Goal: Information Seeking & Learning: Learn about a topic

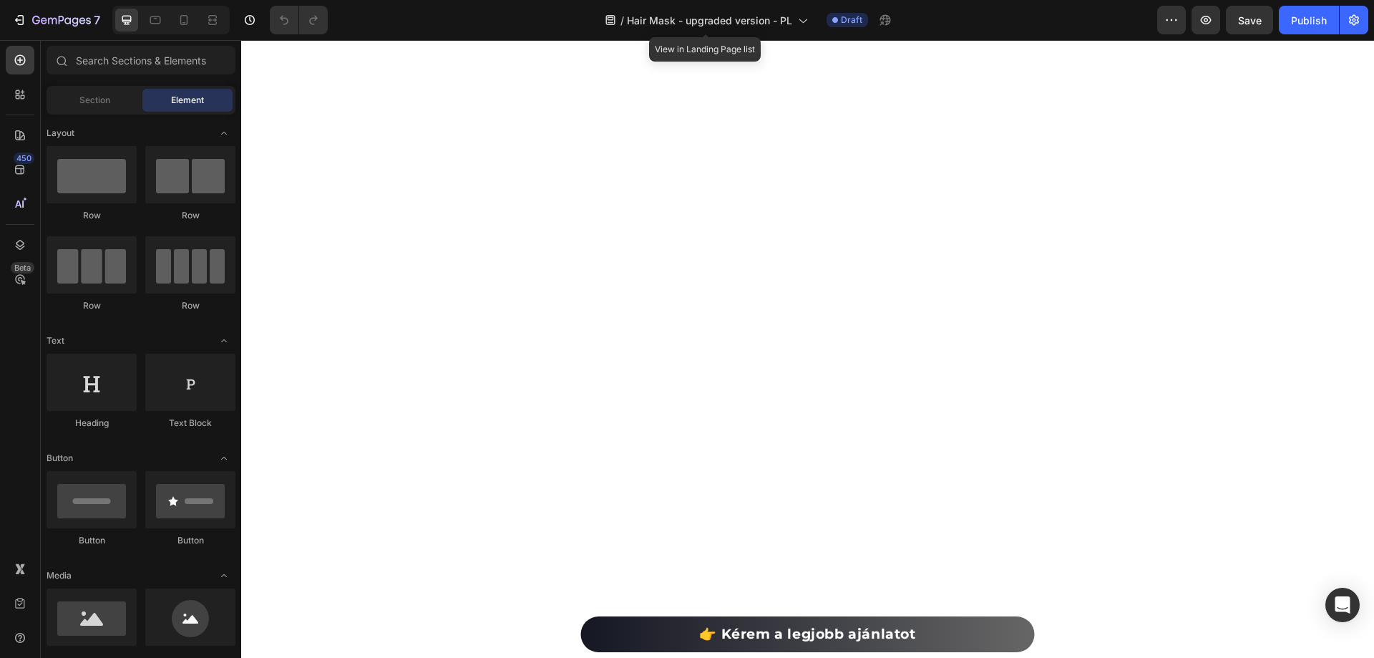
scroll to position [646, 0]
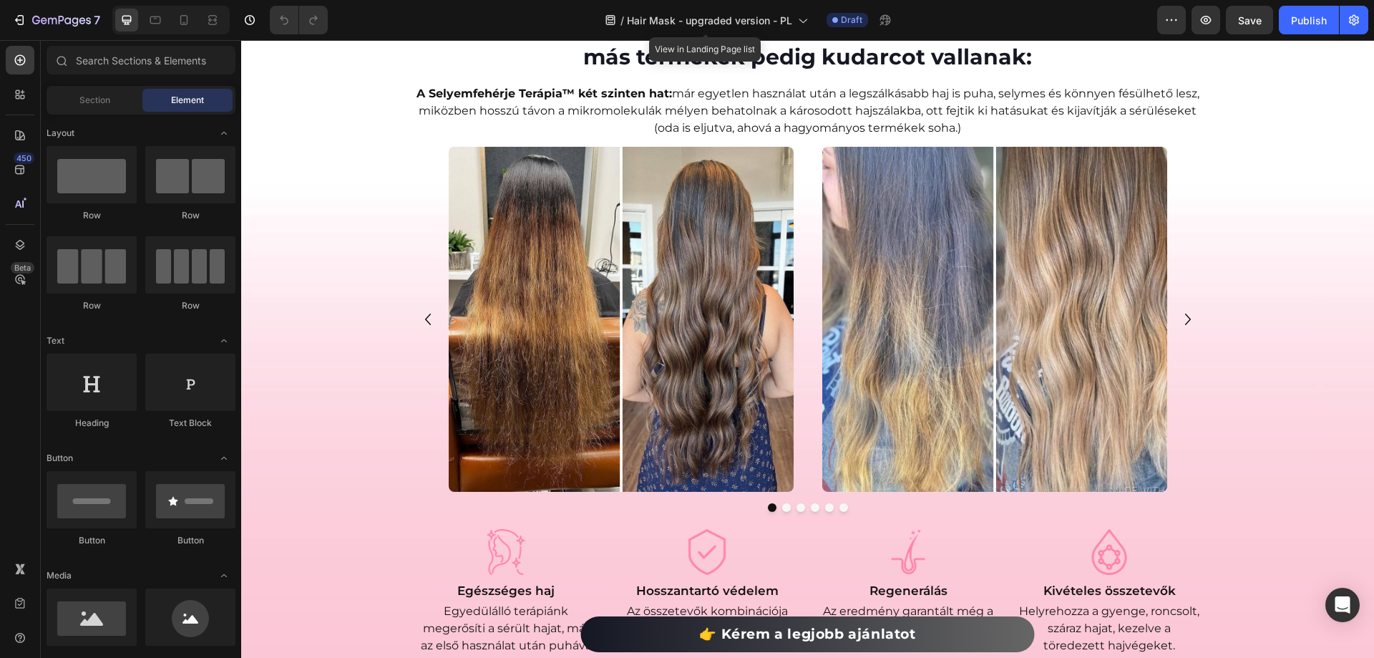
drag, startPoint x: 1373, startPoint y: 385, endPoint x: 1597, endPoint y: 79, distance: 378.5
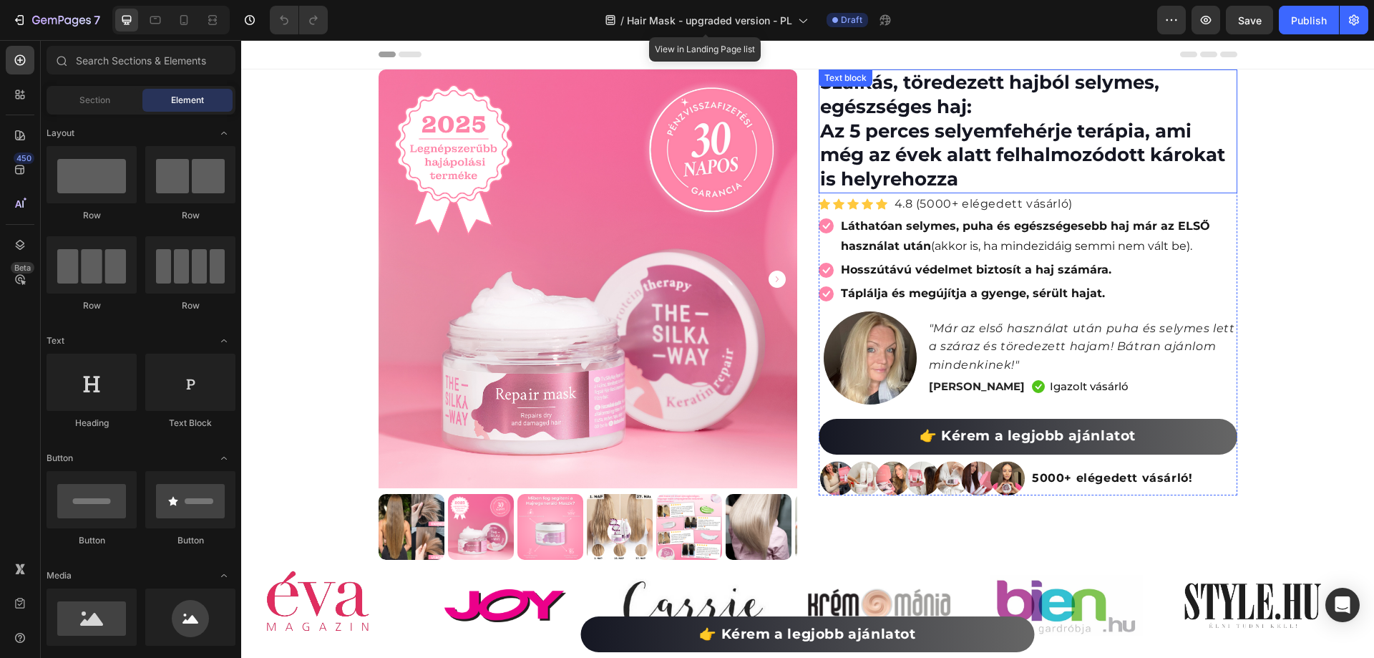
click at [877, 130] on p "Szálkás, töredezett hajból selymes, egészséges haj: Az 5 perces selyemfehérje t…" at bounding box center [1028, 131] width 416 height 121
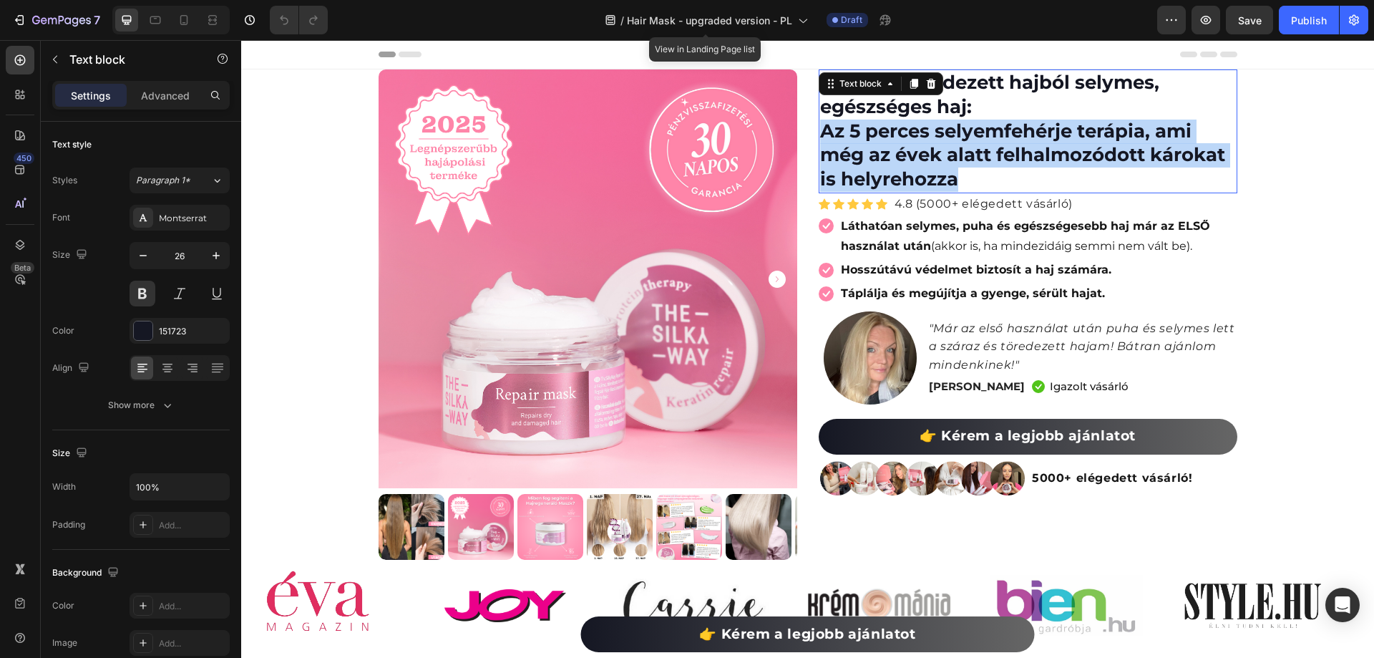
click at [877, 130] on p "Szálkás, töredezett hajból selymes, egészséges haj: Az 5 perces selyemfehérje t…" at bounding box center [1028, 131] width 416 height 121
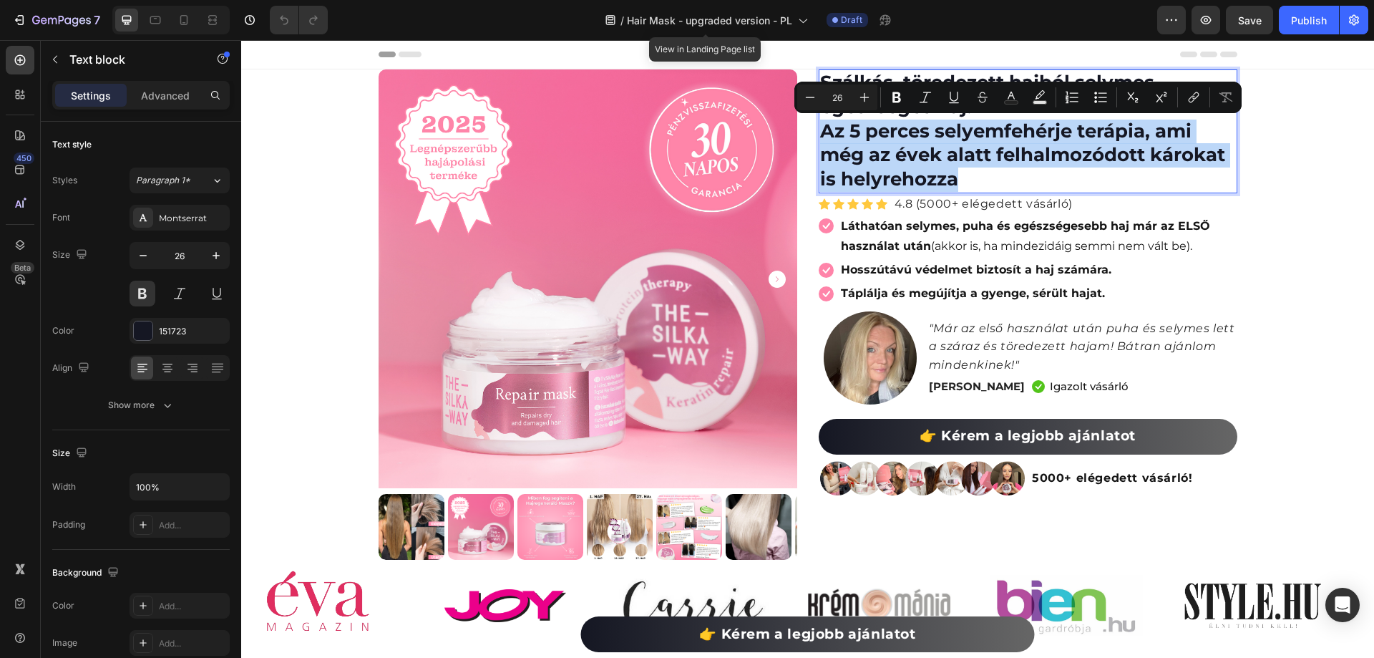
click at [887, 132] on p "Szálkás, töredezett hajból selymes, egészséges haj: Az 5 perces selyemfehérje t…" at bounding box center [1028, 131] width 416 height 121
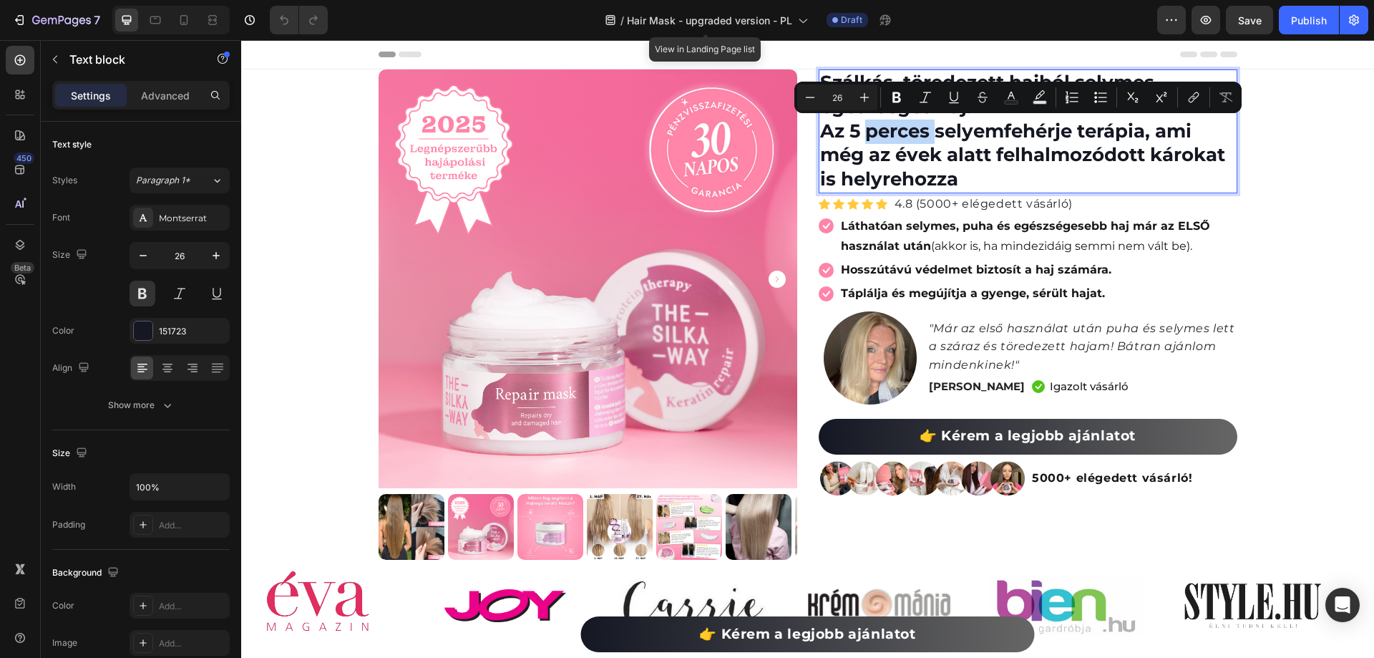
click at [887, 132] on p "Szálkás, töredezett hajból selymes, egészséges haj: Az 5 perces selyemfehérje t…" at bounding box center [1028, 131] width 416 height 121
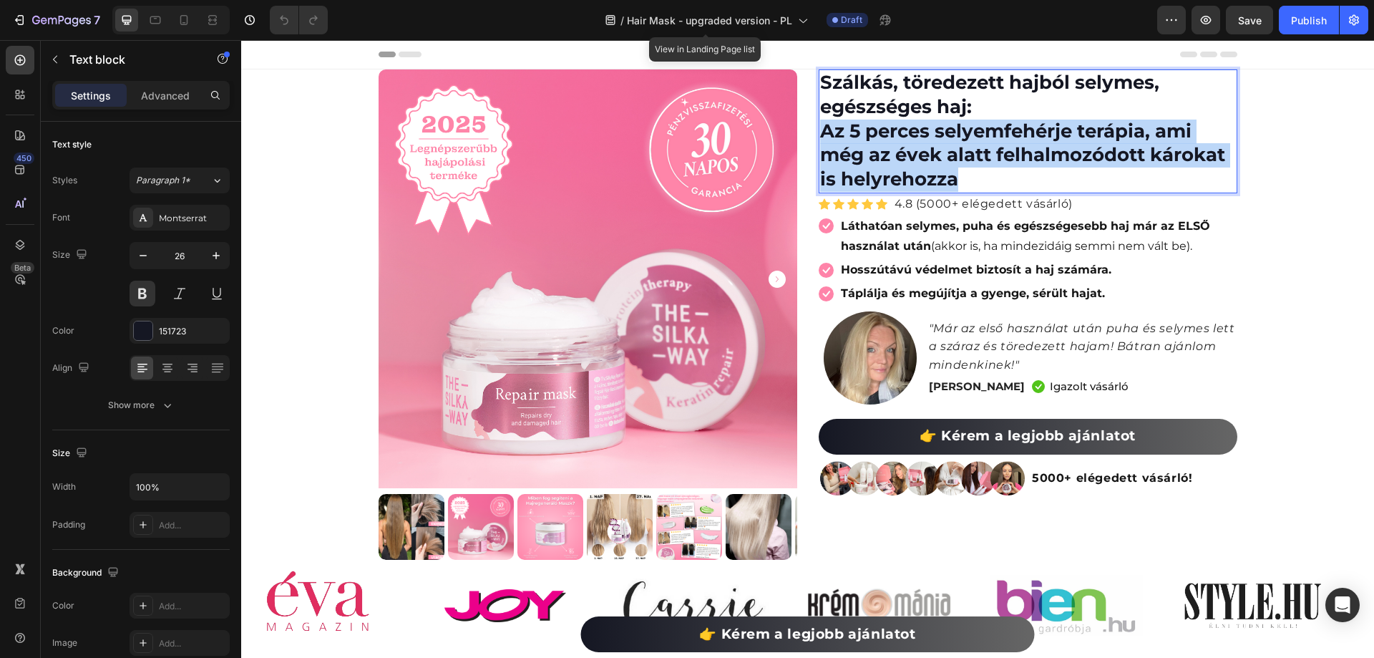
click at [887, 132] on p "Szálkás, töredezett hajból selymes, egészséges haj: Az 5 perces selyemfehérje t…" at bounding box center [1028, 131] width 416 height 121
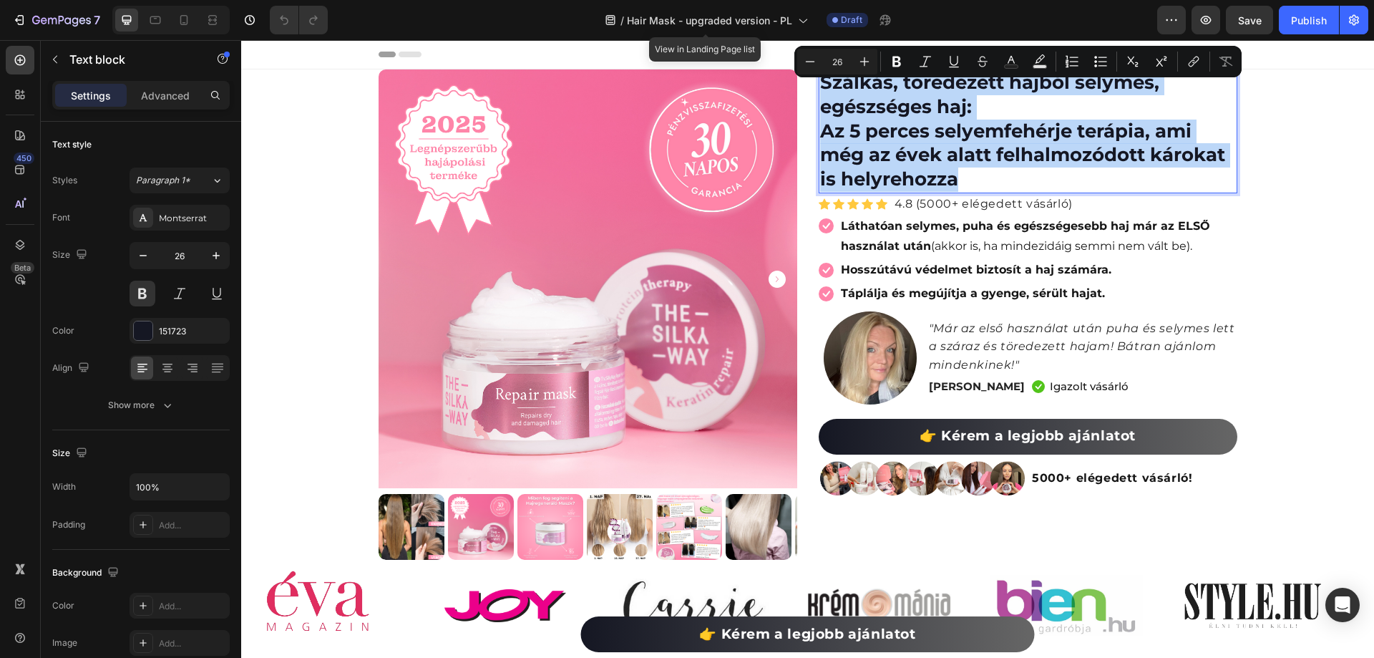
copy p "Szálkás, töredezett hajból selymes, egészséges haj: Az 5 perces selyemfehérje t…"
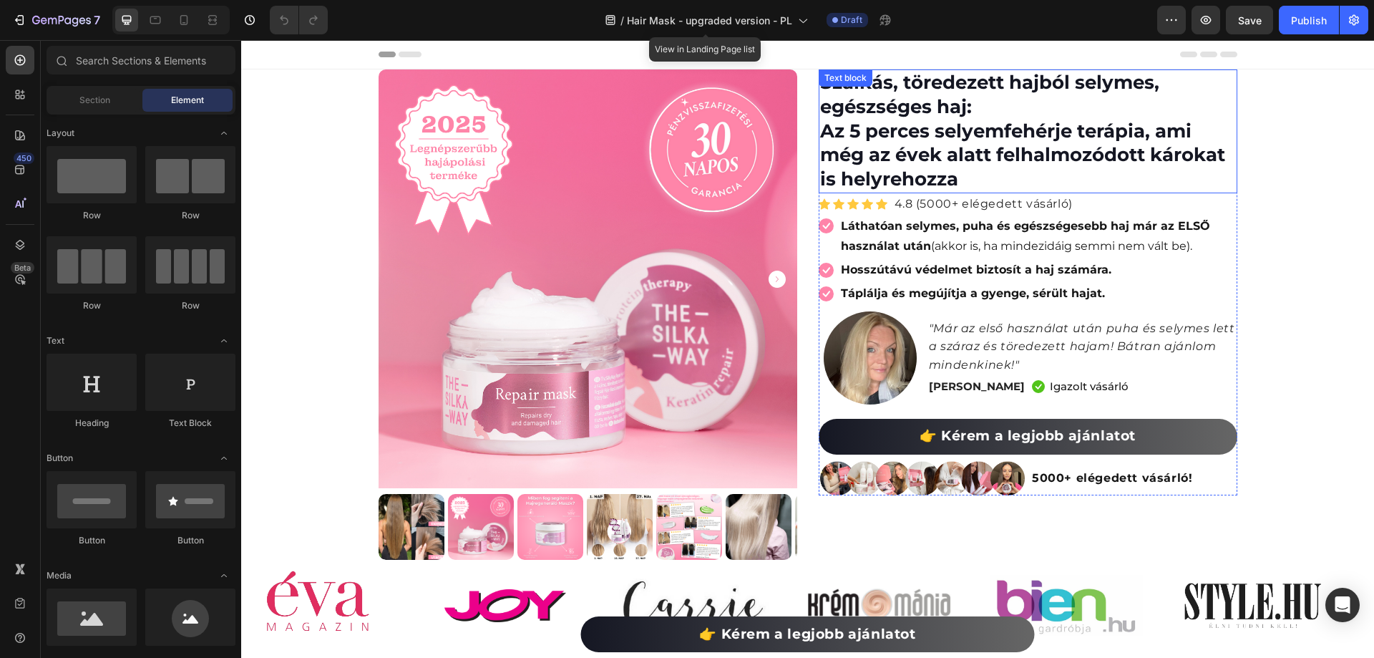
click at [939, 139] on p "Szálkás, töredezett hajból selymes, egészséges haj: Az 5 perces selyemfehérje t…" at bounding box center [1028, 131] width 416 height 121
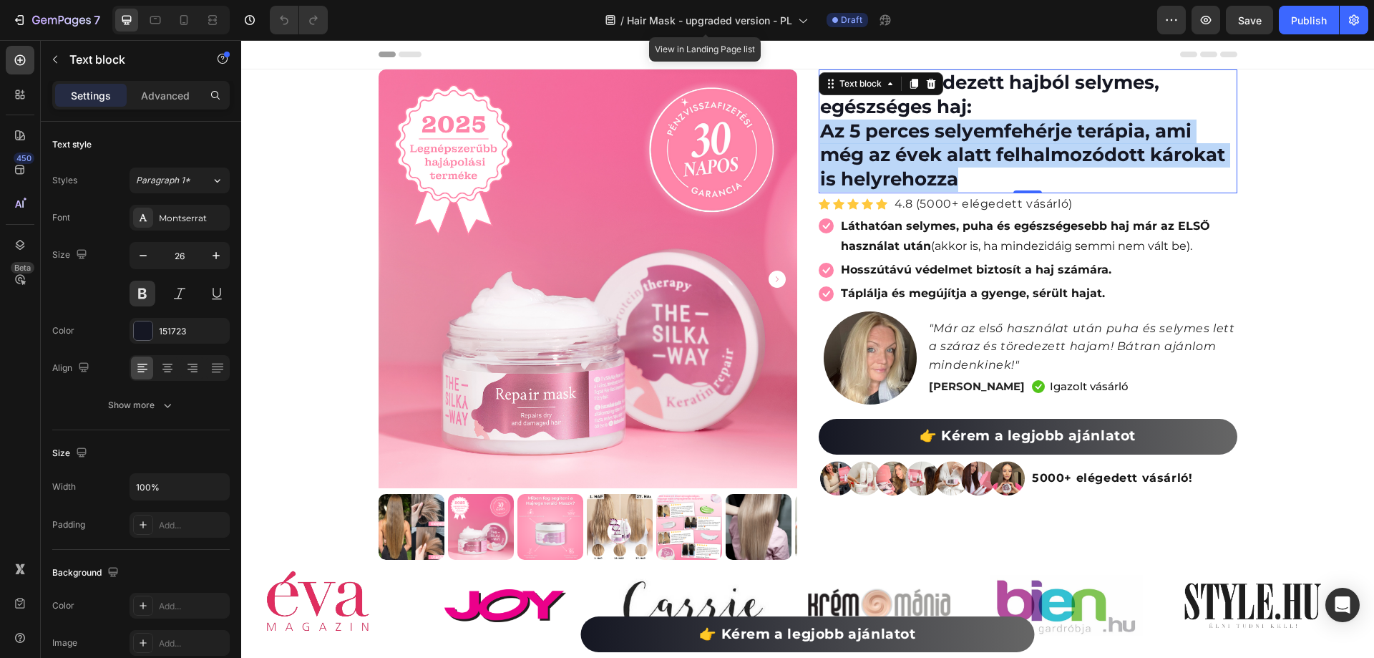
click at [939, 139] on p "Szálkás, töredezett hajból selymes, egészséges haj: Az 5 perces selyemfehérje t…" at bounding box center [1028, 131] width 416 height 121
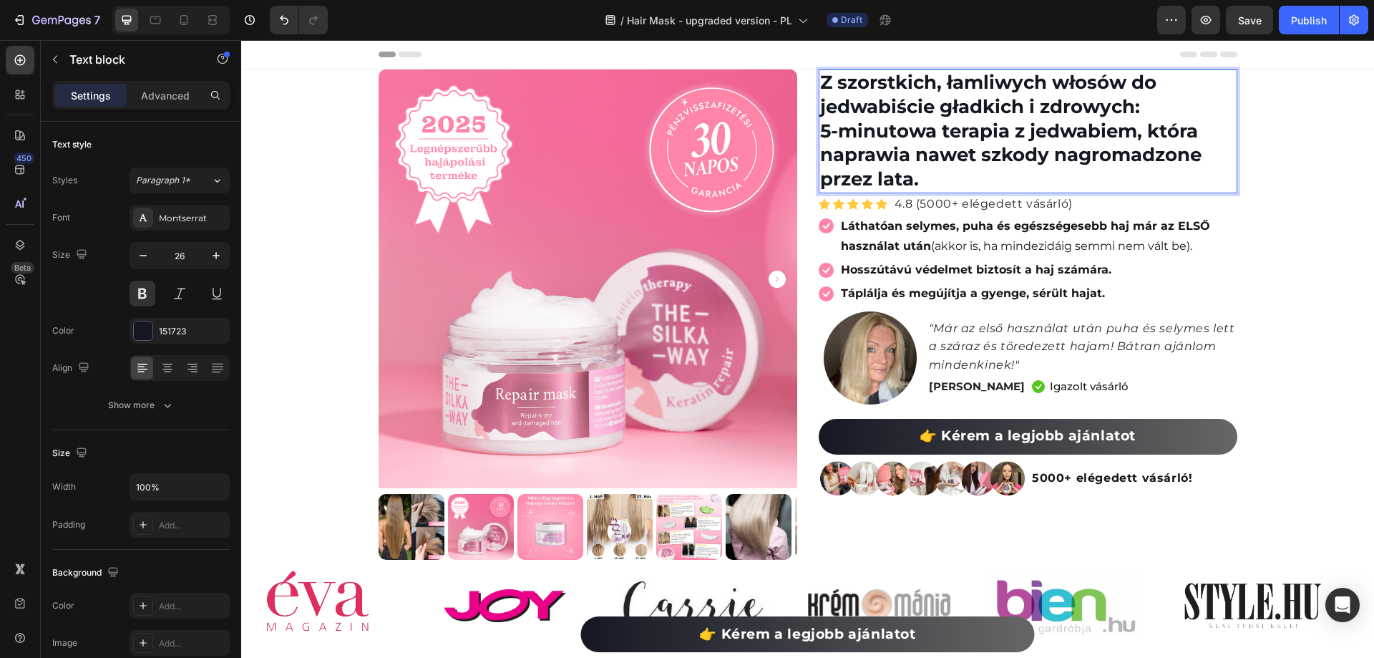
drag, startPoint x: 393, startPoint y: 22, endPoint x: 336, endPoint y: 19, distance: 56.7
click at [394, 22] on div "/ Hair Mask - upgraded version - PL Draft" at bounding box center [748, 20] width 818 height 29
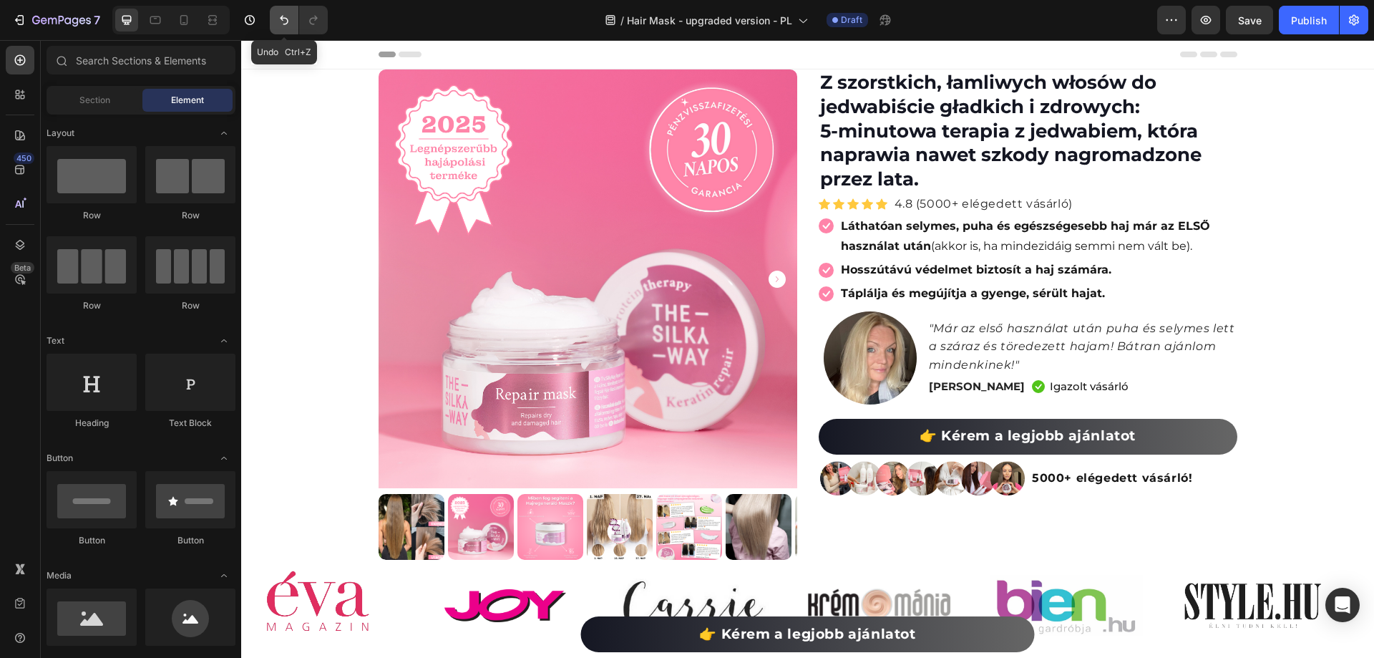
click at [288, 18] on icon "Undo/Redo" at bounding box center [284, 20] width 14 height 14
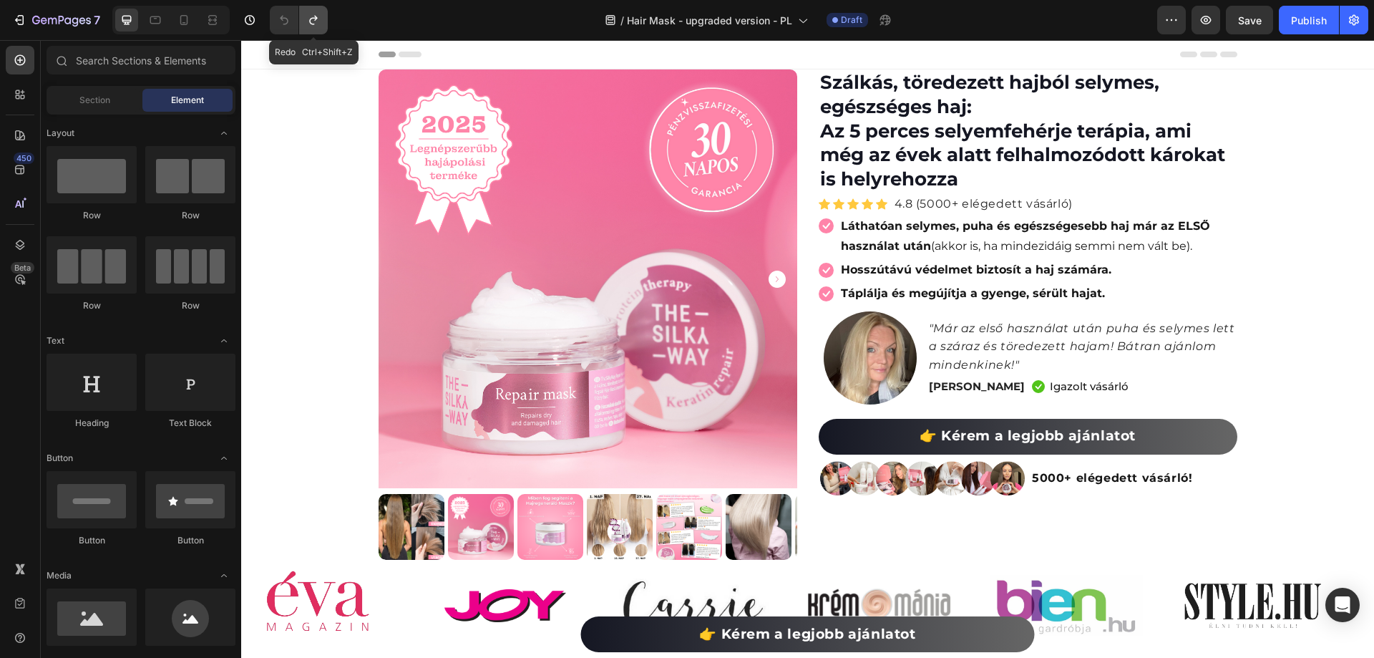
drag, startPoint x: 307, startPoint y: 20, endPoint x: 315, endPoint y: 54, distance: 34.5
click at [307, 20] on icon "Undo/Redo" at bounding box center [313, 20] width 14 height 14
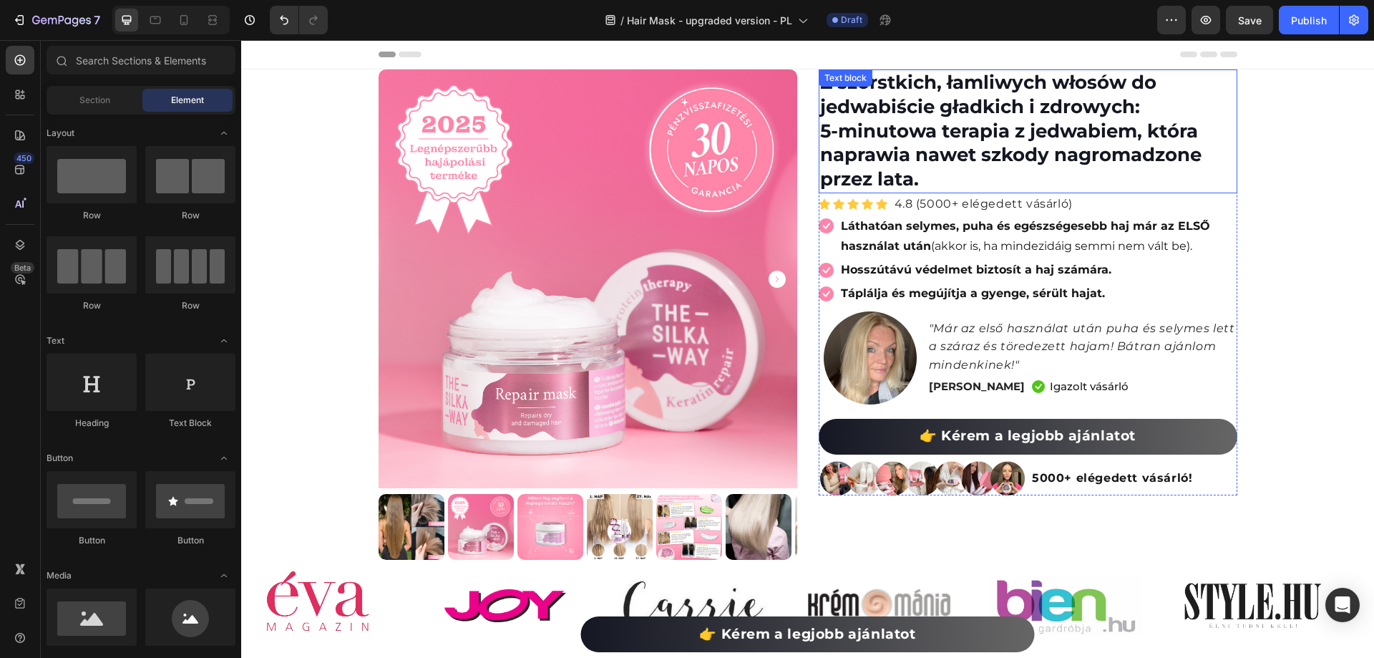
click at [932, 182] on p "Z szorstkich, łamliwych włosów do jedwabiście gładkich i zdrowych: 5-minutowa t…" at bounding box center [1028, 131] width 416 height 121
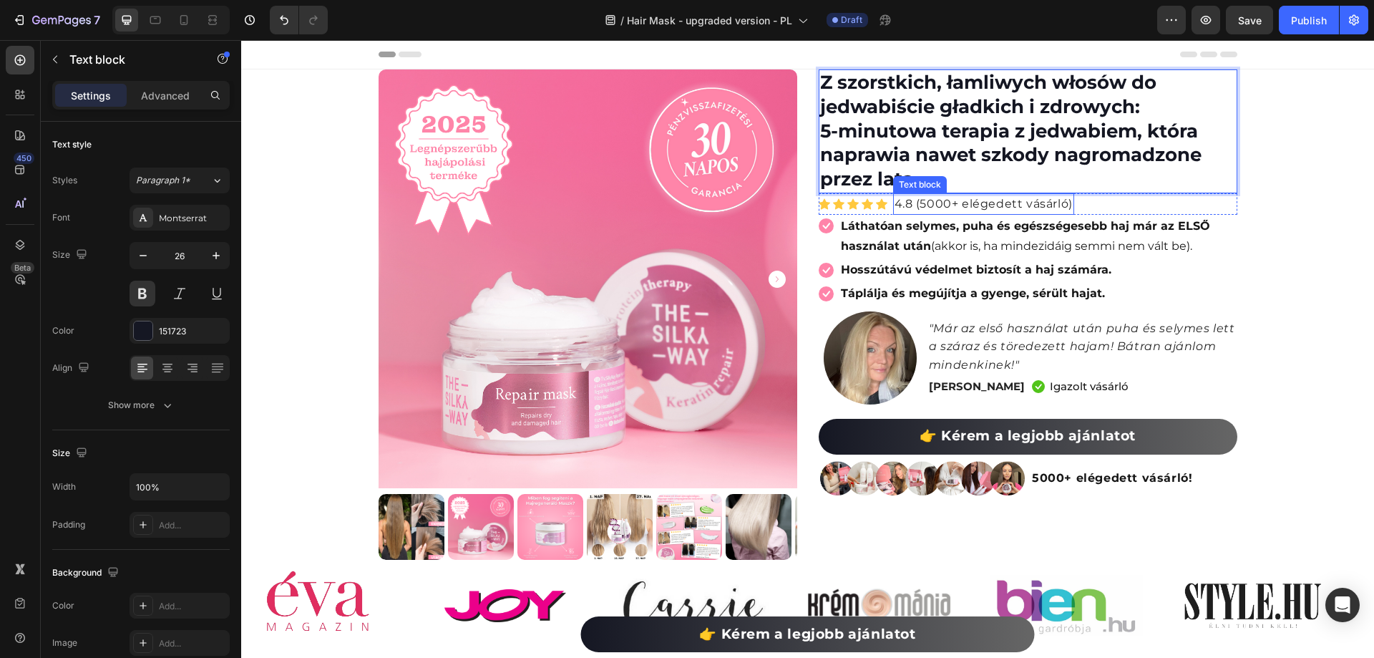
click at [945, 210] on p "4.8 (5000+ elégedett vásárló)" at bounding box center [984, 204] width 178 height 19
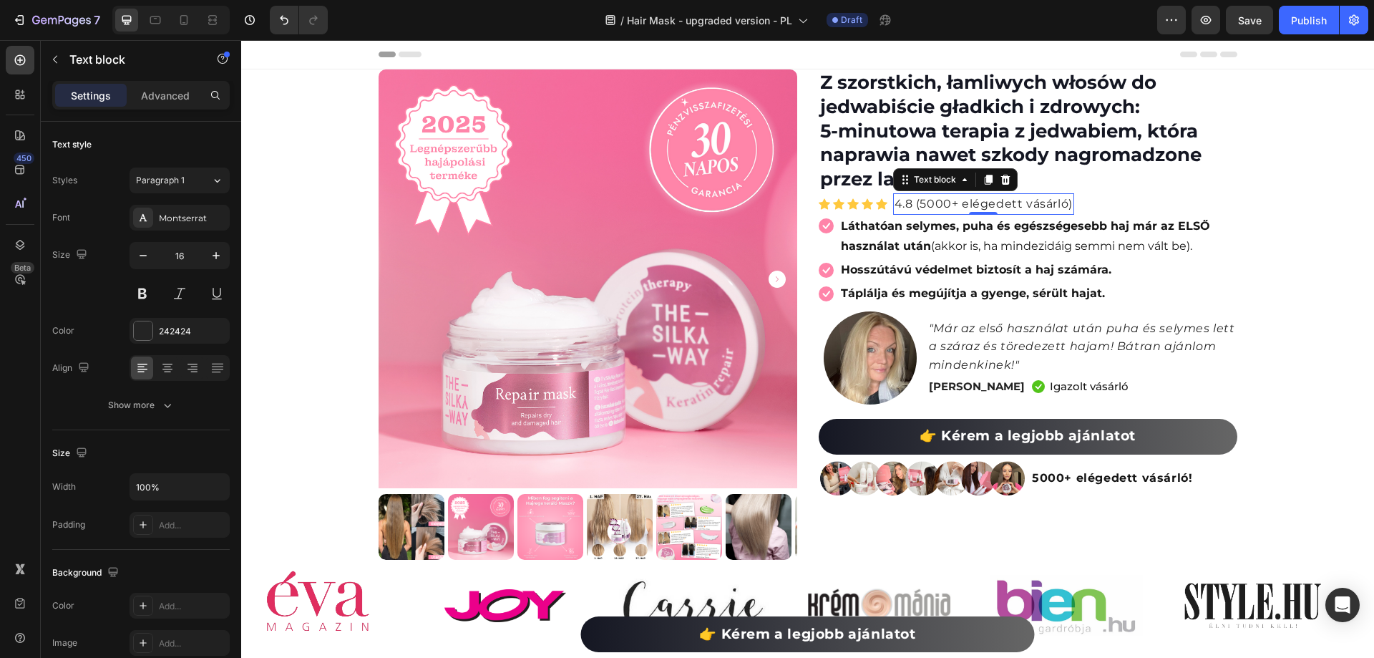
click at [919, 209] on p "4.8 (5000+ elégedett vásárló)" at bounding box center [984, 204] width 178 height 19
drag, startPoint x: 913, startPoint y: 203, endPoint x: 1061, endPoint y: 201, distance: 147.4
click at [1061, 201] on p "4.8 (5000+ elégedett vásárló)" at bounding box center [984, 204] width 178 height 19
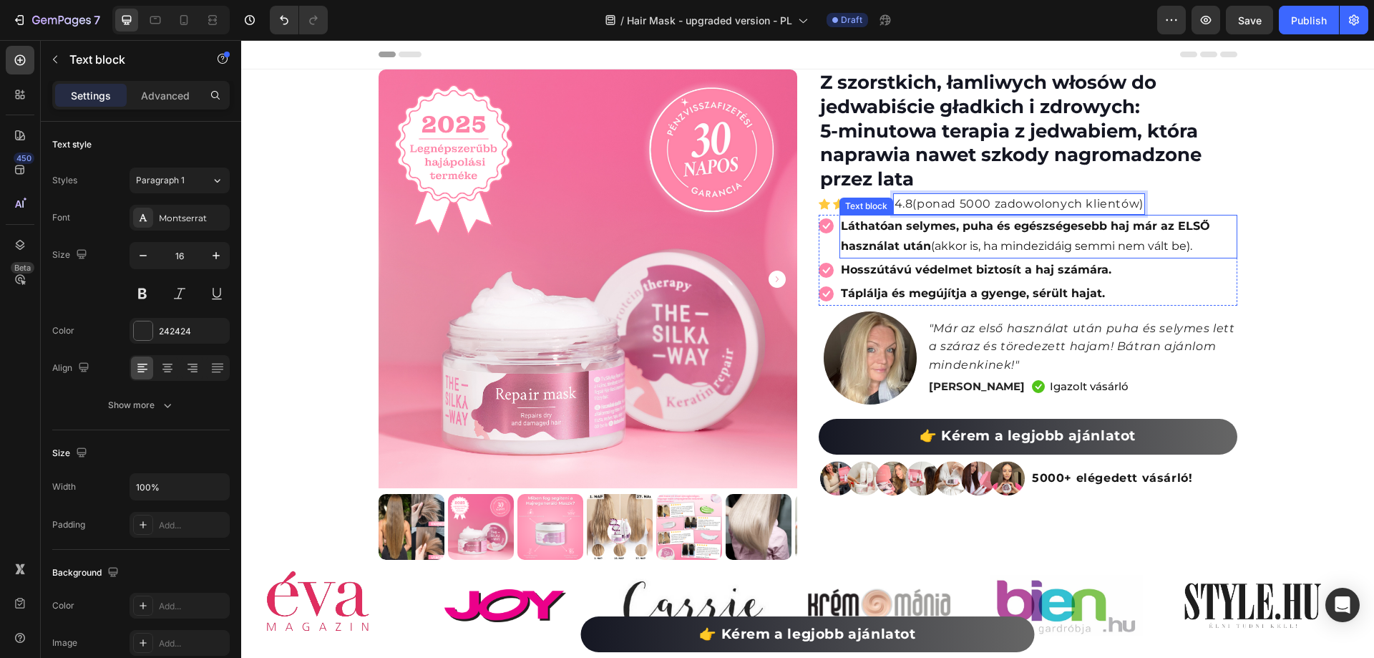
click at [873, 221] on strong "Láthatóan selymes, puha és egészségesebb haj már az ELSŐ használat után" at bounding box center [1025, 236] width 369 height 34
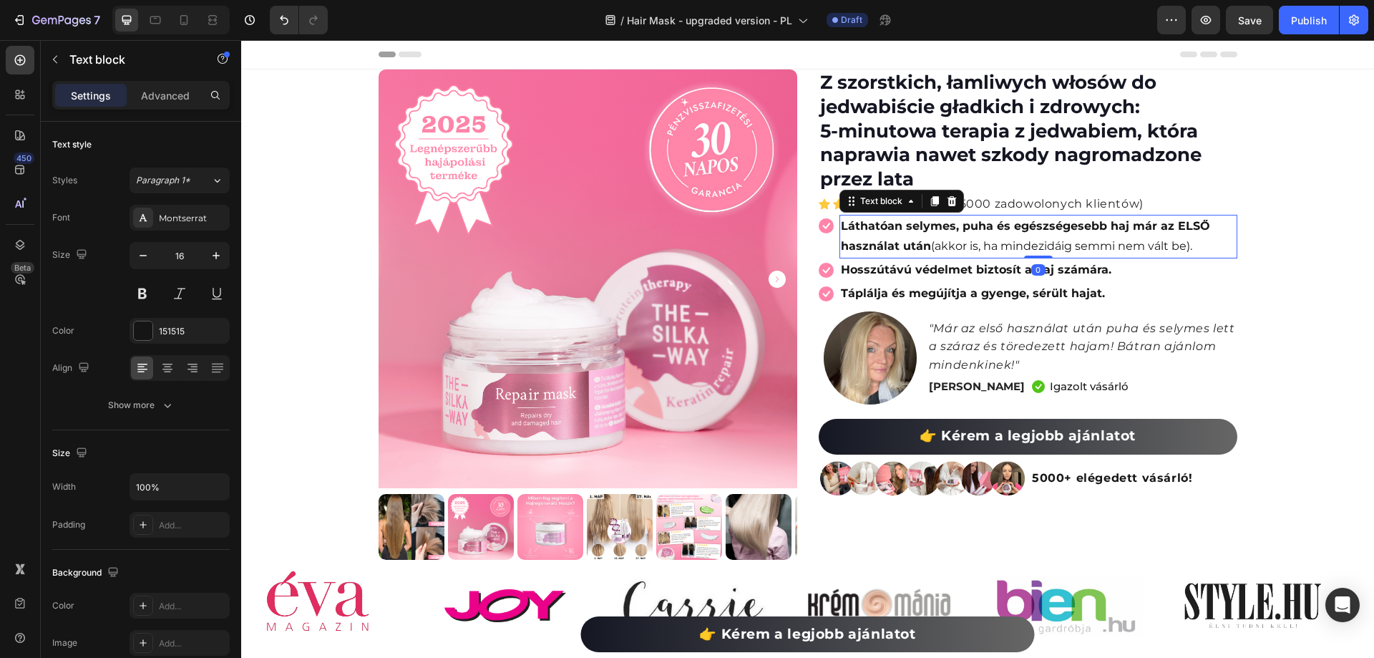
click at [841, 225] on strong "Láthatóan selymes, puha és egészségesebb haj már az ELSŐ használat után" at bounding box center [1025, 236] width 369 height 34
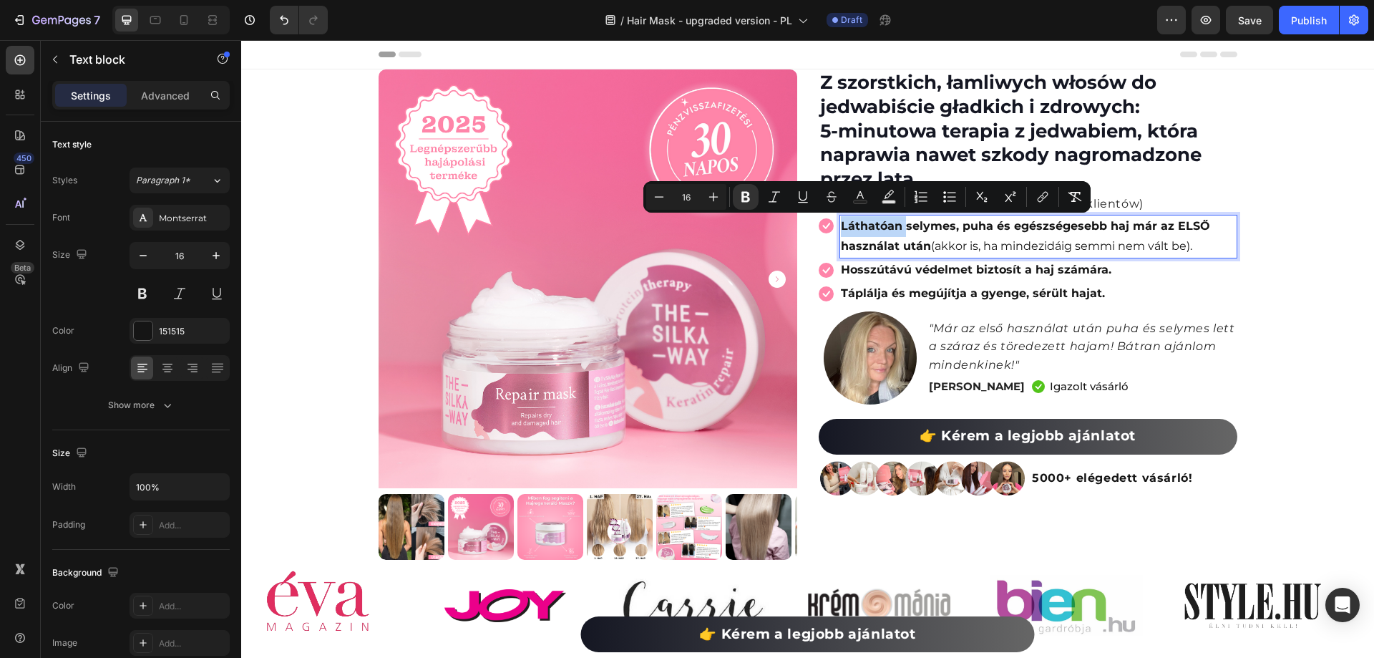
drag, startPoint x: 841, startPoint y: 228, endPoint x: 860, endPoint y: 235, distance: 20.4
click at [842, 229] on strong "Láthatóan selymes, puha és egészségesebb haj már az ELSŐ használat után" at bounding box center [1025, 236] width 369 height 34
click at [876, 240] on strong "Láthatóan selymes, puha és egészségesebb haj már az ELSŐ használat után" at bounding box center [1025, 236] width 369 height 34
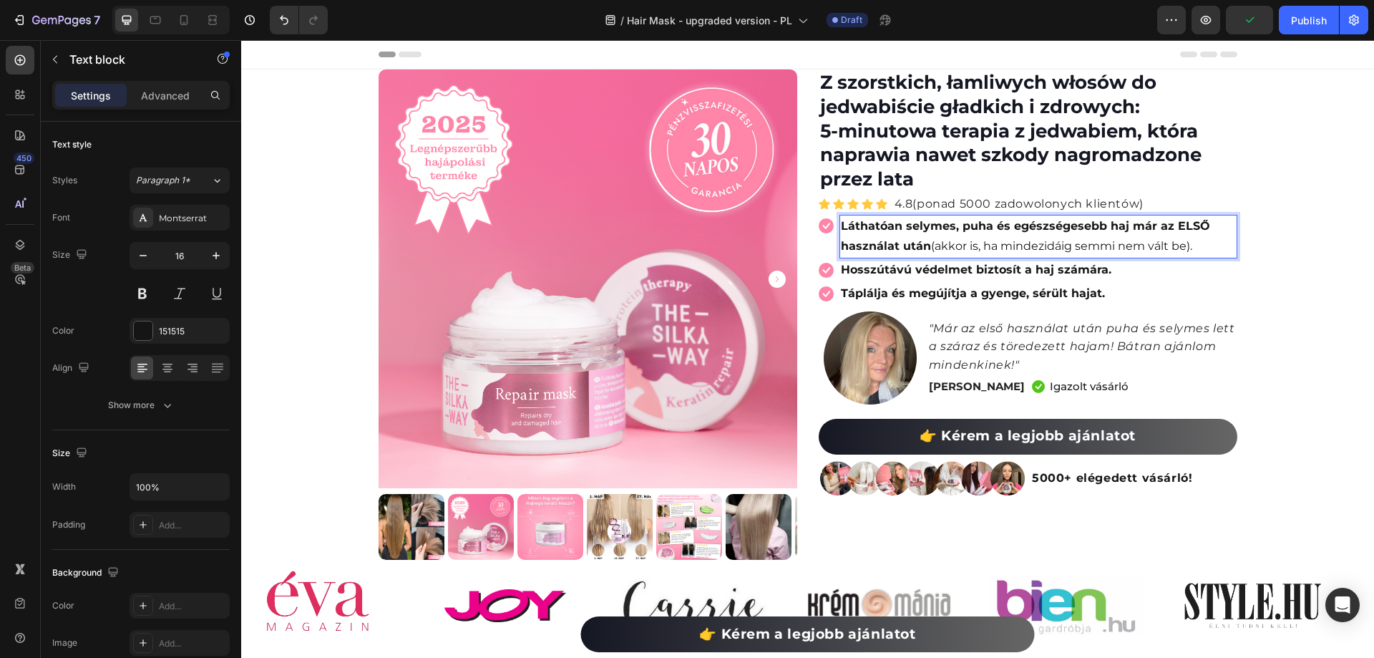
drag, startPoint x: 836, startPoint y: 225, endPoint x: 1194, endPoint y: 255, distance: 359.2
click at [1194, 255] on p "Láthatóan selymes, puha és egészségesebb haj már az ELSŐ használat után (akkor …" at bounding box center [1038, 237] width 395 height 42
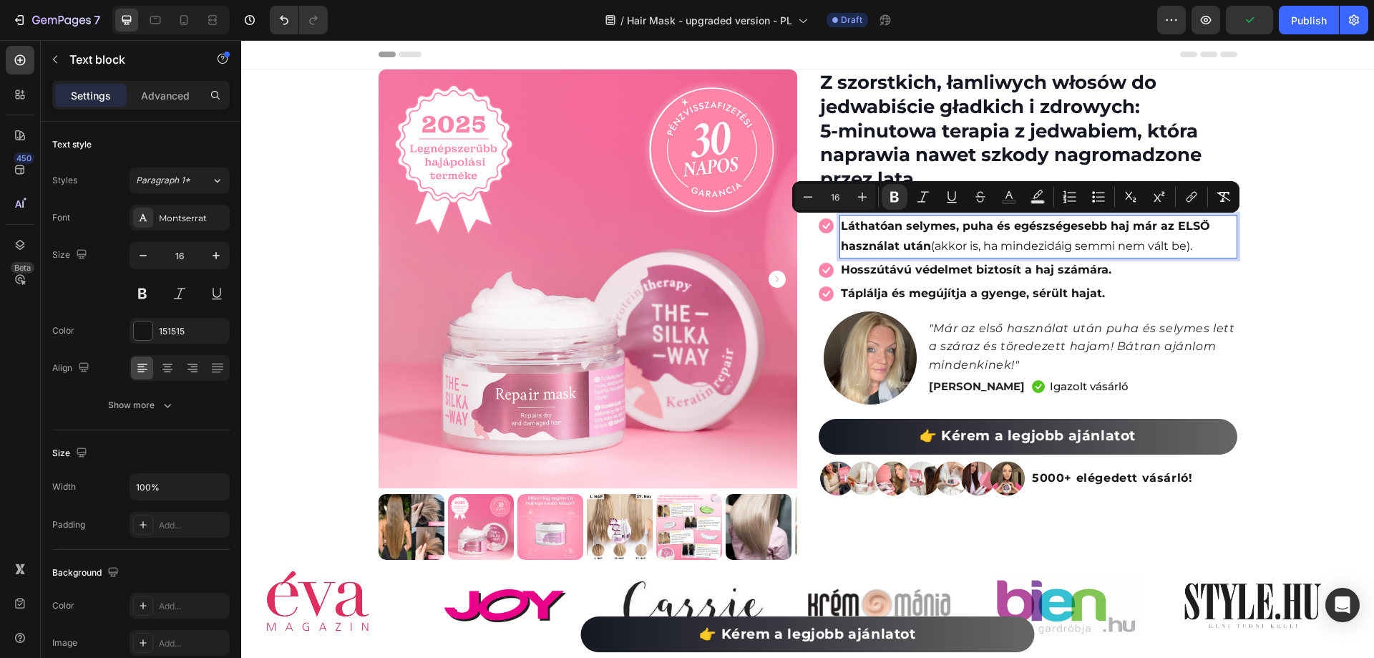
copy p "Láthatóan selymes, puha és egészségesebb haj már az ELSŐ használat után (akkor …"
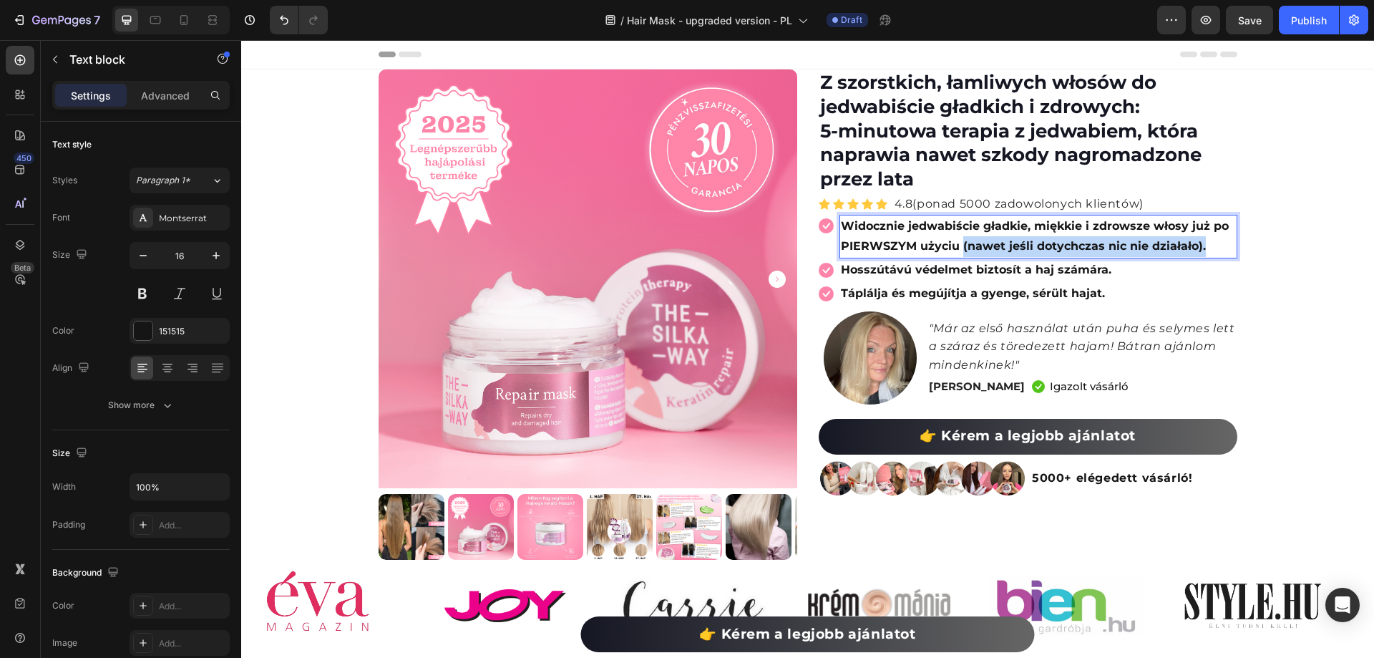
drag, startPoint x: 956, startPoint y: 242, endPoint x: 1199, endPoint y: 243, distance: 242.6
click at [1199, 243] on p "Widocznie jedwabiście gładkie, miękkie i zdrowsze włosy już po PIERWSZYM użyciu…" at bounding box center [1038, 237] width 395 height 42
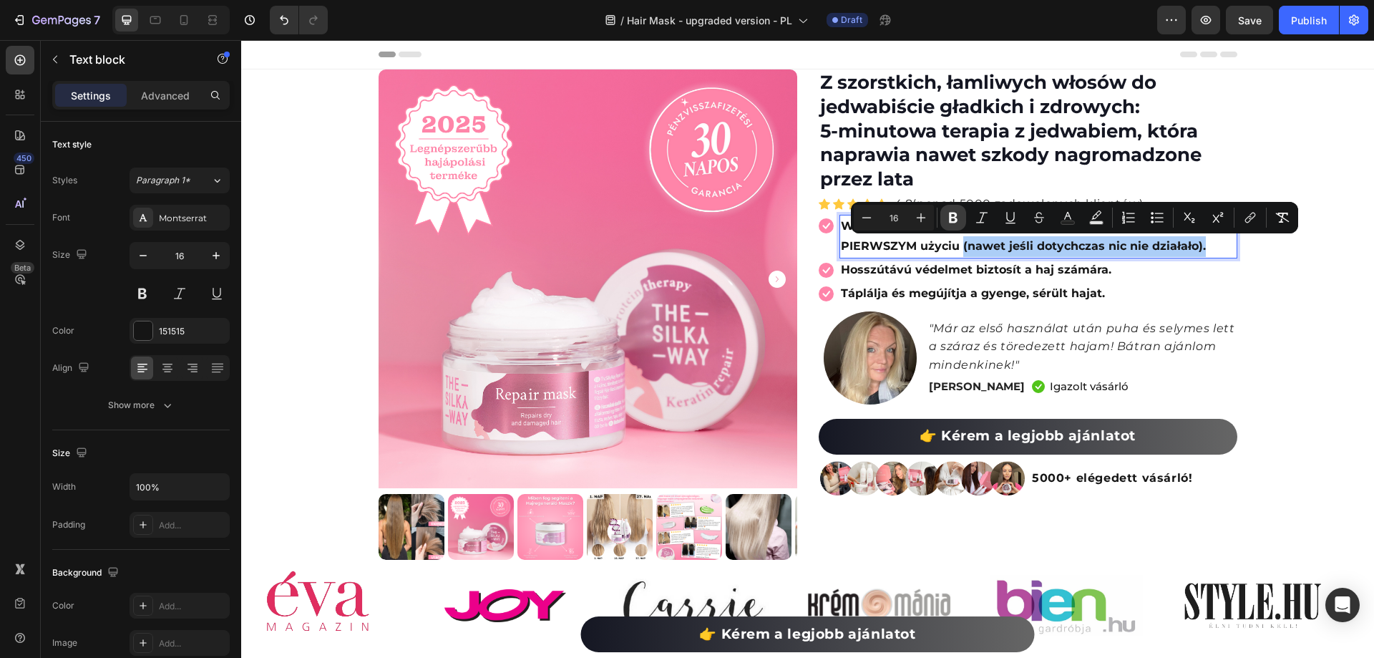
click at [948, 219] on icon "Editor contextual toolbar" at bounding box center [953, 217] width 14 height 14
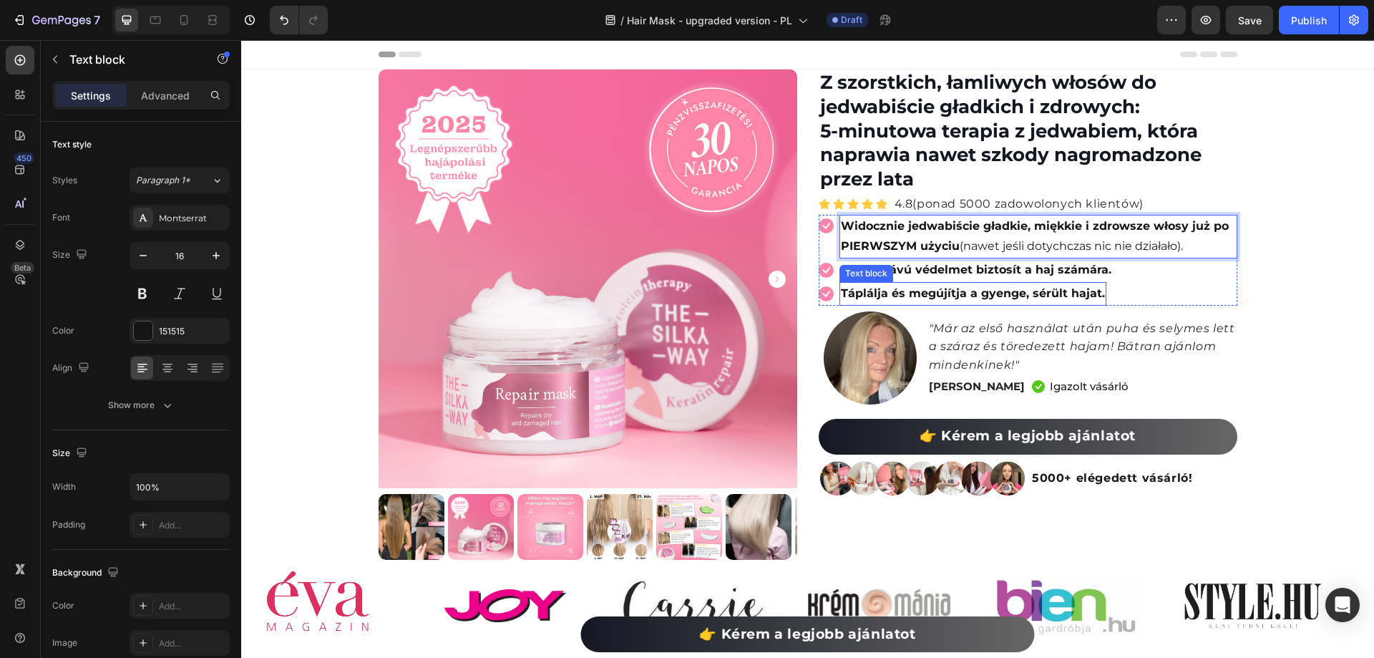
click at [996, 273] on strong "Hosszútávú védelmet biztosít a haj számára." at bounding box center [976, 270] width 271 height 14
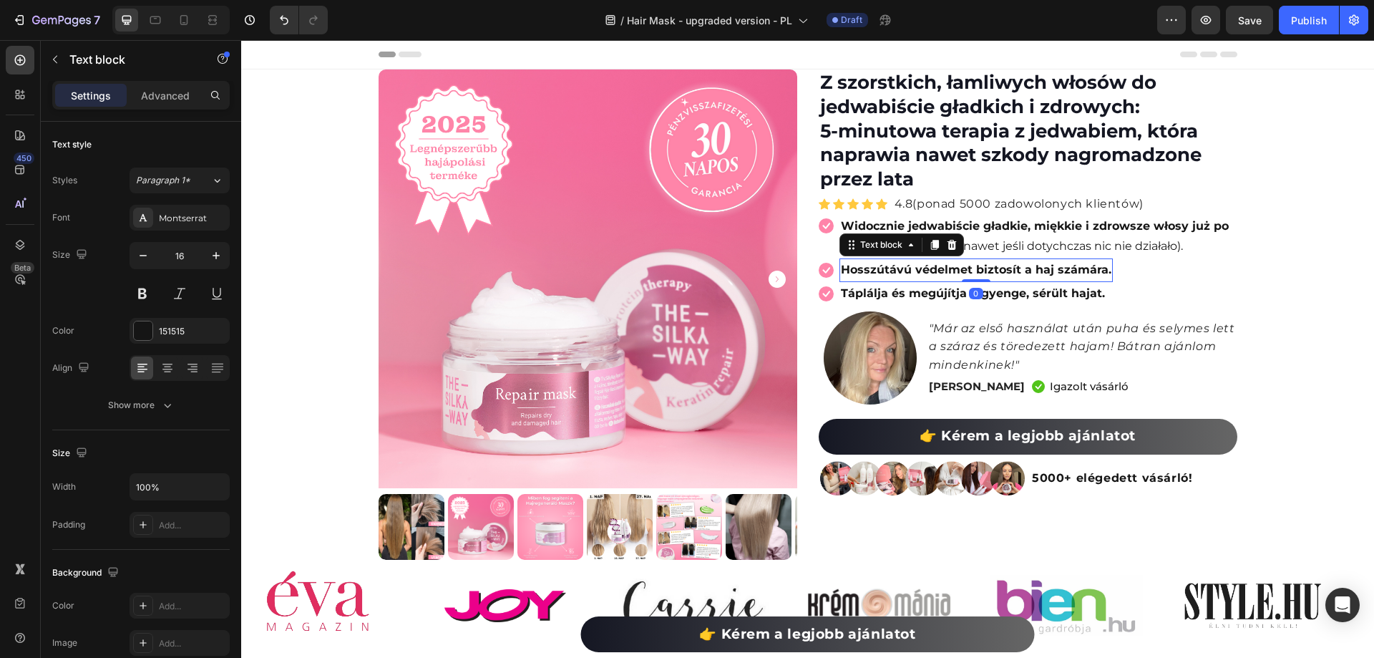
click at [989, 271] on strong "Hosszútávú védelmet biztosít a haj számára." at bounding box center [976, 270] width 271 height 14
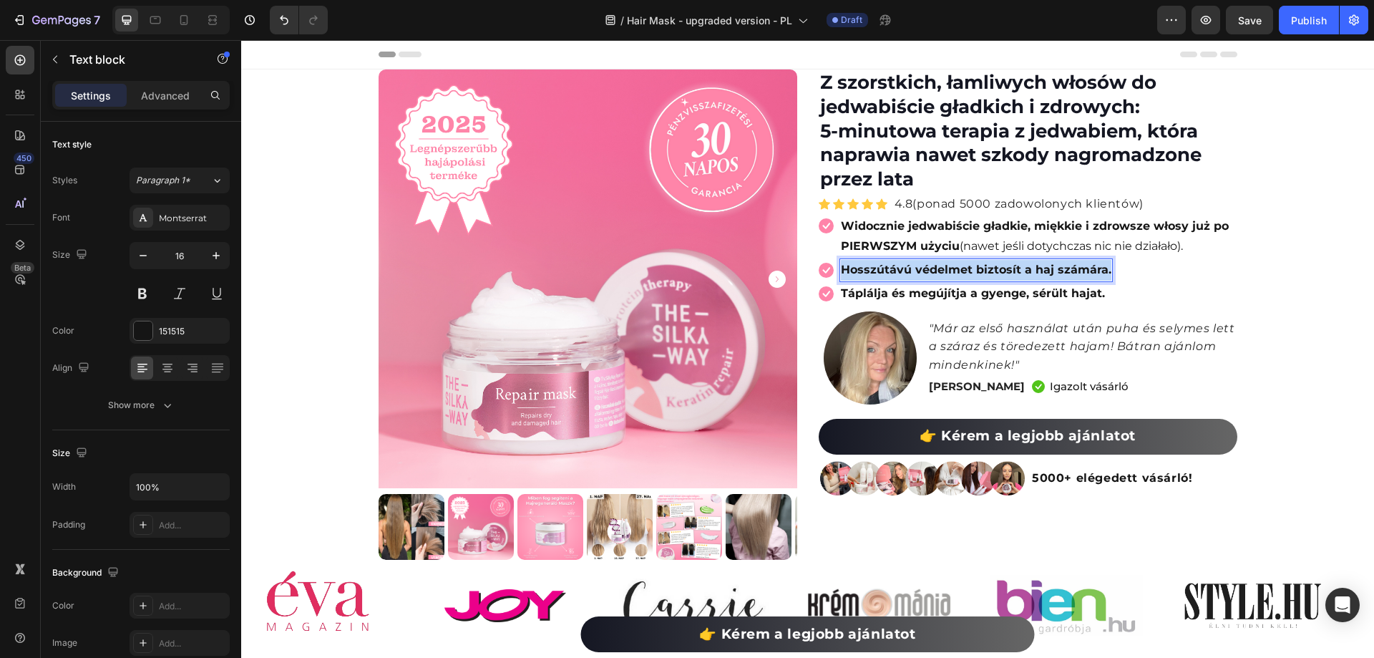
copy strong "Hosszútávú védelmet biztosít a haj számára."
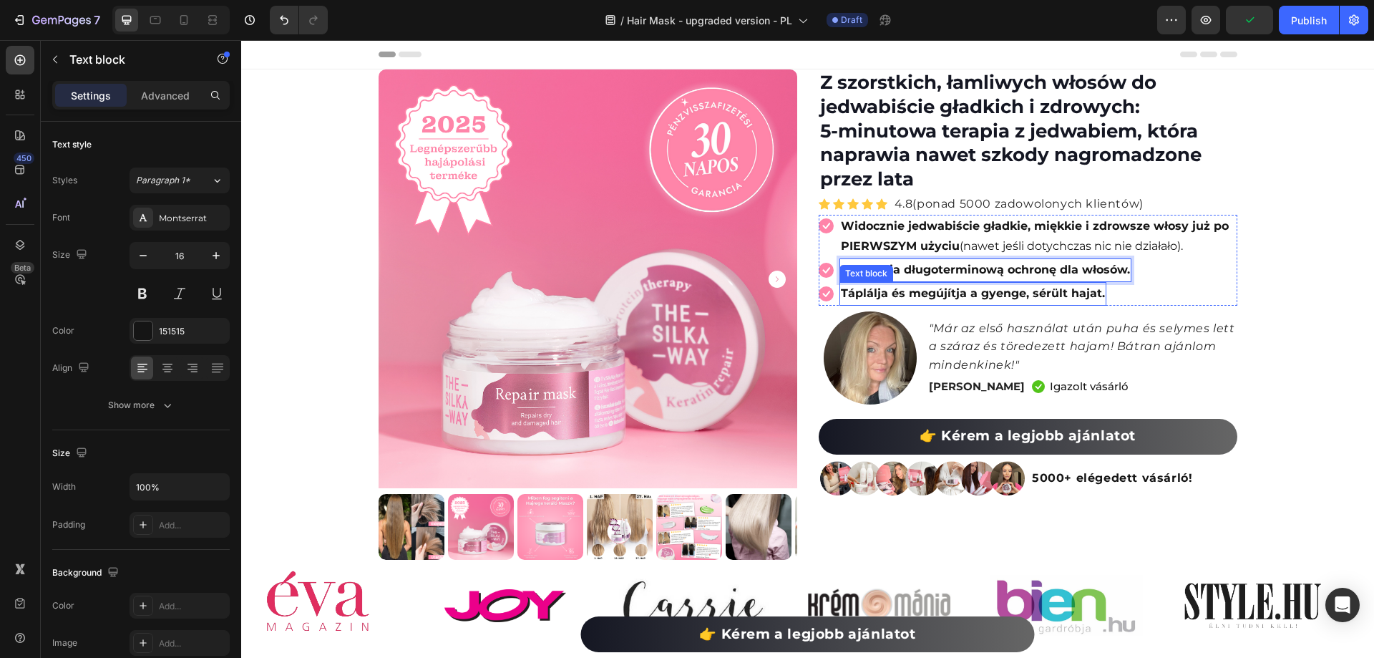
click at [1021, 287] on strong "Táplálja és megújítja a gyenge, sérült hajat." at bounding box center [973, 293] width 264 height 14
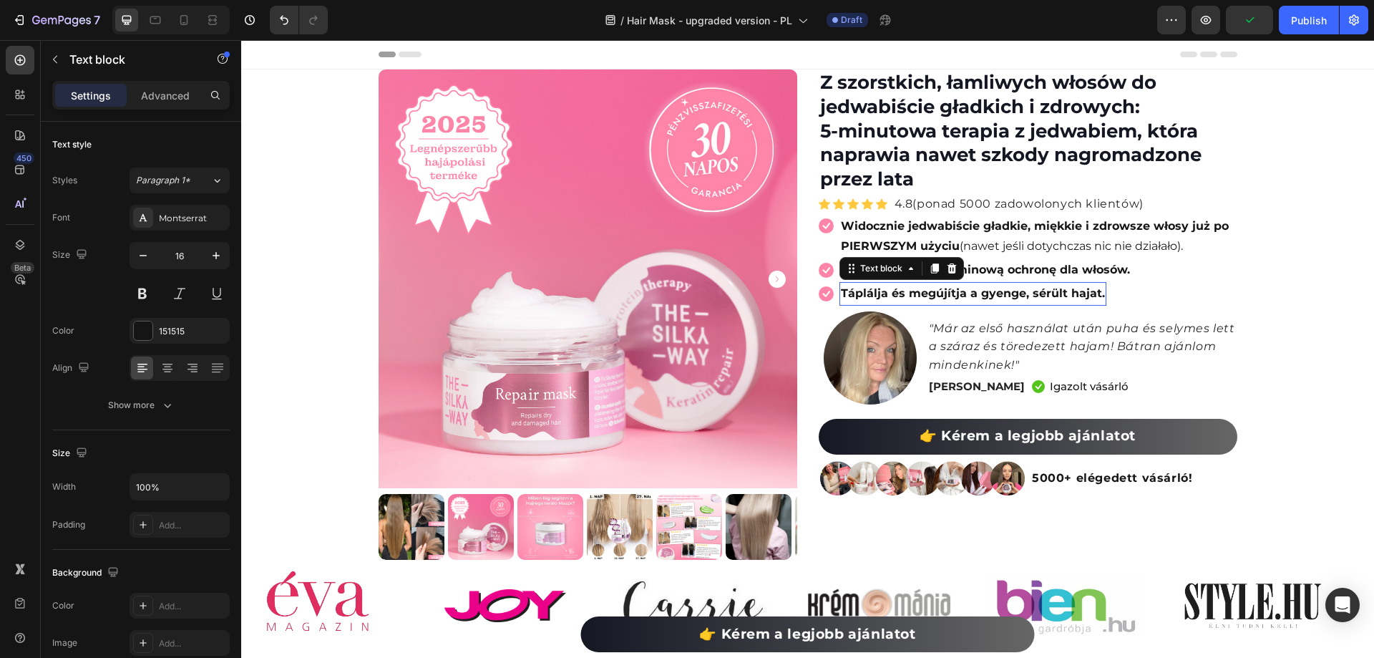
click at [1021, 287] on strong "Táplálja és megújítja a gyenge, sérült hajat." at bounding box center [973, 293] width 264 height 14
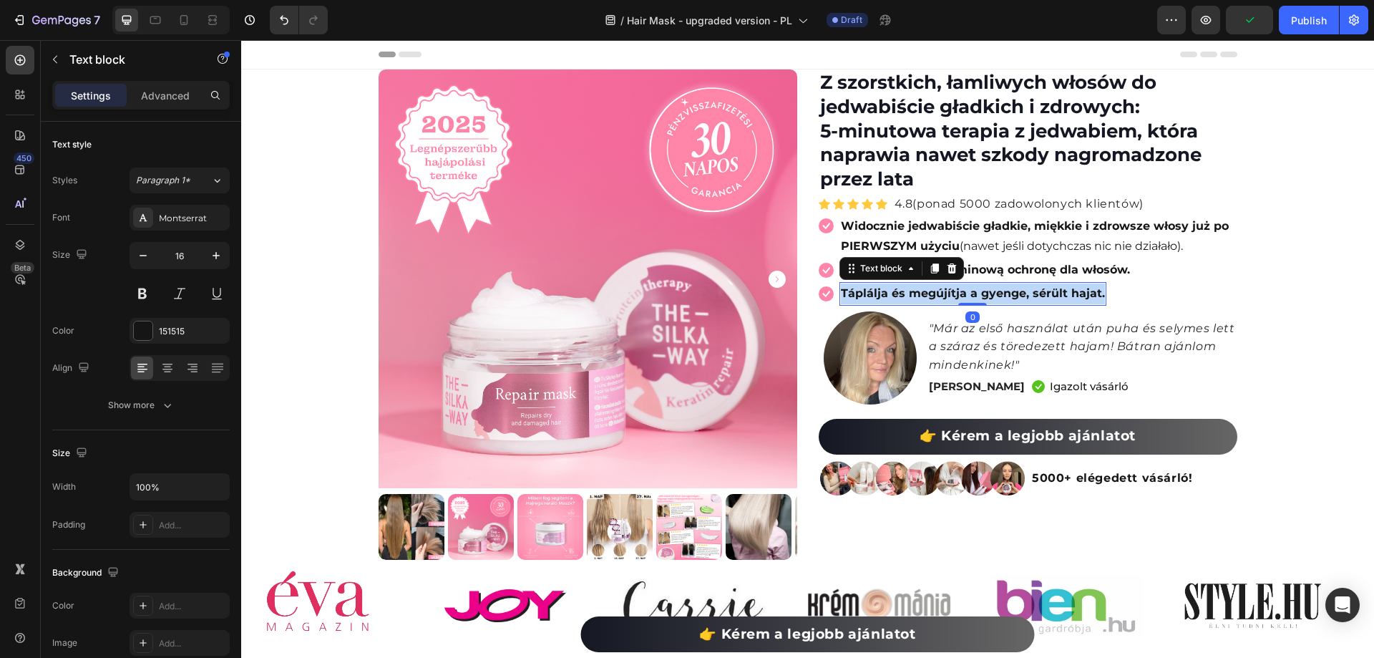
click at [1021, 287] on strong "Táplálja és megújítja a gyenge, sérült hajat." at bounding box center [973, 293] width 264 height 14
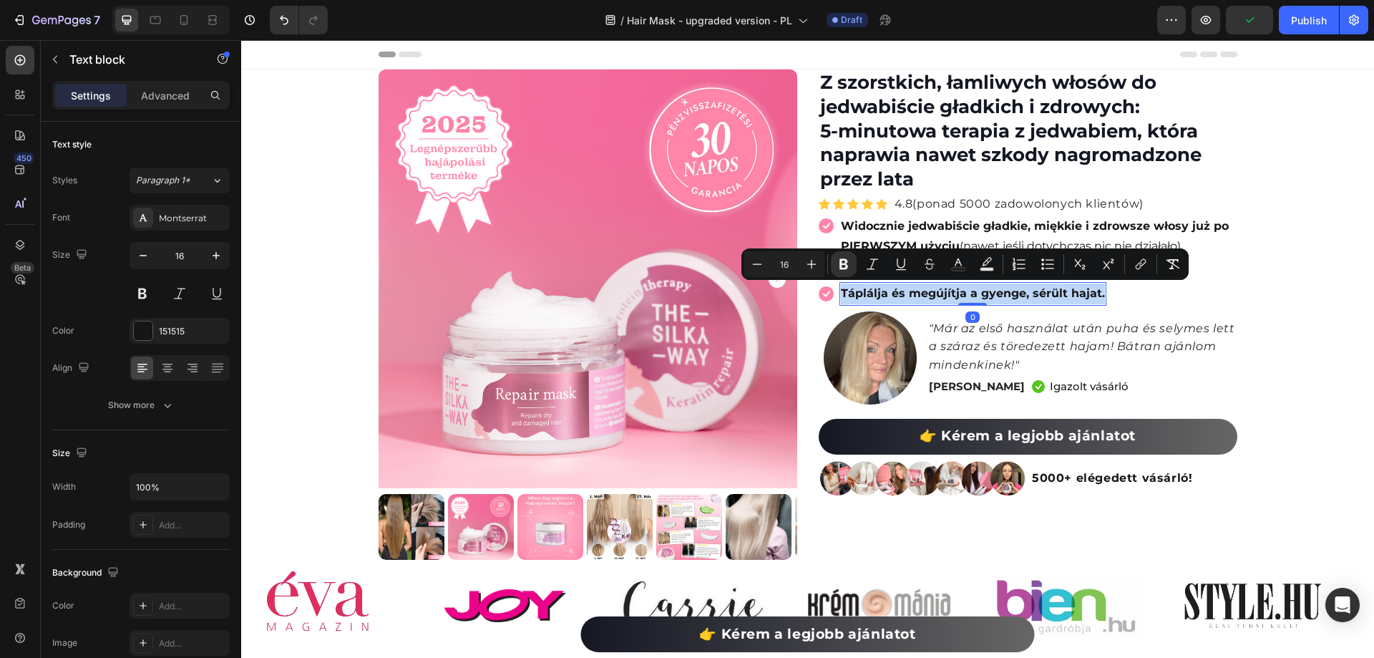
copy strong "Táplálja és megújítja a gyenge, sérült hajat."
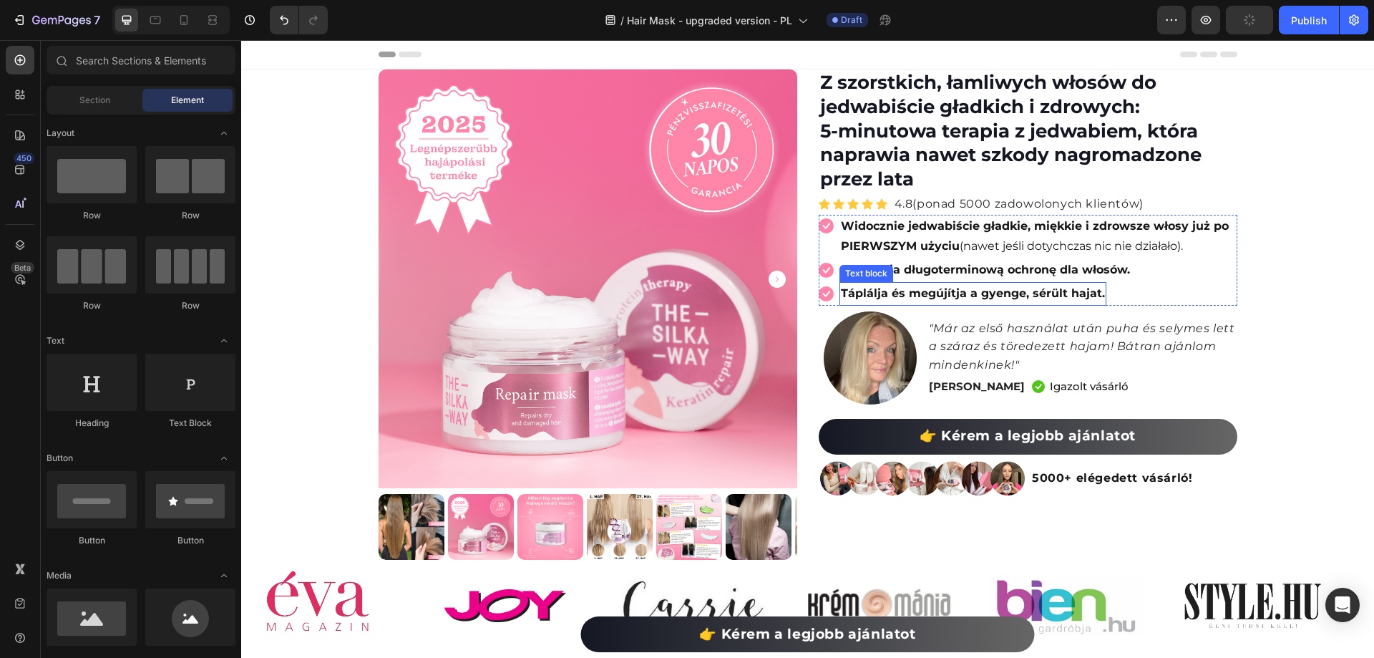
click at [902, 296] on strong "Táplálja és megújítja a gyenge, sérült hajat." at bounding box center [973, 293] width 264 height 14
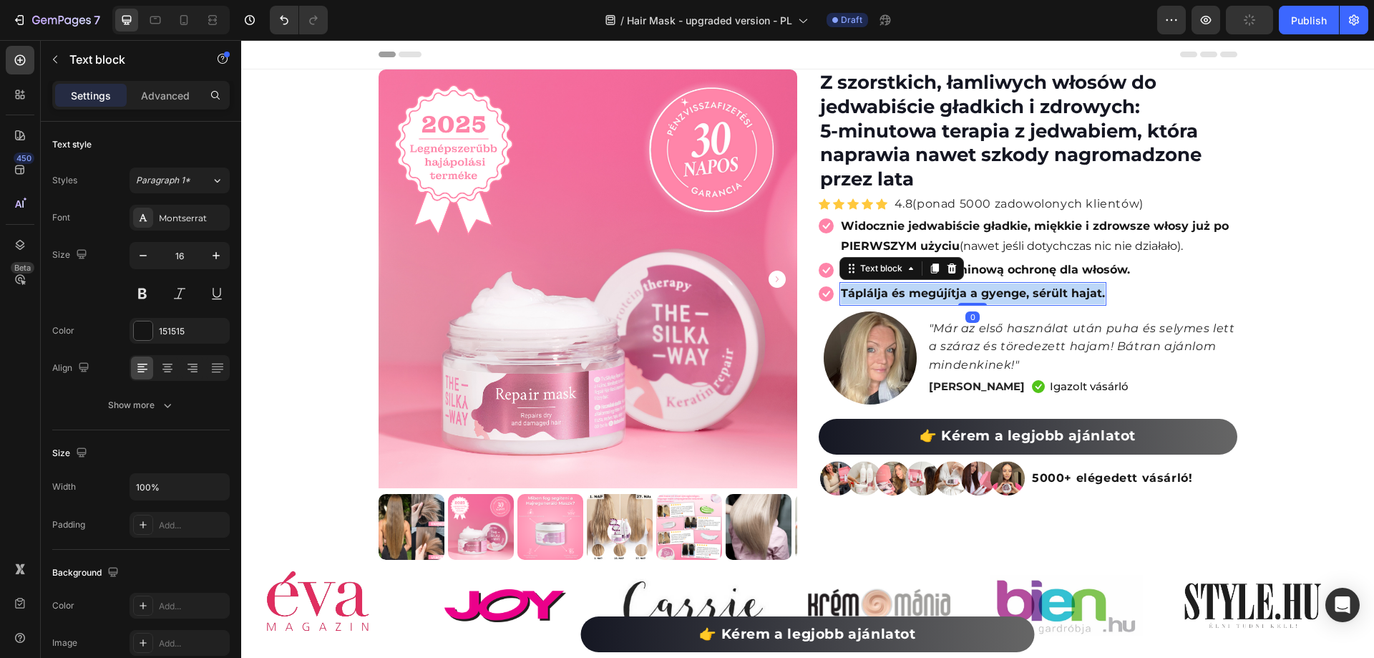
click at [902, 296] on strong "Táplálja és megújítja a gyenge, sérült hajat." at bounding box center [973, 293] width 264 height 14
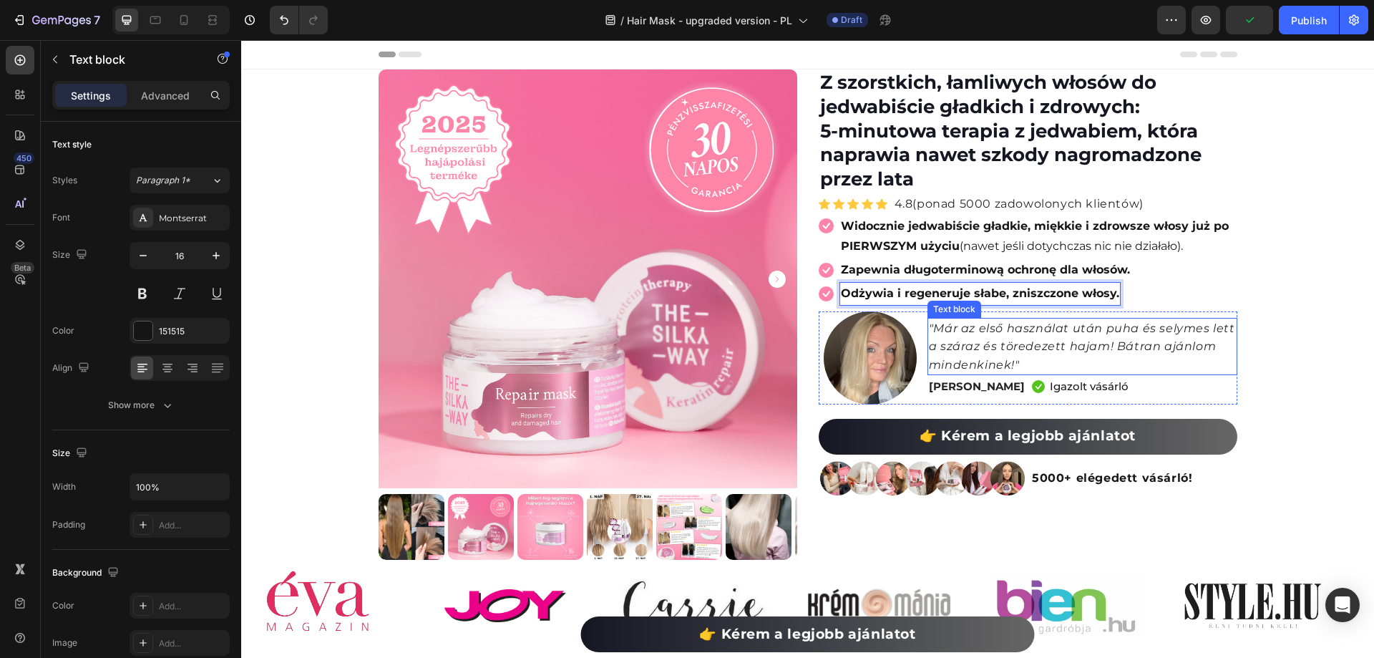
click at [987, 342] on icon ""Már az első használat után puha és selymes lett a száraz és töredezett hajam! …" at bounding box center [1082, 346] width 306 height 50
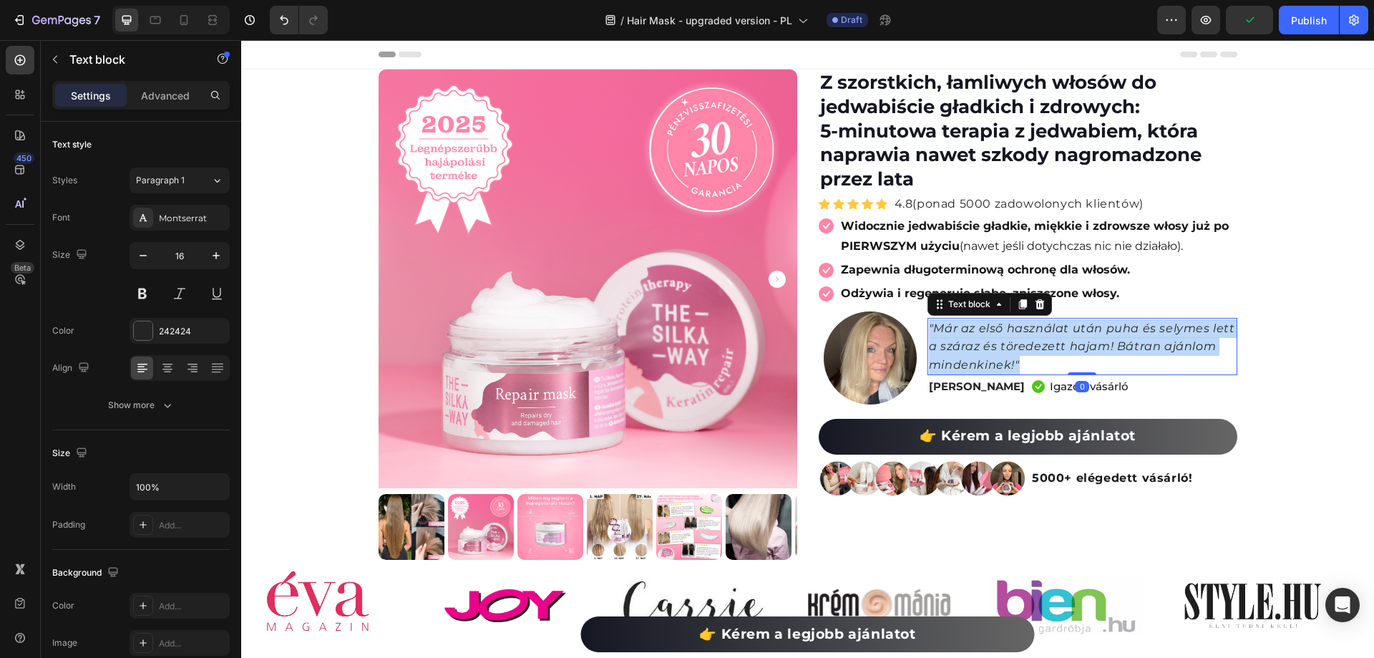
click at [987, 342] on icon ""Már az első használat után puha és selymes lett a száraz és töredezett hajam! …" at bounding box center [1082, 346] width 306 height 50
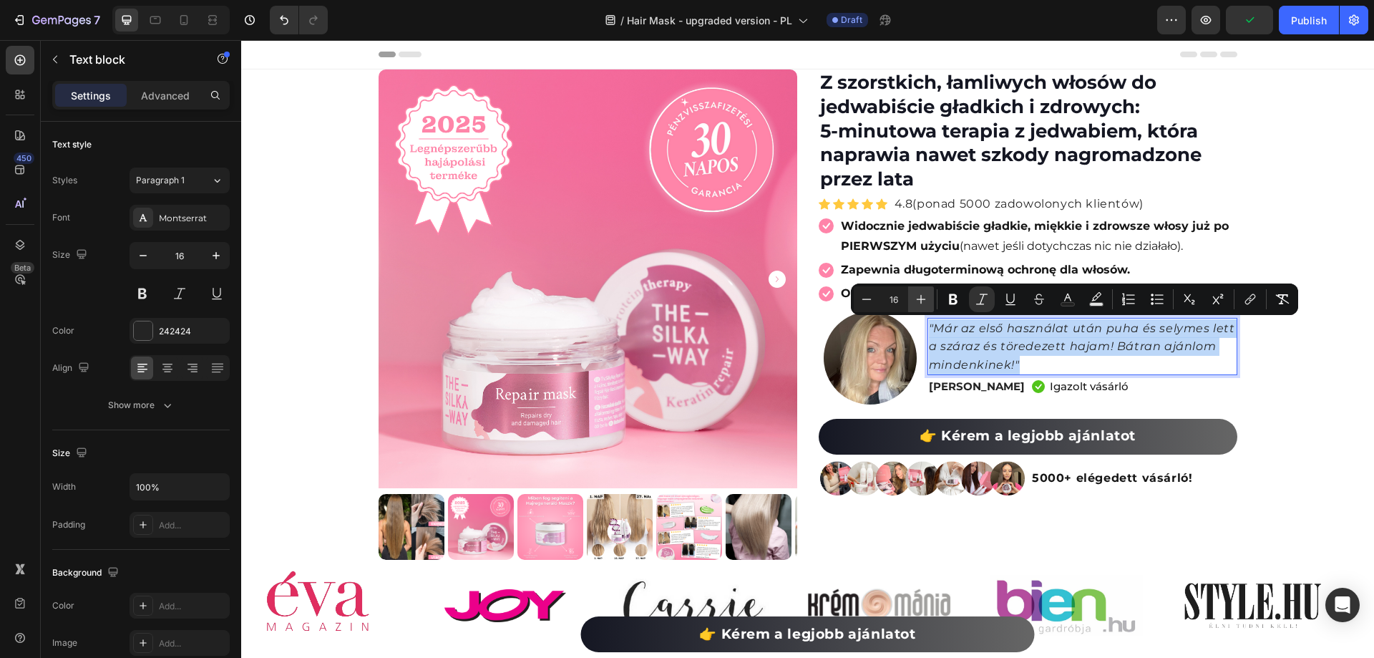
copy icon ""Már az első használat után puha és selymes lett a száraz és töredezett hajam! …"
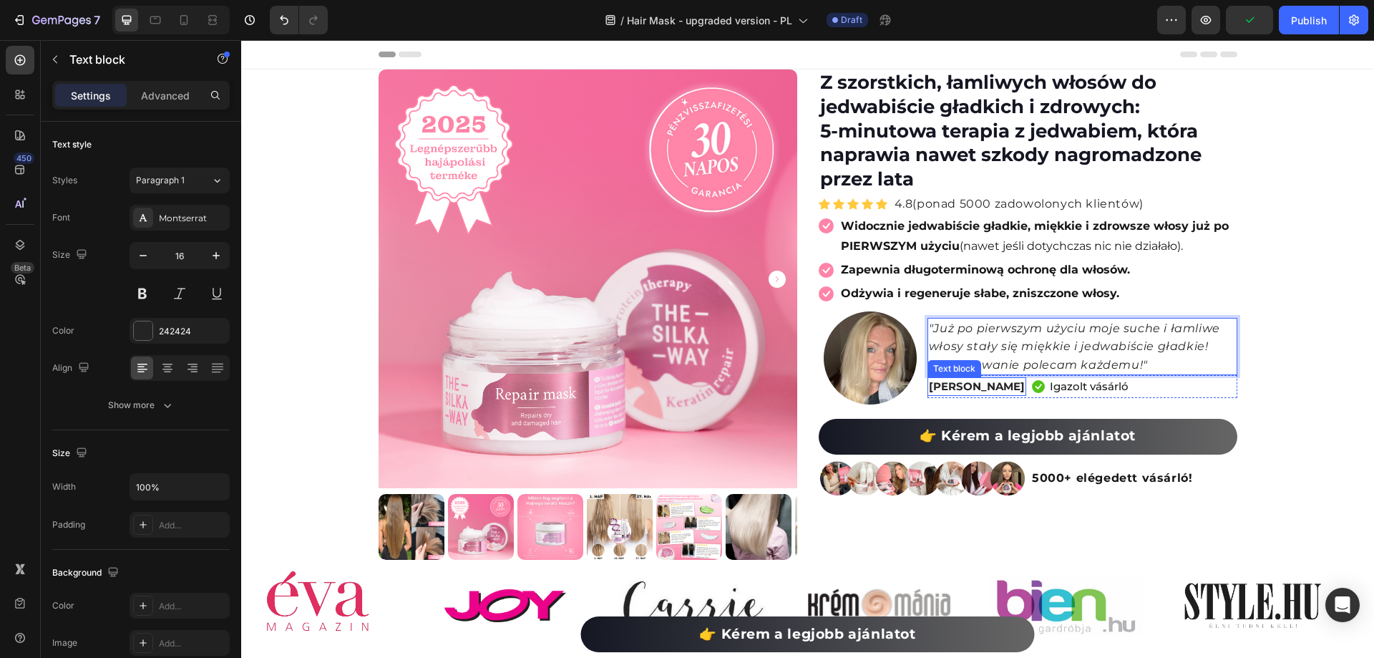
click at [970, 388] on p "Juhász Andrea" at bounding box center [977, 387] width 96 height 16
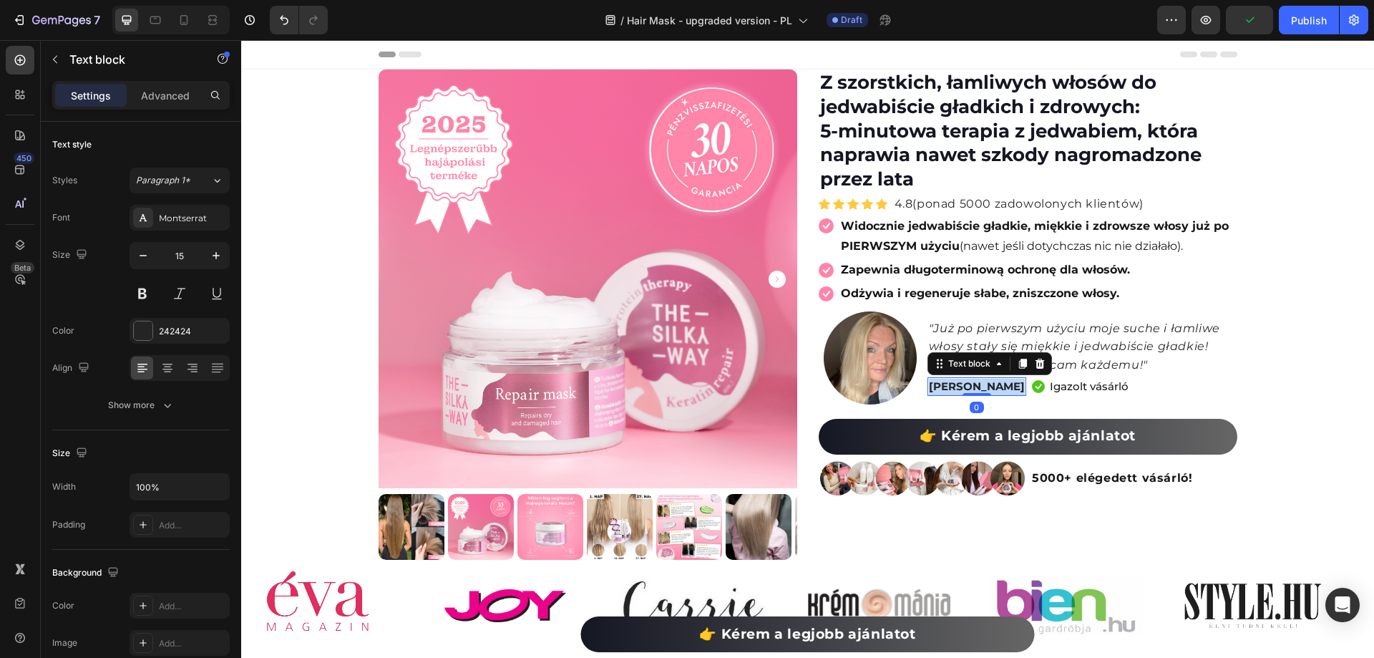
click at [970, 388] on p "Juhász Andrea" at bounding box center [977, 387] width 96 height 16
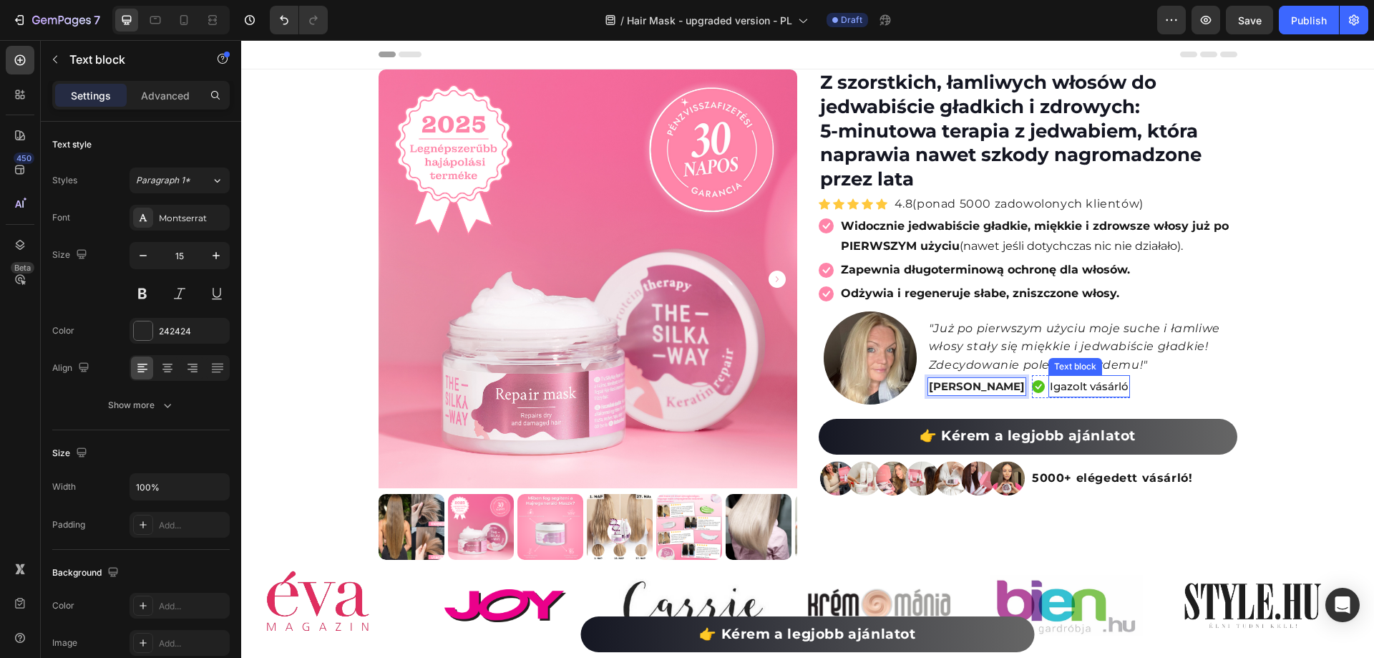
click at [1081, 392] on p "Igazolt vásárló" at bounding box center [1089, 385] width 79 height 19
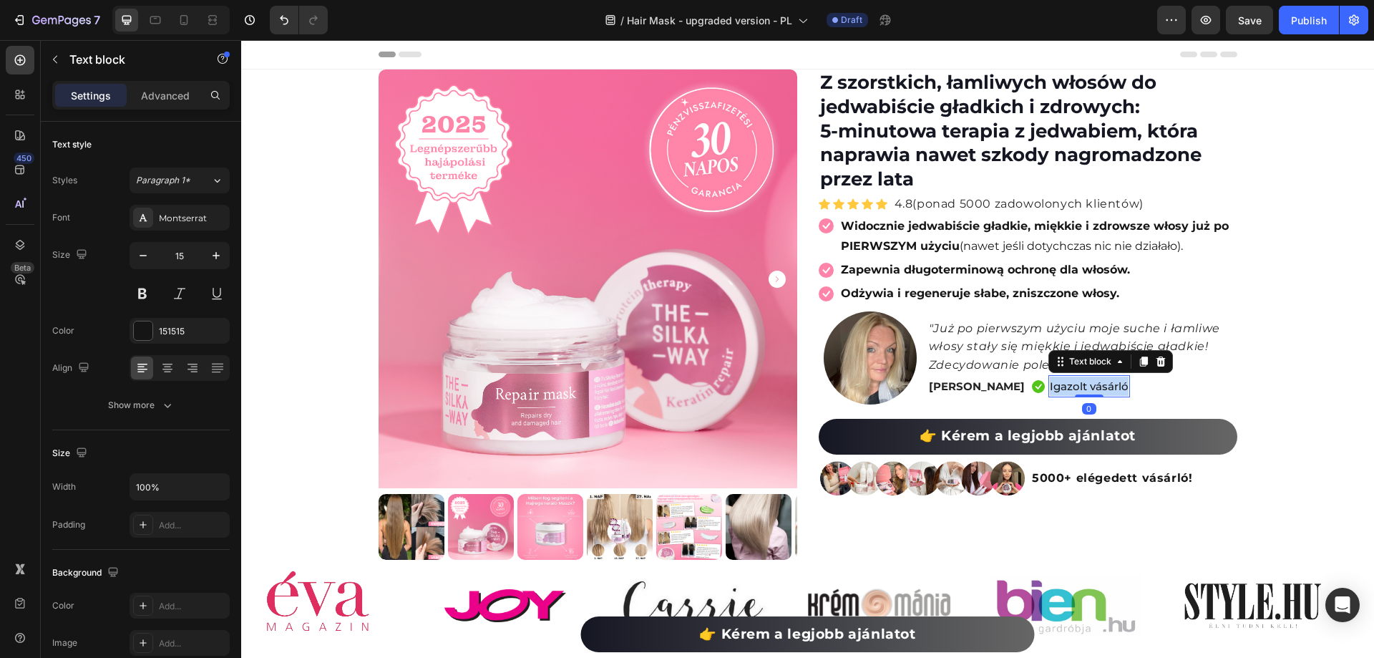
click at [1081, 392] on p "Igazolt vásárló" at bounding box center [1089, 385] width 79 height 19
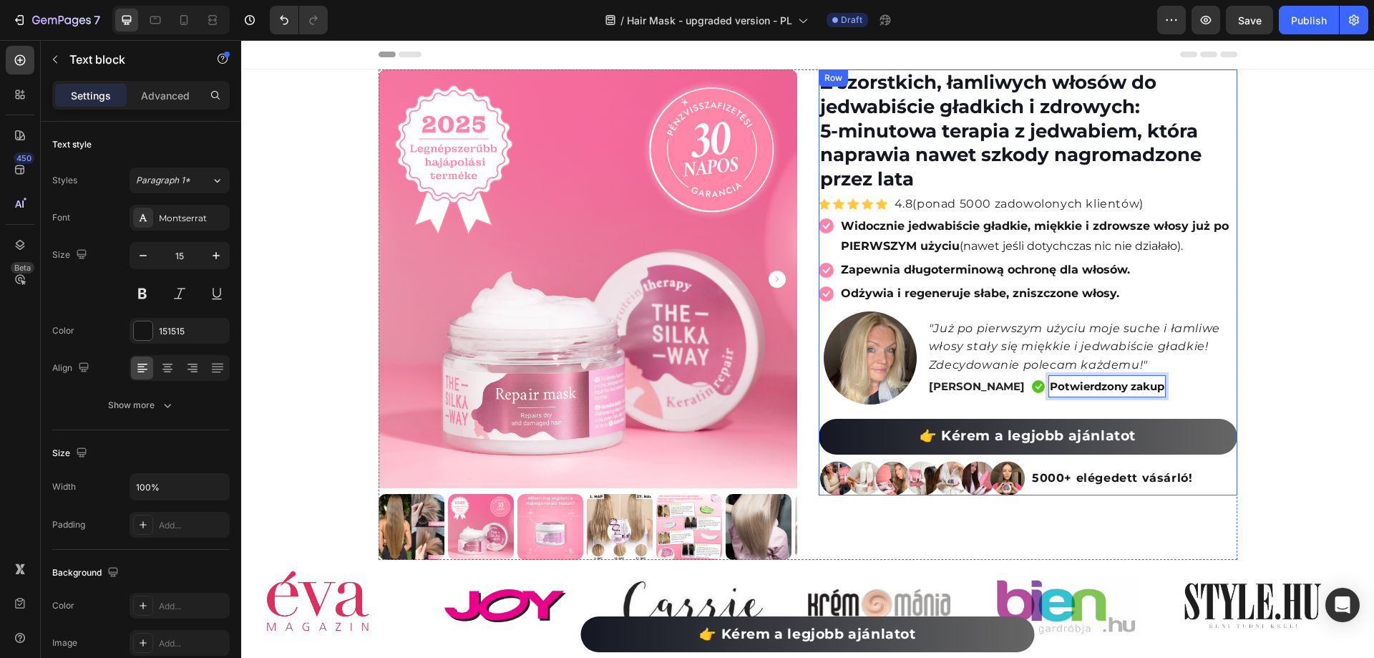
click at [1229, 377] on div "Klaudia Zielińska Text block Icon Potwierdzony zakup Text block 0 Icon List Row" at bounding box center [1083, 386] width 310 height 23
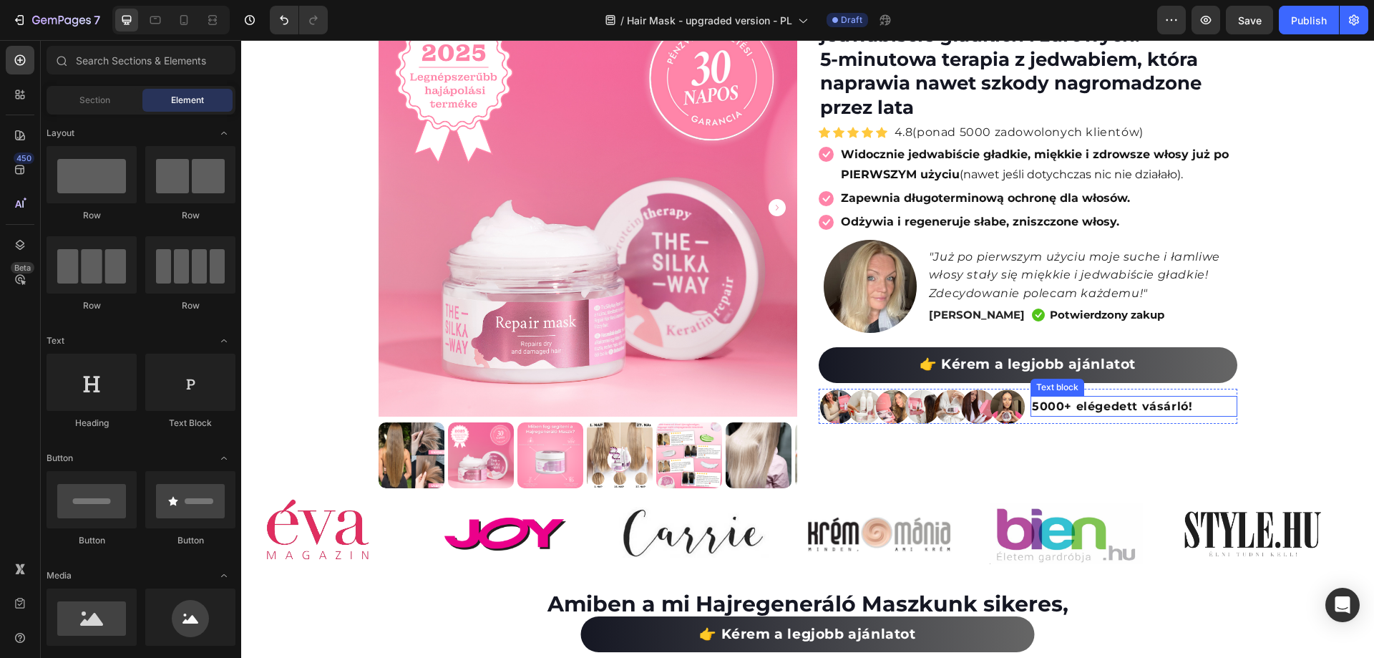
click at [1073, 401] on strong "5000+ elégedett vásárló!" at bounding box center [1112, 406] width 160 height 14
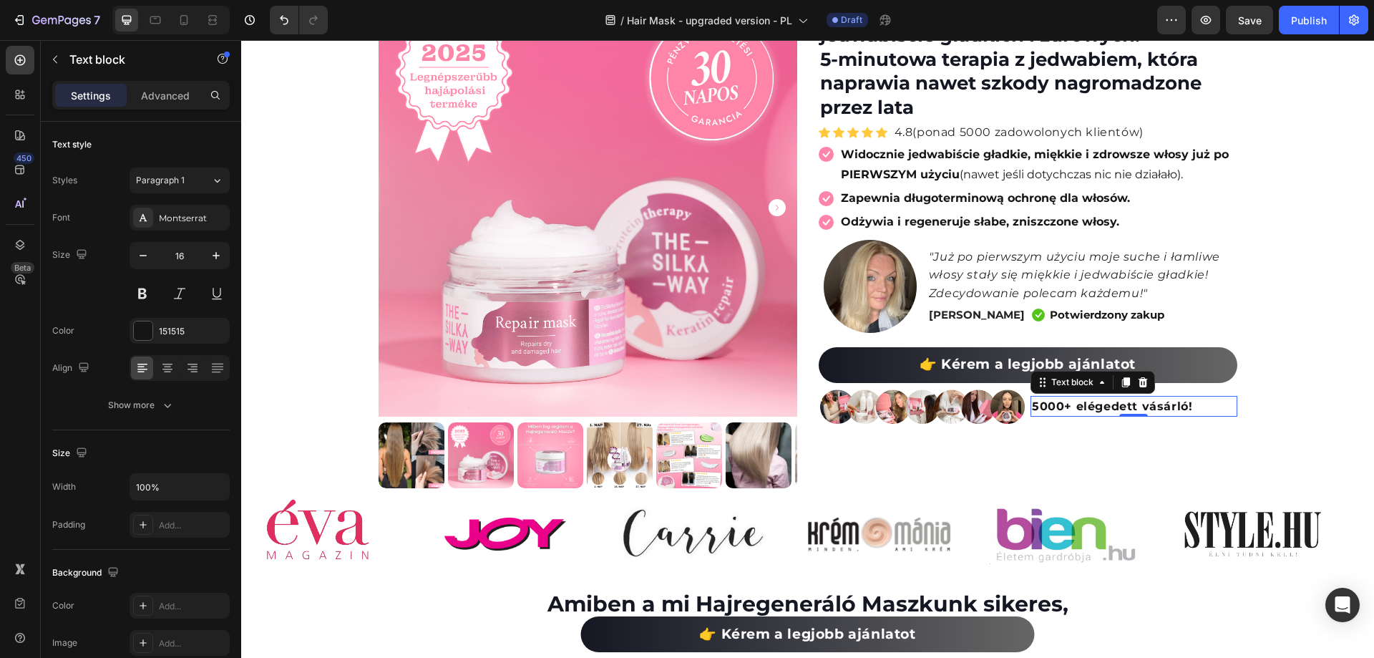
click at [1073, 401] on strong "5000+ elégedett vásárló!" at bounding box center [1112, 406] width 160 height 14
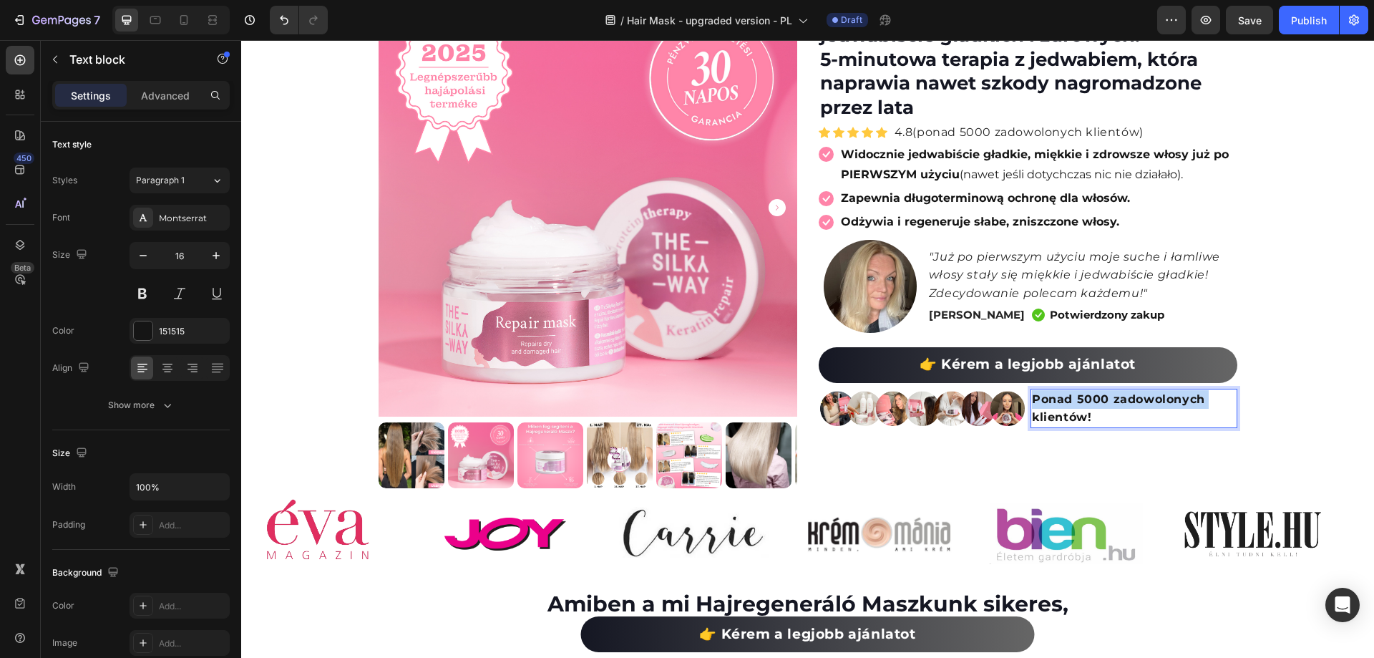
scroll to position [64, 0]
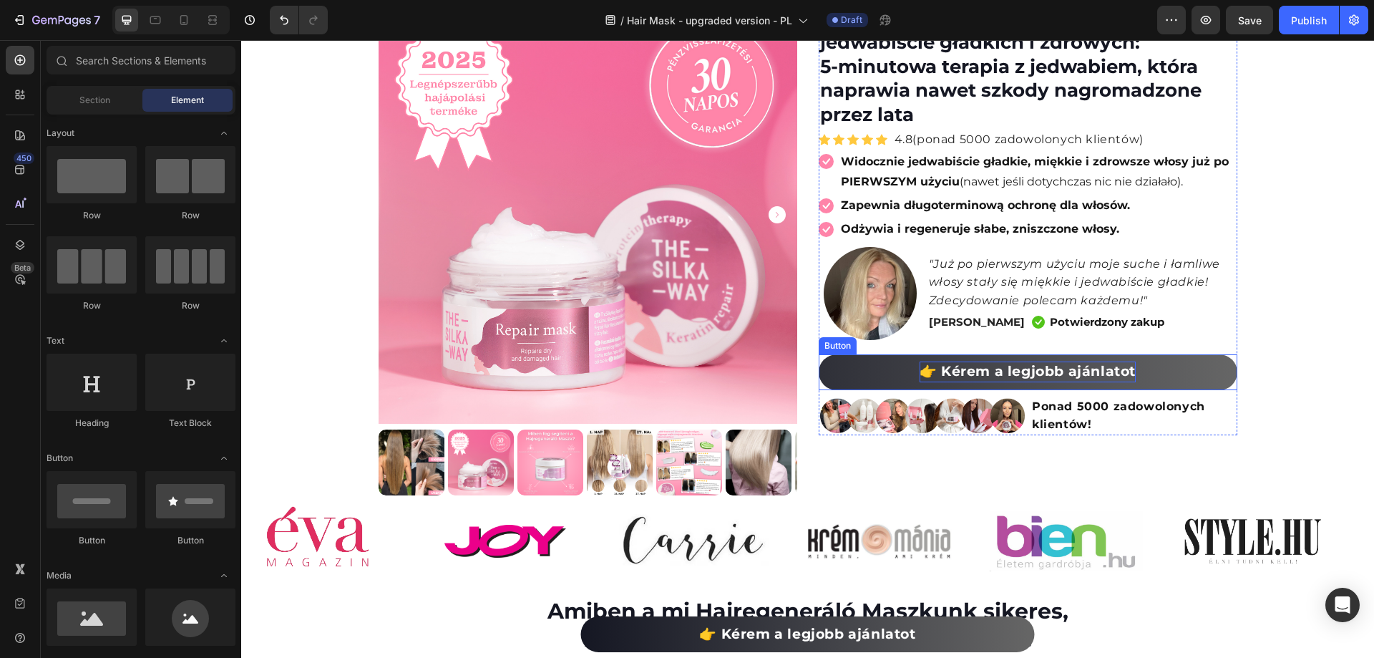
click at [1031, 371] on strong "👉 Kérem a legjobb ajánlatot" at bounding box center [1028, 371] width 216 height 16
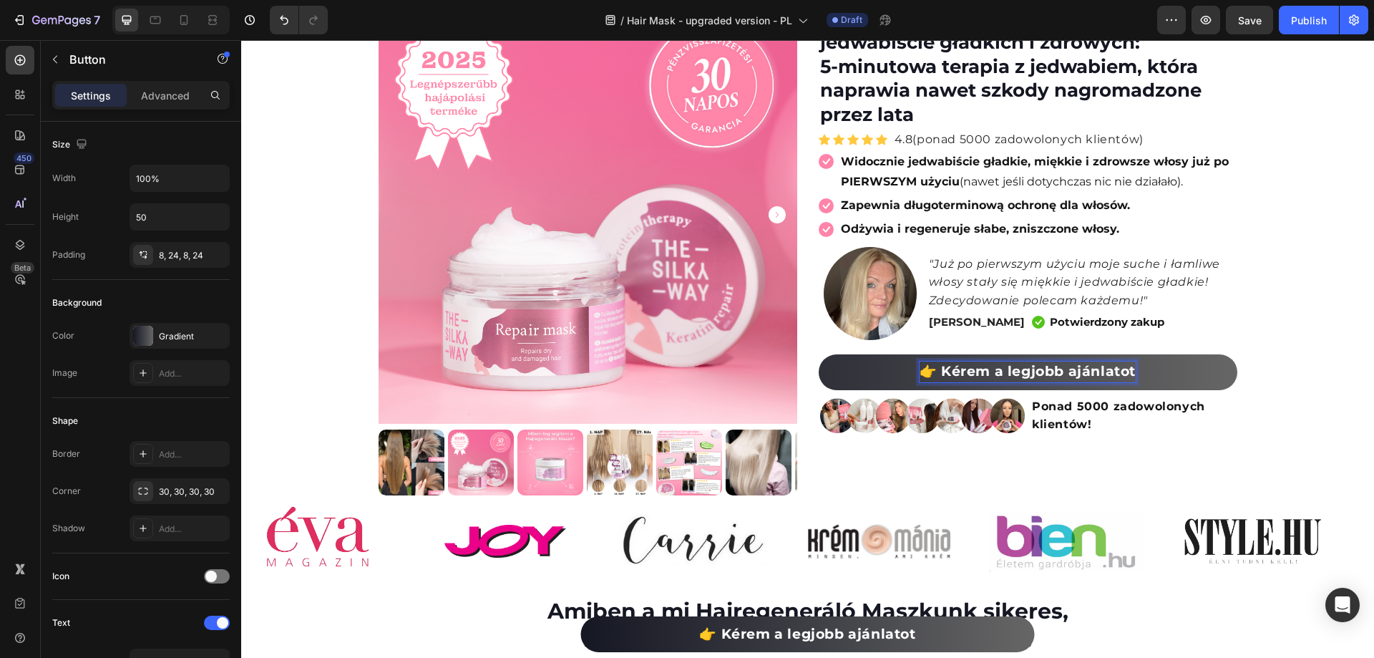
click at [939, 367] on strong "👉 Kérem a legjobb ajánlatot" at bounding box center [1028, 371] width 216 height 16
drag, startPoint x: 937, startPoint y: 368, endPoint x: 1175, endPoint y: 376, distance: 238.4
click at [1175, 376] on link "👉 Kérem a legjobb ajánlatot" at bounding box center [1028, 372] width 419 height 36
click at [964, 366] on p "👉 Proszę o najlepszą ofertę." at bounding box center [1028, 371] width 192 height 21
click at [967, 366] on p "👉 Proszę o najlepszą ofertę." at bounding box center [1028, 371] width 192 height 21
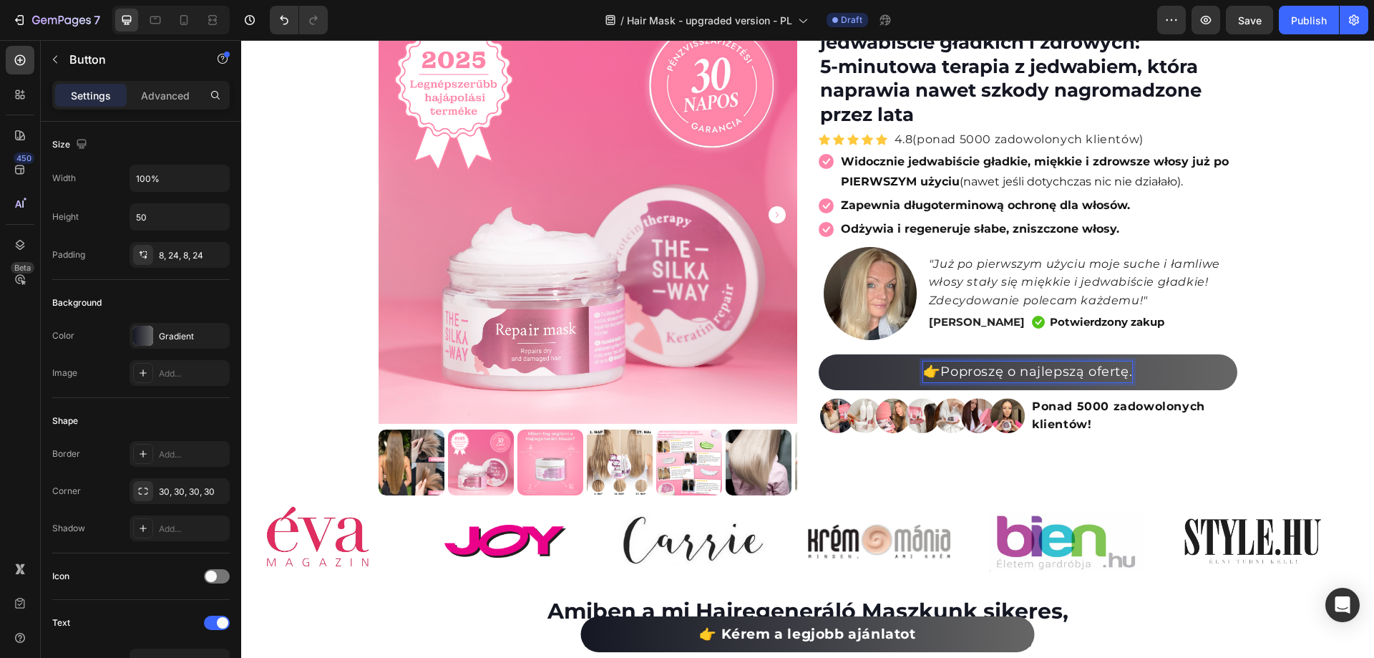
click at [1031, 369] on p "👉 Poproszę o najlepszą ofertę." at bounding box center [1027, 371] width 209 height 21
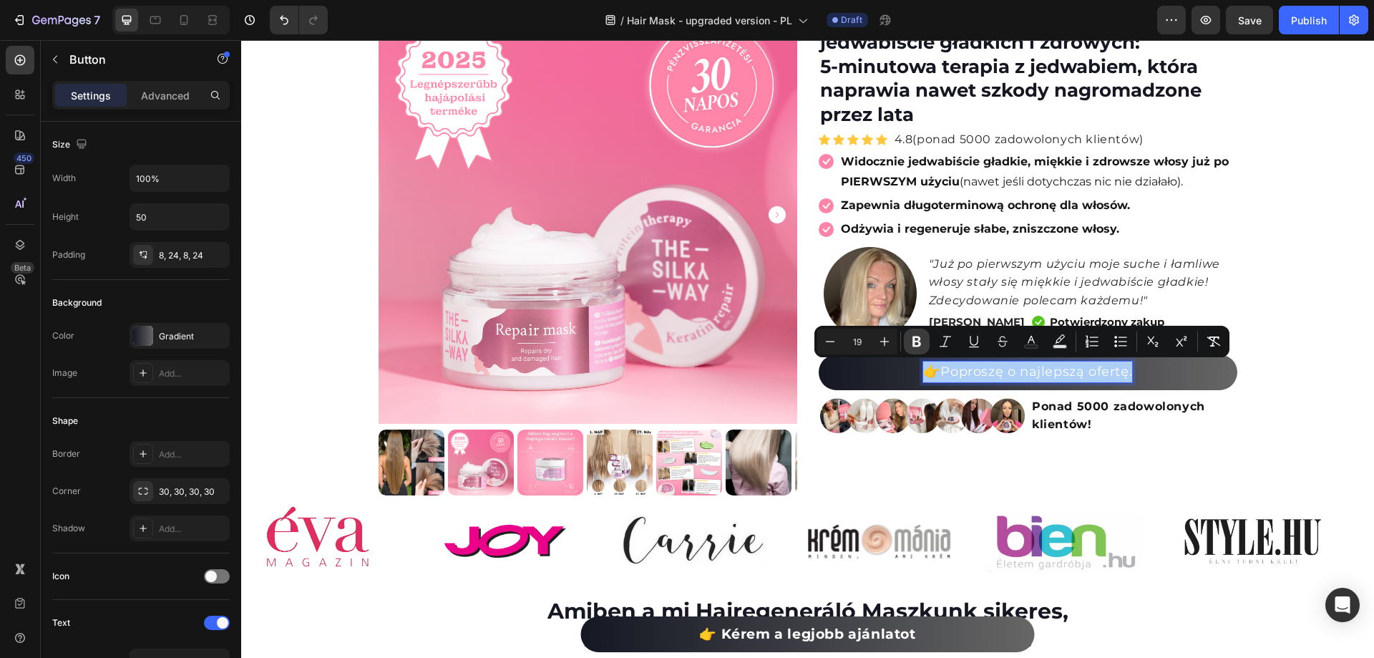
click at [917, 336] on icon "Editor contextual toolbar" at bounding box center [917, 341] width 14 height 14
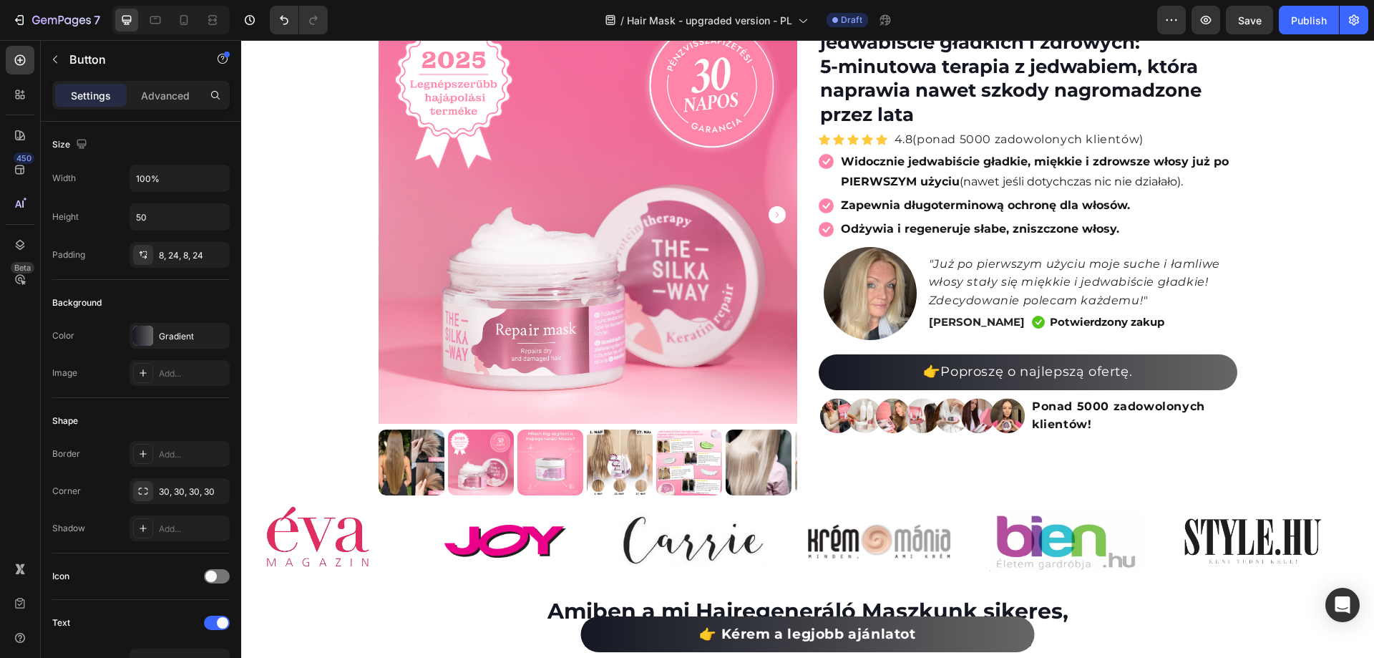
click at [916, 336] on div at bounding box center [870, 293] width 103 height 93
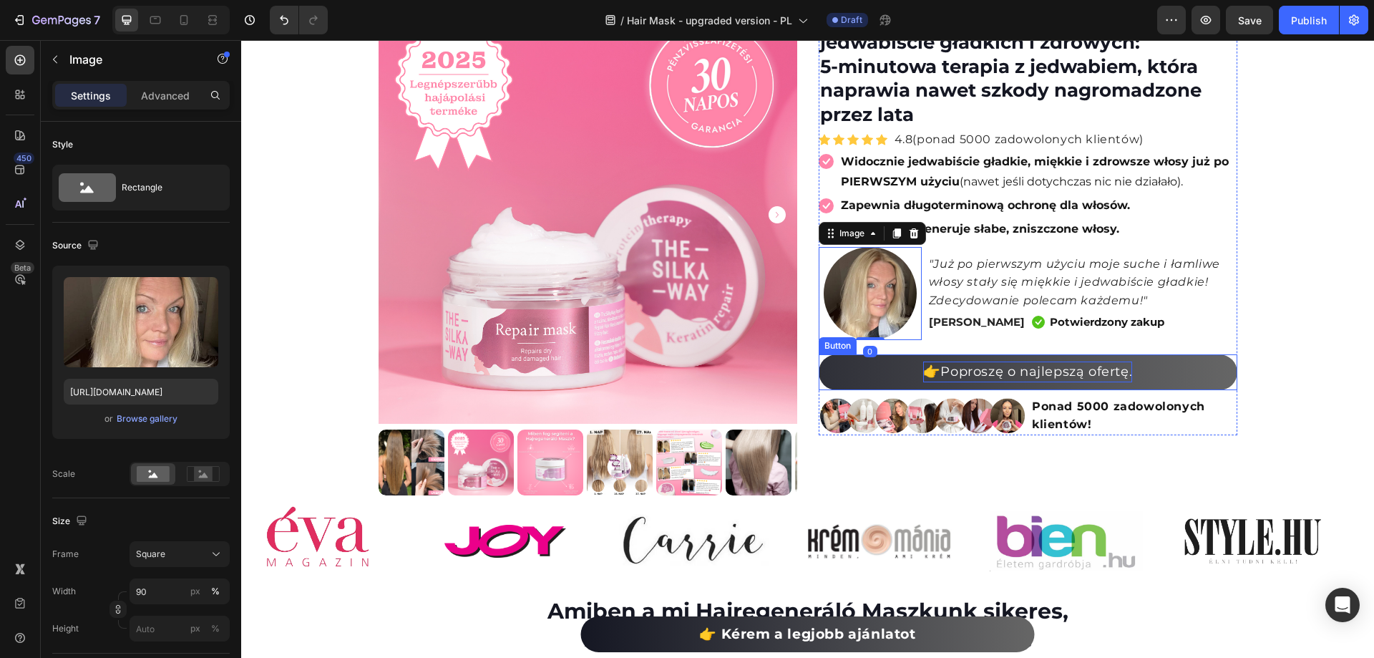
click at [984, 377] on p "👉 Poproszę o najlepszą ofertę." at bounding box center [1027, 371] width 209 height 21
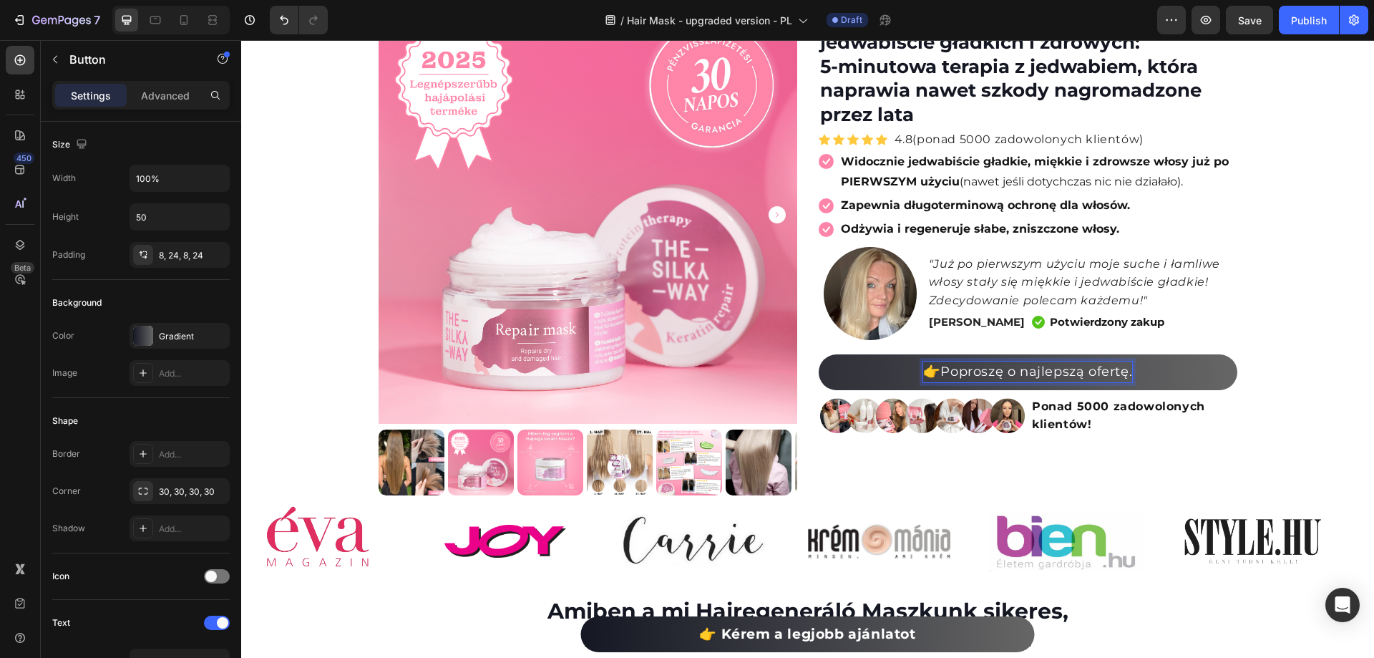
click at [949, 368] on p "👉 Poproszę o najlepszą ofertę." at bounding box center [1027, 371] width 209 height 21
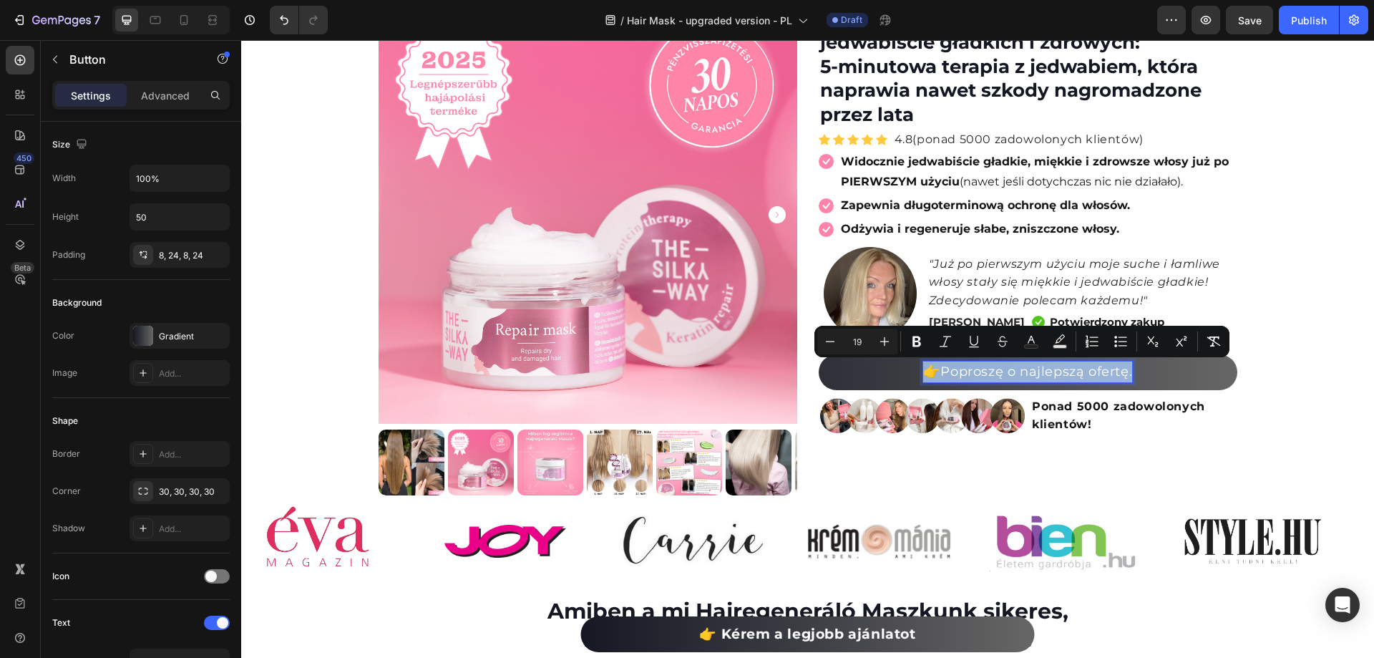
click at [940, 371] on p "👉 Poproszę o najlepszą ofertę." at bounding box center [1027, 371] width 209 height 21
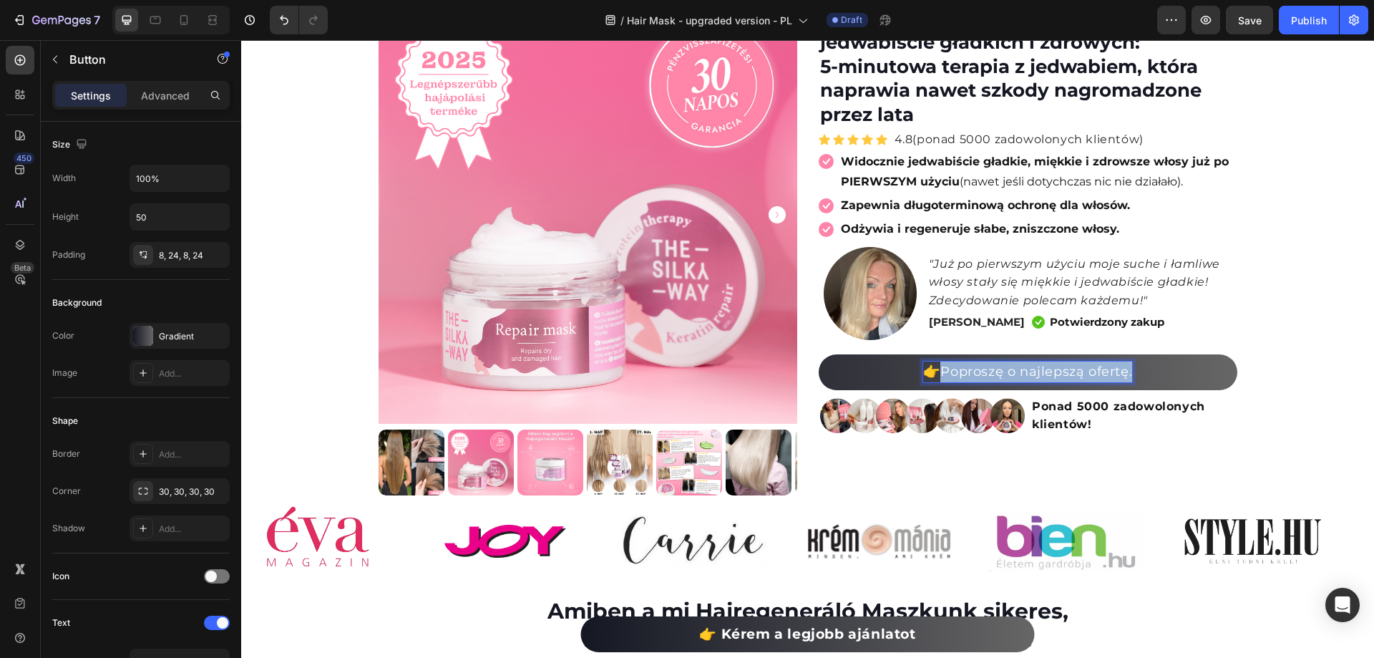
drag, startPoint x: 942, startPoint y: 371, endPoint x: 1142, endPoint y: 378, distance: 199.8
click at [1142, 378] on link "👉 Poproszę o najlepszą ofertę." at bounding box center [1028, 372] width 419 height 36
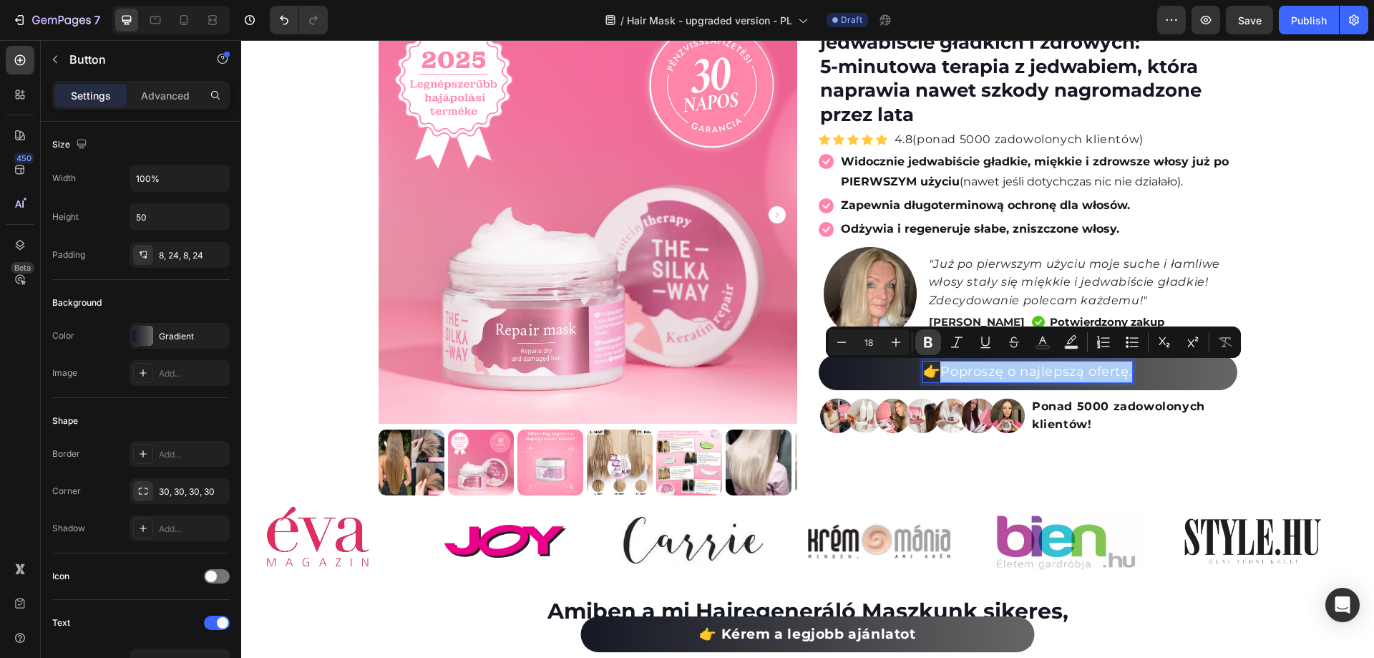
click at [926, 345] on icon "Editor contextual toolbar" at bounding box center [928, 342] width 9 height 11
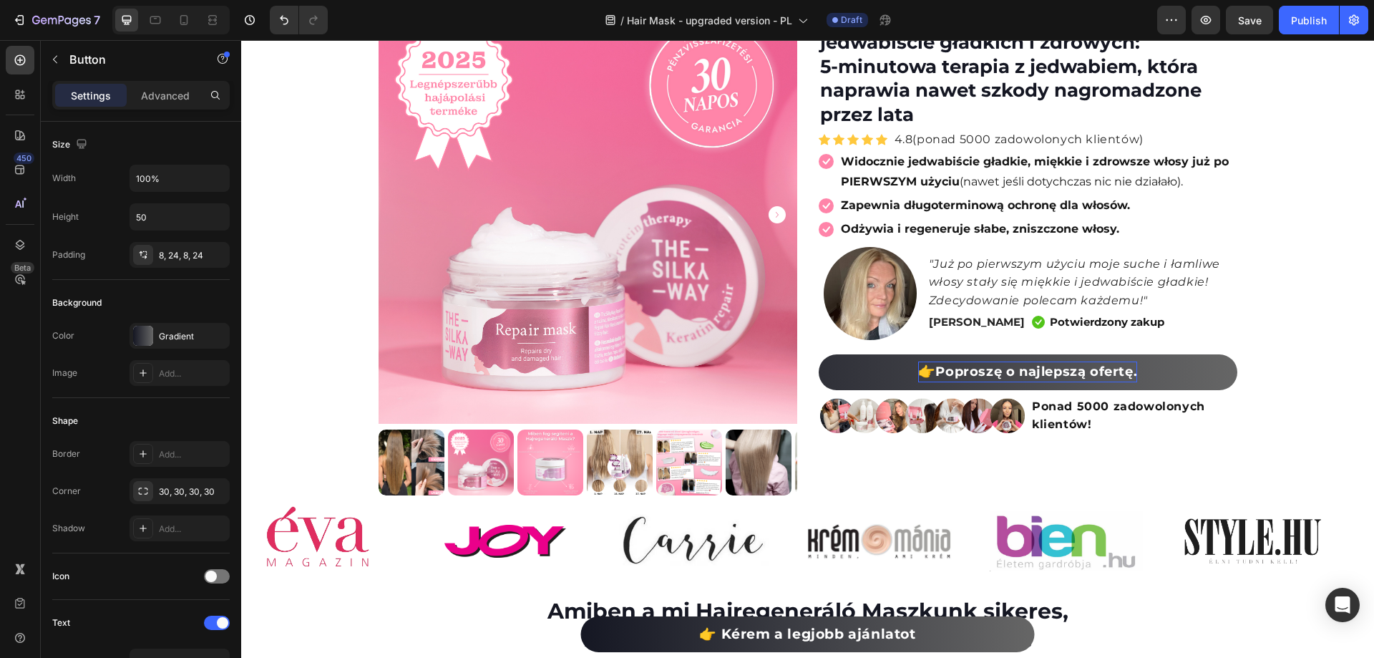
click at [1073, 372] on strong "Poproszę o najlepszą ofertę." at bounding box center [1036, 372] width 202 height 16
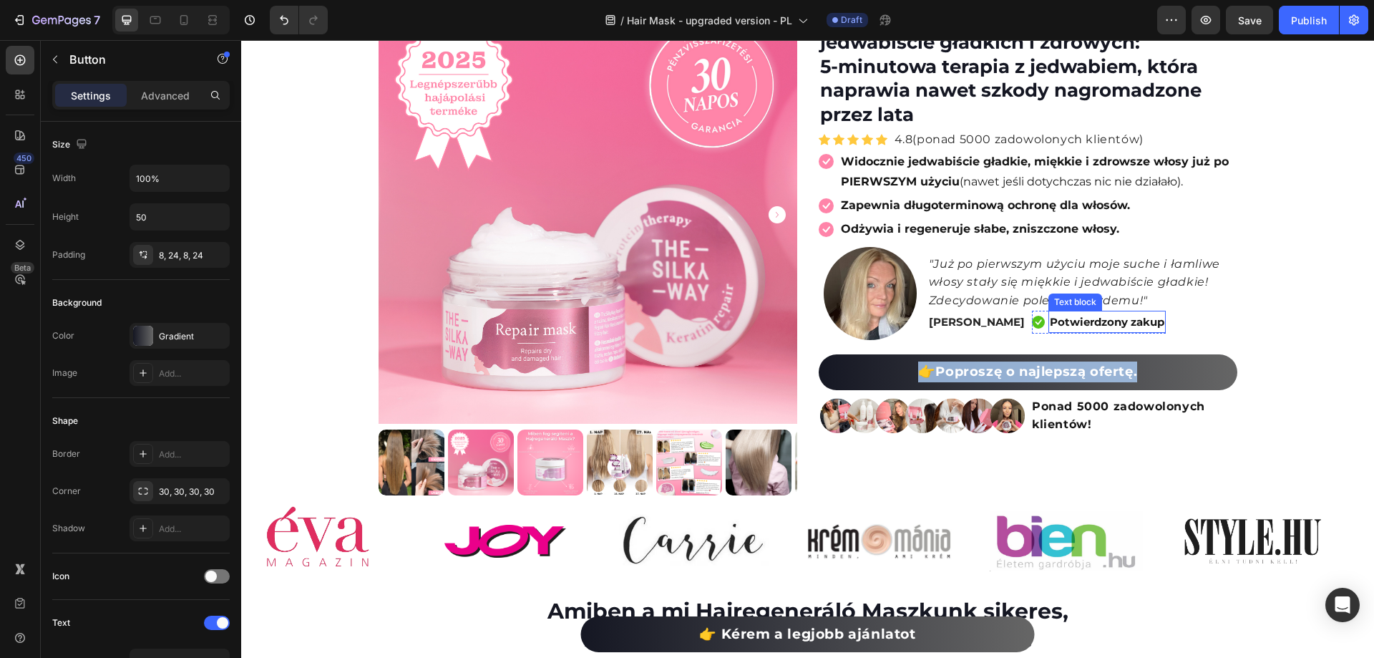
copy p "👉 Poproszę o najlepszą ofertę."
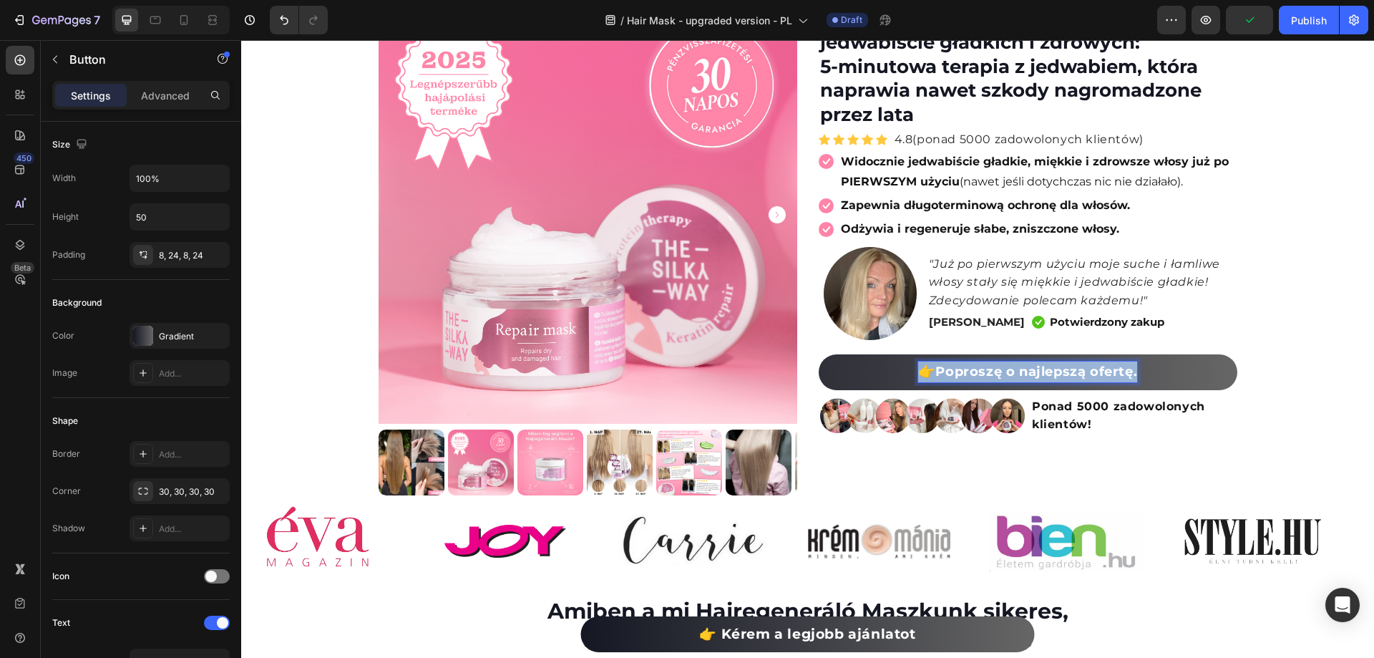
click at [1131, 378] on strong "Poproszę o najlepszą ofertę." at bounding box center [1036, 372] width 202 height 16
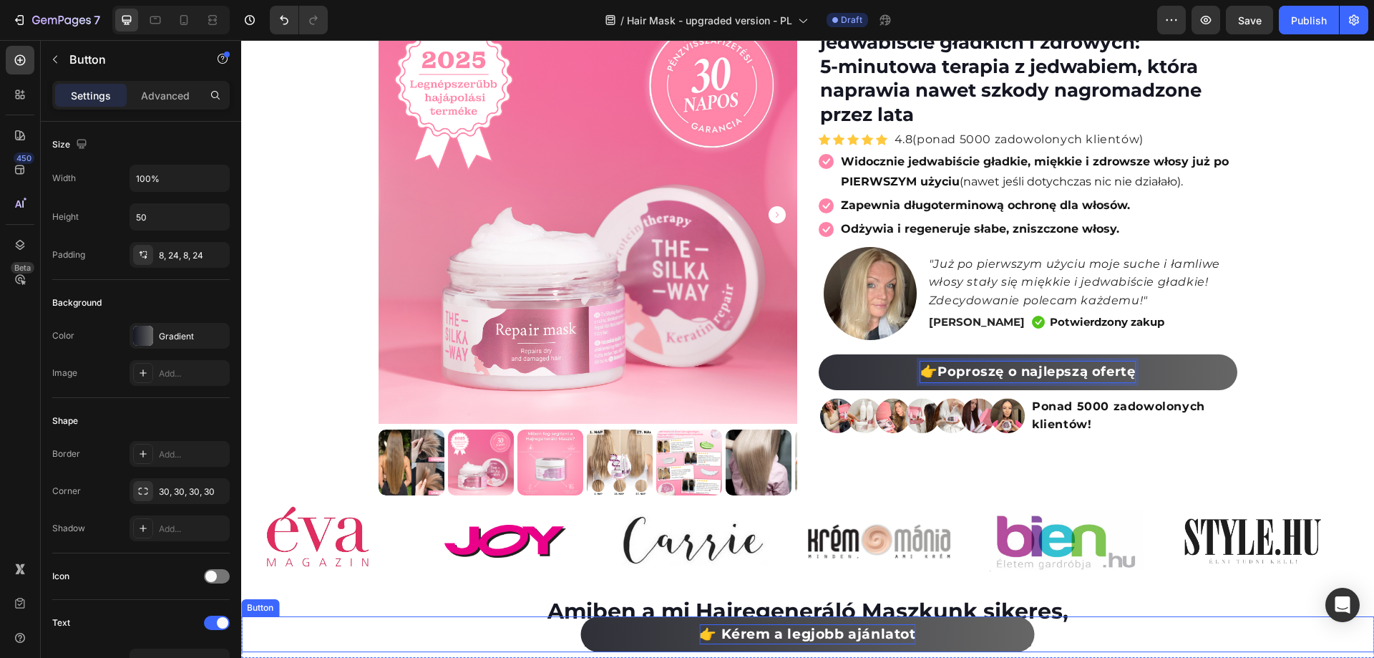
click at [860, 636] on strong "👉 Kérem a legjobb ajánlatot" at bounding box center [807, 633] width 216 height 16
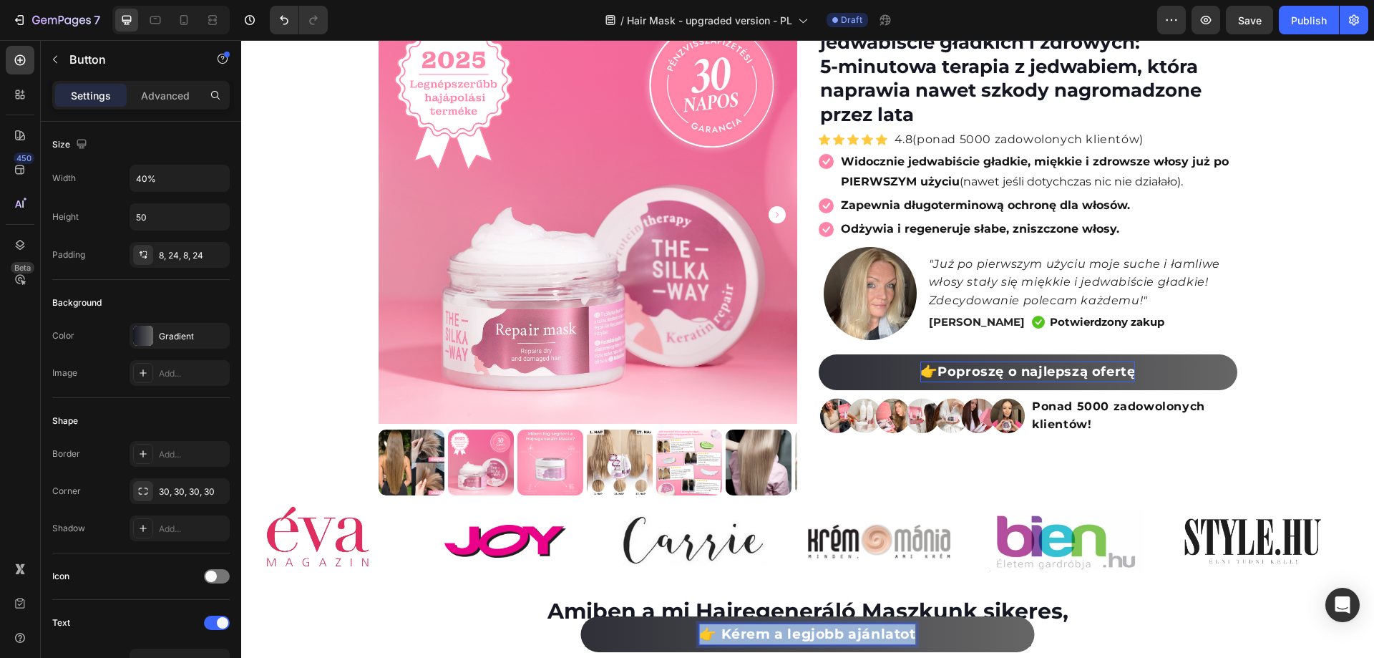
click at [860, 636] on strong "👉 Kérem a legjobb ajánlatot" at bounding box center [807, 633] width 216 height 16
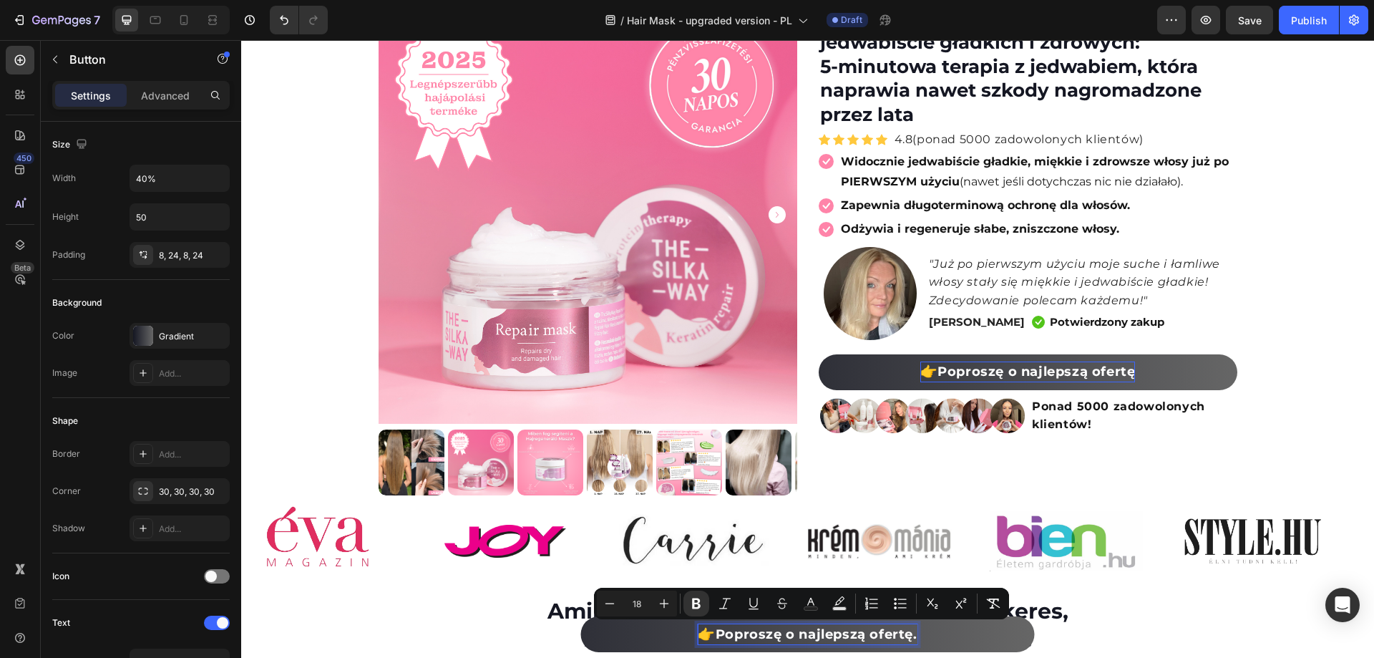
scroll to position [65, 0]
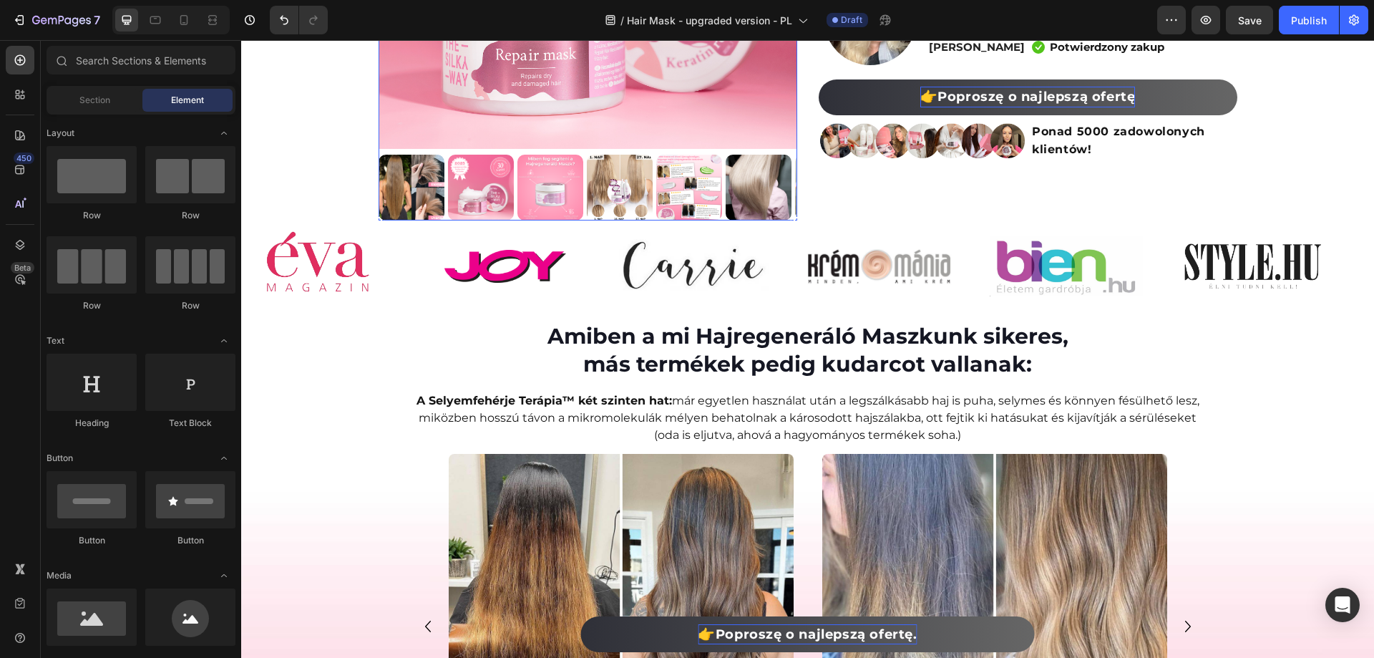
scroll to position [429, 0]
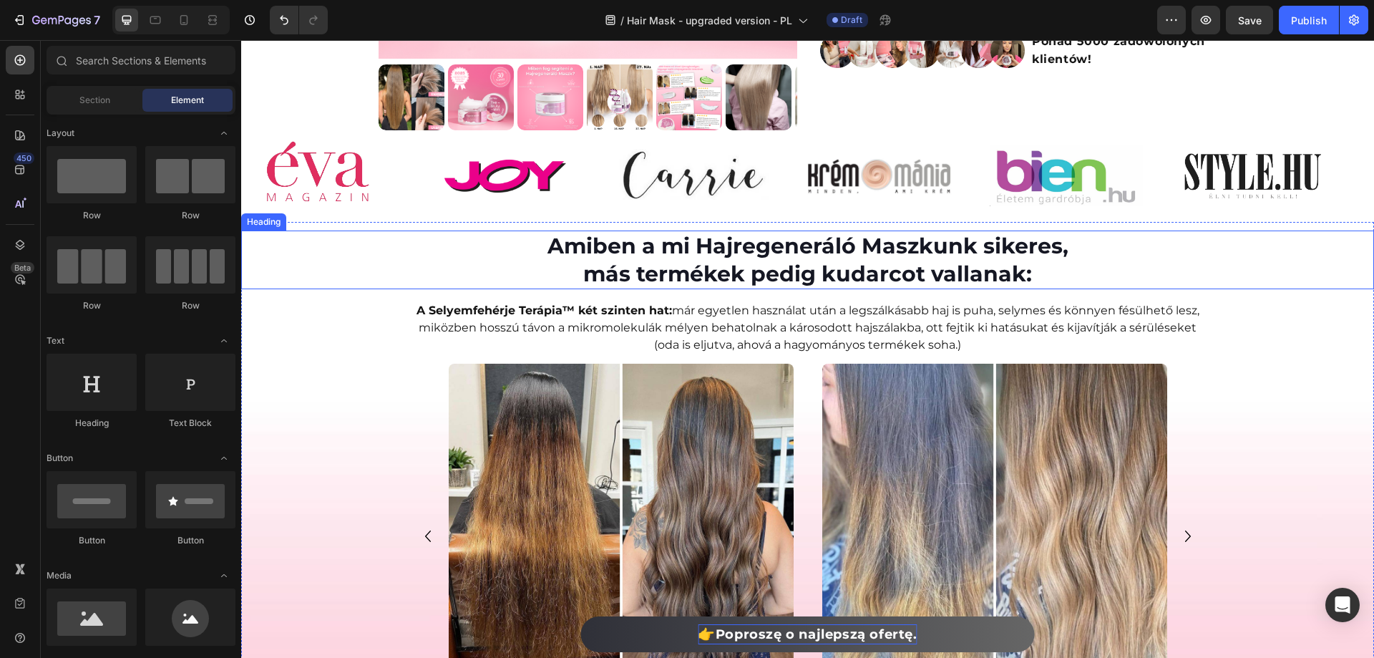
click at [797, 261] on h2 "Amiben a mi Hajregeneráló Maszkunk sikeres, más termékek pedig kudarcot vallana…" at bounding box center [807, 259] width 1133 height 59
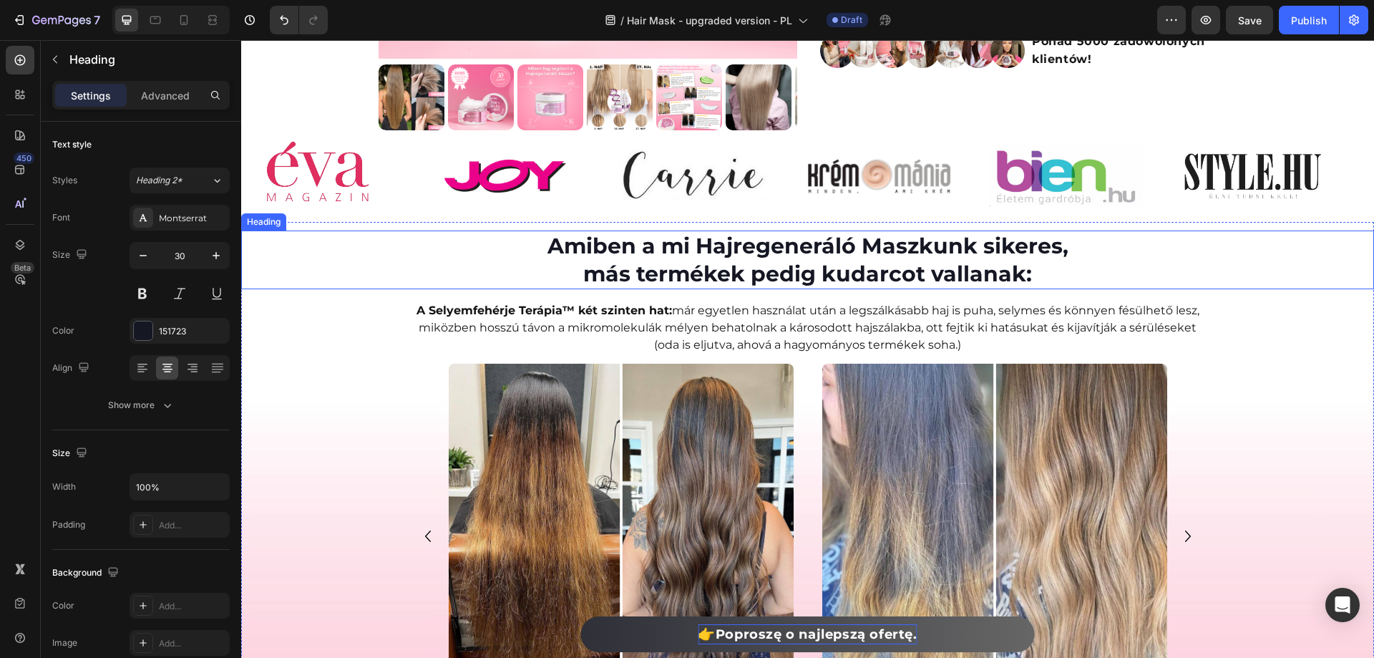
click at [797, 261] on h2 "Amiben a mi Hajregeneráló Maszkunk sikeres, más termékek pedig kudarcot vallana…" at bounding box center [807, 259] width 1133 height 59
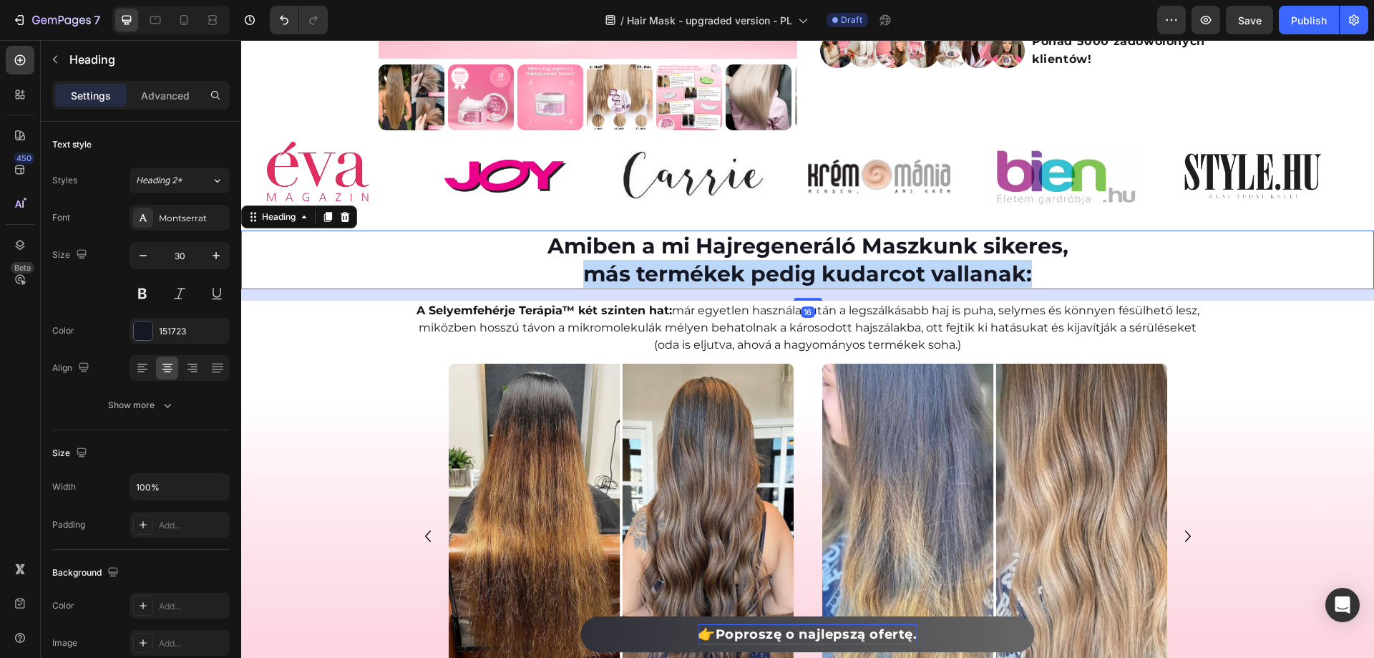
click at [797, 261] on p "Amiben a mi Hajregeneráló Maszkunk sikeres, más termékek pedig kudarcot vallana…" at bounding box center [808, 260] width 1130 height 56
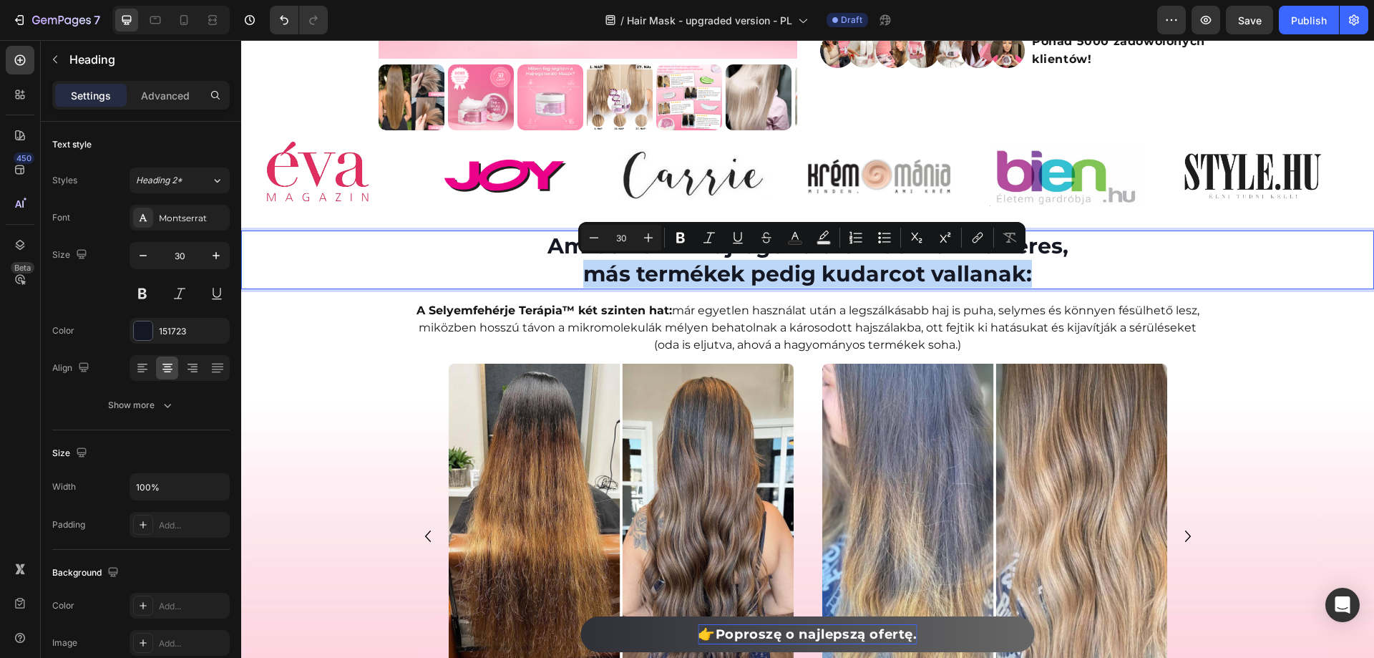
click at [799, 261] on p "Amiben a mi Hajregeneráló Maszkunk sikeres, más termékek pedig kudarcot vallana…" at bounding box center [808, 260] width 1130 height 56
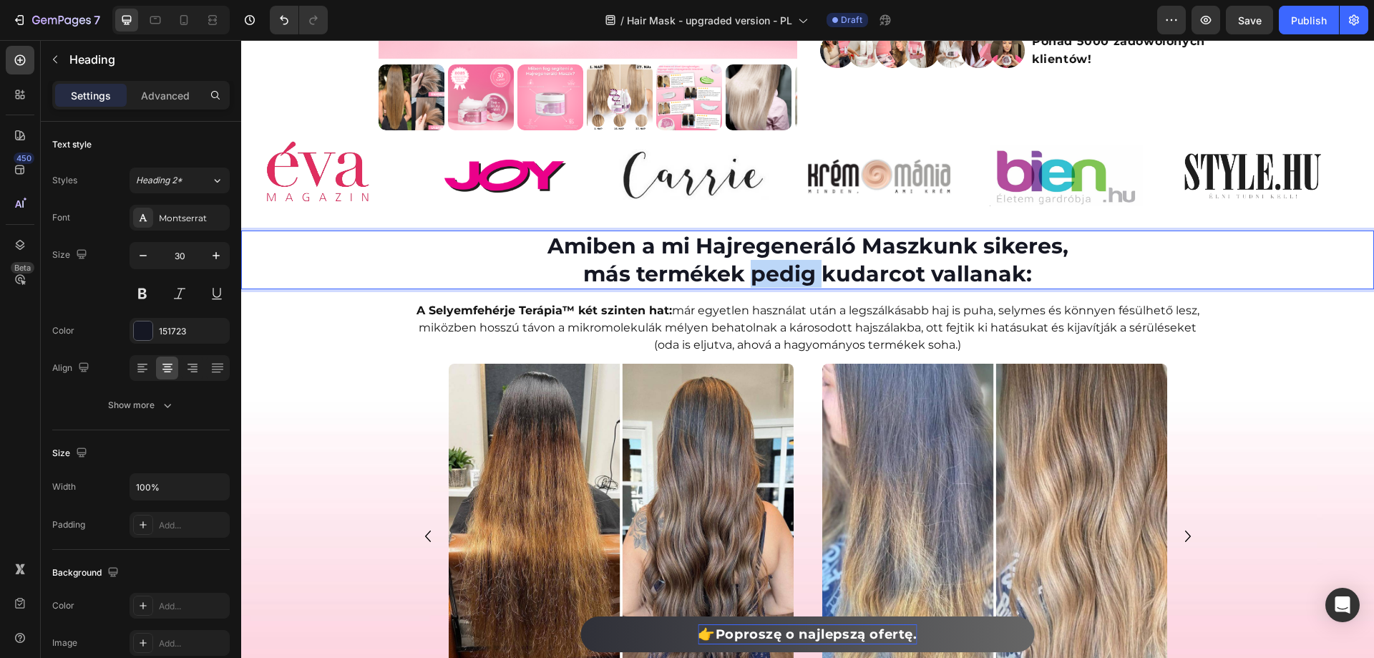
click at [799, 261] on p "Amiben a mi Hajregeneráló Maszkunk sikeres, más termékek pedig kudarcot vallana…" at bounding box center [808, 260] width 1130 height 56
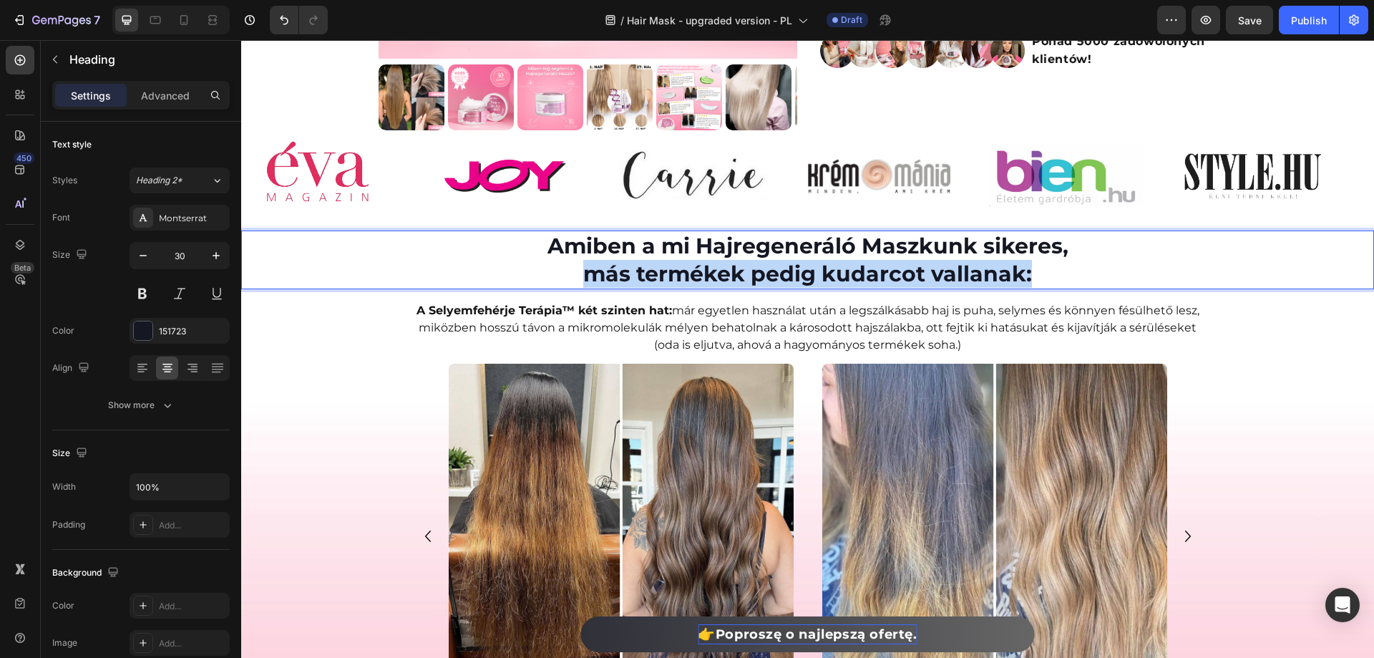
click at [799, 261] on p "Amiben a mi Hajregeneráló Maszkunk sikeres, más termékek pedig kudarcot vallana…" at bounding box center [808, 260] width 1130 height 56
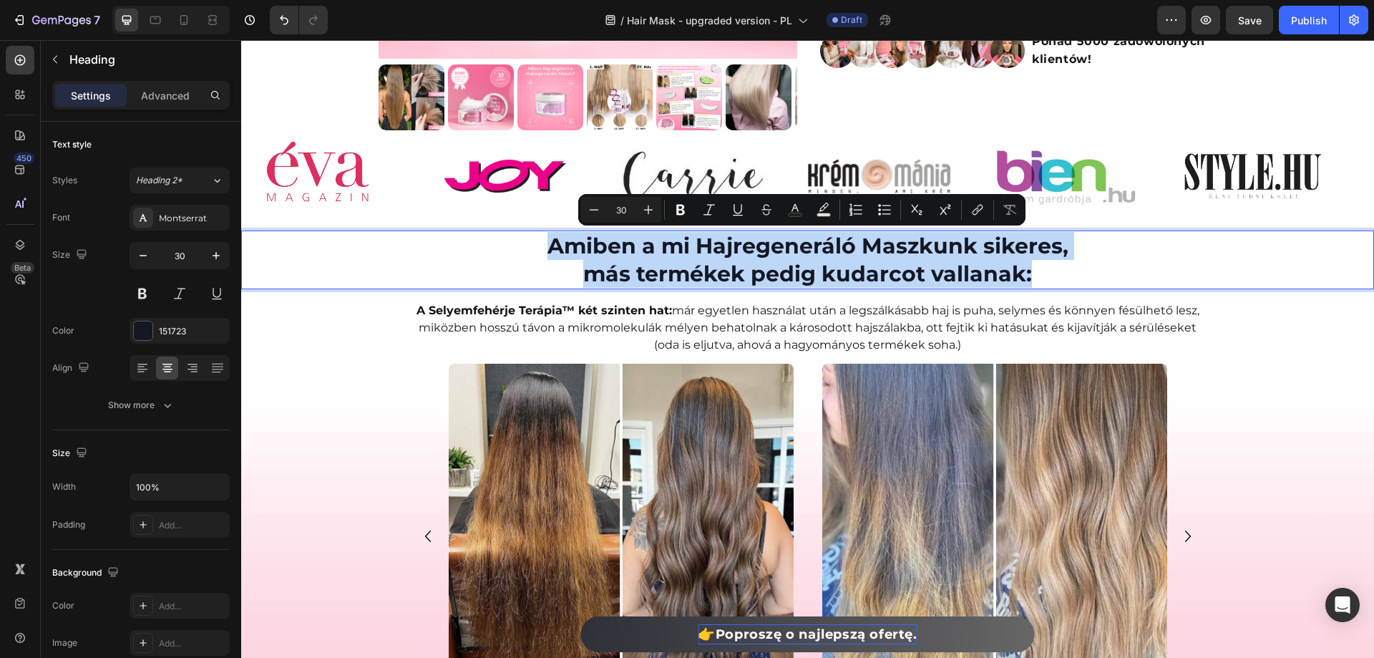
copy p "Amiben a mi Hajregeneráló Maszkunk sikeres, más termékek pedig kudarcot vallana…"
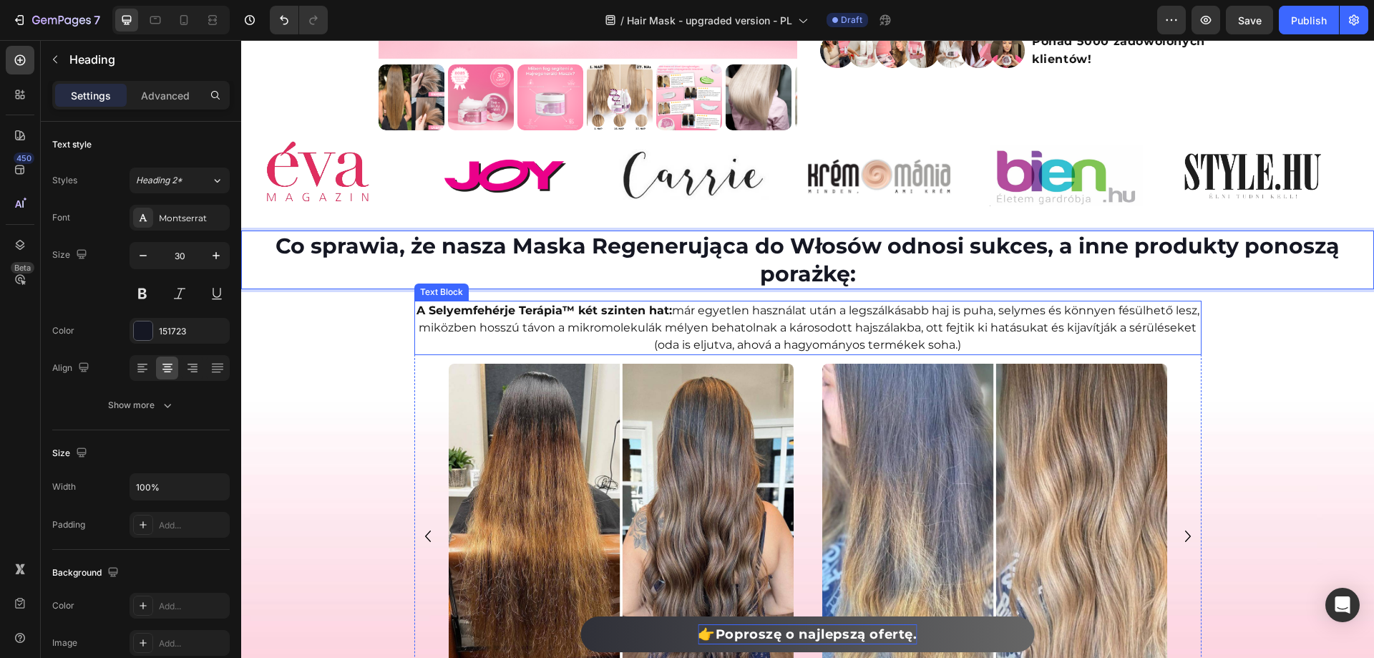
click at [459, 313] on strong "A Selyemfehérje Terápia™ két szinten hat:" at bounding box center [544, 310] width 255 height 14
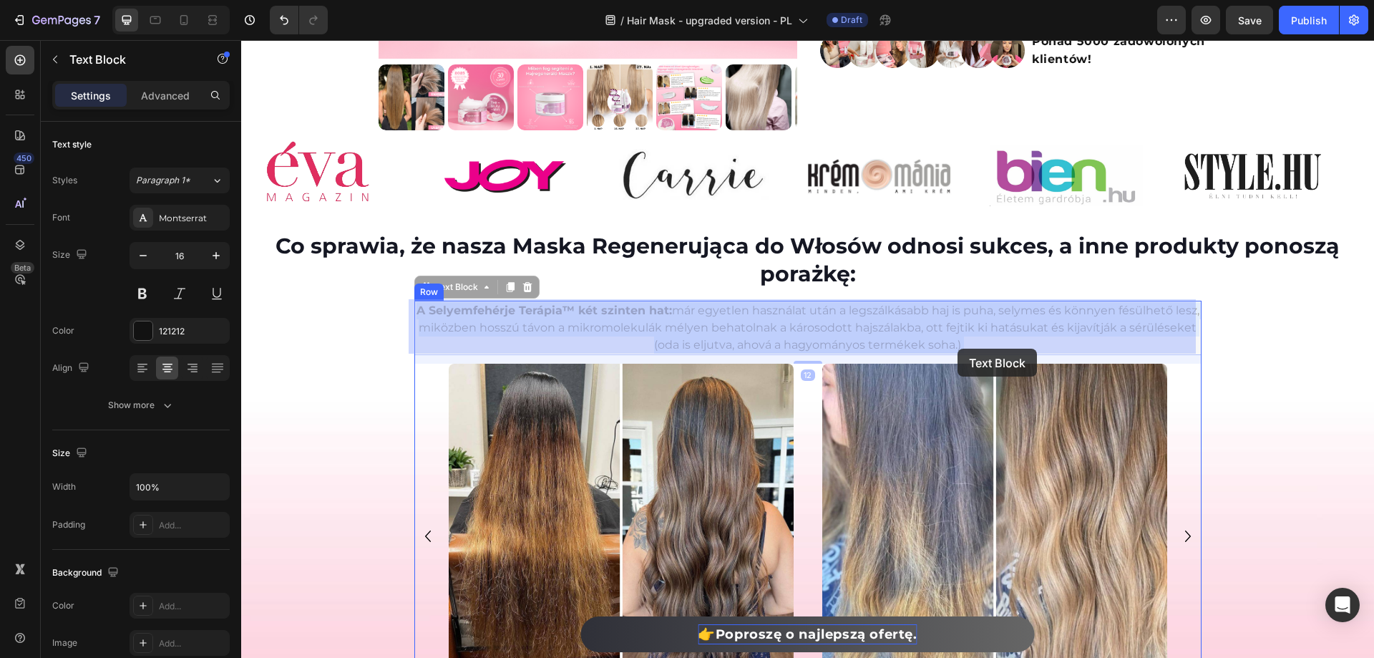
drag, startPoint x: 411, startPoint y: 309, endPoint x: 943, endPoint y: 344, distance: 532.9
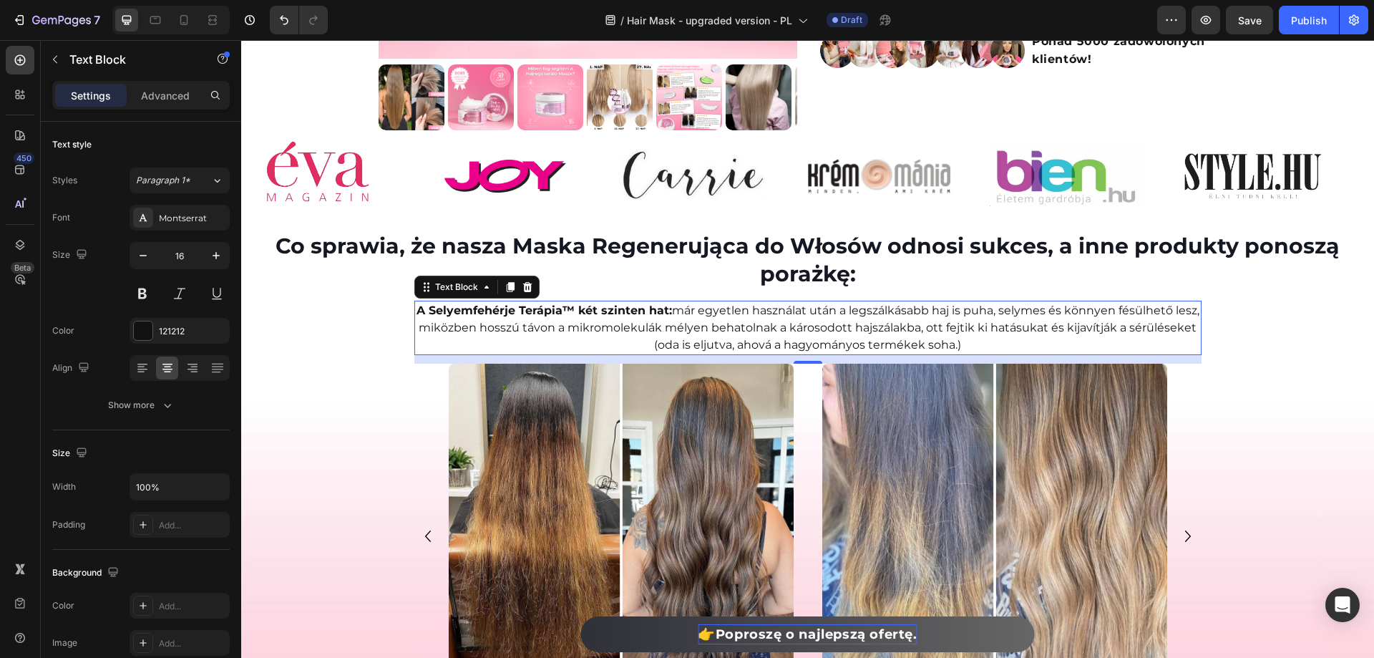
click at [953, 336] on p "A Selyemfehérje Terápia™ két szinten hat: már egyetlen használat után a legszál…" at bounding box center [808, 328] width 784 height 52
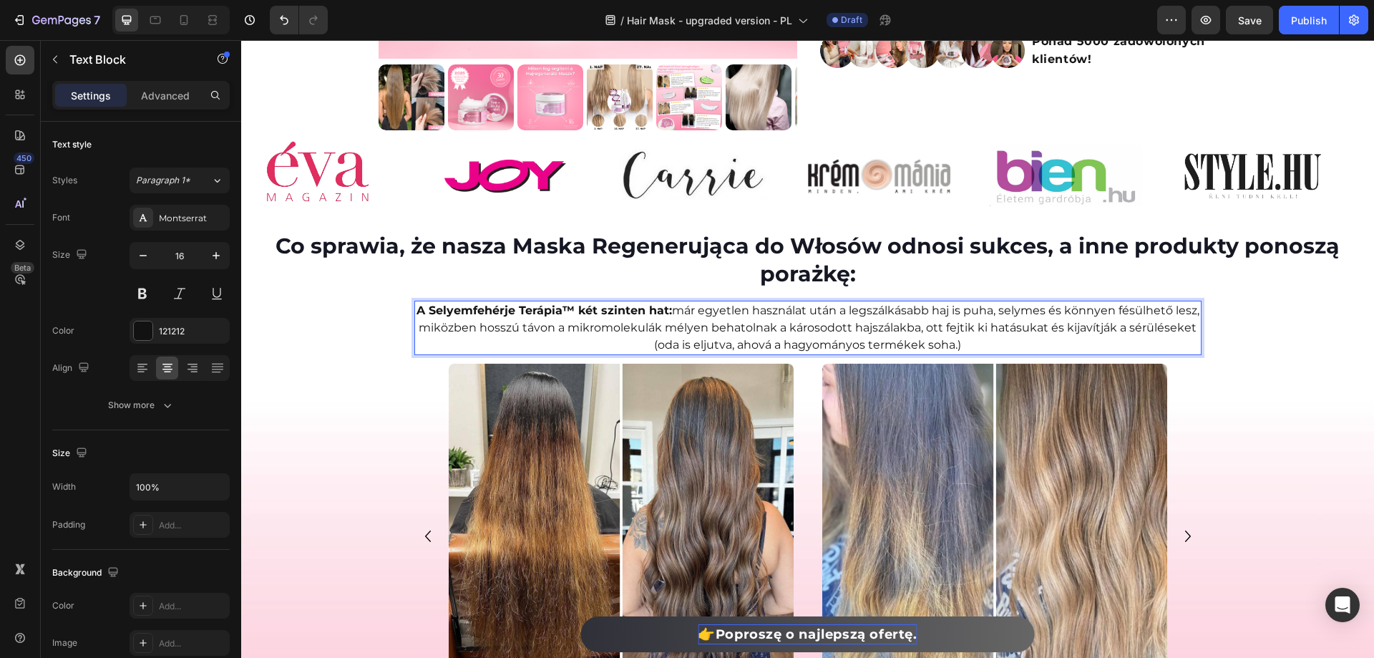
click at [953, 336] on p "A Selyemfehérje Terápia™ két szinten hat: már egyetlen használat után a legszál…" at bounding box center [808, 328] width 784 height 52
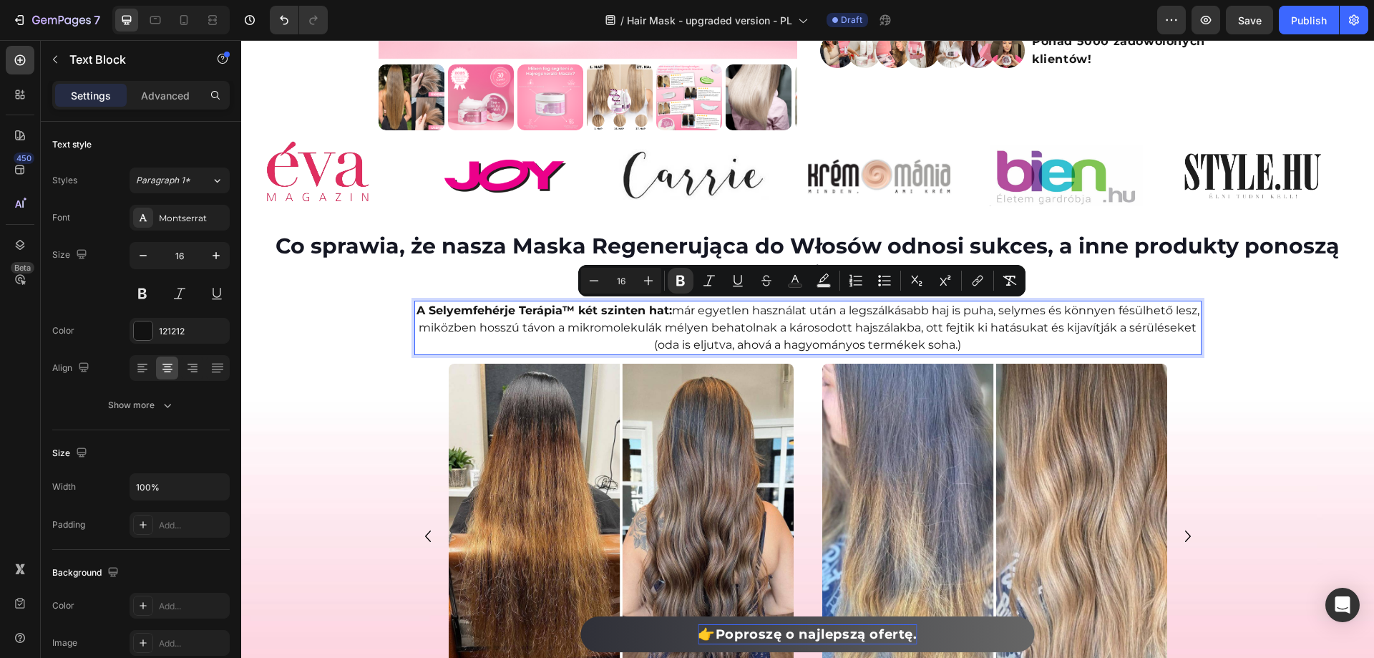
copy p "A Selyemfehérje Terápia™ két szinten hat: már egyetlen használat után a legszál…"
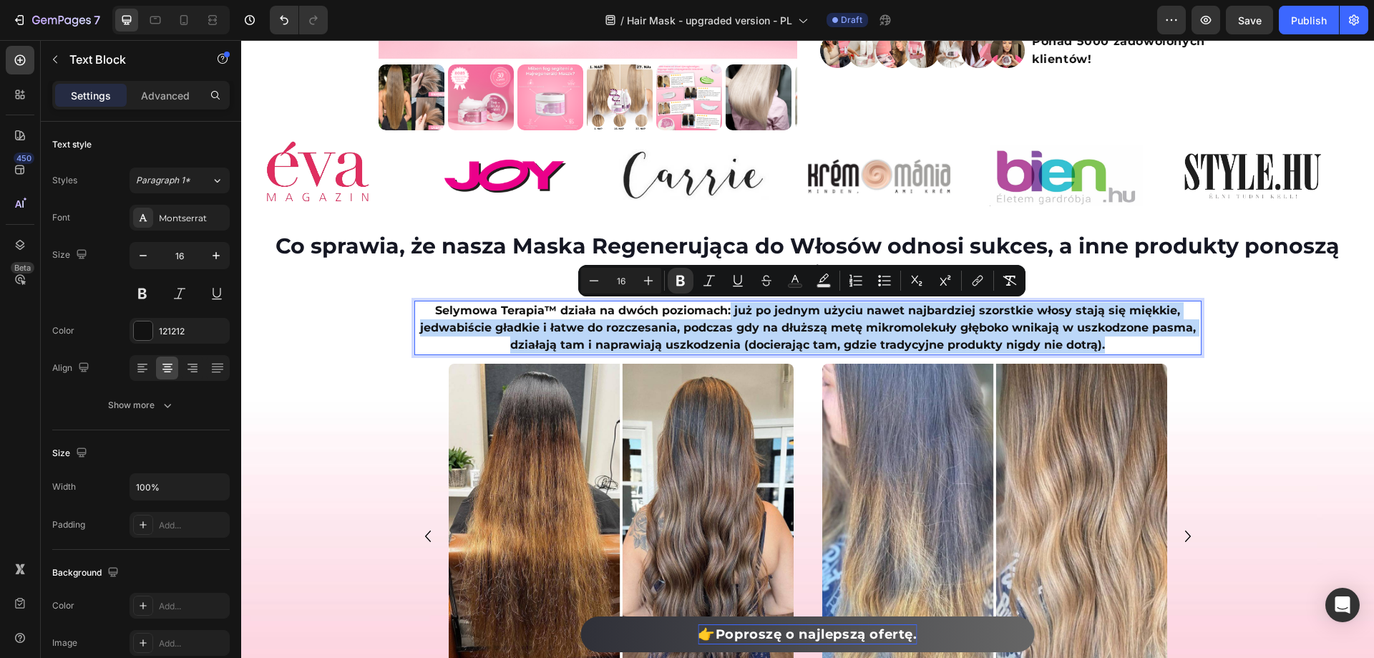
drag, startPoint x: 728, startPoint y: 308, endPoint x: 1139, endPoint y: 348, distance: 413.4
click at [1139, 348] on p "Selymowa Terapia™ działa na dwóch poziomach: już po jednym użyciu nawet najbard…" at bounding box center [808, 328] width 784 height 52
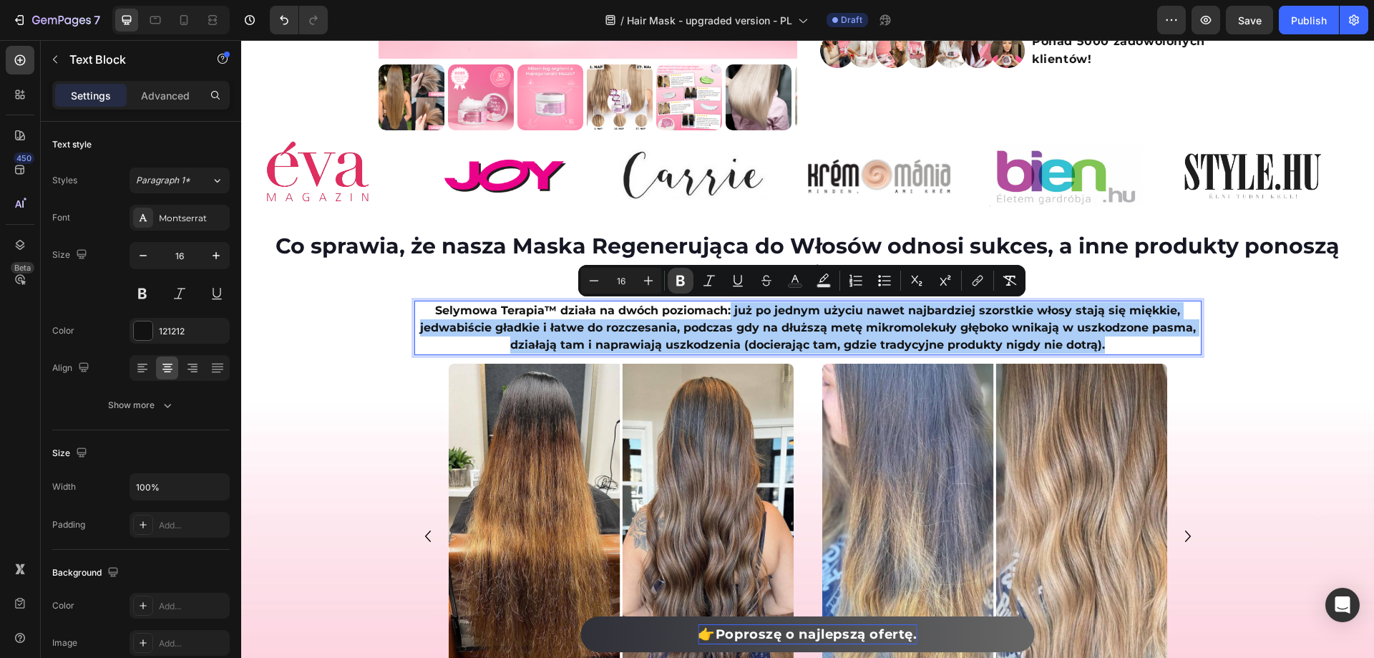
click at [678, 282] on icon "Editor contextual toolbar" at bounding box center [680, 281] width 9 height 11
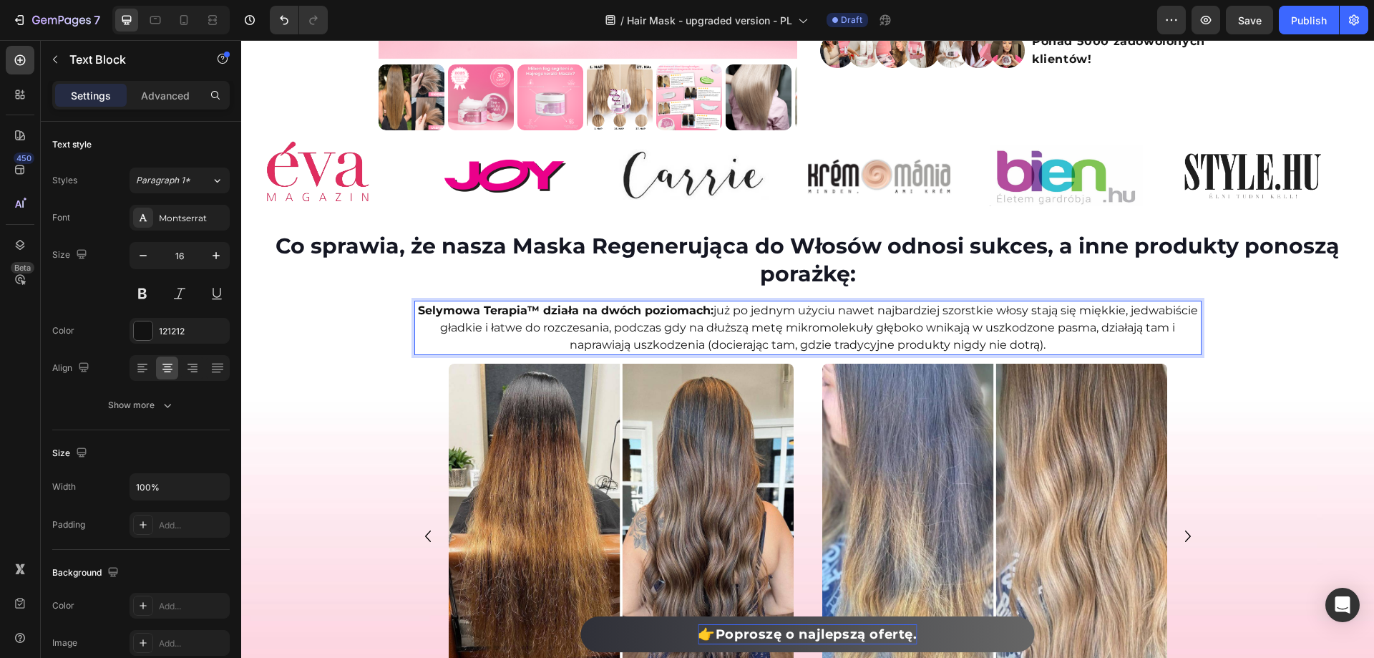
click at [844, 334] on p "Selymowa Terapia™ działa na dwóch poziomach: już po jednym użyciu nawet najbard…" at bounding box center [808, 328] width 784 height 52
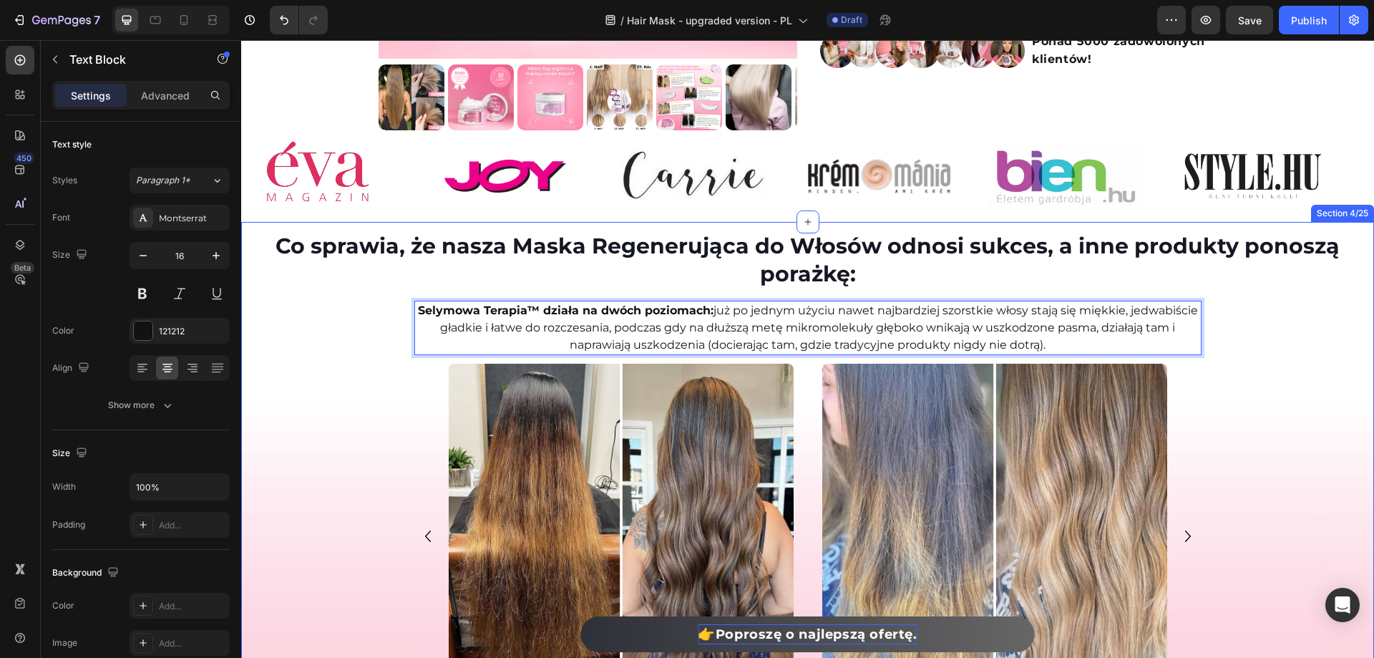
click at [1272, 454] on div "Co sprawia, że nasza Maska Regenerująca do Włosów odnosi sukces, a inne produkt…" at bounding box center [807, 568] width 1133 height 677
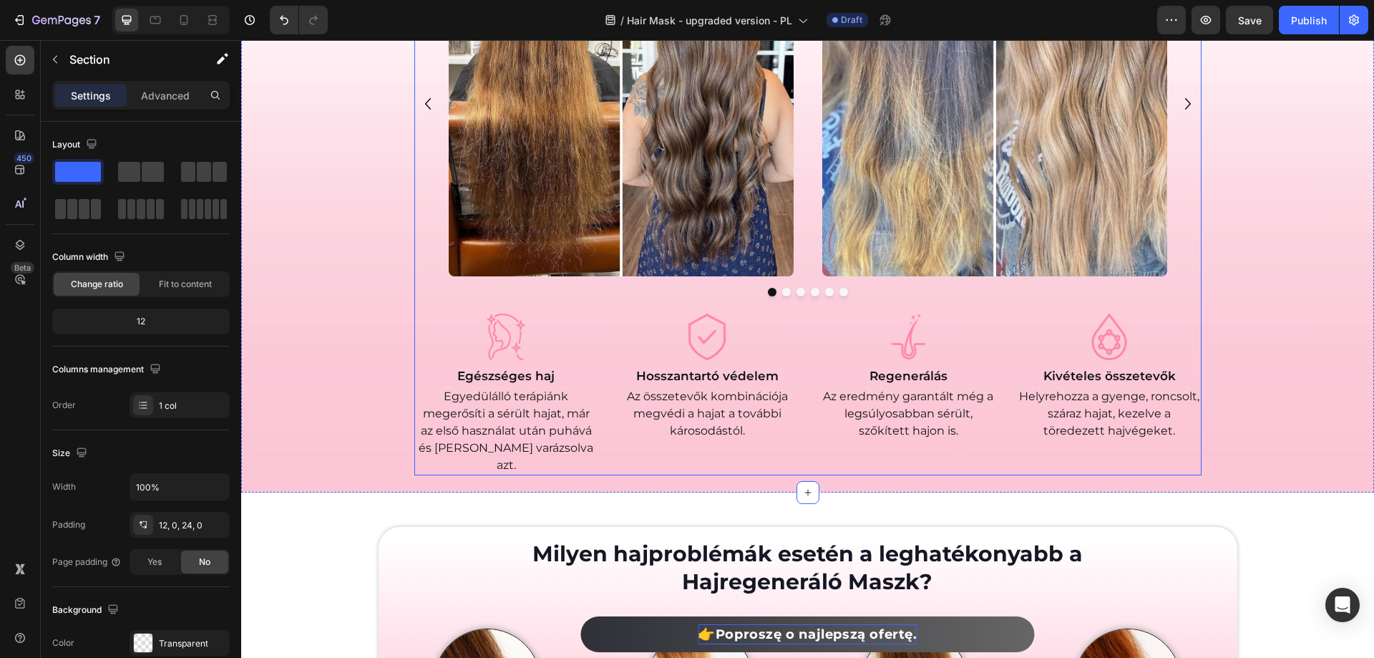
scroll to position [930, 0]
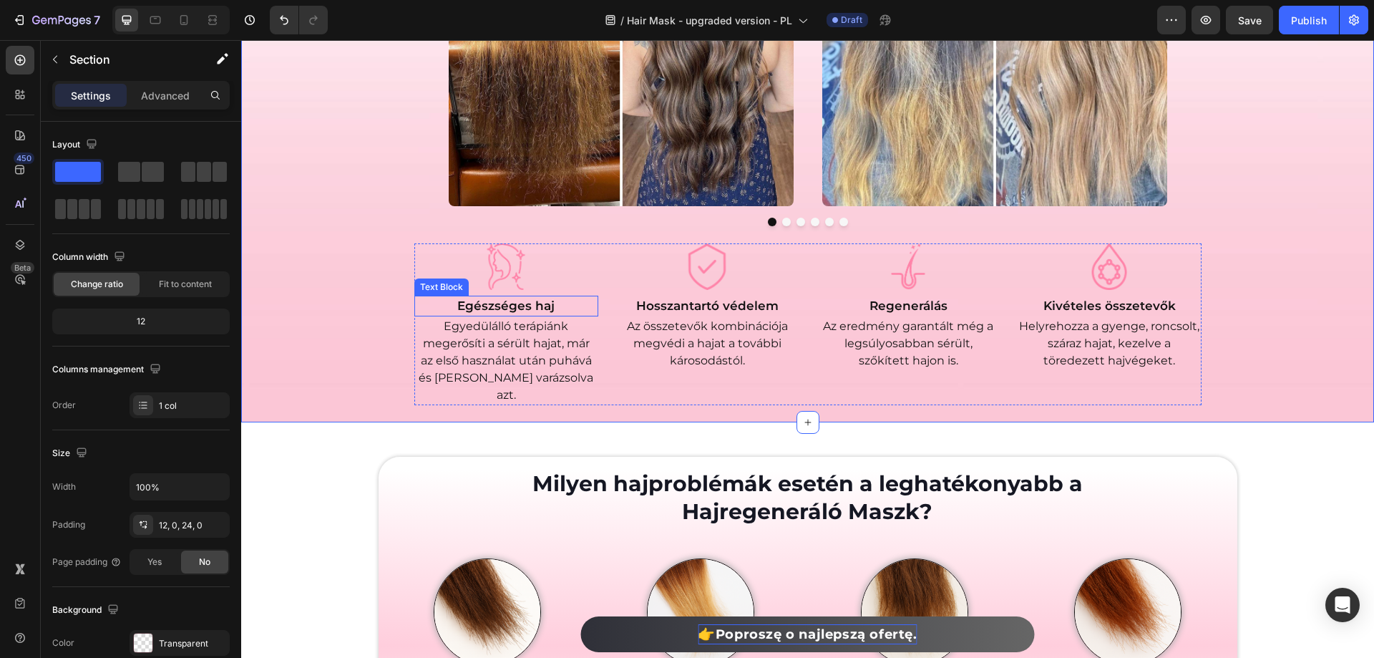
click at [498, 305] on p "Egészséges haj" at bounding box center [506, 306] width 181 height 19
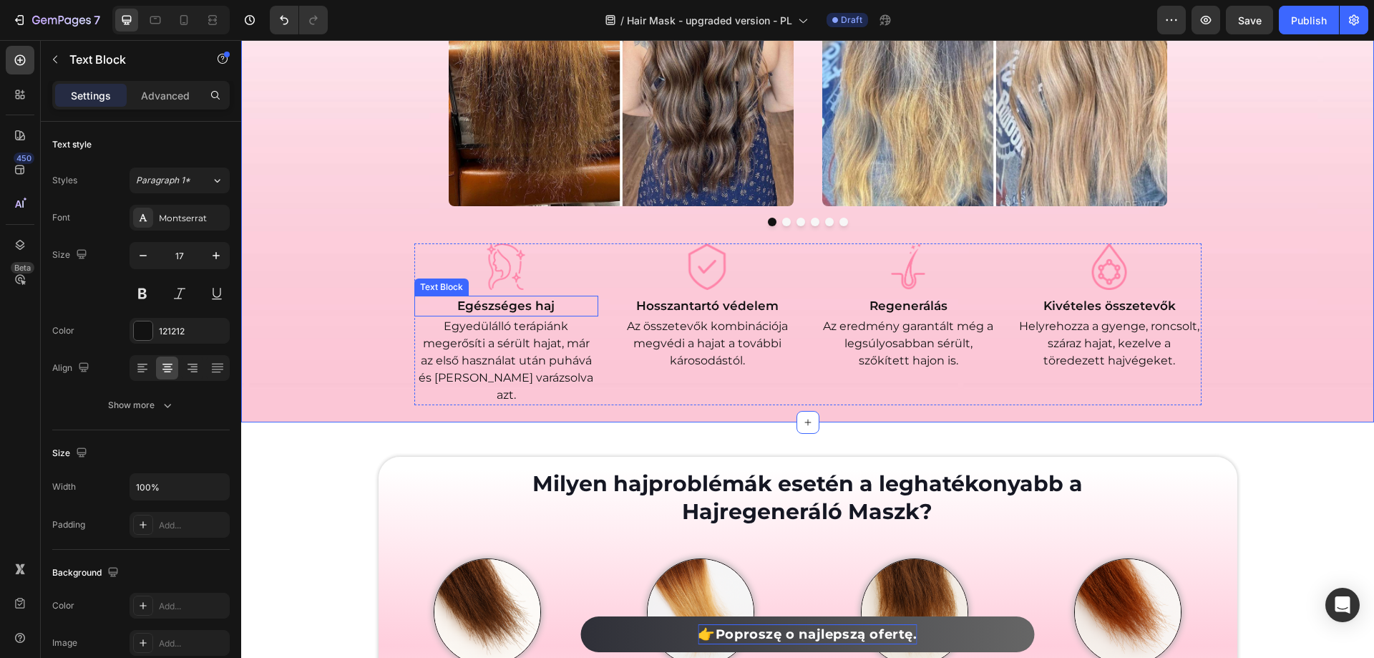
click at [498, 305] on p "Egészséges haj" at bounding box center [506, 306] width 181 height 19
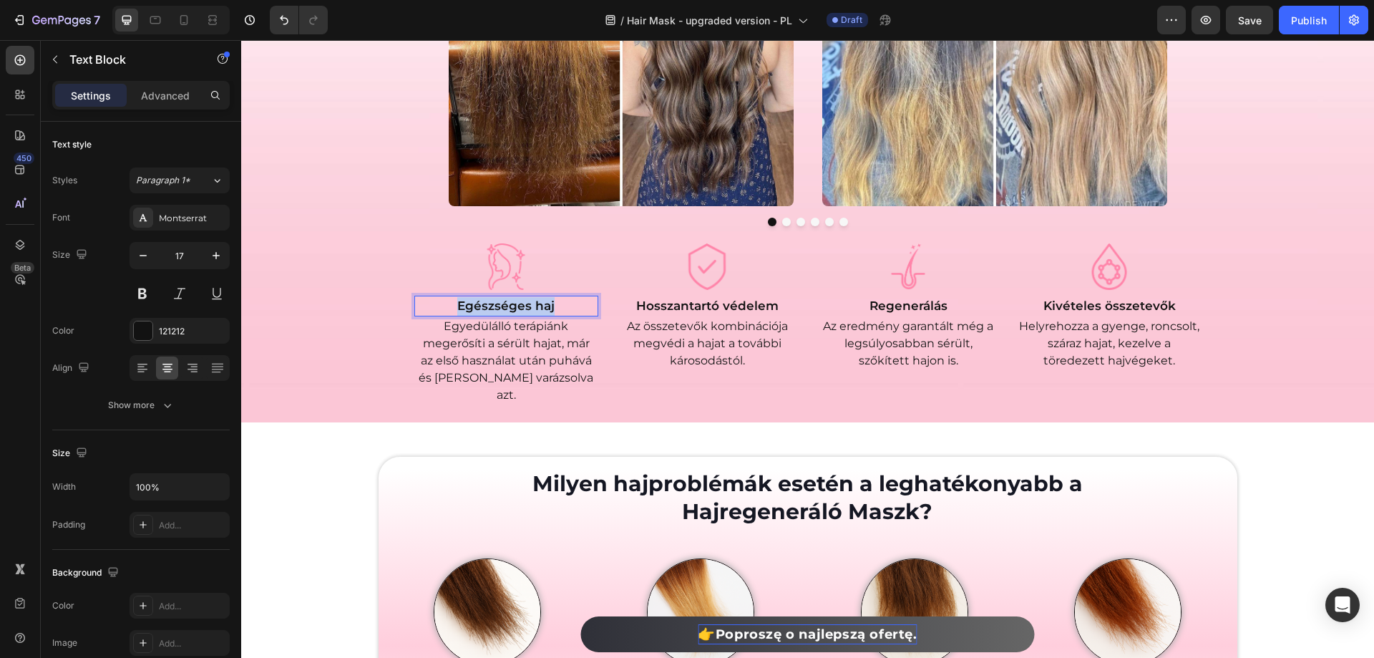
click at [498, 305] on p "Egészséges haj" at bounding box center [506, 306] width 181 height 19
copy p "Egészséges haj"
click at [535, 349] on p "Egyedülálló terápiánk megerősíti a sérült hajat, már az első használat után puh…" at bounding box center [506, 361] width 181 height 86
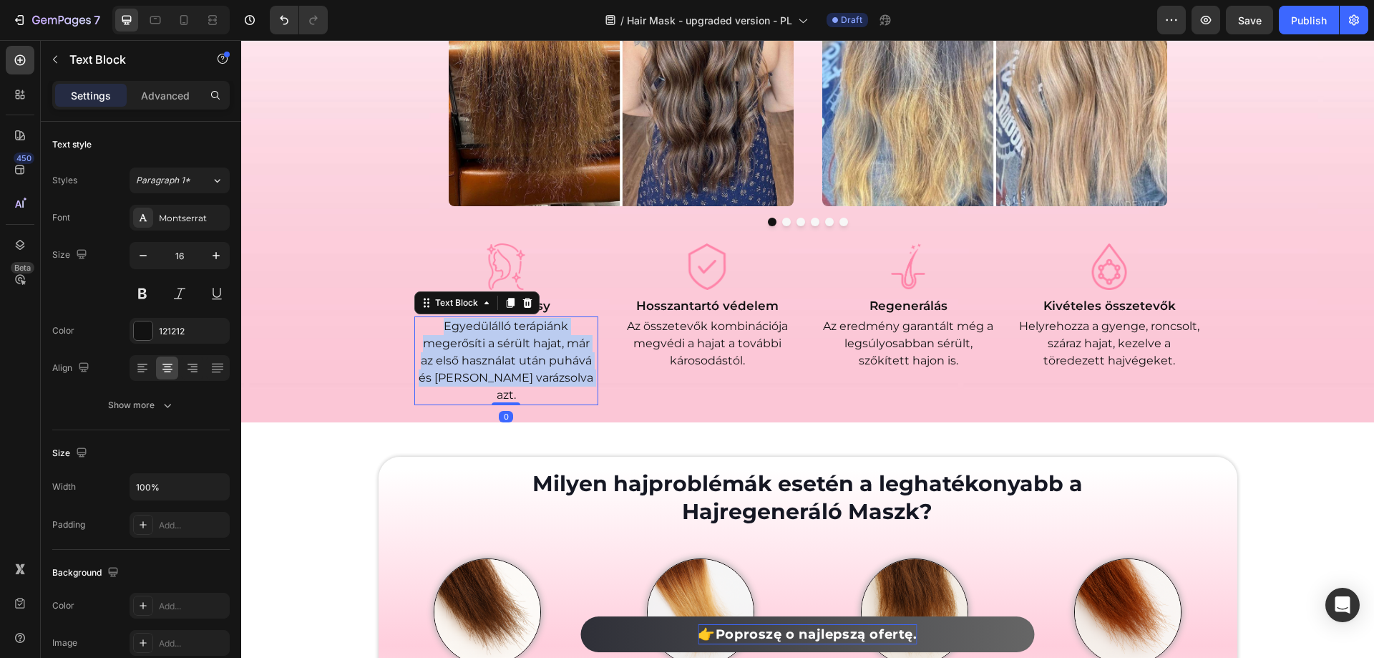
click at [535, 349] on p "Egyedülálló terápiánk megerősíti a sérült hajat, már az első használat után puh…" at bounding box center [506, 361] width 181 height 86
copy p "Egyedülálló terápiánk megerősíti a sérült hajat, már az első használat után puh…"
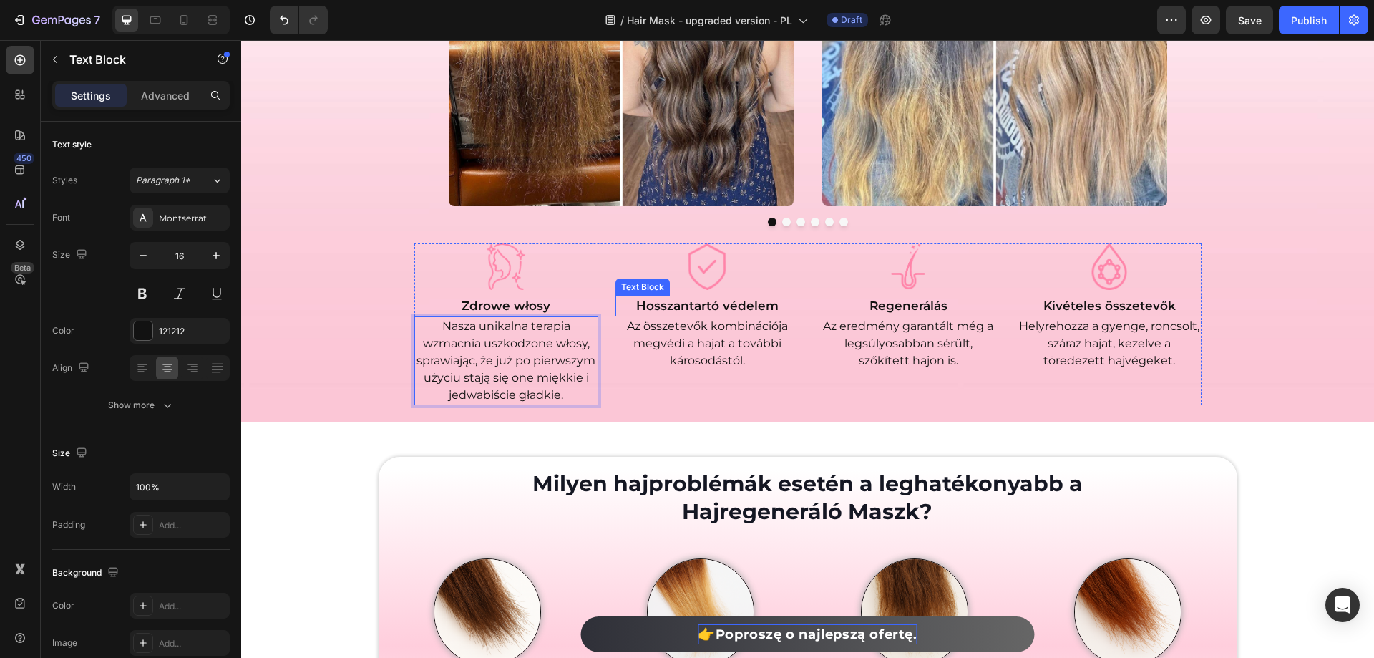
click at [687, 298] on p "Hosszantartó védelem" at bounding box center [707, 306] width 181 height 19
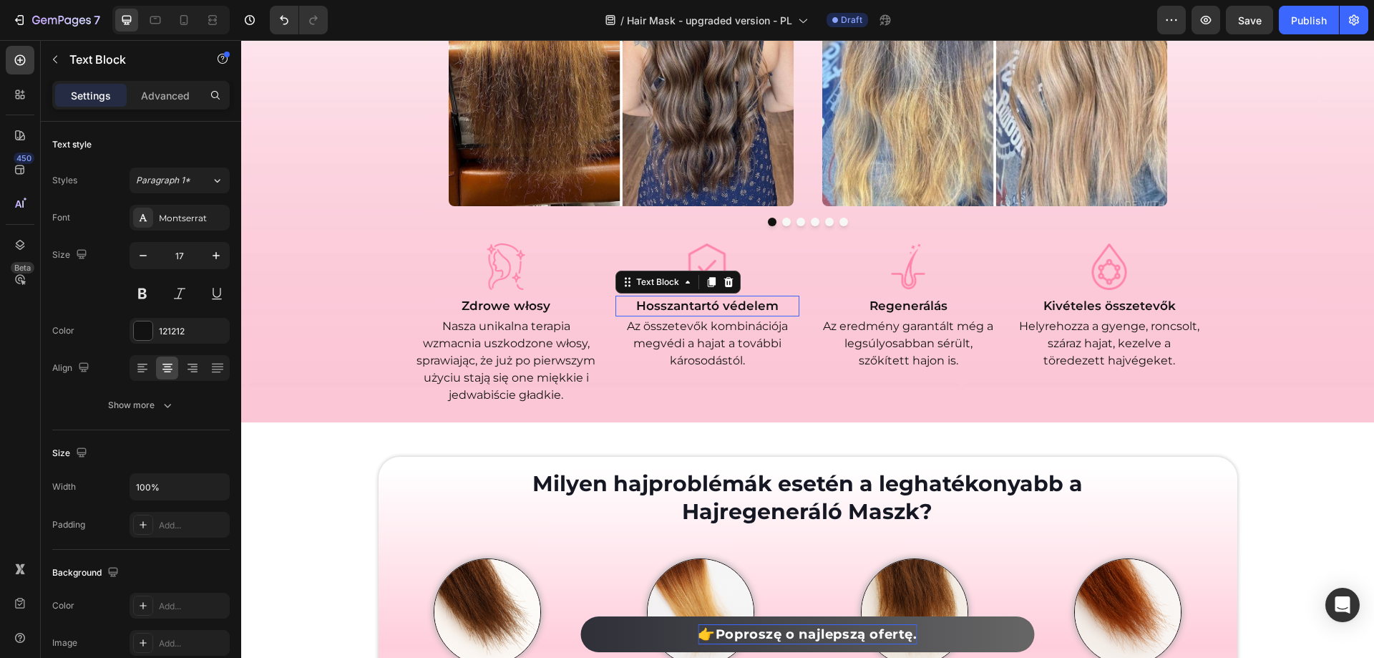
click at [687, 298] on p "Hosszantartó védelem" at bounding box center [707, 306] width 181 height 19
click at [696, 331] on p "Az összetevők kombinációja megvédi a hajat a további károsodástól." at bounding box center [707, 344] width 181 height 52
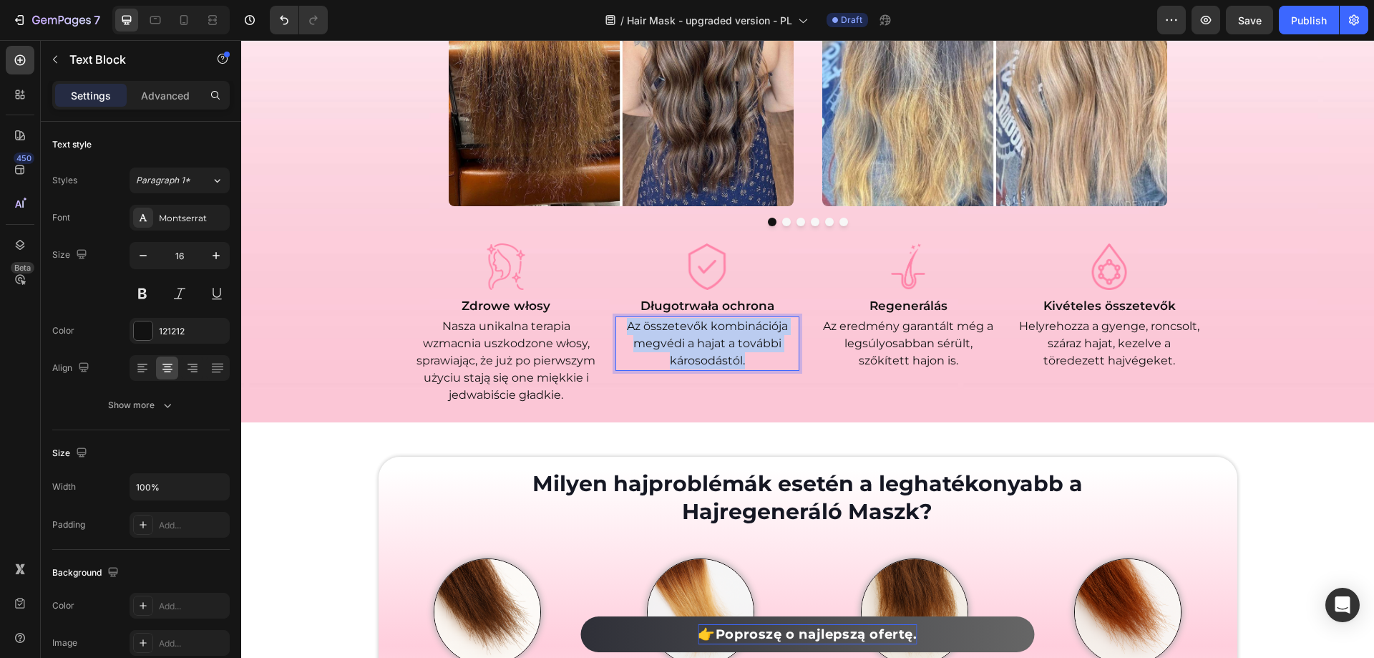
click at [696, 331] on p "Az összetevők kombinációja megvédi a hajat a további károsodástól." at bounding box center [707, 344] width 181 height 52
click at [900, 297] on p "Regenerálás" at bounding box center [908, 306] width 181 height 19
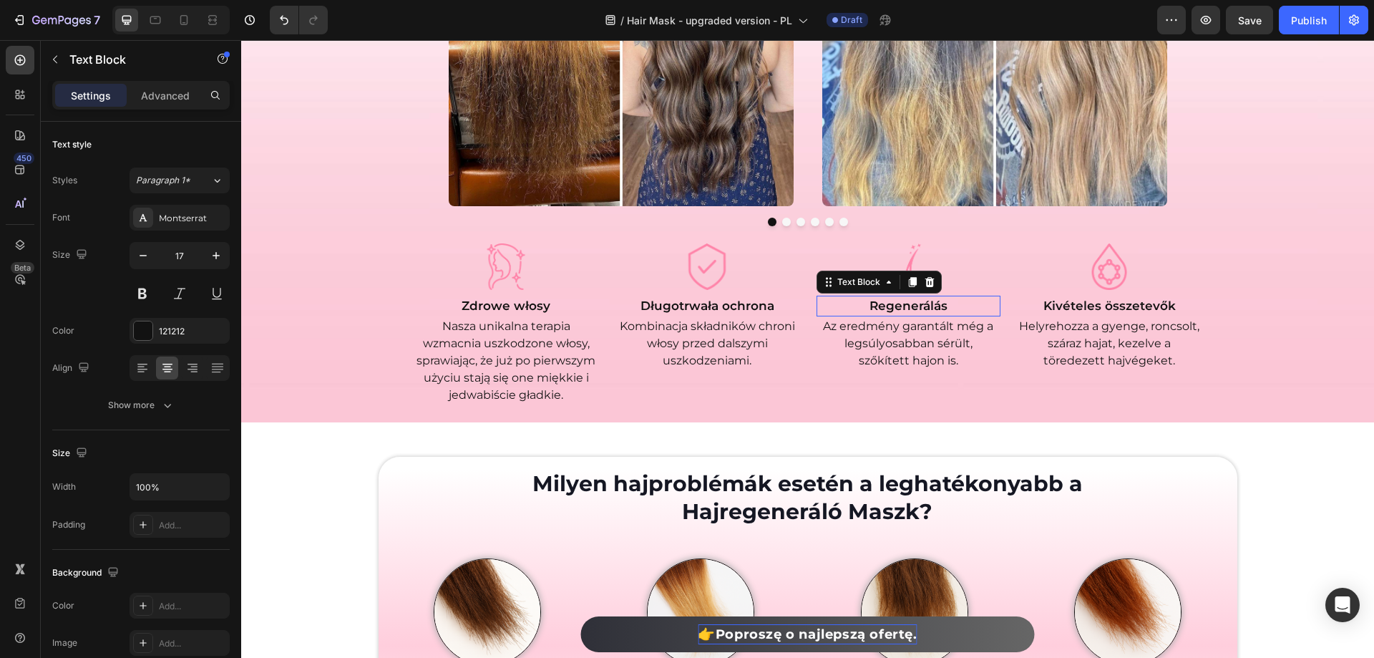
click at [900, 297] on p "Regenerálás" at bounding box center [908, 306] width 181 height 19
click at [930, 343] on p "Az eredmény garantált még a legsúlyosabban sérült, szőkített hajon is." at bounding box center [908, 344] width 181 height 52
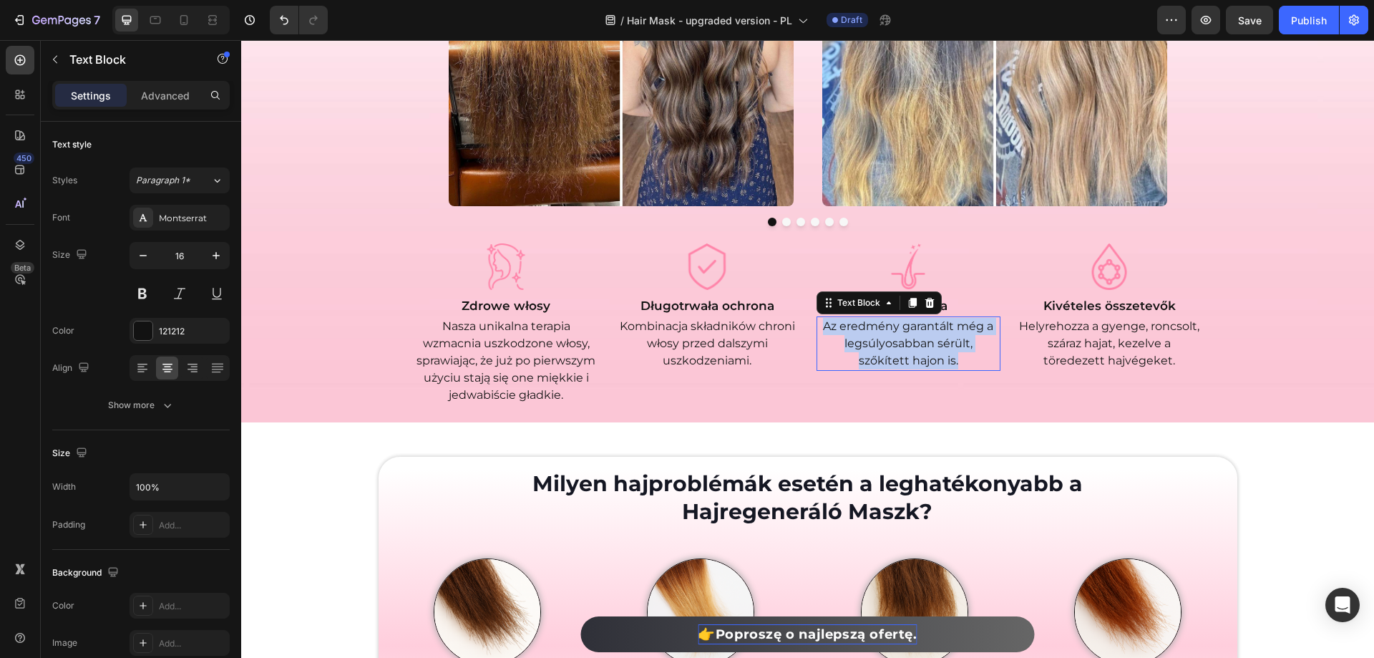
click at [930, 343] on p "Az eredmény garantált még a legsúlyosabban sérült, szőkített hajon is." at bounding box center [908, 344] width 181 height 52
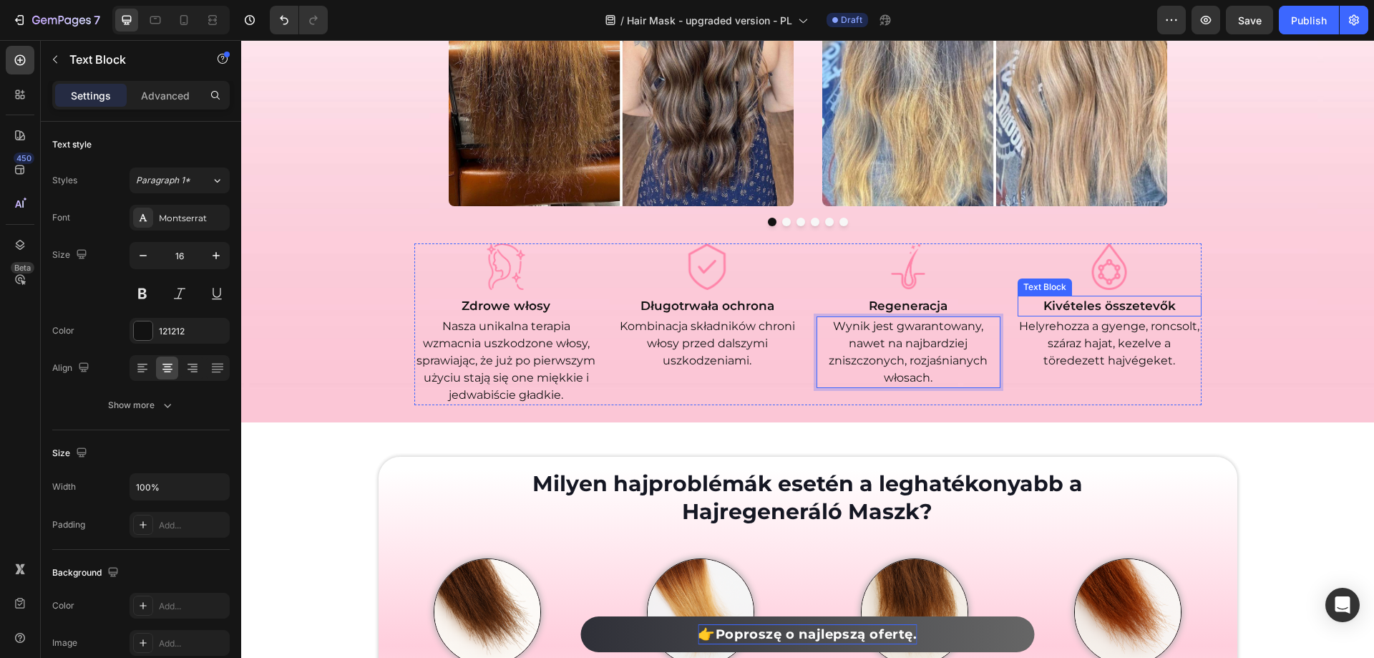
click at [1071, 302] on p "Kivételes összetevők" at bounding box center [1109, 306] width 181 height 19
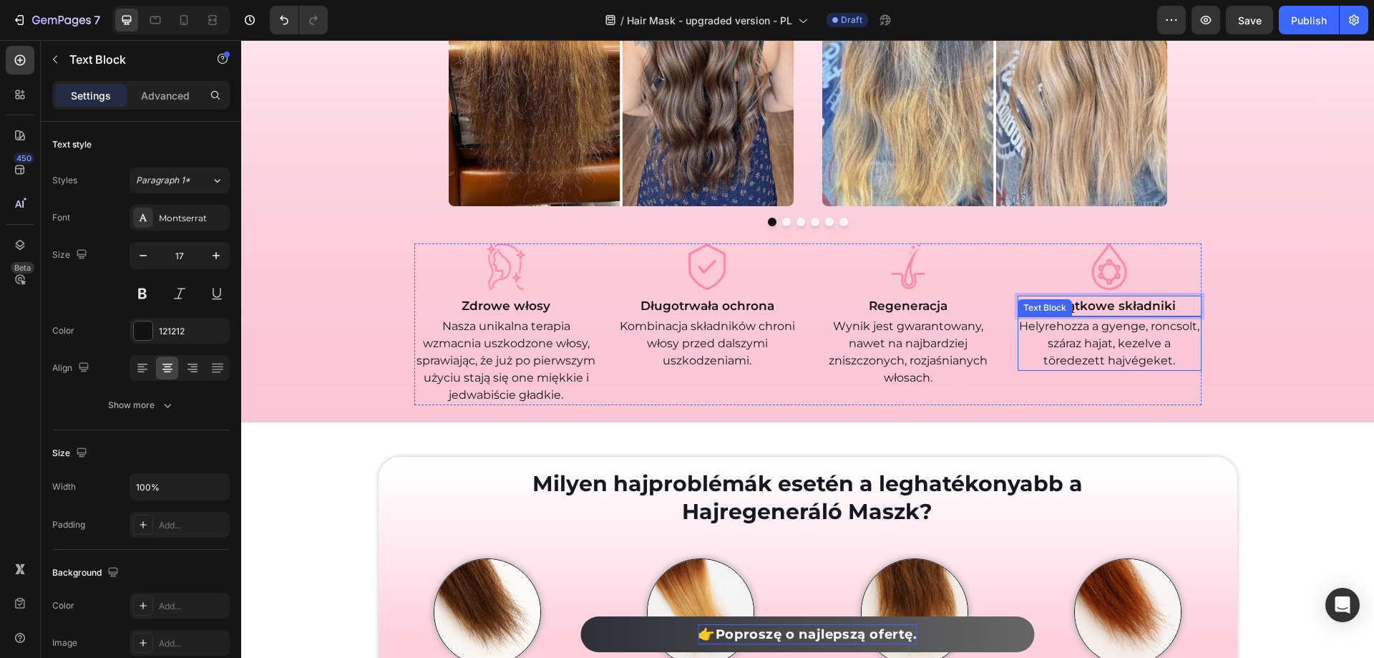
click at [1119, 346] on p "Helyrehozza a gyenge, roncsolt, száraz hajat, kezelve a töredezett hajvégeket." at bounding box center [1109, 344] width 181 height 52
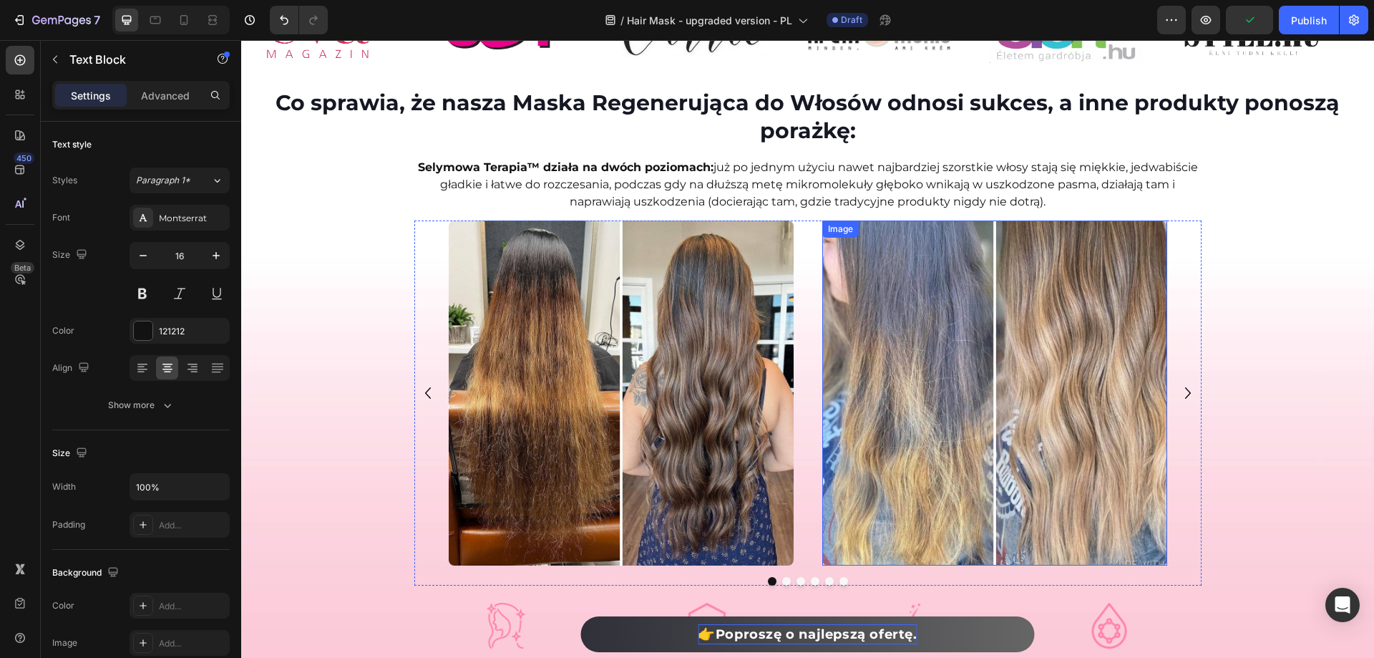
scroll to position [1002, 0]
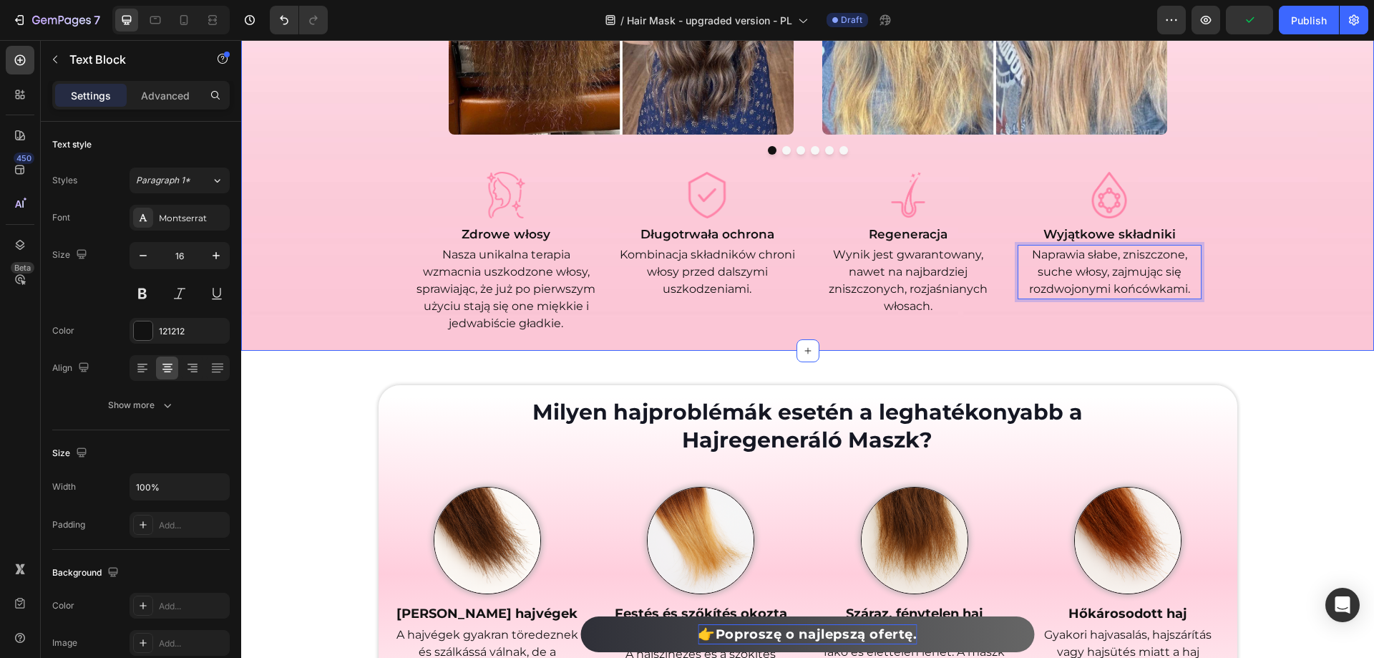
click at [852, 397] on h2 "Milyen hajproblémák esetén a leghatékonyabb a Hajregeneráló Maszk?" at bounding box center [807, 425] width 668 height 59
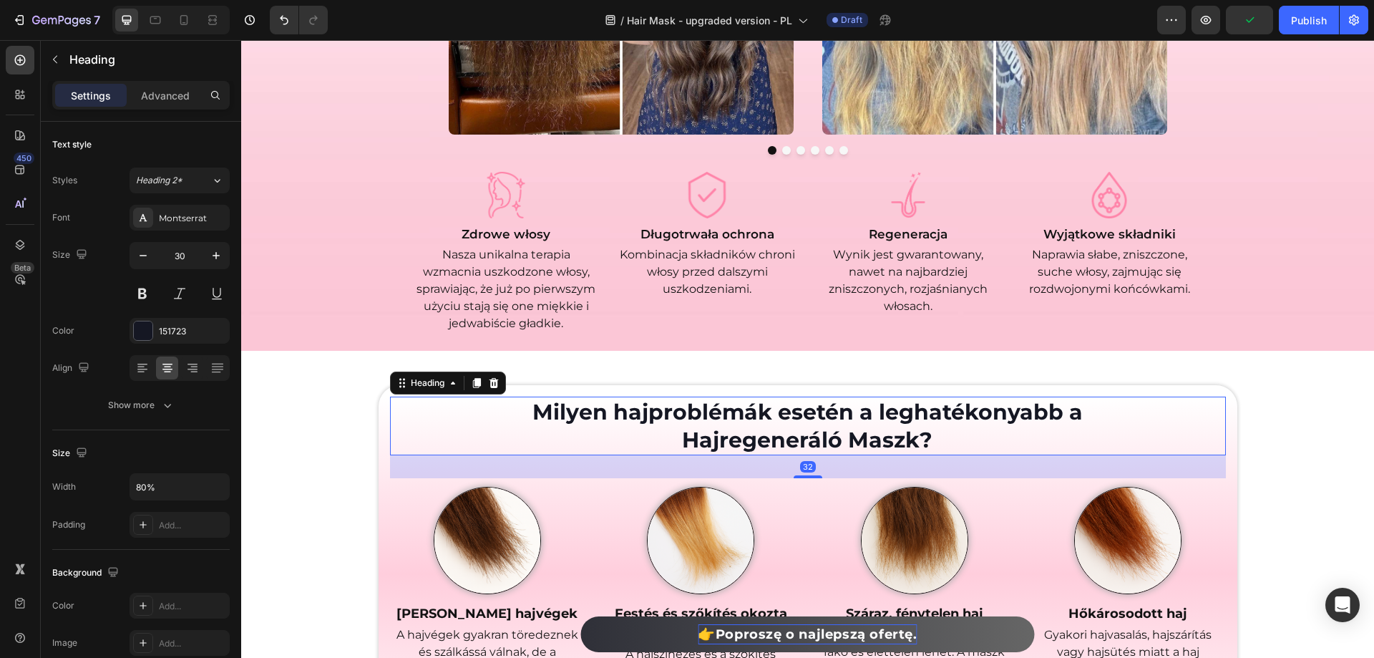
click at [865, 417] on h2 "Milyen hajproblémák esetén a leghatékonyabb a Hajregeneráló Maszk?" at bounding box center [807, 425] width 668 height 59
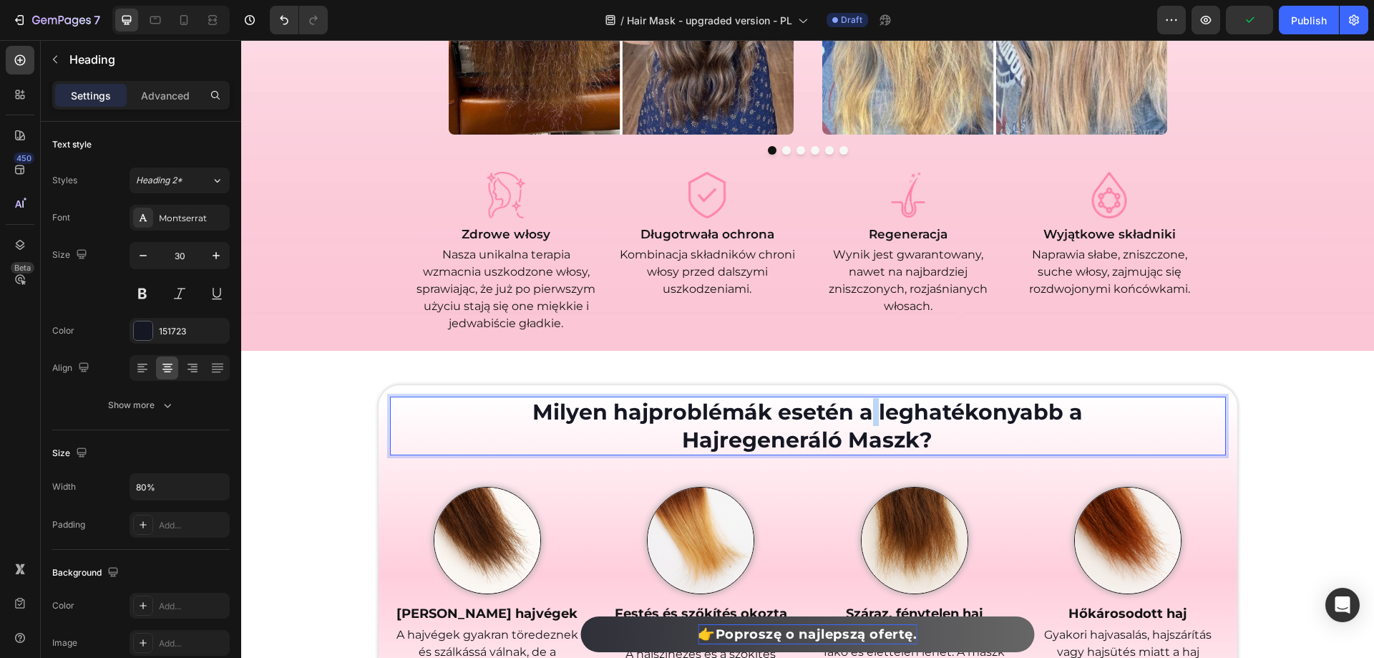
click at [865, 417] on p "Milyen hajproblémák esetén a leghatékonyabb a Hajregeneráló Maszk?" at bounding box center [807, 426] width 666 height 56
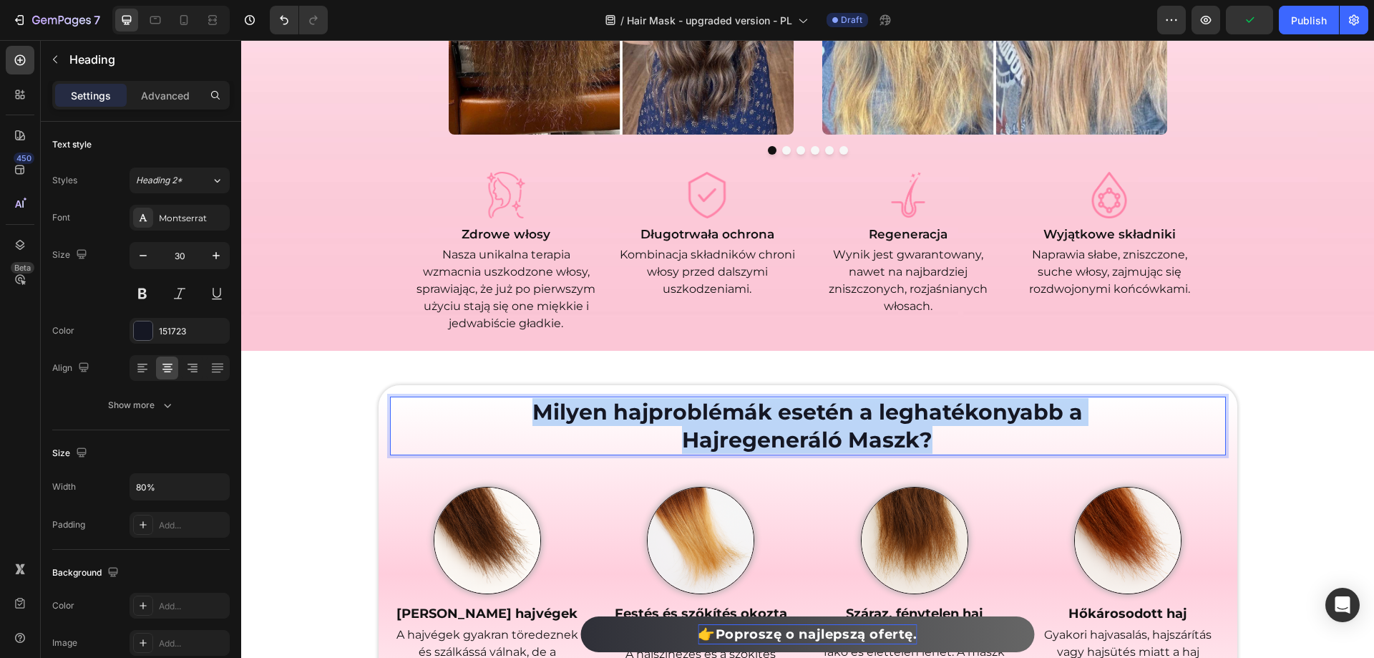
click at [865, 417] on p "Milyen hajproblémák esetén a leghatékonyabb a Hajregeneráló Maszk?" at bounding box center [807, 426] width 666 height 56
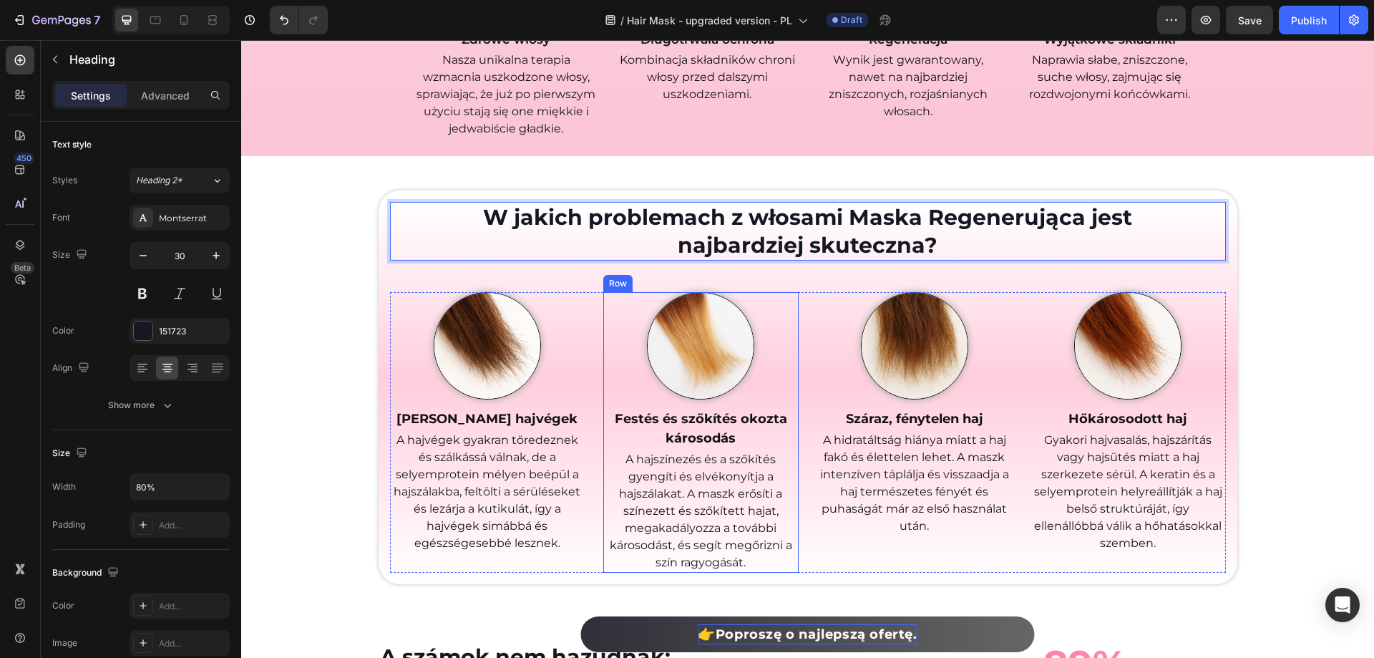
scroll to position [1217, 0]
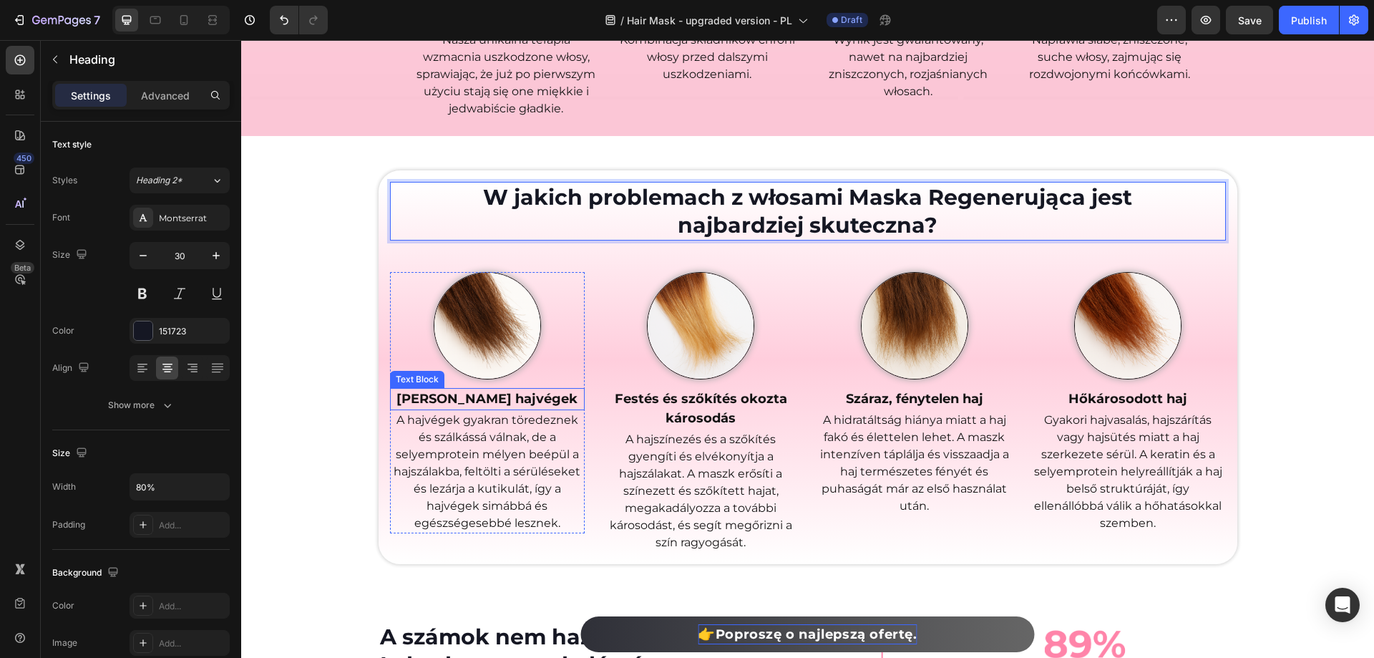
click at [523, 398] on strong "Töredezett hajvégek" at bounding box center [486, 399] width 181 height 16
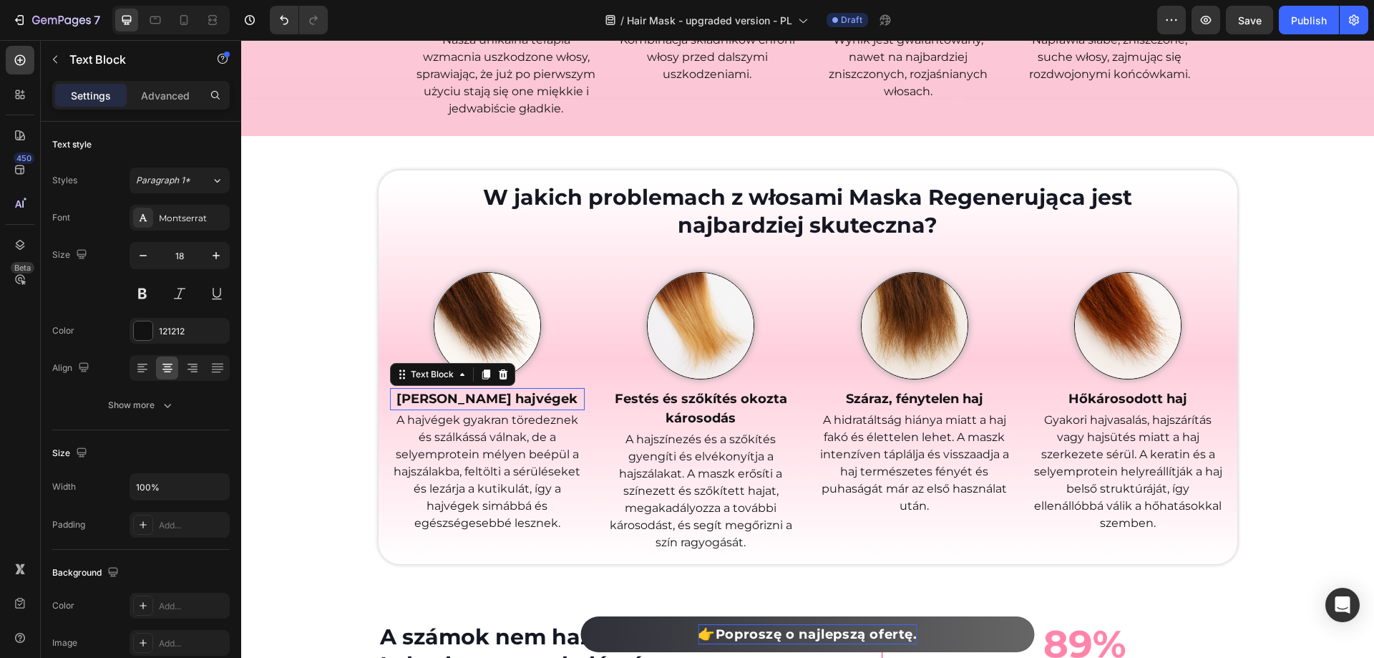
click at [523, 398] on strong "Töredezett hajvégek" at bounding box center [486, 399] width 181 height 16
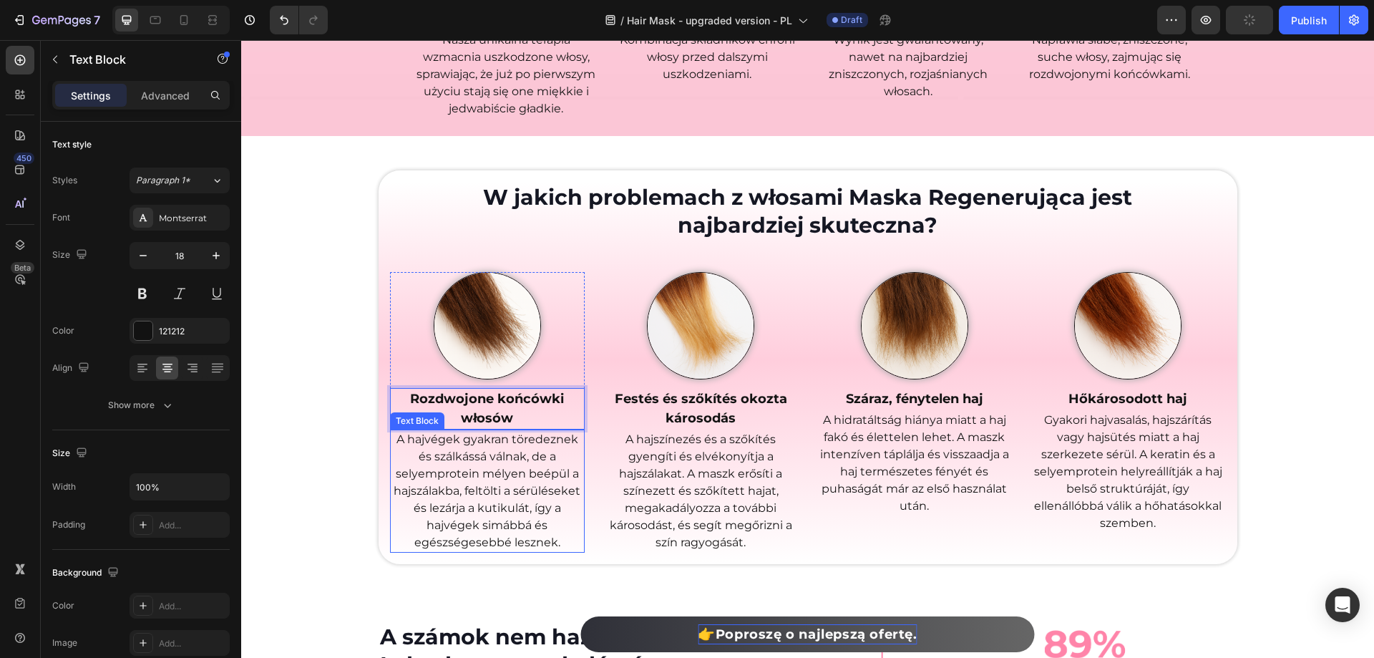
click at [537, 464] on p "A hajvégek gyakran töredeznek és szálkássá válnak, de a selyemprotein mélyen be…" at bounding box center [487, 491] width 193 height 120
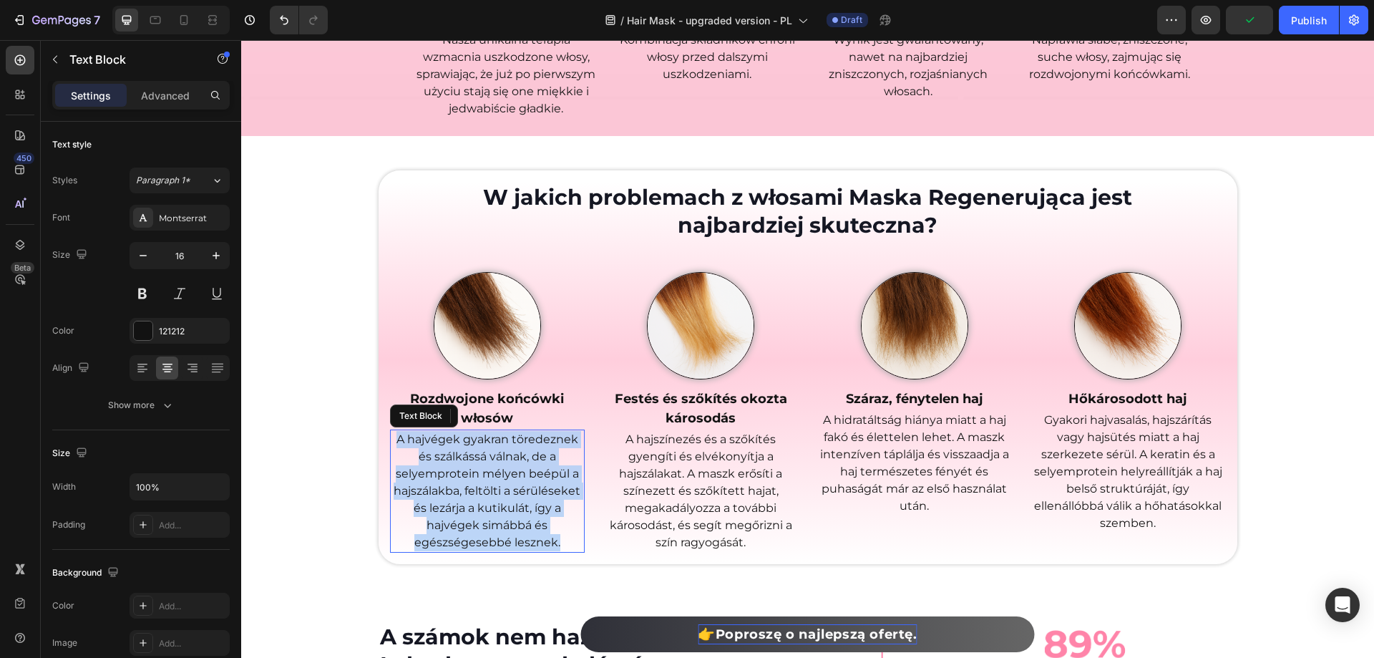
click at [537, 464] on p "A hajvégek gyakran töredeznek és szálkássá válnak, de a selyemprotein mélyen be…" at bounding box center [487, 491] width 193 height 120
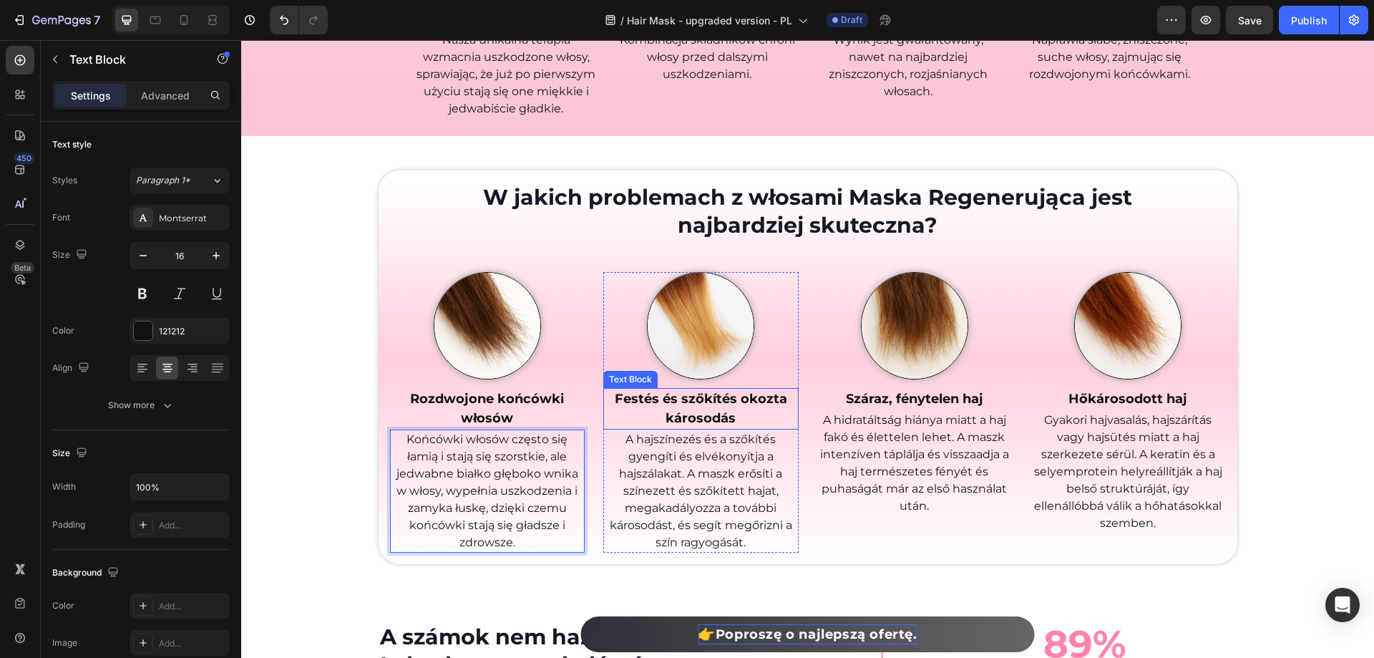
click at [680, 400] on strong "Festés és szőkítés okozta károsodás" at bounding box center [701, 408] width 172 height 35
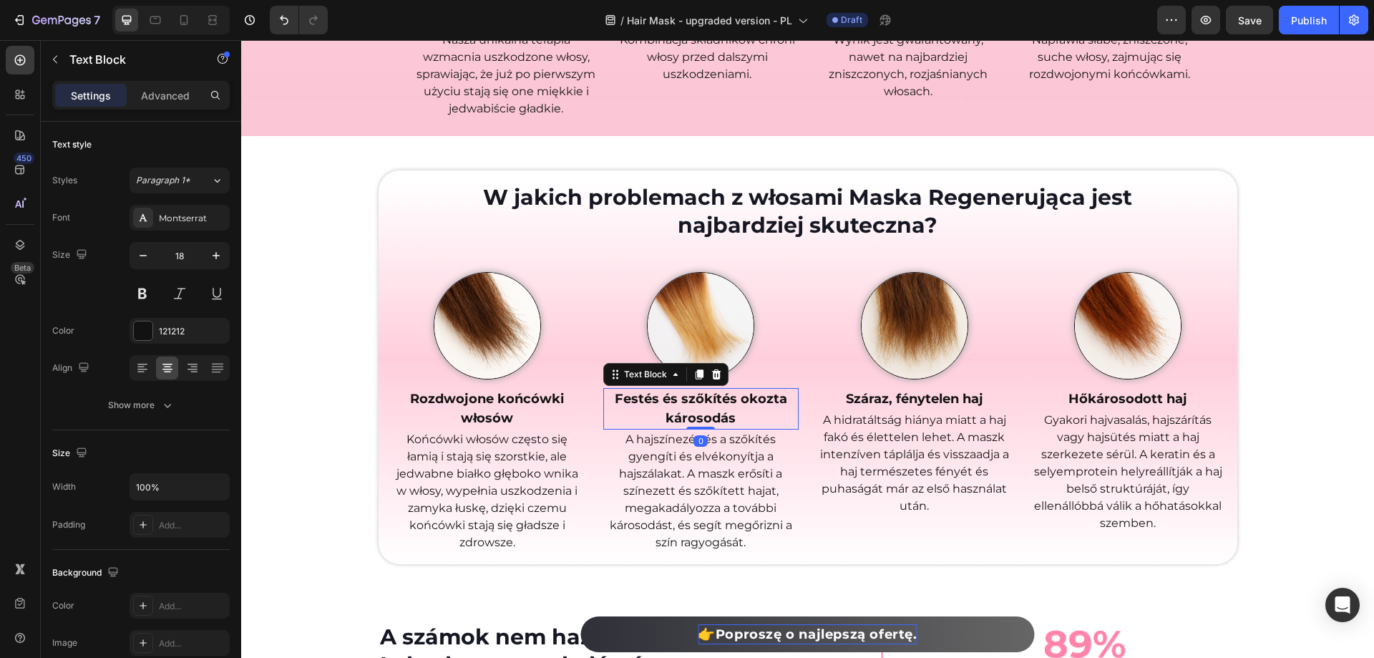
click at [680, 400] on strong "Festés és szőkítés okozta károsodás" at bounding box center [701, 408] width 172 height 35
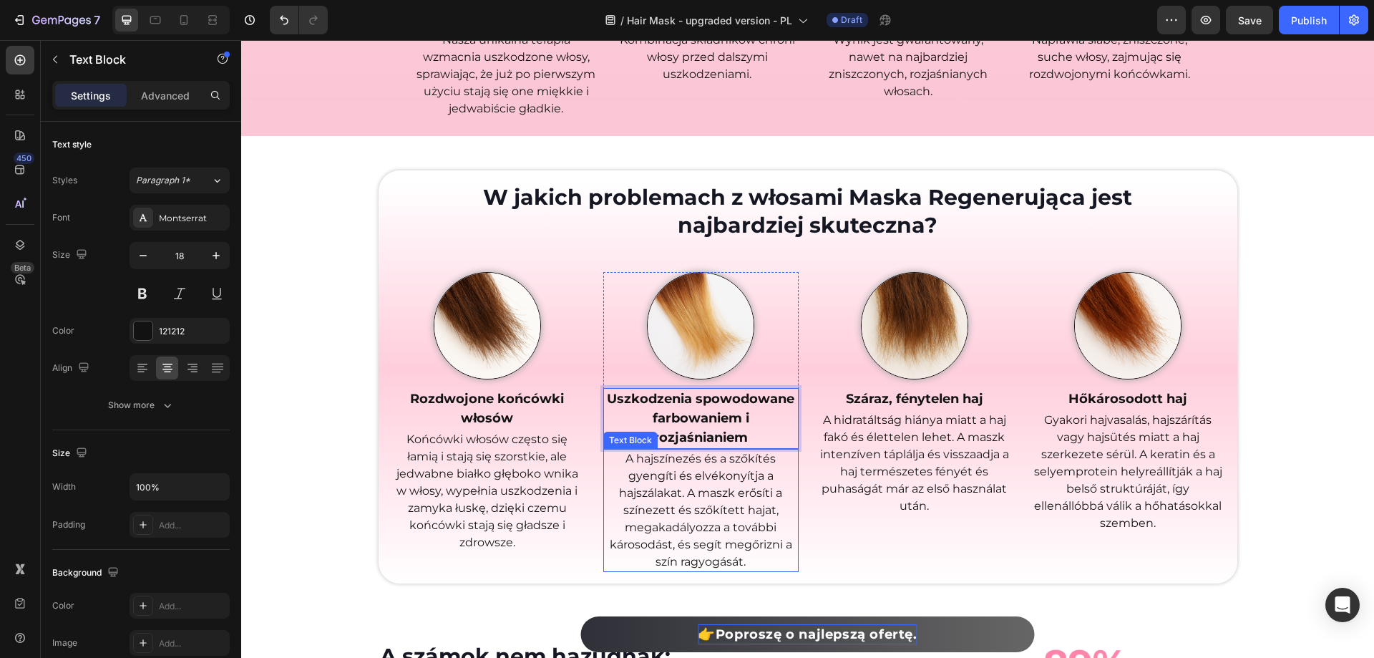
click at [739, 503] on p "A hajszínezés és a szőkítés gyengíti és elvékonyítja a hajszálakat. A maszk erő…" at bounding box center [701, 510] width 193 height 120
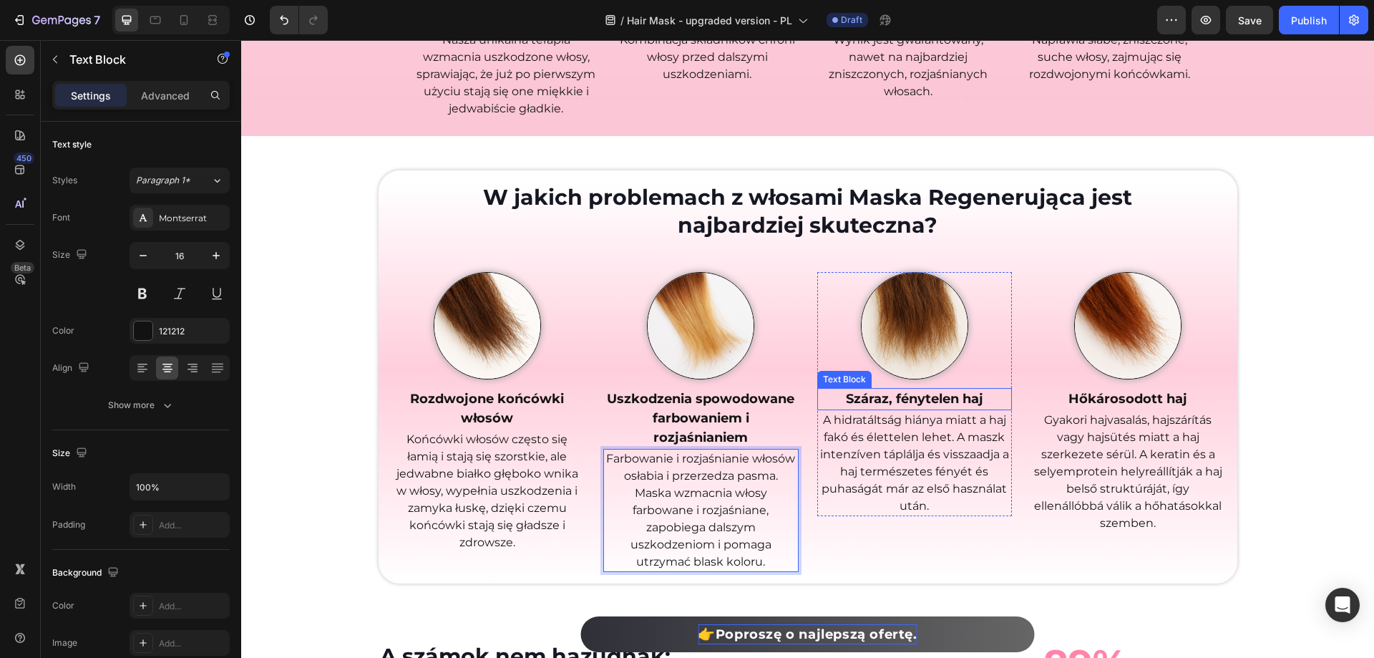
click at [902, 402] on strong "Száraz, fénytelen haj" at bounding box center [914, 399] width 137 height 16
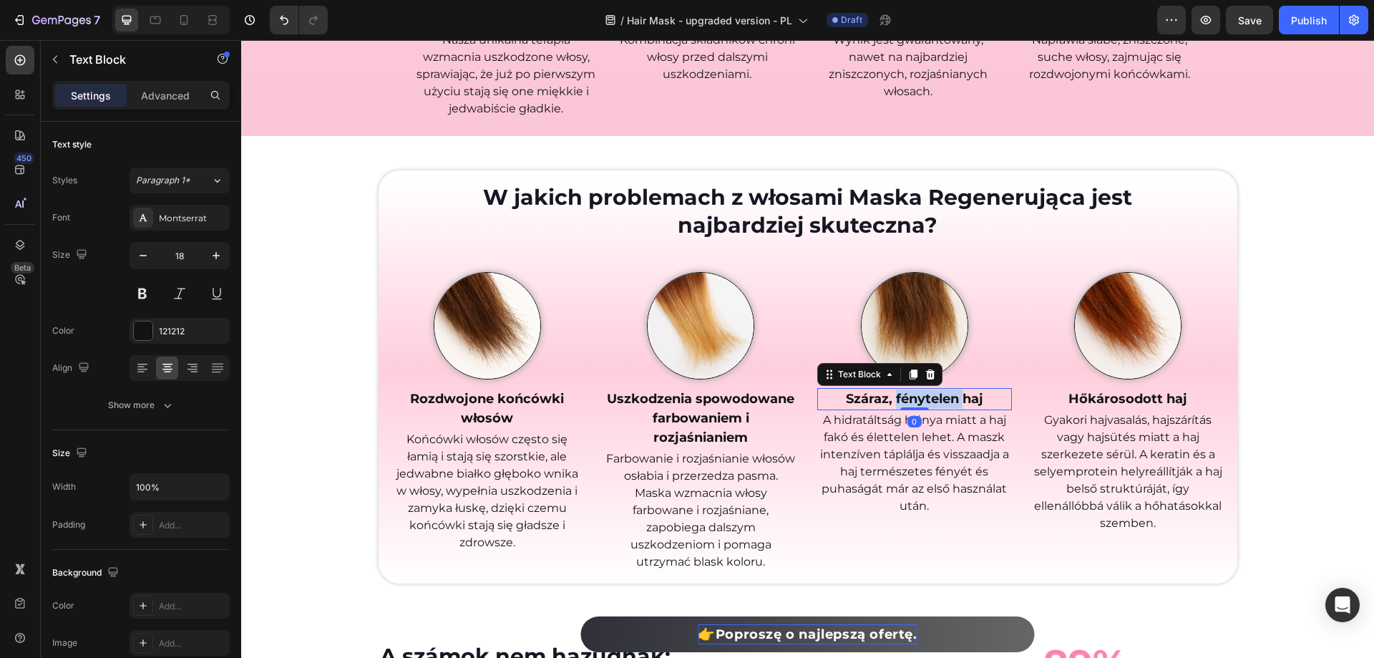
click at [902, 402] on strong "Száraz, fénytelen haj" at bounding box center [914, 399] width 137 height 16
click at [918, 464] on p "A hidratáltság hiánya miatt a haj fakó és élettelen lehet. A maszk intenzíven t…" at bounding box center [915, 463] width 193 height 103
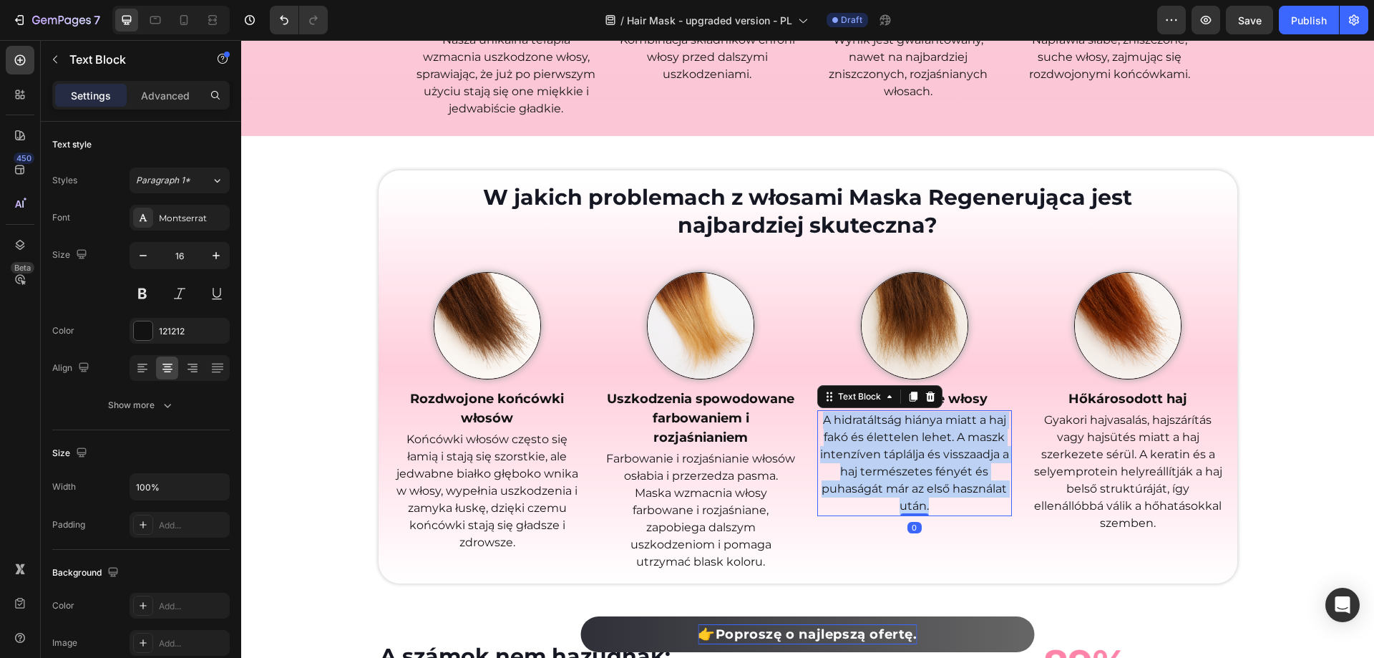
click at [918, 464] on p "A hidratáltság hiánya miatt a haj fakó és élettelen lehet. A maszk intenzíven t…" at bounding box center [915, 463] width 193 height 103
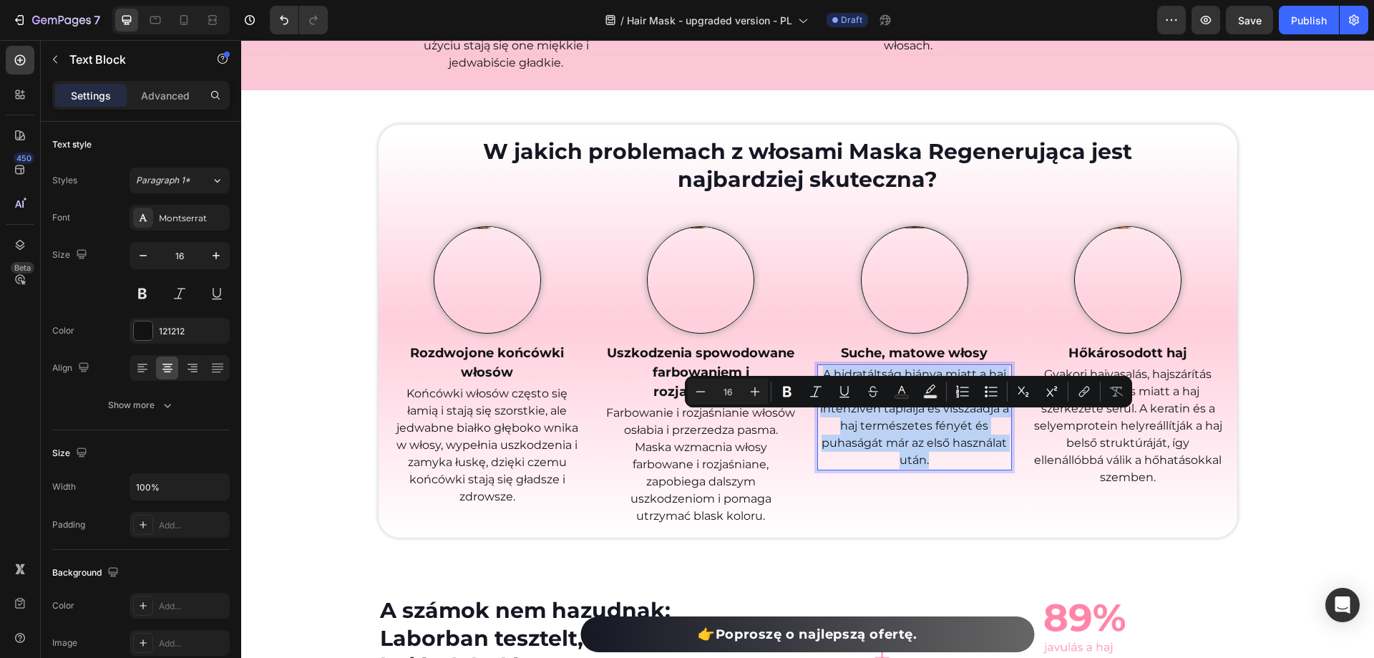
scroll to position [1217, 0]
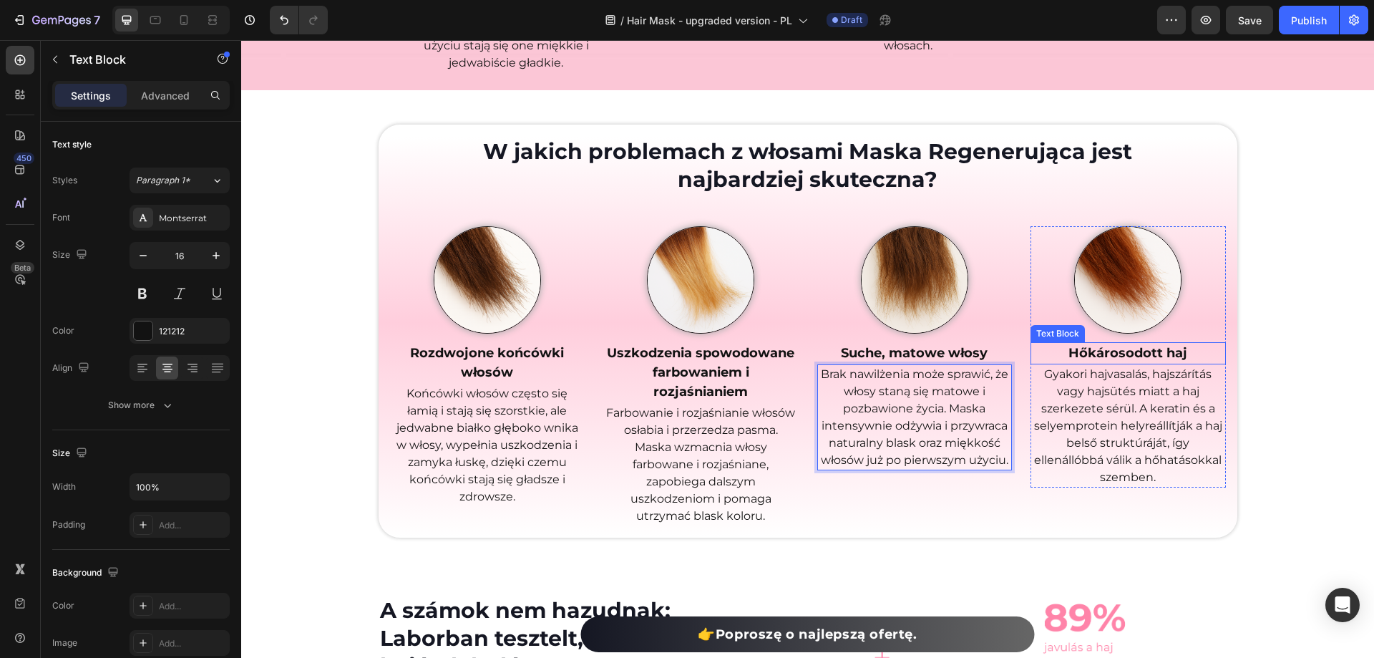
click at [1110, 361] on strong "Hőkárosodott haj" at bounding box center [1128, 353] width 119 height 16
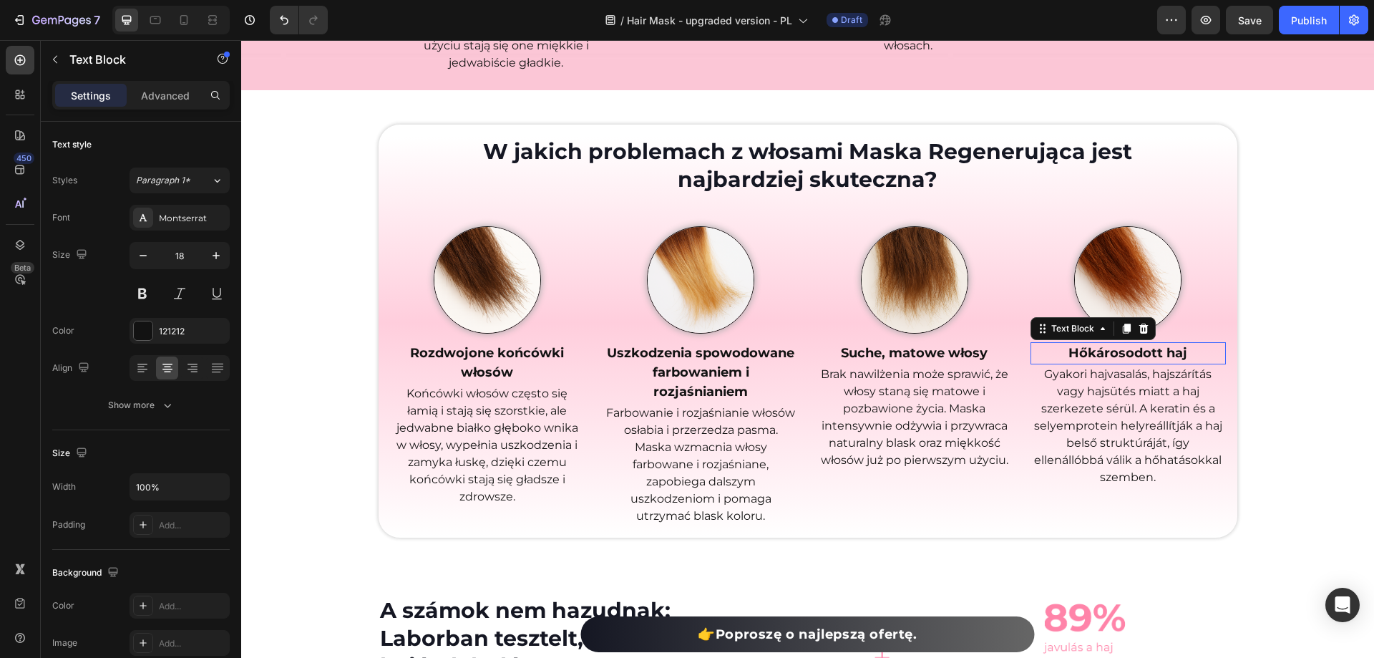
click at [1110, 361] on strong "Hőkárosodott haj" at bounding box center [1128, 353] width 119 height 16
copy strong "Hőkárosodott haj"
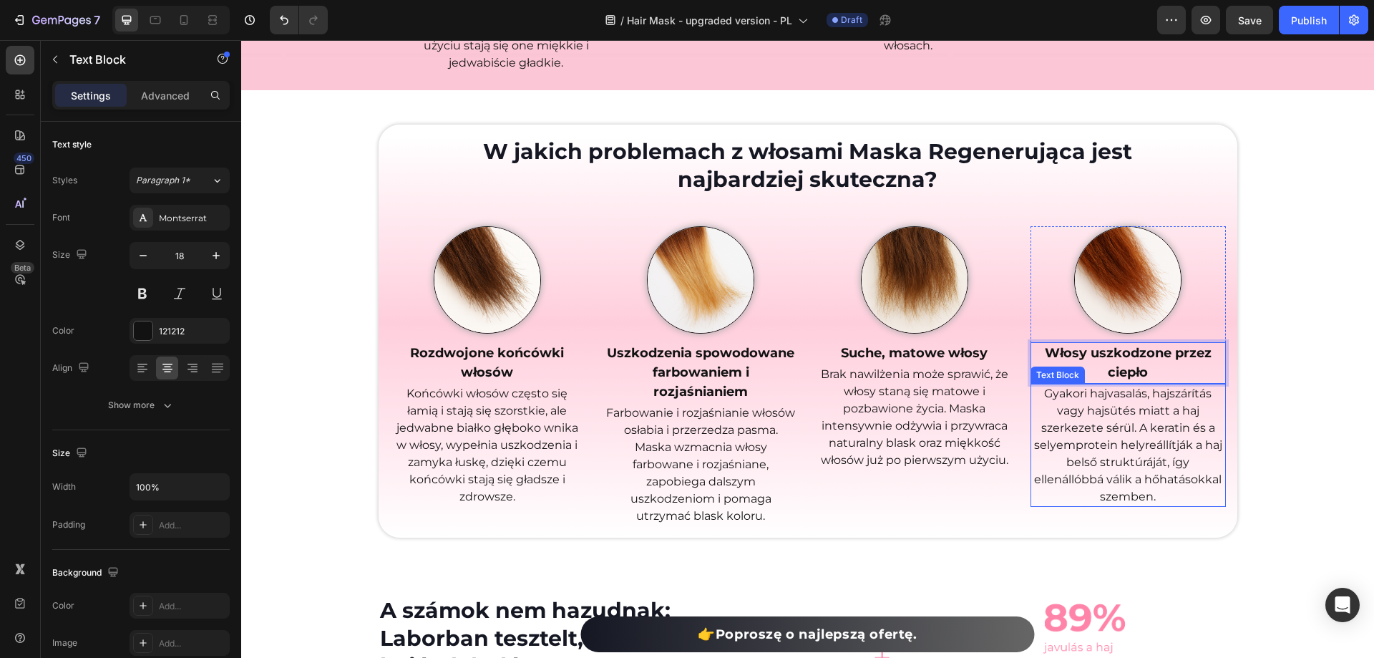
click at [1133, 505] on p "Gyakori hajvasalás, hajszárítás vagy hajsütés miatt a haj szerkezete sérül. A k…" at bounding box center [1128, 445] width 193 height 120
click at [1132, 505] on p "Gyakori hajvasalás, hajszárítás vagy hajsütés miatt a haj szerkezete sérül. A k…" at bounding box center [1128, 445] width 193 height 120
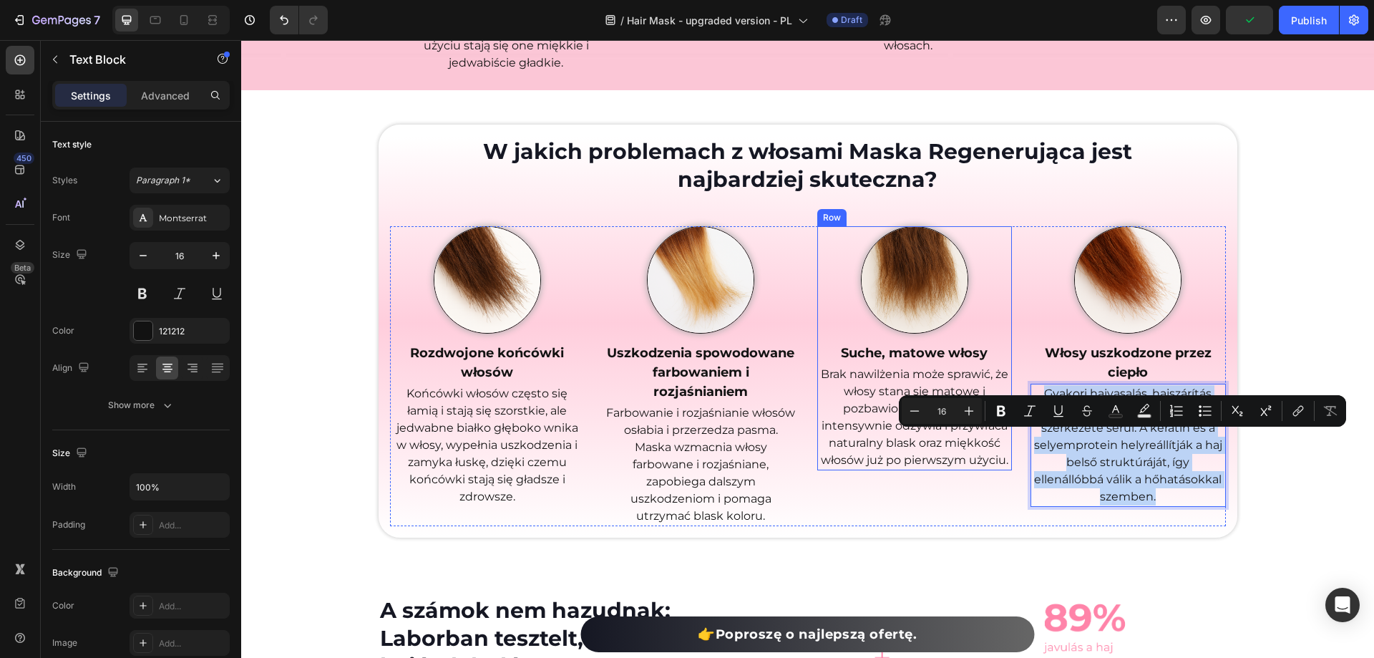
copy p "Gyakori hajvasalás, hajszárítás vagy hajsütés miatt a haj szerkezete sérül. A k…"
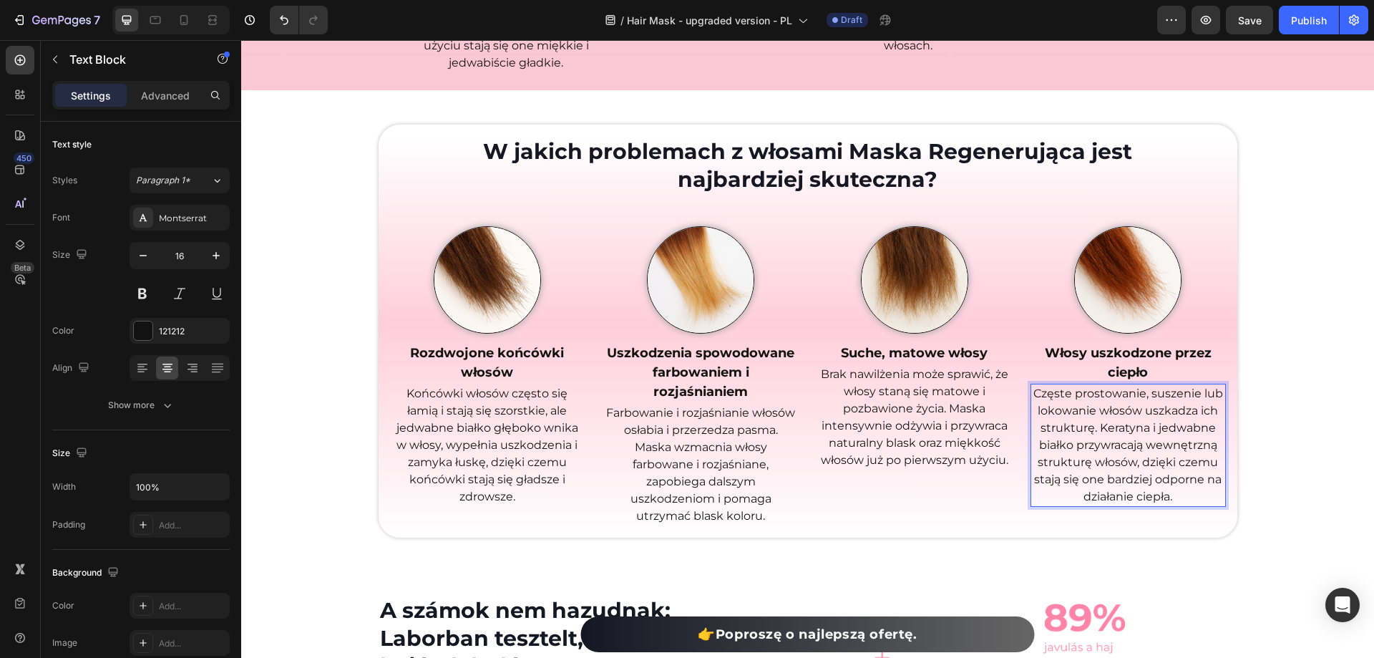
click at [1325, 457] on div "W jakich problemach z włosami Maska Regenerująca jest najbardziej skuteczna? He…" at bounding box center [807, 343] width 1133 height 436
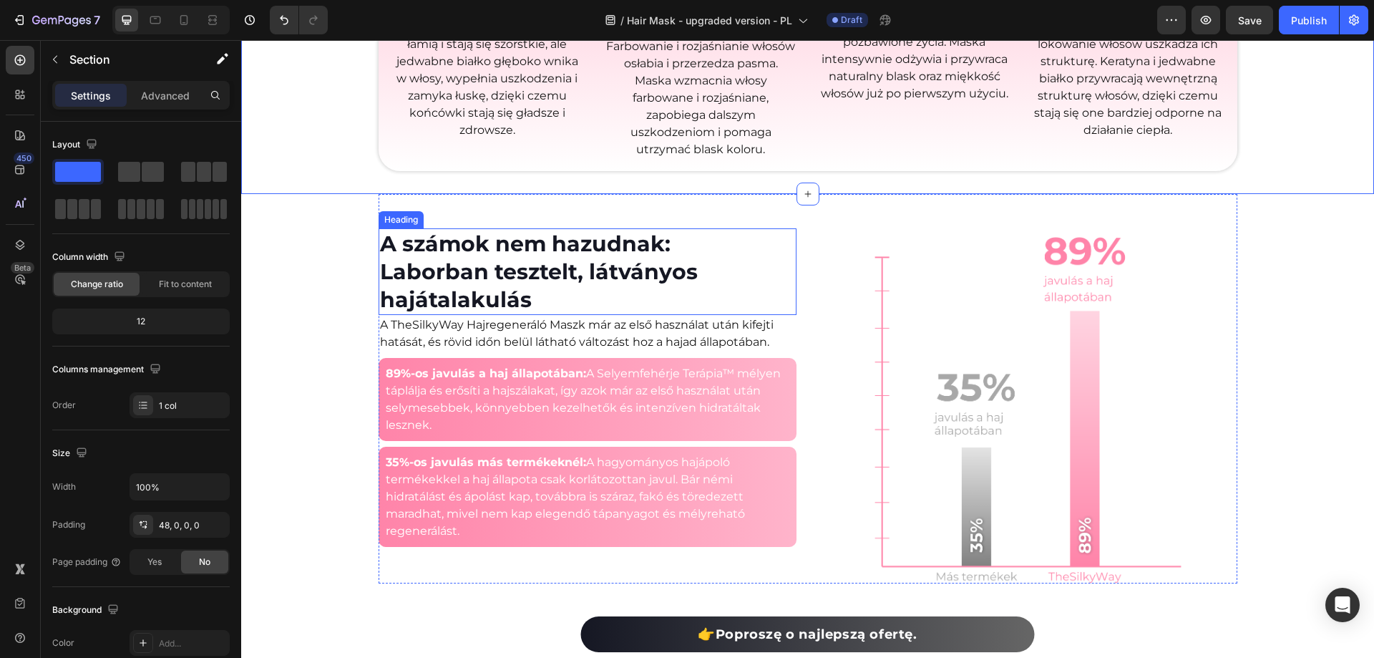
scroll to position [1646, 0]
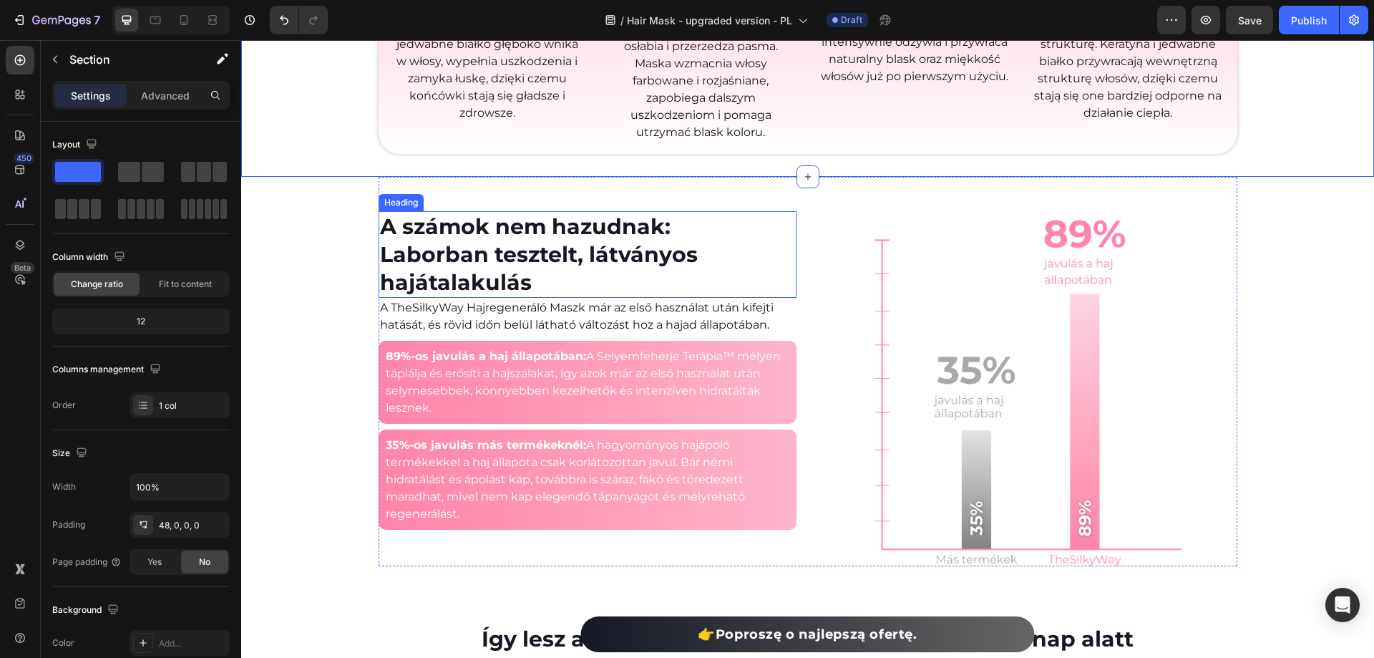
click at [535, 263] on h2 "A számok nem hazudnak: Laborban tesztelt, látványos hajátalakulás" at bounding box center [588, 254] width 418 height 87
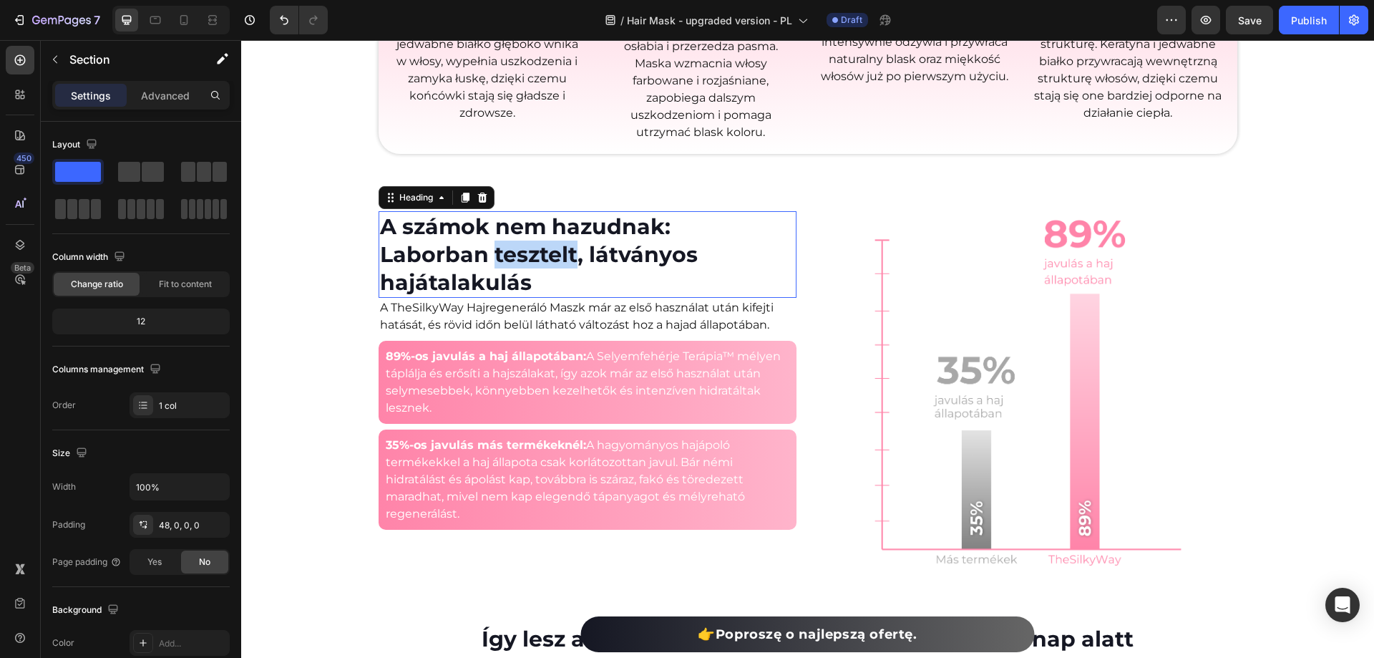
click at [535, 263] on h2 "A számok nem hazudnak: Laborban tesztelt, látványos hajátalakulás" at bounding box center [588, 254] width 418 height 87
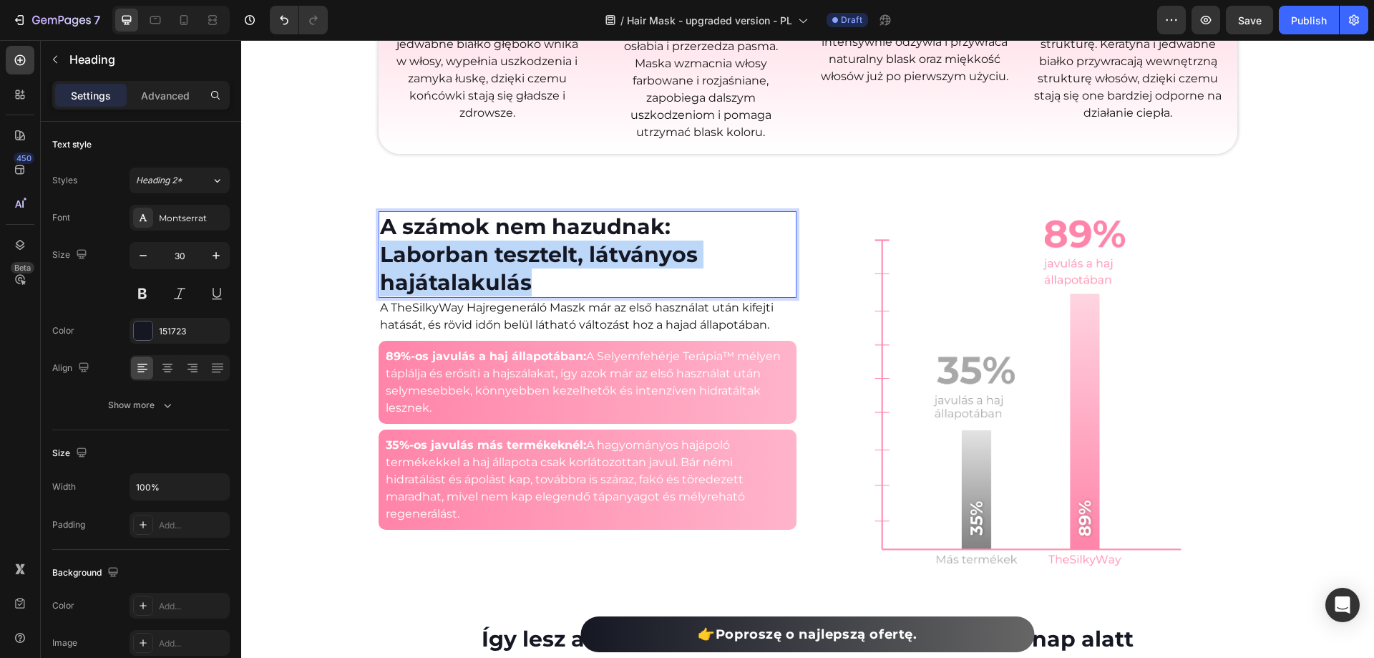
click at [535, 263] on p "A számok nem hazudnak: Laborban tesztelt, látványos hajátalakulás" at bounding box center [587, 255] width 415 height 84
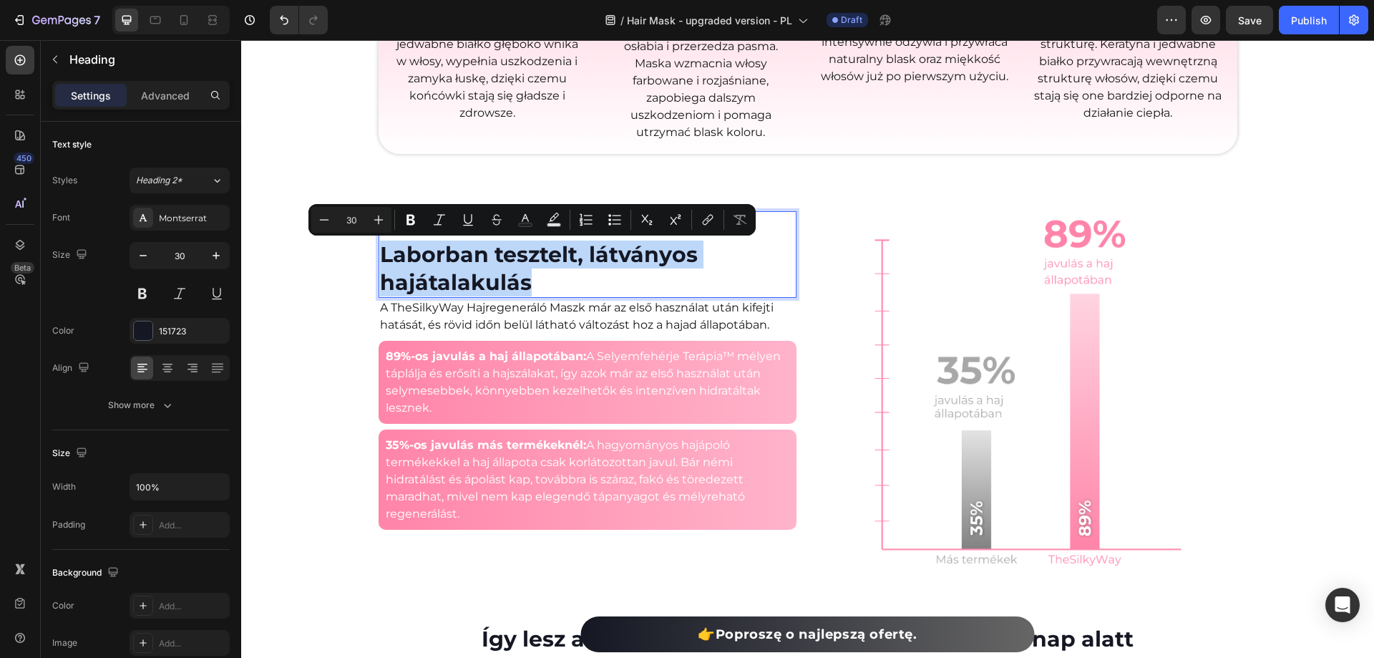
copy p "Laborban tesztelt, látványos hajátalakulás"
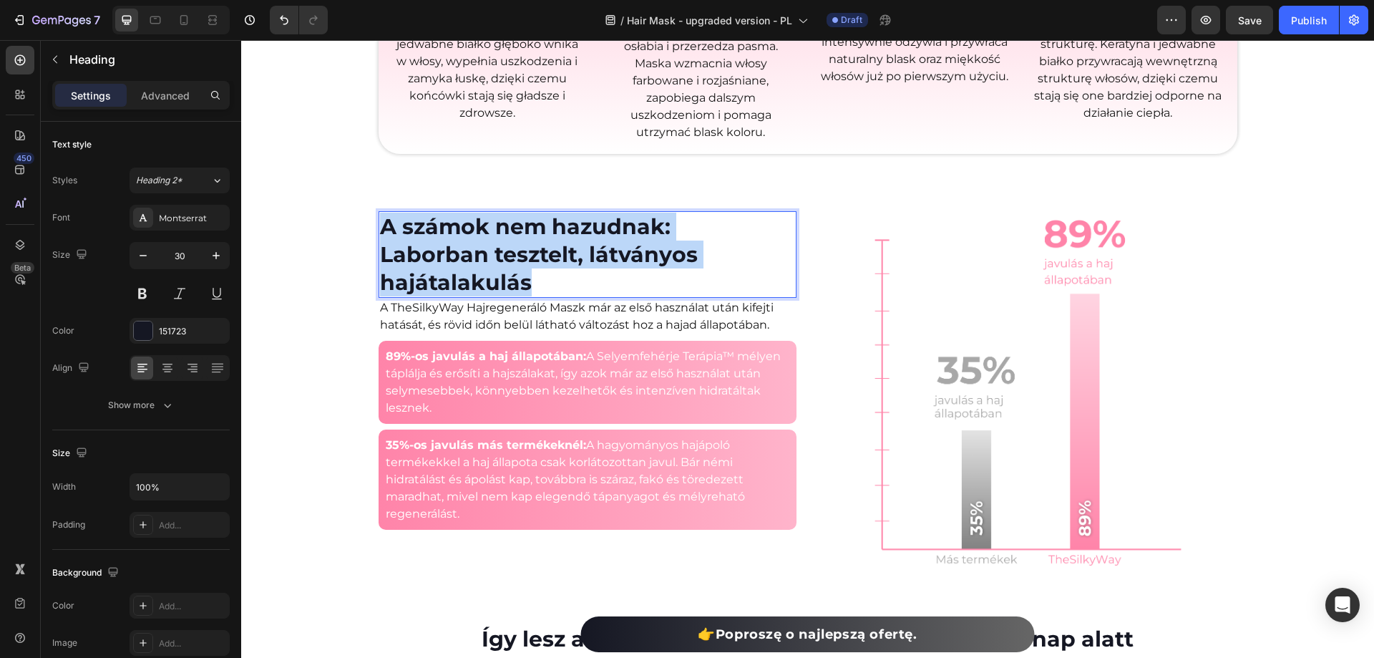
copy p "A számok nem hazudnak: Laborban tesztelt, látványos hajátalakulás"
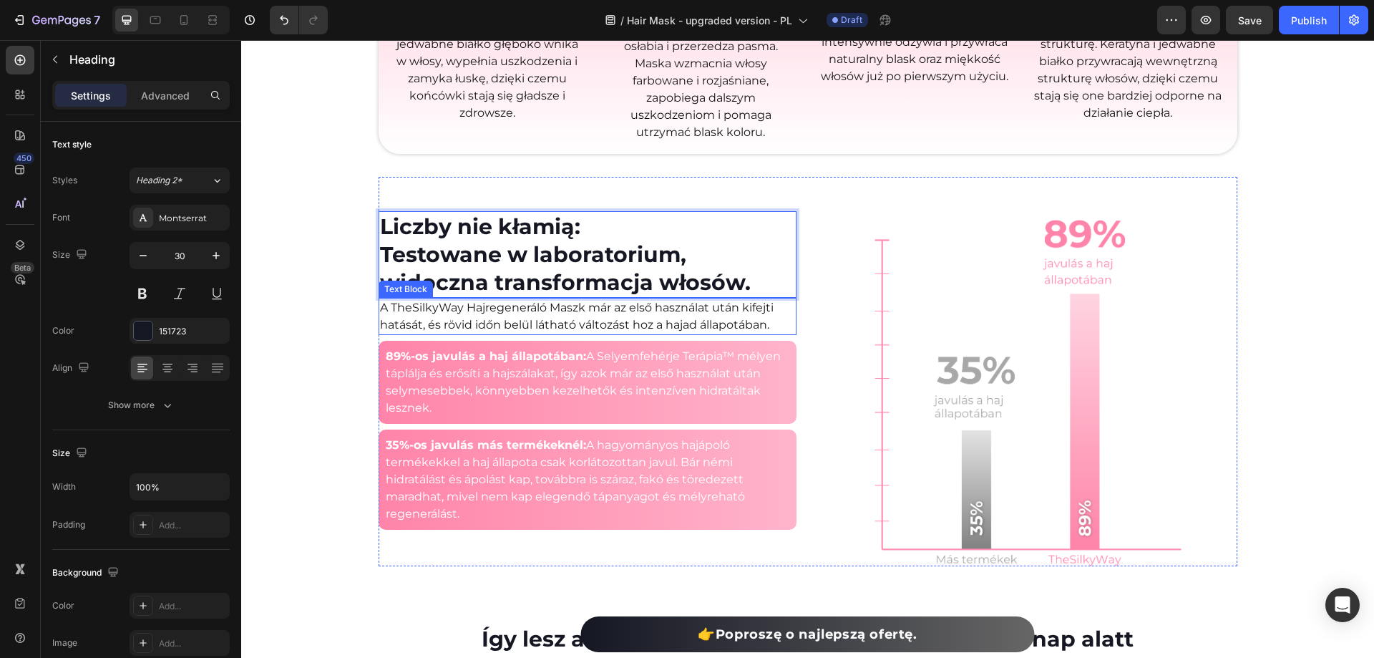
click at [596, 313] on p "A TheSilkyWay Hajregeneráló Maszk már az első használat után kifejti hatását, é…" at bounding box center [587, 316] width 415 height 34
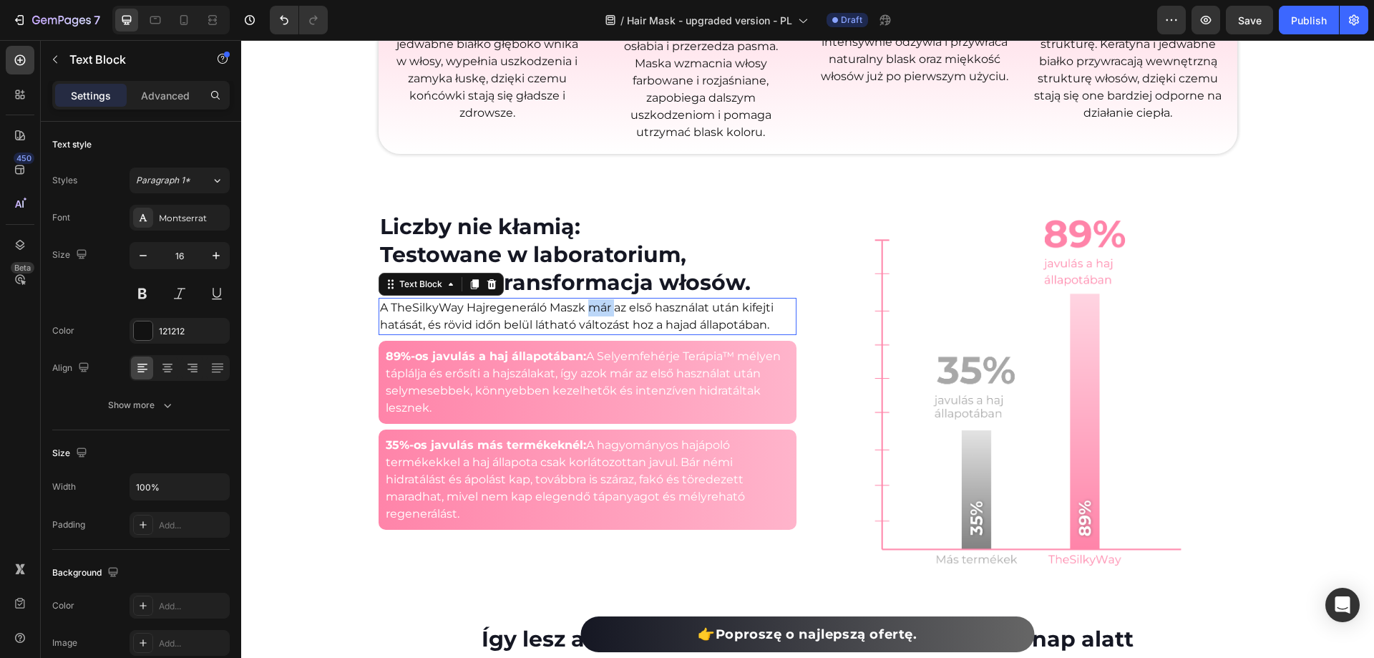
click at [596, 313] on p "A TheSilkyWay Hajregeneráló Maszk már az első használat után kifejti hatását, é…" at bounding box center [587, 316] width 415 height 34
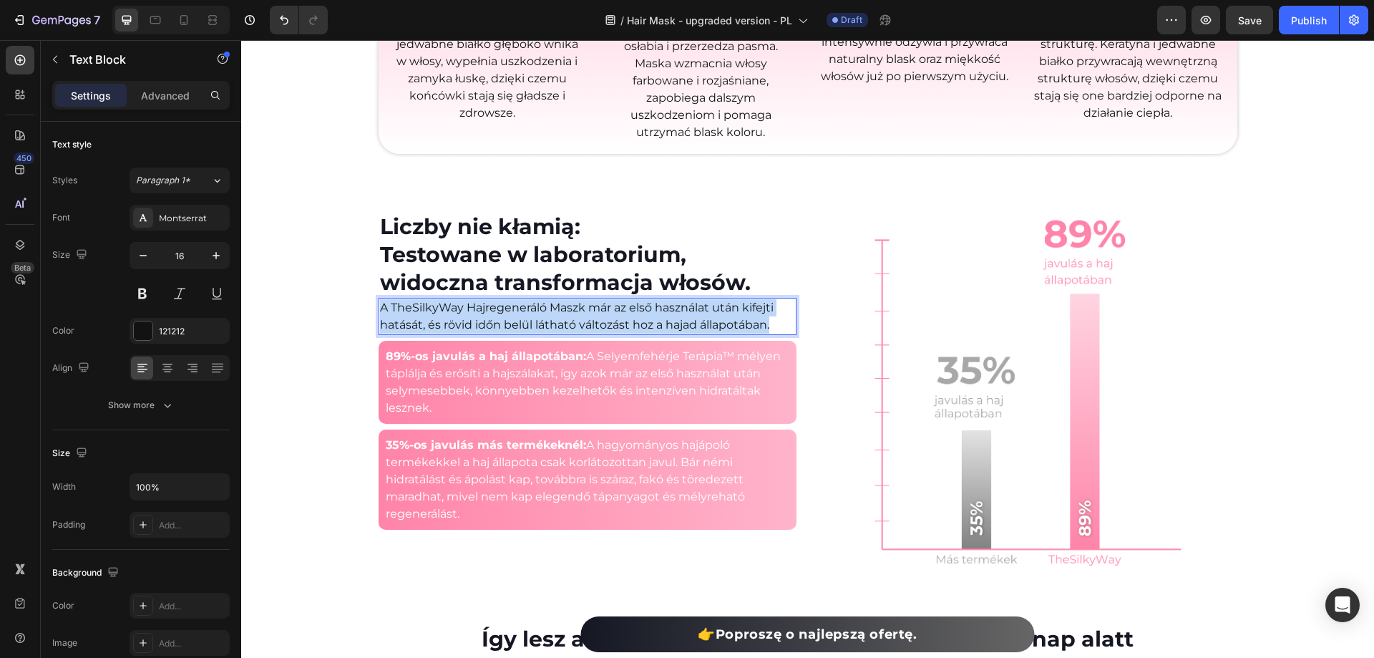
click at [596, 313] on p "A TheSilkyWay Hajregeneráló Maszk már az első használat után kifejti hatását, é…" at bounding box center [587, 316] width 415 height 34
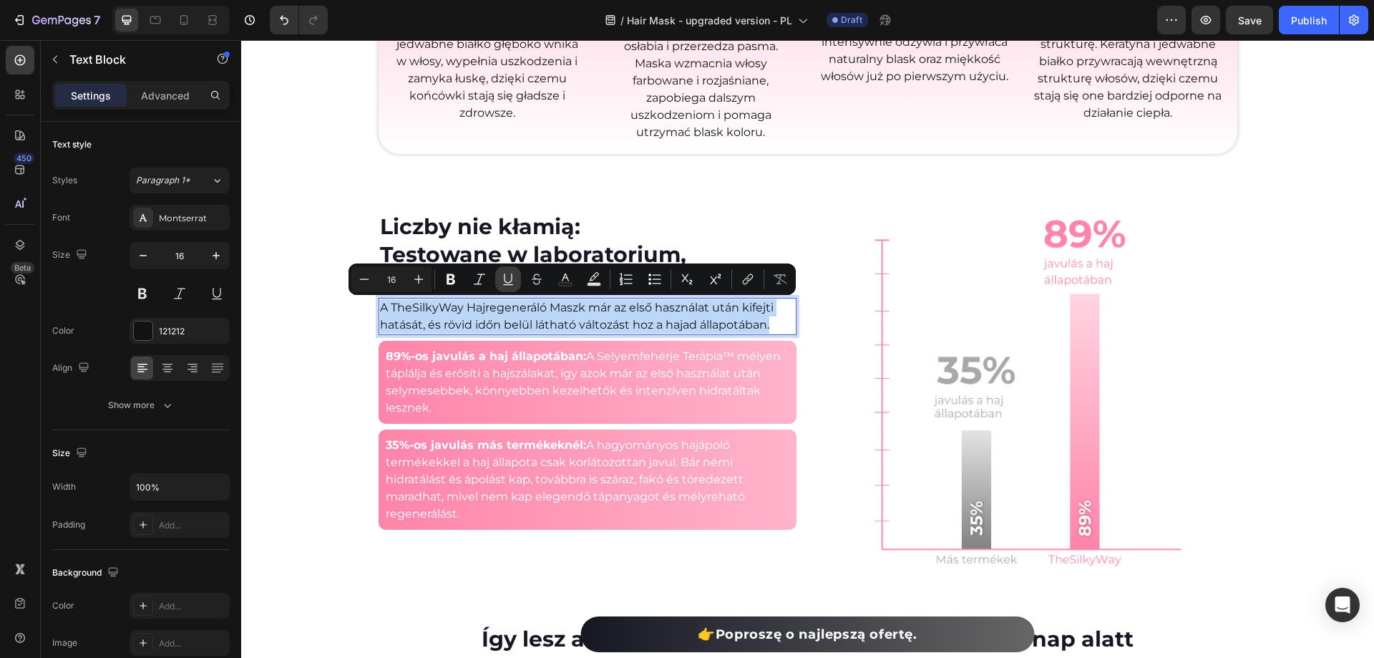
copy p "A TheSilkyWay Hajregeneráló Maszk már az első használat után kifejti hatását, é…"
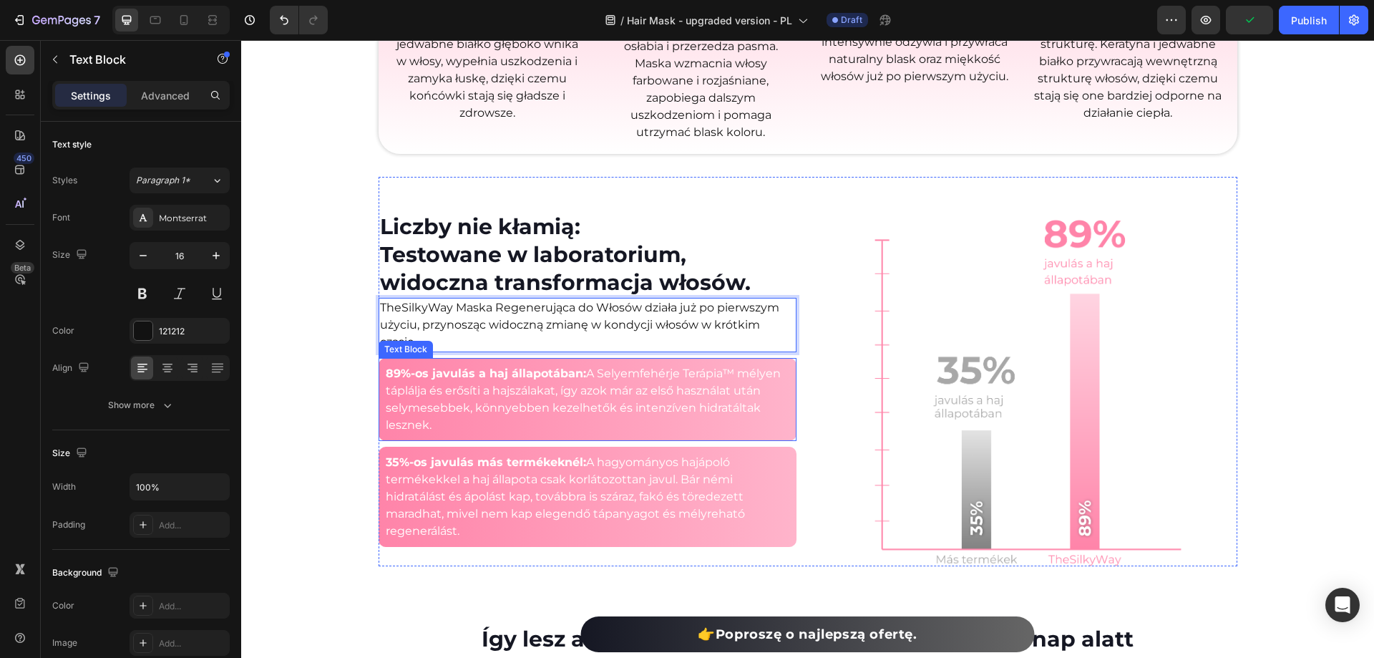
click at [571, 397] on p "89%-os javulás a haj állapotában: A Selyemfehérje Terápia™ mélyen táplálja és e…" at bounding box center [588, 399] width 404 height 69
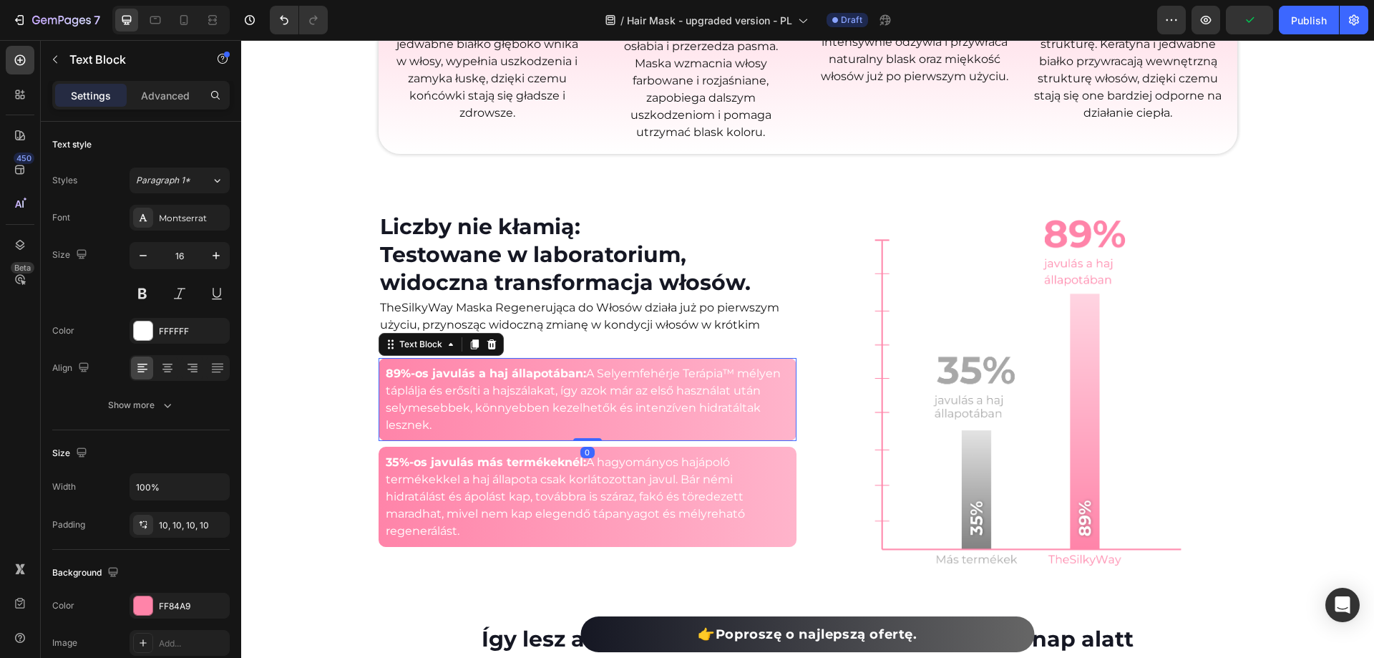
click at [567, 395] on p "89%-os javulás a haj állapotában: A Selyemfehérje Terápia™ mélyen táplálja és e…" at bounding box center [588, 399] width 404 height 69
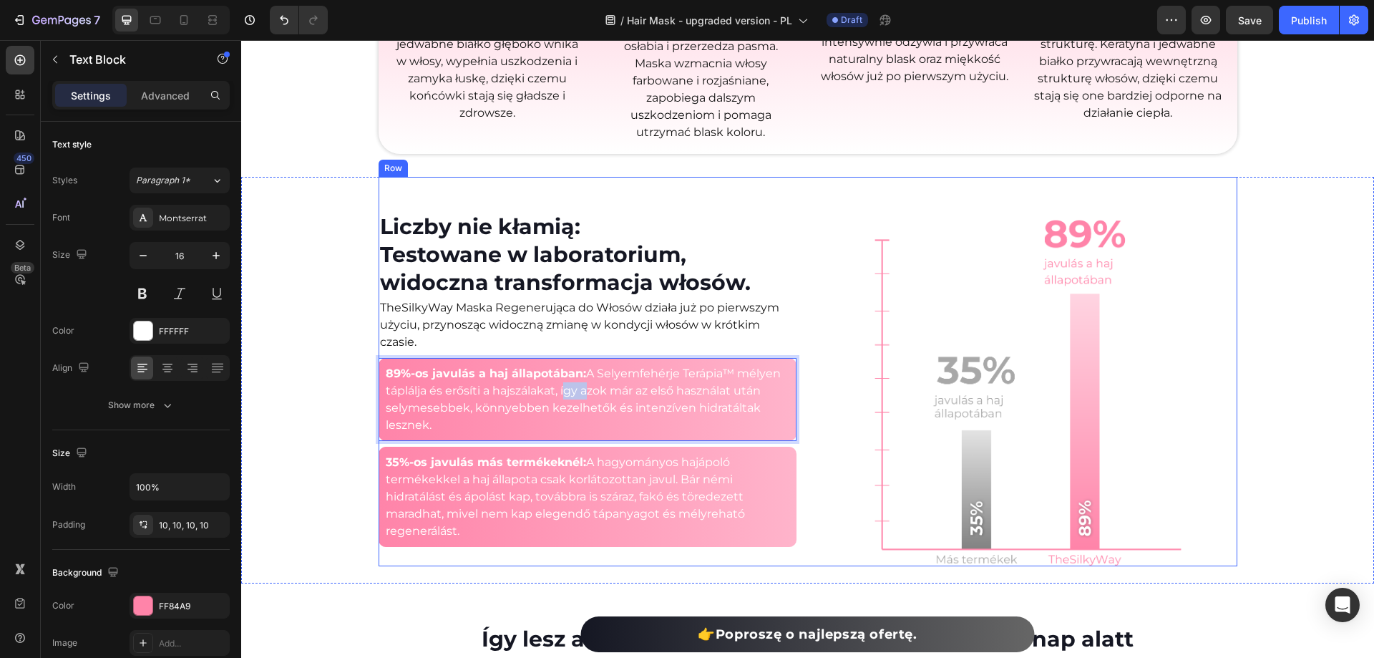
copy p "89%-os javulás a haj állapotában: A Selyemfehérje Terápia™ mélyen táplálja és e…"
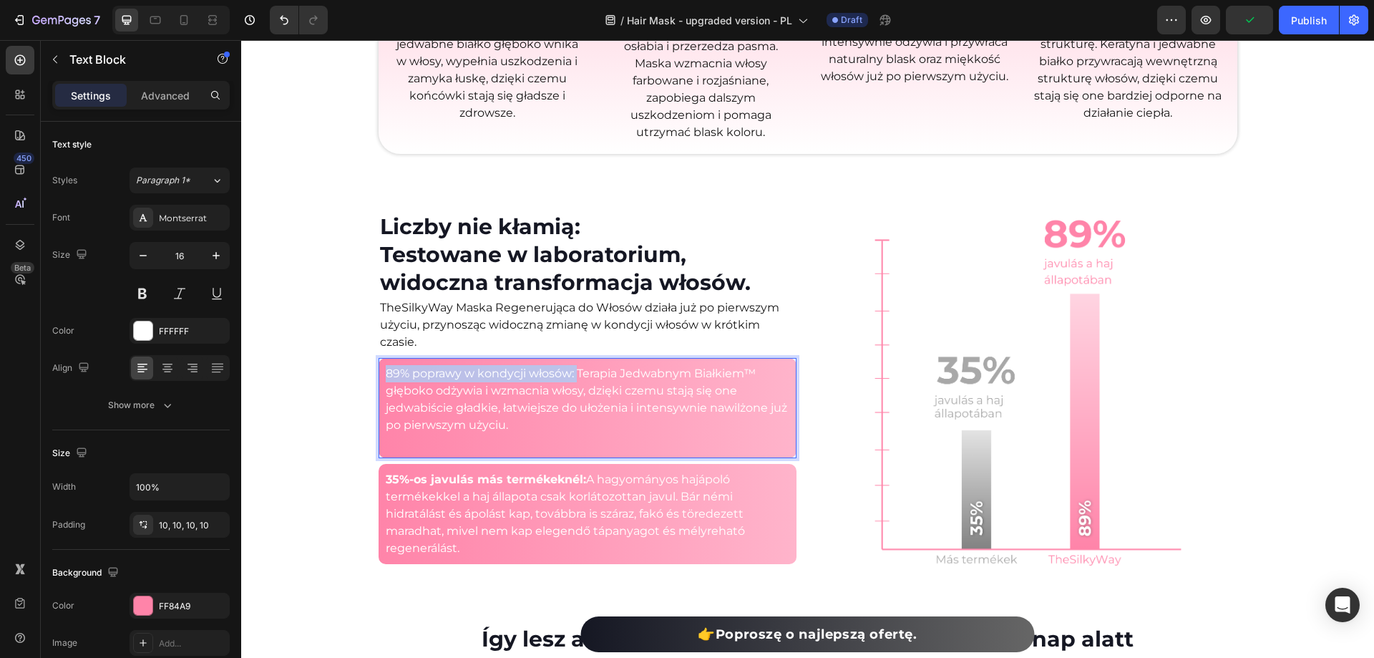
drag, startPoint x: 494, startPoint y: 365, endPoint x: 383, endPoint y: 376, distance: 111.4
click at [386, 376] on p "89% poprawy w kondycji włosów: Terapia Jedwabnym Białkiem™ głęboko odżywia i wz…" at bounding box center [588, 399] width 404 height 69
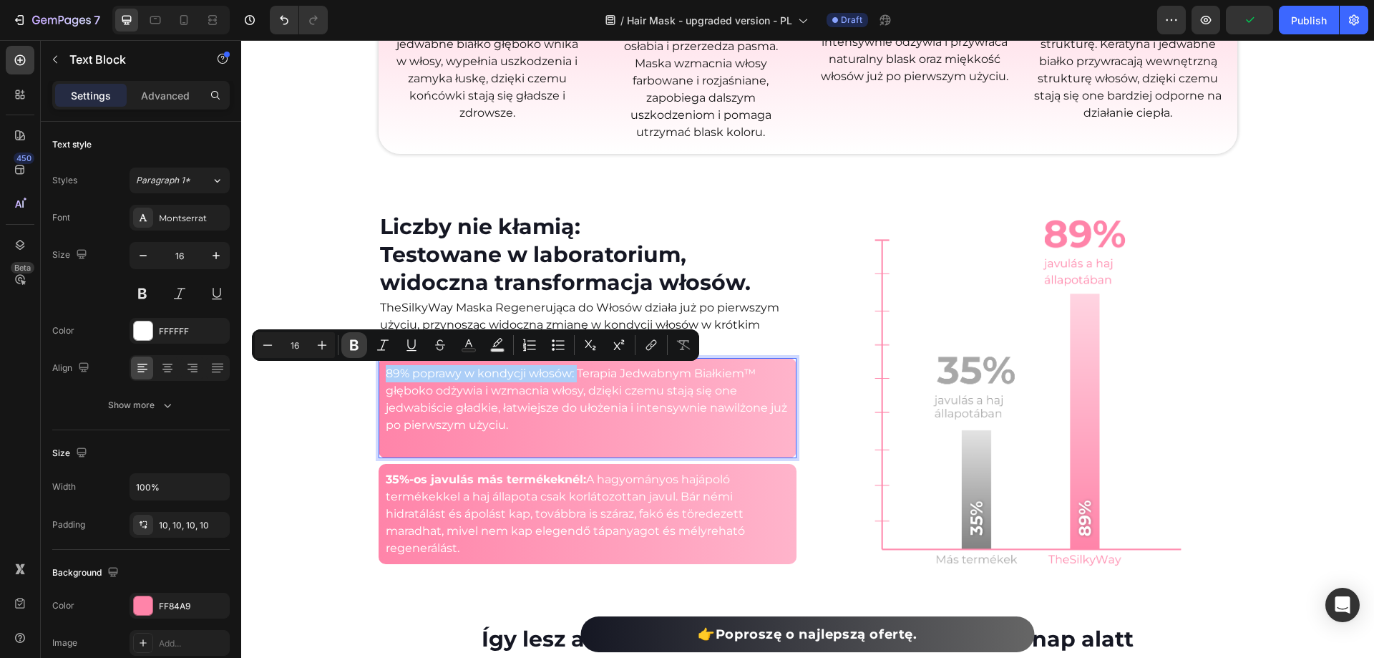
drag, startPoint x: 356, startPoint y: 348, endPoint x: 168, endPoint y: 401, distance: 194.8
click at [356, 348] on icon "Editor contextual toolbar" at bounding box center [354, 345] width 14 height 14
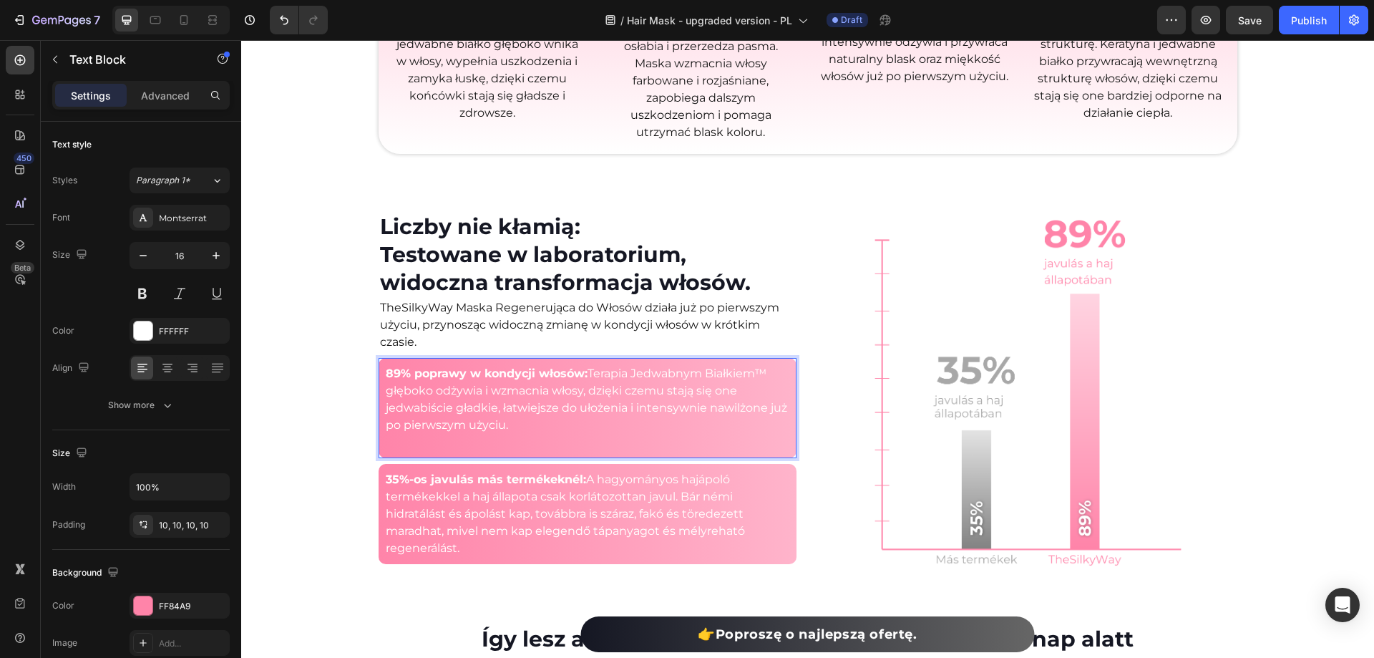
click at [409, 441] on p "Rich Text Editor. Editing area: main" at bounding box center [588, 442] width 404 height 17
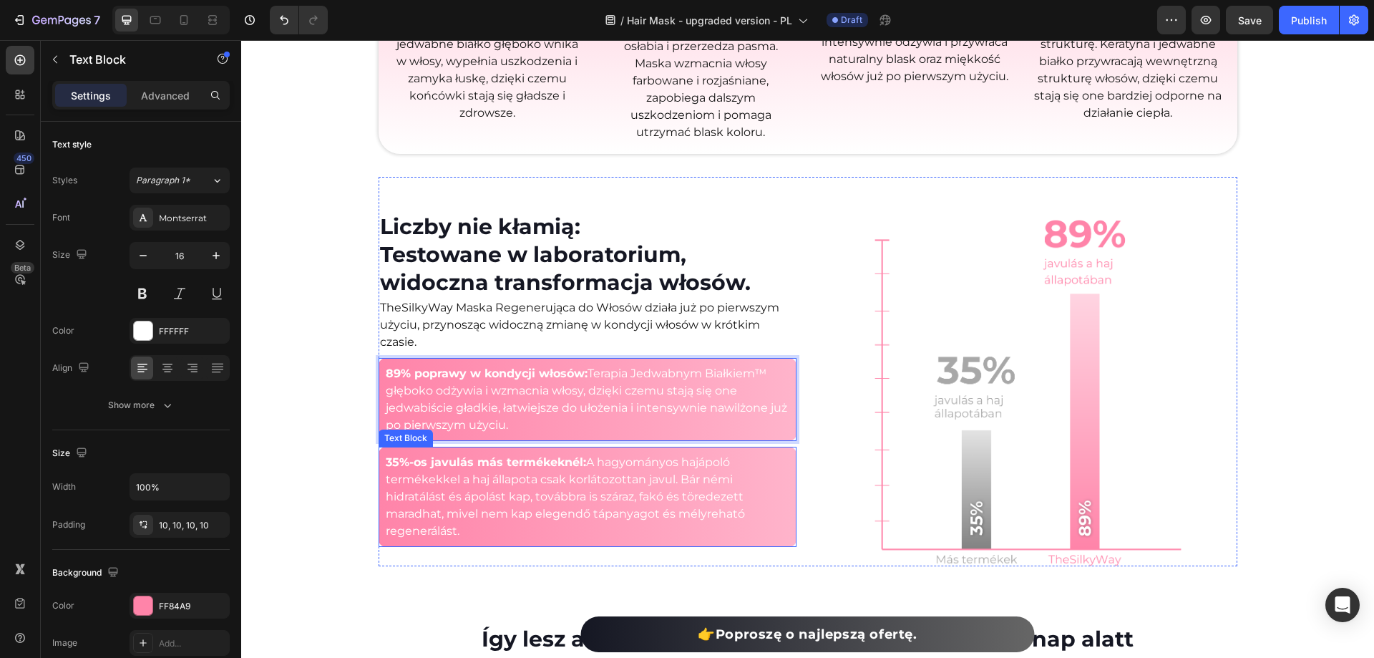
click at [448, 475] on p "35%-os javulás más termékeknél: A hagyományos hajápoló termékekkel a haj állapo…" at bounding box center [588, 497] width 404 height 86
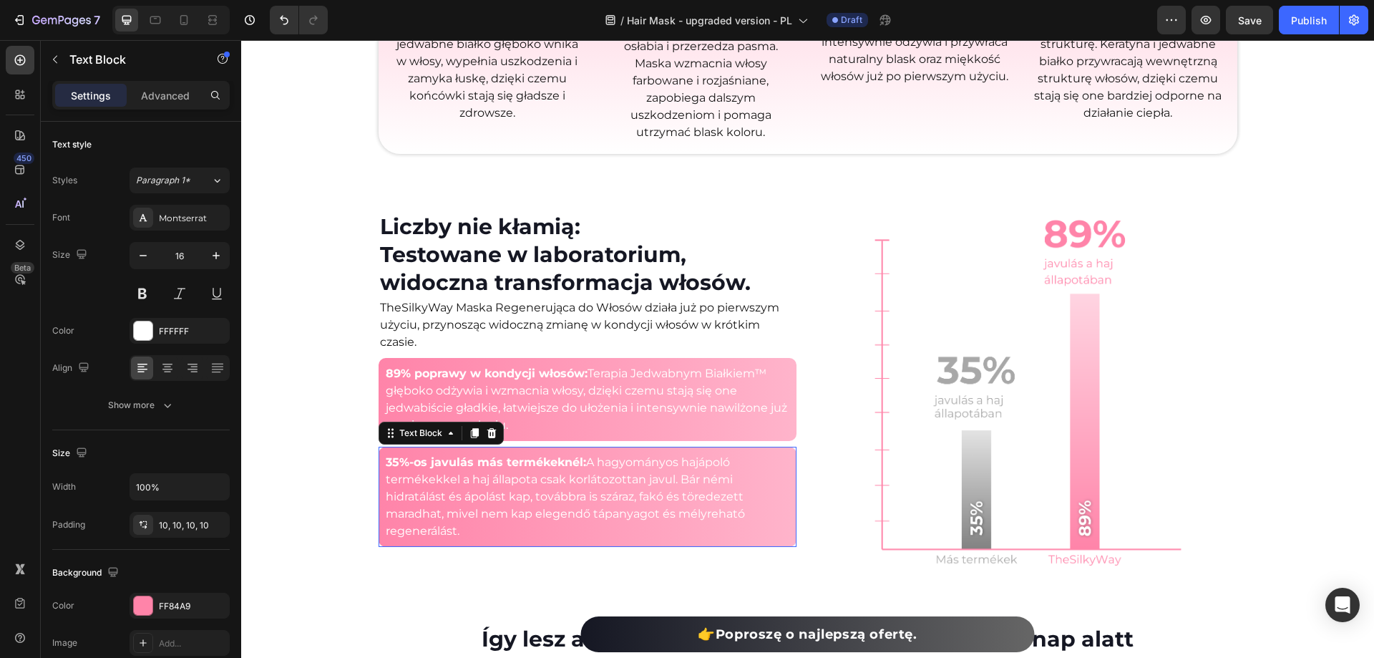
click at [448, 475] on p "35%-os javulás más termékeknél: A hagyományos hajápoló termékekkel a haj állapo…" at bounding box center [588, 497] width 404 height 86
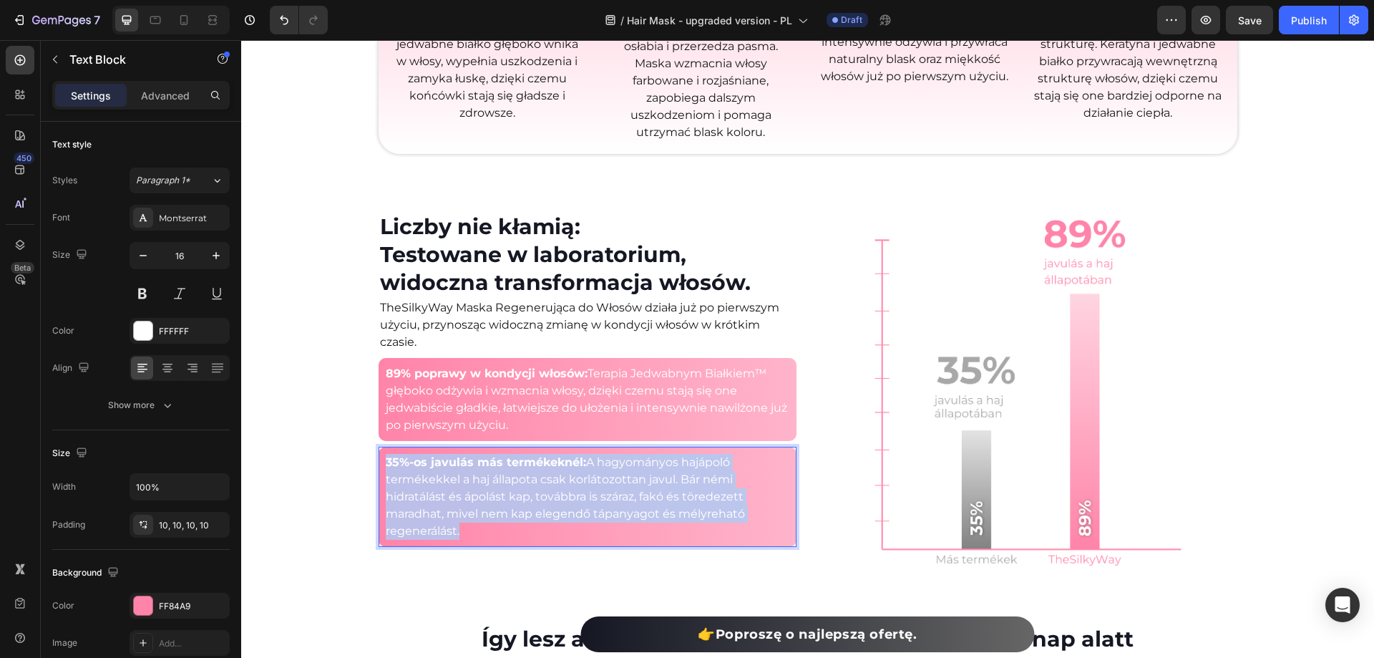
click at [448, 475] on p "35%-os javulás más termékeknél: A hagyományos hajápoló termékekkel a haj állapo…" at bounding box center [588, 497] width 404 height 86
copy p "35%-os javulás más termékeknél: A hagyományos hajápoló termékekkel a haj állapo…"
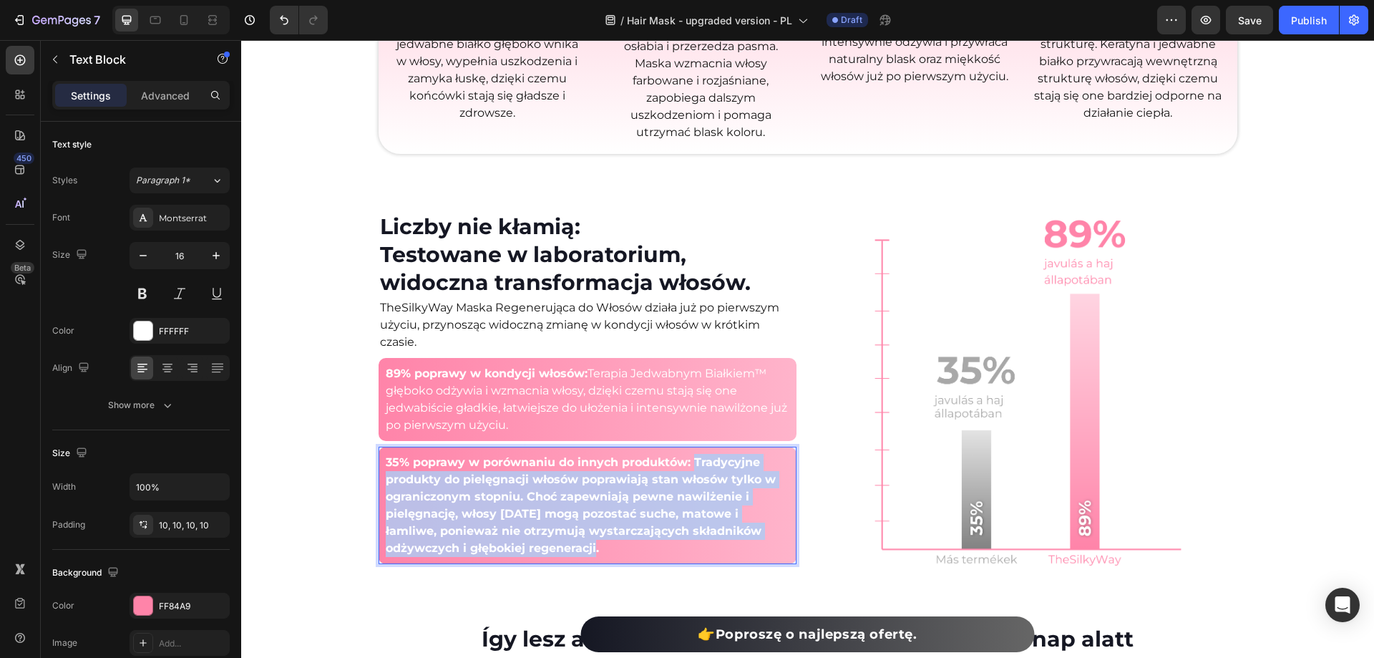
drag, startPoint x: 686, startPoint y: 460, endPoint x: 704, endPoint y: 550, distance: 91.8
click at [704, 550] on p "35% poprawy w porównaniu do innych produktów: Tradycyjne produkty do pielęgnacj…" at bounding box center [588, 505] width 404 height 103
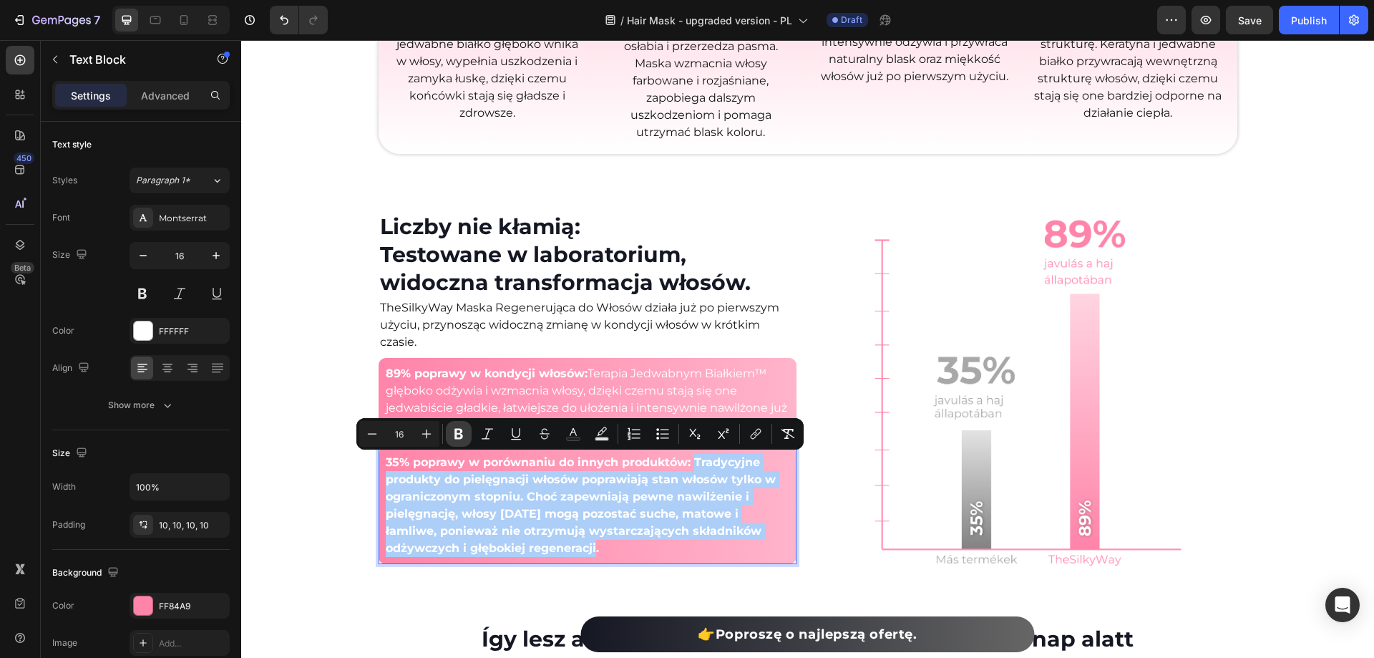
click at [461, 427] on icon "Editor contextual toolbar" at bounding box center [459, 434] width 14 height 14
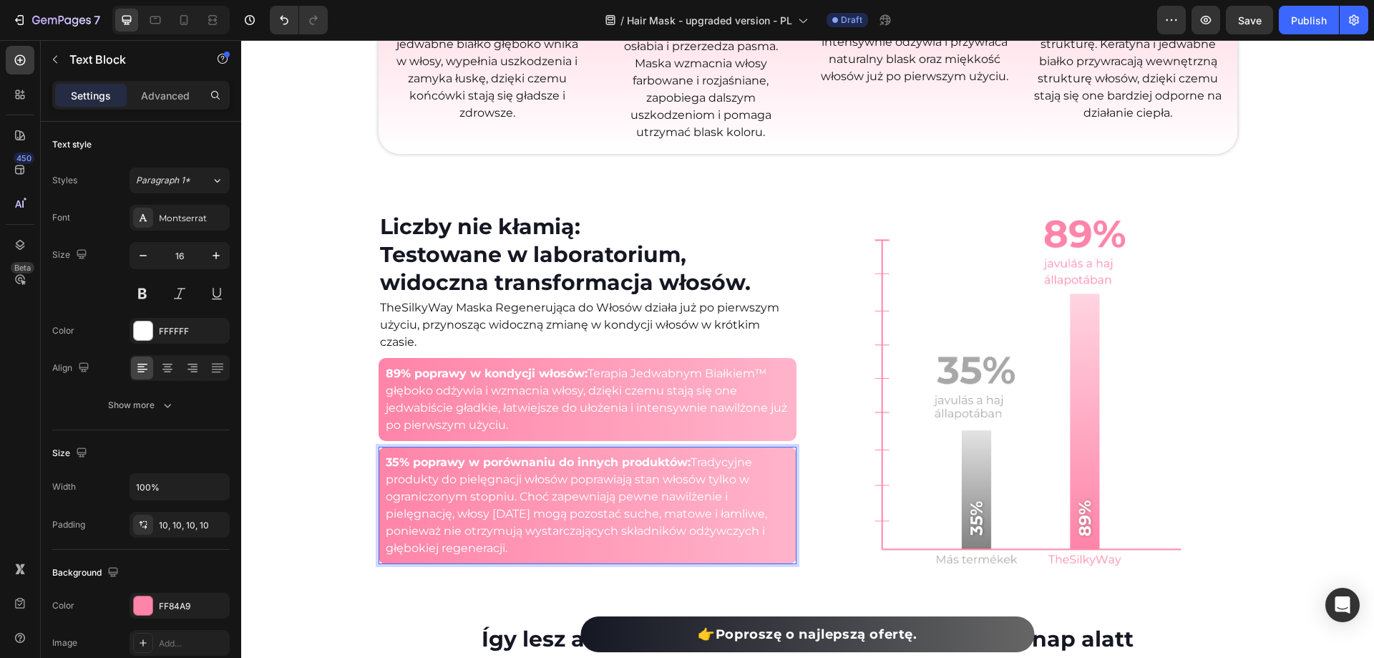
drag, startPoint x: 619, startPoint y: 519, endPoint x: 632, endPoint y: 519, distance: 12.9
click at [619, 518] on p "35% poprawy w porównaniu do innych produktów: Tradycyjne produkty do pielęgnacj…" at bounding box center [588, 505] width 404 height 103
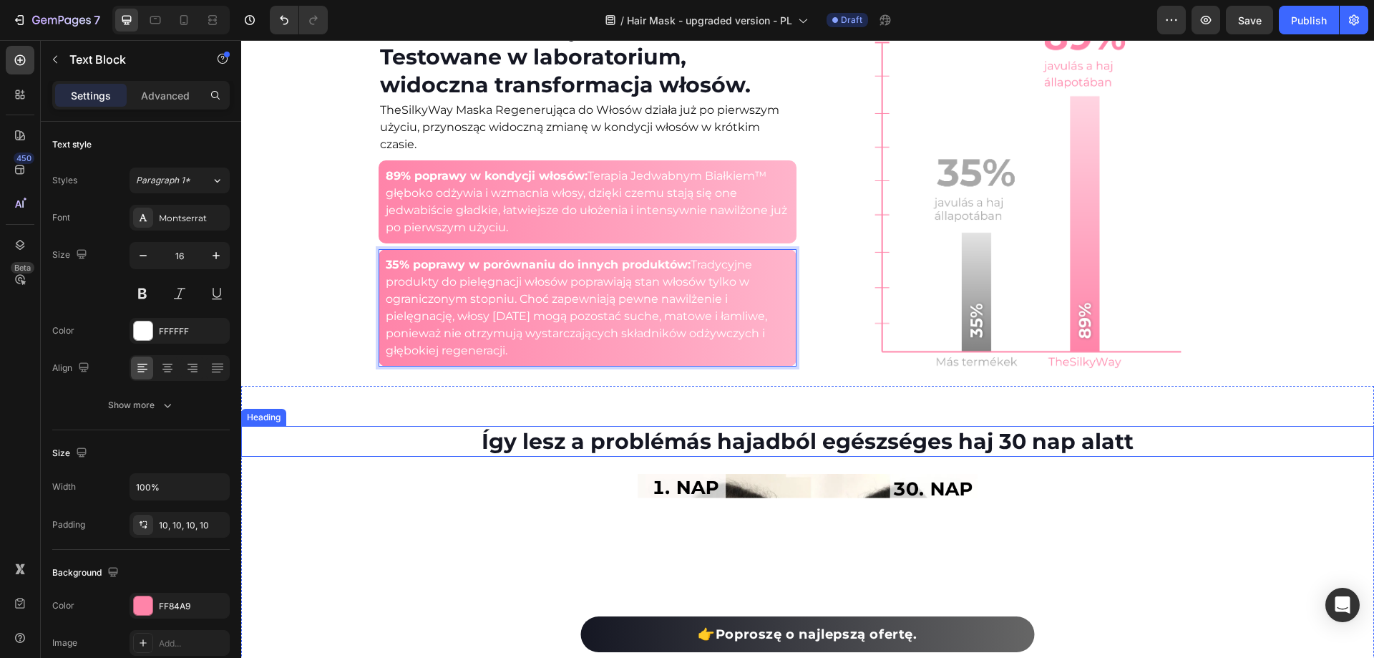
scroll to position [1861, 0]
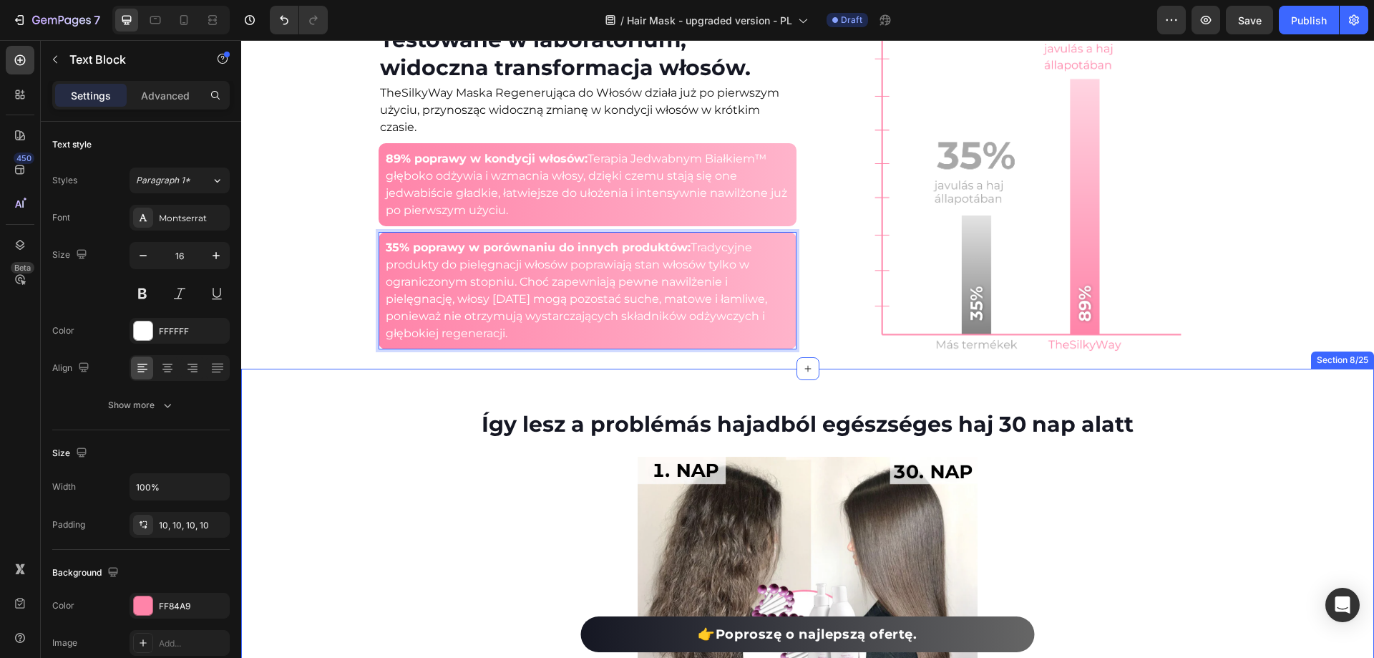
click at [671, 414] on h2 "Így lesz a problémás hajadból egészséges haj 30 nap alatt" at bounding box center [807, 424] width 1133 height 31
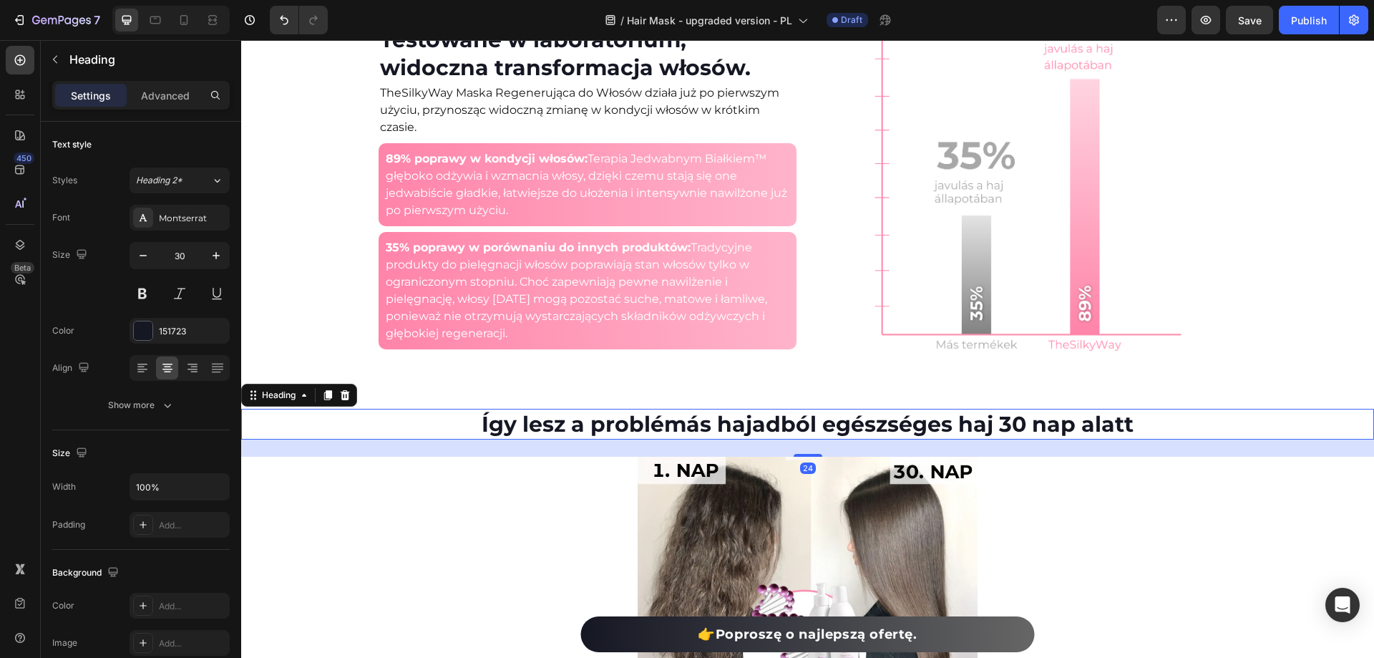
click at [671, 414] on h2 "Így lesz a problémás hajadból egészséges haj 30 nap alatt" at bounding box center [807, 424] width 1133 height 31
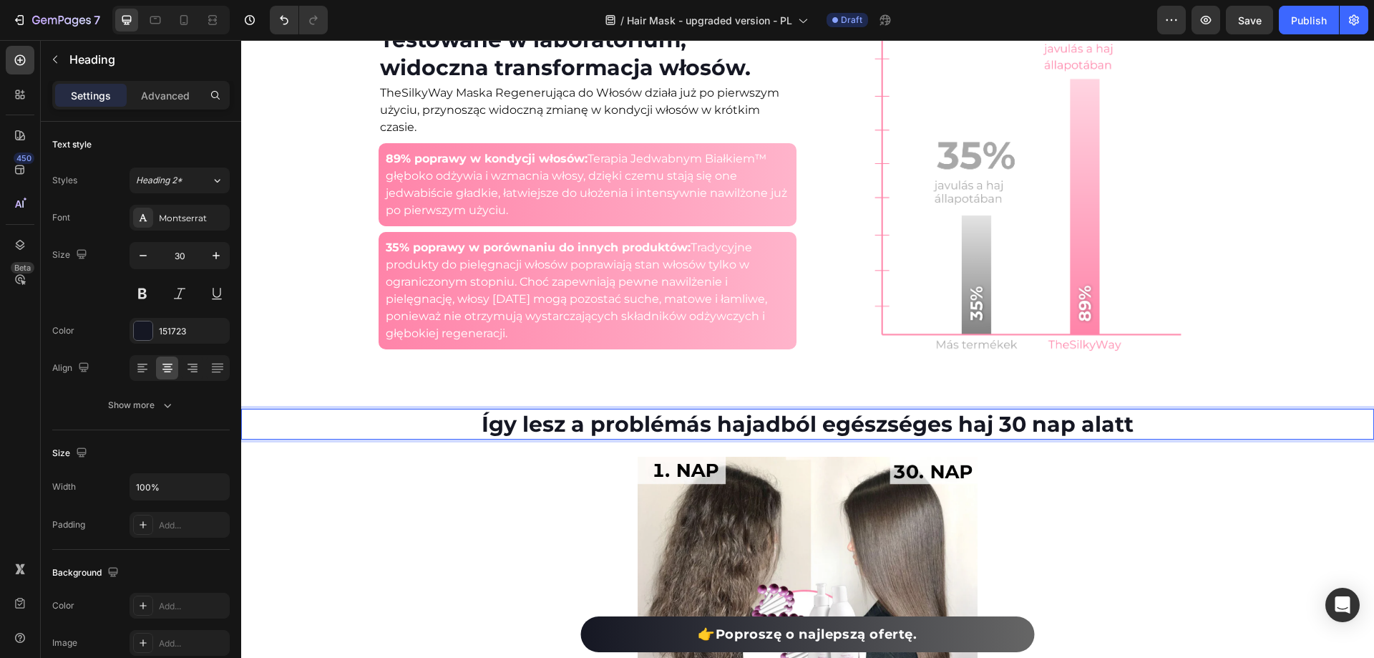
click at [671, 414] on p "Így lesz a problémás hajadból egészséges haj 30 nap alatt" at bounding box center [808, 424] width 1130 height 28
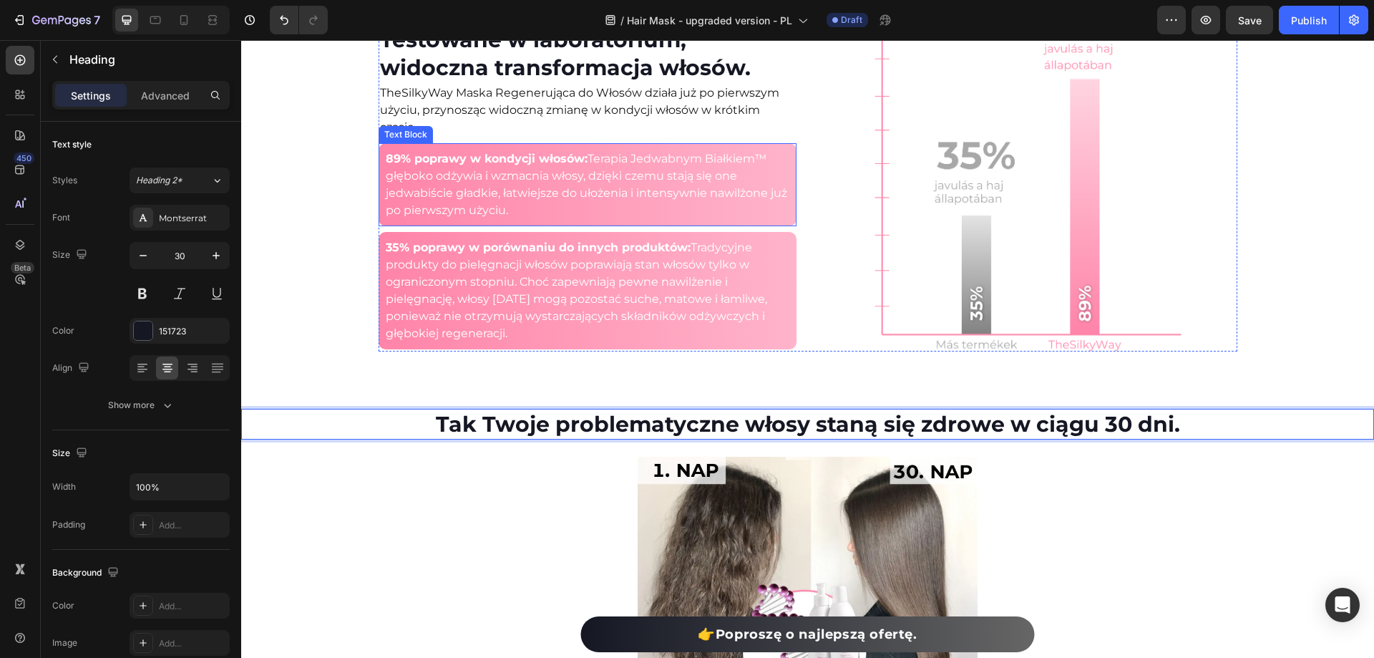
click at [287, 210] on div "Klinikailag igazolt hatás már az első használat után! Heading A TheSilkyWay Haj…" at bounding box center [807, 156] width 1133 height 389
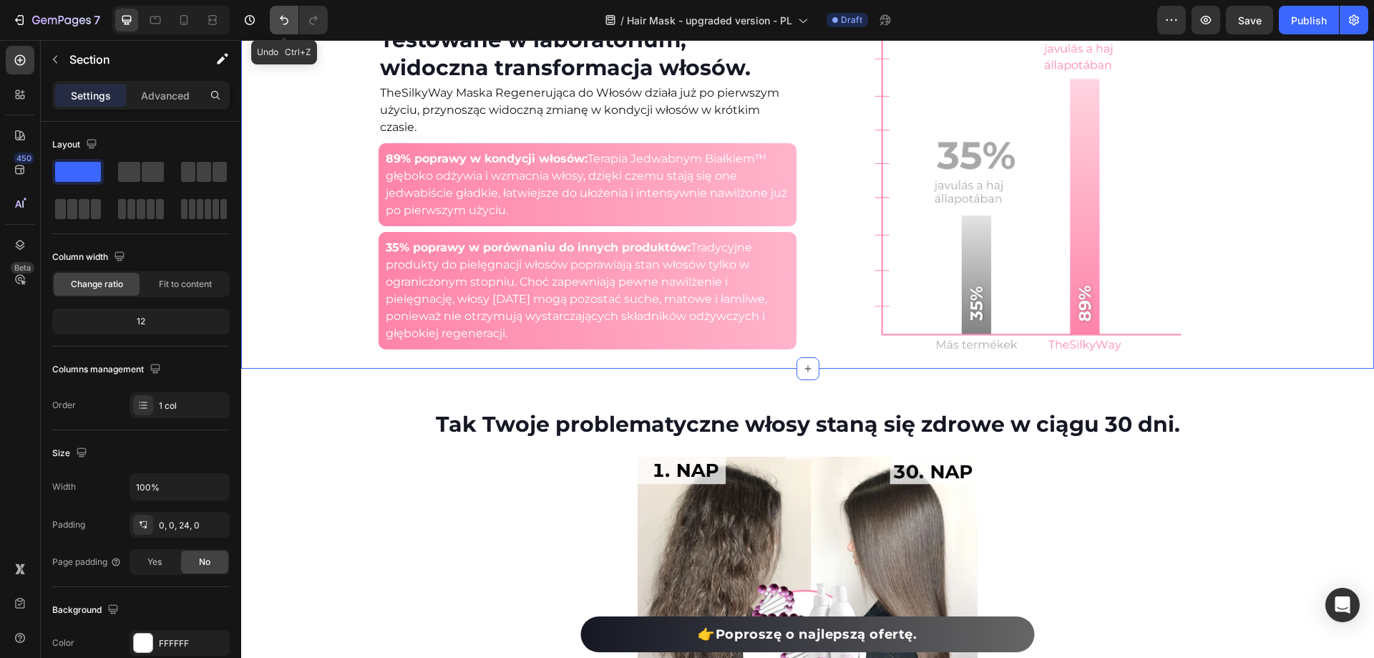
click at [284, 16] on icon "Undo/Redo" at bounding box center [284, 20] width 14 height 14
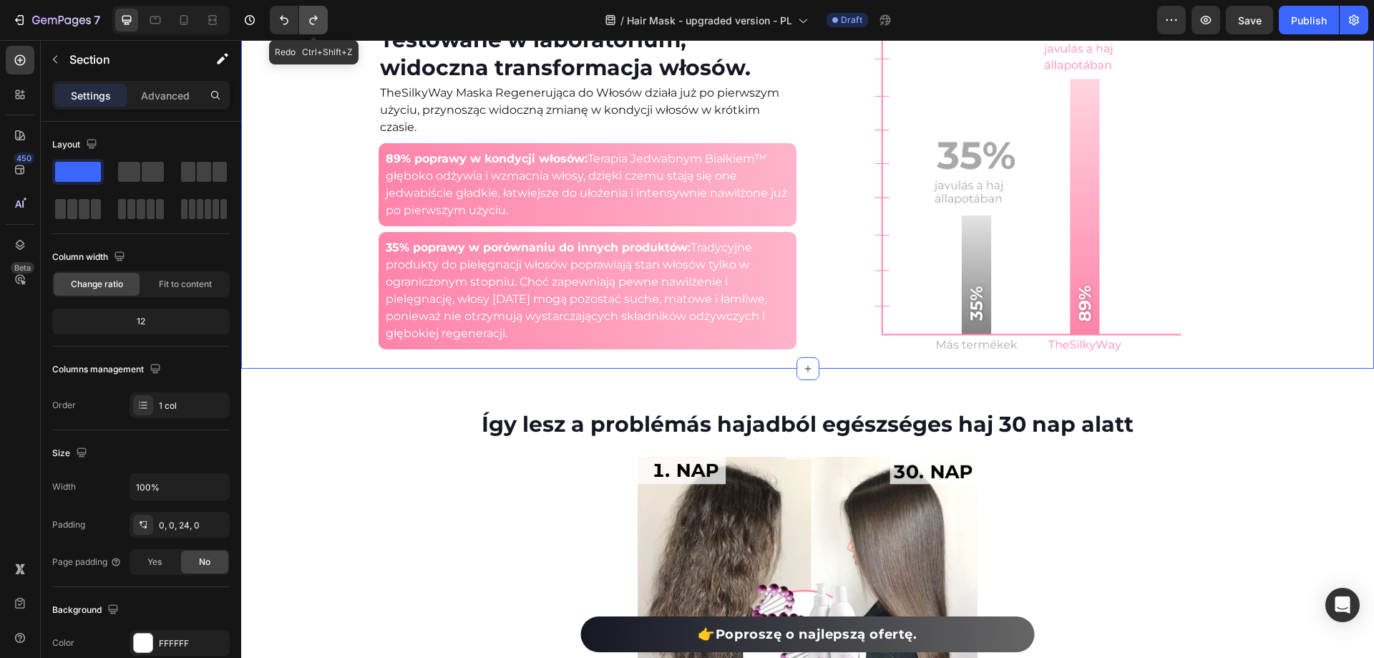
click at [301, 16] on button "Undo/Redo" at bounding box center [313, 20] width 29 height 29
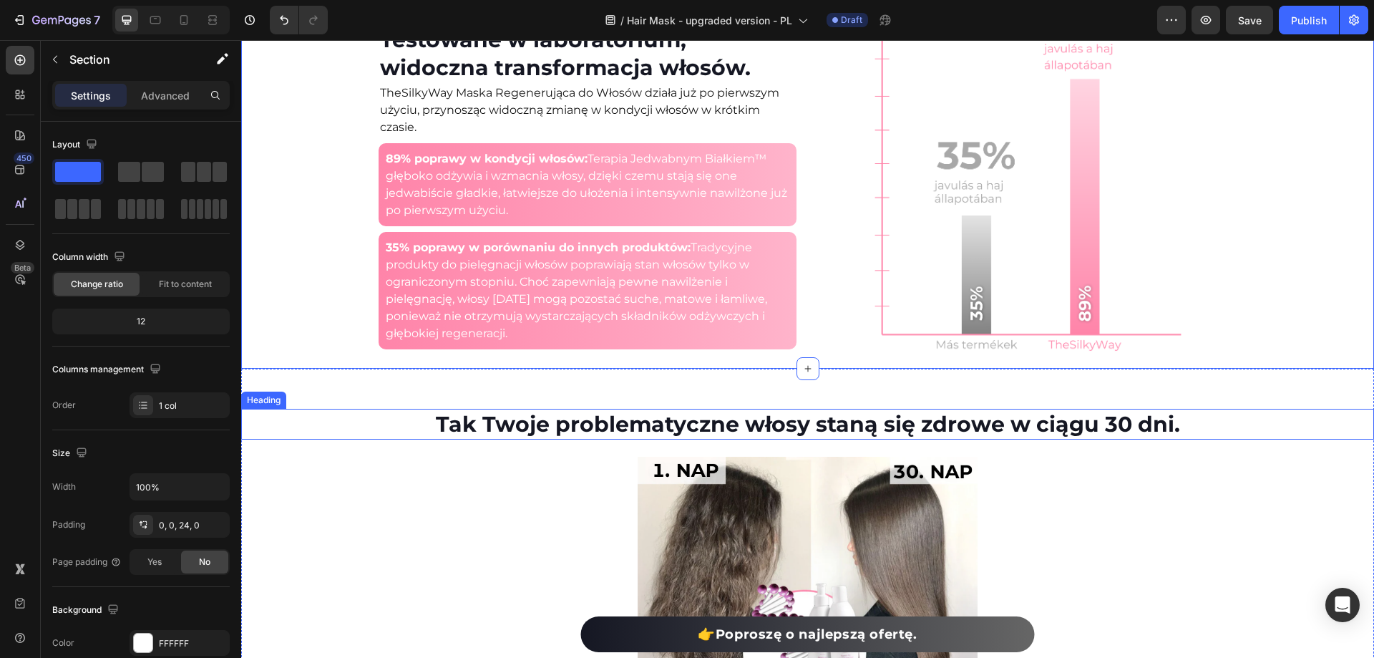
click at [1182, 429] on h2 "Tak Twoje problematyczne włosy staną się zdrowe w ciągu 30 dni." at bounding box center [807, 424] width 1133 height 31
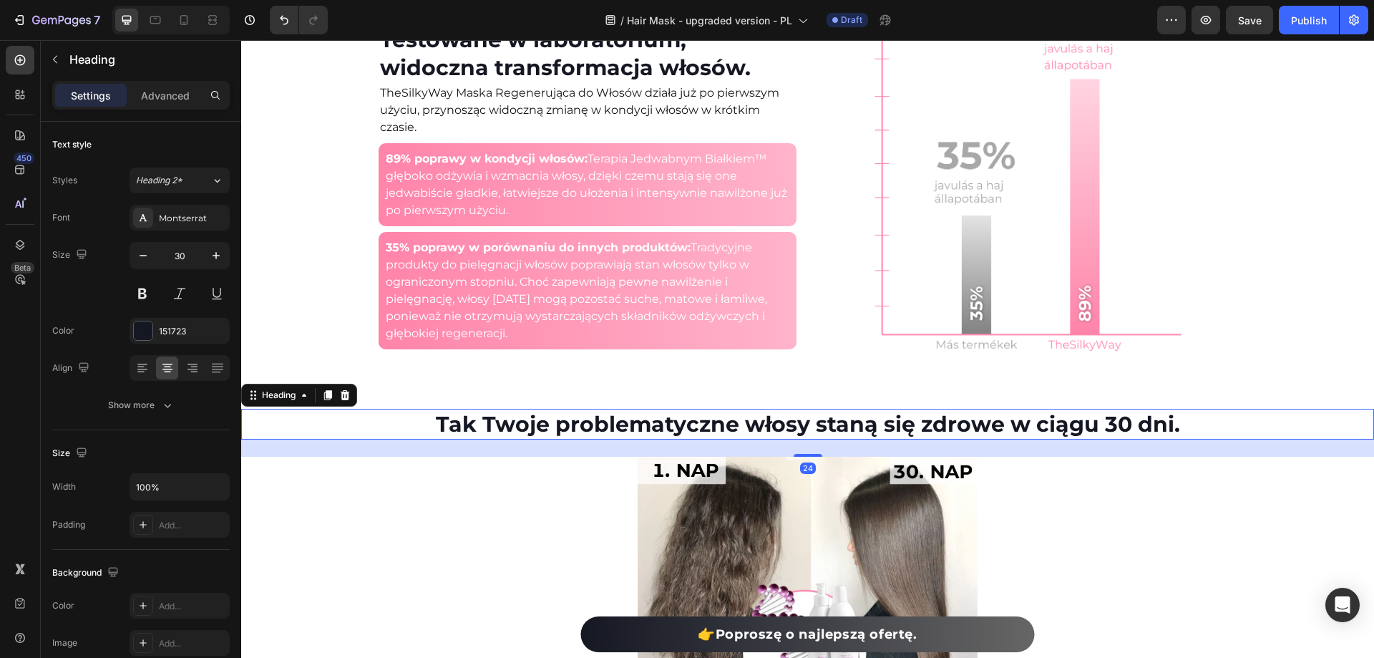
click at [1182, 429] on h2 "Tak Twoje problematyczne włosy staną się zdrowe w ciągu 30 dni." at bounding box center [807, 424] width 1133 height 31
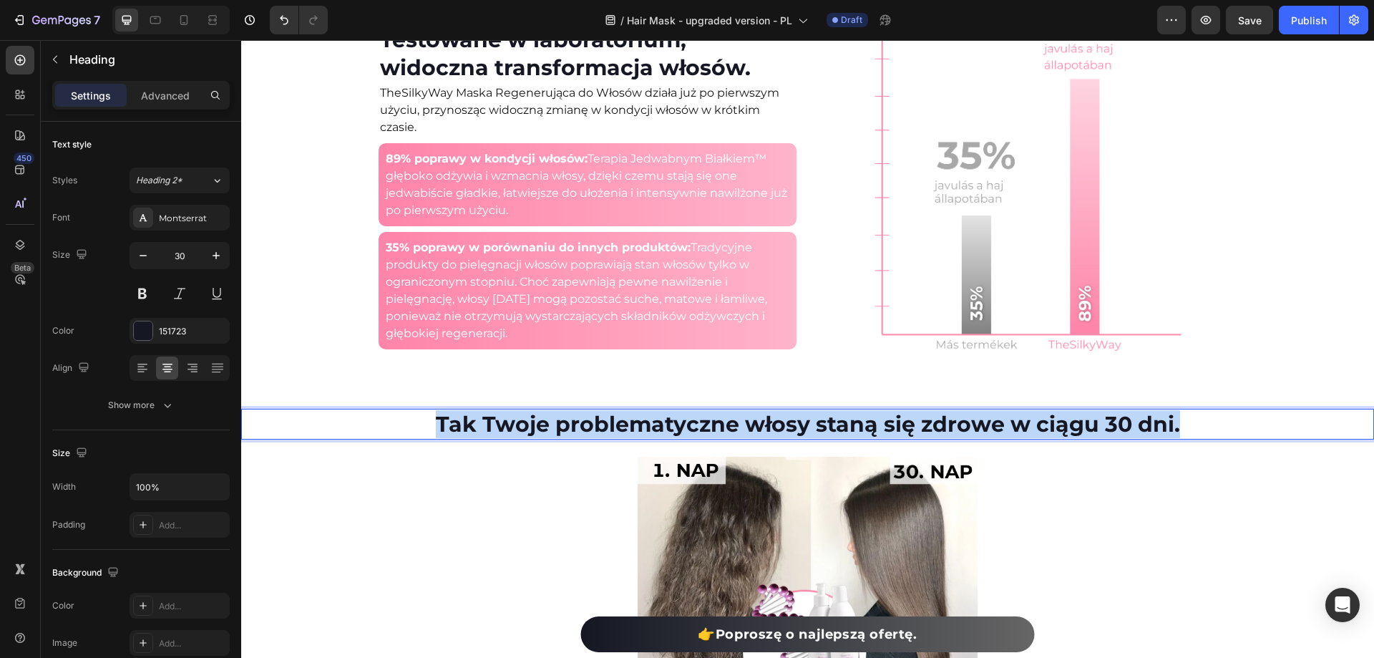
click at [1182, 429] on p "Tak Twoje problematyczne włosy staną się zdrowe w ciągu 30 dni." at bounding box center [808, 424] width 1130 height 28
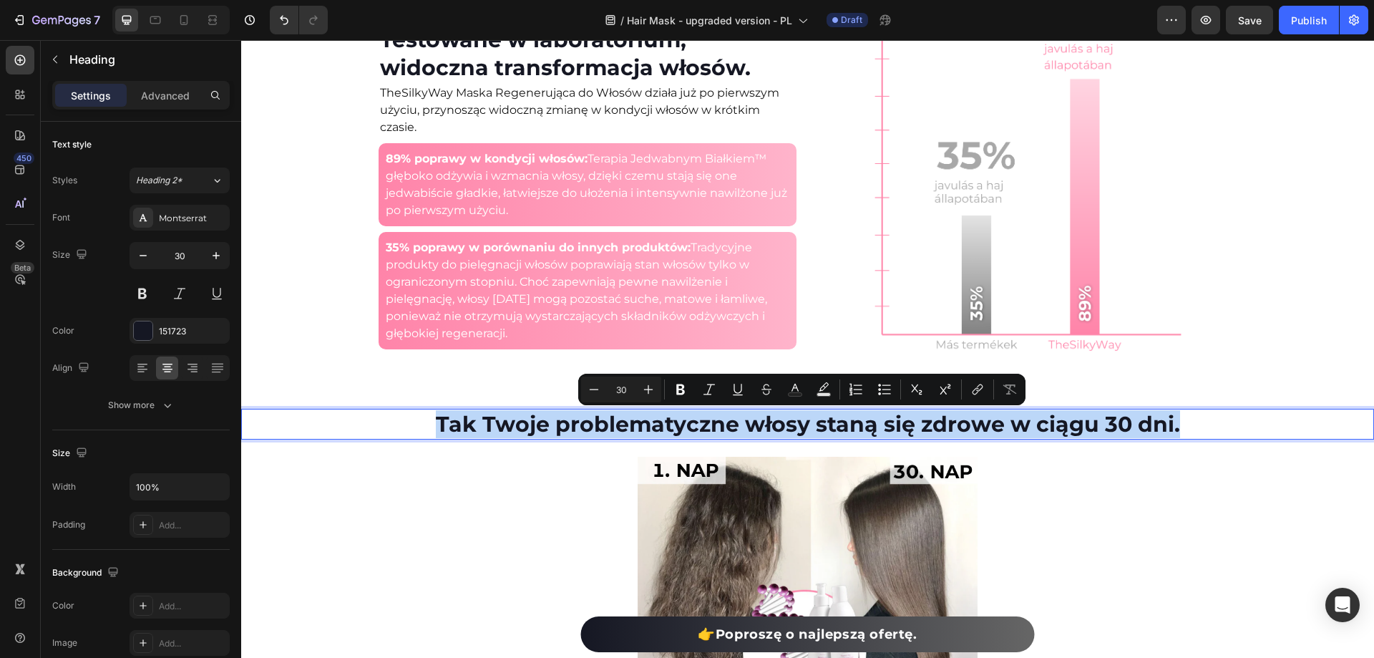
click at [1182, 429] on p "Tak Twoje problematyczne włosy staną się zdrowe w ciągu 30 dni." at bounding box center [808, 424] width 1130 height 28
click at [1180, 429] on p "Tak Twoje problematyczne włosy staną się zdrowe w ciągu 30 dni." at bounding box center [808, 424] width 1130 height 28
click at [1174, 431] on p "Tak Twoje problematyczne włosy staną się zdrowe w ciągu 30 dni." at bounding box center [808, 424] width 1130 height 28
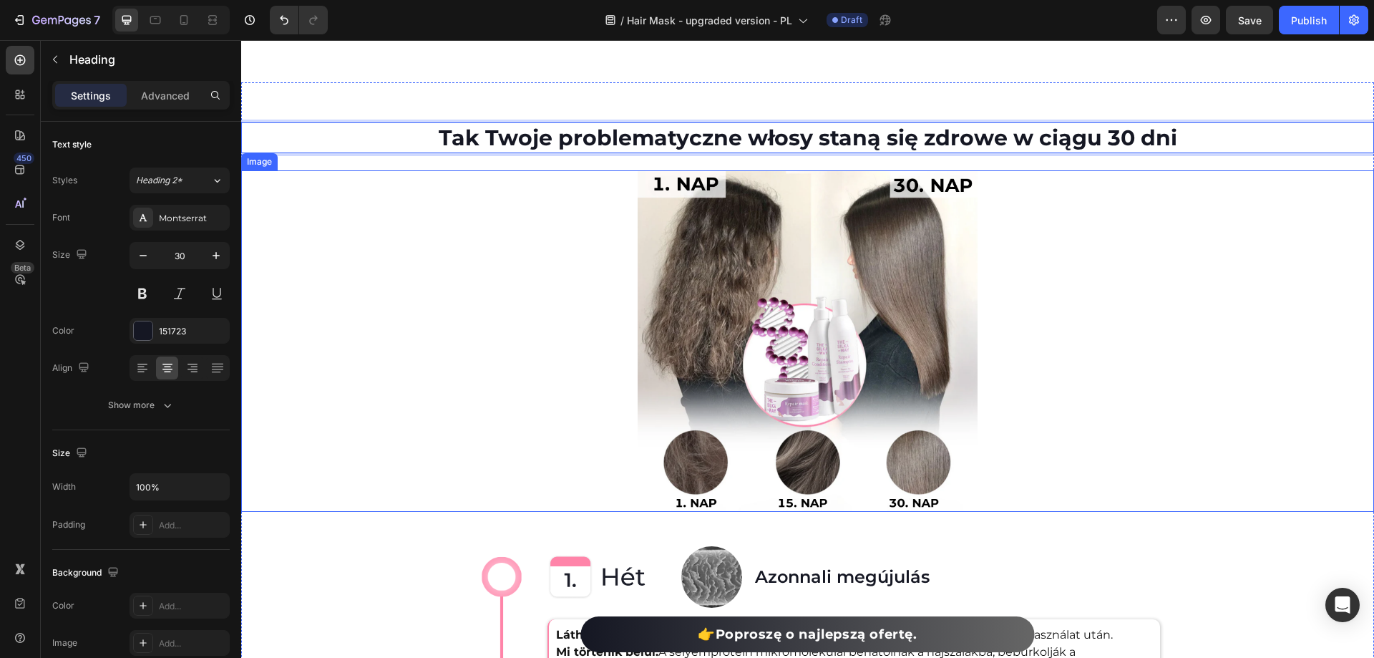
scroll to position [2290, 0]
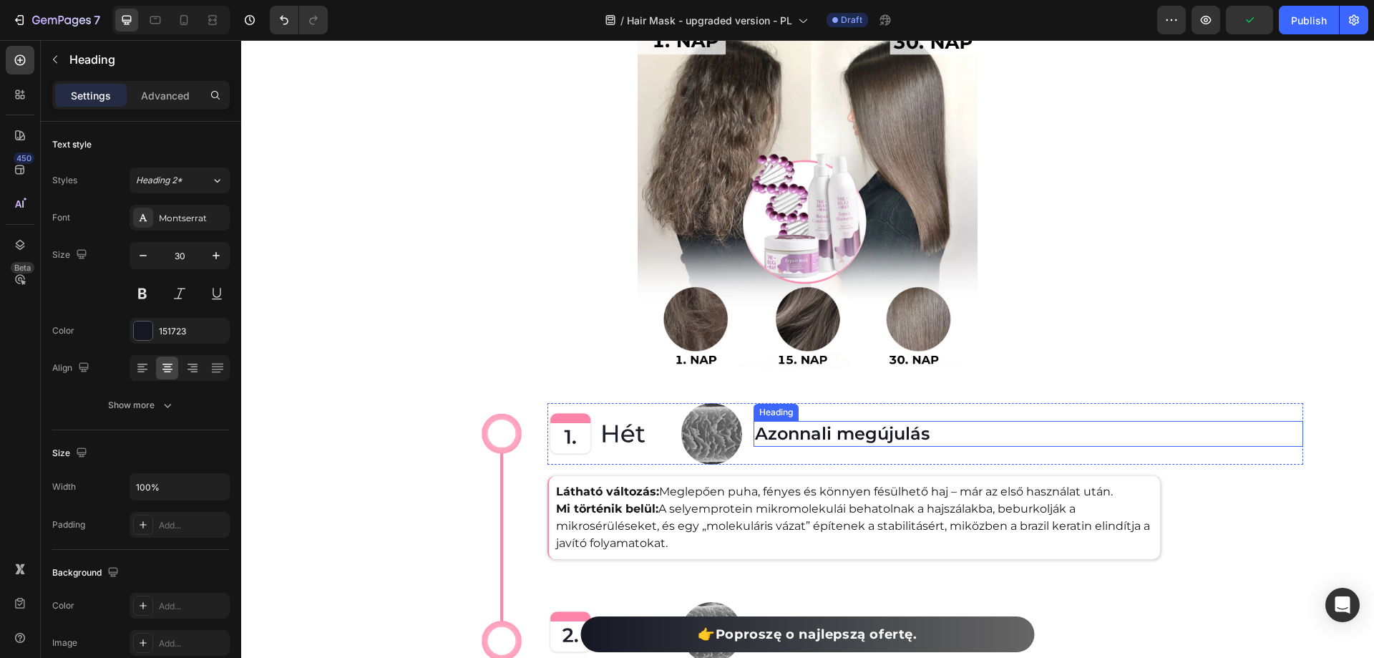
click at [827, 427] on h2 "Azonnali megújulás" at bounding box center [1029, 433] width 550 height 25
click at [827, 427] on p "Azonnali megújulás" at bounding box center [1028, 433] width 547 height 22
click at [742, 501] on p "Látható változás: Meglepően puha, fényes és könnyen fésülhető haj – már az első…" at bounding box center [854, 517] width 597 height 69
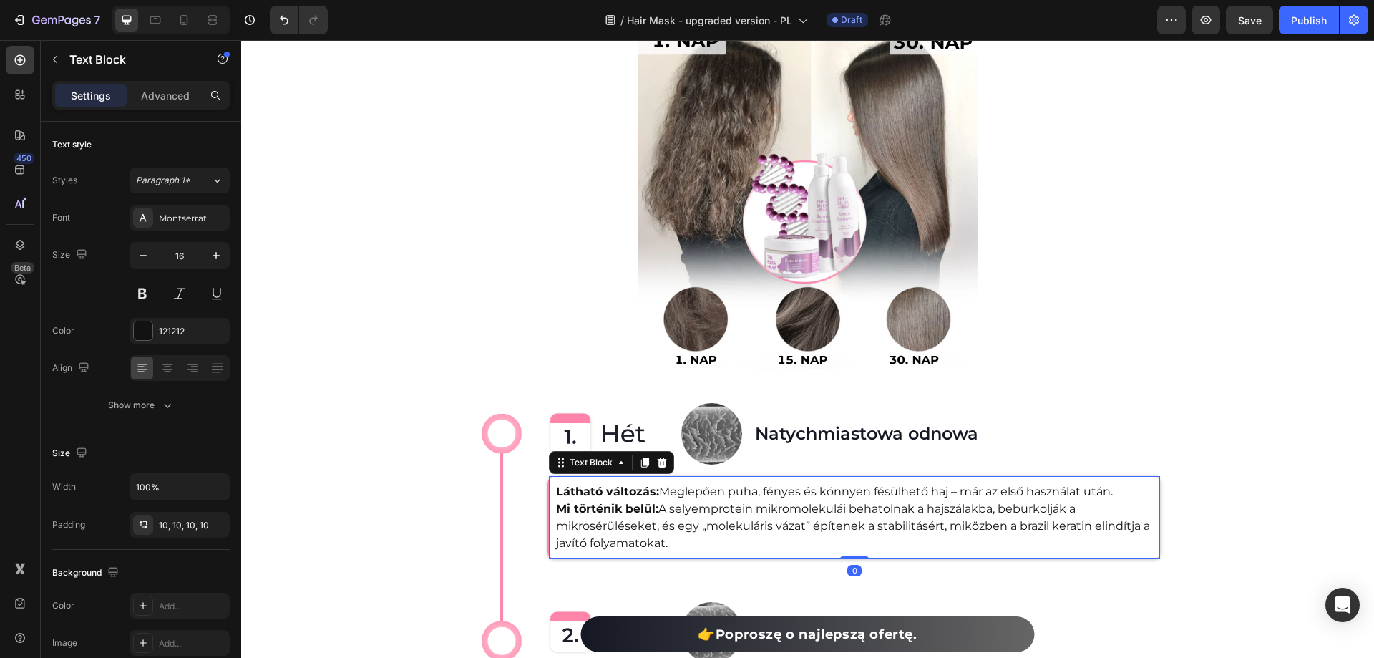
click at [742, 501] on p "Látható változás: Meglepően puha, fényes és könnyen fésülhető haj – már az első…" at bounding box center [854, 517] width 597 height 69
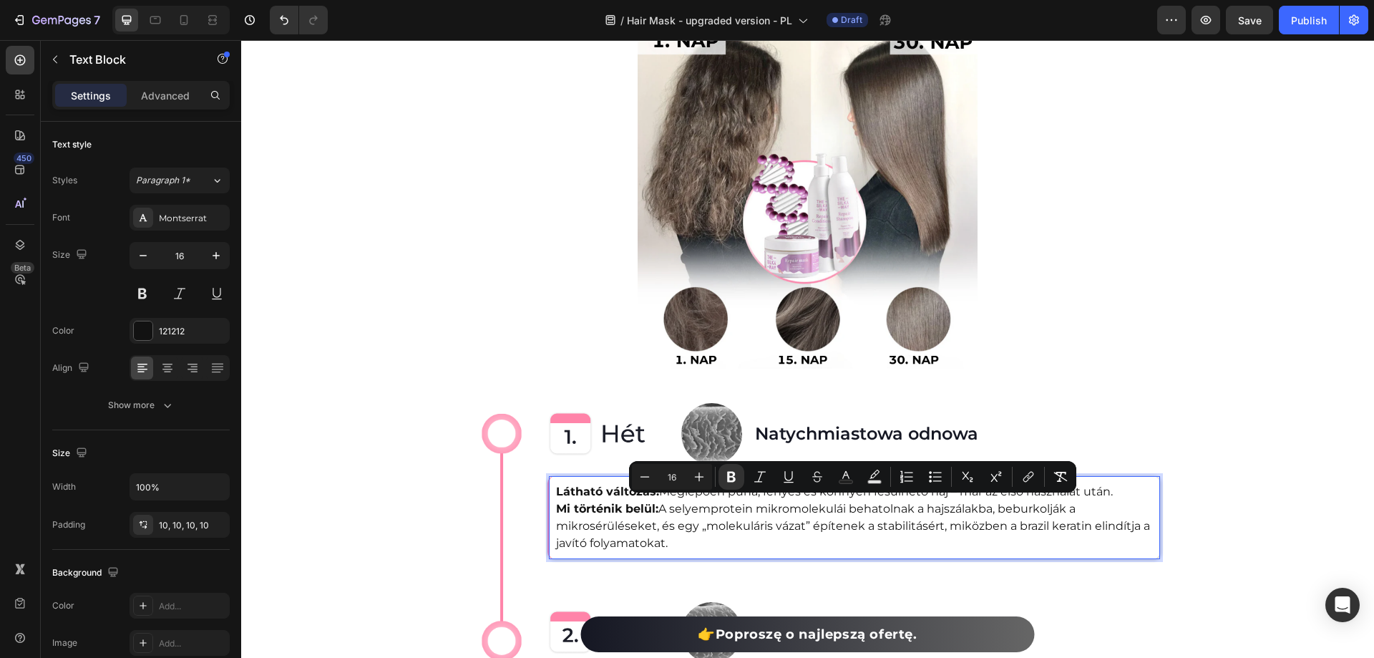
click at [580, 485] on strong "Látható változás:" at bounding box center [607, 492] width 103 height 14
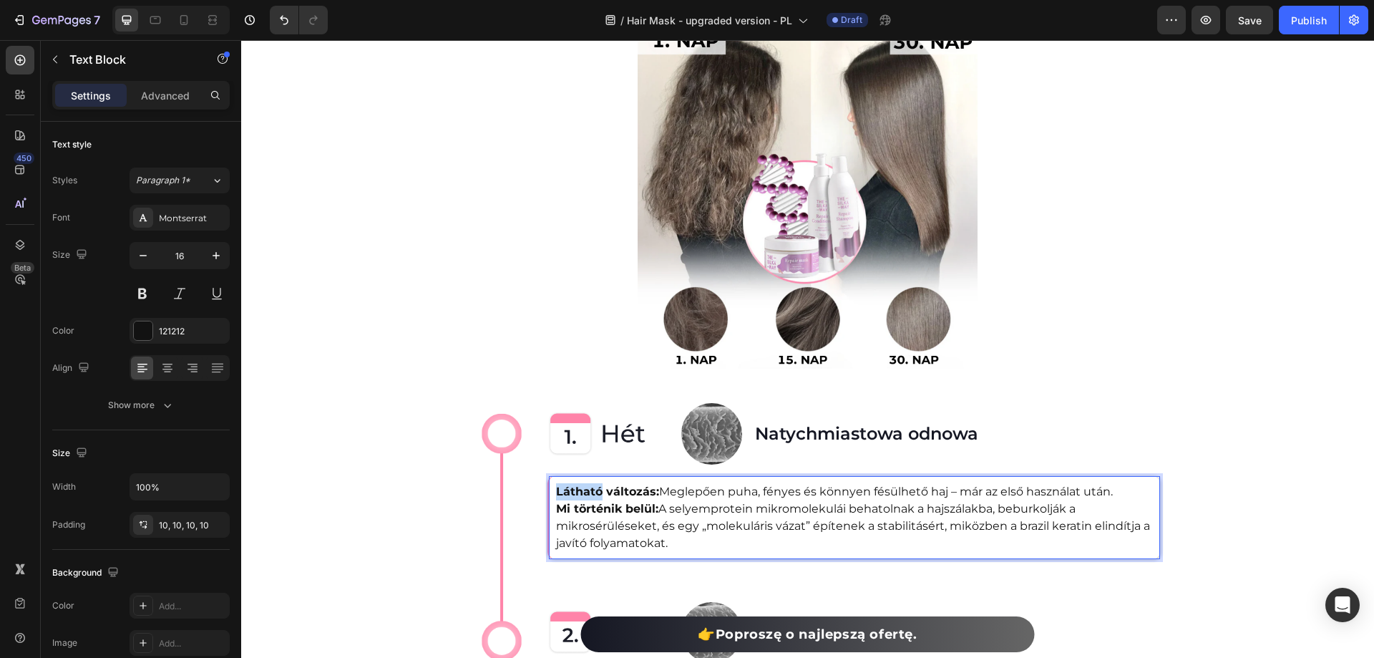
click at [580, 485] on strong "Látható változás:" at bounding box center [607, 492] width 103 height 14
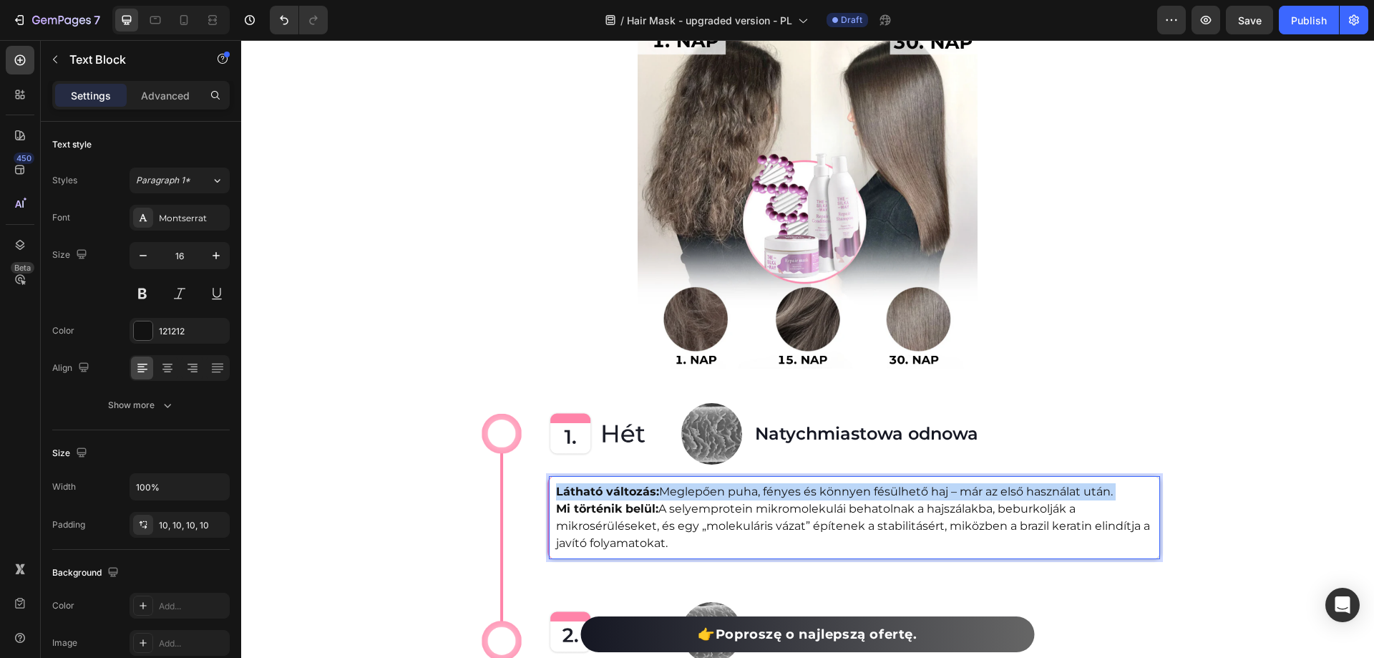
click at [580, 485] on strong "Látható változás:" at bounding box center [607, 492] width 103 height 14
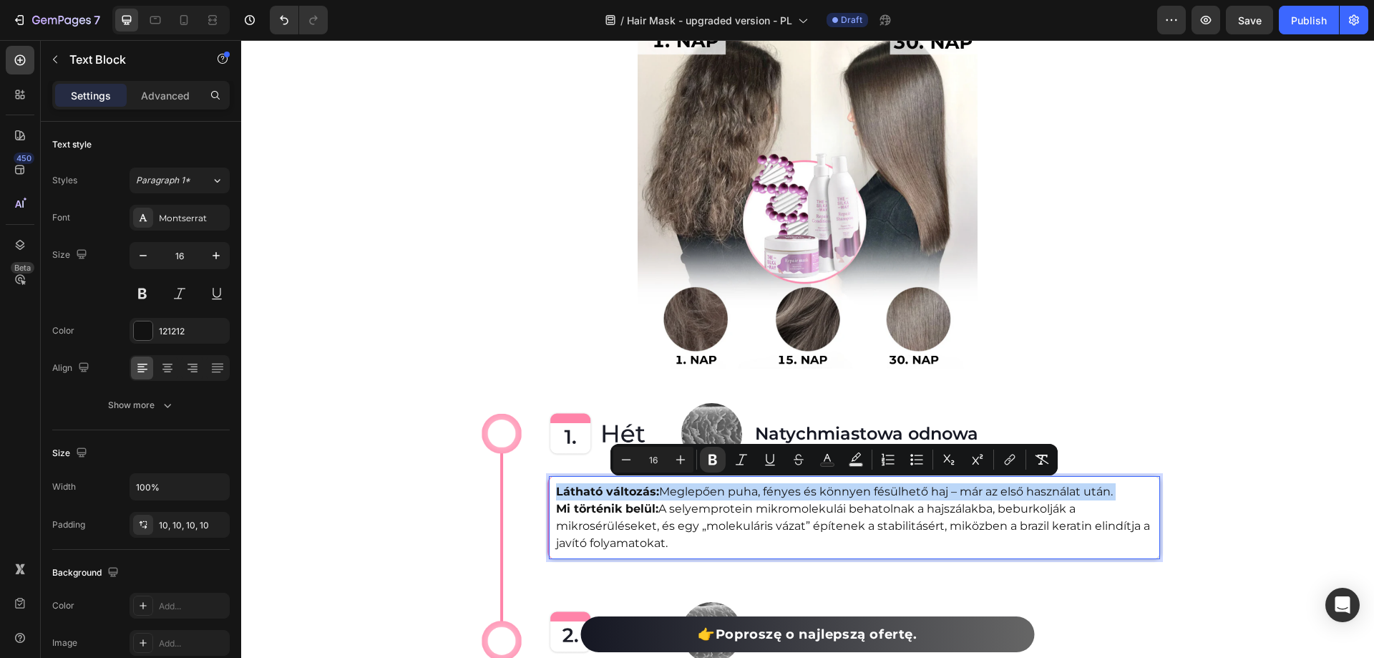
copy p "Látható változás: Meglepően puha, fényes és könnyen fésülhető haj – már az első…"
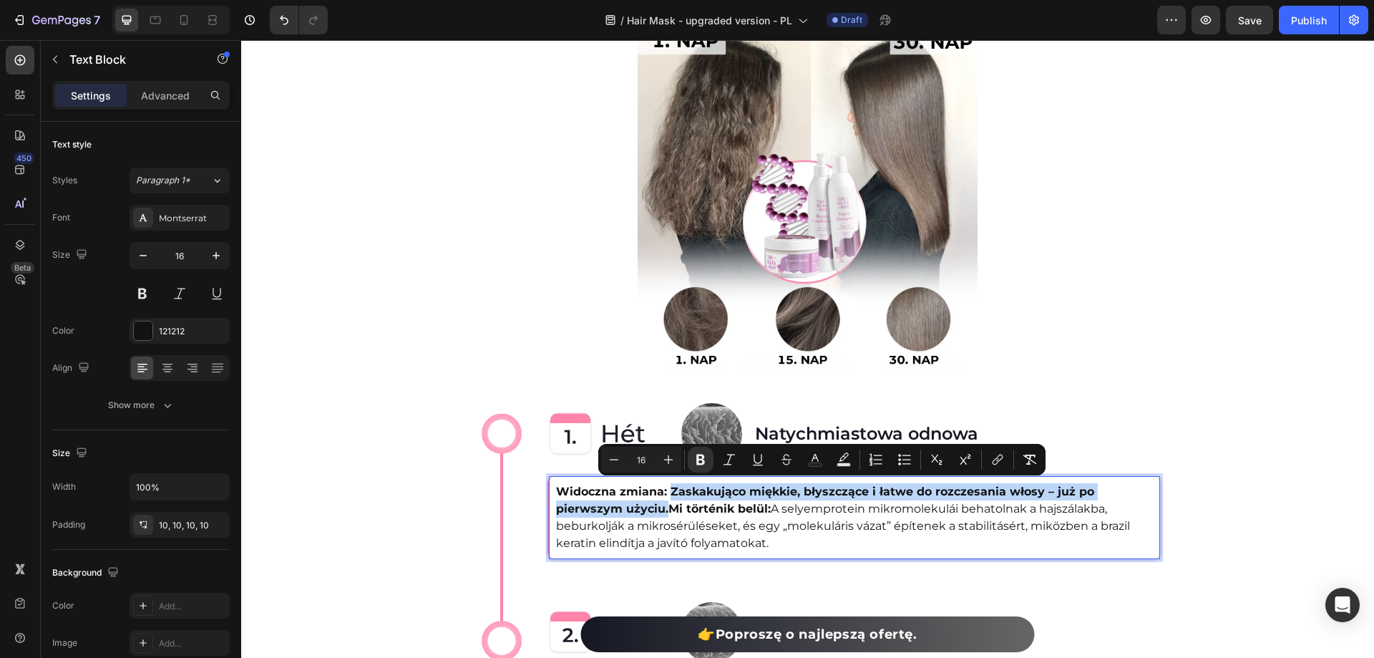
drag, startPoint x: 668, startPoint y: 483, endPoint x: 668, endPoint y: 504, distance: 20.8
click at [668, 504] on strong "Widoczna zmiana: Zaskakująco miękkie, błyszczące i łatwe do rozczesania włosy –…" at bounding box center [825, 500] width 538 height 31
click at [695, 451] on button "Bold" at bounding box center [701, 460] width 26 height 26
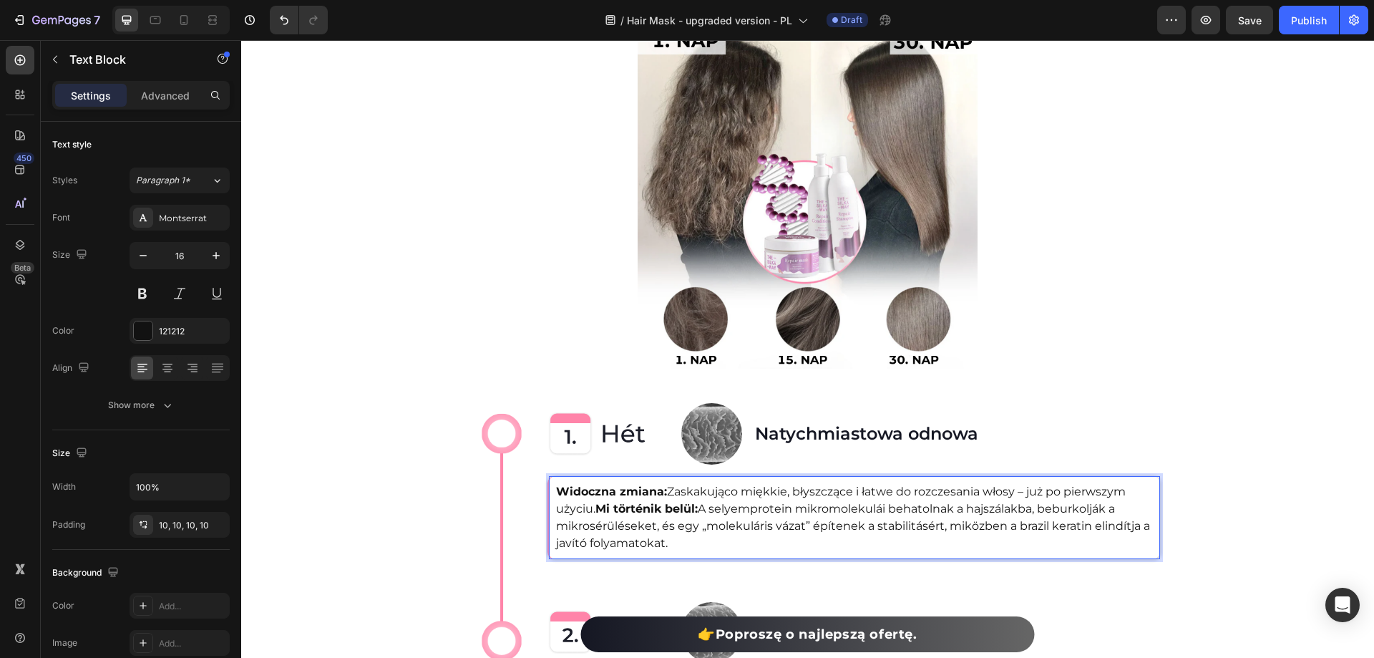
click at [596, 505] on strong "Mi történik belül:" at bounding box center [646, 509] width 102 height 14
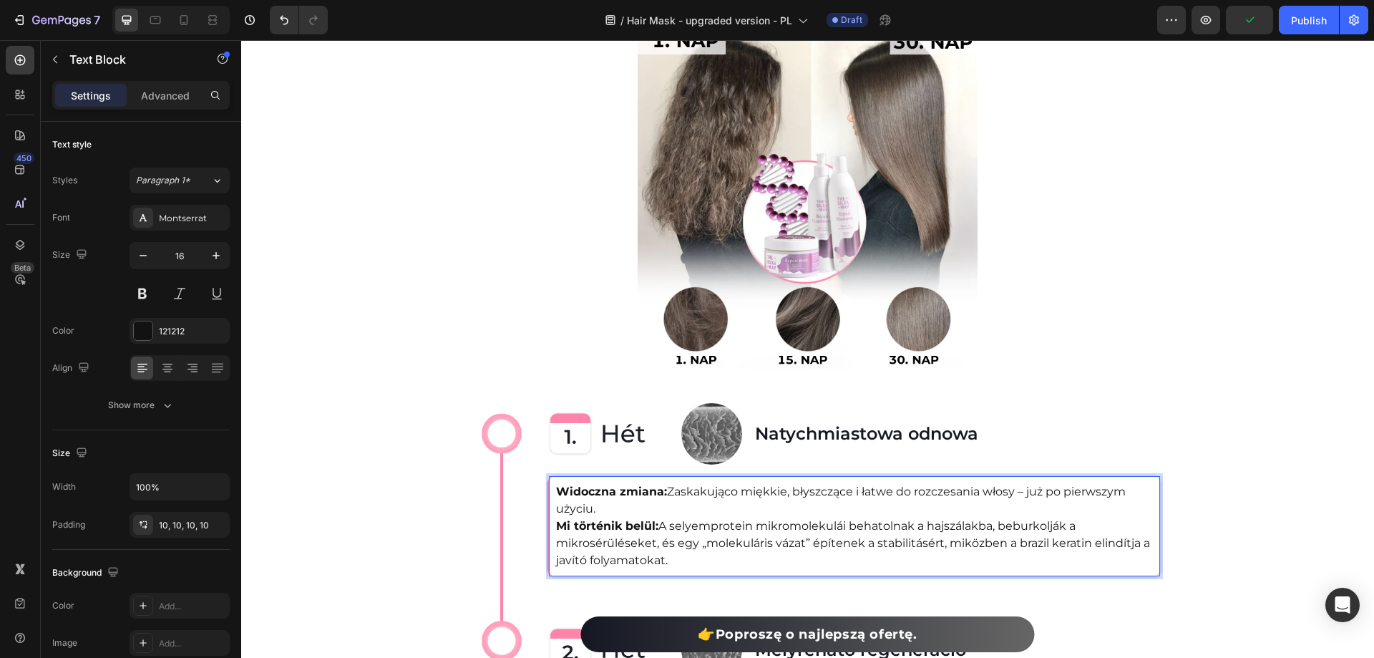
click at [663, 530] on p "Widoczna zmiana: Zaskakująco miękkie, błyszczące i łatwe do rozczesania włosy –…" at bounding box center [854, 526] width 597 height 86
copy p "Mi történik belül: A selyemprotein mikromolekulái behatolnak a hajszálakba, beb…"
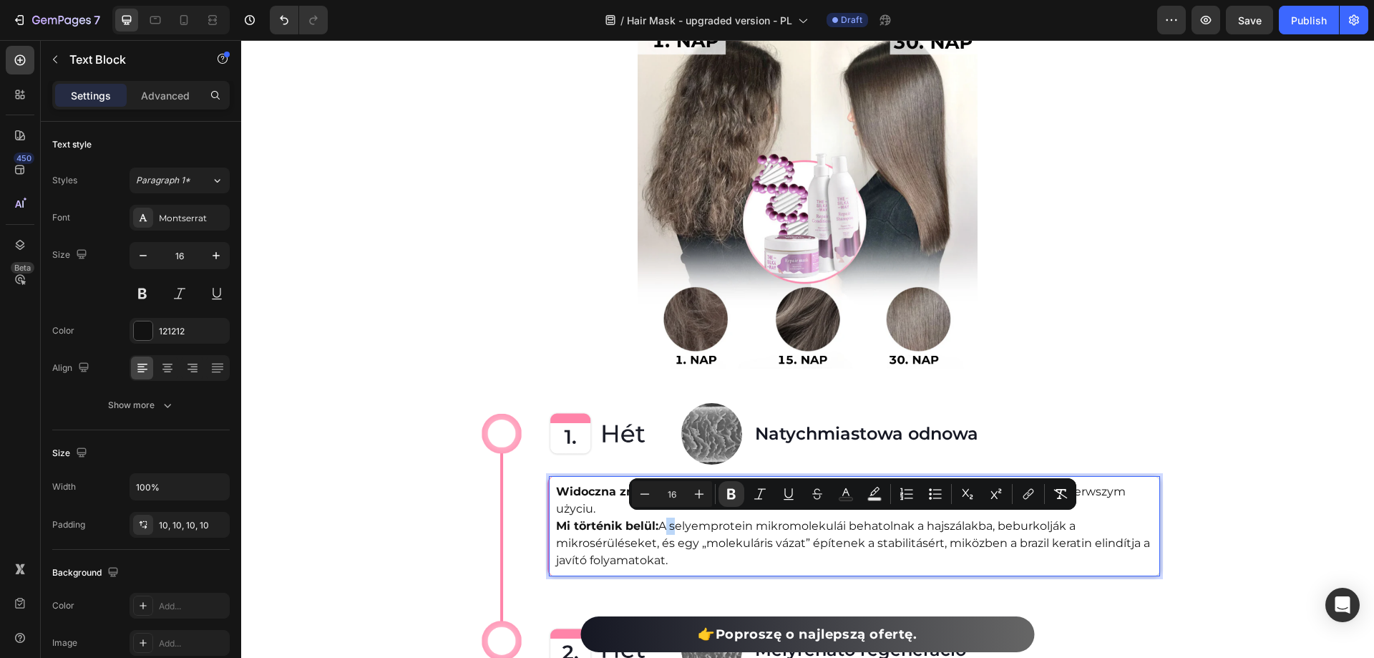
click at [843, 530] on p "Widoczna zmiana: Zaskakująco miękkie, błyszczące i łatwe do rozczesania włosy –…" at bounding box center [854, 526] width 597 height 86
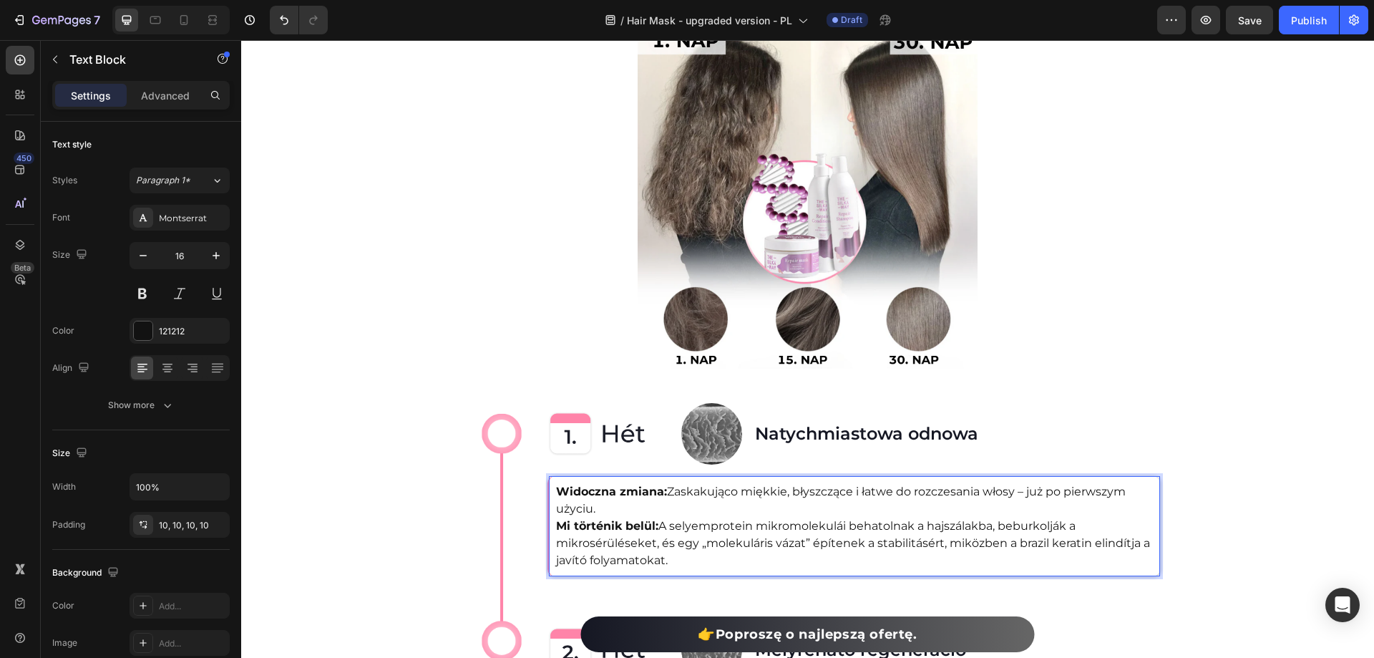
drag, startPoint x: 668, startPoint y: 553, endPoint x: 560, endPoint y: 522, distance: 112.2
click at [560, 522] on p "Widoczna zmiana: Zaskakująco miękkie, błyszczące i łatwe do rozczesania włosy –…" at bounding box center [854, 526] width 597 height 86
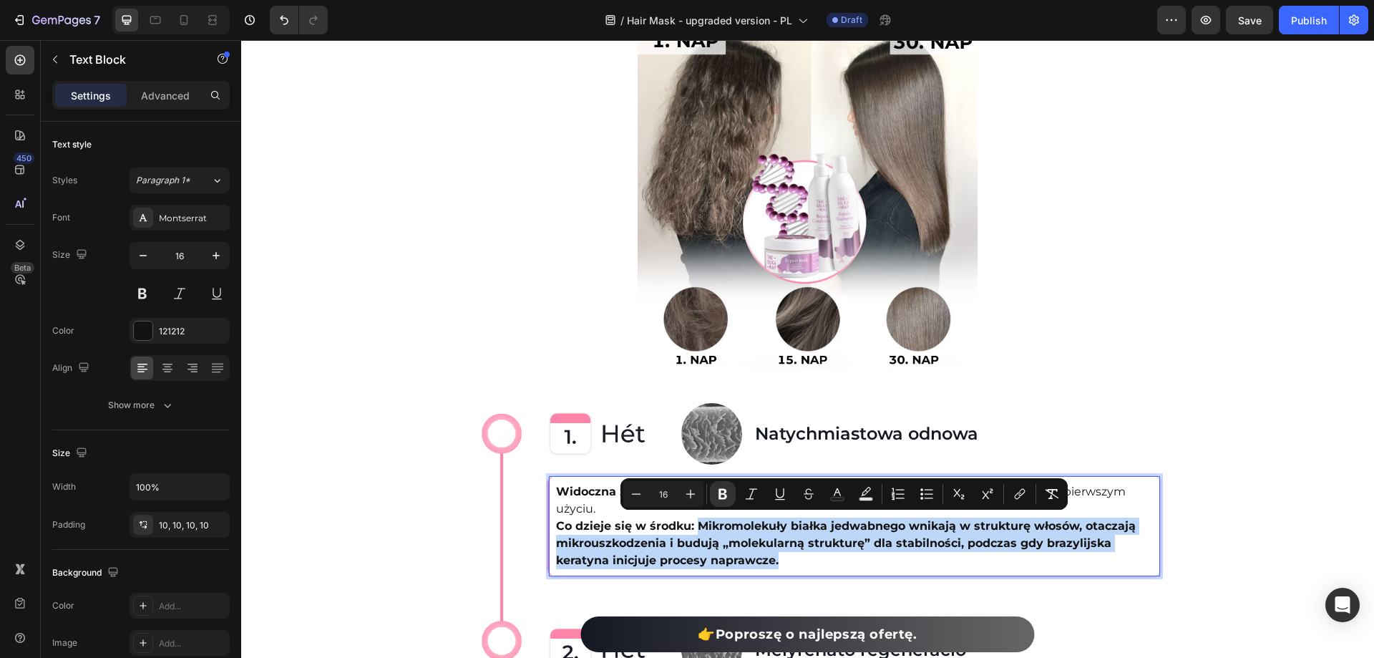
drag, startPoint x: 696, startPoint y: 523, endPoint x: 783, endPoint y: 557, distance: 93.6
click at [783, 557] on p "Widoczna zmiana: Zaskakująco miękkie, błyszczące i łatwe do rozczesania włosy –…" at bounding box center [854, 526] width 597 height 86
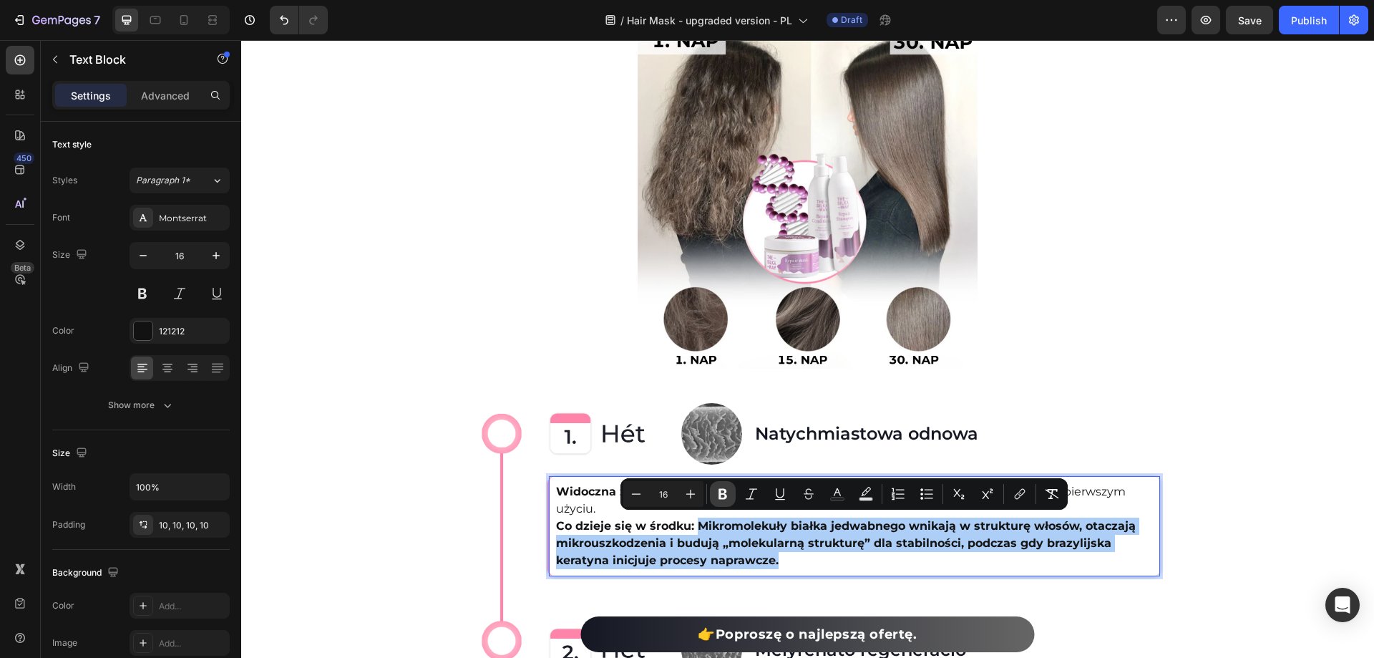
click at [719, 492] on icon "Editor contextual toolbar" at bounding box center [723, 494] width 14 height 14
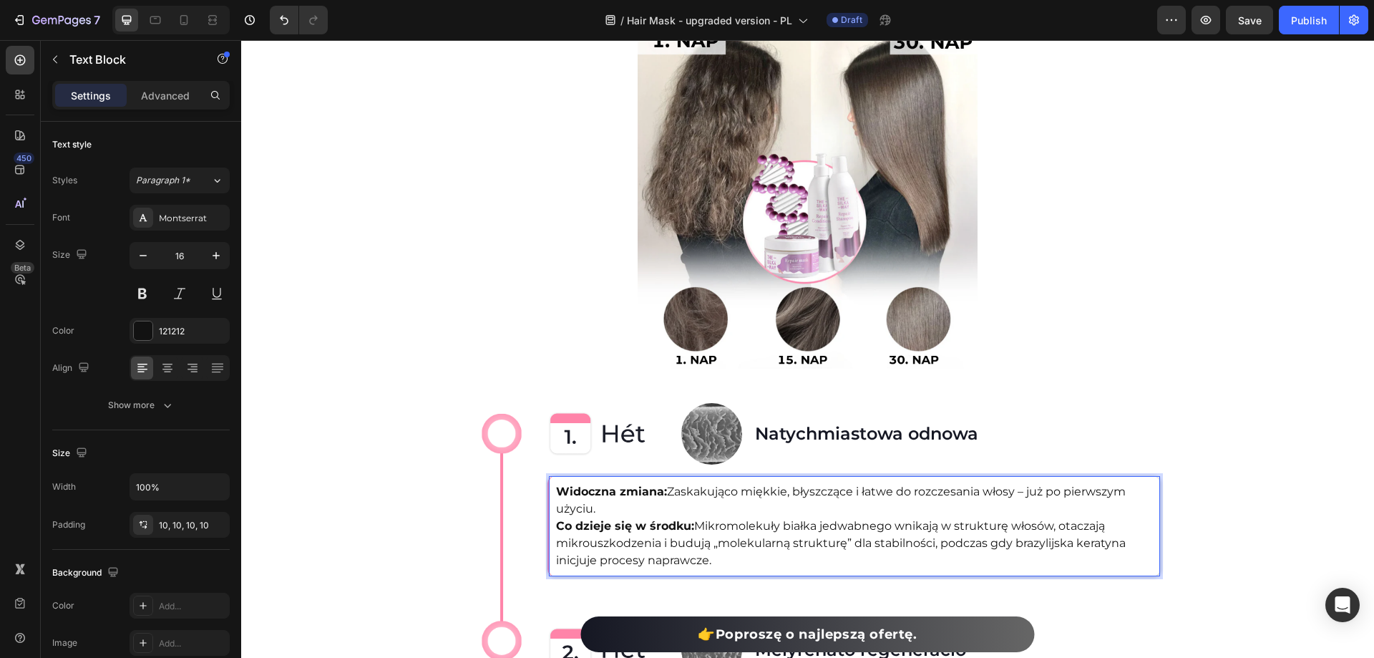
click at [798, 554] on p "Widoczna zmiana: Zaskakująco miękkie, błyszczące i łatwe do rozczesania włosy –…" at bounding box center [854, 526] width 597 height 86
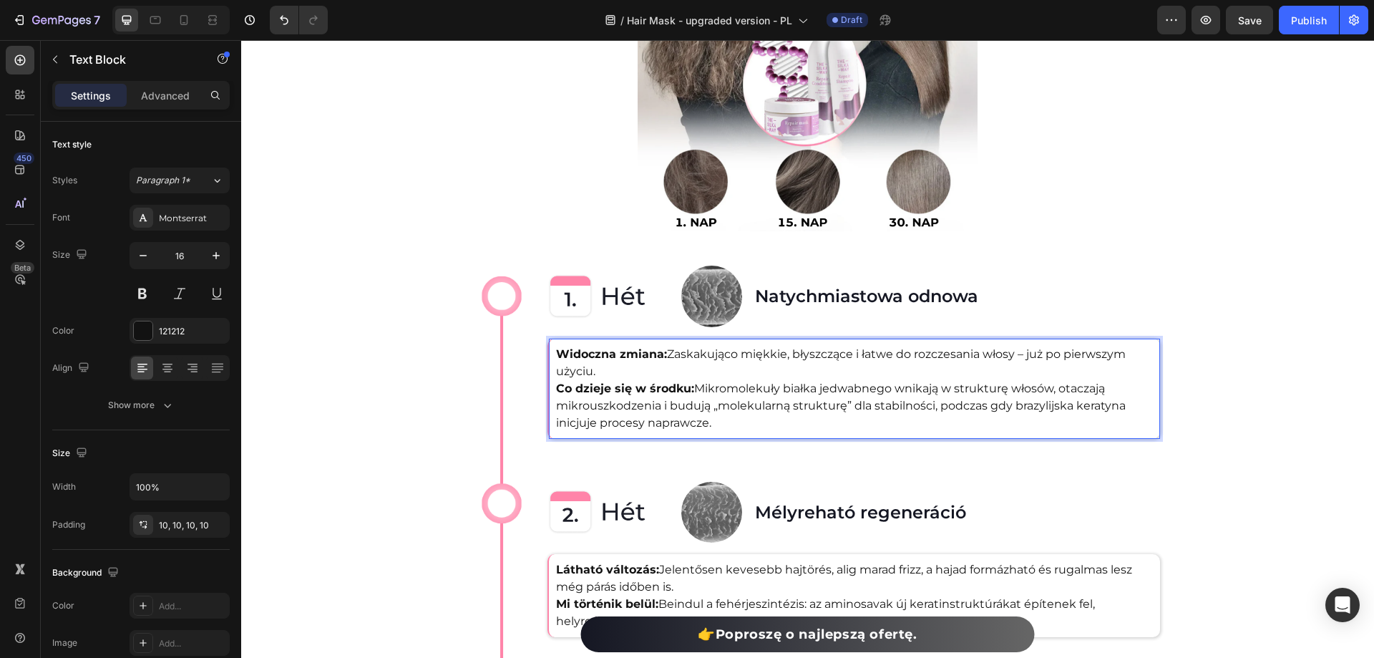
scroll to position [2433, 0]
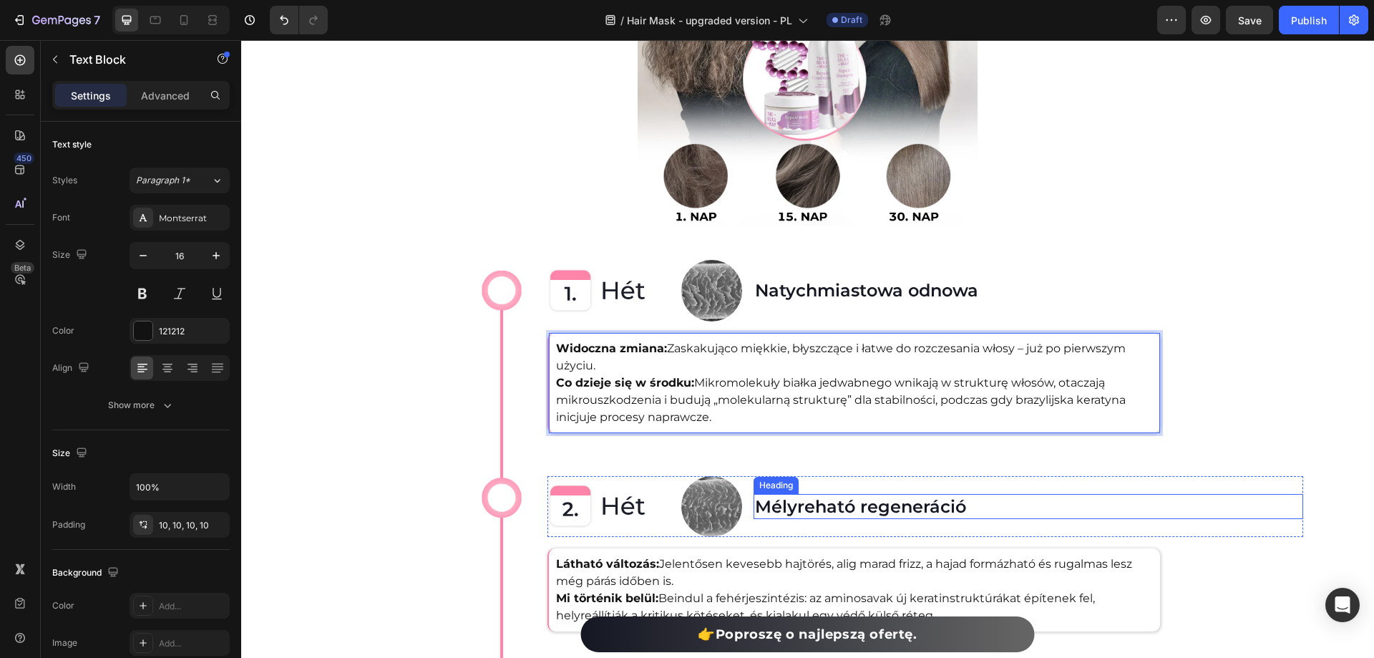
click at [790, 507] on h2 "Mélyreható regeneráció" at bounding box center [1029, 506] width 550 height 25
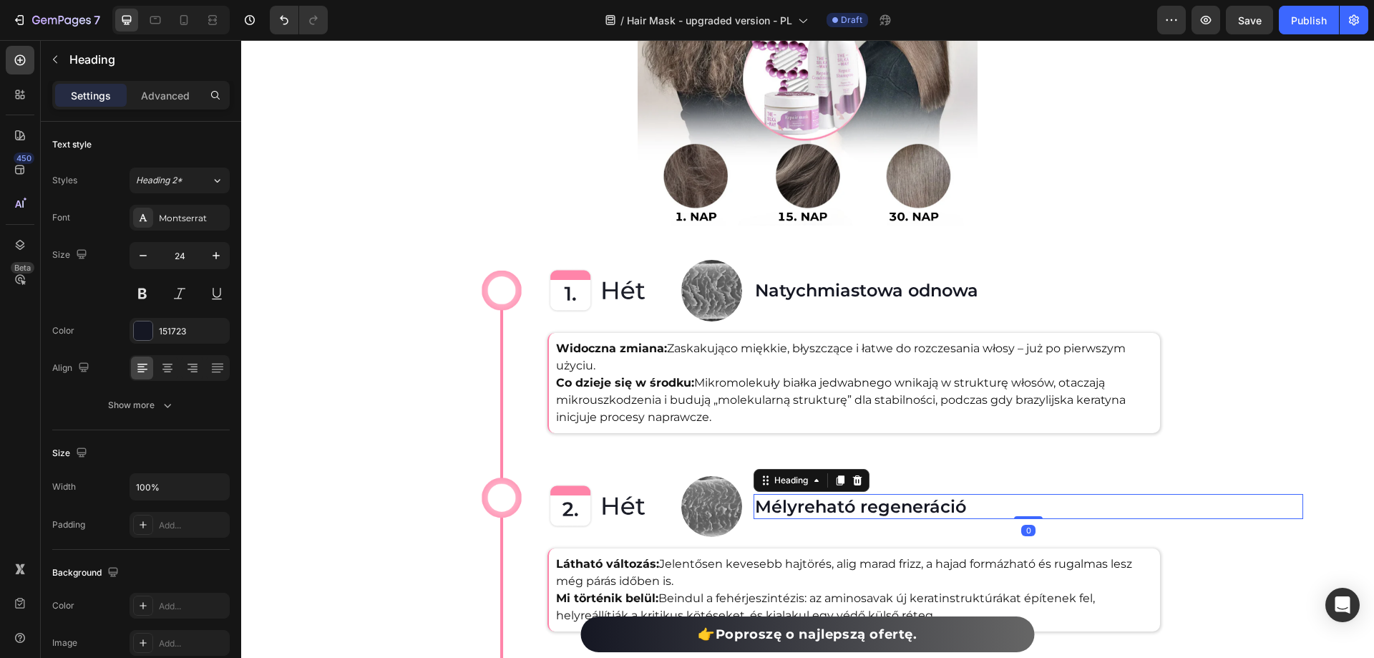
click at [790, 507] on h2 "Mélyreható regeneráció" at bounding box center [1029, 506] width 550 height 25
click at [790, 507] on p "Mélyreható regeneráció" at bounding box center [1028, 506] width 547 height 22
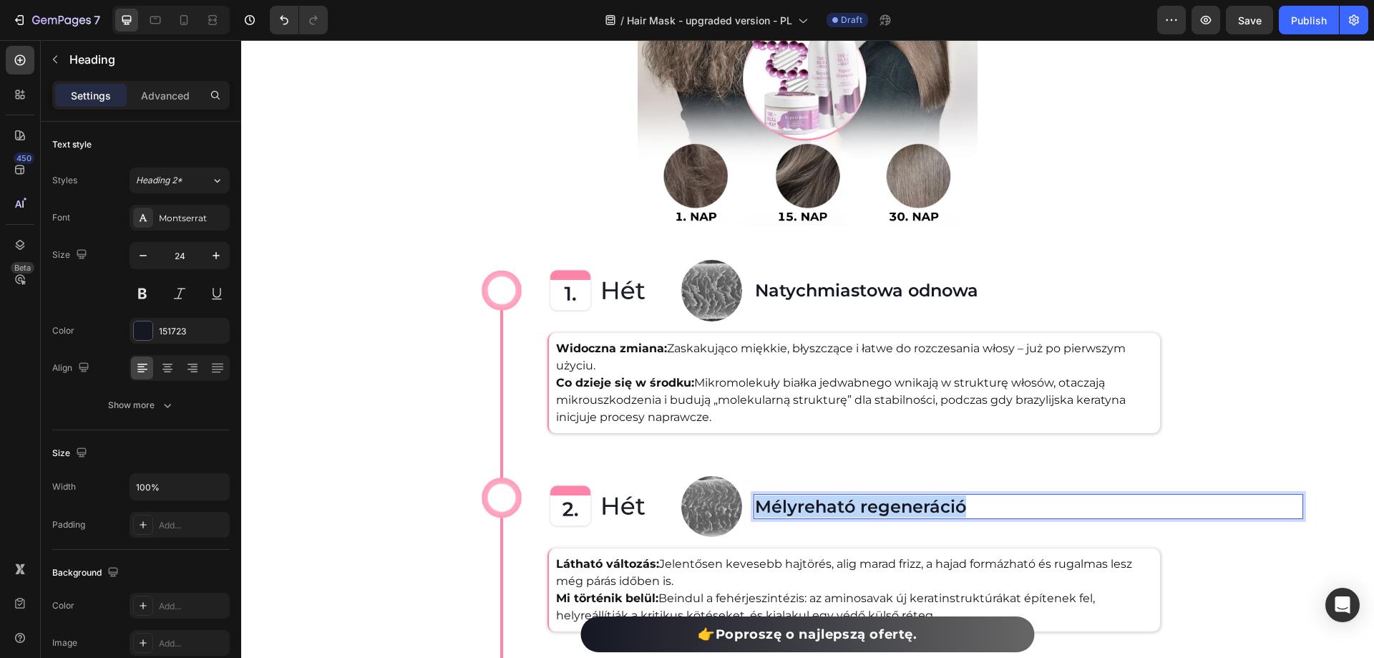
copy p "Mélyreható regeneráció"
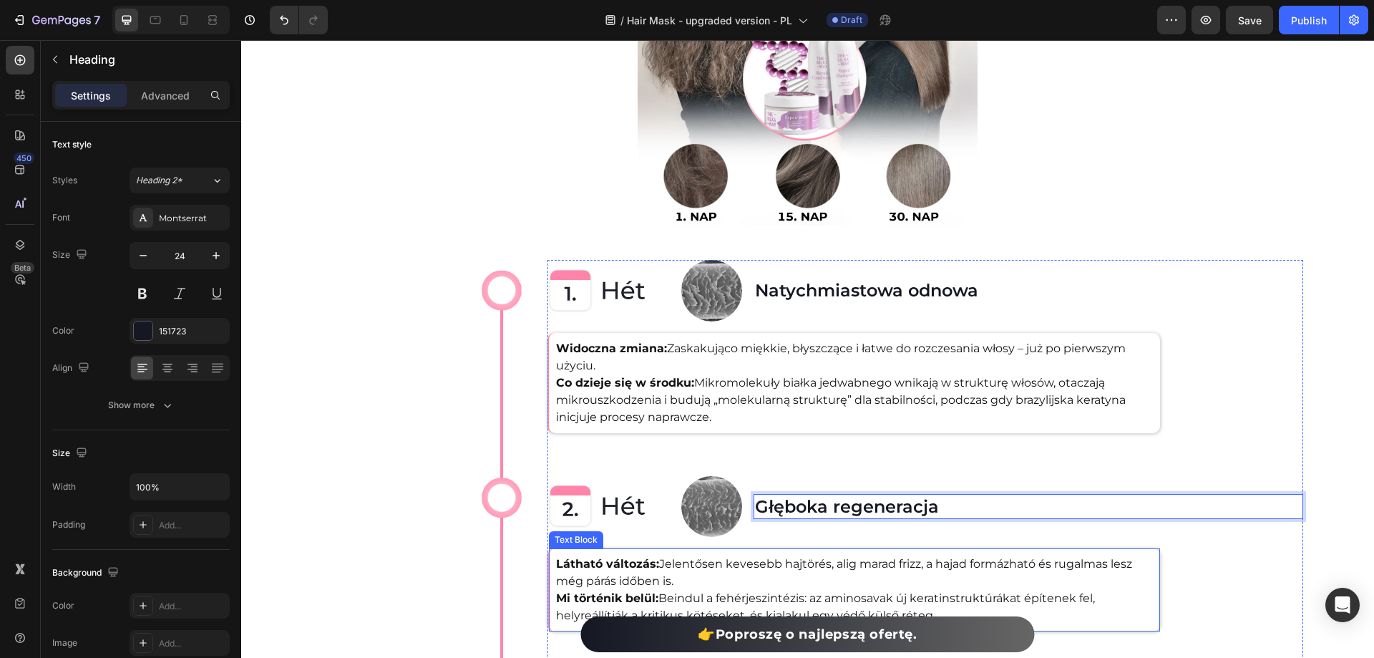
click at [691, 566] on p "Látható változás: Jelentősen kevesebb hajtörés, alig marad frizz, a hajad formá…" at bounding box center [854, 589] width 597 height 69
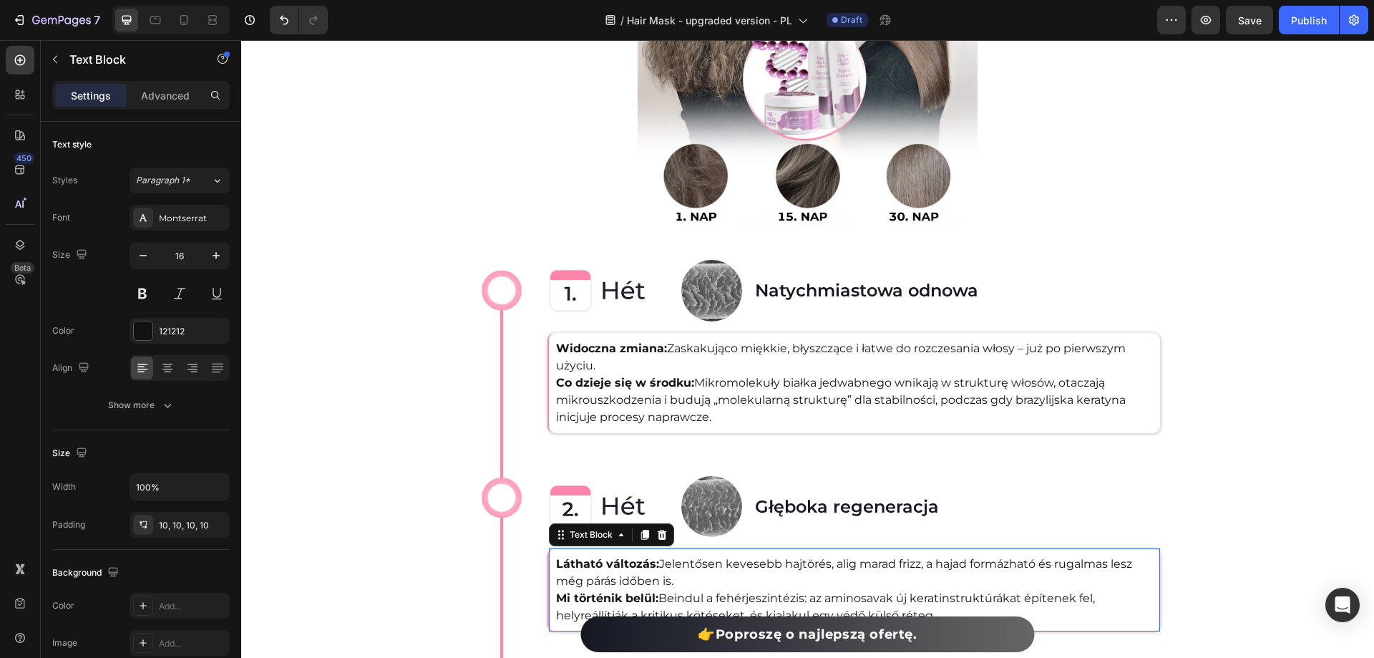
click at [688, 575] on p "Látható változás: Jelentősen kevesebb hajtörés, alig marad frizz, a hajad formá…" at bounding box center [854, 589] width 597 height 69
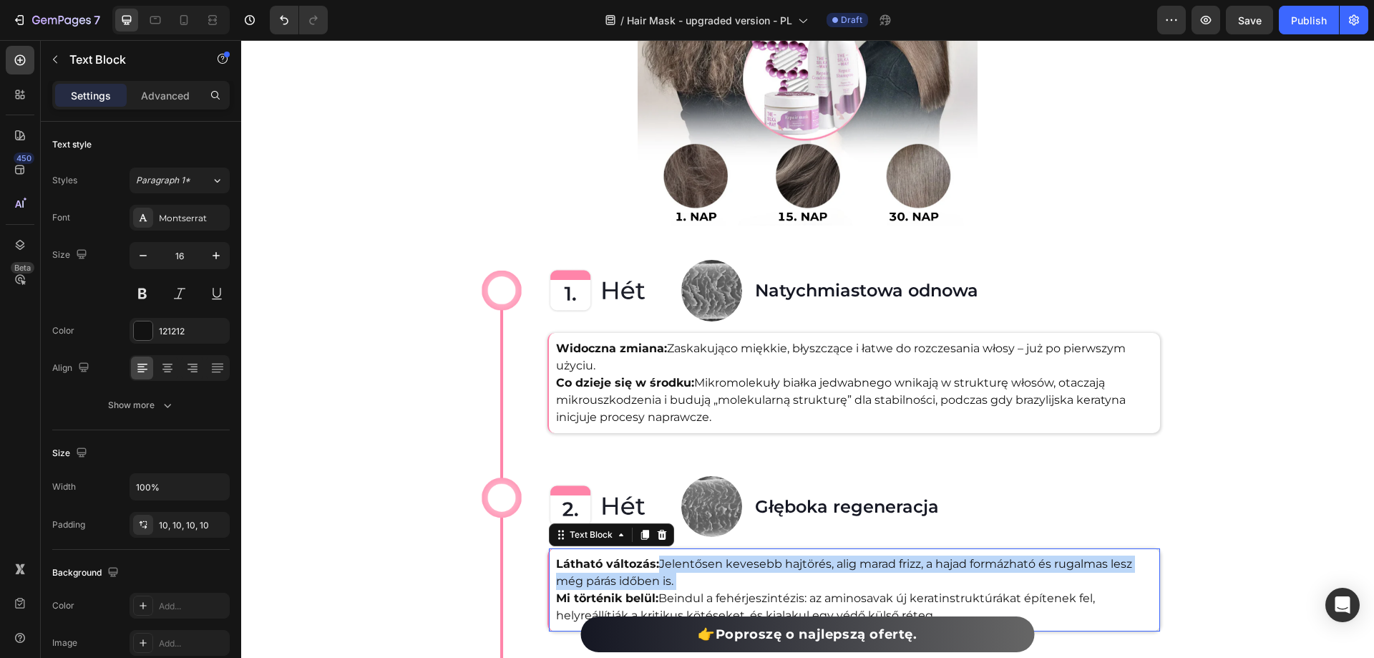
click at [688, 575] on p "Látható változás: Jelentősen kevesebb hajtörés, alig marad frizz, a hajad formá…" at bounding box center [854, 589] width 597 height 69
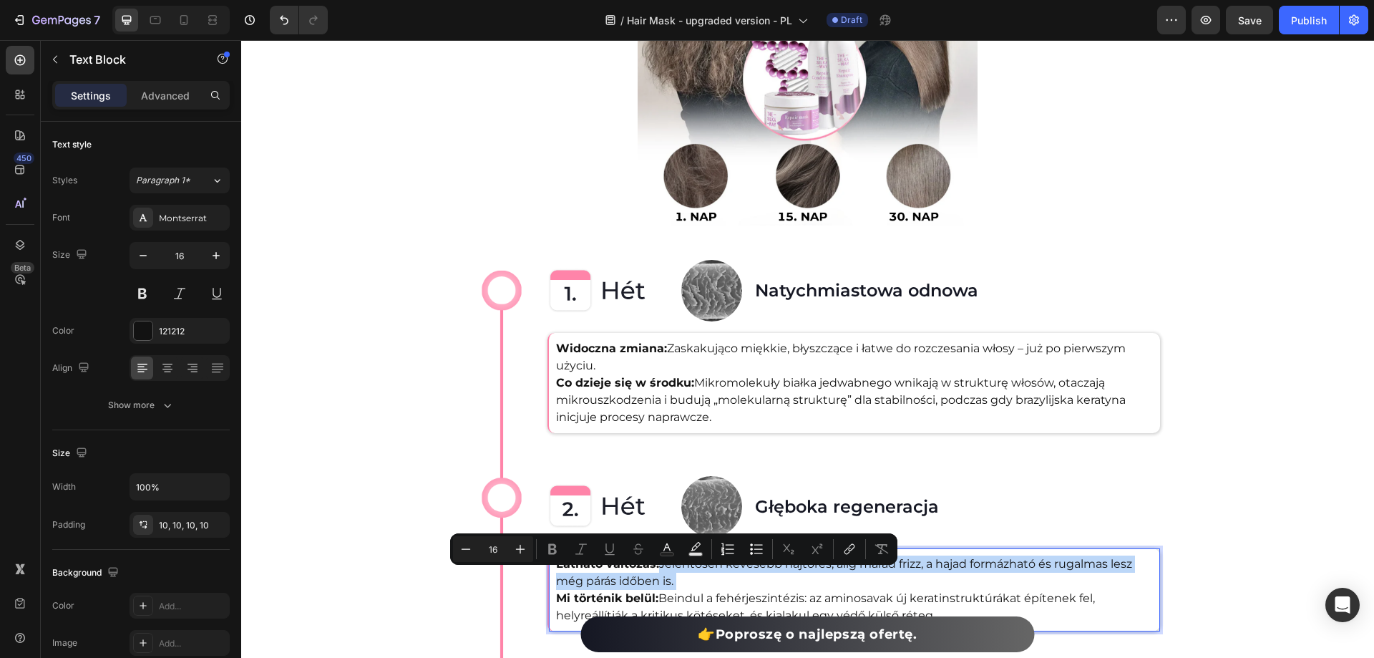
click at [682, 580] on p "Látható változás: Jelentősen kevesebb hajtörés, alig marad frizz, a hajad formá…" at bounding box center [854, 589] width 597 height 69
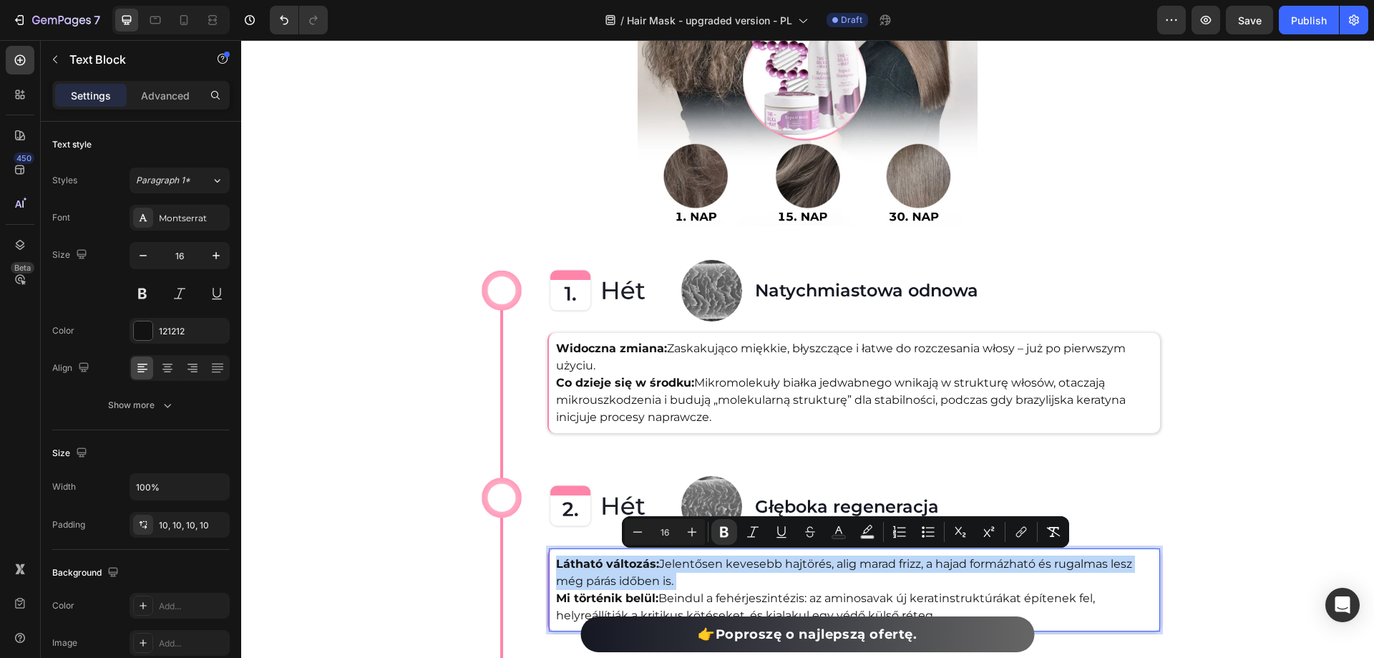
drag, startPoint x: 682, startPoint y: 580, endPoint x: 573, endPoint y: 555, distance: 112.3
click at [573, 555] on p "Látható változás: Jelentősen kevesebb hajtörés, alig marad frizz, a hajad formá…" at bounding box center [854, 589] width 597 height 69
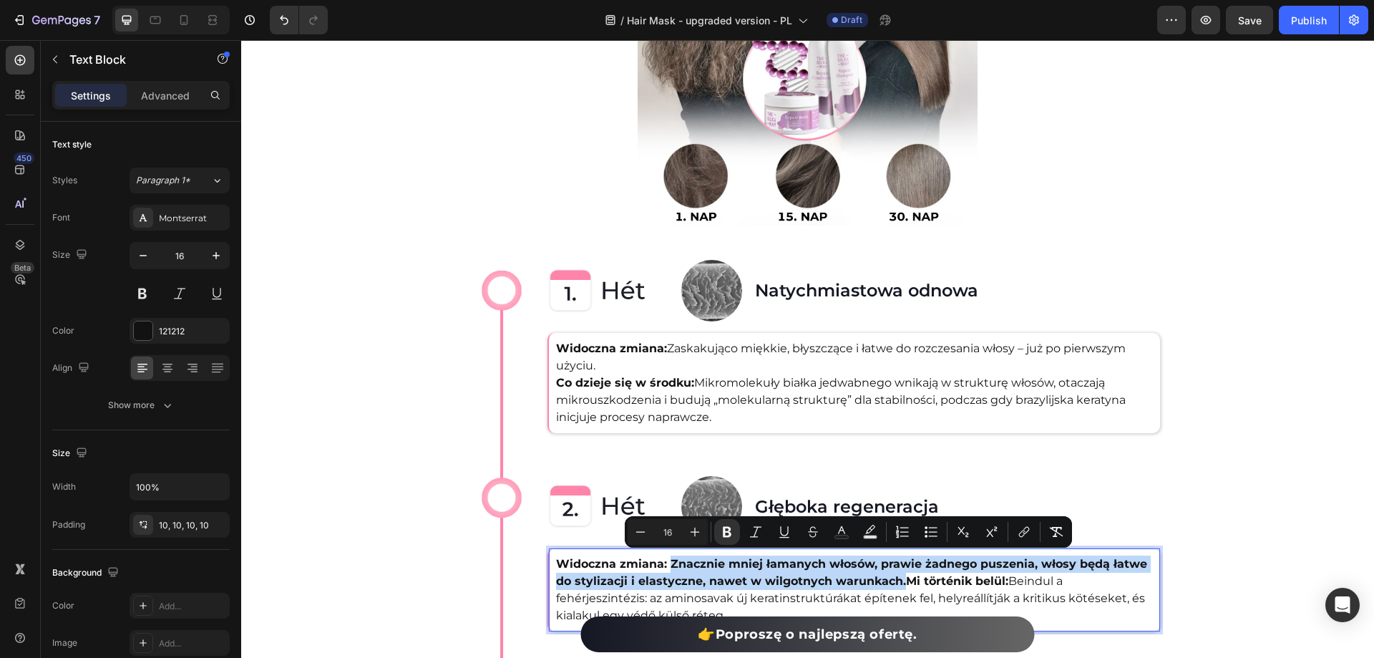
drag, startPoint x: 673, startPoint y: 558, endPoint x: 902, endPoint y: 577, distance: 230.5
click at [902, 577] on strong "Widoczna zmiana: Znacznie mniej łamanych włosów, prawie żadnego puszenia, włosy…" at bounding box center [851, 572] width 591 height 31
drag, startPoint x: 729, startPoint y: 530, endPoint x: 612, endPoint y: 540, distance: 117.1
click at [729, 530] on icon "Editor contextual toolbar" at bounding box center [727, 532] width 9 height 11
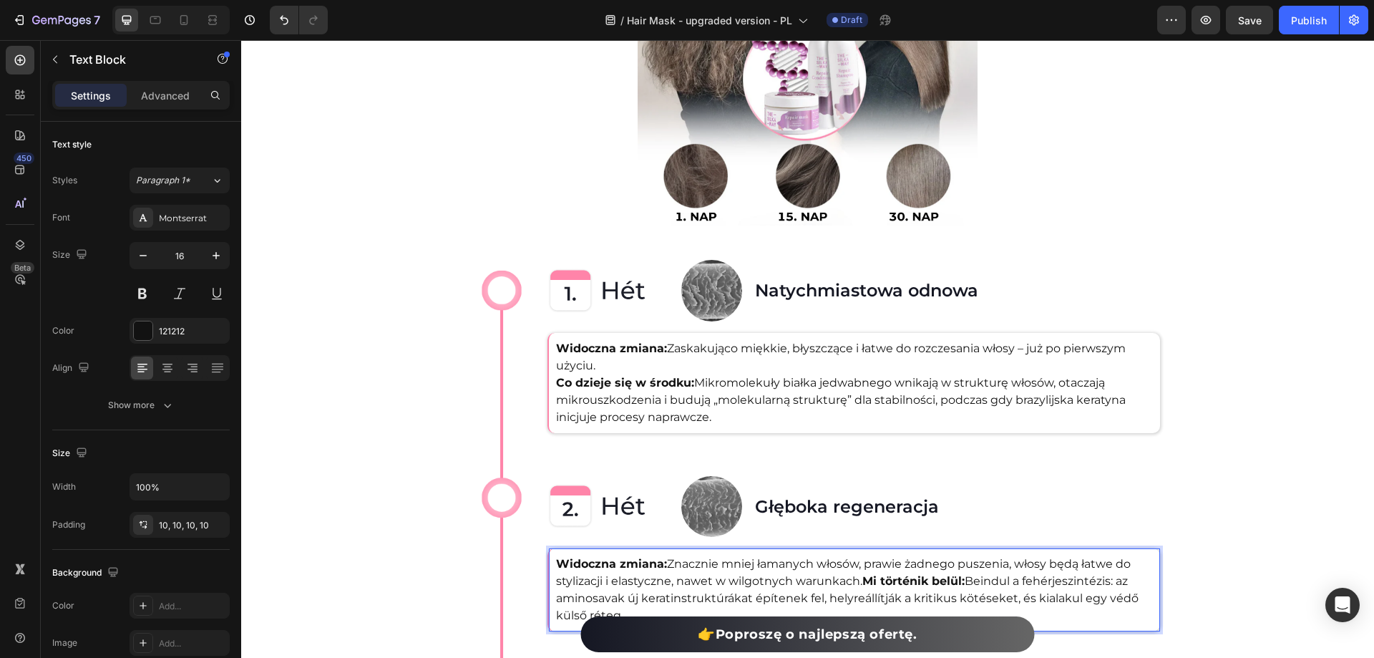
click at [863, 575] on strong "Mi történik belül:" at bounding box center [913, 581] width 102 height 14
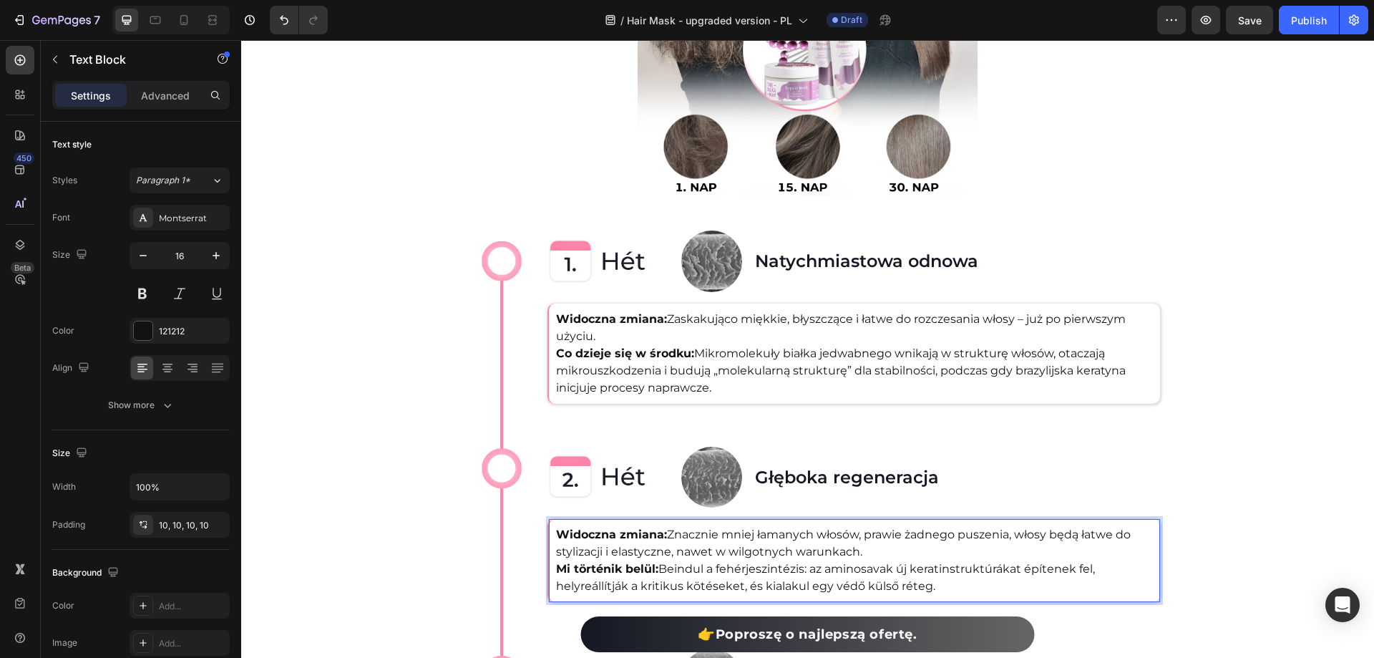
scroll to position [2505, 0]
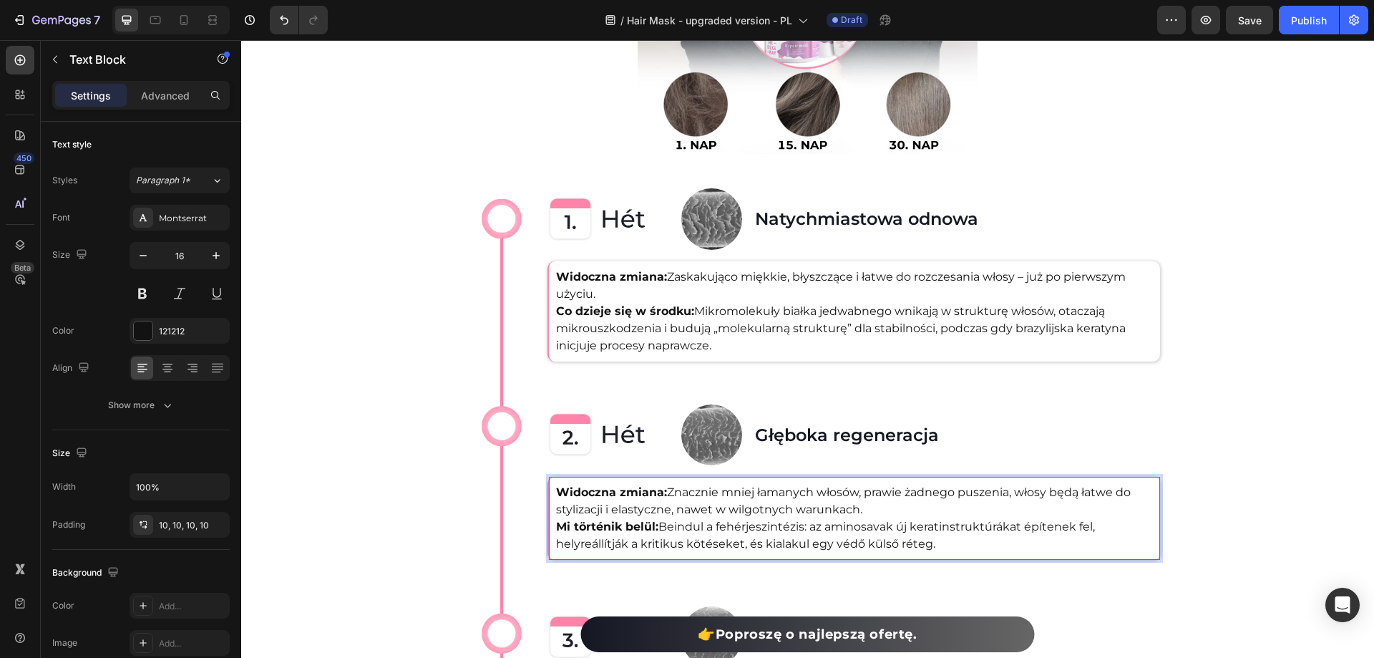
drag, startPoint x: 559, startPoint y: 520, endPoint x: 946, endPoint y: 545, distance: 388.0
click at [946, 545] on p "Widoczna zmiana: Znacznie mniej łamanych włosów, prawie żadnego puszenia, włosy…" at bounding box center [854, 518] width 597 height 69
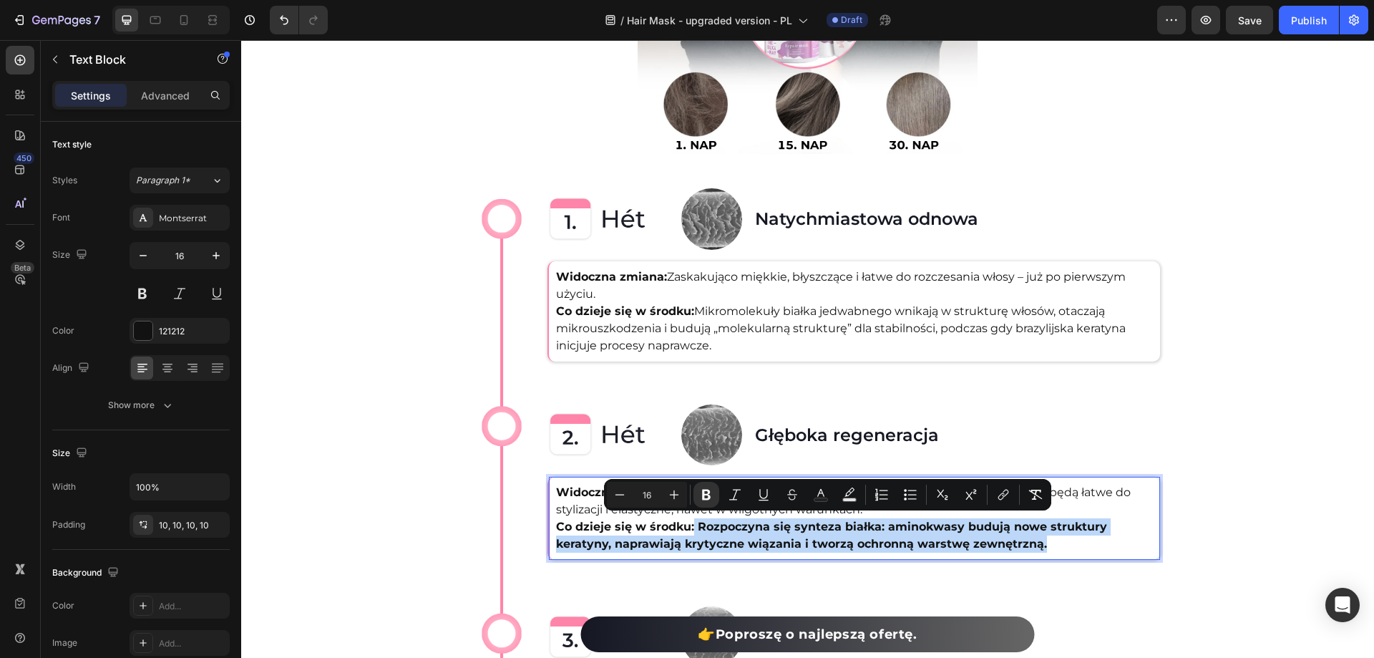
drag, startPoint x: 692, startPoint y: 519, endPoint x: 1050, endPoint y: 539, distance: 358.4
click at [1050, 539] on p "Widoczna zmiana: Znacznie mniej łamanych włosów, prawie żadnego puszenia, włosy…" at bounding box center [854, 518] width 597 height 69
click at [709, 501] on icon "Editor contextual toolbar" at bounding box center [706, 494] width 14 height 14
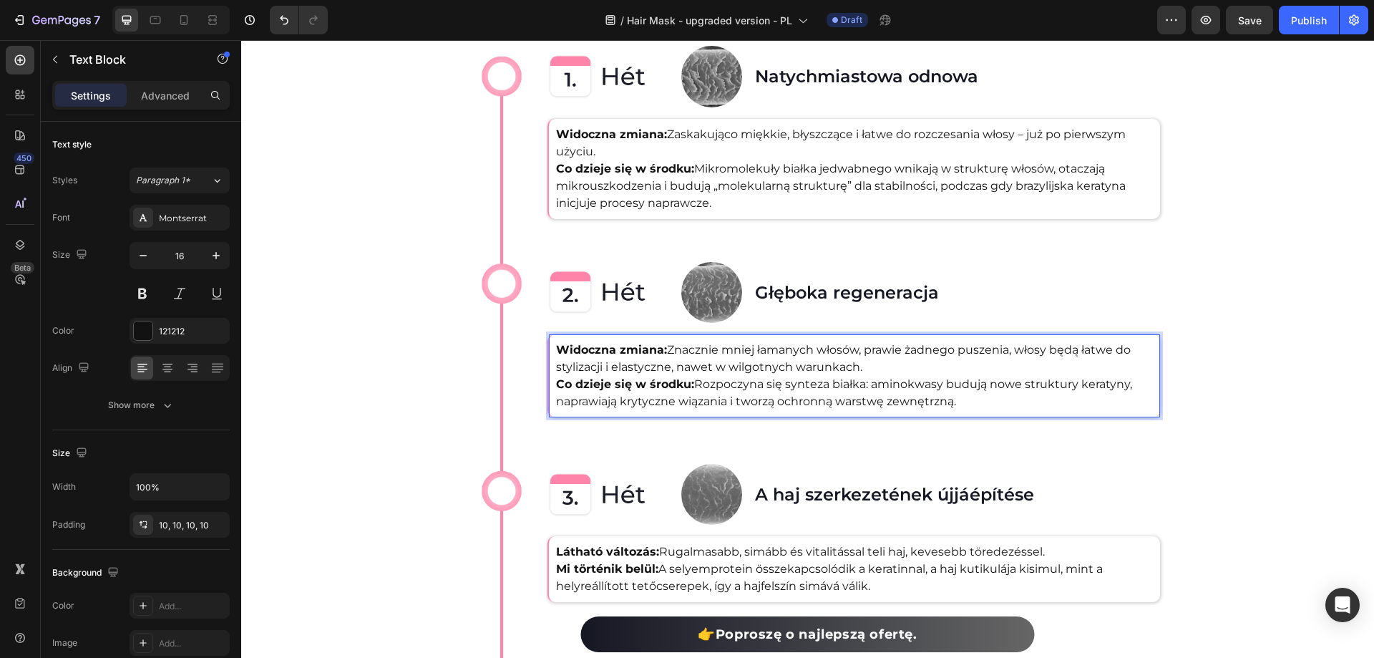
scroll to position [2648, 0]
click at [797, 497] on h2 "A haj szerkezetének újjáépítése" at bounding box center [1029, 493] width 550 height 25
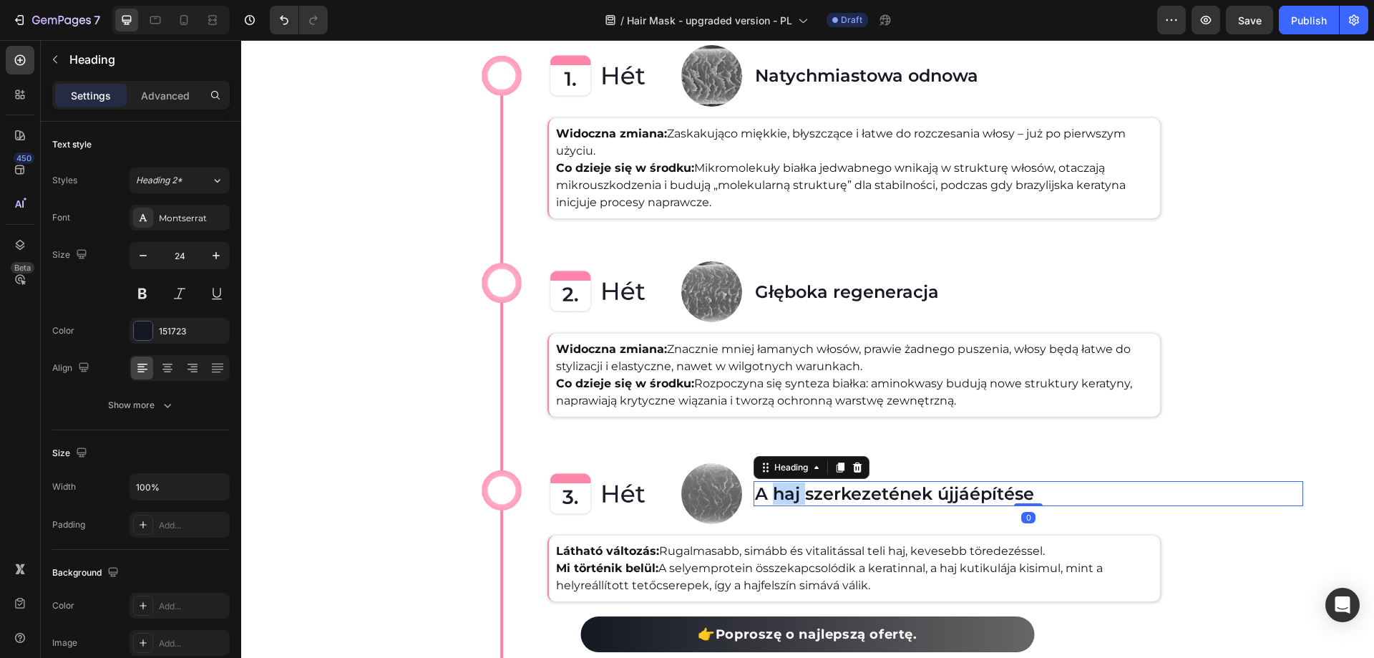
click at [797, 497] on h2 "A haj szerkezetének újjáépítése" at bounding box center [1029, 493] width 550 height 25
click at [797, 497] on p "A haj szerkezetének újjáépítése" at bounding box center [1028, 493] width 547 height 22
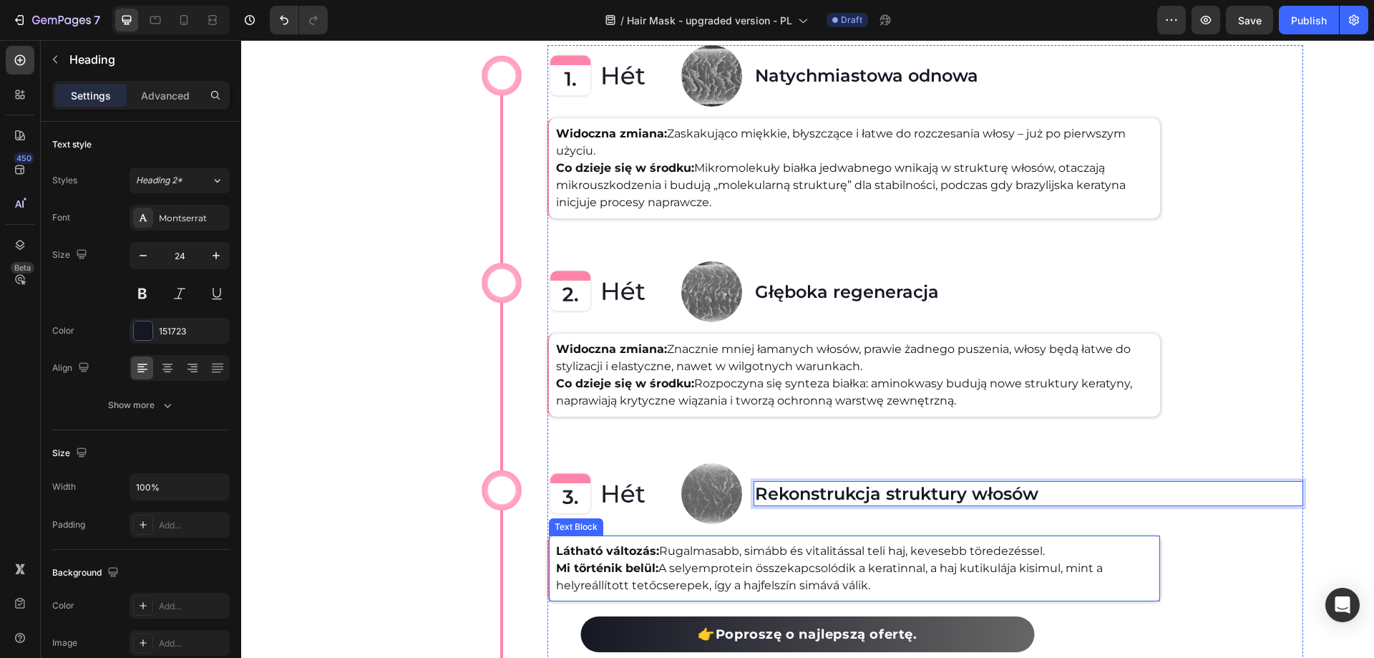
click at [692, 551] on p "Látható változás: Rugalmasabb, simább és vitalitással teli haj, kevesebb törede…" at bounding box center [854, 568] width 597 height 52
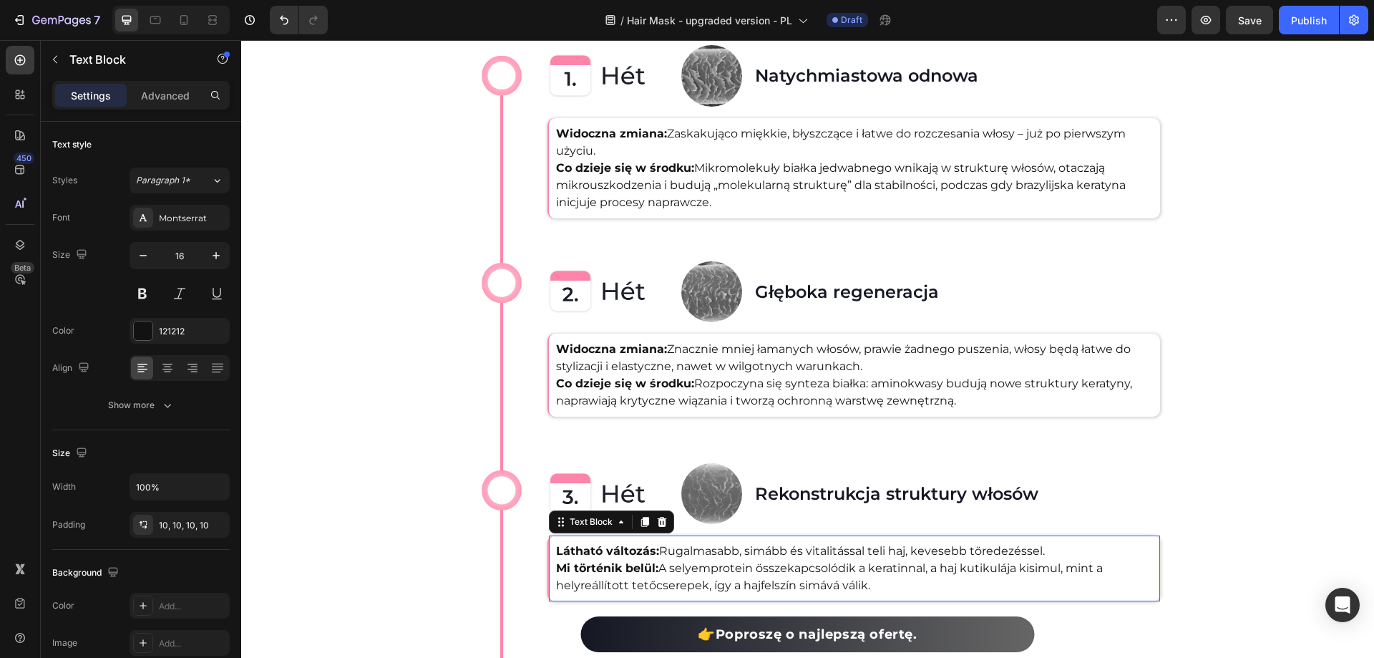
click at [692, 551] on p "Látható változás: Rugalmasabb, simább és vitalitással teli haj, kevesebb törede…" at bounding box center [854, 568] width 597 height 52
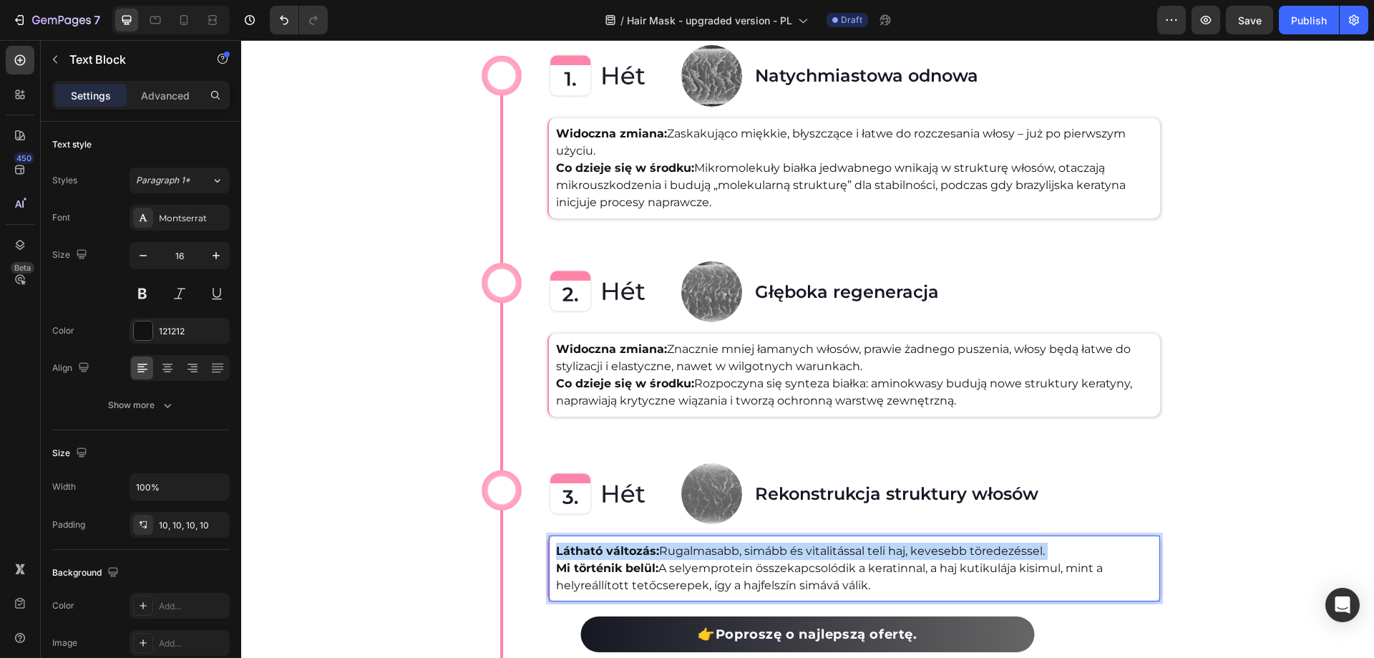
click at [692, 551] on p "Látható változás: Rugalmasabb, simább és vitalitással teli haj, kevesebb törede…" at bounding box center [854, 568] width 597 height 52
drag, startPoint x: 668, startPoint y: 545, endPoint x: 1129, endPoint y: 547, distance: 460.2
click at [1129, 547] on strong "Widoczna zmiana: Bardziej elastyczne, gładkie i pełne witalności włosy, z mniej…" at bounding box center [852, 559] width 593 height 31
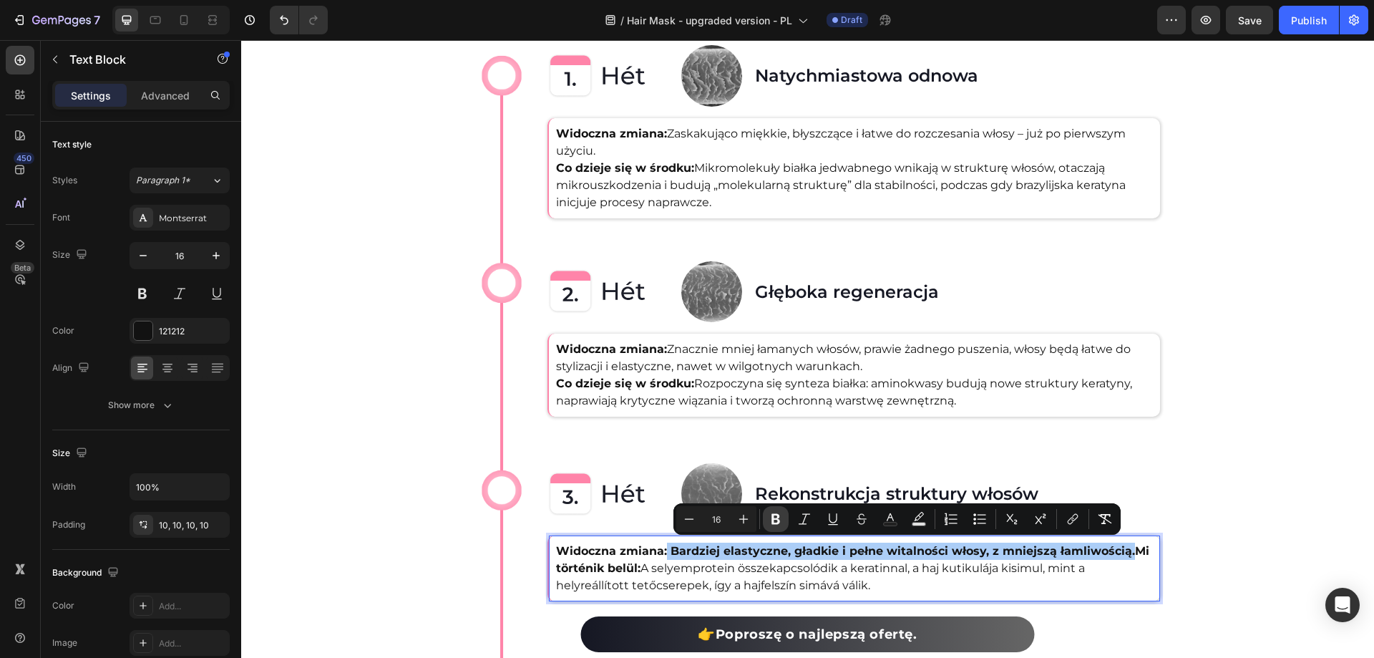
click at [777, 511] on button "Bold" at bounding box center [776, 519] width 26 height 26
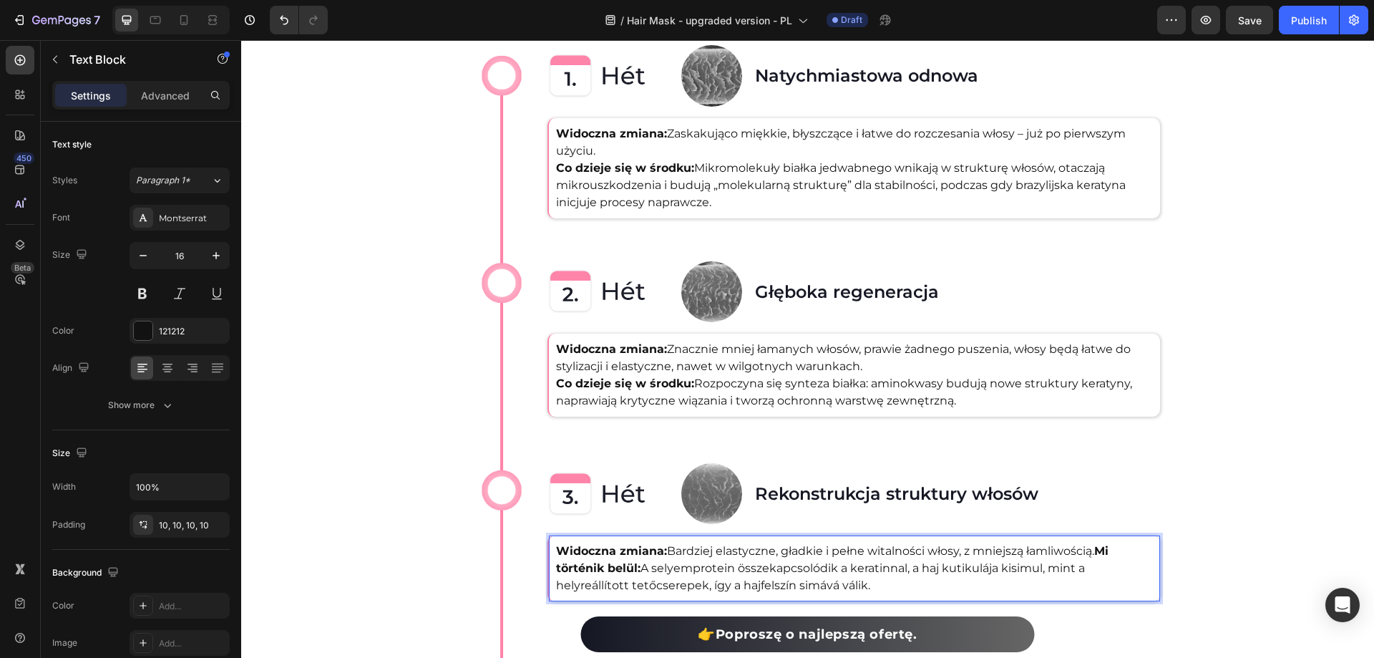
click at [761, 574] on p "Widoczna zmiana: Bardziej elastyczne, gładkie i pełne witalności włosy, z mniej…" at bounding box center [854, 568] width 597 height 52
click at [1103, 546] on strong "Mi történik belül:" at bounding box center [832, 559] width 553 height 31
drag, startPoint x: 921, startPoint y: 588, endPoint x: 555, endPoint y: 558, distance: 367.7
click at [555, 558] on div "Widoczna zmiana: Bardziej elastyczne, gładkie i pełne witalności włosy, z mniej…" at bounding box center [854, 568] width 611 height 66
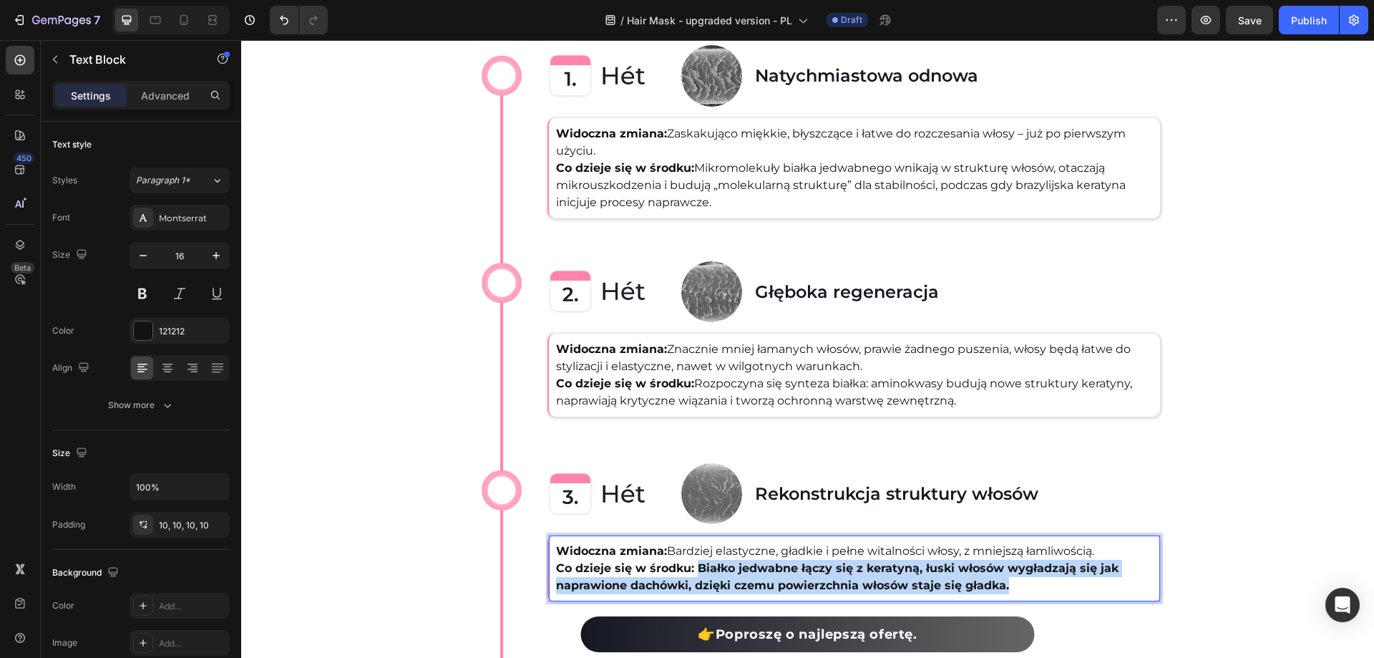
drag, startPoint x: 694, startPoint y: 567, endPoint x: 1033, endPoint y: 587, distance: 339.1
click at [1033, 587] on p "Widoczna zmiana: Bardziej elastyczne, gładkie i pełne witalności włosy, z mniej…" at bounding box center [854, 568] width 597 height 52
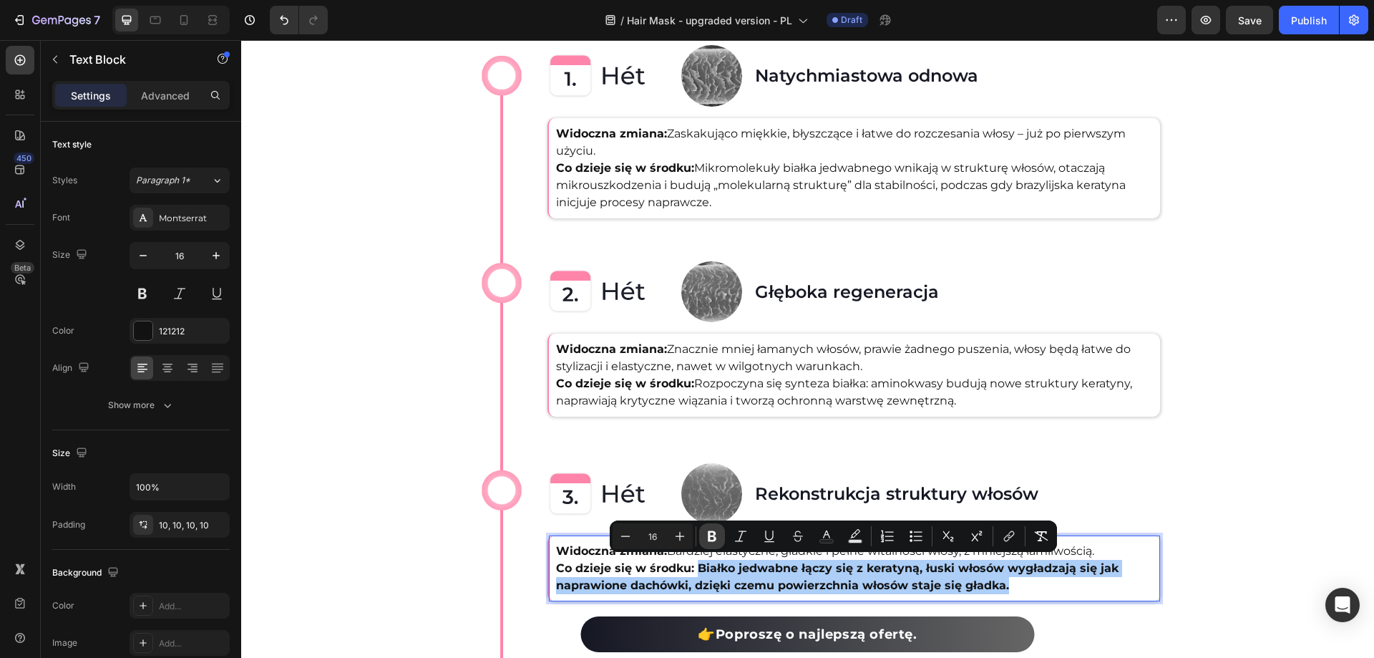
drag, startPoint x: 711, startPoint y: 533, endPoint x: 539, endPoint y: 540, distance: 172.6
click at [711, 533] on icon "Editor contextual toolbar" at bounding box center [712, 536] width 14 height 14
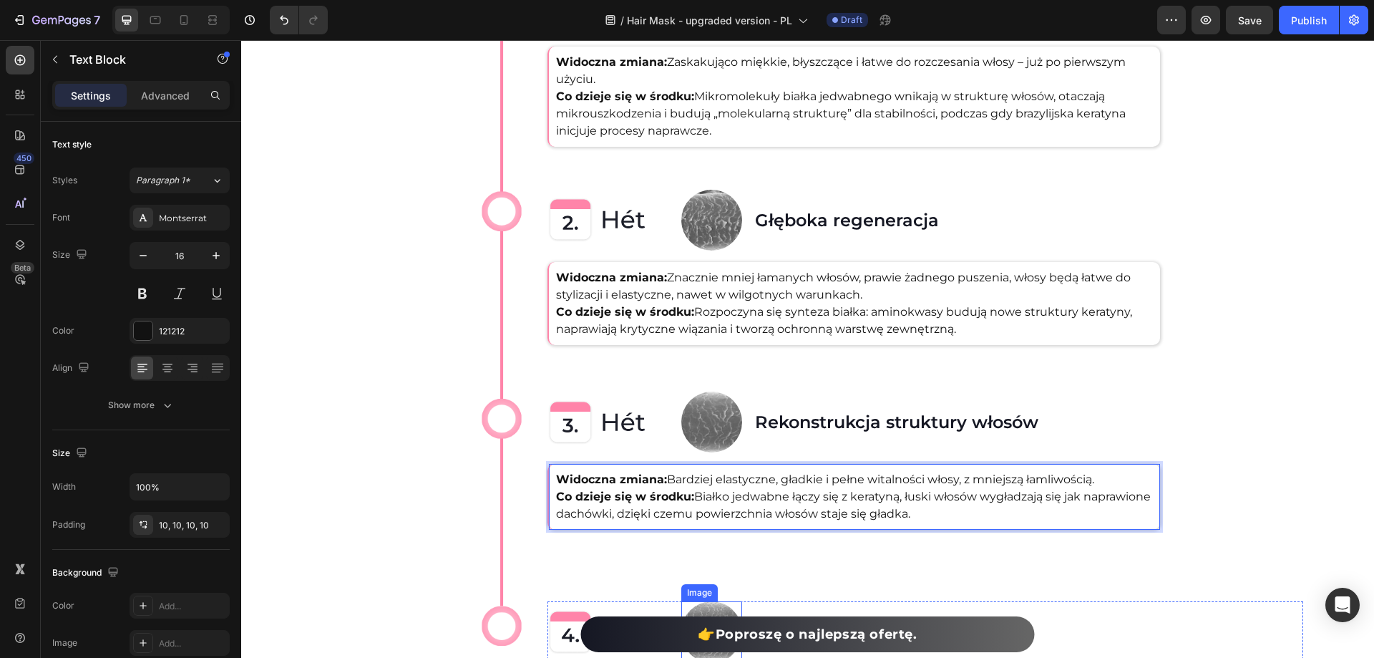
scroll to position [3006, 0]
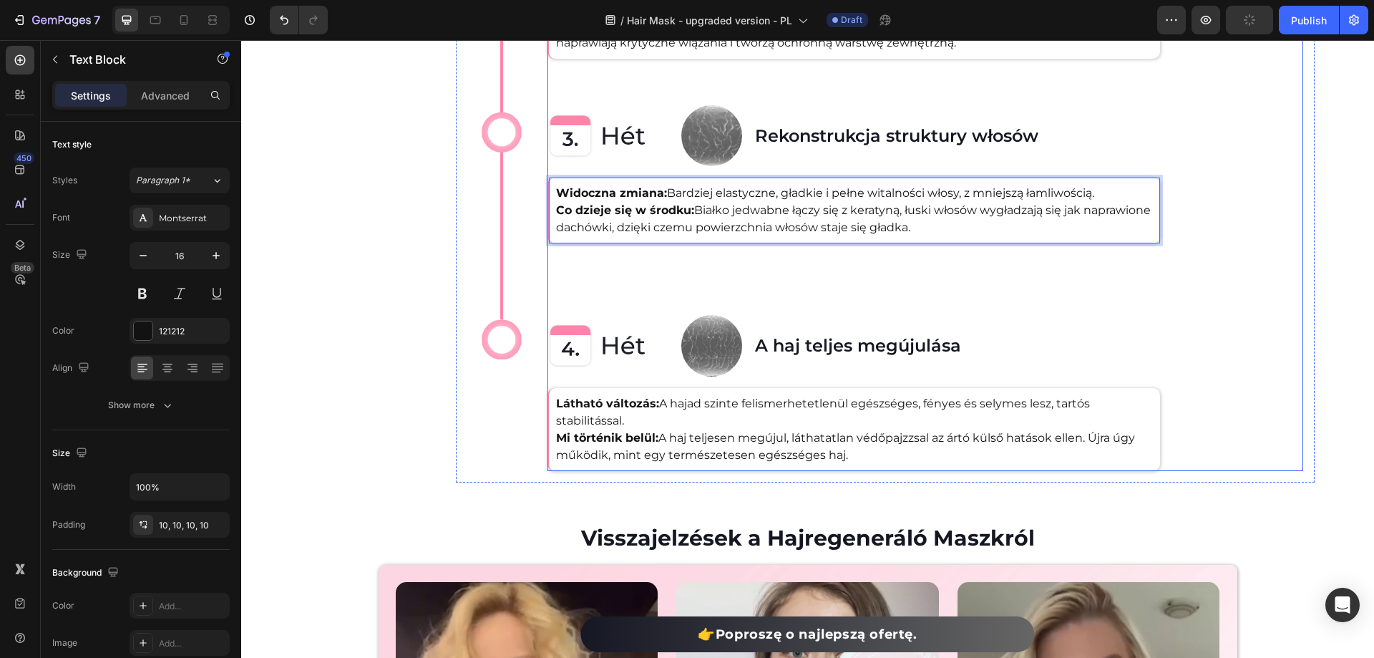
click at [812, 356] on div "A haj teljes megújulása Heading" at bounding box center [1029, 345] width 550 height 61
click at [812, 354] on h2 "A haj teljes megújulása" at bounding box center [1029, 345] width 550 height 25
click at [810, 352] on h2 "A haj teljes megújulása" at bounding box center [1029, 345] width 550 height 25
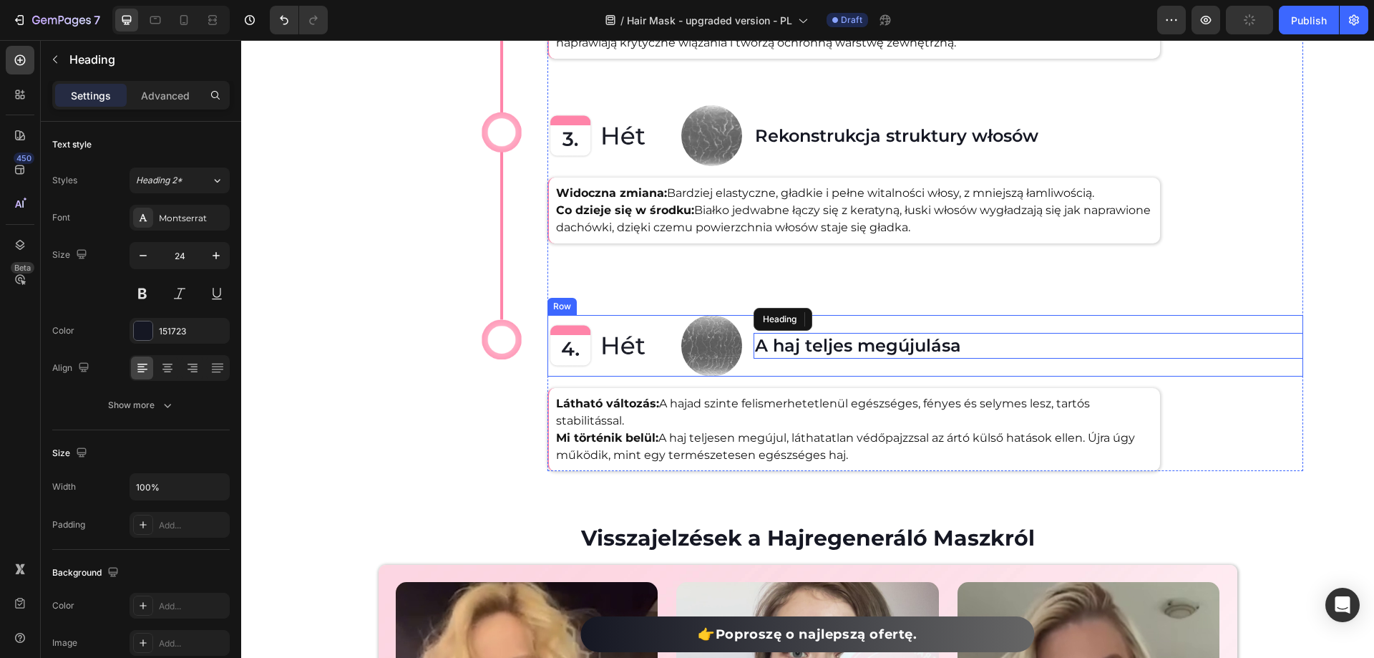
click at [848, 341] on p "A haj teljes megújulása" at bounding box center [1028, 345] width 547 height 22
click at [912, 341] on p "A haj teljes megújulása" at bounding box center [1028, 345] width 547 height 22
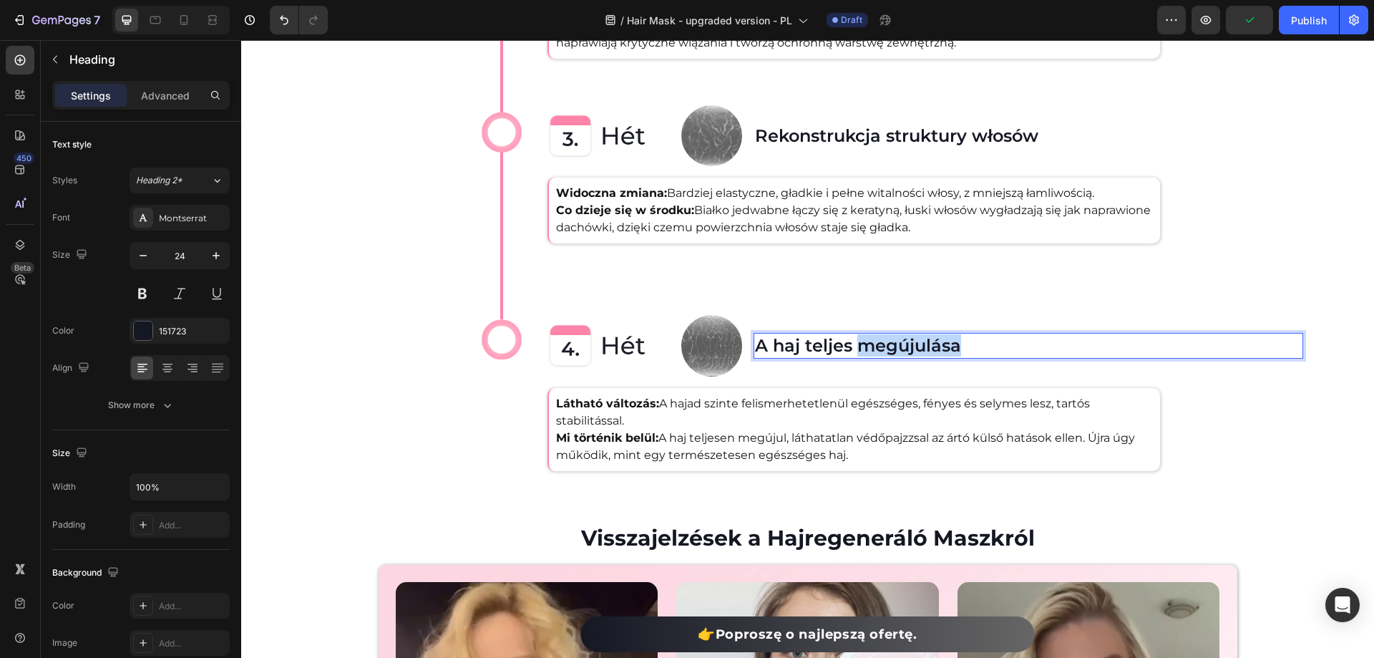
click at [912, 341] on p "A haj teljes megújulása" at bounding box center [1028, 345] width 547 height 22
click at [1238, 15] on span "Save" at bounding box center [1250, 20] width 24 height 12
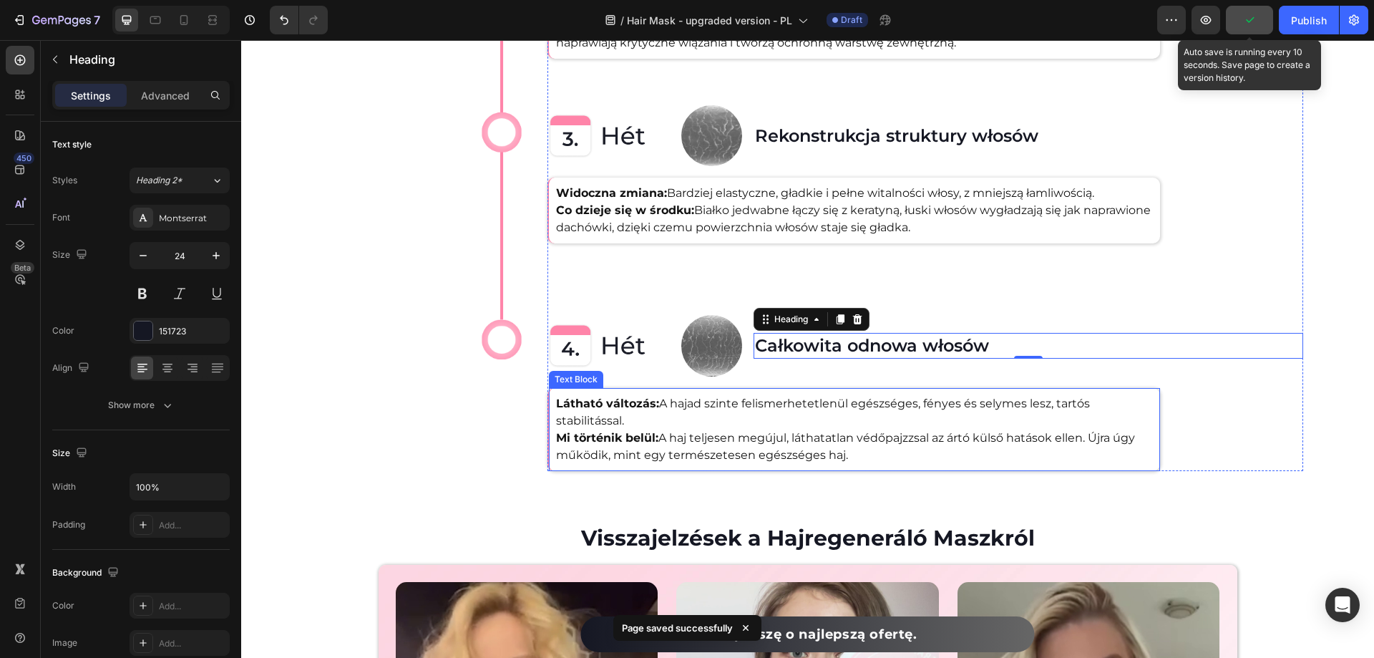
click at [631, 419] on p "Látható változás: A hajad szinte felismerhetetlenül egészséges, fényes és selym…" at bounding box center [854, 429] width 597 height 69
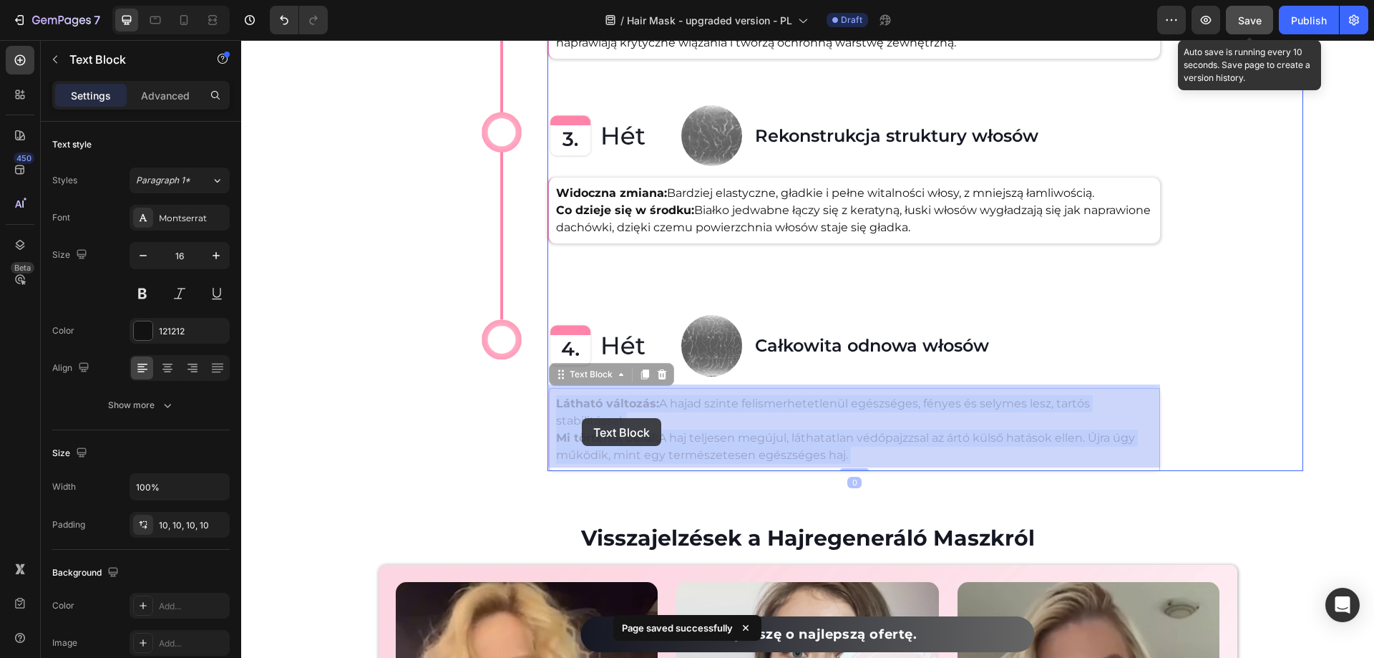
drag, startPoint x: 615, startPoint y: 414, endPoint x: 582, endPoint y: 418, distance: 33.9
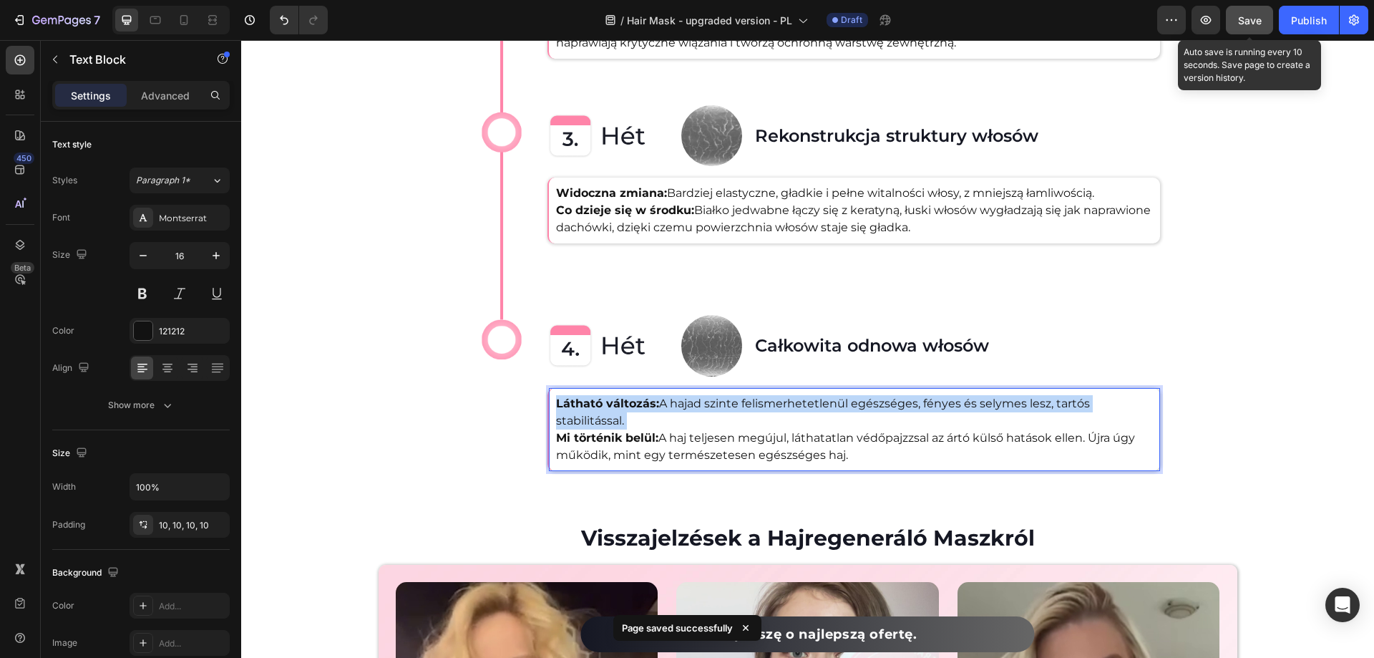
drag, startPoint x: 628, startPoint y: 419, endPoint x: 567, endPoint y: 401, distance: 63.2
click at [567, 401] on p "Látható változás: A hajad szinte felismerhetetlenül egészséges, fényes és selym…" at bounding box center [854, 429] width 597 height 69
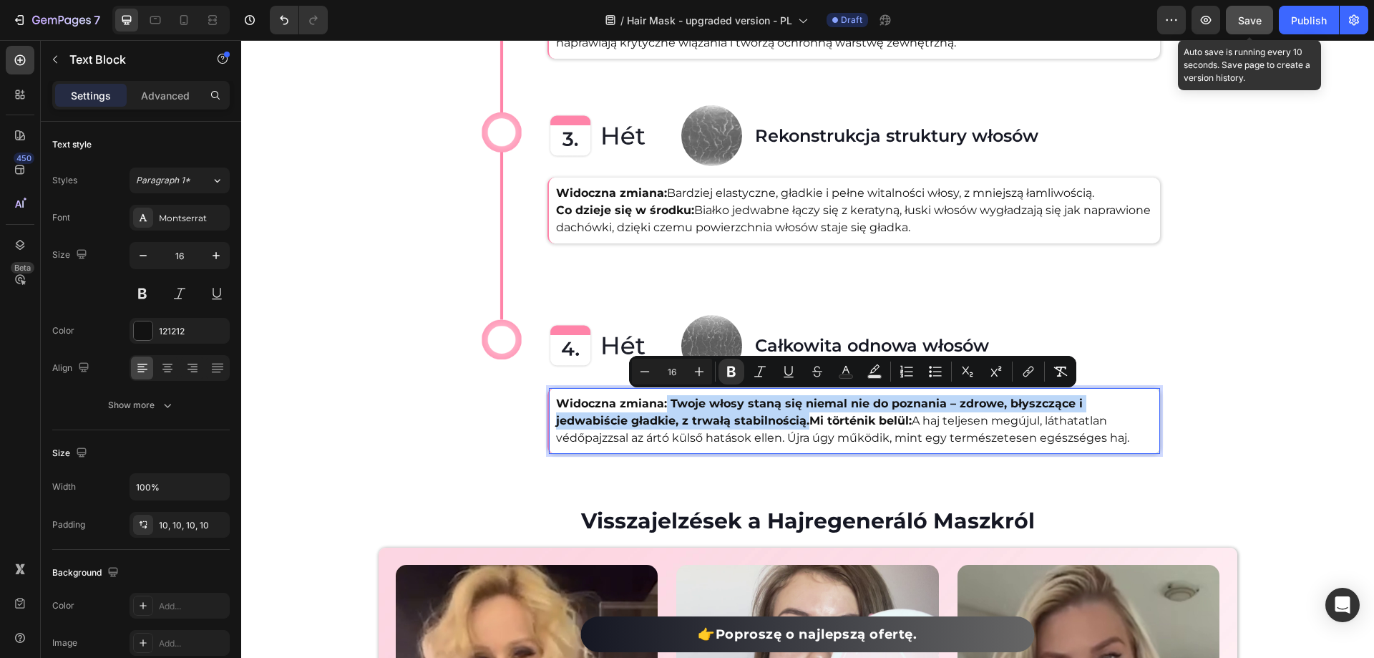
drag, startPoint x: 666, startPoint y: 398, endPoint x: 731, endPoint y: 418, distance: 68.1
click at [731, 418] on strong "Widoczna zmiana: Twoje włosy staną się niemal nie do poznania – zdrowe, błyszcz…" at bounding box center [819, 411] width 527 height 31
click at [731, 368] on icon "Editor contextual toolbar" at bounding box center [731, 371] width 9 height 11
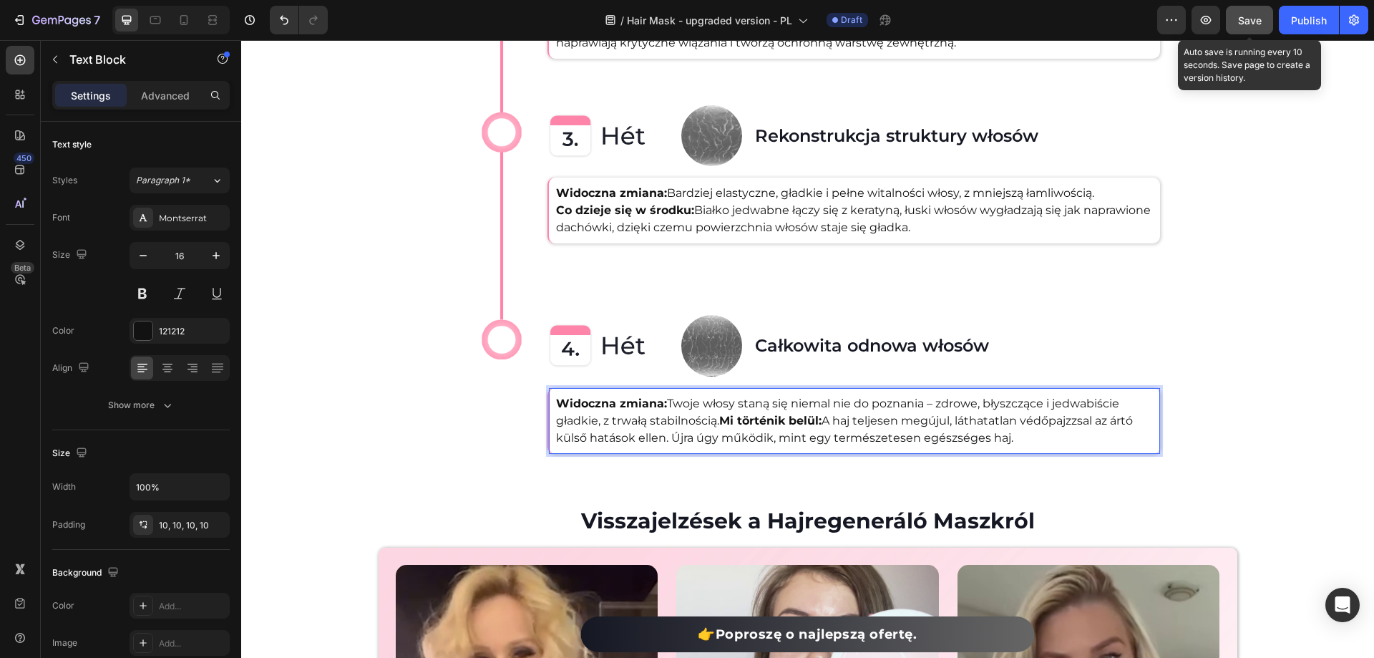
click at [721, 417] on strong "Mi történik belül:" at bounding box center [770, 421] width 102 height 14
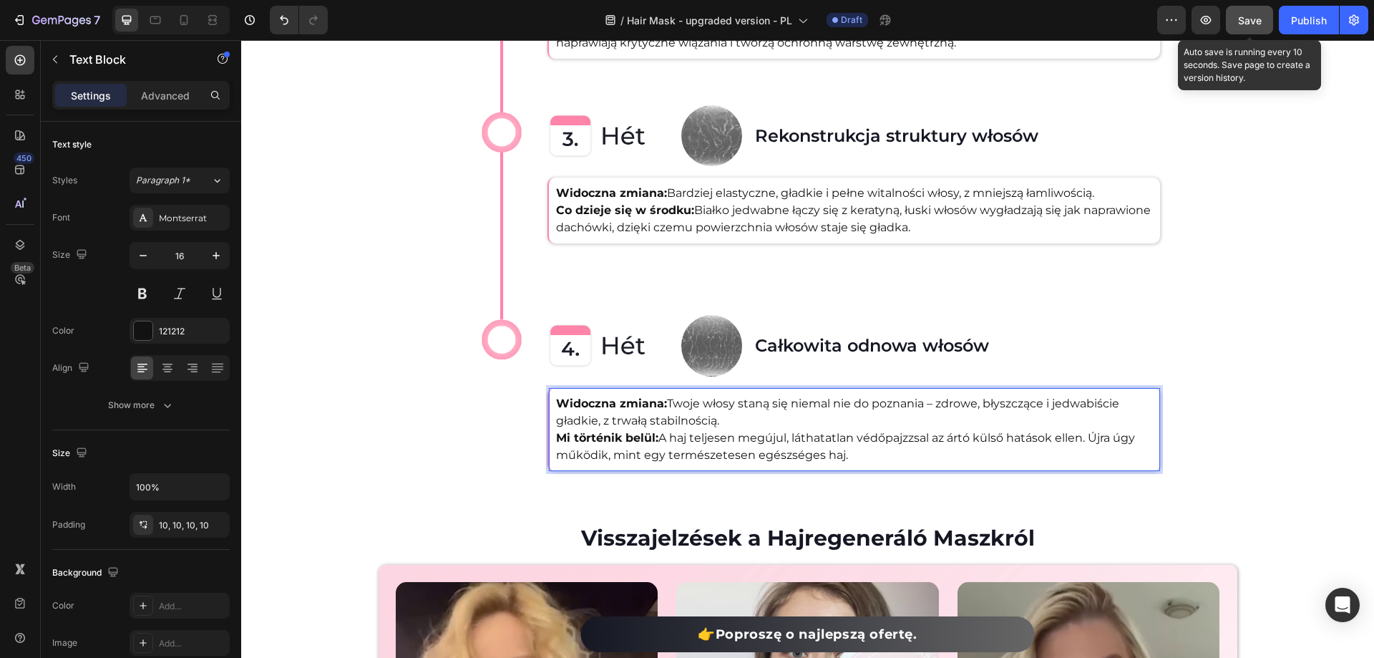
drag, startPoint x: 859, startPoint y: 453, endPoint x: 553, endPoint y: 430, distance: 306.5
click at [553, 430] on div "Widoczna zmiana: Twoje włosy staną się niemal nie do poznania – zdrowe, błyszcz…" at bounding box center [854, 429] width 611 height 83
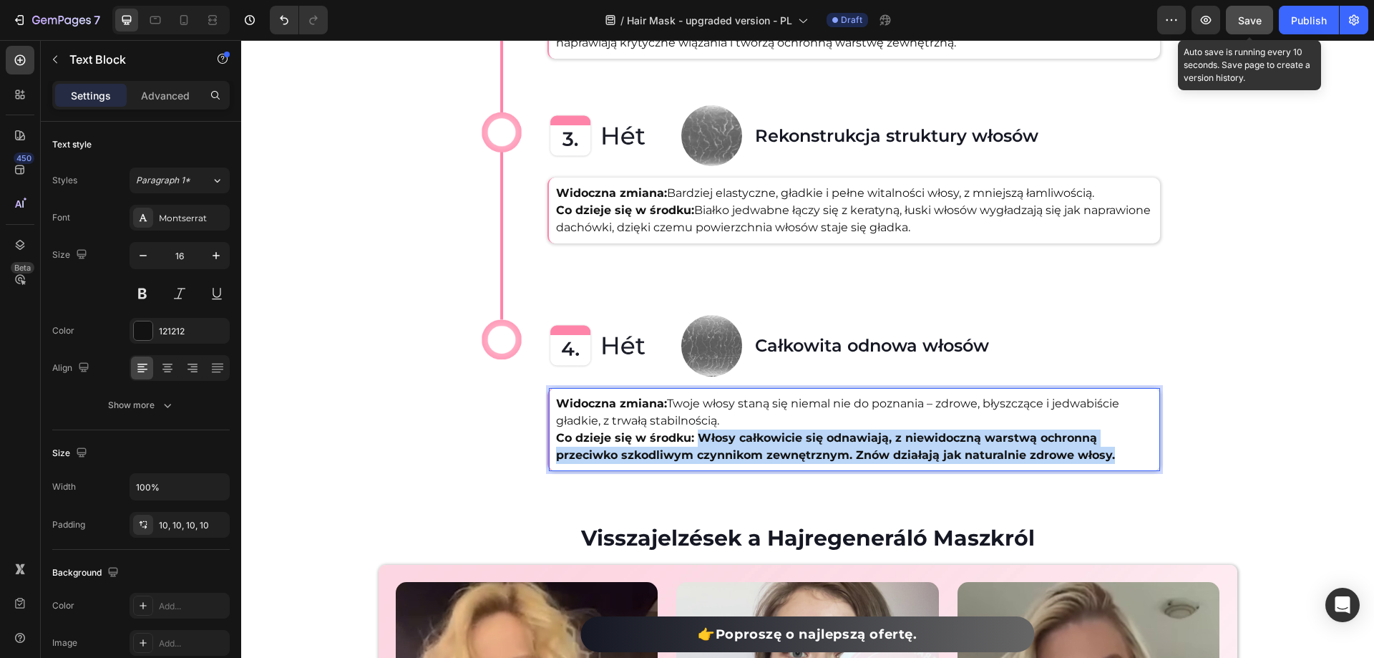
drag, startPoint x: 696, startPoint y: 432, endPoint x: 1120, endPoint y: 459, distance: 425.3
click at [1120, 459] on p "Widoczna zmiana: Twoje włosy staną się niemal nie do poznania – zdrowe, błyszcz…" at bounding box center [854, 429] width 597 height 69
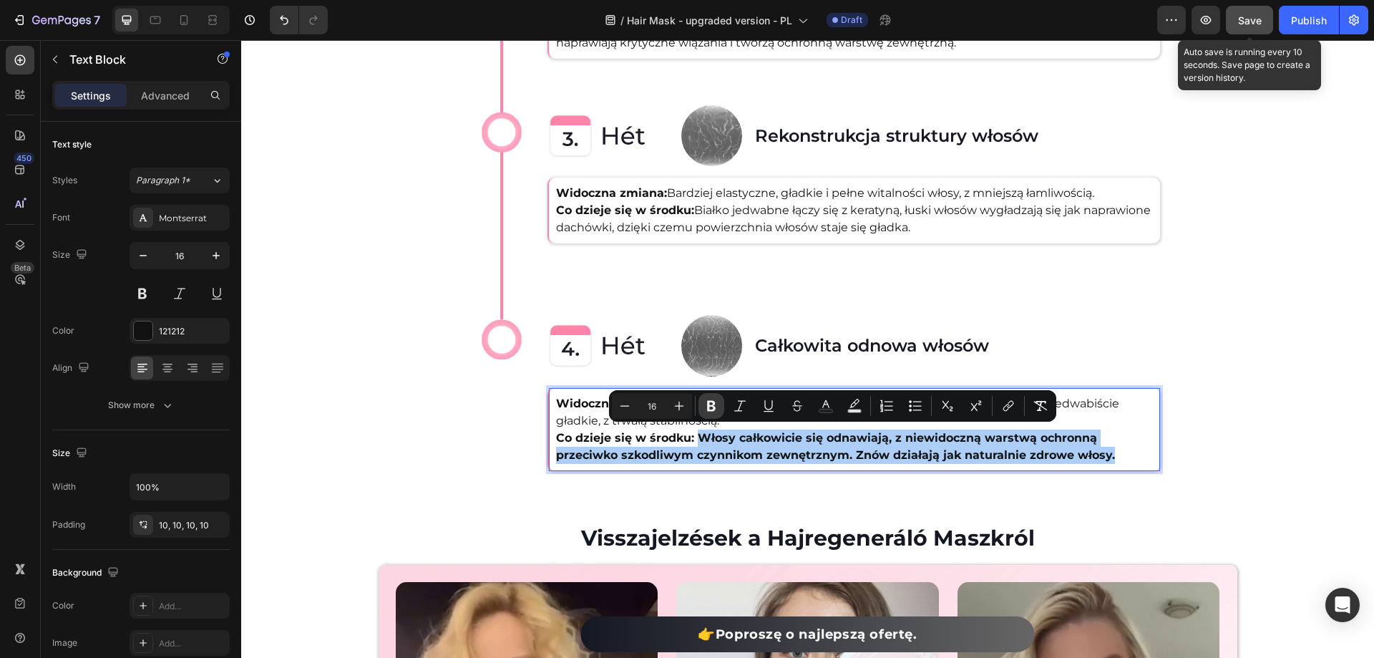
click at [706, 407] on icon "Editor contextual toolbar" at bounding box center [711, 406] width 14 height 14
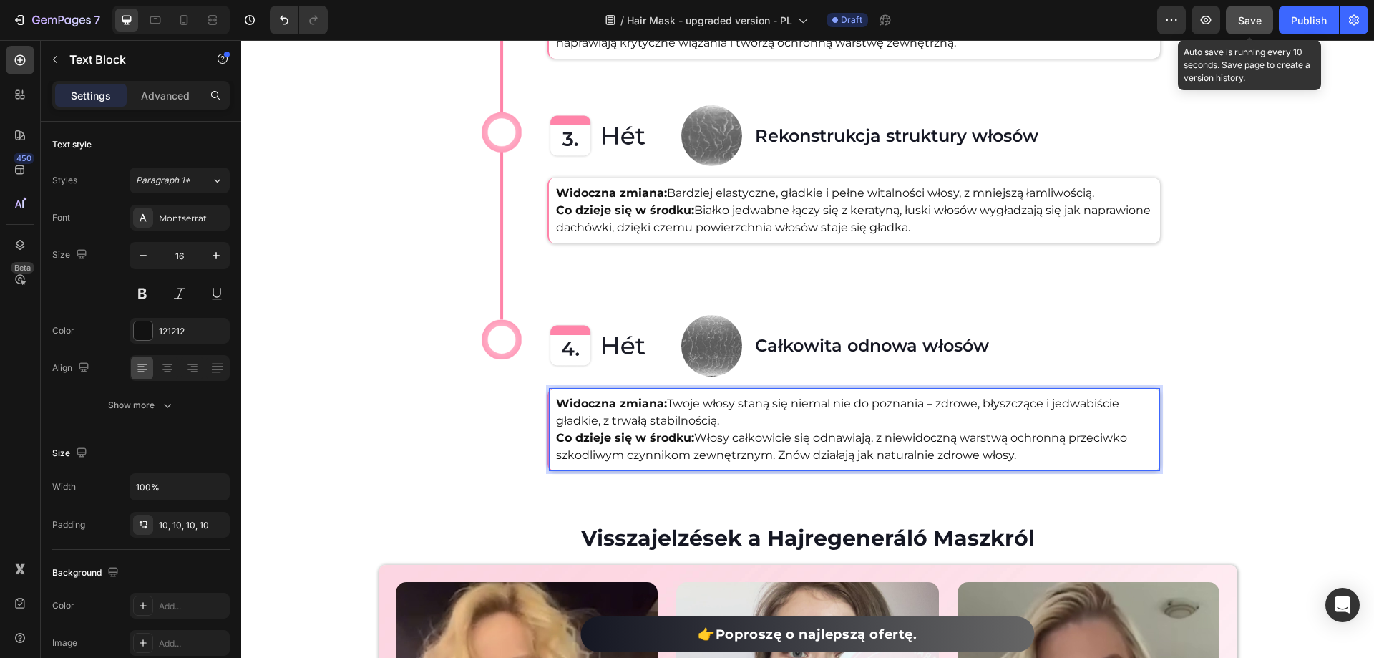
click at [765, 432] on p "Widoczna zmiana: Twoje włosy staną się niemal nie do poznania – zdrowe, błyszcz…" at bounding box center [854, 429] width 597 height 69
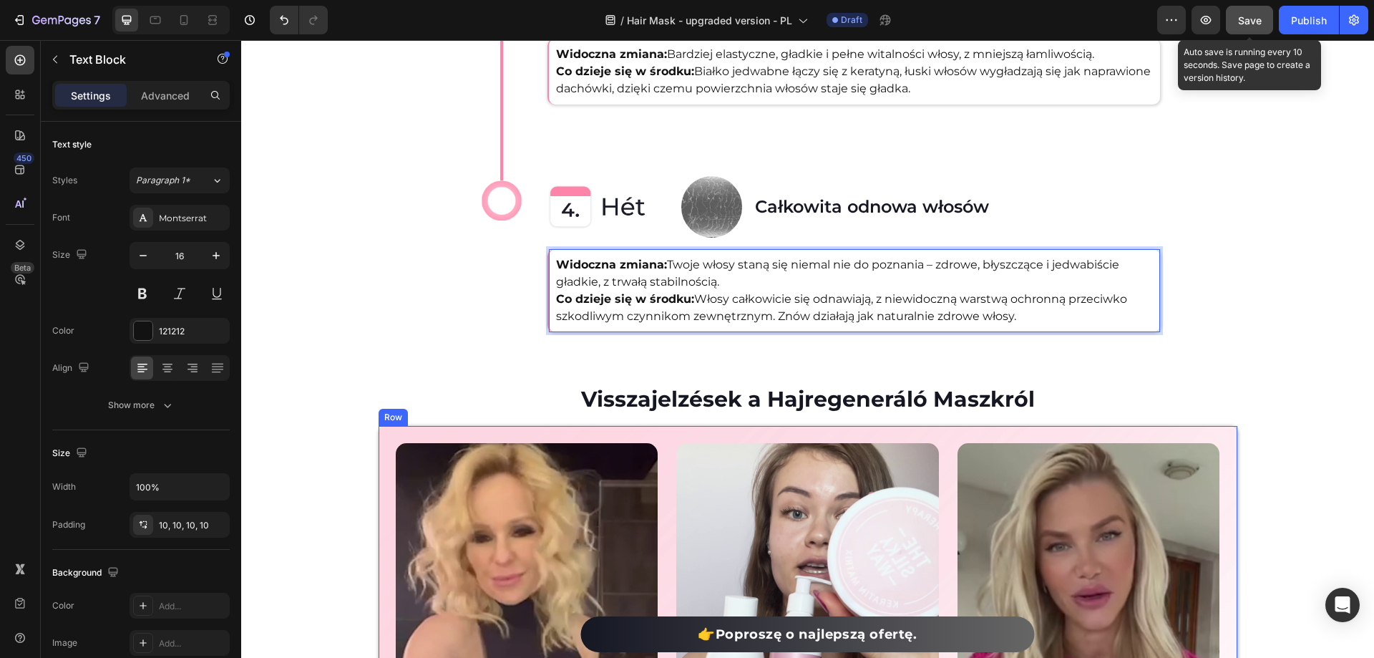
scroll to position [3149, 0]
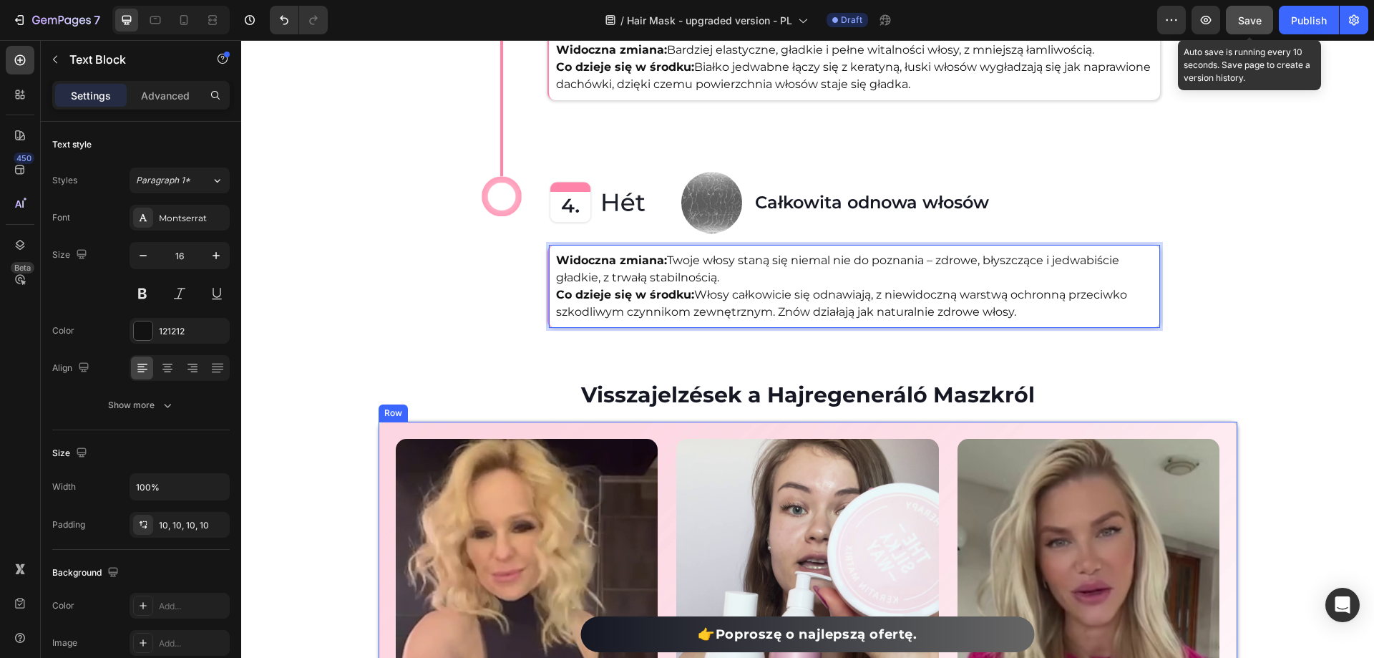
click at [768, 392] on h2 "Visszajelzések a Hajregeneráló Maszkról" at bounding box center [807, 394] width 1133 height 31
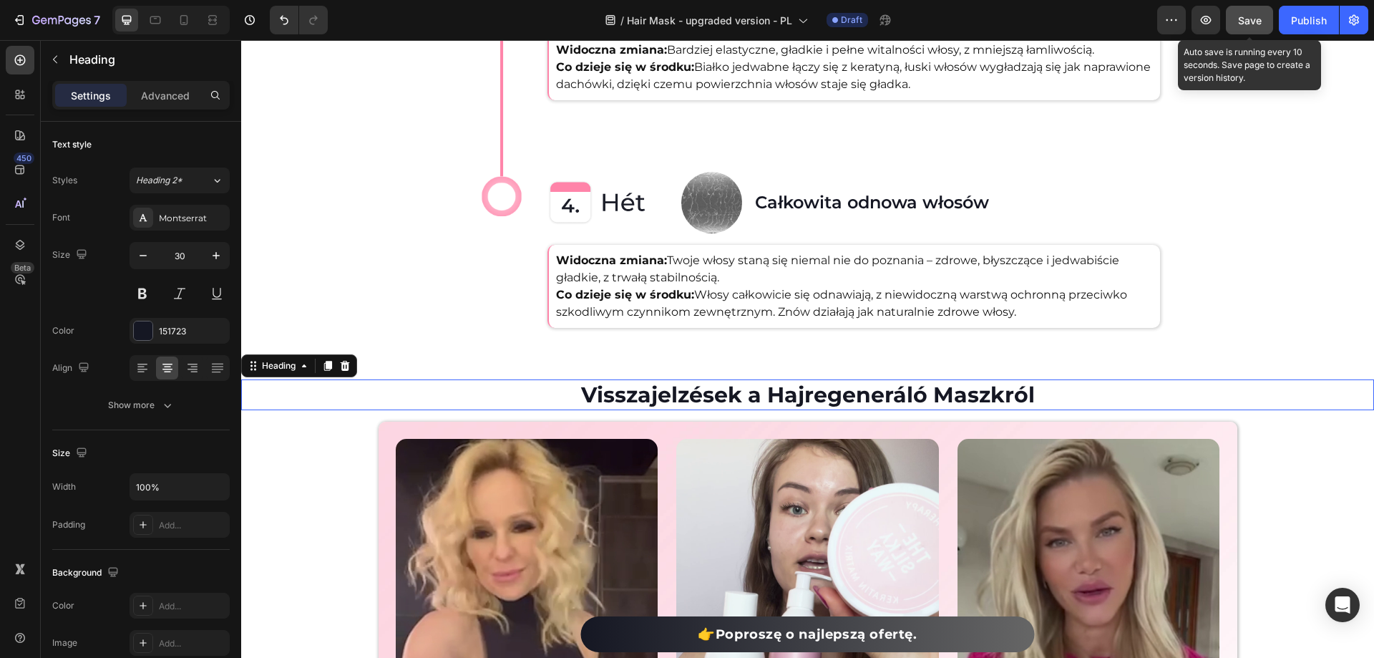
click at [768, 392] on h2 "Visszajelzések a Hajregeneráló Maszkról" at bounding box center [807, 394] width 1133 height 31
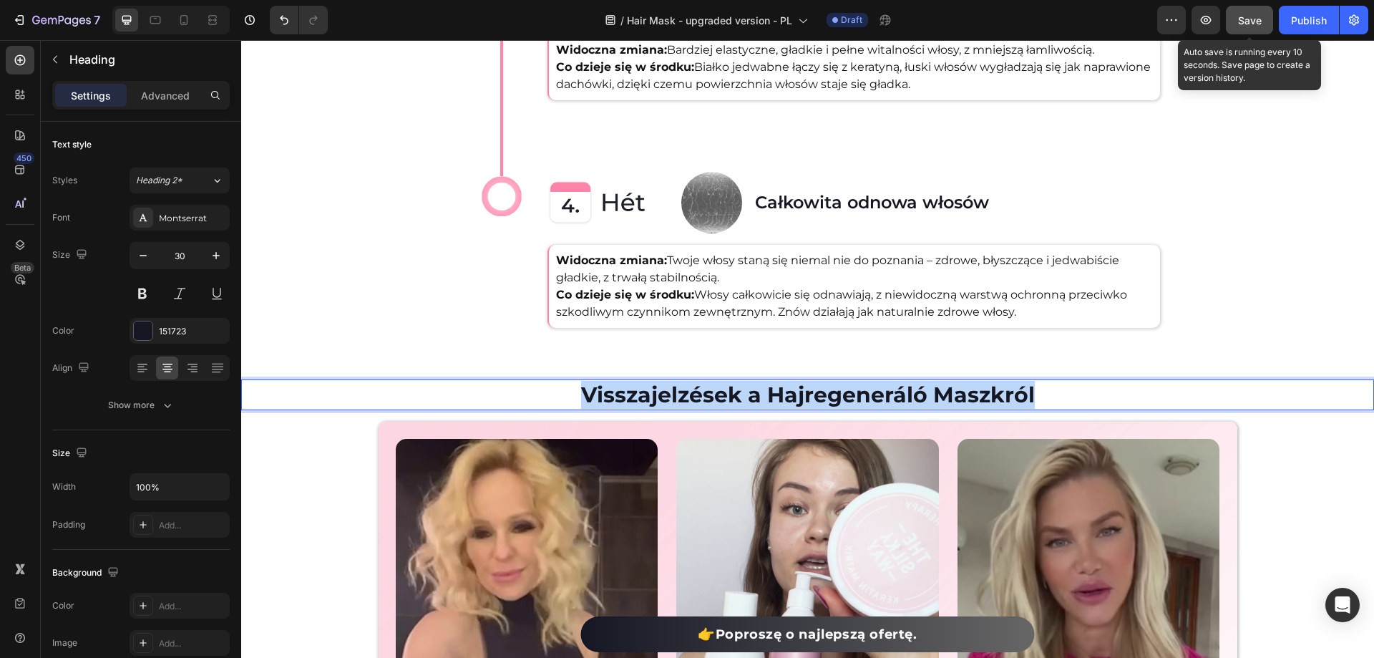
click at [768, 392] on p "Visszajelzések a Hajregeneráló Maszkról" at bounding box center [808, 395] width 1130 height 28
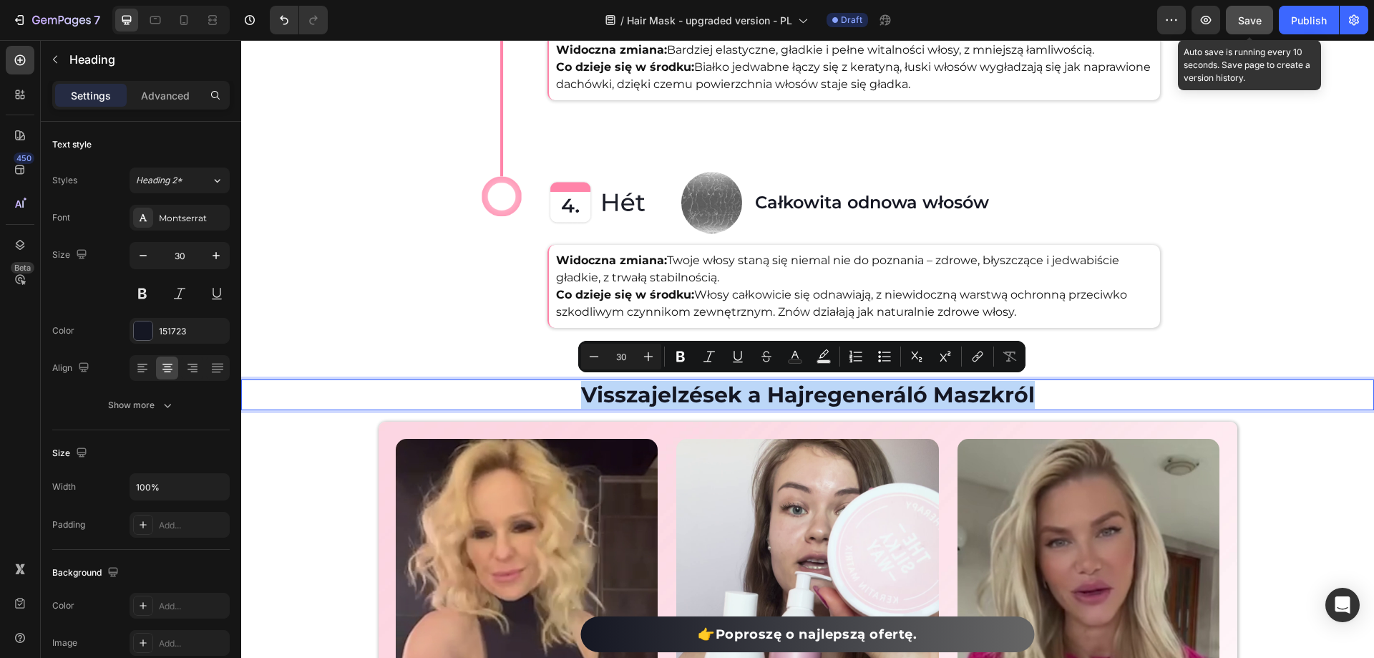
click at [456, 396] on p "Visszajelzések a Hajregeneráló Maszkról" at bounding box center [808, 395] width 1130 height 28
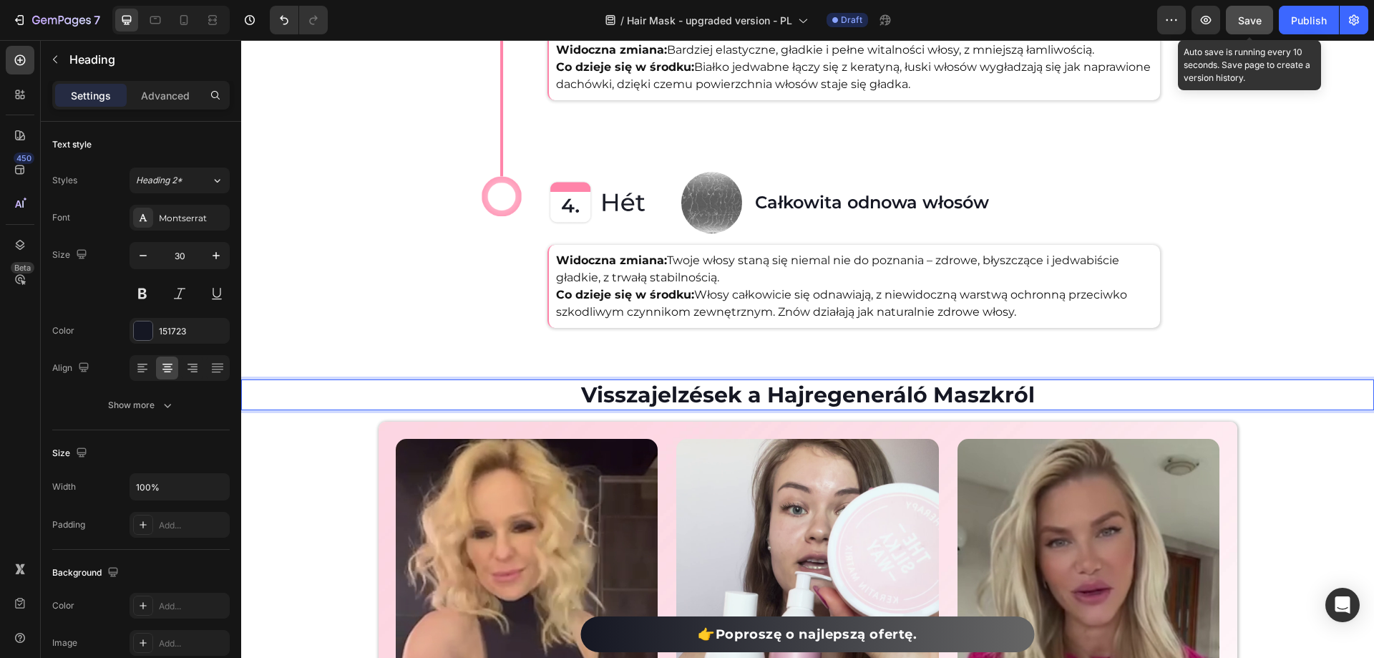
click at [327, 487] on div "Visszajelzések a Hajregeneráló Maszkról Heading 16 Custom Code Custom Code Cust…" at bounding box center [807, 573] width 1133 height 422
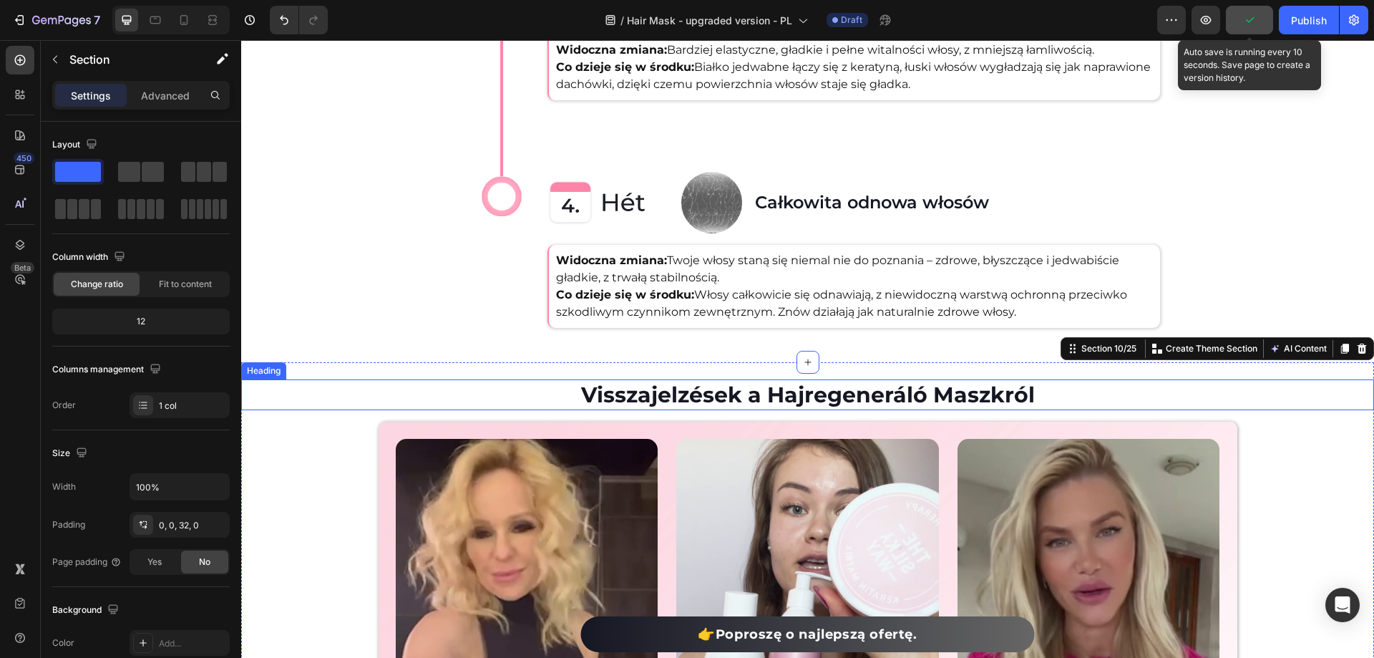
click at [399, 394] on p "Visszajelzések a Hajregeneráló Maszkról" at bounding box center [808, 395] width 1130 height 28
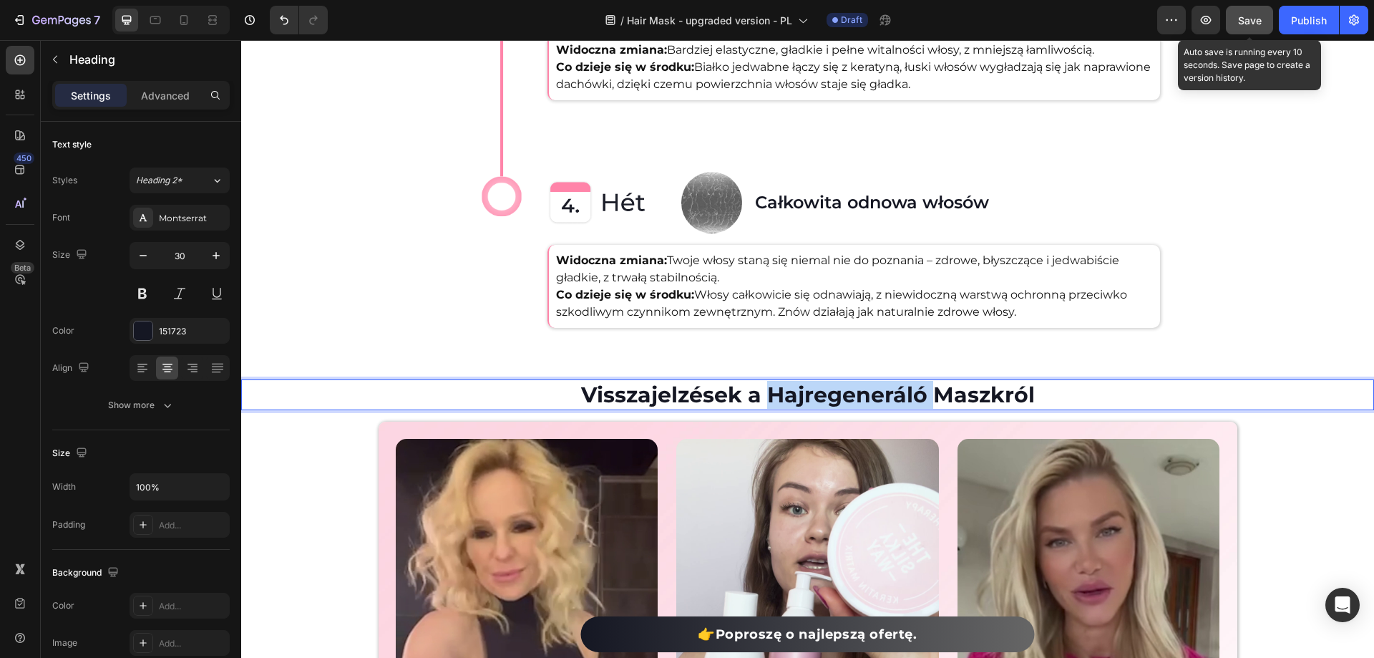
click at [782, 392] on p "Visszajelzések a Hajregeneráló Maszkról" at bounding box center [808, 395] width 1130 height 28
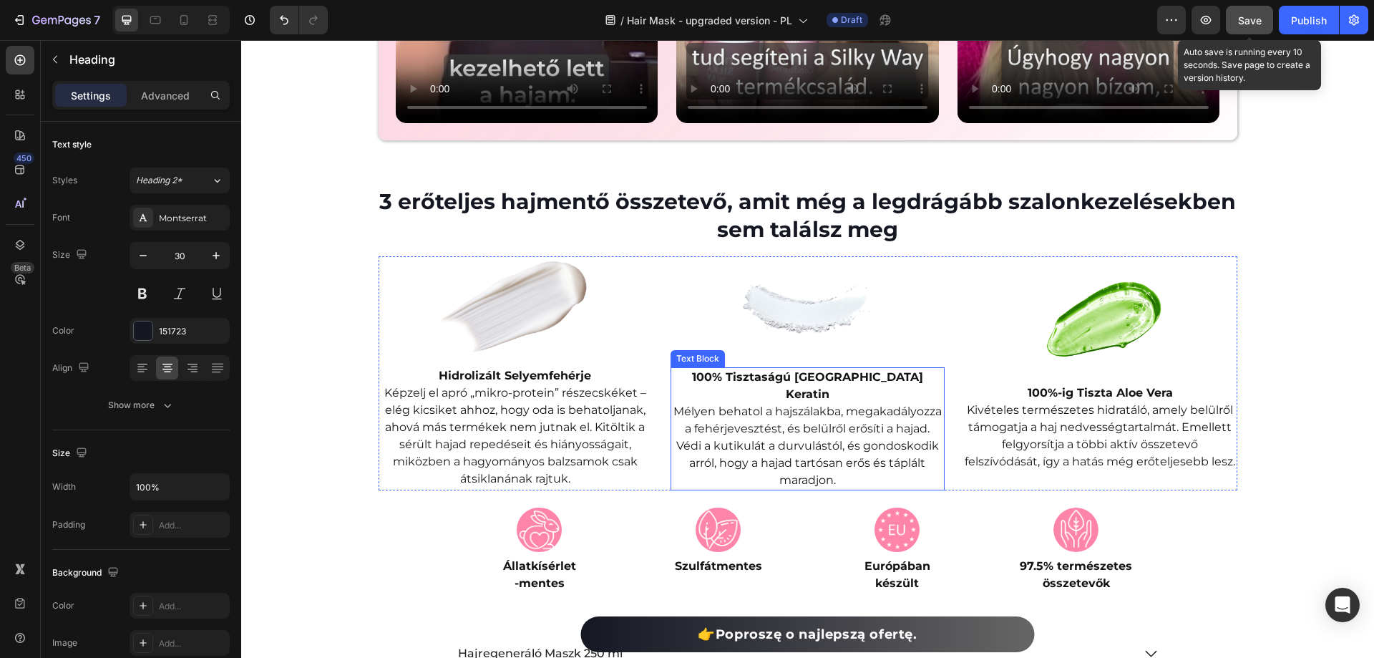
scroll to position [3793, 0]
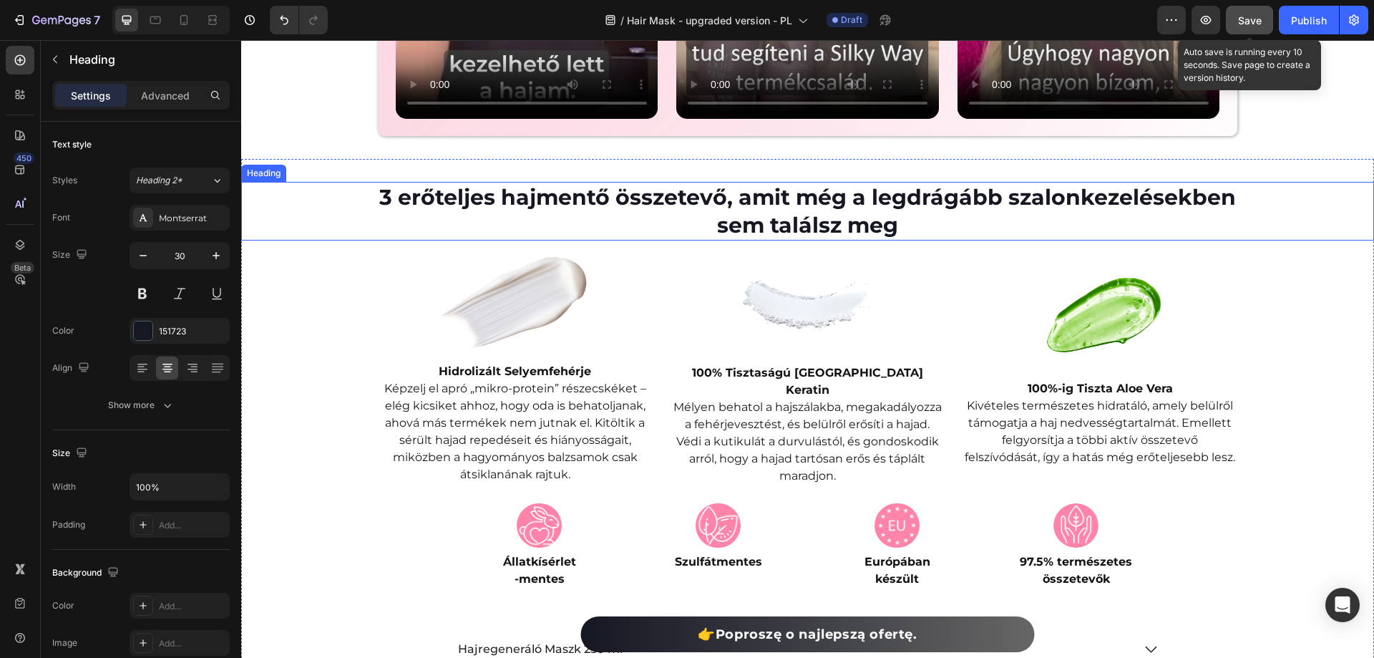
click at [739, 217] on h2 "3 erőteljes hajmentő összetevő, amit még a legdrágább szalonkezelésekben sem ta…" at bounding box center [807, 211] width 906 height 59
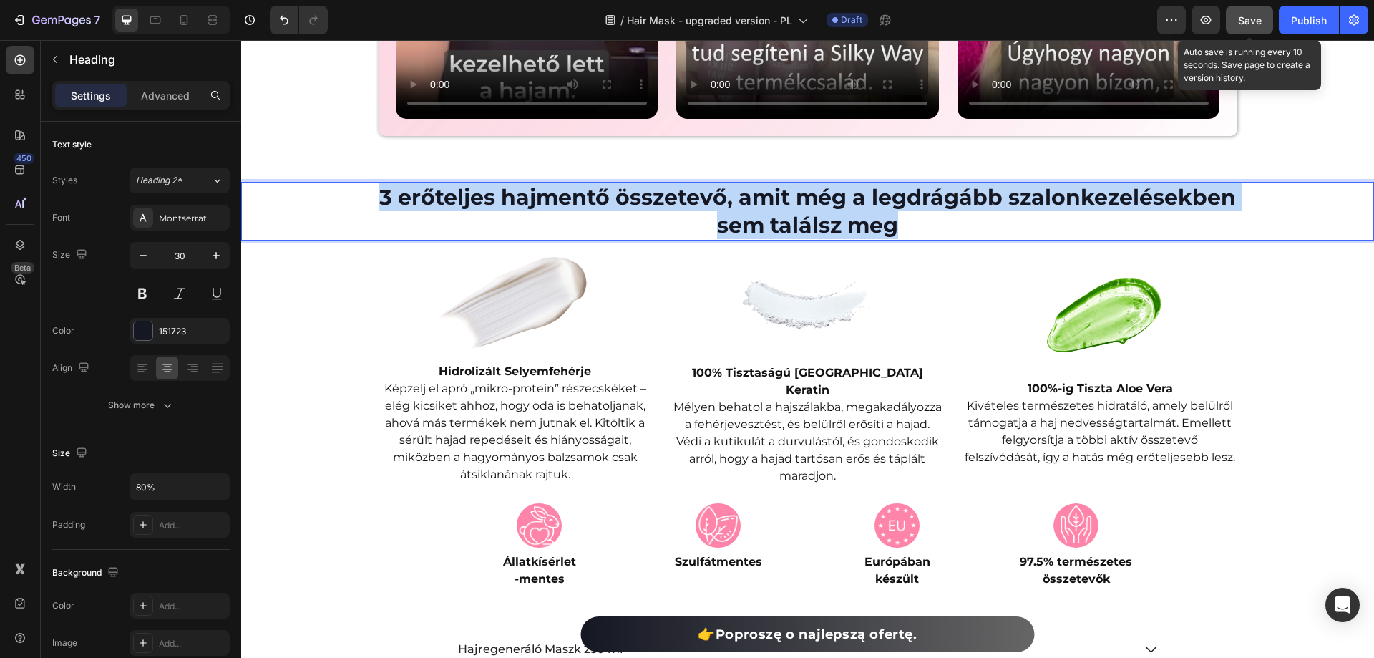
click at [739, 217] on p "3 erőteljes hajmentő összetevő, amit még a legdrágább szalonkezelésekben sem ta…" at bounding box center [807, 211] width 903 height 56
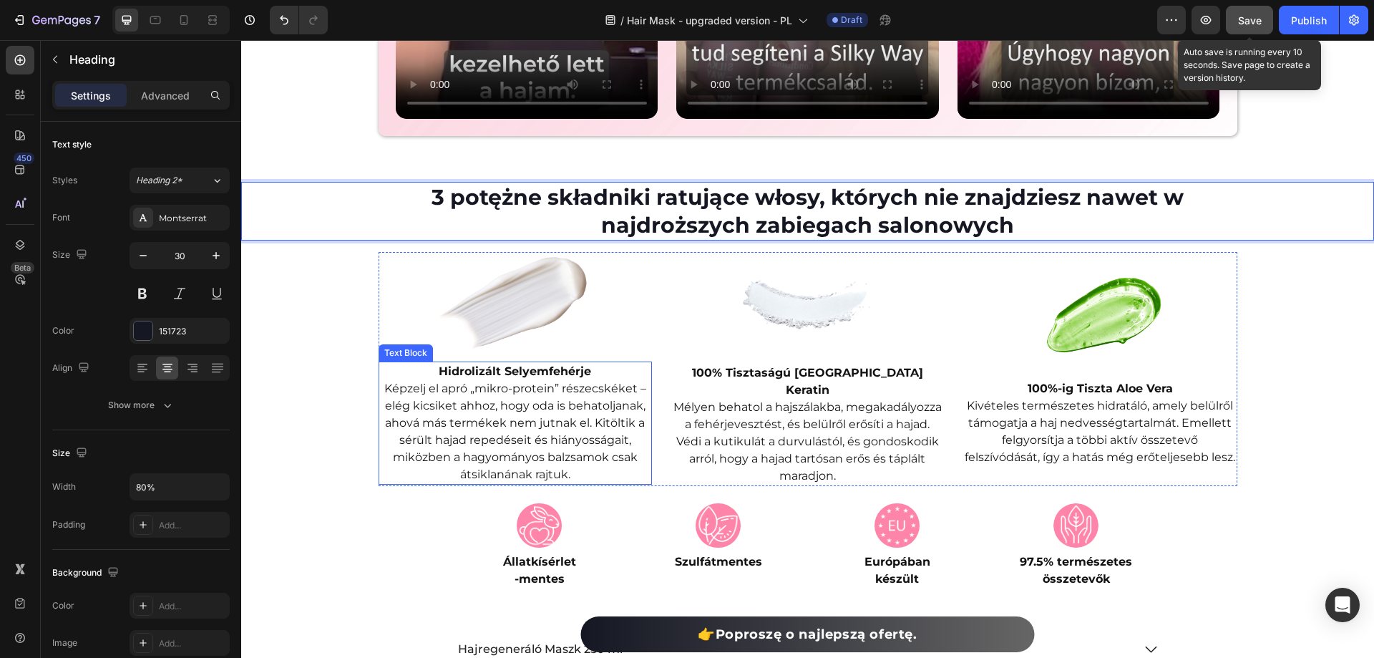
click at [471, 376] on strong "Hidrolizált Selyemfehérje" at bounding box center [515, 371] width 152 height 14
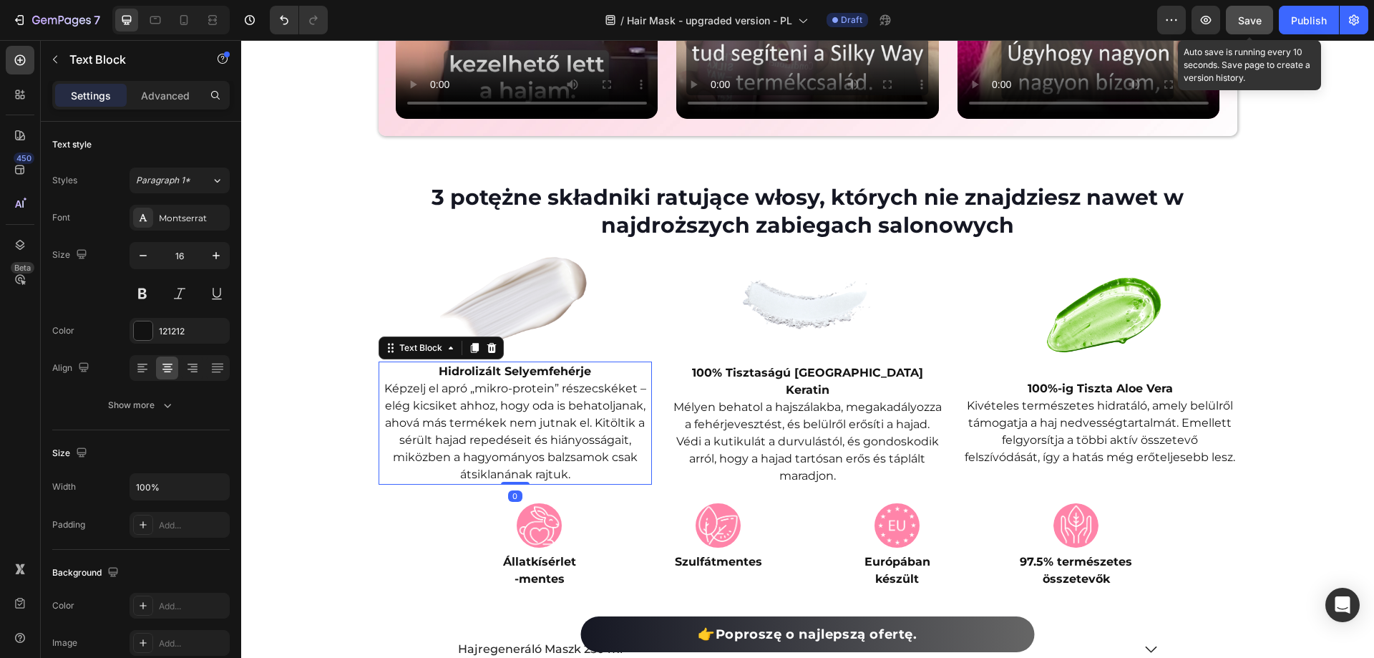
click at [471, 376] on strong "Hidrolizált Selyemfehérje" at bounding box center [515, 371] width 152 height 14
click at [555, 426] on p "Képzelj el apró „mikro-protein” részecskéket – elég kicsiket ahhoz, hogy oda is…" at bounding box center [515, 431] width 271 height 103
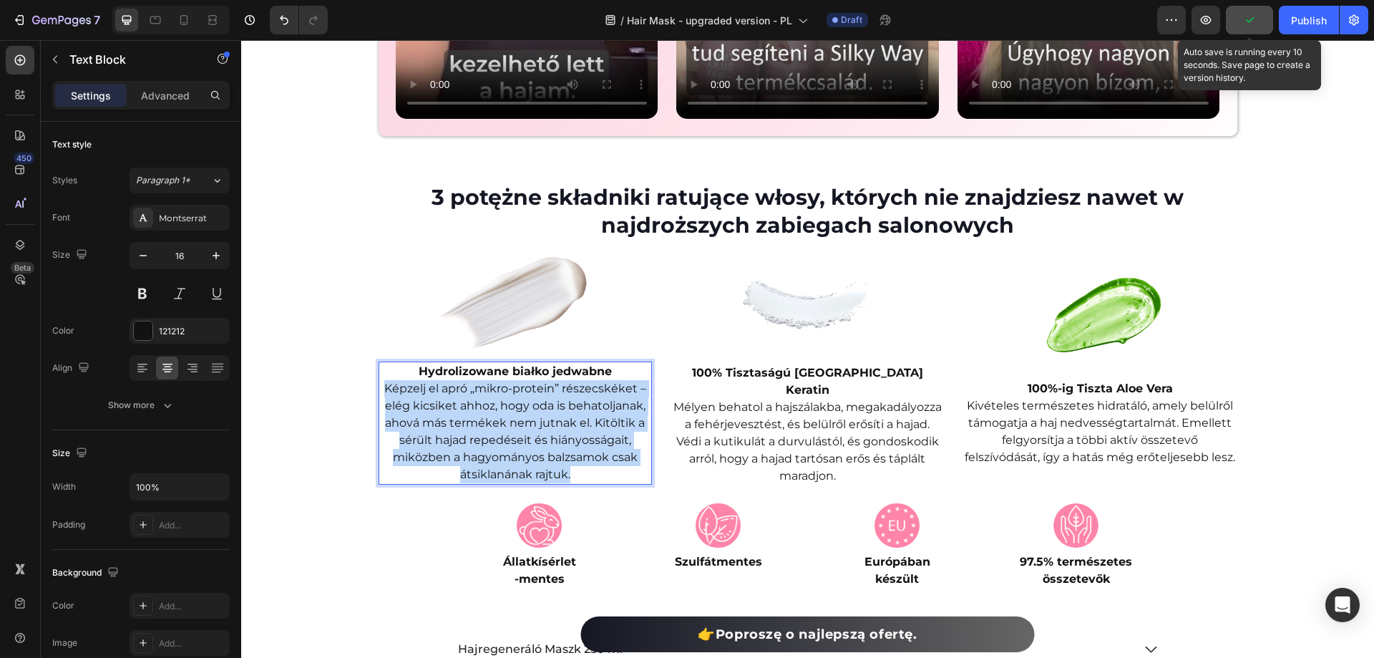
click at [555, 426] on p "Képzelj el apró „mikro-protein” részecskéket – elég kicsiket ahhoz, hogy oda is…" at bounding box center [515, 431] width 271 height 103
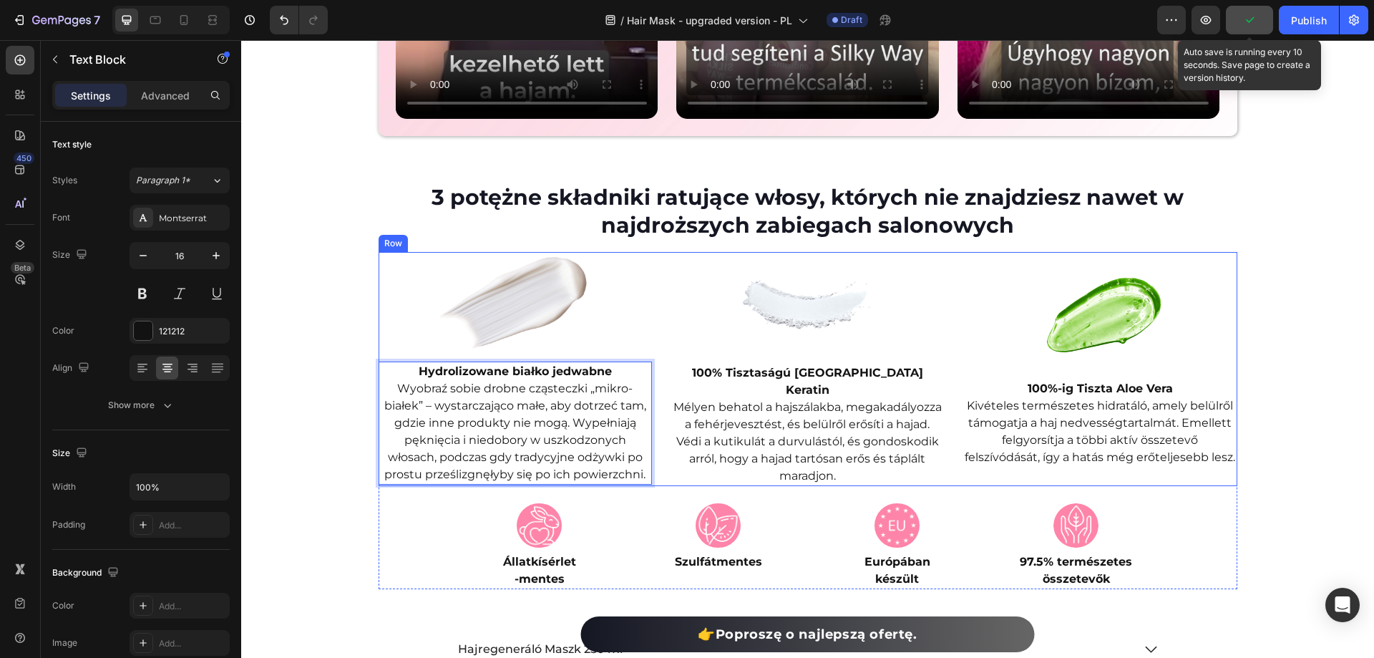
drag, startPoint x: 750, startPoint y: 360, endPoint x: 759, endPoint y: 374, distance: 16.5
click at [754, 365] on div "Image 100% Tisztaságú Brazil Keratin Mélyen behatol a hajszálakba, megakadályoz…" at bounding box center [808, 368] width 274 height 233
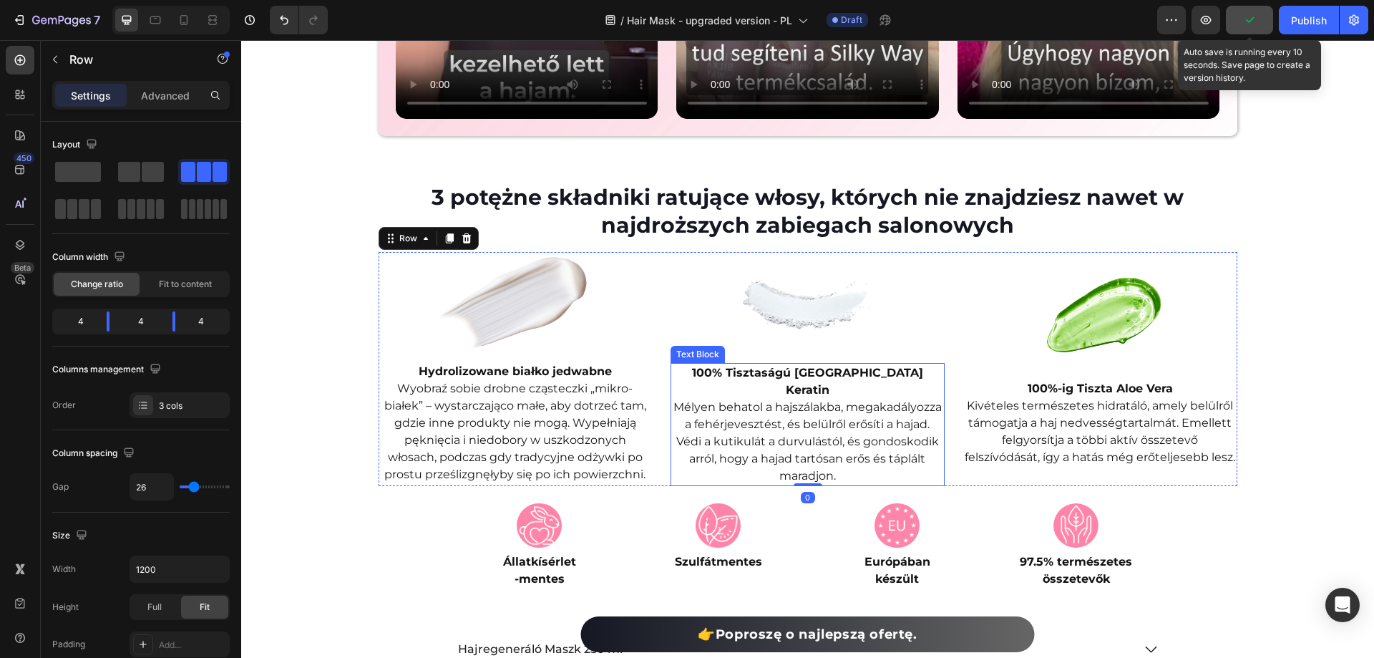
click at [759, 374] on strong "100% Tisztaságú Brazil Keratin" at bounding box center [807, 381] width 231 height 31
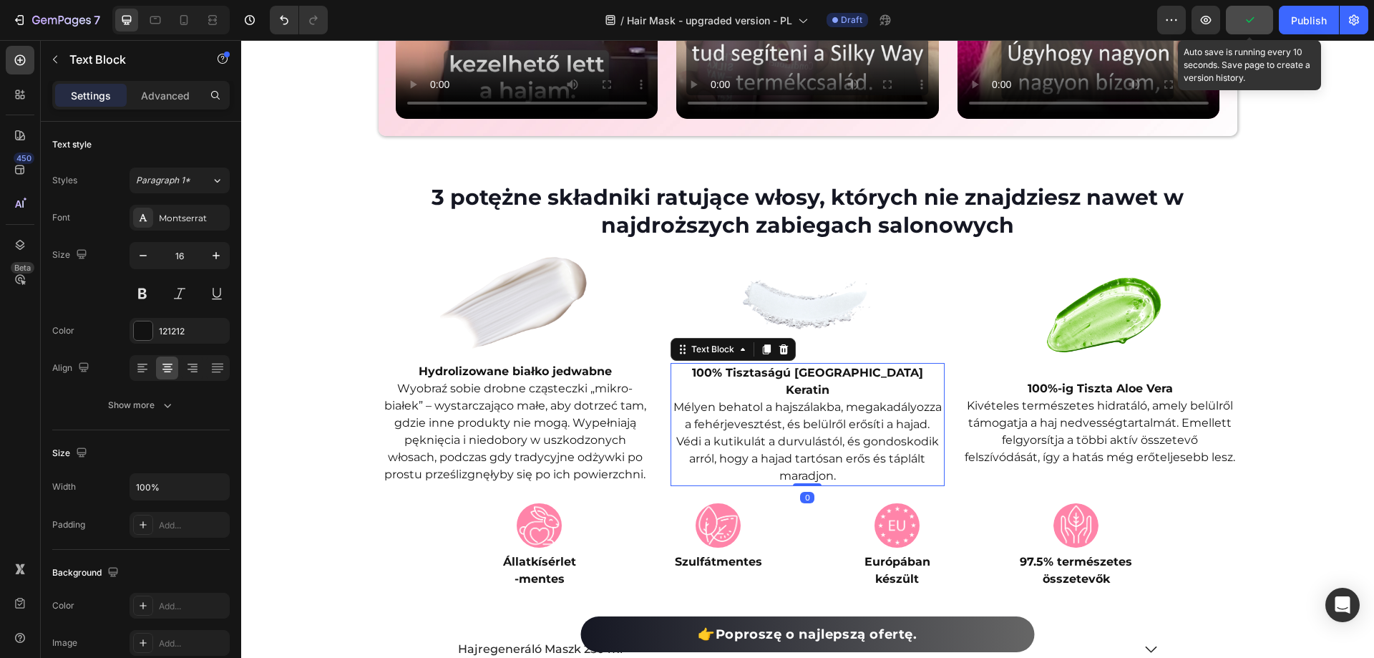
click at [759, 374] on strong "100% Tisztaságú Brazil Keratin" at bounding box center [807, 381] width 231 height 31
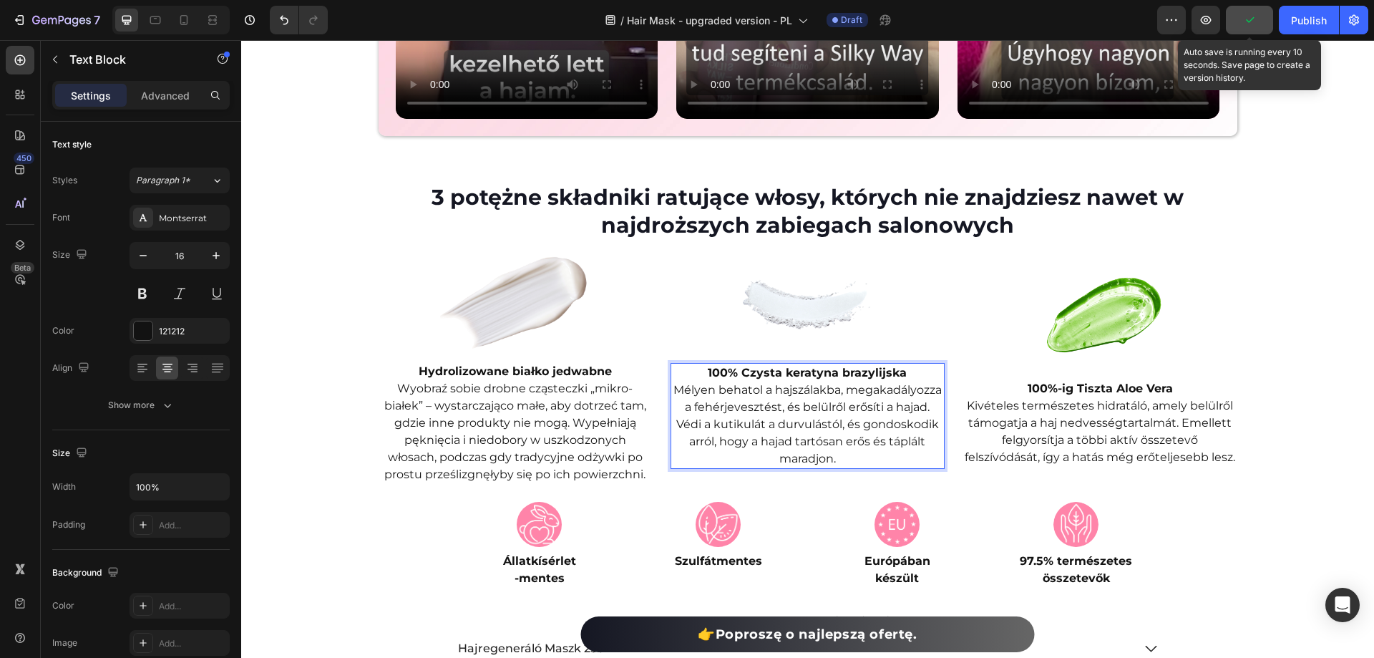
click at [789, 423] on p "Mélyen behatol a hajszálakba, megakadályozza a fehérjevesztést, és belülről erő…" at bounding box center [807, 424] width 271 height 86
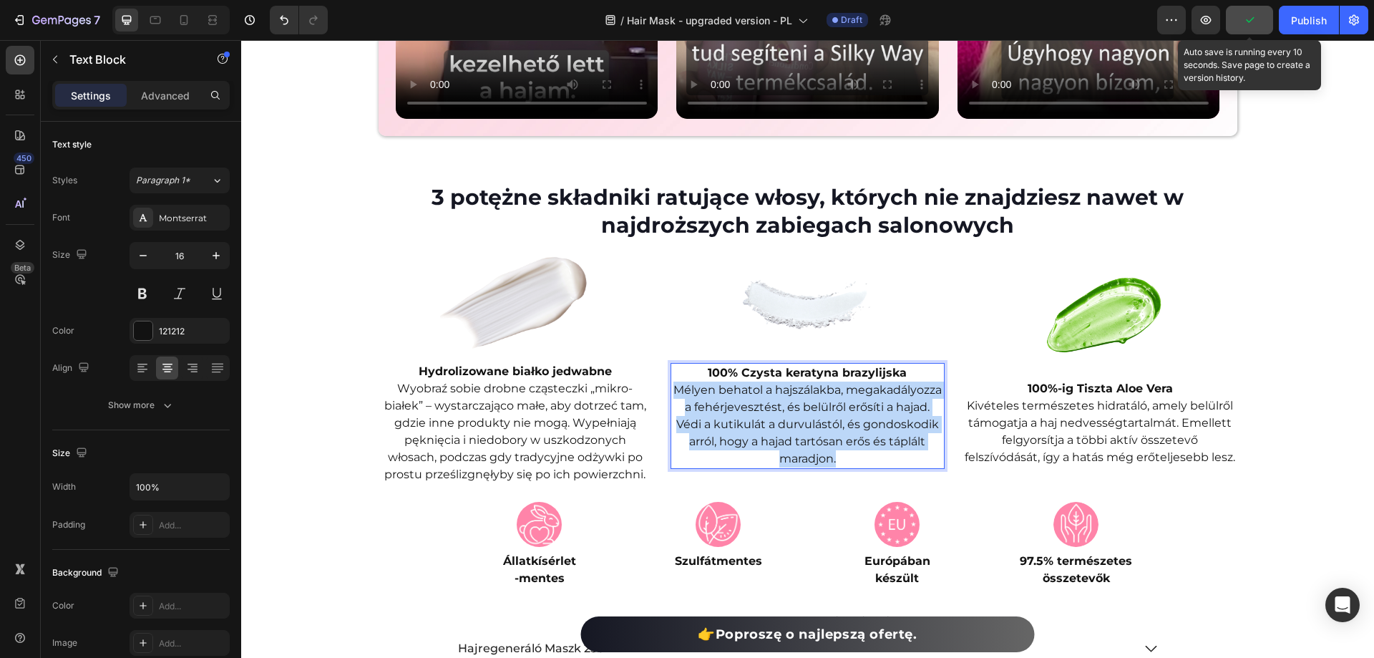
click at [789, 423] on p "Mélyen behatol a hajszálakba, megakadályozza a fehérjevesztést, és belülről erő…" at bounding box center [807, 424] width 271 height 86
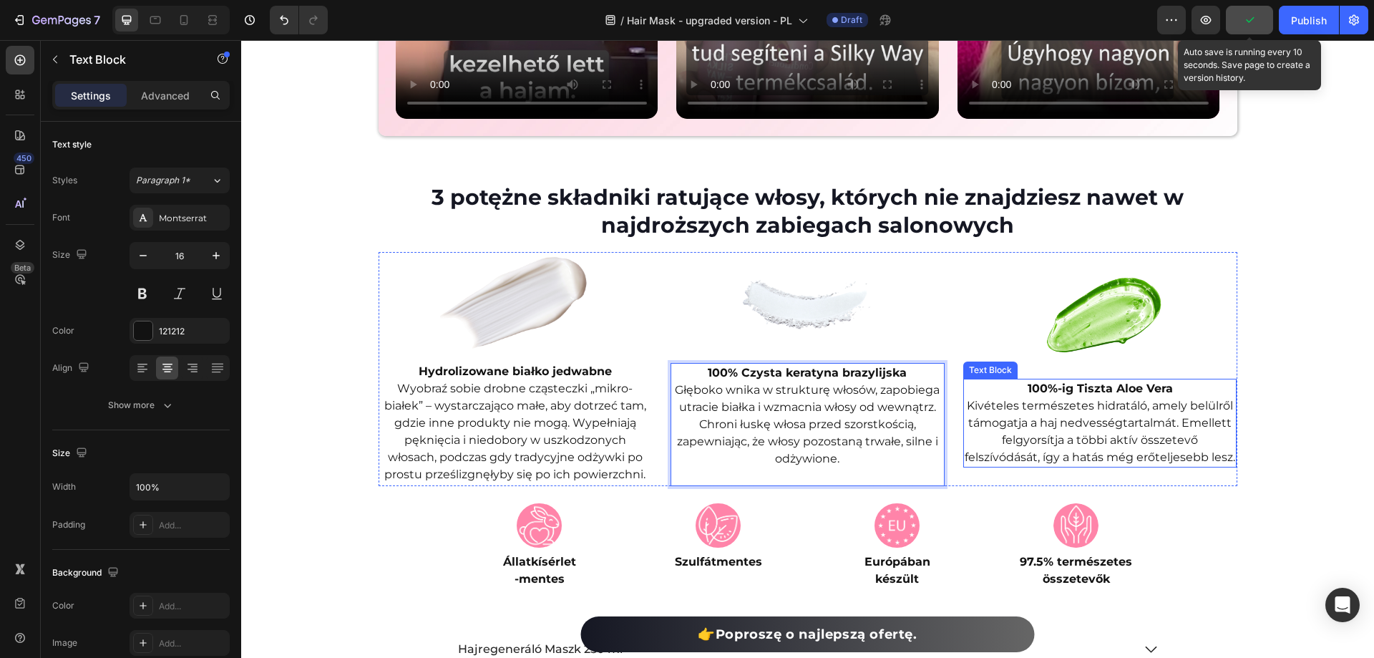
click at [1149, 388] on strong "100%-ig Tiszta Aloe Vera" at bounding box center [1100, 388] width 145 height 14
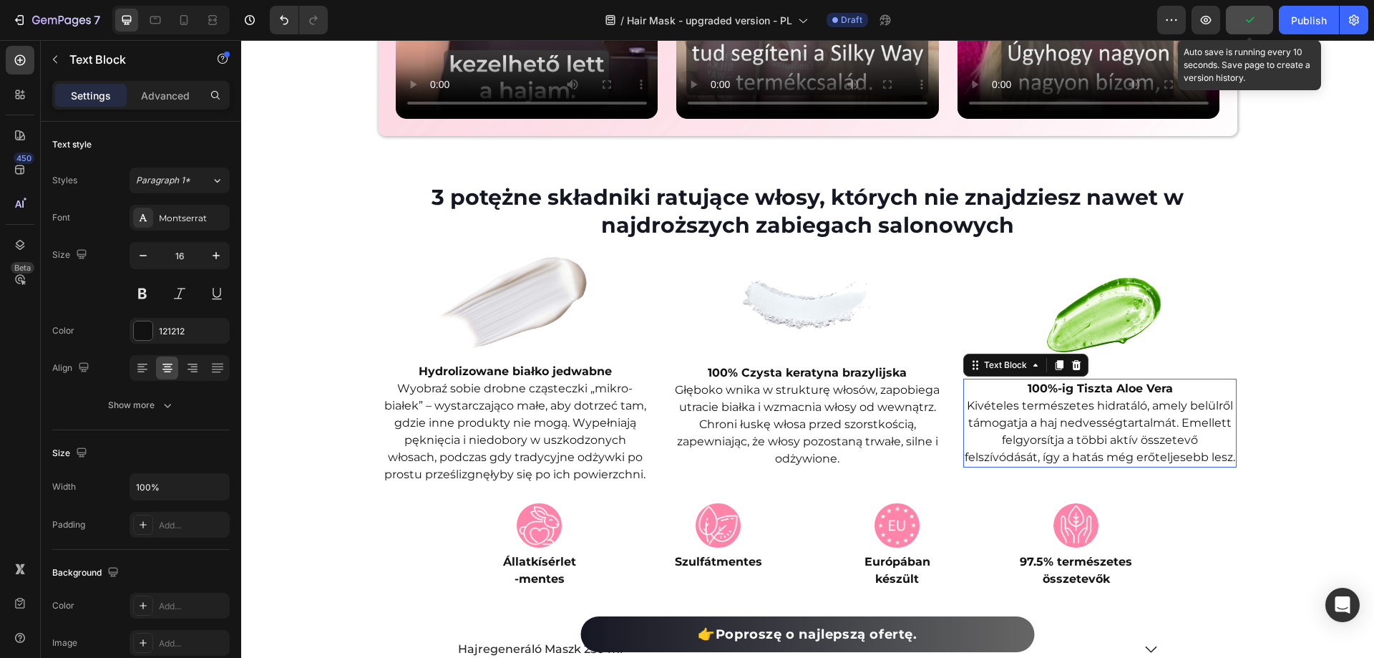
click at [1149, 388] on strong "100%-ig Tiszta Aloe Vera" at bounding box center [1100, 388] width 145 height 14
click at [1037, 419] on p "Kivételes természetes hidratáló, amely belülről támogatja a haj nedvességtartal…" at bounding box center [1100, 431] width 271 height 69
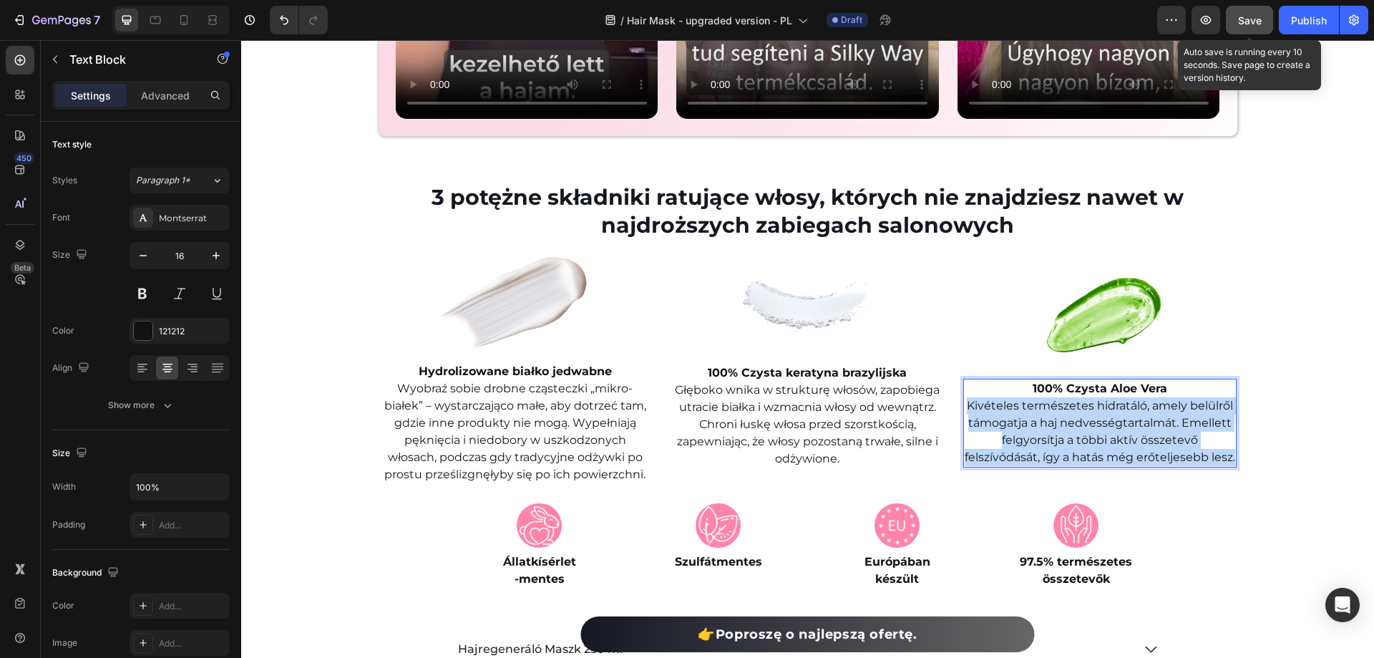
click at [1037, 419] on p "Kivételes természetes hidratáló, amely belülről támogatja a haj nedvességtartal…" at bounding box center [1100, 431] width 271 height 69
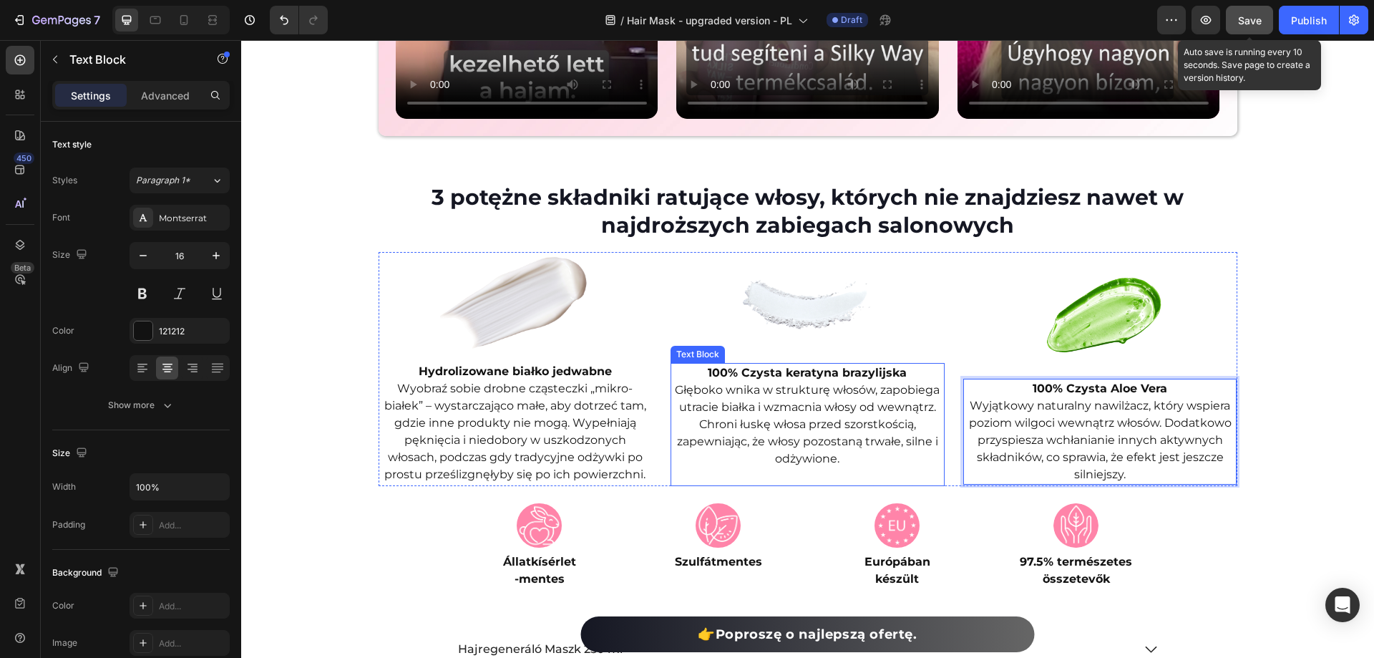
click at [878, 474] on p "Rich Text Editor. Editing area: main" at bounding box center [807, 475] width 271 height 17
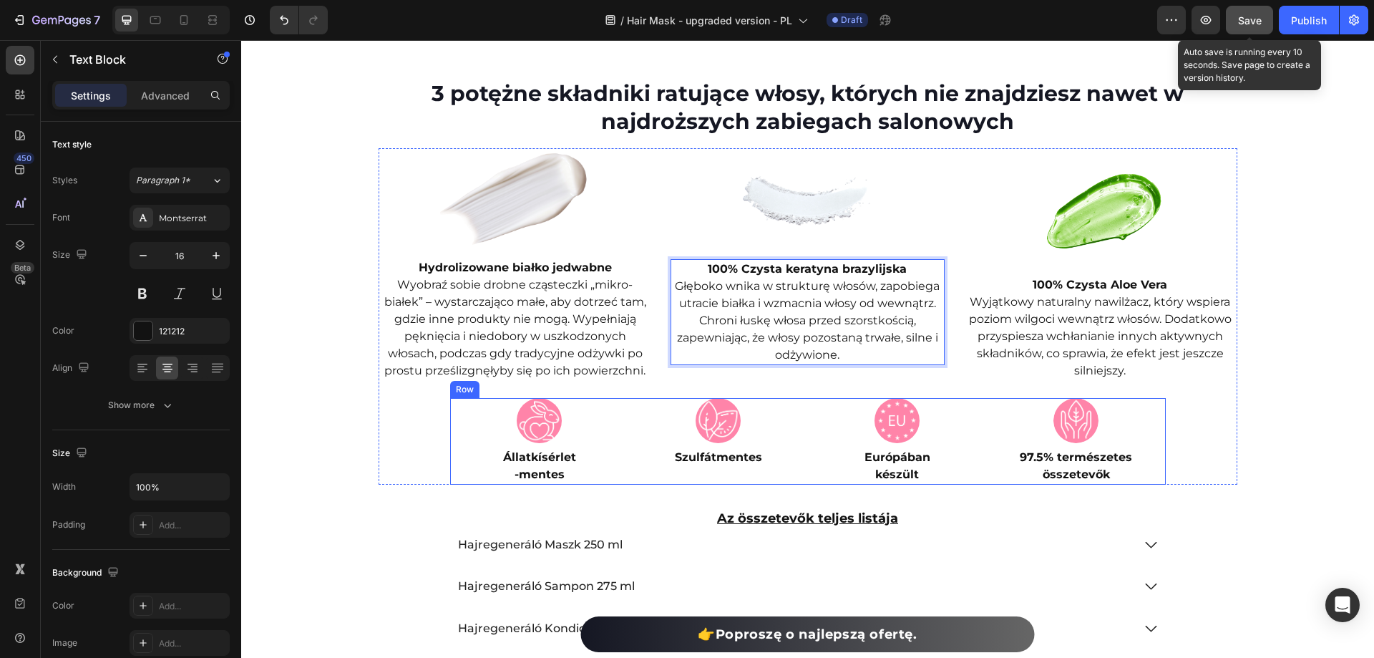
scroll to position [3936, 0]
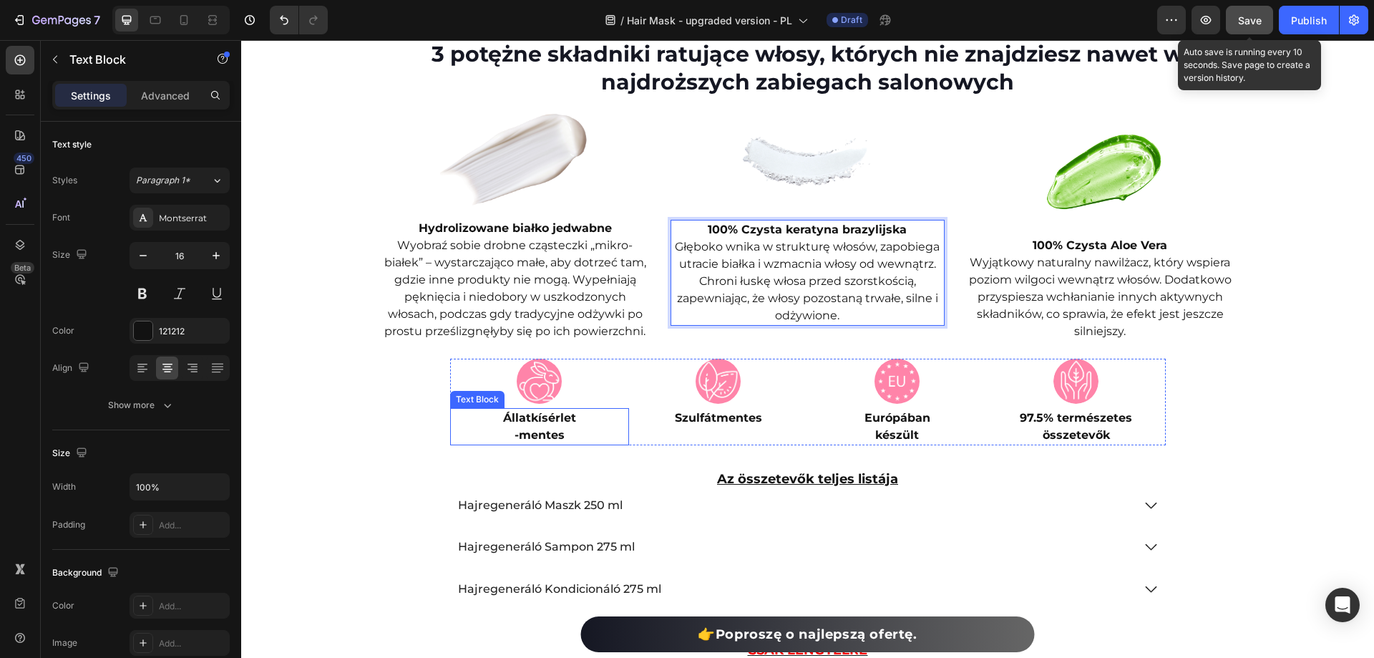
click at [539, 421] on strong "Állatkísérlet" at bounding box center [539, 418] width 73 height 14
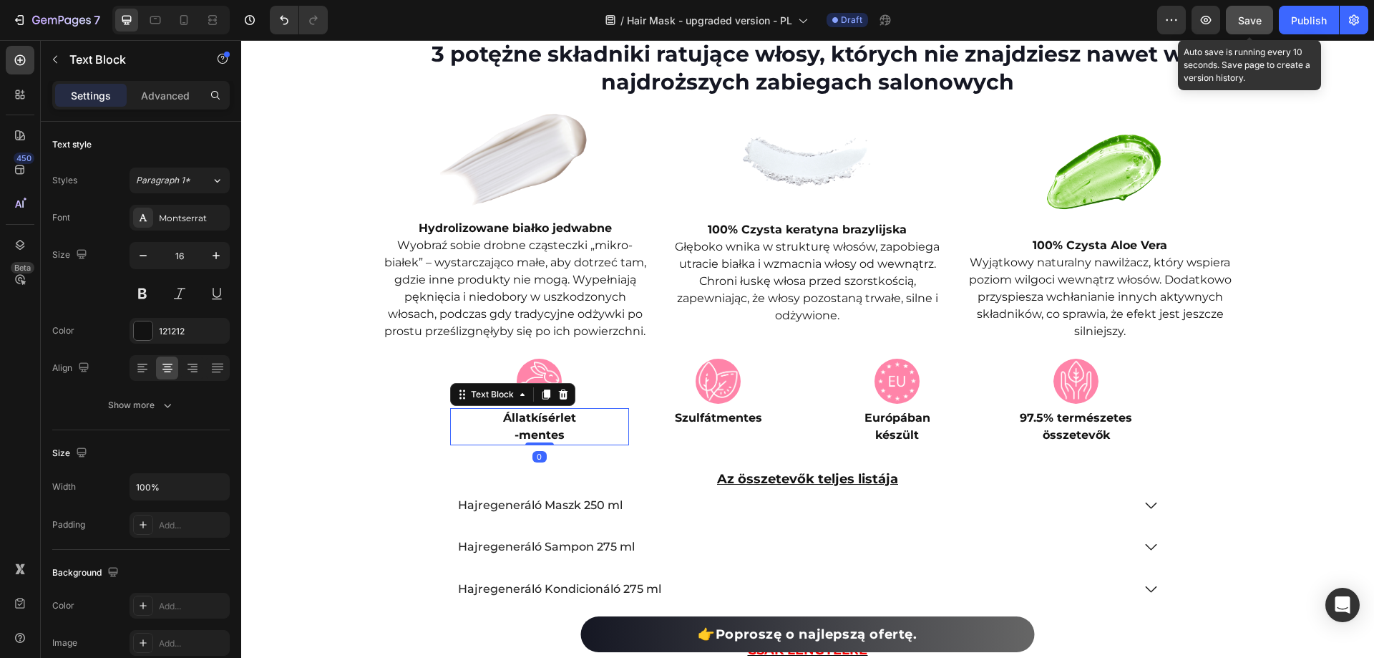
click at [539, 421] on strong "Állatkísérlet" at bounding box center [539, 418] width 73 height 14
click at [538, 421] on strong "Állatkísérlet" at bounding box center [539, 418] width 73 height 14
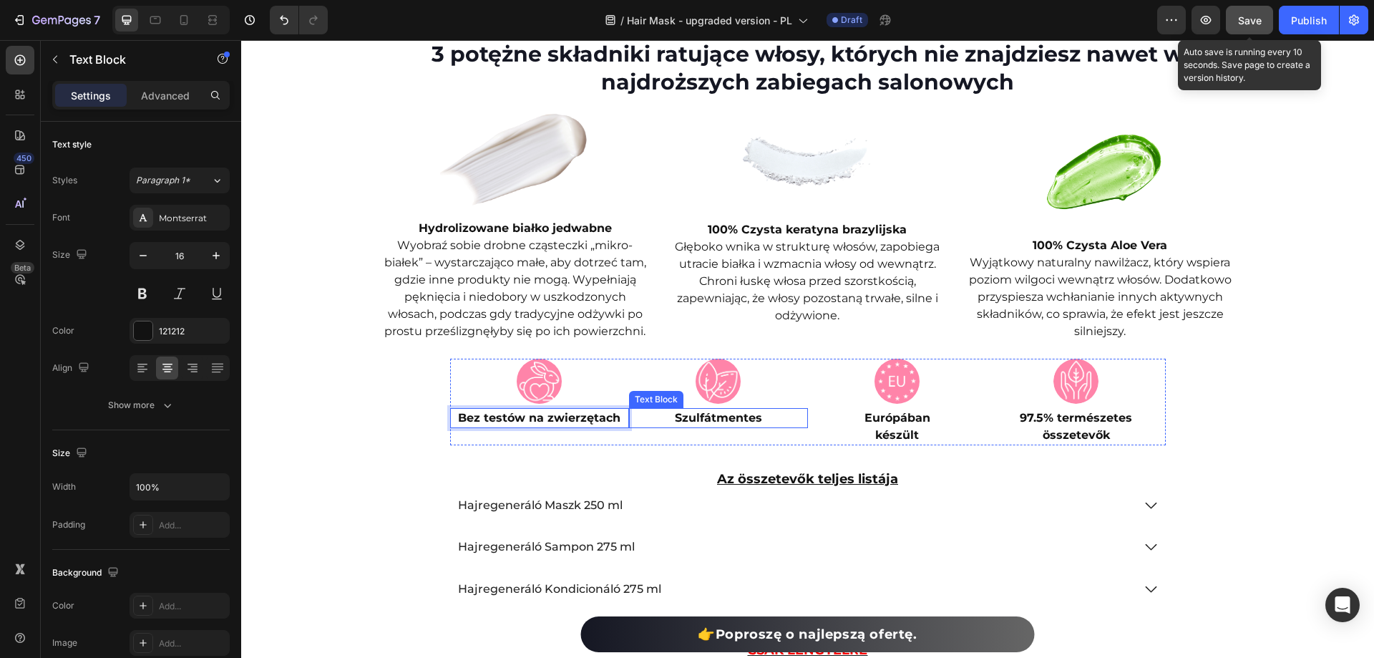
click at [710, 415] on strong "Szulfátmentes" at bounding box center [718, 418] width 87 height 14
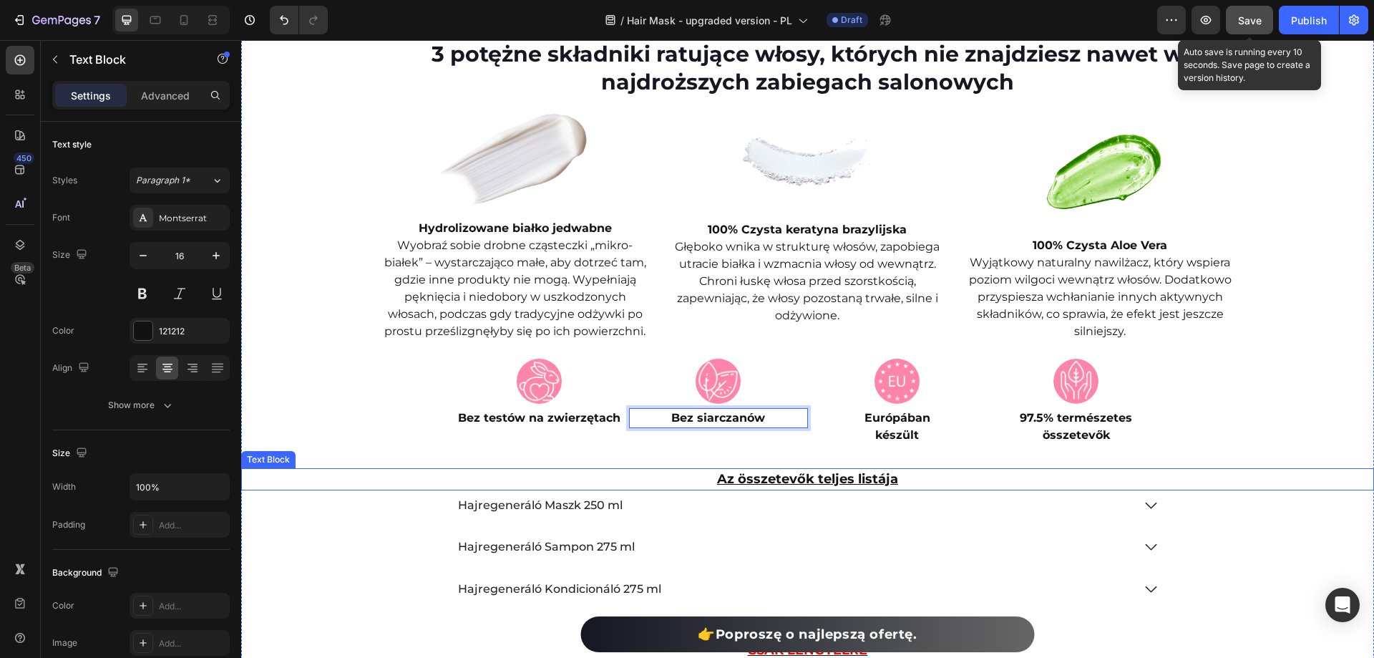
click at [885, 433] on strong "készült" at bounding box center [897, 435] width 44 height 14
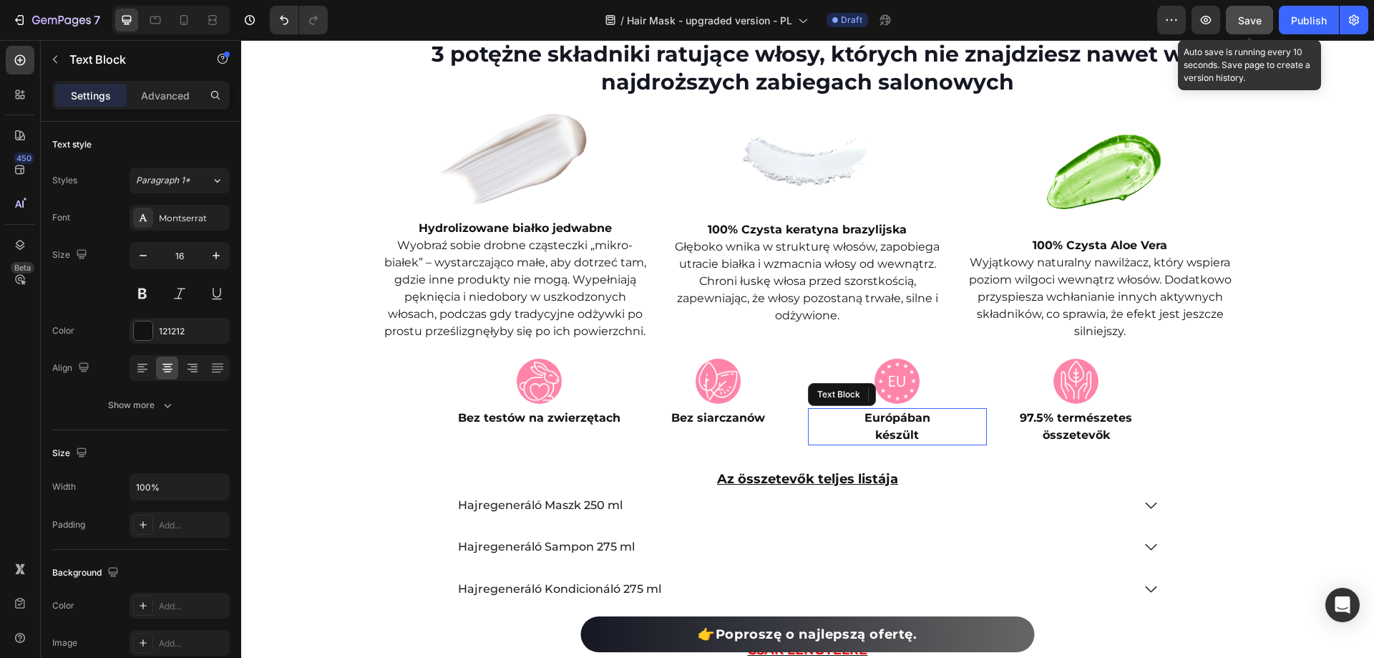
click at [885, 433] on strong "készült" at bounding box center [897, 435] width 44 height 14
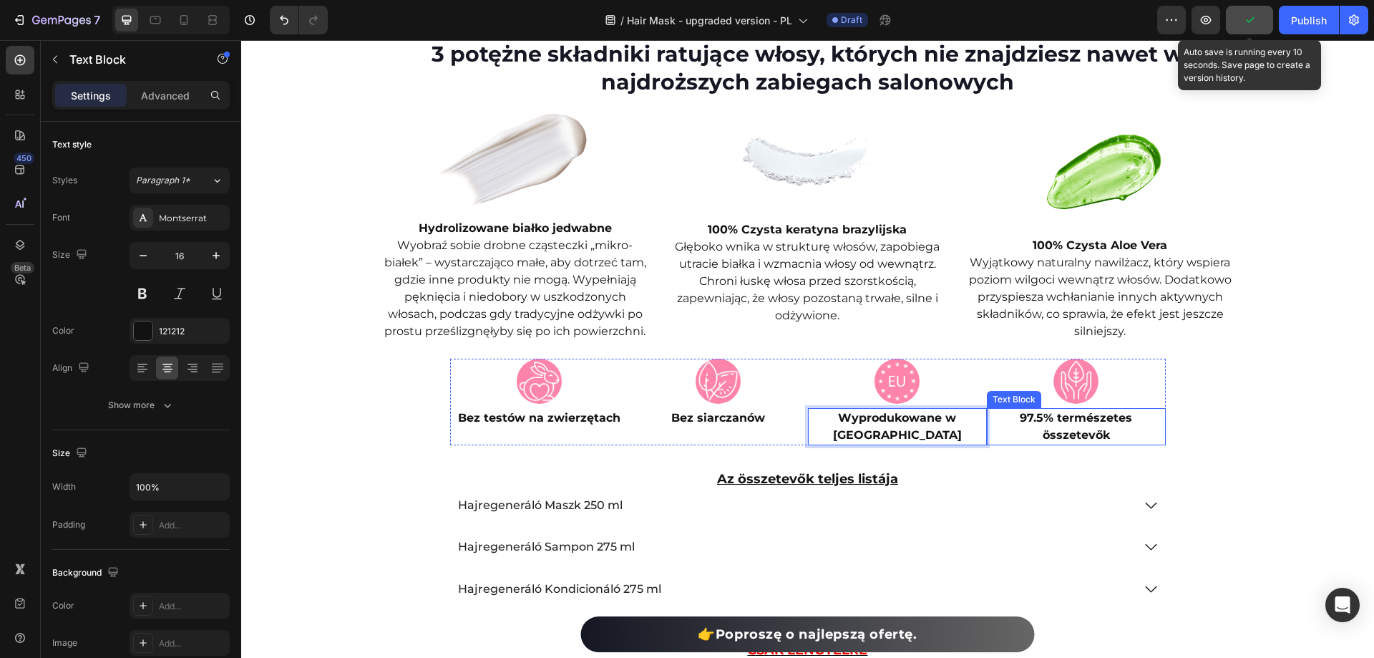
click at [1043, 429] on strong "összetevők" at bounding box center [1076, 435] width 67 height 14
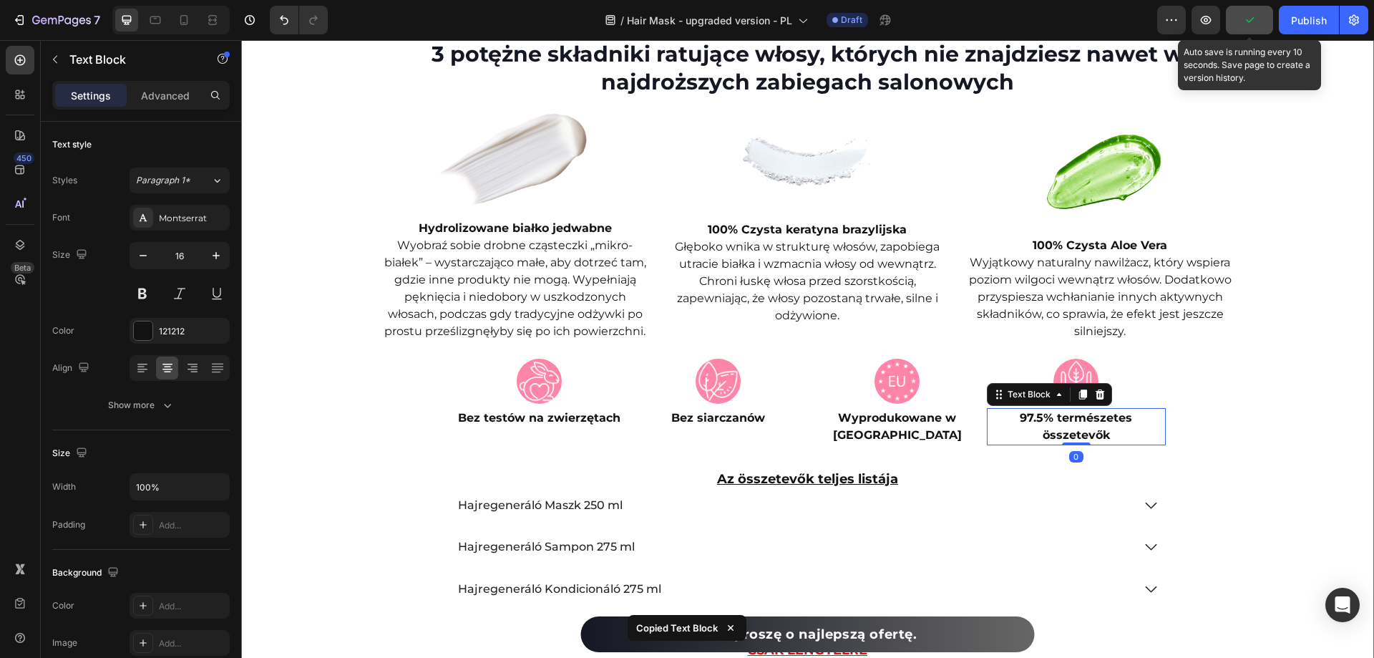
click at [1076, 429] on strong "összetevők" at bounding box center [1076, 435] width 67 height 14
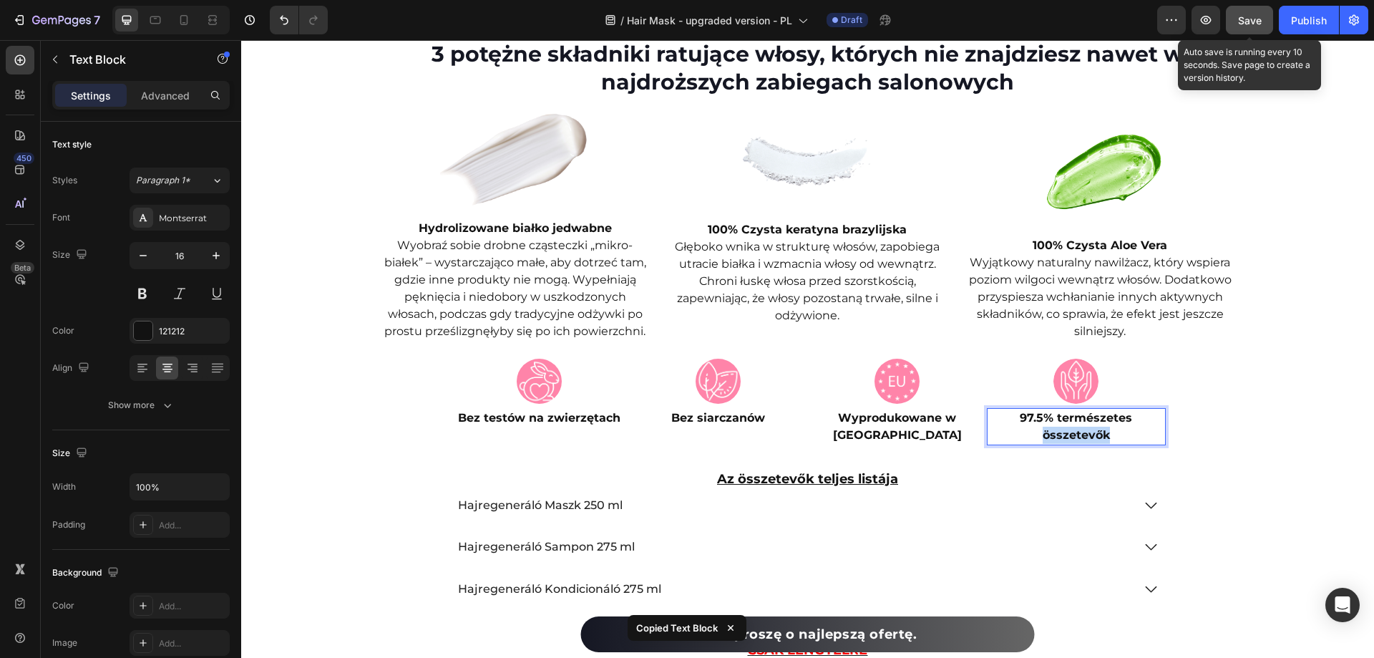
click at [1076, 429] on strong "összetevők" at bounding box center [1076, 435] width 67 height 14
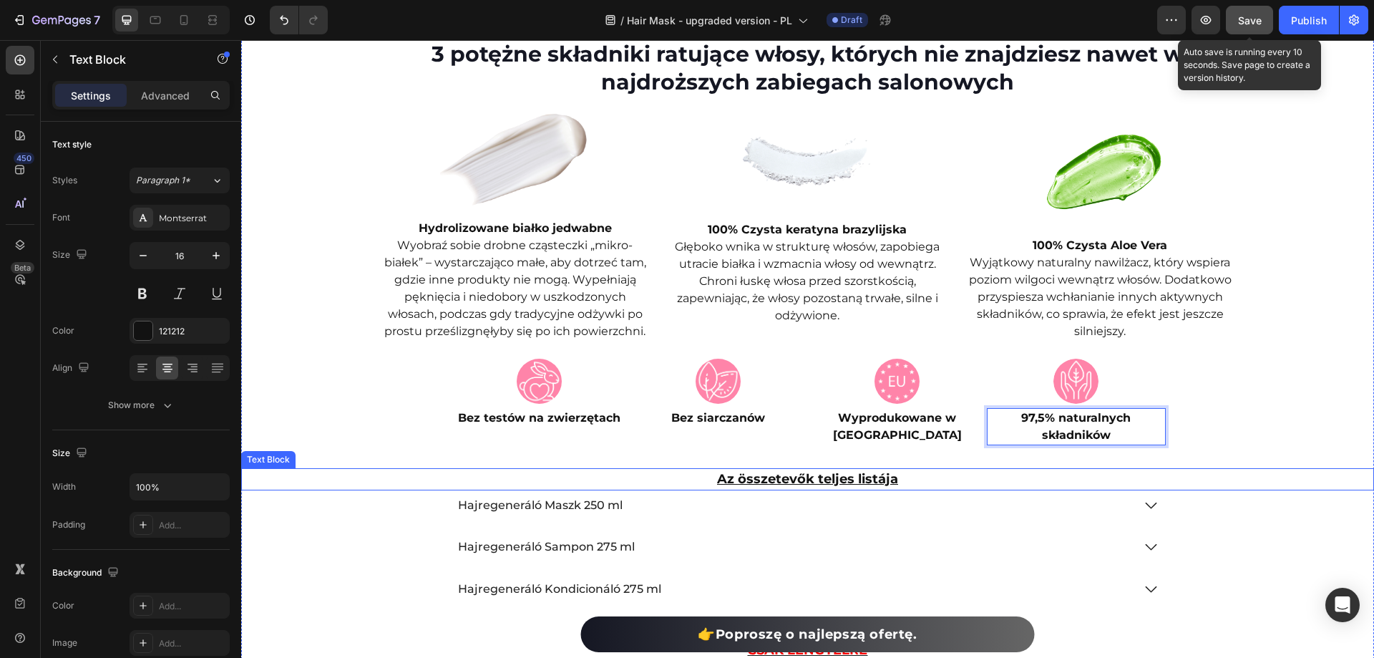
click at [886, 477] on strong "Az összetevők teljes listája" at bounding box center [807, 479] width 181 height 16
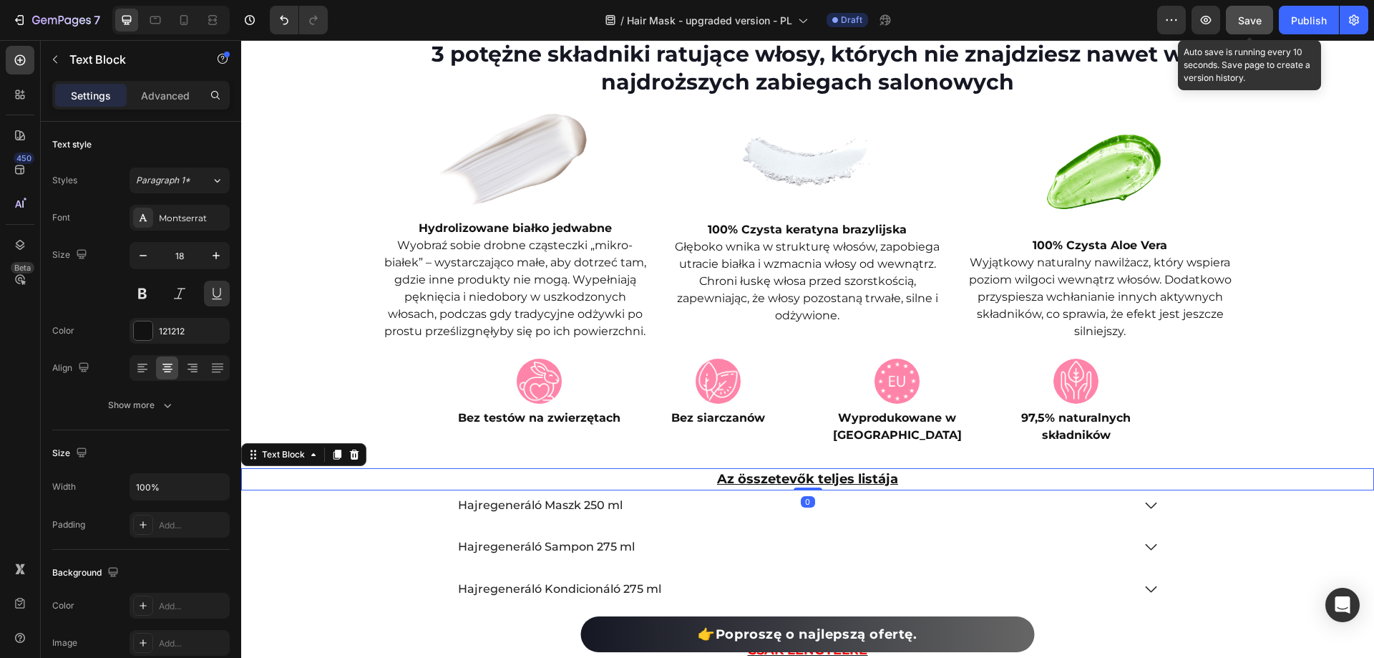
click at [886, 477] on strong "Az összetevők teljes listája" at bounding box center [807, 479] width 181 height 16
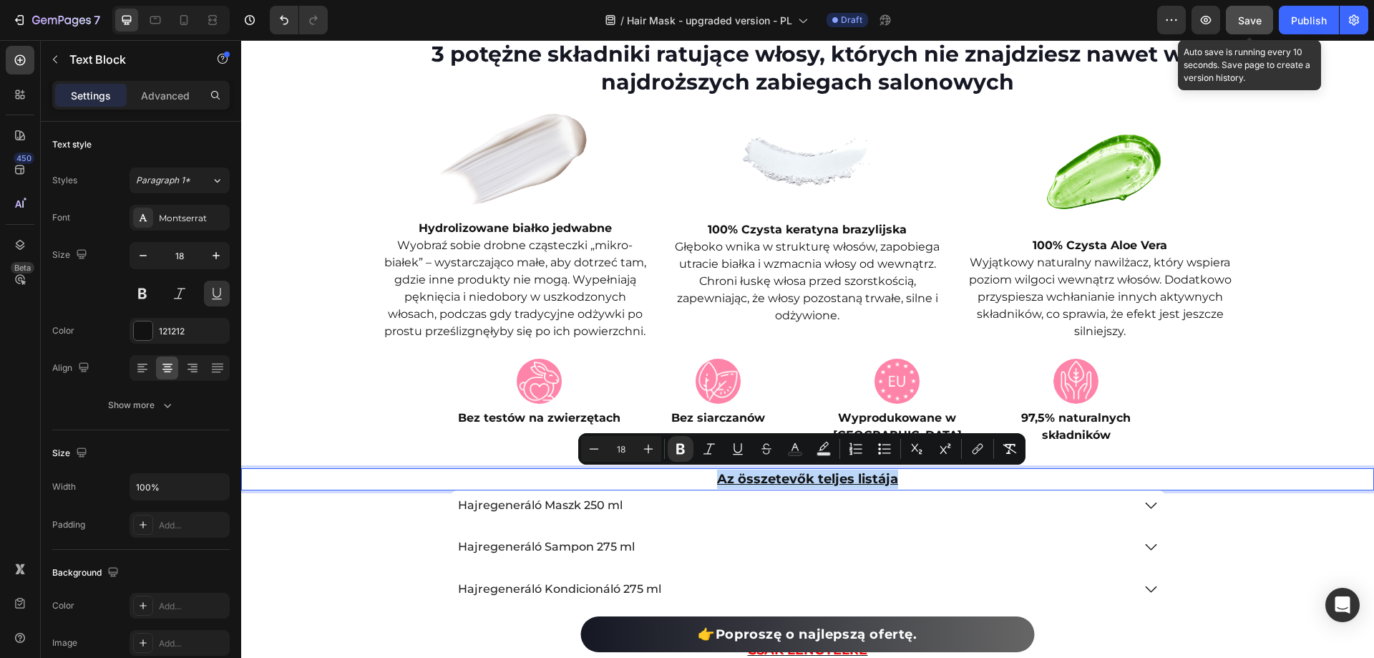
click at [886, 477] on strong "Az összetevők teljes listája" at bounding box center [807, 479] width 181 height 16
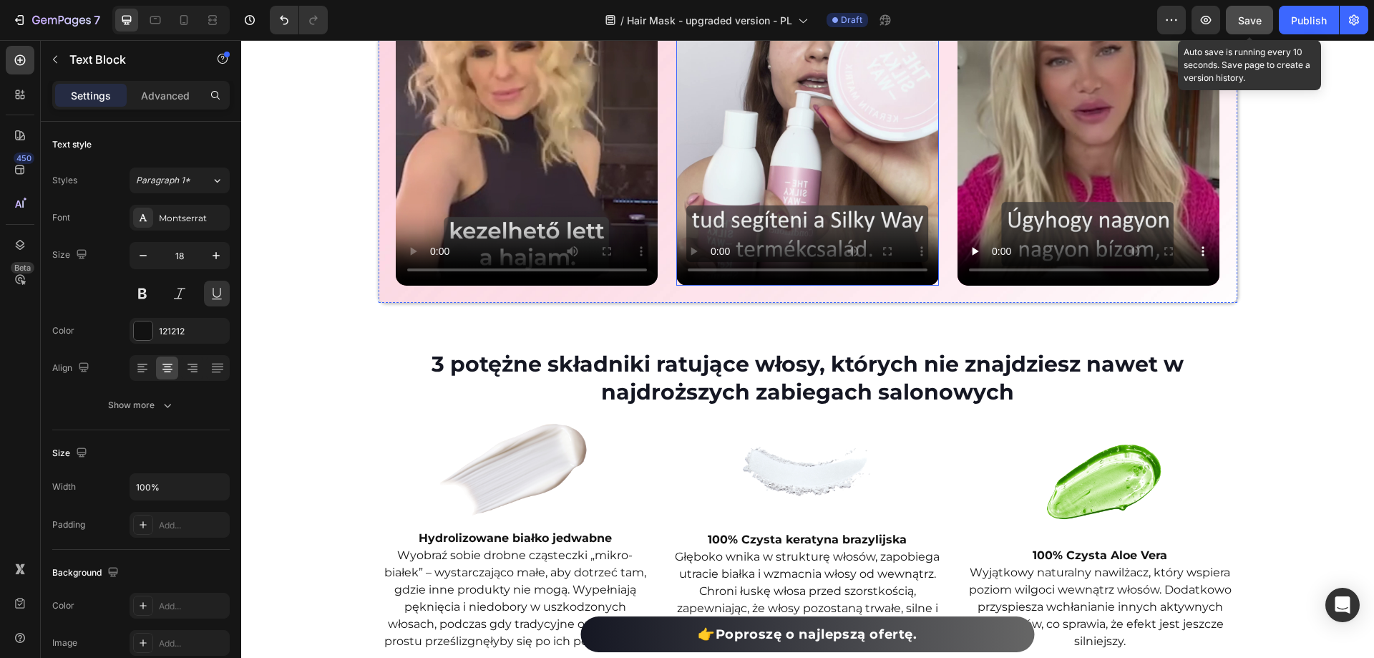
scroll to position [3865, 0]
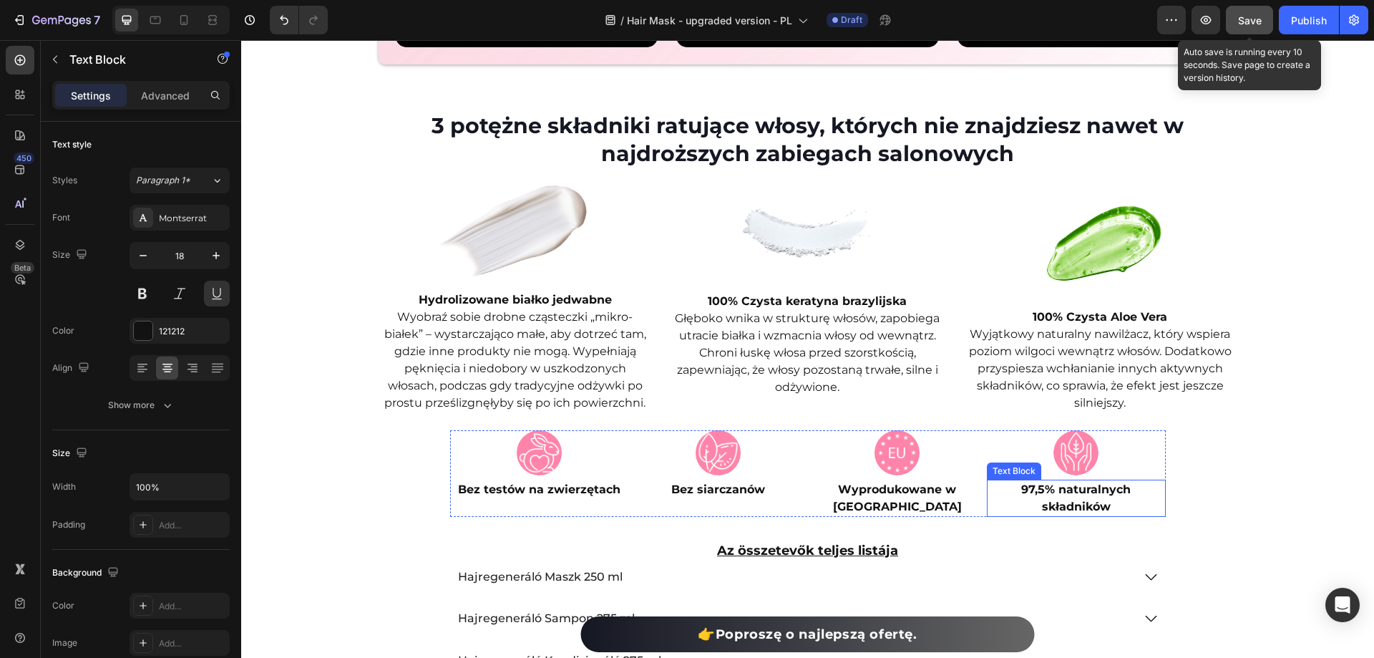
click at [1073, 499] on strong "97,5% naturalnych składników" at bounding box center [1075, 497] width 109 height 31
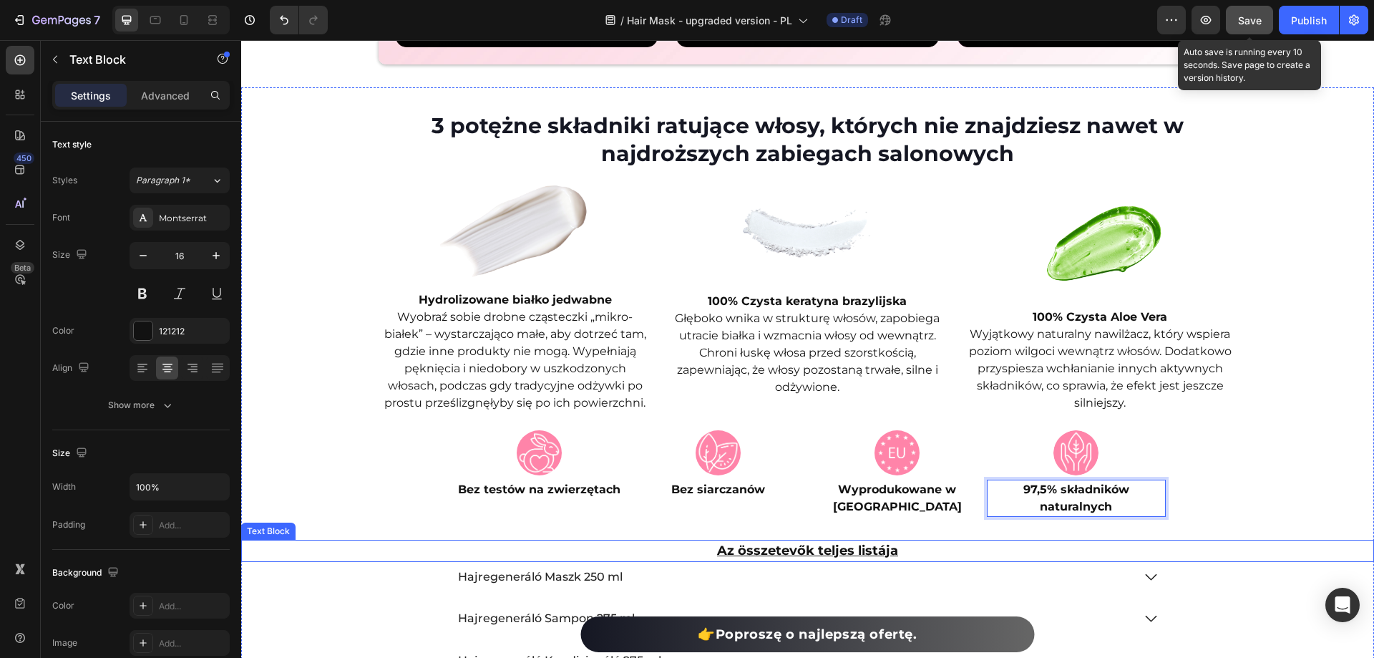
click at [858, 547] on strong "Az összetevők teljes listája" at bounding box center [807, 550] width 181 height 16
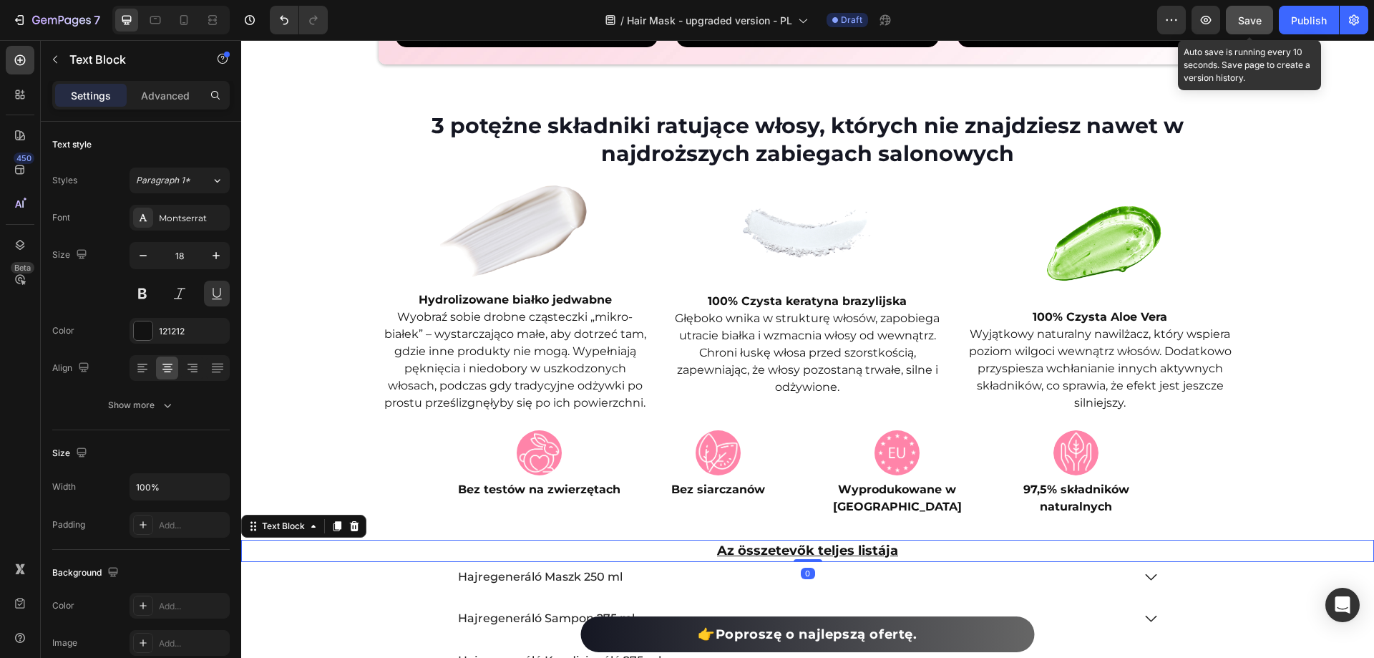
click at [858, 547] on strong "Az összetevők teljes listája" at bounding box center [807, 550] width 181 height 16
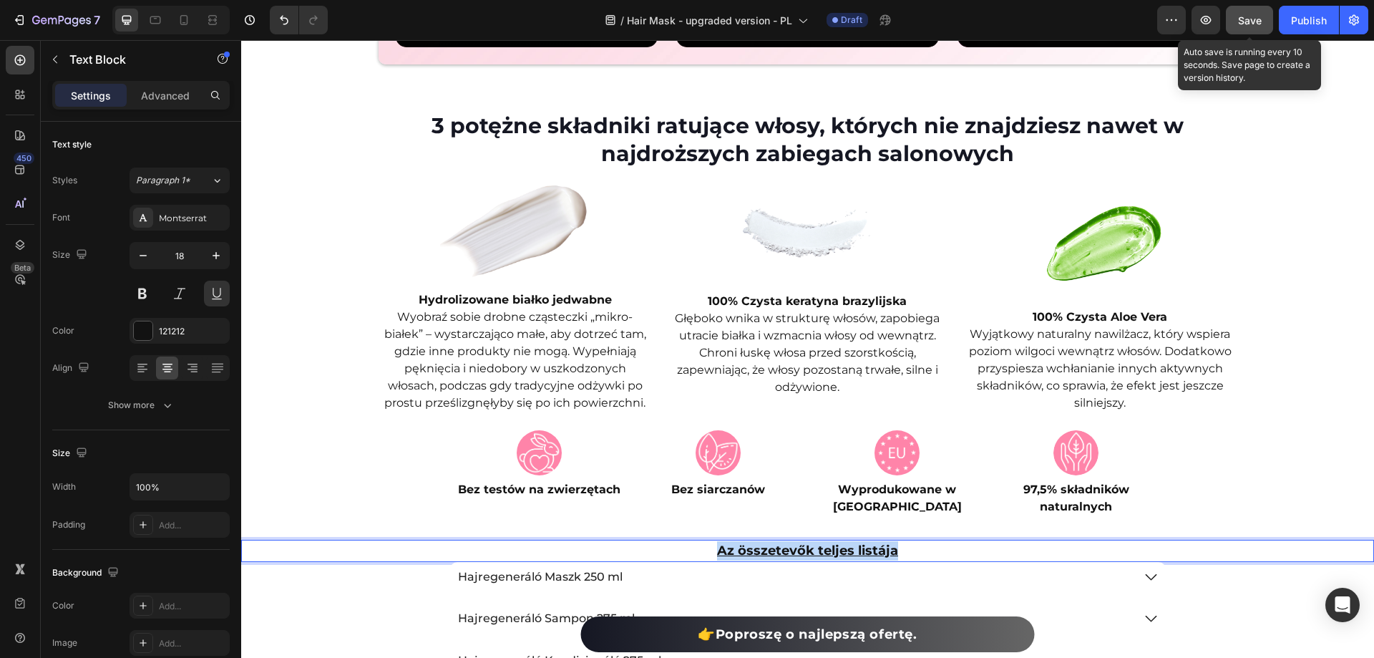
click at [858, 547] on strong "Az összetevők teljes listája" at bounding box center [807, 550] width 181 height 16
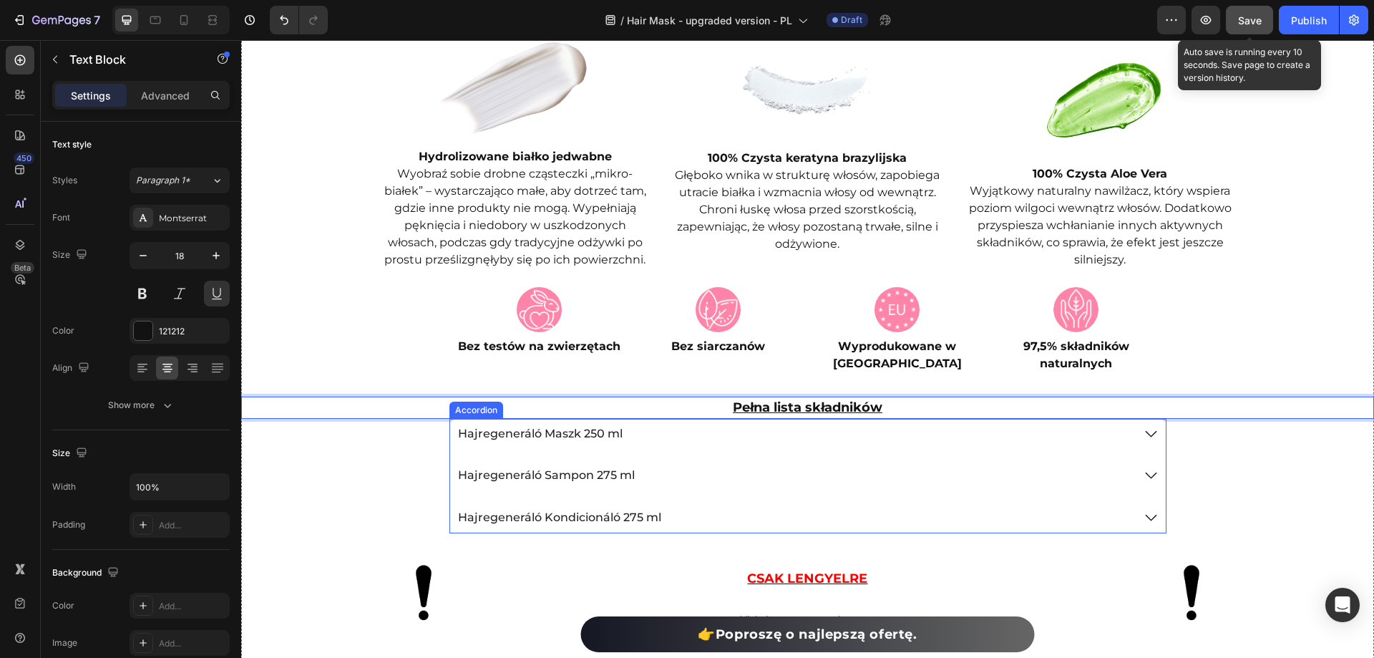
click at [522, 436] on p "Hajregeneráló Maszk 250 ml" at bounding box center [540, 434] width 165 height 15
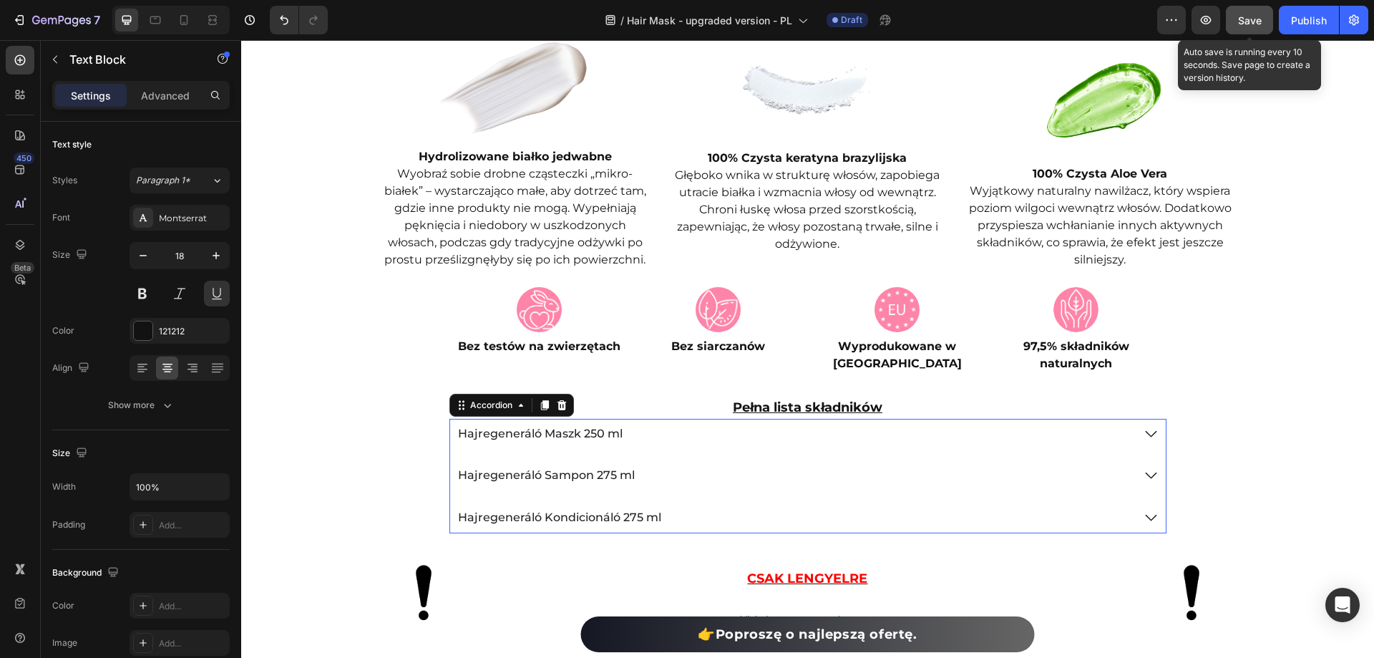
click at [522, 436] on p "Hajregeneráló Maszk 250 ml" at bounding box center [540, 434] width 165 height 15
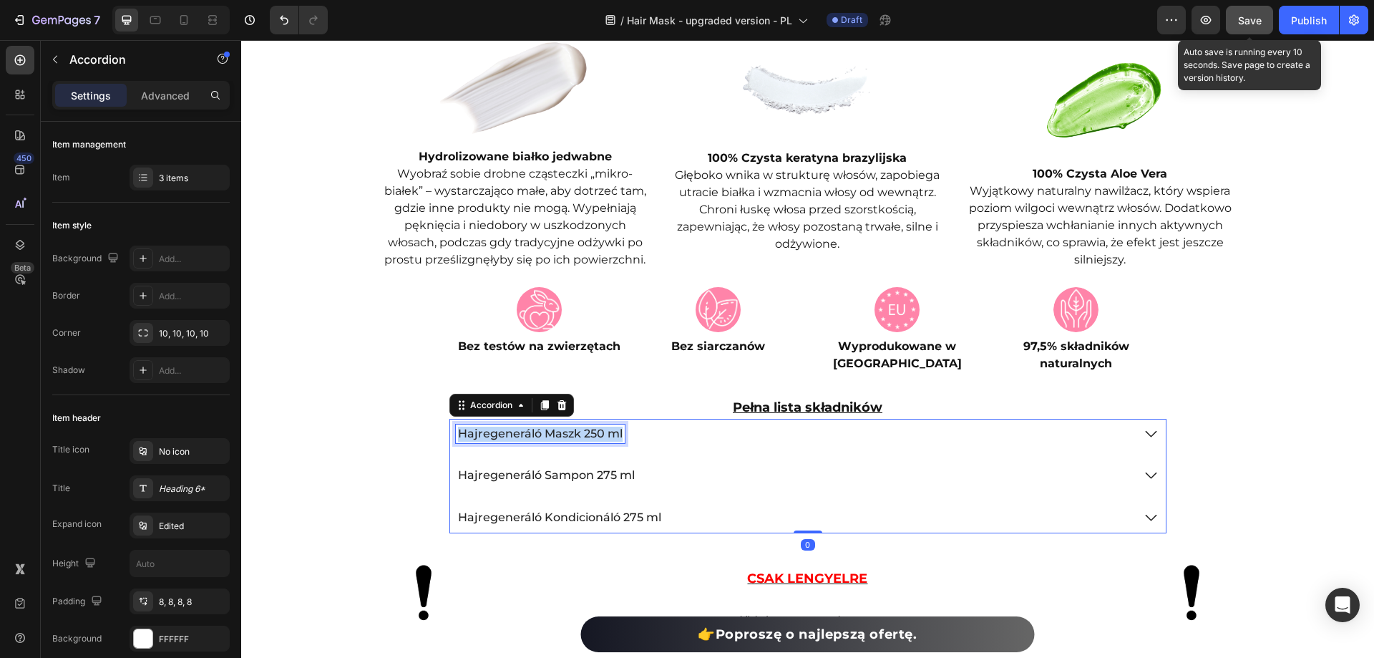
click at [522, 436] on p "Hajregeneráló Maszk 250 ml" at bounding box center [540, 434] width 165 height 15
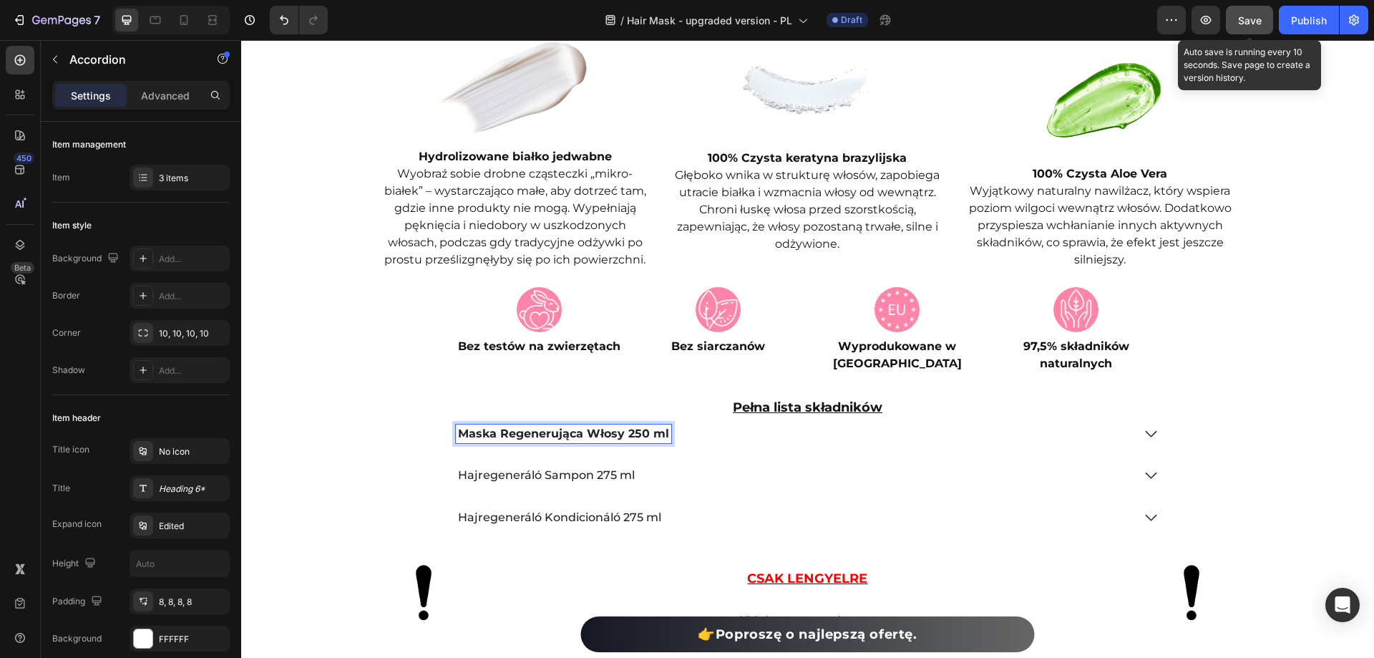
click at [610, 470] on p "Hajregeneráló Sampon 275 ml" at bounding box center [546, 475] width 177 height 15
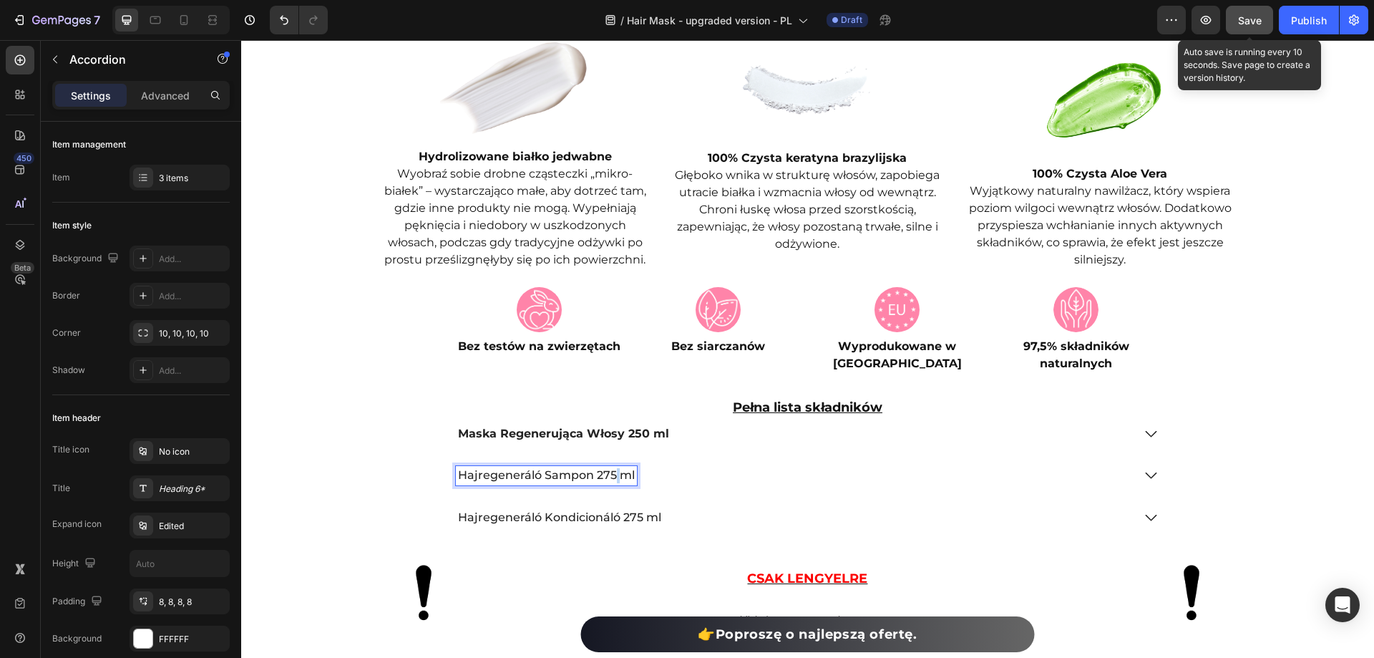
click at [610, 470] on p "Hajregeneráló Sampon 275 ml" at bounding box center [546, 475] width 177 height 15
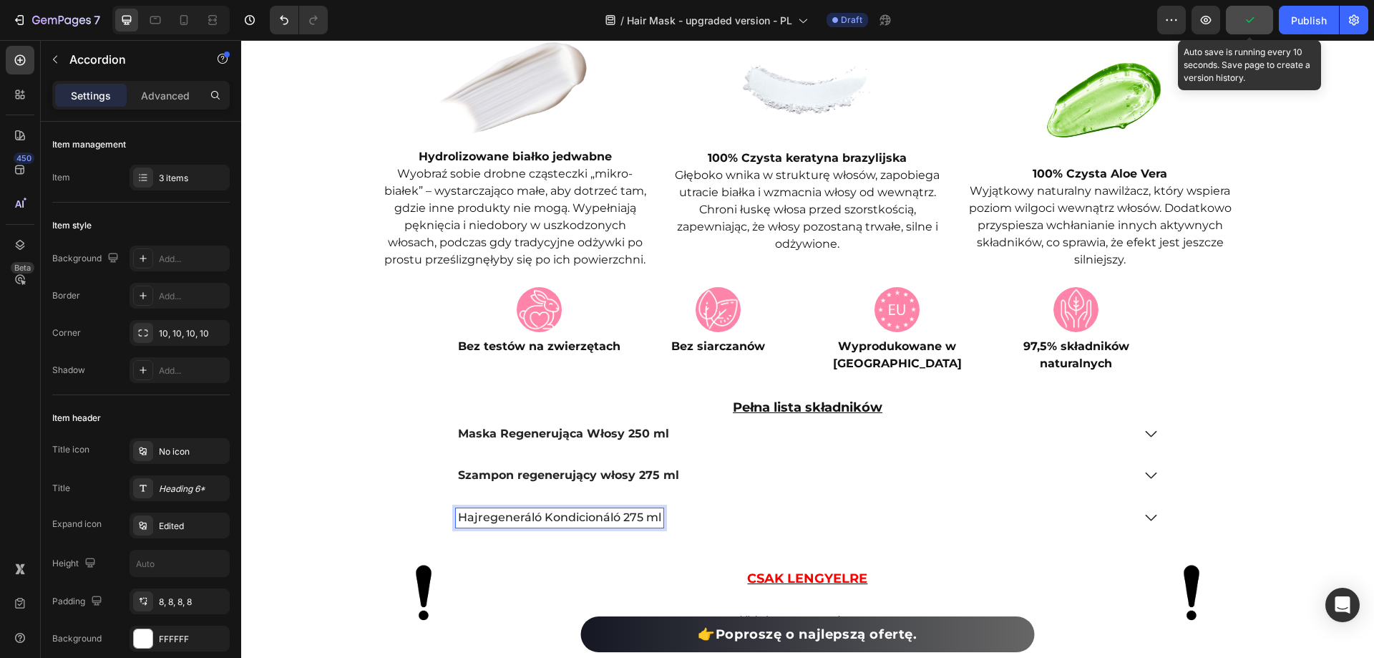
click at [617, 517] on p "Hajregeneráló Kondicionáló 275 ml" at bounding box center [559, 517] width 203 height 15
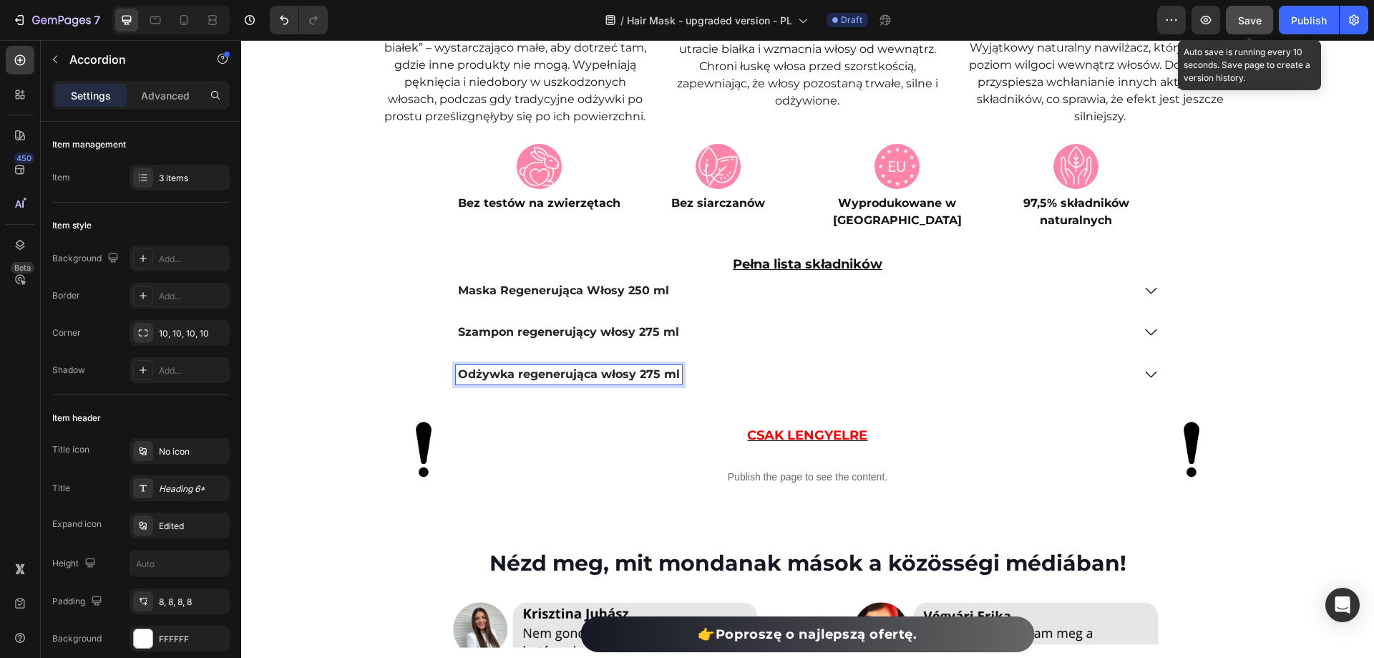
click at [1142, 368] on icon at bounding box center [1150, 375] width 17 height 18
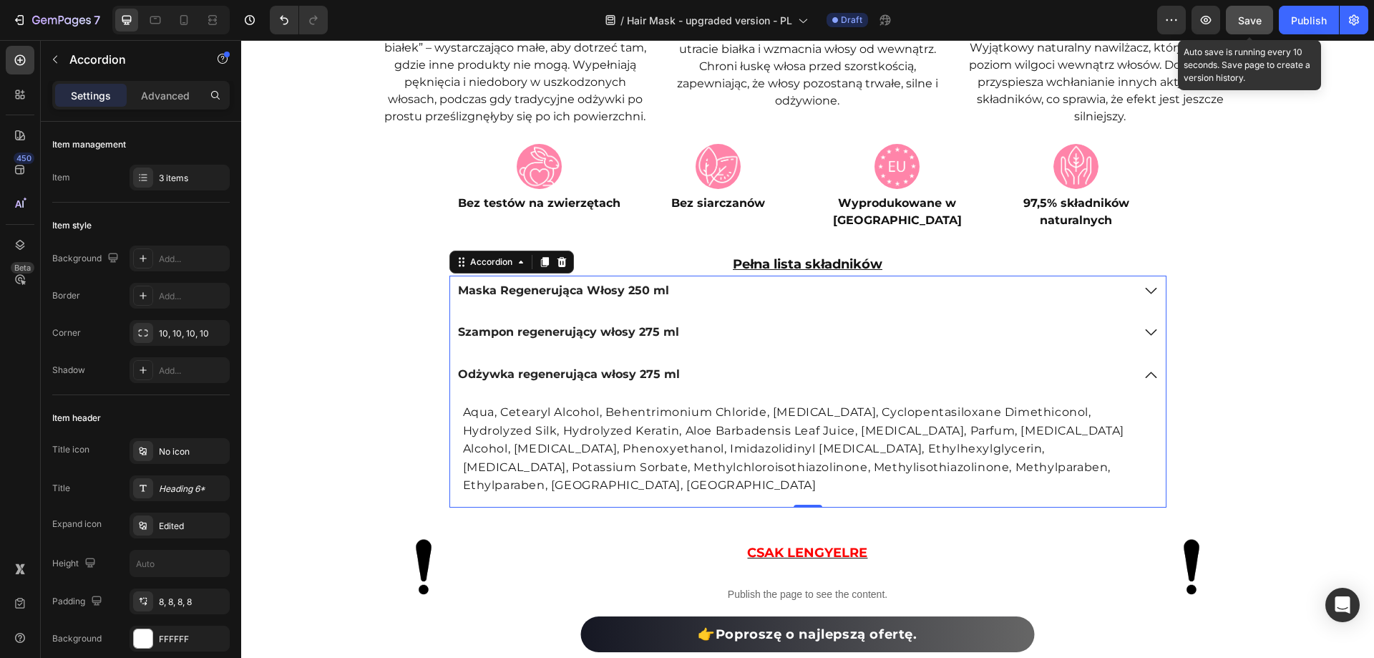
click at [1146, 346] on div "Szampon regenerujący włosy 275 ml" at bounding box center [808, 332] width 716 height 31
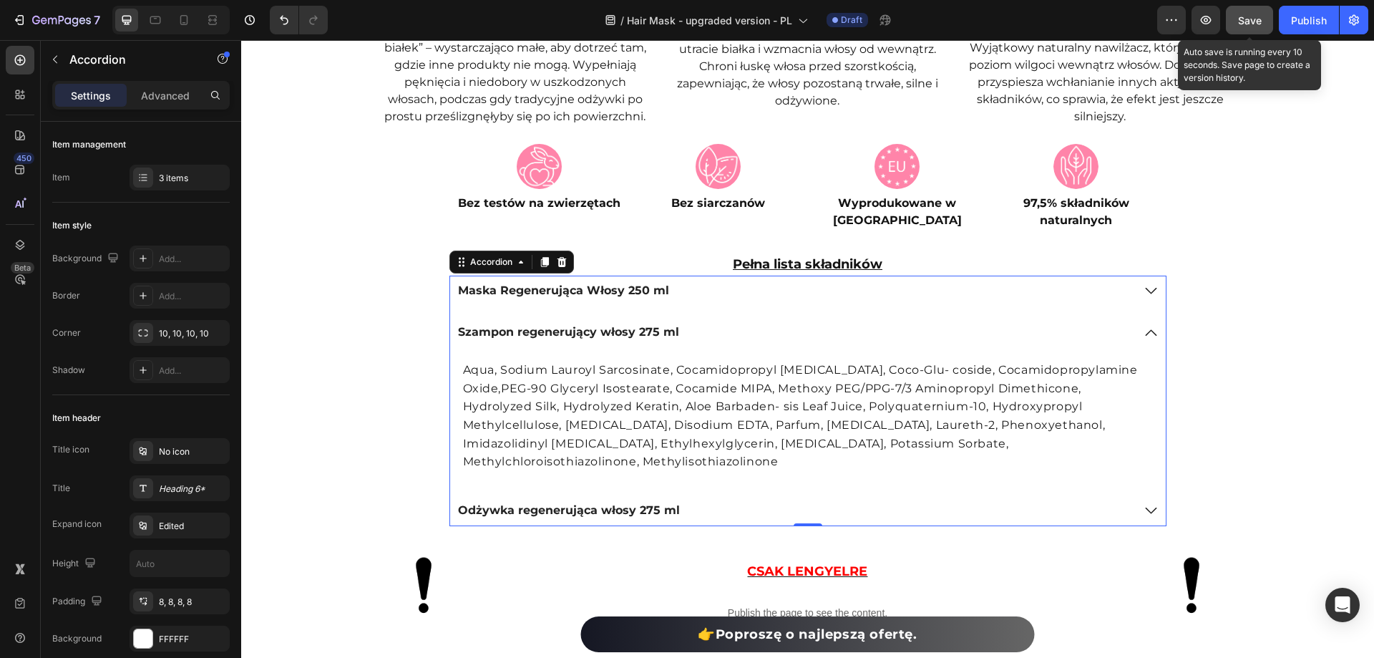
click at [1142, 298] on icon at bounding box center [1150, 291] width 17 height 18
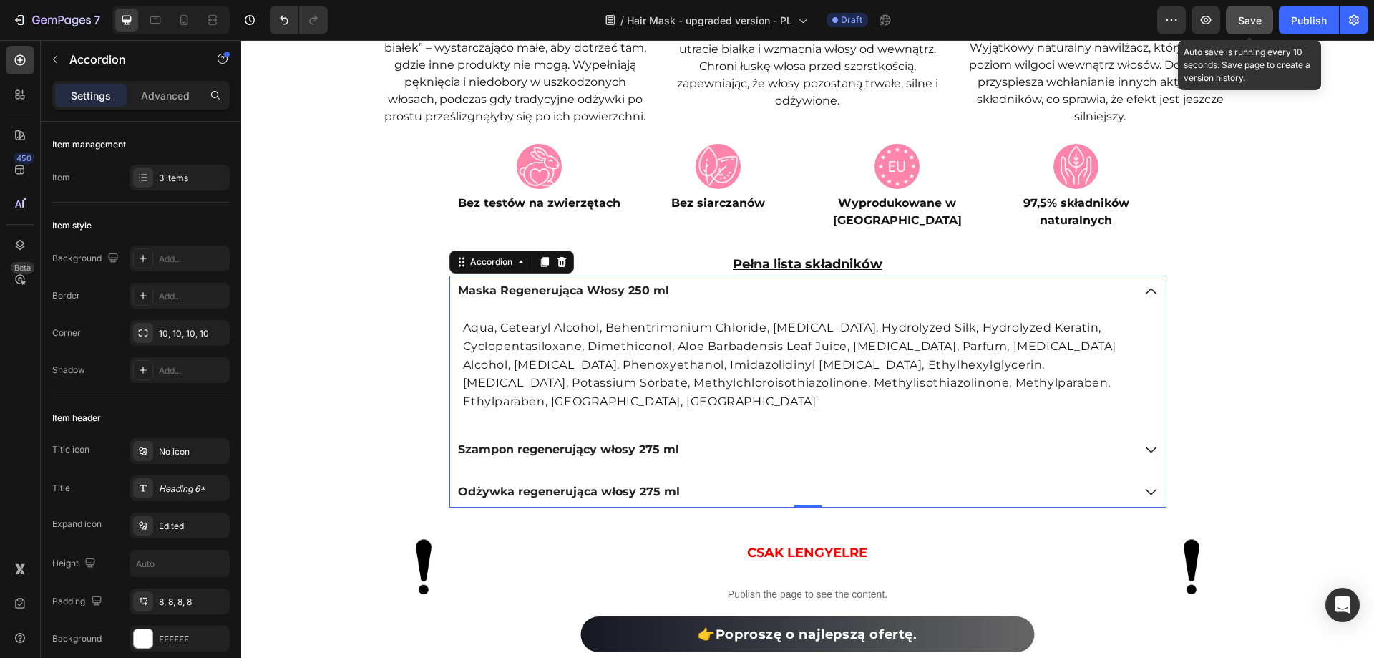
click at [1142, 297] on icon at bounding box center [1150, 291] width 17 height 18
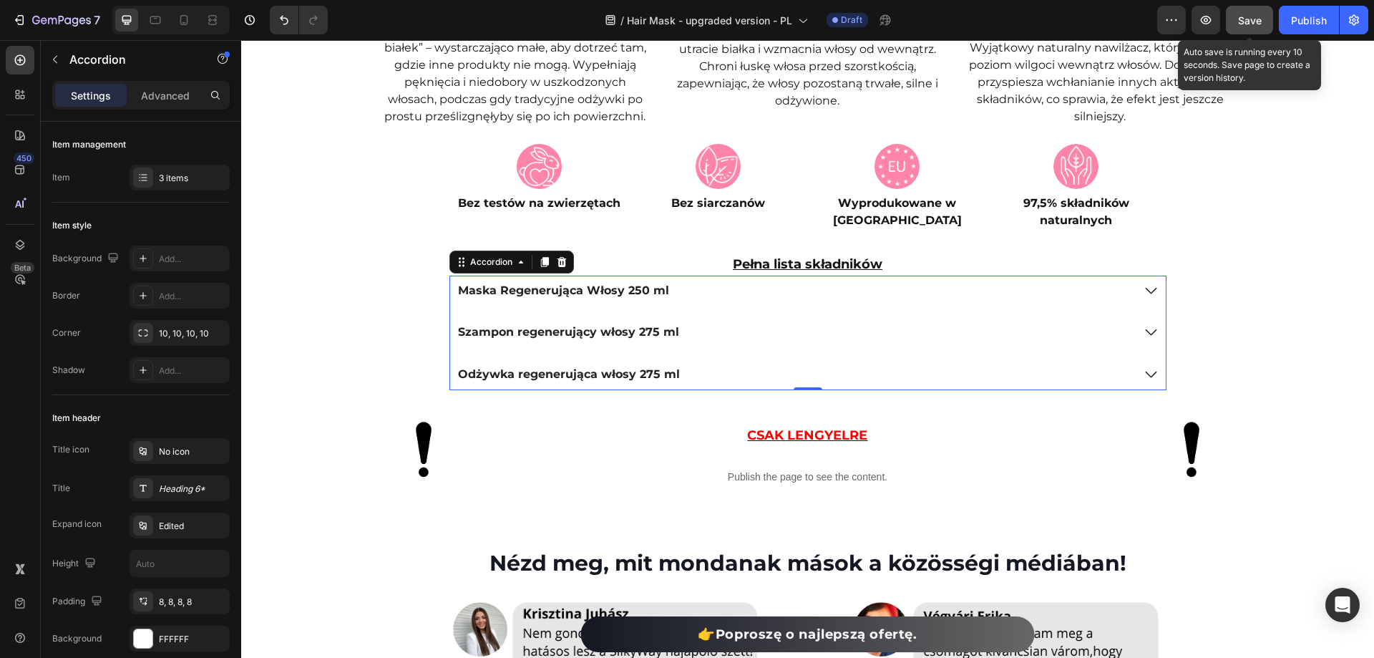
click at [1244, 4] on div "7 Version history / Hair Mask - upgraded version - PL Draft Preview Save Auto s…" at bounding box center [687, 20] width 1374 height 41
click at [1246, 24] on span "Save" at bounding box center [1250, 20] width 24 height 12
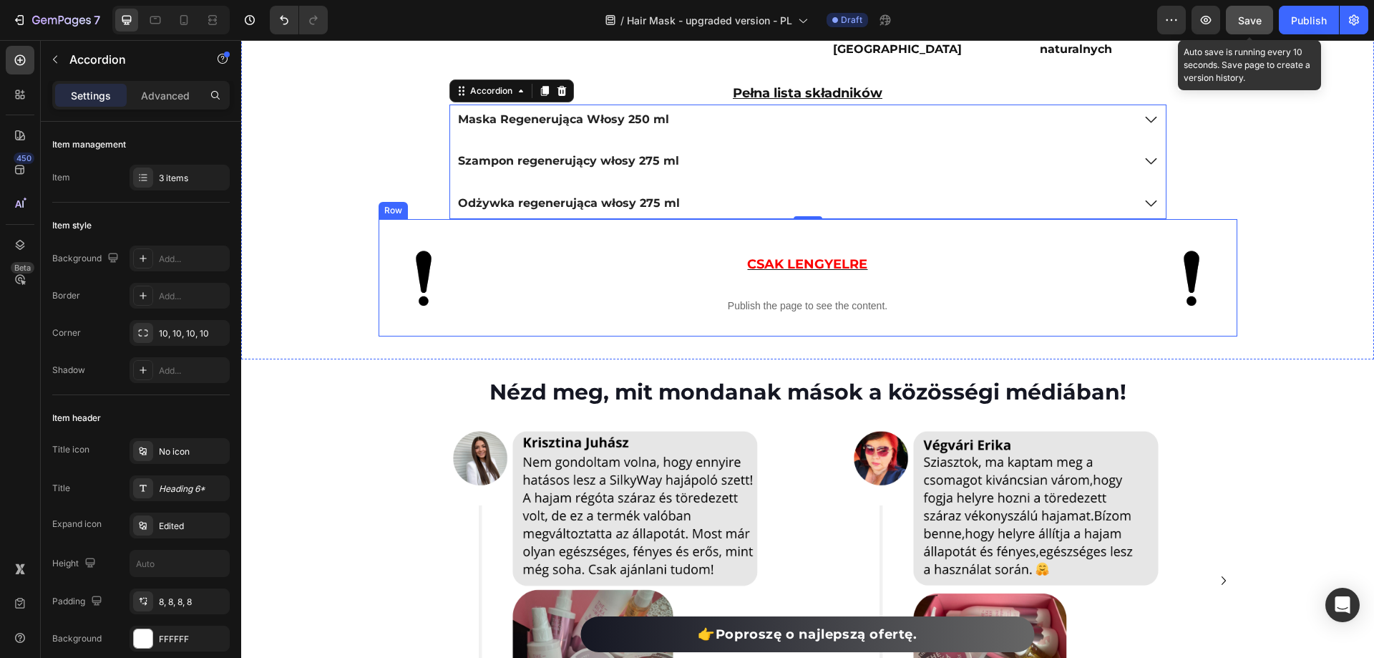
scroll to position [4366, 0]
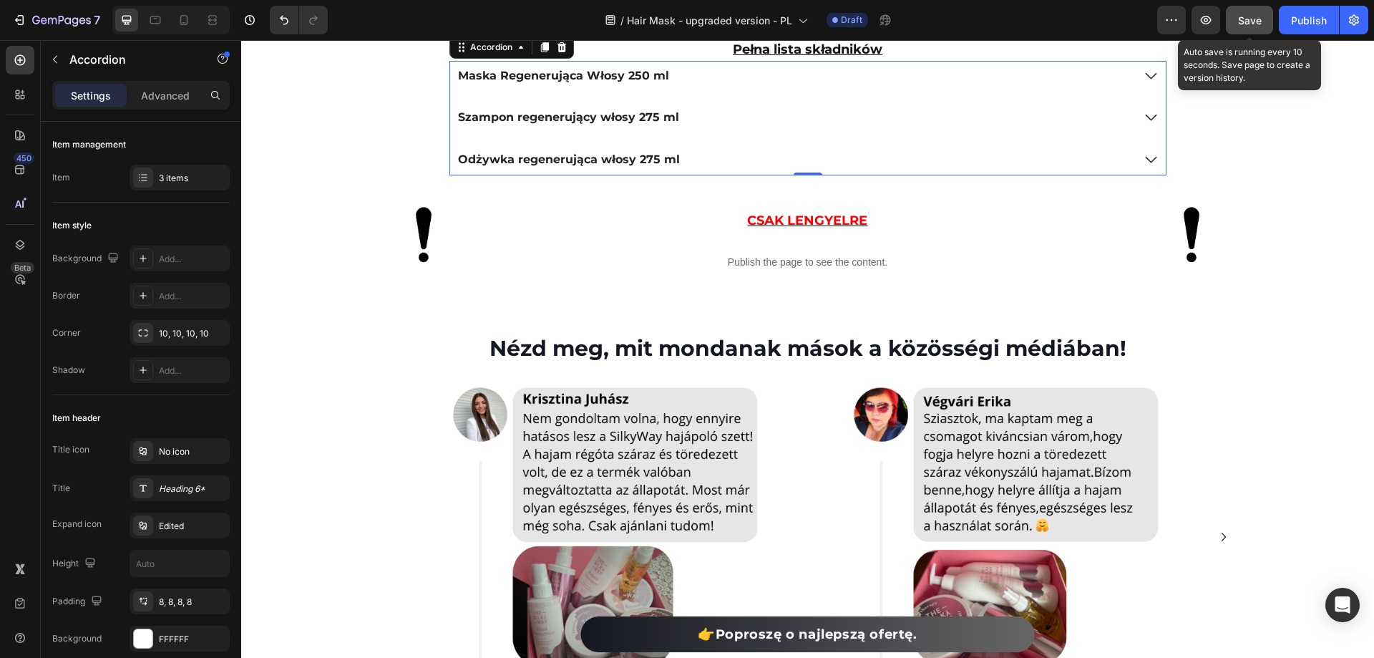
click at [1234, 24] on button "Save" at bounding box center [1249, 20] width 47 height 29
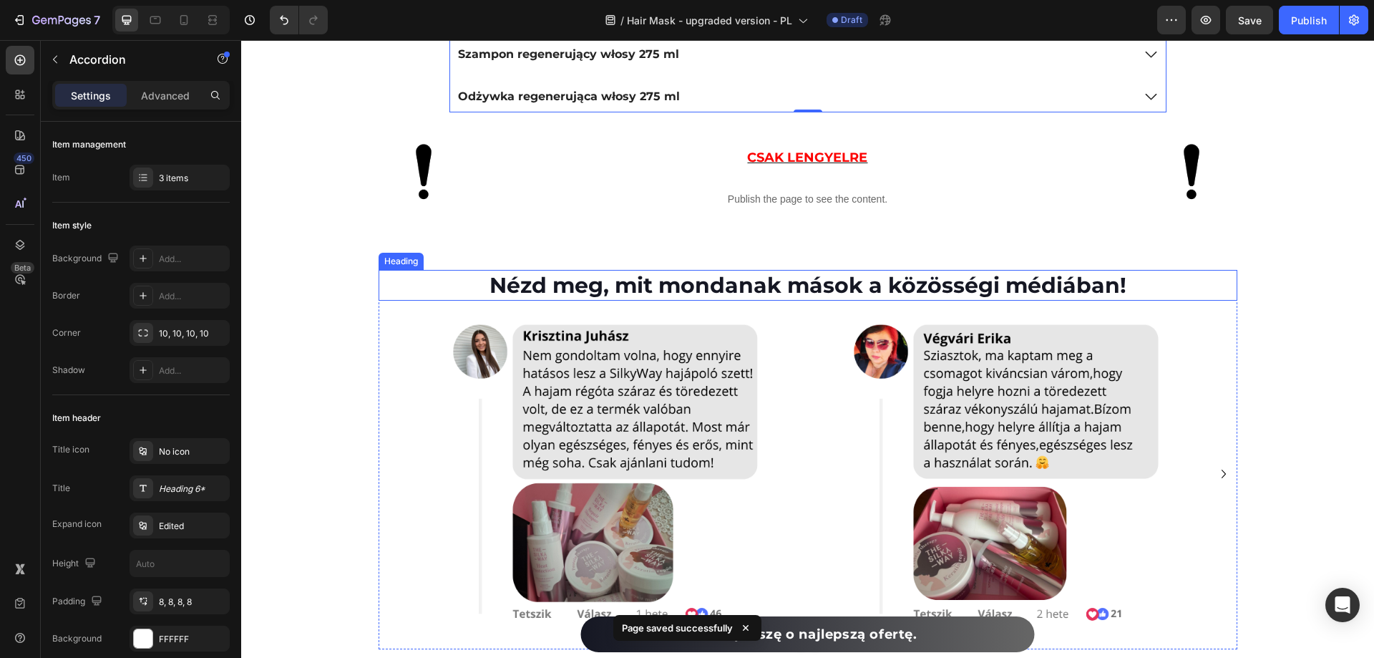
scroll to position [4437, 0]
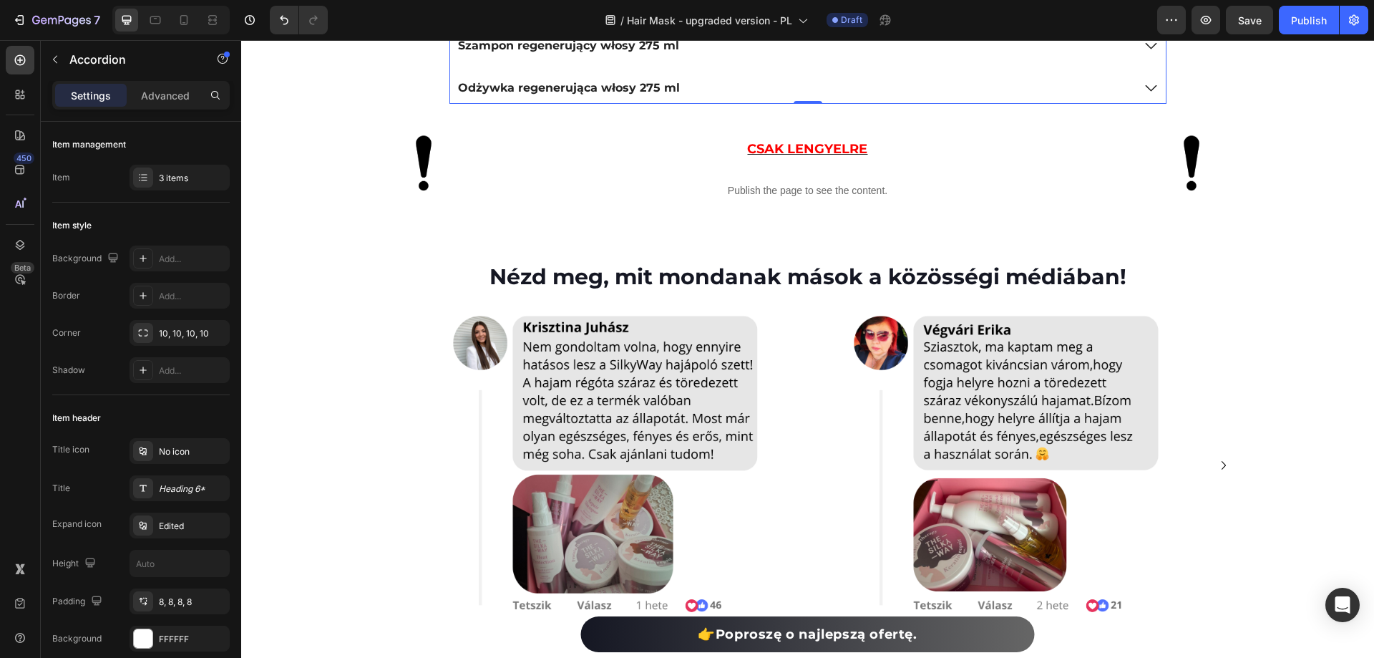
click at [16, 377] on div "450 Beta" at bounding box center [20, 300] width 29 height 509
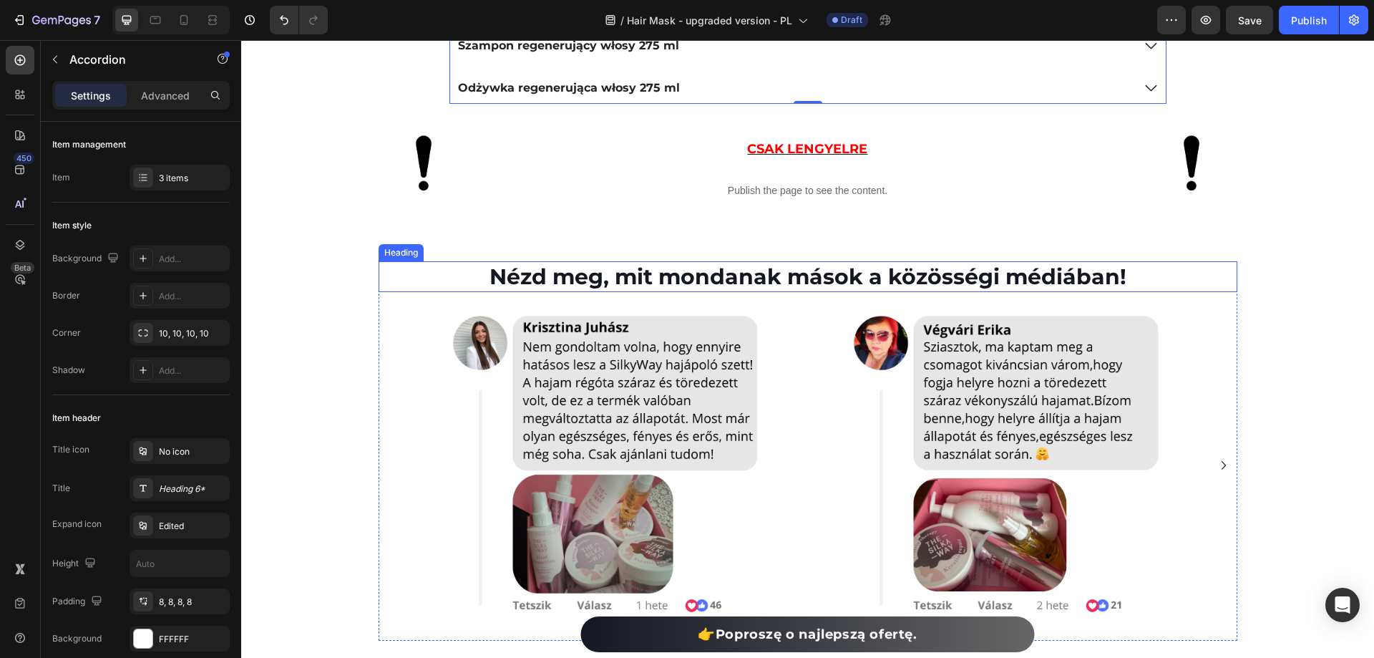
click at [671, 280] on h2 "Nézd meg, mit mondanak mások a közösségi médiában!" at bounding box center [808, 276] width 859 height 31
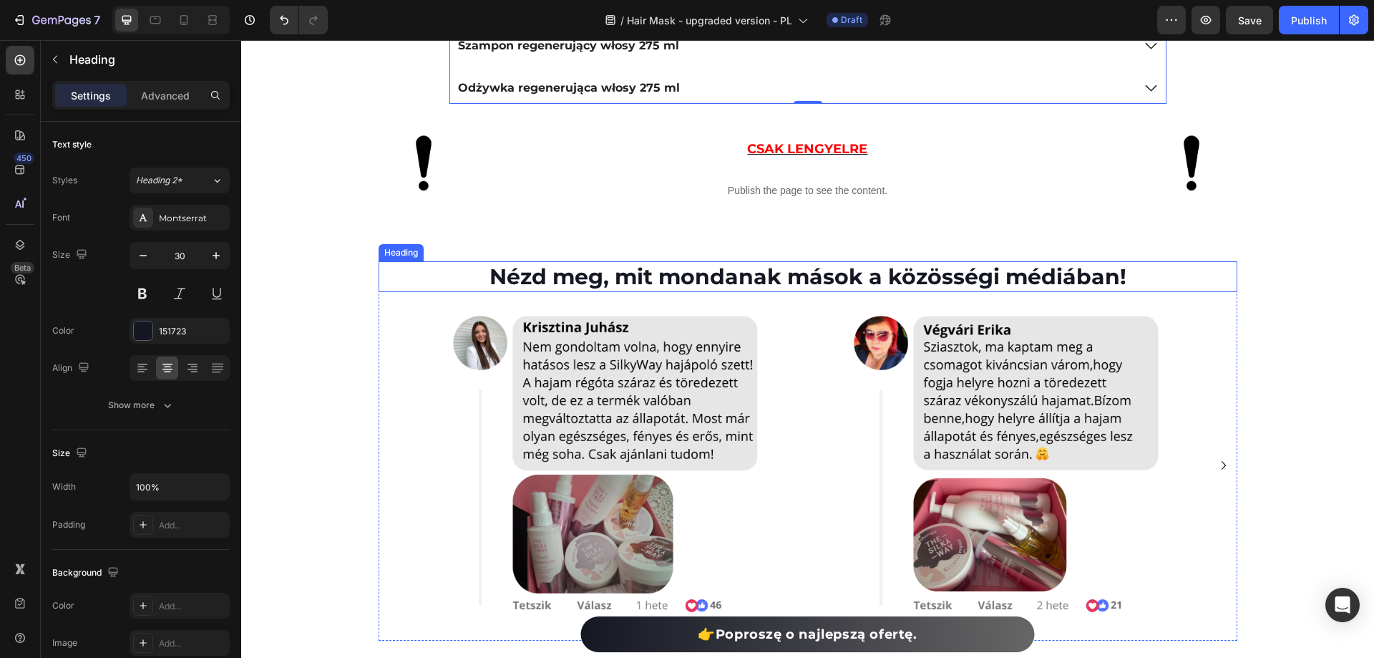
click at [671, 280] on h2 "Nézd meg, mit mondanak mások a közösségi médiában!" at bounding box center [808, 276] width 859 height 31
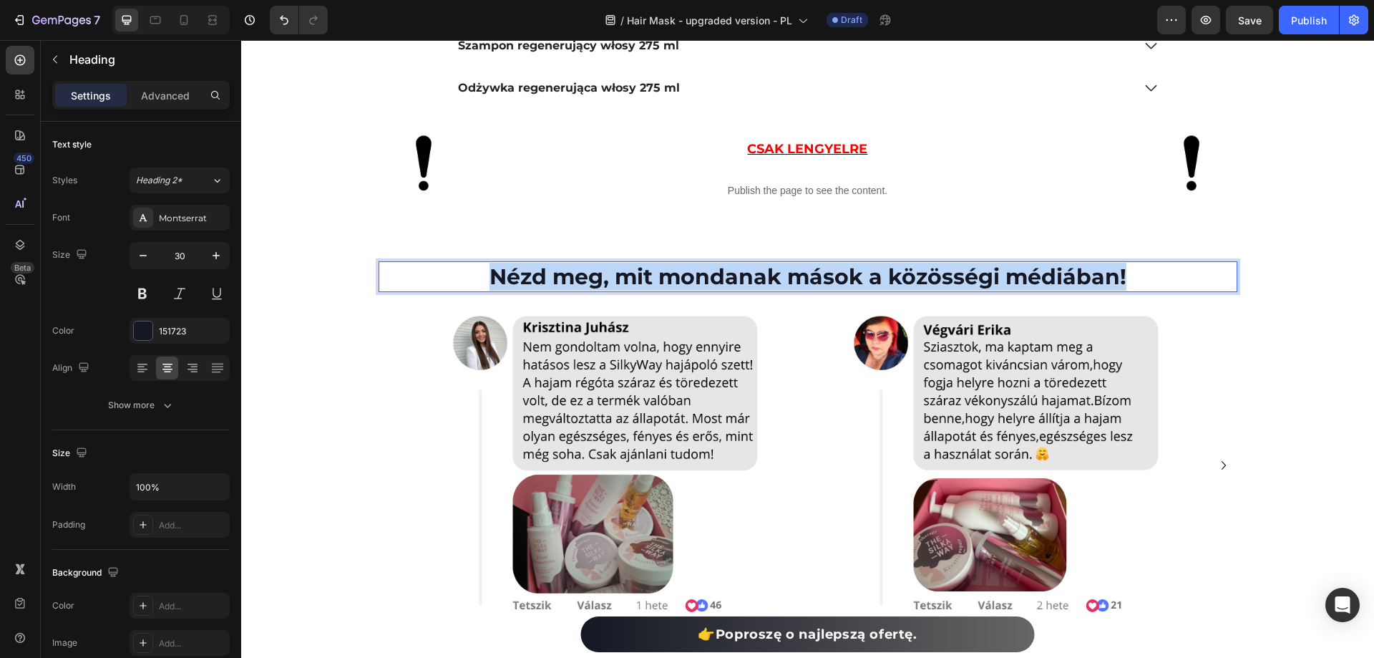
click at [671, 280] on p "Nézd meg, mit mondanak mások a közösségi médiában!" at bounding box center [808, 277] width 856 height 28
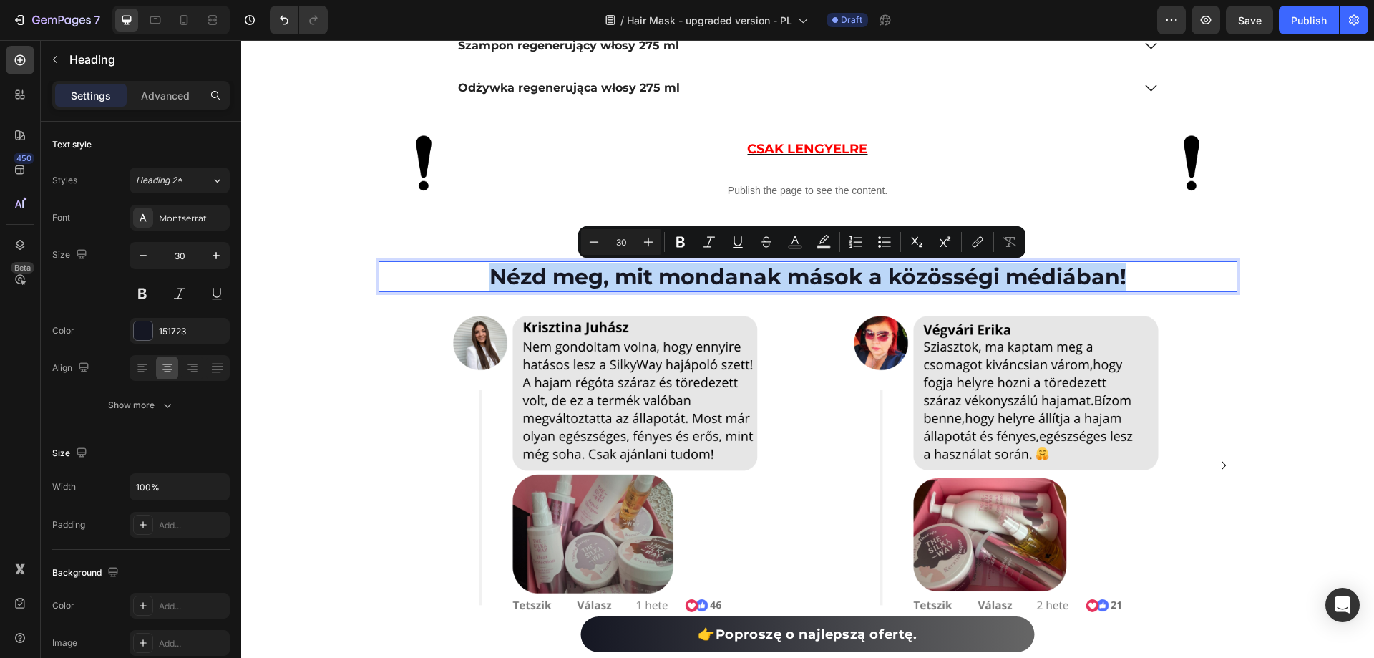
click at [617, 277] on p "Nézd meg, mit mondanak mások a közösségi médiában!" at bounding box center [808, 277] width 856 height 28
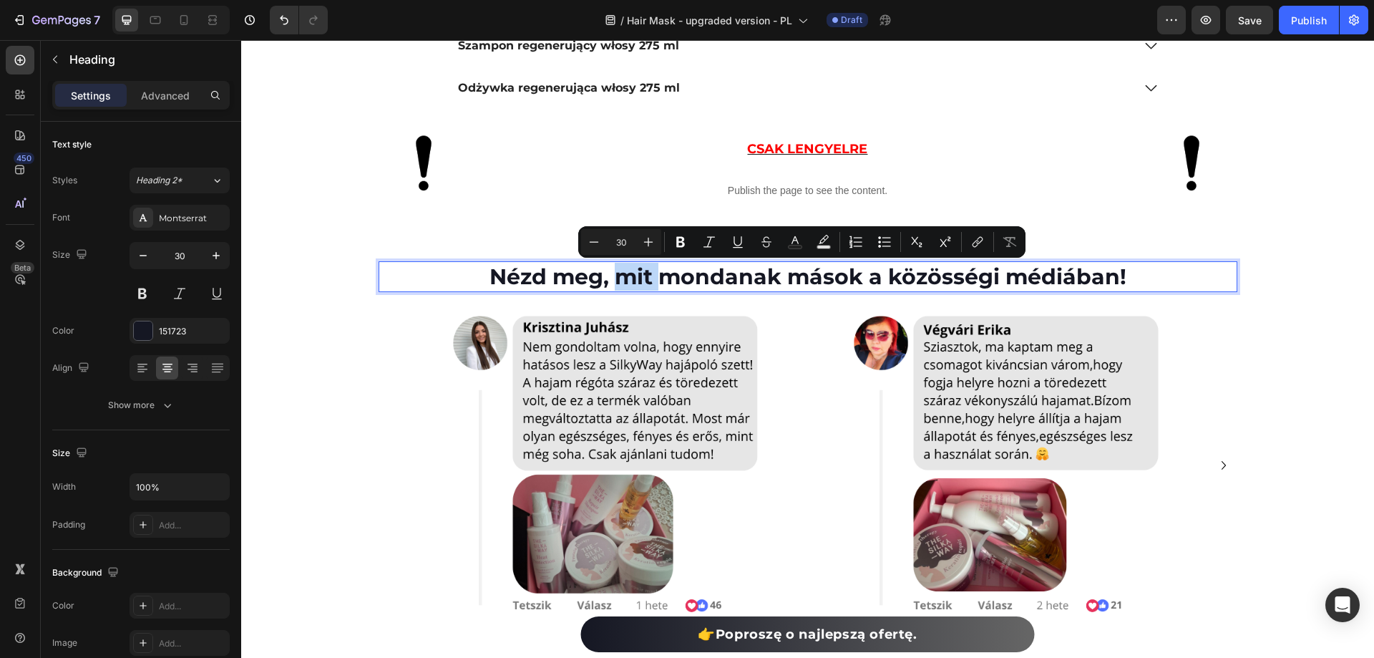
click at [617, 277] on p "Nézd meg, mit mondanak mások a közösségi médiában!" at bounding box center [808, 277] width 856 height 28
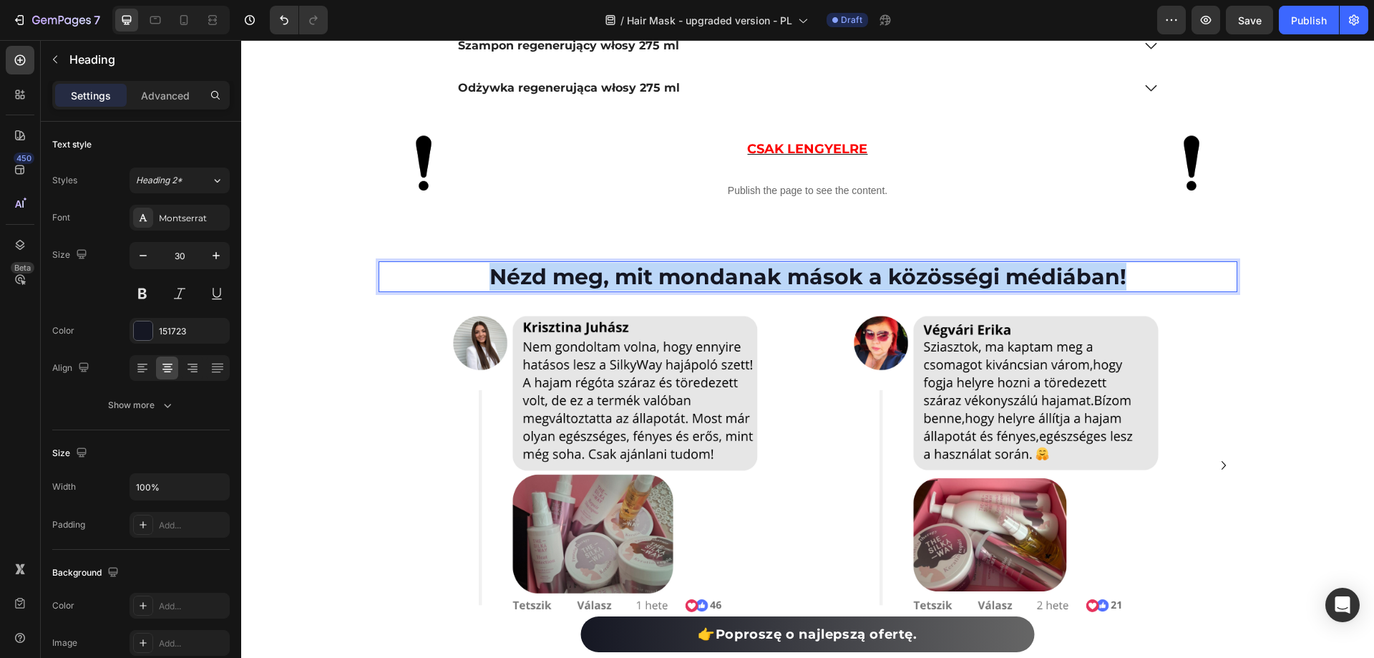
click at [617, 277] on p "Nézd meg, mit mondanak mások a közösségi médiában!" at bounding box center [808, 277] width 856 height 28
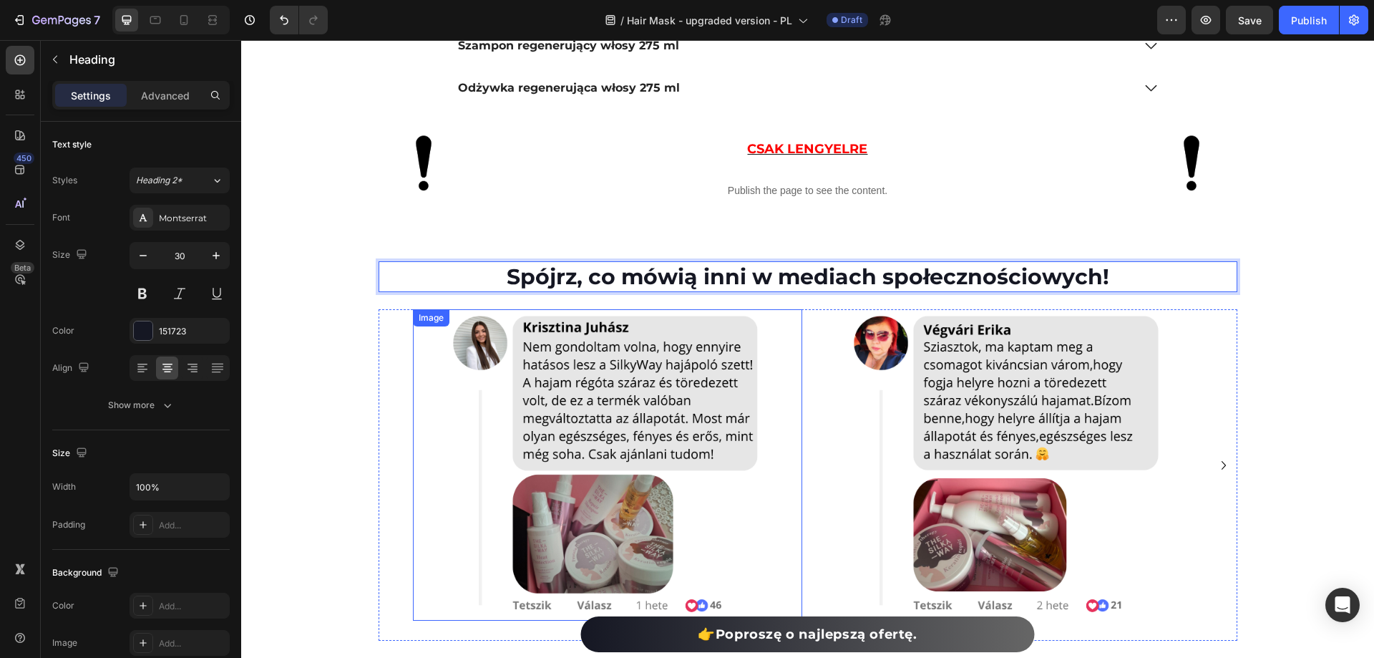
click at [665, 381] on img at bounding box center [607, 464] width 311 height 311
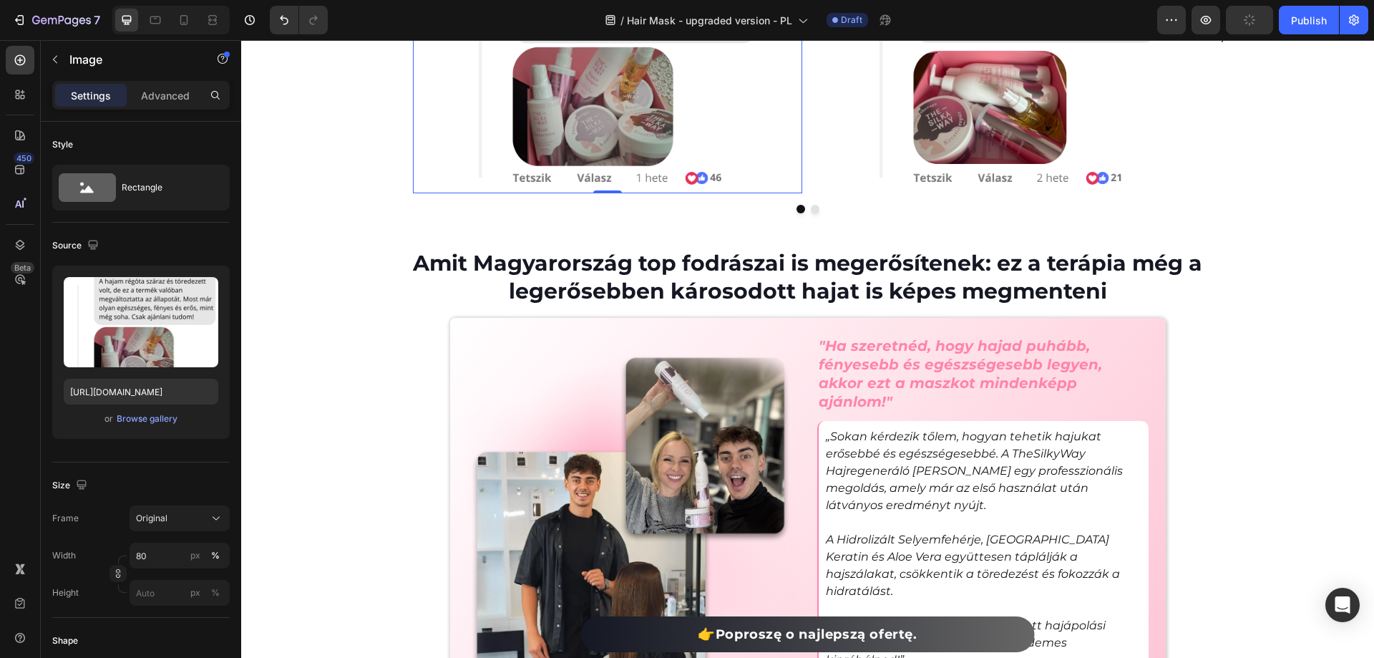
scroll to position [4867, 0]
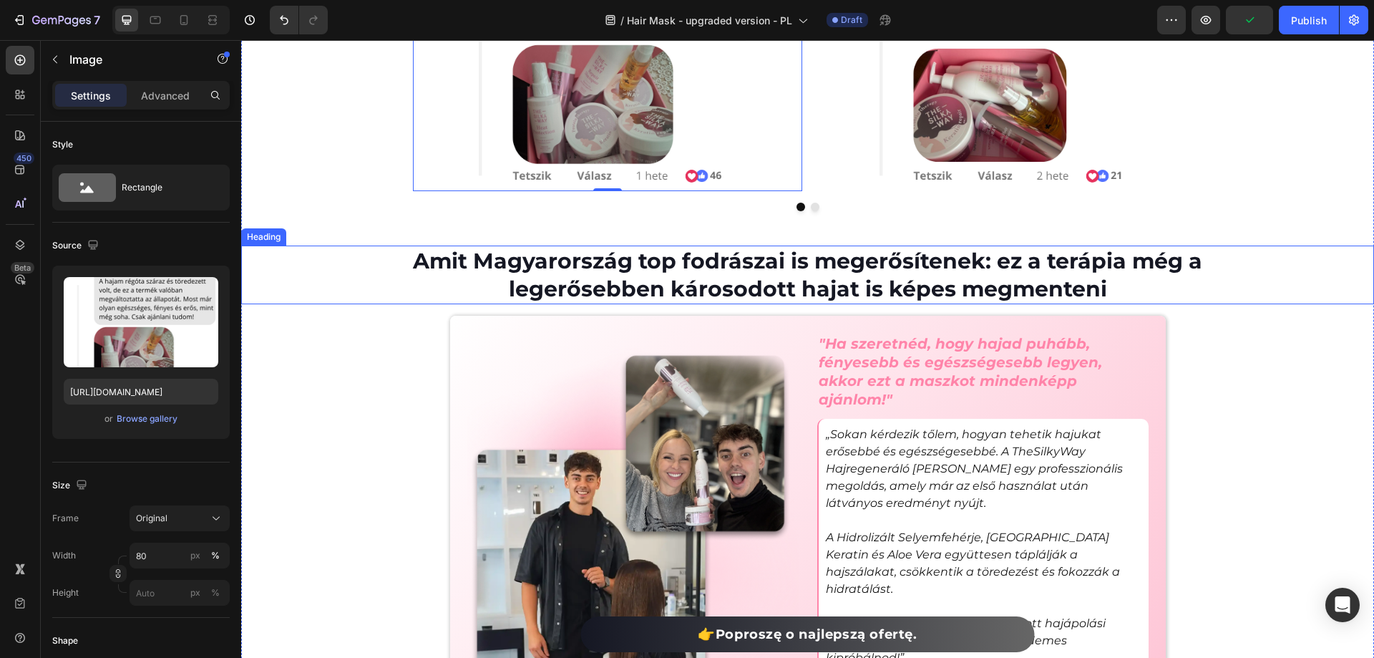
click at [750, 275] on h2 "Amit Magyarország top fodrászai is megerősítenek: ez a terápia még a legerősebb…" at bounding box center [807, 274] width 793 height 59
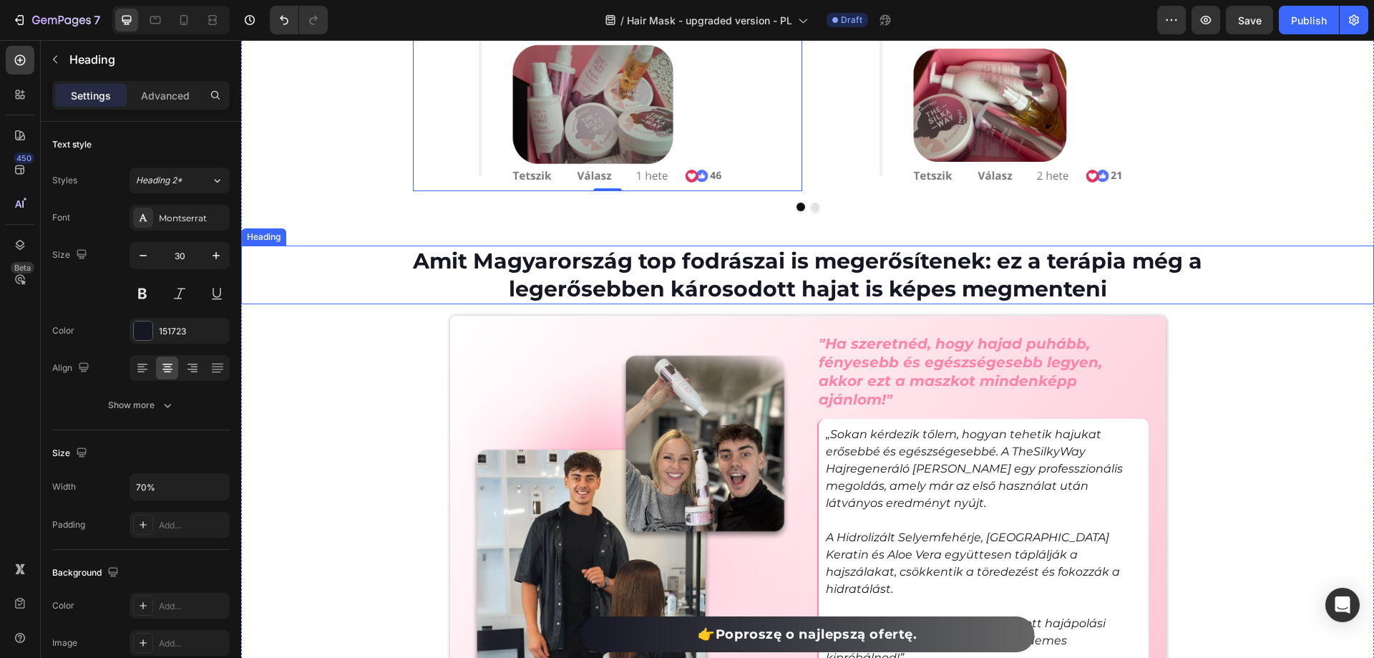
click at [750, 275] on h2 "Amit Magyarország top fodrászai is megerősítenek: ez a terápia még a legerősebb…" at bounding box center [807, 274] width 793 height 59
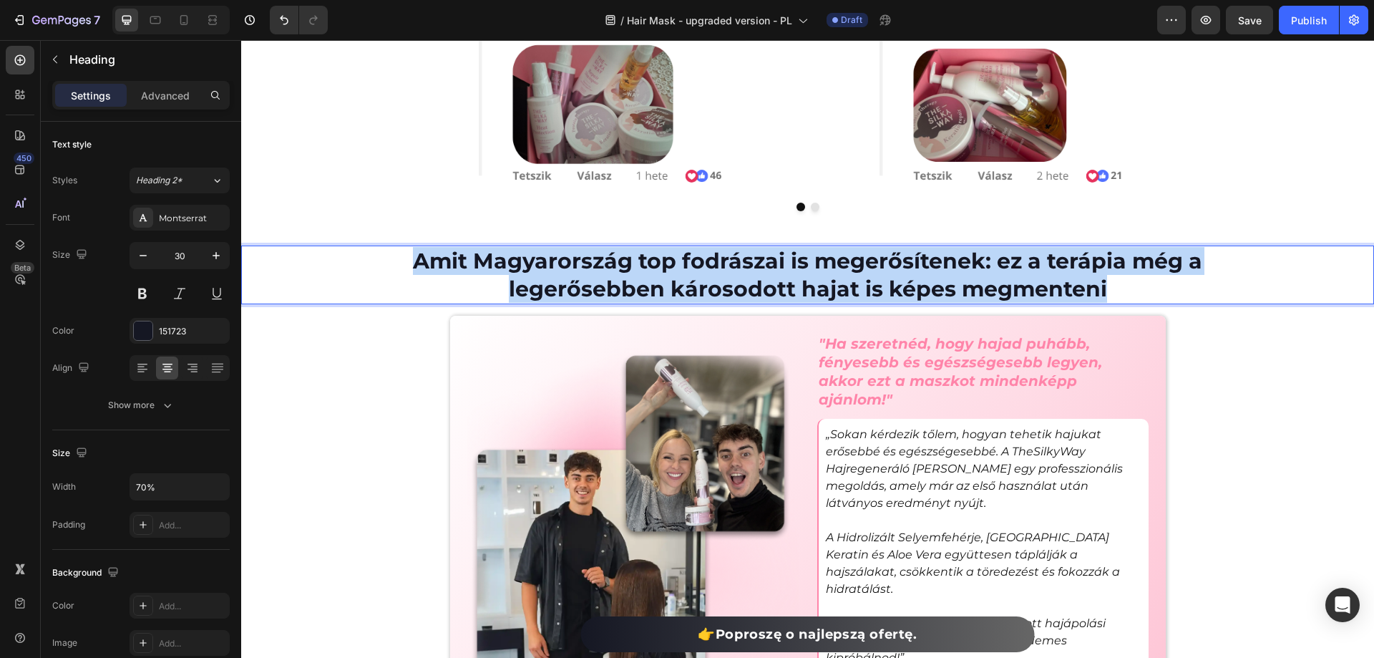
click at [751, 276] on p "Amit Magyarország top fodrászai is megerősítenek: ez a terápia még a legerősebb…" at bounding box center [807, 275] width 790 height 56
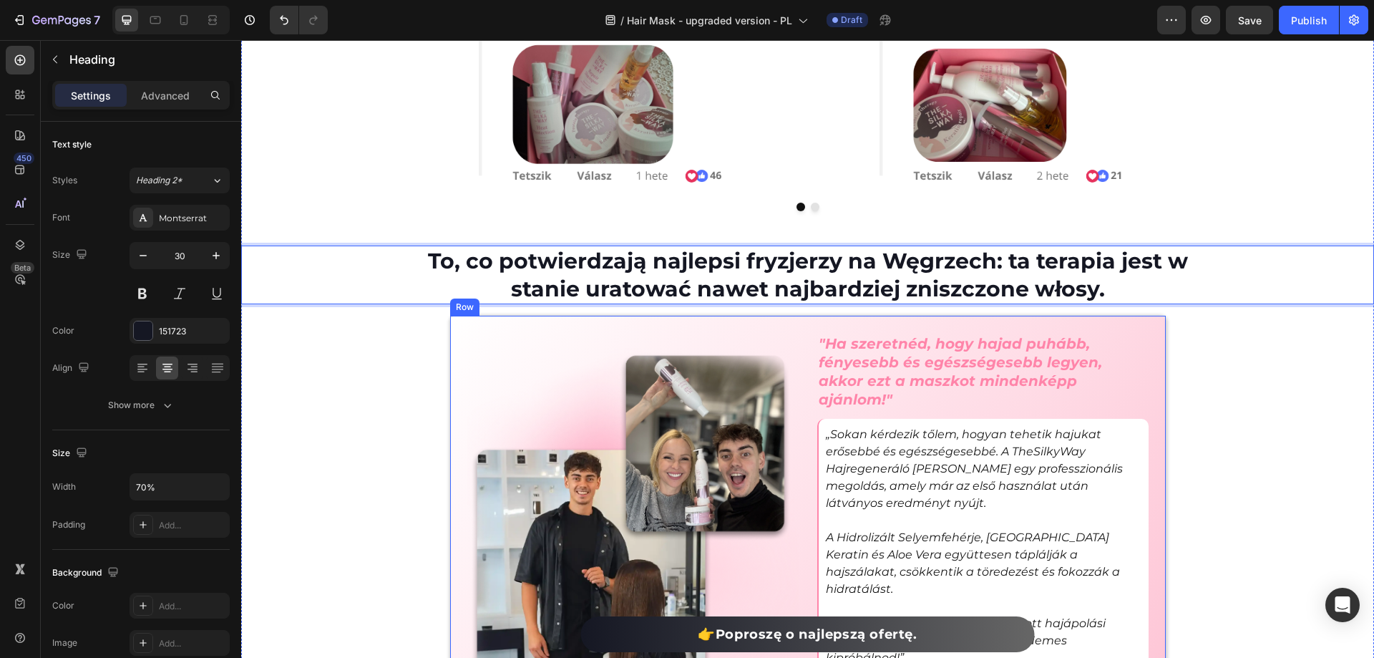
click at [404, 371] on div "⁠⁠⁠⁠⁠⁠⁠ Spójrz, co mówią inni w mediach społecznościowych! Heading Image Image …" at bounding box center [807, 278] width 1133 height 893
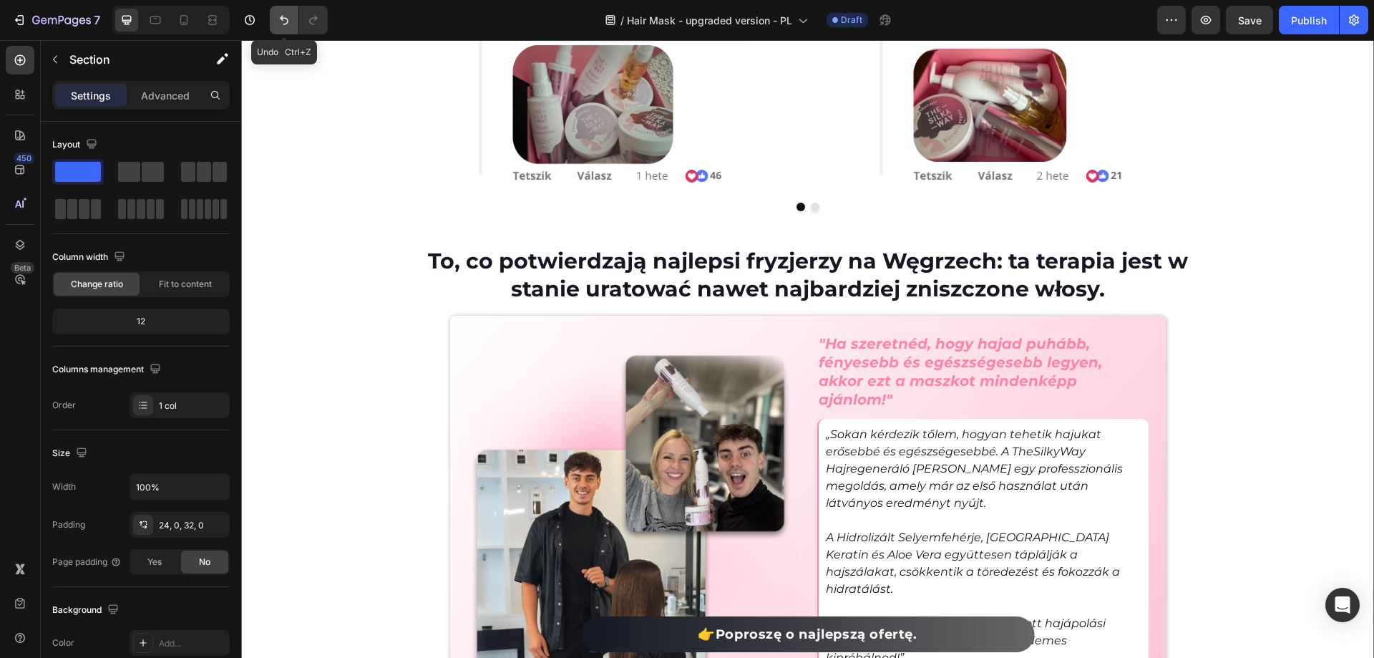
click at [282, 18] on icon "Undo/Redo" at bounding box center [284, 20] width 9 height 9
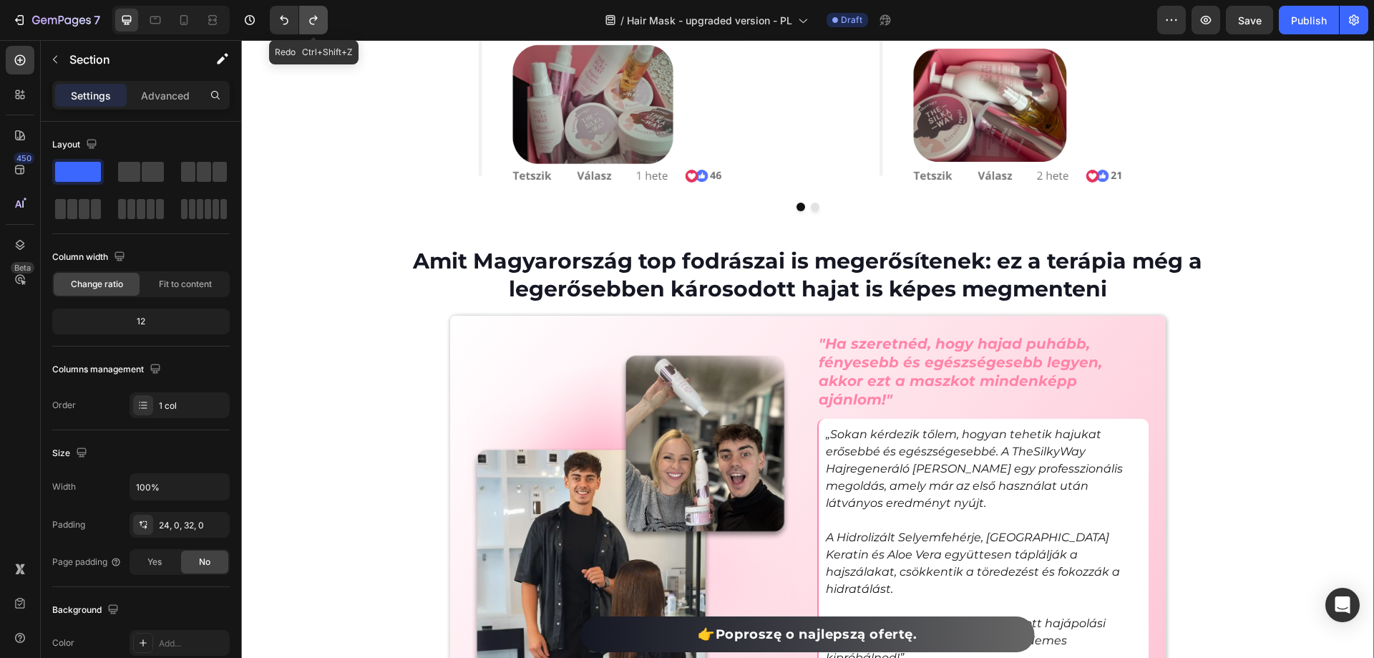
click at [320, 16] on icon "Undo/Redo" at bounding box center [313, 20] width 14 height 14
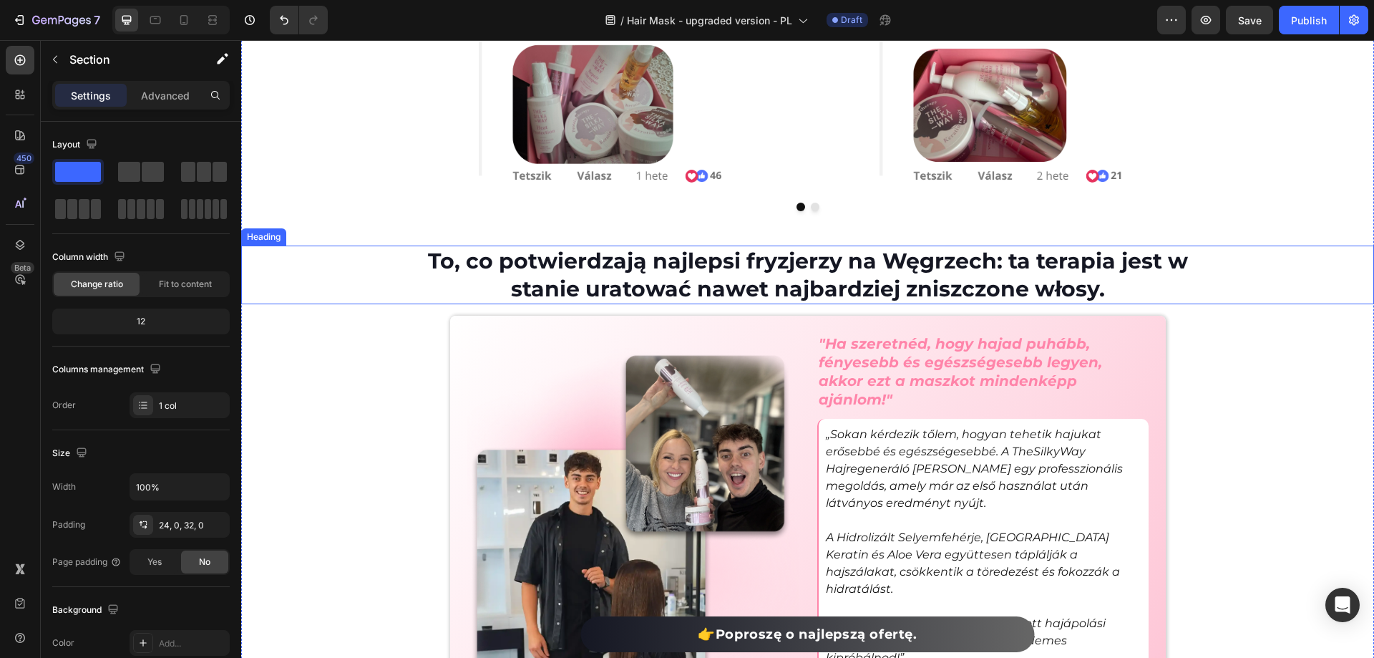
click at [1098, 276] on h2 "To, co potwierdzają najlepsi fryzjerzy na Węgrzech: ta terapia jest w stanie ur…" at bounding box center [807, 274] width 793 height 59
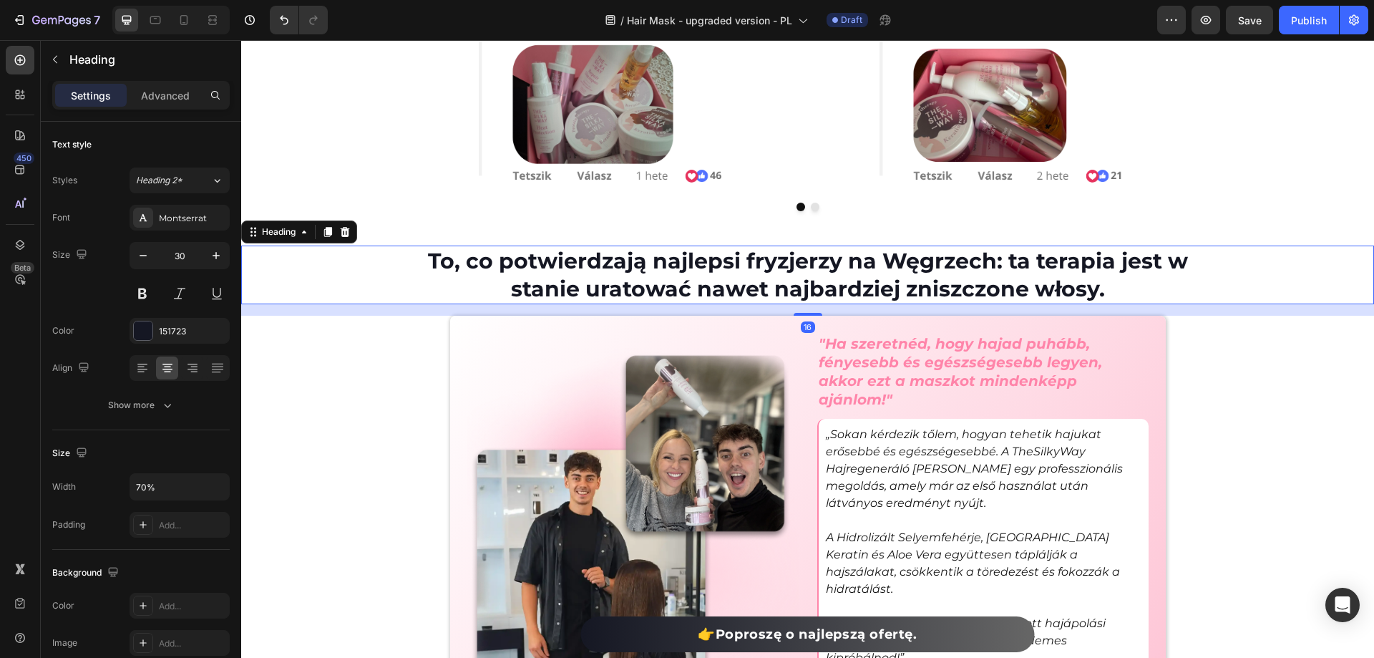
drag, startPoint x: 1129, startPoint y: 306, endPoint x: 1106, endPoint y: 287, distance: 30.0
click at [1126, 304] on div "16" at bounding box center [807, 309] width 1133 height 11
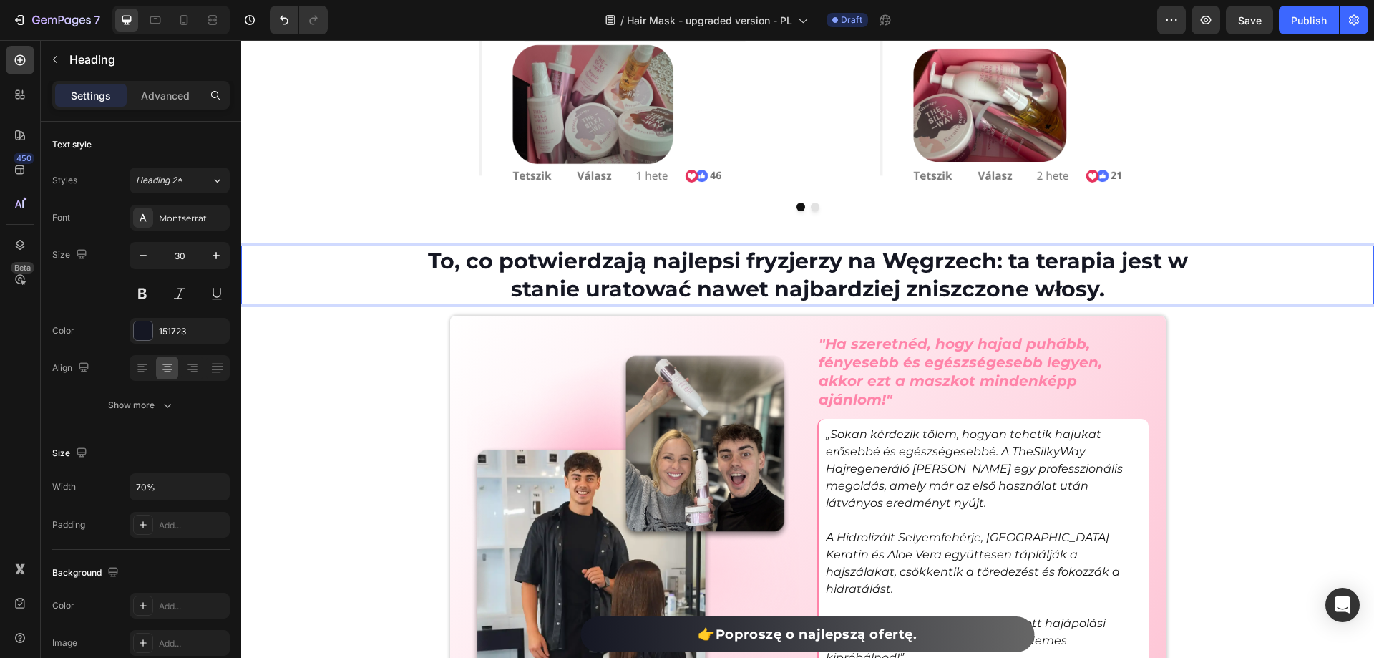
click at [1106, 287] on h2 "To, co potwierdzają najlepsi fryzjerzy na Węgrzech: ta terapia jest w stanie ur…" at bounding box center [807, 274] width 793 height 59
click at [1106, 287] on p "To, co potwierdzają najlepsi fryzjerzy na Węgrzech: ta terapia jest w stanie ur…" at bounding box center [807, 275] width 790 height 56
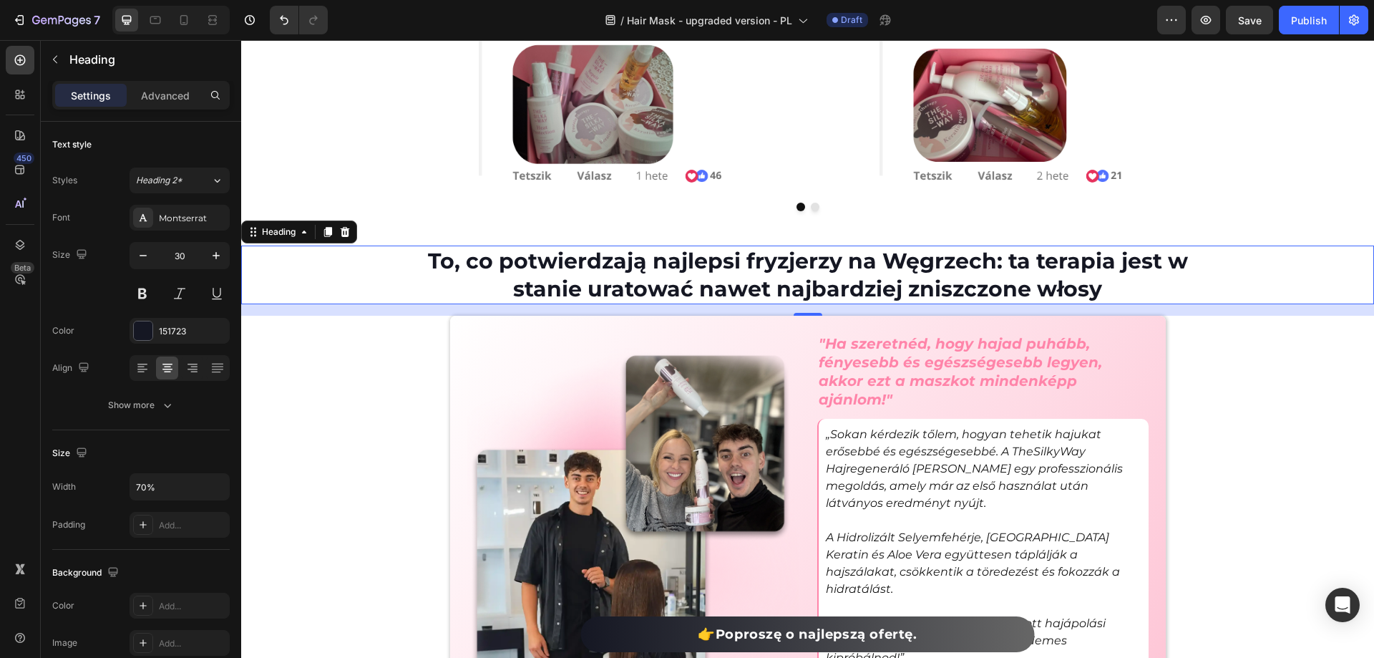
click at [3, 394] on div "450 Beta" at bounding box center [20, 349] width 41 height 618
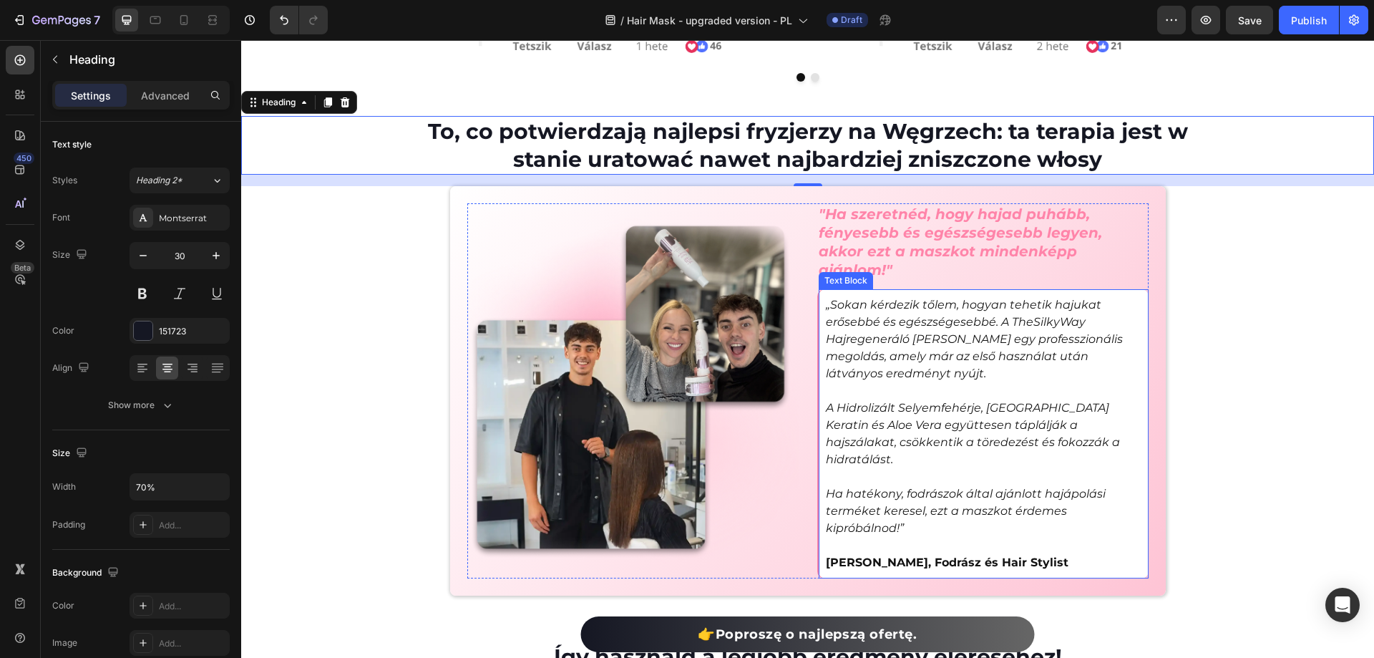
scroll to position [5010, 0]
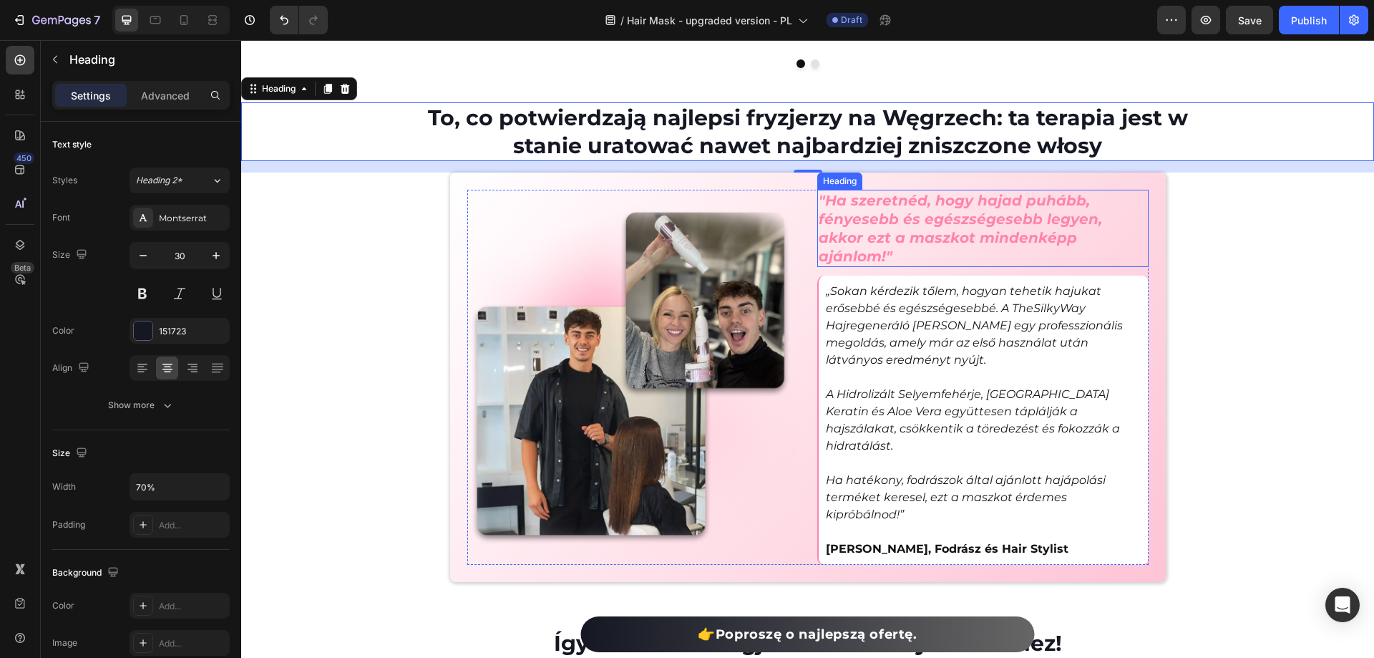
click at [878, 236] on h2 ""Ha szeretnéd, hogy hajad puhább, fényesebb és egészségesebb legyen, akkor ezt …" at bounding box center [982, 228] width 331 height 77
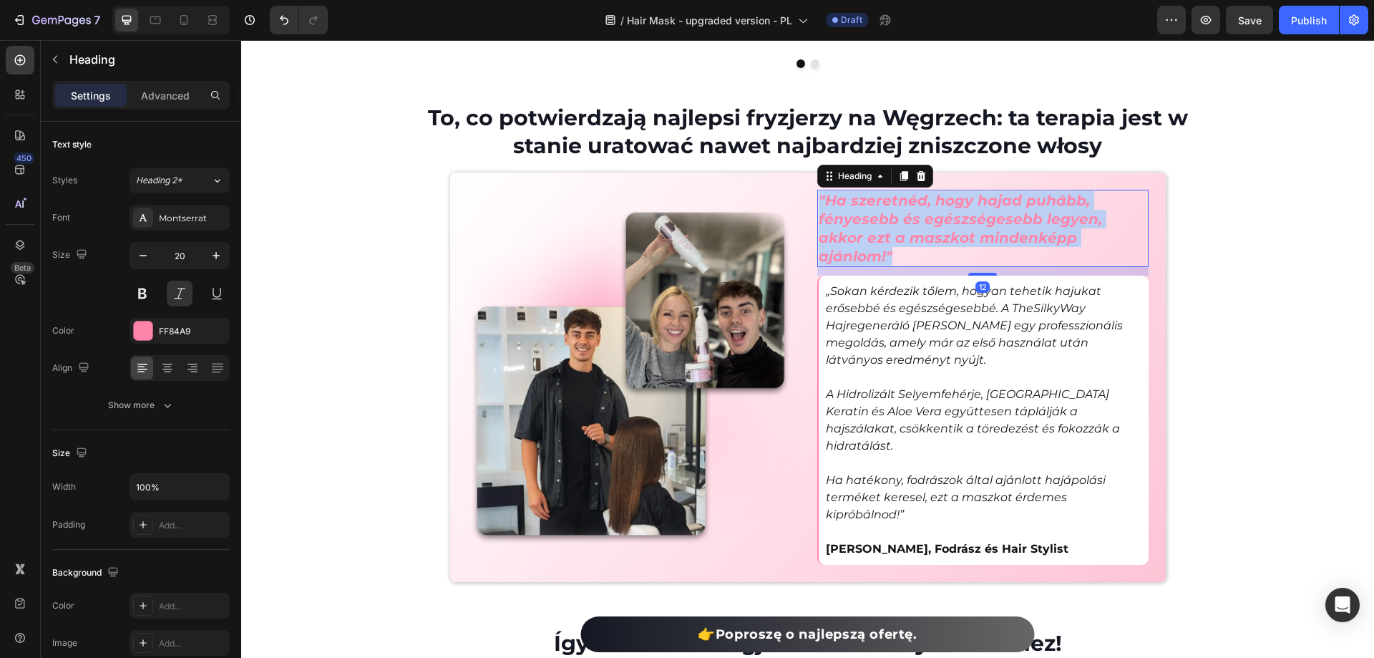
click at [878, 236] on p ""Ha szeretnéd, hogy hajad puhább, fényesebb és egészségesebb legyen, akkor ezt …" at bounding box center [983, 228] width 328 height 74
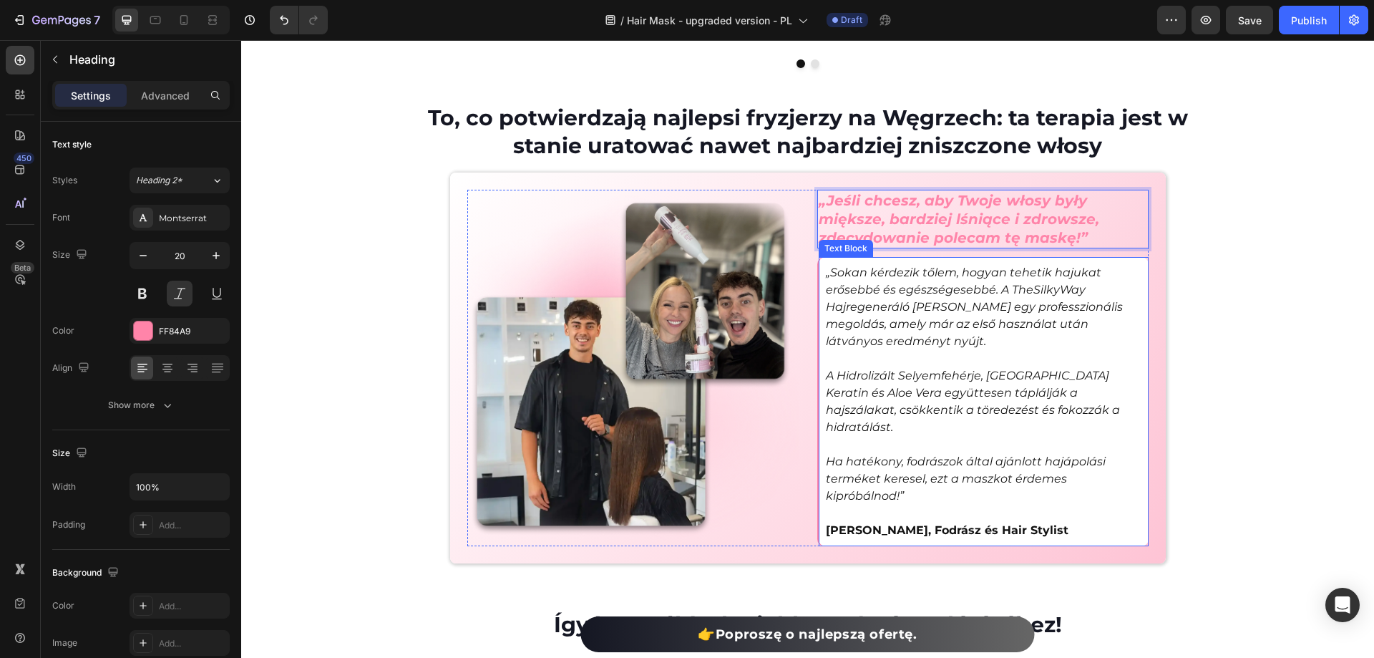
click at [905, 227] on p "„Jeśli chcesz, aby Twoje włosy były miększe, bardziej lśniące i zdrowsze, zdecy…" at bounding box center [983, 219] width 328 height 56
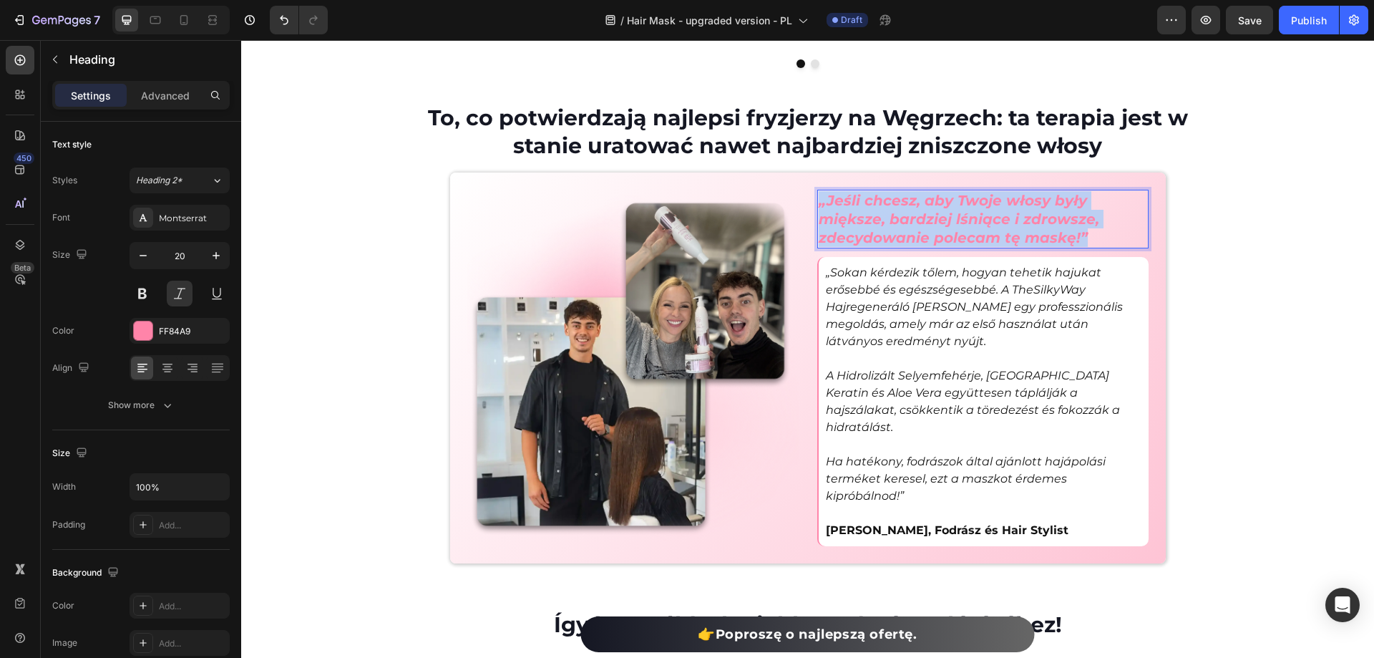
click at [905, 227] on p "„Jeśli chcesz, aby Twoje włosy były miększe, bardziej lśniące i zdrowsze, zdecy…" at bounding box center [983, 219] width 328 height 56
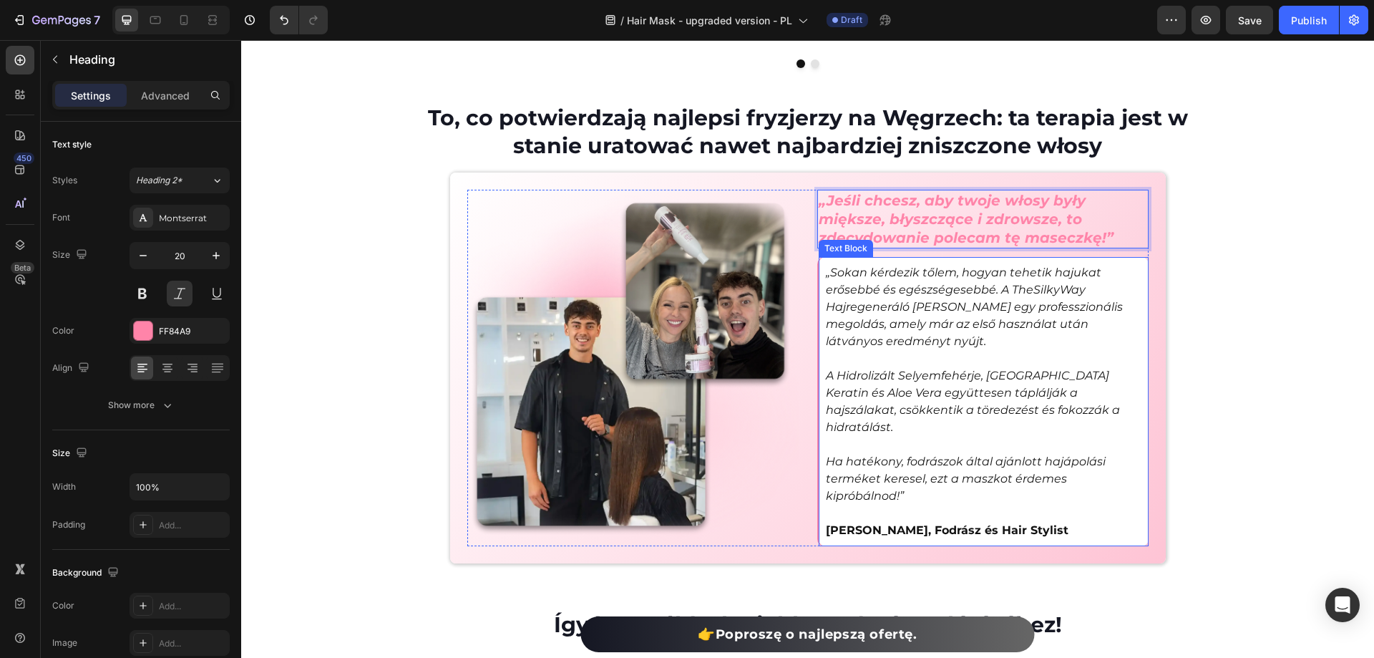
click at [974, 285] on p "„Sokan kérdezik tőlem, hogyan tehetik hajukat erősebbé és egészségesebbé. A The…" at bounding box center [984, 307] width 316 height 86
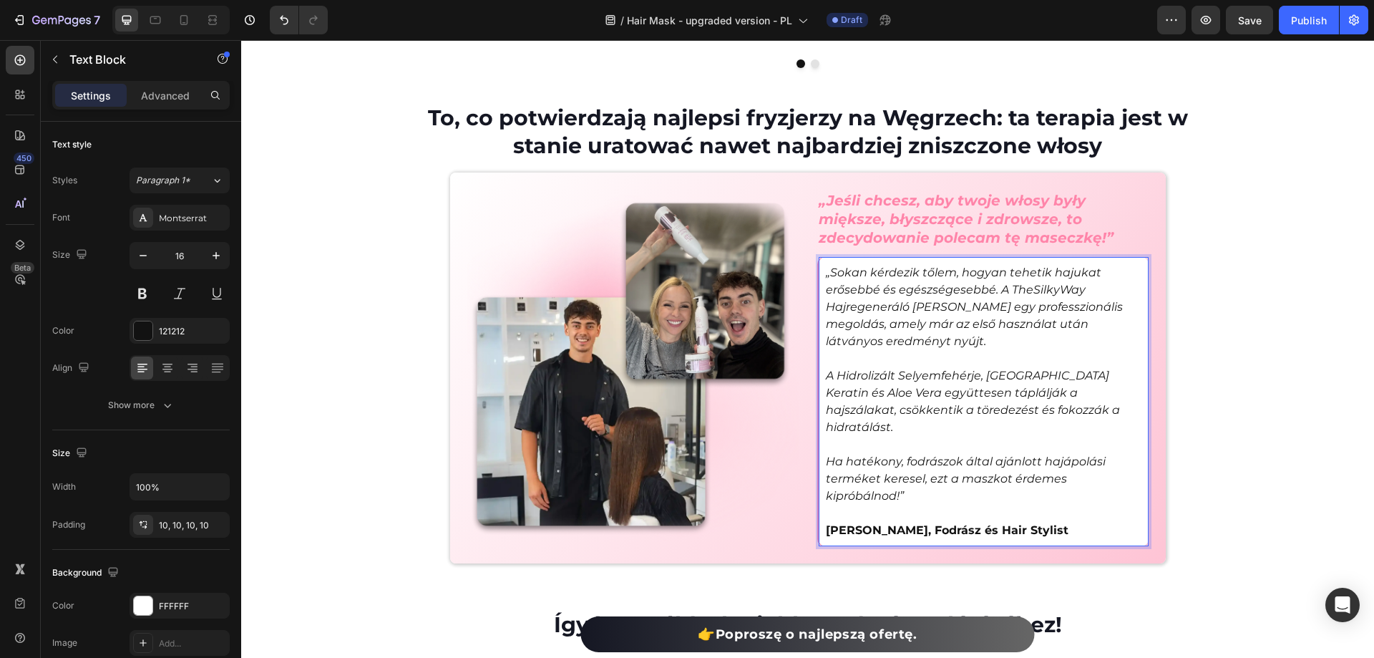
click at [868, 367] on p "Rich Text Editor. Editing area: main" at bounding box center [984, 358] width 316 height 17
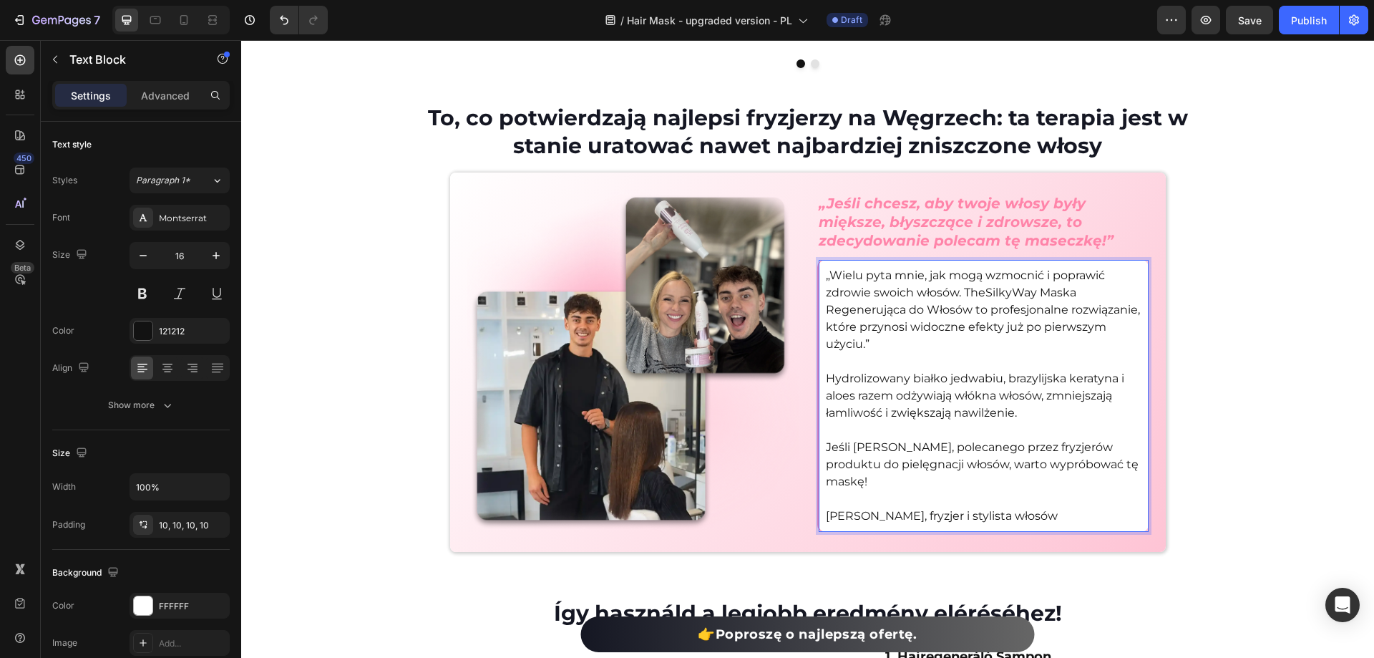
drag, startPoint x: 1043, startPoint y: 512, endPoint x: 789, endPoint y: 503, distance: 254.2
click at [789, 503] on div ""Ha szeretnéd, hogy hajad puhább, fényesebb és egészségesebb legyen, akkor ezt …" at bounding box center [807, 362] width 681 height 345
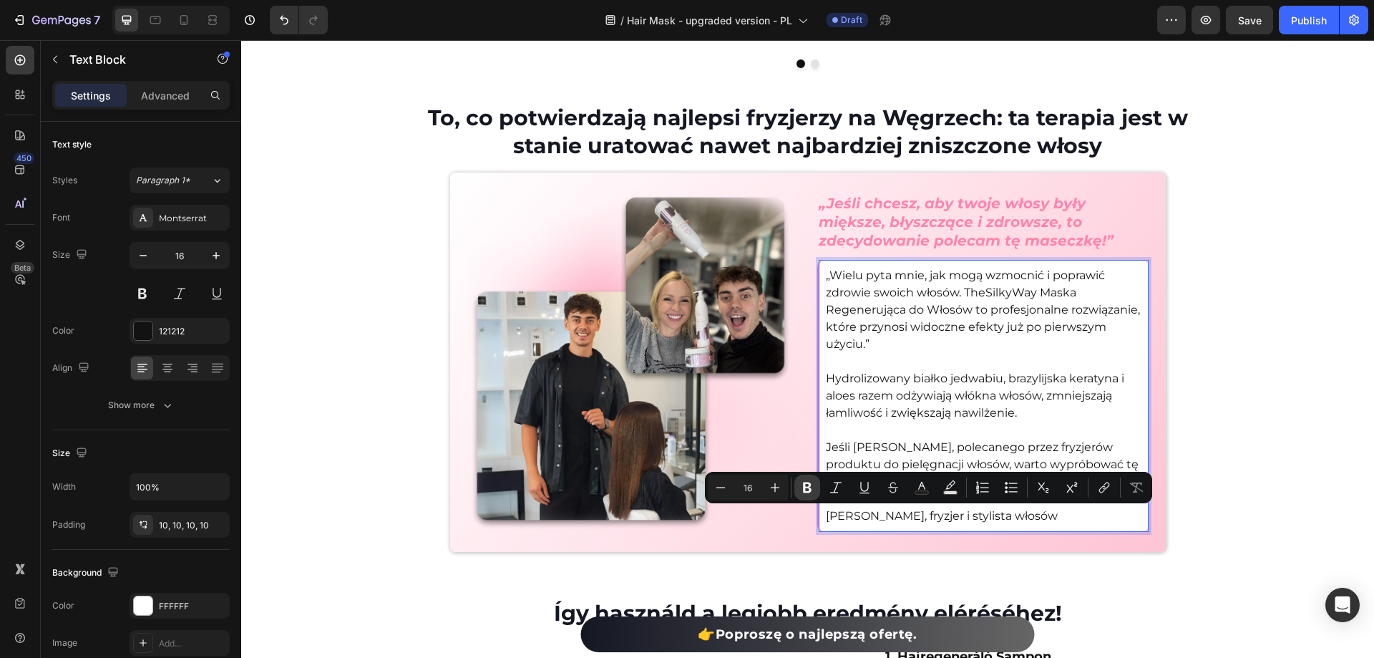
click at [814, 487] on icon "Editor contextual toolbar" at bounding box center [807, 487] width 14 height 14
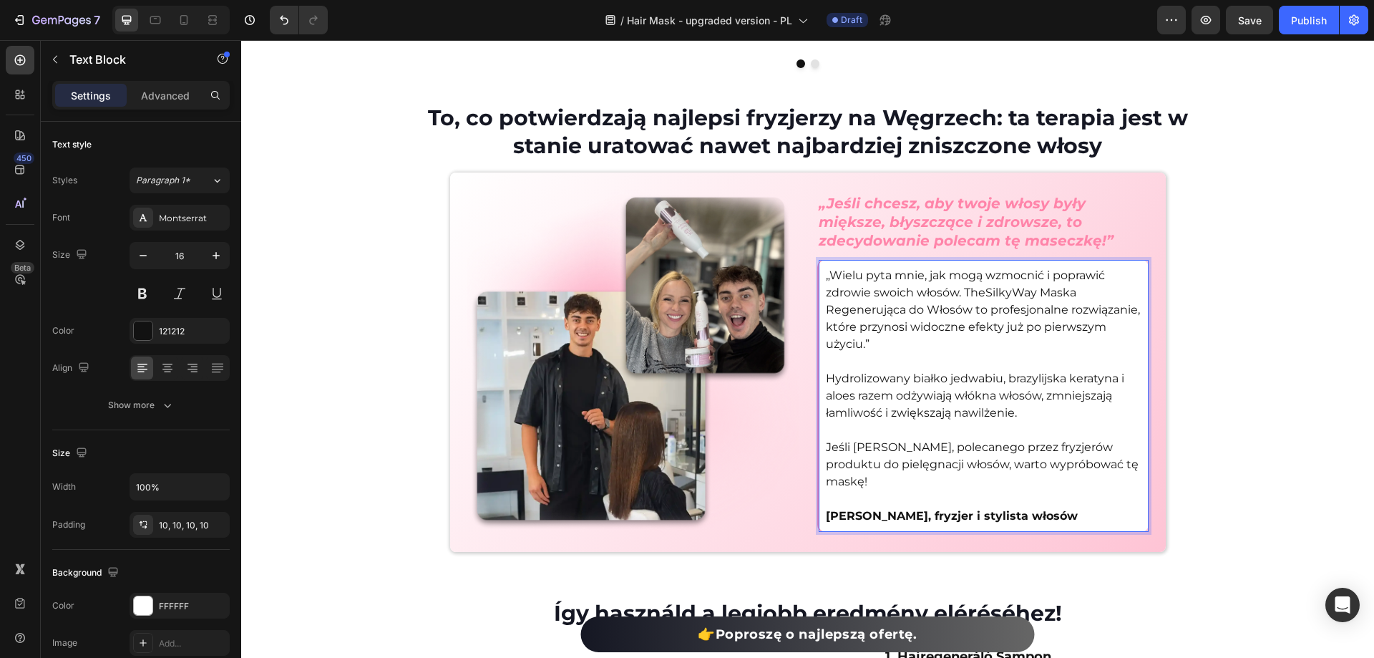
click at [1074, 520] on p "Daniel Csaszar, fryzjer i stylista włosów" at bounding box center [984, 515] width 316 height 17
click at [1318, 545] on div "⁠⁠⁠⁠⁠⁠⁠ Spójrz, co mówią inni w mediach społecznościowych! Heading Image Image …" at bounding box center [807, 120] width 1133 height 863
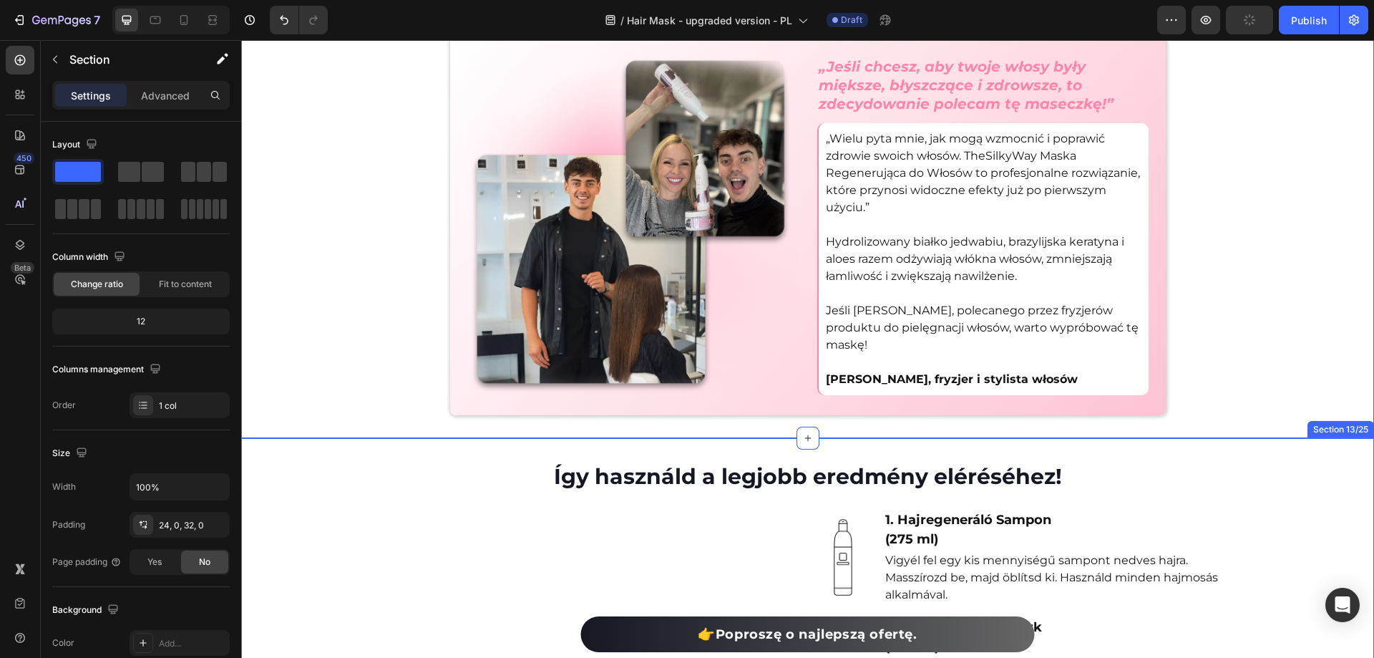
scroll to position [5153, 0]
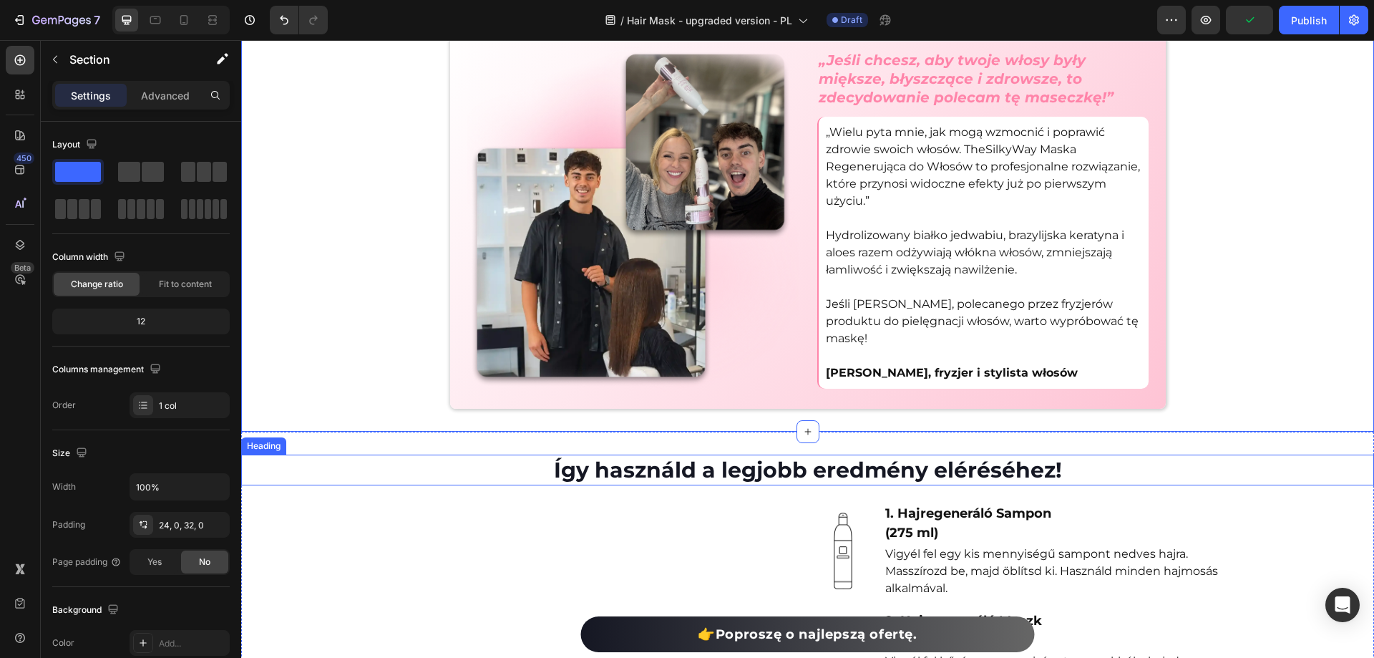
click at [806, 469] on h2 "Így használd a legjobb eredmény eléréséhez!" at bounding box center [807, 469] width 1133 height 31
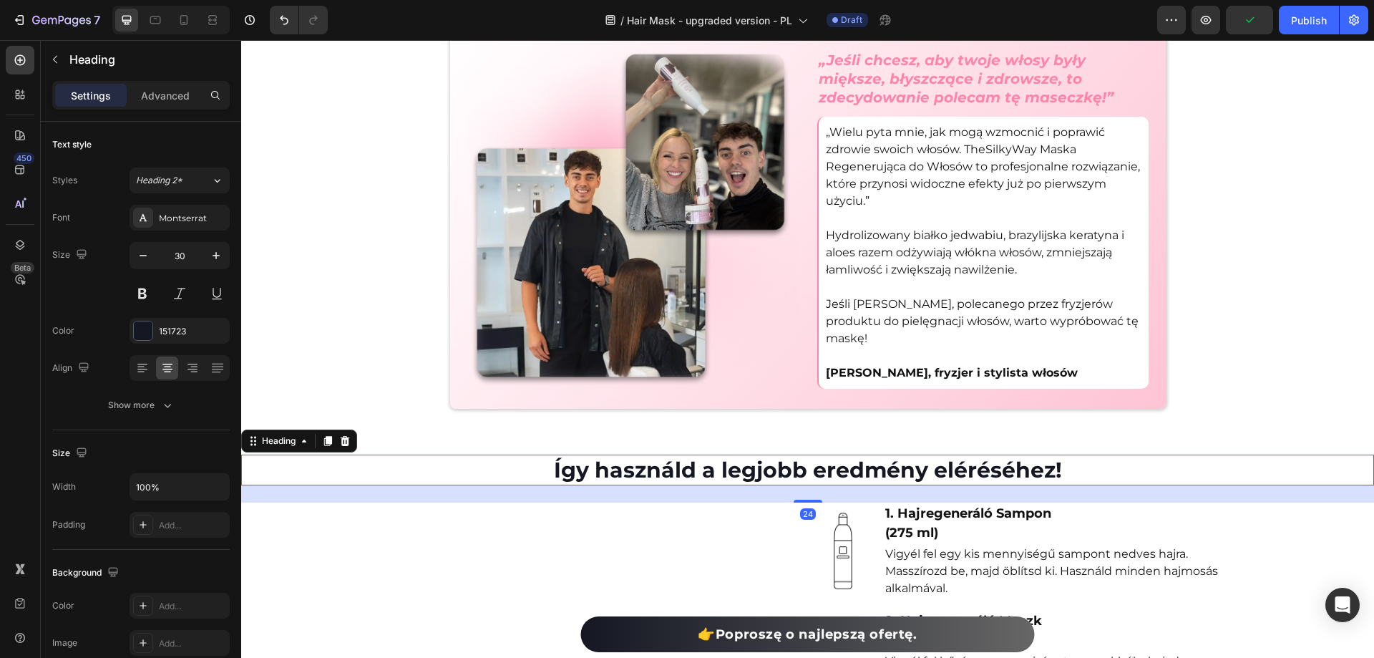
click at [806, 469] on h2 "Így használd a legjobb eredmény eléréséhez!" at bounding box center [807, 469] width 1133 height 31
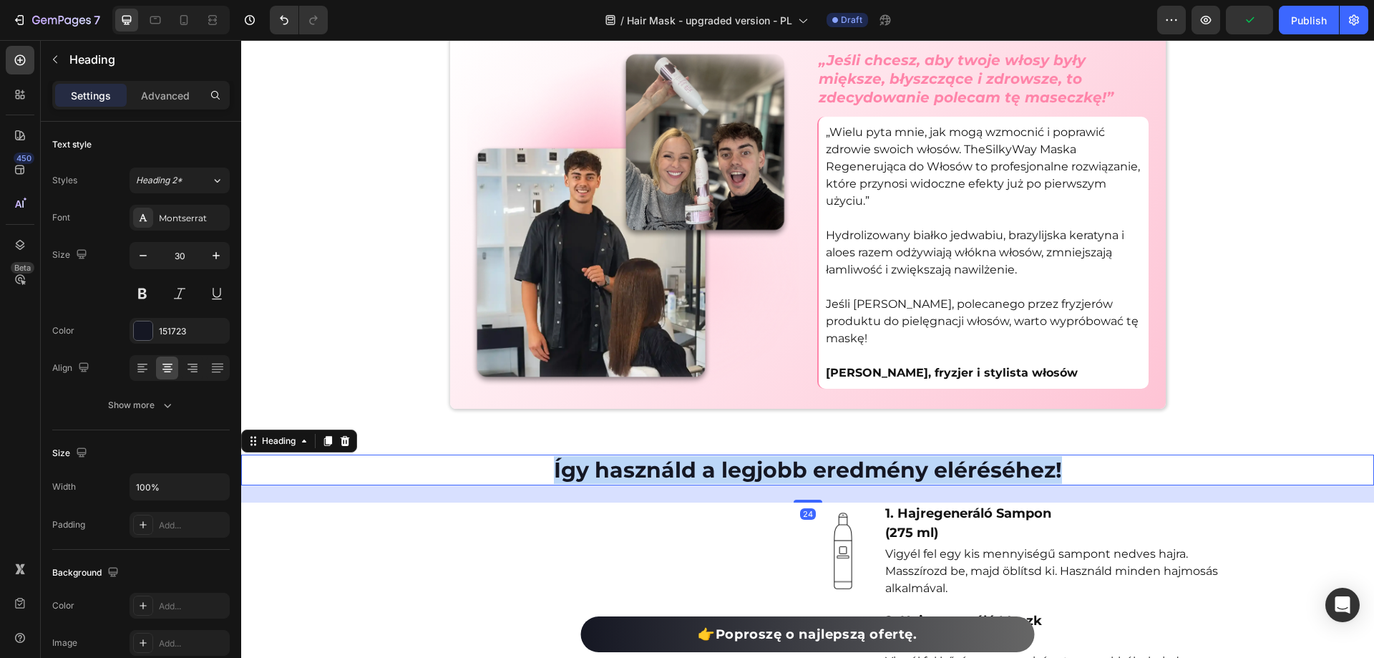
click at [806, 469] on p "Így használd a legjobb eredmény eléréséhez!" at bounding box center [808, 470] width 1130 height 28
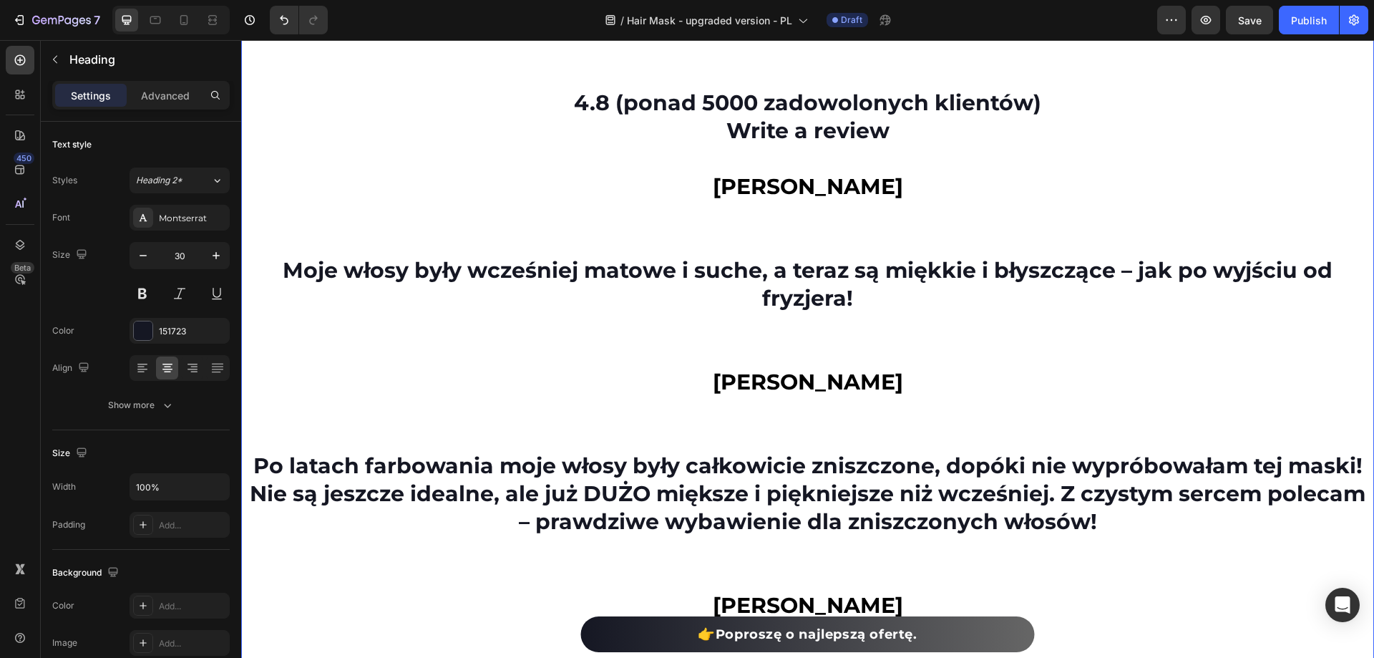
scroll to position [15140, 0]
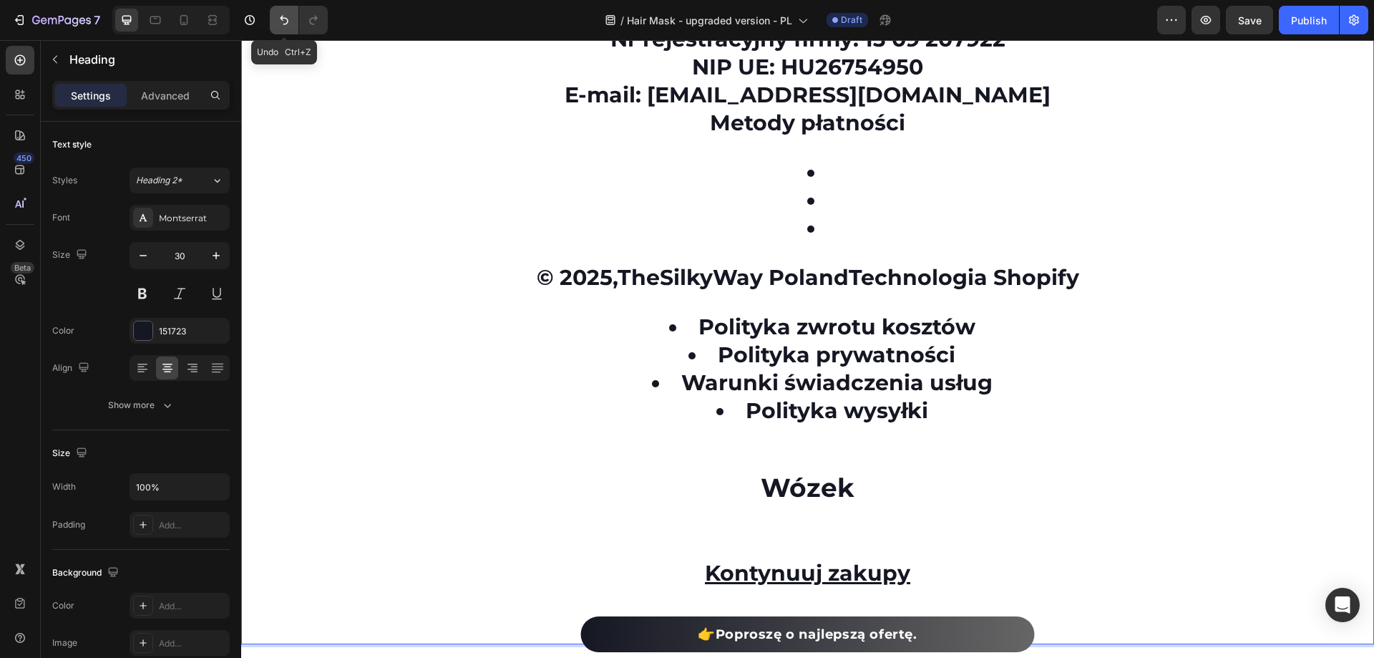
click at [288, 17] on icon "Undo/Redo" at bounding box center [284, 20] width 14 height 14
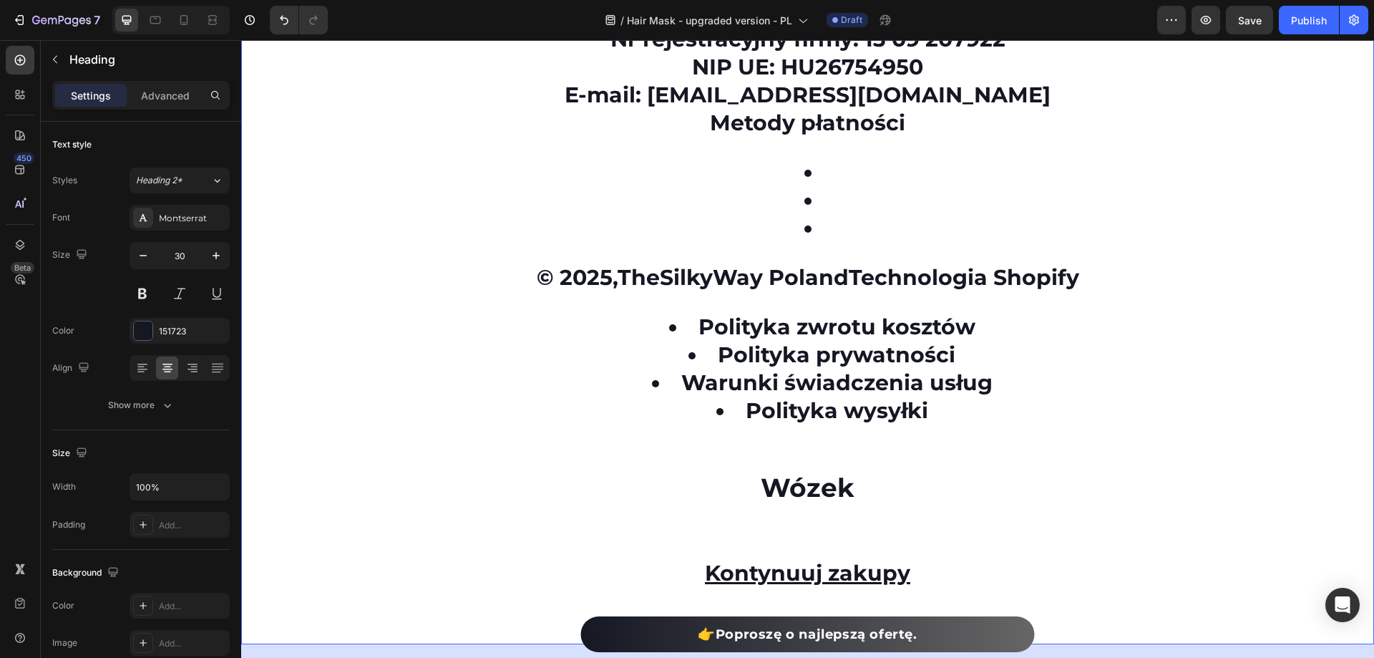
click at [398, 26] on div "/ Hair Mask - upgraded version - PL Draft" at bounding box center [748, 20] width 818 height 29
click at [281, 19] on icon "Undo/Redo" at bounding box center [284, 20] width 9 height 9
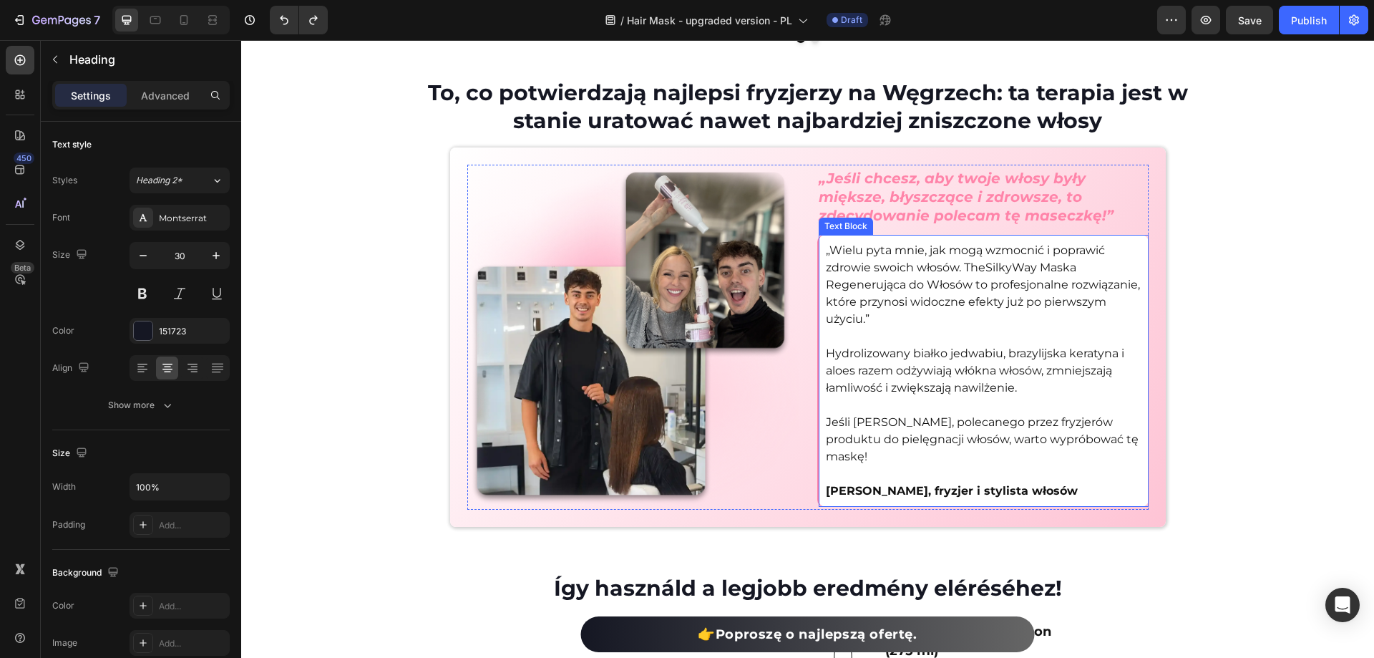
scroll to position [5249, 0]
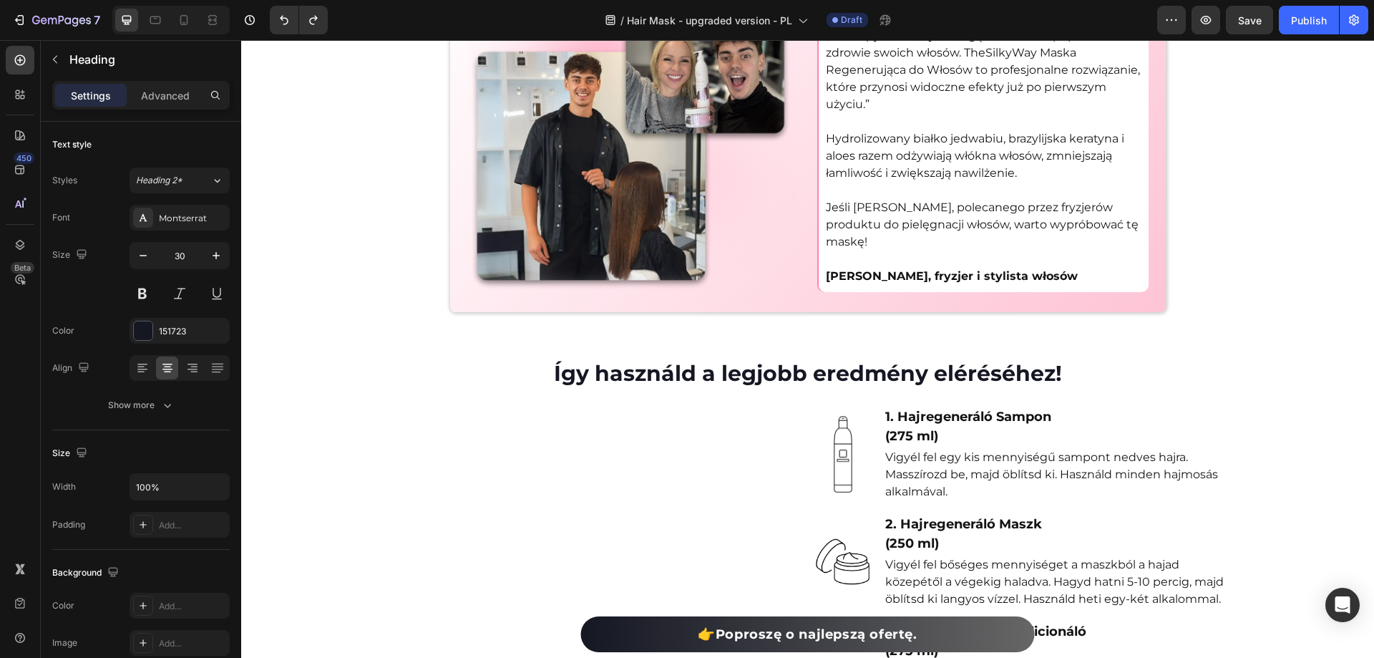
click at [770, 374] on h2 "Így használd a legjobb eredmény eléréséhez!" at bounding box center [807, 373] width 1133 height 31
click at [770, 374] on p "Így használd a legjobb eredmény eléréséhez!" at bounding box center [808, 373] width 1130 height 28
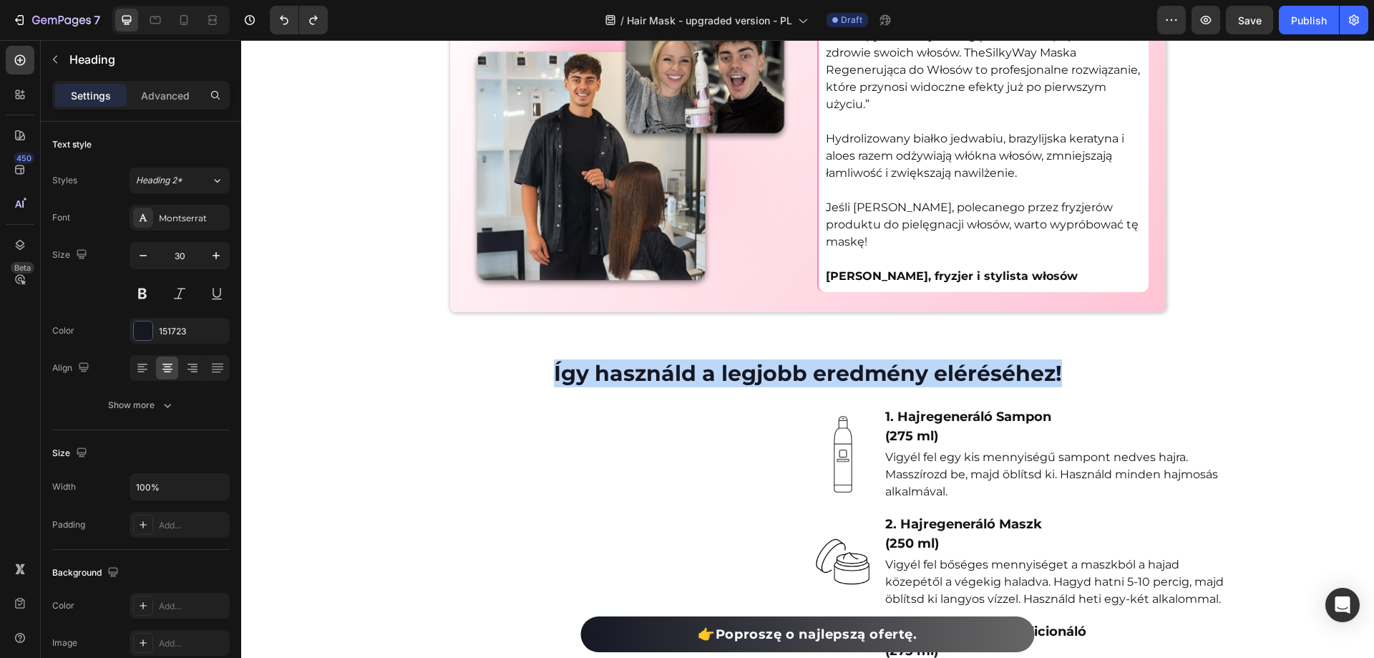
click at [770, 374] on p "Így használd a legjobb eredmény eléréséhez!" at bounding box center [808, 373] width 1130 height 28
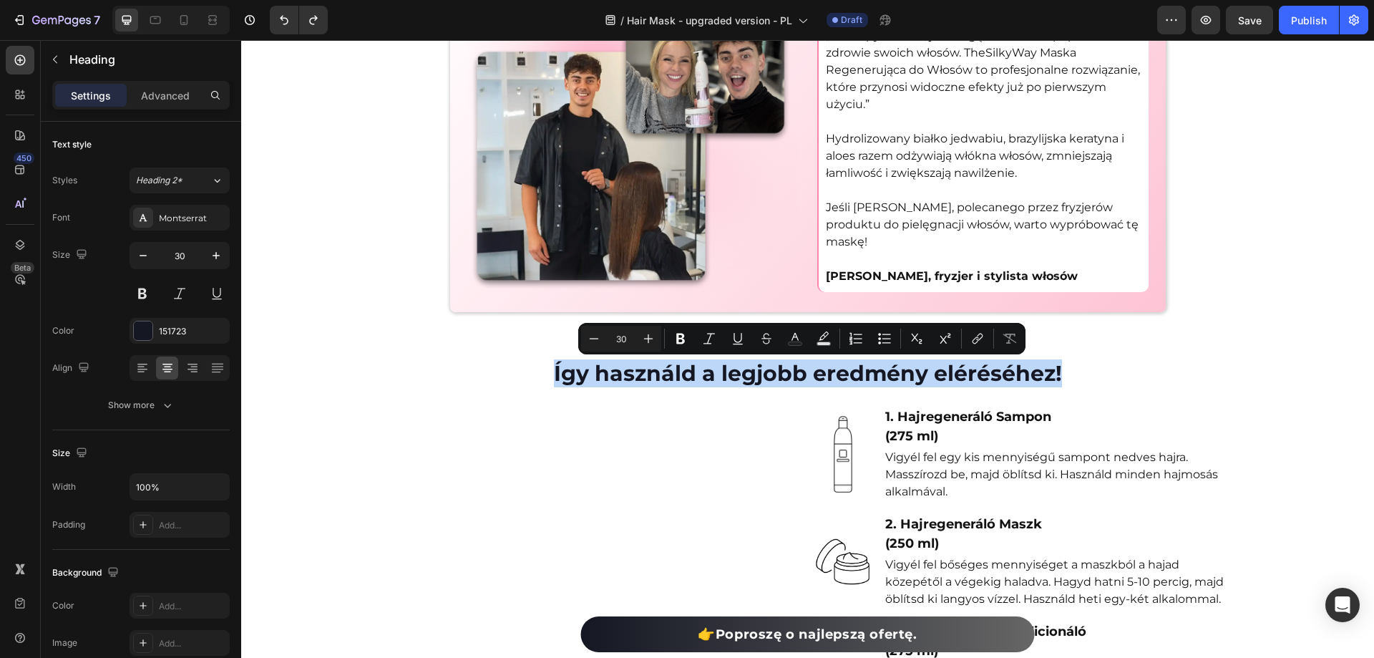
drag, startPoint x: 711, startPoint y: 359, endPoint x: 698, endPoint y: 360, distance: 12.3
click at [710, 359] on h2 "Így használd a legjobb eredmény eléréséhez!" at bounding box center [807, 373] width 1133 height 31
click at [464, 374] on p "Így használd a legjobb eredmény eléréséhez!" at bounding box center [808, 373] width 1130 height 28
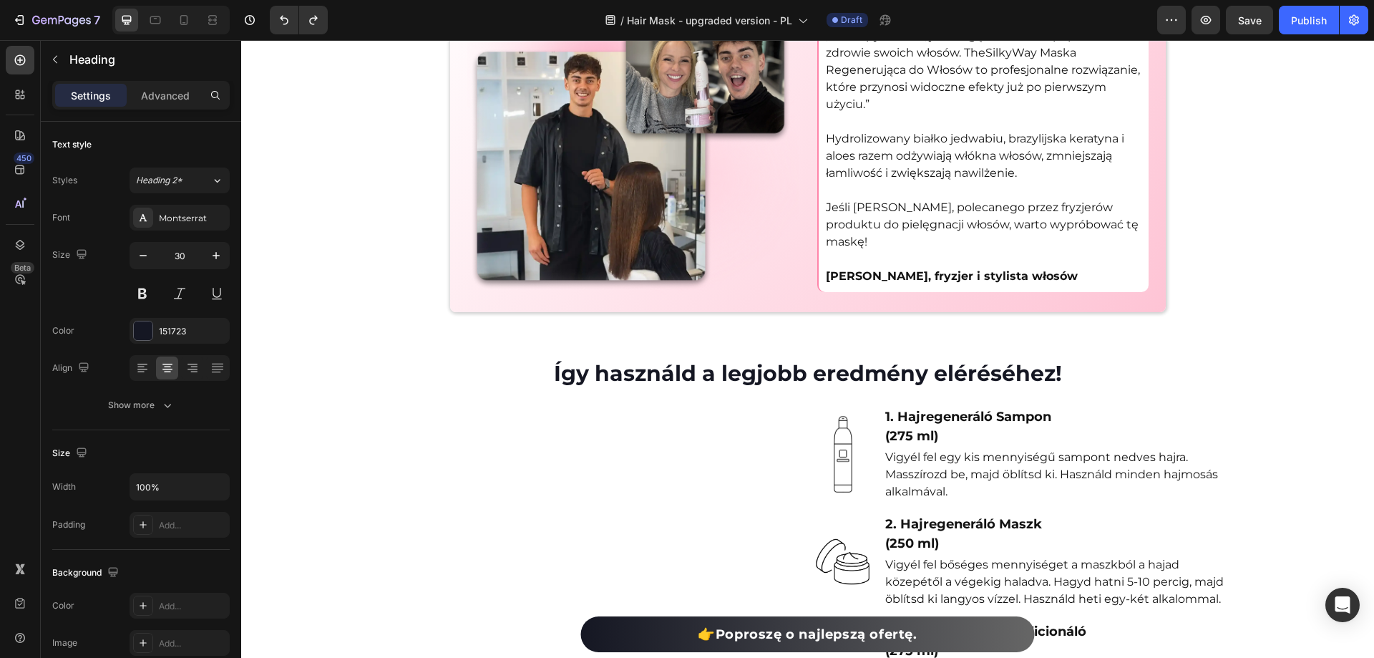
click at [565, 381] on p "Így használd a legjobb eredmény eléréséhez!" at bounding box center [808, 373] width 1130 height 28
click at [583, 380] on p "Így használd a legjobb eredmény eléréséhez!" at bounding box center [808, 373] width 1130 height 28
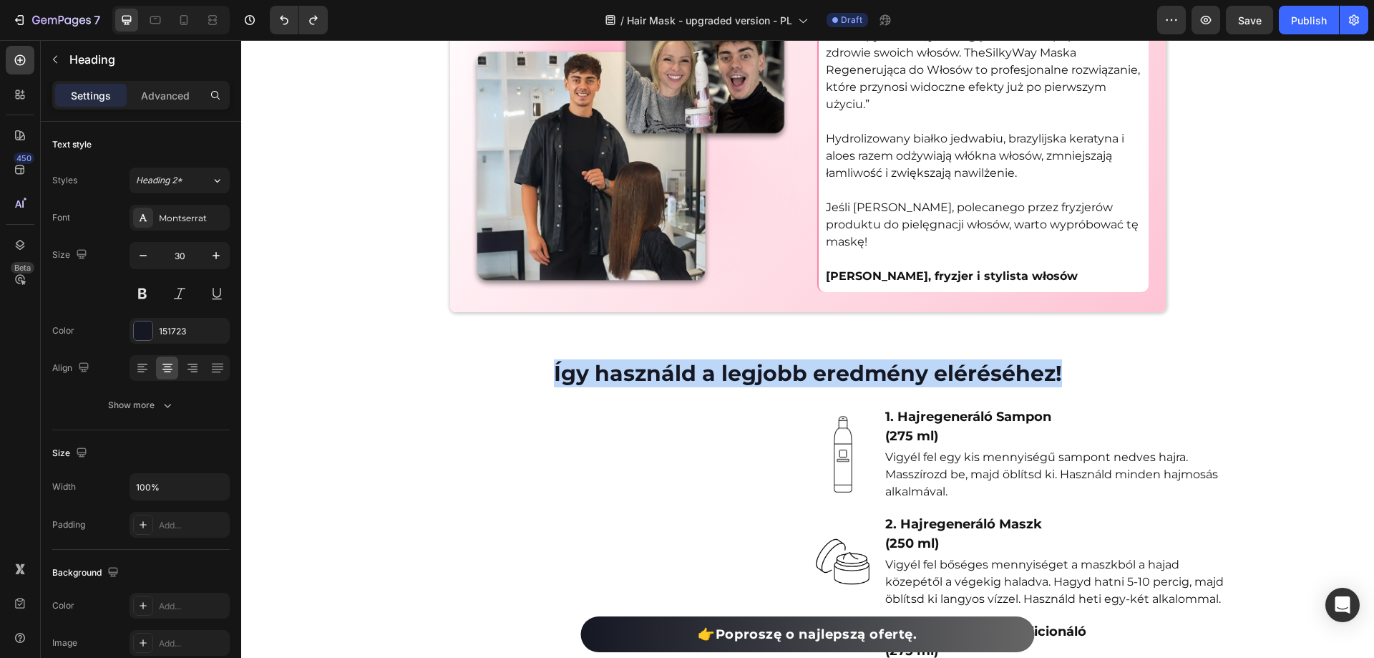
click at [583, 380] on p "Így használd a legjobb eredmény eléréséhez!" at bounding box center [808, 373] width 1130 height 28
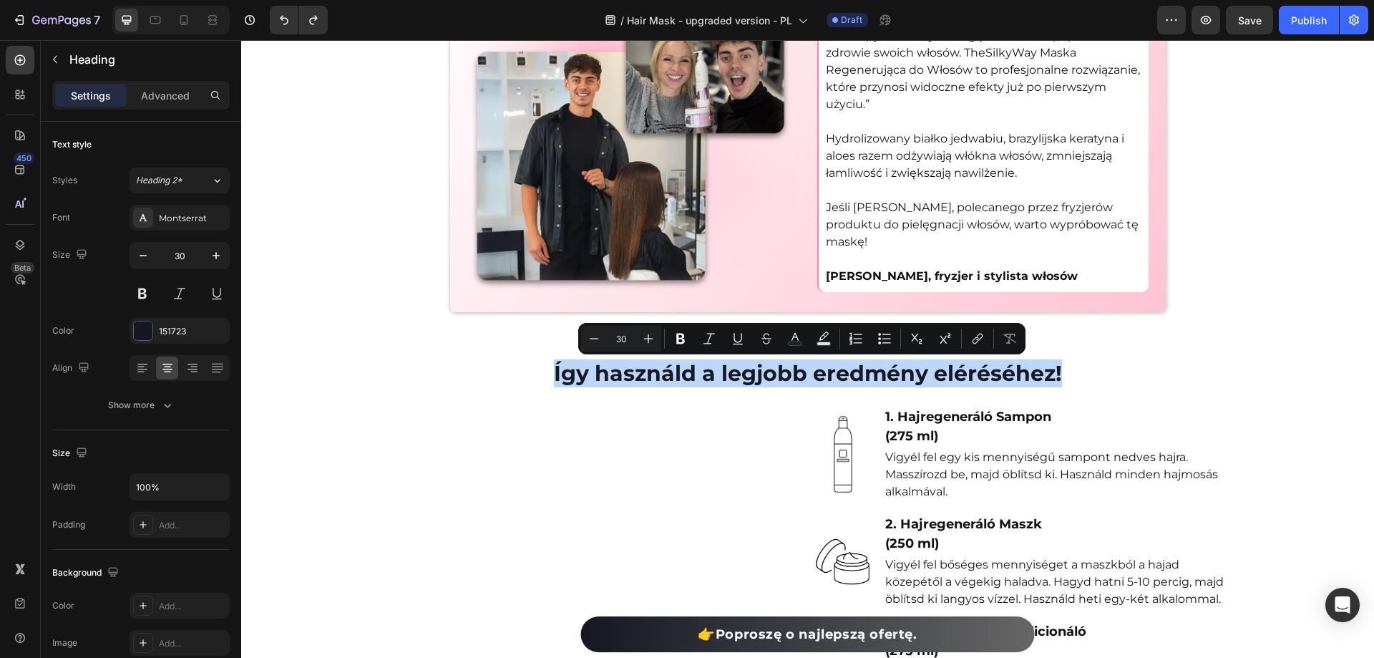
drag, startPoint x: 570, startPoint y: 378, endPoint x: 560, endPoint y: 374, distance: 10.9
click at [569, 378] on p "Így használd a legjobb eredmény eléréséhez!" at bounding box center [808, 373] width 1130 height 28
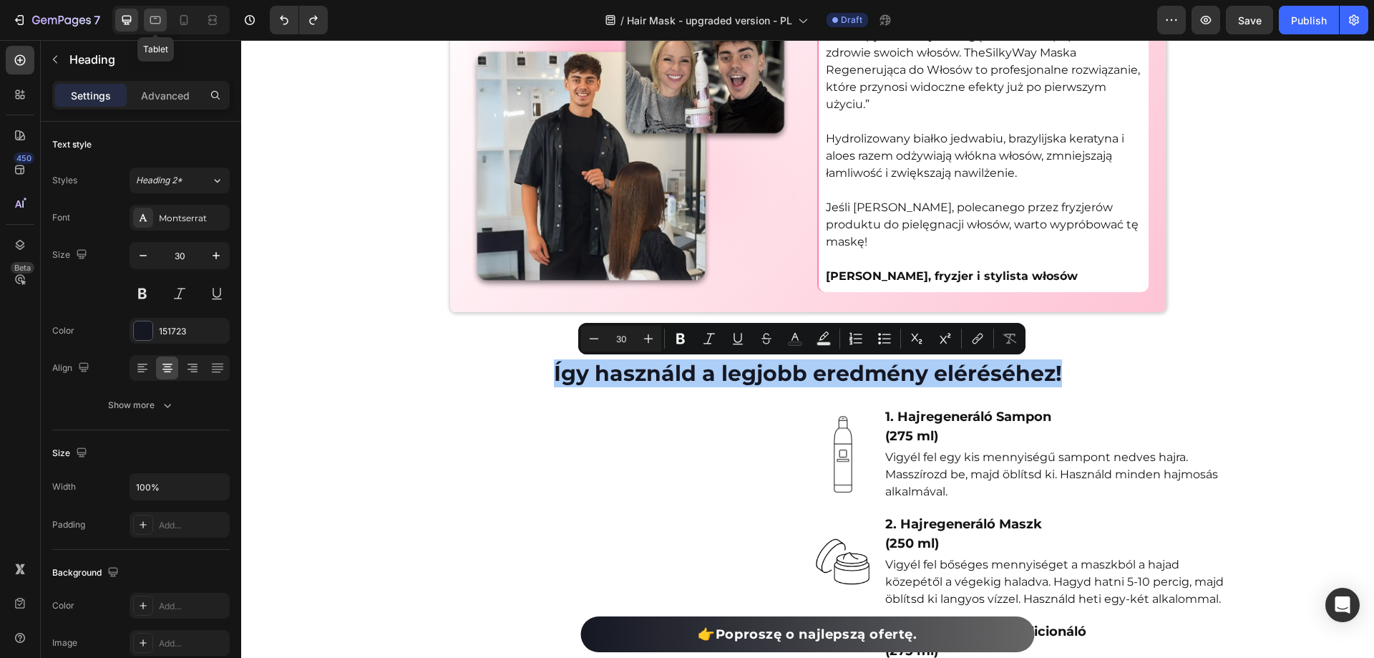
click at [152, 21] on icon at bounding box center [155, 20] width 14 height 14
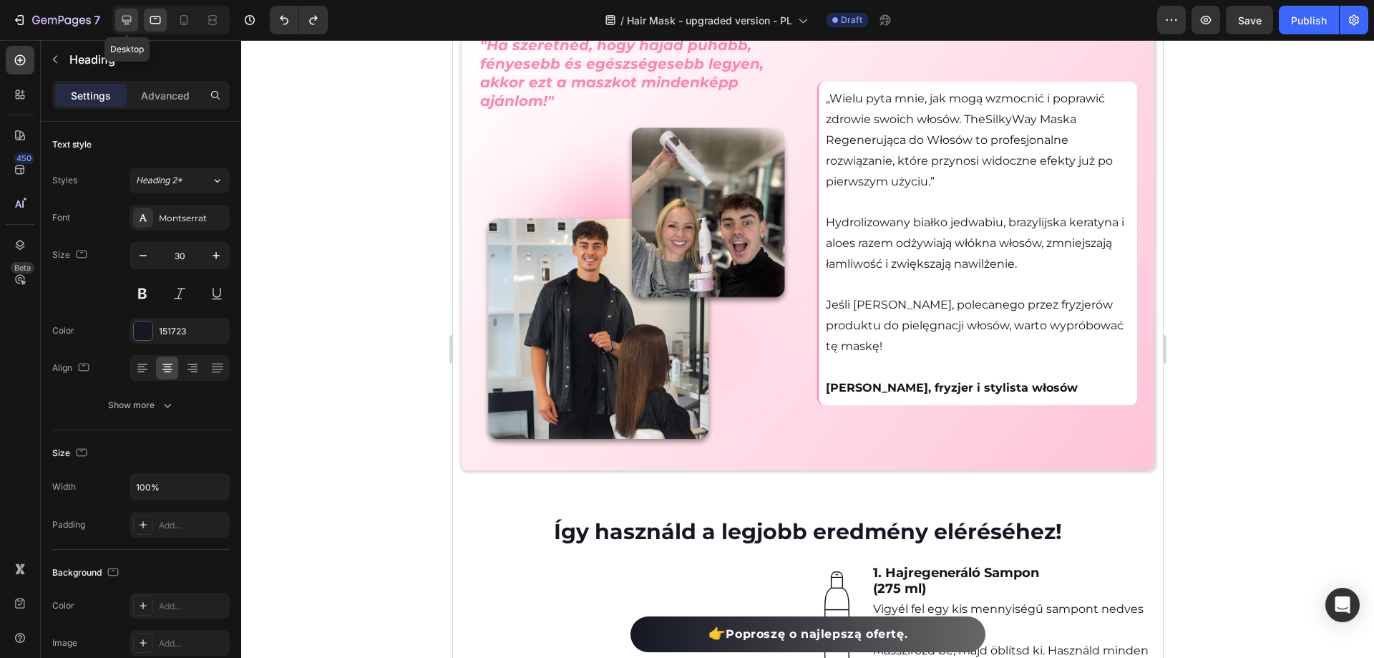
click at [128, 16] on icon at bounding box center [126, 20] width 9 height 9
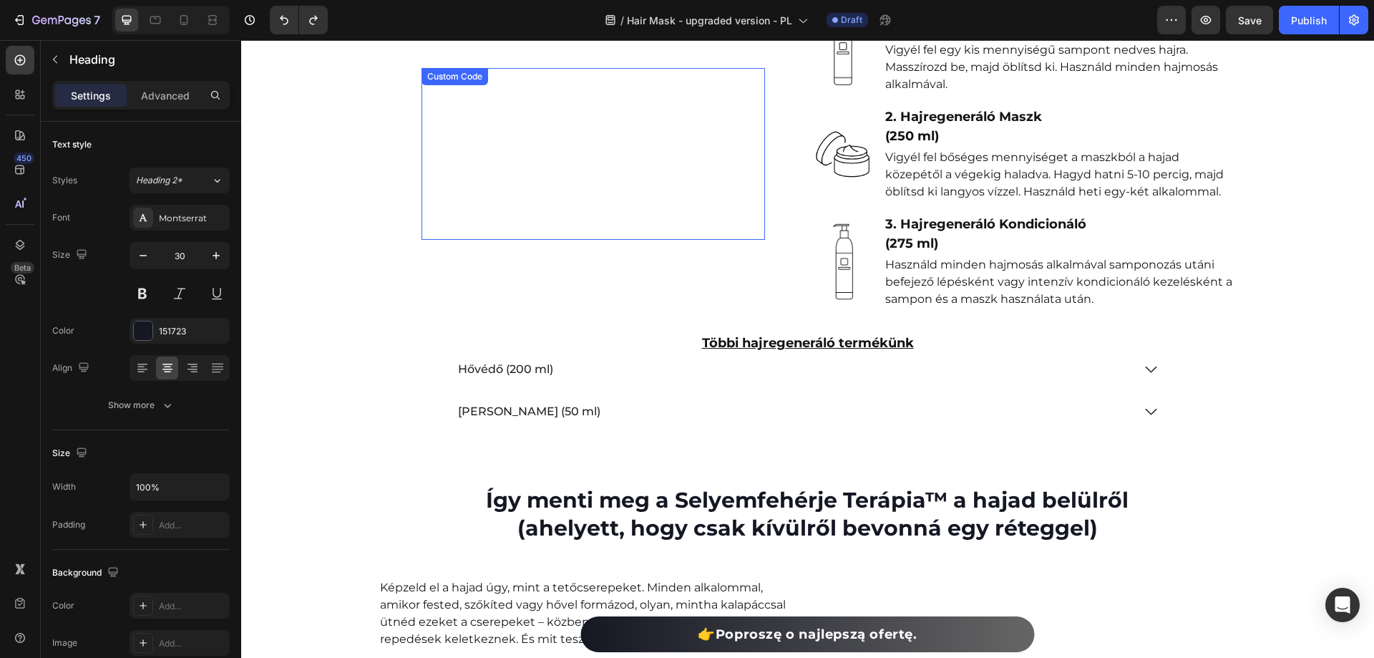
scroll to position [5491, 0]
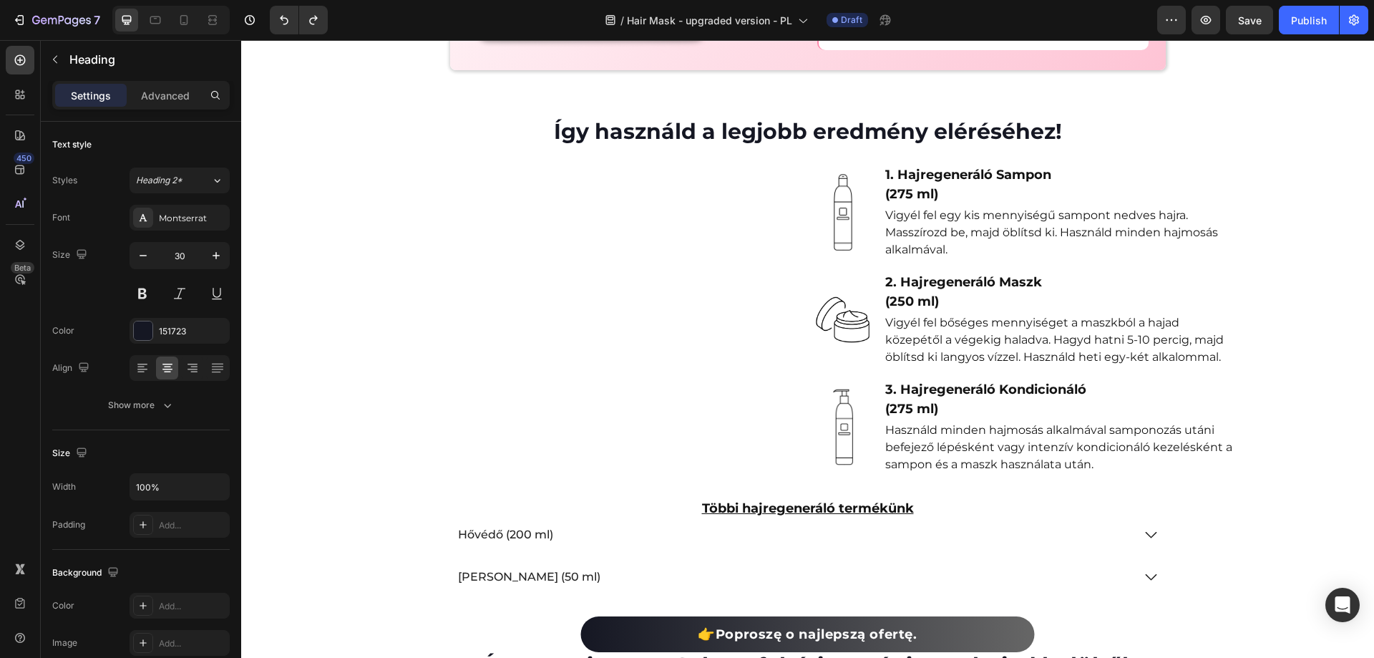
click at [595, 125] on p "Így használd a legjobb eredmény eléréséhez!" at bounding box center [808, 131] width 1130 height 28
click at [965, 254] on p "Masszírozd be, majd öblítsd ki. Használd minden hajmosás alkalmával." at bounding box center [1060, 241] width 350 height 34
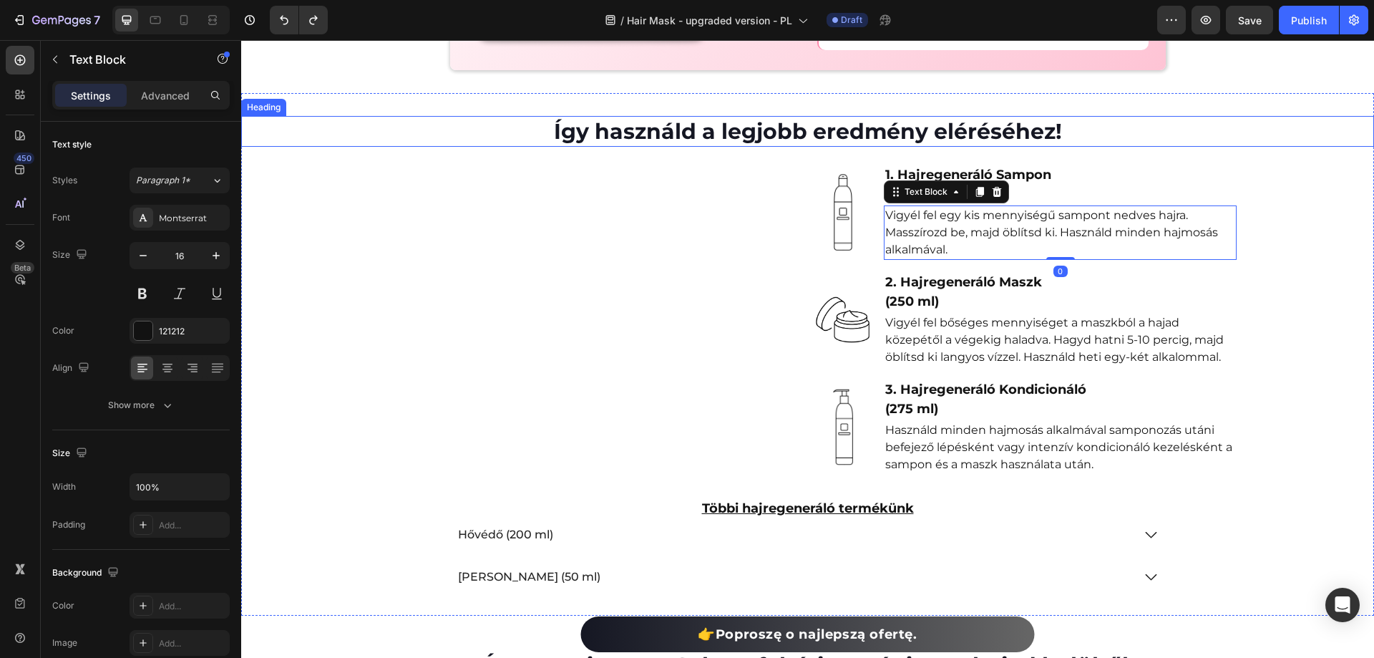
click at [817, 134] on p "Így használd a legjobb eredmény eléréséhez!" at bounding box center [808, 131] width 1130 height 28
click at [692, 127] on p "Így használd a legjobb eredmény eléréséhez!" at bounding box center [808, 131] width 1130 height 28
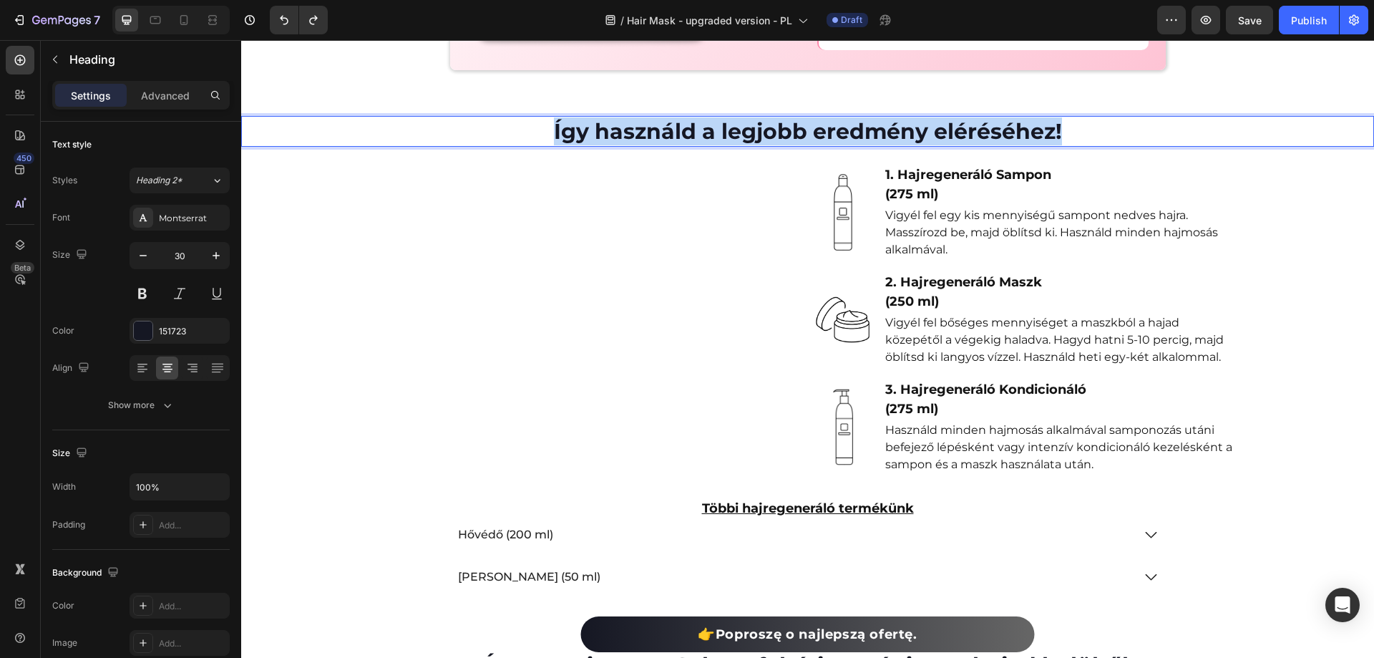
click at [692, 127] on p "Így használd a legjobb eredmény eléréséhez!" at bounding box center [808, 131] width 1130 height 28
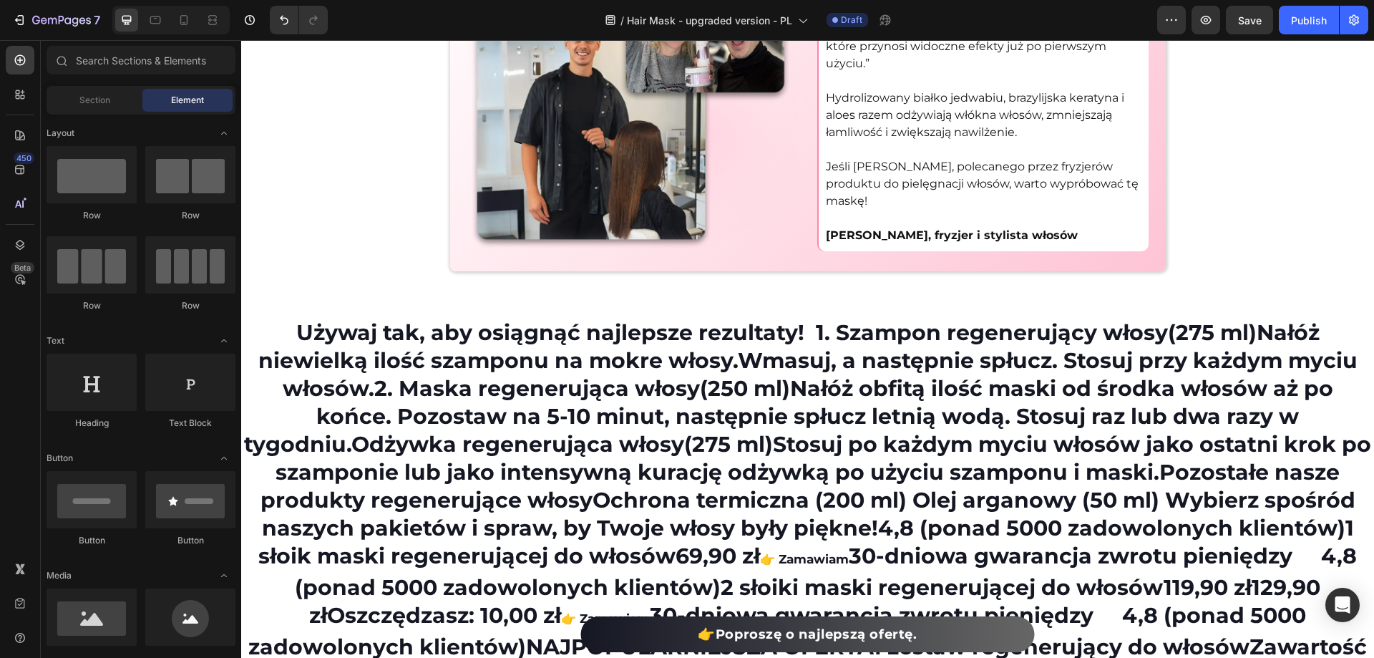
scroll to position [4864, 0]
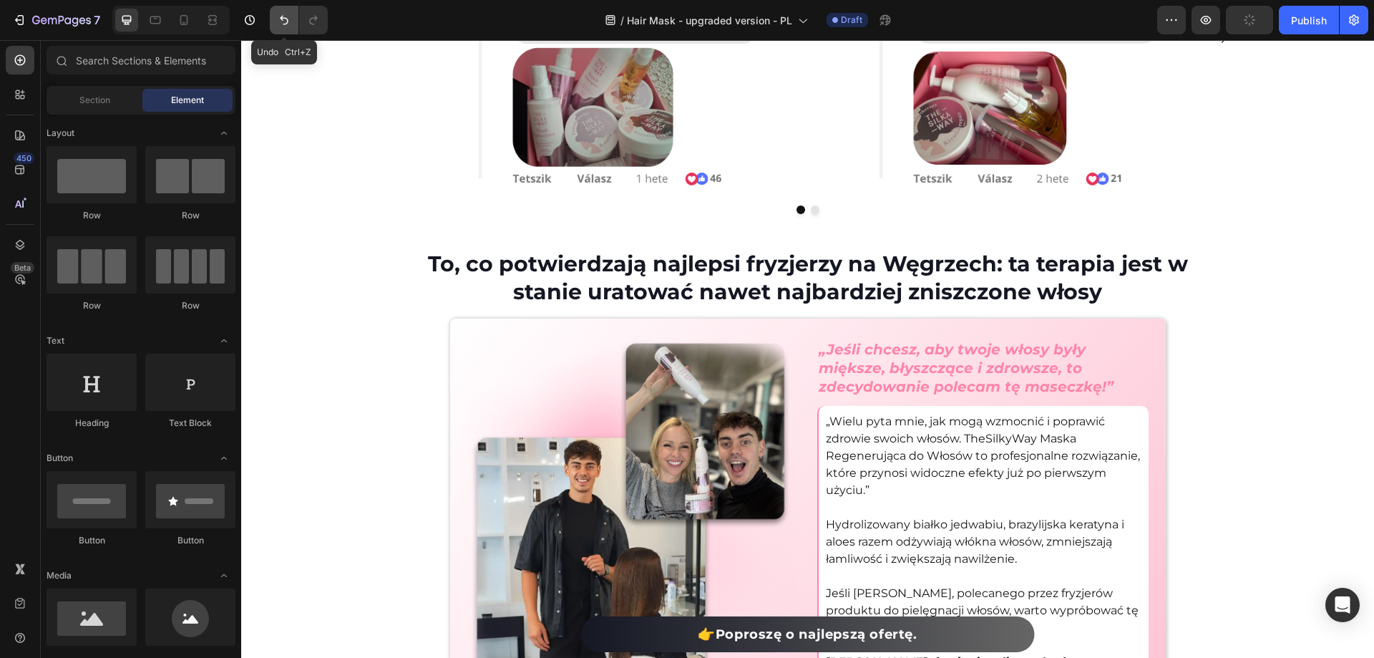
click at [289, 21] on icon "Undo/Redo" at bounding box center [284, 20] width 14 height 14
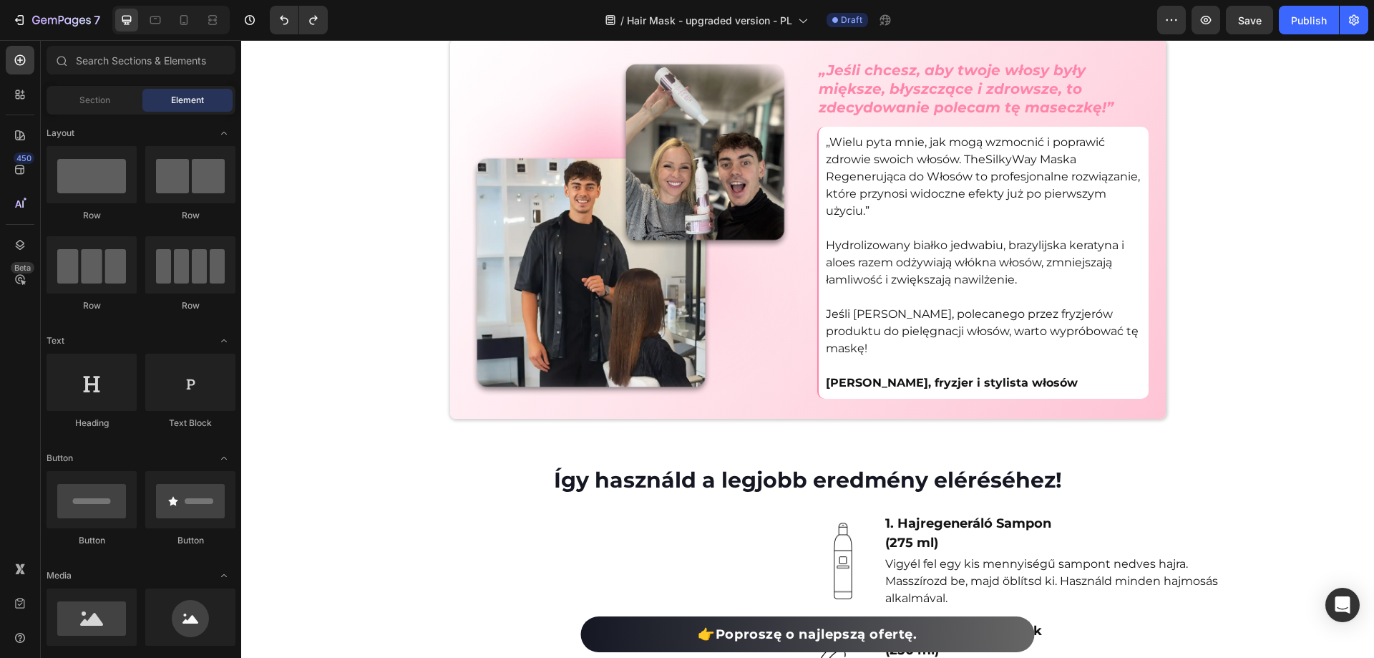
scroll to position [5142, 0]
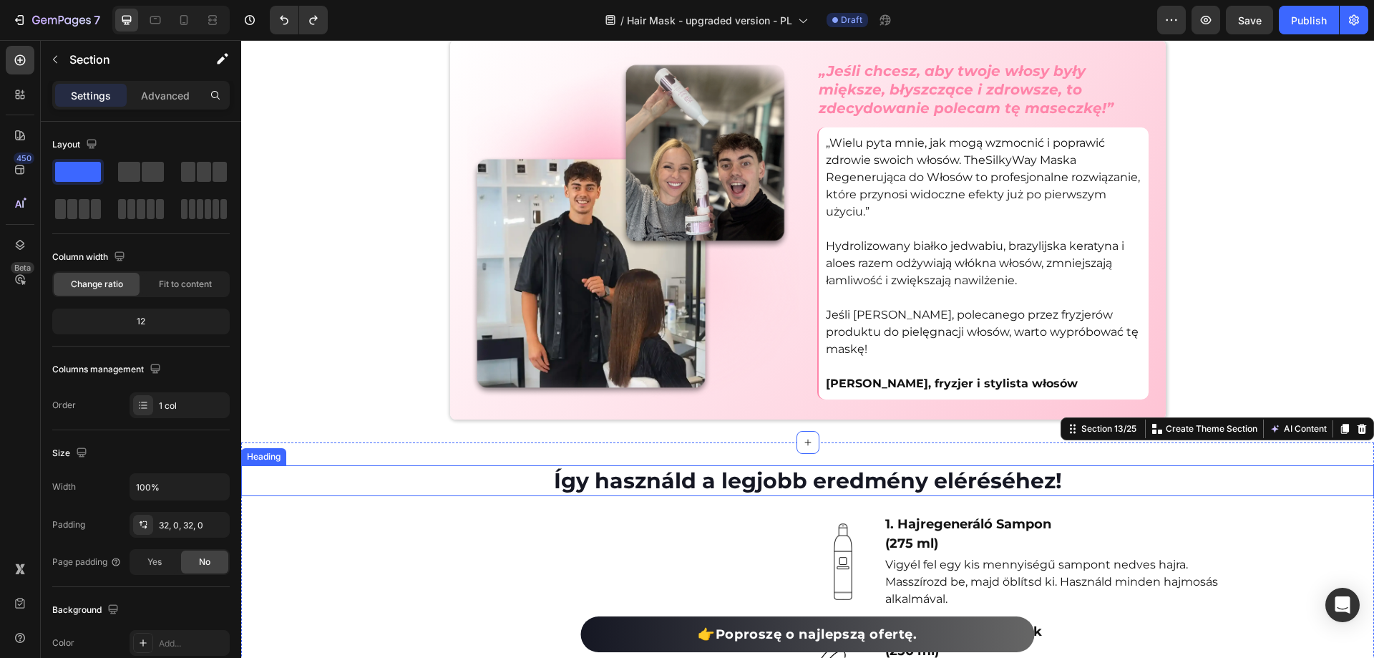
click at [787, 482] on h2 "Így használd a legjobb eredmény eléréséhez!" at bounding box center [807, 480] width 1133 height 31
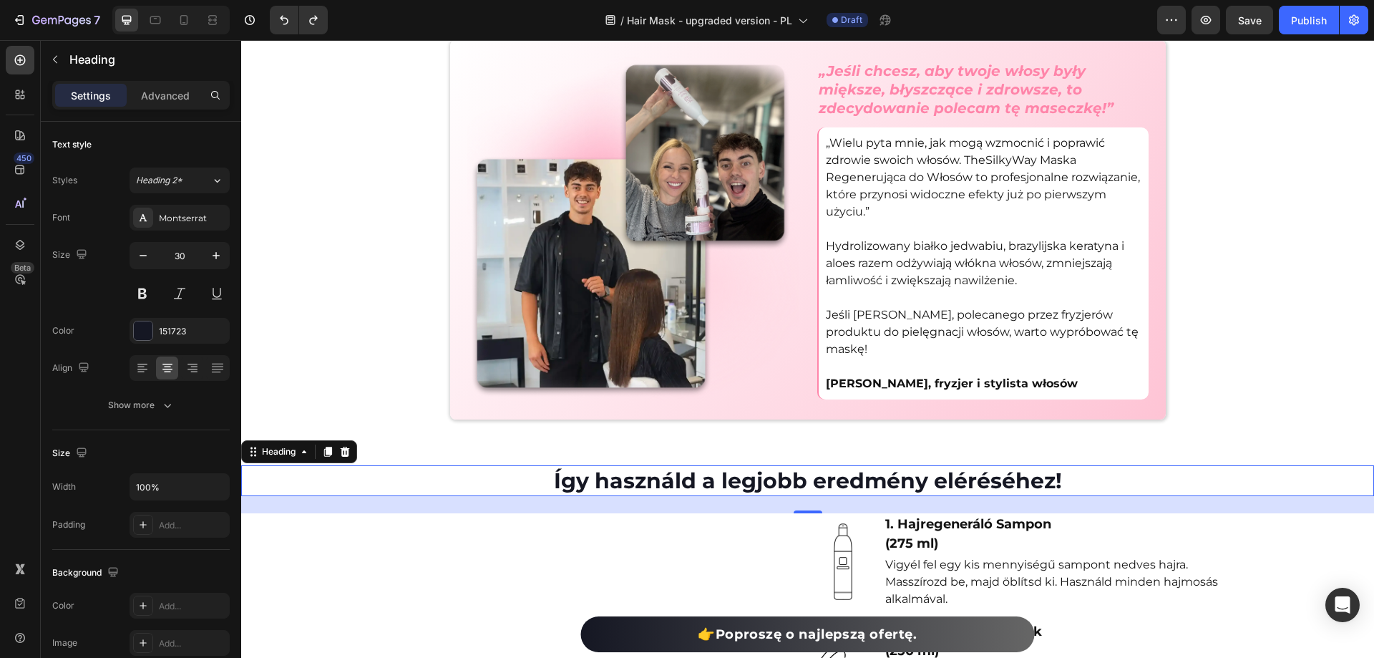
click at [897, 497] on div "24" at bounding box center [807, 504] width 1133 height 17
click at [890, 490] on h2 "Így használd a legjobb eredmény eléréséhez!" at bounding box center [807, 480] width 1133 height 31
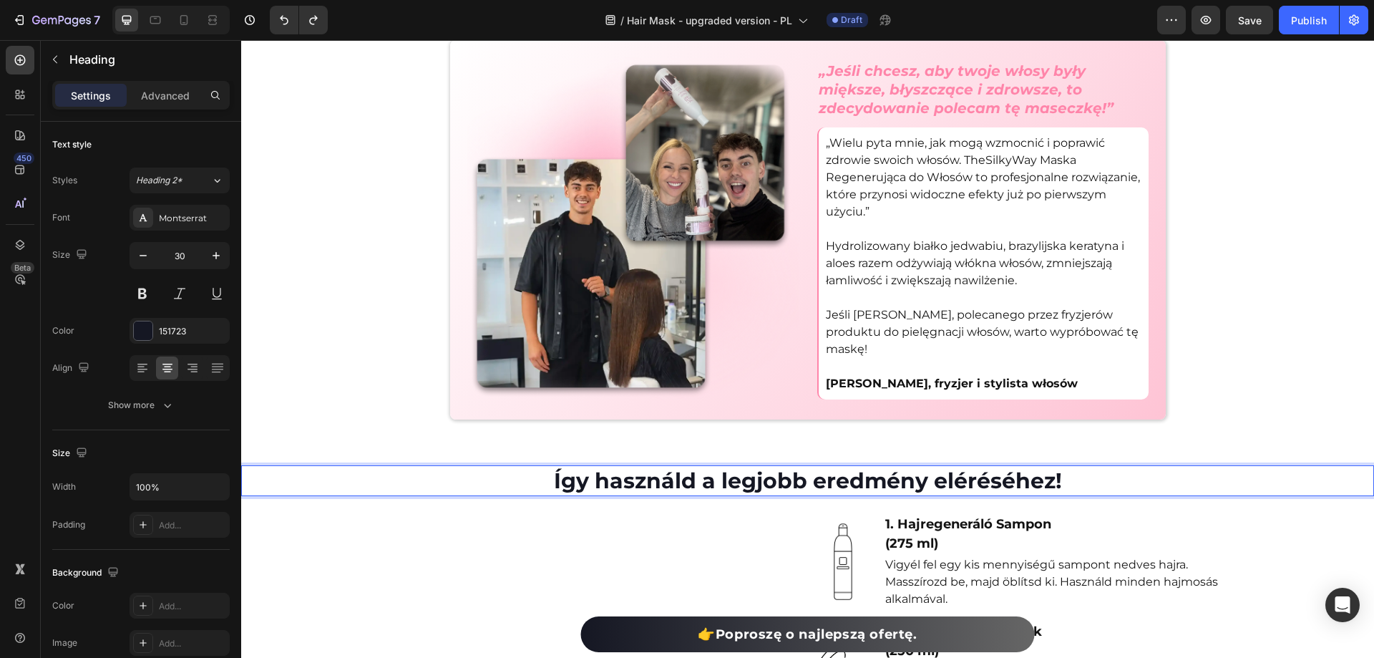
click at [884, 484] on p "Így használd a legjobb eredmény eléréséhez!" at bounding box center [808, 481] width 1130 height 28
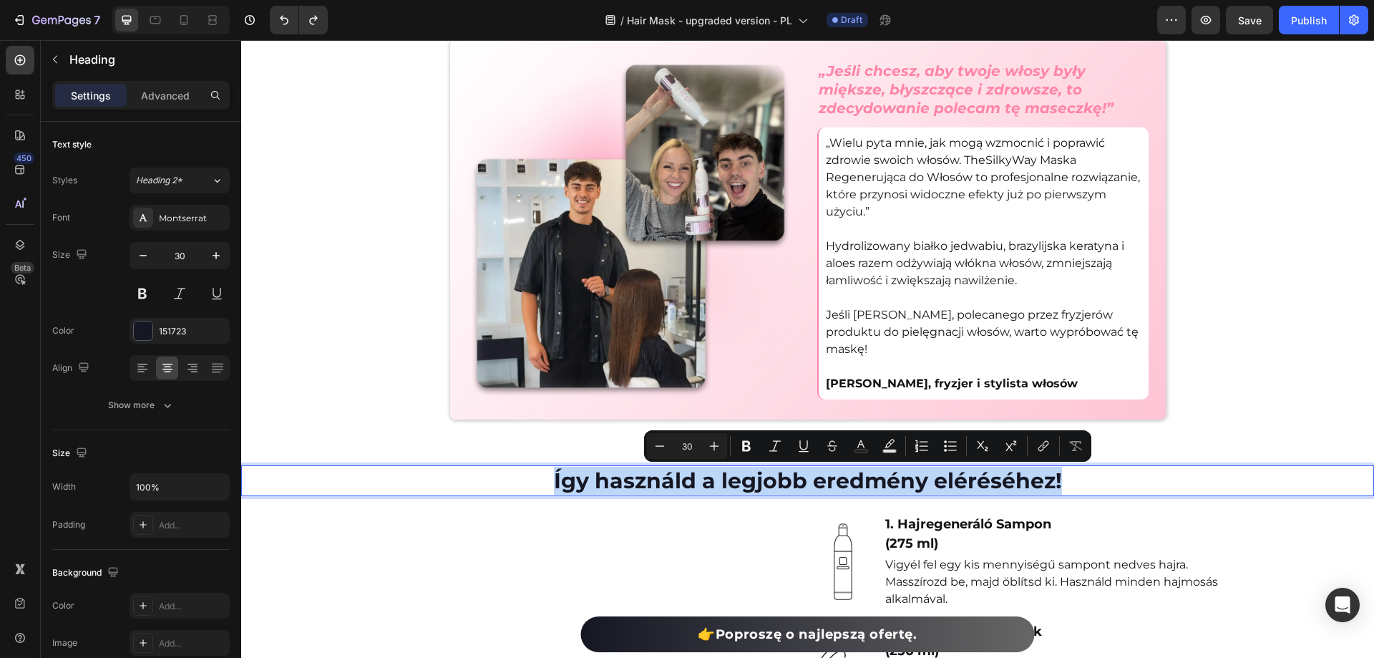
click at [884, 484] on p "Így használd a legjobb eredmény eléréséhez!" at bounding box center [808, 481] width 1130 height 28
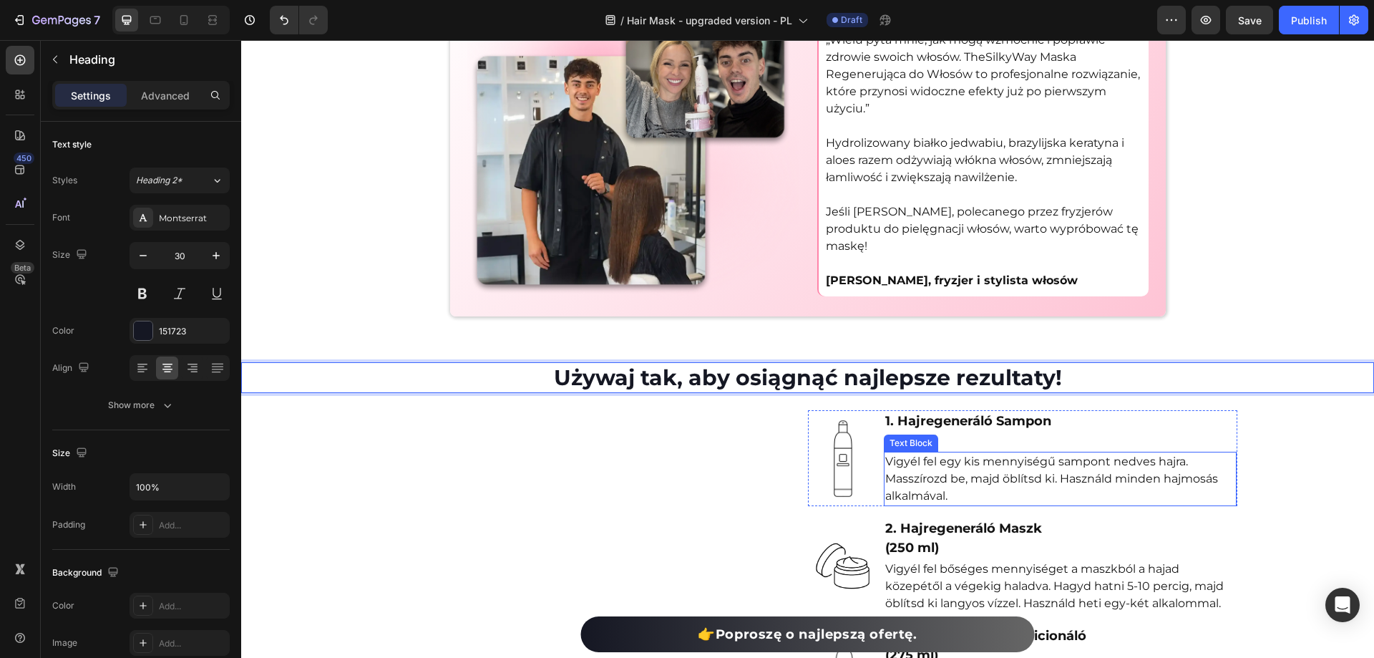
scroll to position [5285, 0]
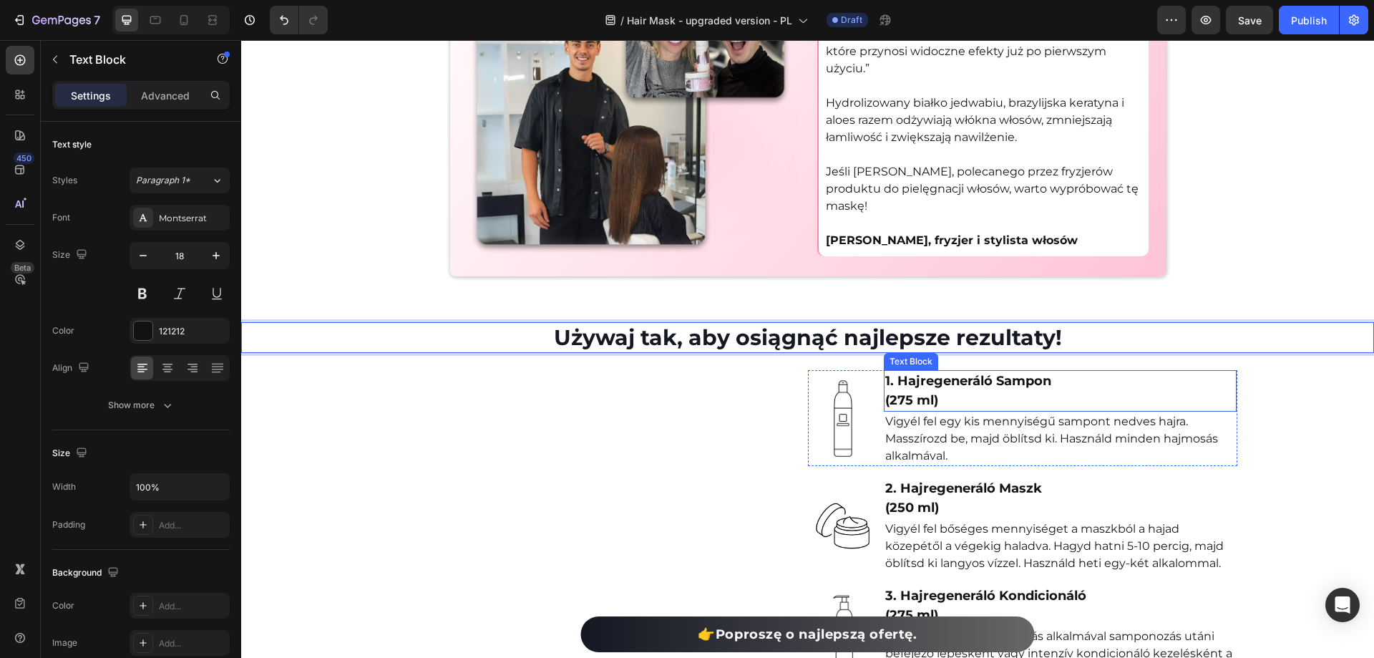
click at [945, 391] on p "1. Hajregeneráló Sampon" at bounding box center [1060, 380] width 350 height 19
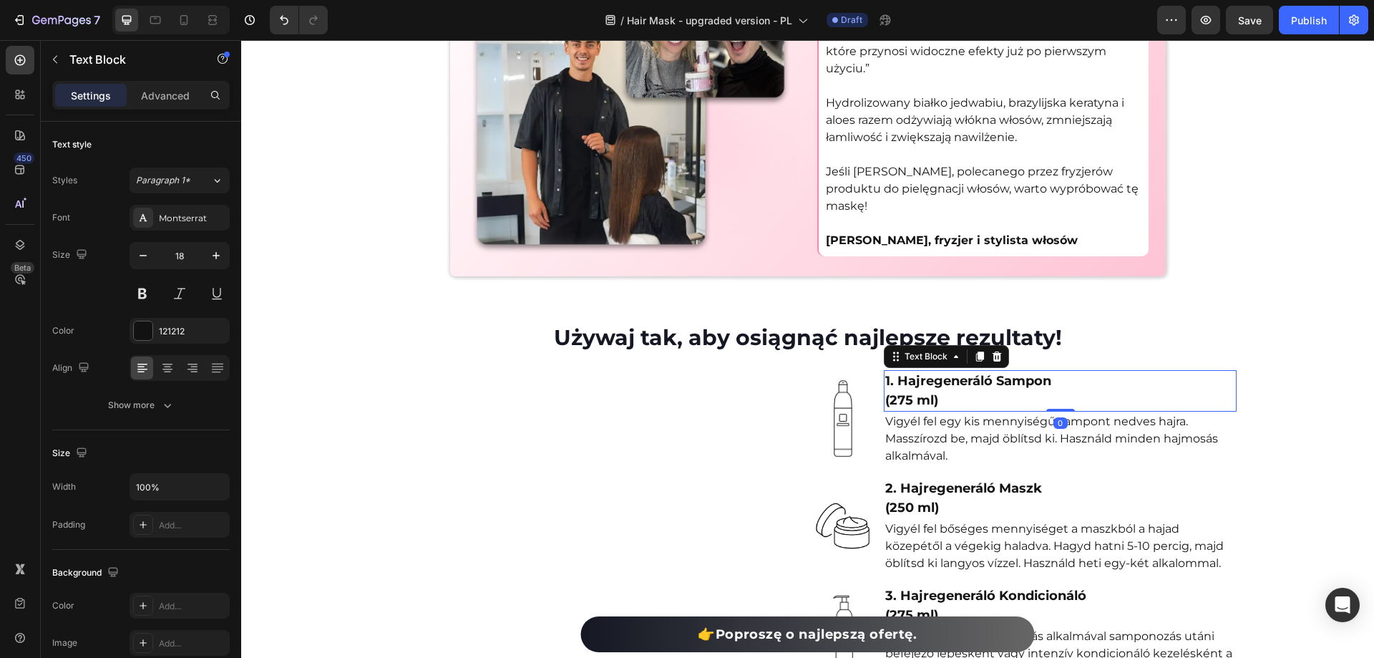
click at [950, 410] on p "(275 ml)" at bounding box center [1060, 400] width 350 height 19
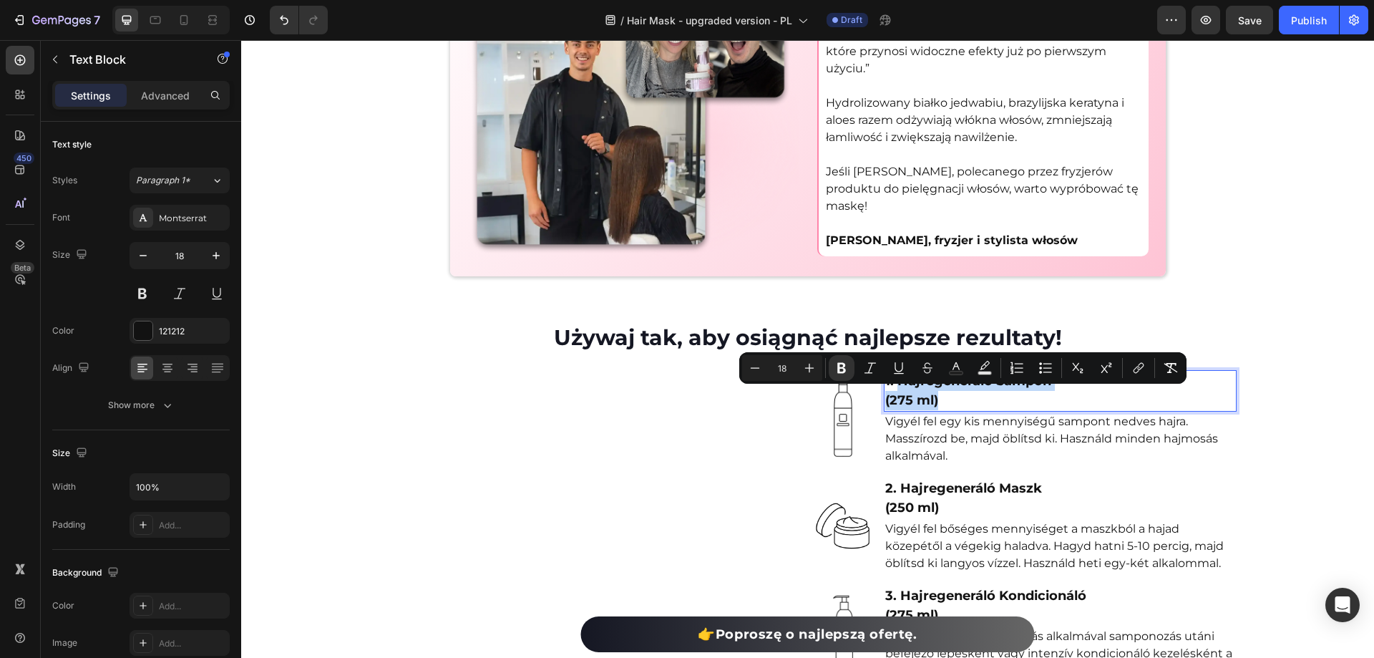
drag, startPoint x: 947, startPoint y: 421, endPoint x: 895, endPoint y: 394, distance: 57.9
click at [895, 394] on div "1. Hajregeneráló Sampon (275 ml)" at bounding box center [1060, 391] width 353 height 42
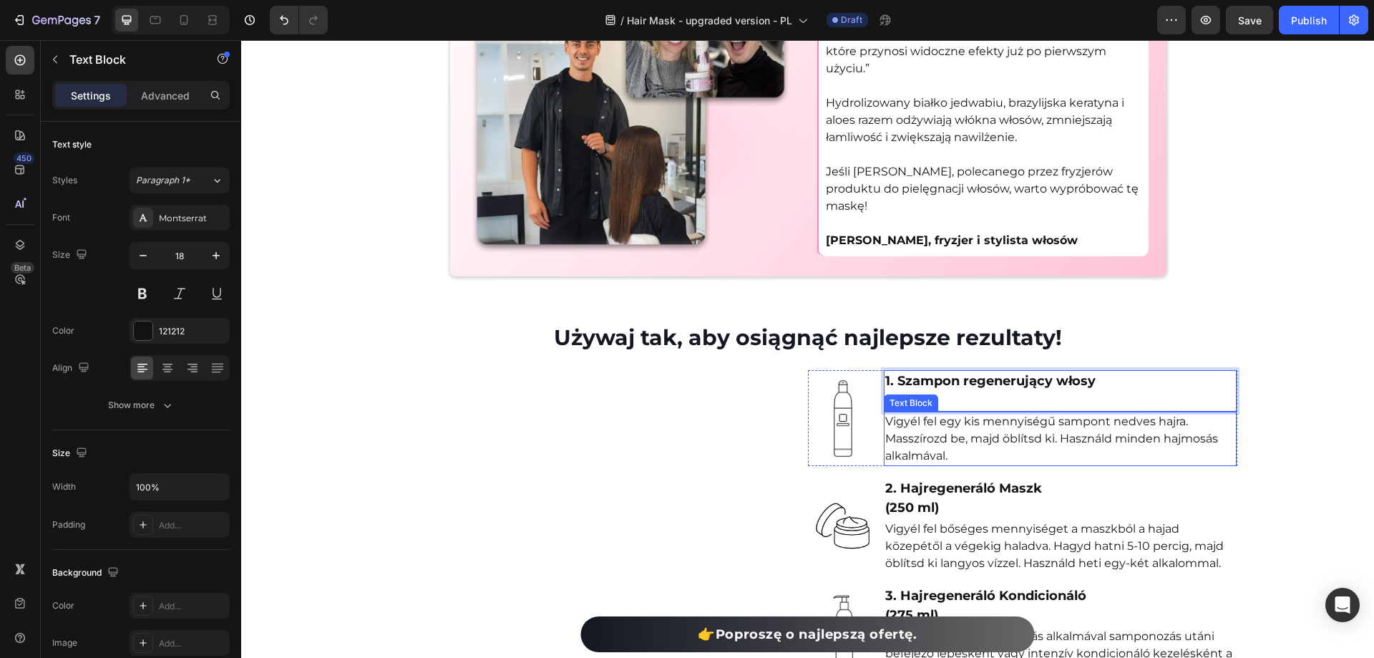
click at [1209, 381] on div "Image 1. Szampon regenerujący włosy (275 ml) Text Block 0 Vigyél fel egy kis me…" at bounding box center [1022, 525] width 429 height 311
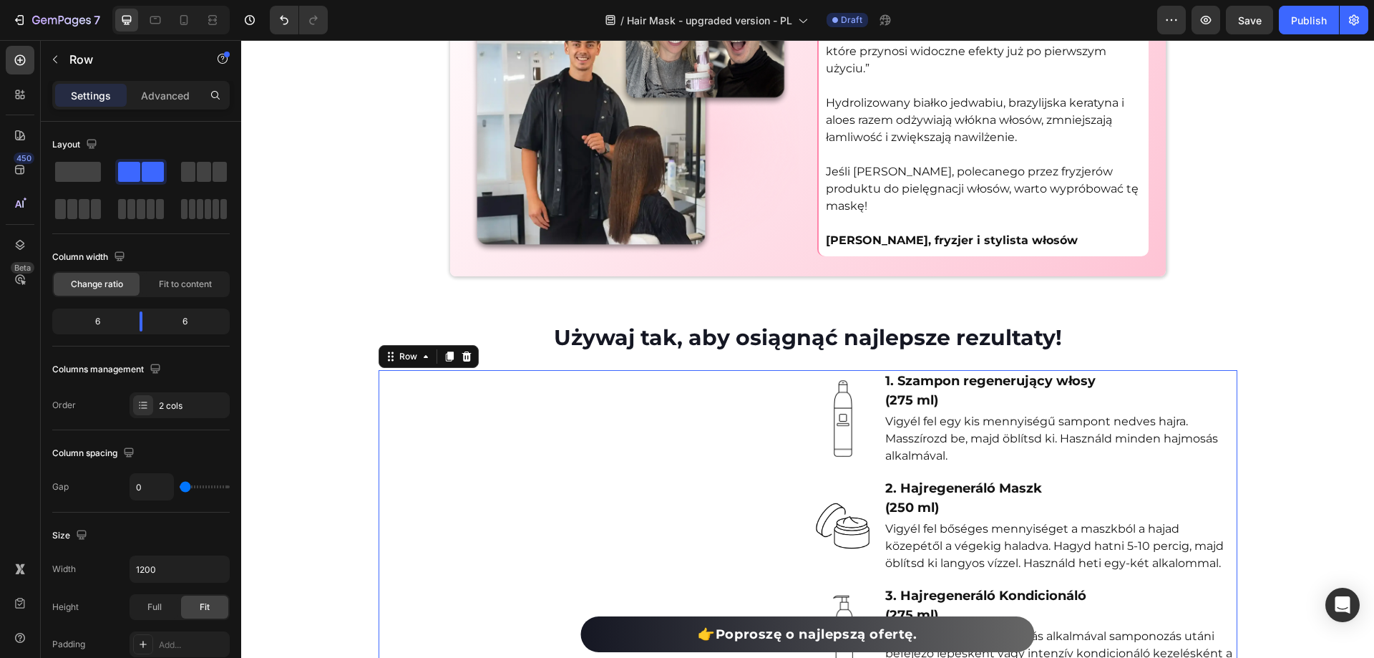
click at [923, 462] on p "Masszírozd be, majd öblítsd ki. Használd minden hajmosás alkalmával." at bounding box center [1060, 447] width 350 height 34
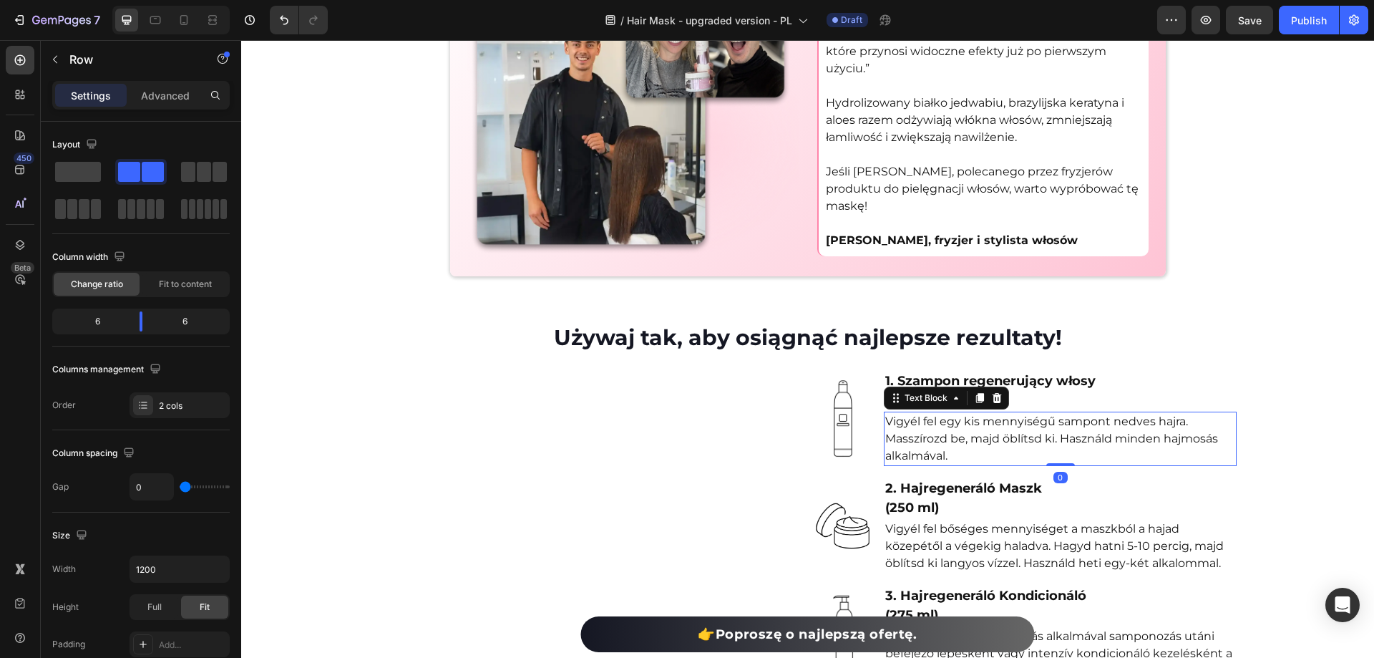
click at [923, 462] on p "Masszírozd be, majd öblítsd ki. Használd minden hajmosás alkalmával." at bounding box center [1060, 447] width 350 height 34
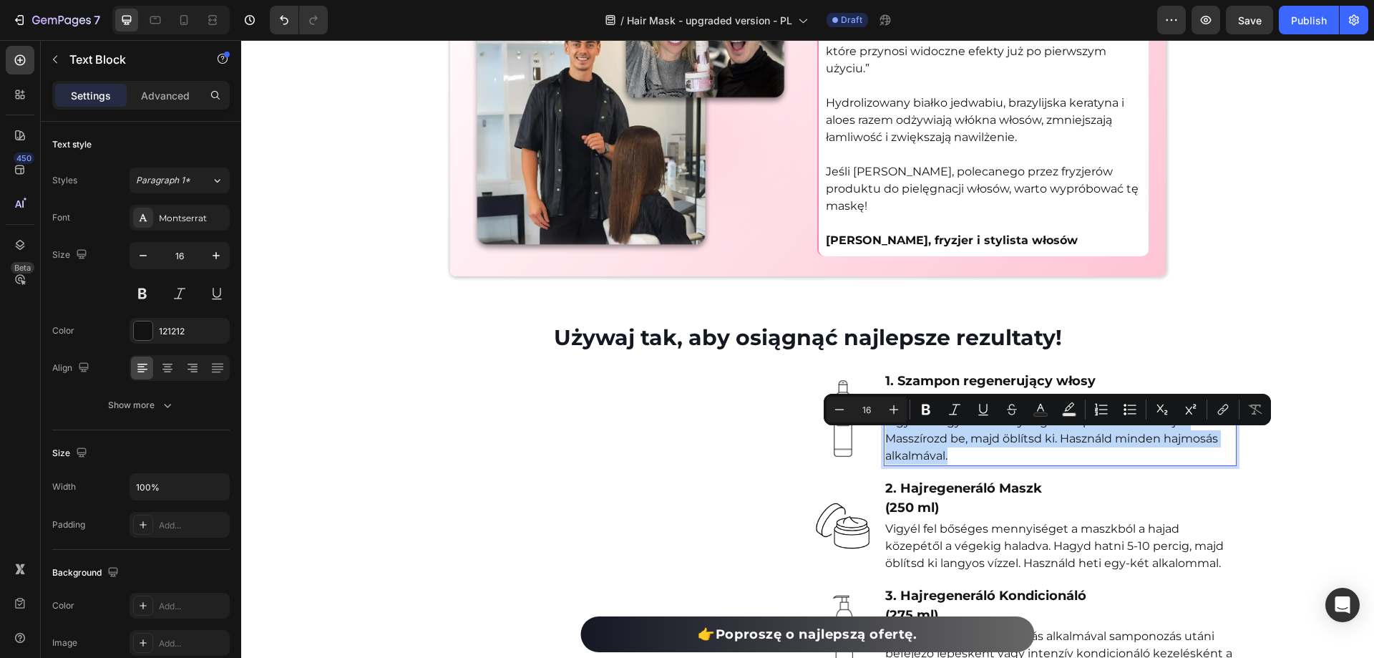
drag, startPoint x: 955, startPoint y: 480, endPoint x: 882, endPoint y: 442, distance: 82.3
click at [884, 442] on div "Vigyél fel egy kis mennyiségű sampont nedves hajra. Masszírozd be, majd öblítsd…" at bounding box center [1060, 439] width 353 height 54
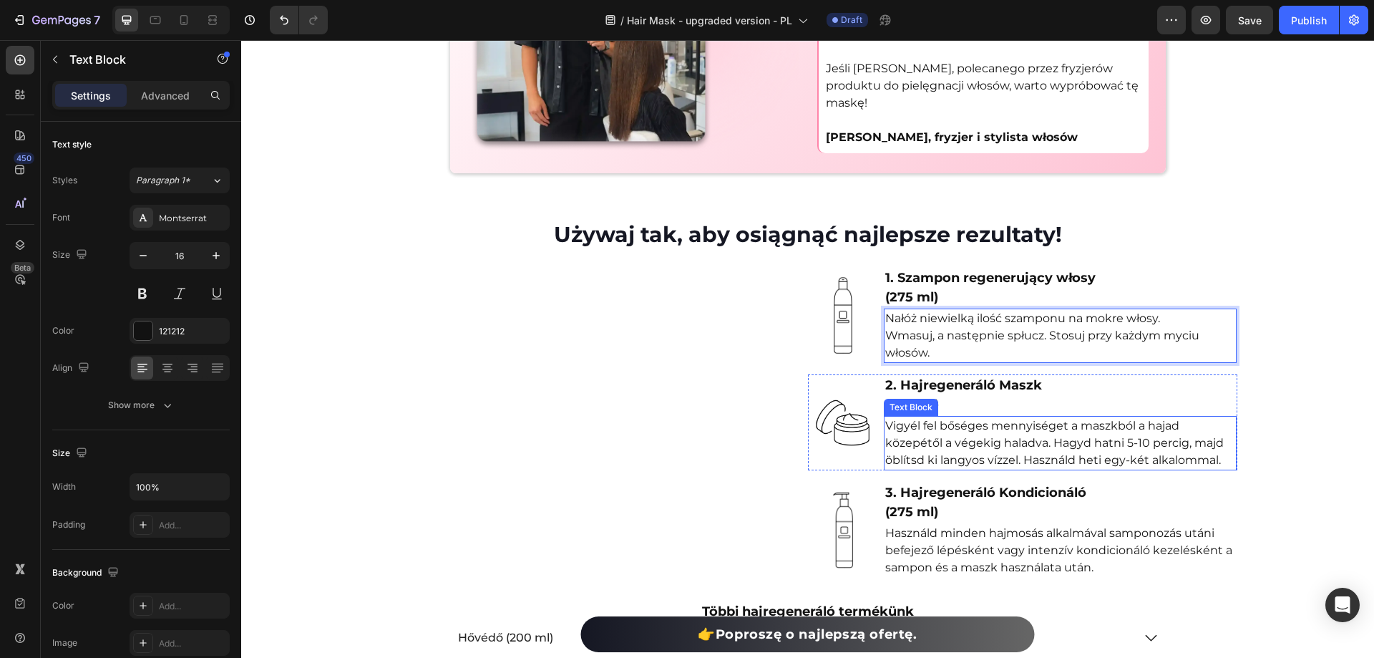
scroll to position [5428, 0]
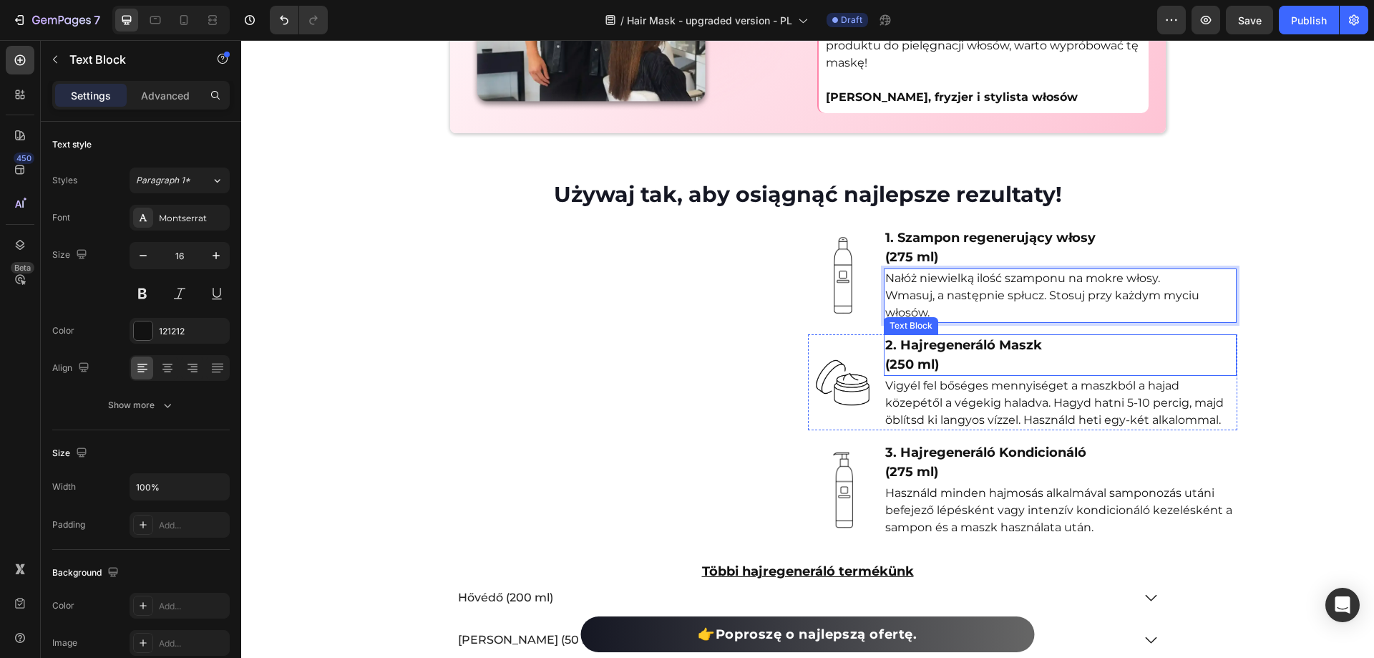
click at [933, 372] on p "(250 ml)" at bounding box center [1060, 364] width 350 height 19
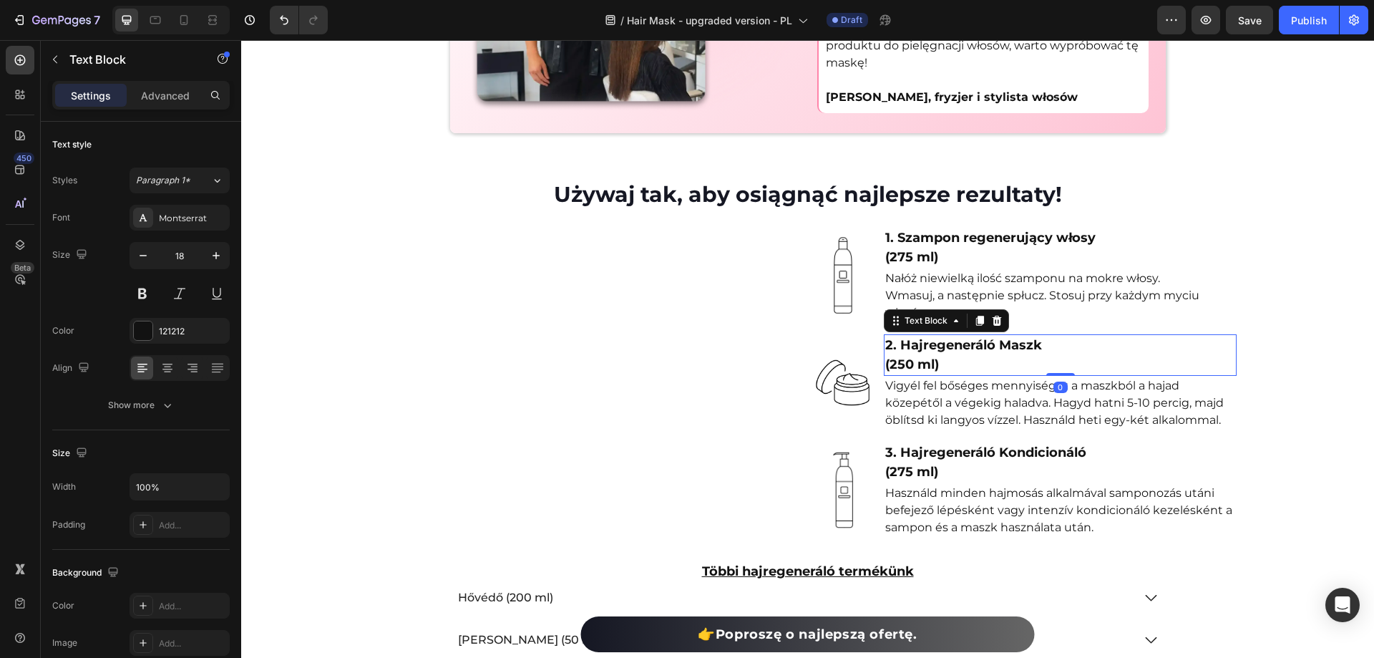
click at [933, 372] on p "(250 ml)" at bounding box center [1060, 364] width 350 height 19
drag, startPoint x: 943, startPoint y: 385, endPoint x: 897, endPoint y: 358, distance: 53.3
click at [897, 358] on div "2. Hajregeneráló Maszk (250 ml)" at bounding box center [1060, 355] width 353 height 42
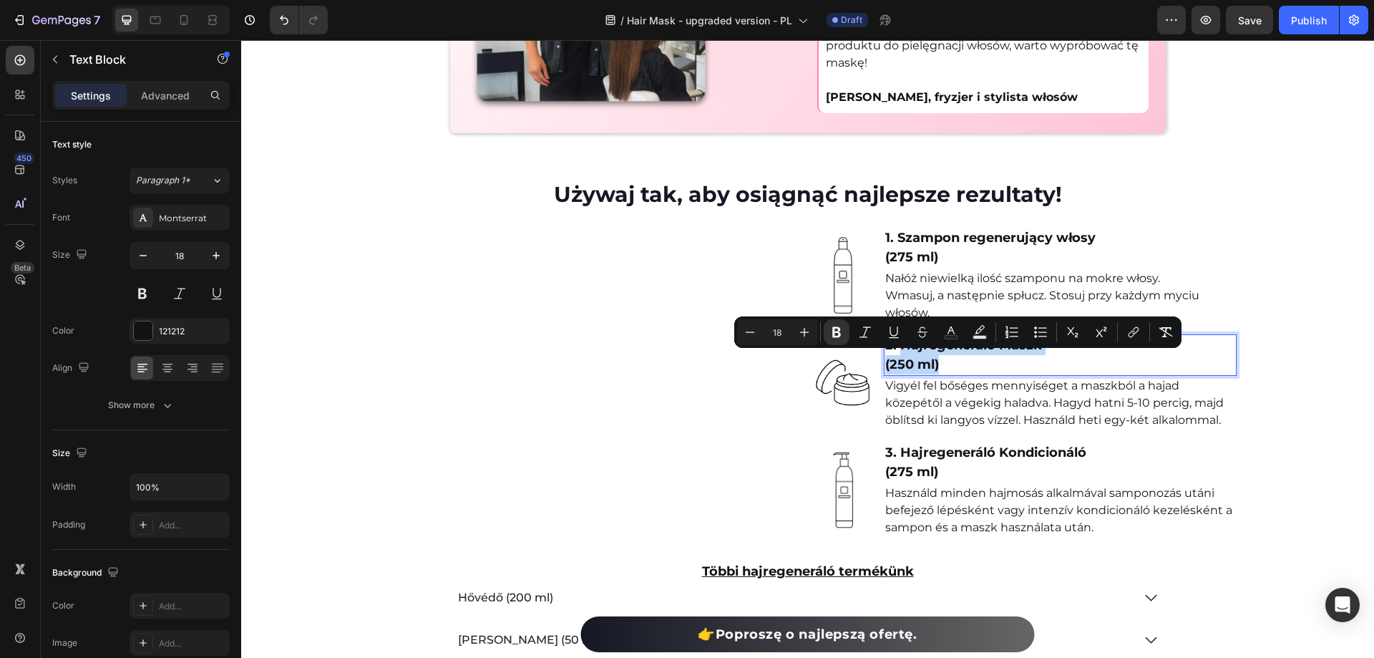
drag, startPoint x: 907, startPoint y: 364, endPoint x: 943, endPoint y: 379, distance: 39.2
click at [943, 376] on div "2. Hajregeneráló Maszk (250 ml)" at bounding box center [1060, 355] width 353 height 42
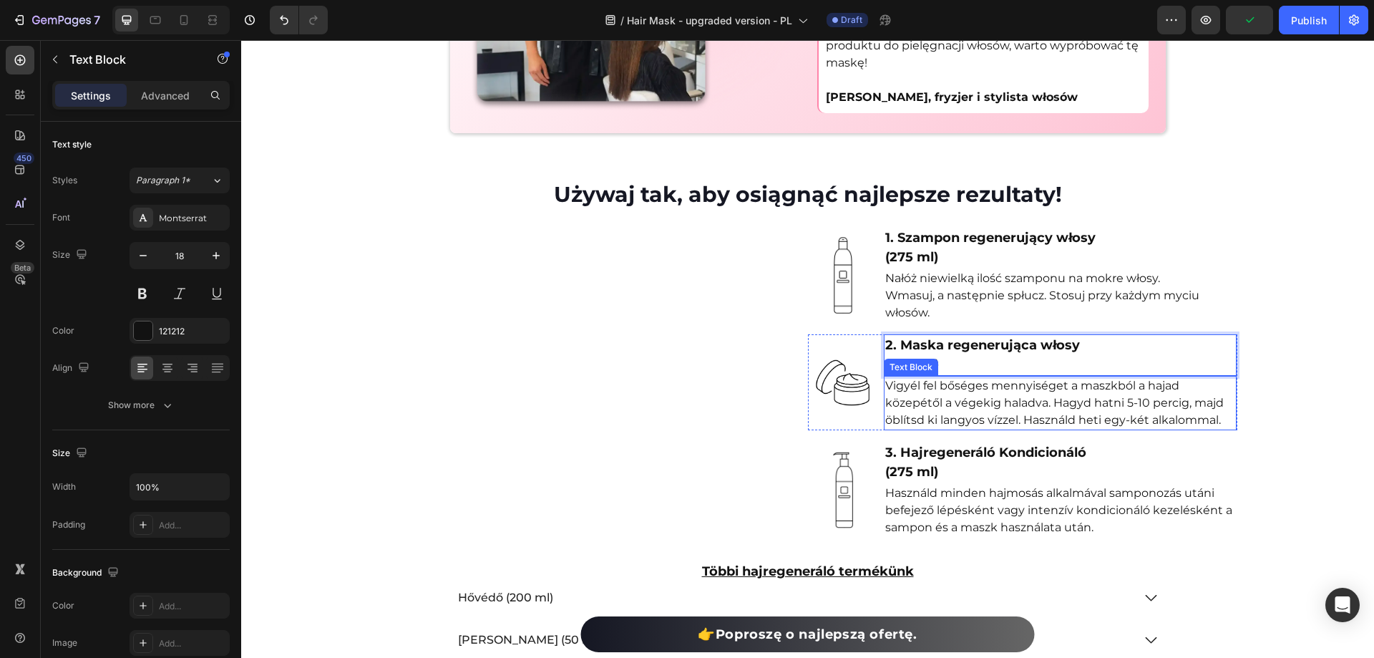
click at [1001, 417] on p "Vigyél fel bőséges mennyiséget a maszkból a hajad közepétől a végekig haladva. …" at bounding box center [1060, 403] width 350 height 52
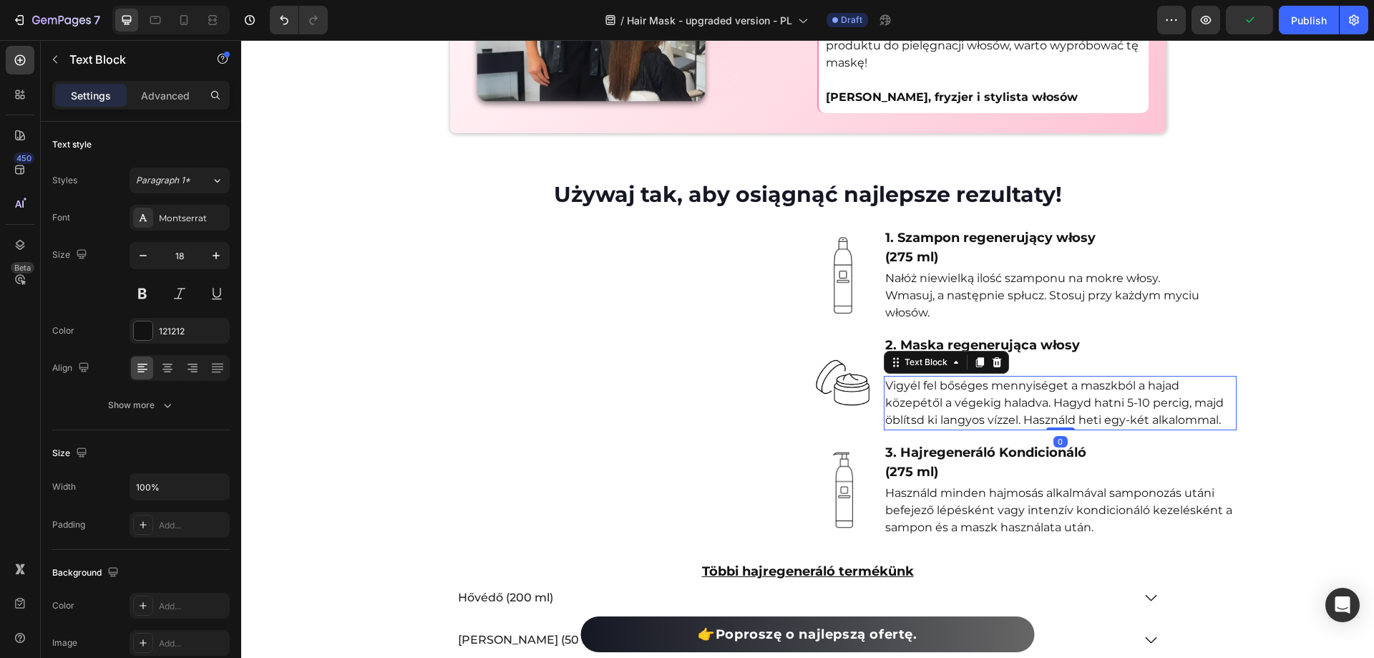
click at [1001, 417] on p "Vigyél fel bőséges mennyiséget a maszkból a hajad közepétől a végekig haladva. …" at bounding box center [1060, 403] width 350 height 52
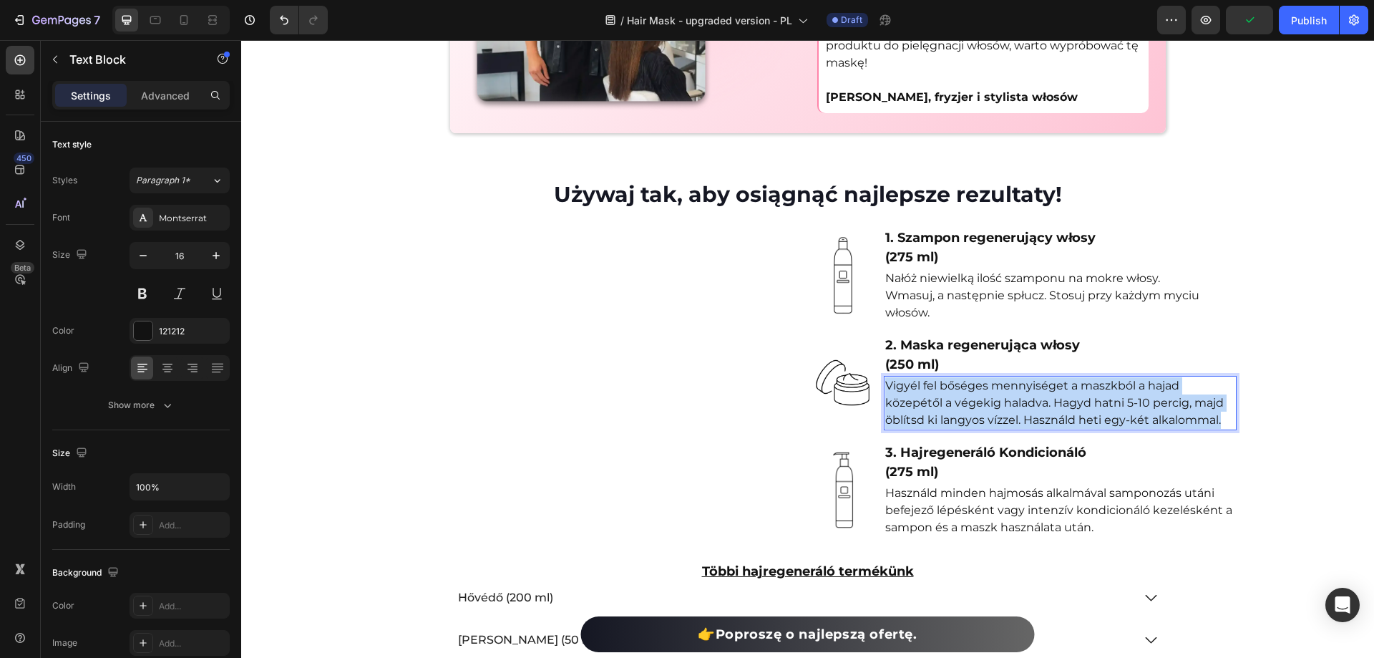
click at [1001, 417] on p "Vigyél fel bőséges mennyiséget a maszkból a hajad közepétől a végekig haladva. …" at bounding box center [1060, 403] width 350 height 52
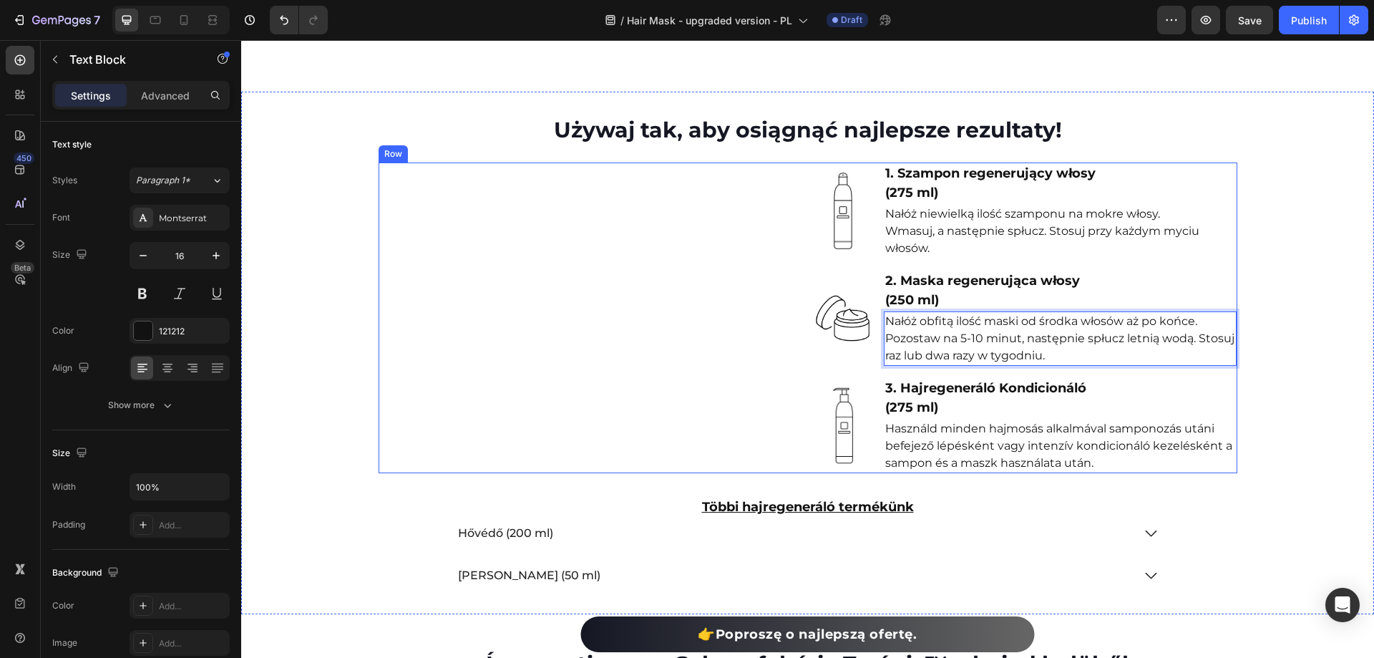
scroll to position [5572, 0]
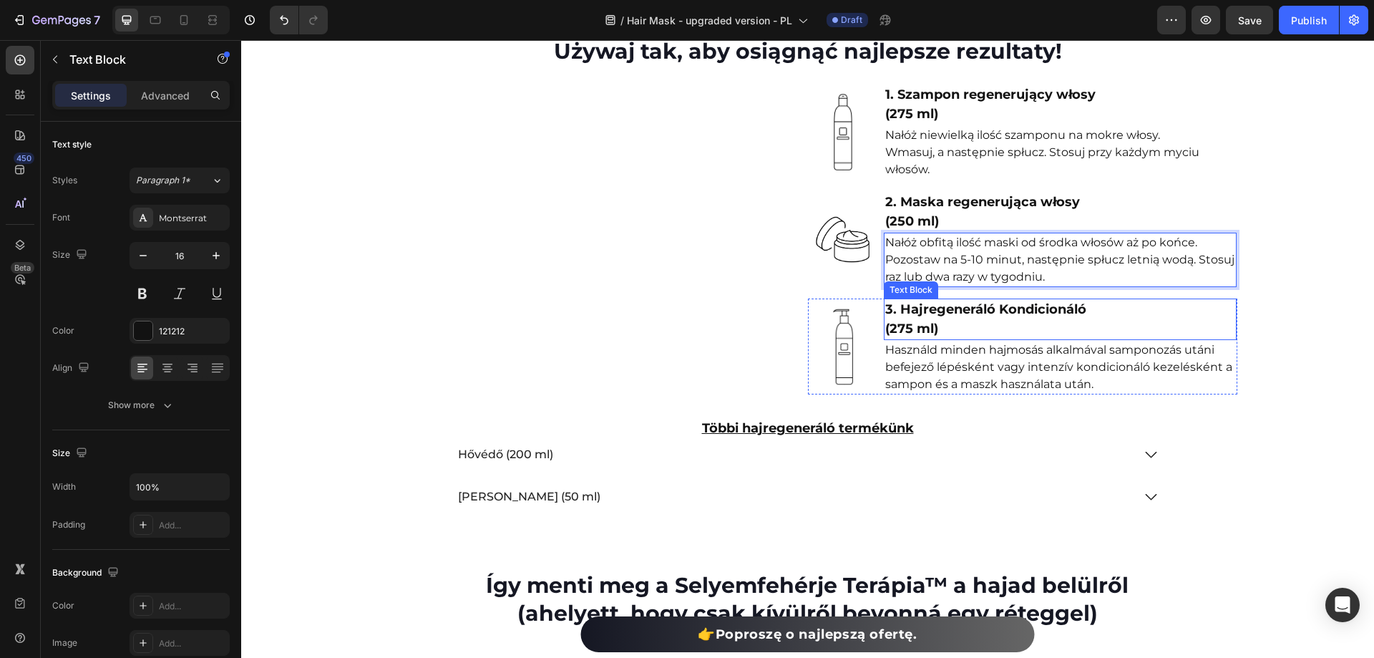
click at [932, 319] on p "3. Hajregeneráló Kondicionáló" at bounding box center [1060, 309] width 350 height 19
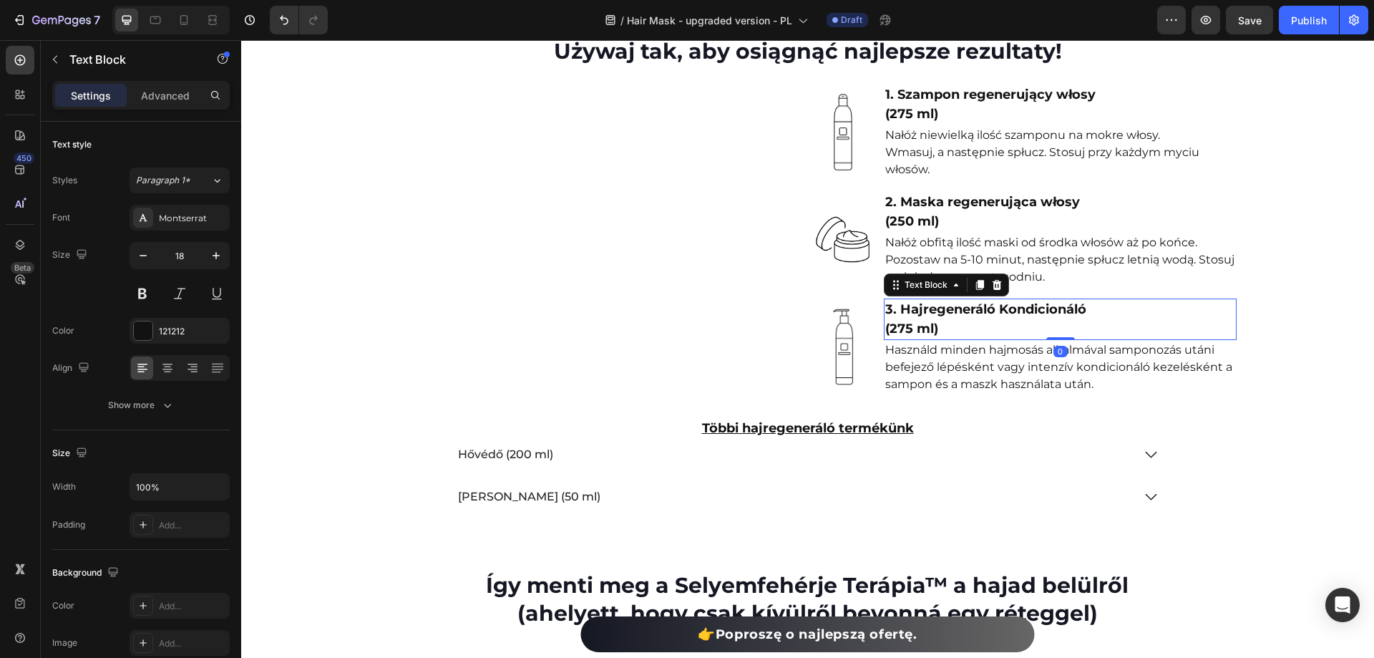
click at [932, 319] on p "3. Hajregeneráló Kondicionáló" at bounding box center [1060, 309] width 350 height 19
click at [954, 340] on div "3. Hajregeneráló Kondicionáló (275 ml)" at bounding box center [1060, 319] width 353 height 42
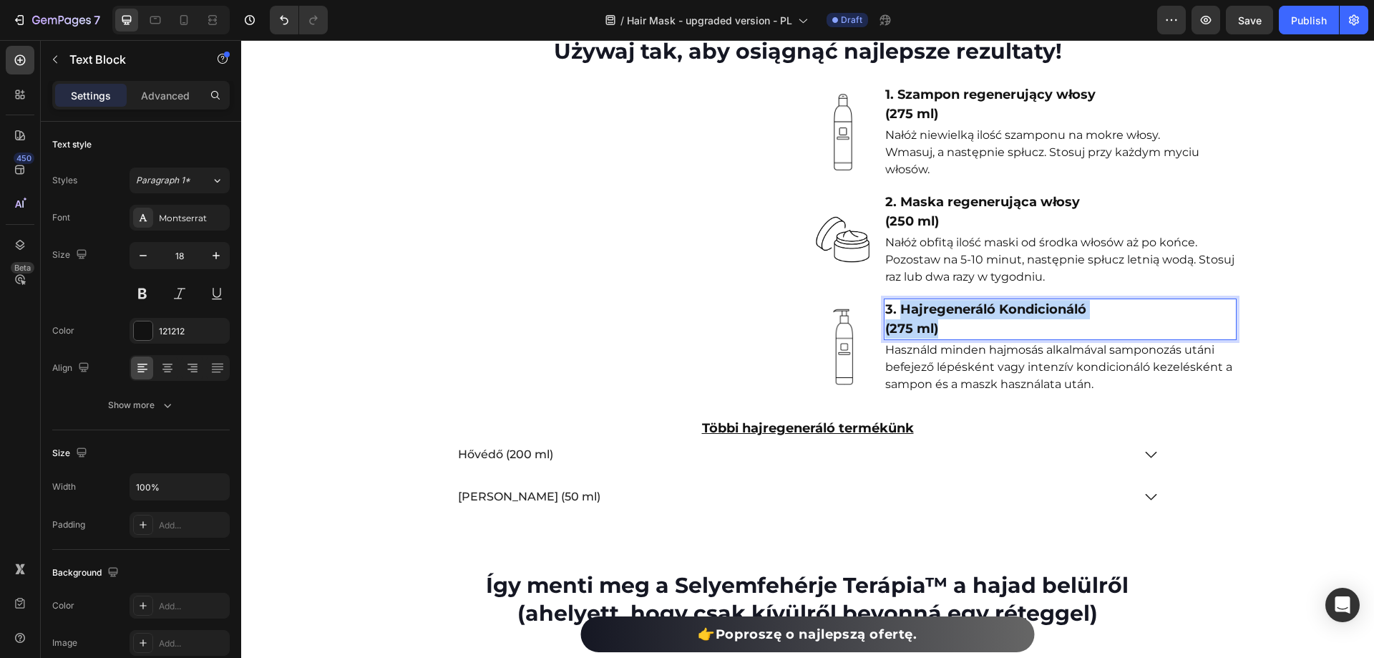
drag, startPoint x: 946, startPoint y: 351, endPoint x: 895, endPoint y: 329, distance: 55.8
click at [895, 329] on div "3. Hajregeneráló Kondicionáló (275 ml)" at bounding box center [1060, 319] width 353 height 42
click at [933, 381] on p "Használd minden hajmosás alkalmával samponozás utáni befejező lépésként vagy in…" at bounding box center [1060, 367] width 350 height 52
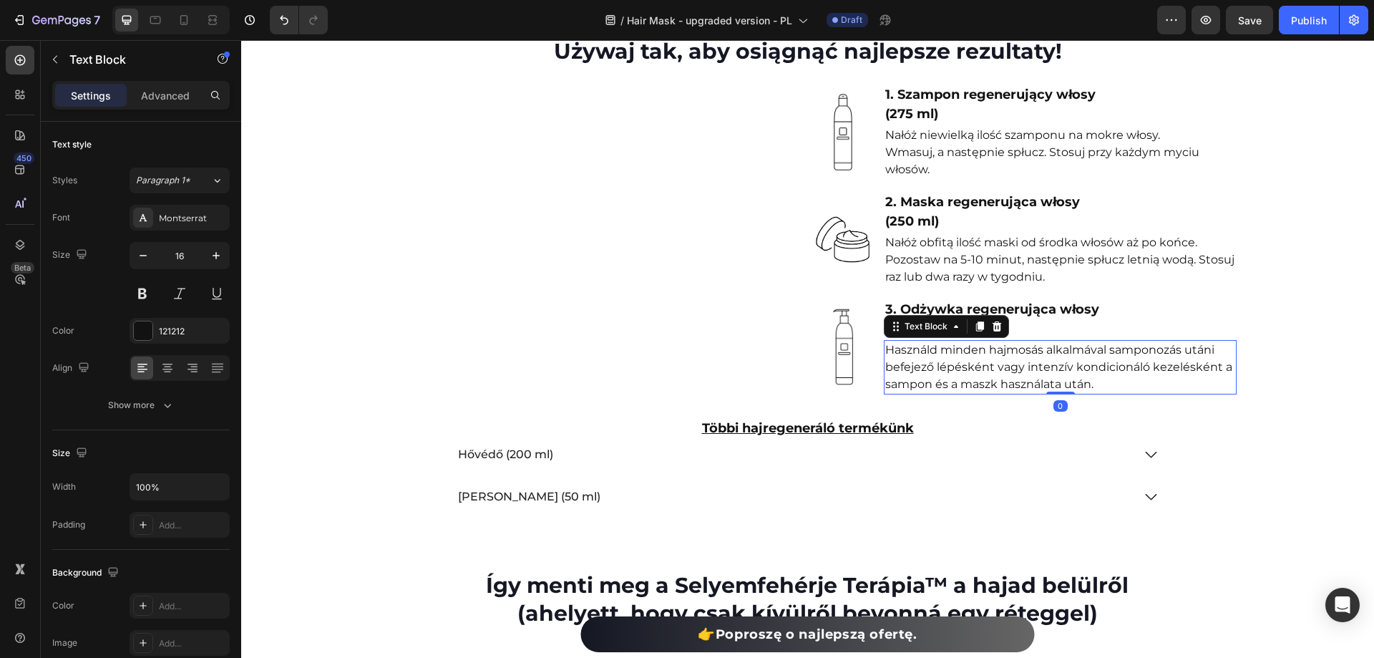
click at [933, 381] on p "Használd minden hajmosás alkalmával samponozás utáni befejező lépésként vagy in…" at bounding box center [1060, 367] width 350 height 52
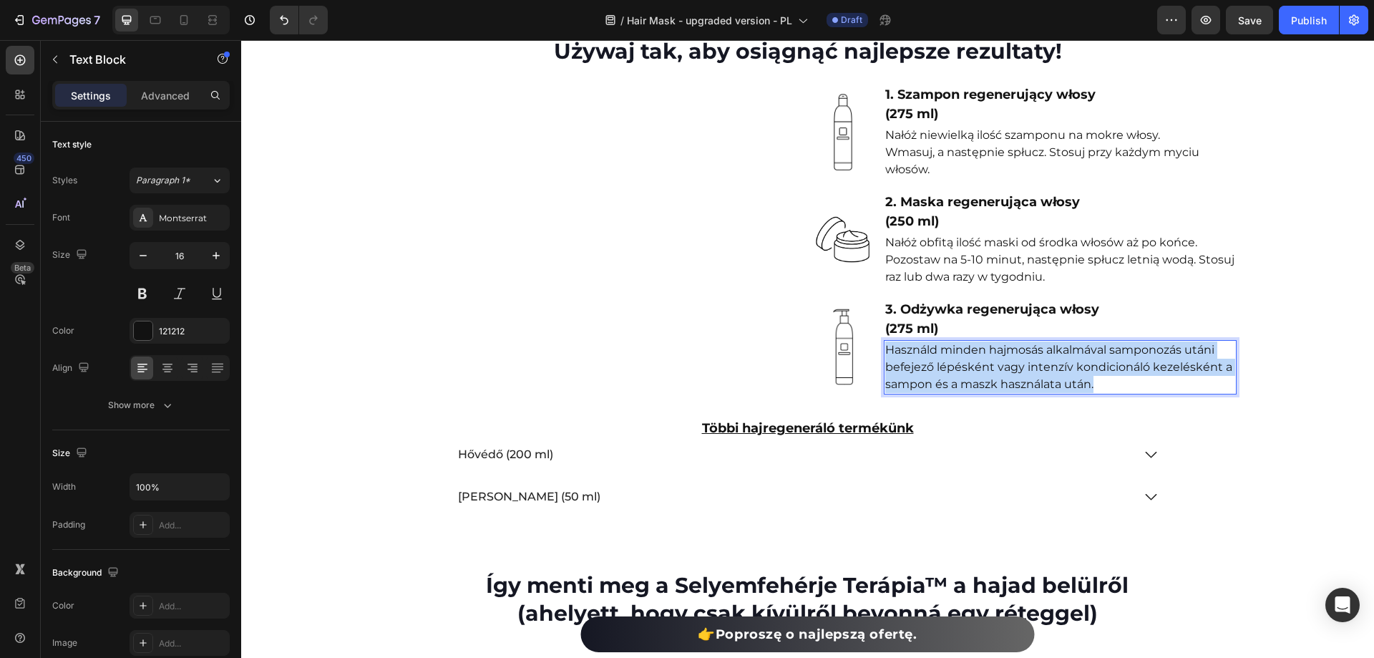
click at [933, 381] on p "Használd minden hajmosás alkalmával samponozás utáni befejező lépésként vagy in…" at bounding box center [1060, 367] width 350 height 52
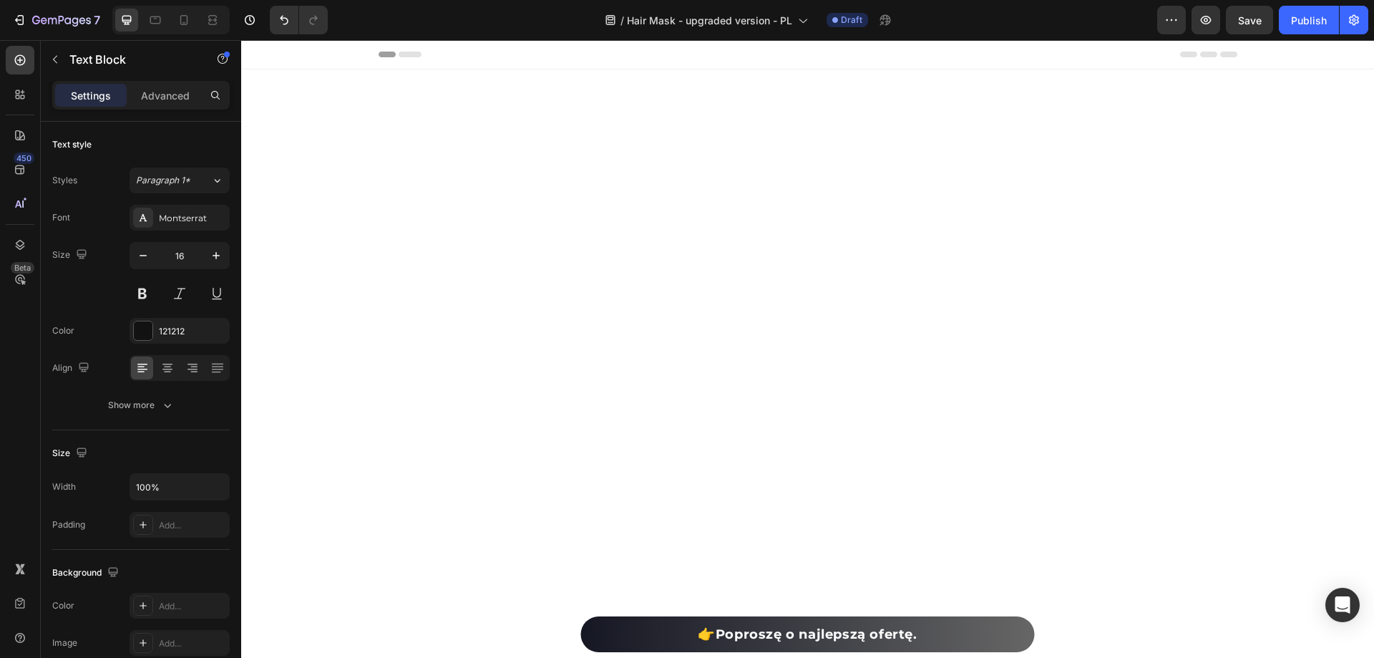
scroll to position [5572, 0]
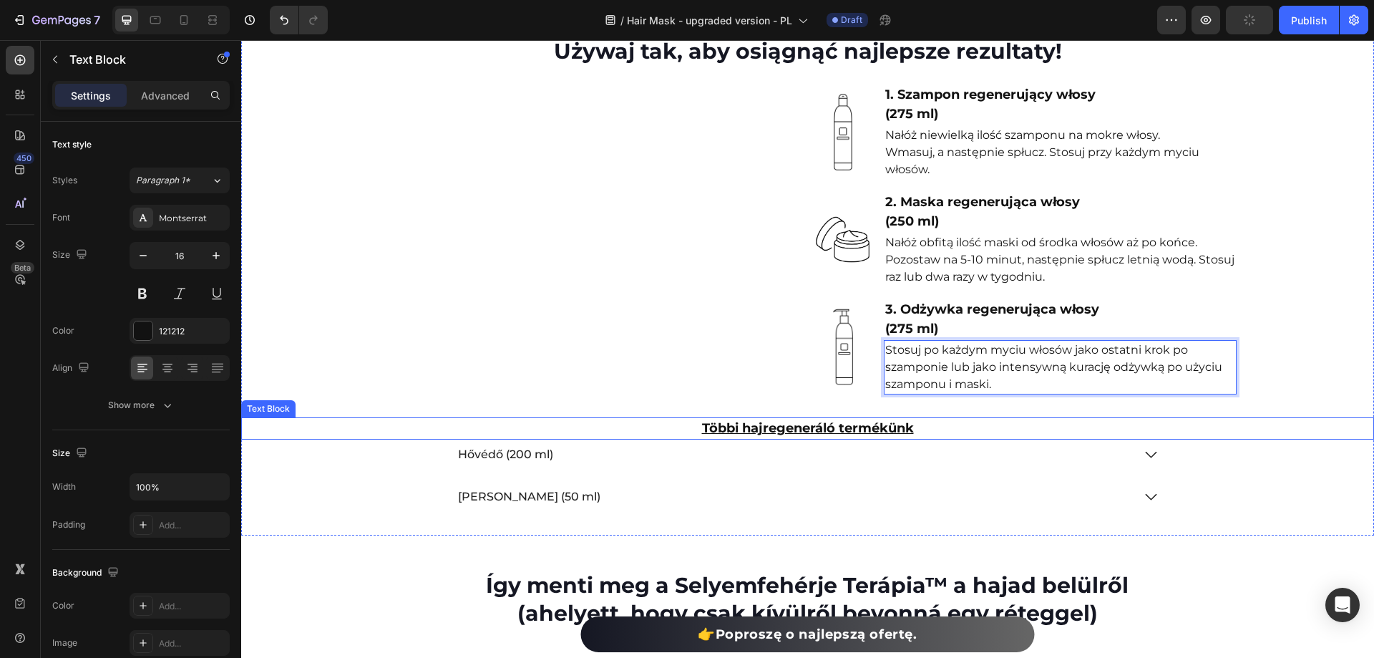
click at [873, 436] on strong "Többi hajregeneráló termékünk" at bounding box center [808, 428] width 212 height 16
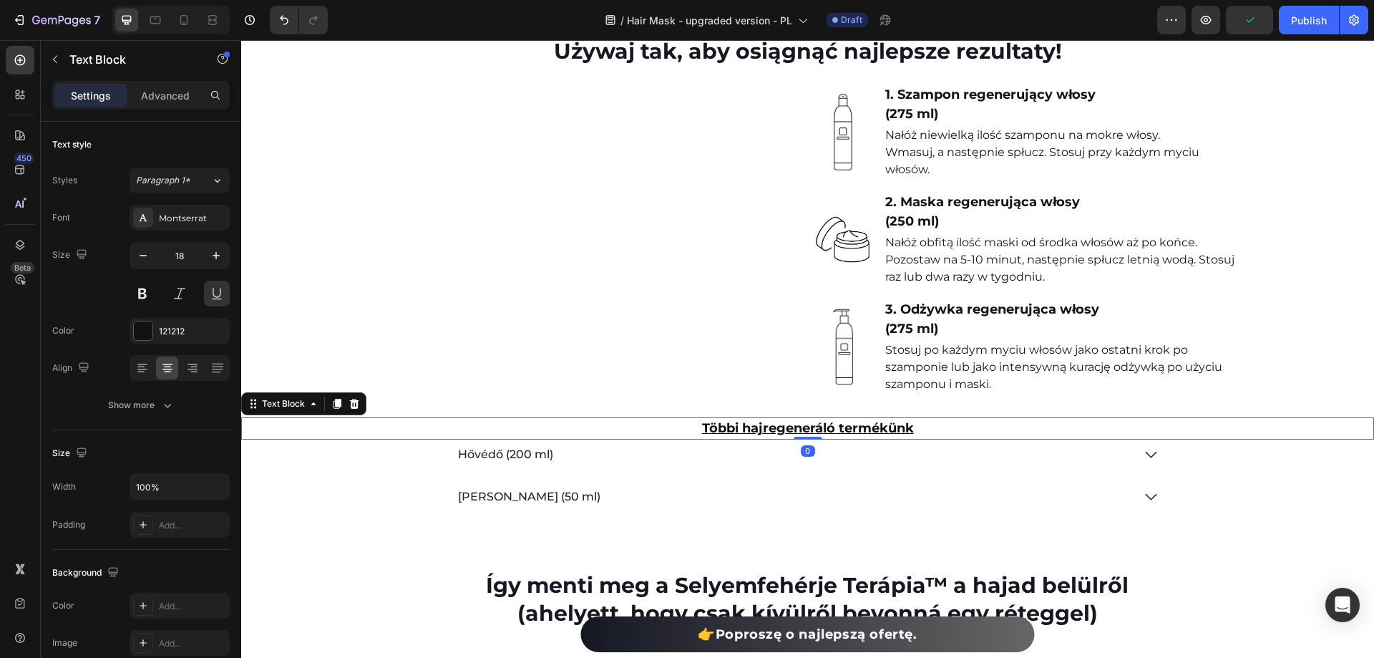
click at [843, 436] on strong "Többi hajregeneráló termékünk" at bounding box center [808, 428] width 212 height 16
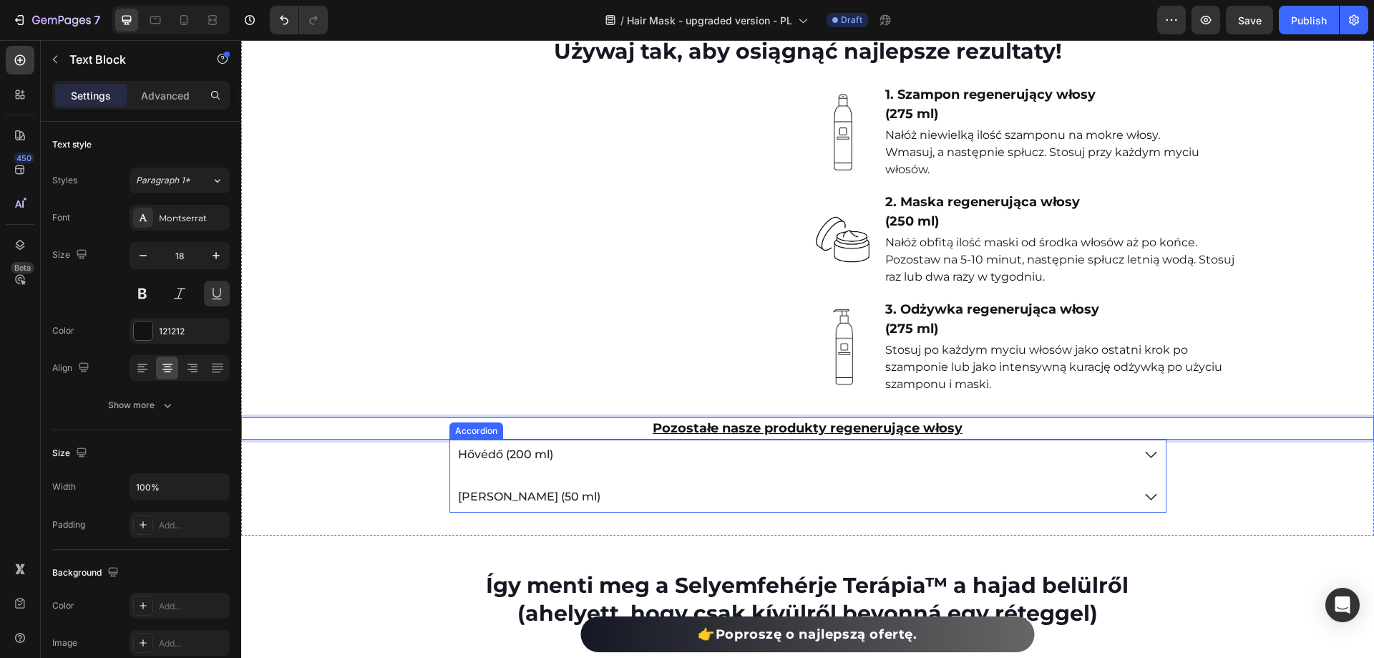
click at [535, 462] on p "Hővédő (200 ml)" at bounding box center [505, 454] width 95 height 15
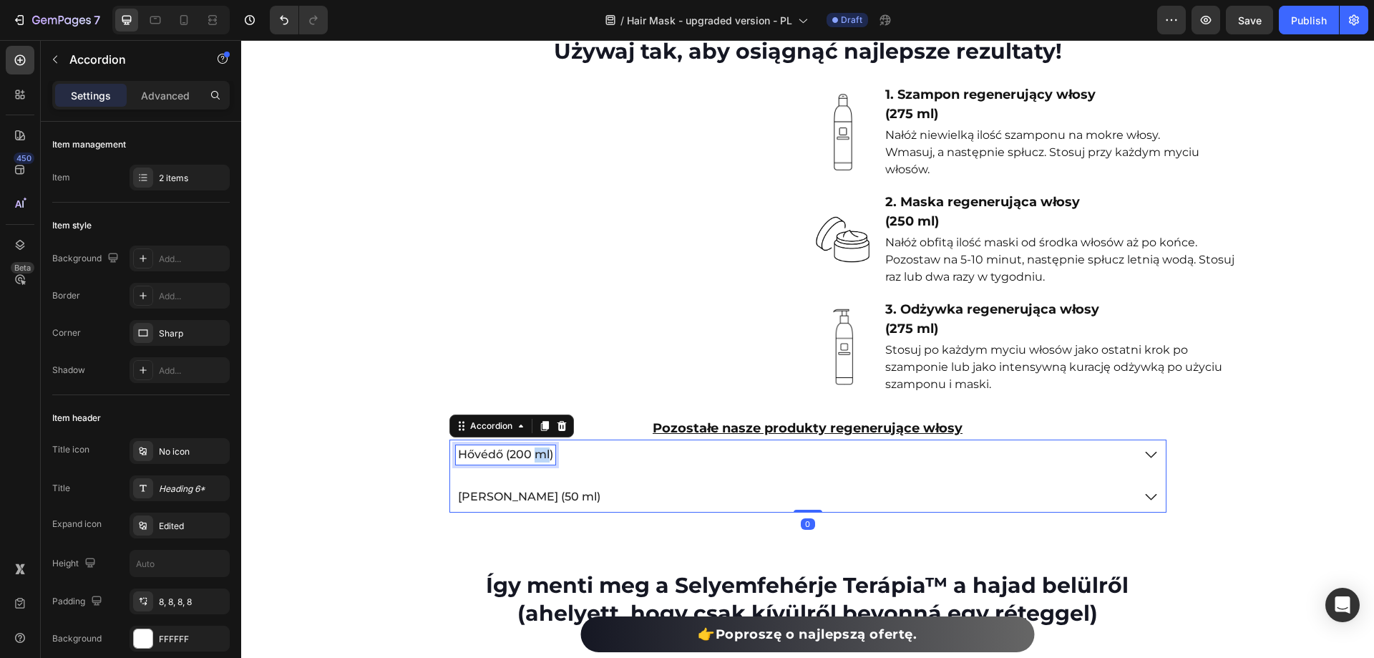
click at [535, 462] on p "Hővédő (200 ml)" at bounding box center [505, 454] width 95 height 15
click at [1142, 464] on icon at bounding box center [1150, 455] width 17 height 18
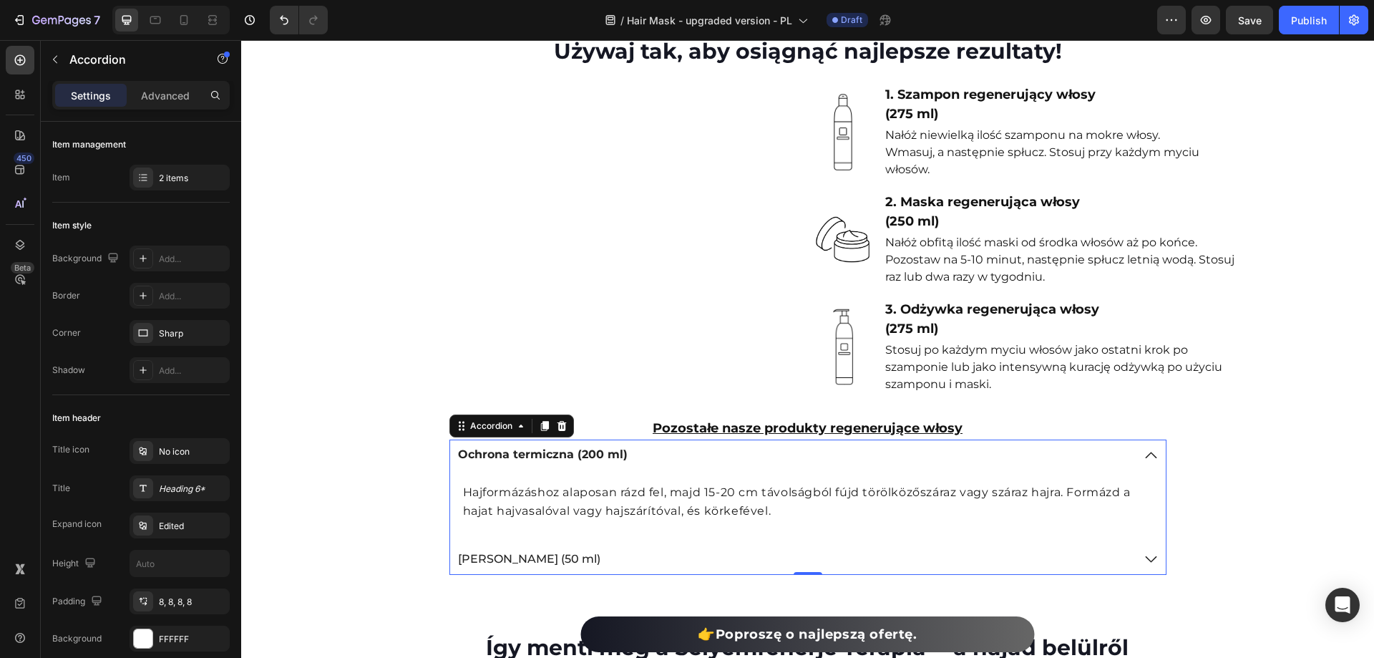
click at [637, 520] on p "Hajformázáshoz alaposan rázd fel, majd 15-20 cm távolságból fújd törölközőszára…" at bounding box center [808, 501] width 690 height 36
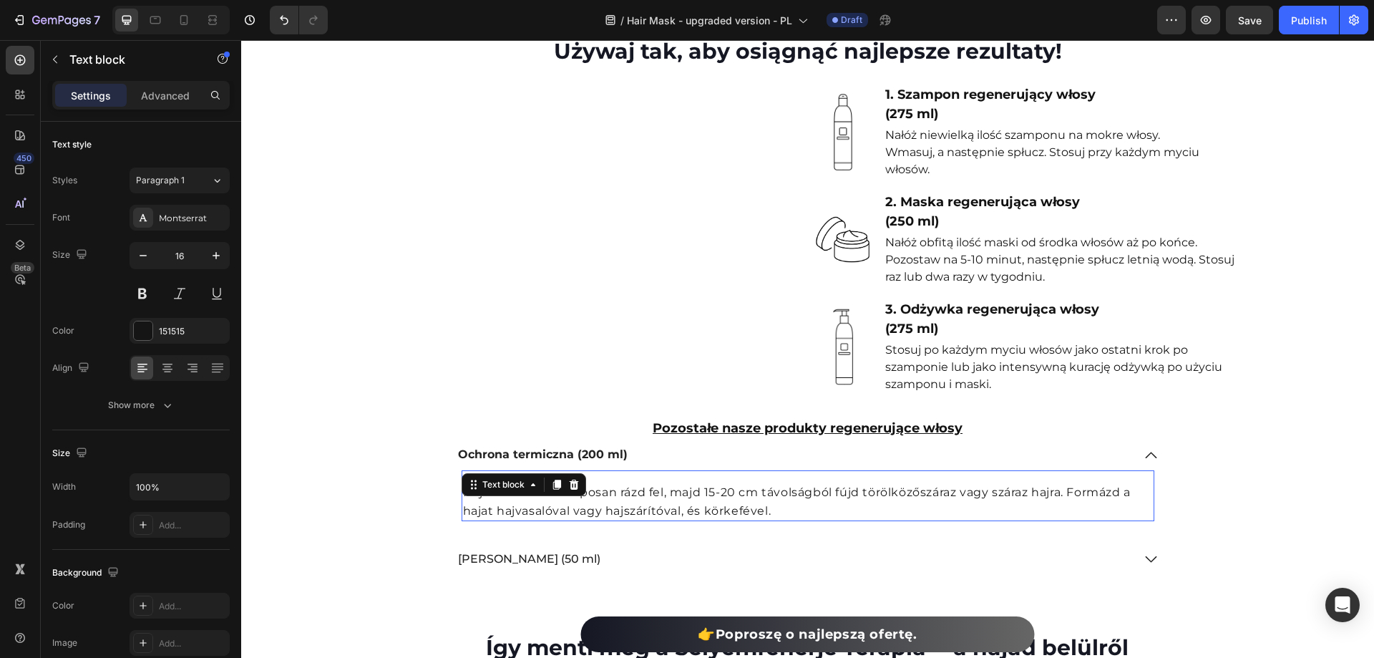
click at [637, 520] on p "Hajformázáshoz alaposan rázd fel, majd 15-20 cm távolságból fújd törölközőszára…" at bounding box center [808, 501] width 690 height 36
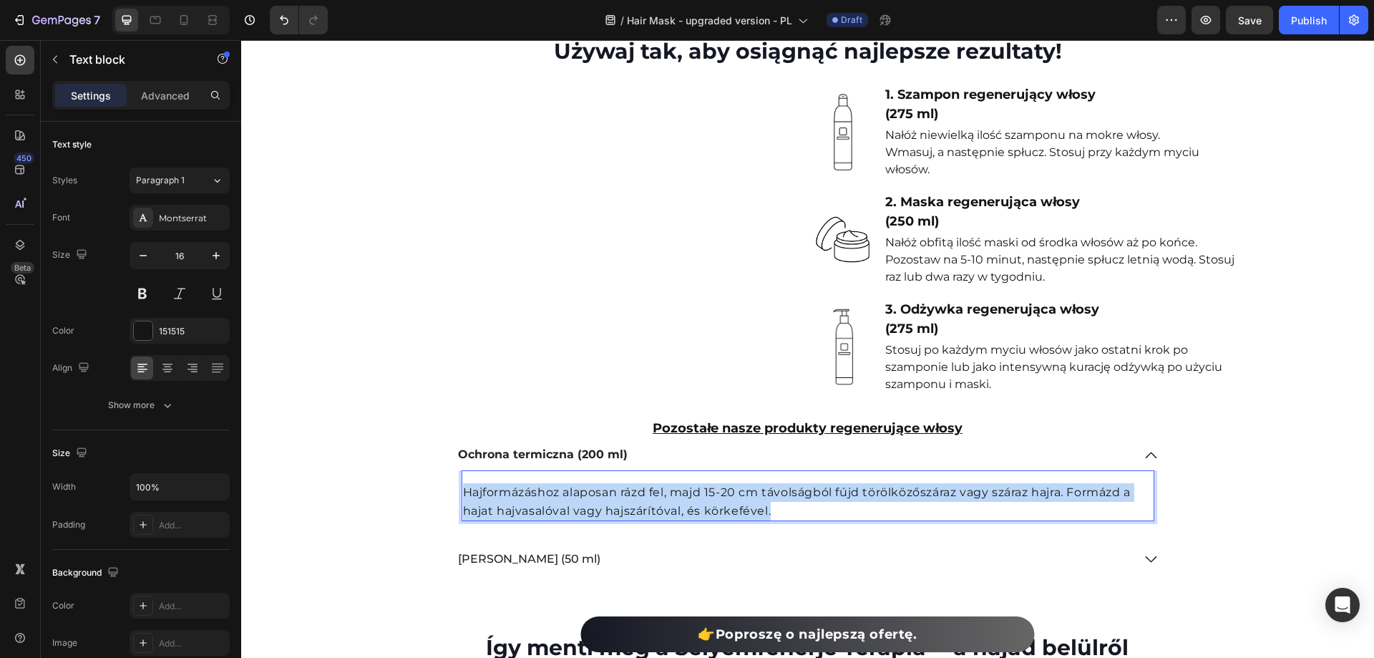
click at [637, 520] on p "Hajformázáshoz alaposan rázd fel, majd 15-20 cm távolságból fújd törölközőszára…" at bounding box center [808, 501] width 690 height 36
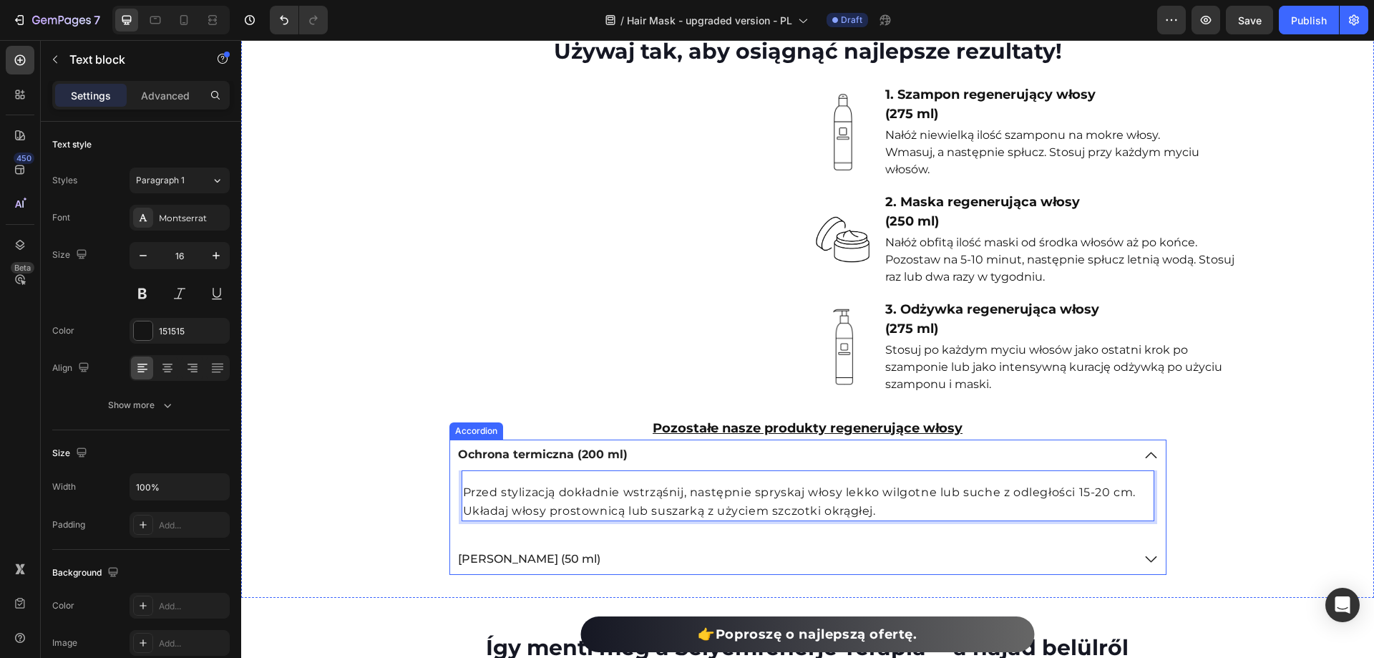
scroll to position [5715, 0]
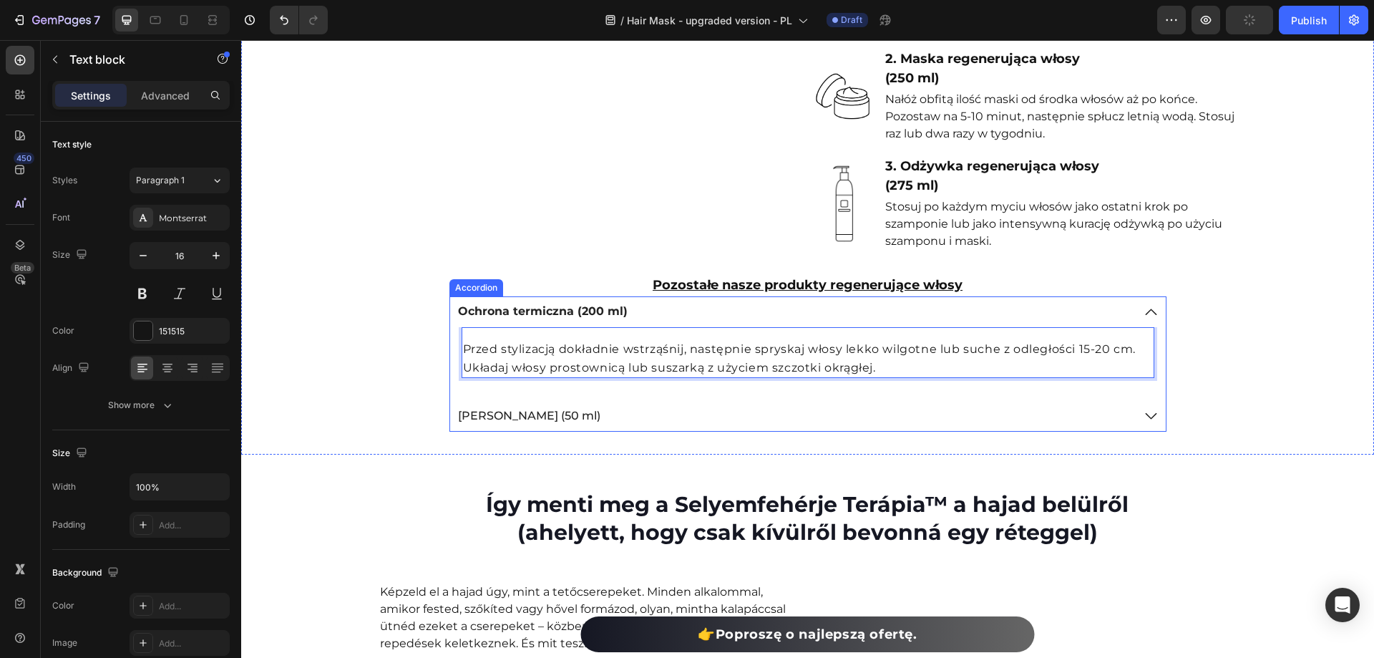
click at [490, 424] on p "[PERSON_NAME] (50 ml)" at bounding box center [529, 416] width 142 height 15
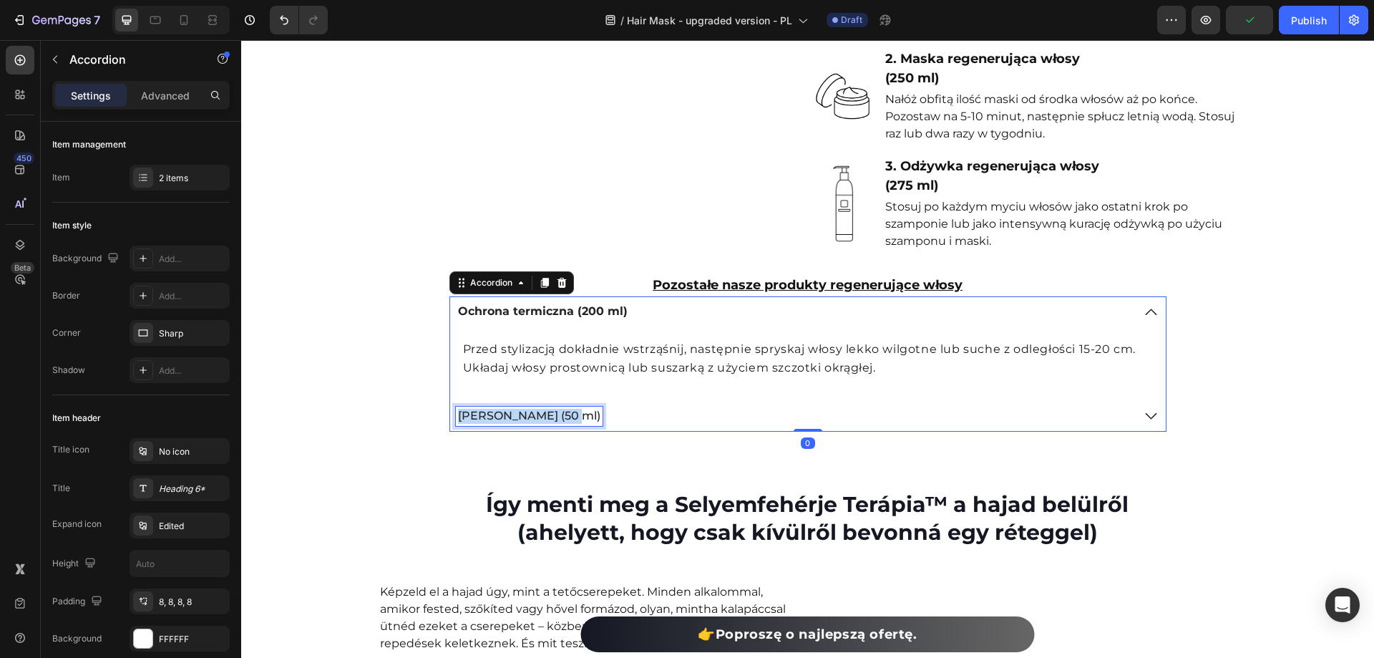
click at [490, 424] on p "[PERSON_NAME] (50 ml)" at bounding box center [529, 416] width 142 height 15
click at [1150, 425] on icon at bounding box center [1150, 416] width 17 height 18
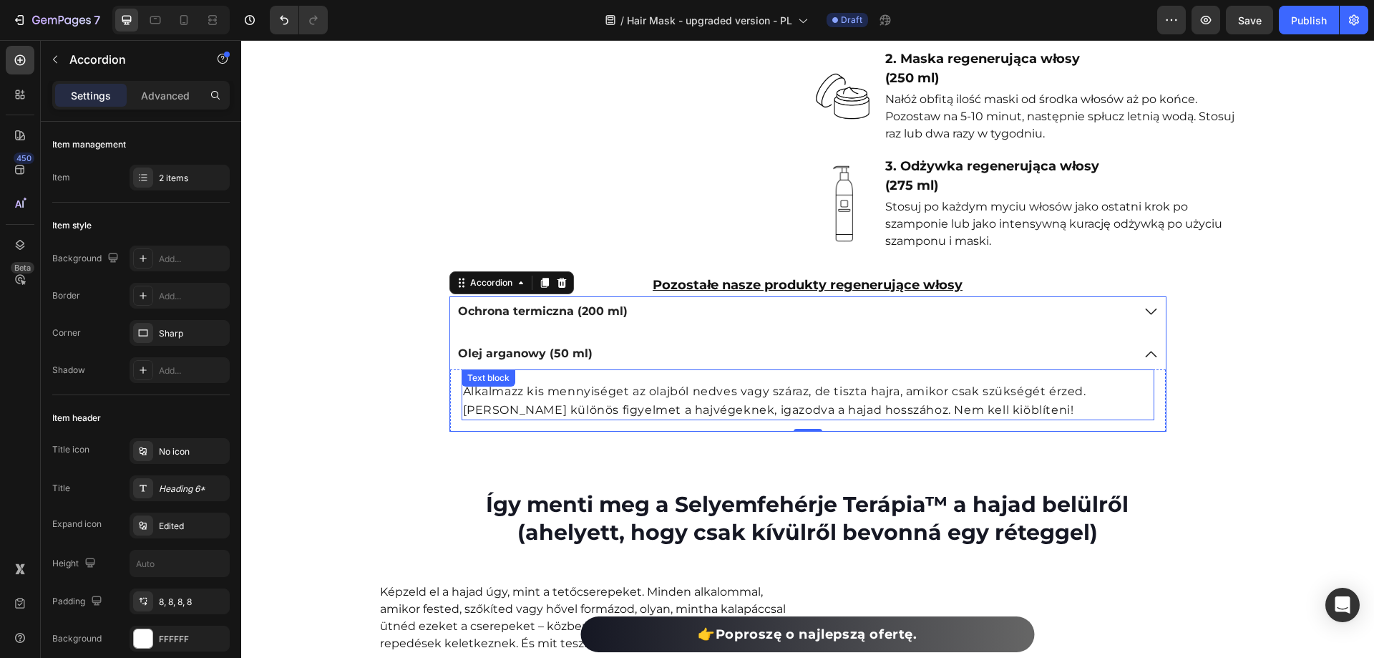
click at [590, 419] on p "Alkalmazz kis mennyiséget az olajból nedves vagy száraz, de tiszta hajra, amiko…" at bounding box center [808, 400] width 690 height 36
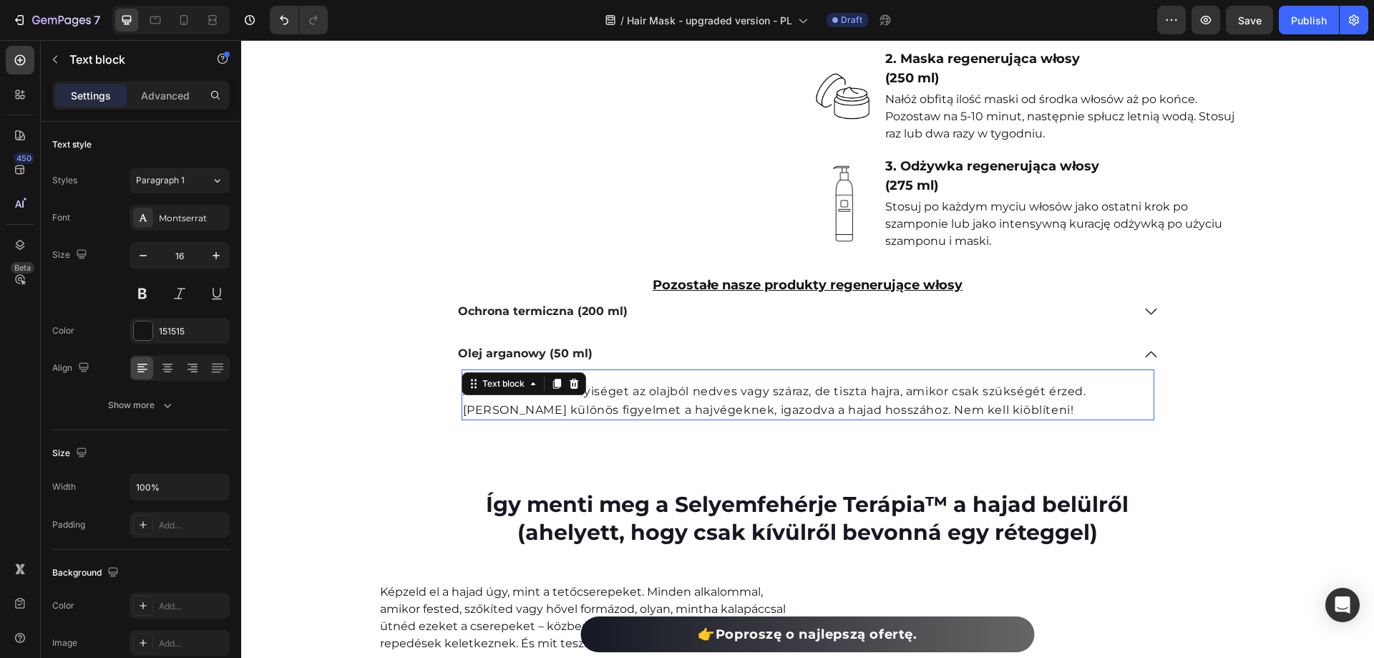
click at [590, 419] on p "Alkalmazz kis mennyiséget az olajból nedves vagy száraz, de tiszta hajra, amiko…" at bounding box center [808, 400] width 690 height 36
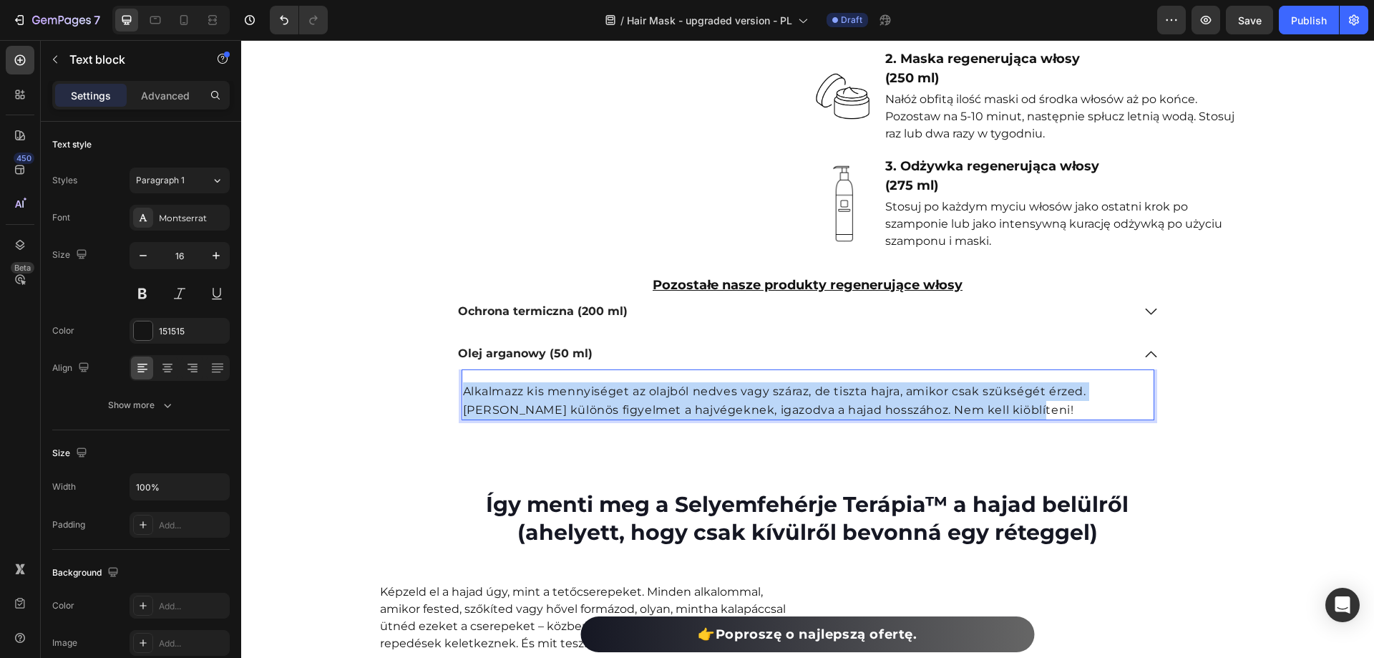
click at [591, 419] on p "Alkalmazz kis mennyiséget az olajból nedves vagy száraz, de tiszta hajra, amiko…" at bounding box center [808, 400] width 690 height 36
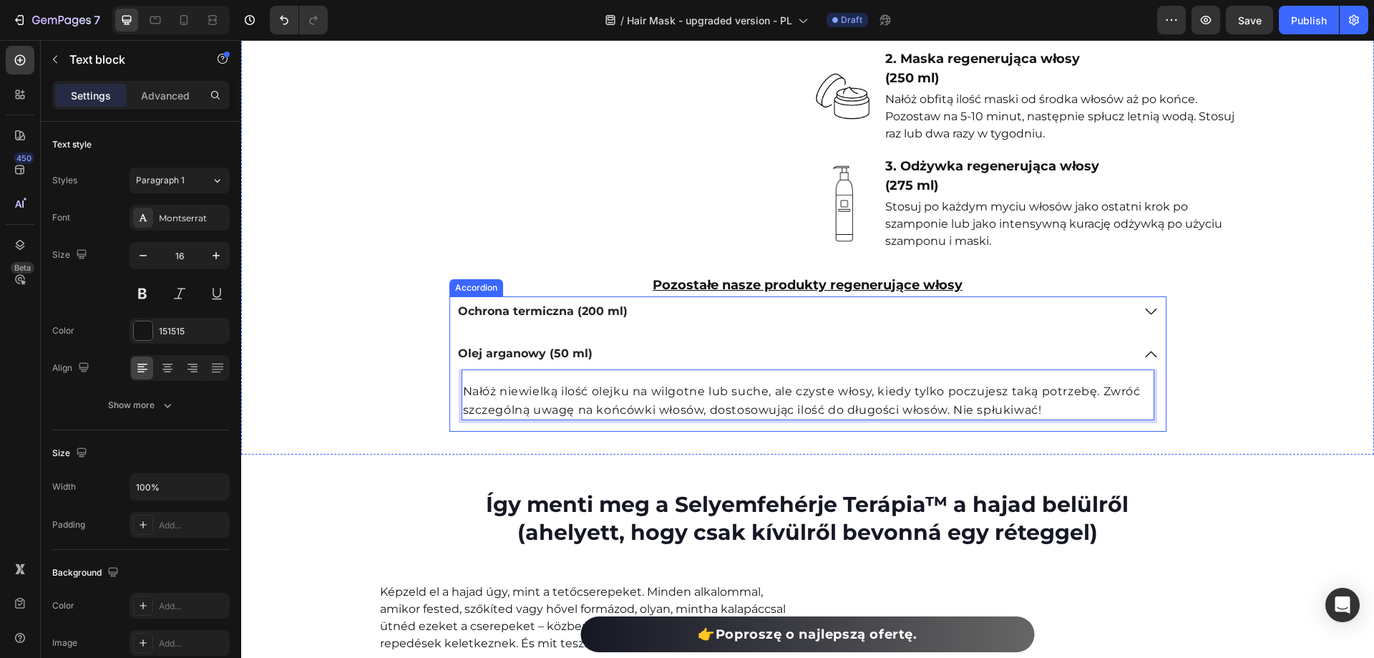
click at [1133, 327] on div "Ochrona termiczna (200 ml)" at bounding box center [808, 311] width 716 height 31
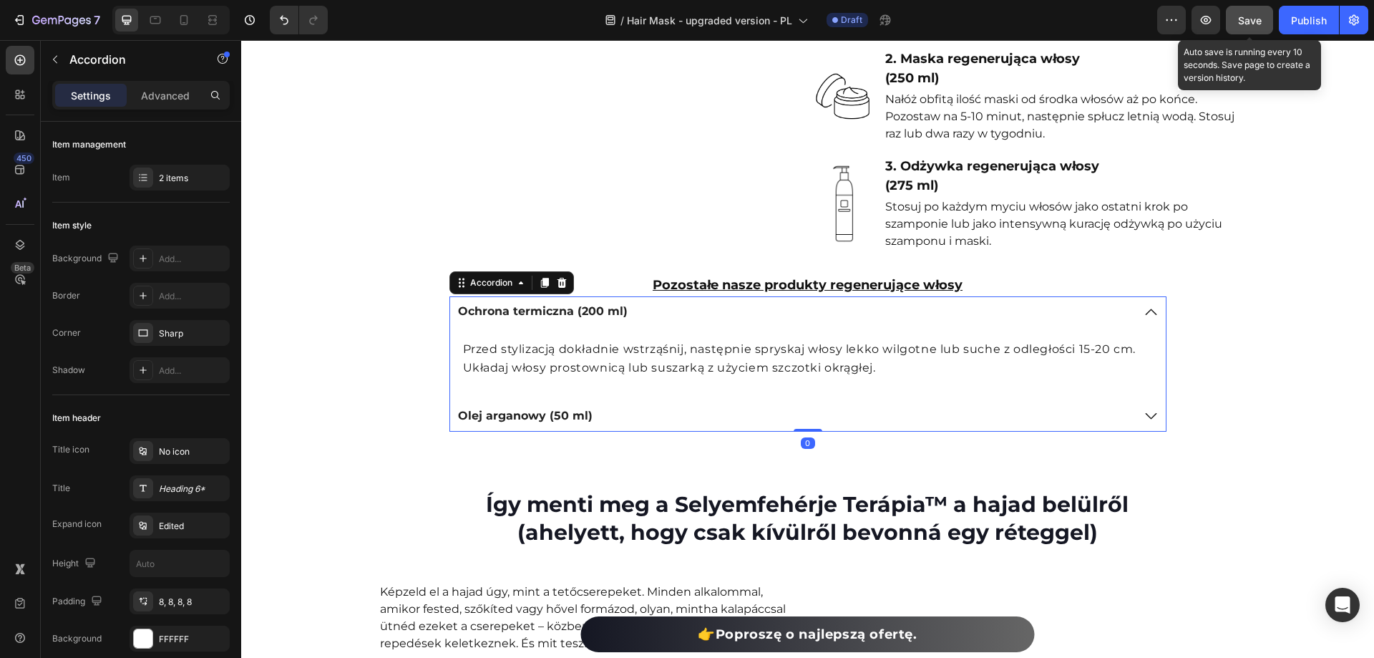
click at [1250, 14] on span "Save" at bounding box center [1250, 20] width 24 height 12
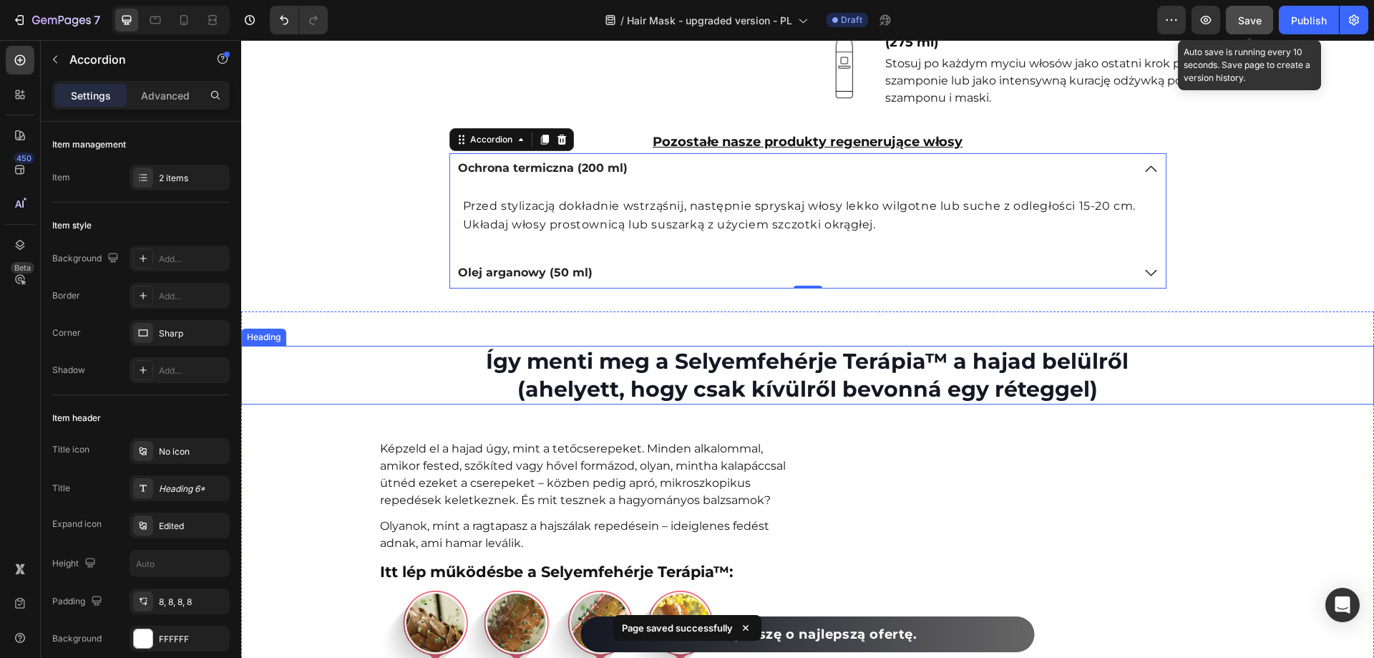
click at [756, 404] on h2 "Így menti meg a Selyemfehérje Terápia™ a hajad belülről (ahelyett, hogy csak kí…" at bounding box center [808, 375] width 680 height 59
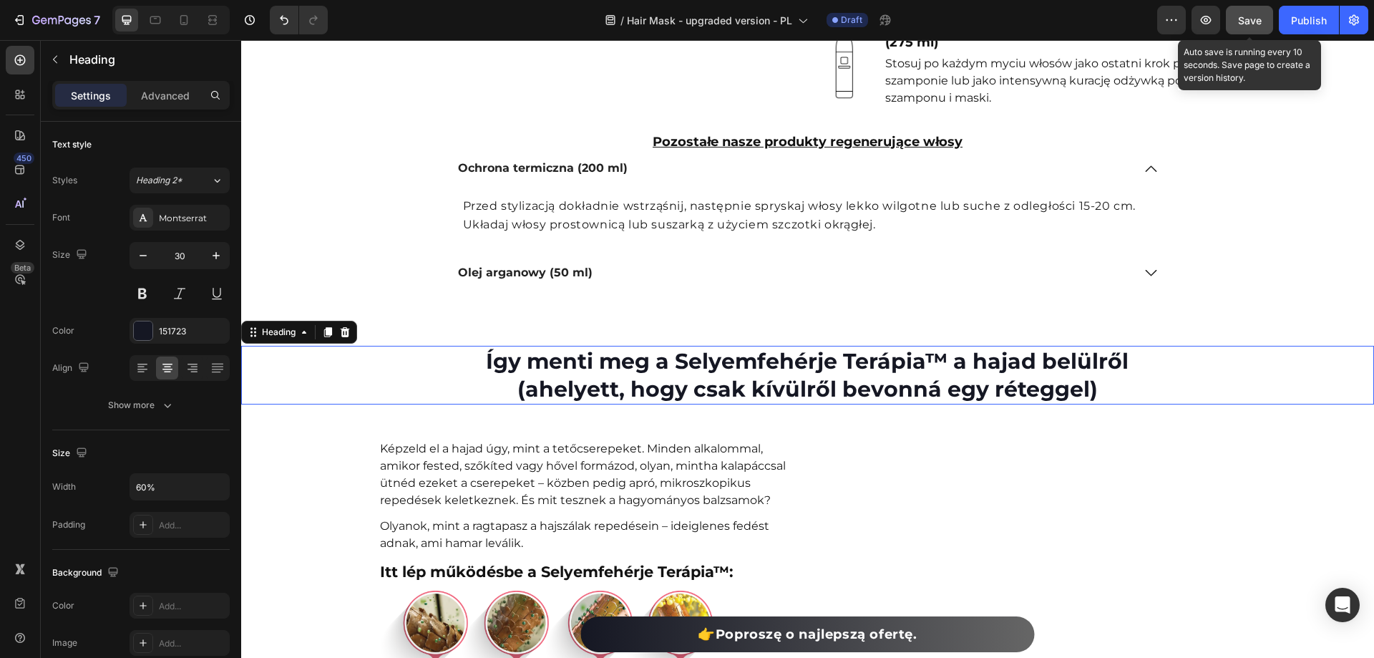
click at [756, 404] on h2 "Így menti meg a Selyemfehérje Terápia™ a hajad belülről (ahelyett, hogy csak kí…" at bounding box center [808, 375] width 680 height 59
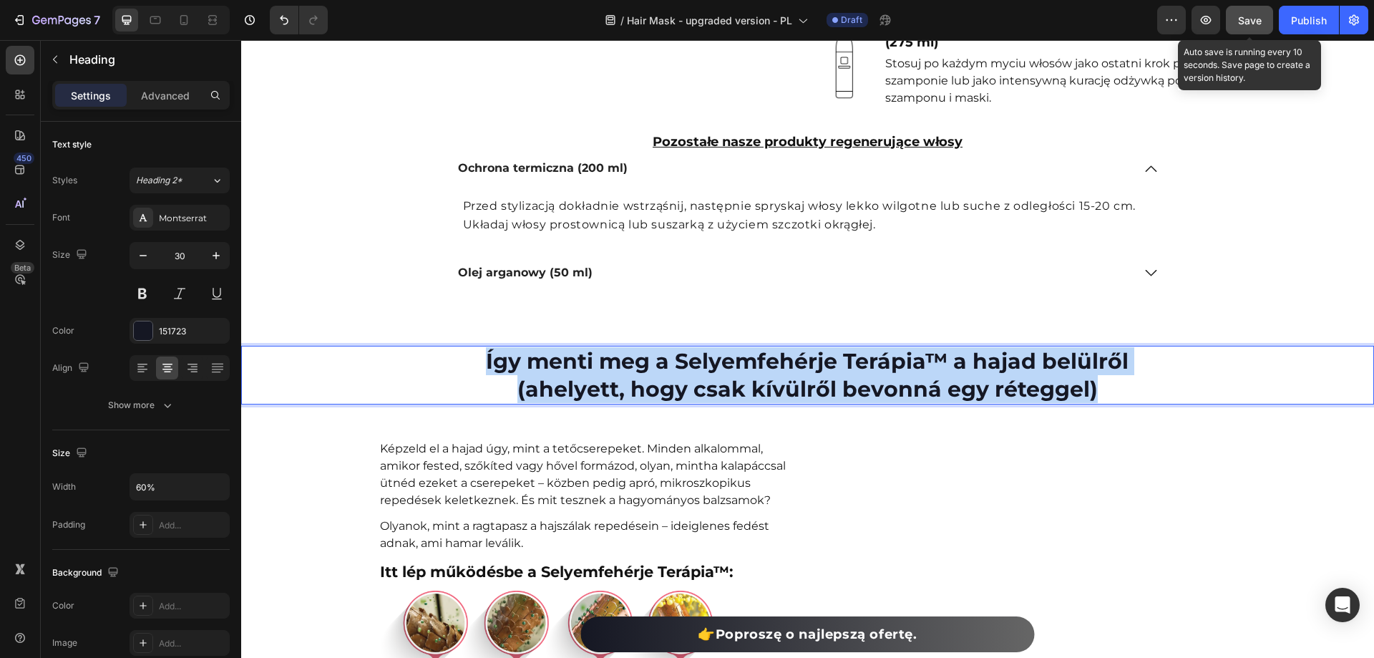
click at [756, 403] on p "Így menti meg a Selyemfehérje Terápia™ a hajad belülről (ahelyett, hogy csak kí…" at bounding box center [807, 375] width 677 height 56
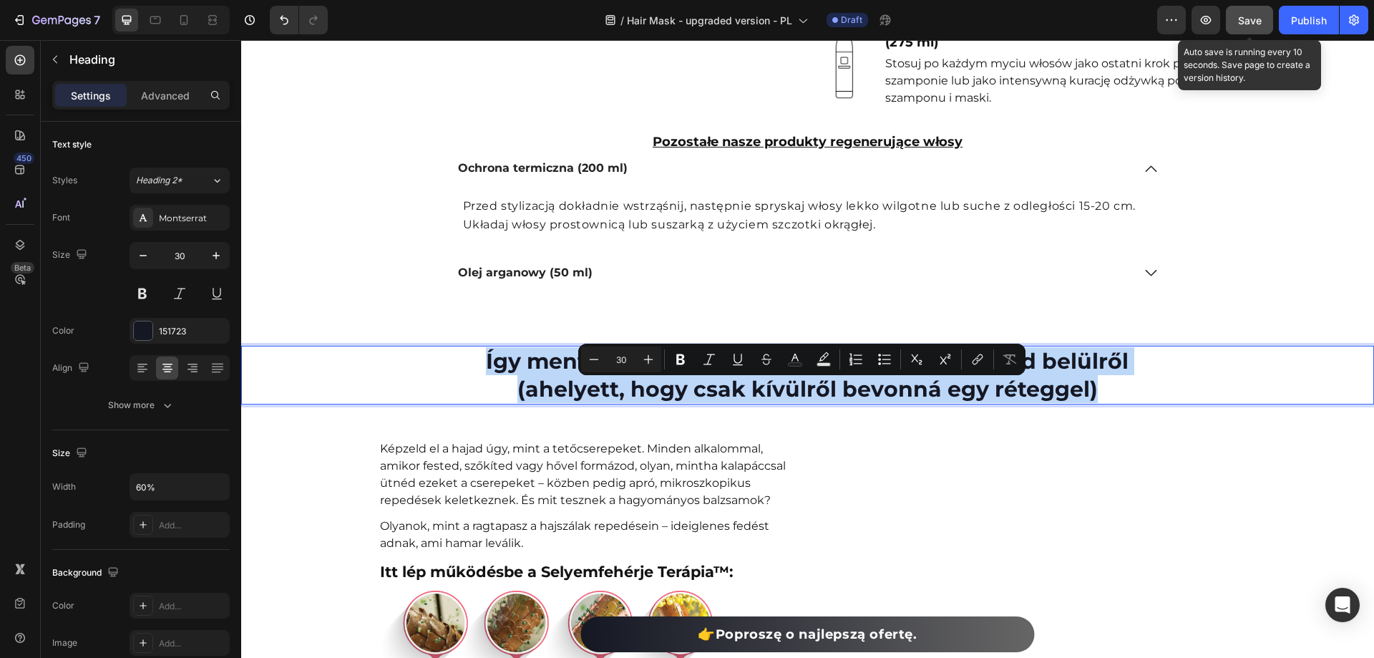
copy p "Így menti meg a Selyemfehérje Terápia™ a hajad belülről (ahelyett, hogy csak kí…"
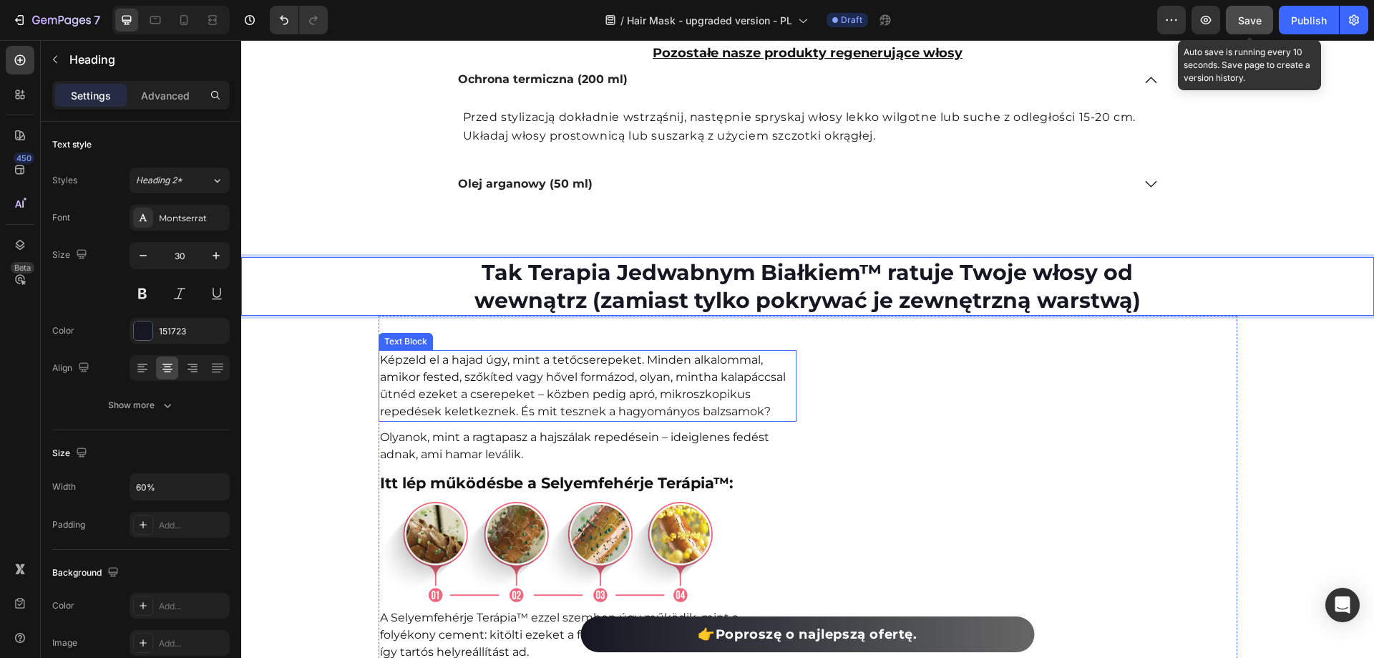
scroll to position [6001, 0]
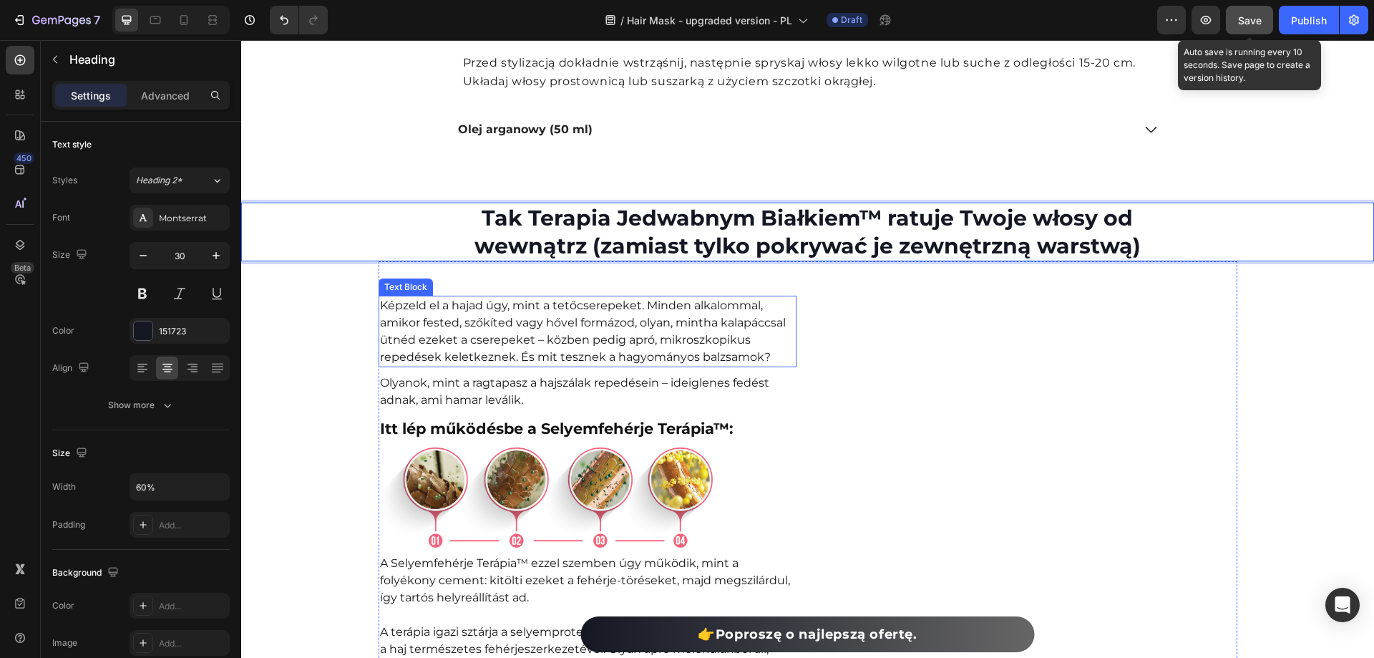
click at [568, 351] on p "Képzeld el a hajad úgy, mint a tetőcserepeket. Minden alkalommal, amikor fested…" at bounding box center [587, 331] width 415 height 69
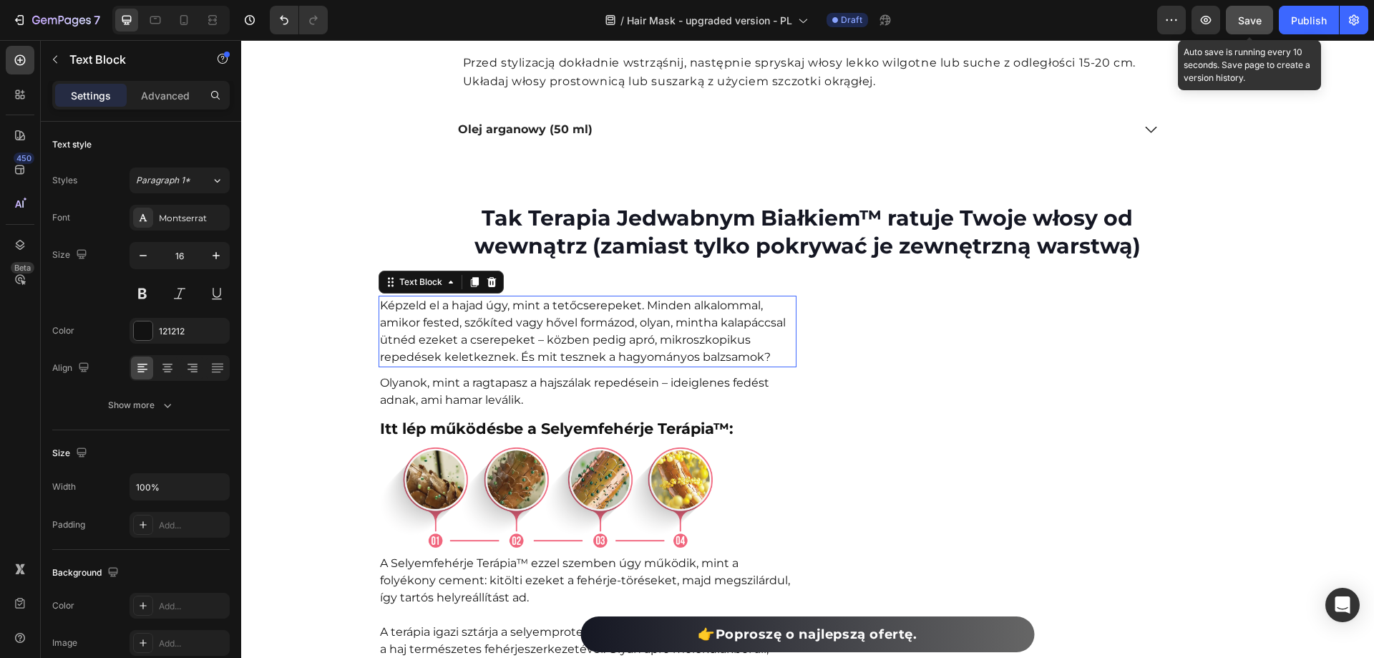
click at [568, 351] on p "Képzeld el a hajad úgy, mint a tetőcserepeket. Minden alkalommal, amikor fested…" at bounding box center [587, 331] width 415 height 69
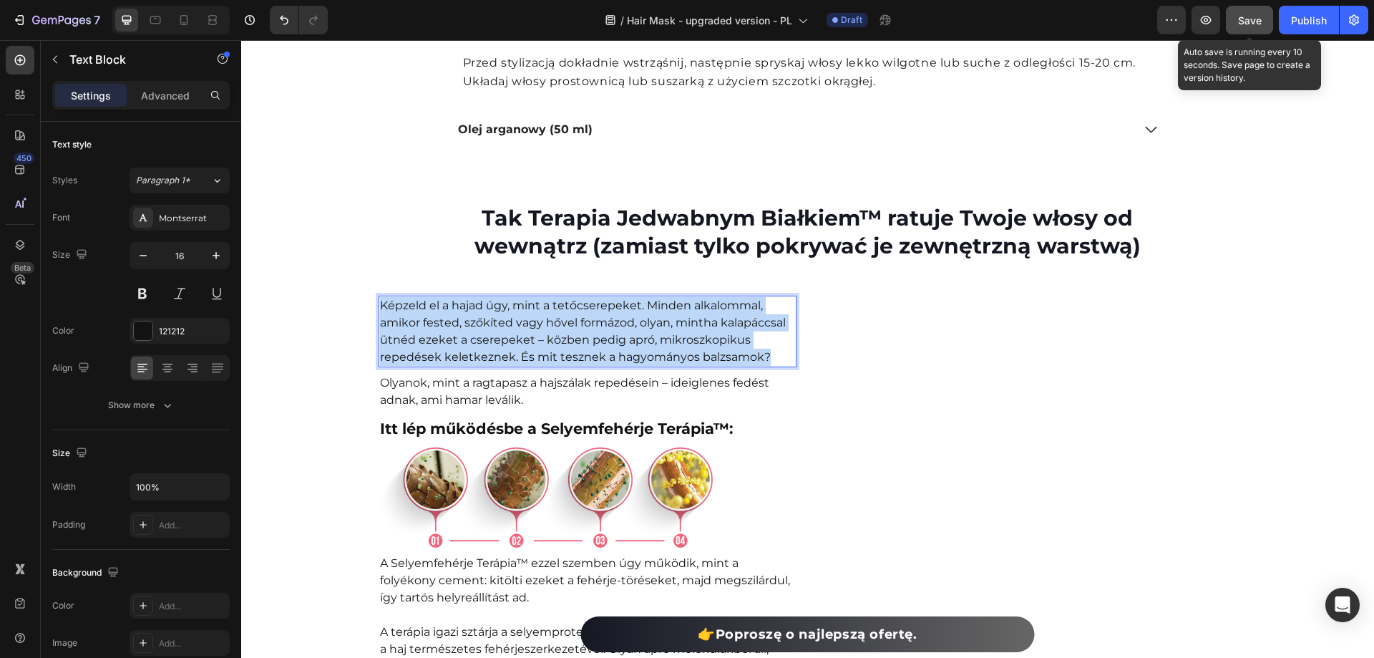
click at [568, 351] on p "Képzeld el a hajad úgy, mint a tetőcserepeket. Minden alkalommal, amikor fested…" at bounding box center [587, 331] width 415 height 69
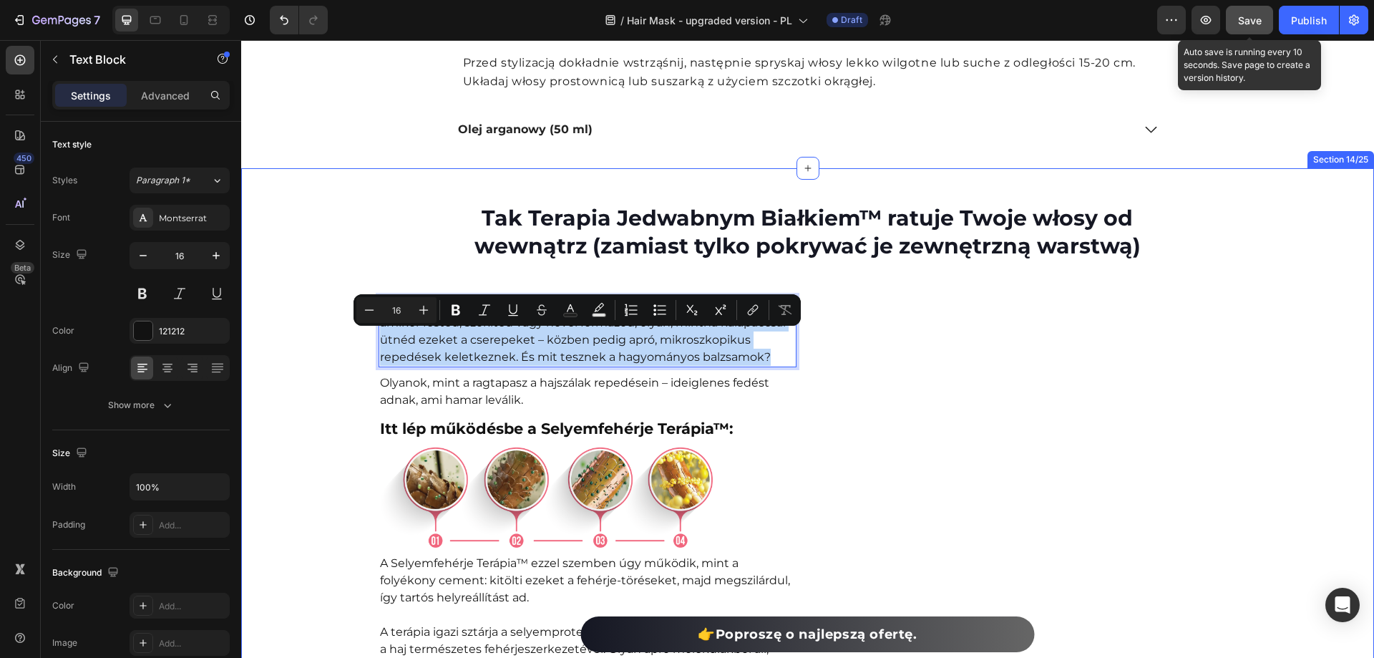
copy p "Képzeld el a hajad úgy, mint a tetőcserepeket. Minden alkalommal, amikor fested…"
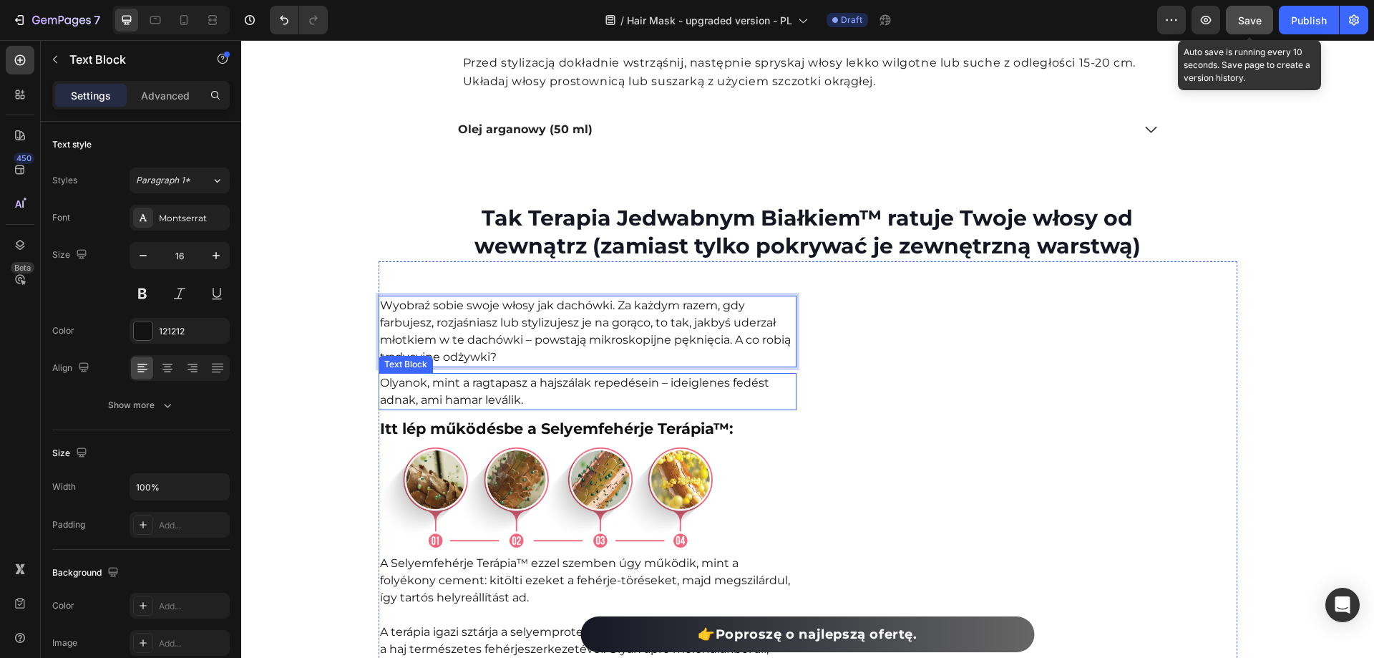
click at [544, 409] on p "Olyanok, mint a ragtapasz a hajszálak repedésein – ideiglenes fedést adnak, ami…" at bounding box center [587, 391] width 415 height 34
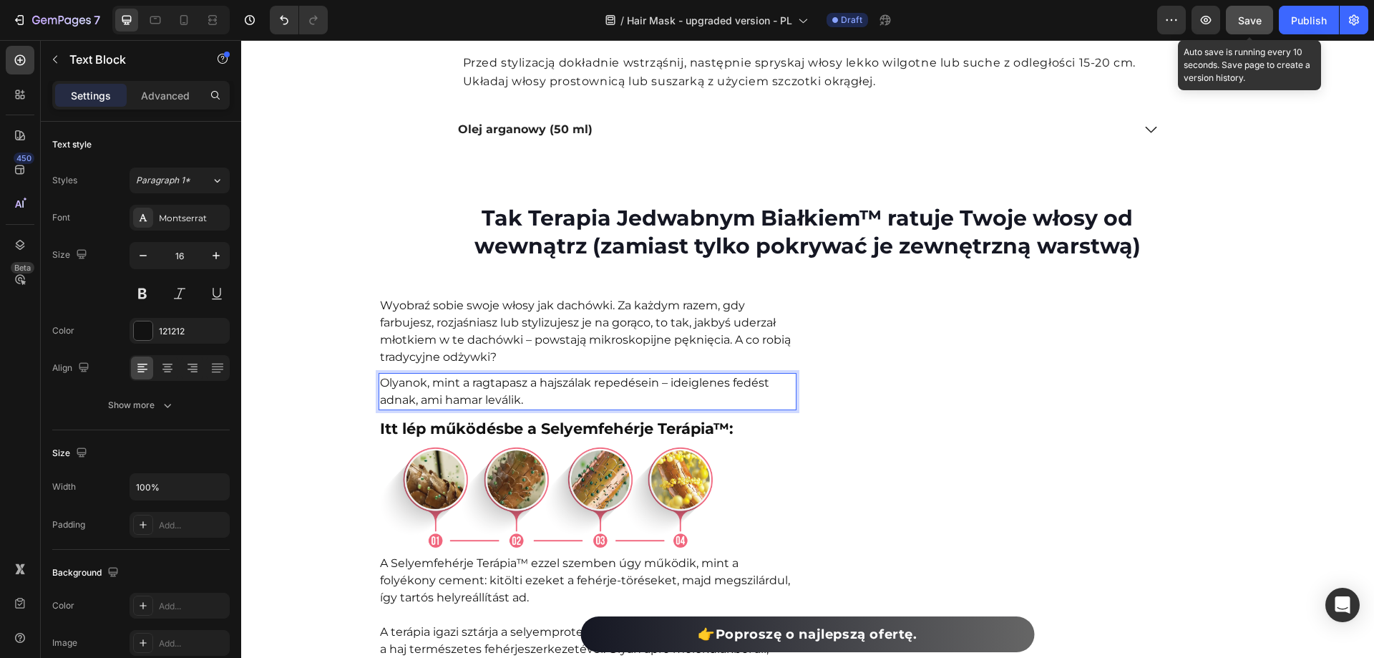
click at [544, 409] on p "Olyanok, mint a ragtapasz a hajszálak repedésein – ideiglenes fedést adnak, ami…" at bounding box center [587, 391] width 415 height 34
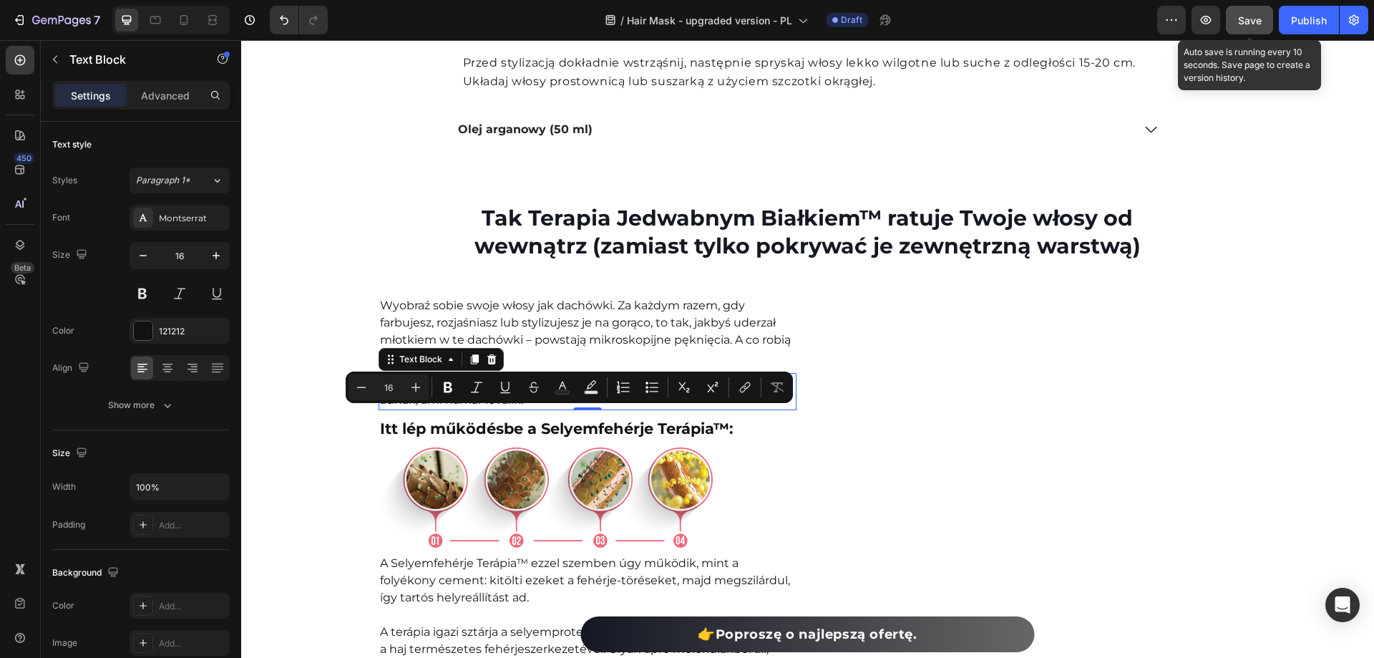
copy p "Olyanok, mint a ragtapasz a hajszálak repedésein – ideiglenes fedést adnak, ami…"
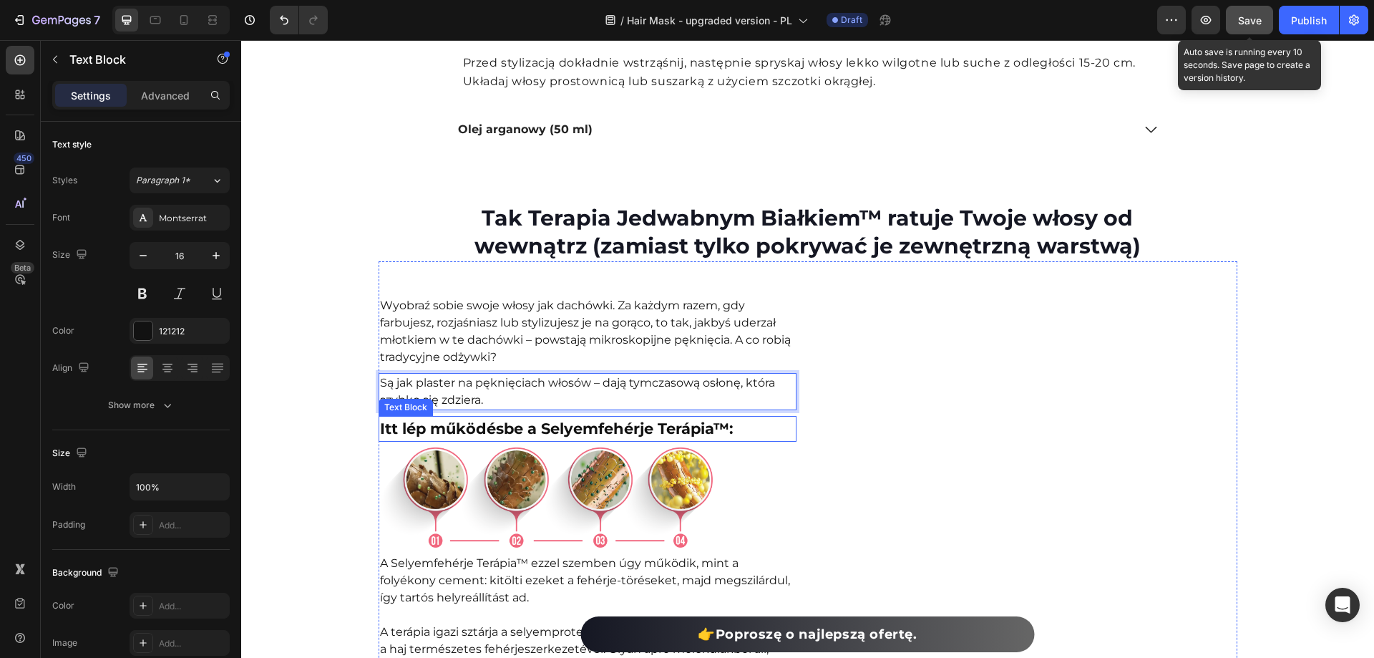
click at [655, 440] on p "Itt lép működésbe a Selyemfehérje Terápia™:" at bounding box center [587, 428] width 415 height 23
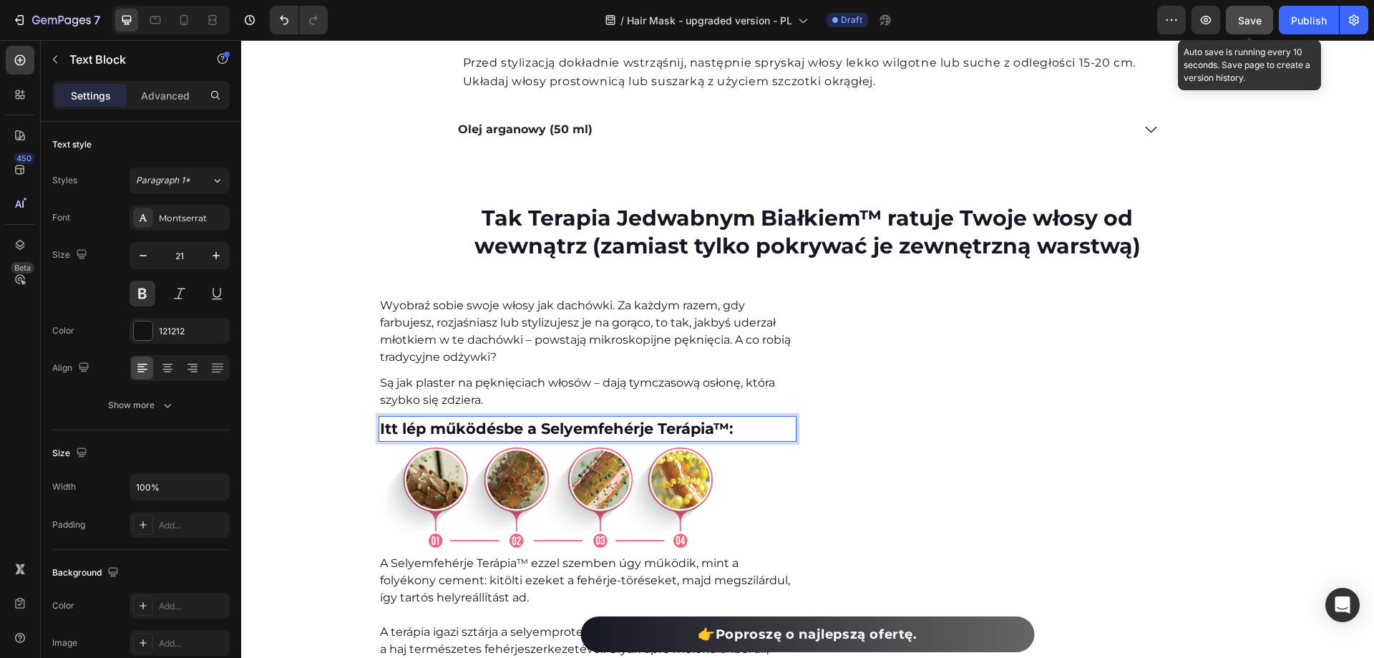
click at [655, 440] on p "Itt lép működésbe a Selyemfehérje Terápia™:" at bounding box center [587, 428] width 415 height 23
copy p "Itt lép működésbe a Selyemfehérje Terápia™:"
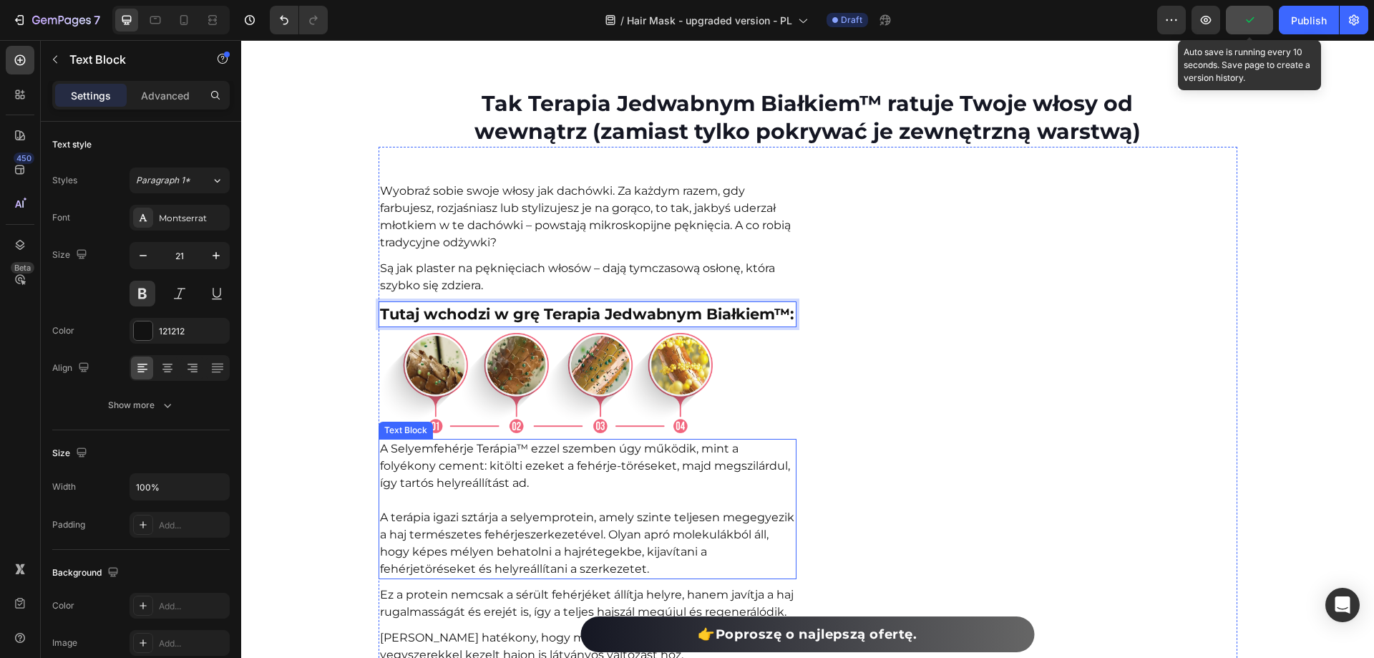
scroll to position [6144, 0]
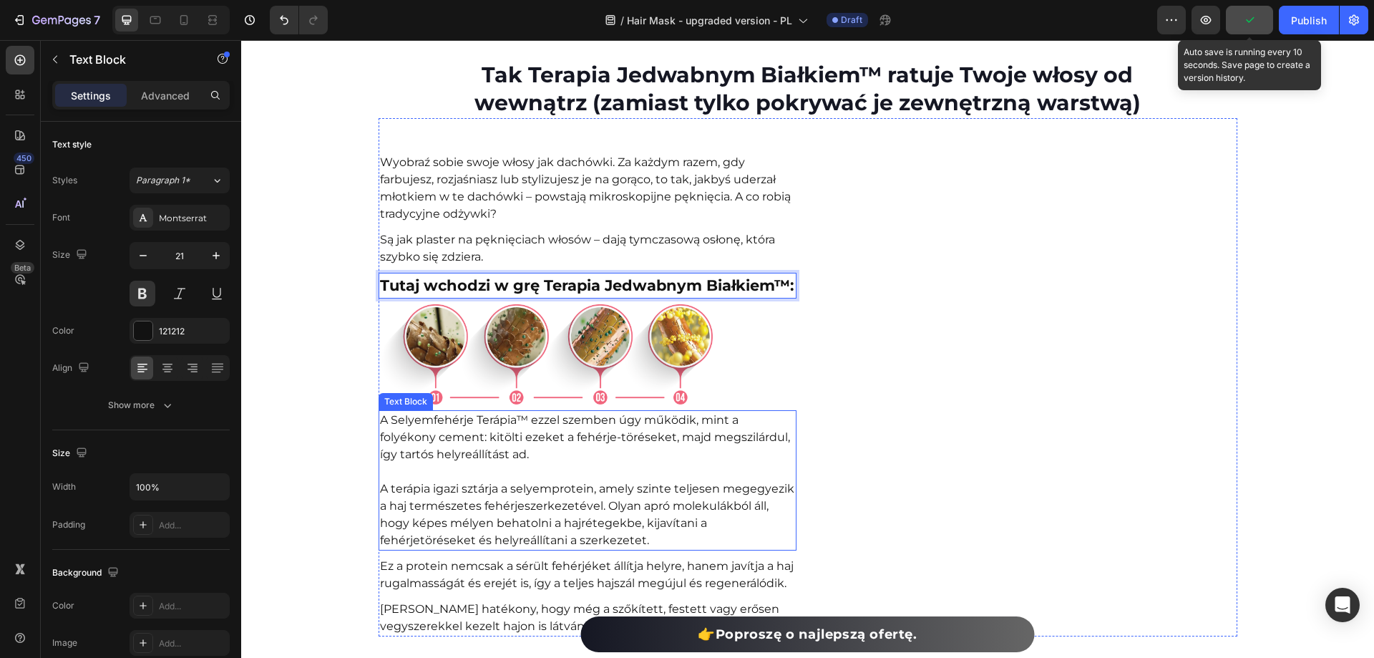
click at [500, 457] on p "A Selyemfehérje Terápia™ ezzel szemben úgy működik, mint a folyékony cement: ki…" at bounding box center [587, 480] width 415 height 137
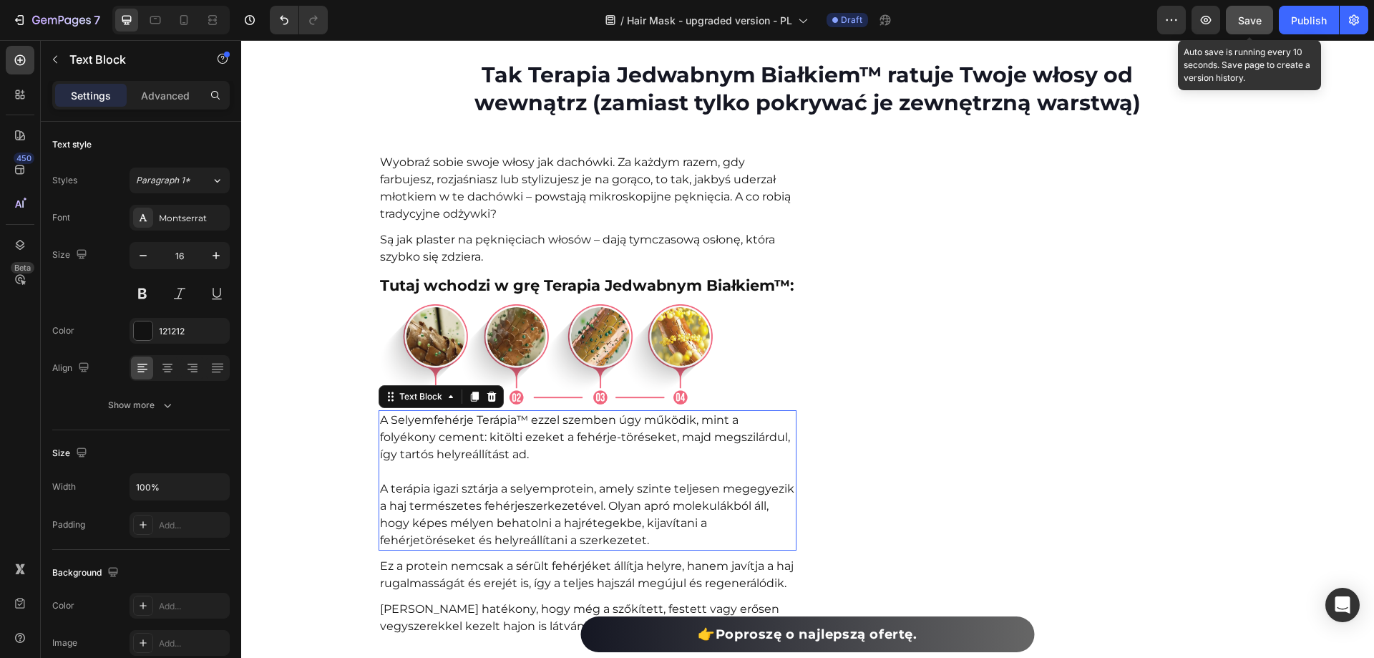
click at [500, 457] on p "A Selyemfehérje Terápia™ ezzel szemben úgy működik, mint a folyékony cement: ki…" at bounding box center [587, 480] width 415 height 137
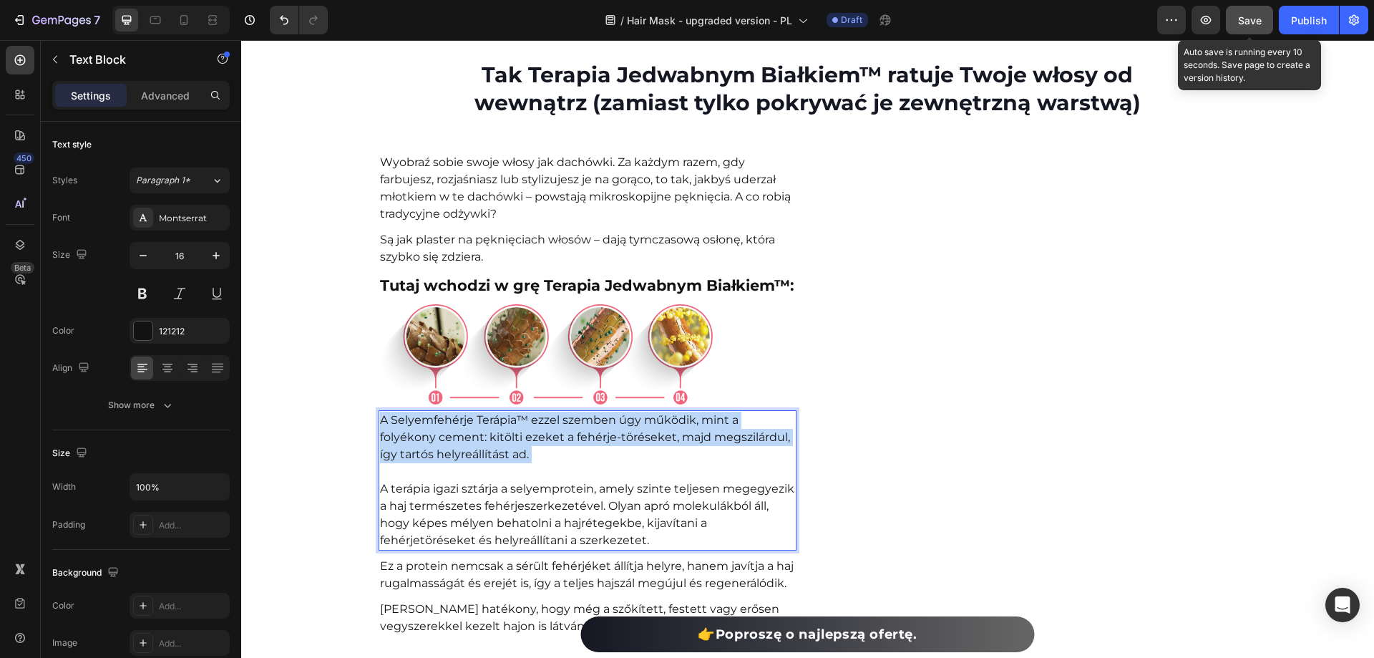
click at [500, 457] on p "A Selyemfehérje Terápia™ ezzel szemben úgy működik, mint a folyékony cement: ki…" at bounding box center [587, 480] width 415 height 137
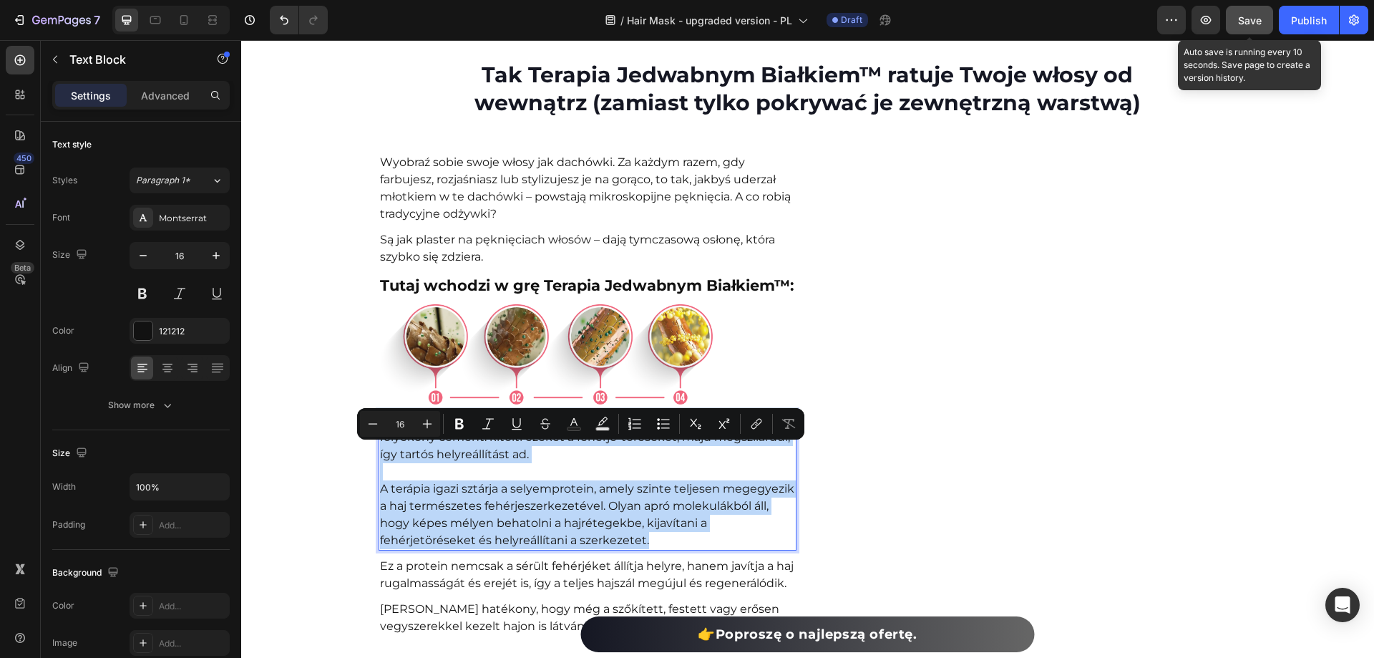
copy p "A Selyemfehérje Terápia™ ezzel szemben úgy működik, mint a folyékony cement: ki…"
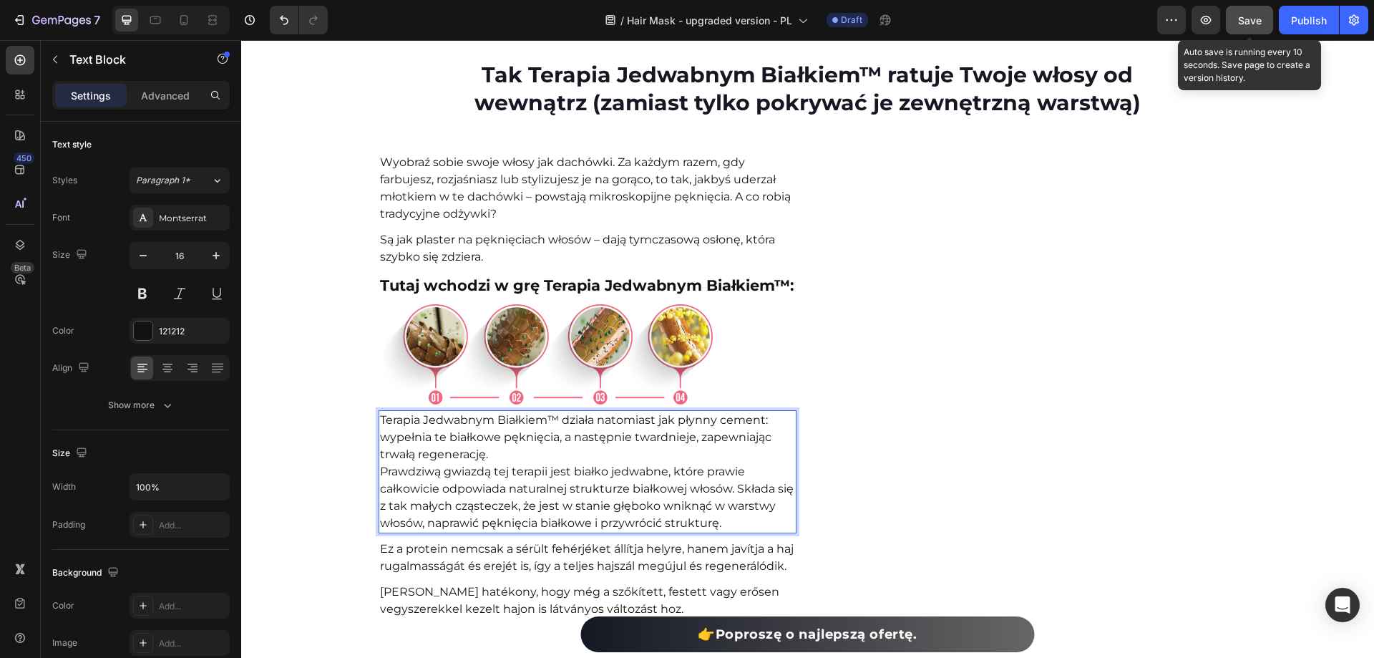
click at [517, 463] on p "Terapia Jedwabnym Białkiem™ działa natomiast jak płynny cement: wypełnia te bia…" at bounding box center [587, 438] width 415 height 52
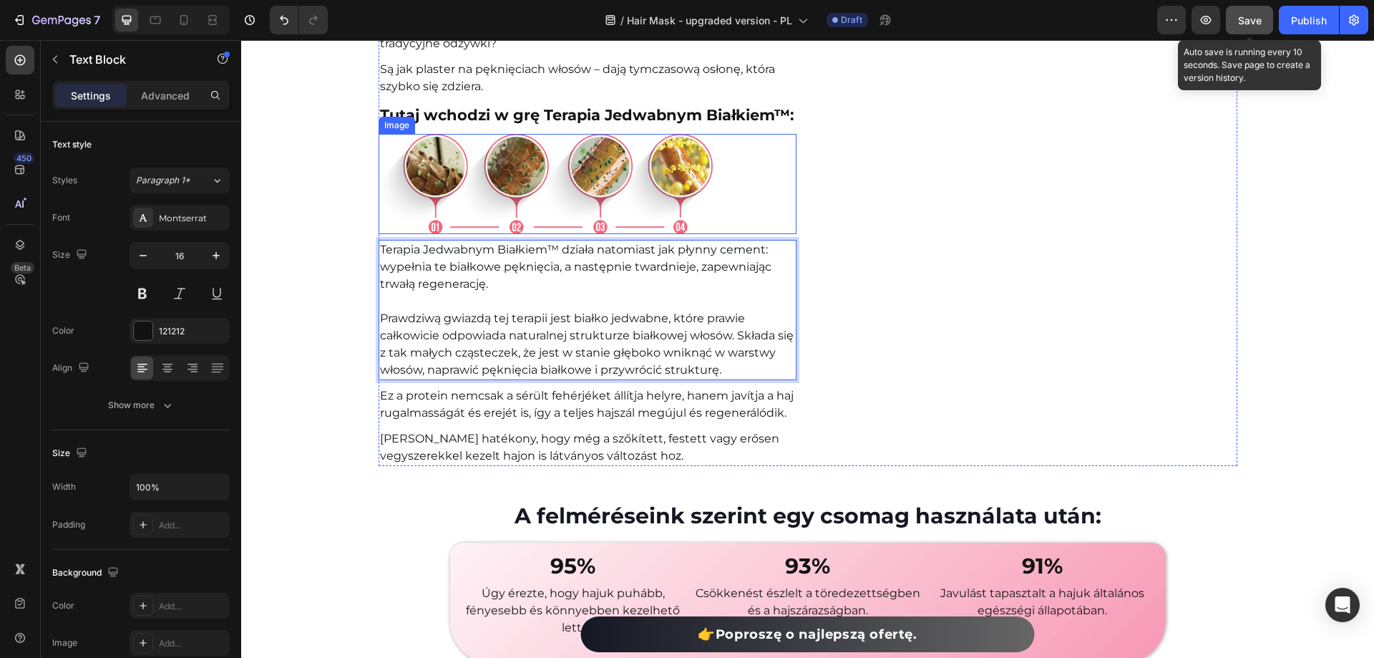
scroll to position [6359, 0]
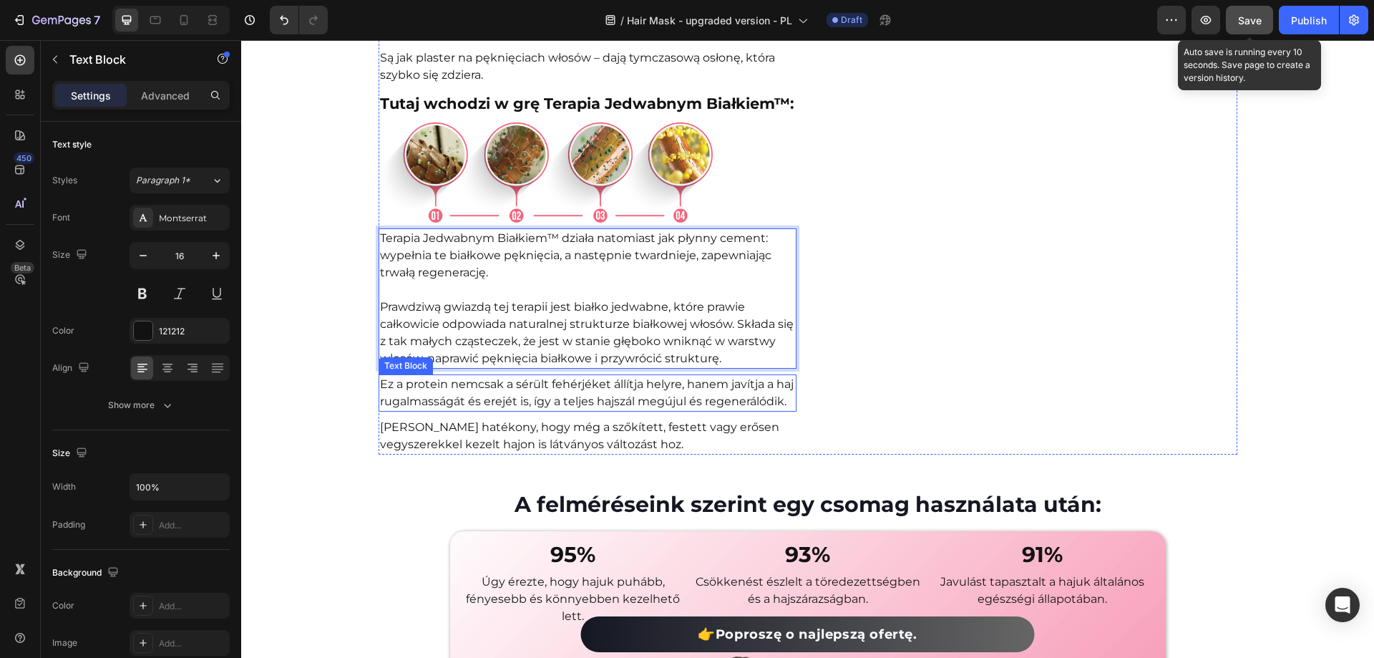
click at [574, 395] on p "Ez a protein nemcsak a sérült fehérjéket állítja helyre, hanem javítja a haj ru…" at bounding box center [587, 393] width 415 height 34
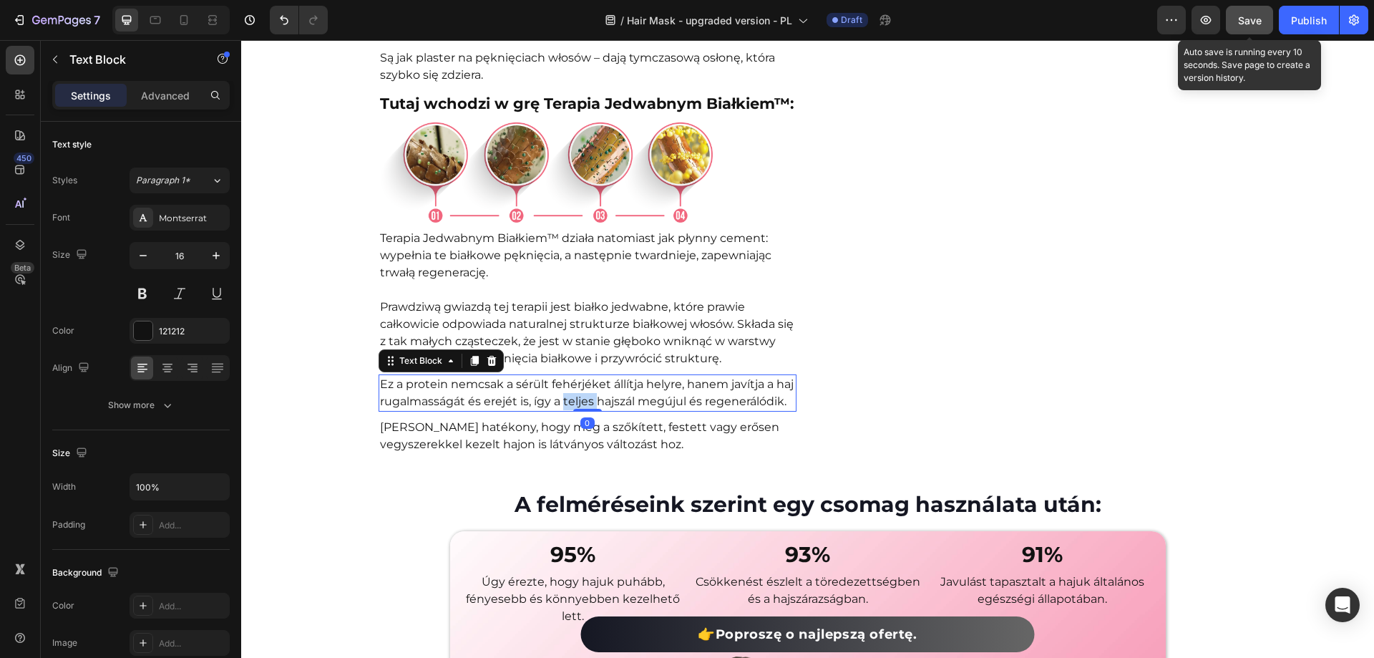
click at [574, 395] on p "Ez a protein nemcsak a sérült fehérjéket állítja helyre, hanem javítja a haj ru…" at bounding box center [587, 393] width 415 height 34
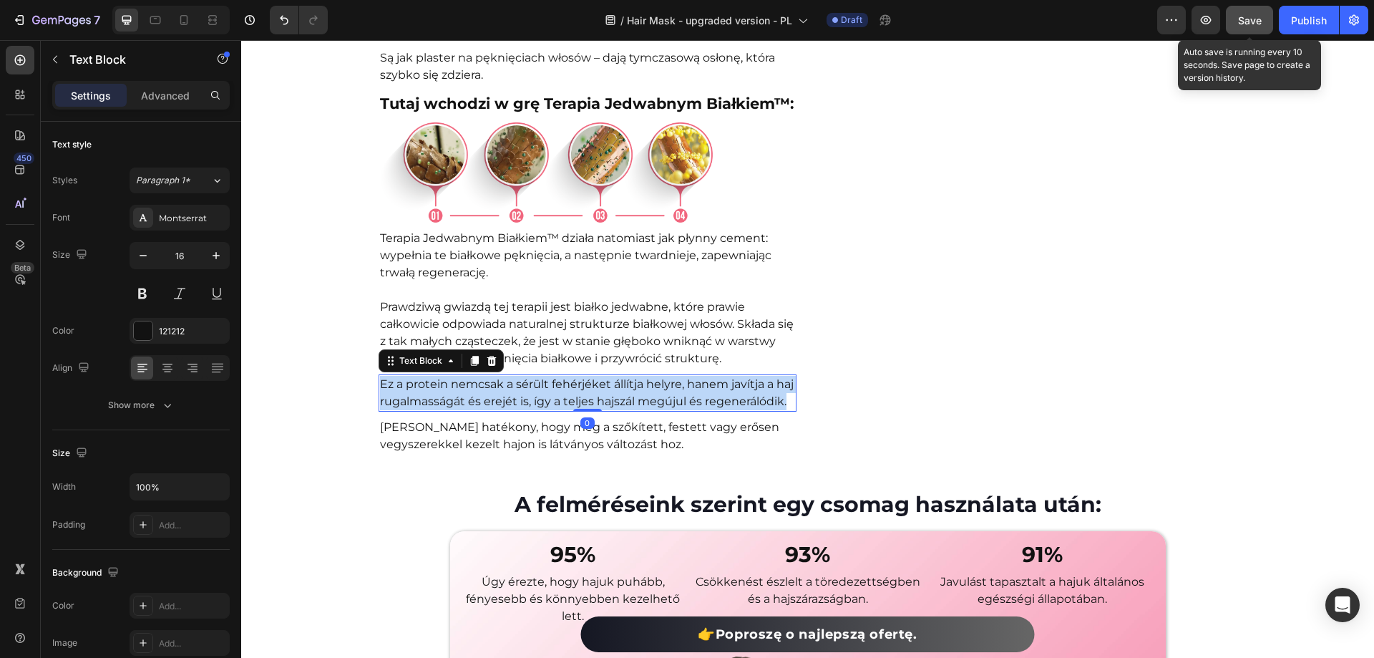
click at [574, 395] on p "Ez a protein nemcsak a sérült fehérjéket állítja helyre, hanem javítja a haj ru…" at bounding box center [587, 393] width 415 height 34
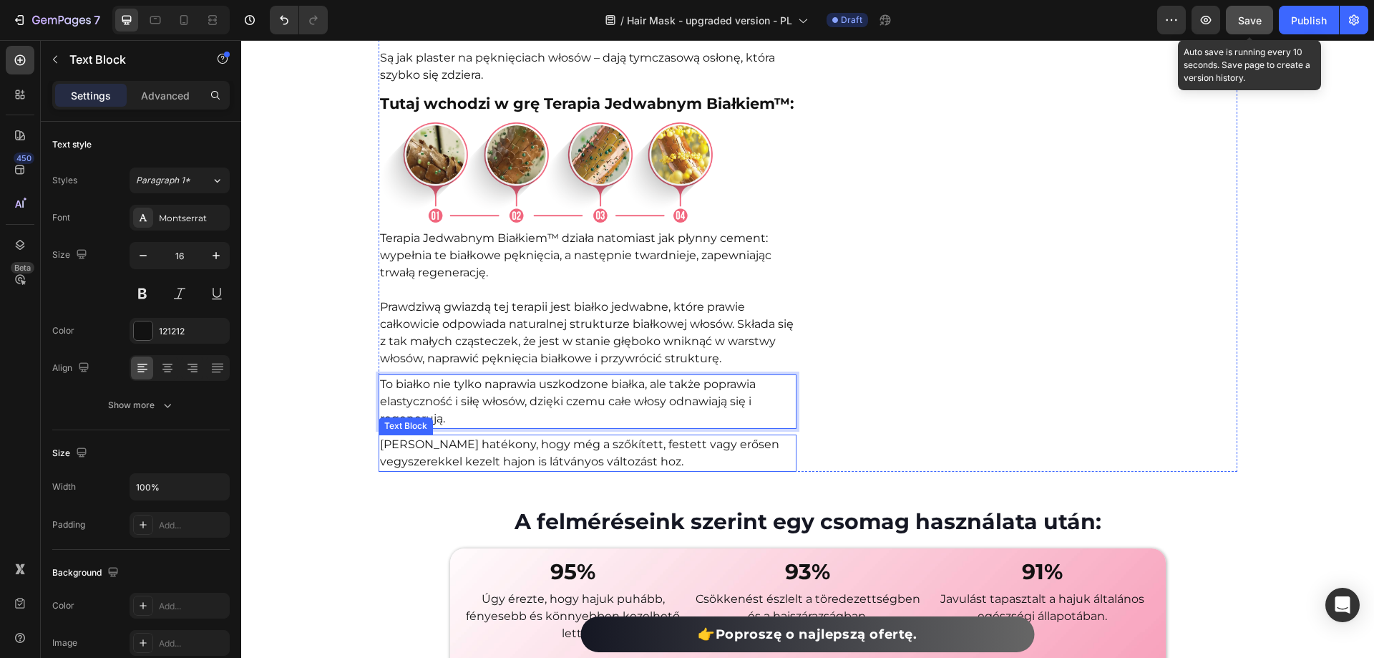
click at [616, 462] on p "[PERSON_NAME] hatékony, hogy még a szőkített, festett vagy erősen vegyszerekkel…" at bounding box center [587, 453] width 415 height 34
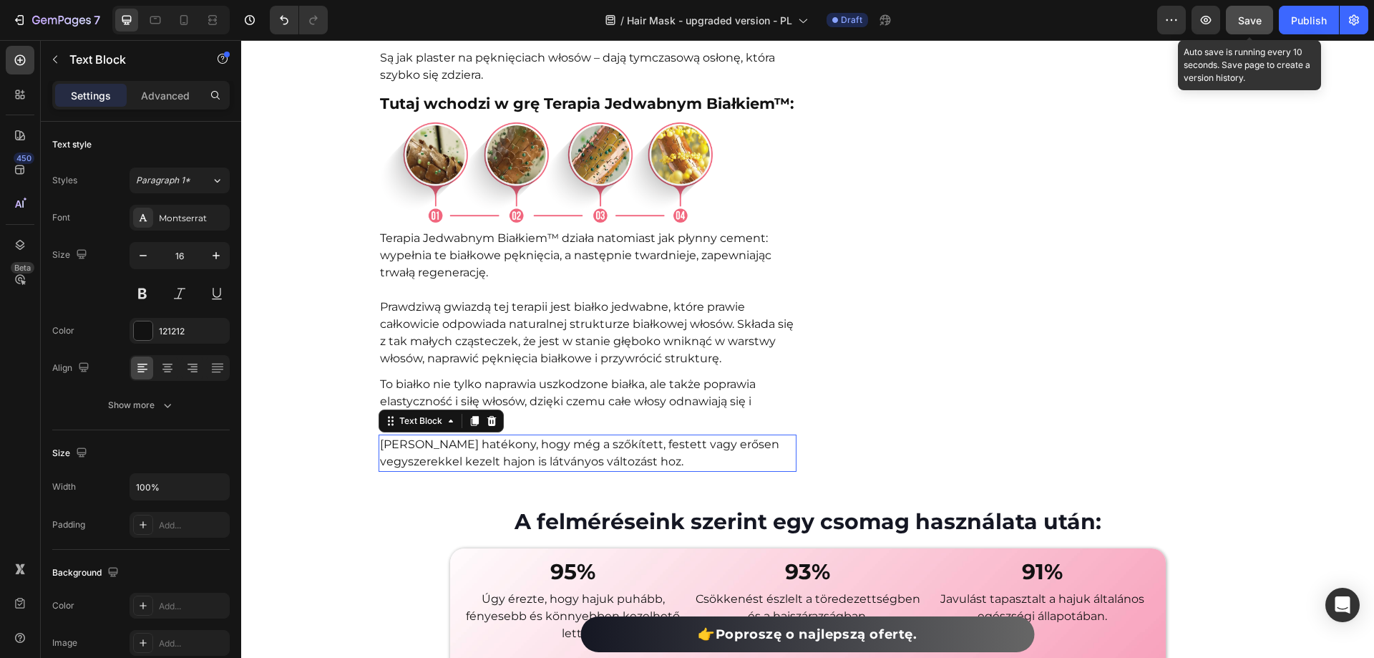
click at [616, 462] on p "[PERSON_NAME] hatékony, hogy még a szőkített, festett vagy erősen vegyszerekkel…" at bounding box center [587, 453] width 415 height 34
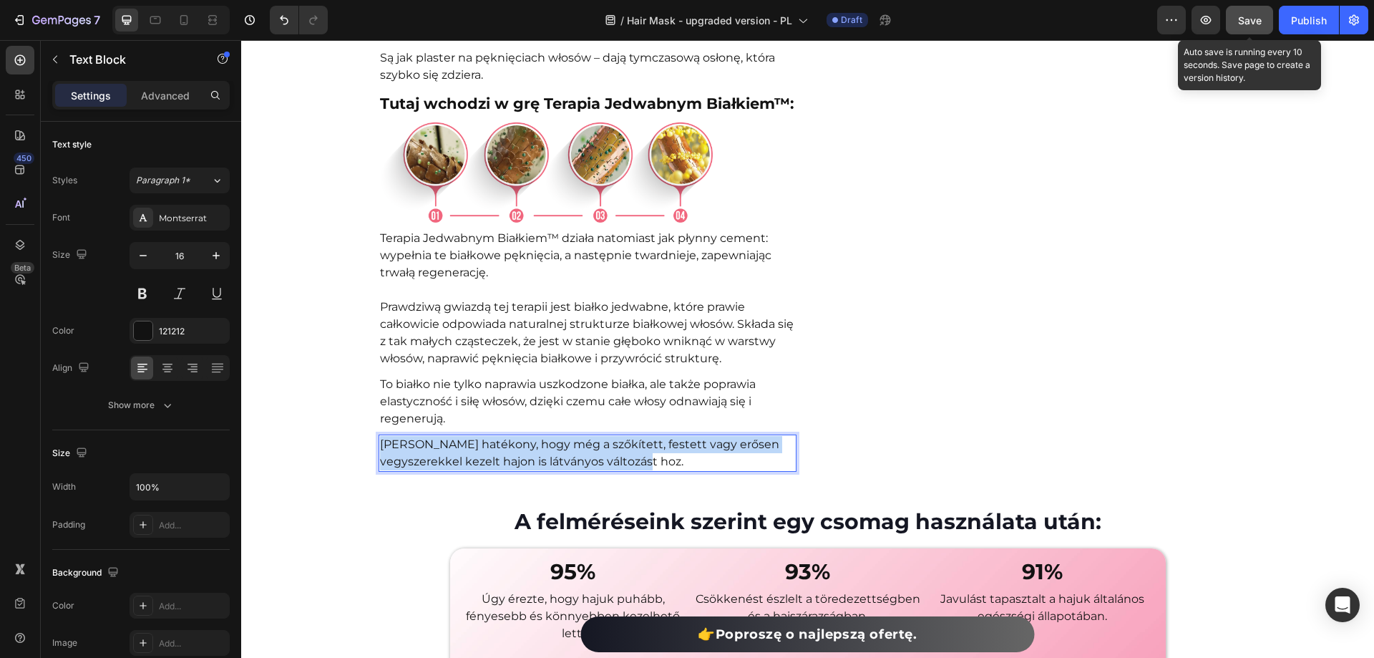
click at [616, 462] on p "[PERSON_NAME] hatékony, hogy még a szőkített, festett vagy erősen vegyszerekkel…" at bounding box center [587, 453] width 415 height 34
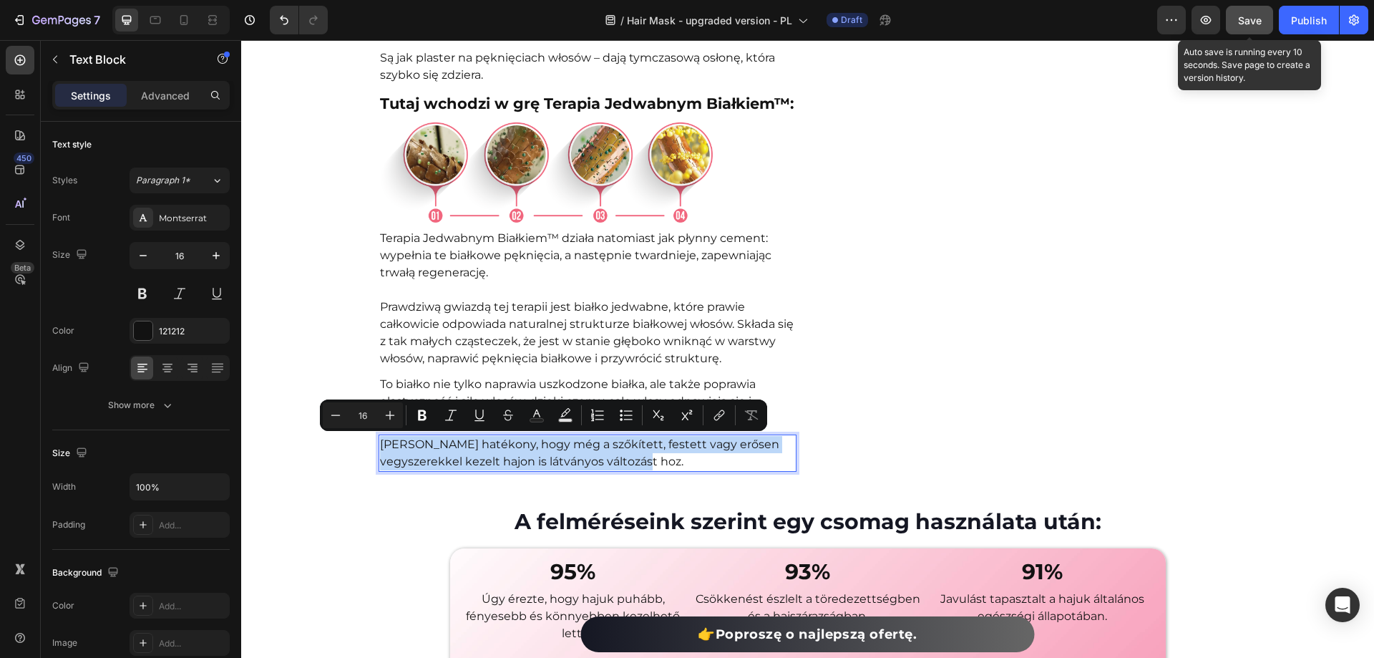
copy p "[PERSON_NAME] hatékony, hogy még a szőkített, festett vagy erősen vegyszerekkel…"
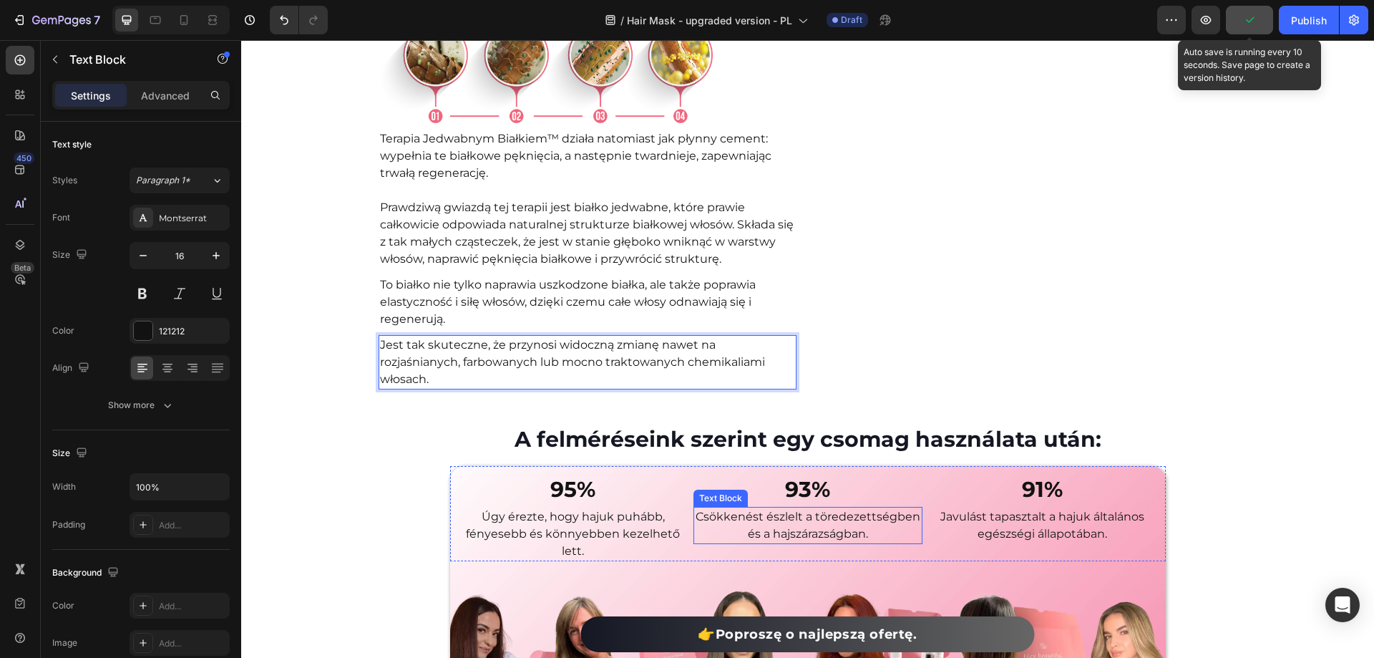
scroll to position [6502, 0]
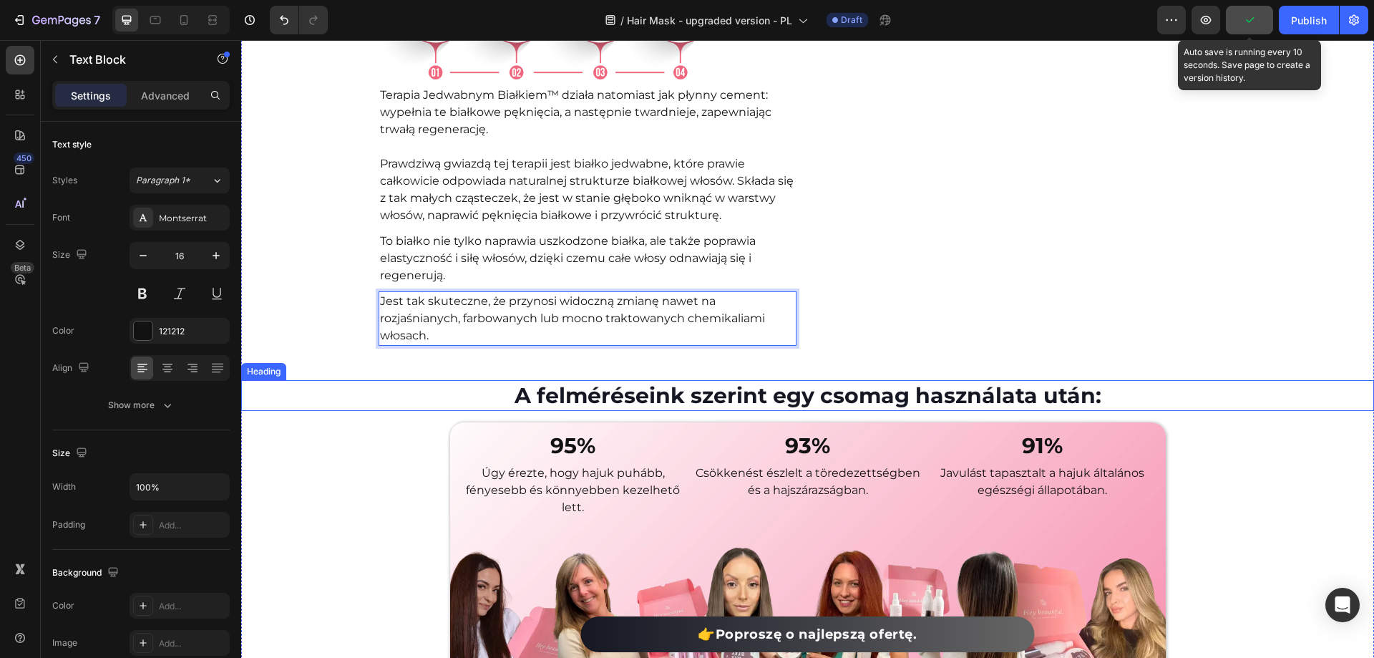
click at [776, 409] on h2 "A felméréseink szerint egy csomag használata után:" at bounding box center [807, 395] width 1133 height 31
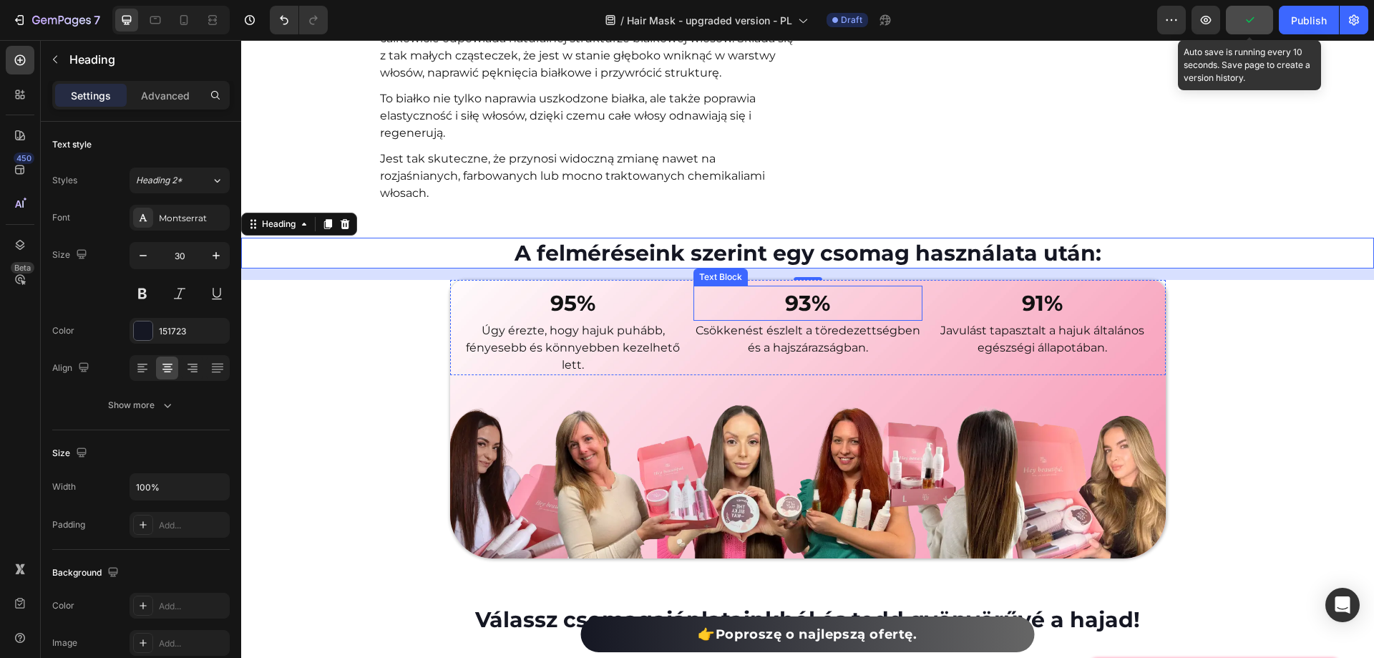
scroll to position [6717, 0]
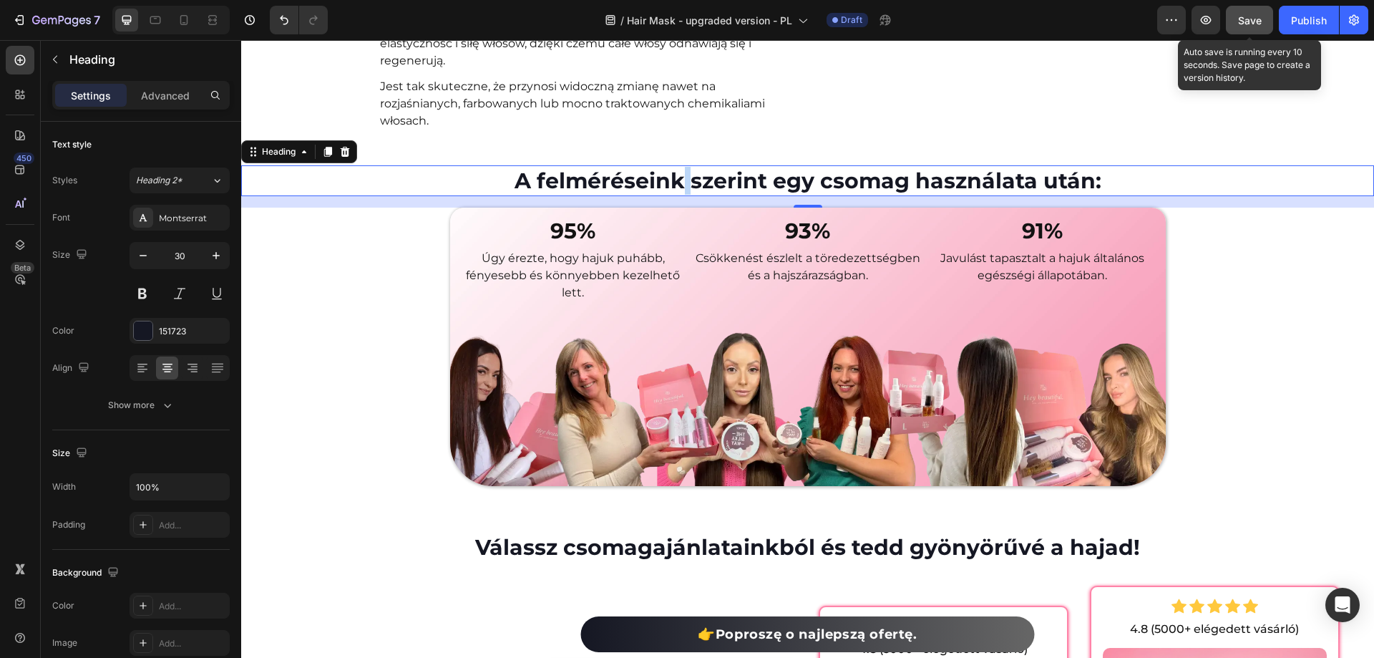
click at [681, 190] on strong "A felméréseink szerint egy csomag használata után:" at bounding box center [808, 180] width 587 height 26
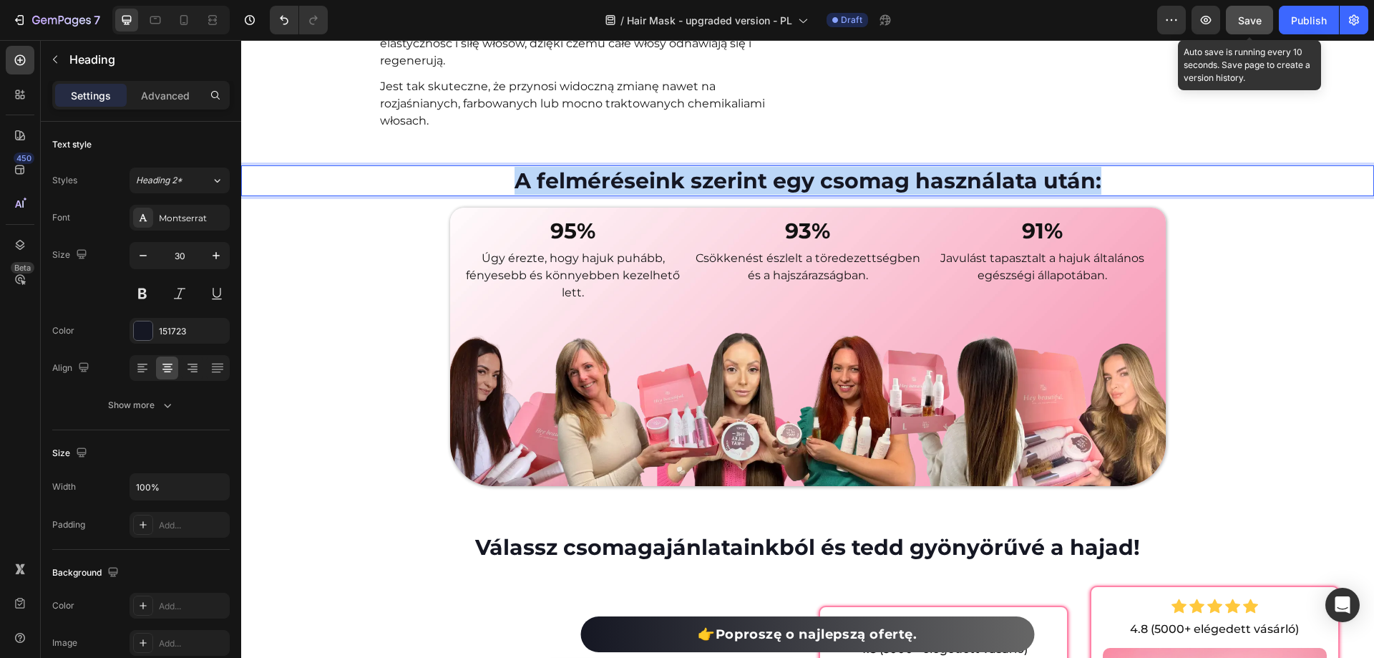
click at [681, 190] on strong "A felméréseink szerint egy csomag használata után:" at bounding box center [808, 180] width 587 height 26
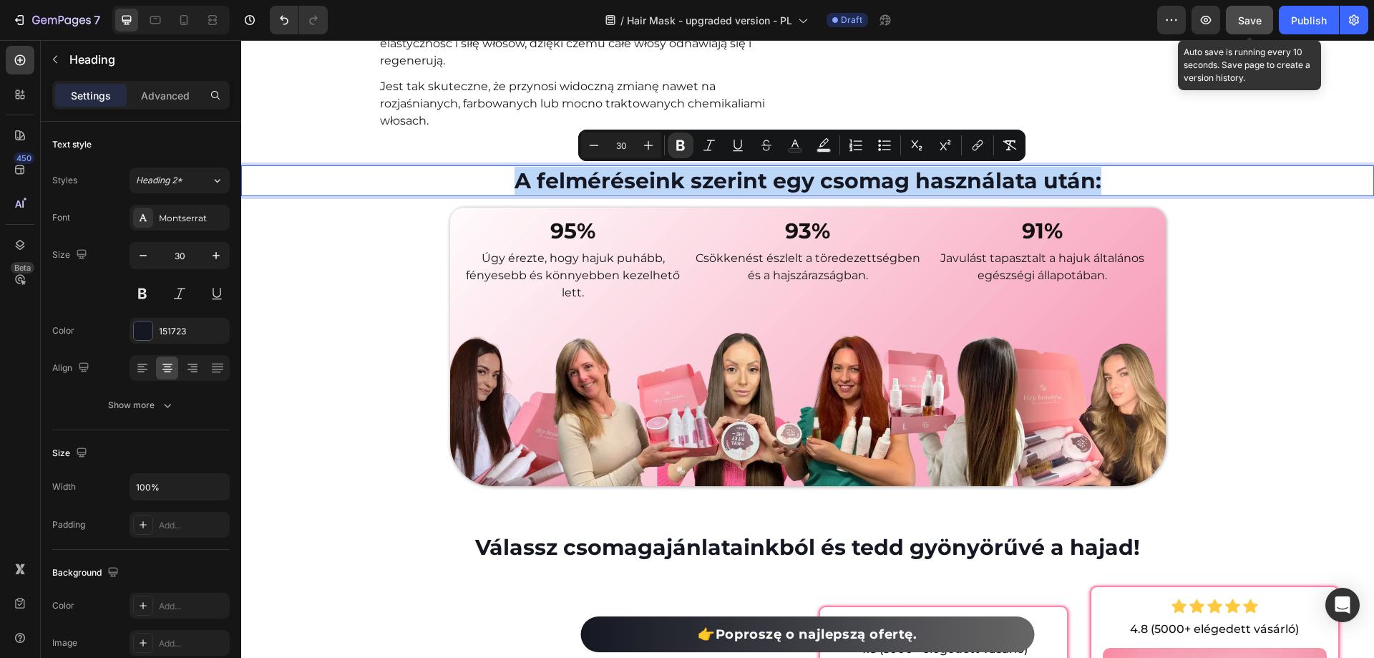
copy strong "A felméréseink szerint egy csomag használata után:"
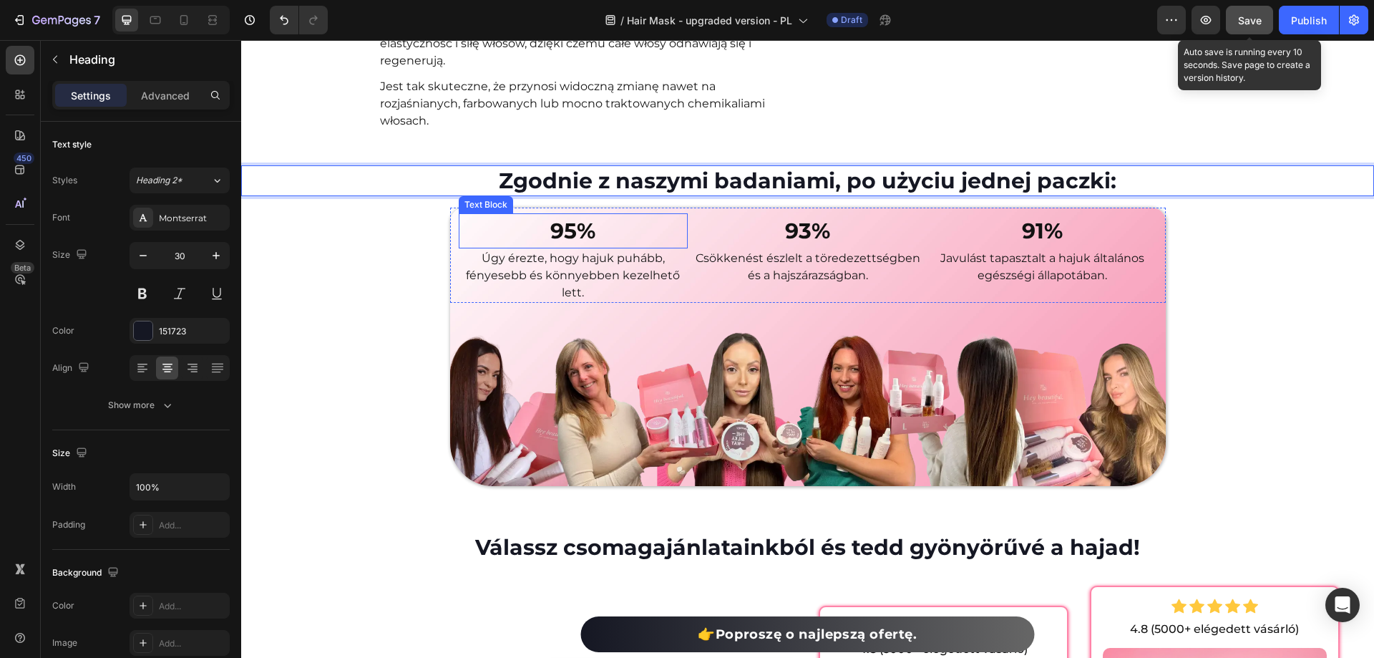
click at [574, 271] on p "Úgy érezte, hogy hajuk puhább, fényesebb és könnyebben kezelhető lett." at bounding box center [573, 276] width 226 height 52
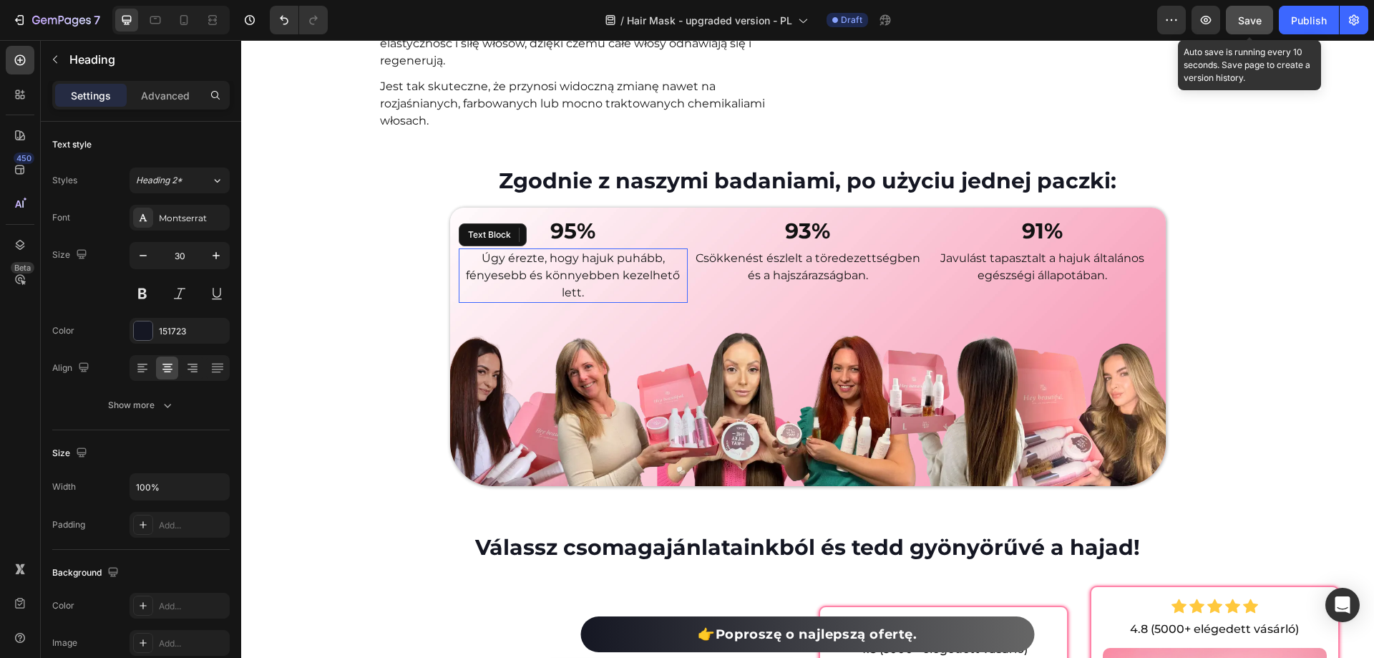
click at [574, 271] on p "Úgy érezte, hogy hajuk puhább, fényesebb és könnyebben kezelhető lett." at bounding box center [573, 276] width 226 height 52
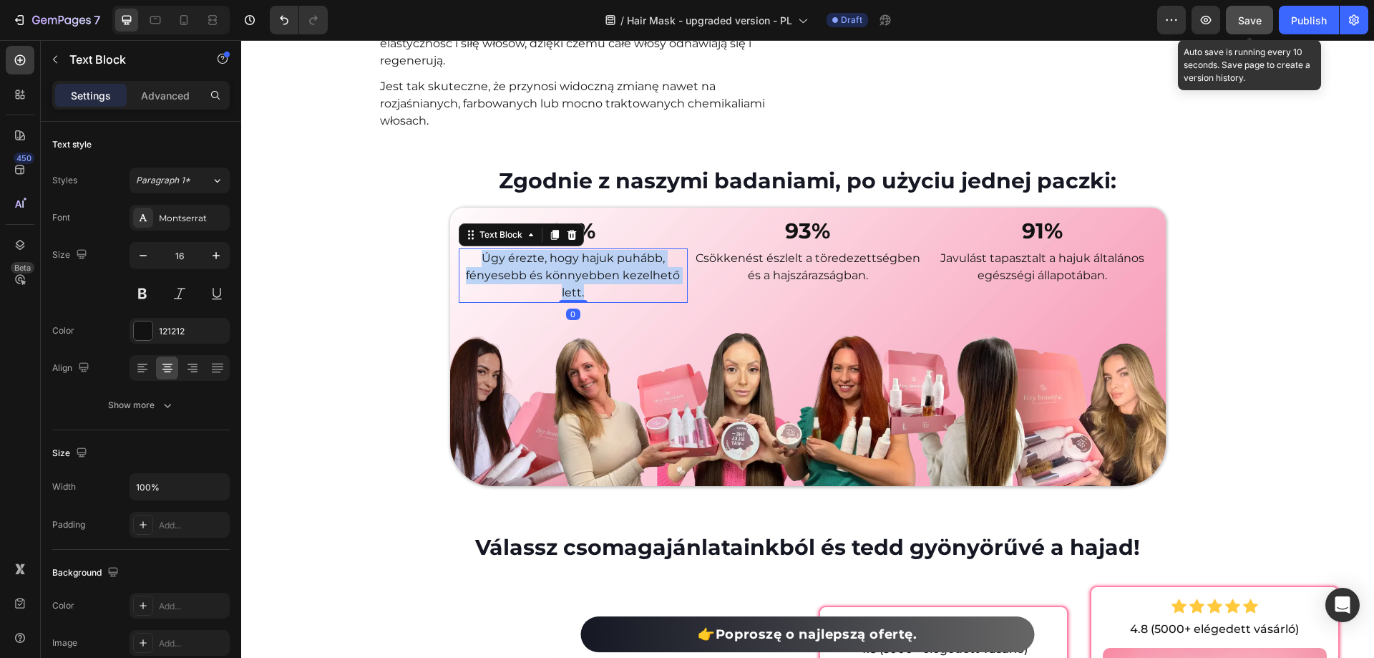
click at [574, 271] on p "Úgy érezte, hogy hajuk puhább, fényesebb és könnyebben kezelhető lett." at bounding box center [573, 276] width 226 height 52
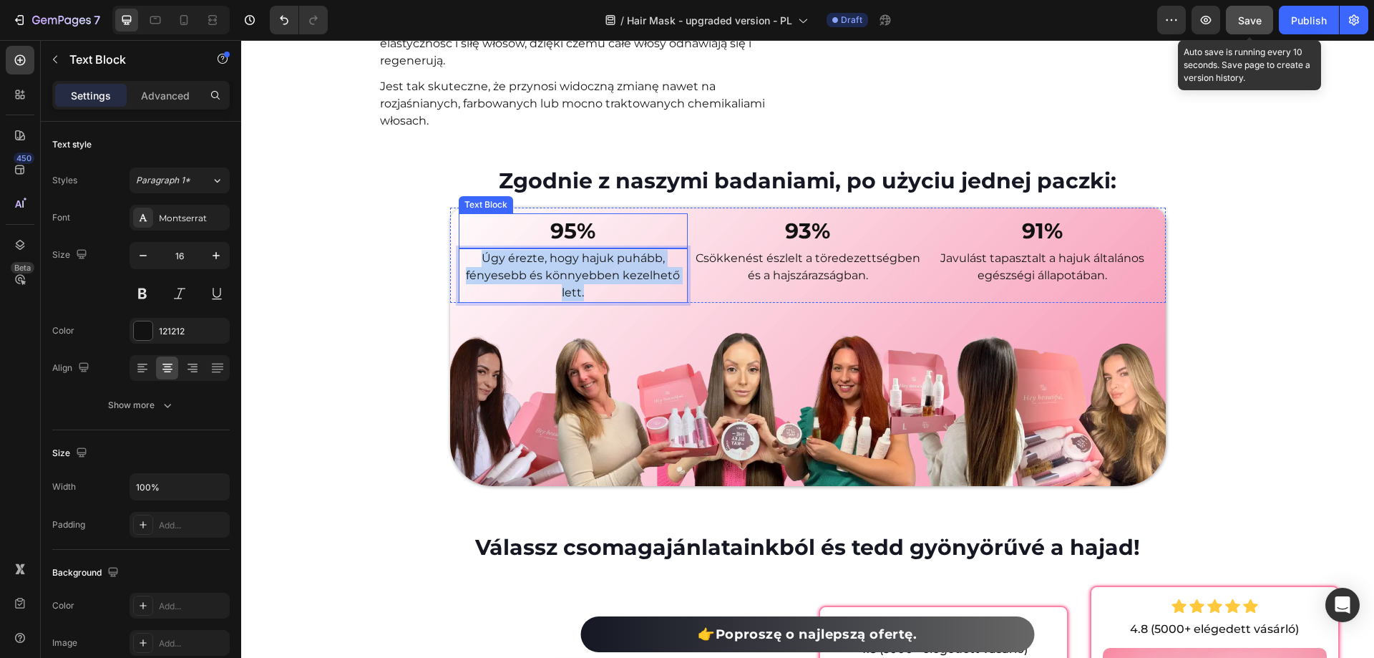
copy p "Úgy érezte, hogy hajuk puhább, fényesebb és könnyebben kezelhető lett."
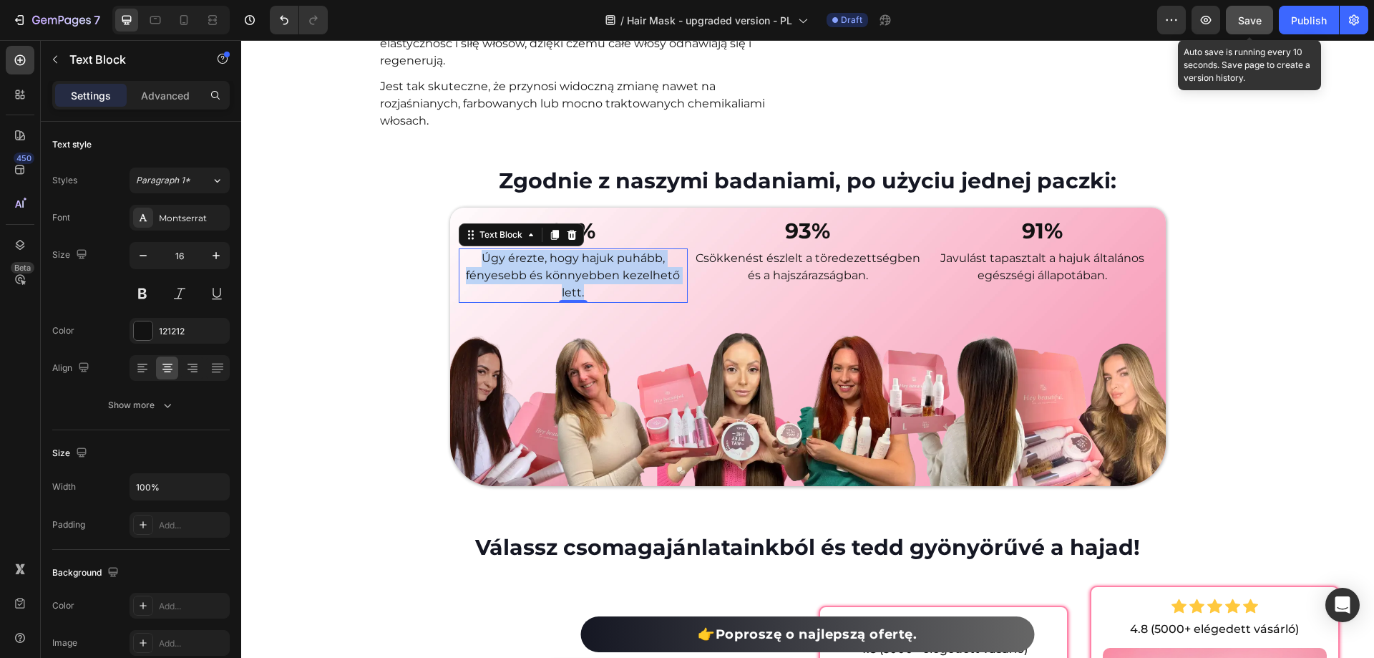
click at [612, 276] on p "Úgy érezte, hogy hajuk puhább, fényesebb és könnyebben kezelhető lett." at bounding box center [573, 276] width 226 height 52
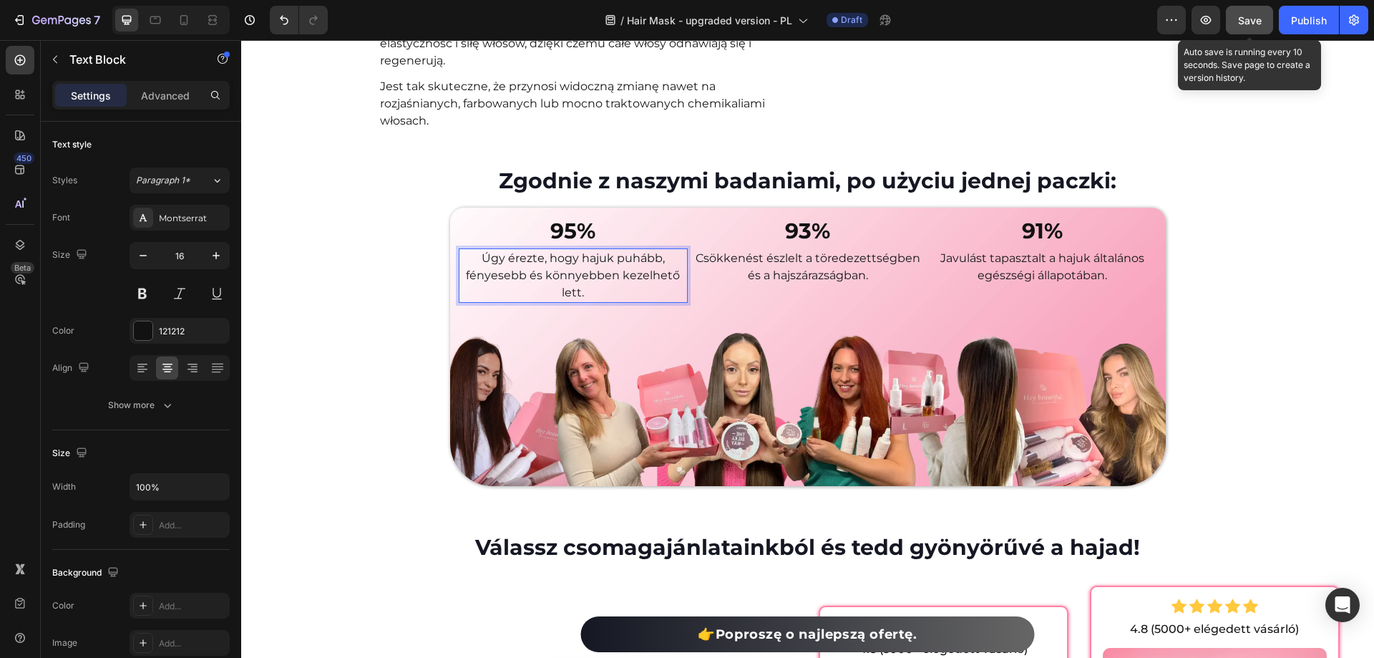
click at [612, 276] on p "Úgy érezte, hogy hajuk puhább, fényesebb és könnyebben kezelhető lett." at bounding box center [573, 276] width 226 height 52
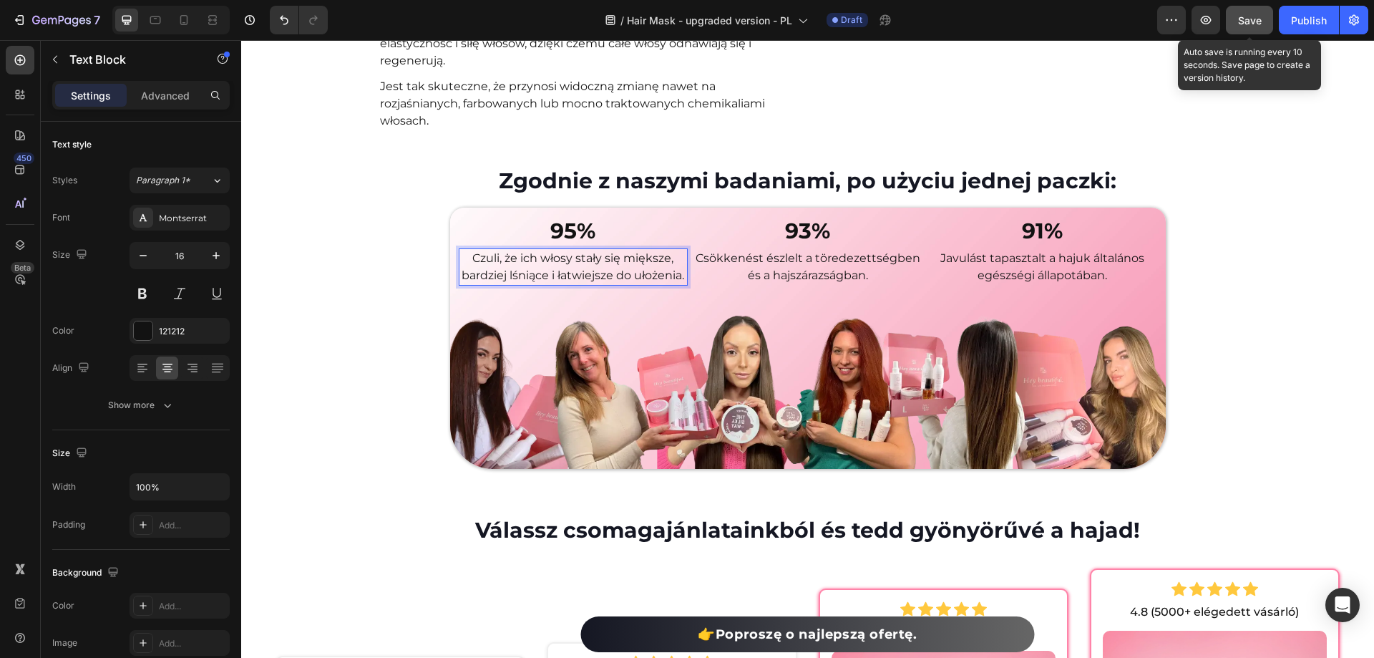
click at [1249, 26] on div "Save" at bounding box center [1250, 20] width 24 height 15
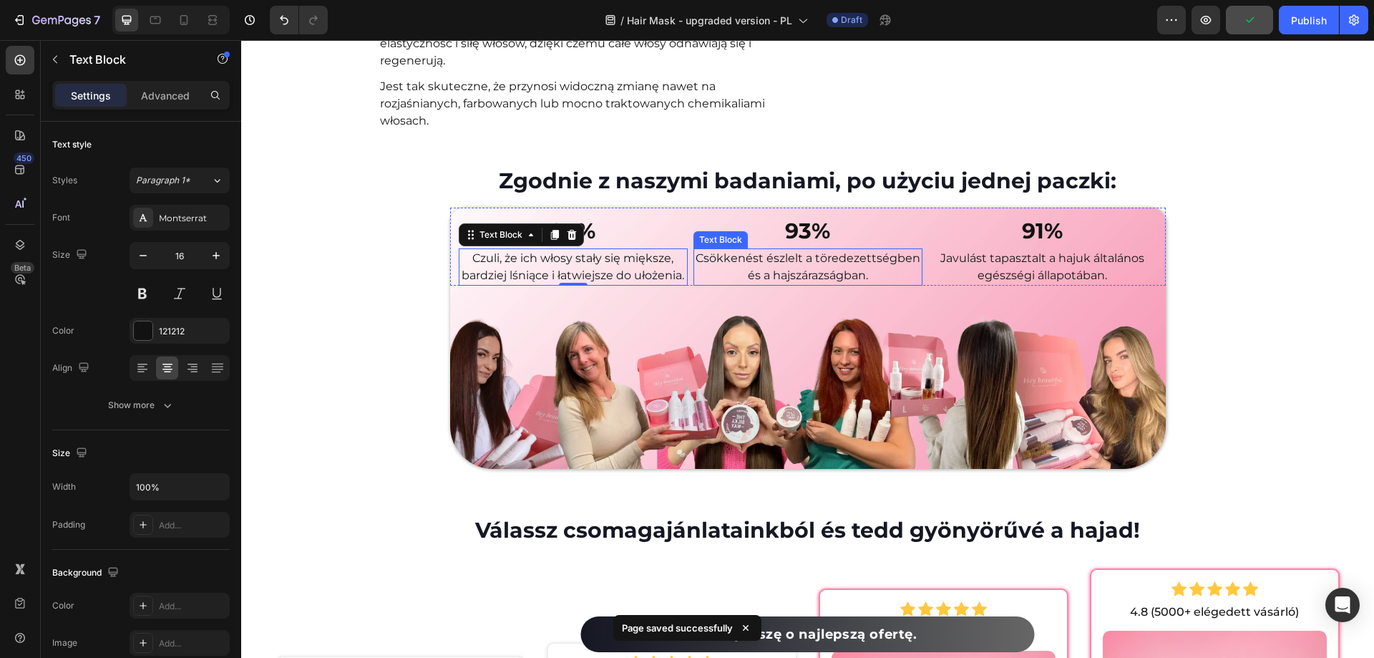
click at [822, 271] on p "Csökkenést észlelt a töredezettségben és a hajszárazságban." at bounding box center [808, 267] width 226 height 34
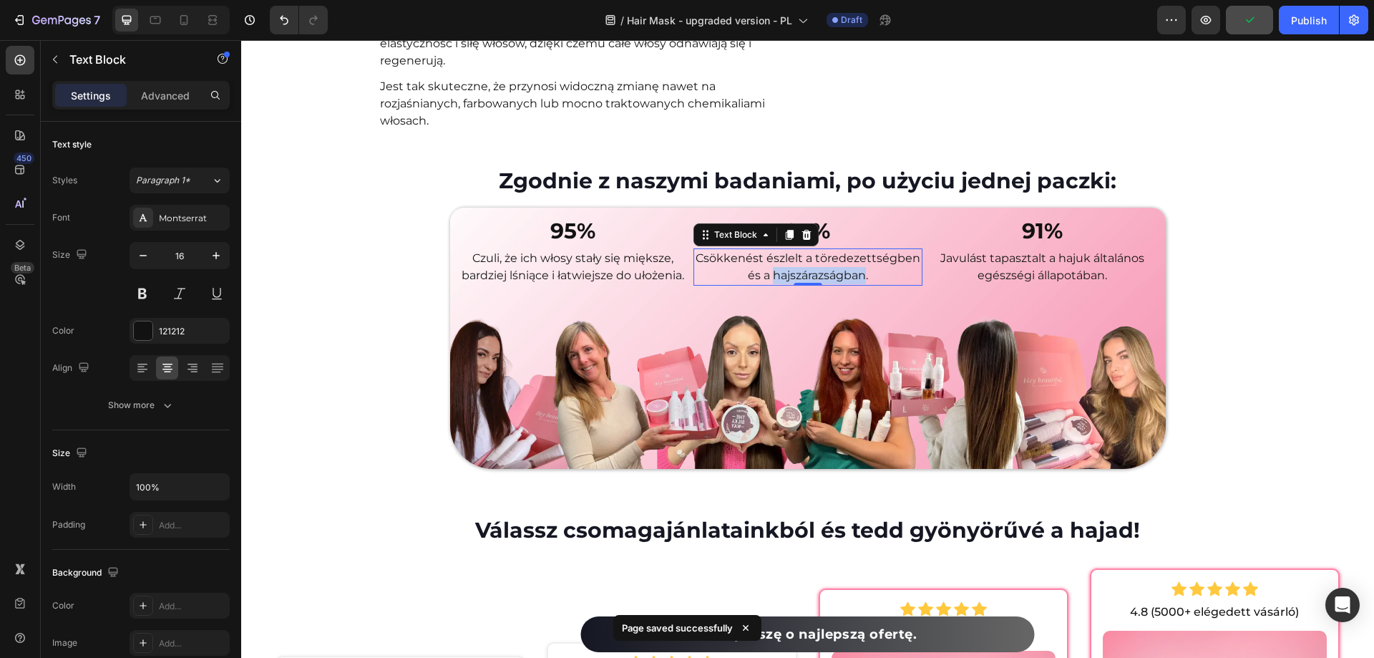
click at [822, 271] on p "Csökkenést észlelt a töredezettségben és a hajszárazságban." at bounding box center [808, 267] width 226 height 34
copy p "Csökkenést észlelt a töredezettségben és a hajszárazságban."
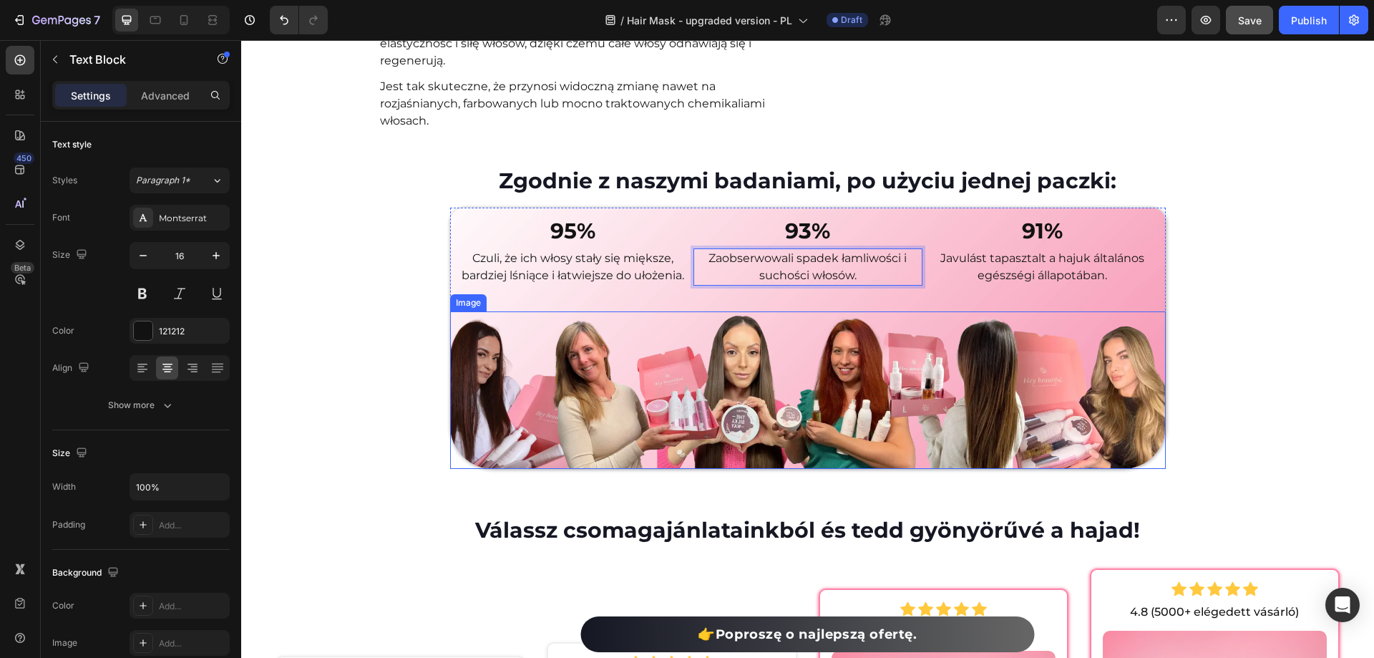
click at [1069, 282] on p "Javulást tapasztalt a hajuk általános egészségi állapotában." at bounding box center [1043, 267] width 226 height 34
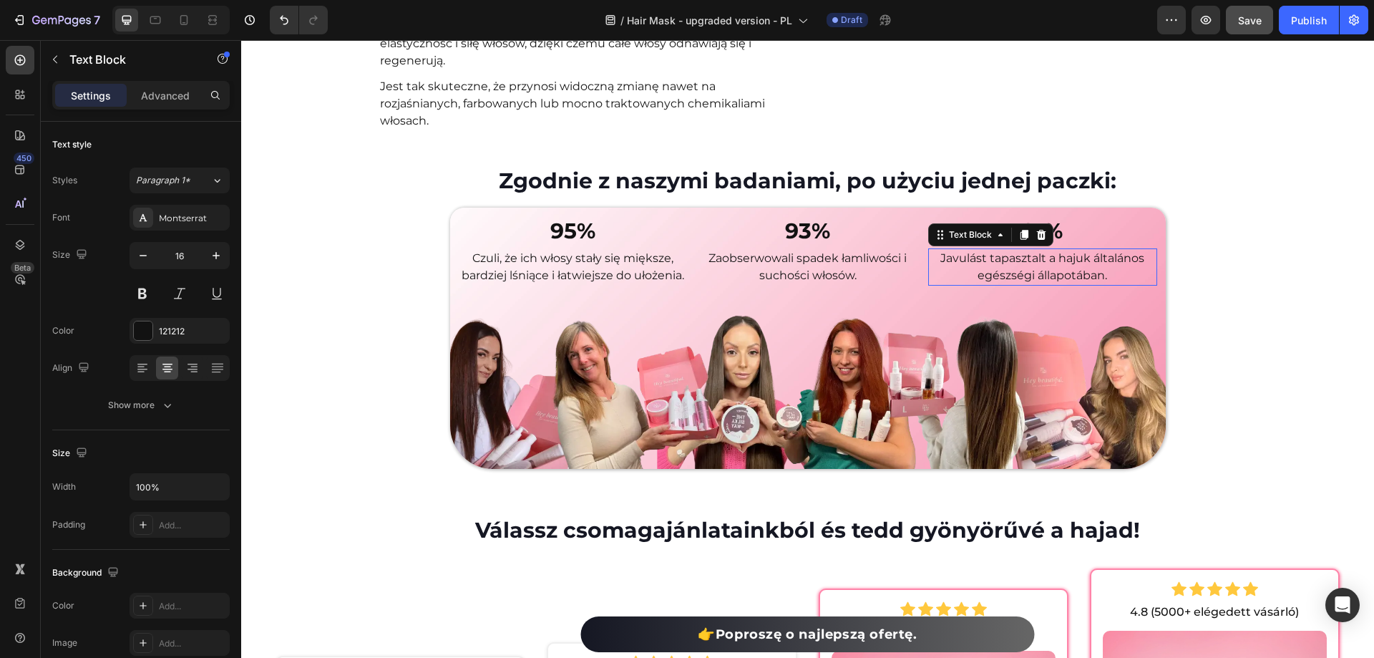
click at [1069, 282] on p "Javulást tapasztalt a hajuk általános egészségi állapotában." at bounding box center [1043, 267] width 226 height 34
click at [1065, 275] on p "Javulást tapasztalt a hajuk általános egészségi állapotában." at bounding box center [1043, 267] width 226 height 34
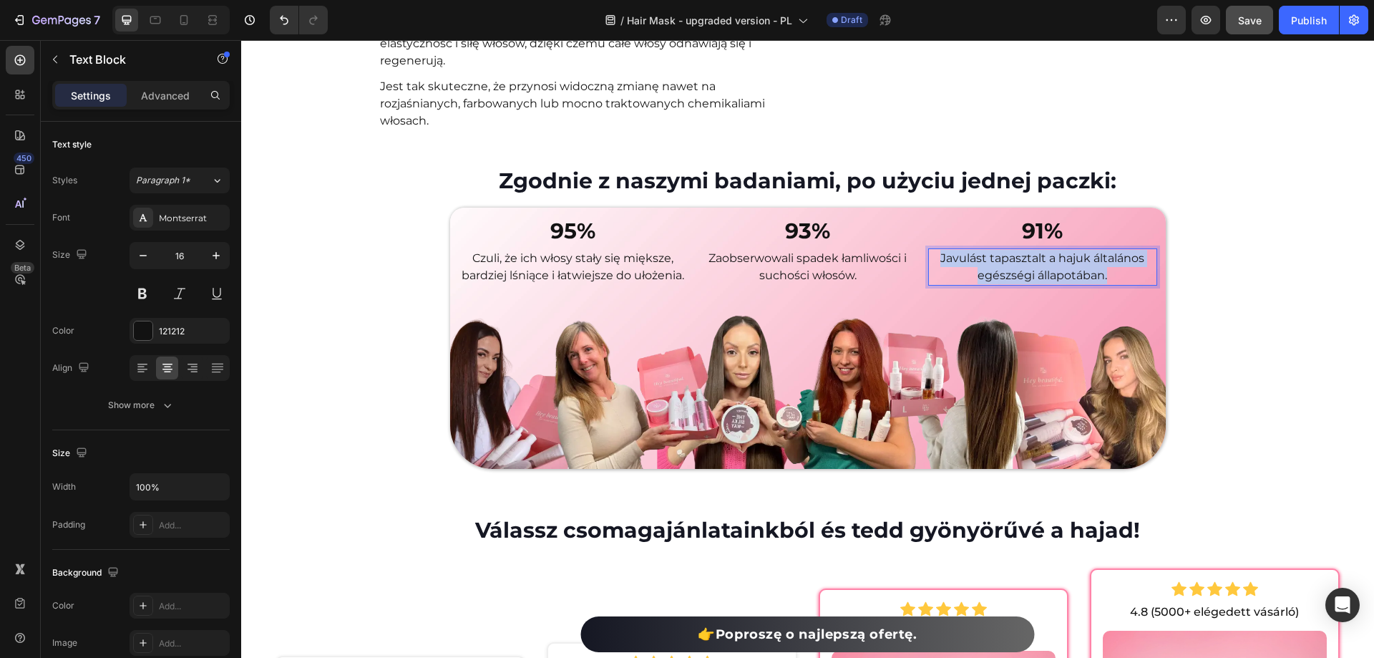
click at [1065, 275] on p "Javulást tapasztalt a hajuk általános egészségi állapotában." at bounding box center [1043, 267] width 226 height 34
copy p "Javulást tapasztalt a hajuk általános egészségi állapotában."
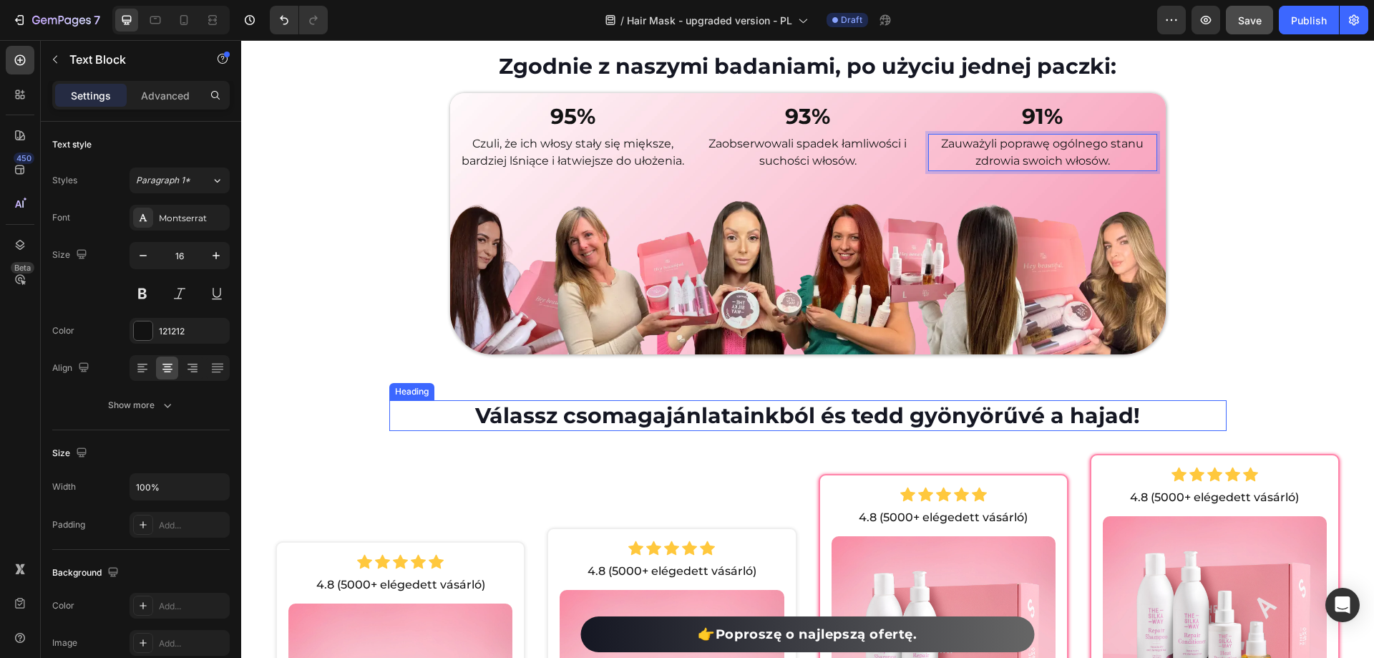
scroll to position [6860, 0]
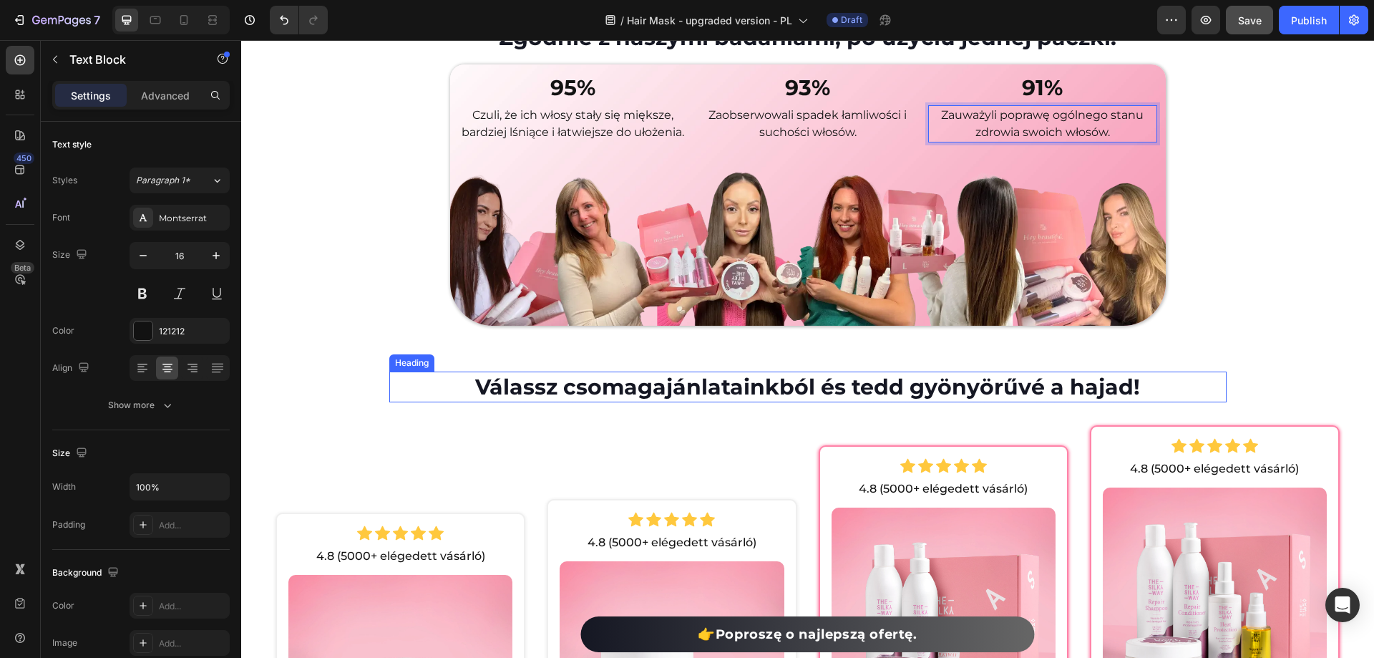
click at [980, 381] on strong "Válassz csomagajánlatainkból és tedd gyönyörűvé a hajad!" at bounding box center [807, 387] width 665 height 26
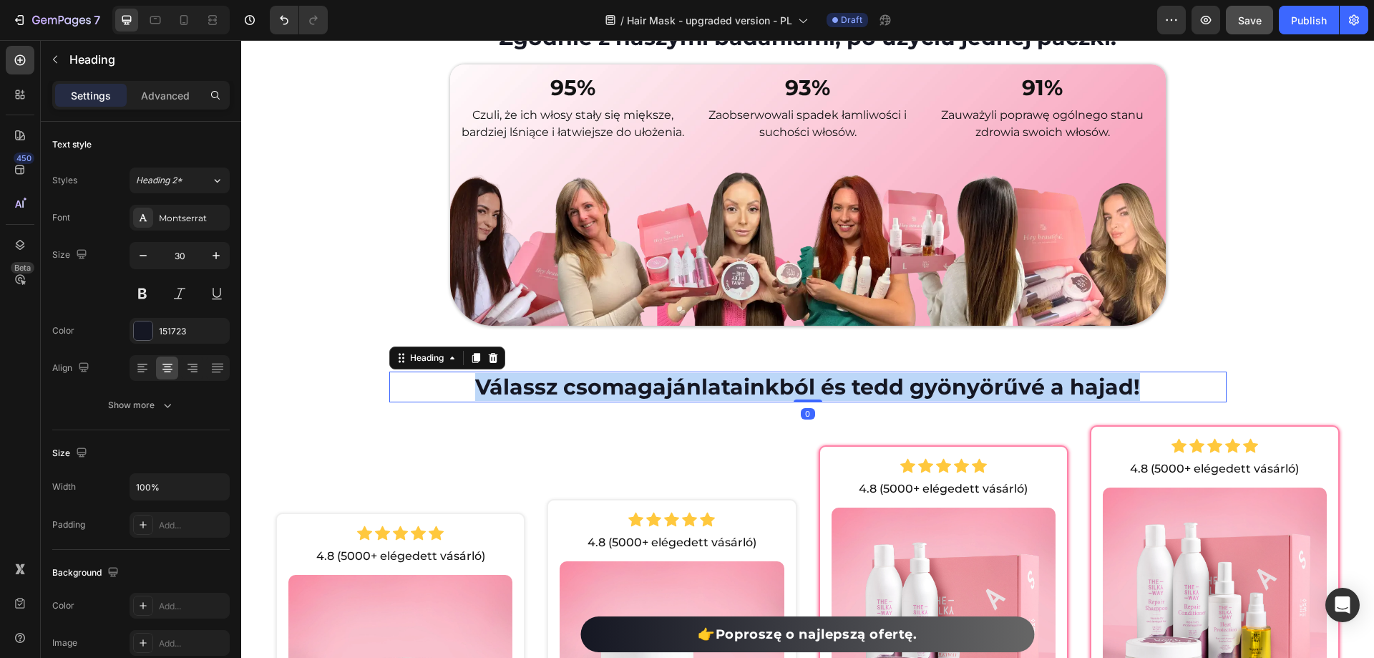
click at [980, 381] on strong "Válassz csomagajánlatainkból és tedd gyönyörűvé a hajad!" at bounding box center [807, 387] width 665 height 26
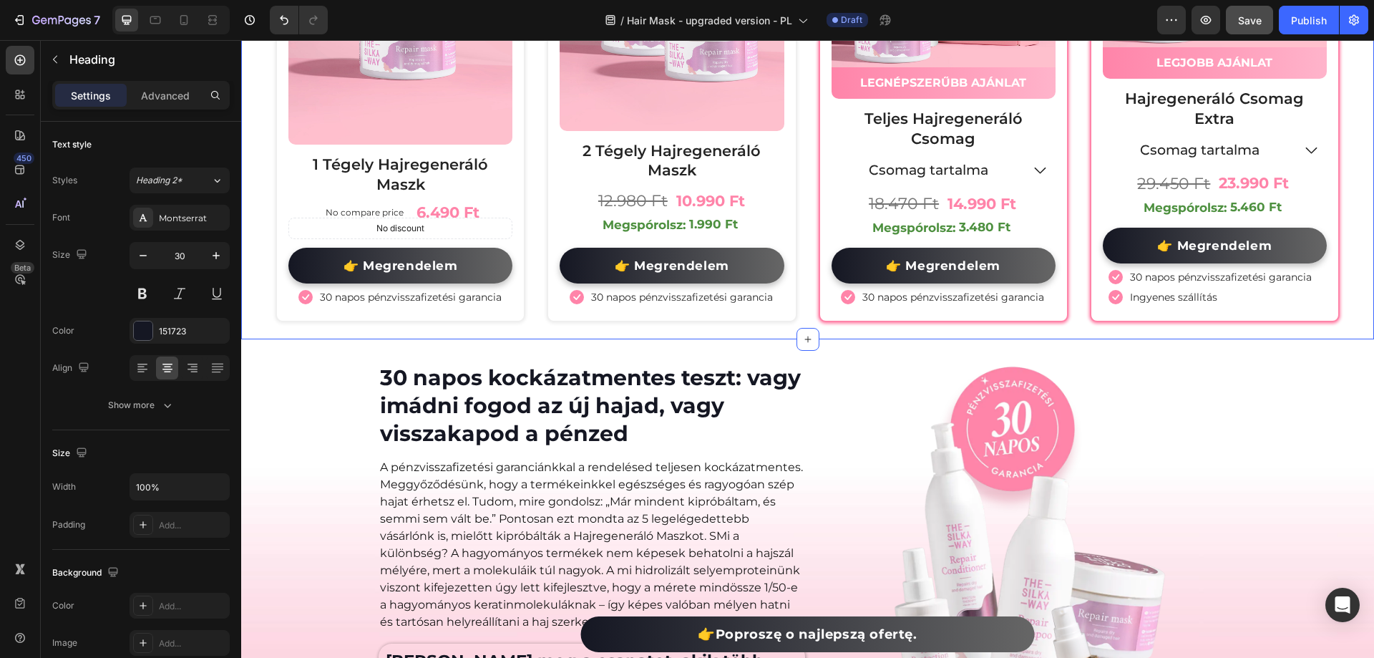
scroll to position [7575, 0]
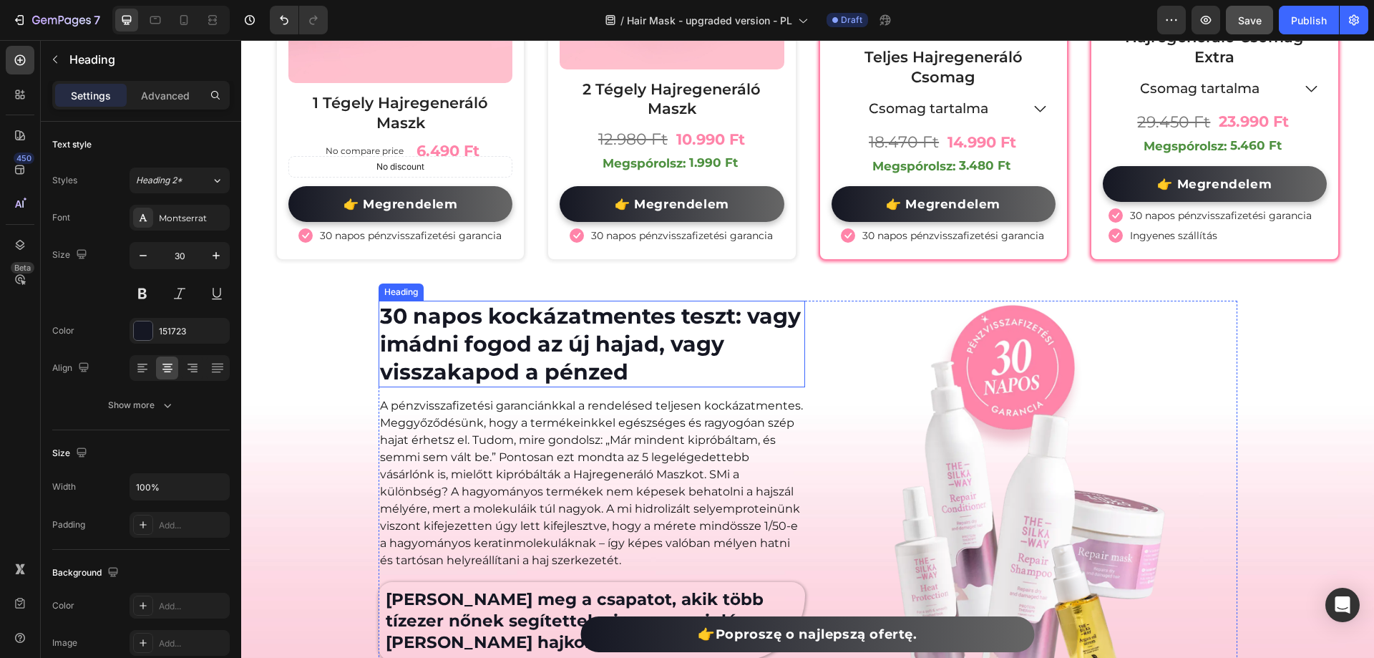
click at [558, 331] on h2 "30 napos kockázatmentes teszt: vagy imádni fogod az új hajad, vagy visszakapod …" at bounding box center [592, 344] width 427 height 87
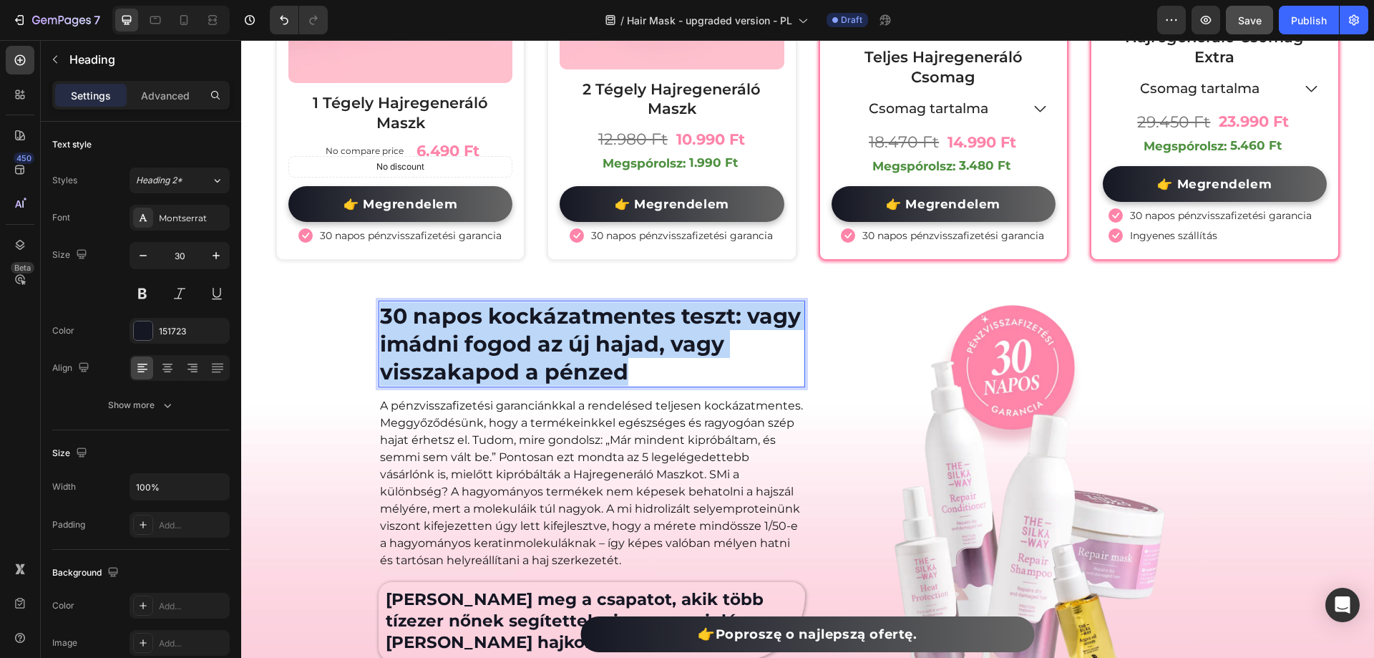
click at [558, 331] on p "30 napos kockázatmentes teszt: vagy imádni fogod az új hajad, vagy visszakapod …" at bounding box center [592, 344] width 424 height 84
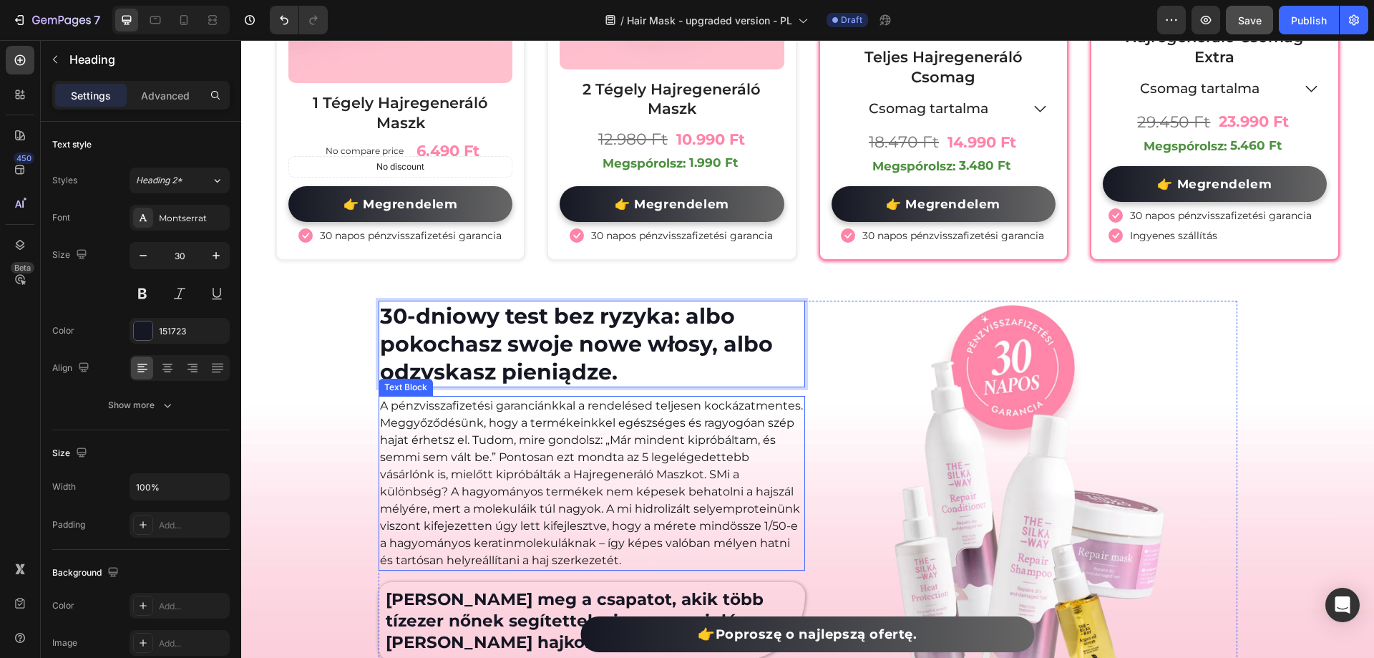
click at [556, 429] on p "A pénzvisszafizetési garanciánkkal a rendelésed teljesen kockázatmentes. Meggyő…" at bounding box center [592, 483] width 424 height 172
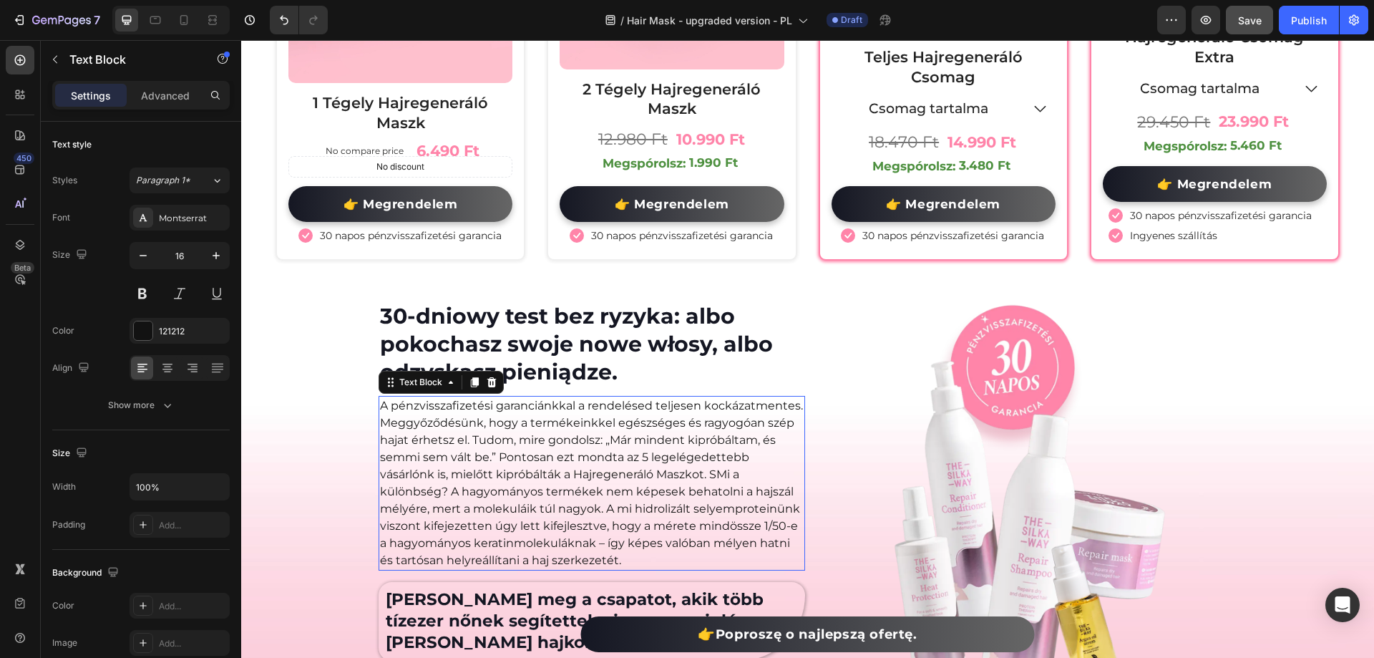
click at [556, 429] on p "A pénzvisszafizetési garanciánkkal a rendelésed teljesen kockázatmentes. Meggyő…" at bounding box center [592, 483] width 424 height 172
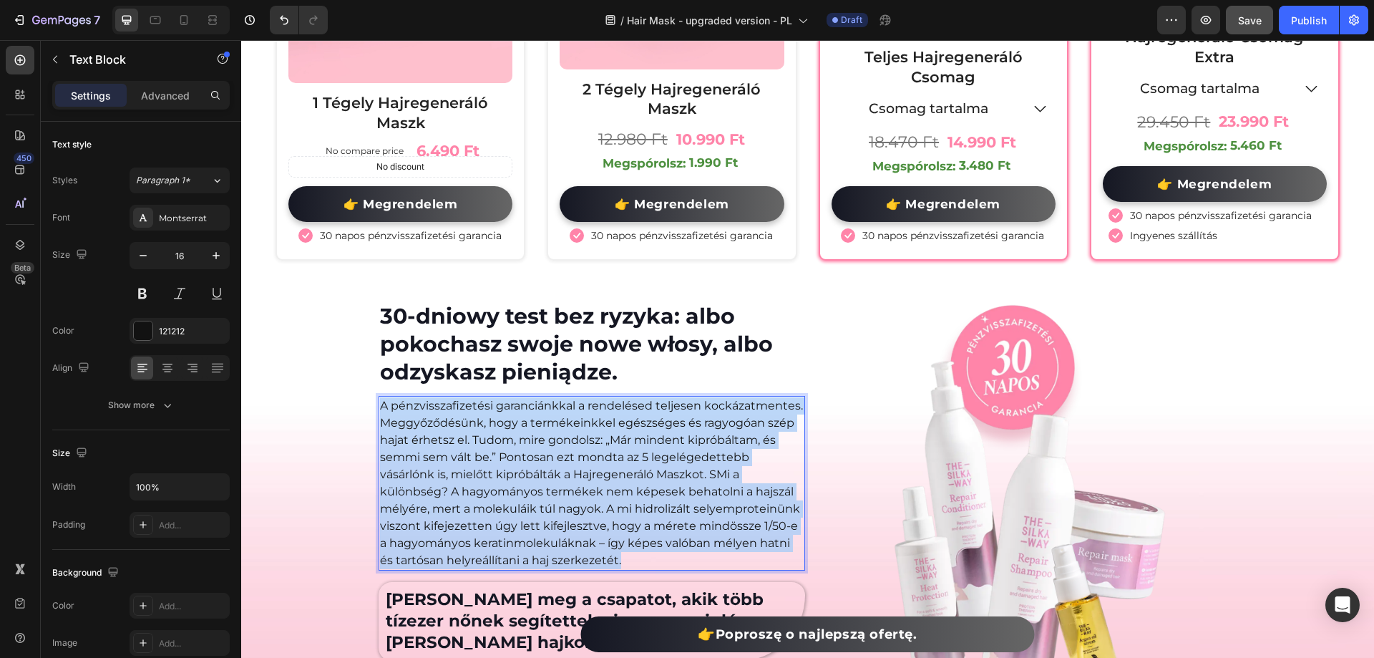
click at [556, 429] on p "A pénzvisszafizetési garanciánkkal a rendelésed teljesen kockázatmentes. Meggyő…" at bounding box center [592, 483] width 424 height 172
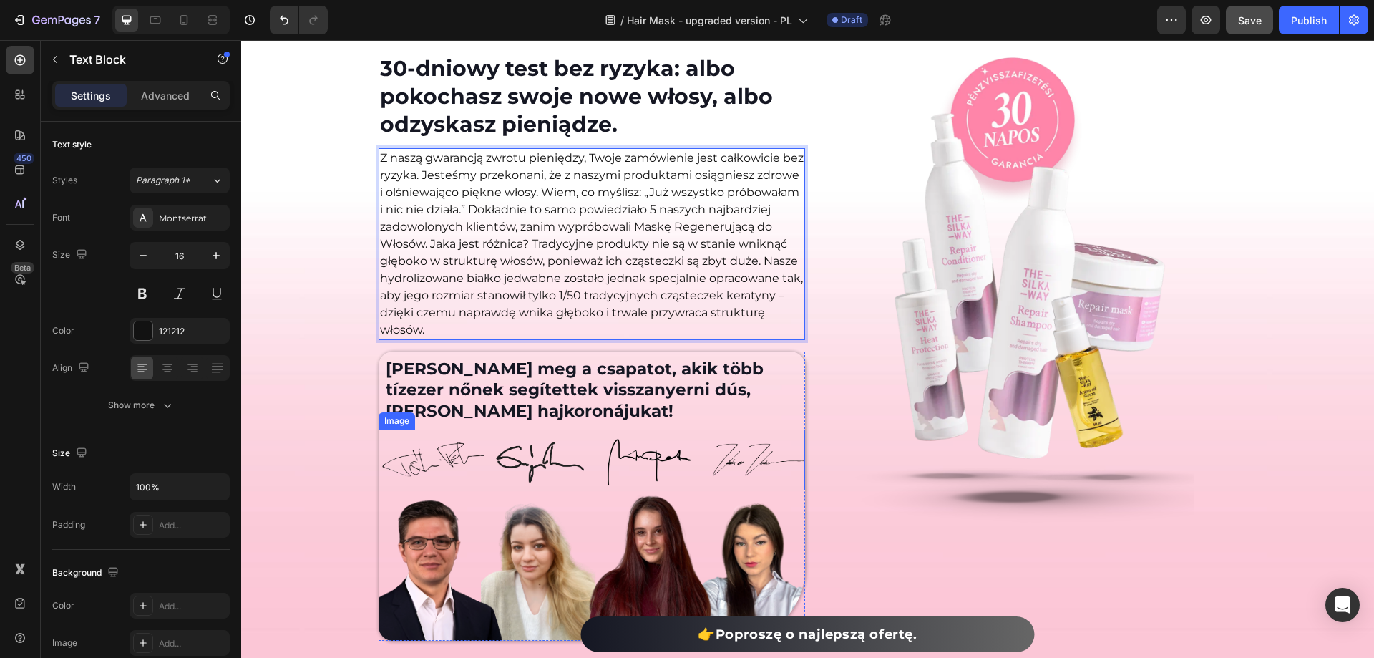
scroll to position [7862, 0]
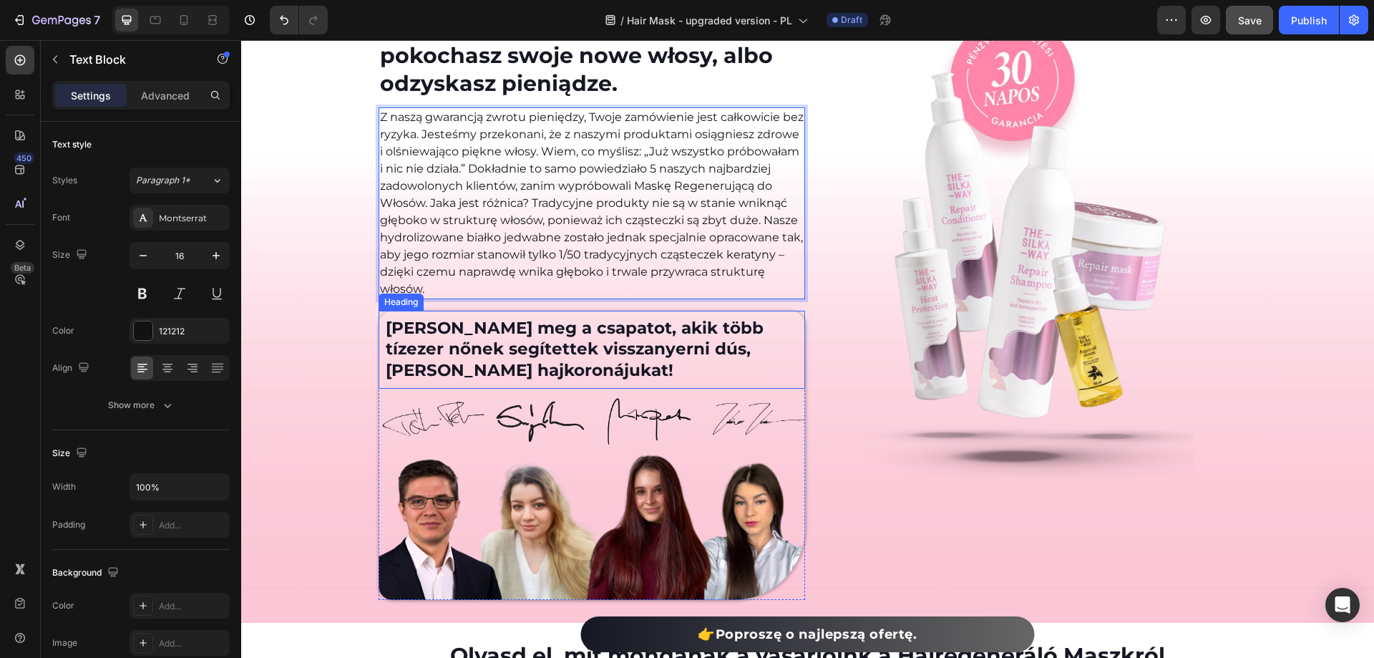
click at [575, 334] on h2 "[PERSON_NAME] meg a csapatot, akik több tízezer nőnek segítettek visszanyerni d…" at bounding box center [591, 349] width 415 height 67
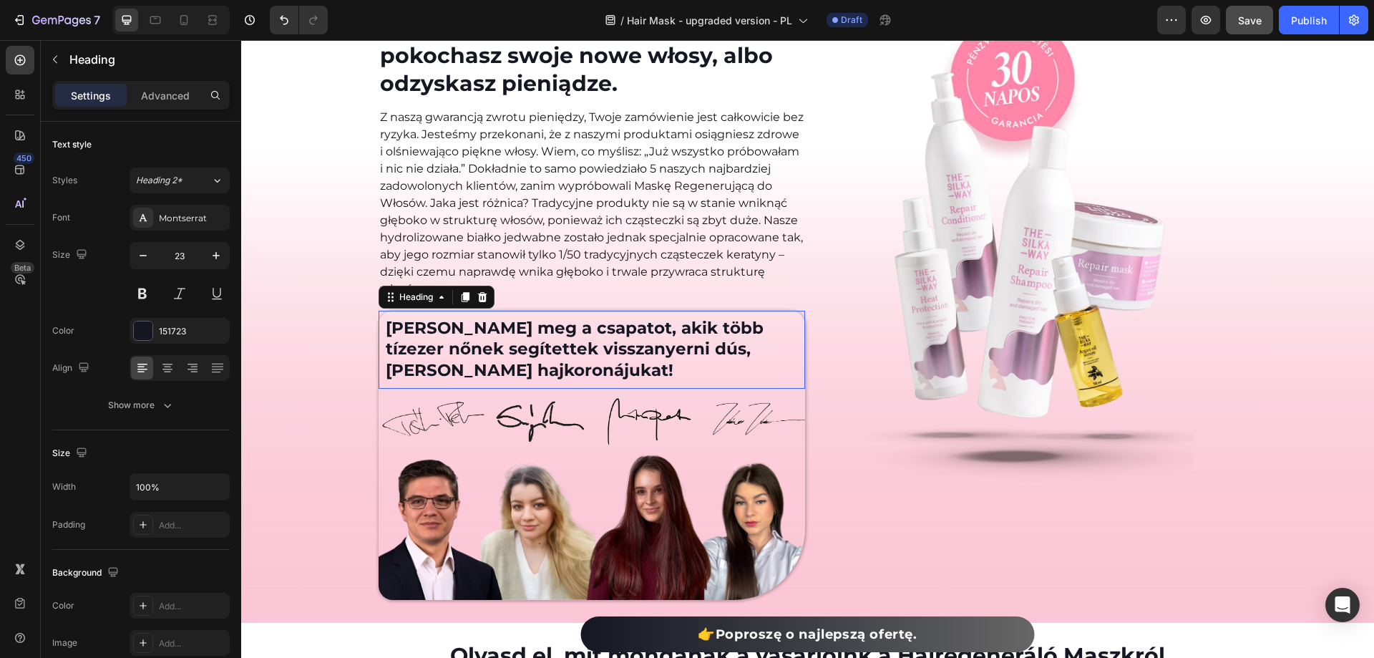
click at [575, 334] on h2 "[PERSON_NAME] meg a csapatot, akik több tízezer nőnek segítettek visszanyerni d…" at bounding box center [591, 349] width 415 height 67
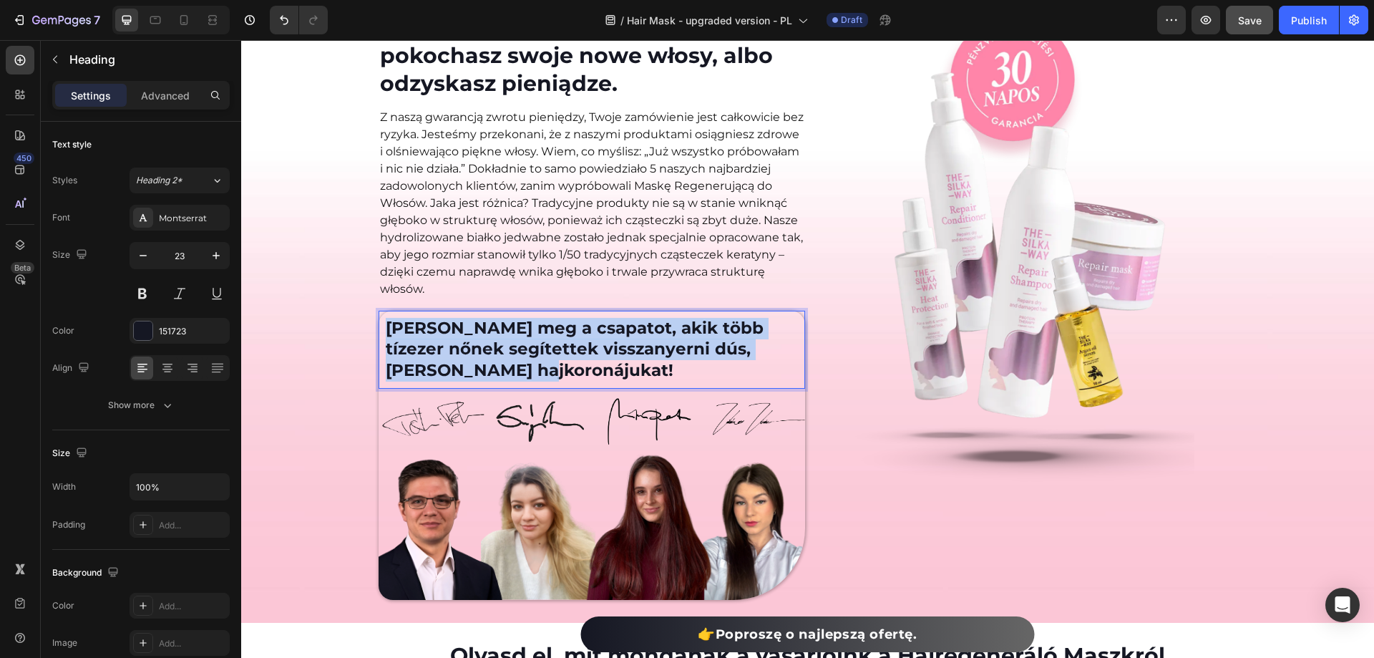
click at [575, 334] on p "[PERSON_NAME] meg a csapatot, akik több tízezer nőnek segítettek visszanyerni d…" at bounding box center [592, 350] width 412 height 64
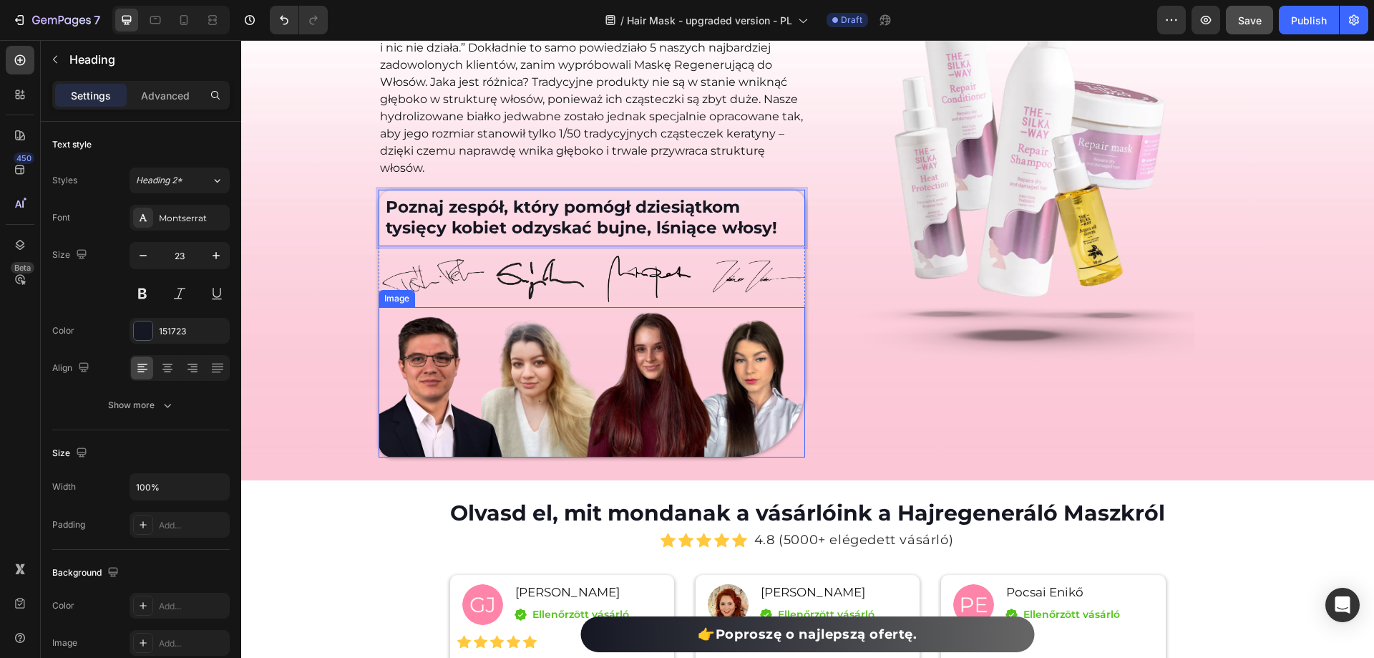
scroll to position [8076, 0]
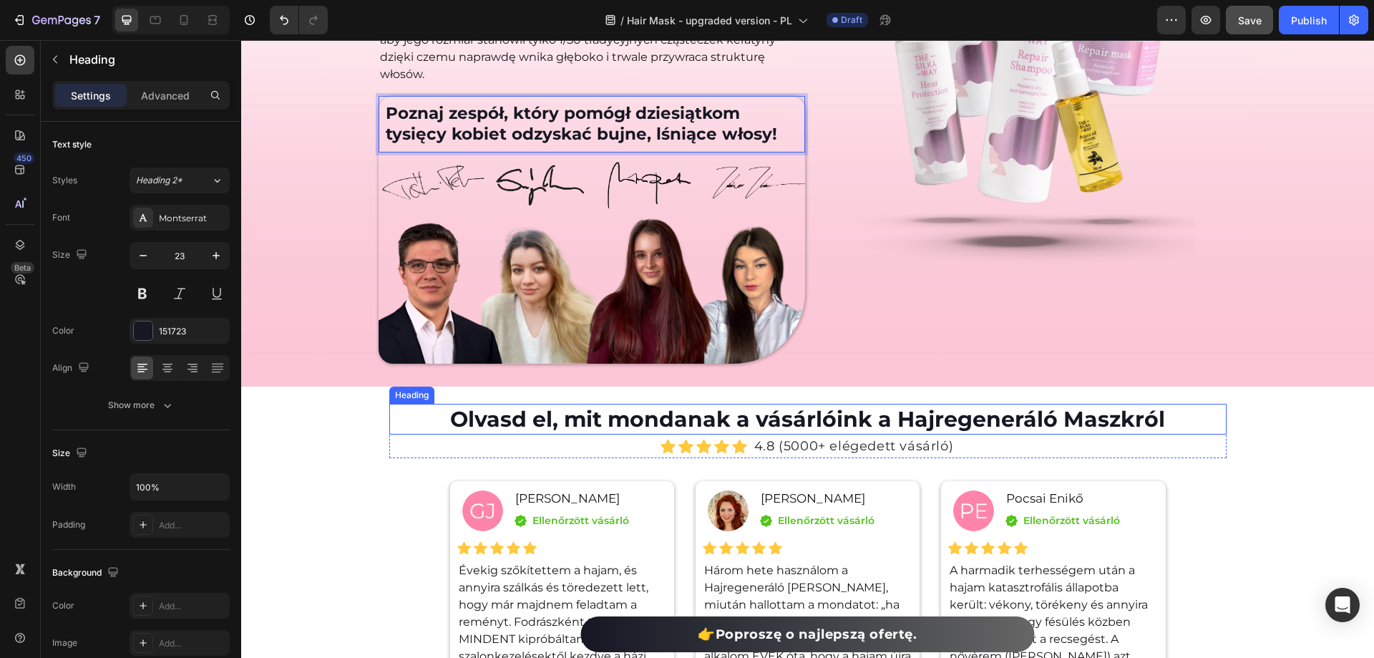
click at [744, 420] on h2 "Olvasd el, mit mondanak a vásárlóink a Hajregeneráló Maszkról" at bounding box center [807, 419] width 837 height 31
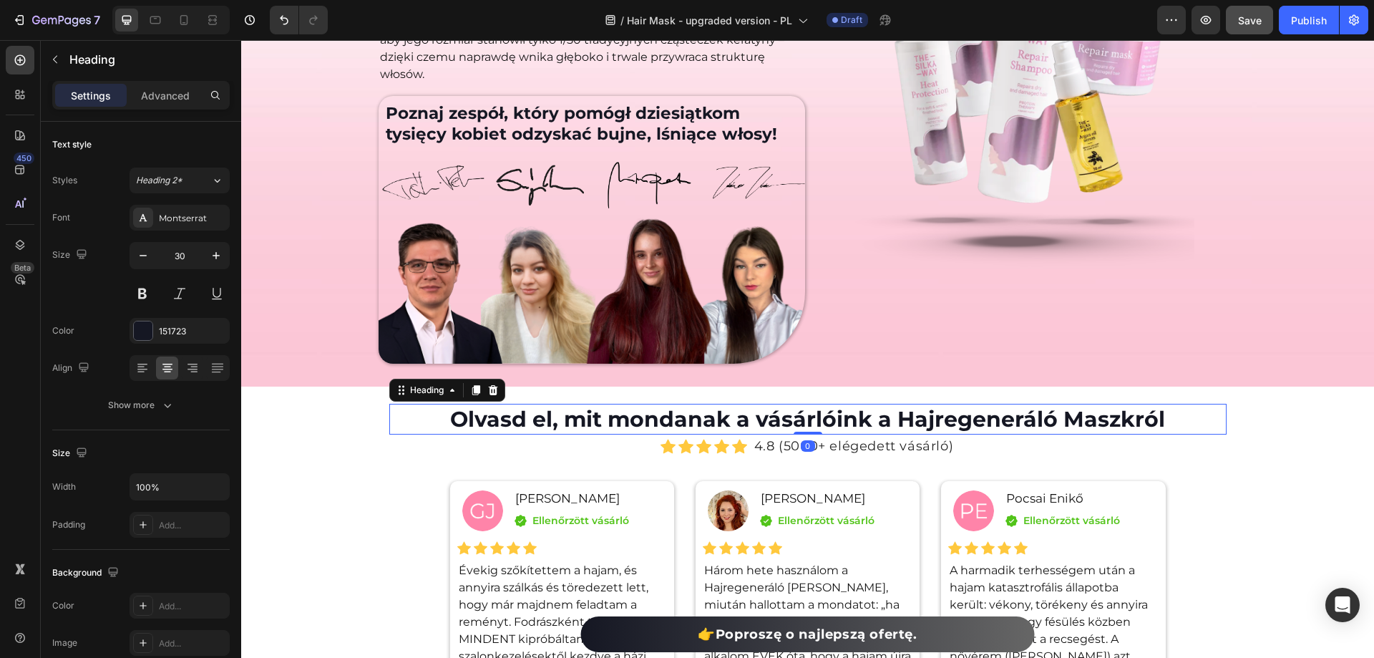
click at [744, 420] on h2 "Olvasd el, mit mondanak a vásárlóink a Hajregeneráló Maszkról" at bounding box center [807, 419] width 837 height 31
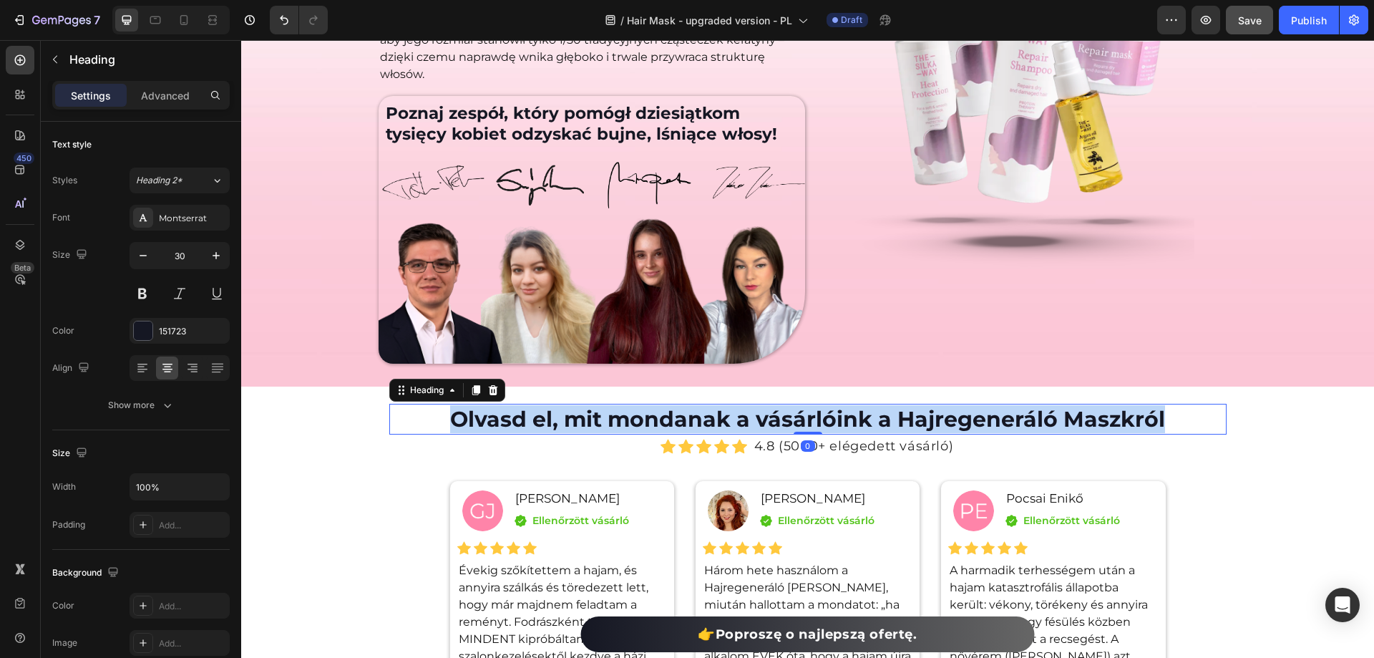
click at [744, 420] on p "Olvasd el, mit mondanak a vásárlóink a Hajregeneráló Maszkról" at bounding box center [808, 419] width 834 height 28
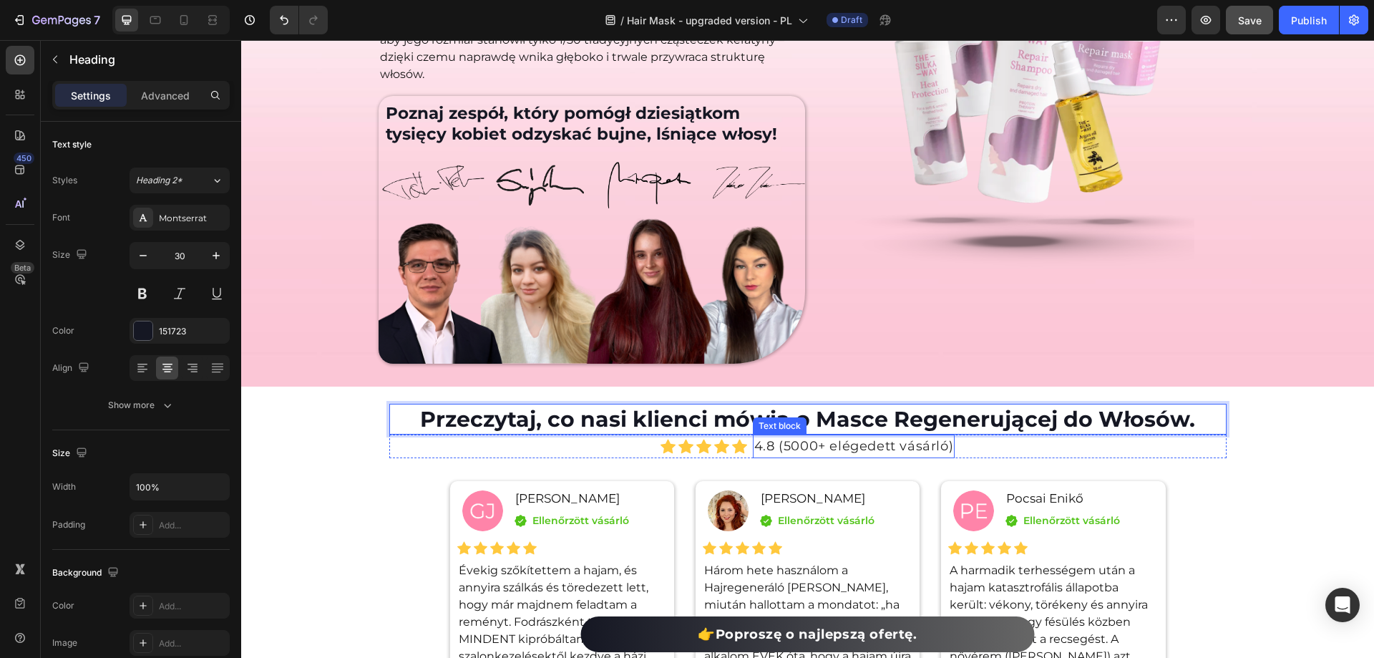
click at [787, 447] on p "4.8 (5000+ elégedett vásárló)" at bounding box center [853, 446] width 199 height 21
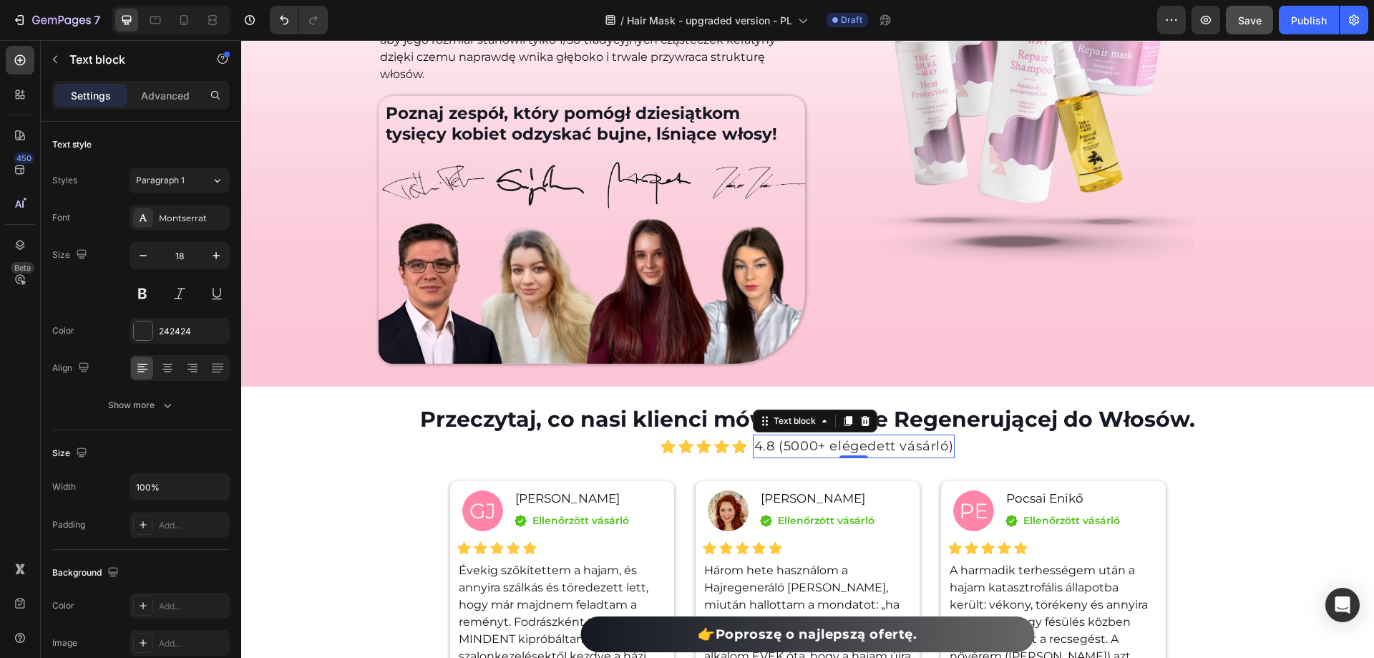
click at [785, 447] on p "4.8 (5000+ elégedett vásárló)" at bounding box center [853, 446] width 199 height 21
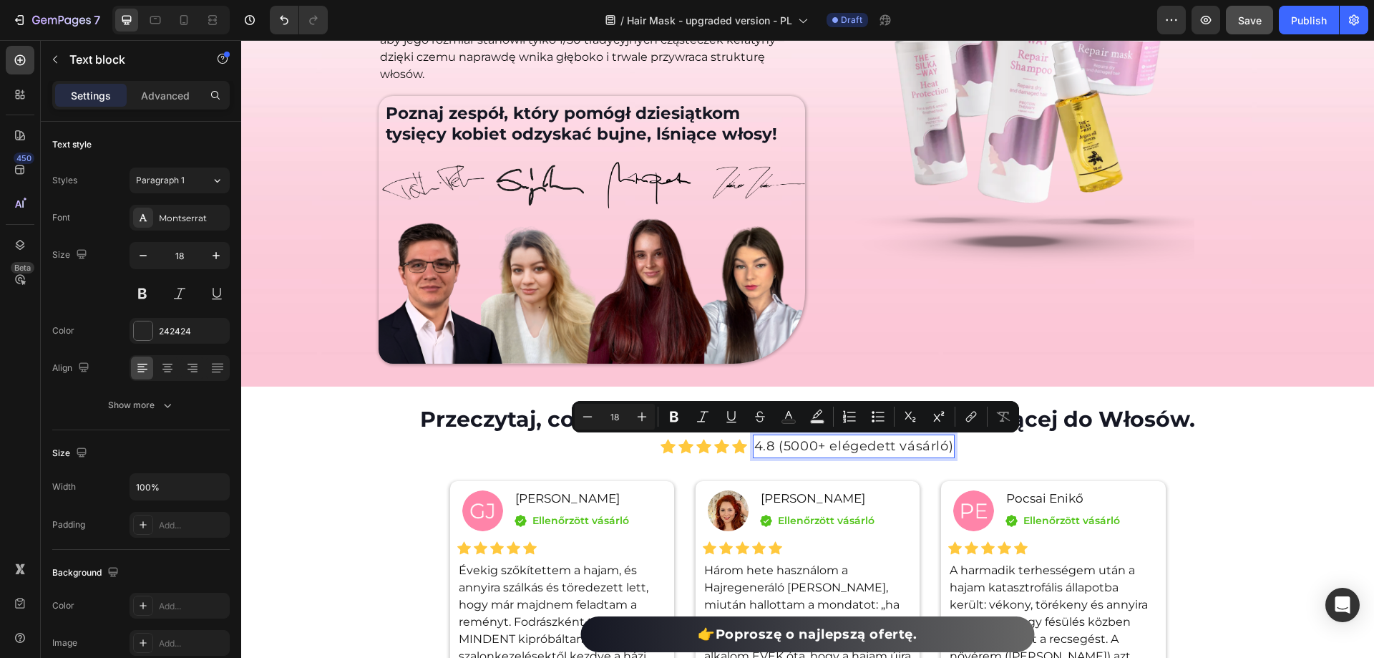
click at [775, 446] on p "4.8 (5000+ elégedett vásárló)" at bounding box center [853, 446] width 199 height 21
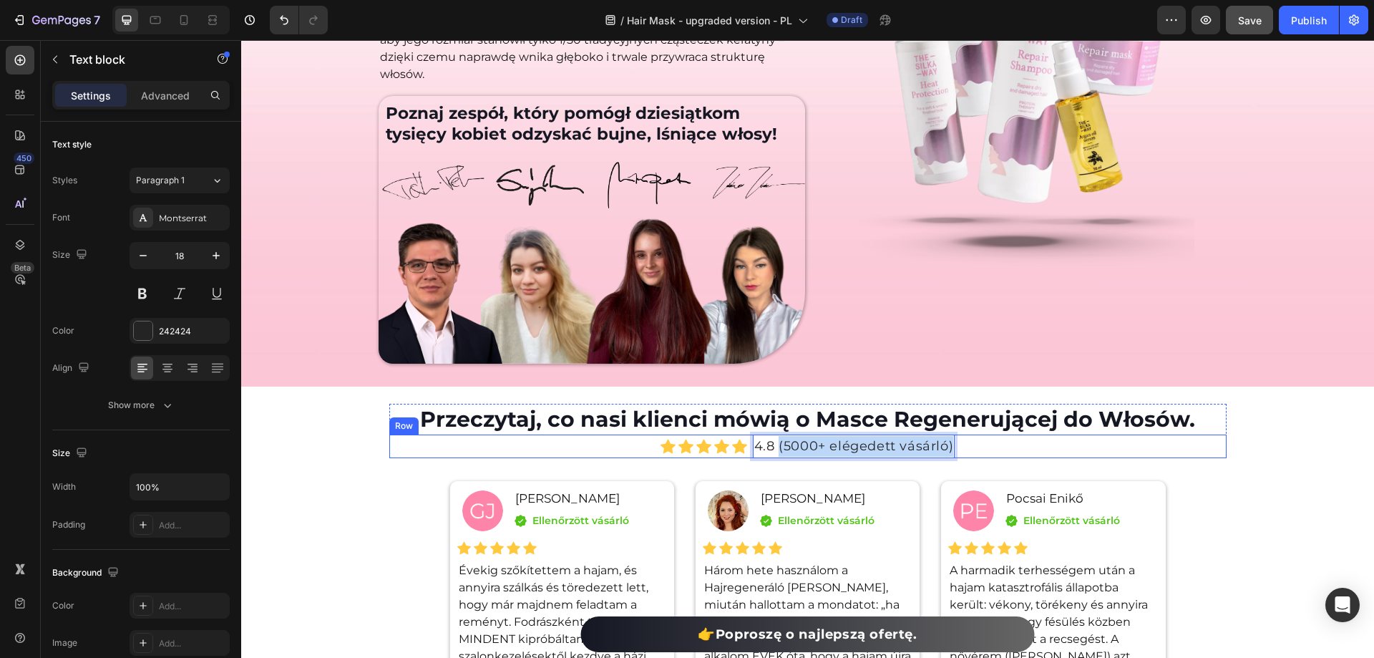
drag, startPoint x: 775, startPoint y: 447, endPoint x: 955, endPoint y: 453, distance: 179.7
click at [955, 453] on div "Icon Icon Icon Icon Icon Icon List Hoz 4.8 (5000+ elégedett vásárló) Text block…" at bounding box center [807, 446] width 837 height 24
click at [1043, 453] on div "Icon Icon Icon Icon Icon Icon List Hoz 4.8 (ponad 5000 zadowolonych klientów) T…" at bounding box center [807, 446] width 837 height 24
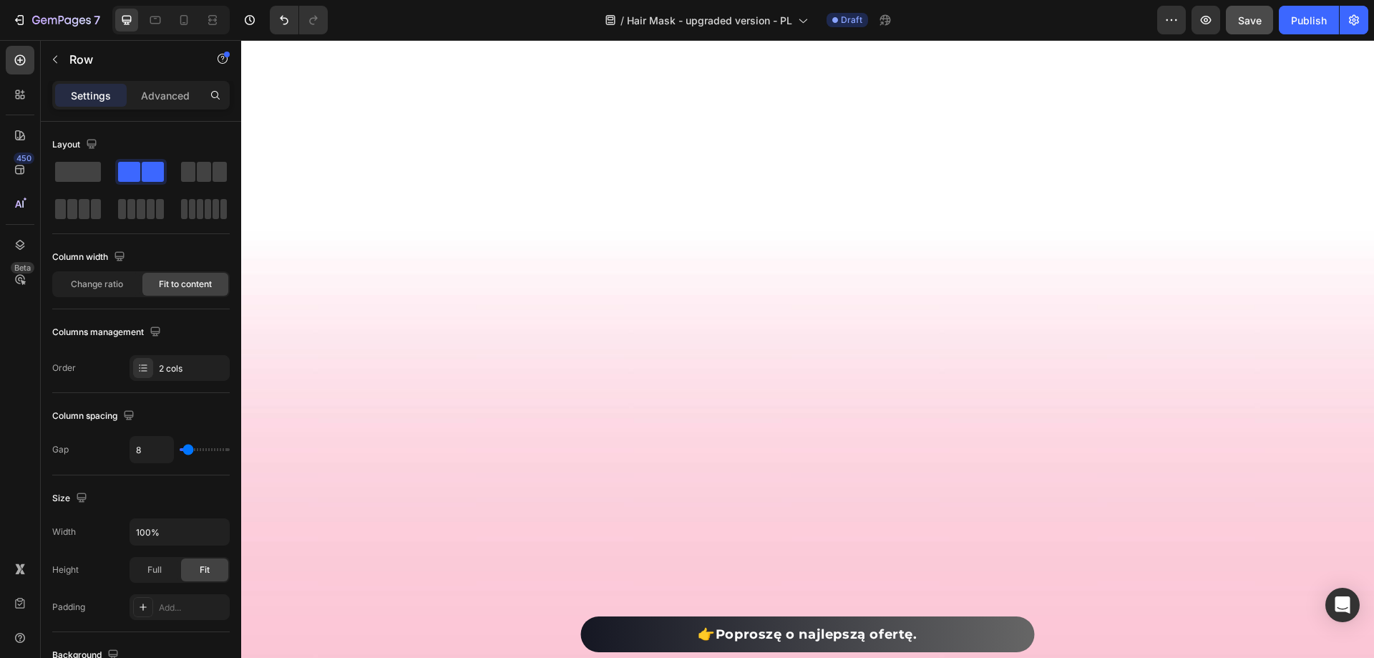
scroll to position [9508, 0]
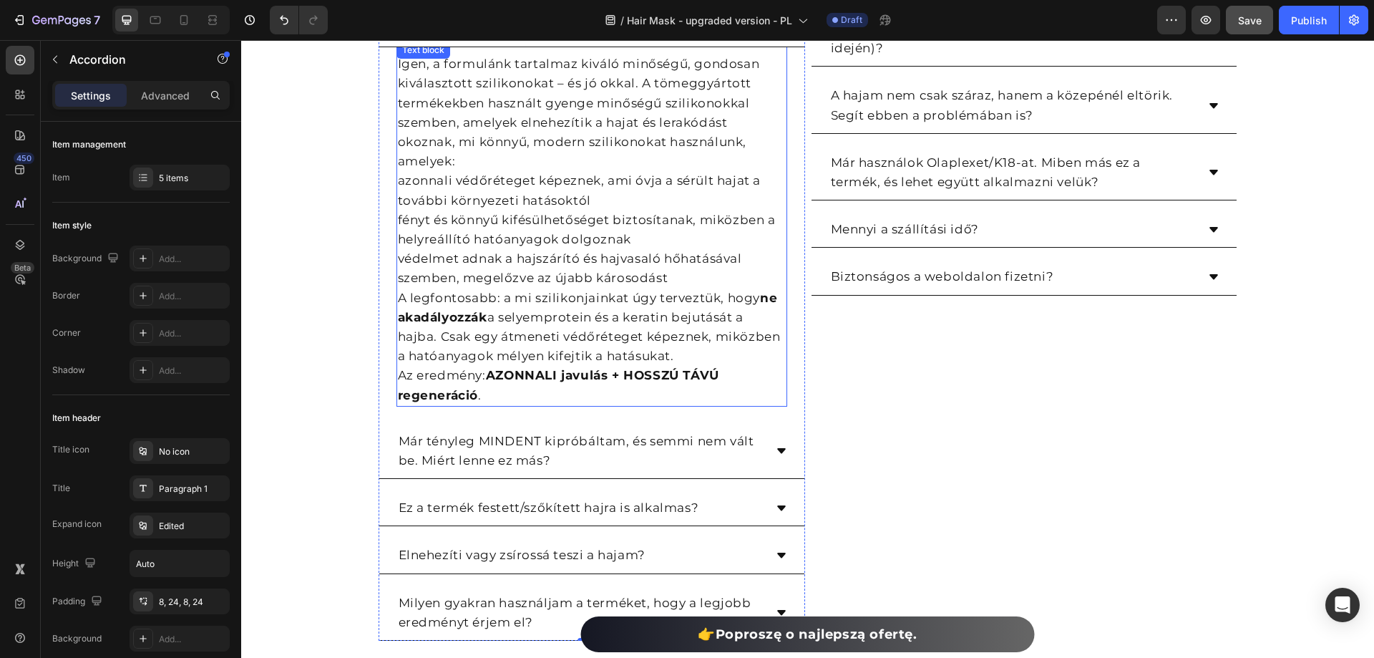
scroll to position [9794, 0]
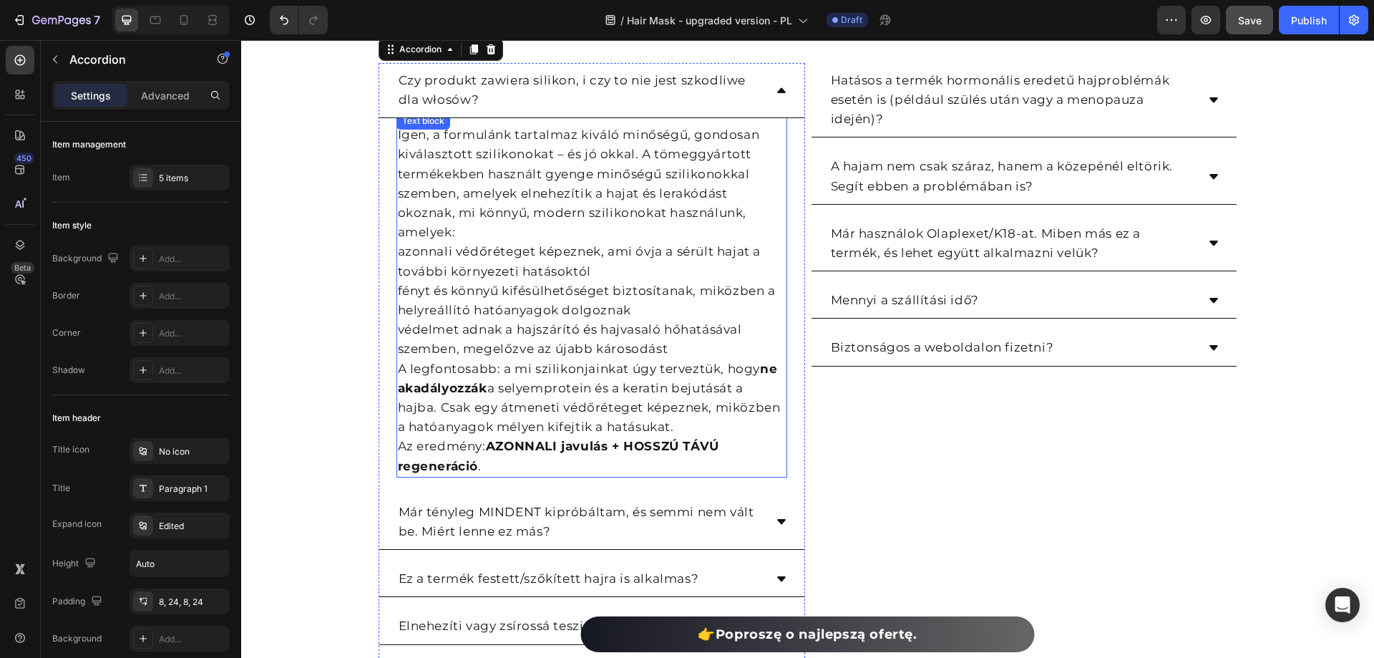
click at [525, 294] on p "fényt és könnyű kifésülhetőséget biztosítanak, miközben a helyreállító hatóanya…" at bounding box center [592, 300] width 388 height 39
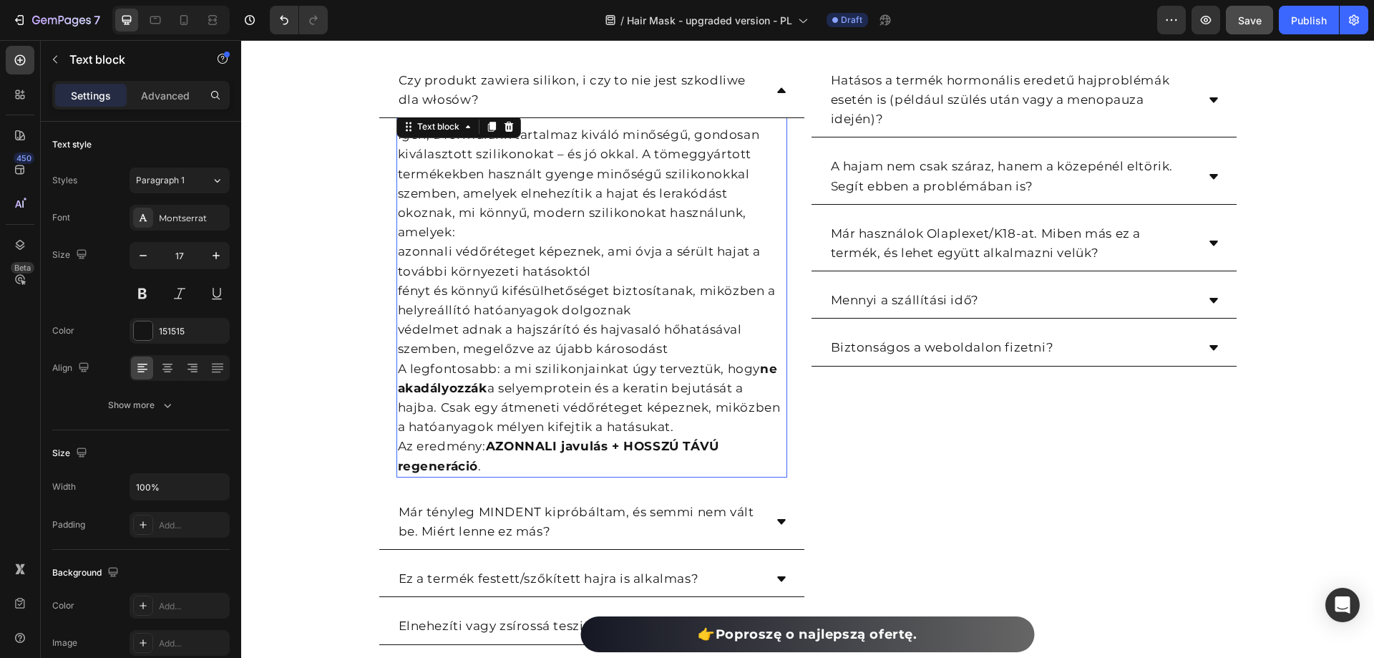
click at [525, 294] on p "fényt és könnyű kifésülhetőséget biztosítanak, miközben a helyreállító hatóanya…" at bounding box center [592, 300] width 388 height 39
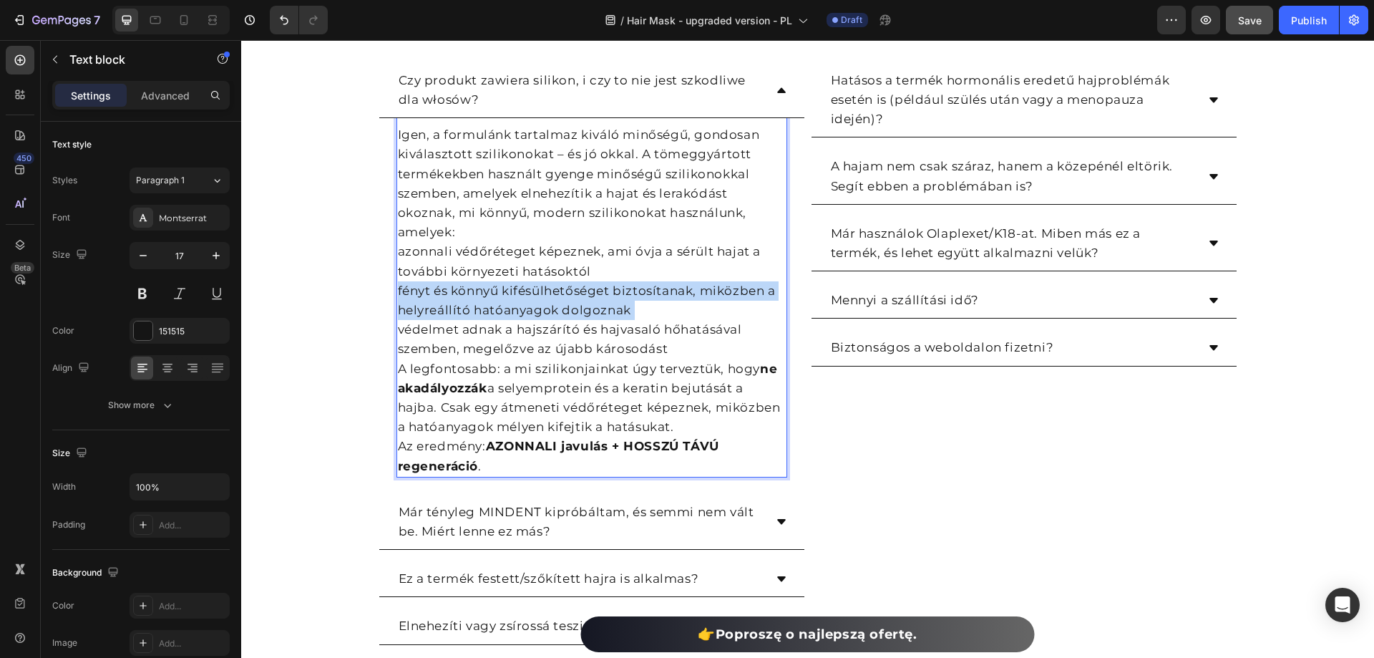
click at [525, 294] on p "fényt és könnyű kifésülhetőséget biztosítanak, miközben a helyreállító hatóanya…" at bounding box center [592, 300] width 388 height 39
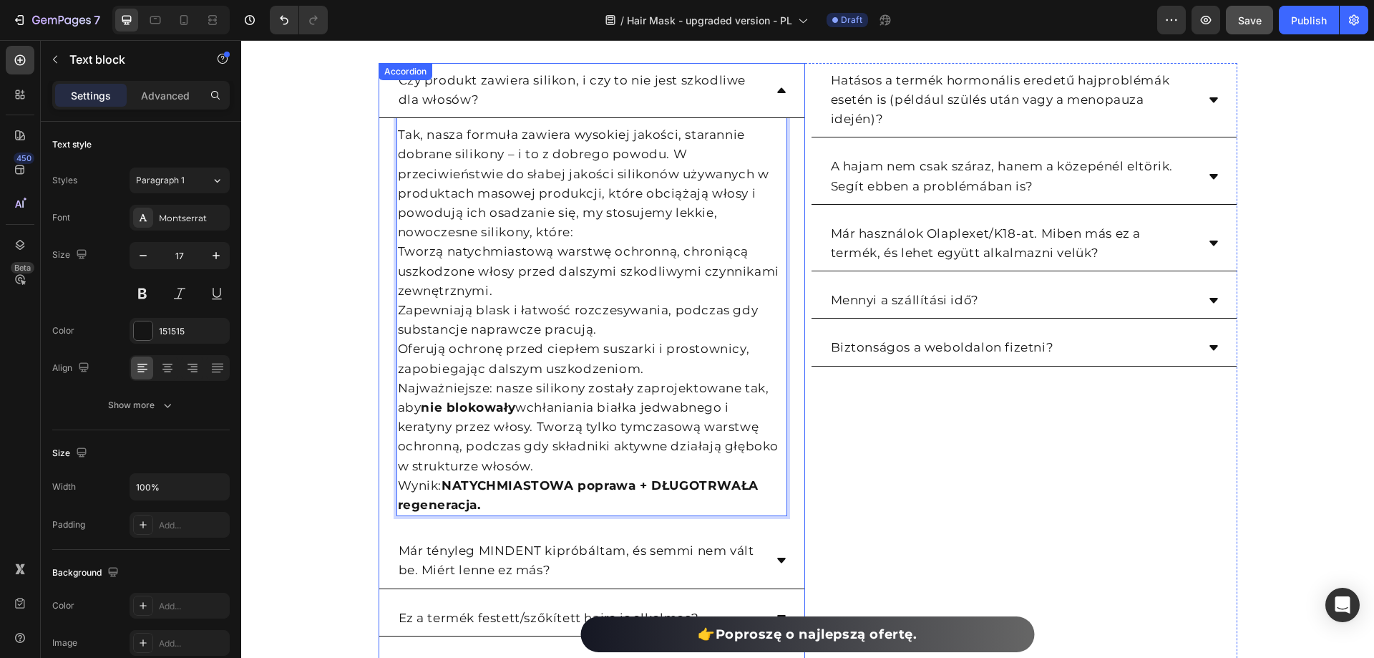
click at [779, 83] on div "Czy produkt zawiera silikon, i czy to nie jest szkodliwe dla włosów?" at bounding box center [591, 90] width 425 height 55
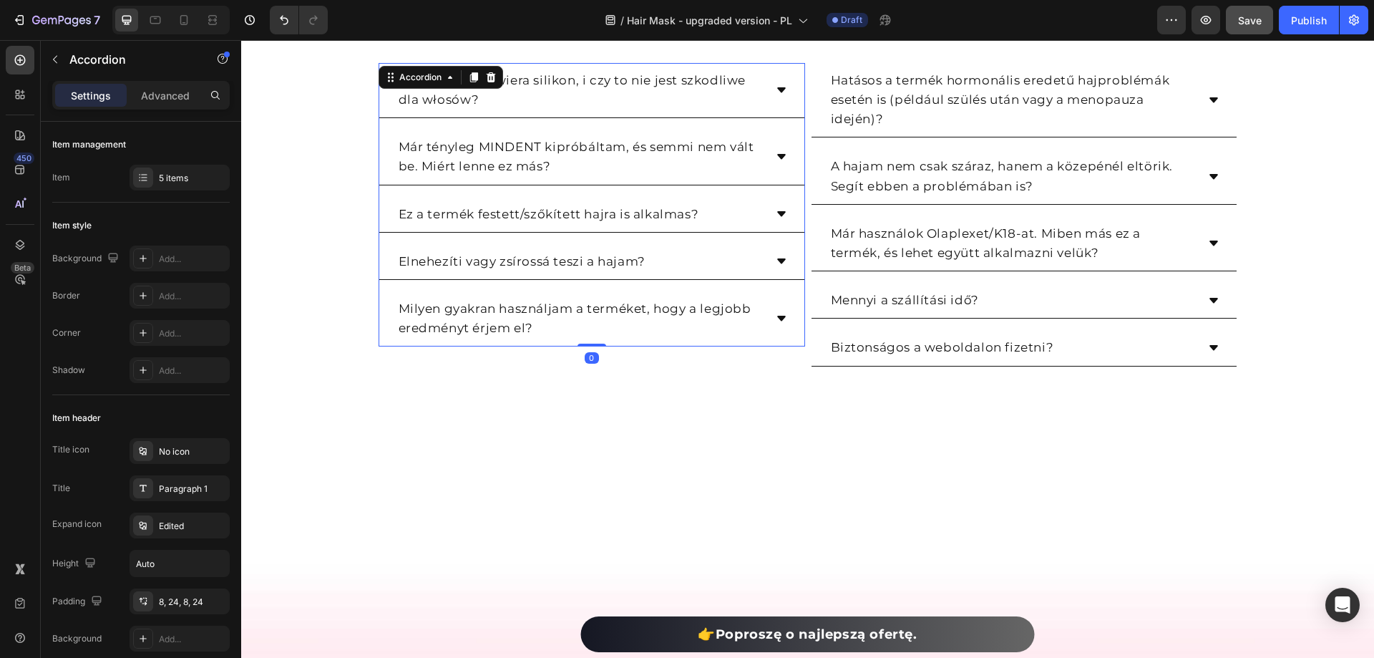
click at [779, 83] on div "Czy produkt zawiera silikon, i czy to nie jest szkodliwe dla włosów?" at bounding box center [591, 90] width 425 height 55
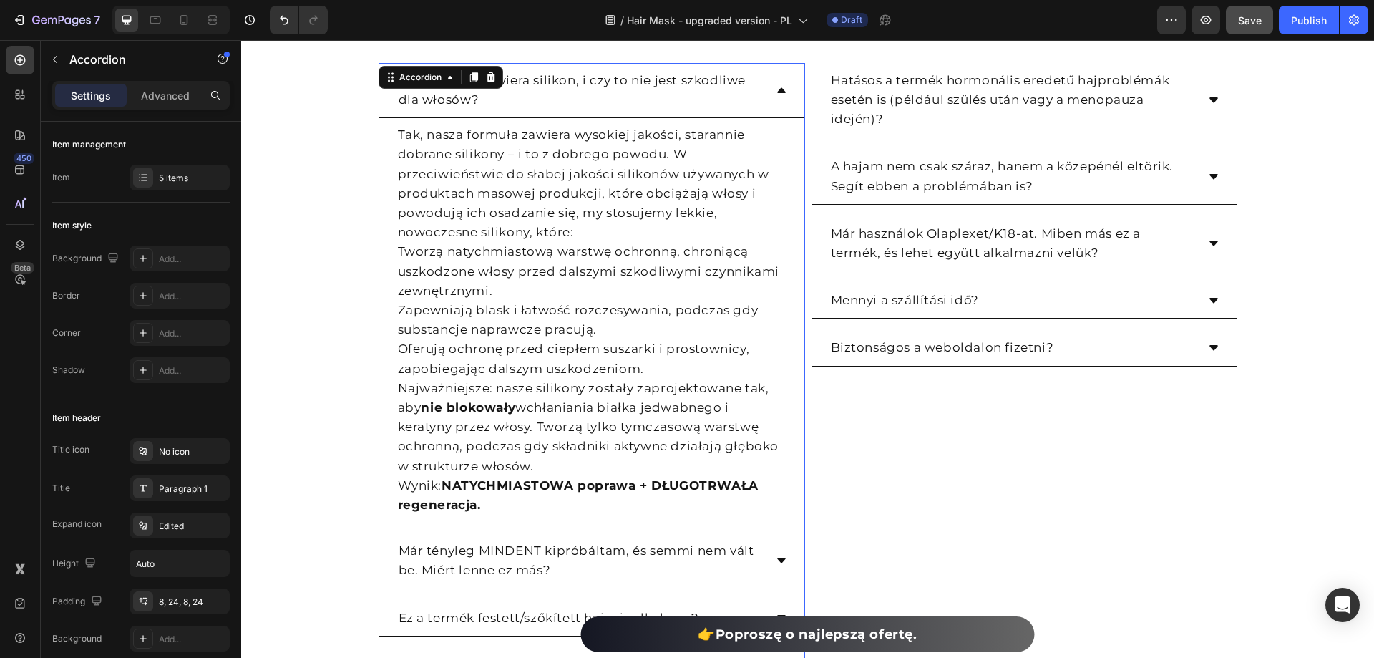
click at [779, 83] on div "Czy produkt zawiera silikon, i czy to nie jest szkodliwe dla włosów?" at bounding box center [591, 90] width 425 height 55
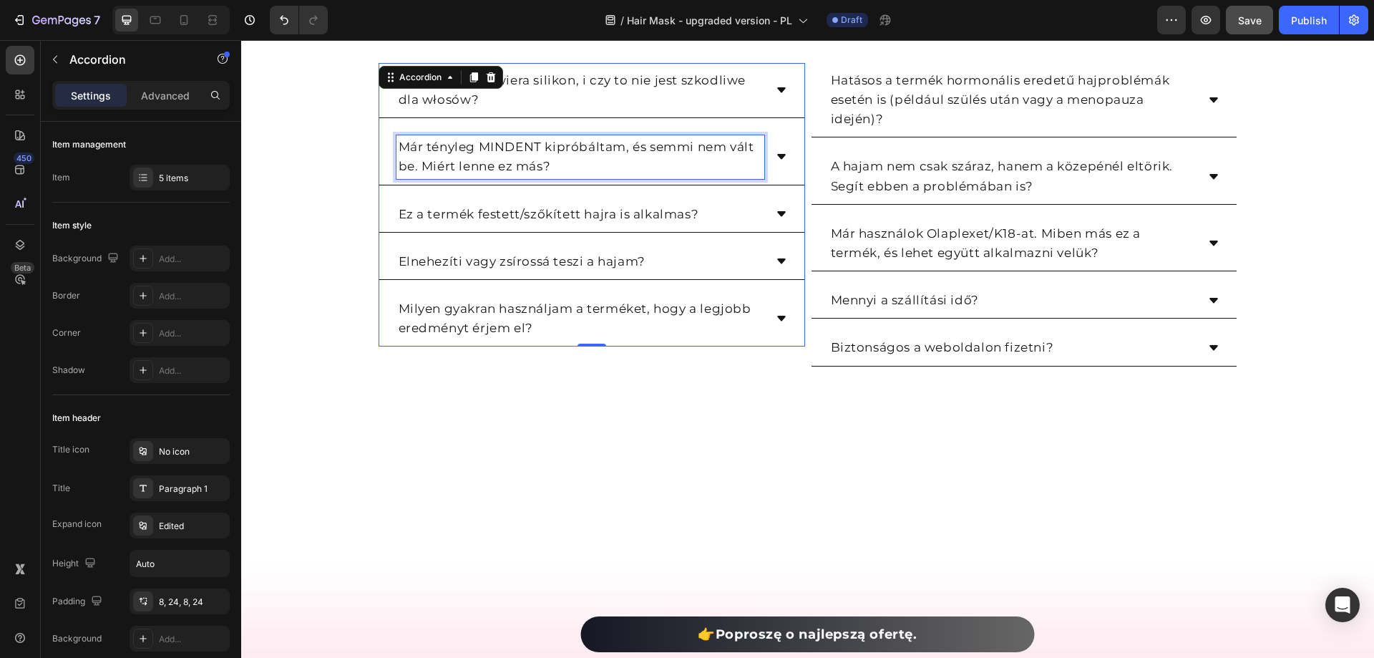
click at [509, 151] on p "Már tényleg MINDENT kipróbáltam, és semmi nem vált be. Miért lenne ez más?" at bounding box center [581, 156] width 364 height 39
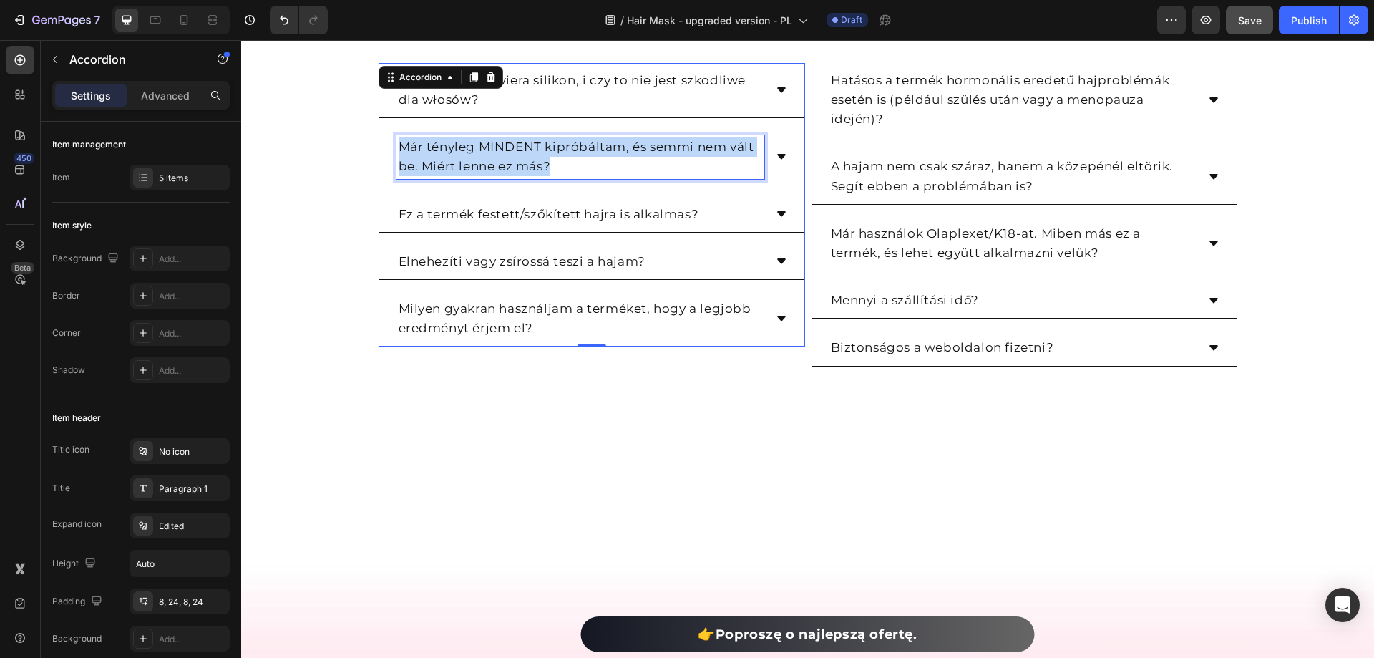
click at [509, 151] on p "Már tényleg MINDENT kipróbáltam, és semmi nem vált be. Miért lenne ez más?" at bounding box center [581, 156] width 364 height 39
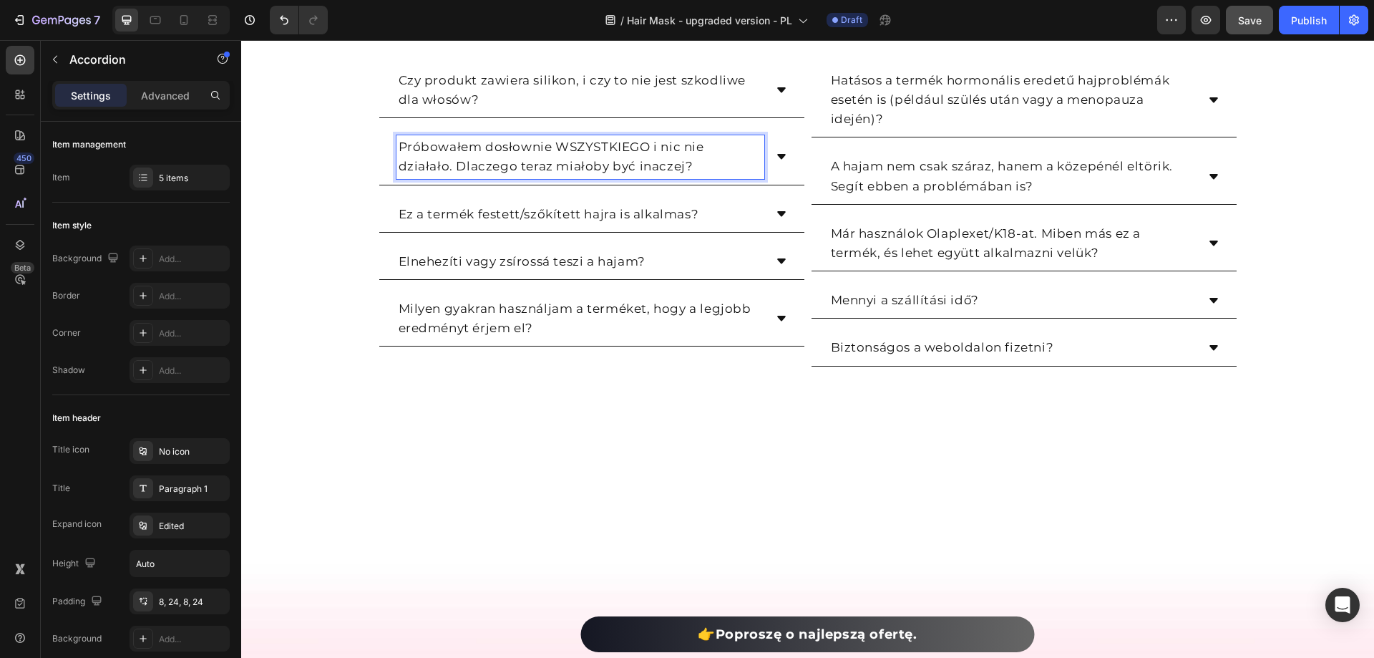
click at [782, 165] on div "Próbowałem dosłownie WSZYSTKIEGO i nic nie działało. Dlaczego teraz miałoby być…" at bounding box center [591, 157] width 425 height 55
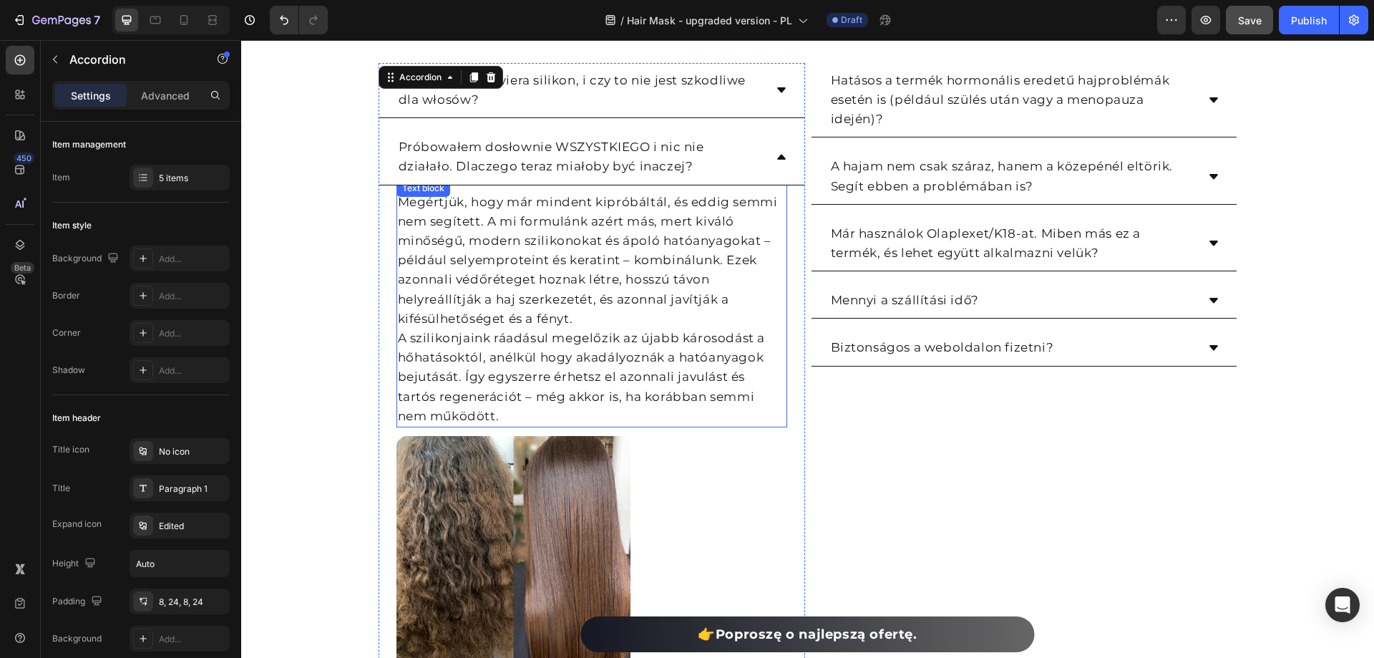
click at [547, 231] on p "Megértjük, hogy már mindent kipróbáltál, és eddig semmi nem segített. A mi form…" at bounding box center [592, 261] width 388 height 136
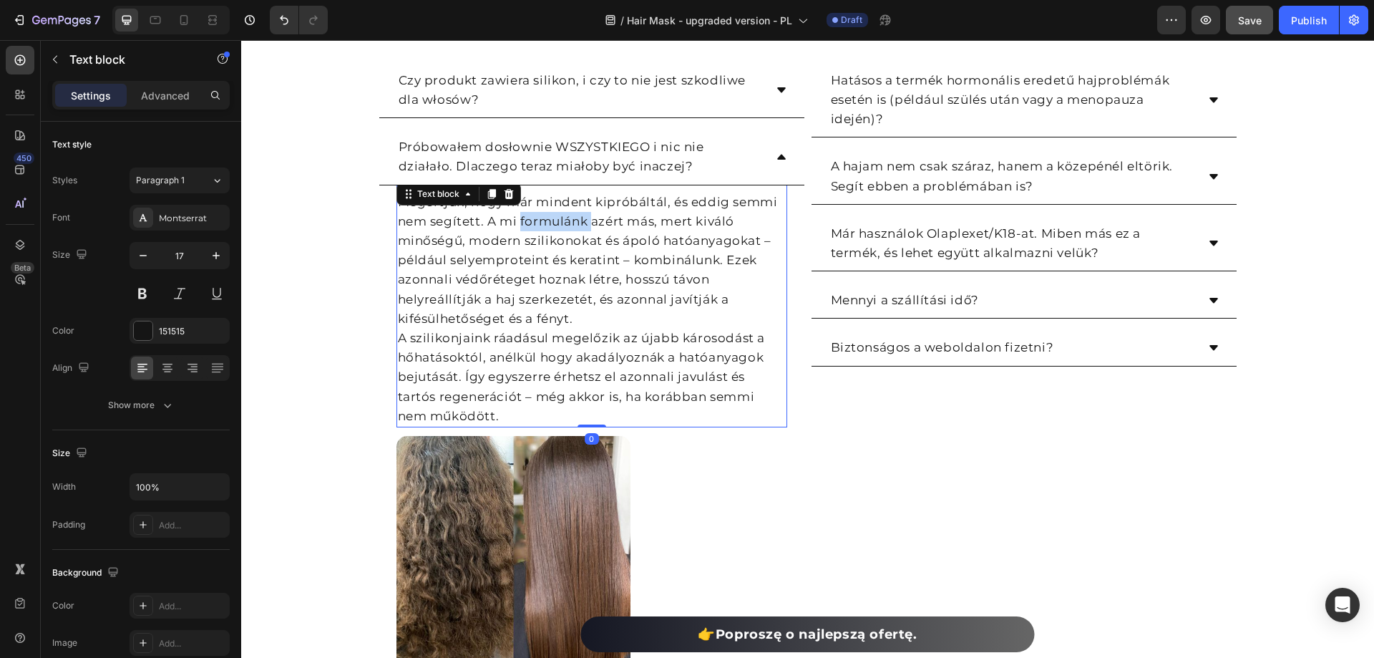
click at [547, 231] on p "Megértjük, hogy már mindent kipróbáltál, és eddig semmi nem segített. A mi form…" at bounding box center [592, 261] width 388 height 136
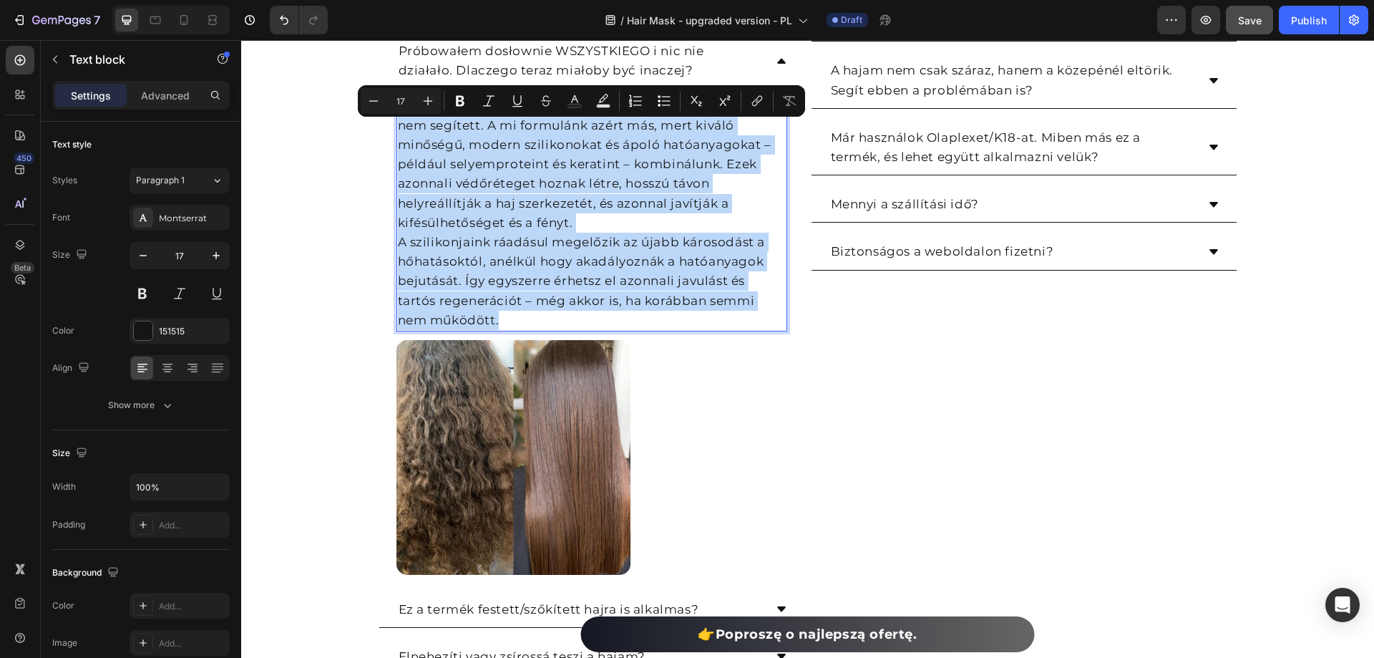
scroll to position [9866, 0]
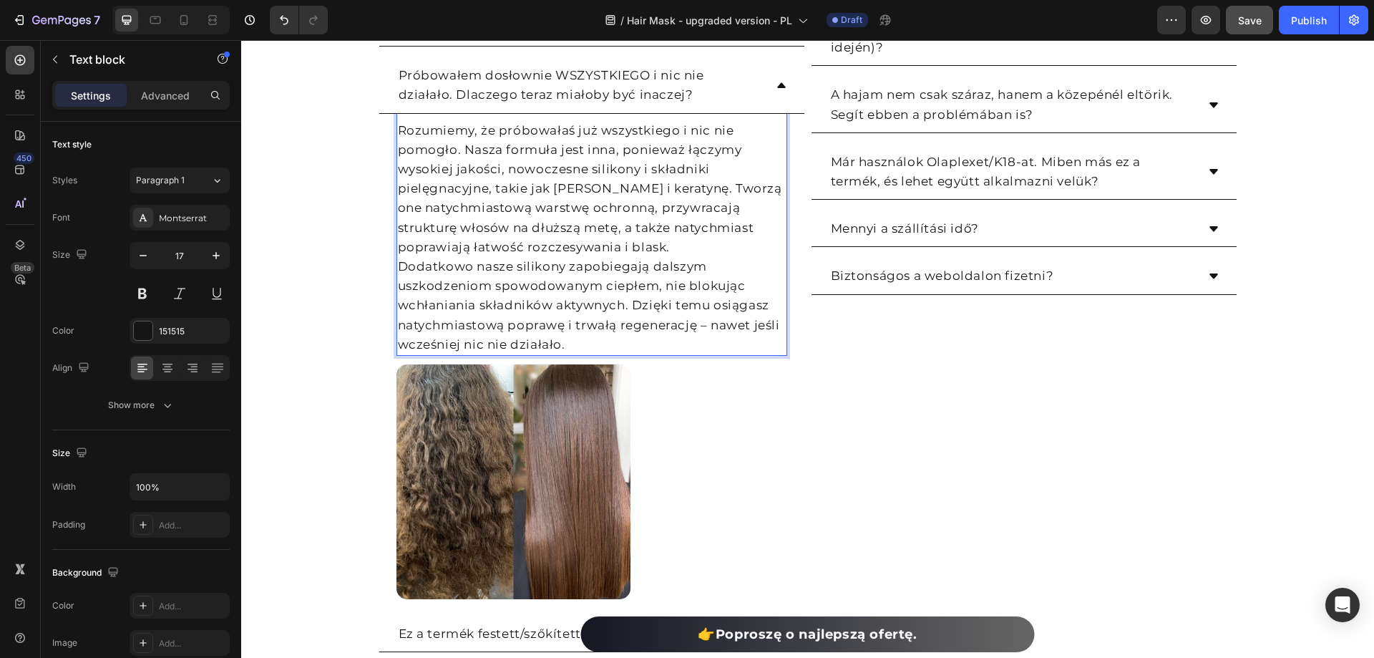
click at [678, 241] on p "Rozumiemy, że próbowałaś już wszystkiego i nic nie pomogło. Nasza formuła jest …" at bounding box center [592, 189] width 388 height 136
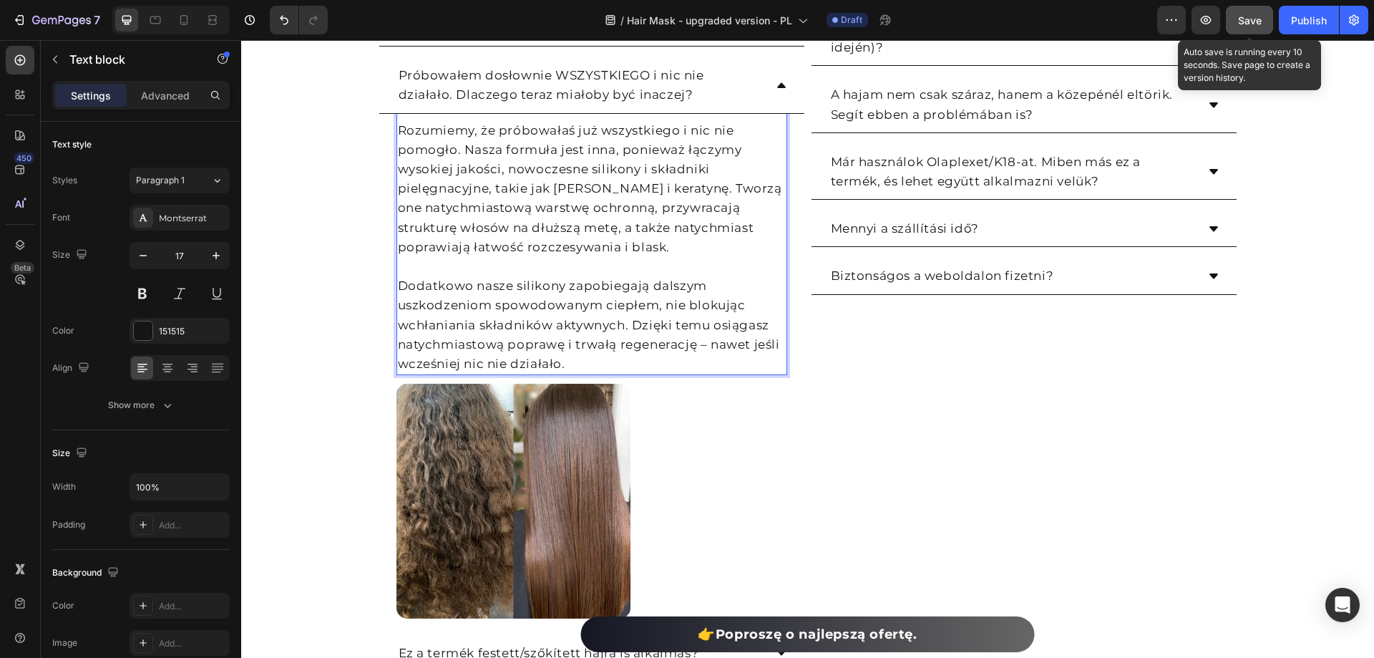
drag, startPoint x: 1270, startPoint y: 25, endPoint x: 565, endPoint y: 67, distance: 705.4
click at [1270, 24] on button "Save" at bounding box center [1249, 20] width 47 height 29
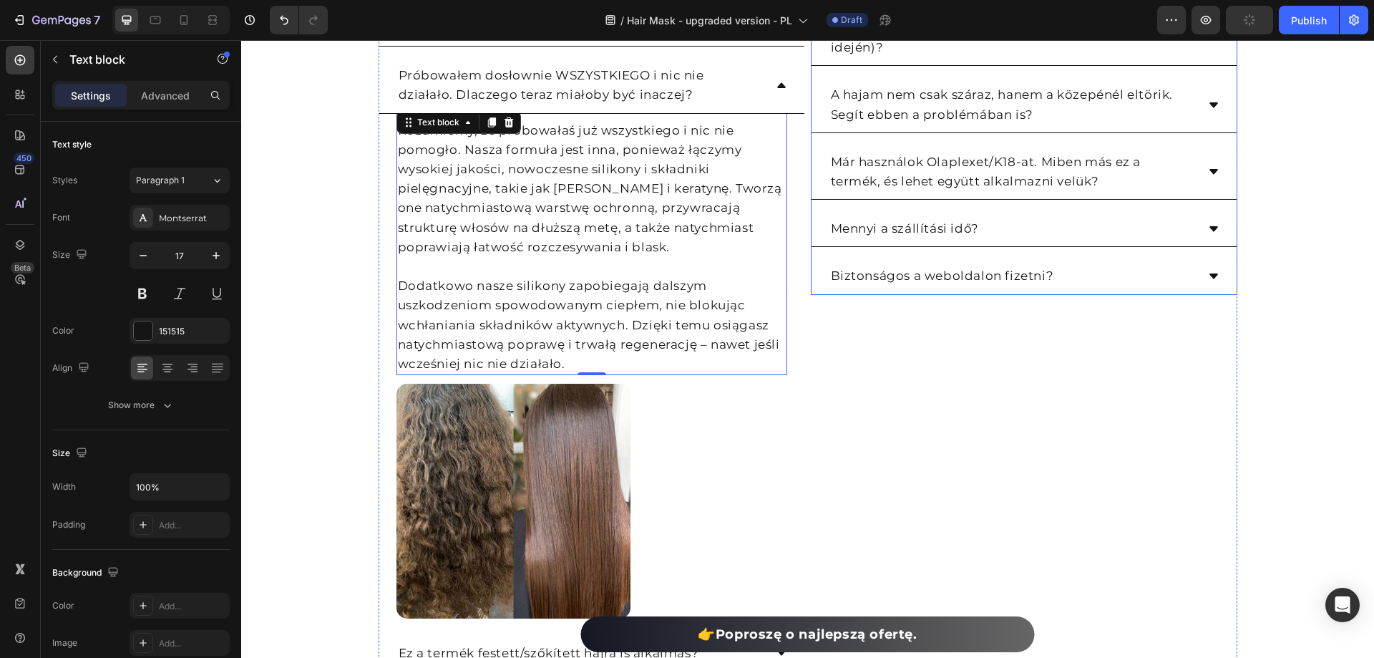
click at [778, 84] on icon at bounding box center [781, 84] width 11 height 11
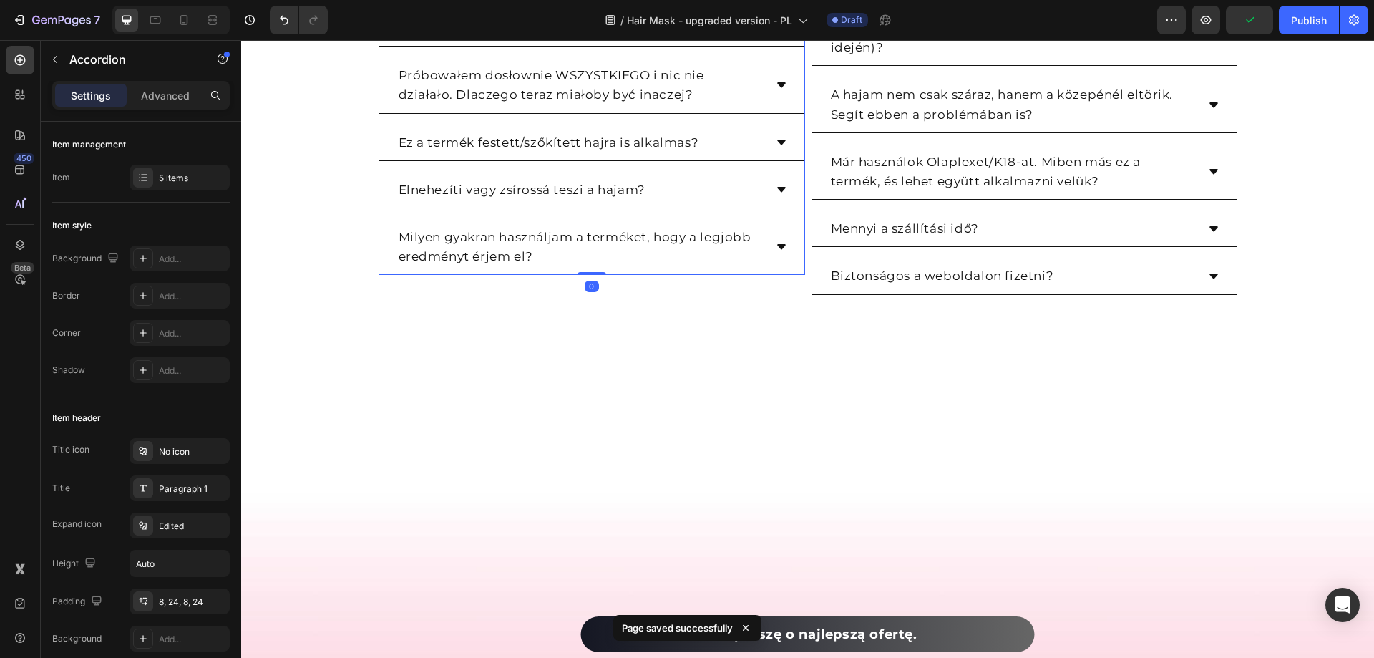
click at [768, 95] on div "Próbowałem dosłownie WSZYSTKIEGO i nic nie działało. Dlaczego teraz miałoby być…" at bounding box center [591, 85] width 425 height 55
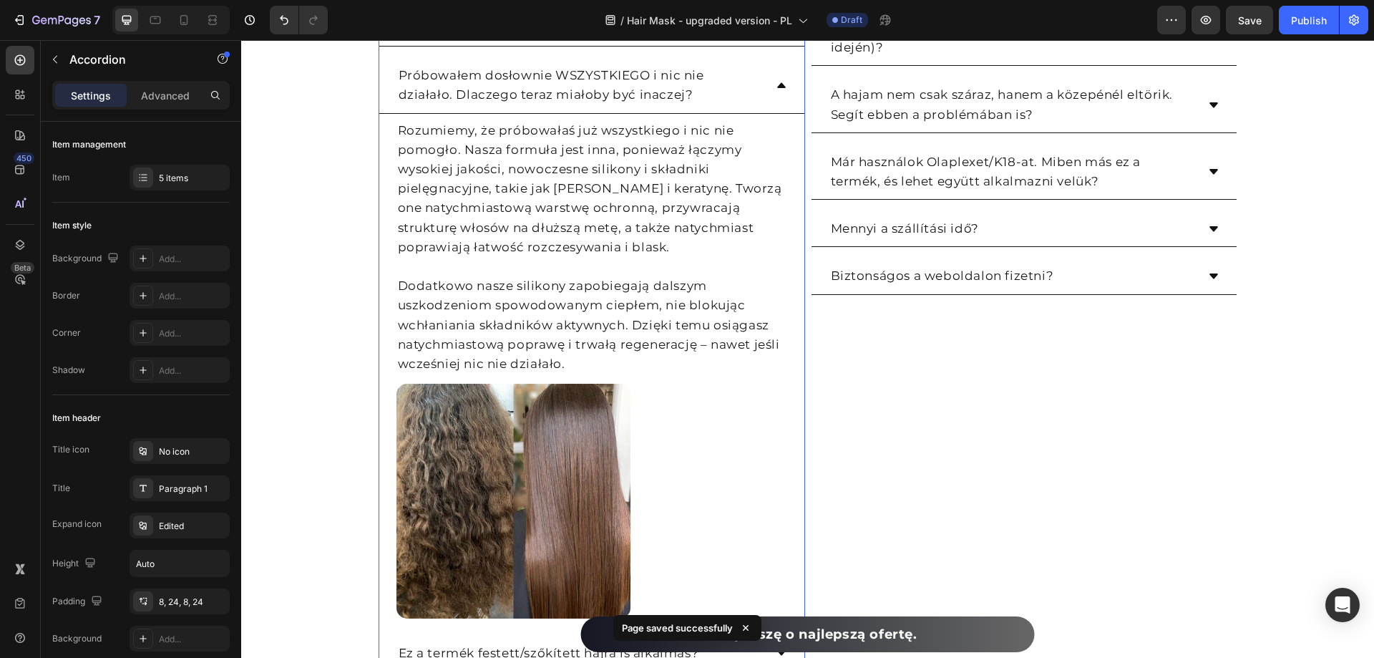
click at [771, 92] on div "Próbowałem dosłownie WSZYSTKIEGO i nic nie działało. Dlaczego teraz miałoby być…" at bounding box center [591, 85] width 425 height 55
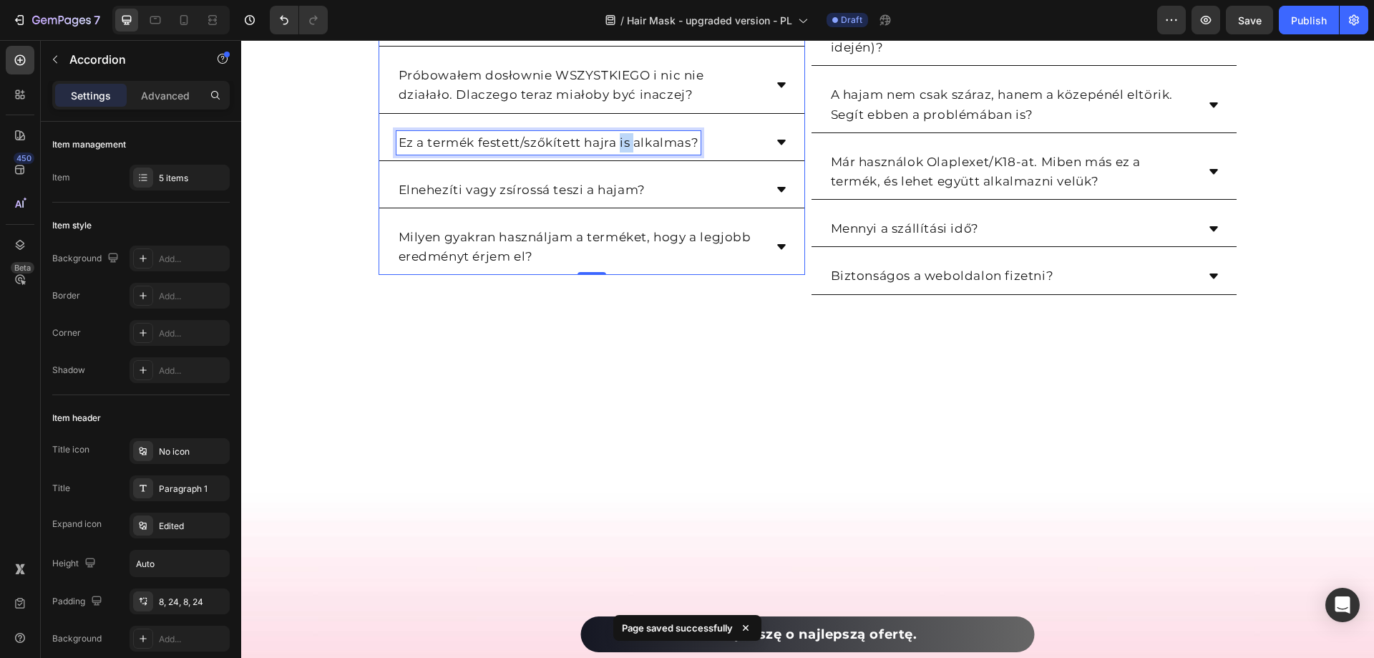
click at [618, 139] on p "Ez a termék festett/szőkített hajra is alkalmas?" at bounding box center [549, 142] width 301 height 19
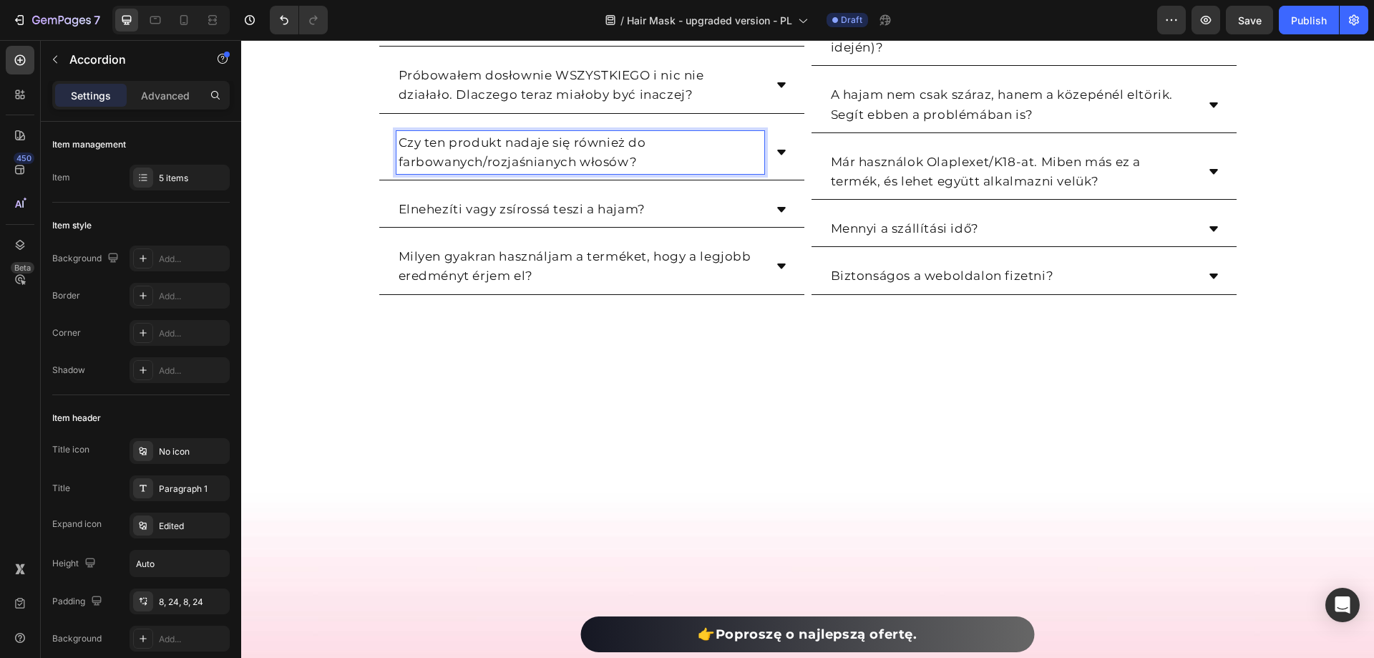
click at [779, 150] on icon at bounding box center [781, 152] width 9 height 5
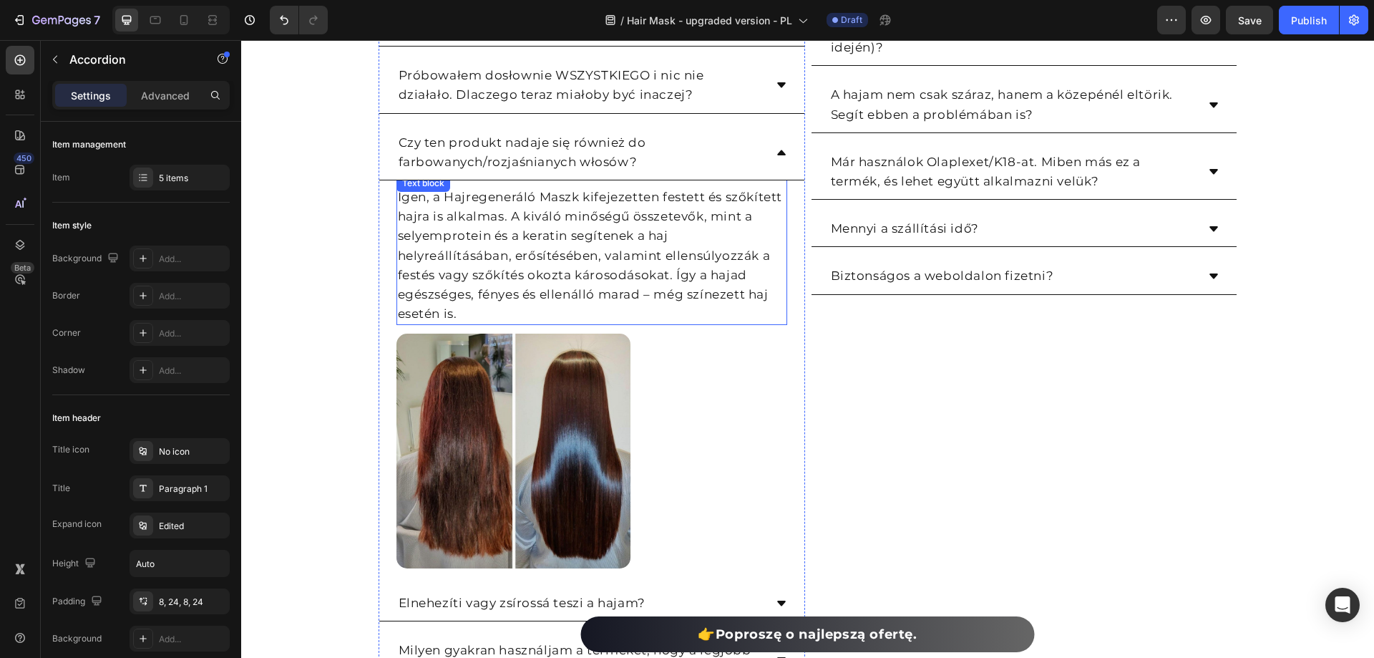
click at [547, 229] on p "Igen, a Hajregeneráló Maszk kifejezetten festett és szőkített hajra is alkalmas…" at bounding box center [592, 256] width 388 height 136
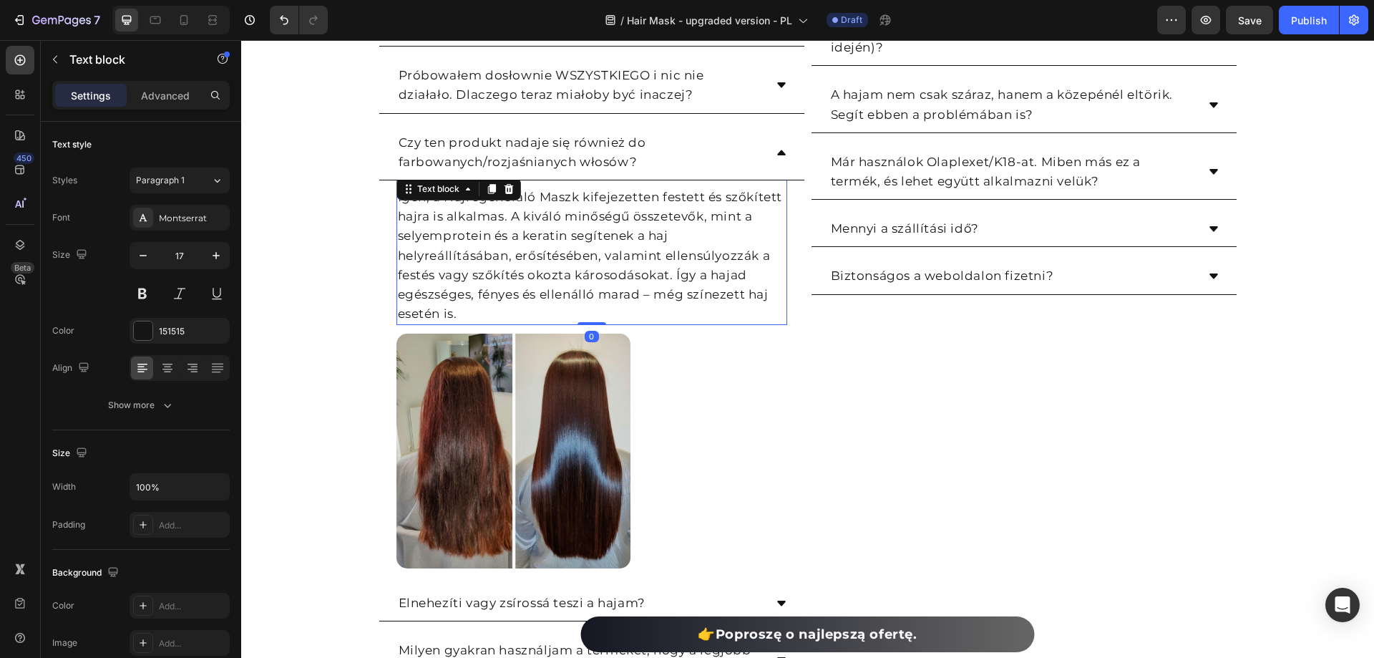
click at [547, 229] on p "Igen, a Hajregeneráló Maszk kifejezetten festett és szőkített hajra is alkalmas…" at bounding box center [592, 256] width 388 height 136
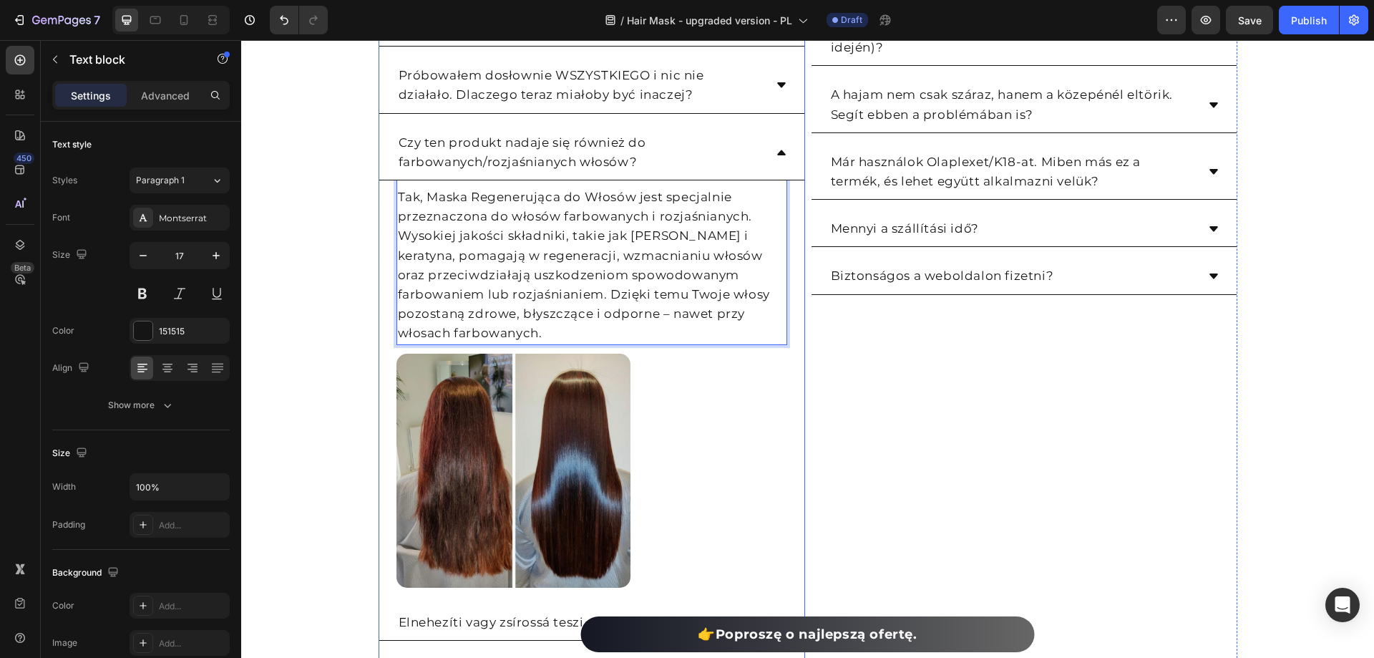
click at [769, 156] on div "Czy ten produkt nadaje się również do farbowanych/rozjaśnianych włosów?" at bounding box center [591, 152] width 425 height 55
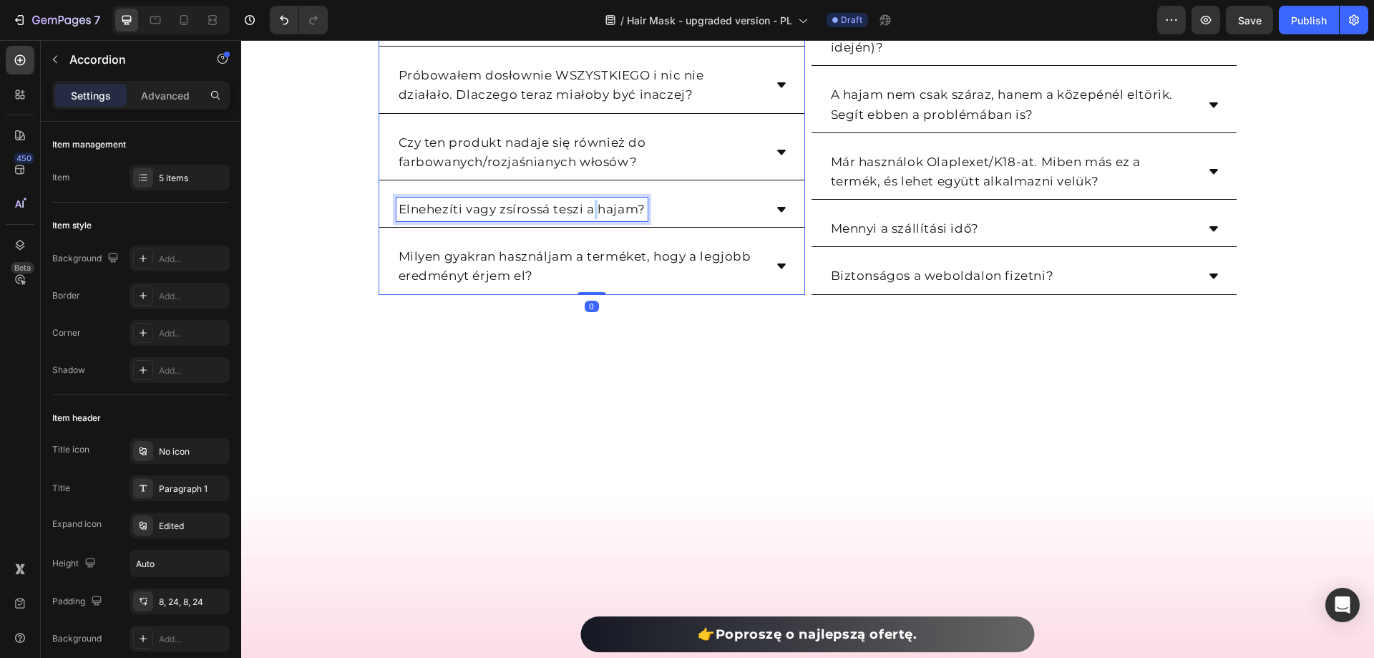
click at [588, 213] on p "Elnehezíti vagy zsírossá teszi a hajam?" at bounding box center [522, 209] width 247 height 19
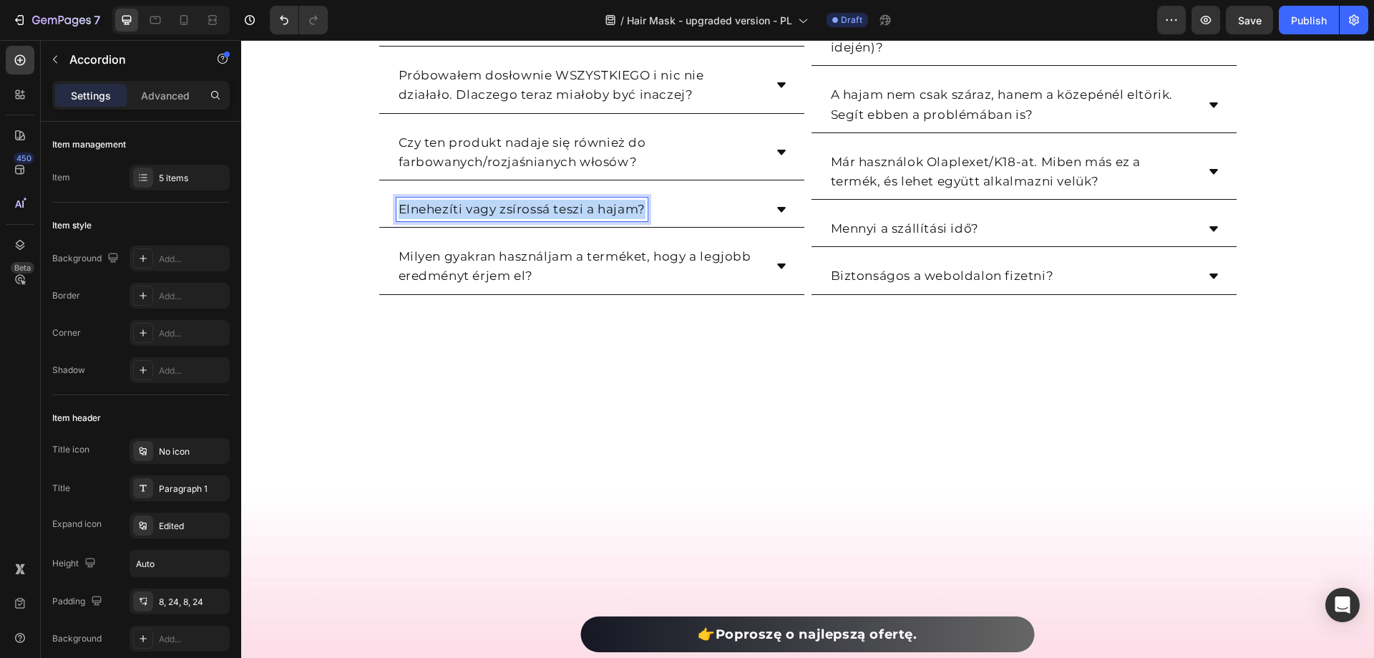
click at [588, 213] on p "Elnehezíti vagy zsírossá teszi a hajam?" at bounding box center [522, 209] width 247 height 19
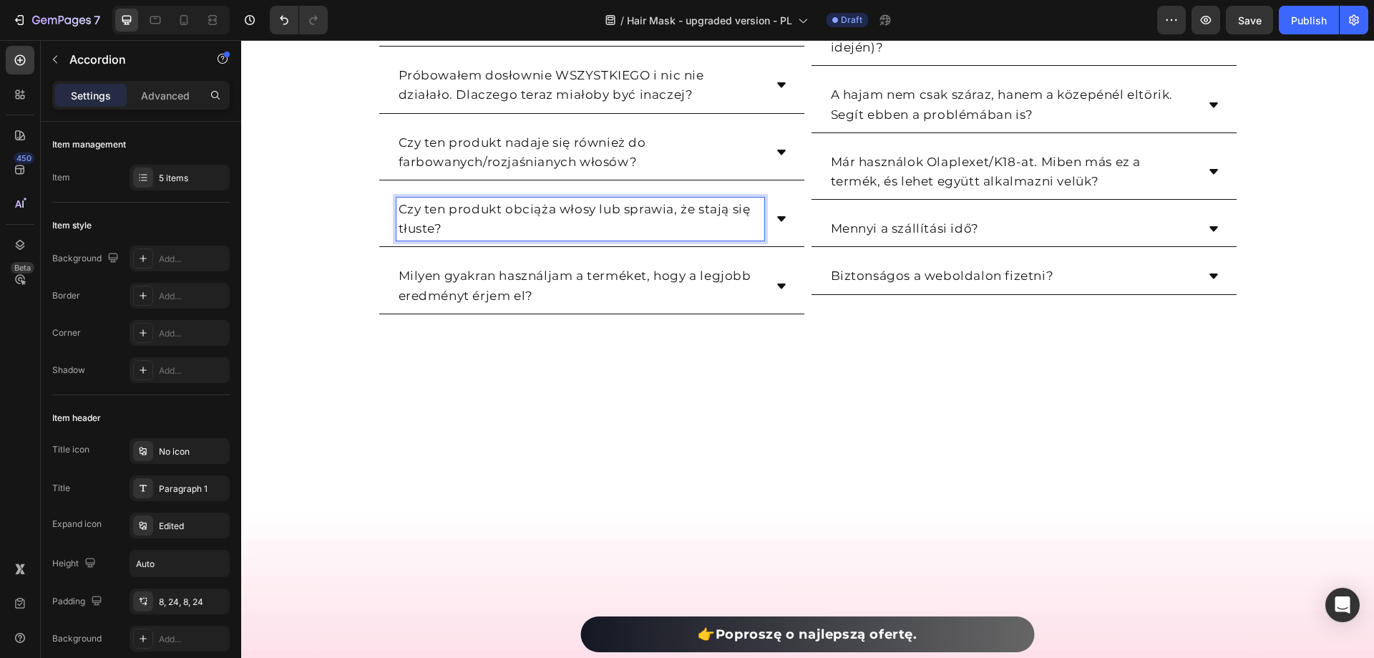
click at [776, 217] on icon at bounding box center [781, 218] width 11 height 11
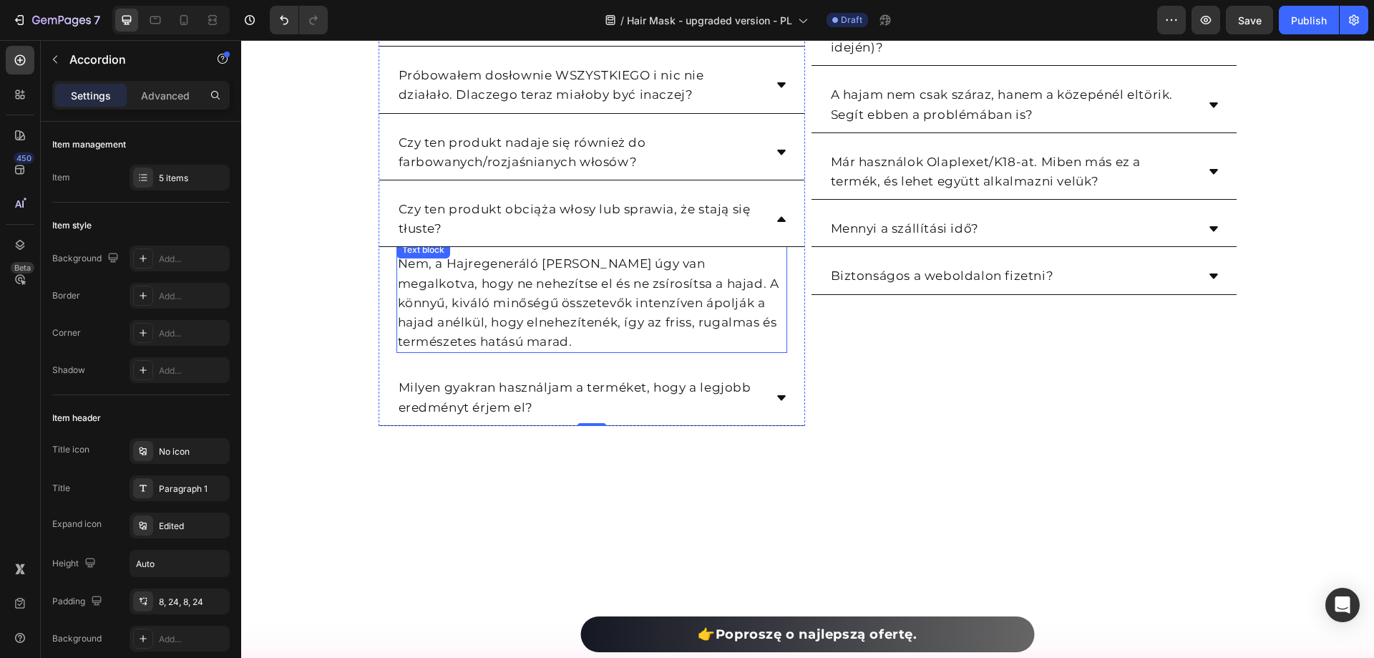
click at [513, 291] on p "Nem, a Hajregeneráló Maszk úgy van megalkotva, hogy ne nehezítse el és ne zsíro…" at bounding box center [592, 302] width 388 height 97
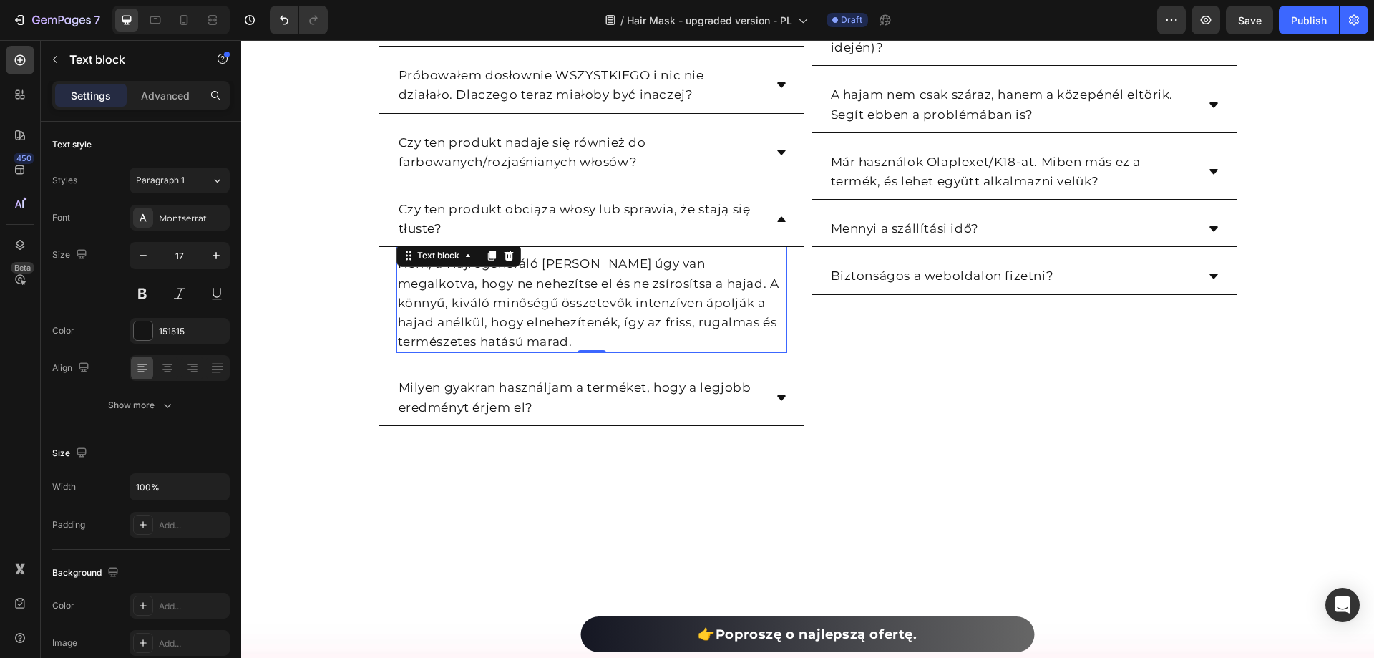
click at [513, 291] on p "Nem, a Hajregeneráló Maszk úgy van megalkotva, hogy ne nehezítse el és ne zsíro…" at bounding box center [592, 302] width 388 height 97
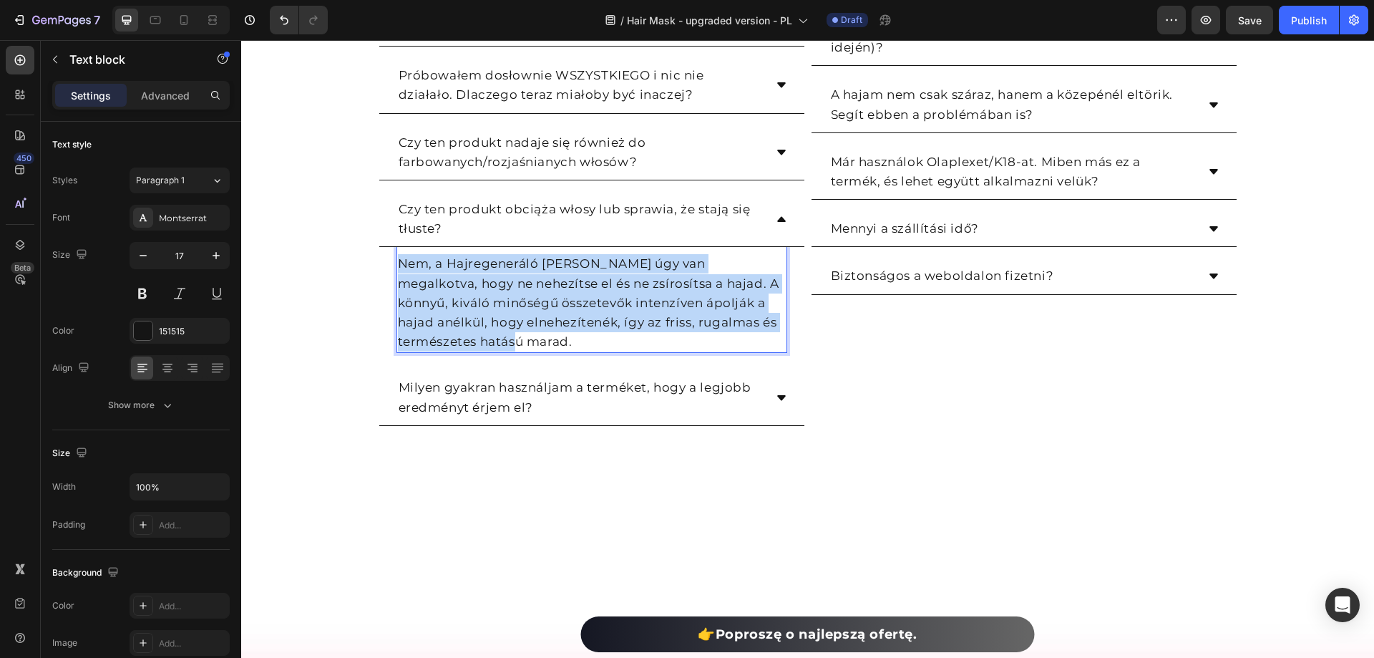
click at [513, 291] on p "Nem, a Hajregeneráló Maszk úgy van megalkotva, hogy ne nehezítse el és ne zsíro…" at bounding box center [592, 302] width 388 height 97
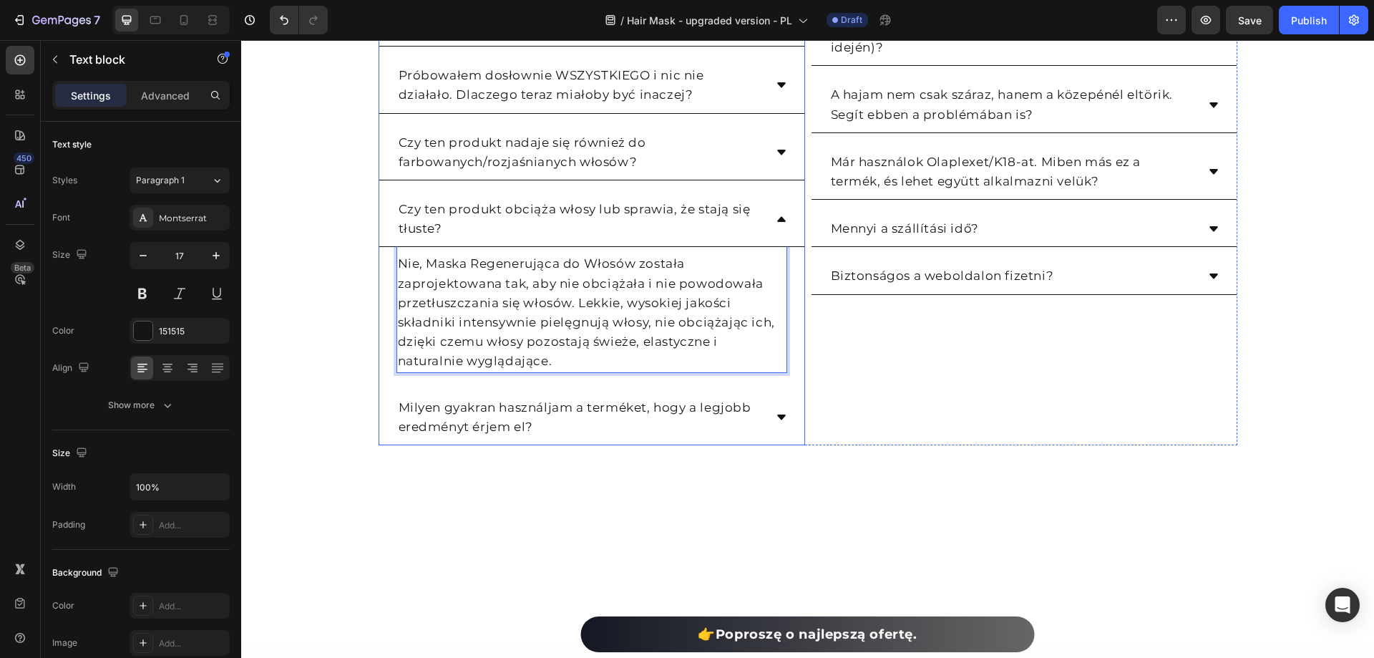
click at [779, 223] on icon at bounding box center [781, 218] width 11 height 11
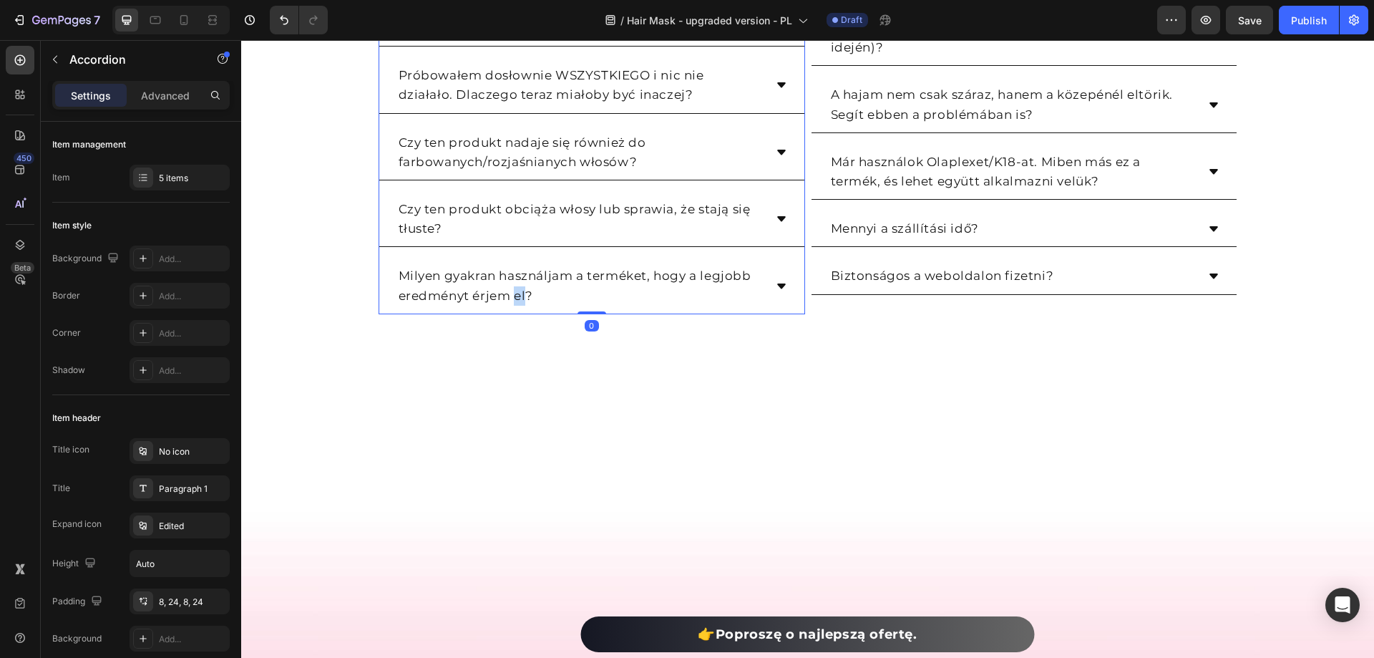
click at [512, 292] on p "Milyen gyakran használjam a terméket, hogy a legjobb eredményt érjem el?" at bounding box center [581, 285] width 364 height 39
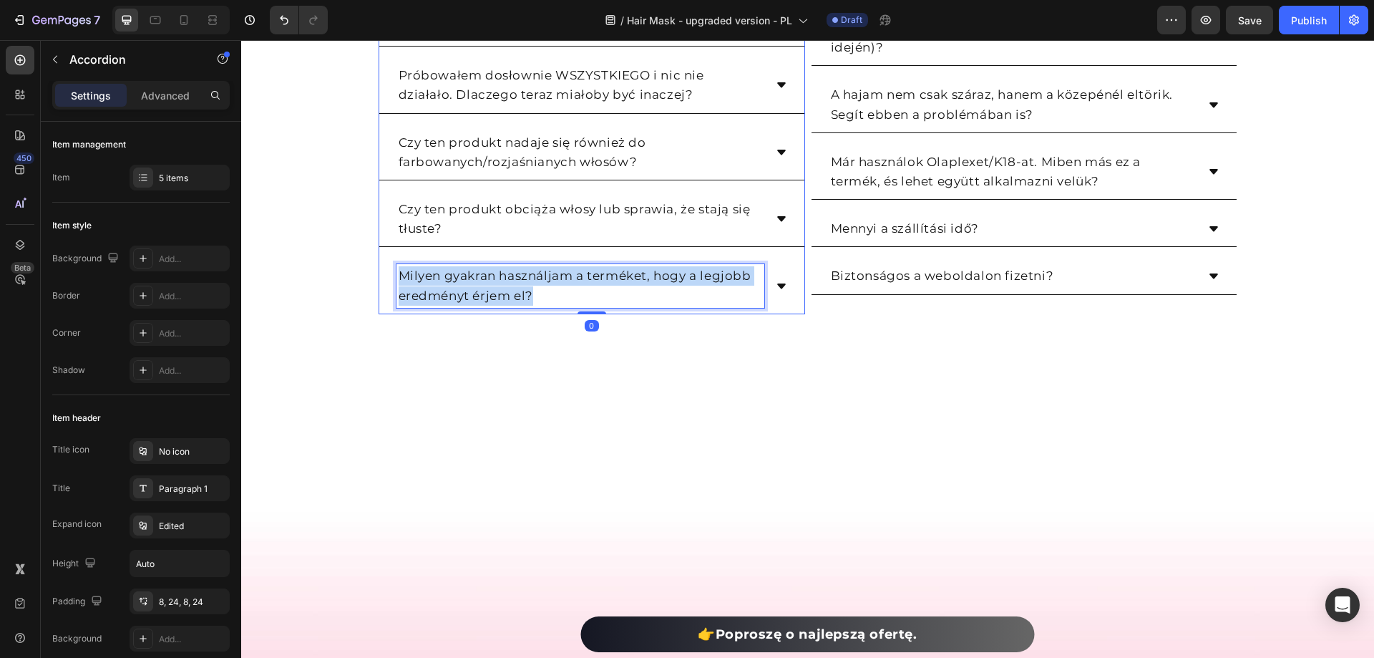
click at [512, 292] on p "Milyen gyakran használjam a terméket, hogy a legjobb eredményt érjem el?" at bounding box center [581, 285] width 364 height 39
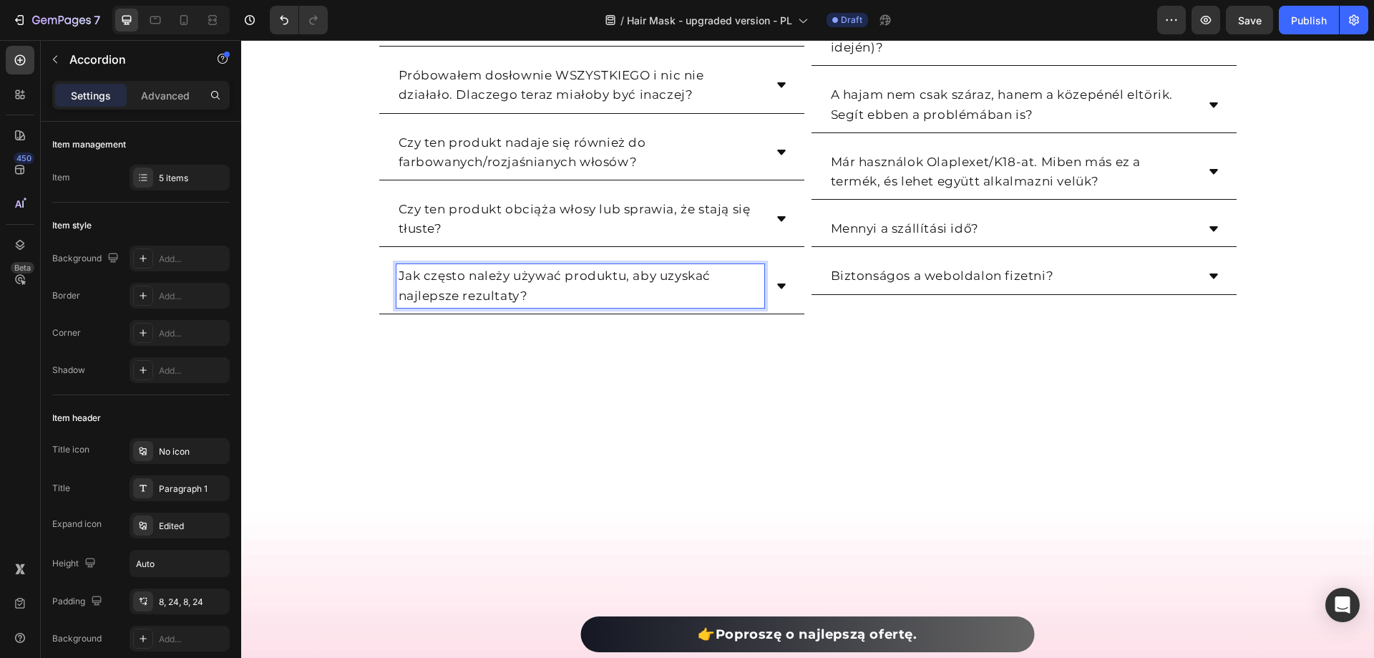
click at [769, 280] on div "Jak często należy używać produktu, aby uzyskać najlepsze rezultaty?" at bounding box center [591, 285] width 425 height 55
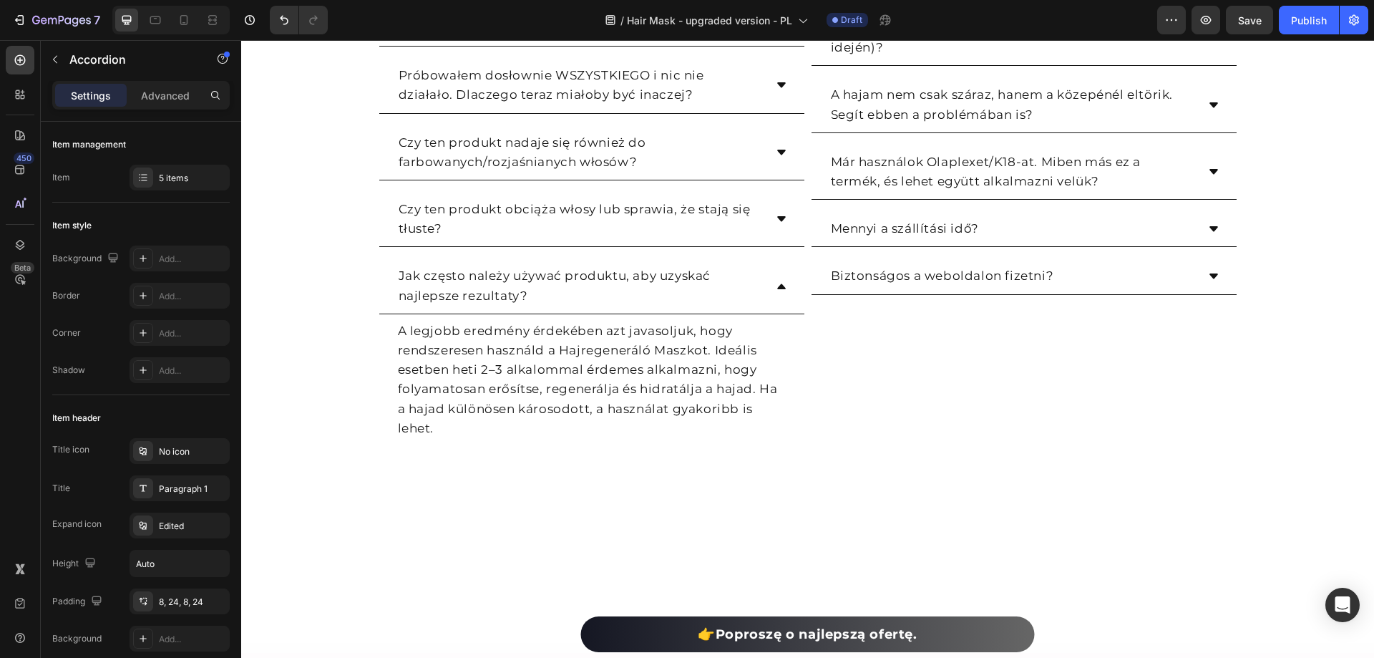
click at [778, 282] on icon at bounding box center [781, 286] width 11 height 11
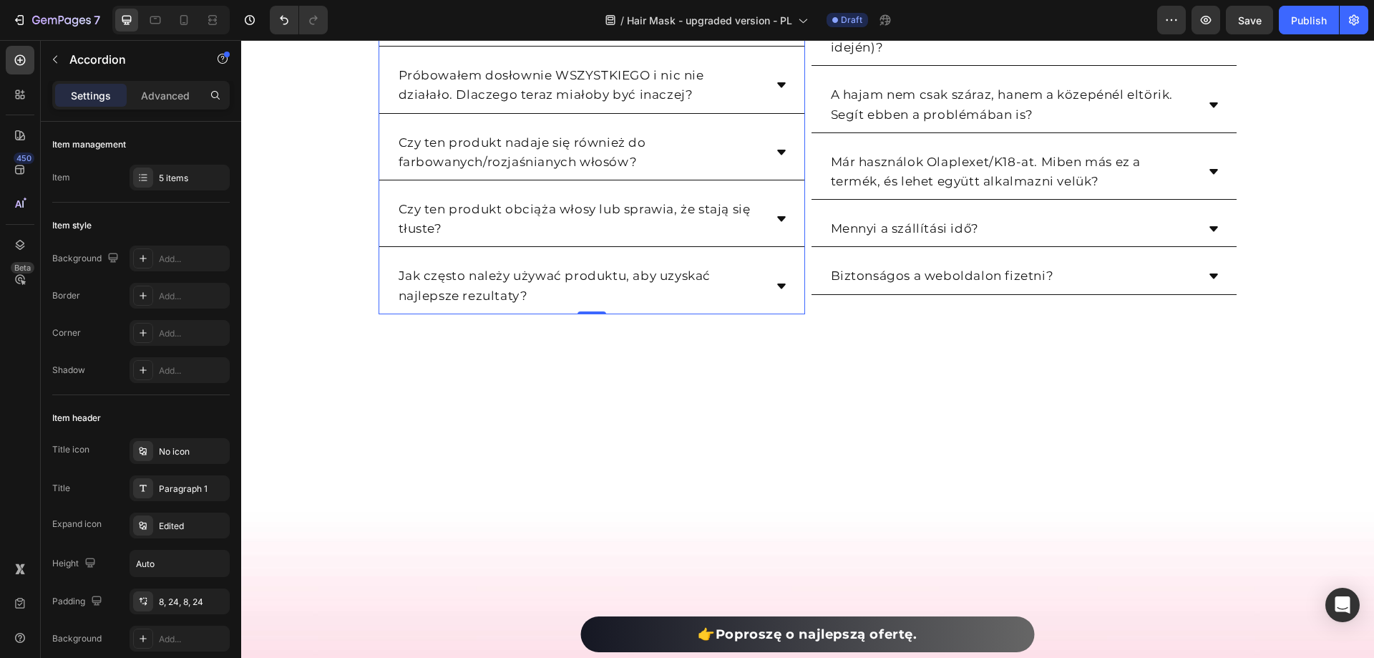
click at [777, 286] on icon at bounding box center [781, 285] width 9 height 5
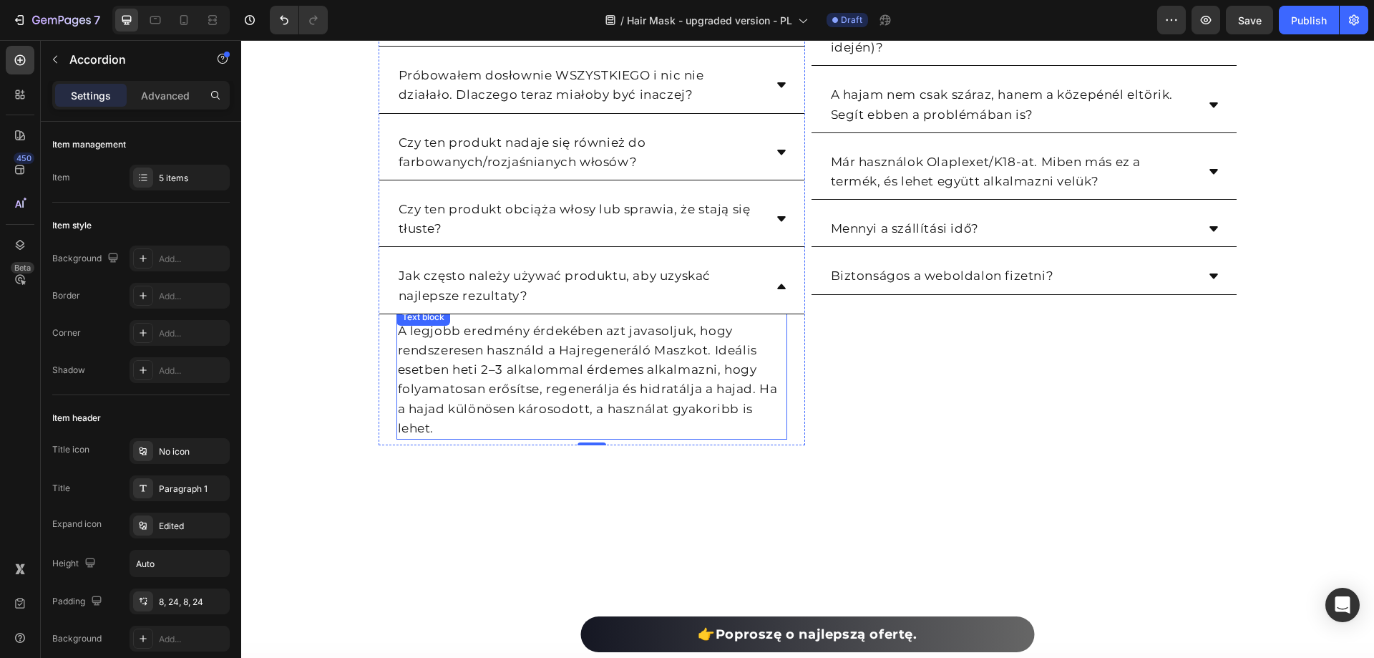
click at [427, 357] on p "A legjobb eredmény érdekében azt javasoljuk, hogy rendszeresen használd a Hajre…" at bounding box center [592, 379] width 388 height 117
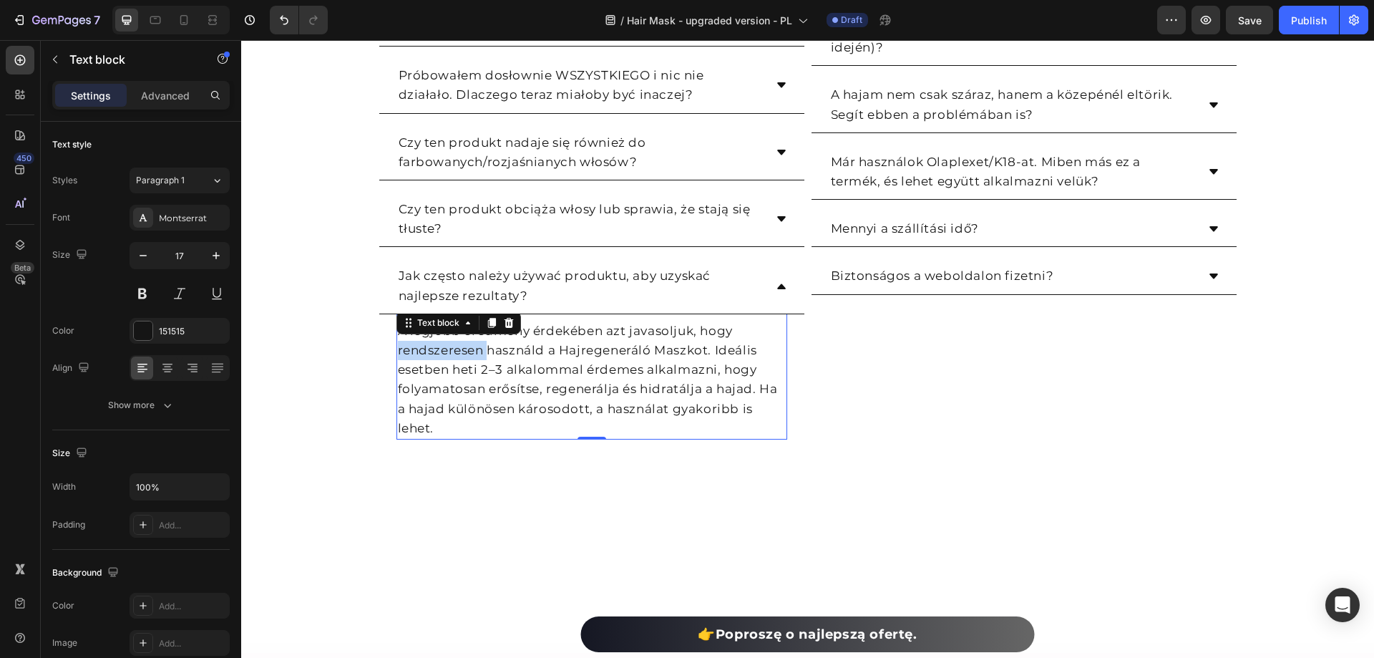
click at [427, 357] on p "A legjobb eredmény érdekében azt javasoljuk, hogy rendszeresen használd a Hajre…" at bounding box center [592, 379] width 388 height 117
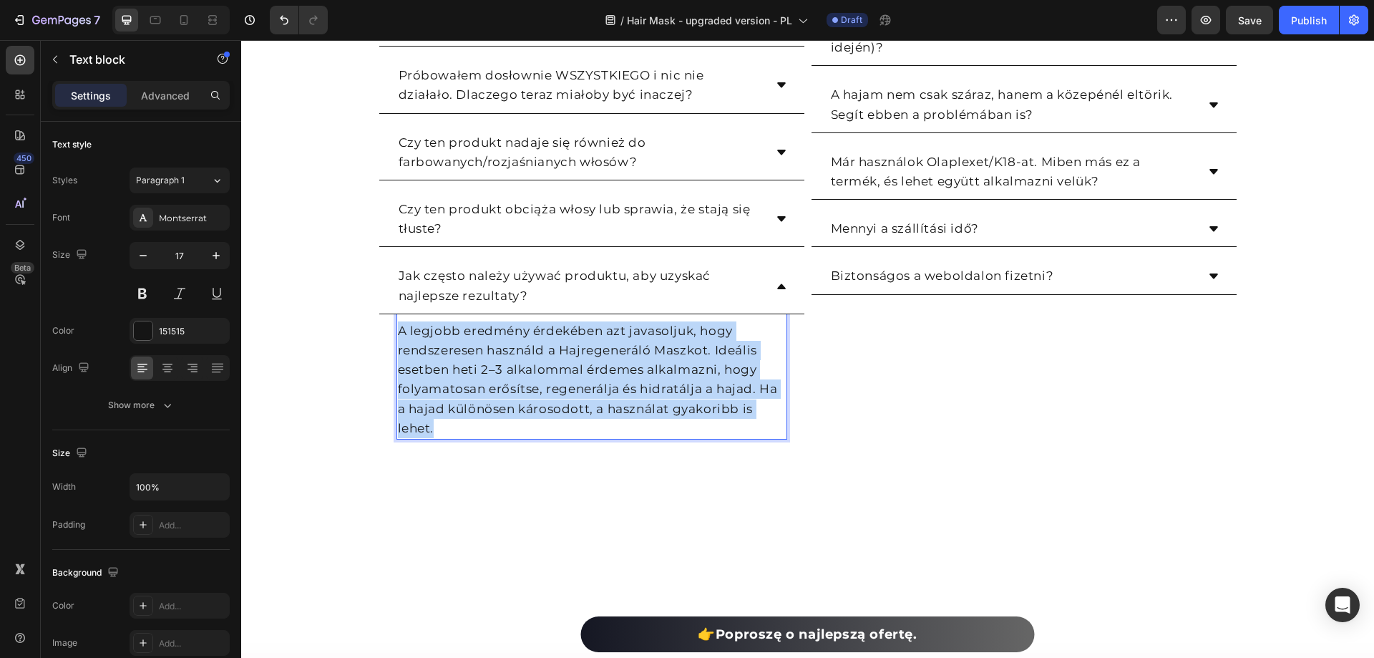
click at [427, 357] on p "A legjobb eredmény érdekében azt javasoljuk, hogy rendszeresen használd a Hajre…" at bounding box center [592, 379] width 388 height 117
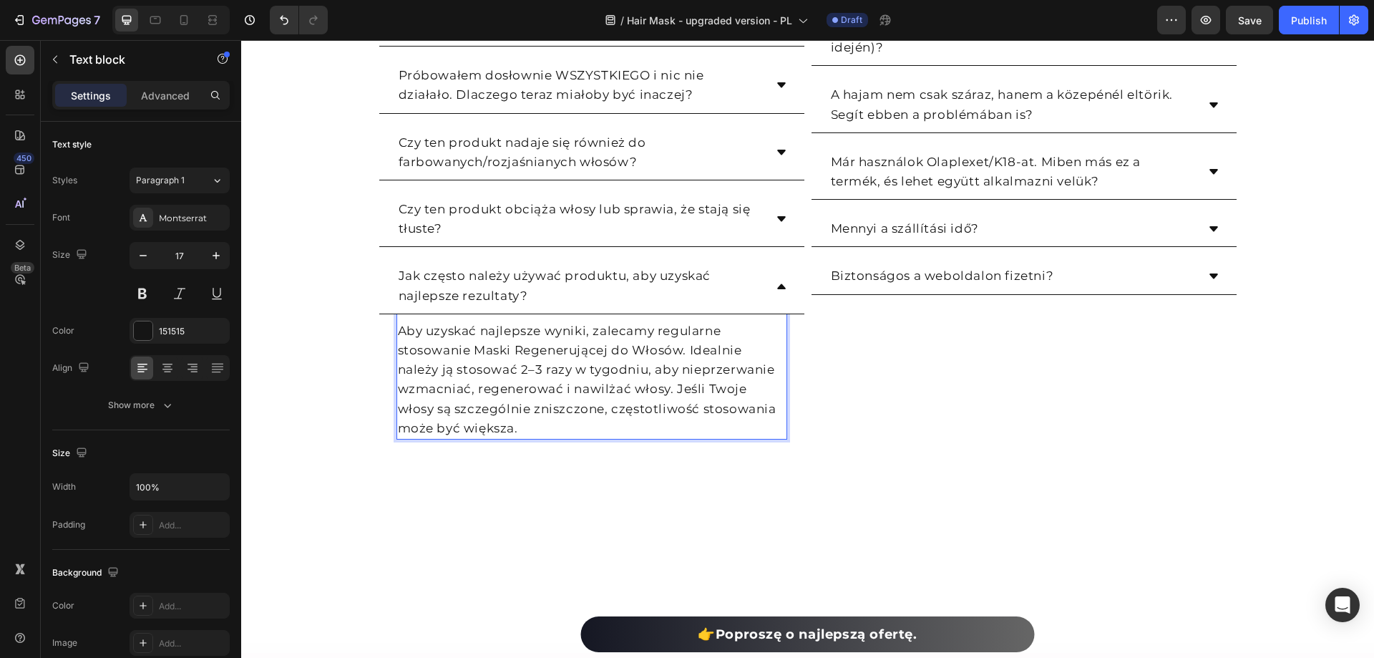
click at [777, 286] on icon at bounding box center [781, 285] width 9 height 5
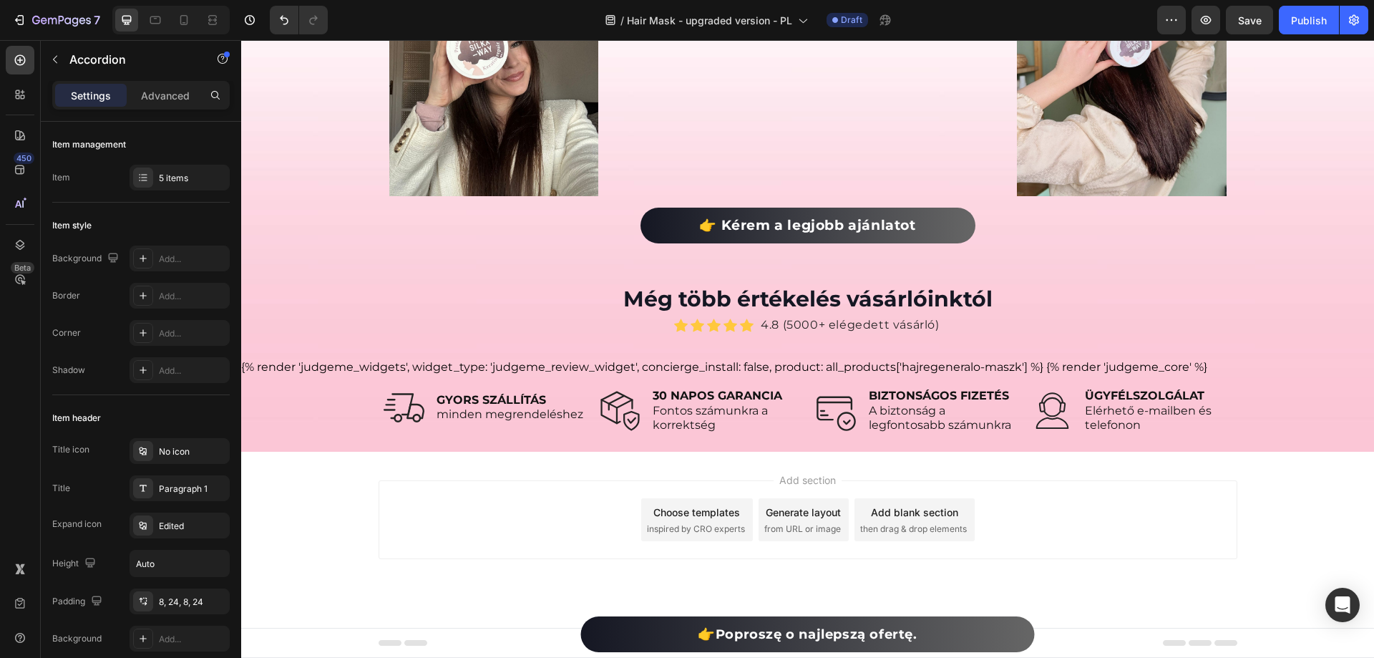
scroll to position [9651, 0]
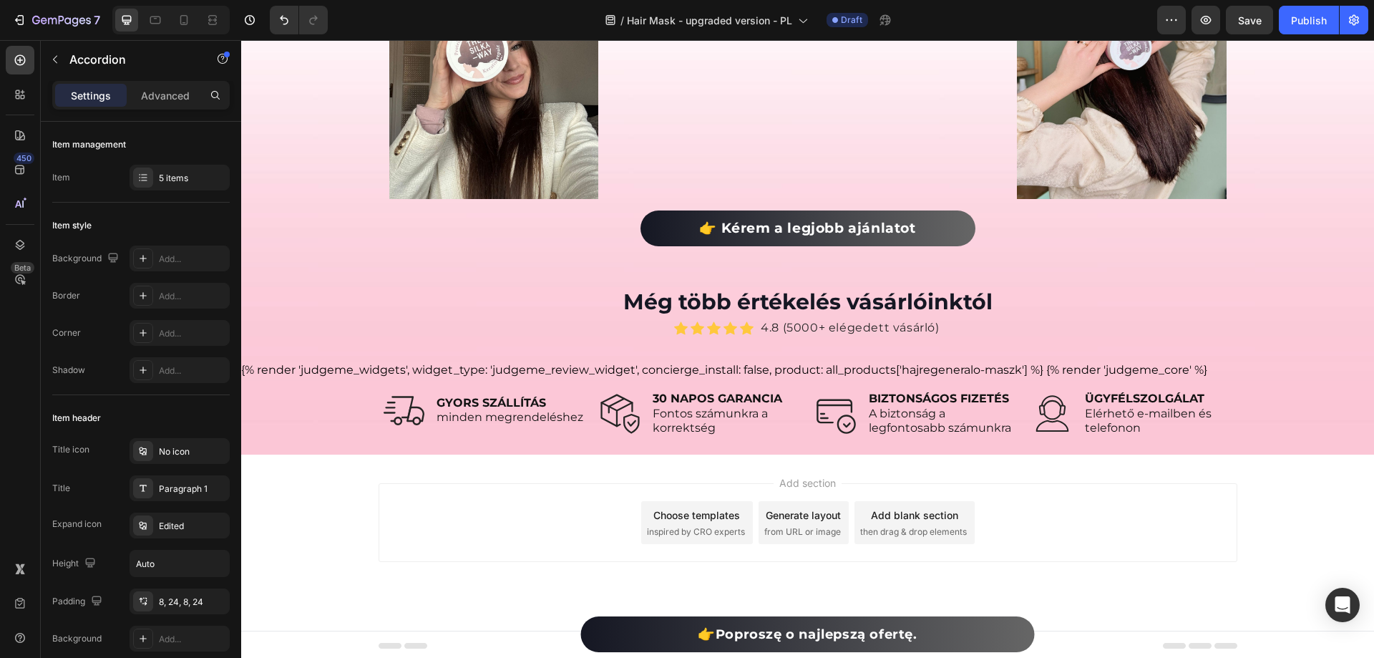
scroll to position [9722, 0]
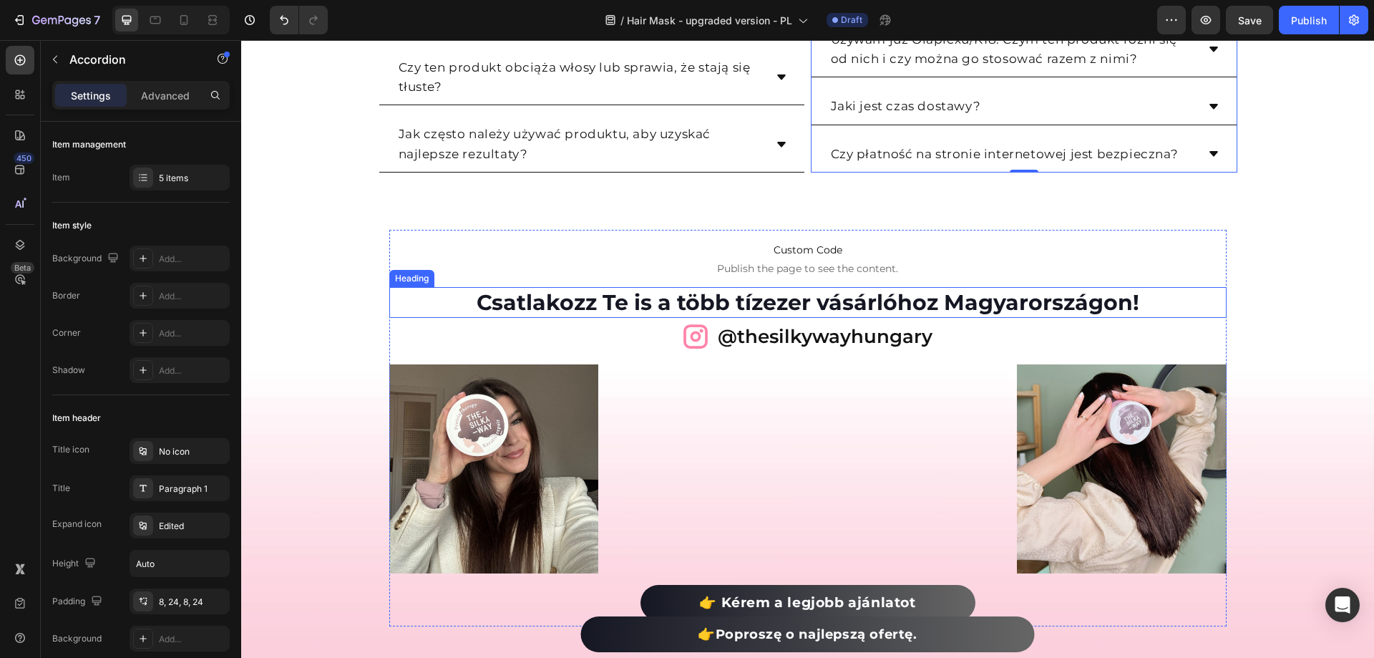
scroll to position [10009, 0]
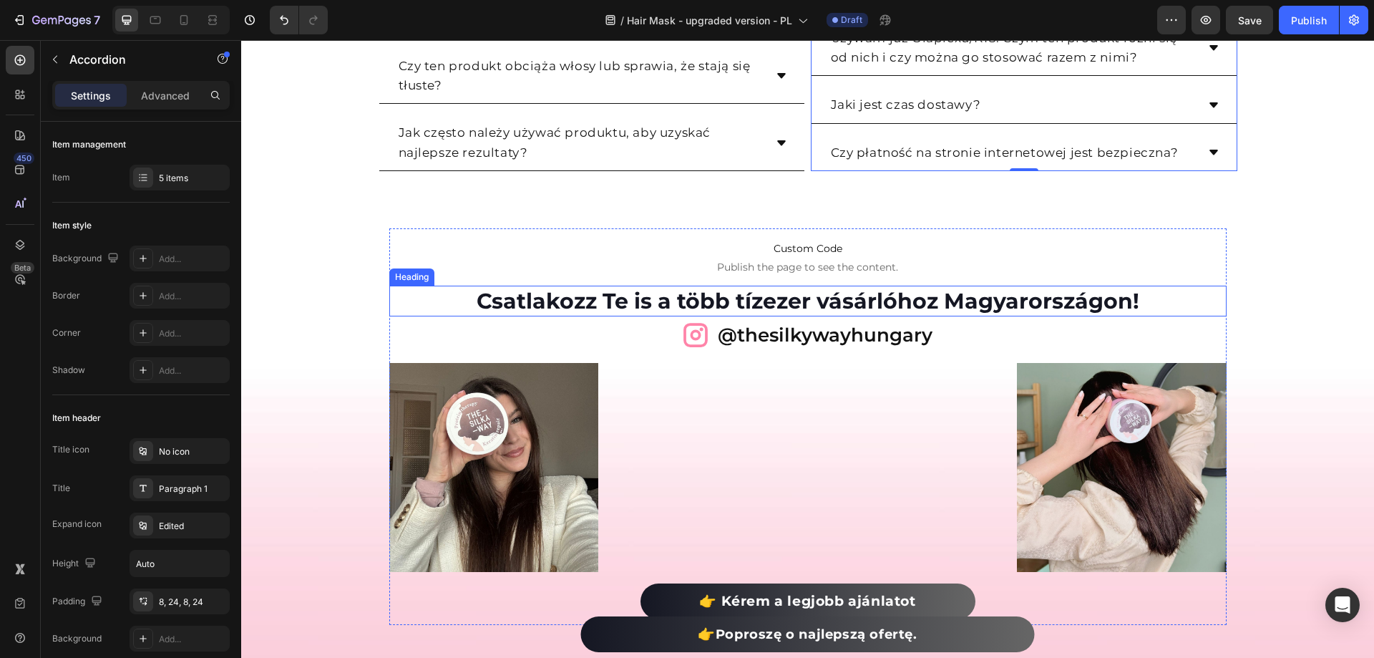
click at [797, 309] on h2 "Csatlakozz Te is a több tízezer vásárlóhoz Magyarországon!" at bounding box center [807, 301] width 837 height 31
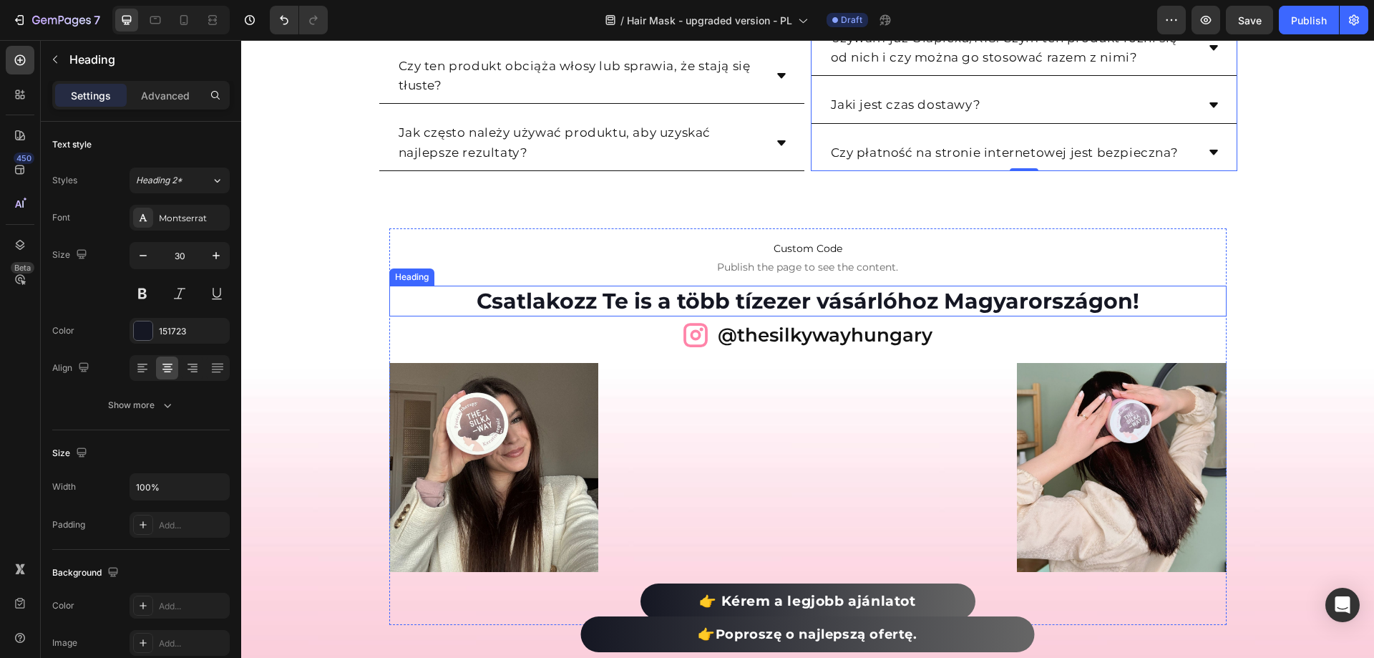
click at [797, 309] on h2 "Csatlakozz Te is a több tízezer vásárlóhoz Magyarországon!" at bounding box center [807, 301] width 837 height 31
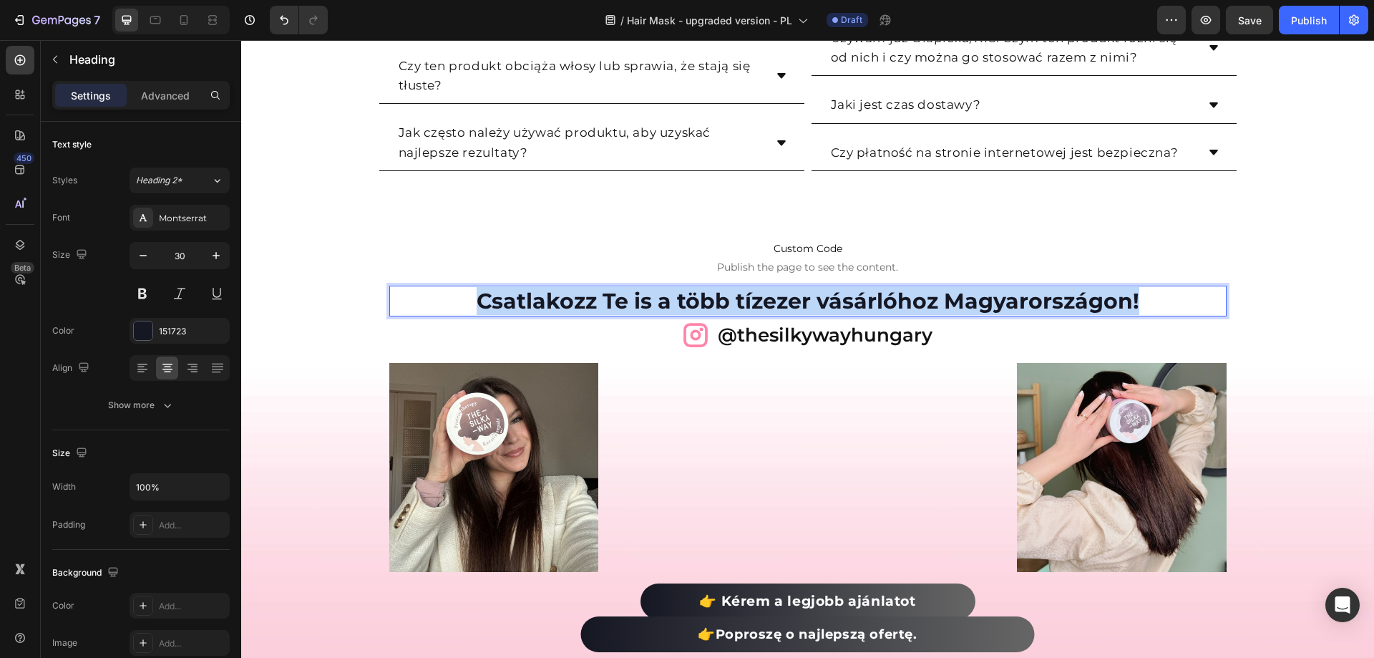
click at [797, 309] on p "Csatlakozz Te is a több tízezer vásárlóhoz Magyarországon!" at bounding box center [808, 301] width 834 height 28
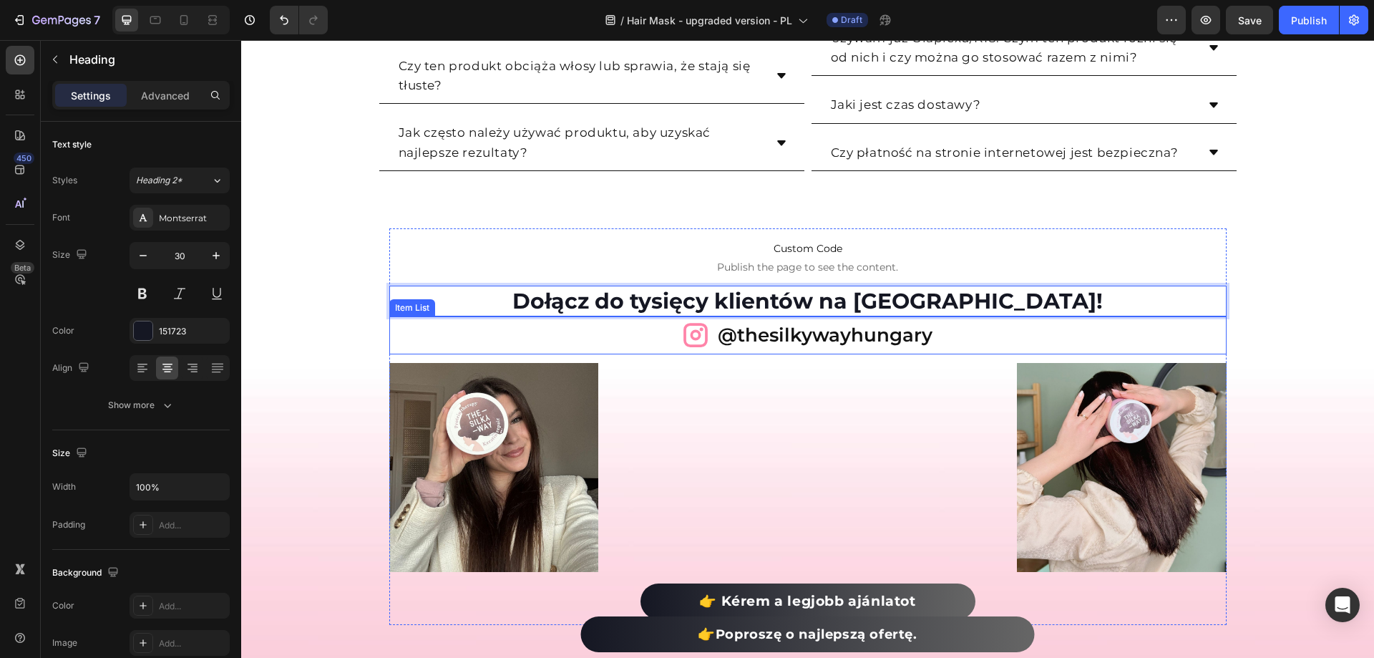
click at [918, 341] on p "@thesilkywayhungary" at bounding box center [825, 335] width 215 height 34
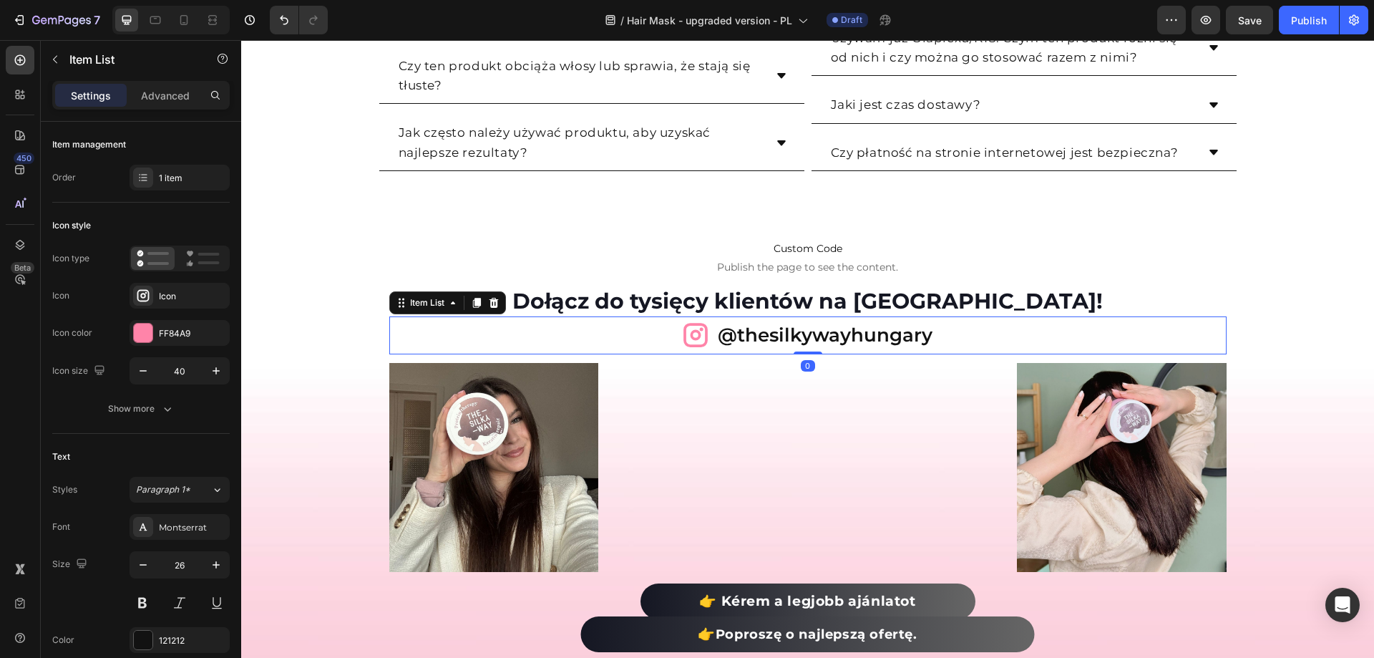
click at [918, 341] on p "@thesilkywayhungary" at bounding box center [825, 335] width 215 height 34
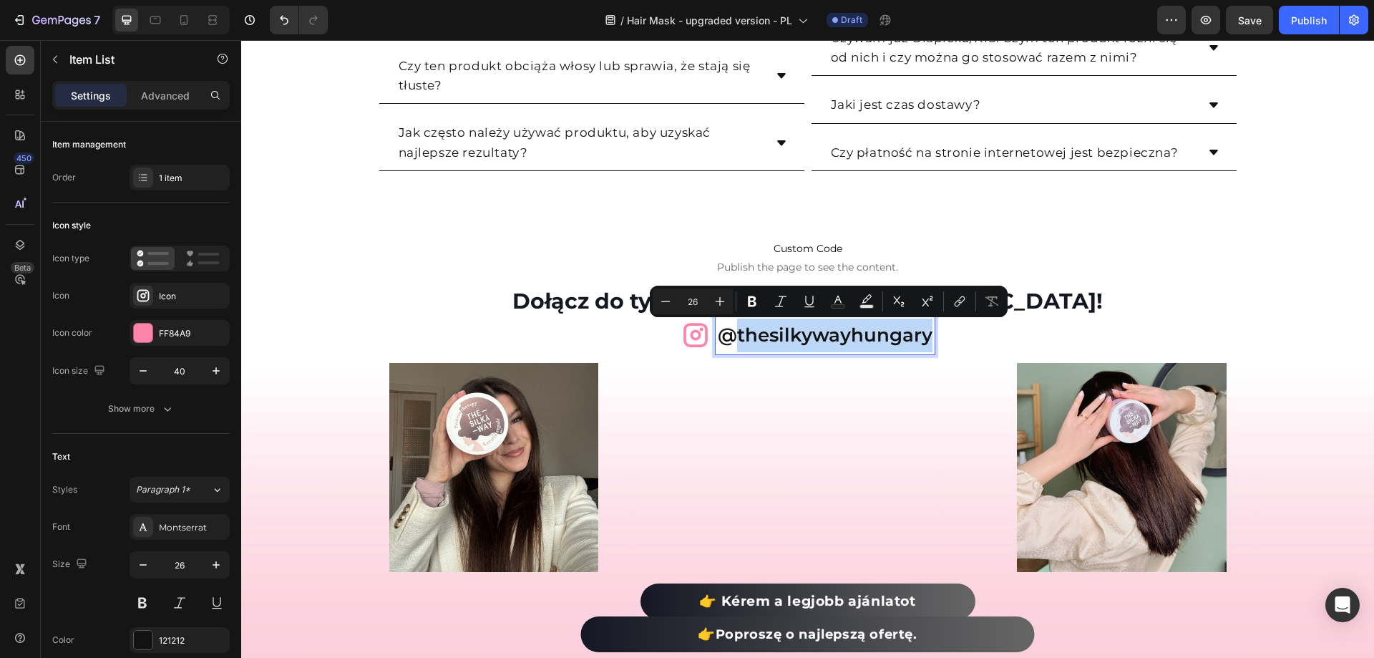
click at [923, 339] on p "@thesilkywayhungary" at bounding box center [825, 335] width 215 height 34
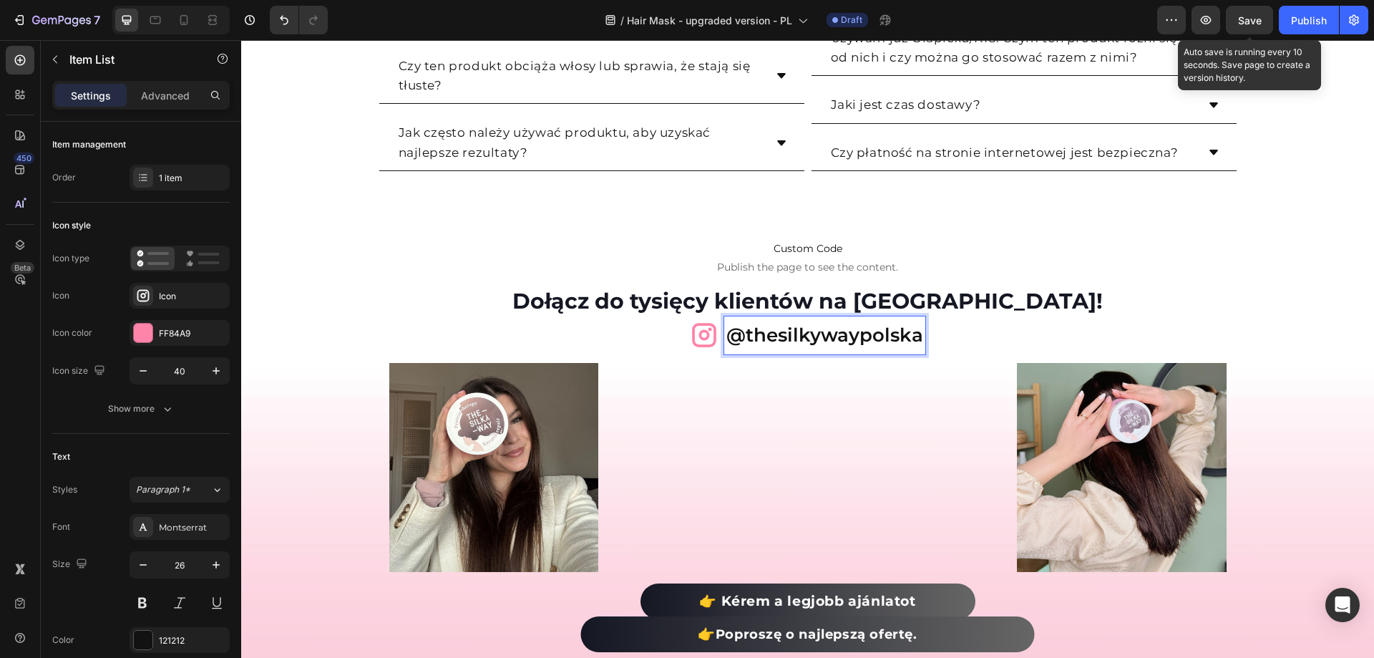
click at [1255, 22] on span "Save" at bounding box center [1250, 20] width 24 height 12
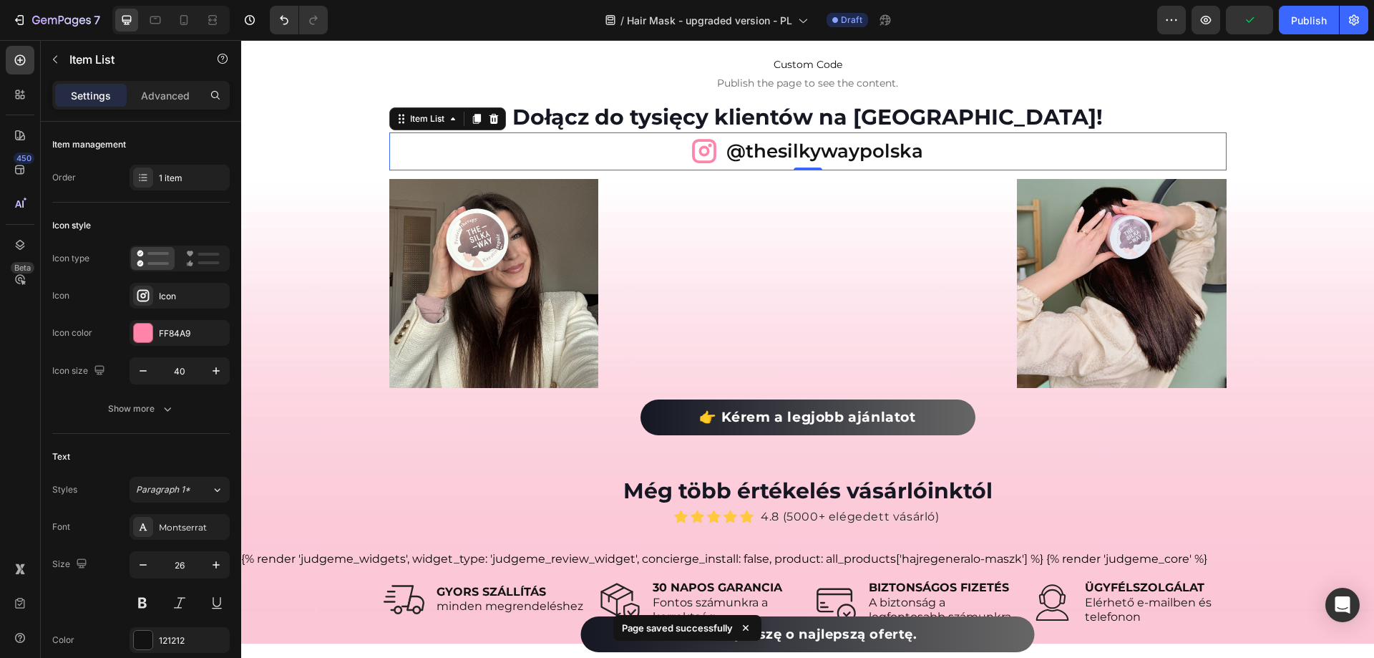
scroll to position [10223, 0]
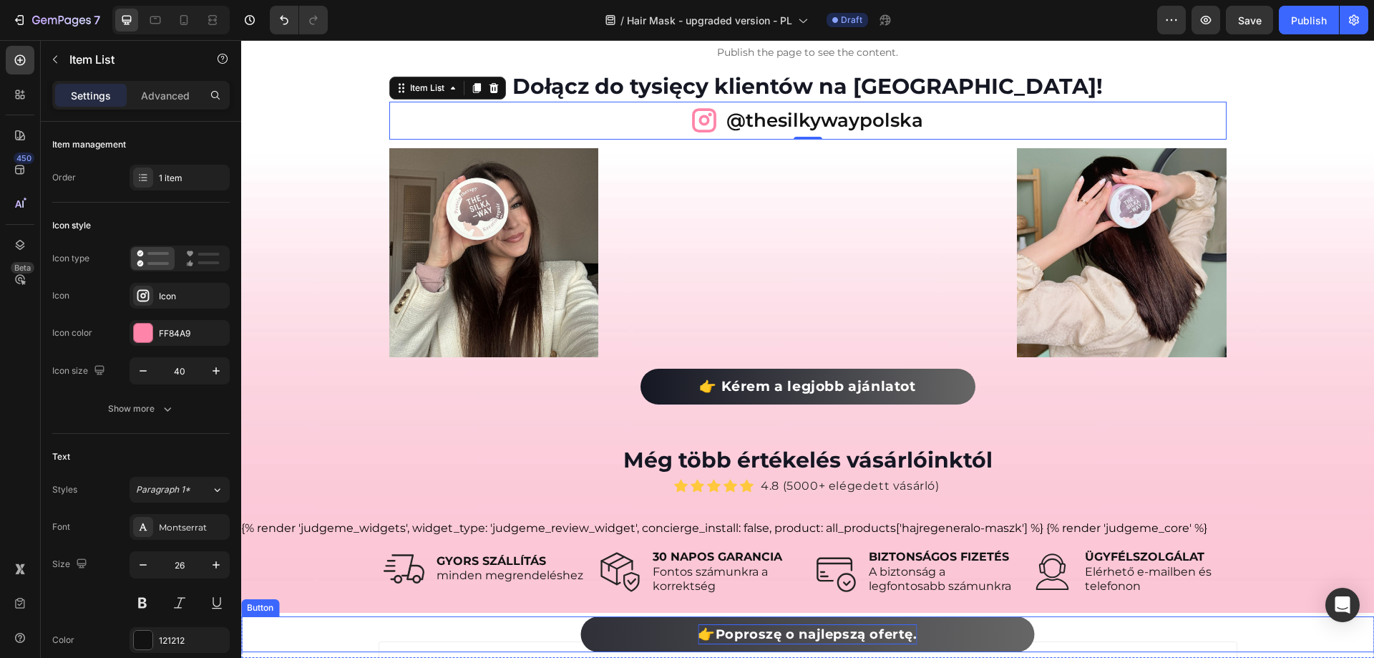
click at [827, 636] on strong "Poproszę o najlepszą ofertę." at bounding box center [817, 634] width 202 height 16
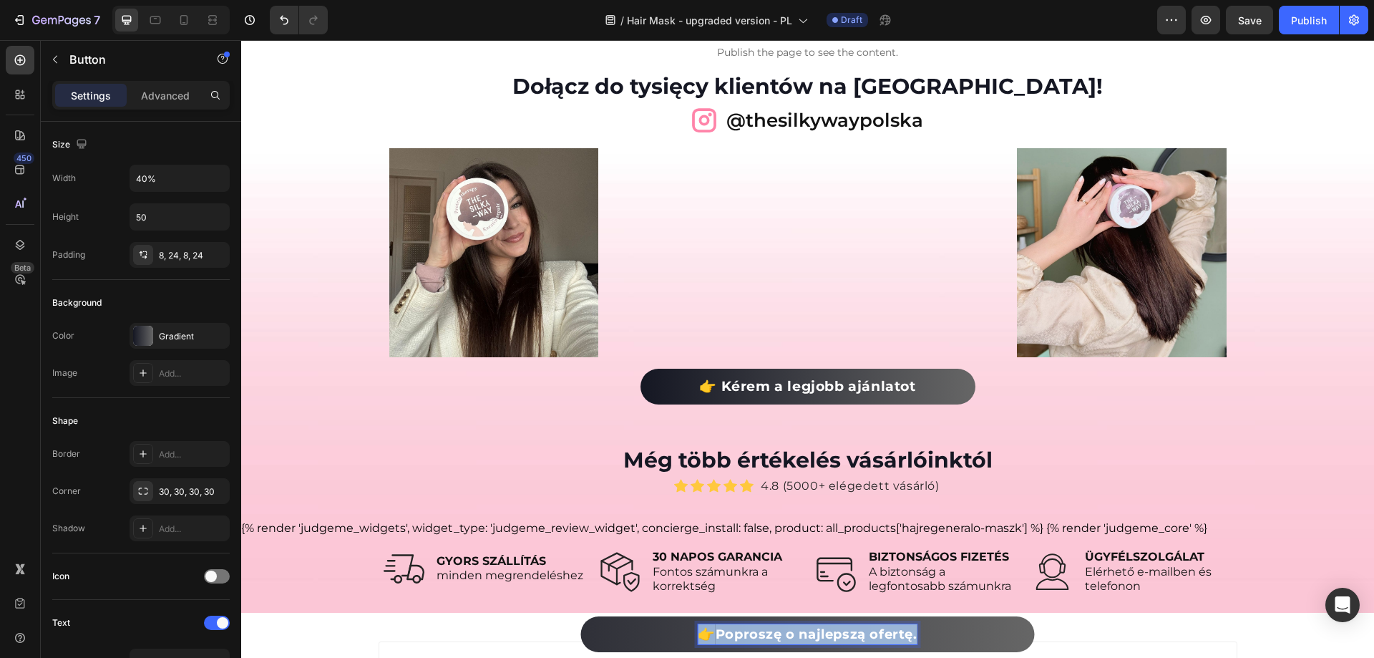
click at [827, 636] on strong "Poproszę o najlepszą ofertę." at bounding box center [817, 634] width 202 height 16
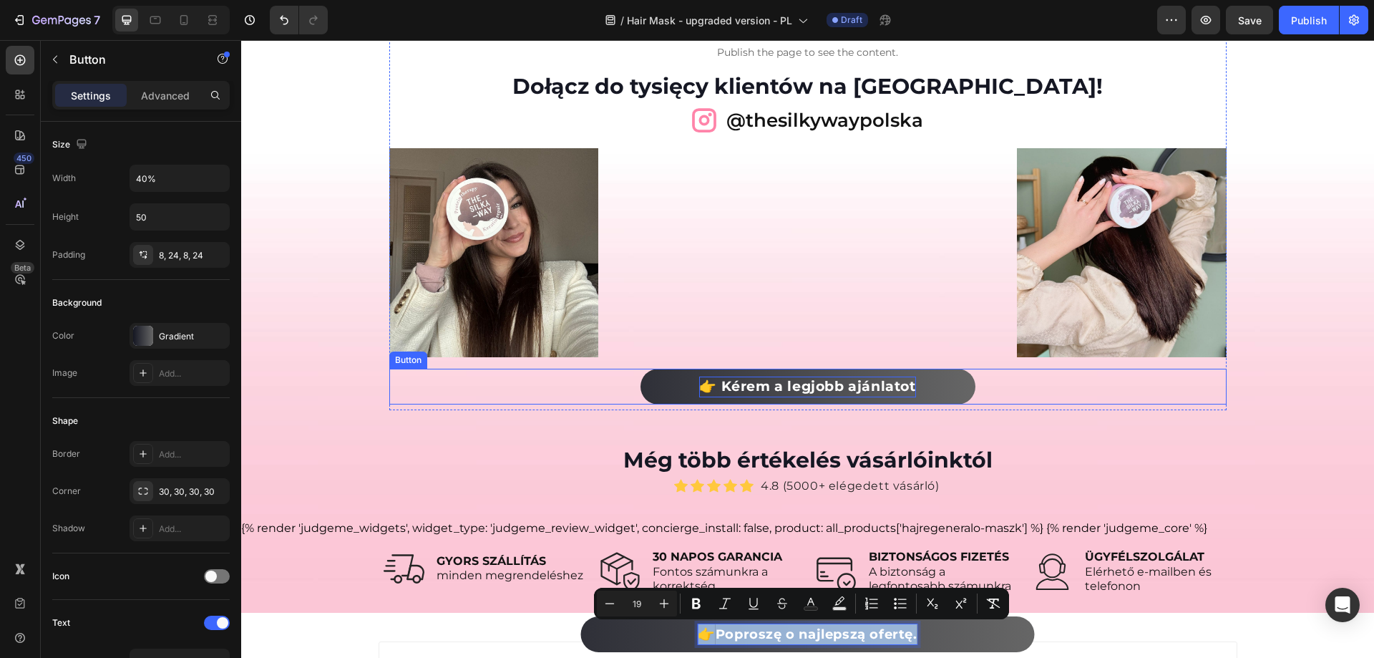
click at [790, 384] on strong "👉 Kérem a legjobb ajánlatot" at bounding box center [807, 386] width 216 height 16
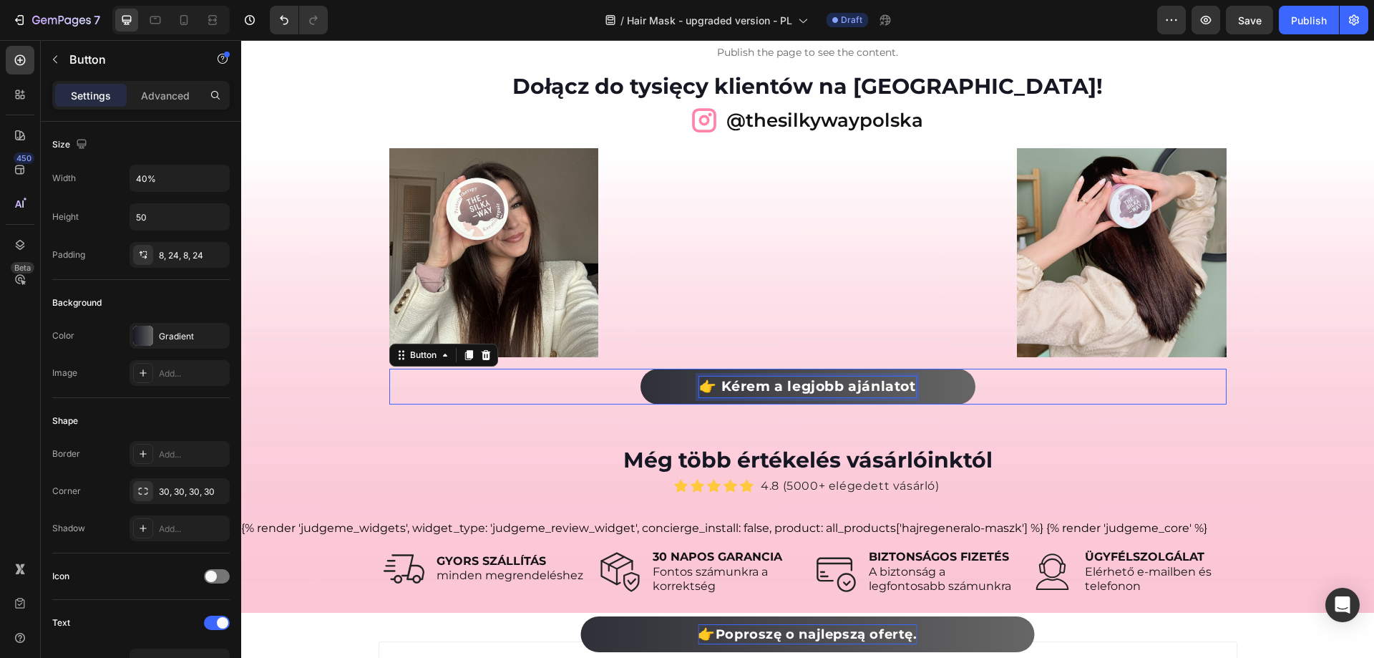
click at [790, 384] on strong "👉 Kérem a legjobb ajánlatot" at bounding box center [807, 386] width 216 height 16
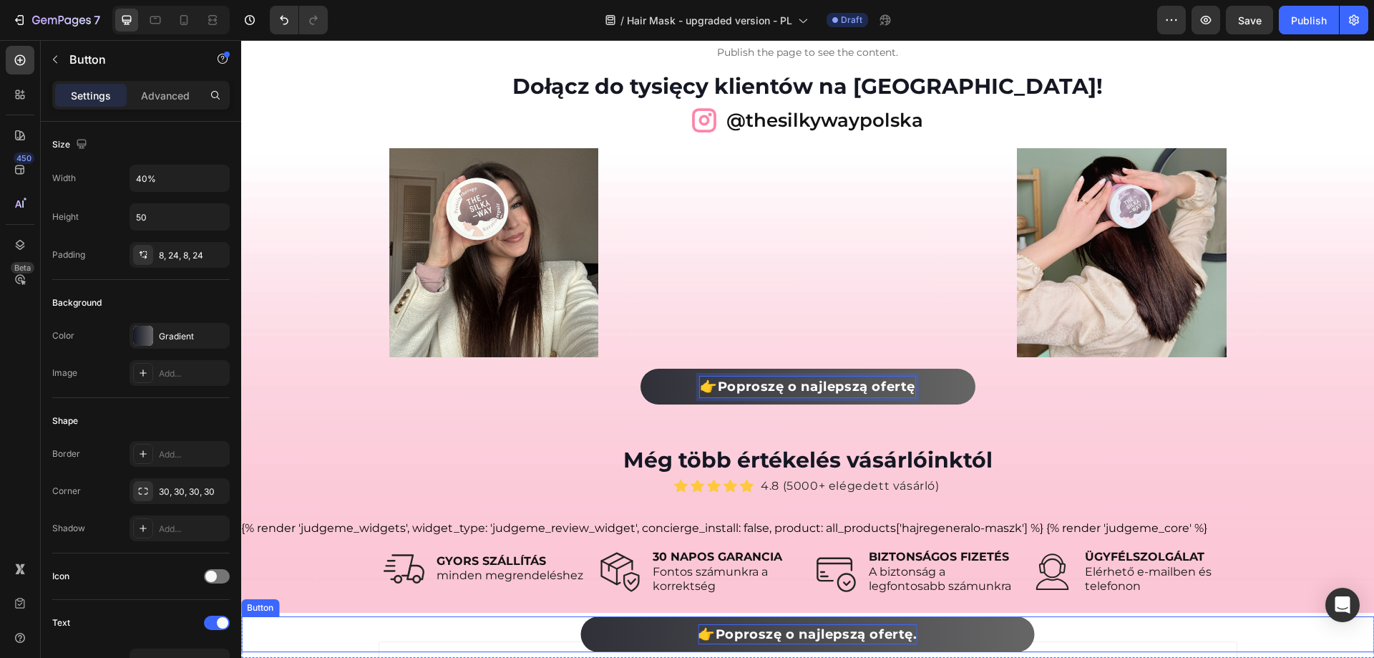
click at [918, 636] on link "👉 Poproszę o najlepszą ofertę." at bounding box center [807, 634] width 453 height 36
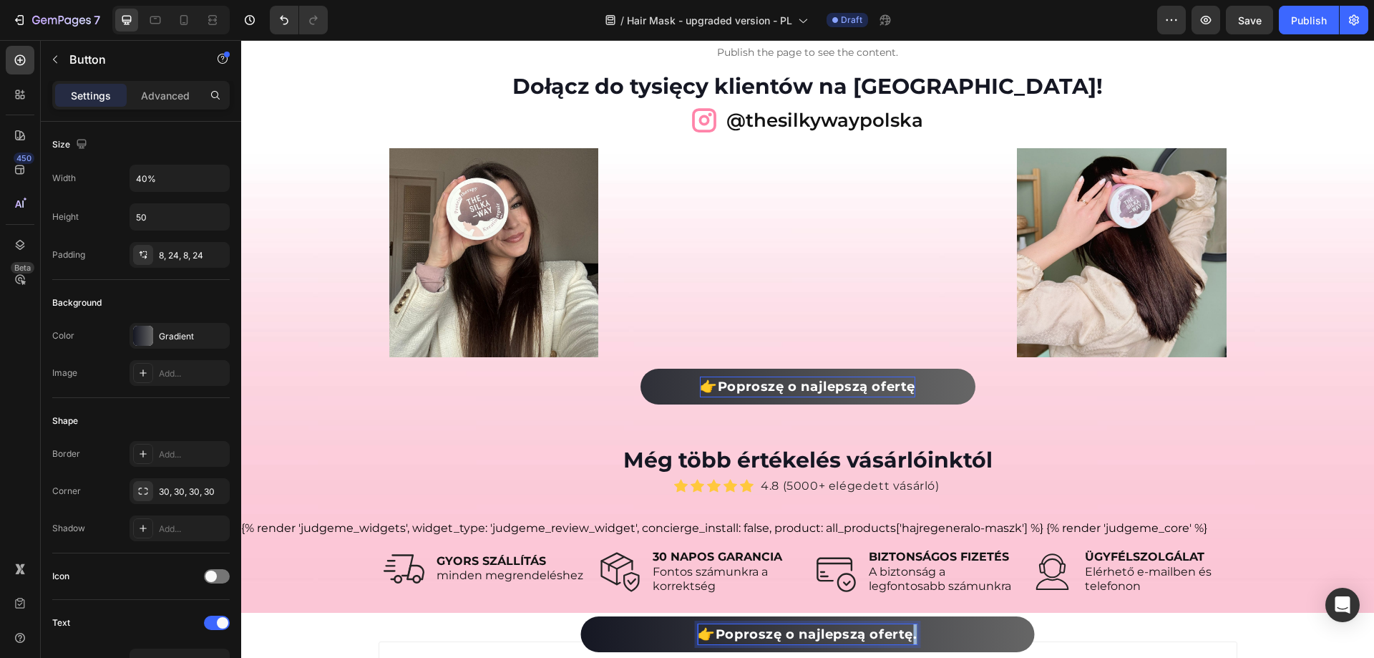
click at [912, 635] on strong "Poproszę o najlepszą ofertę." at bounding box center [817, 634] width 202 height 16
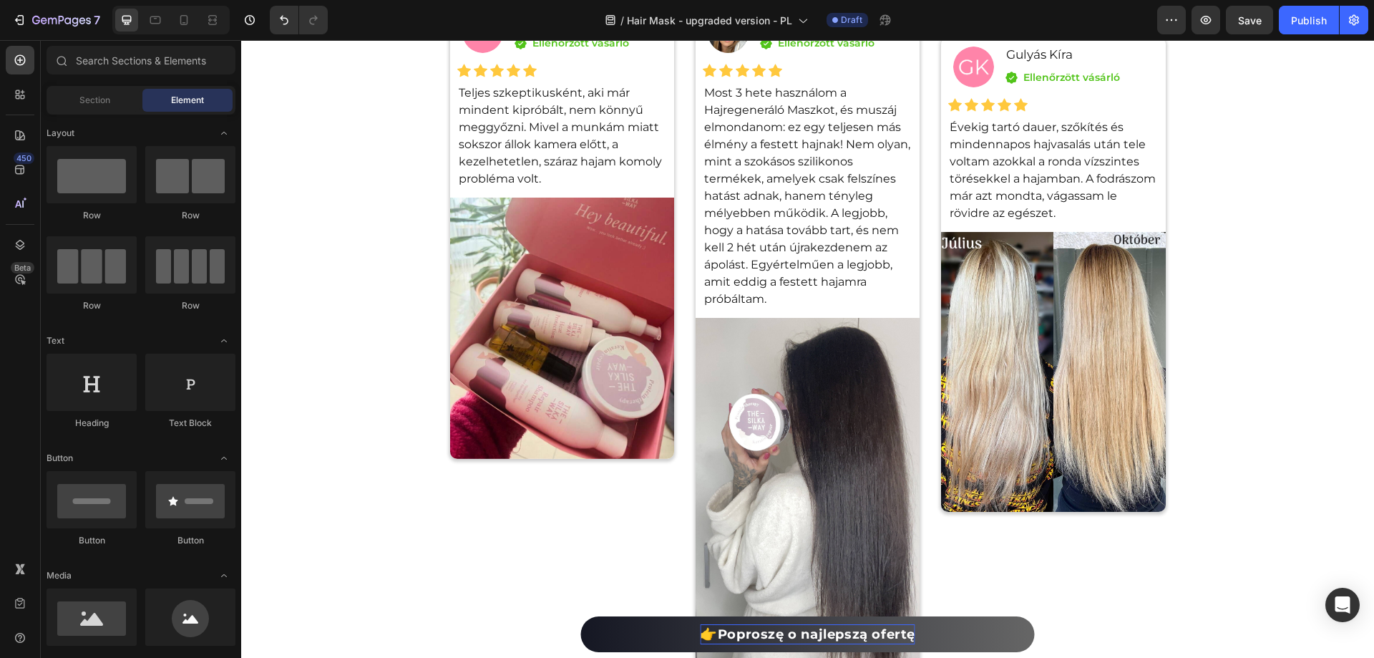
scroll to position [8811, 0]
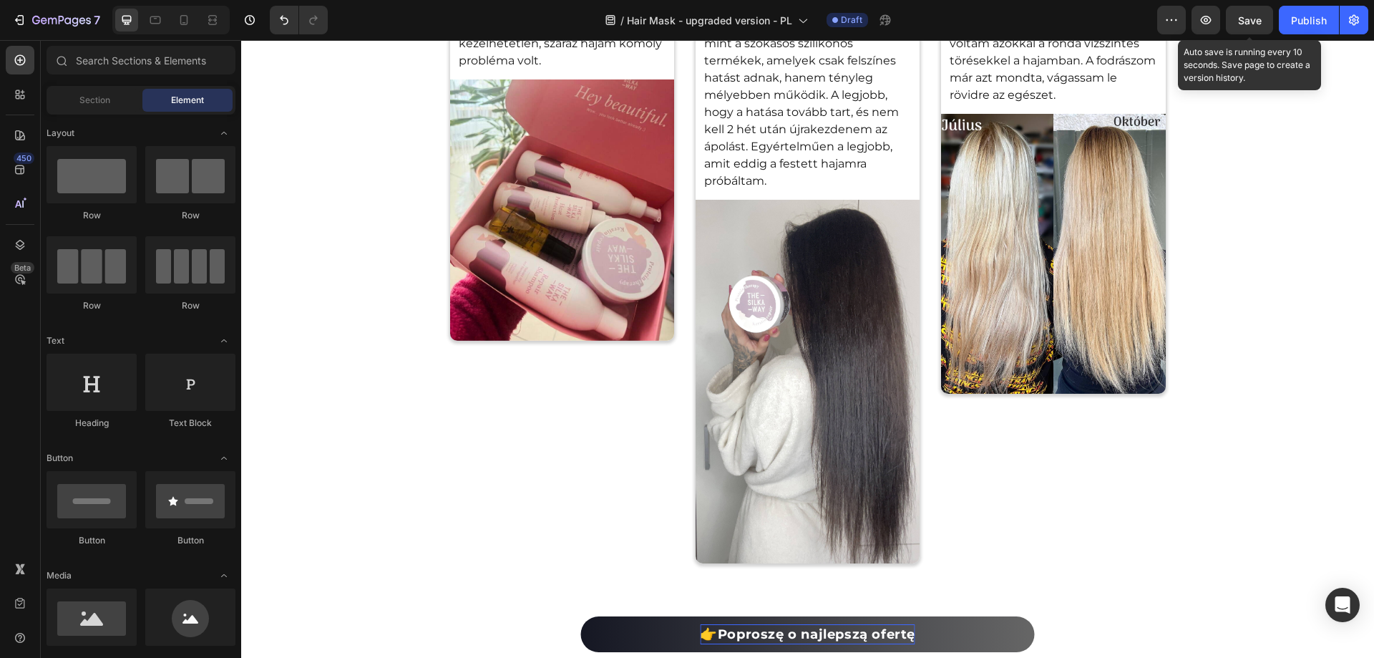
click at [1260, 14] on span "Save" at bounding box center [1250, 20] width 24 height 12
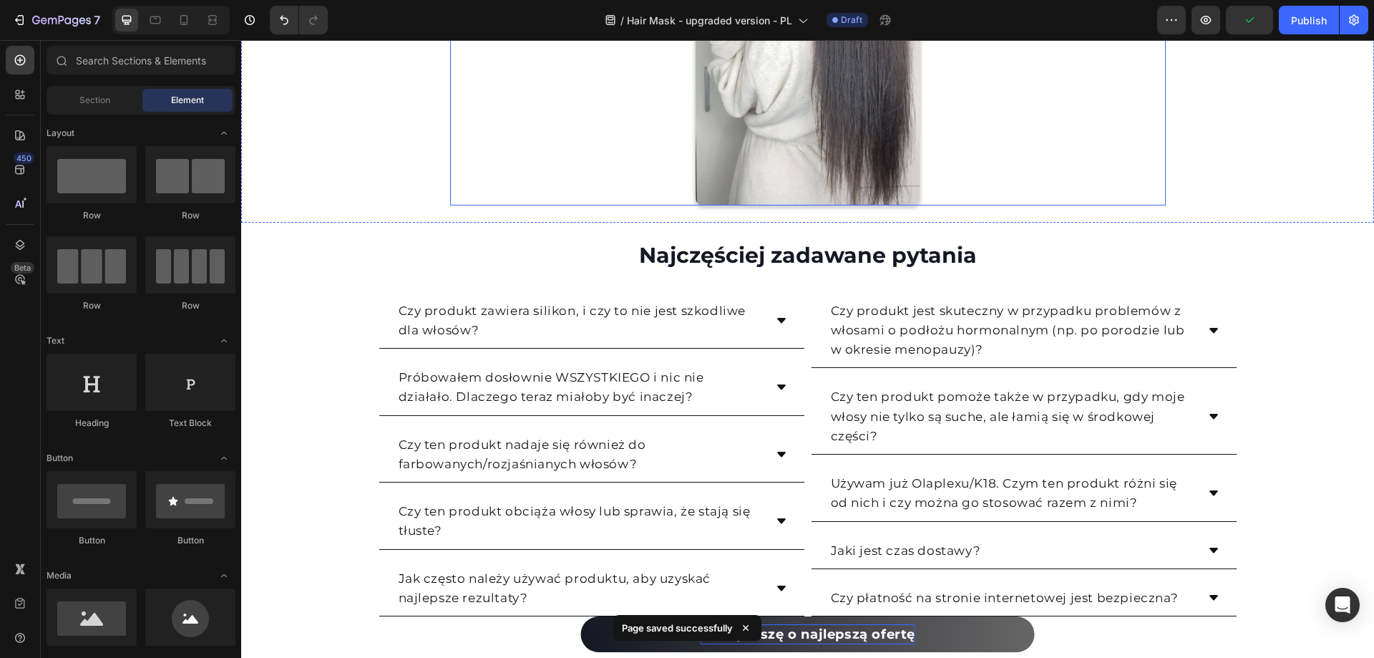
scroll to position [9241, 0]
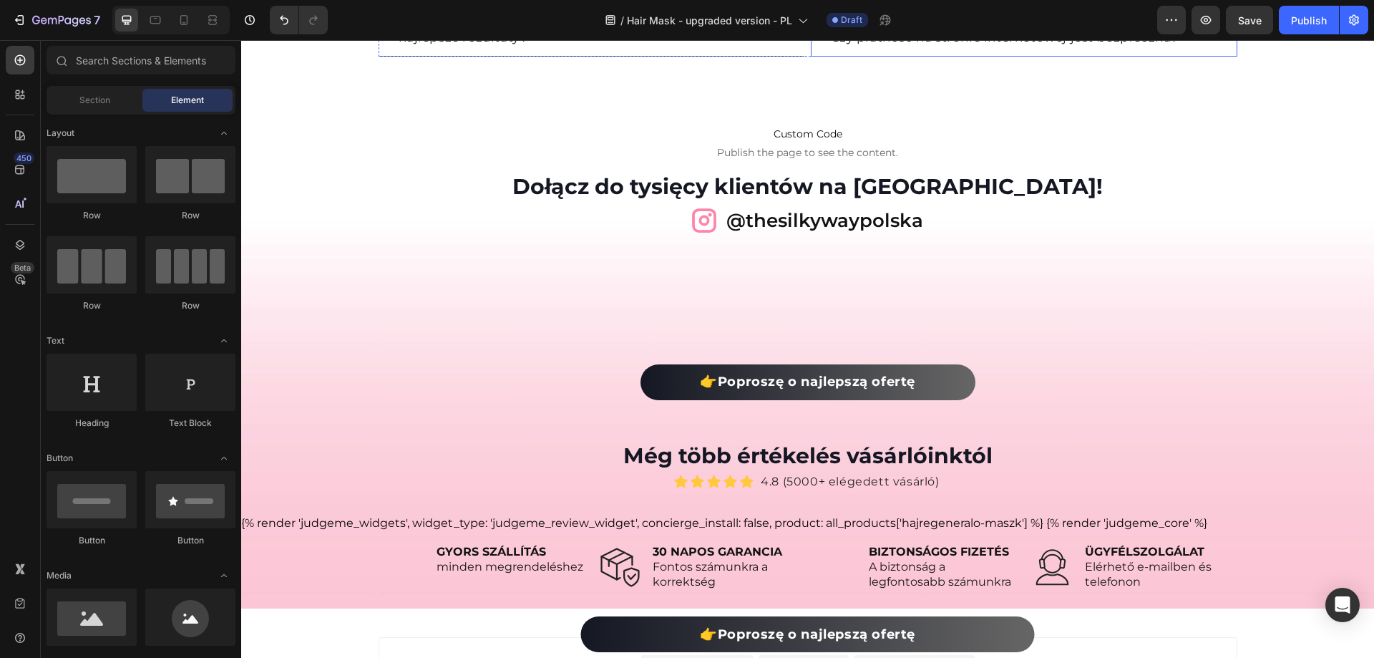
scroll to position [10243, 0]
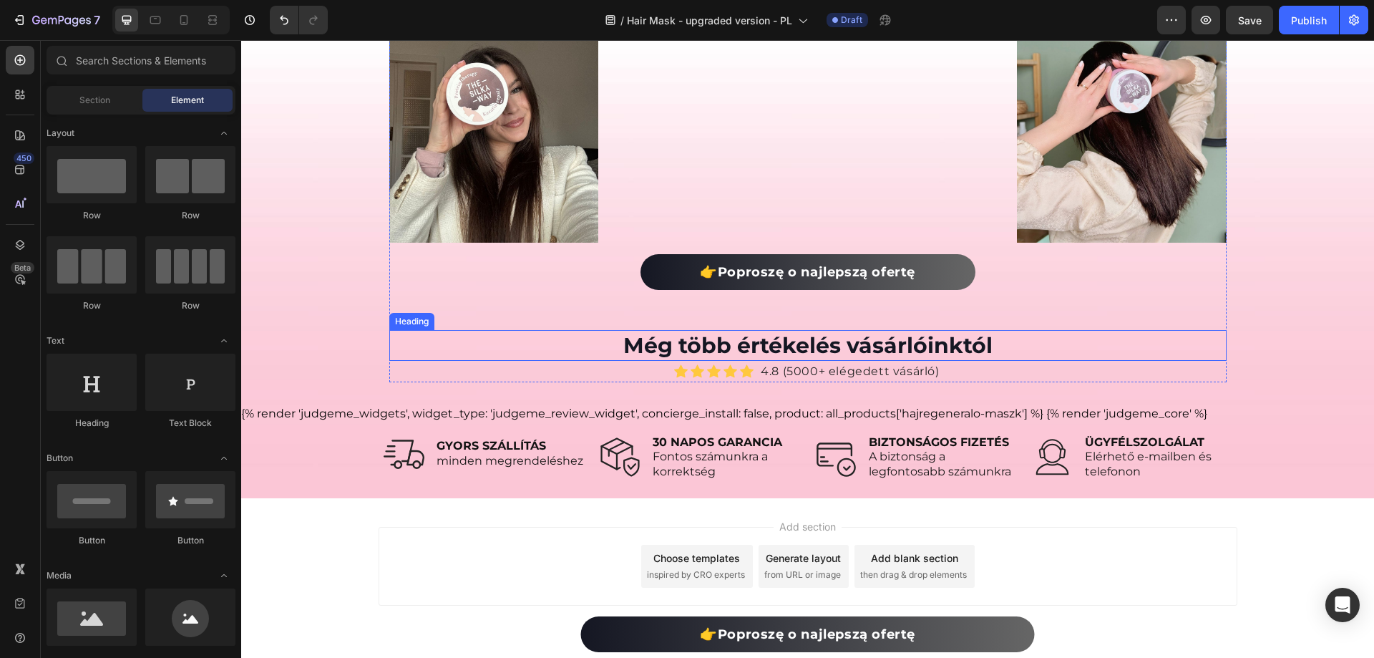
click at [704, 331] on h2 "Még több értékelés vásárlóinktól" at bounding box center [807, 345] width 837 height 31
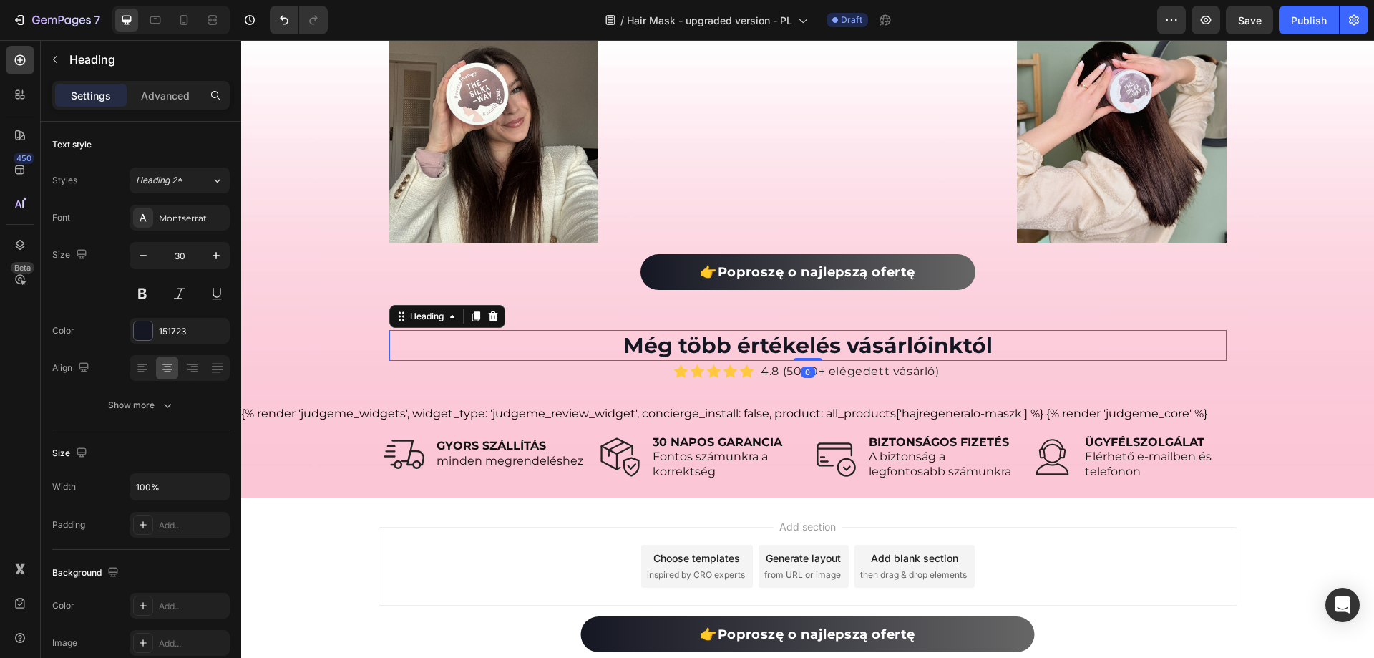
click at [702, 338] on h2 "Még több értékelés vásárlóinktól" at bounding box center [807, 345] width 837 height 31
click at [702, 338] on p "Még több értékelés vásárlóinktól" at bounding box center [808, 345] width 834 height 28
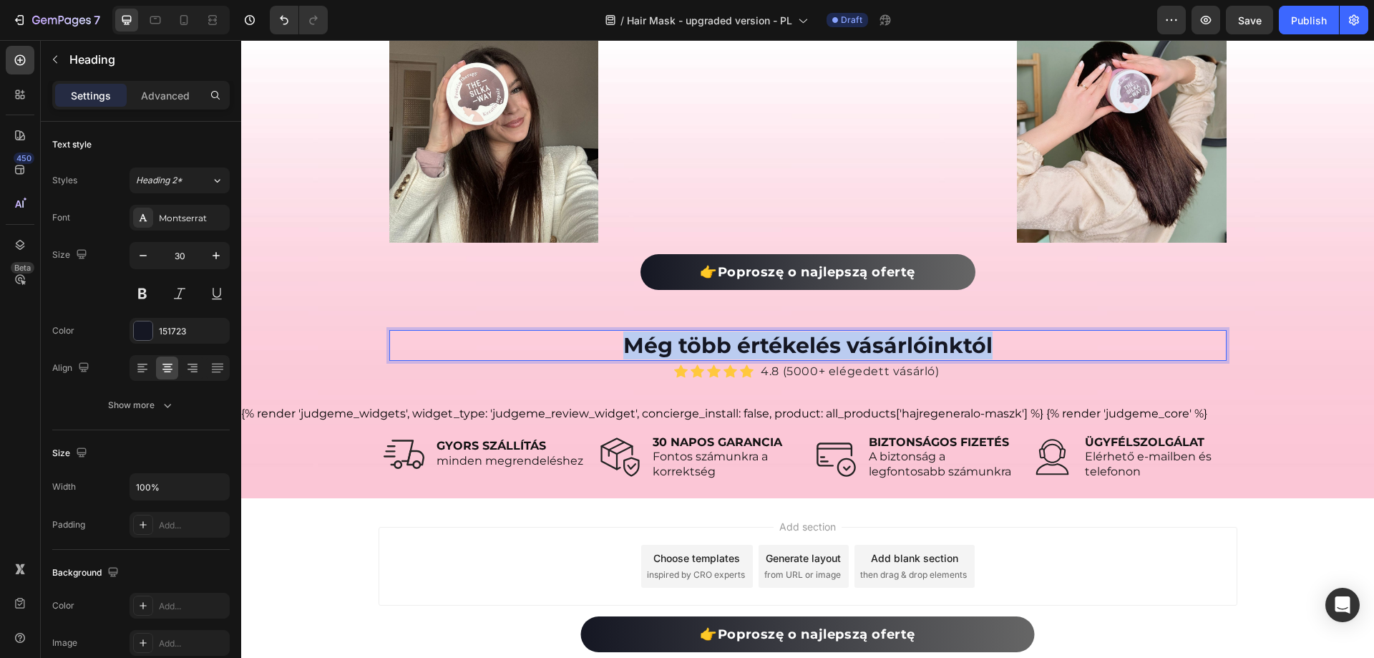
click at [702, 338] on p "Még több értékelés vásárlóinktól" at bounding box center [808, 345] width 834 height 28
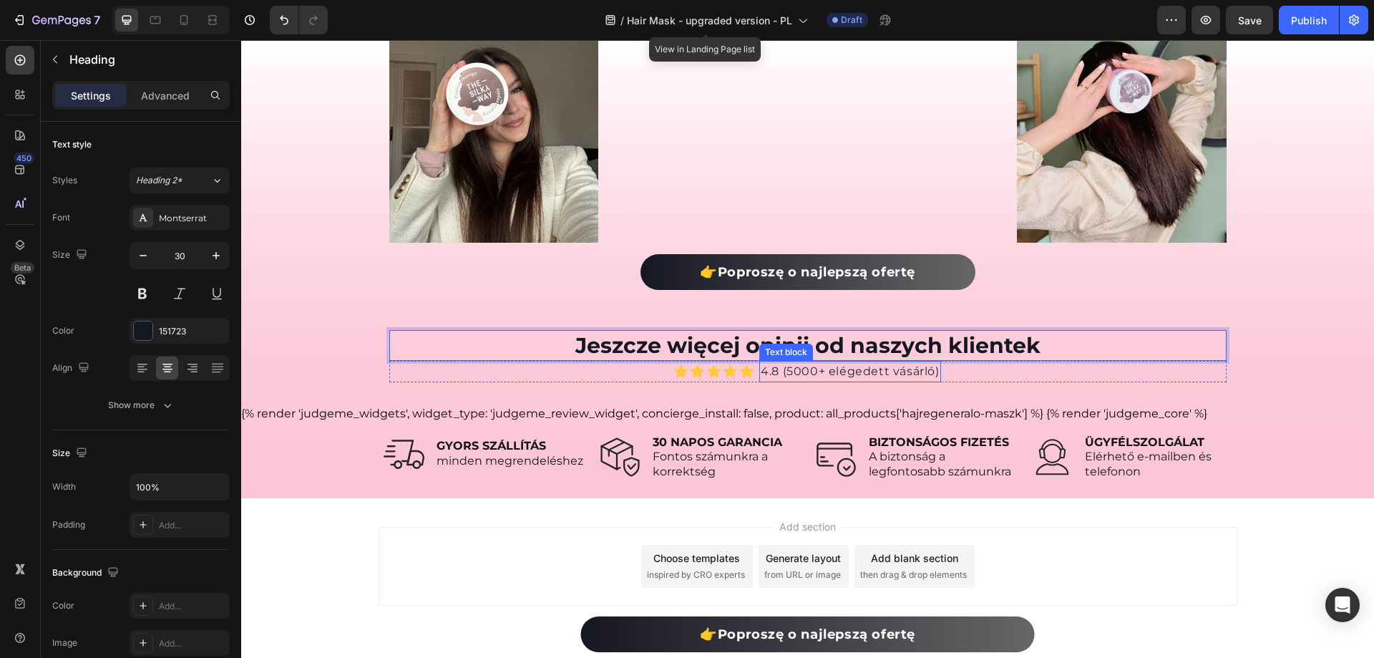
click at [804, 369] on p "4.8 (5000+ elégedett vásárló)" at bounding box center [850, 371] width 178 height 19
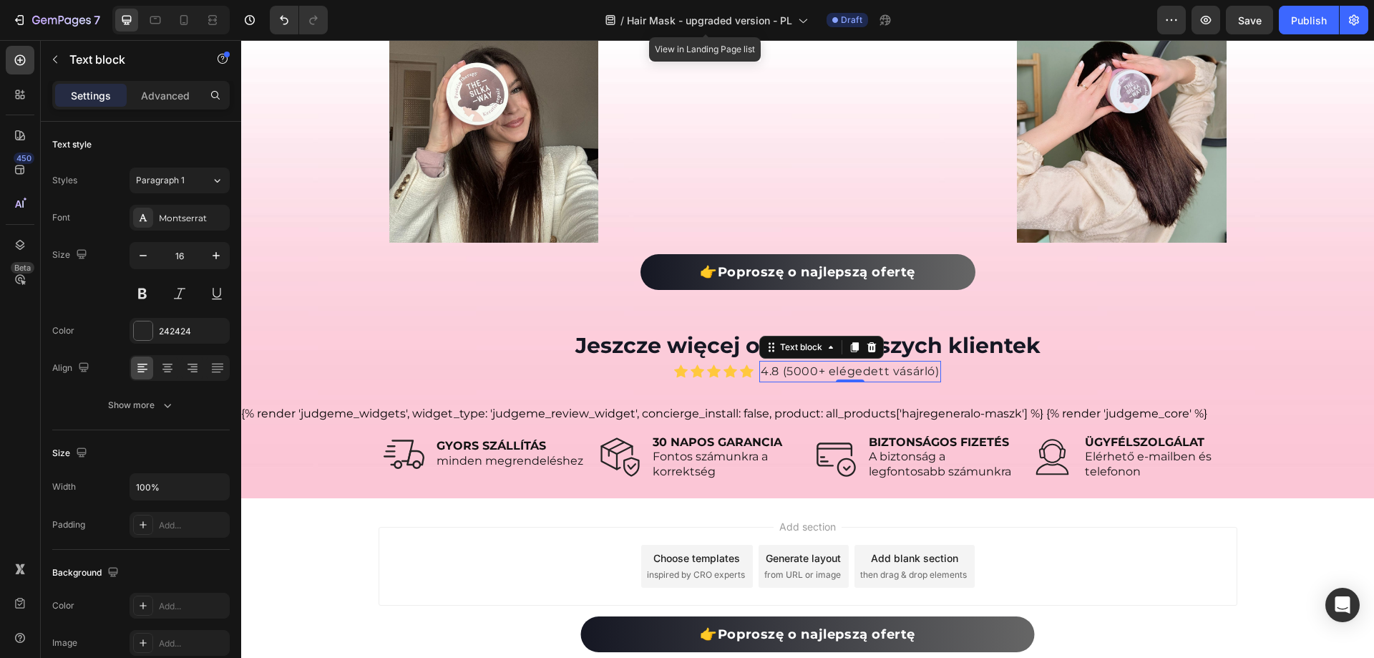
click at [787, 374] on p "4.8 (5000+ elégedett vásárló)" at bounding box center [850, 371] width 178 height 19
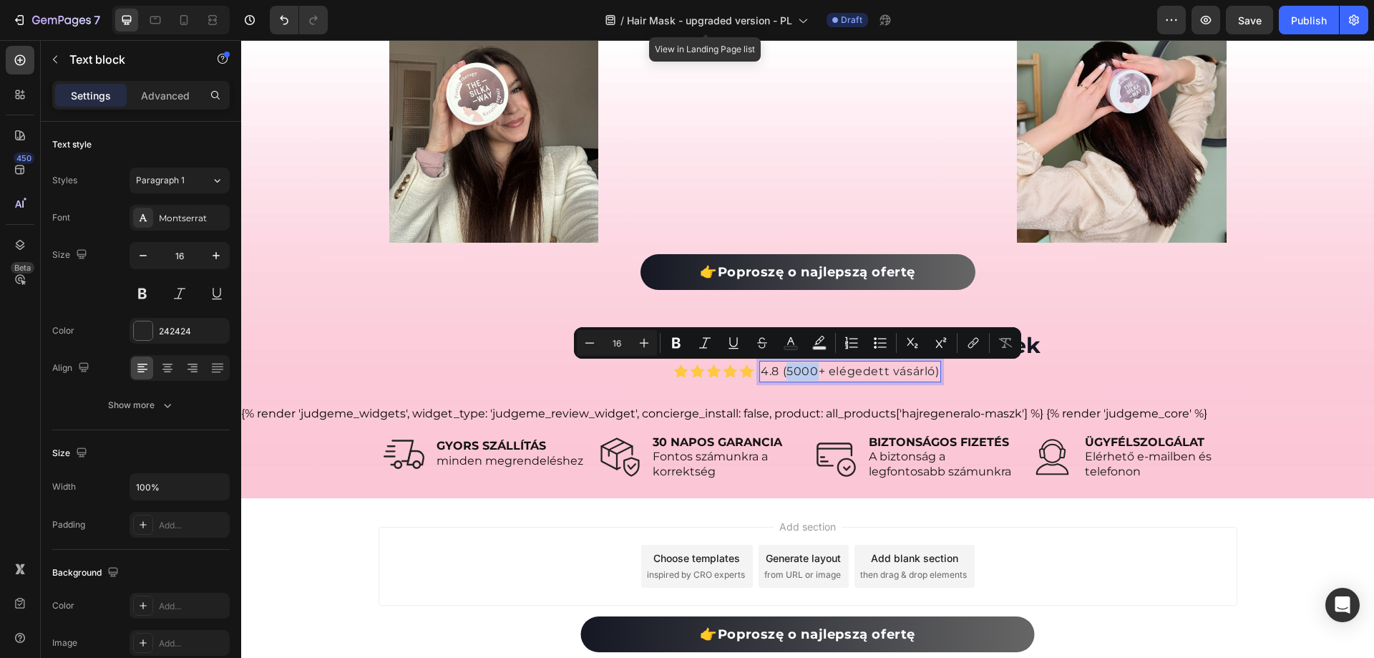
click at [785, 375] on p "4.8 (5000+ elégedett vásárló)" at bounding box center [850, 371] width 178 height 19
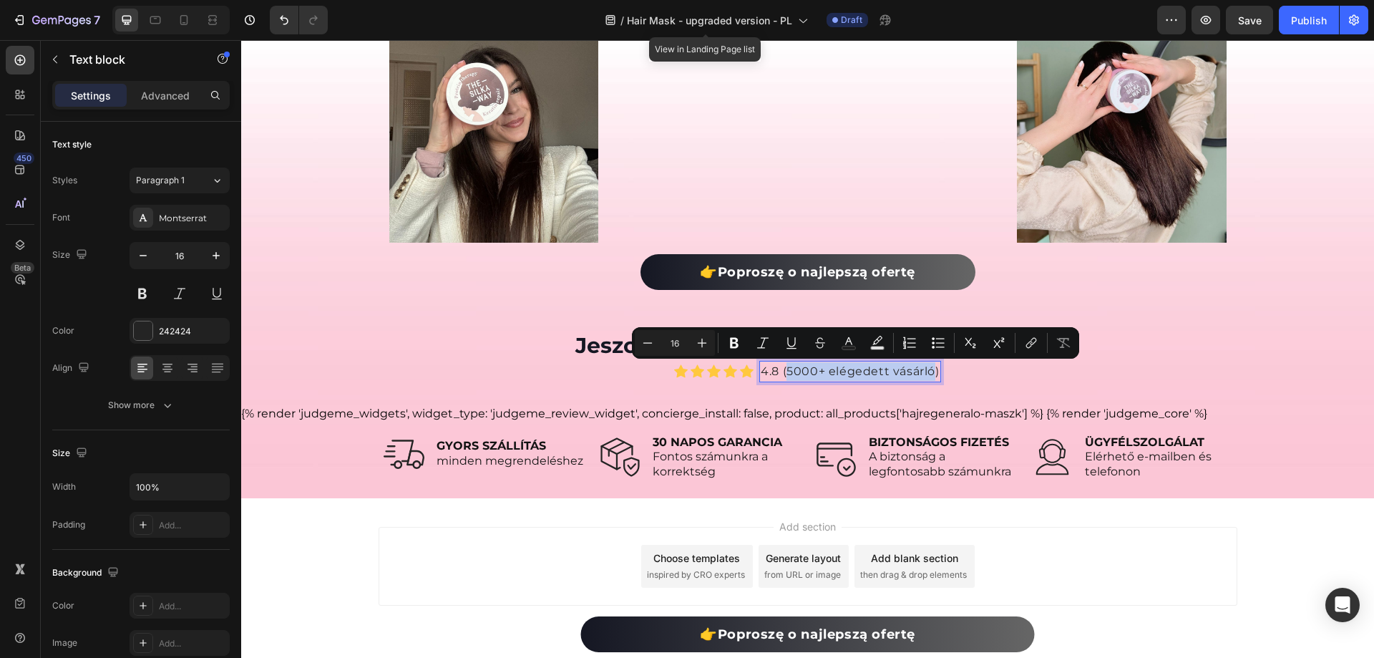
drag, startPoint x: 784, startPoint y: 374, endPoint x: 930, endPoint y: 378, distance: 146.8
click at [930, 378] on p "4.8 (5000+ elégedett vásárló)" at bounding box center [850, 371] width 178 height 19
drag, startPoint x: 749, startPoint y: 371, endPoint x: 964, endPoint y: 376, distance: 214.8
click at [964, 376] on span "ponad 5000 zadowolonych klientów" at bounding box center [861, 371] width 223 height 14
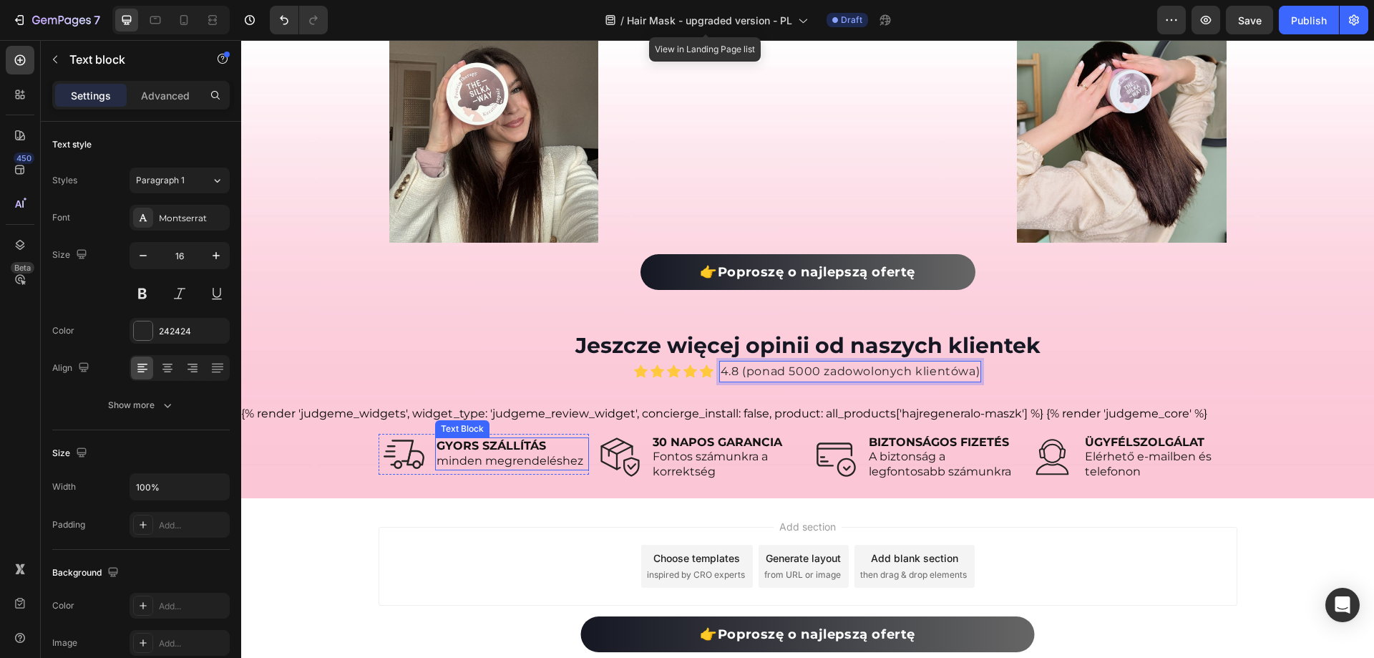
click at [472, 440] on strong "GYORS SZÁLLÍTÁS" at bounding box center [491, 446] width 109 height 14
click at [510, 460] on span "minden megrendeléshez" at bounding box center [510, 461] width 147 height 14
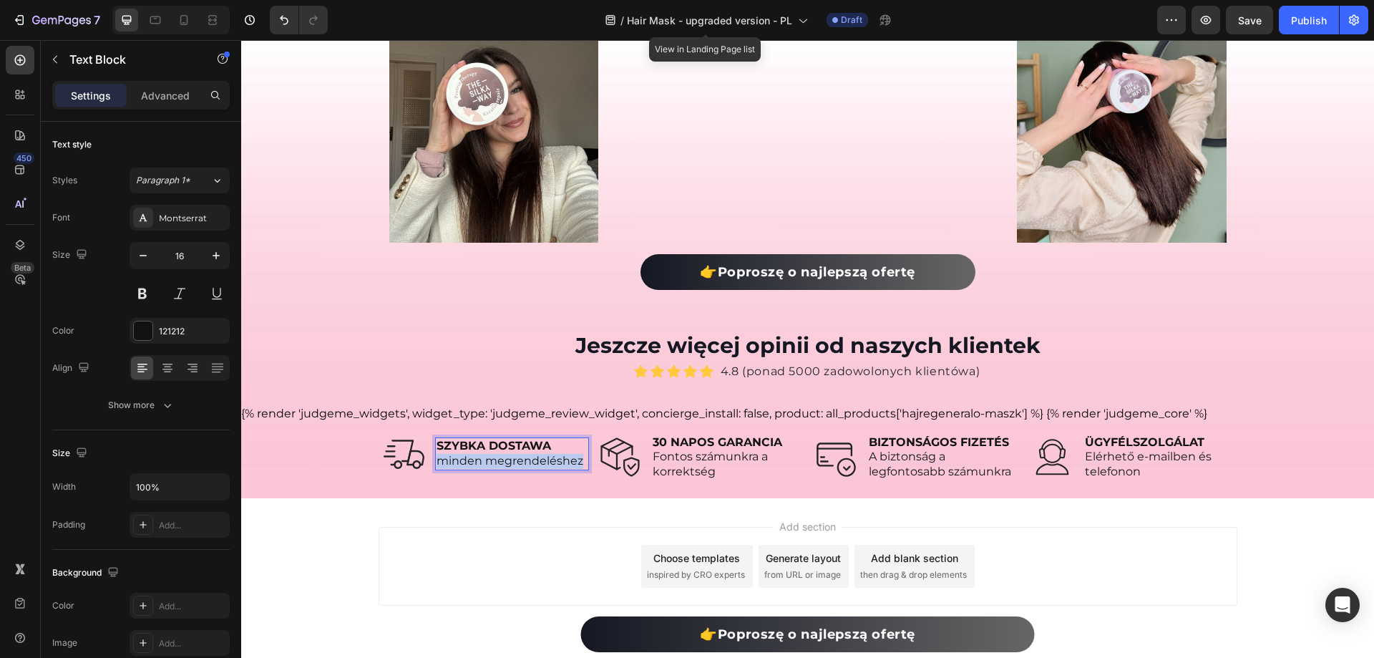
click at [510, 460] on span "minden megrendeléshez" at bounding box center [510, 461] width 147 height 14
click at [723, 439] on strong "30 NAPOS GARANCIA" at bounding box center [718, 442] width 130 height 14
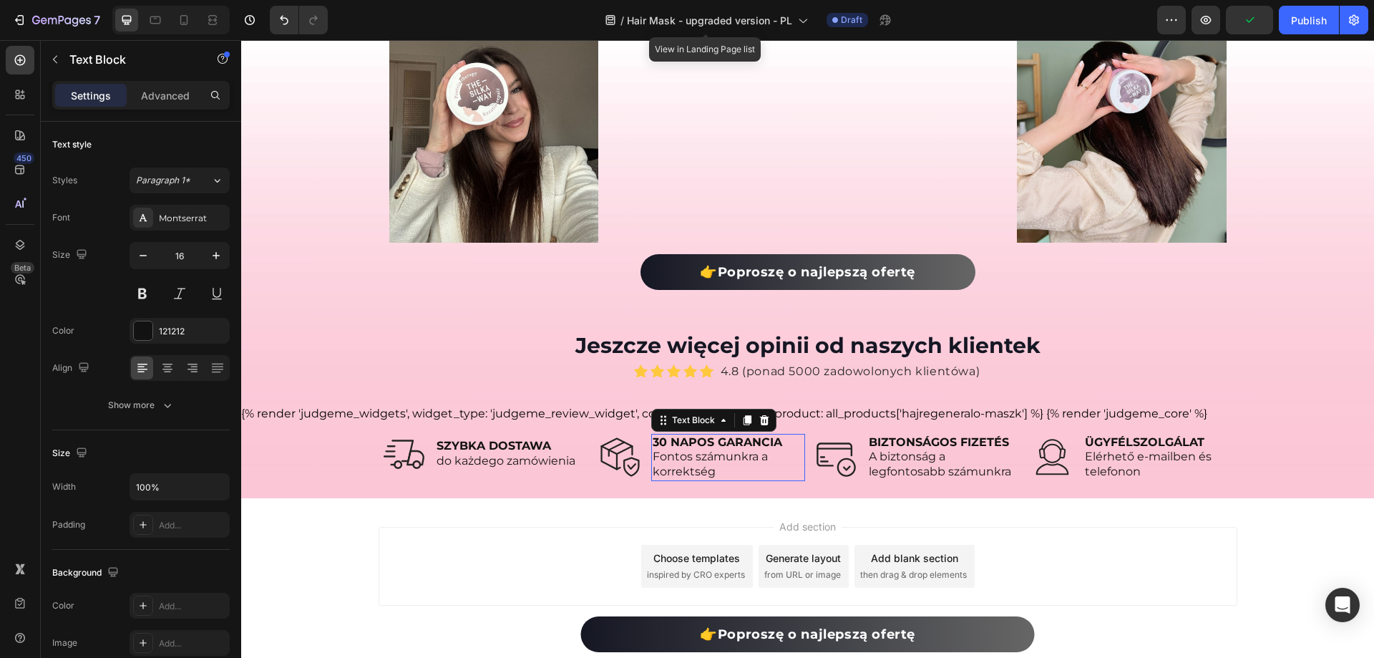
click at [723, 439] on strong "30 NAPOS GARANCIA" at bounding box center [718, 442] width 130 height 14
click at [703, 443] on strong "DARMOWY ZWROT" at bounding box center [713, 442] width 120 height 14
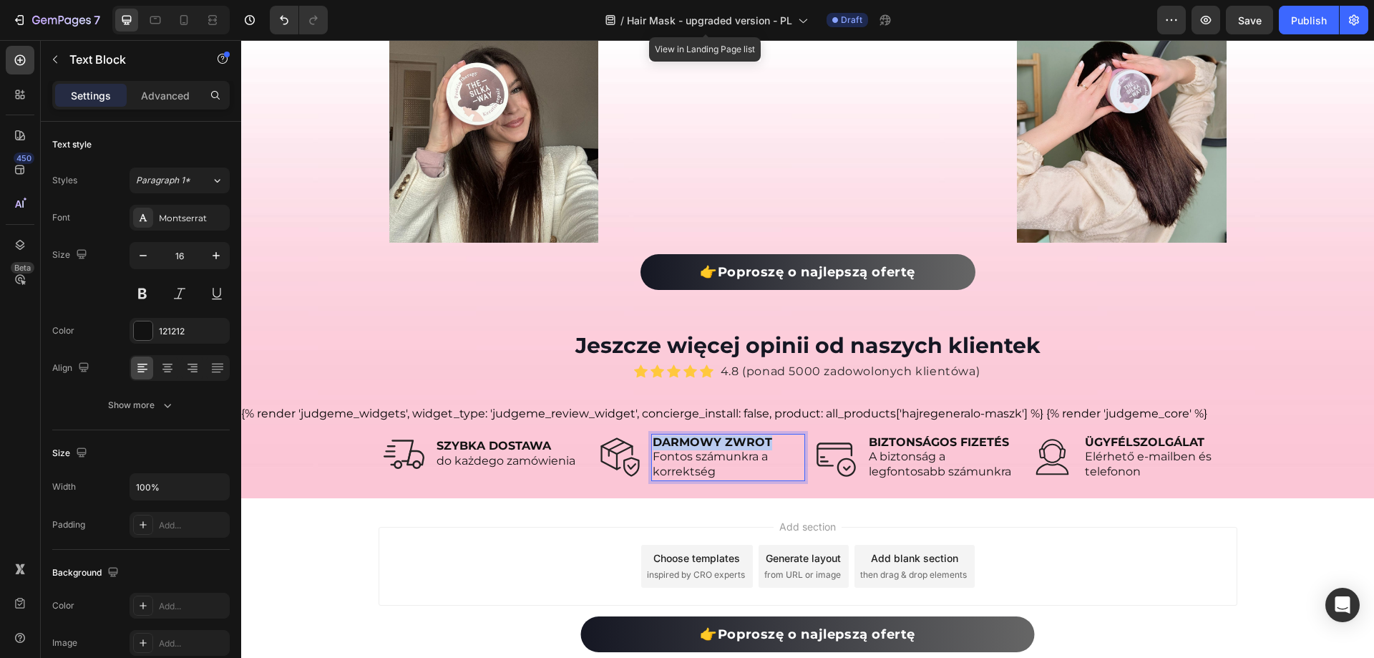
copy strong "DARMOWY ZWROT"
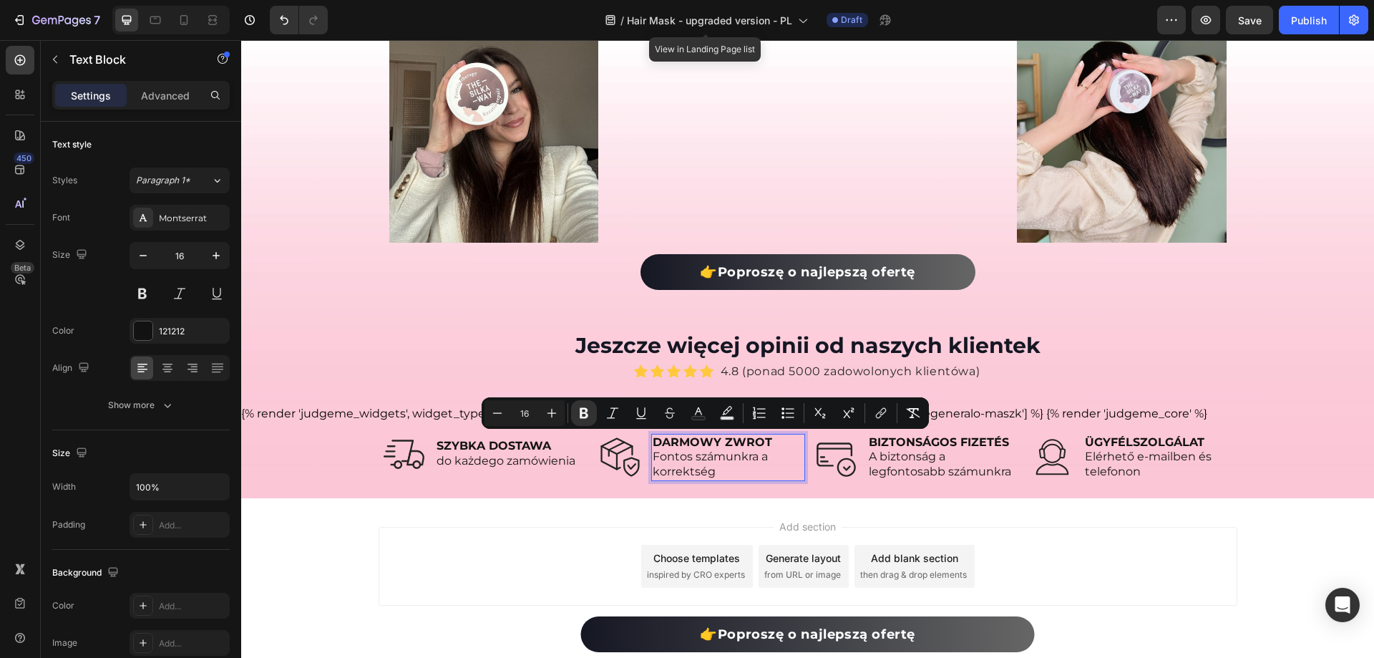
click at [681, 474] on span "Fontos számunkra a korrektség" at bounding box center [710, 463] width 115 height 29
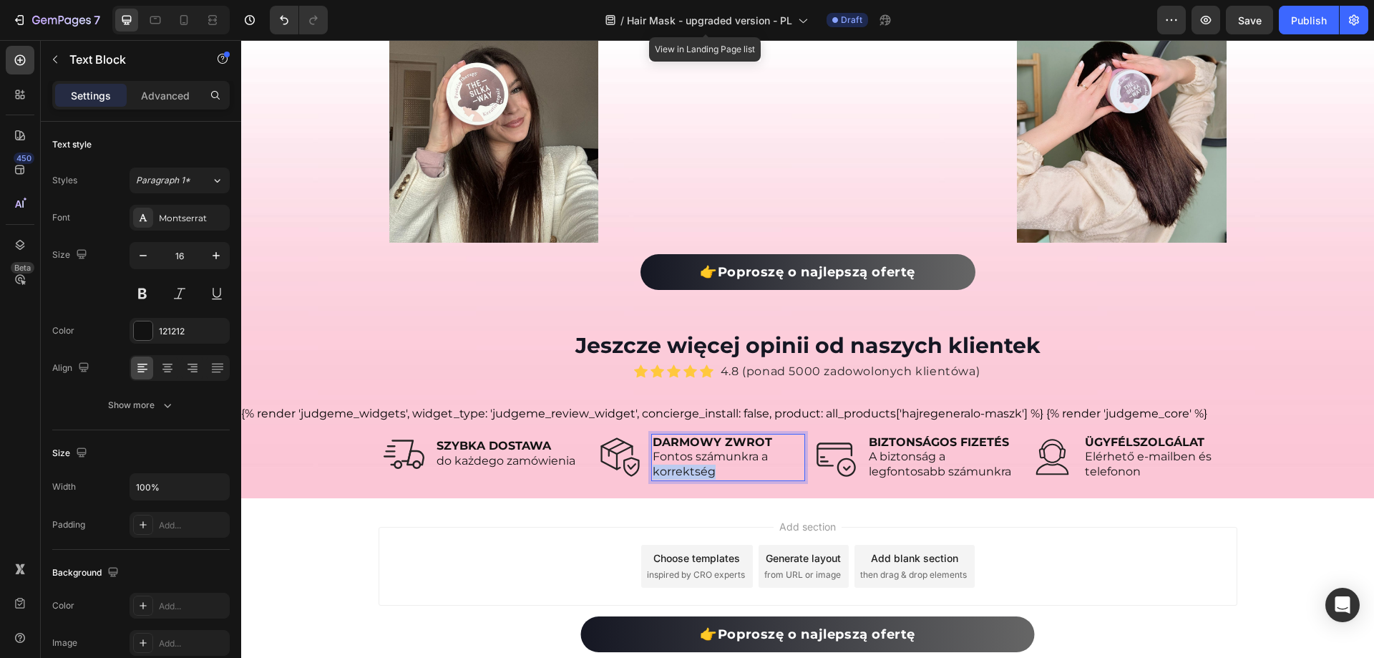
click at [681, 474] on span "Fontos számunkra a korrektség" at bounding box center [710, 463] width 115 height 29
click at [905, 441] on strong "BIZTONSÁGOS FIZETÉS" at bounding box center [939, 442] width 140 height 14
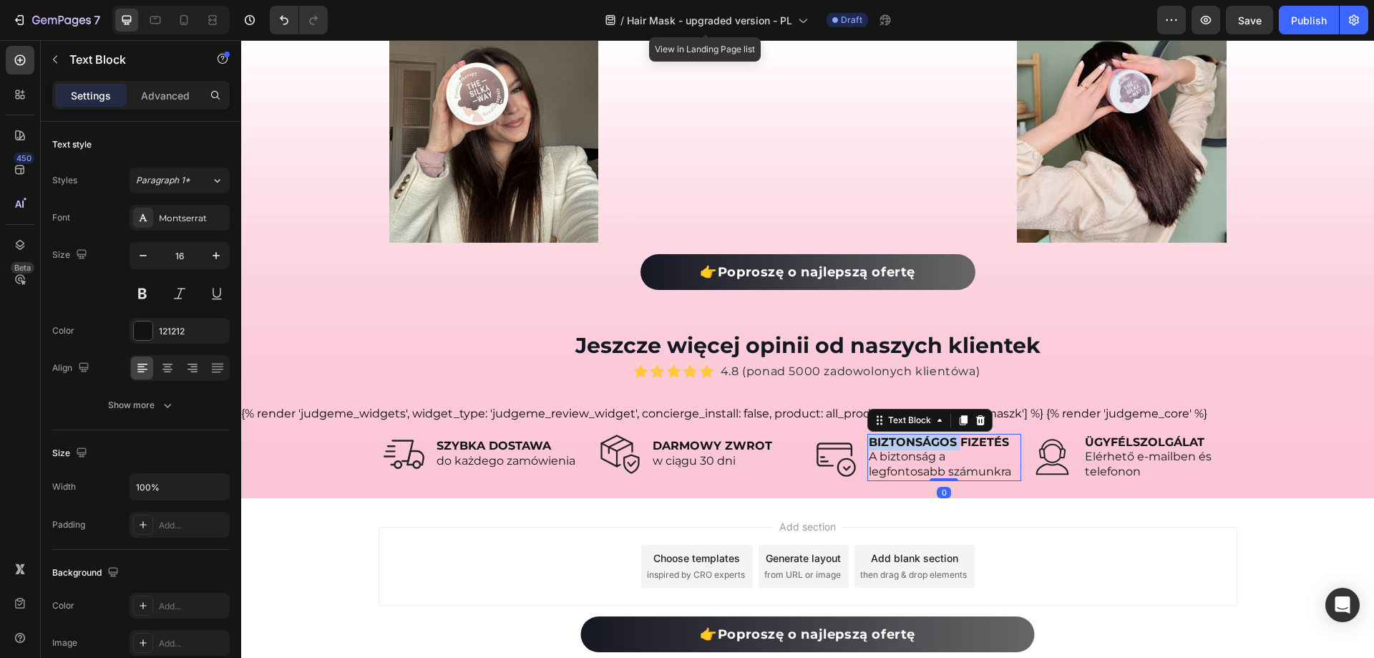
click at [905, 441] on strong "BIZTONSÁGOS FIZETÉS" at bounding box center [939, 442] width 140 height 14
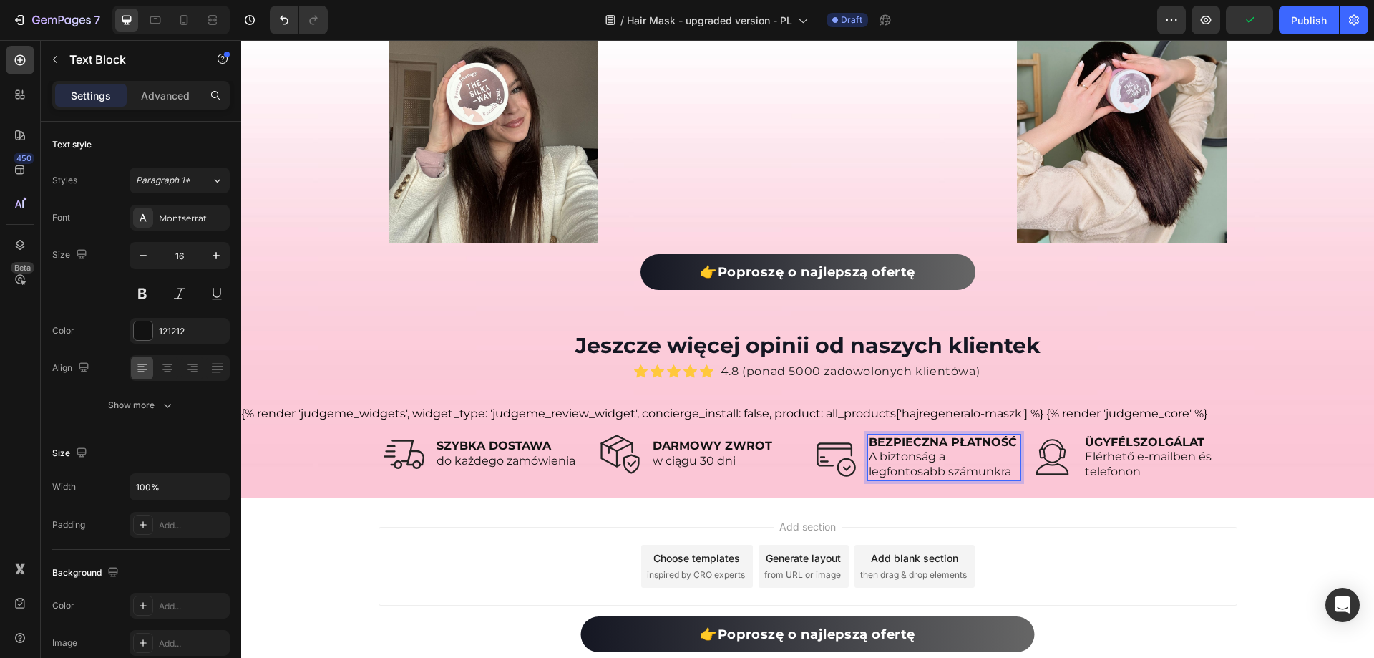
click at [900, 454] on span "A biztonság a" at bounding box center [907, 456] width 77 height 14
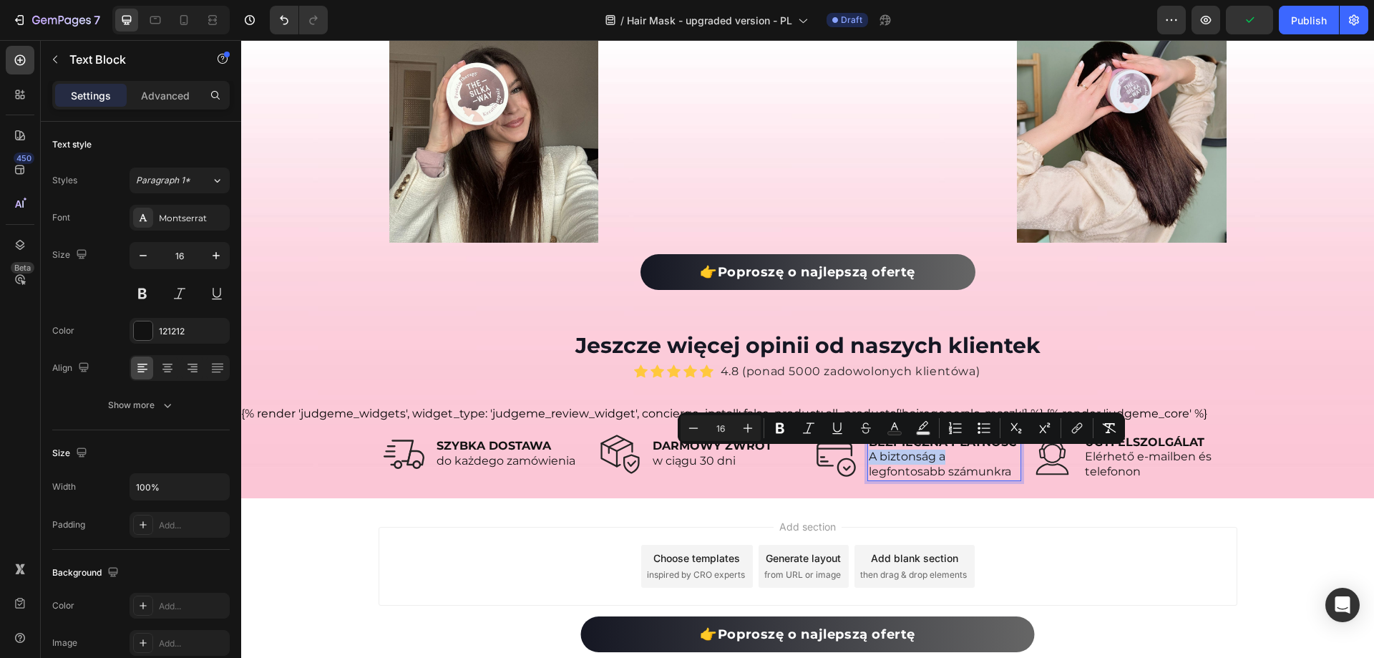
click at [912, 463] on span "A biztonság a" at bounding box center [907, 456] width 77 height 14
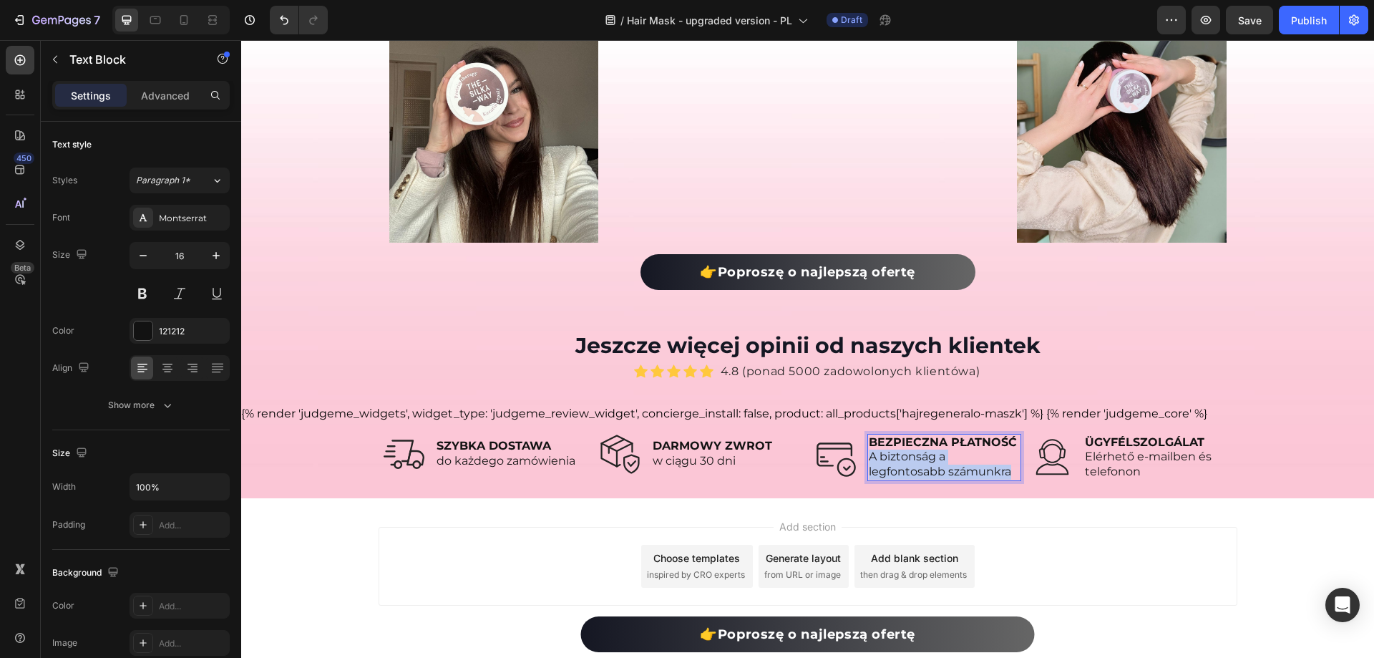
drag, startPoint x: 1007, startPoint y: 468, endPoint x: 865, endPoint y: 459, distance: 142.7
click at [867, 459] on div "BEZPIECZNA PŁATNOŚĆ A biztonság a legfontosabb számunkra" at bounding box center [944, 457] width 154 height 47
click at [1129, 430] on div "Text Block" at bounding box center [1111, 425] width 54 height 17
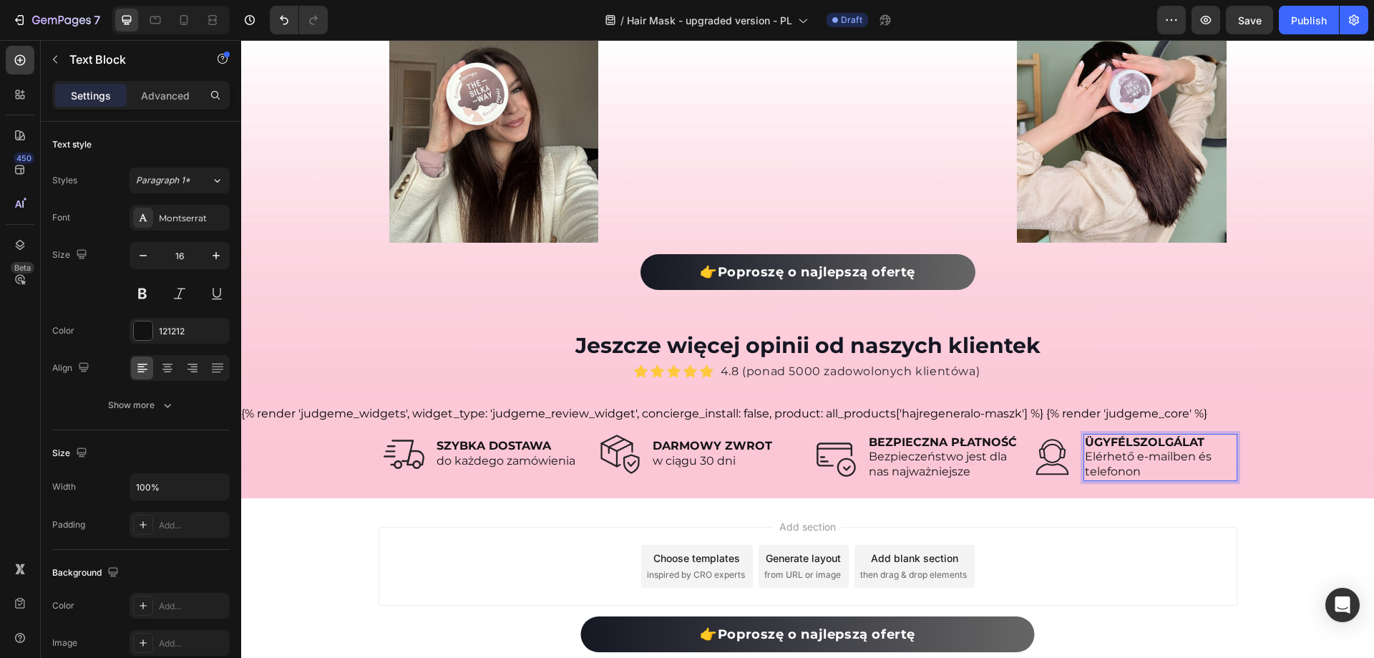
click at [1131, 442] on strong "ÜGYFÉLSZOLGÁLAT" at bounding box center [1145, 442] width 120 height 14
click at [1135, 464] on p "Elérhető e-mailben és" at bounding box center [1160, 456] width 151 height 15
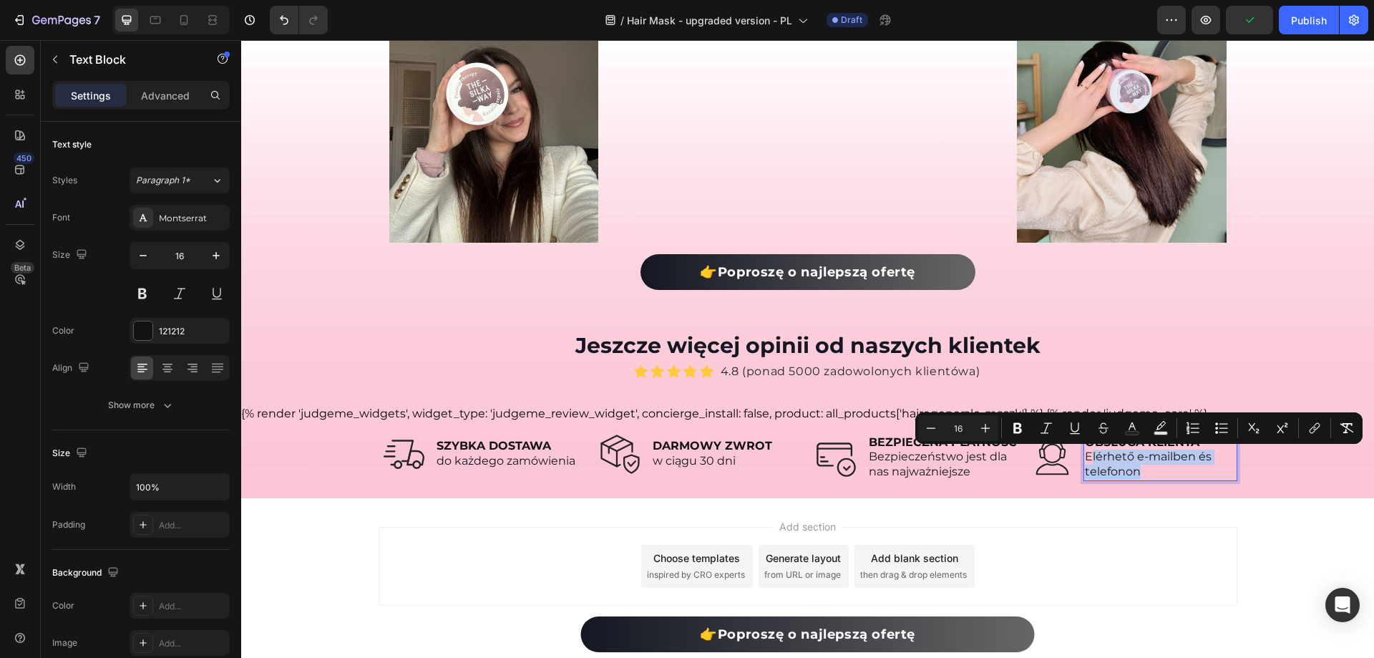
drag, startPoint x: 1146, startPoint y: 469, endPoint x: 1084, endPoint y: 454, distance: 64.1
click at [1084, 454] on div "OBSŁUGA KLIENTA Elérhető e-mailben és telefonon" at bounding box center [1161, 457] width 154 height 47
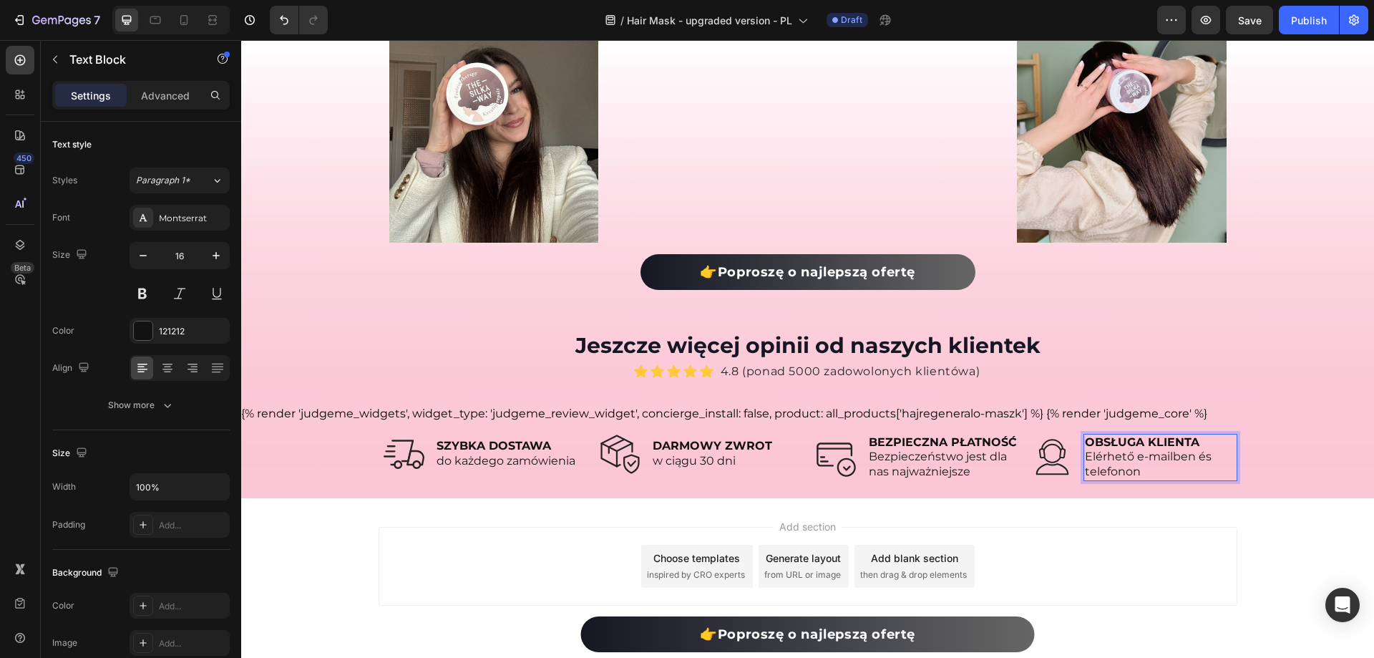
click at [1085, 454] on span "Elérhető e-mailben és" at bounding box center [1148, 456] width 127 height 14
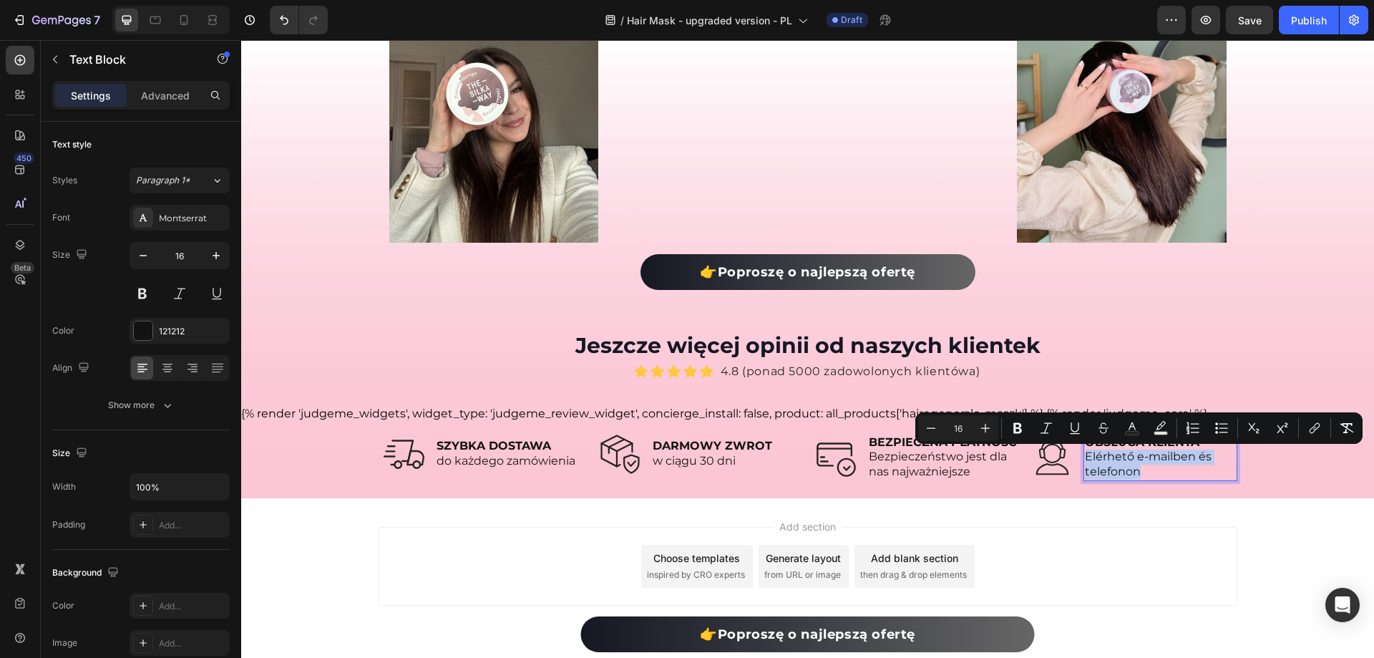
drag, startPoint x: 1081, startPoint y: 454, endPoint x: 1145, endPoint y: 472, distance: 66.8
click at [1145, 472] on div "OBSŁUGA KLIENTA Elérhető e-mailben és telefonon" at bounding box center [1161, 457] width 154 height 47
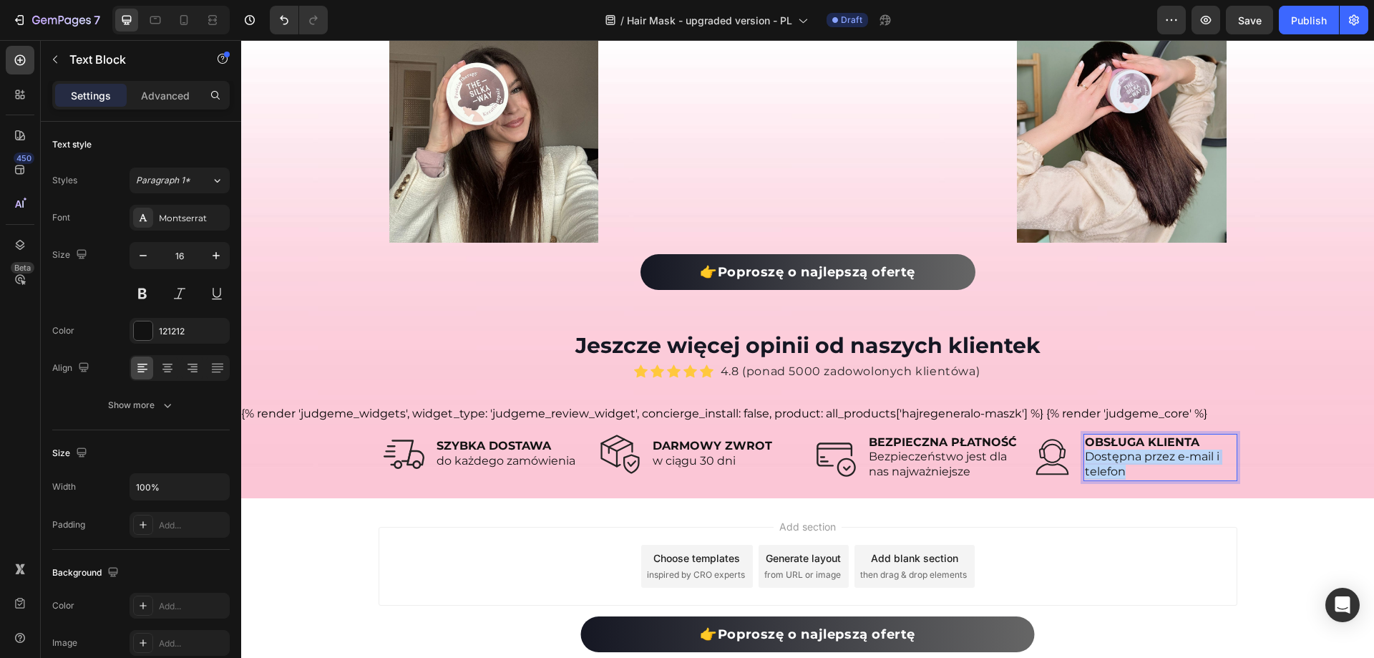
drag, startPoint x: 1121, startPoint y: 474, endPoint x: 1083, endPoint y: 458, distance: 41.7
click at [1085, 458] on p "Dostępna przez e-mail i telefon" at bounding box center [1160, 464] width 151 height 30
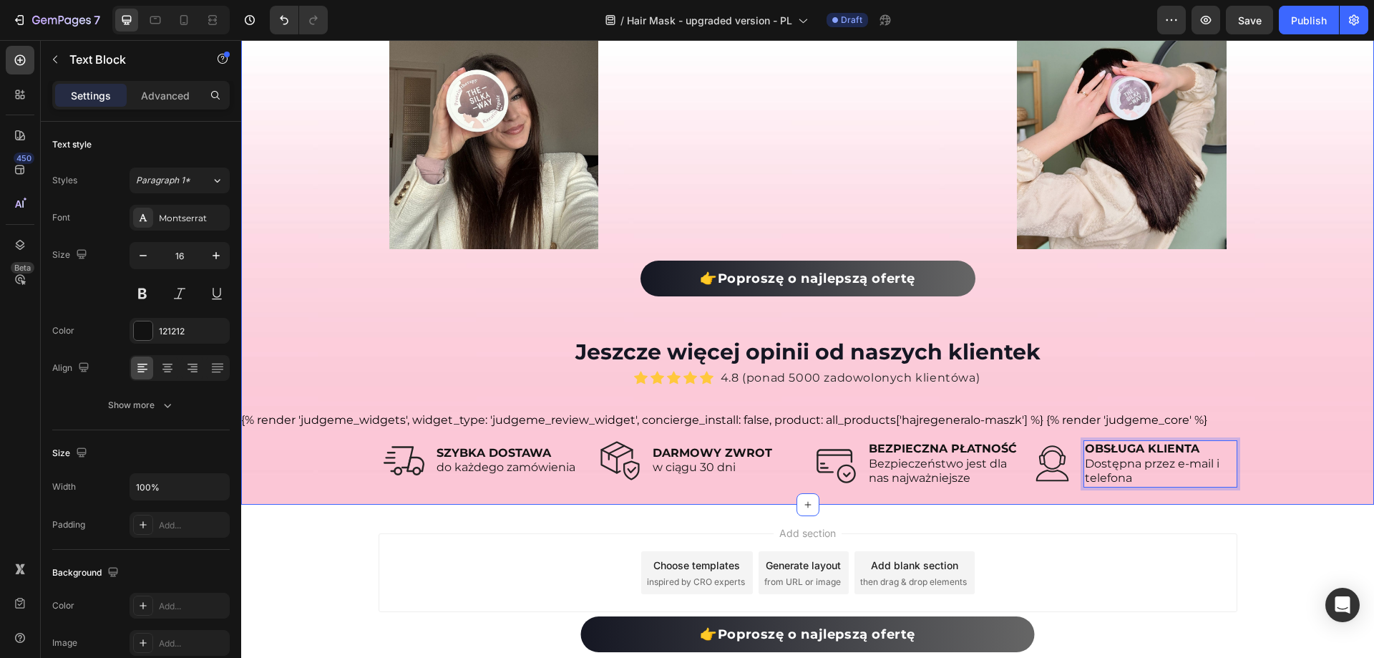
scroll to position [9216, 0]
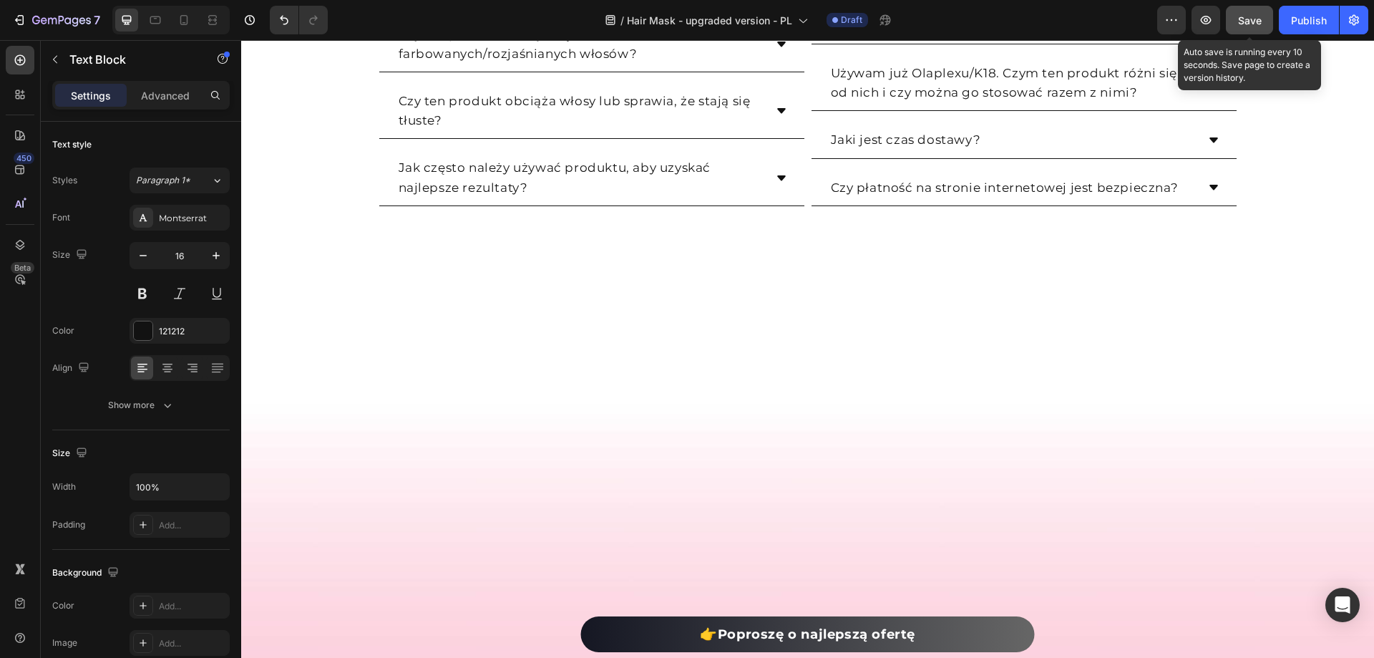
click at [1238, 9] on button "Save" at bounding box center [1249, 20] width 47 height 29
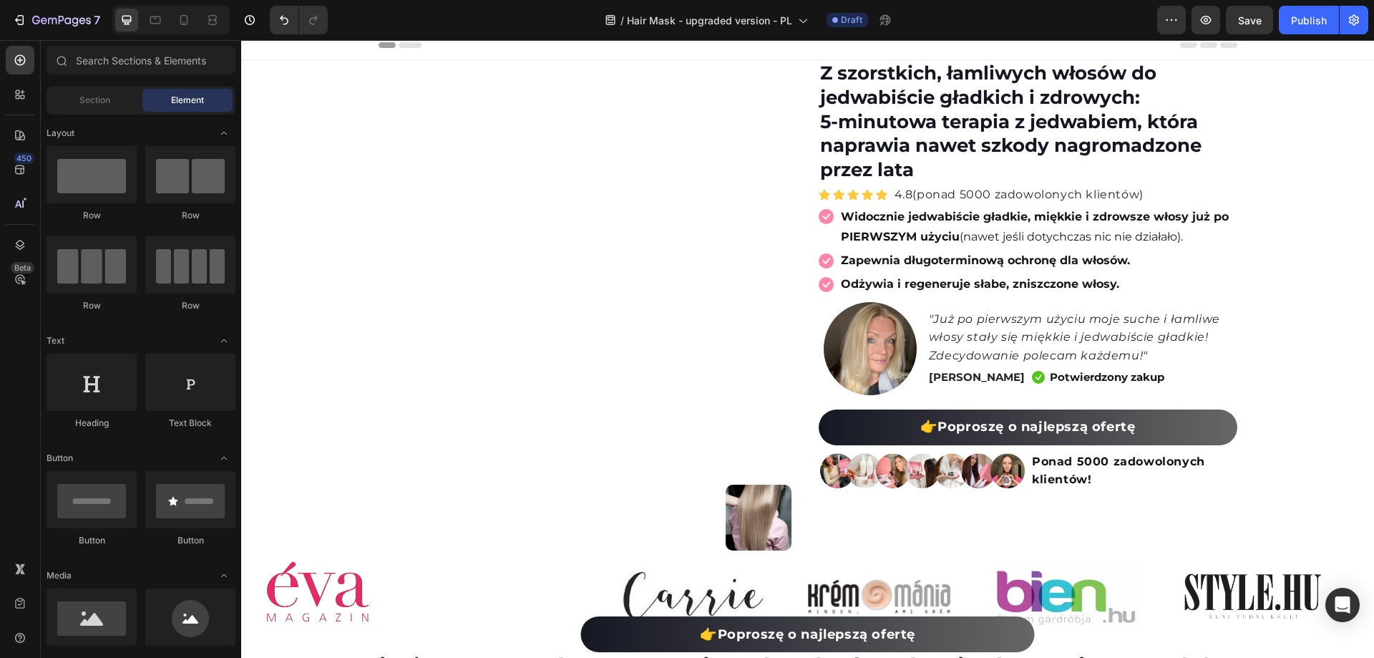
scroll to position [0, 0]
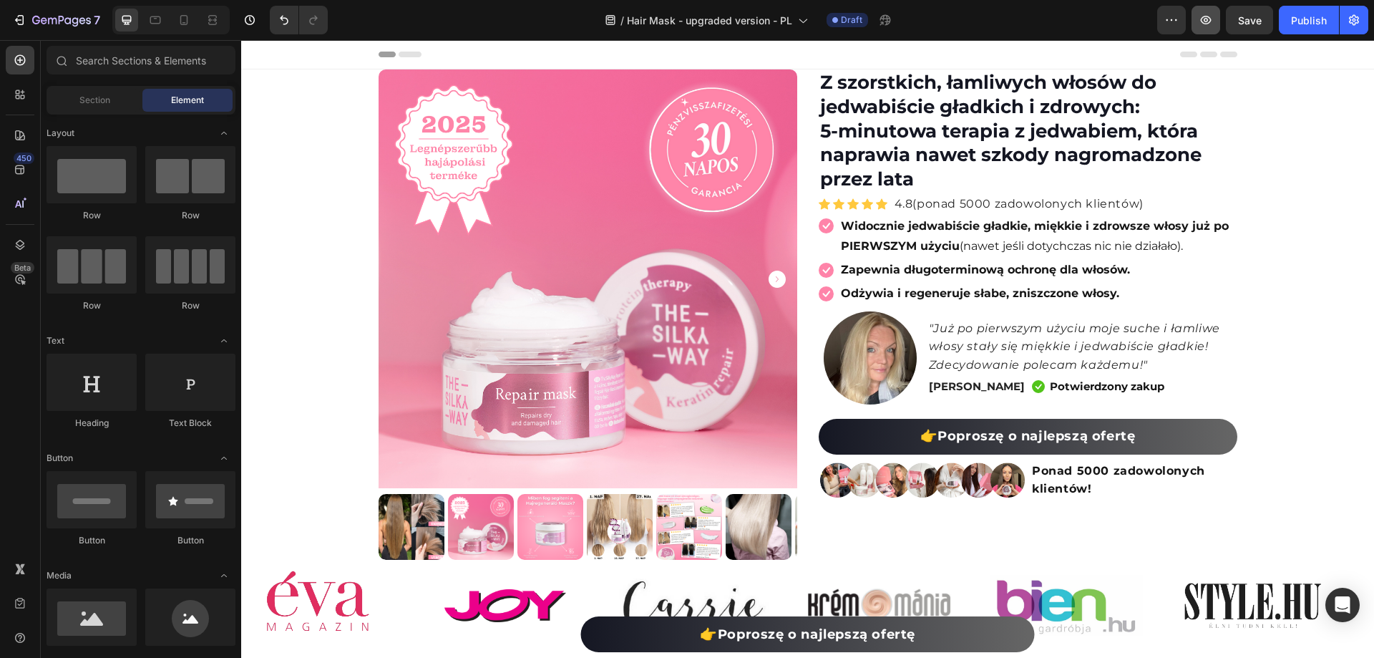
click at [1202, 16] on icon "button" at bounding box center [1206, 20] width 14 height 14
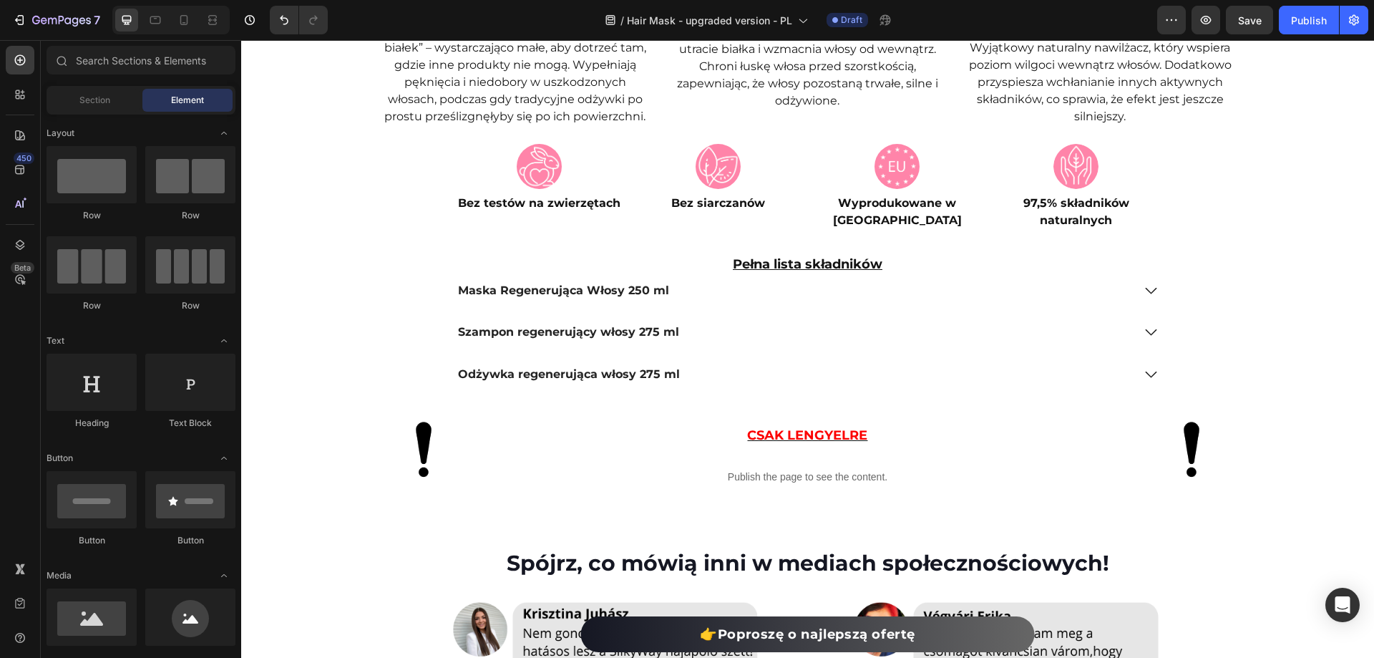
scroll to position [4294, 0]
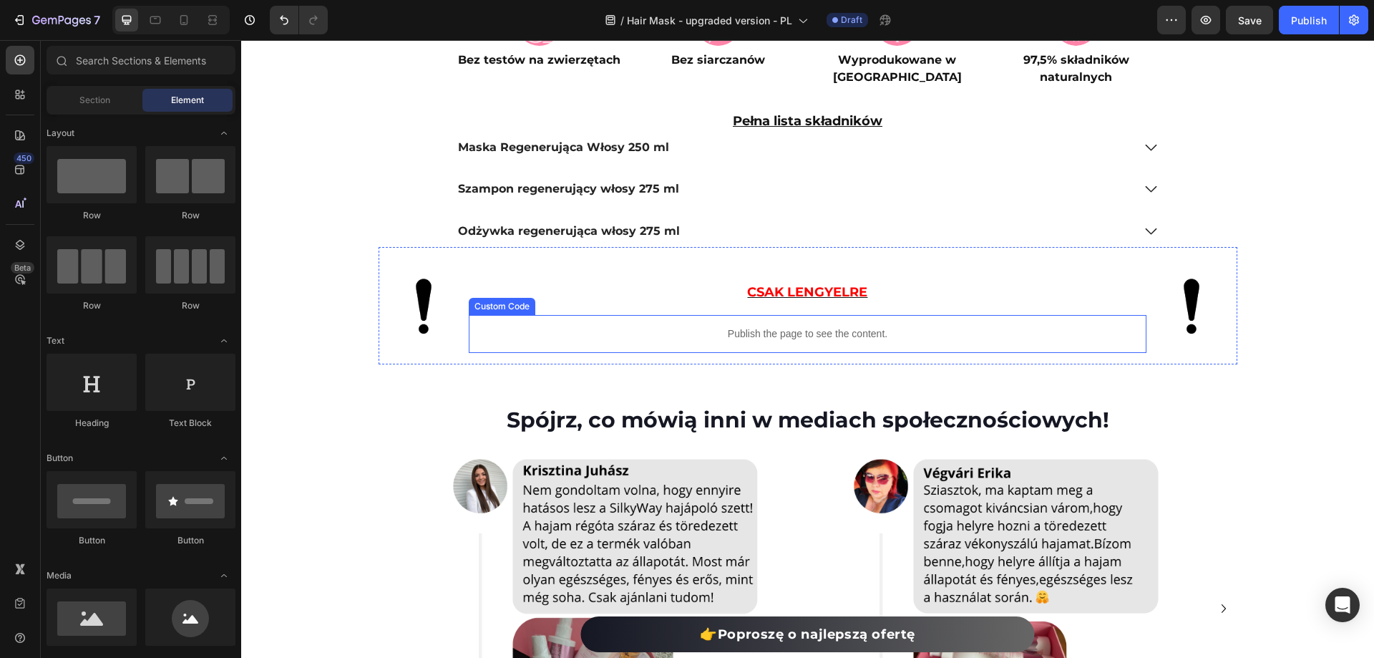
click at [713, 348] on div "Publish the page to see the content." at bounding box center [808, 334] width 678 height 38
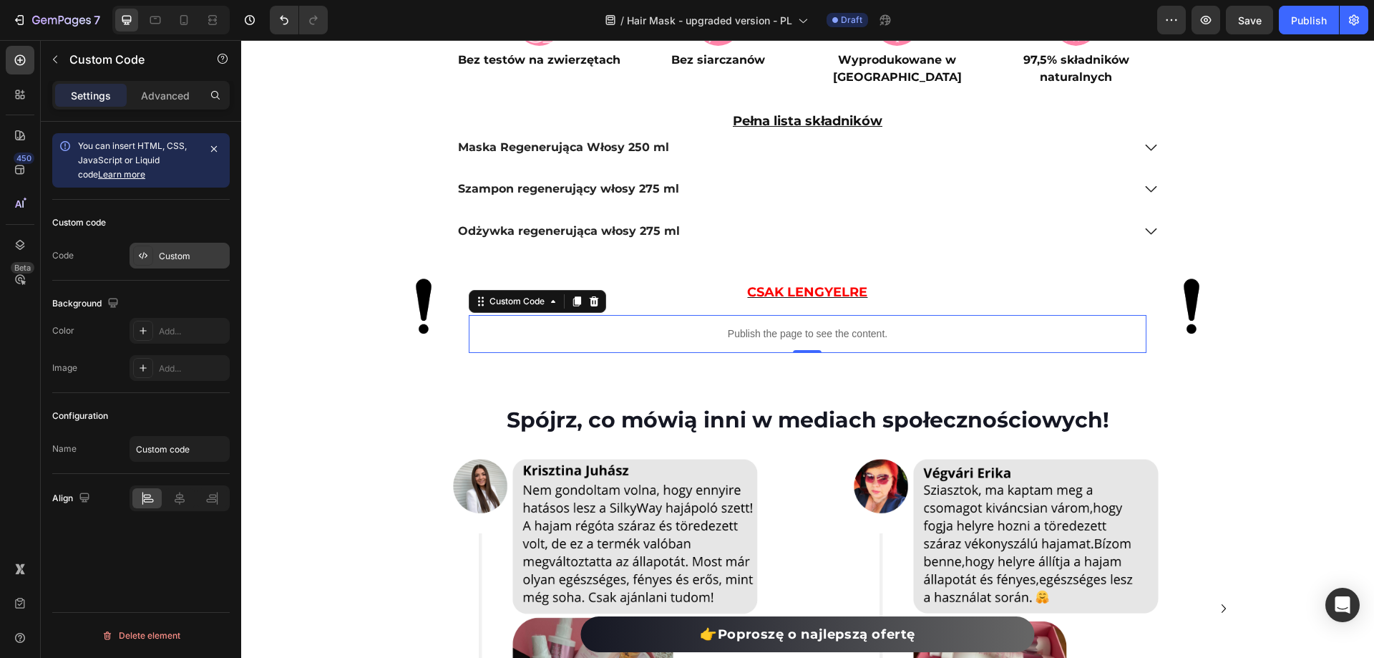
click at [160, 258] on div "Custom" at bounding box center [192, 256] width 67 height 13
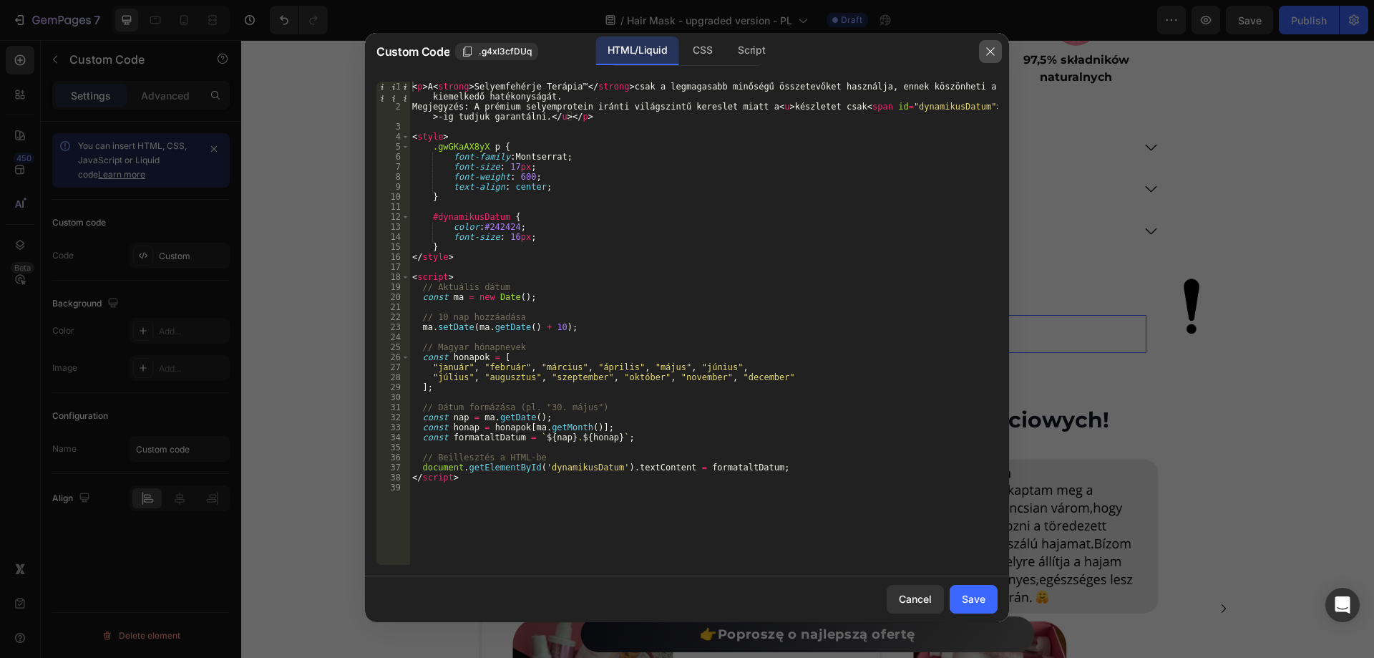
click at [988, 52] on icon "button" at bounding box center [990, 51] width 11 height 11
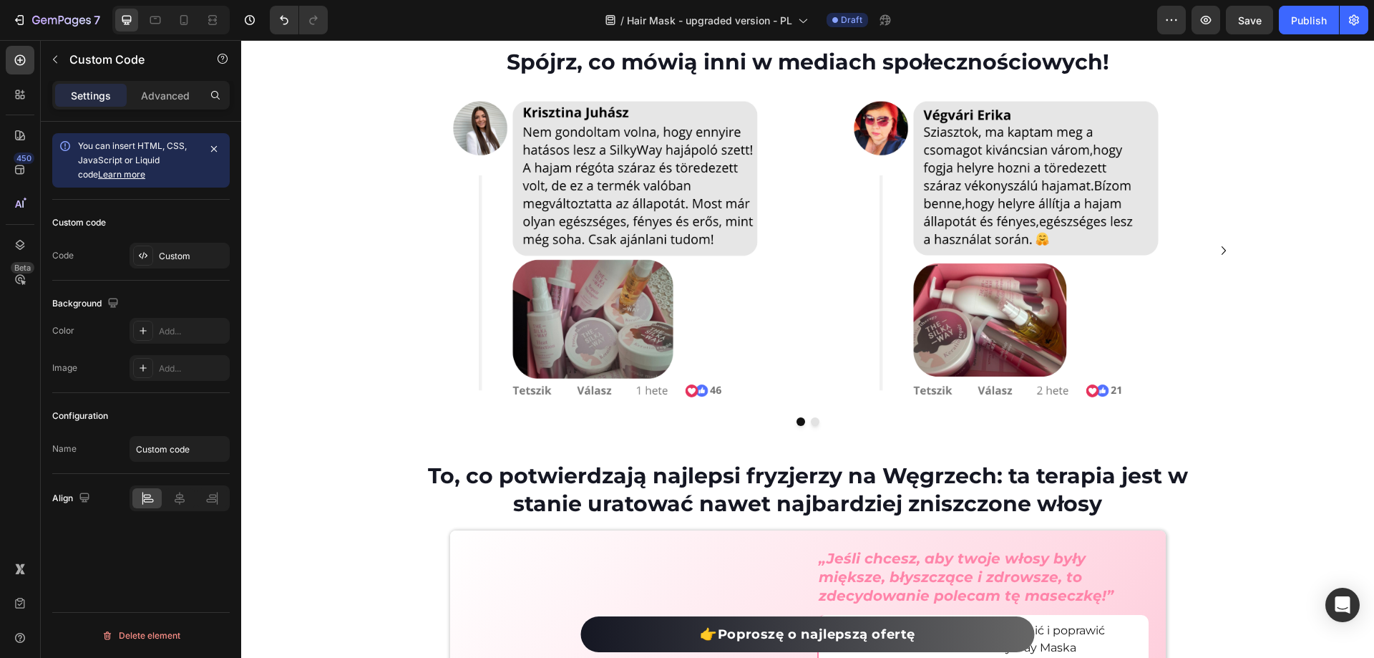
scroll to position [4222, 0]
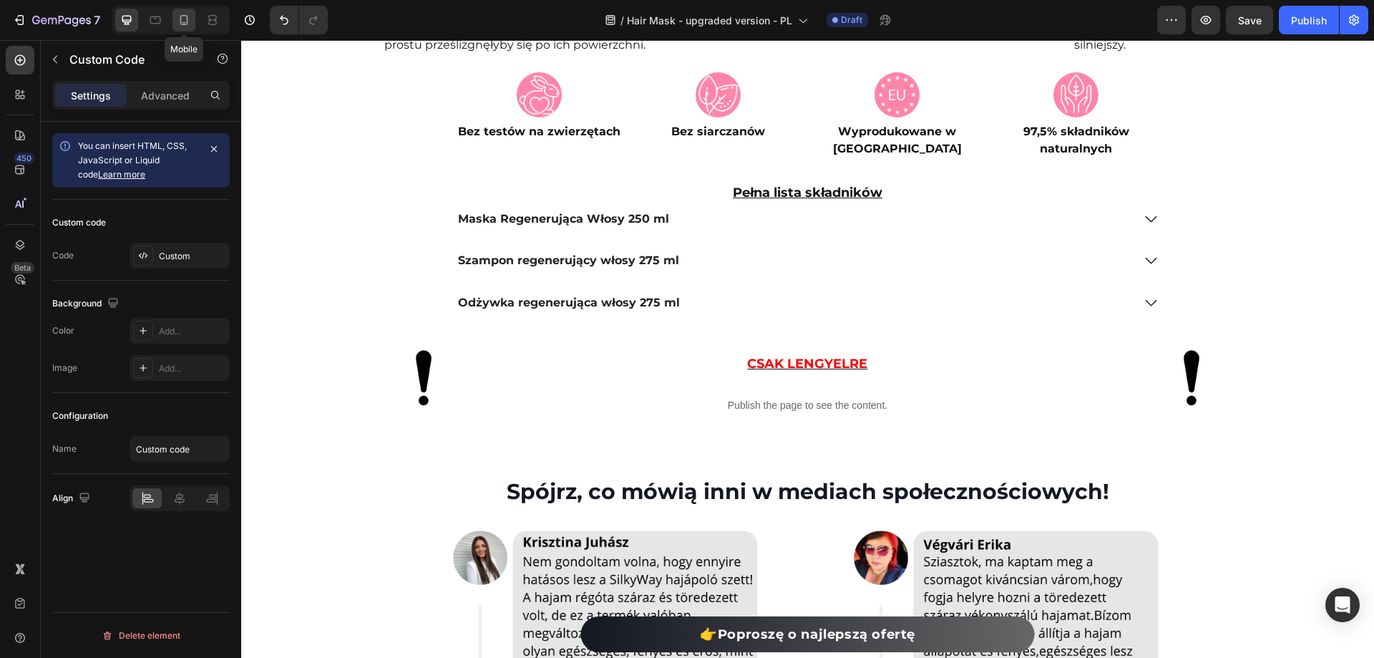
click at [189, 21] on icon at bounding box center [184, 20] width 14 height 14
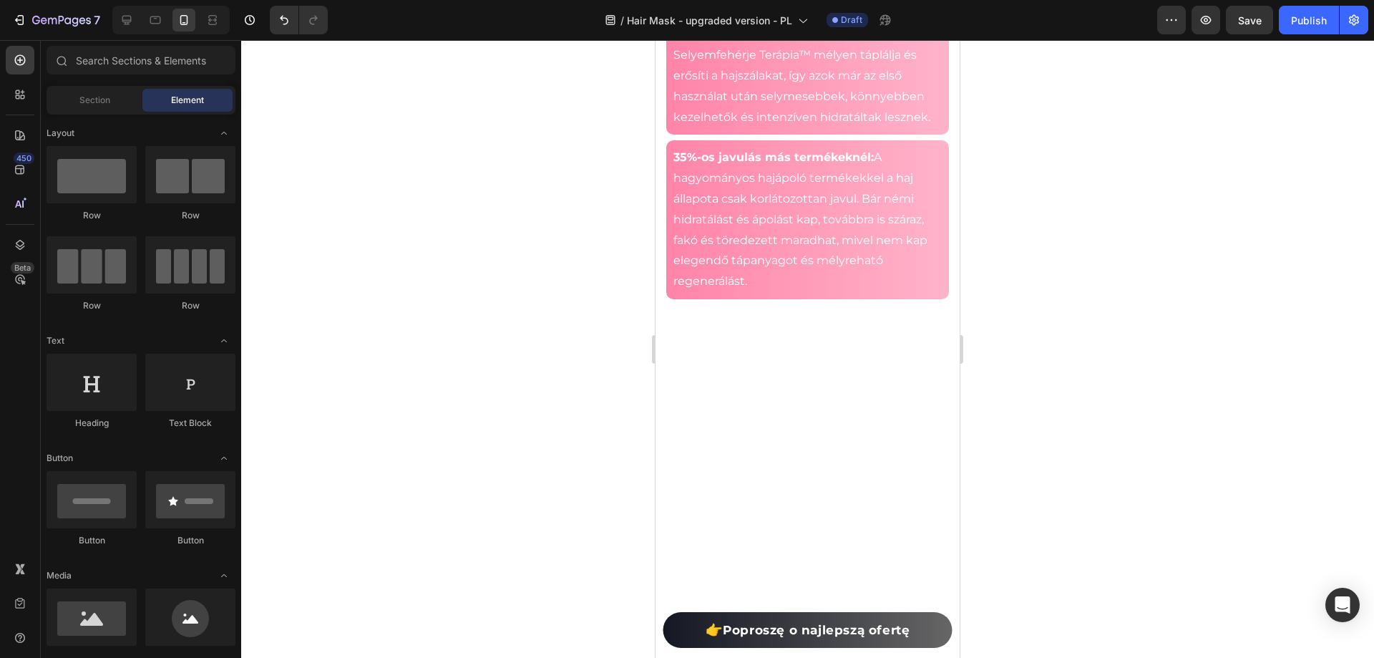
scroll to position [2956, 0]
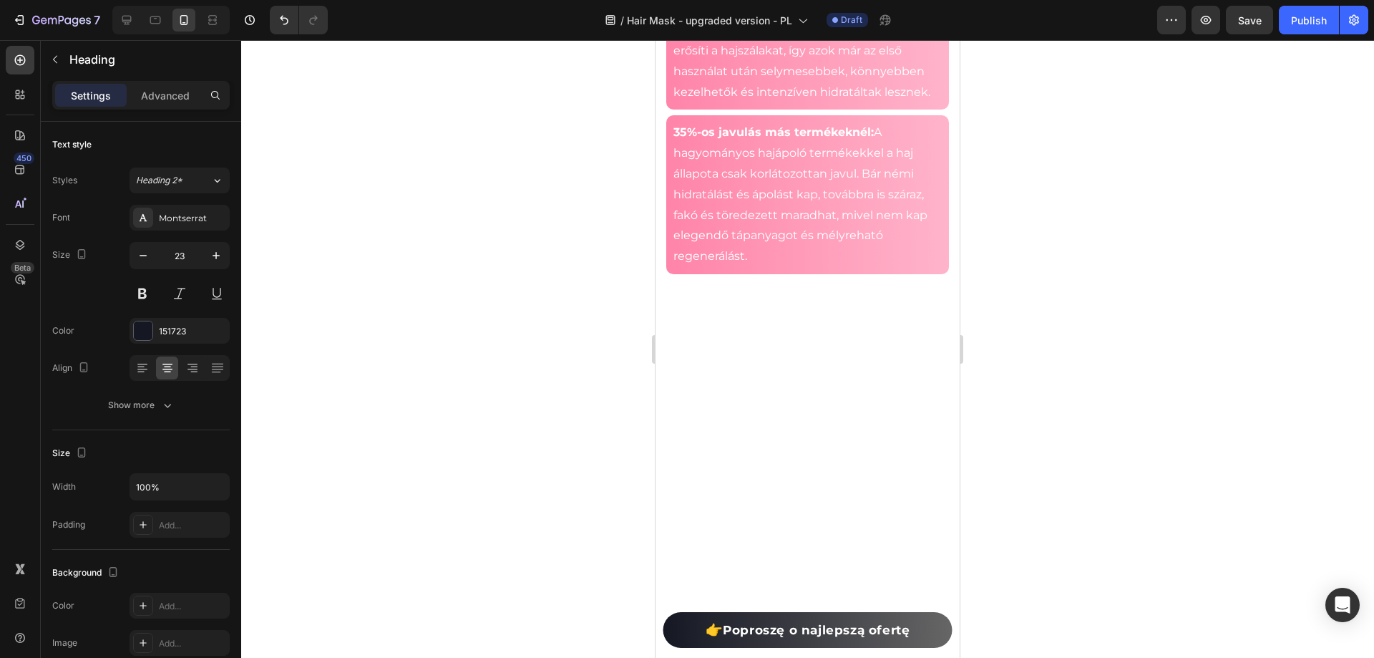
click at [133, 25] on icon at bounding box center [127, 20] width 14 height 14
type input "30"
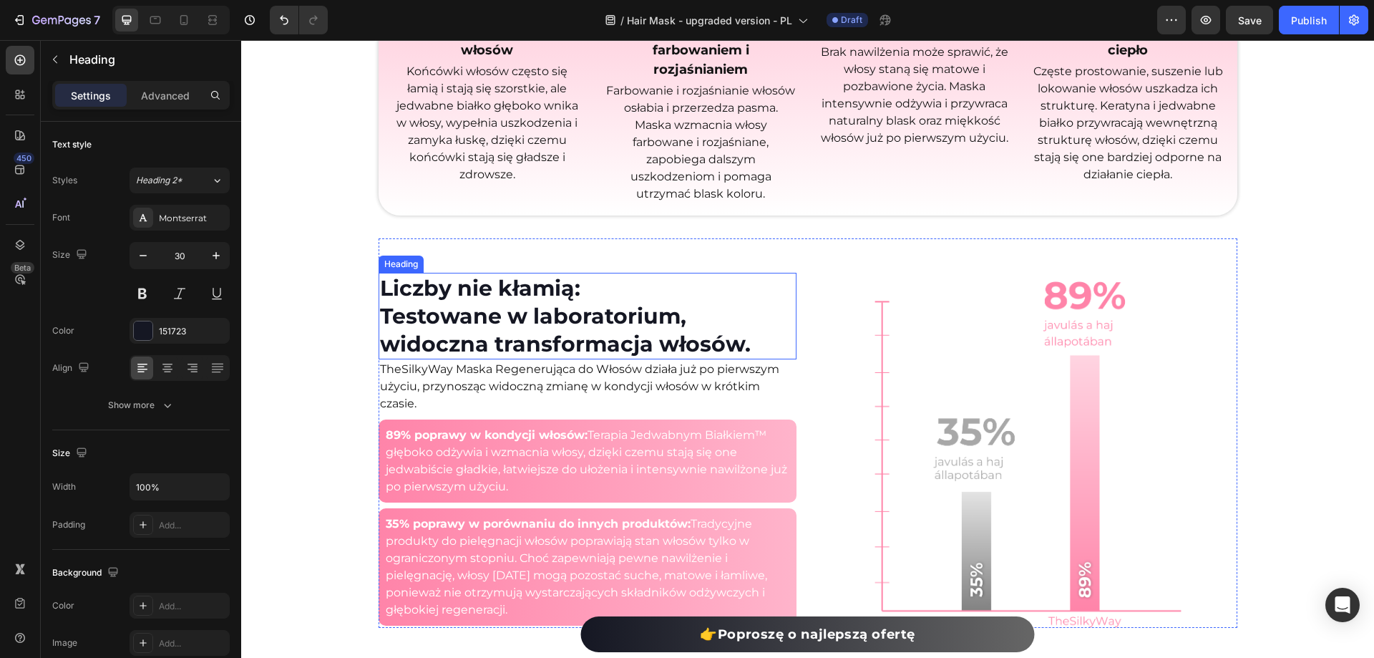
scroll to position [2582, 0]
click at [751, 334] on h2 "Liczby nie kłamią: Testowane w laboratorium, widoczna transformacja włosów." at bounding box center [588, 316] width 418 height 87
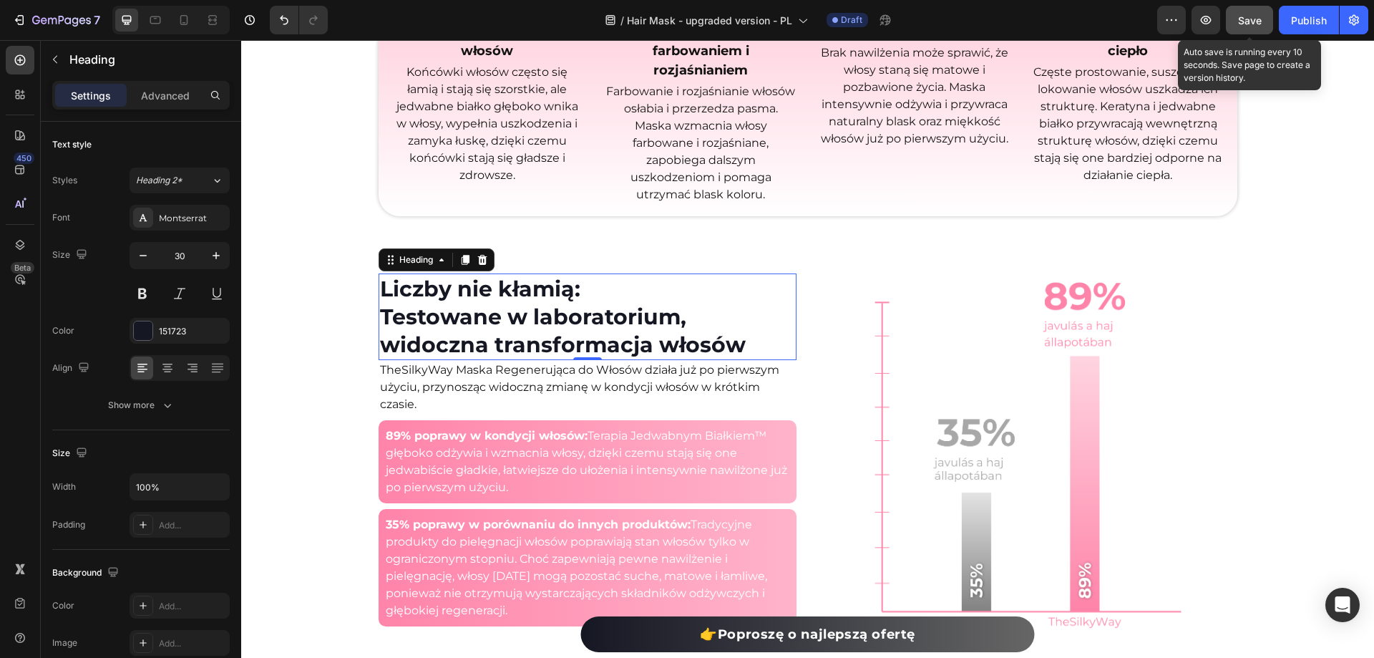
click at [1244, 21] on span "Save" at bounding box center [1250, 20] width 24 height 12
click at [182, 19] on icon at bounding box center [184, 20] width 14 height 14
type input "23"
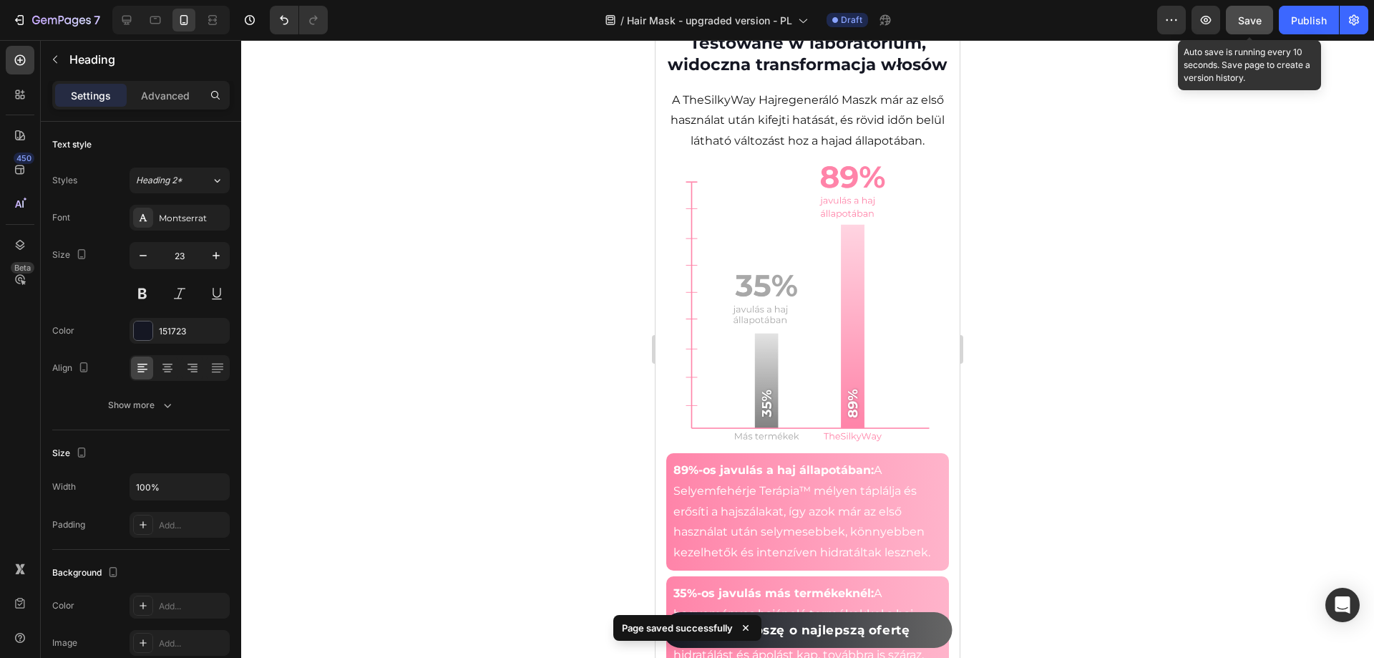
scroll to position [3095, 0]
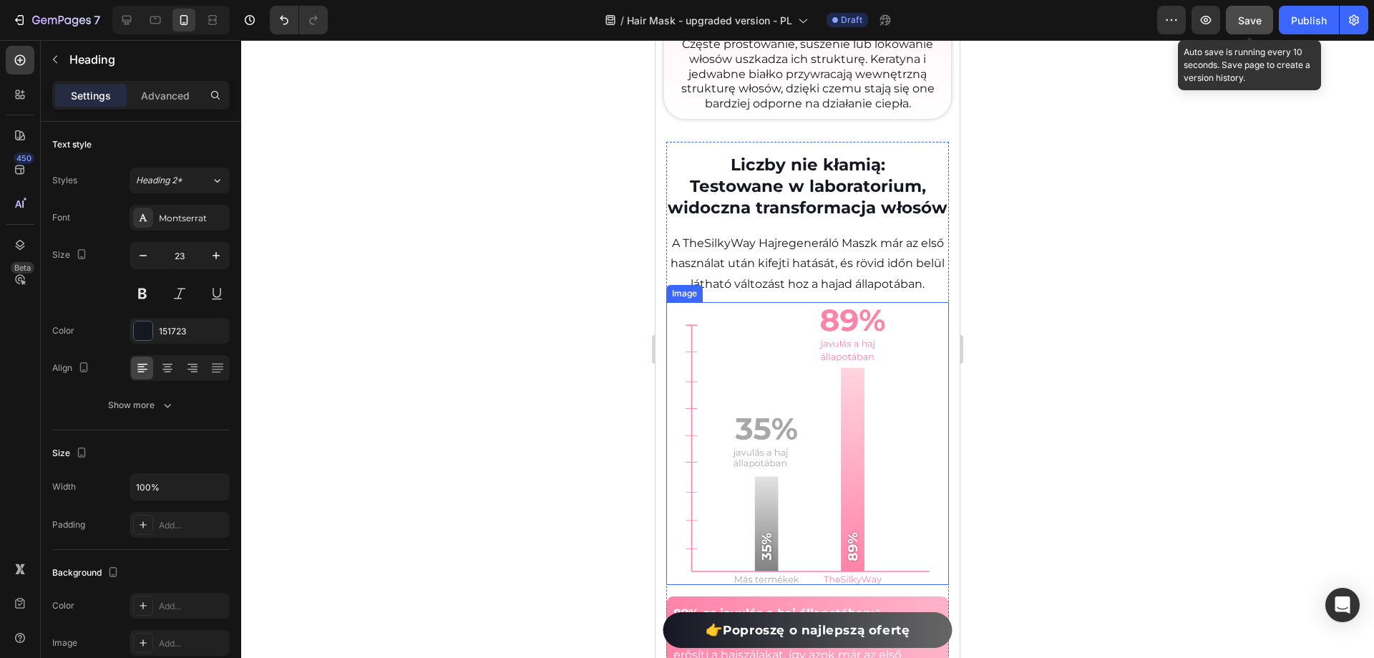
click at [781, 281] on p "A TheSilkyWay Hajregeneráló Maszk már az első használat után kifejti hatását, é…" at bounding box center [808, 264] width 280 height 62
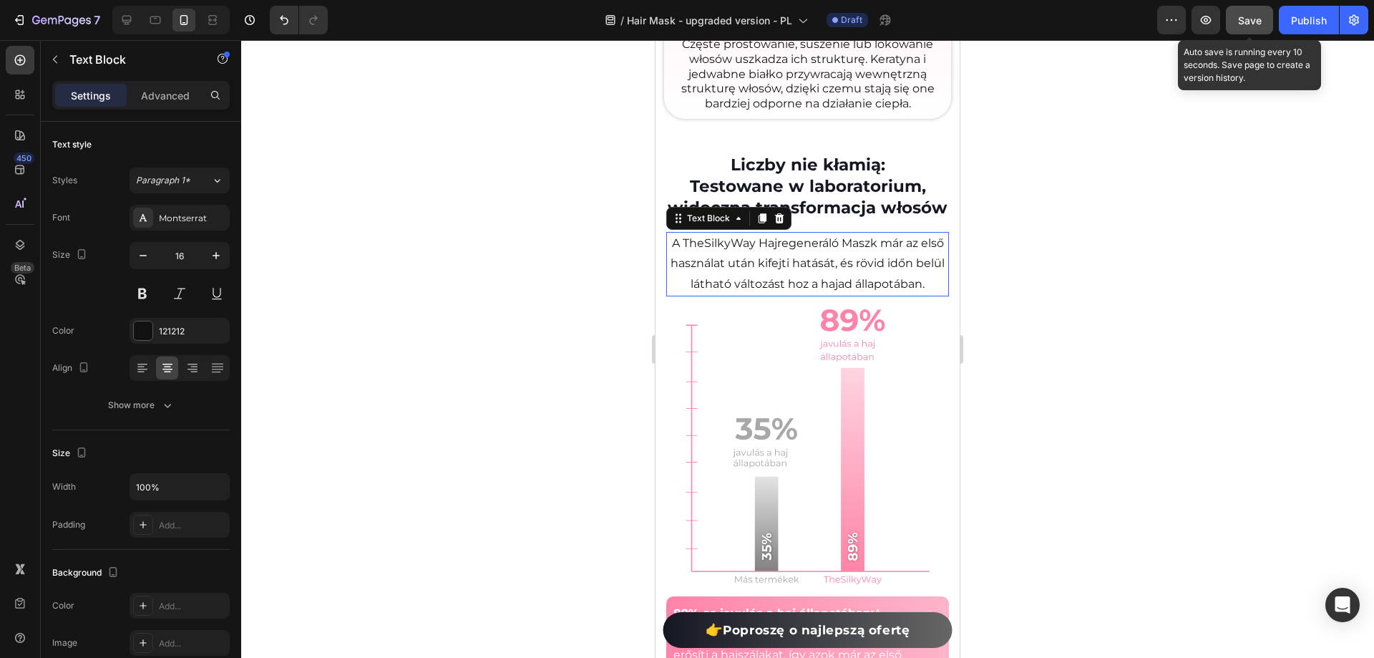
click at [780, 281] on p "A TheSilkyWay Hajregeneráló Maszk már az első használat után kifejti hatását, é…" at bounding box center [808, 264] width 280 height 62
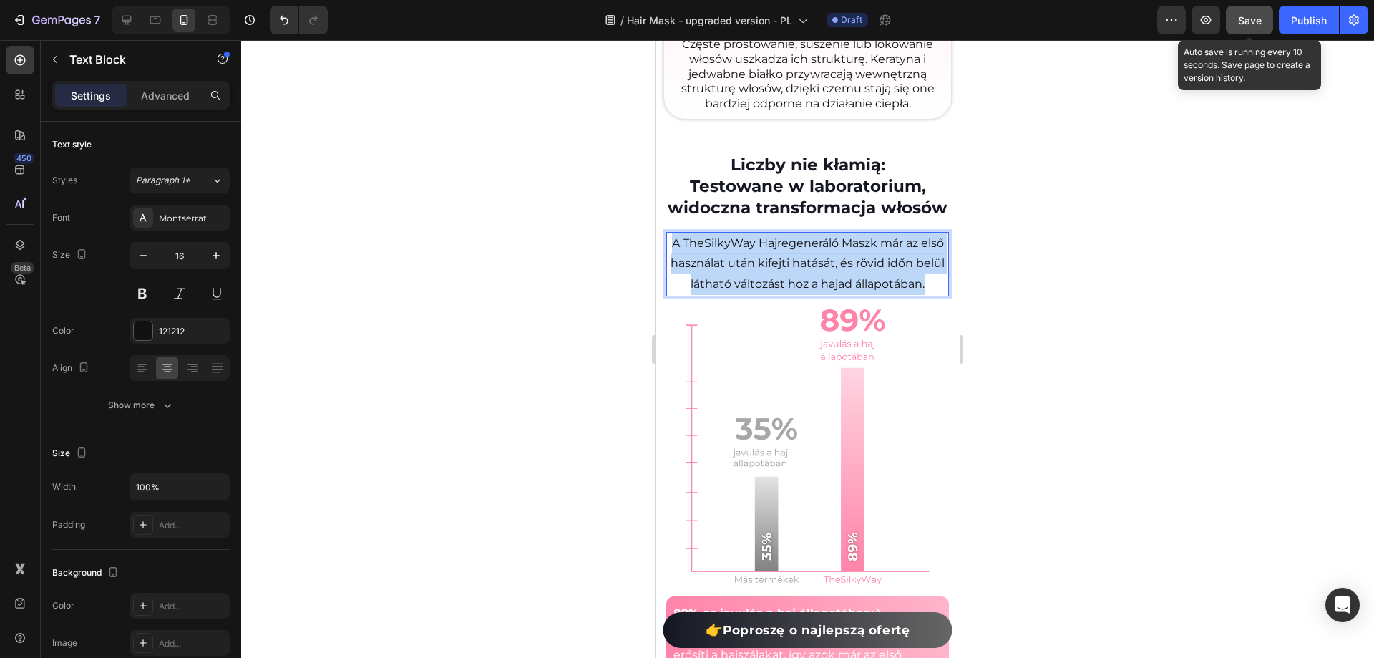
click at [780, 281] on p "A TheSilkyWay Hajregeneráló Maszk már az első használat után kifejti hatását, é…" at bounding box center [808, 264] width 280 height 62
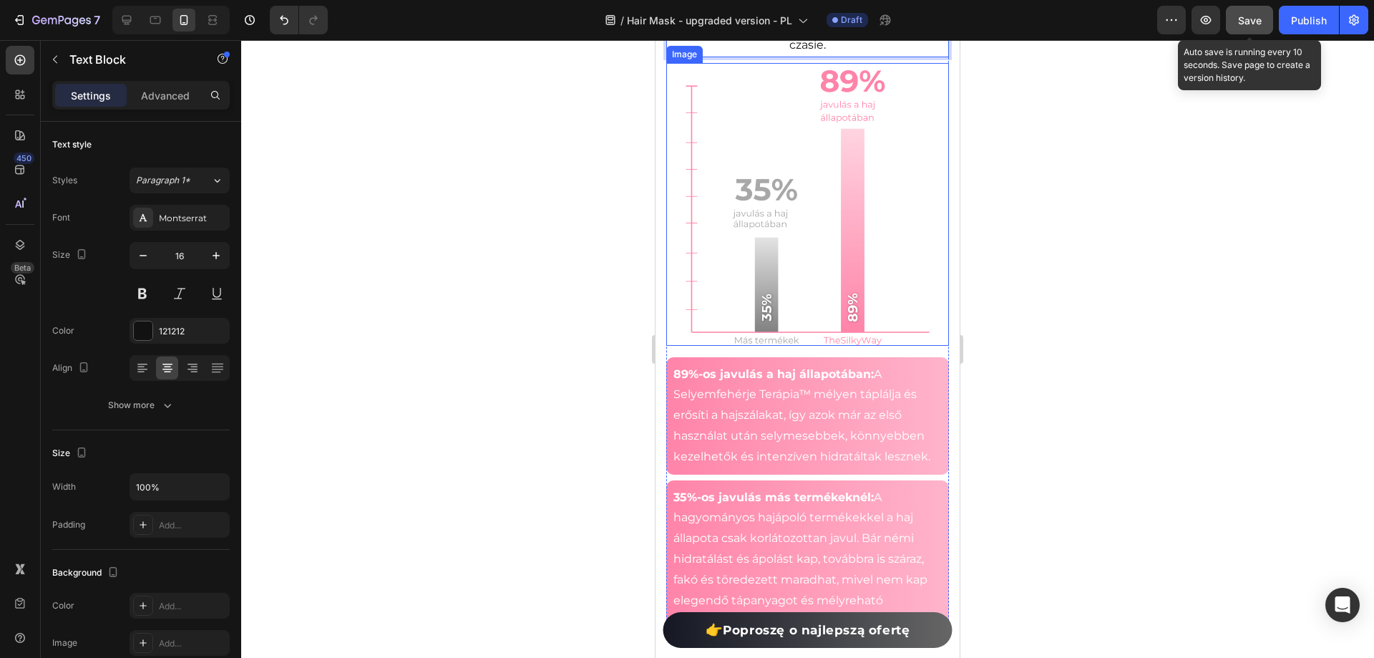
scroll to position [3381, 0]
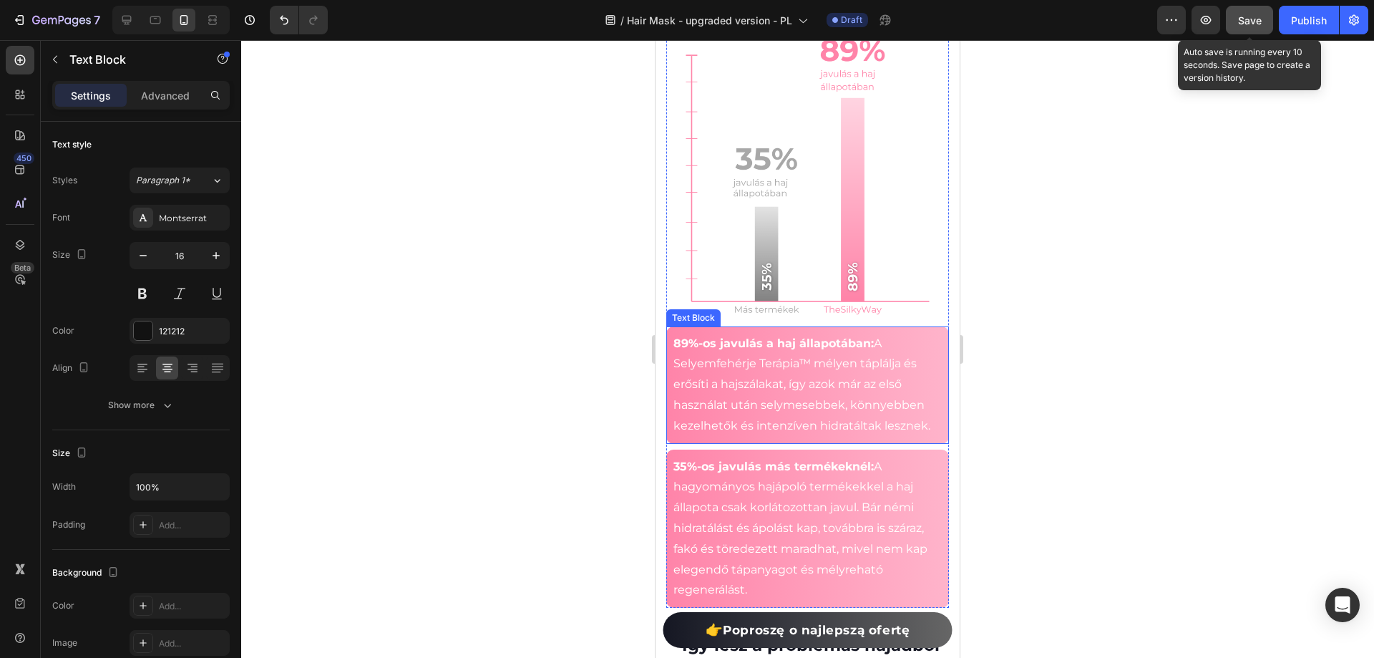
click at [725, 412] on p "89%-os javulás a haj állapotában: A Selyemfehérje Terápia™ mélyen táplálja és e…" at bounding box center [807, 385] width 268 height 103
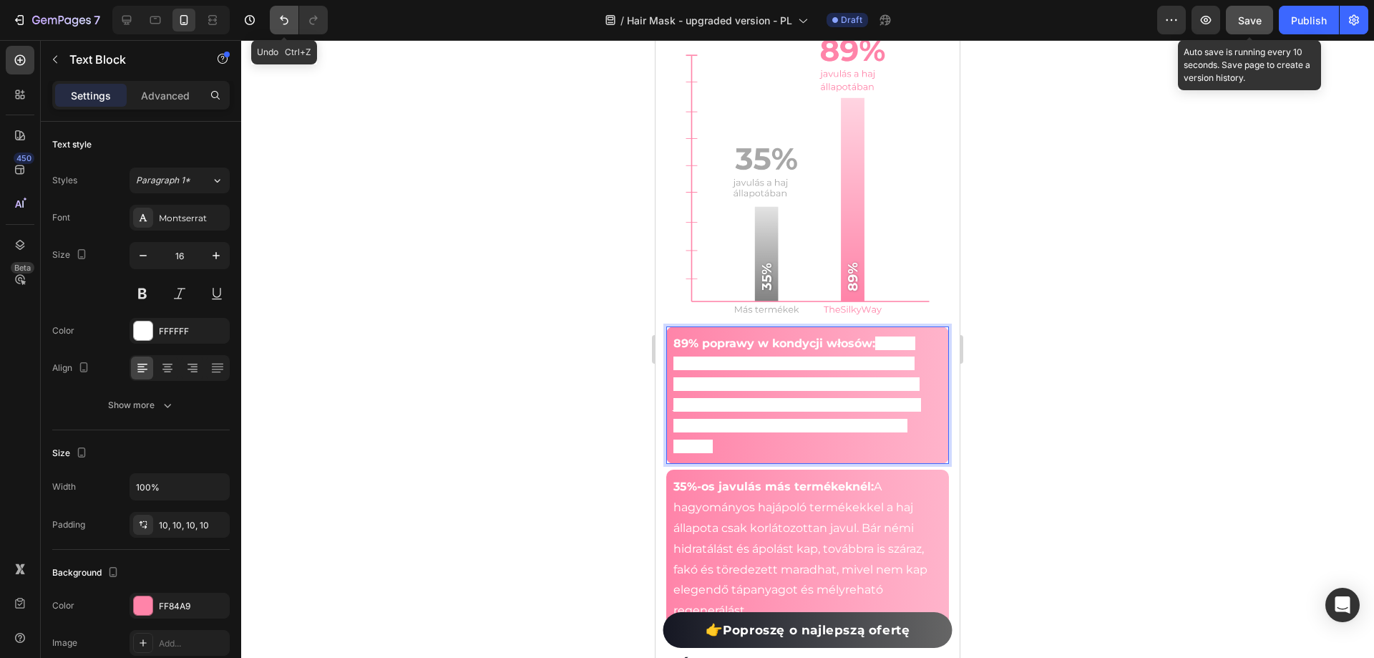
click at [283, 19] on icon "Undo/Redo" at bounding box center [284, 20] width 9 height 9
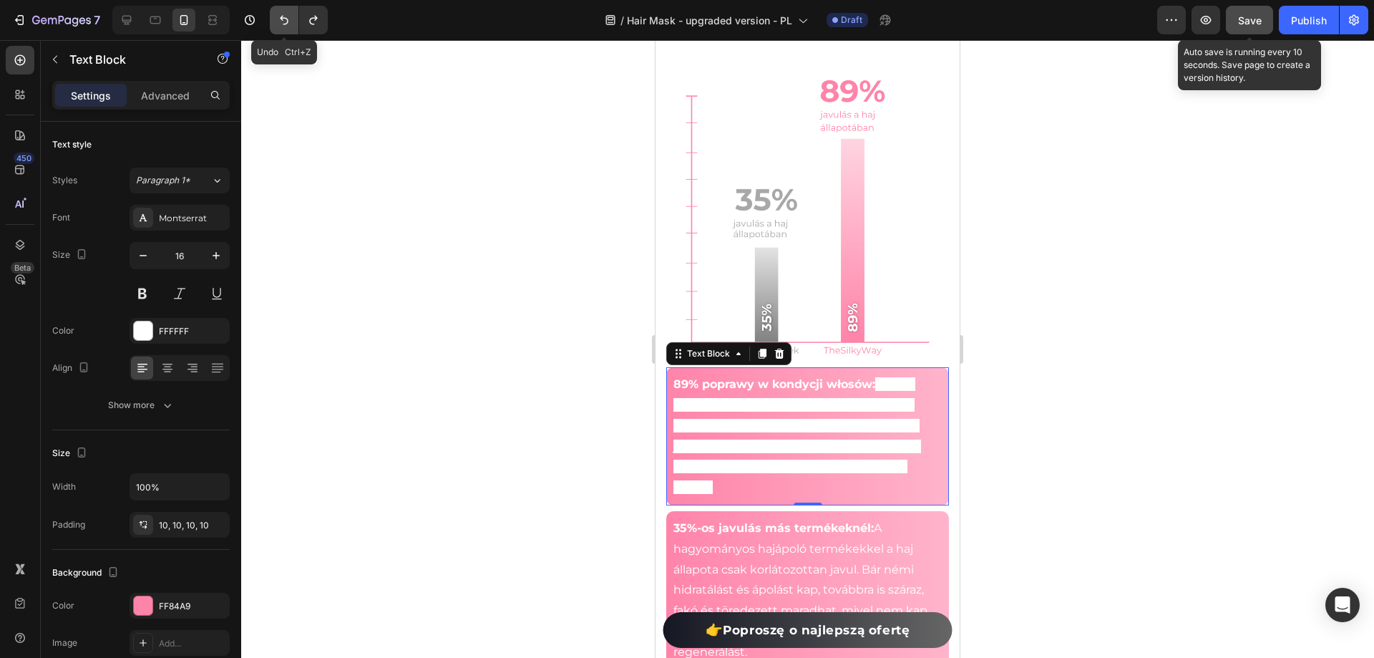
scroll to position [3422, 0]
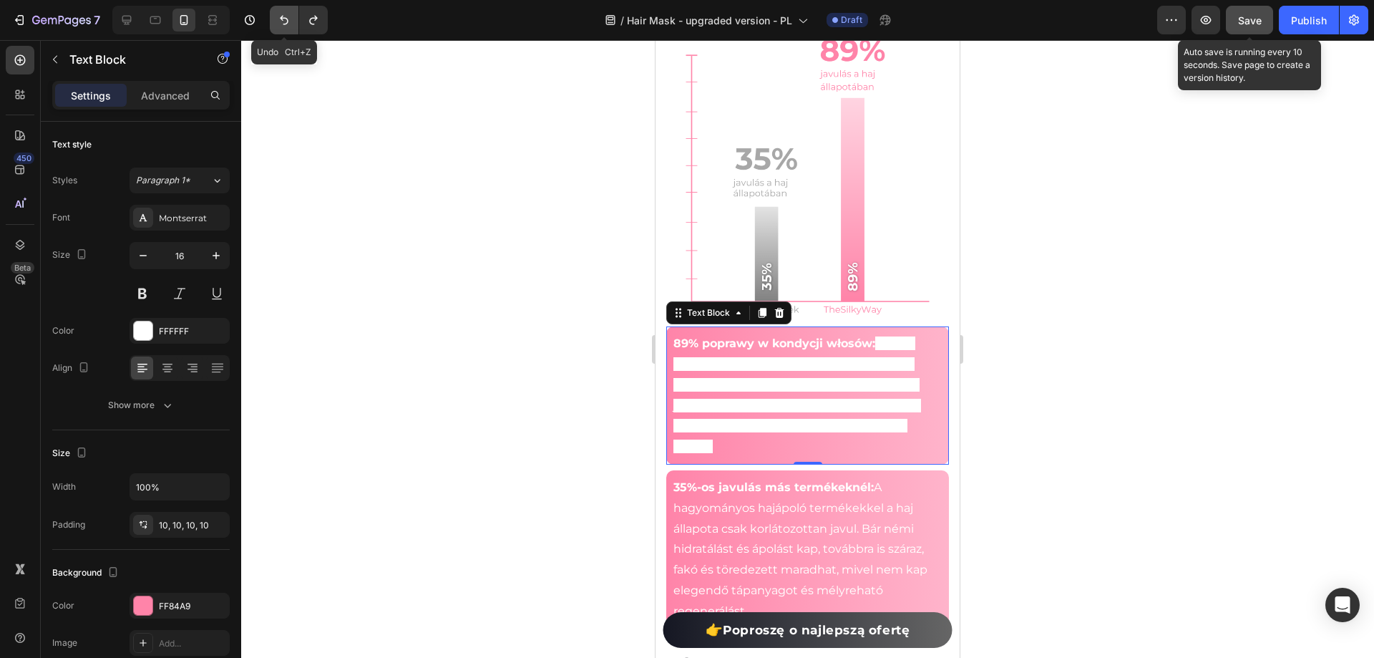
click at [286, 21] on icon "Undo/Redo" at bounding box center [284, 20] width 14 height 14
click at [495, 145] on div at bounding box center [807, 349] width 1133 height 618
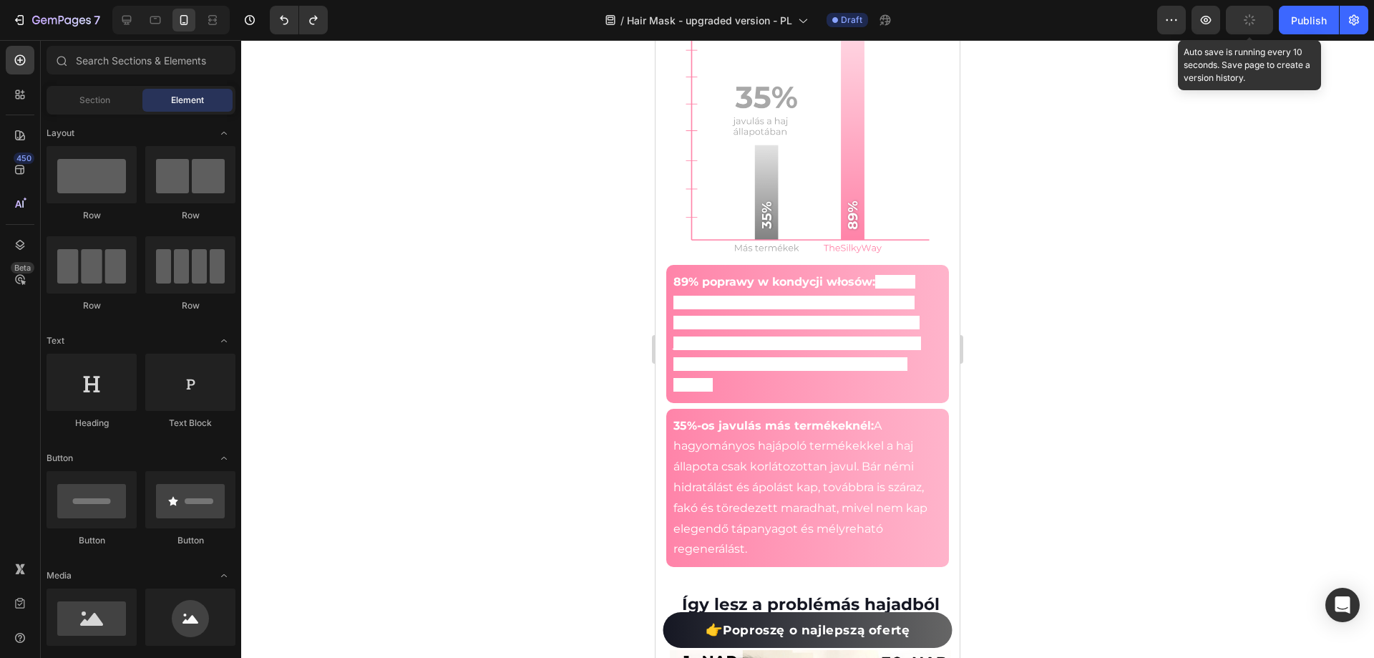
scroll to position [3360, 0]
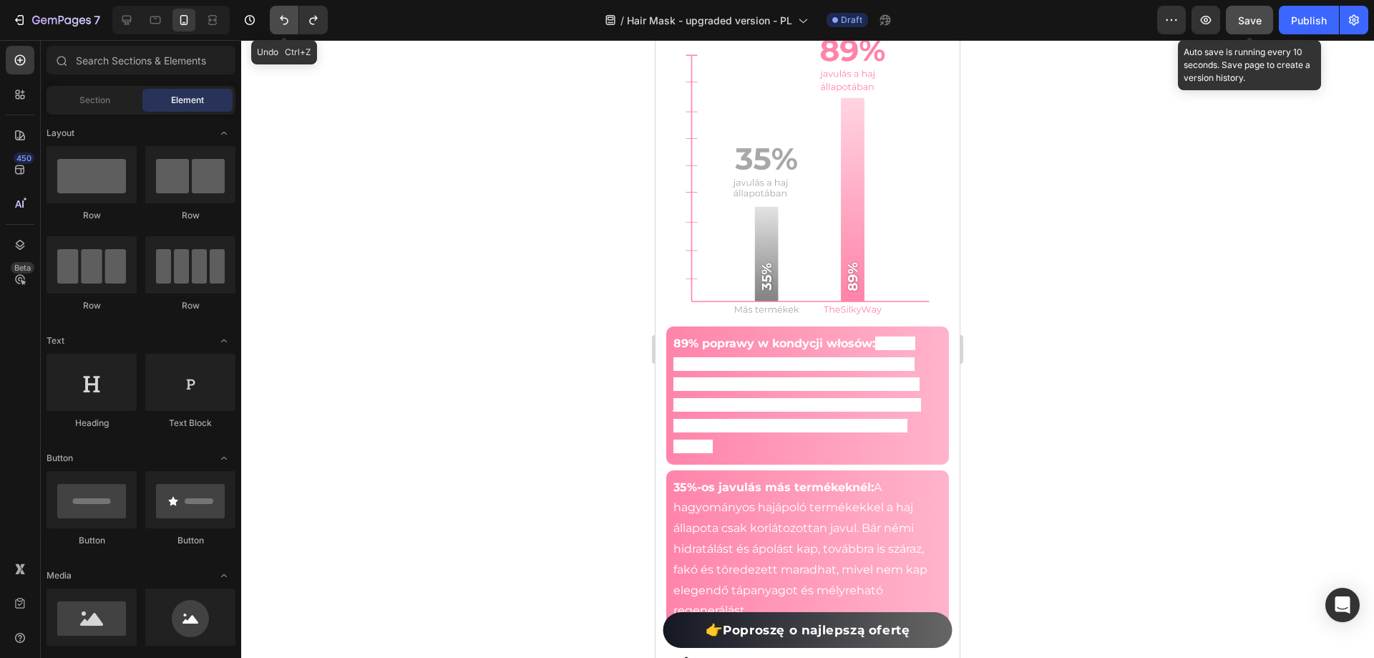
click at [290, 23] on icon "Undo/Redo" at bounding box center [284, 20] width 14 height 14
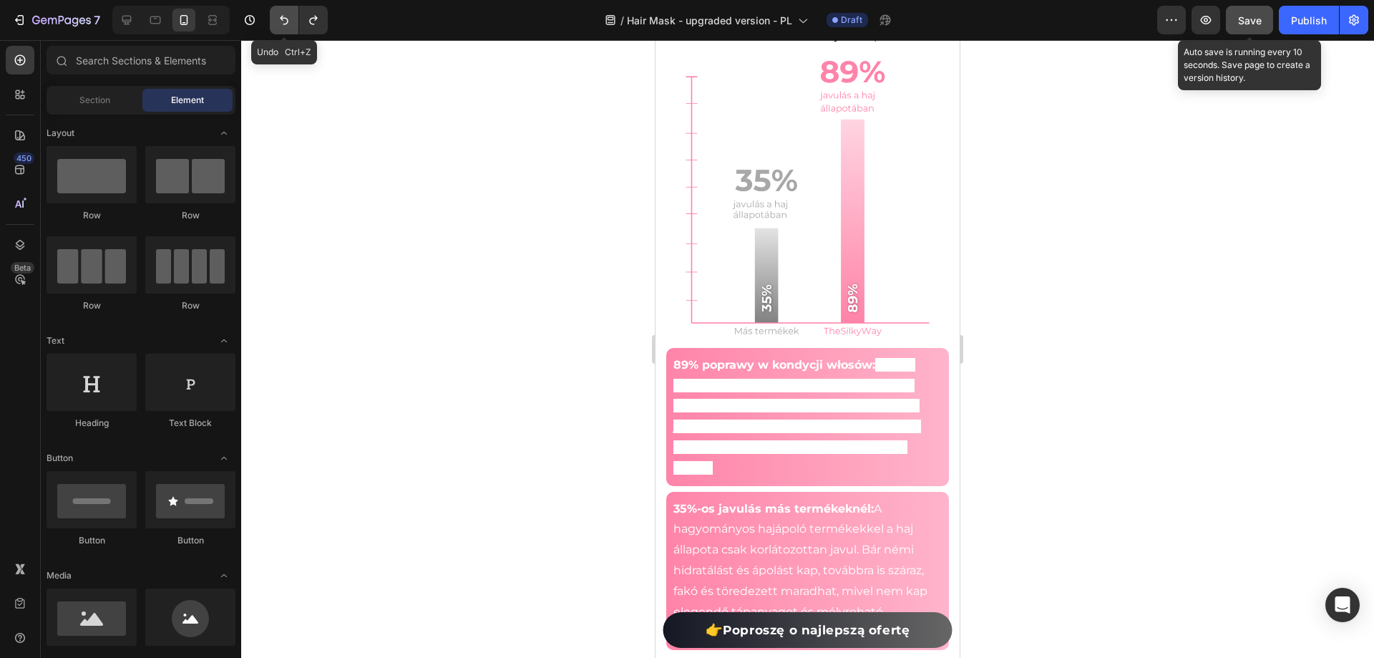
click at [290, 22] on icon "Undo/Redo" at bounding box center [284, 20] width 14 height 14
click at [286, 24] on icon "Undo/Redo" at bounding box center [284, 20] width 9 height 9
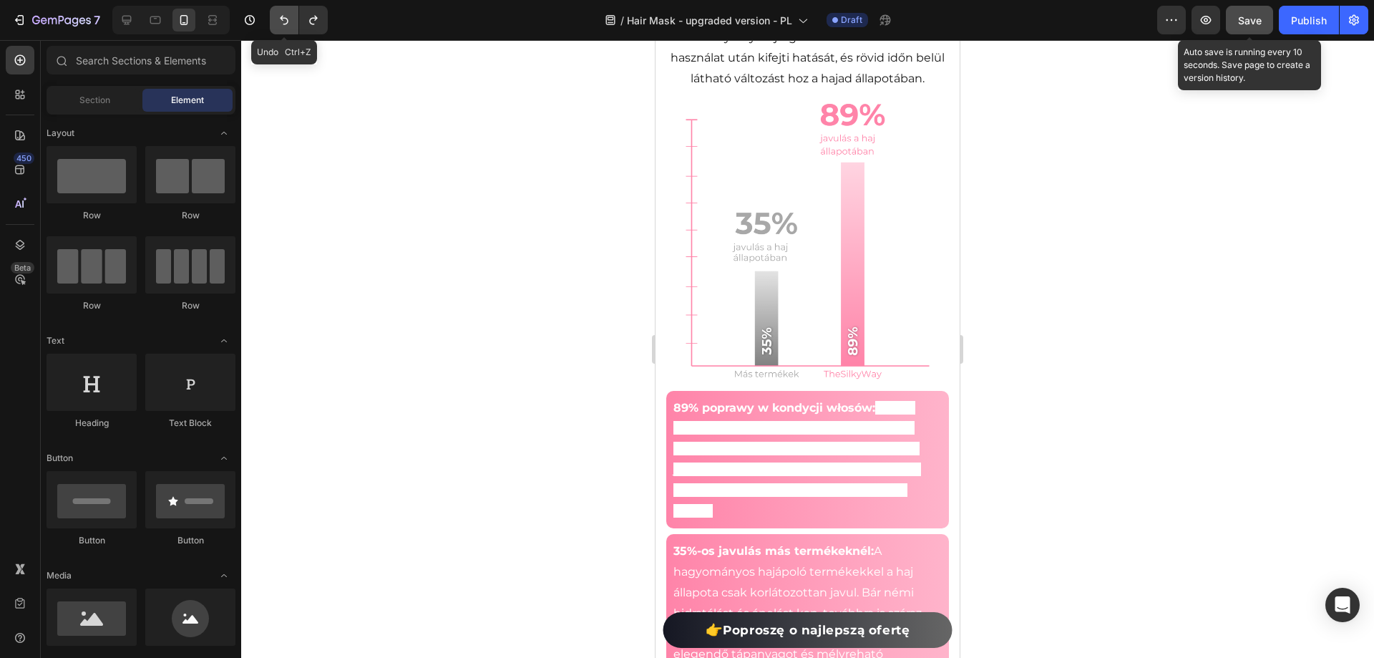
click at [285, 24] on icon "Undo/Redo" at bounding box center [284, 20] width 9 height 9
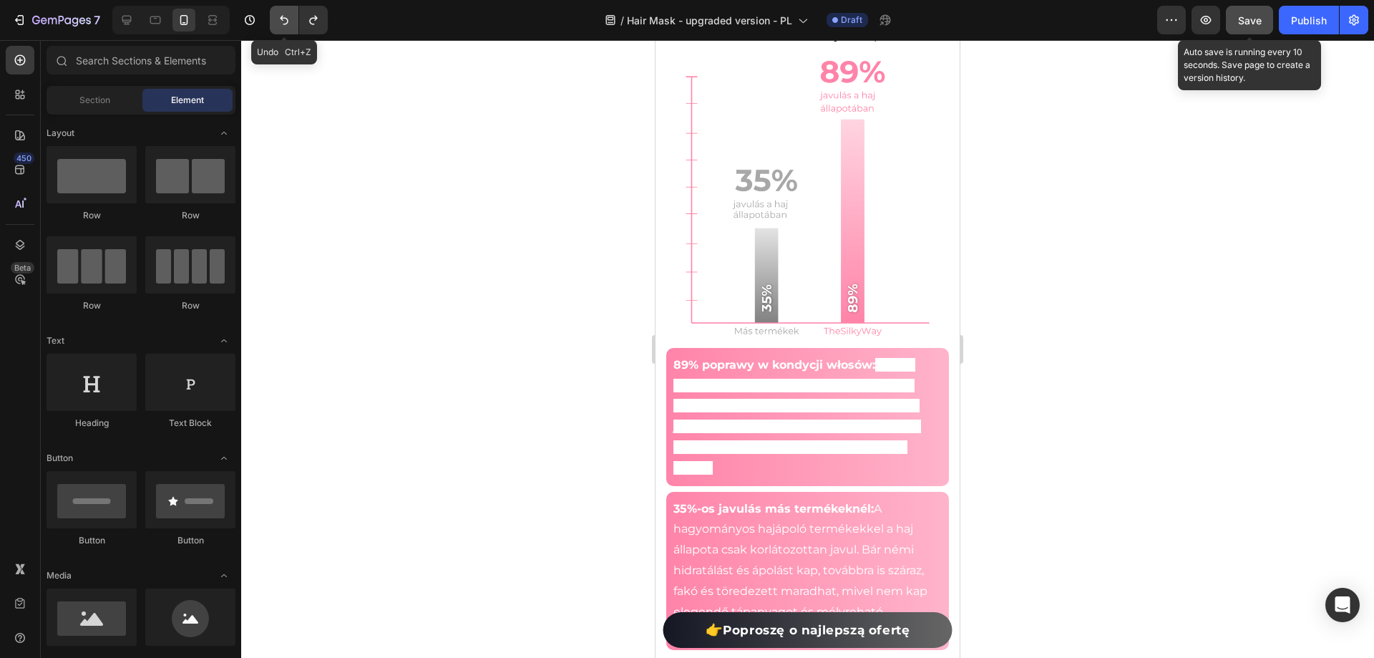
click at [285, 24] on icon "Undo/Redo" at bounding box center [284, 20] width 9 height 9
click at [818, 409] on span "Terapia Jedwabnym Białkiem™ głęboko odżywia i wzmacnia włosy, dzięki czemu staj…" at bounding box center [797, 416] width 248 height 117
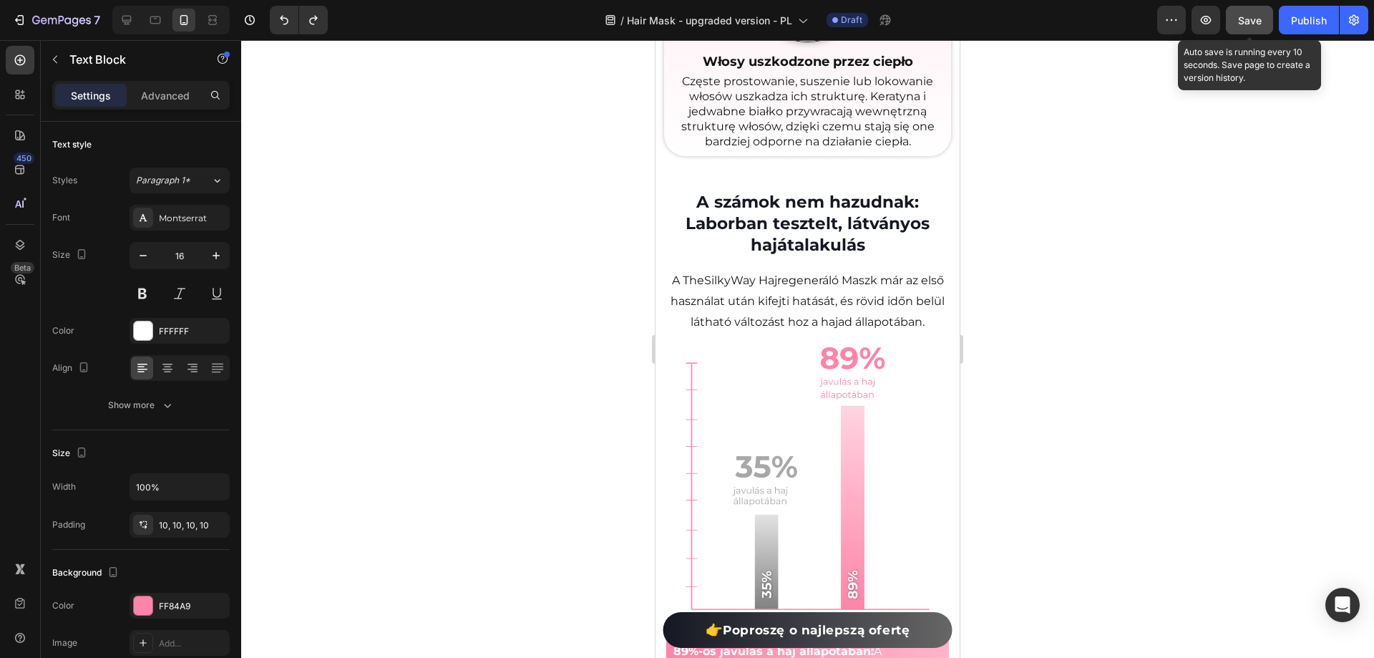
scroll to position [2623, 0]
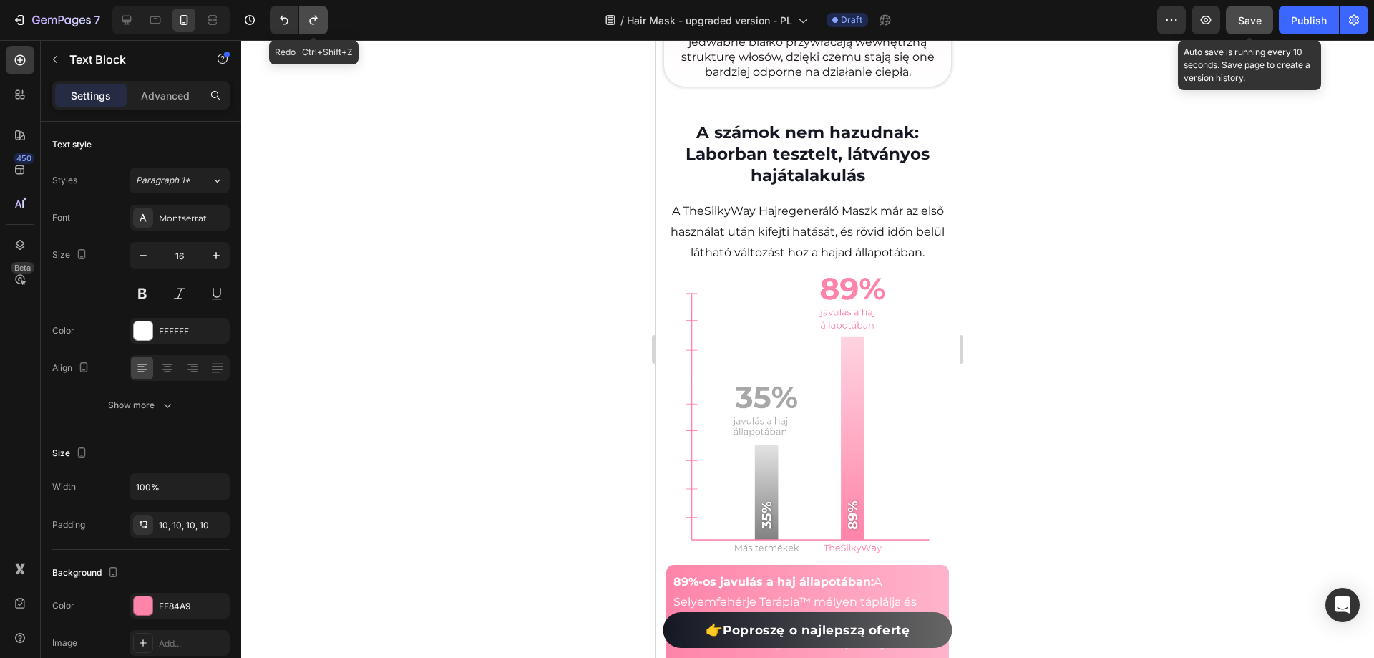
click at [308, 21] on icon "Undo/Redo" at bounding box center [313, 20] width 14 height 14
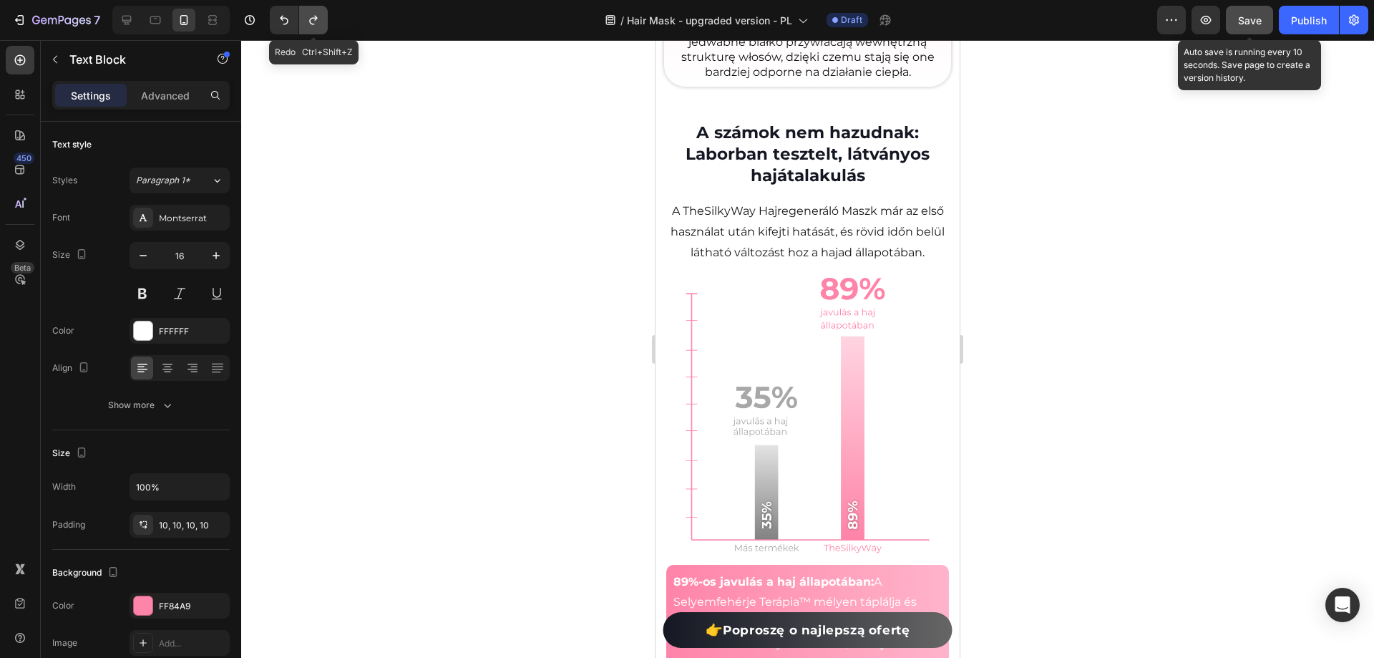
click at [308, 21] on icon "Undo/Redo" at bounding box center [313, 20] width 14 height 14
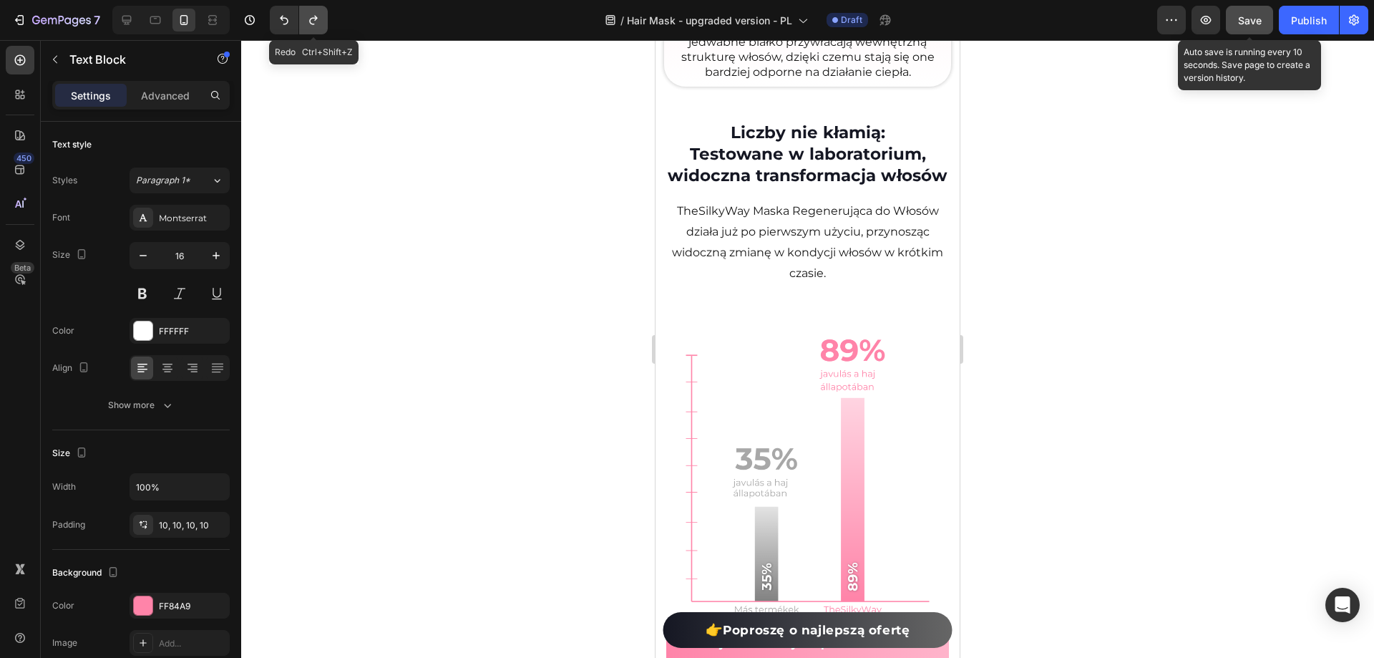
click at [308, 21] on icon "Undo/Redo" at bounding box center [313, 20] width 14 height 14
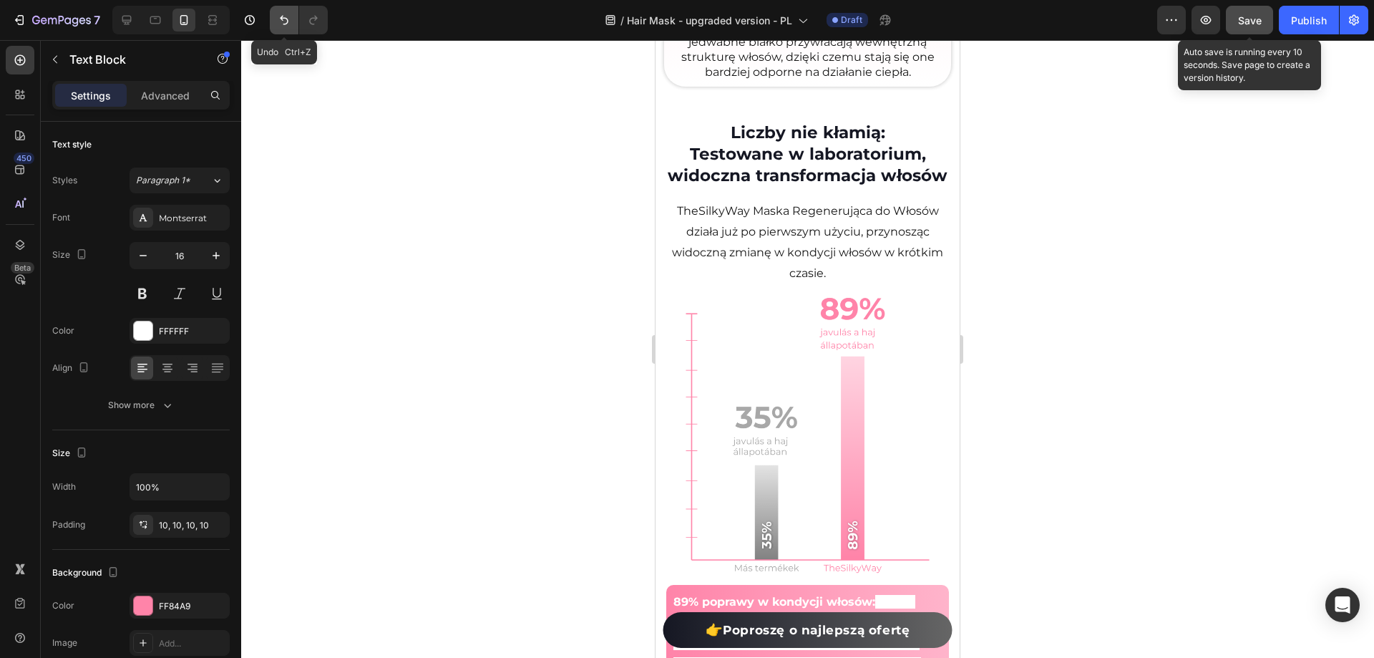
click at [277, 22] on icon "Undo/Redo" at bounding box center [284, 20] width 14 height 14
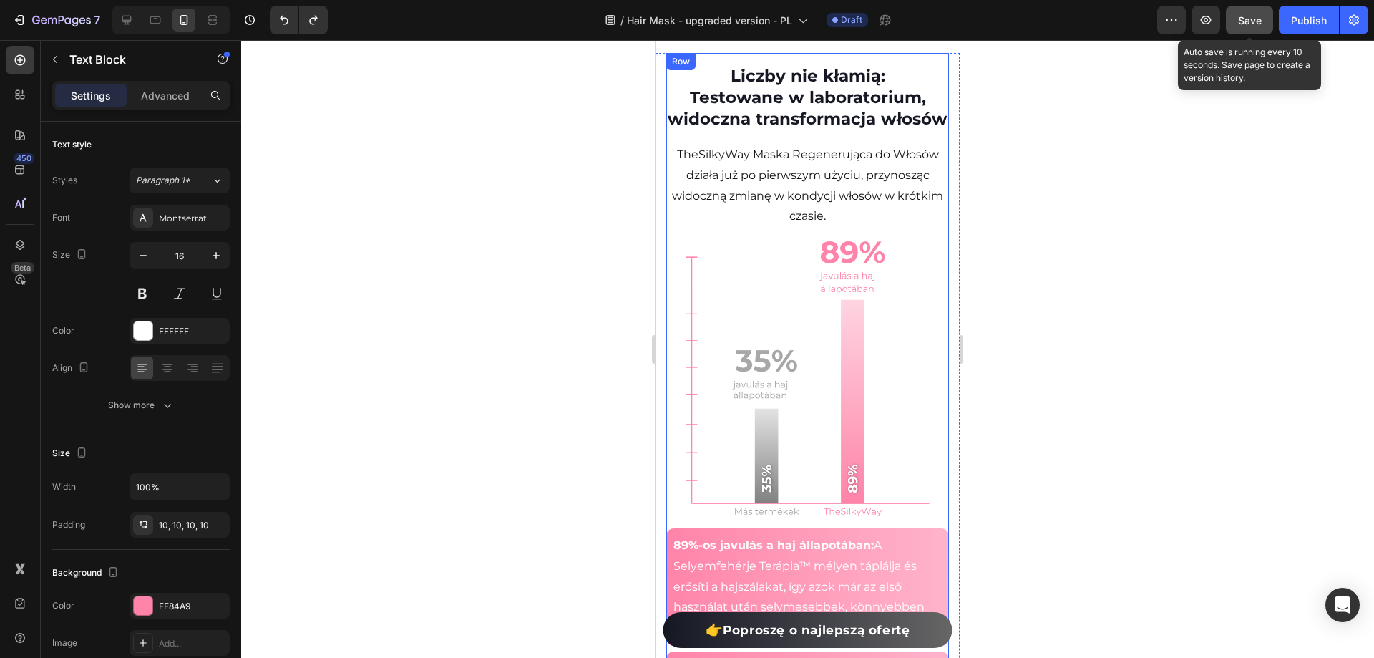
scroll to position [2909, 0]
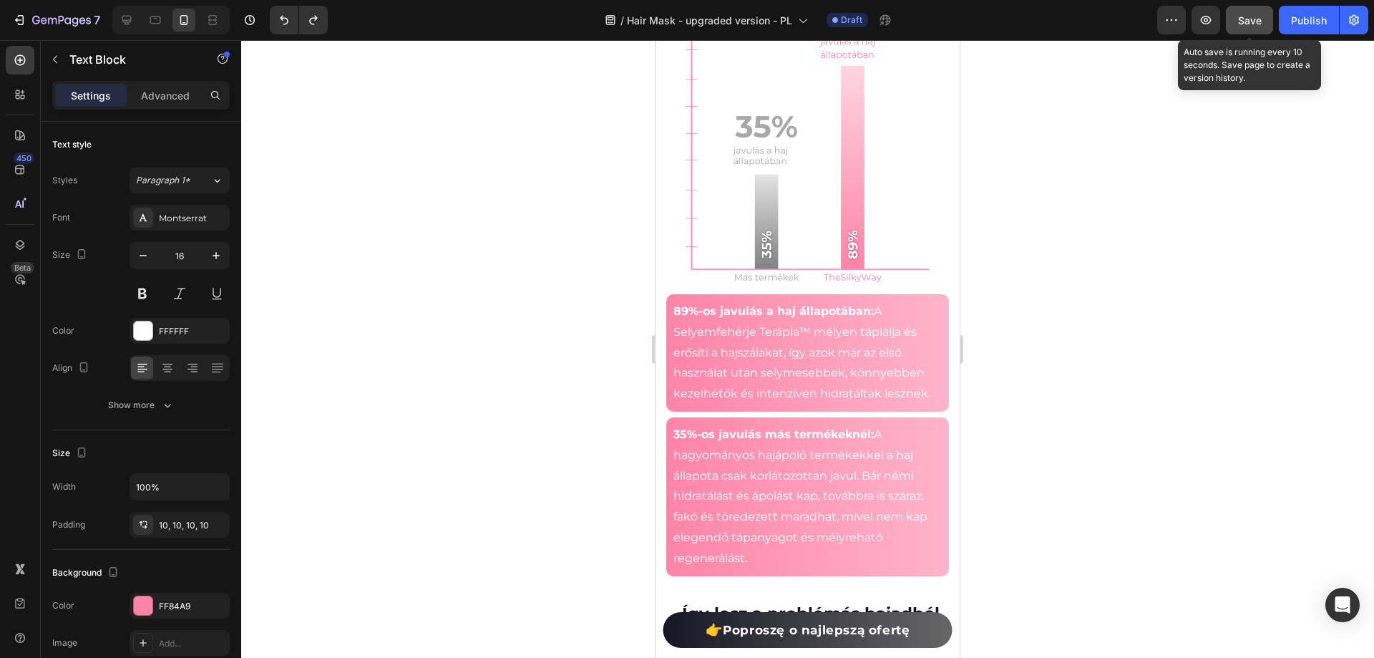
click at [811, 360] on p "89%-os javulás a haj állapotában: A Selyemfehérje Terápia™ mélyen táplálja és e…" at bounding box center [807, 352] width 268 height 103
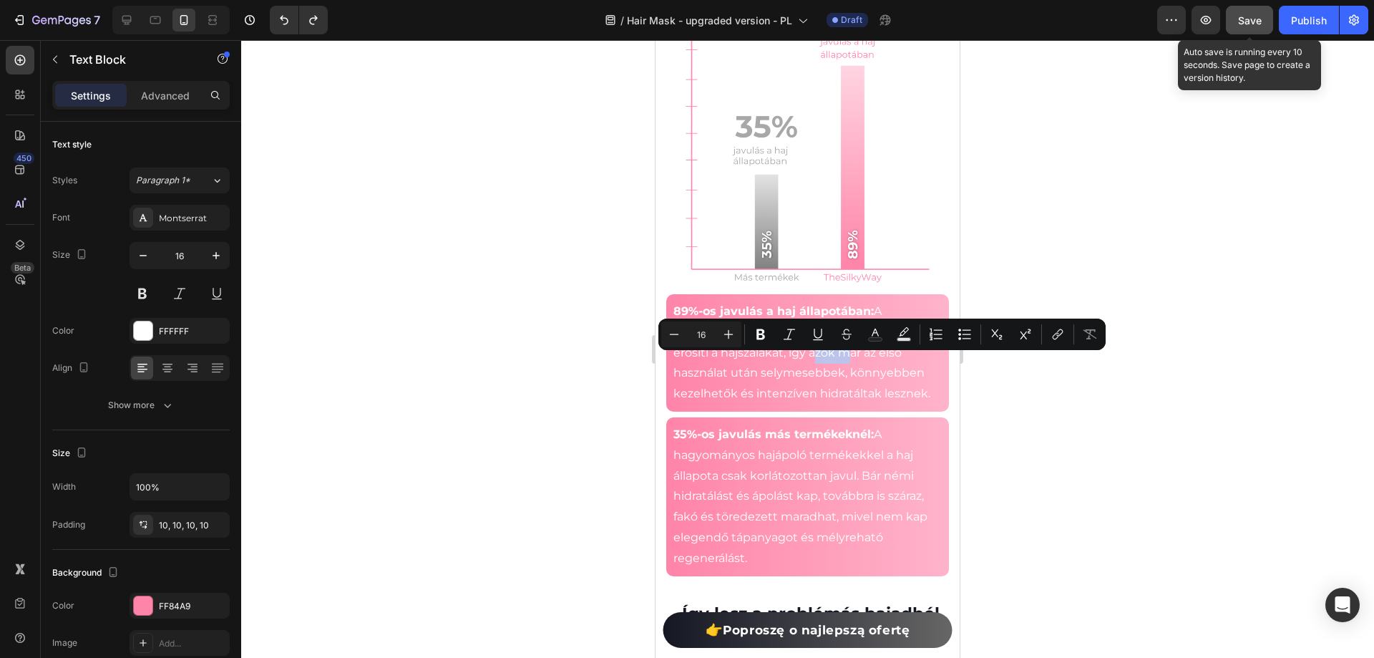
click at [829, 373] on p "89%-os javulás a haj állapotában: A Selyemfehérje Terápia™ mélyen táplálja és e…" at bounding box center [807, 352] width 268 height 103
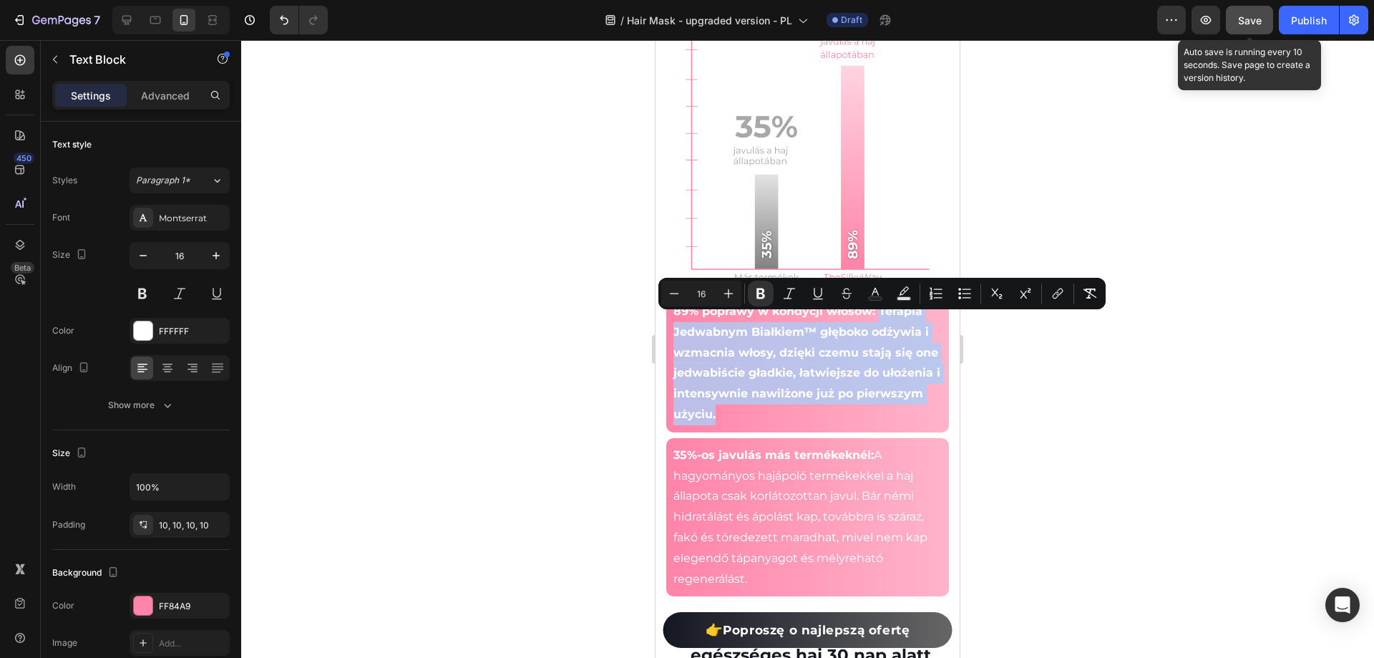
drag, startPoint x: 878, startPoint y: 320, endPoint x: 877, endPoint y: 415, distance: 95.2
click at [877, 424] on p "89% poprawy w kondycji włosów: Terapia Jedwabnym Białkiem™ głęboko odżywia i wz…" at bounding box center [807, 363] width 268 height 124
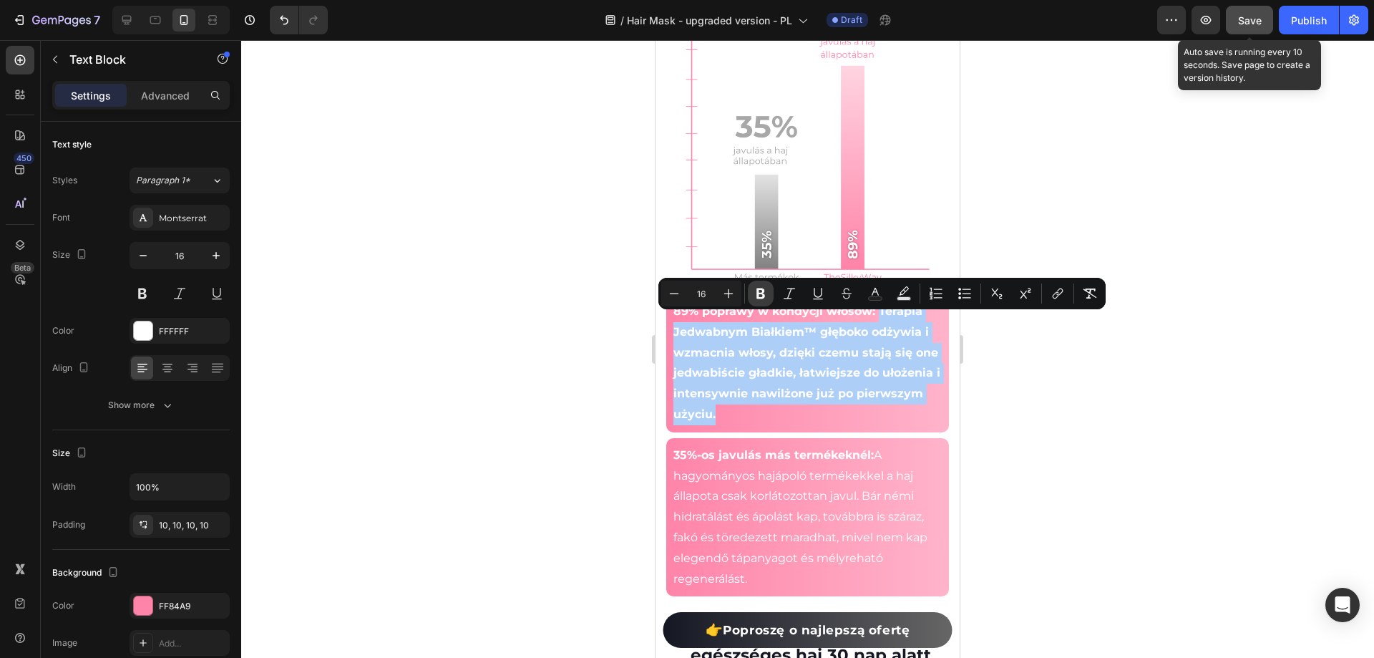
click at [756, 290] on icon "Editor contextual toolbar" at bounding box center [761, 293] width 14 height 14
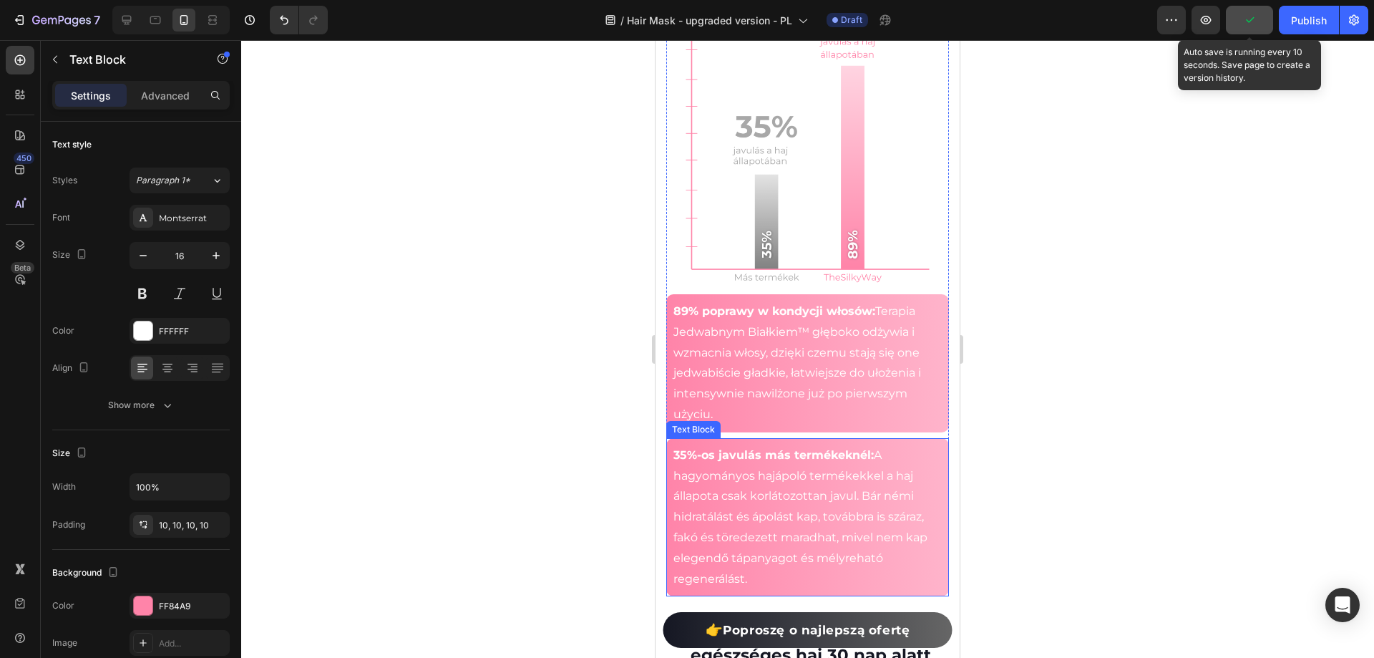
click at [811, 540] on p "35%-os javulás más termékeknél: A hagyományos hajápoló termékekkel a haj állapo…" at bounding box center [807, 517] width 268 height 145
click at [809, 537] on p "35%-os javulás más termékeknél: A hagyományos hajápoló termékekkel a haj állapo…" at bounding box center [807, 517] width 268 height 145
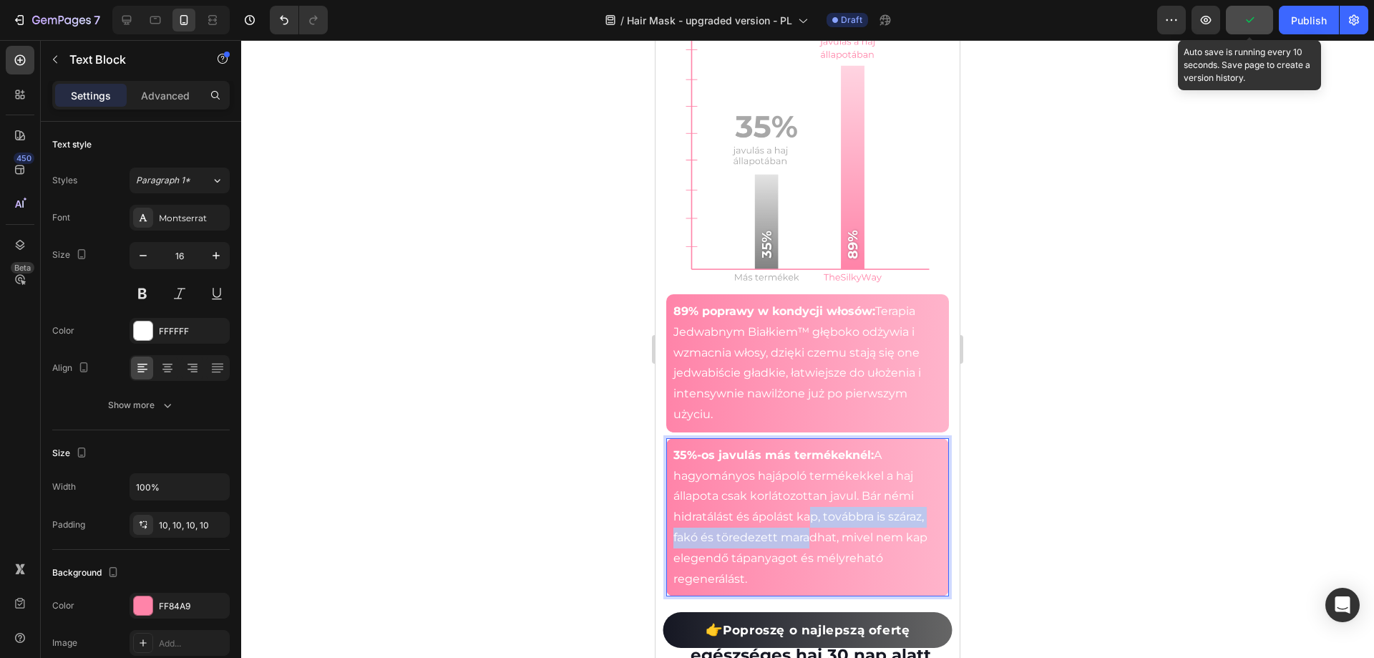
click at [809, 537] on p "35%-os javulás más termékeknél: A hagyományos hajápoló termékekkel a haj állapo…" at bounding box center [807, 517] width 268 height 145
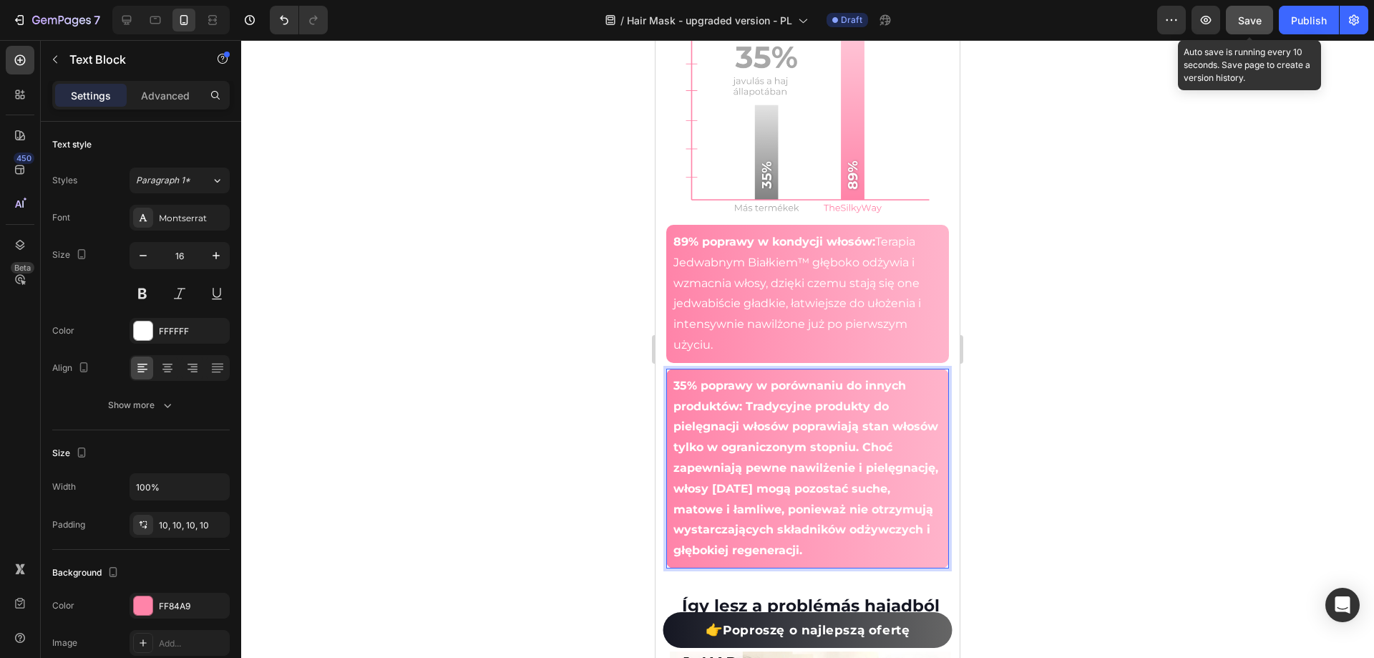
scroll to position [3052, 0]
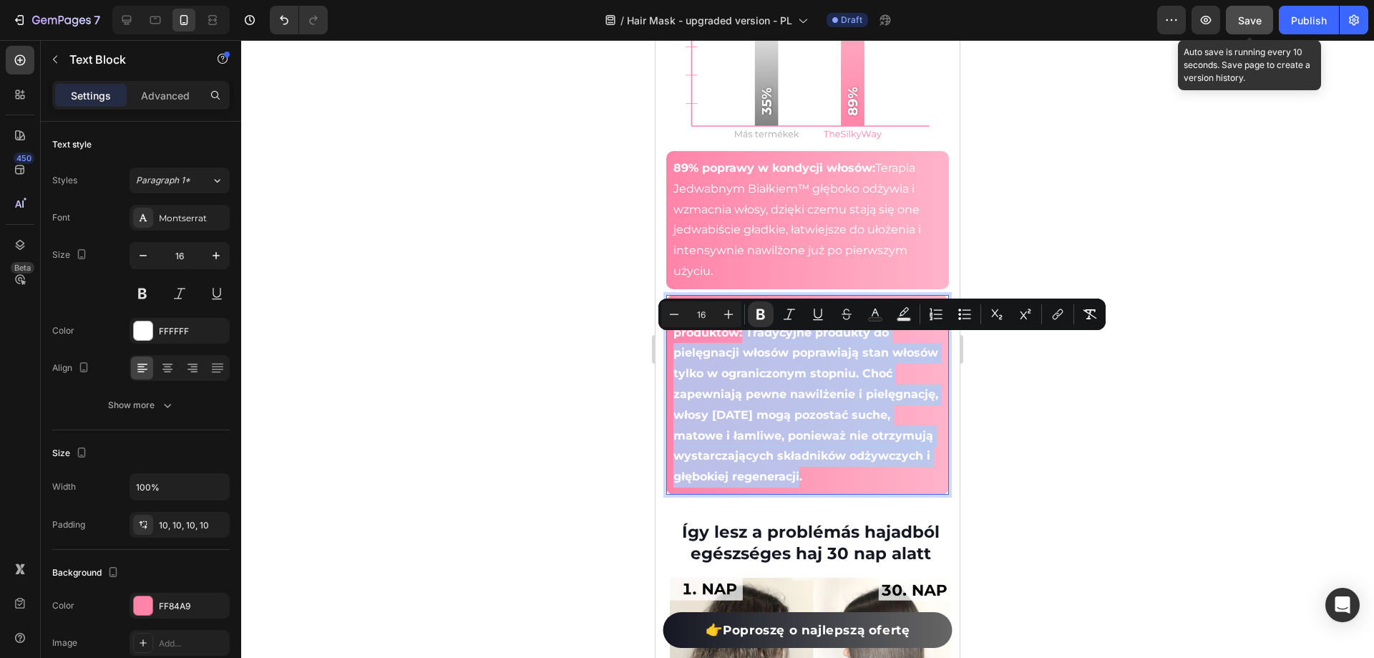
drag, startPoint x: 744, startPoint y: 344, endPoint x: 902, endPoint y: 483, distance: 211.0
click at [902, 483] on p "35% poprawy w porównaniu do innych produktów: Tradycyjne produkty do pielęgnacj…" at bounding box center [807, 394] width 268 height 185
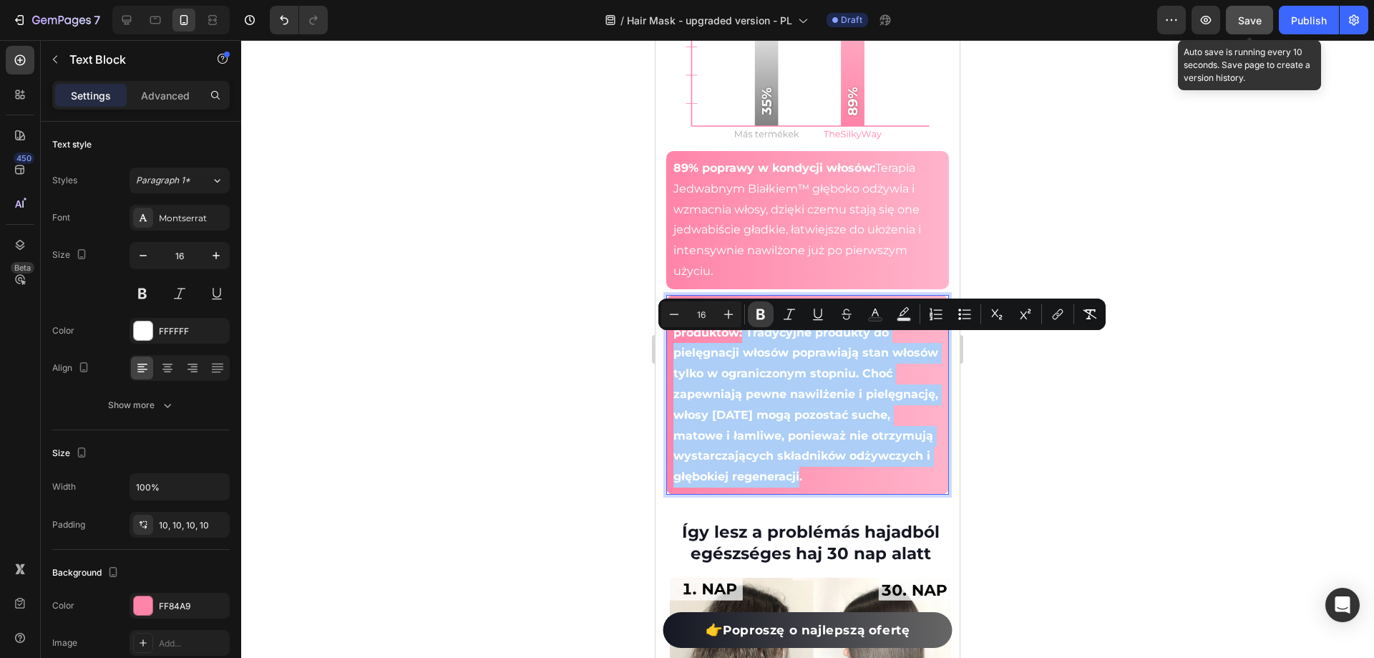
drag, startPoint x: 759, startPoint y: 315, endPoint x: 193, endPoint y: 312, distance: 566.1
click at [759, 315] on icon "Editor contextual toolbar" at bounding box center [761, 314] width 14 height 14
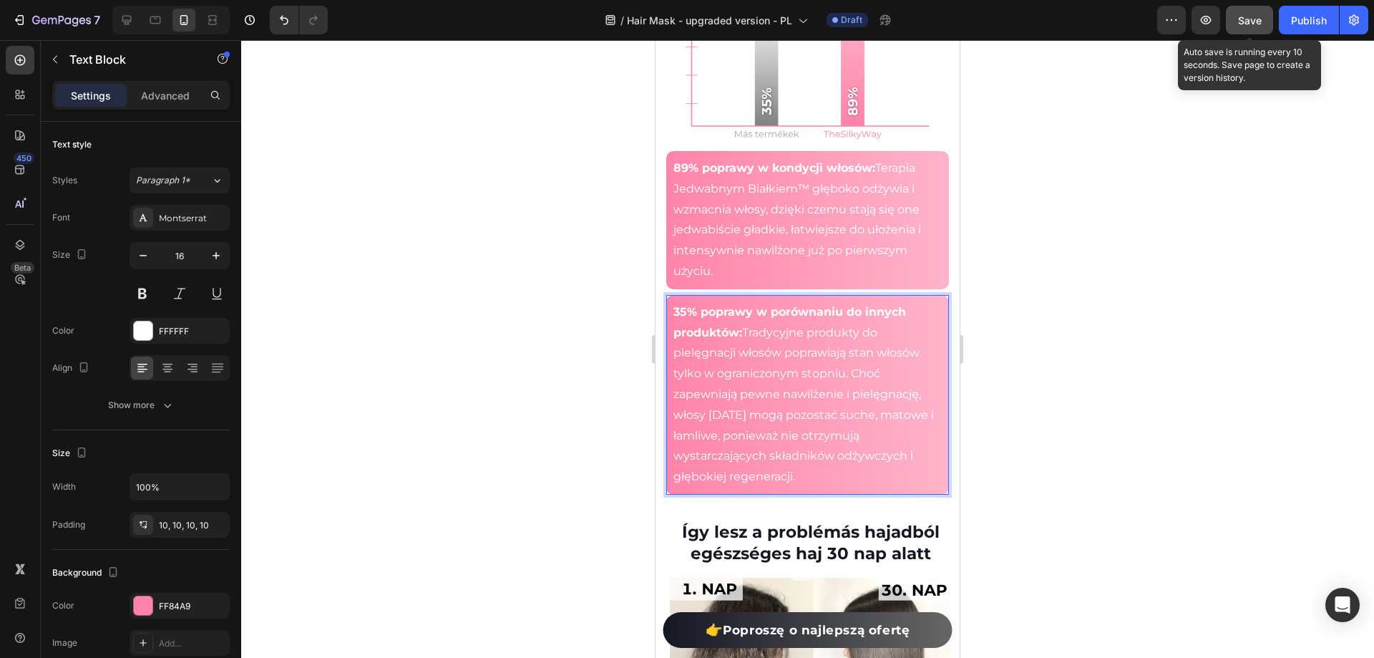
click at [1054, 432] on div at bounding box center [807, 349] width 1133 height 618
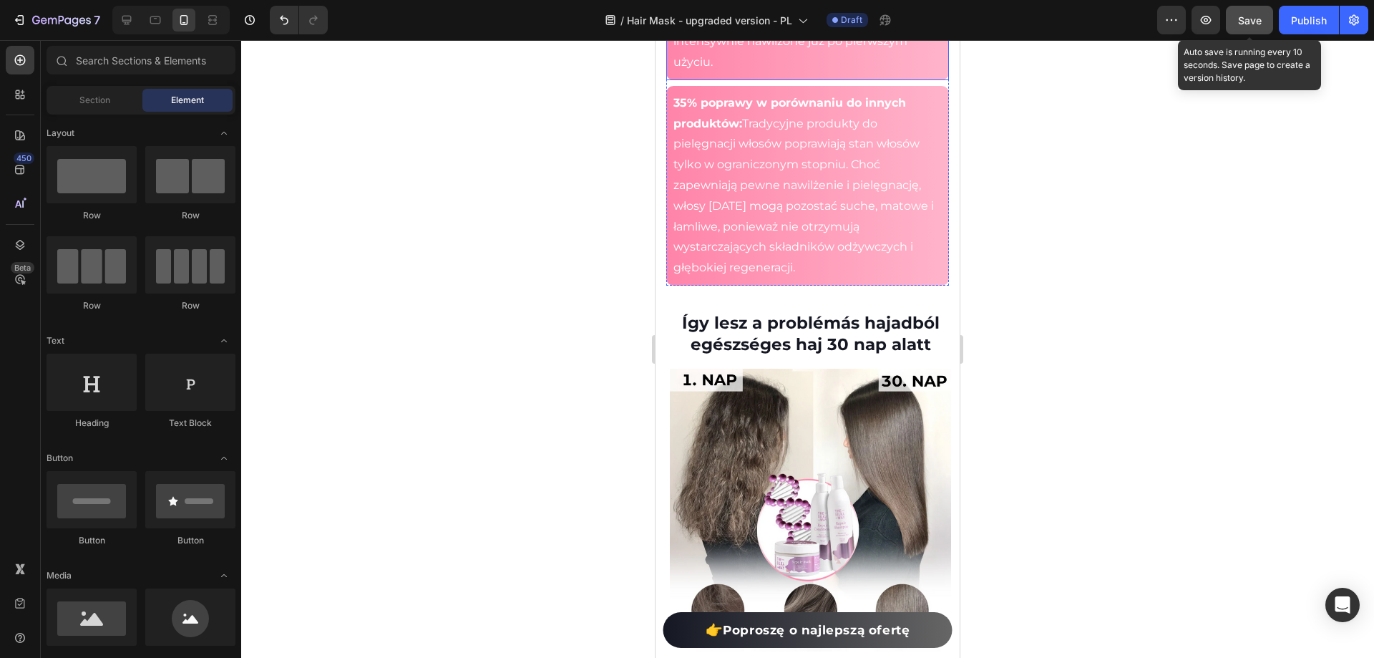
scroll to position [3267, 0]
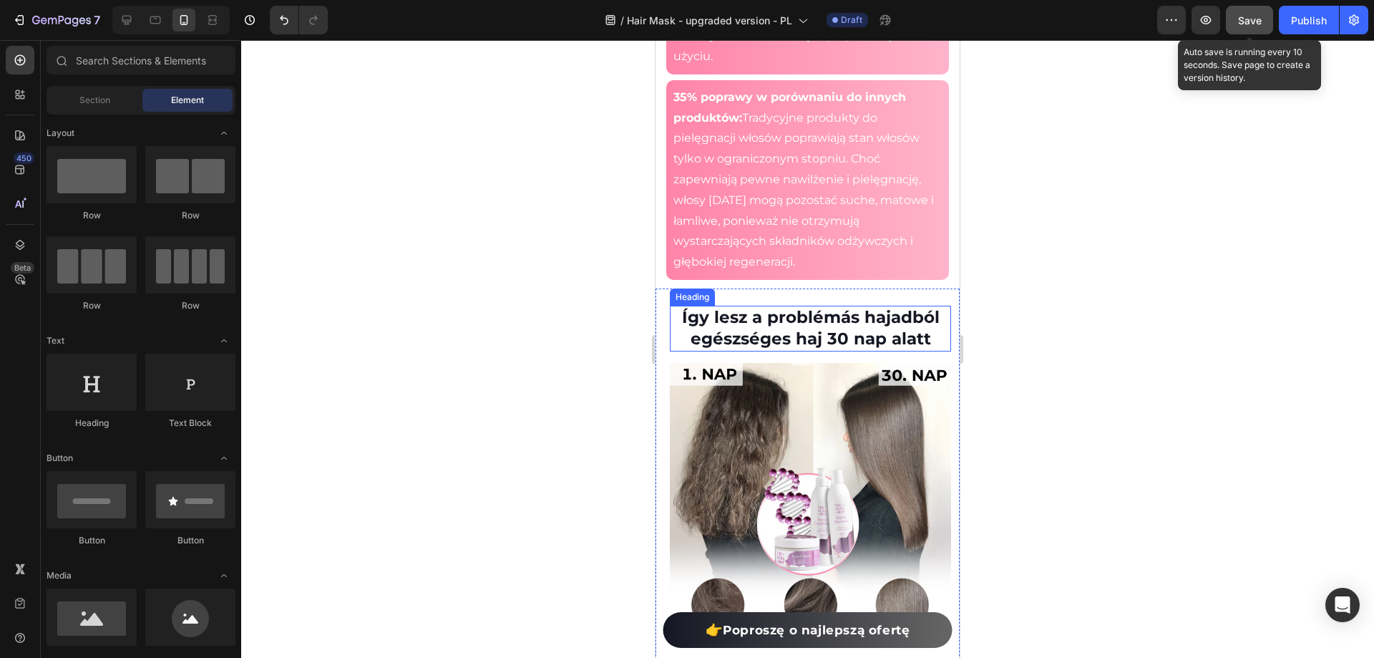
click at [853, 332] on h2 "Így lesz a problémás hajadból egészséges haj 30 nap alatt" at bounding box center [810, 329] width 281 height 46
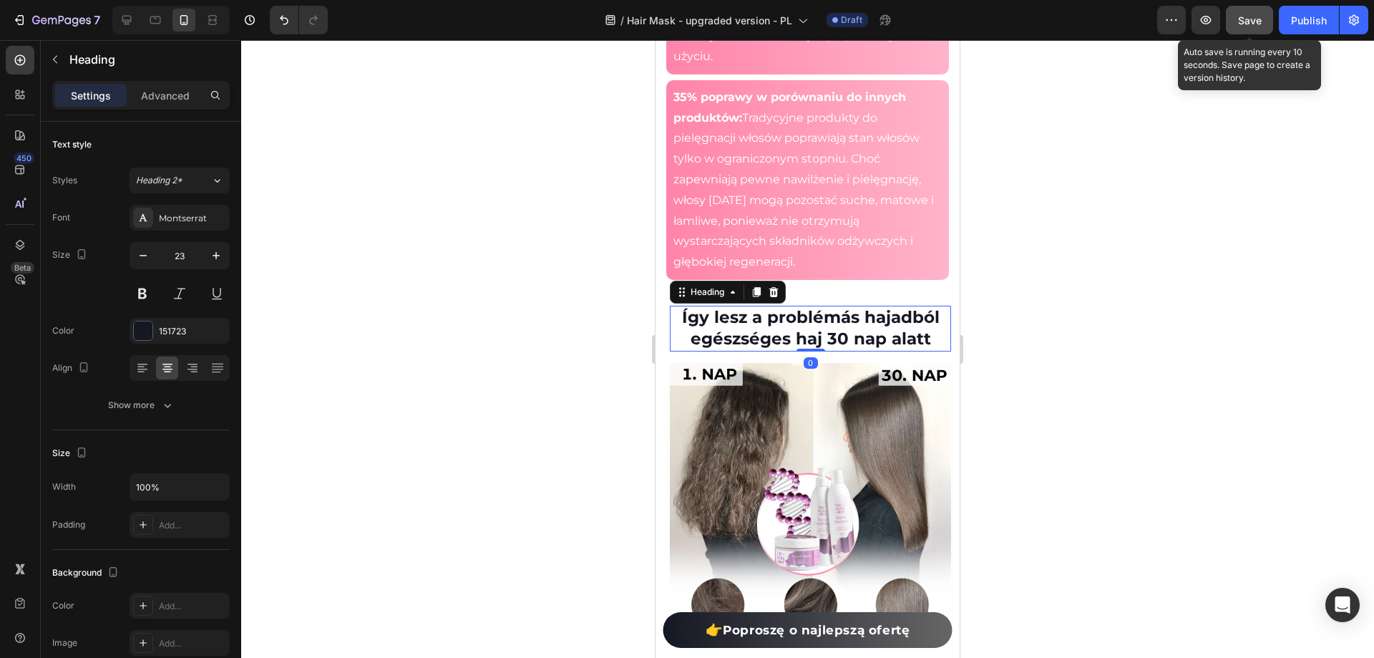
click at [853, 332] on h2 "Így lesz a problémás hajadból egészséges haj 30 nap alatt" at bounding box center [810, 329] width 281 height 46
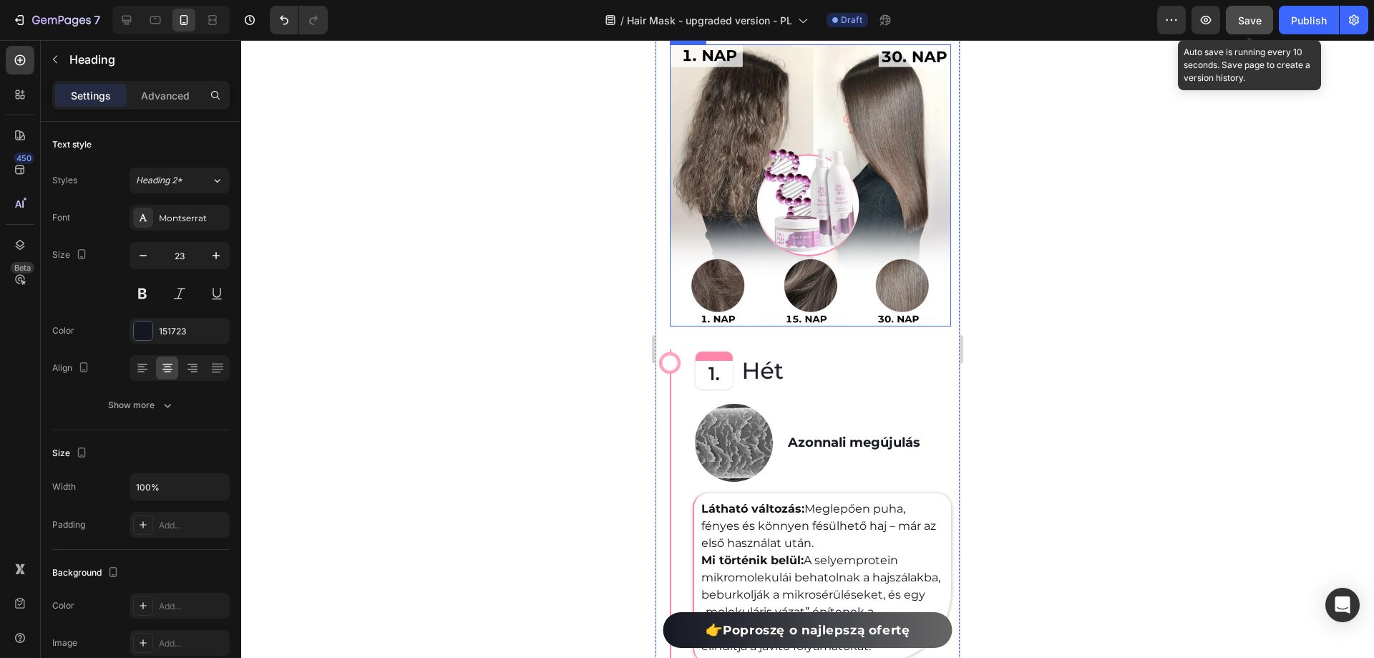
scroll to position [3625, 0]
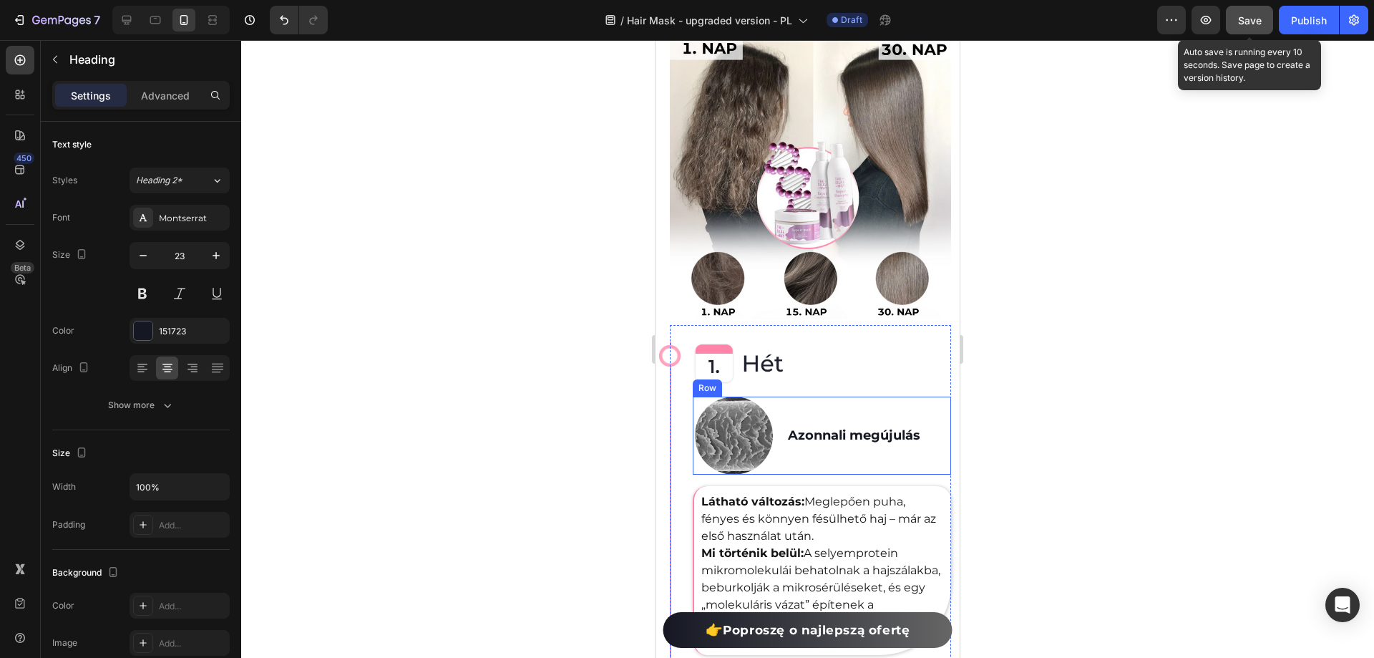
click at [878, 426] on h2 "Azonnali megújulás" at bounding box center [869, 435] width 165 height 19
click at [892, 426] on h2 "Azonnali megújulás" at bounding box center [869, 435] width 165 height 19
click at [892, 427] on p "Azonnali megújulás" at bounding box center [869, 435] width 162 height 16
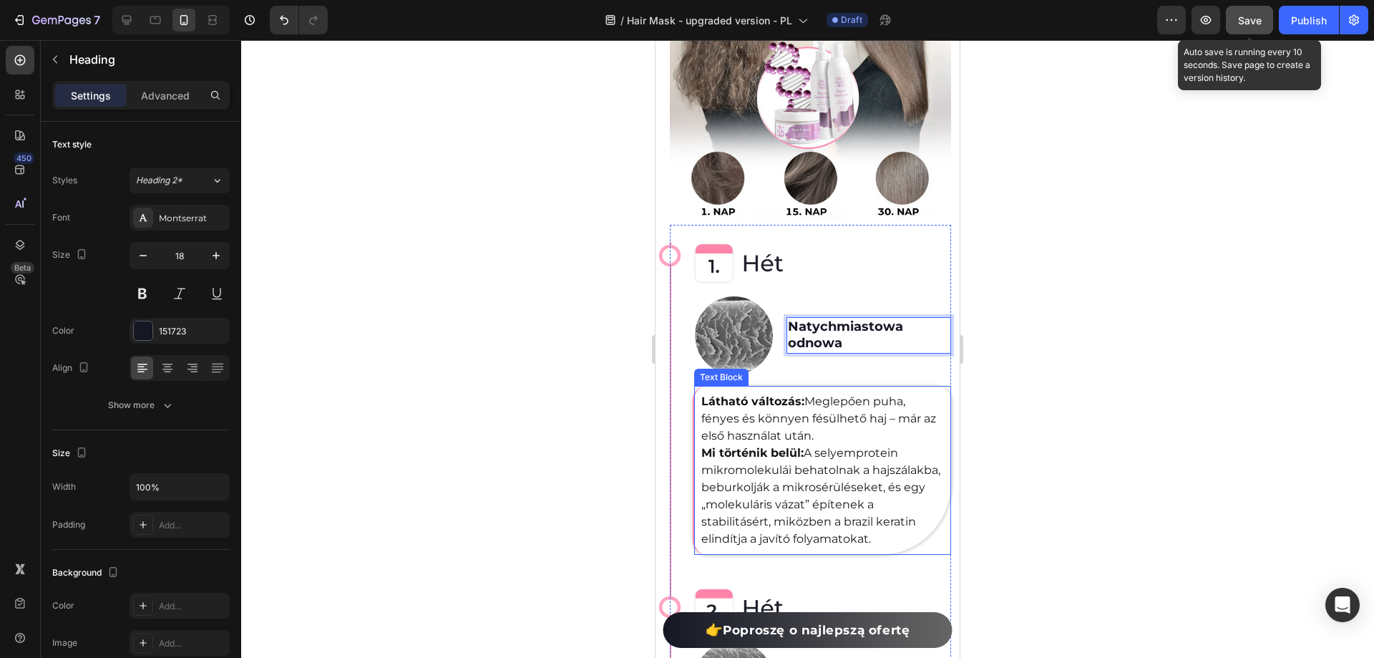
scroll to position [3759, 0]
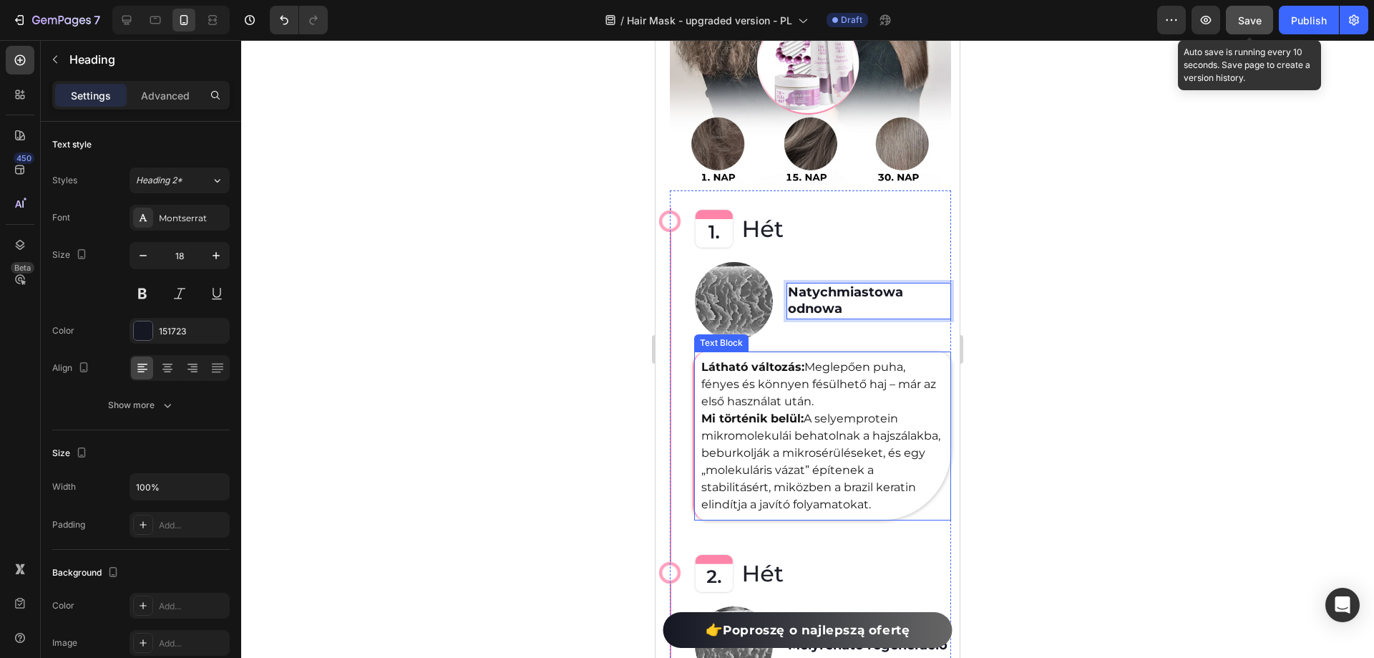
click at [827, 381] on span "Meglepően puha, fényes és könnyen fésülhető haj – már az első használat után." at bounding box center [818, 384] width 235 height 48
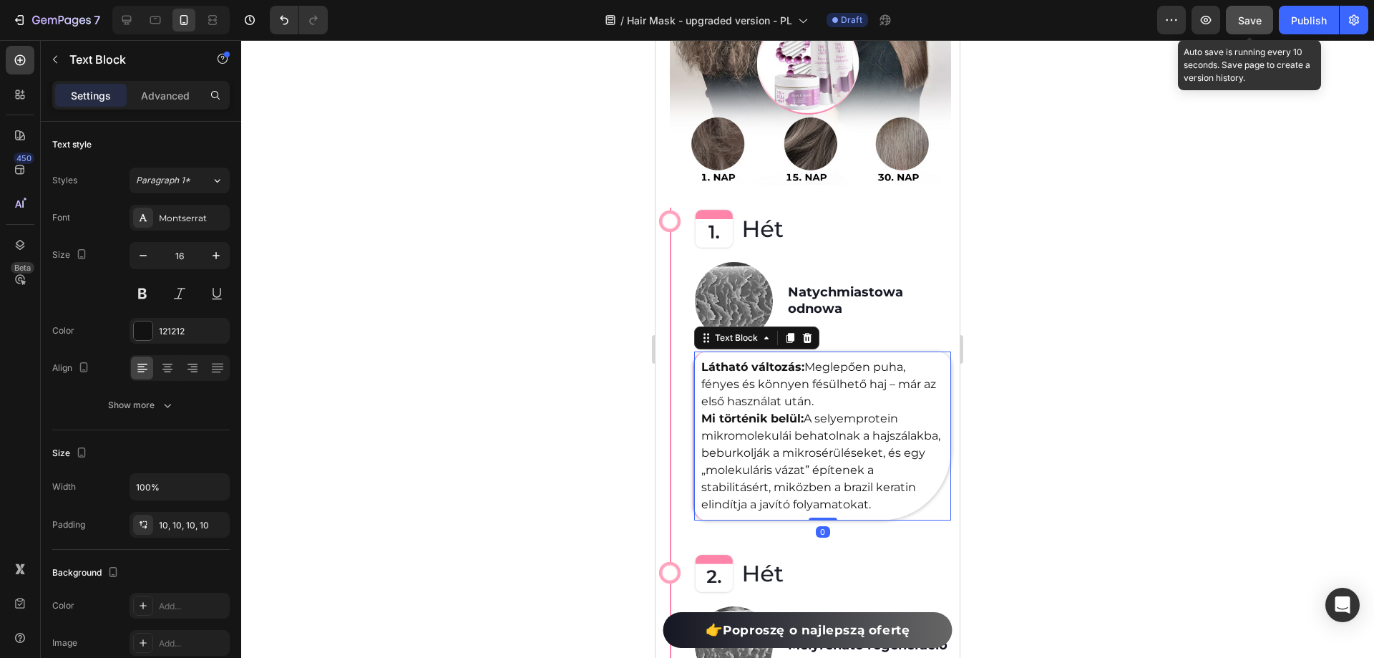
click at [827, 381] on span "Meglepően puha, fényes és könnyen fésülhető haj – már az első használat után." at bounding box center [818, 384] width 235 height 48
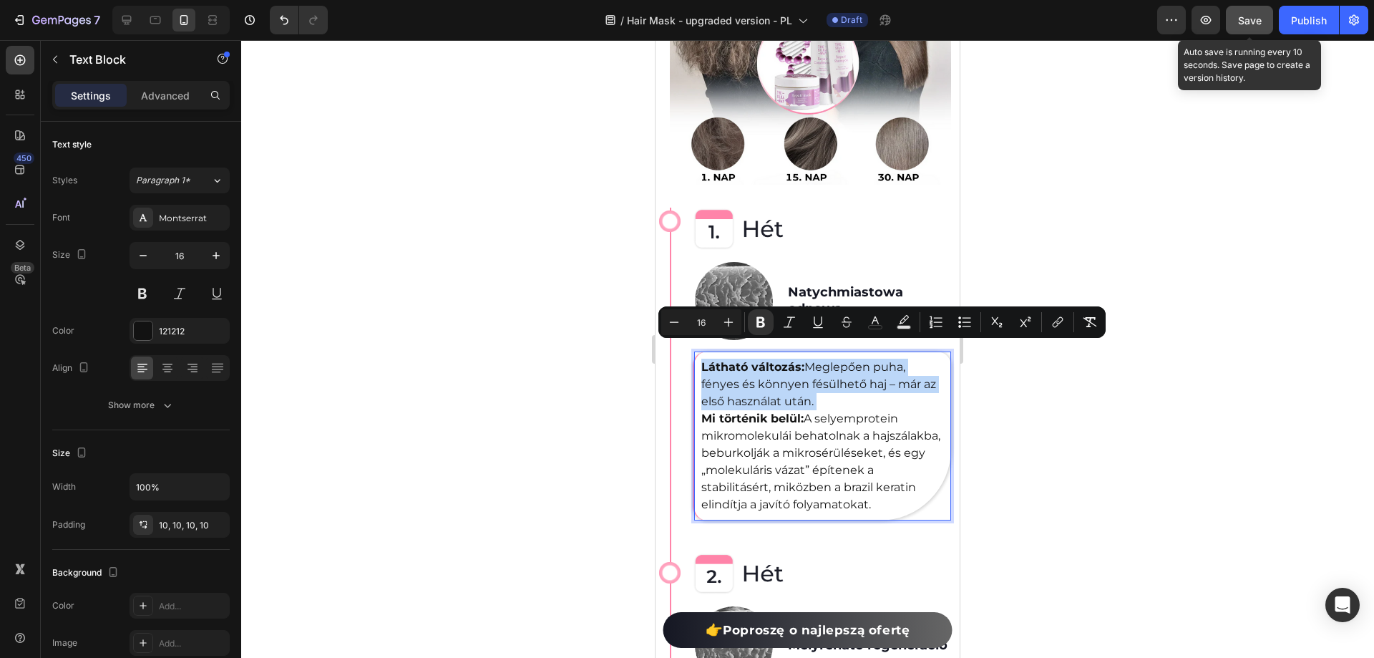
drag, startPoint x: 842, startPoint y: 388, endPoint x: 714, endPoint y: 350, distance: 134.3
click at [714, 359] on p "Látható változás: Meglepően puha, fényes és könnyen fésülhető haj – már az első…" at bounding box center [822, 436] width 243 height 155
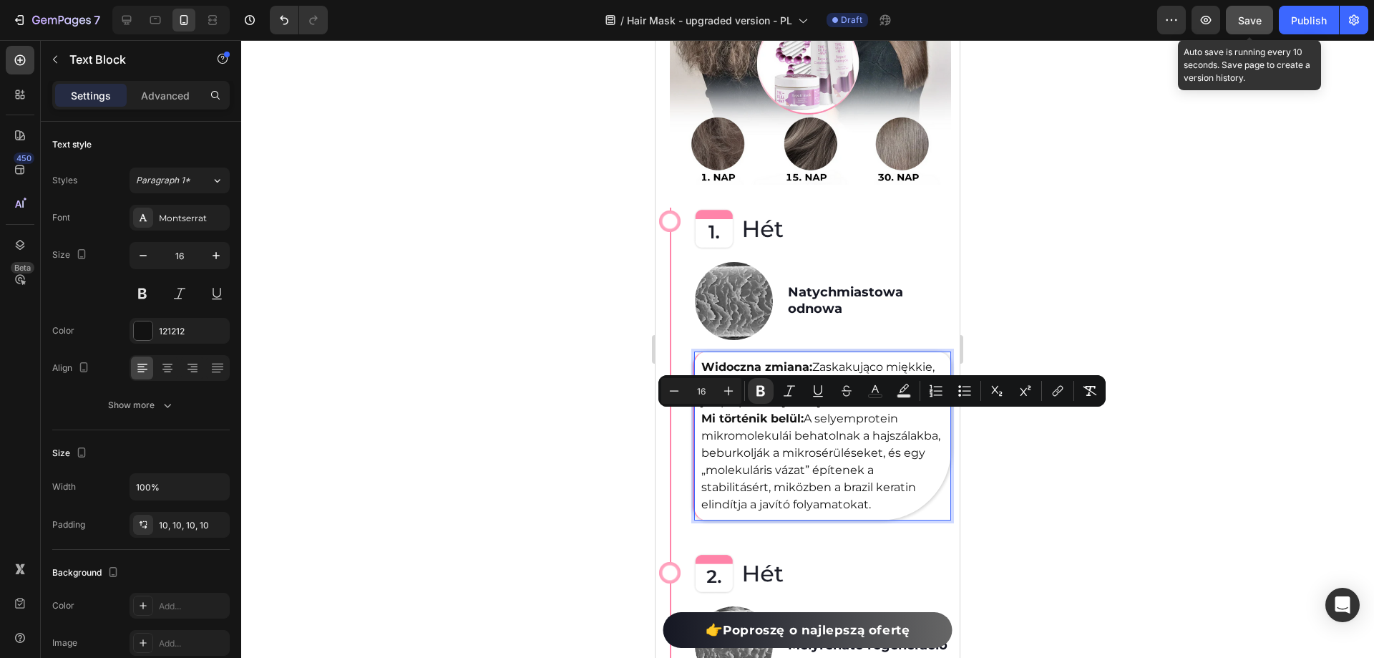
drag, startPoint x: 799, startPoint y: 522, endPoint x: 698, endPoint y: 423, distance: 141.7
click at [698, 423] on div "Widoczna zmiana: Zaskakująco miękkie, błyszczące i łatwe do rozczesania włosy –…" at bounding box center [822, 435] width 257 height 169
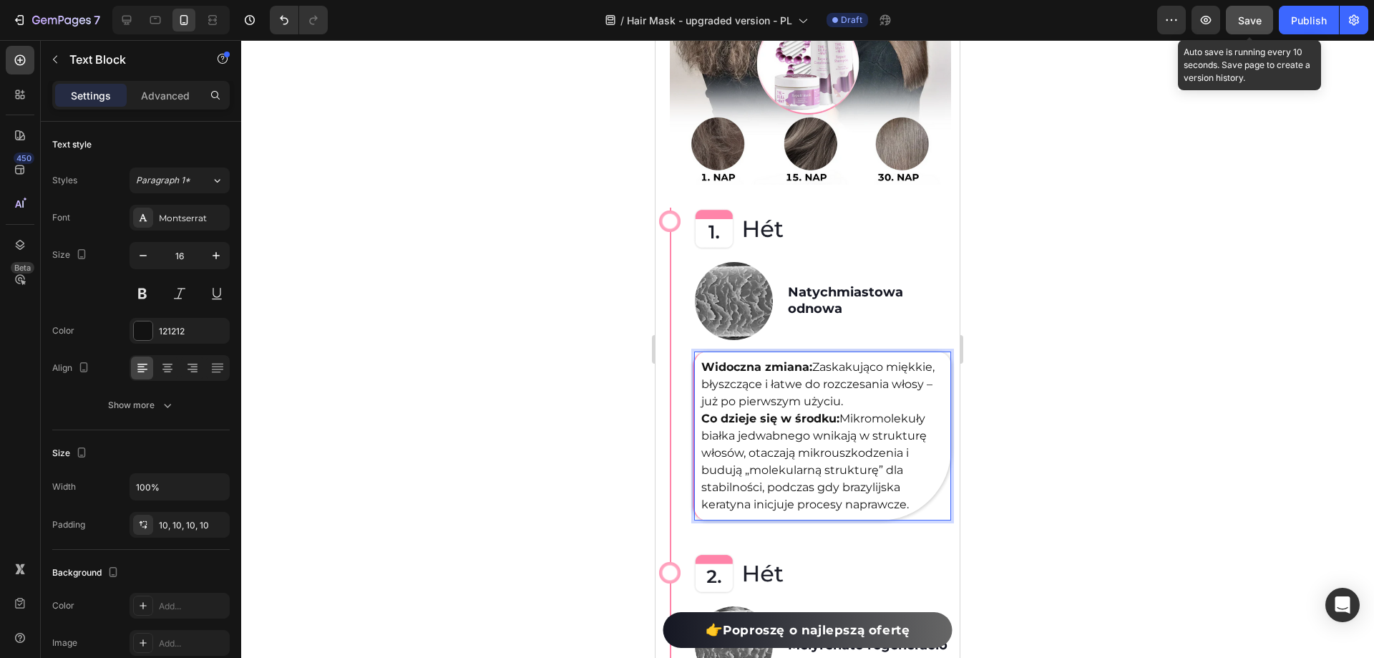
click at [869, 472] on span "Mikromolekuły białka jedwabnego wnikają w strukturę włosów, otaczają mikrouszko…" at bounding box center [813, 461] width 225 height 99
click at [1088, 465] on div at bounding box center [807, 349] width 1133 height 618
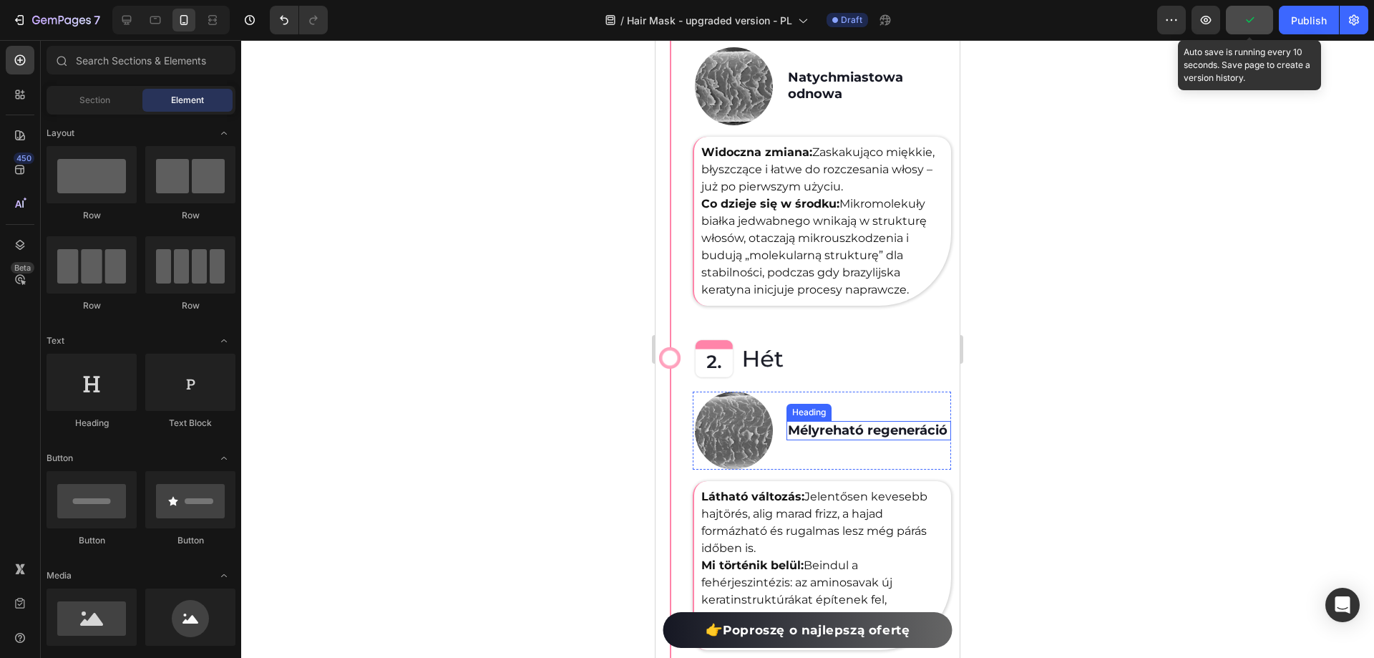
scroll to position [4117, 0]
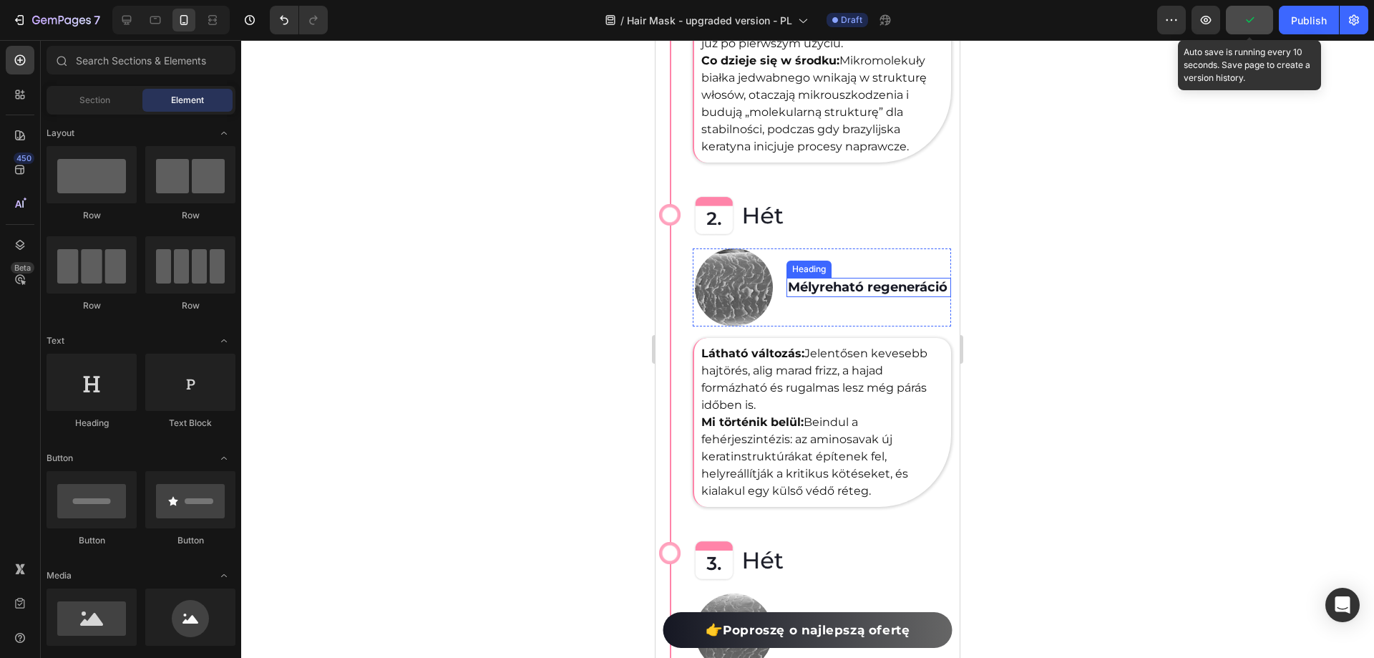
click at [839, 297] on h2 "Mélyreható regeneráció" at bounding box center [869, 287] width 165 height 19
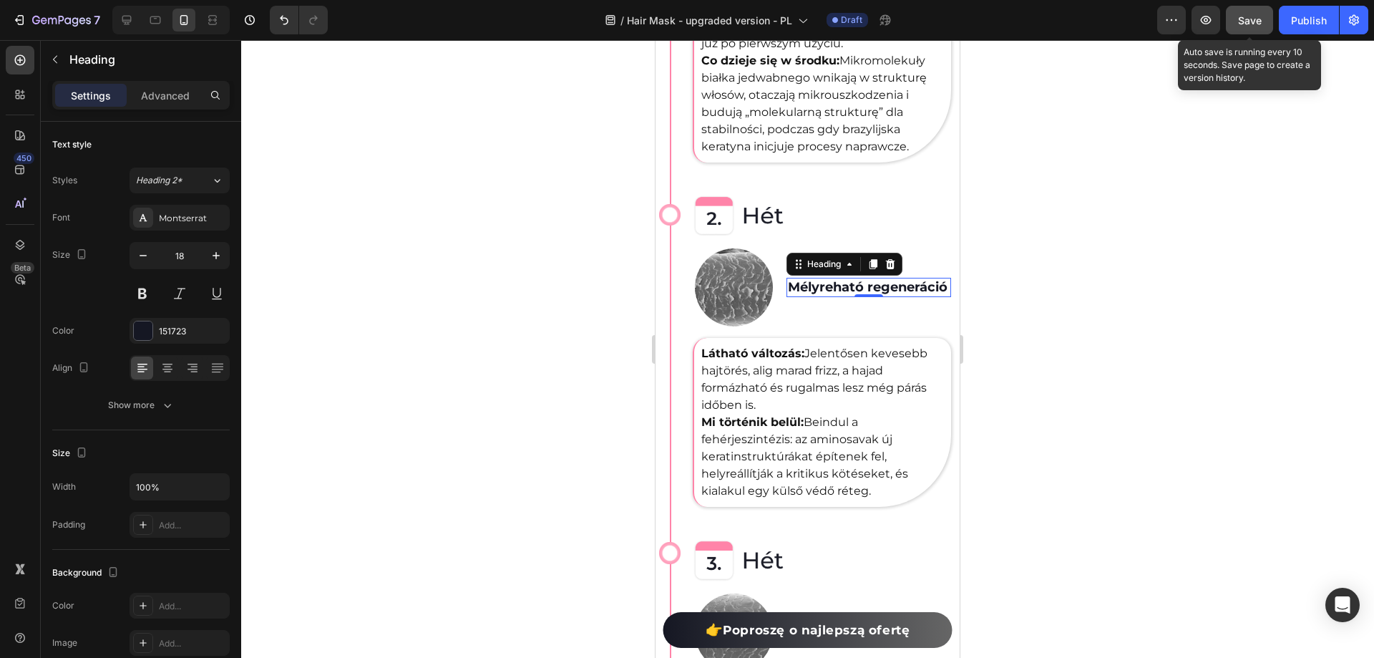
click at [855, 295] on h2 "Mélyreható regeneráció" at bounding box center [869, 287] width 165 height 19
click at [855, 294] on p "Mélyreható regeneráció" at bounding box center [869, 287] width 162 height 16
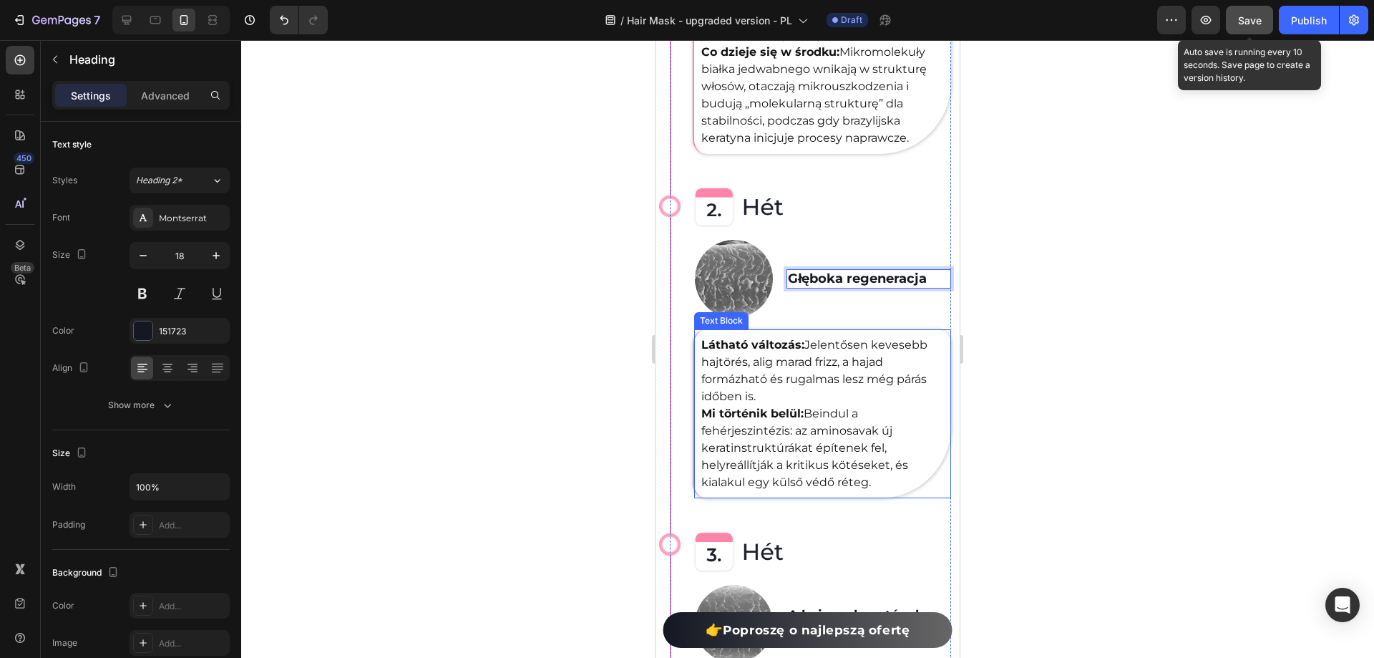
click at [819, 368] on p "Látható változás: Jelentősen kevesebb hajtörés, alig marad frizz, a hajad formá…" at bounding box center [822, 413] width 243 height 155
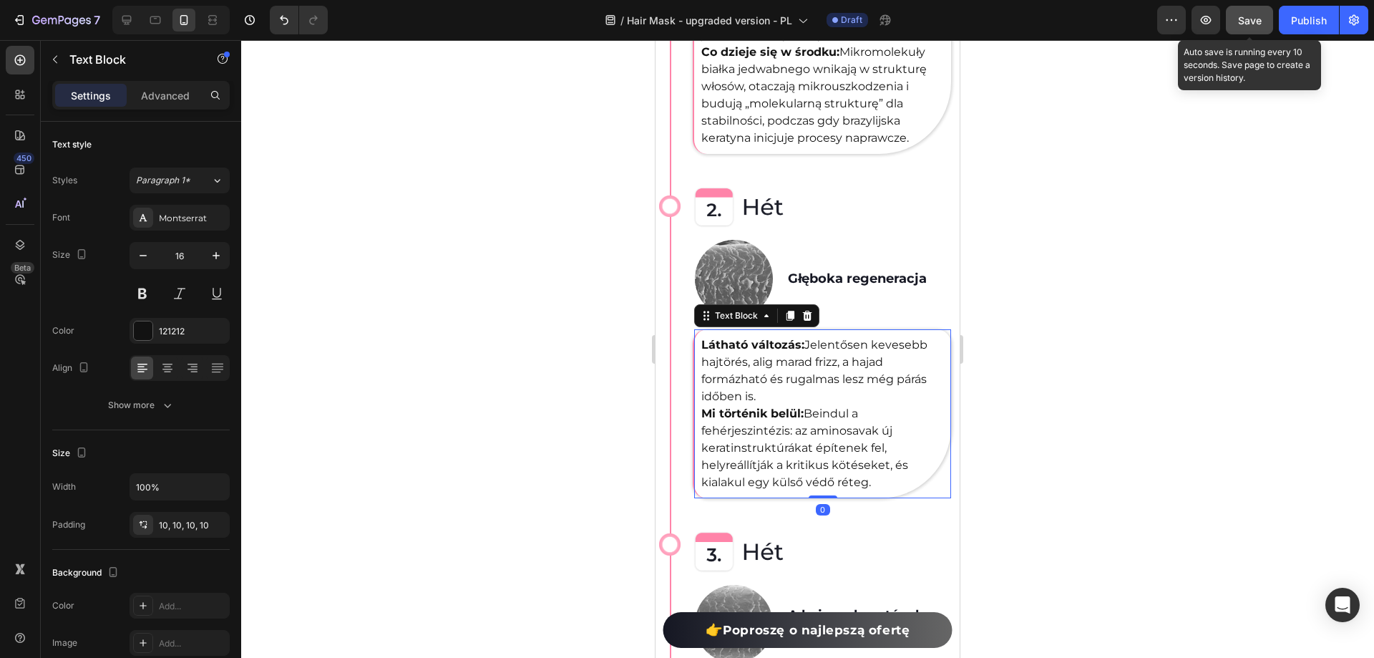
click at [819, 368] on p "Látható változás: Jelentősen kevesebb hajtörés, alig marad frizz, a hajad formá…" at bounding box center [822, 413] width 243 height 155
click at [769, 390] on p "Látható változás: Jelentősen kevesebb hajtörés, alig marad frizz, a hajad formá…" at bounding box center [822, 413] width 243 height 155
drag, startPoint x: 770, startPoint y: 394, endPoint x: 701, endPoint y: 335, distance: 91.4
click at [701, 335] on div "Látható változás: Jelentősen kevesebb hajtörés, alig marad frizz, a hajad formá…" at bounding box center [822, 413] width 257 height 169
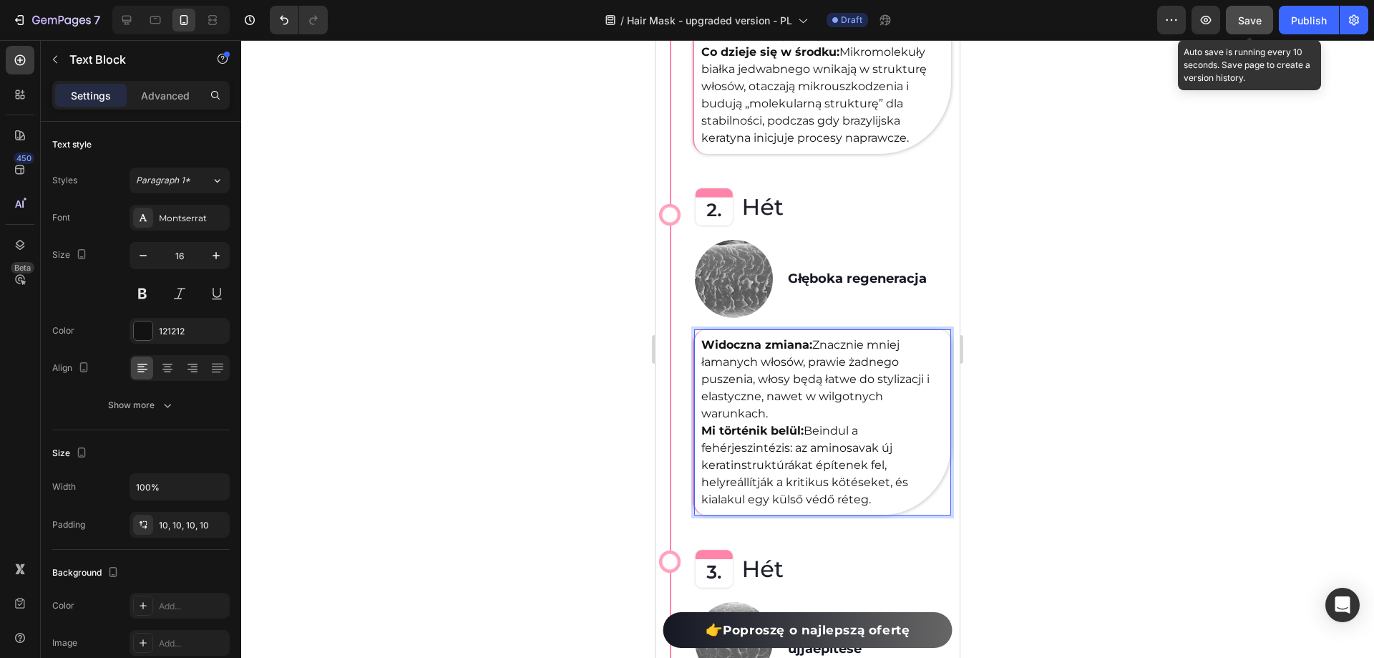
drag, startPoint x: 872, startPoint y: 496, endPoint x: 704, endPoint y: 425, distance: 182.5
click at [704, 425] on p "Widoczna zmiana: Znacznie mniej łamanych włosów, prawie żadnego puszenia, włosy…" at bounding box center [822, 422] width 243 height 172
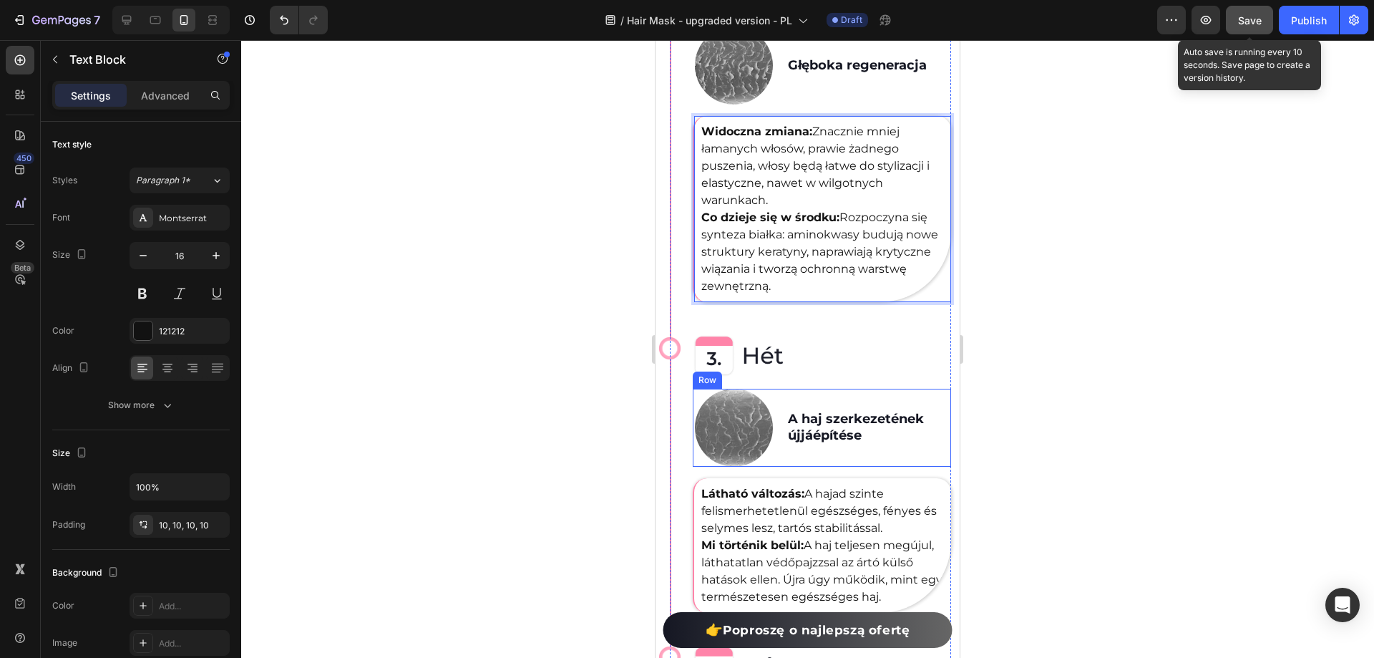
scroll to position [4341, 0]
click at [820, 410] on h2 "A haj szerkezetének újjáépítése" at bounding box center [869, 426] width 165 height 36
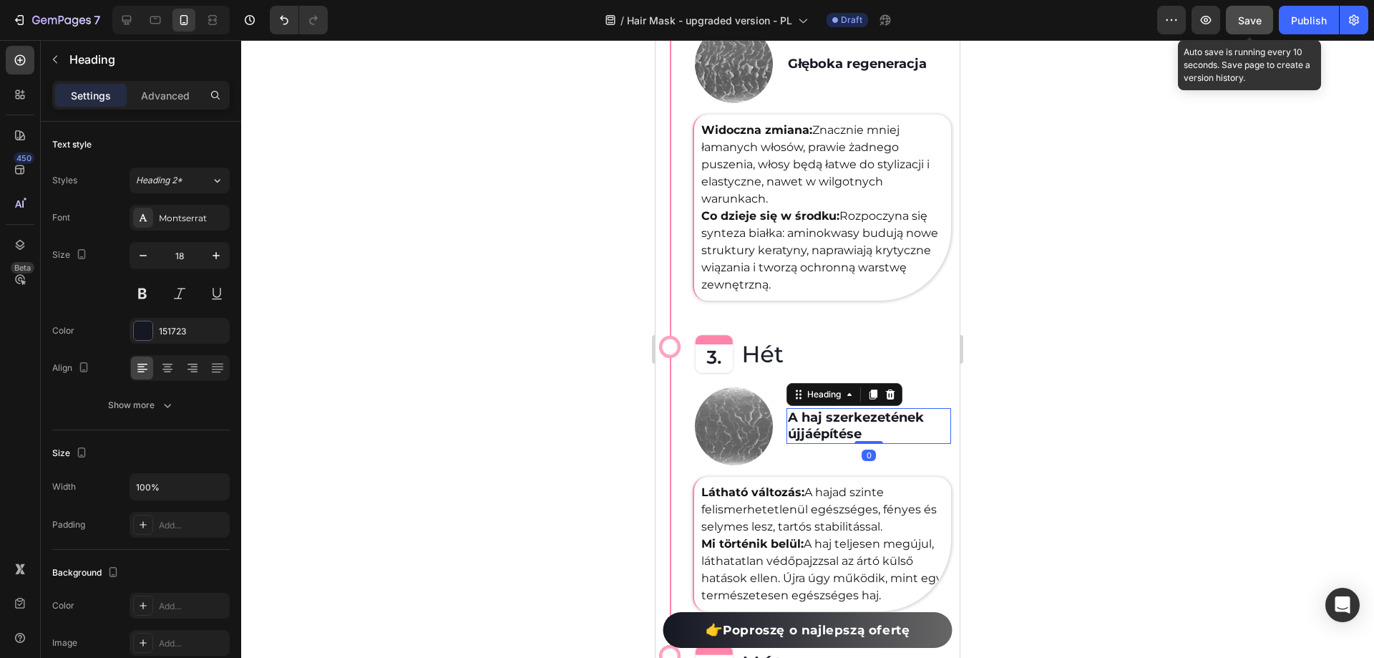
click at [820, 410] on h2 "A haj szerkezetének újjáépítése" at bounding box center [869, 426] width 165 height 36
click at [820, 410] on p "A haj szerkezetének újjáépítése" at bounding box center [869, 426] width 162 height 34
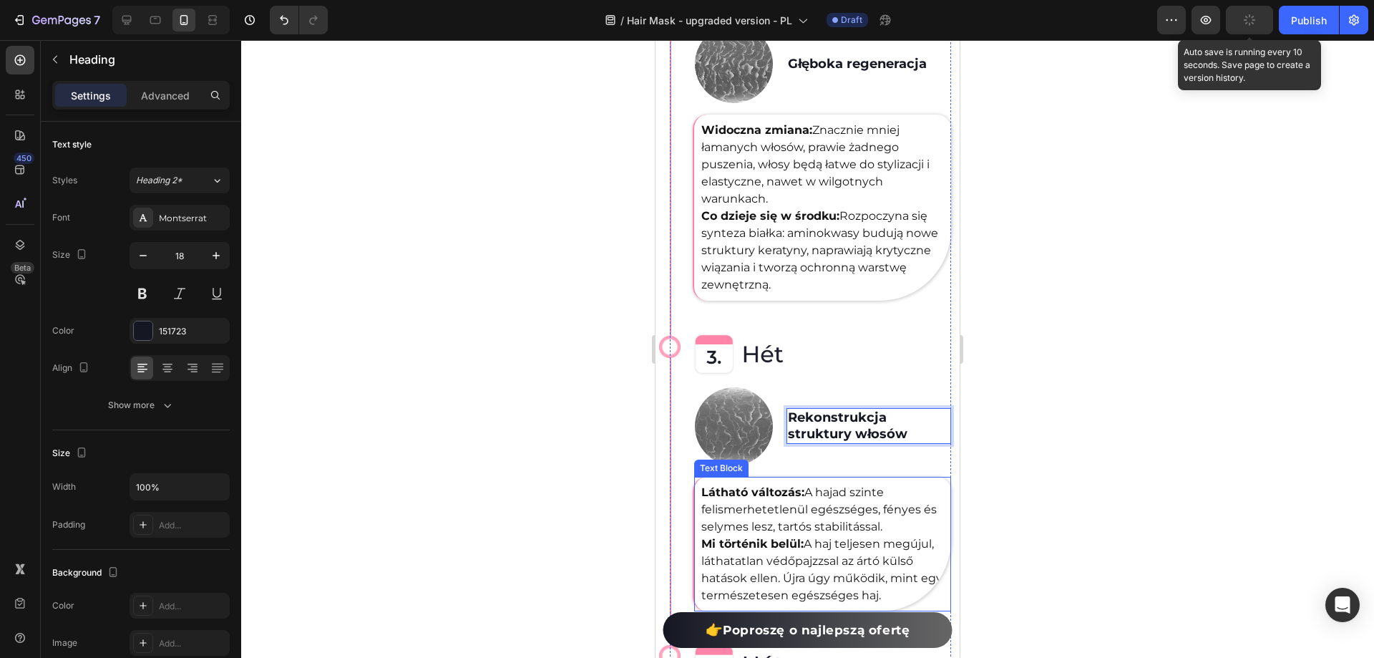
click at [852, 504] on span "A hajad szinte felismerhetetlenül egészséges, fényes és selymes lesz, tartós st…" at bounding box center [818, 509] width 235 height 48
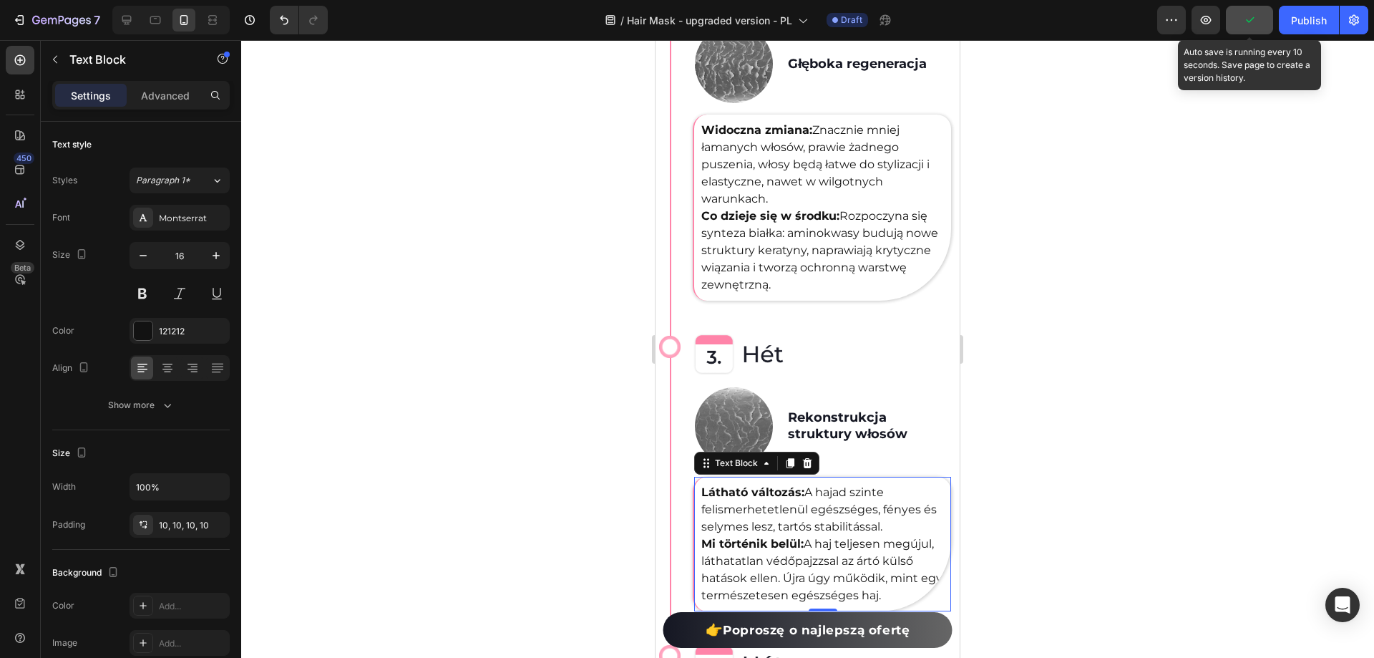
click at [901, 520] on p "Látható változás: A hajad szinte felismerhetetlenül egészséges, fényes és selym…" at bounding box center [822, 544] width 243 height 120
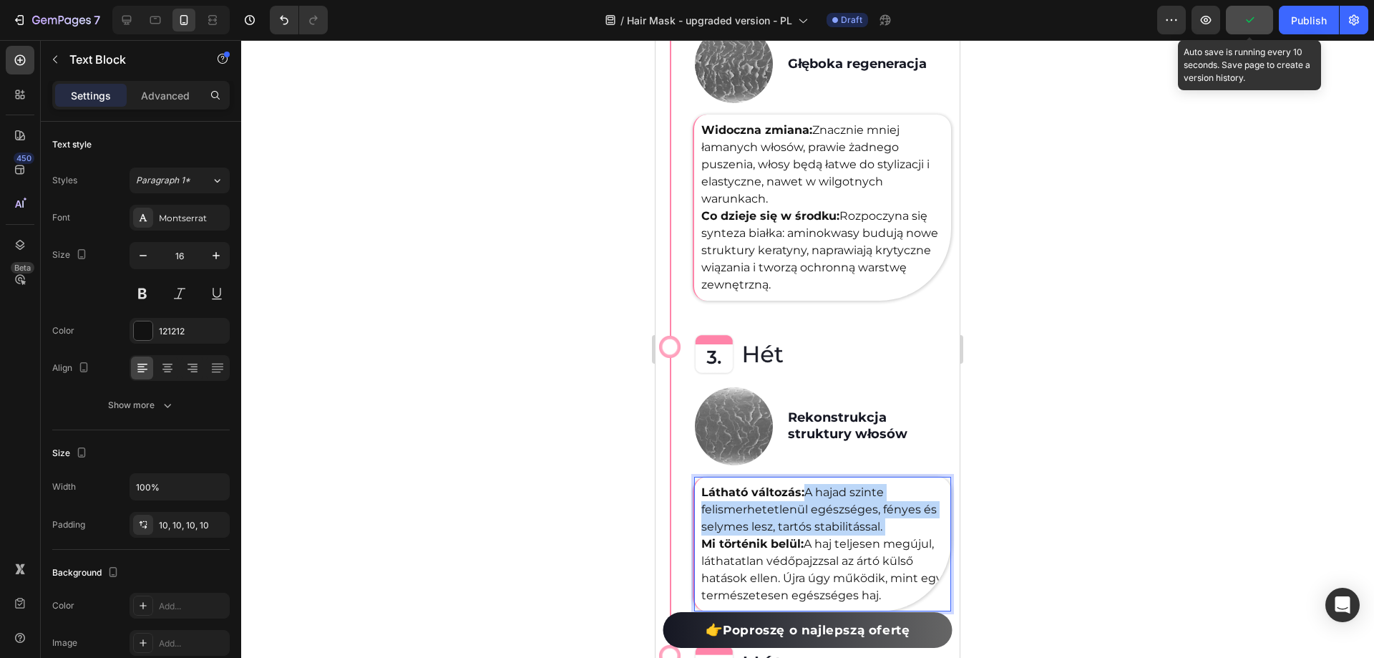
click at [901, 520] on p "Látható változás: A hajad szinte felismerhetetlenül egészséges, fényes és selym…" at bounding box center [822, 544] width 243 height 120
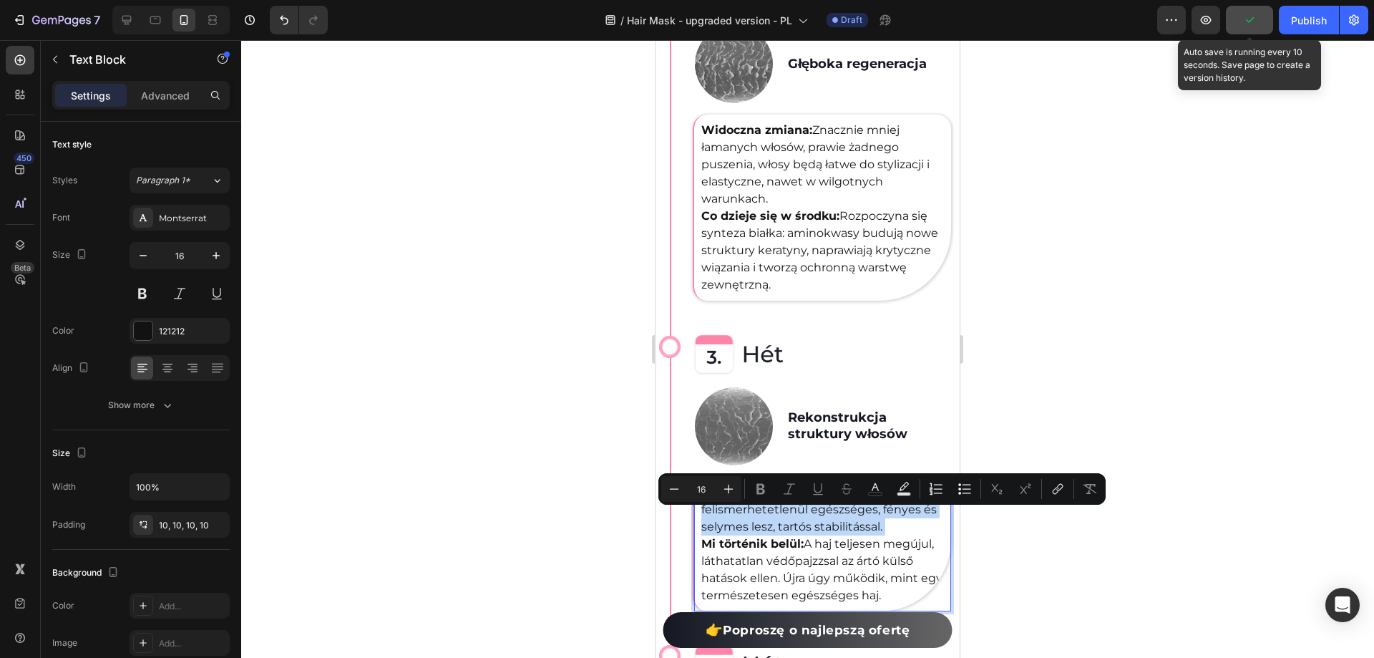
click at [902, 520] on p "Látható változás: A hajad szinte felismerhetetlenül egészséges, fényes és selym…" at bounding box center [822, 544] width 243 height 120
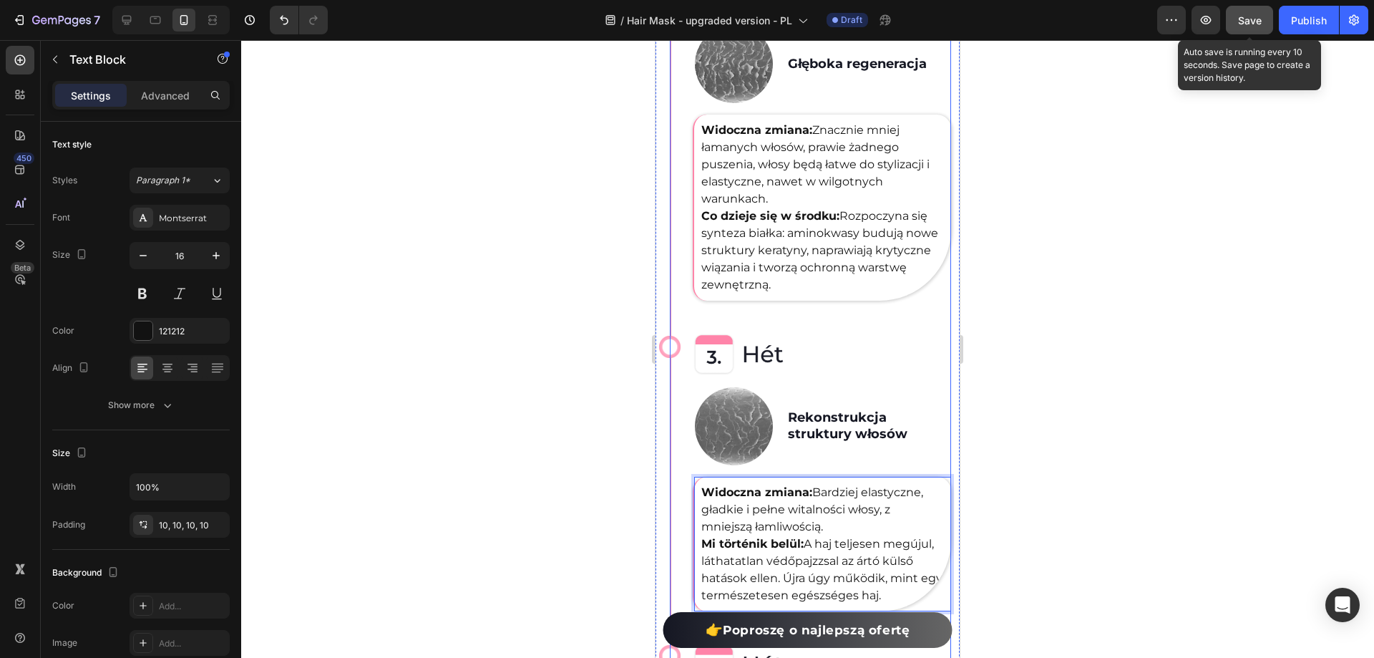
scroll to position [4484, 0]
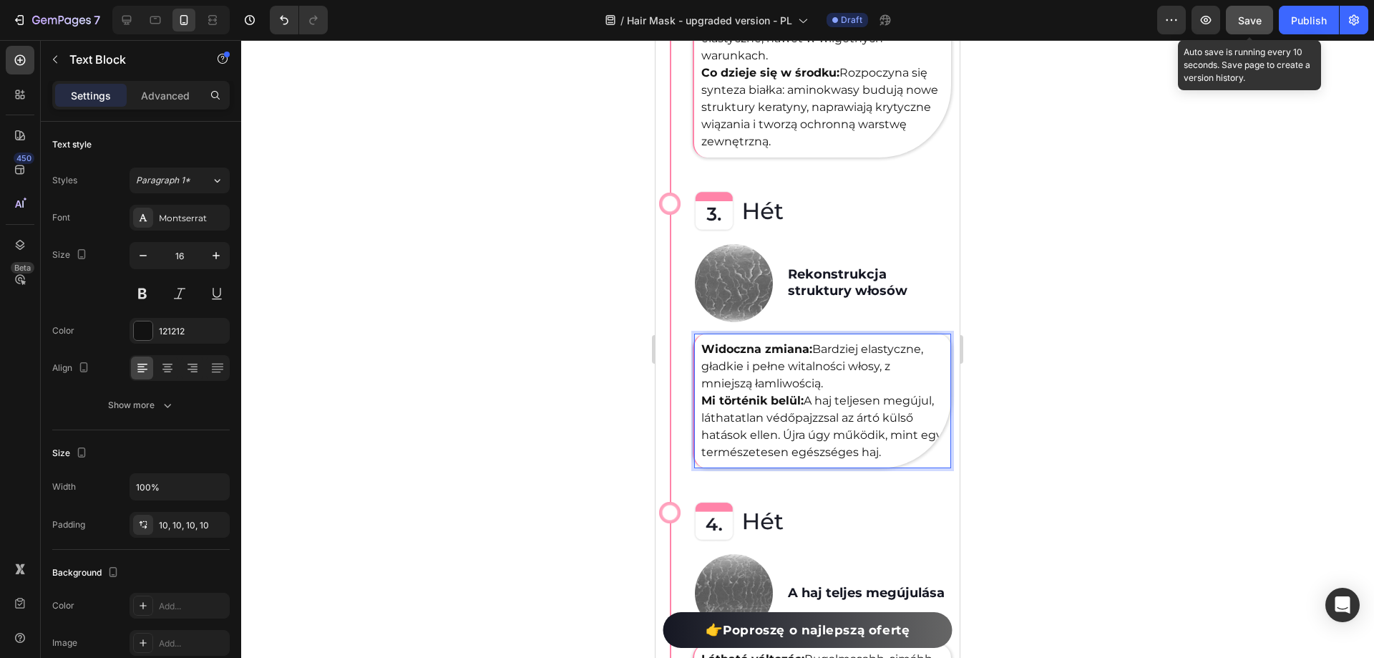
click at [798, 457] on p "Widoczna zmiana: Bardziej elastyczne, gładkie i pełne witalności włosy, z mniej…" at bounding box center [822, 401] width 243 height 120
drag, startPoint x: 803, startPoint y: 457, endPoint x: 705, endPoint y: 386, distance: 121.0
click at [705, 386] on p "Widoczna zmiana: Bardziej elastyczne, gładkie i pełne witalności włosy, z mniej…" at bounding box center [822, 401] width 243 height 120
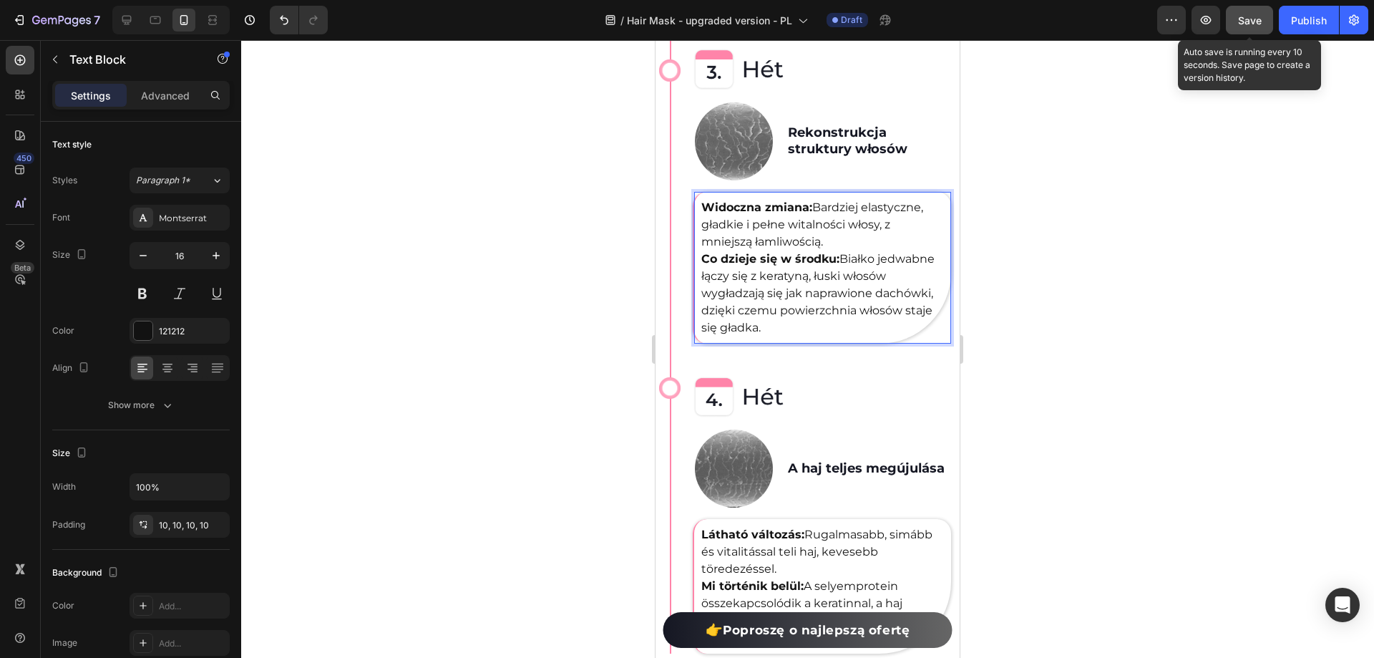
scroll to position [4627, 0]
click at [842, 462] on h2 "A haj teljes megújulása" at bounding box center [869, 466] width 165 height 19
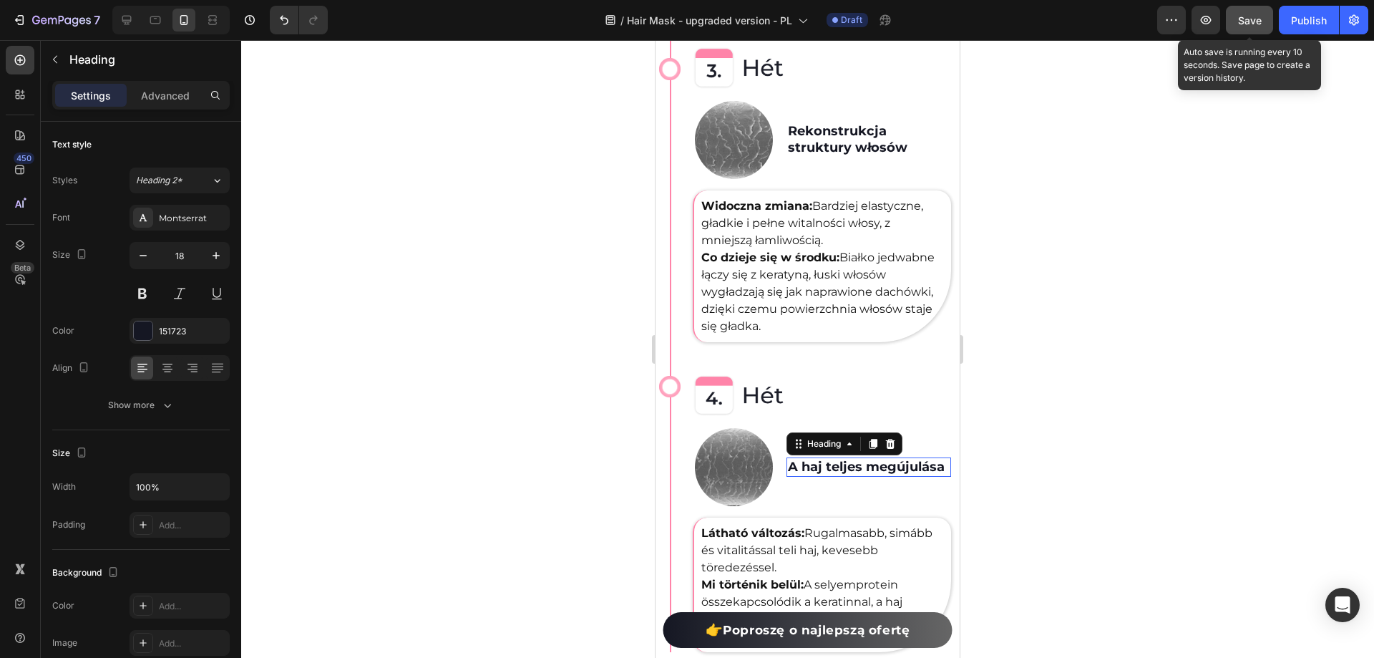
click at [842, 462] on h2 "A haj teljes megújulása" at bounding box center [869, 466] width 165 height 19
click at [842, 462] on p "A haj teljes megújulása" at bounding box center [869, 467] width 162 height 16
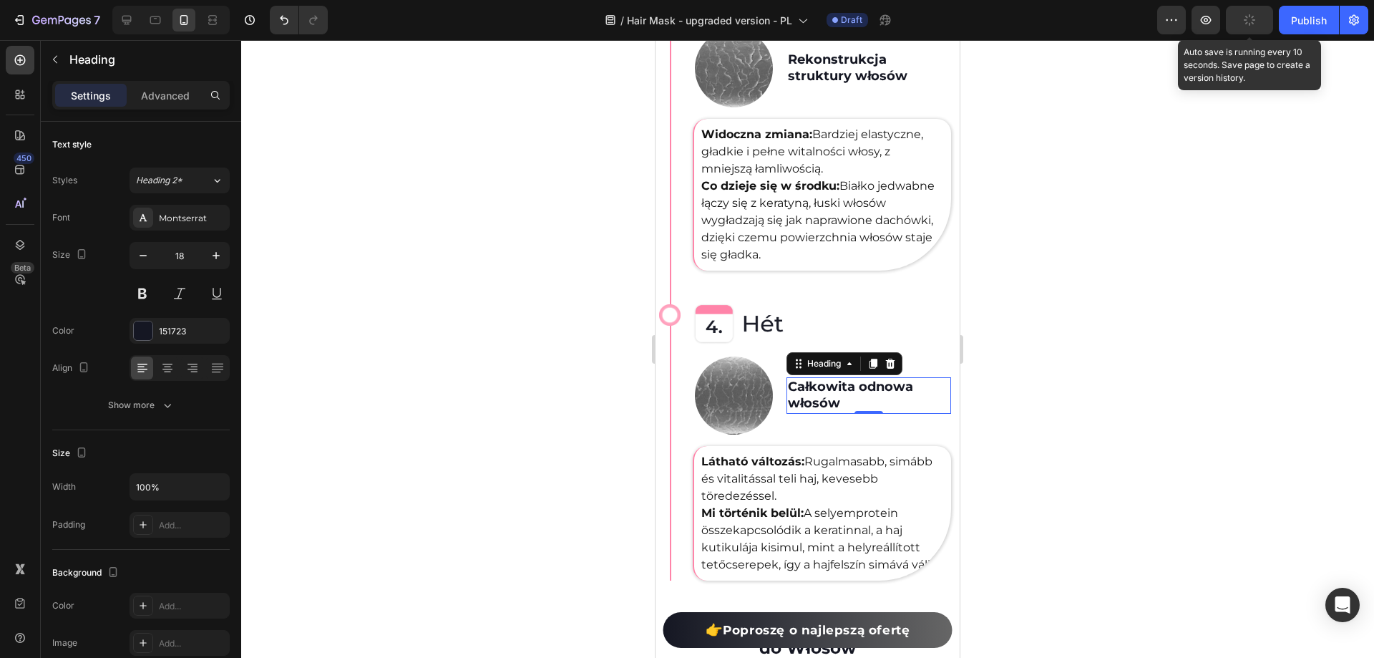
click at [756, 468] on span "Rugalmasabb, simább és vitalitással teli haj, kevesebb töredezéssel." at bounding box center [816, 478] width 231 height 48
click at [771, 477] on span "Rugalmasabb, simább és vitalitással teli haj, kevesebb töredezéssel." at bounding box center [816, 478] width 231 height 48
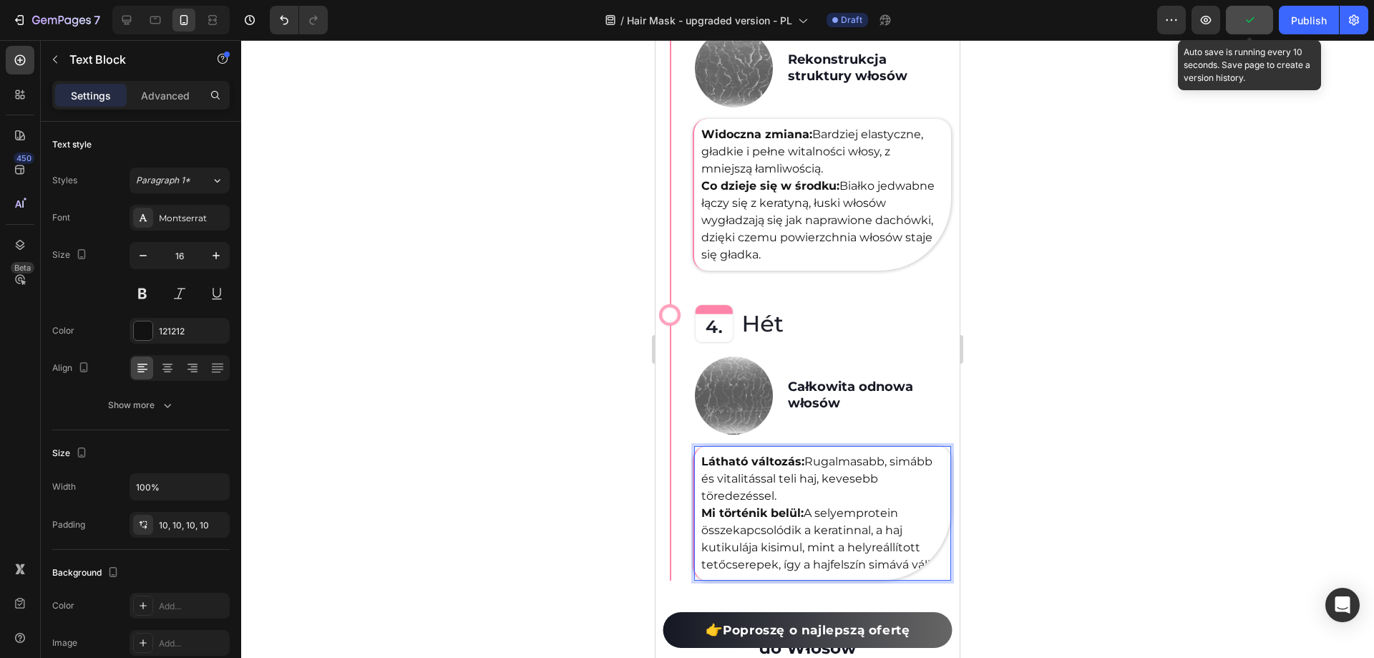
click at [782, 482] on p "Látható változás: Rugalmasabb, simább és vitalitással teli haj, kevesebb törede…" at bounding box center [822, 513] width 243 height 120
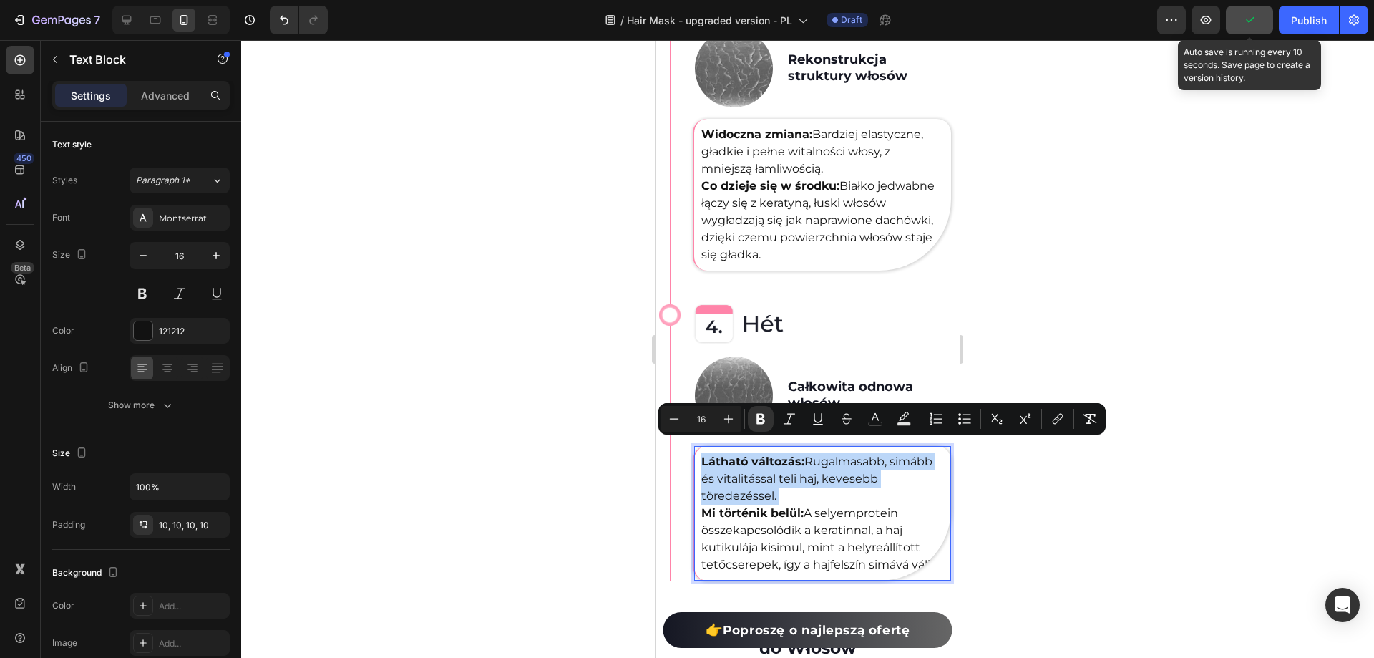
drag, startPoint x: 782, startPoint y: 482, endPoint x: 710, endPoint y: 446, distance: 80.3
click at [710, 453] on p "Látható változás: Rugalmasabb, simább és vitalitással teli haj, kevesebb törede…" at bounding box center [822, 513] width 243 height 120
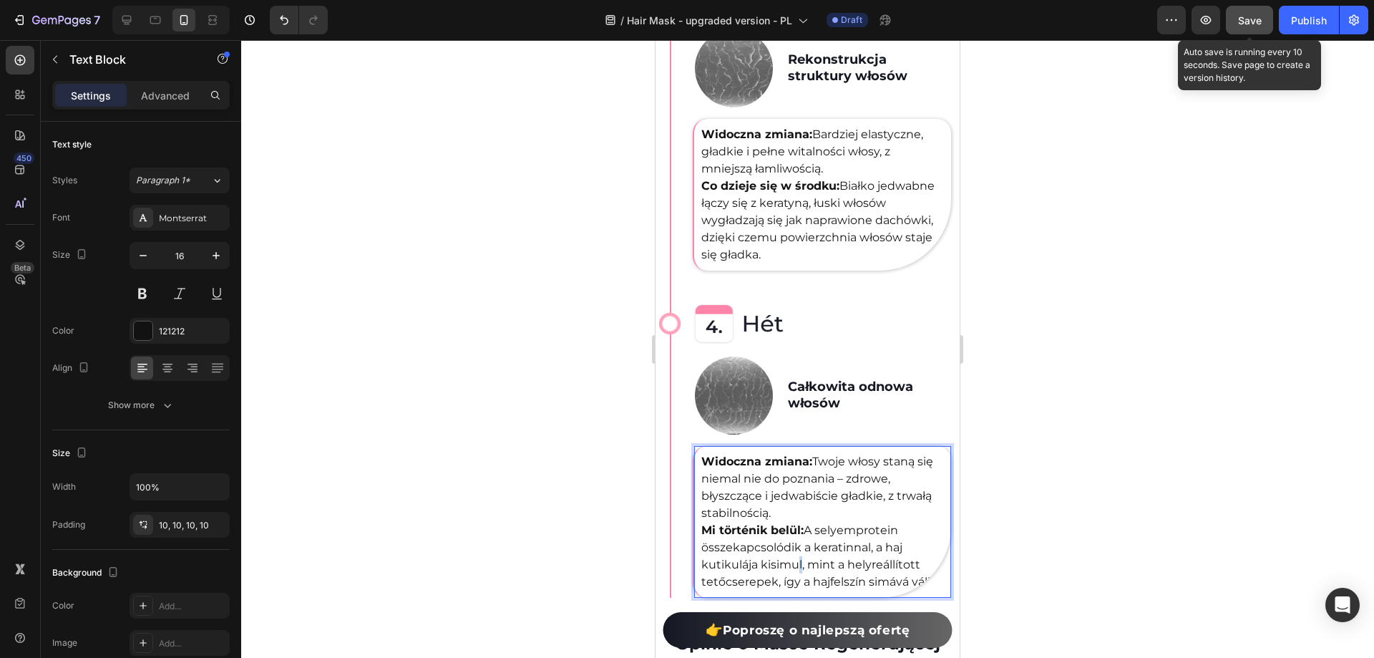
click at [792, 546] on span "A selyemprotein összekapcsolódik a keratinnal, a haj kutikulája kisimul, mint a…" at bounding box center [820, 555] width 238 height 65
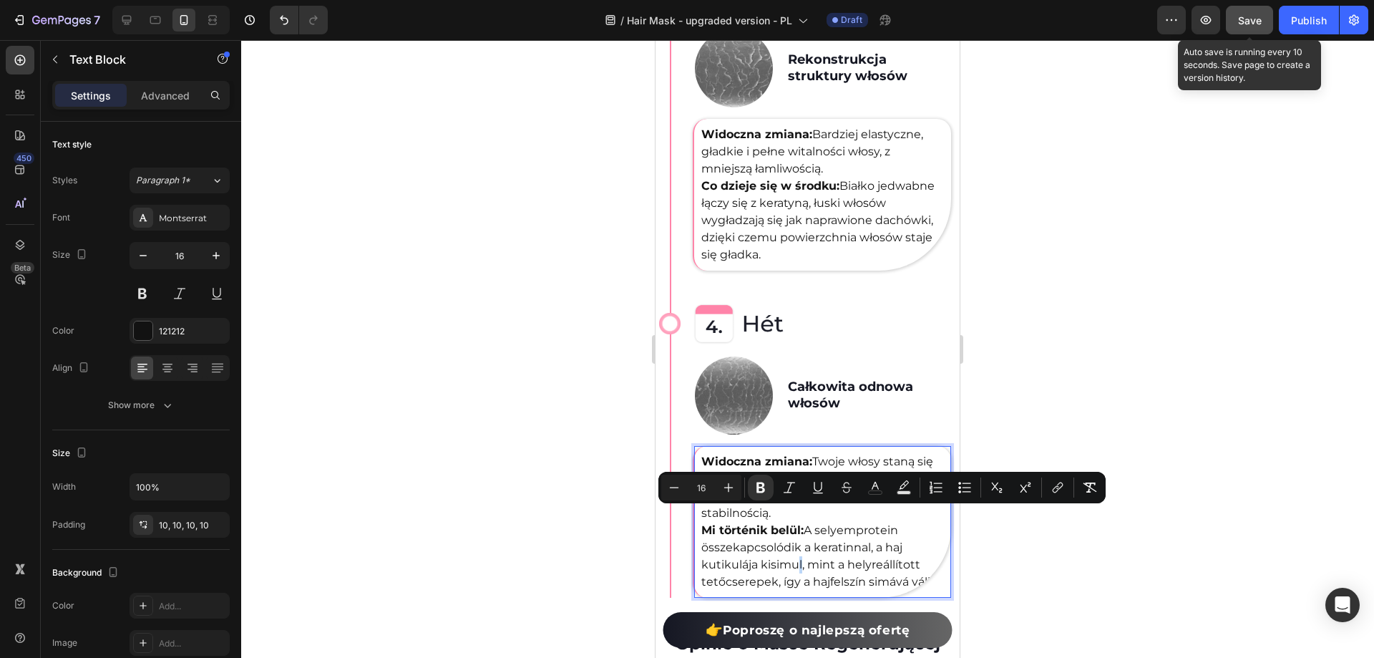
drag, startPoint x: 747, startPoint y: 590, endPoint x: 702, endPoint y: 516, distance: 87.0
click at [702, 516] on p "Widoczna zmiana: Twoje włosy staną się niemal nie do poznania – zdrowe, błyszcz…" at bounding box center [822, 521] width 243 height 137
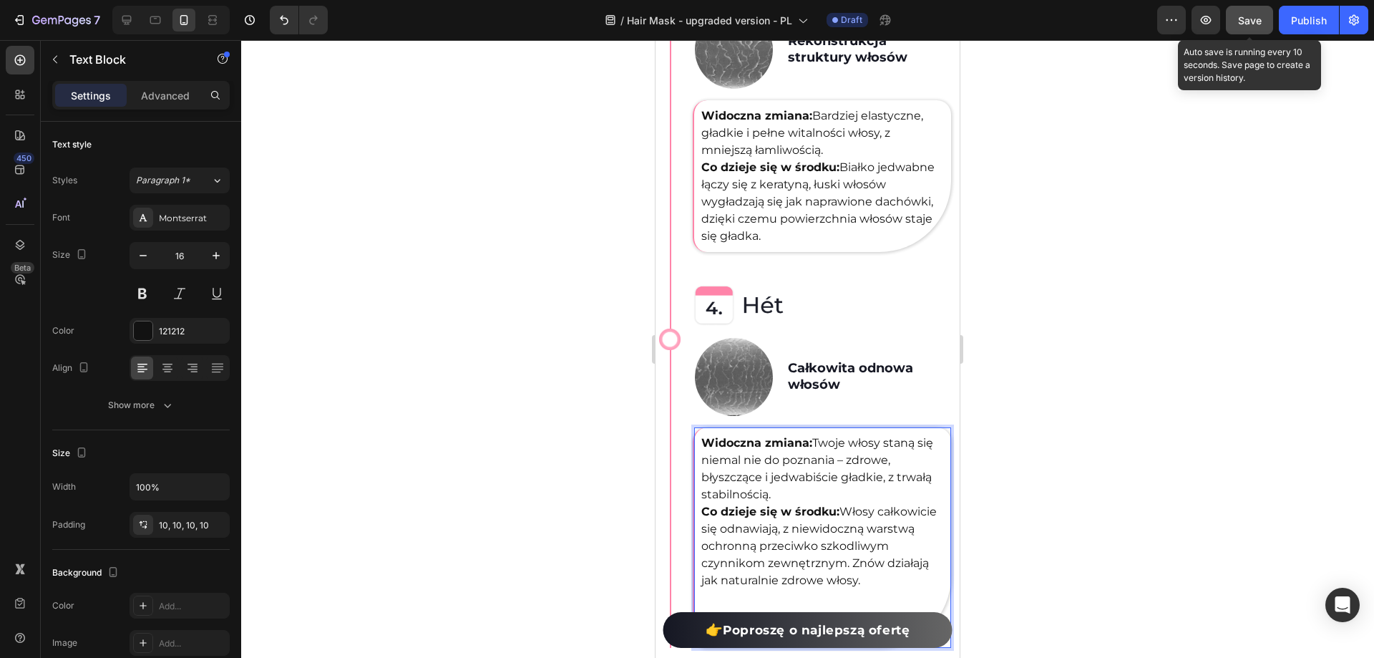
scroll to position [4789, 0]
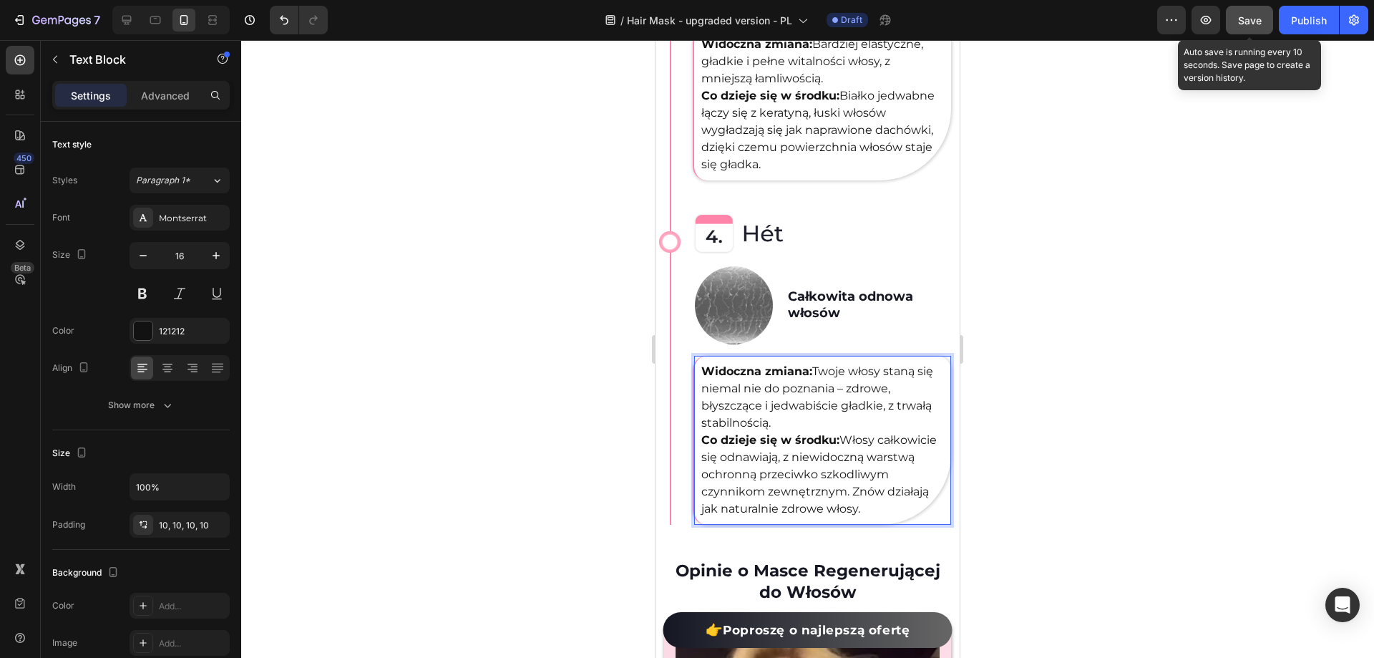
click at [1114, 349] on div at bounding box center [807, 349] width 1133 height 618
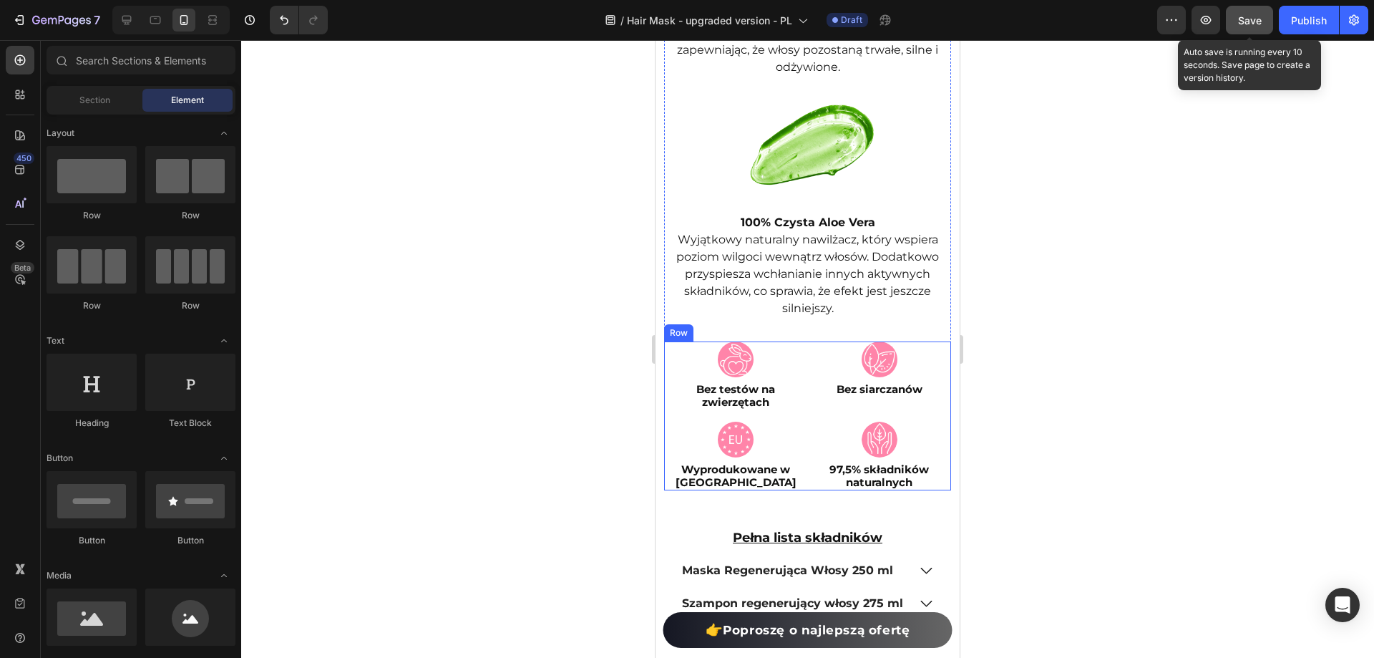
scroll to position [6936, 0]
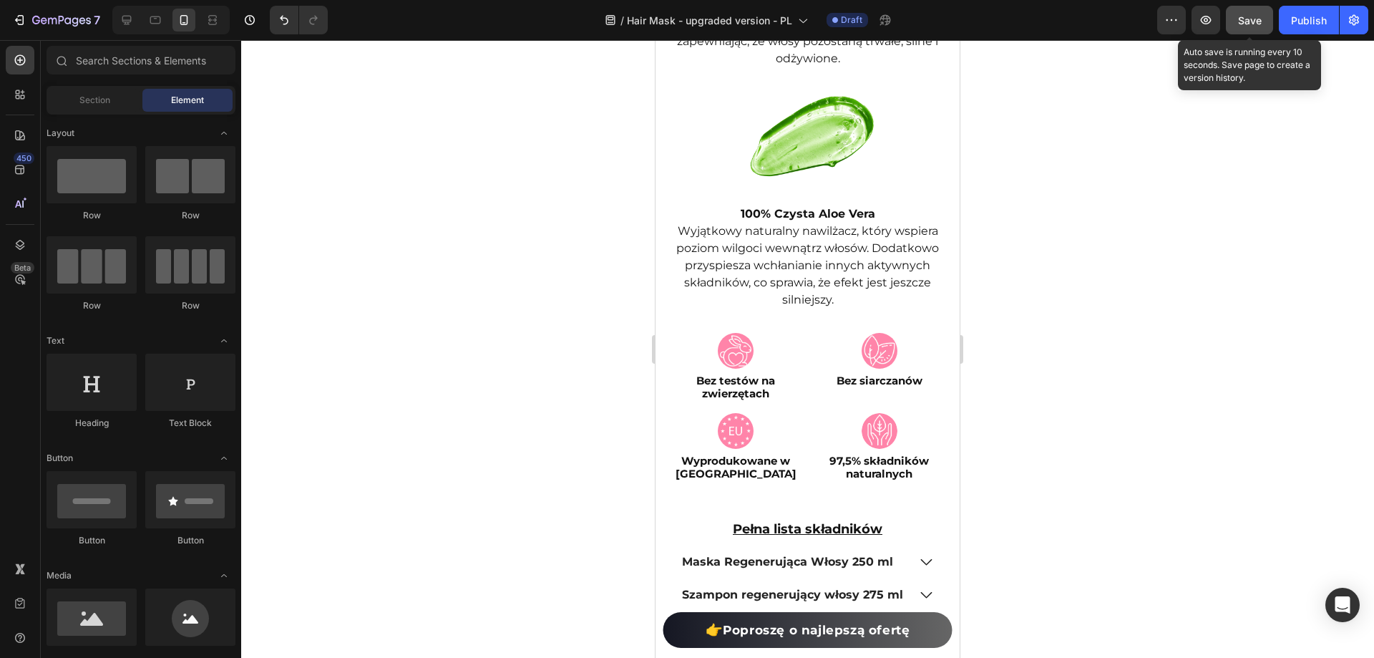
drag, startPoint x: 1247, startPoint y: 19, endPoint x: 195, endPoint y: 140, distance: 1058.9
click at [1247, 19] on span "Save" at bounding box center [1250, 20] width 24 height 12
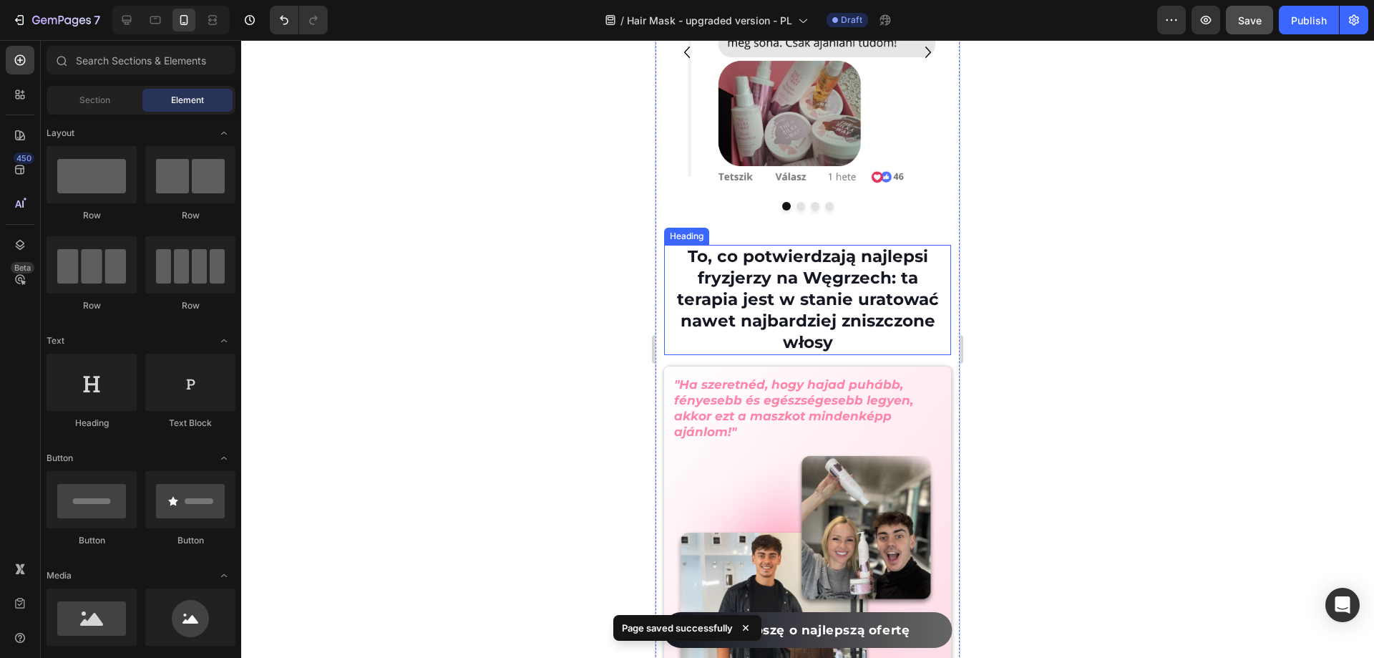
scroll to position [8152, 0]
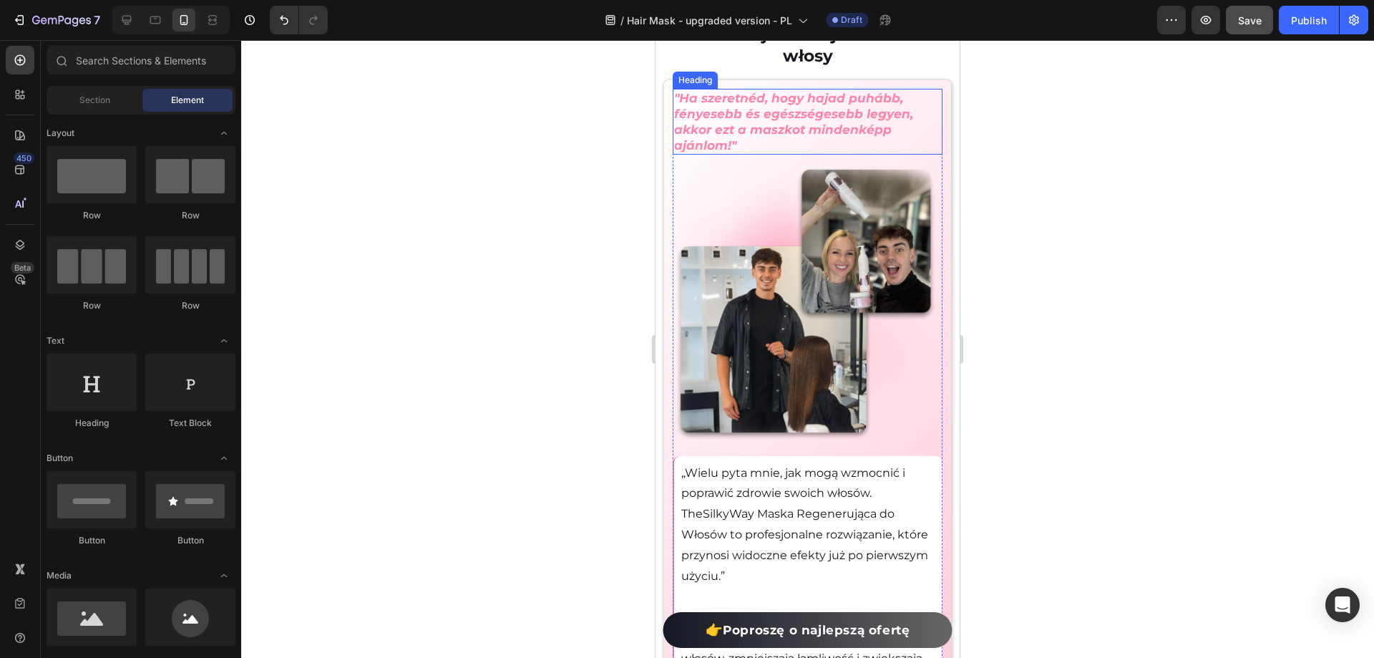
click at [724, 122] on h2 ""Ha szeretnéd, hogy hajad puhább, fényesebb és egészségesebb legyen, akkor ezt …" at bounding box center [808, 122] width 270 height 66
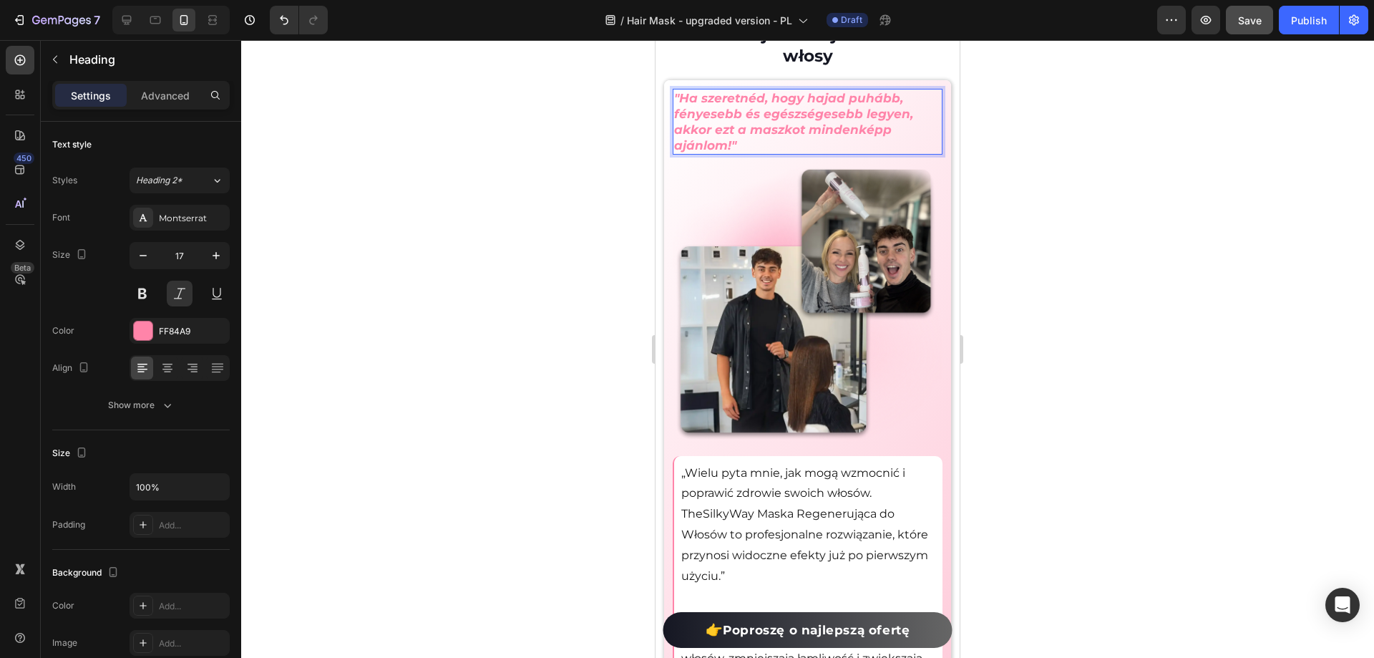
click at [724, 122] on p ""Ha szeretnéd, hogy hajad puhább, fényesebb és egészségesebb legyen, akkor ezt …" at bounding box center [807, 121] width 267 height 63
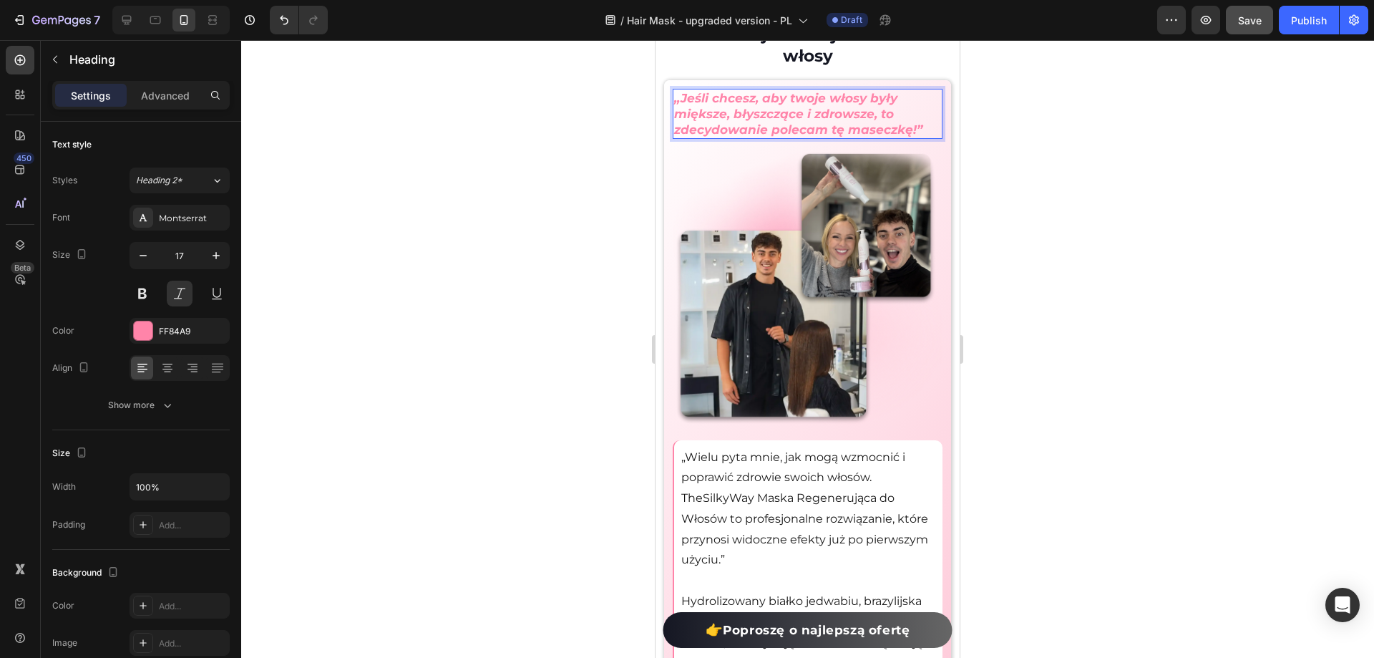
click at [1209, 334] on div at bounding box center [807, 349] width 1133 height 618
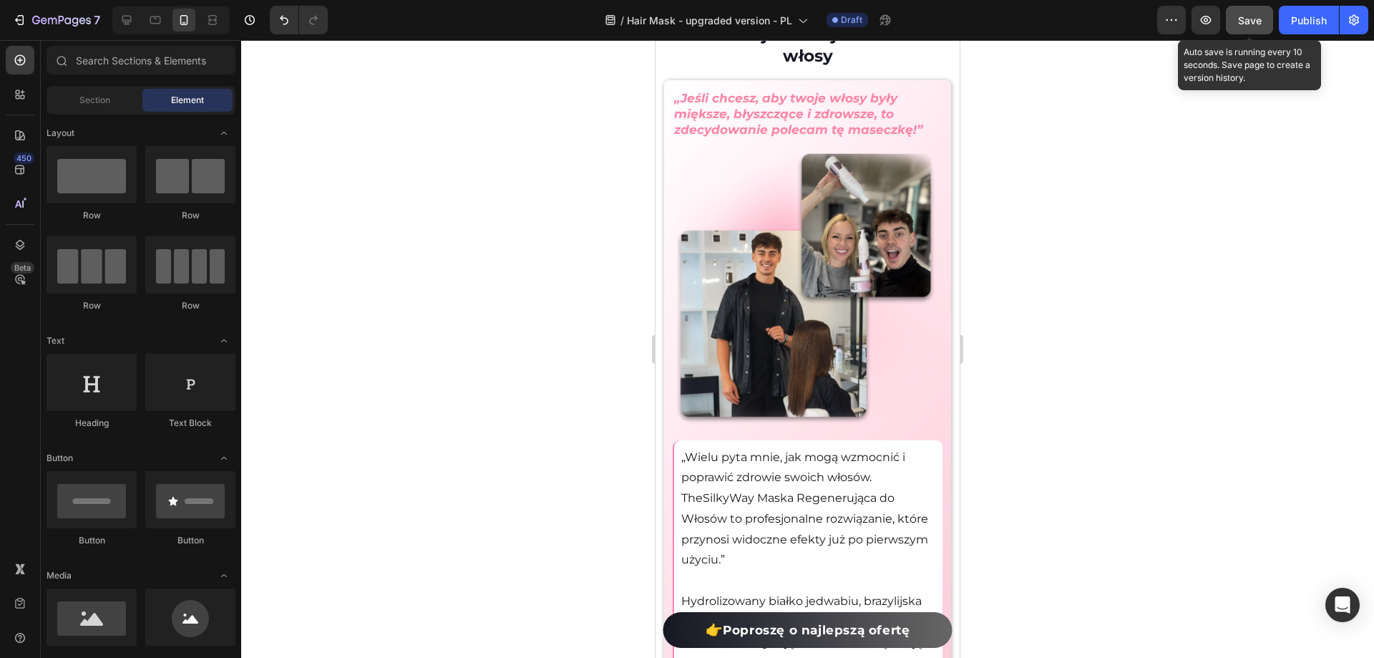
click at [1252, 27] on div "Save" at bounding box center [1250, 20] width 24 height 15
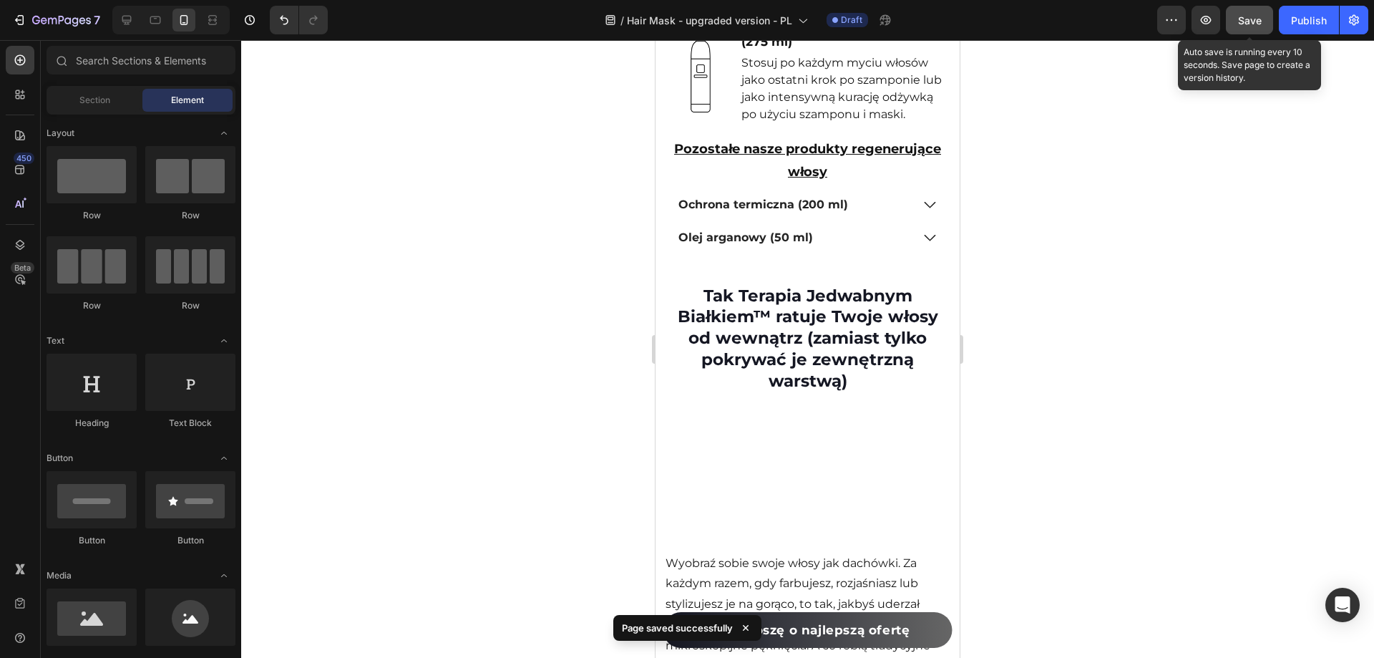
scroll to position [9584, 0]
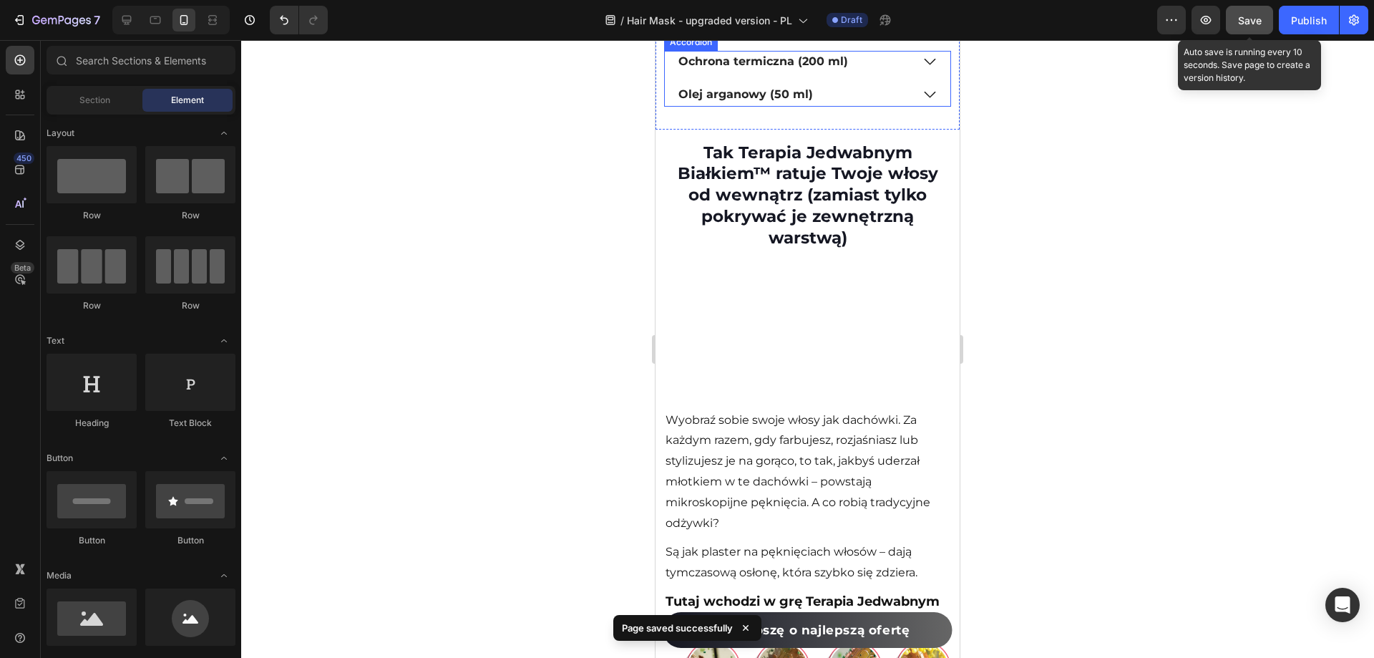
click at [905, 107] on div "Olej arganowy (50 ml)" at bounding box center [808, 95] width 286 height 23
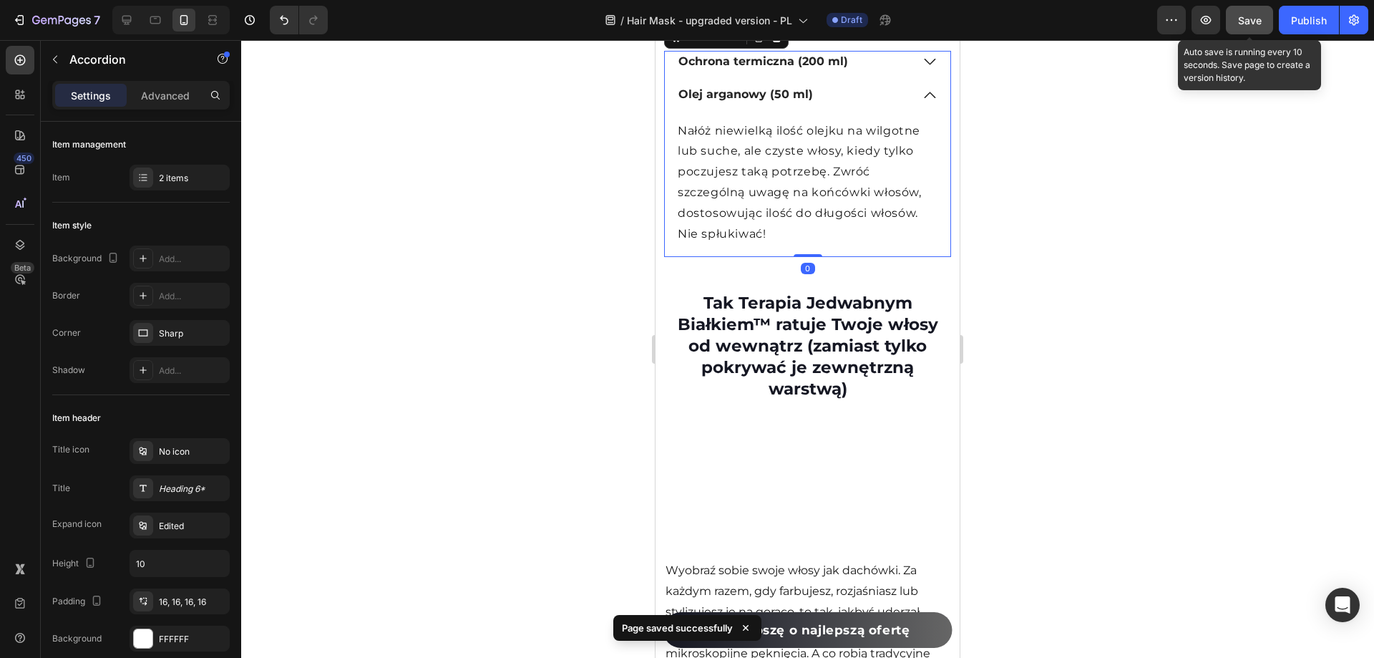
click at [922, 71] on icon at bounding box center [930, 62] width 17 height 18
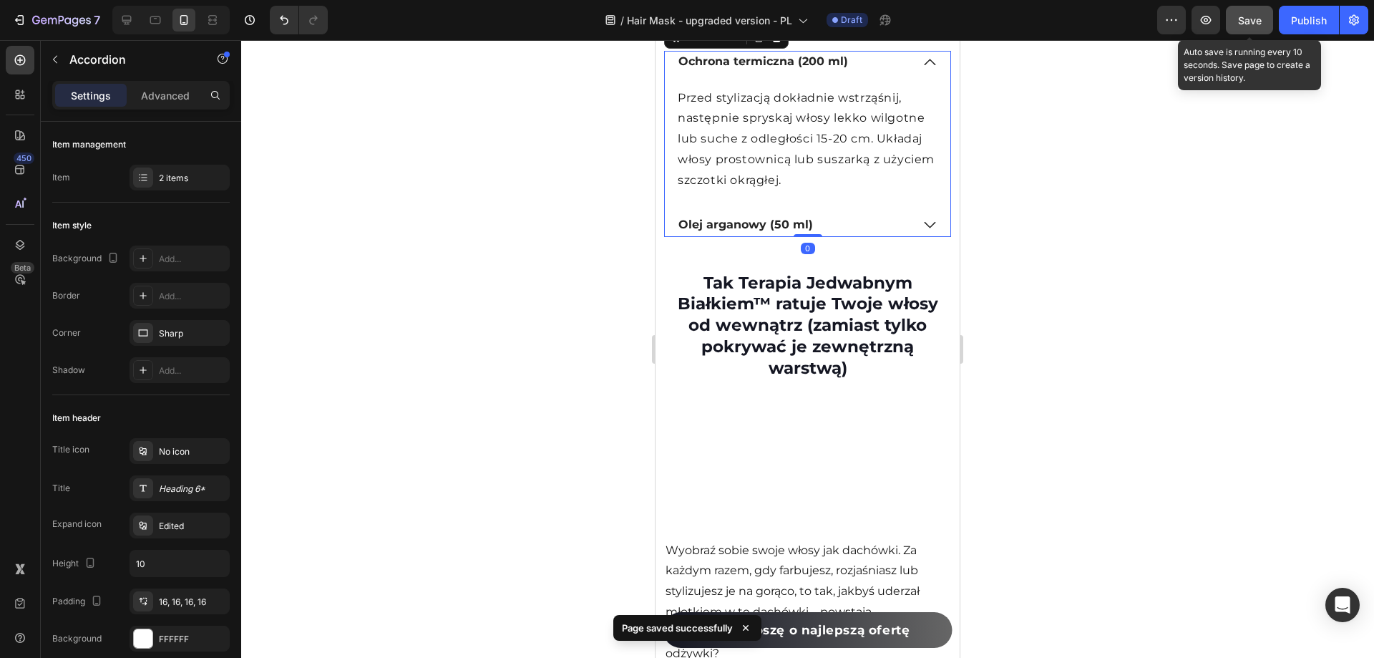
click at [922, 71] on icon at bounding box center [930, 62] width 17 height 18
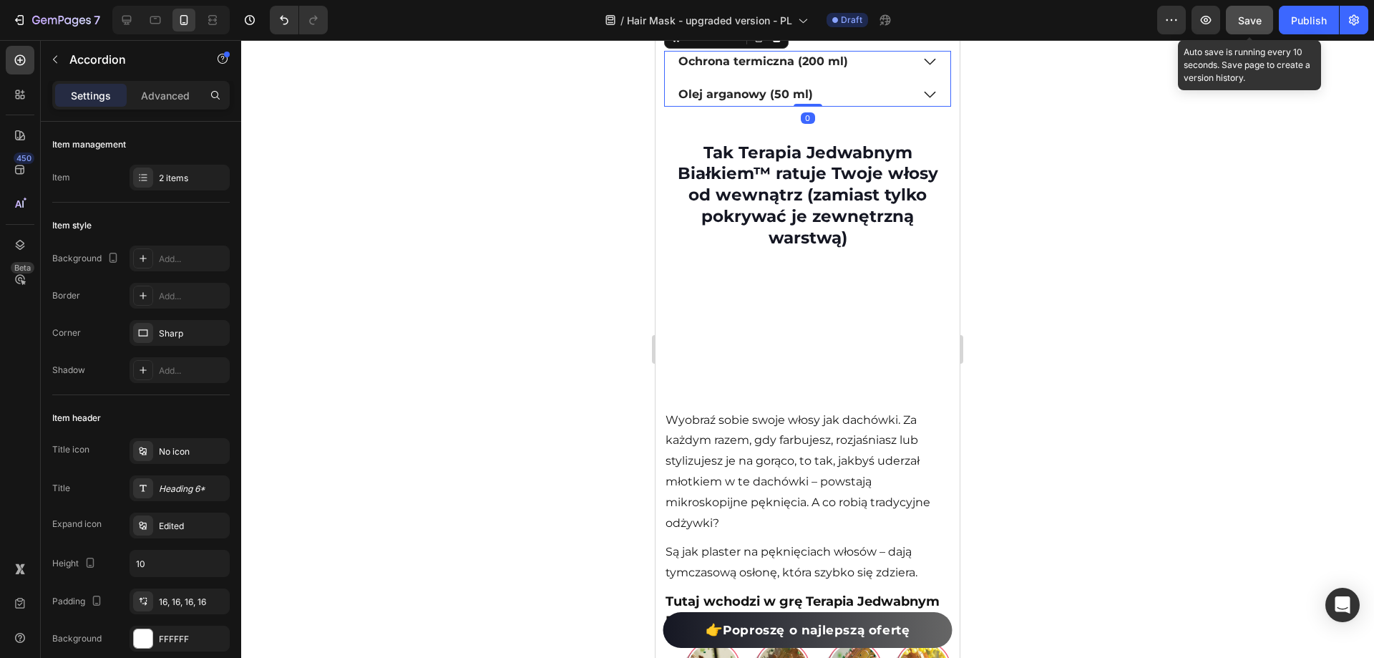
click at [922, 71] on icon at bounding box center [930, 62] width 17 height 18
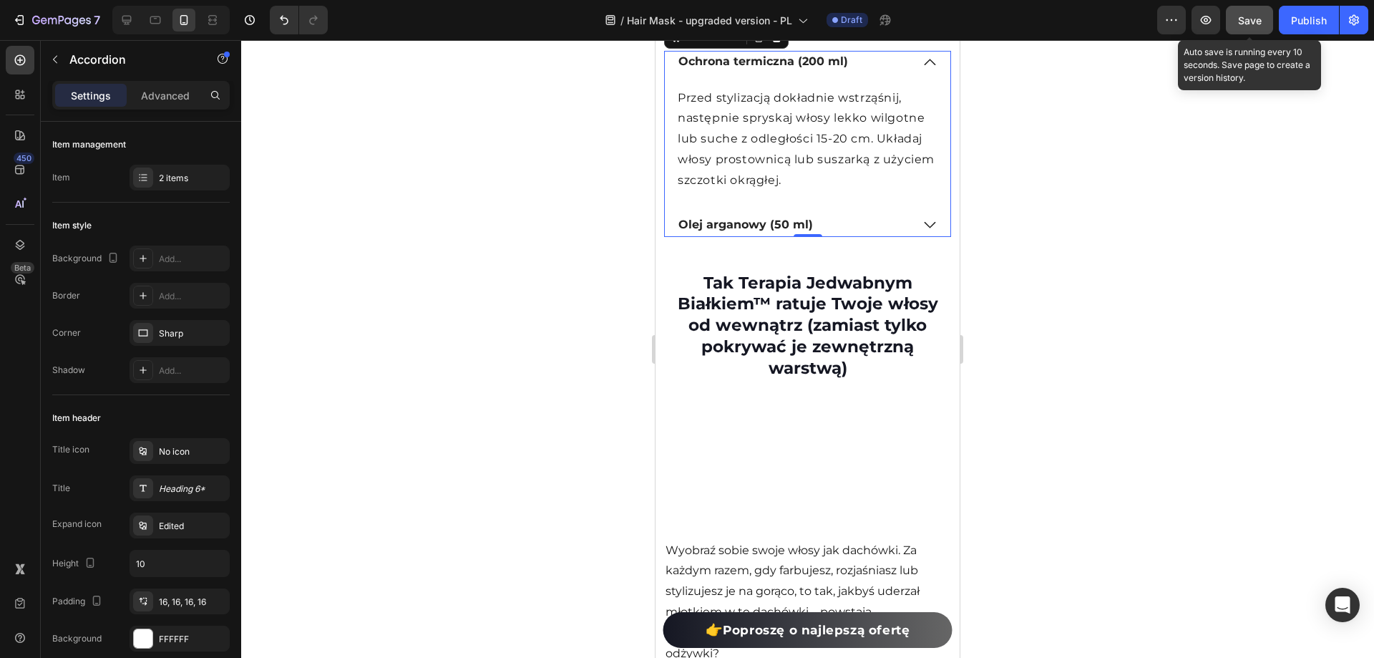
click at [922, 71] on icon at bounding box center [930, 62] width 17 height 18
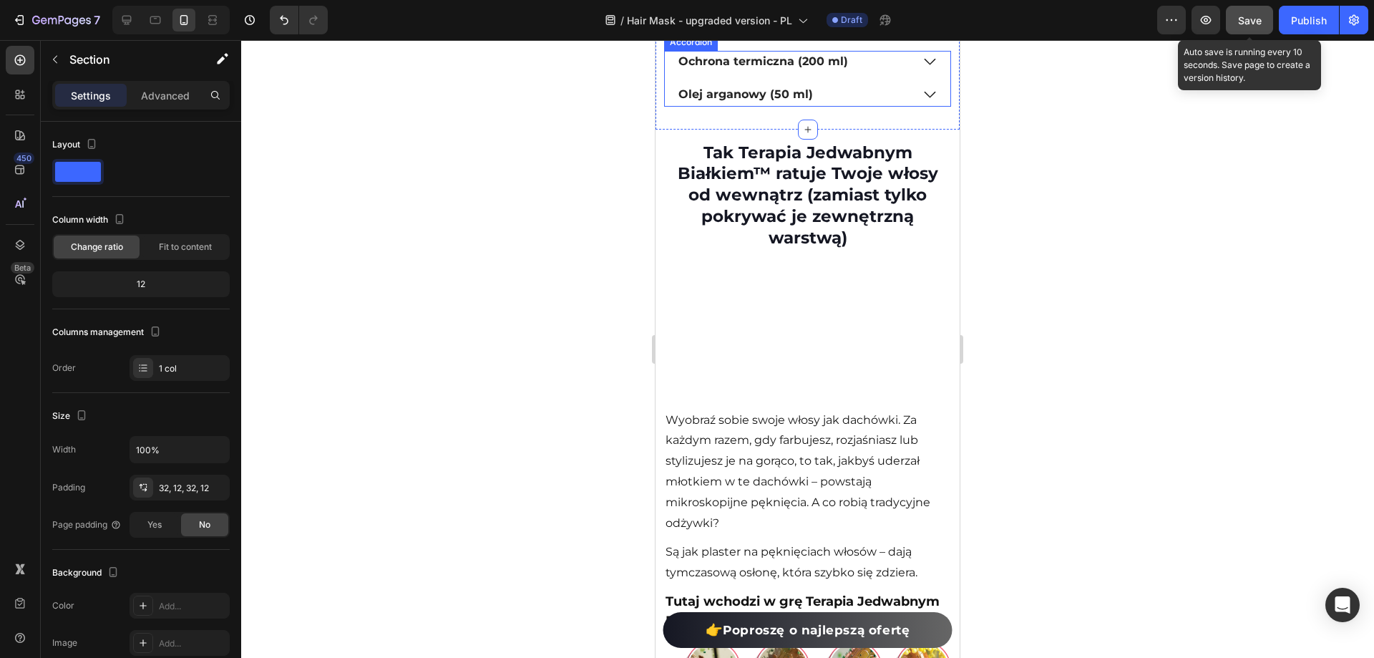
click at [922, 104] on icon at bounding box center [930, 95] width 17 height 18
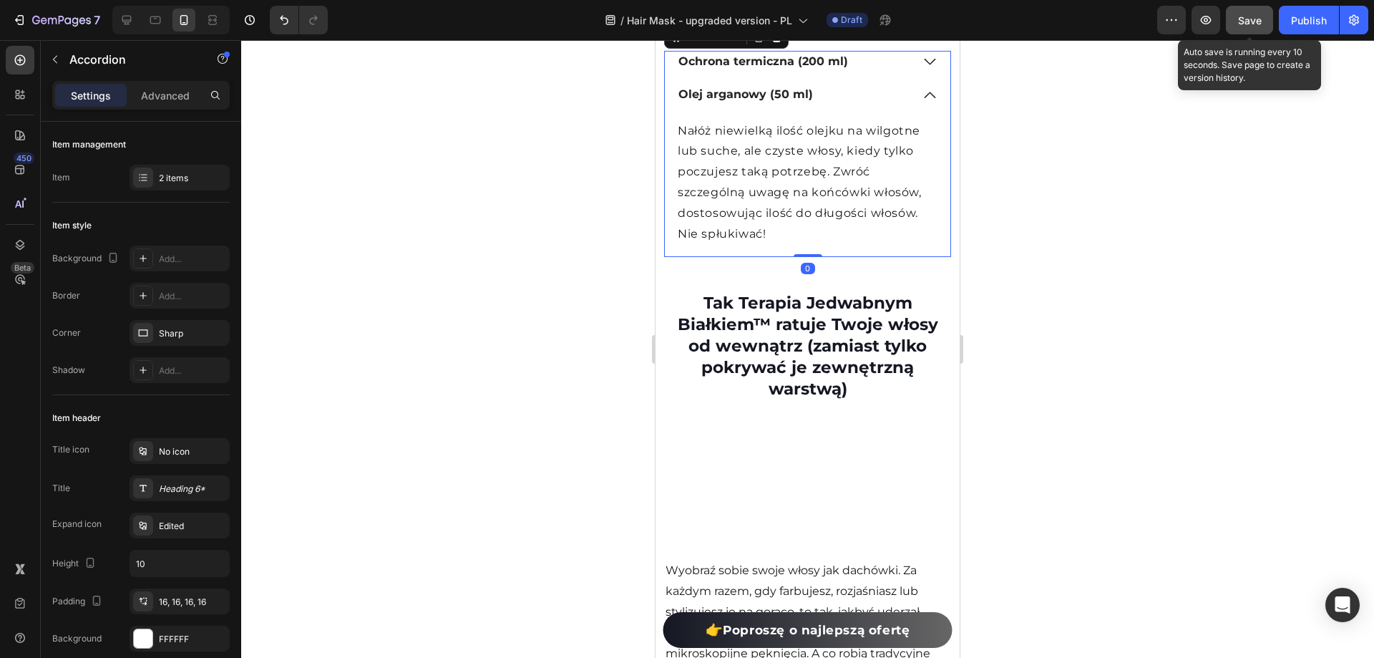
click at [922, 104] on icon at bounding box center [930, 95] width 17 height 18
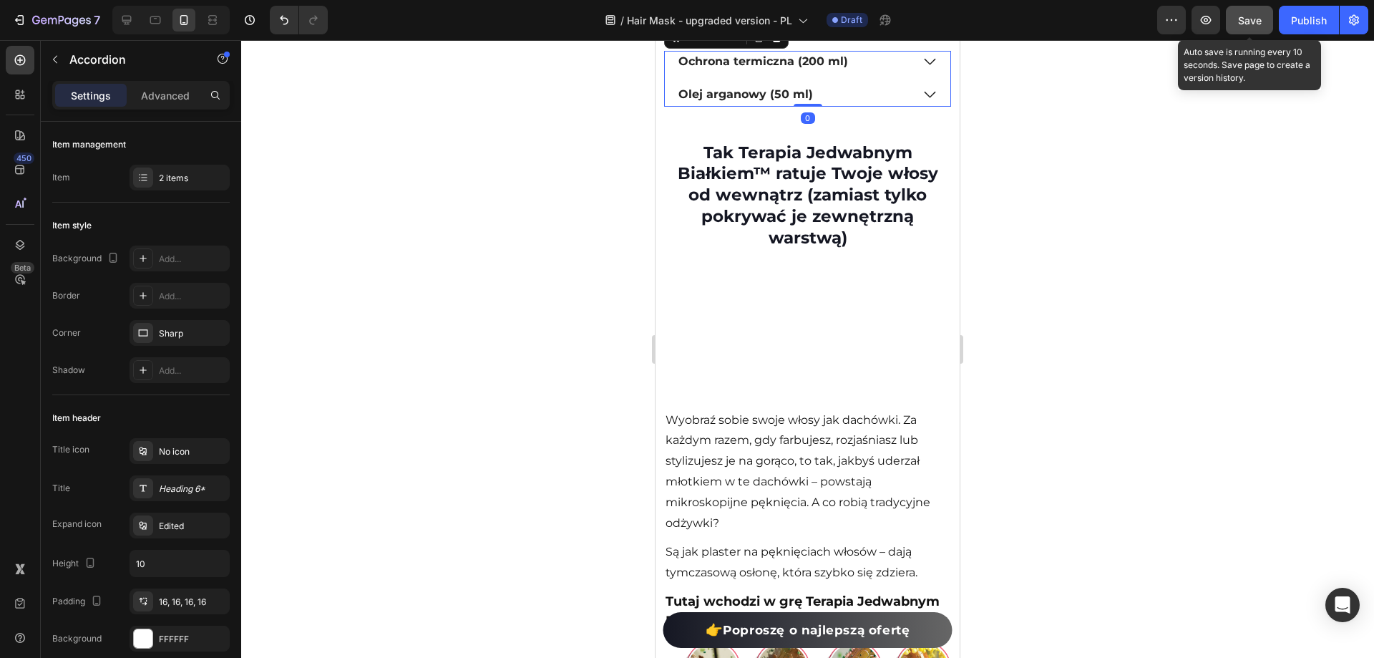
click at [924, 65] on icon at bounding box center [929, 62] width 11 height 6
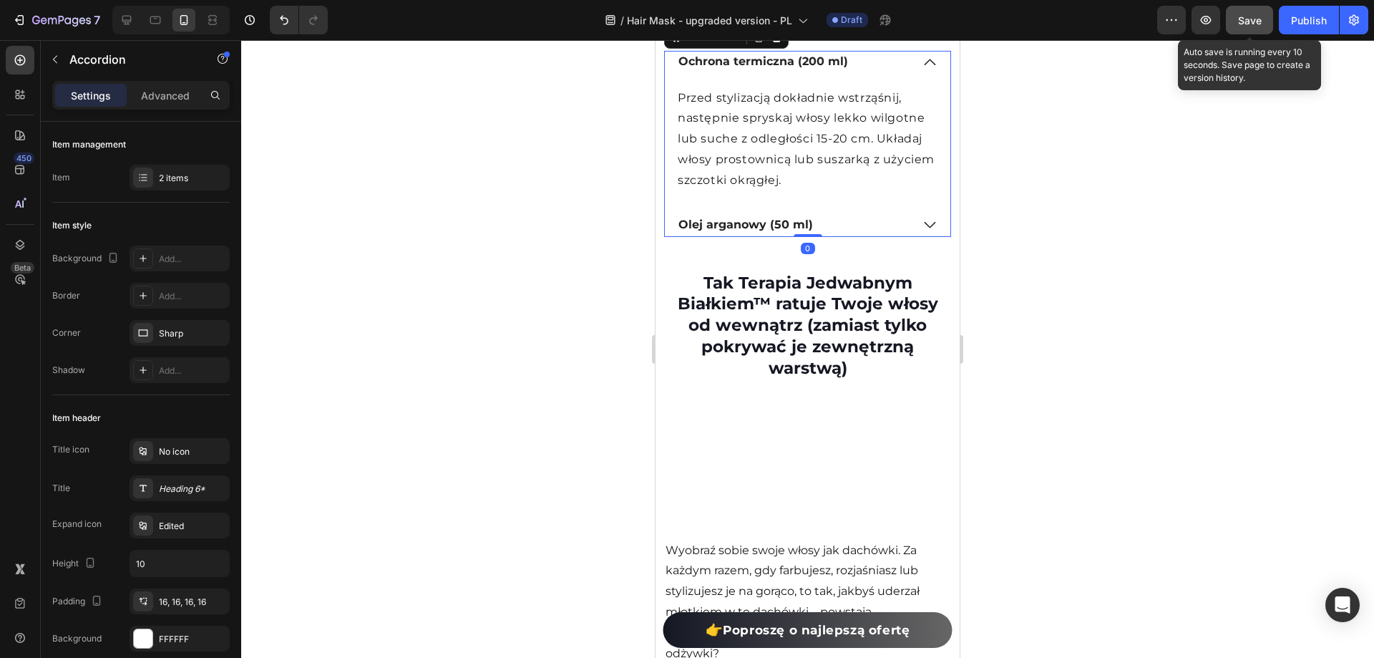
click at [924, 65] on icon at bounding box center [929, 62] width 11 height 6
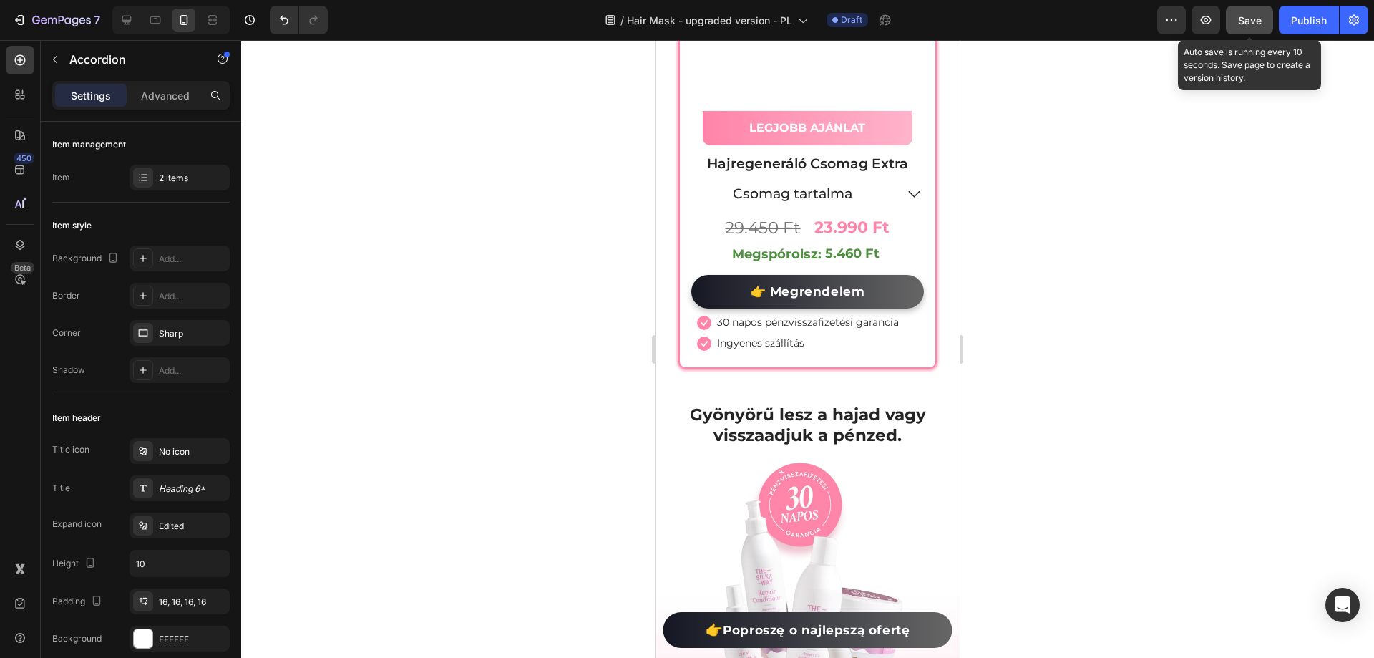
scroll to position [13757, 0]
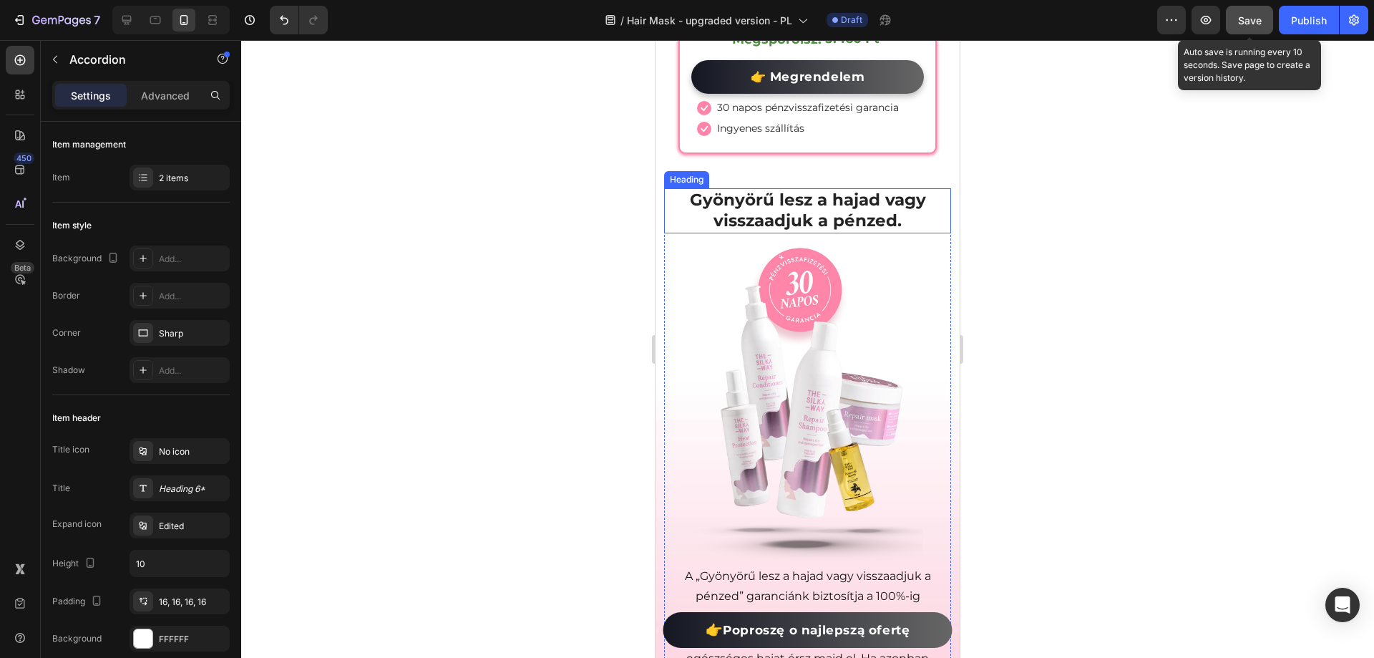
click at [804, 188] on h2 "Gyönyörű lesz a hajad vagy visszaadjuk a pénzed." at bounding box center [807, 211] width 287 height 46
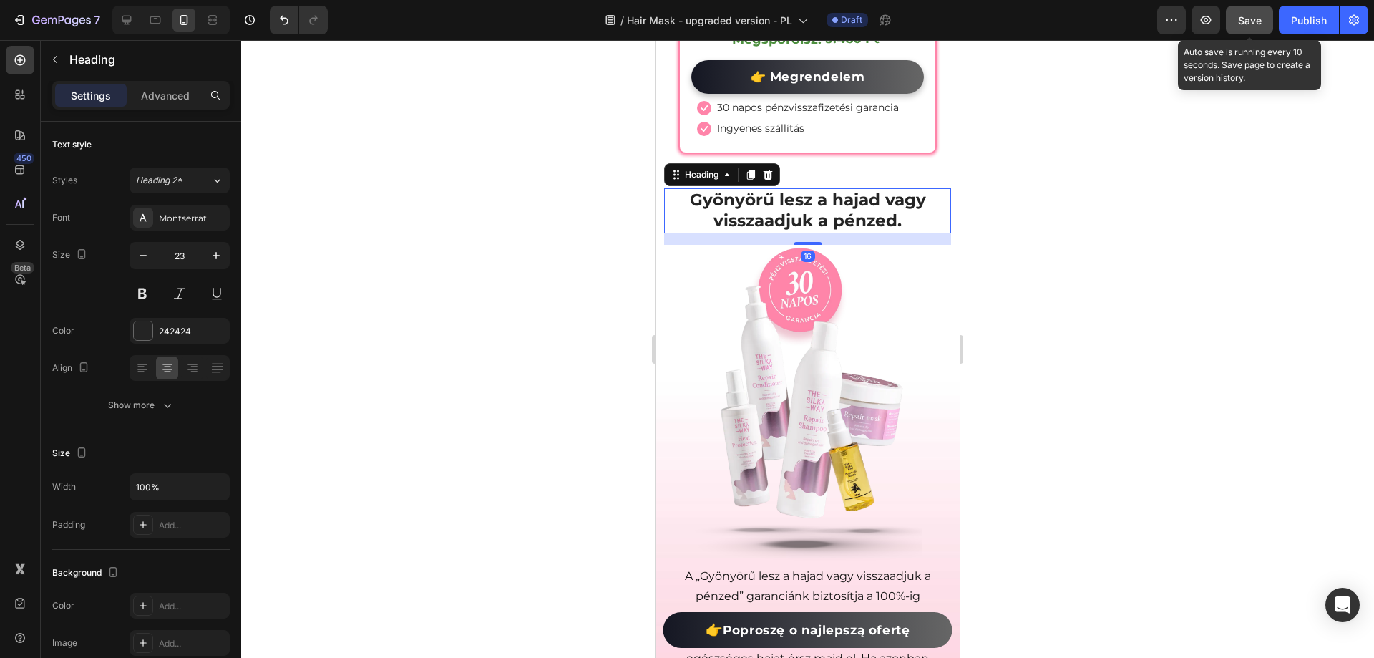
click at [804, 188] on h2 "Gyönyörű lesz a hajad vagy visszaadjuk a pénzed." at bounding box center [807, 211] width 287 height 46
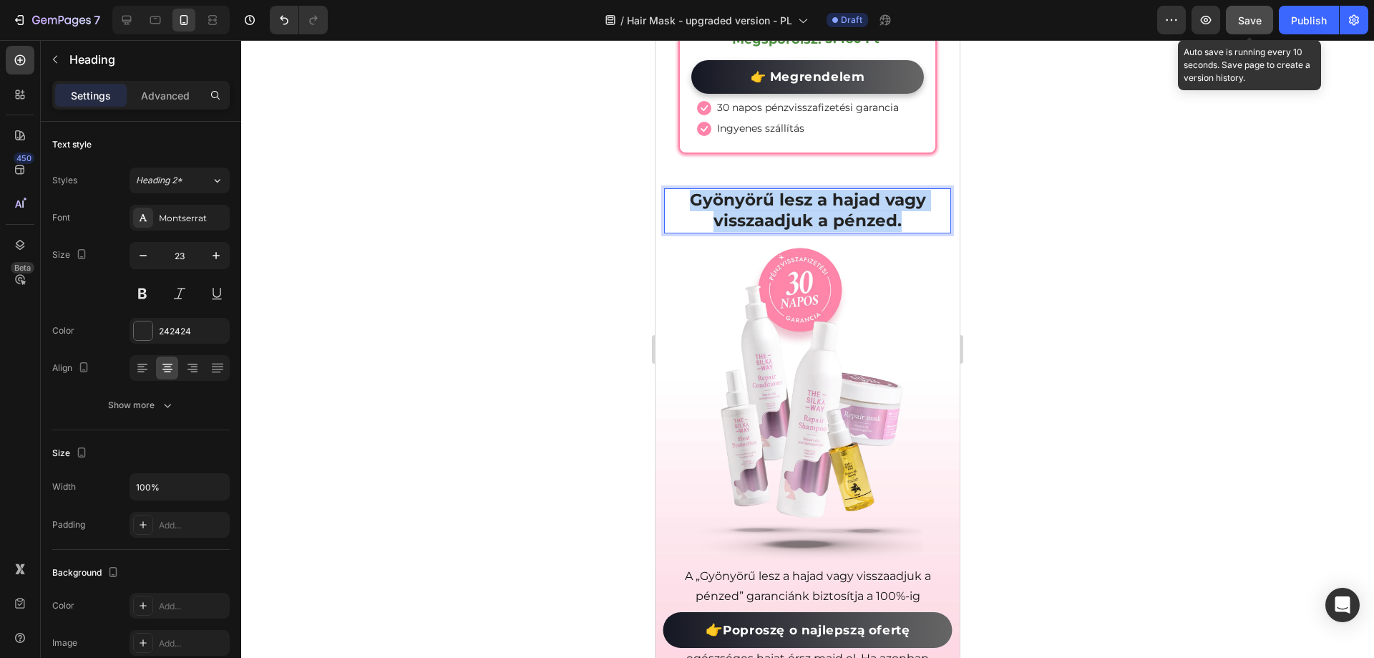
click at [804, 190] on p "Gyönyörű lesz a hajad vagy visszaadjuk a pénzed." at bounding box center [808, 211] width 284 height 43
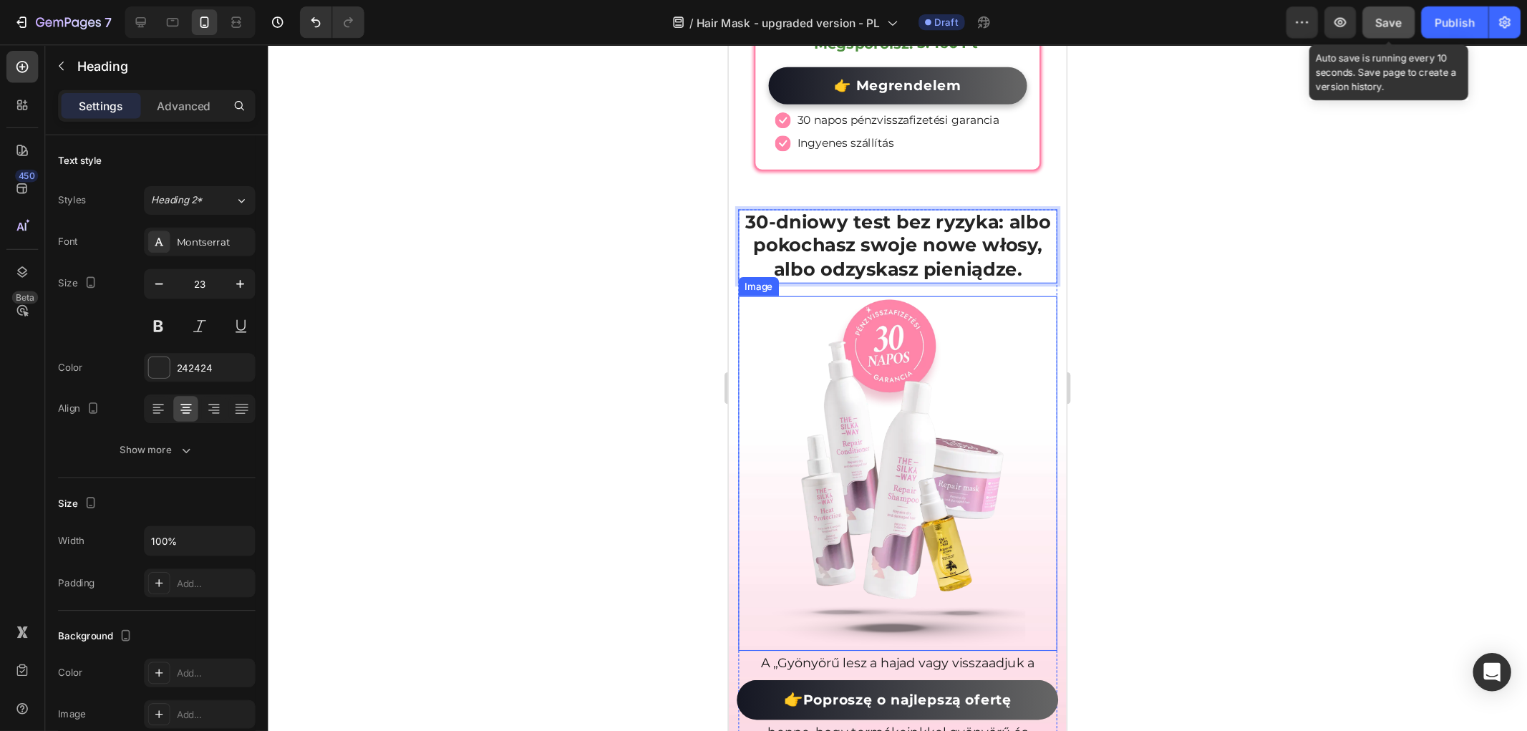
scroll to position [13901, 0]
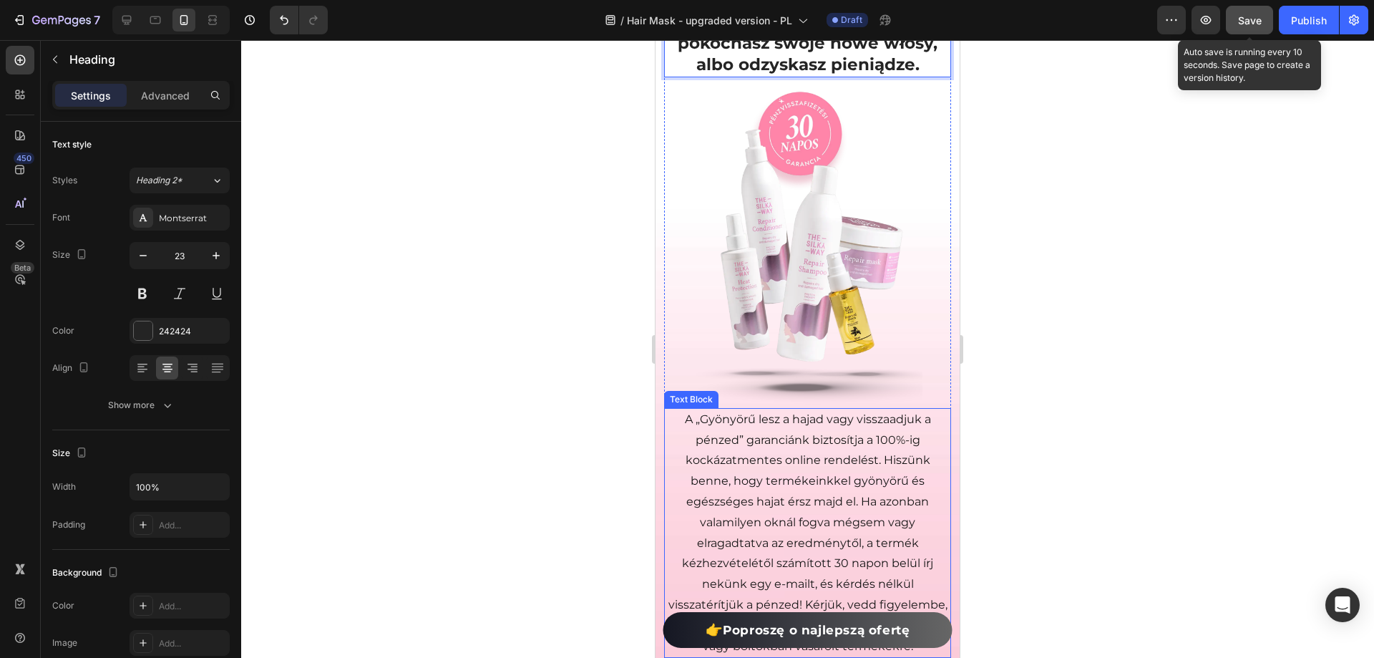
click at [783, 459] on p "A „Gyönyörű lesz a hajad vagy visszaadjuk a pénzed” garanciánk biztosítja a 100…" at bounding box center [808, 533] width 284 height 248
click at [782, 459] on p "A „Gyönyörű lesz a hajad vagy visszaadjuk a pénzed” garanciánk biztosítja a 100…" at bounding box center [808, 533] width 284 height 248
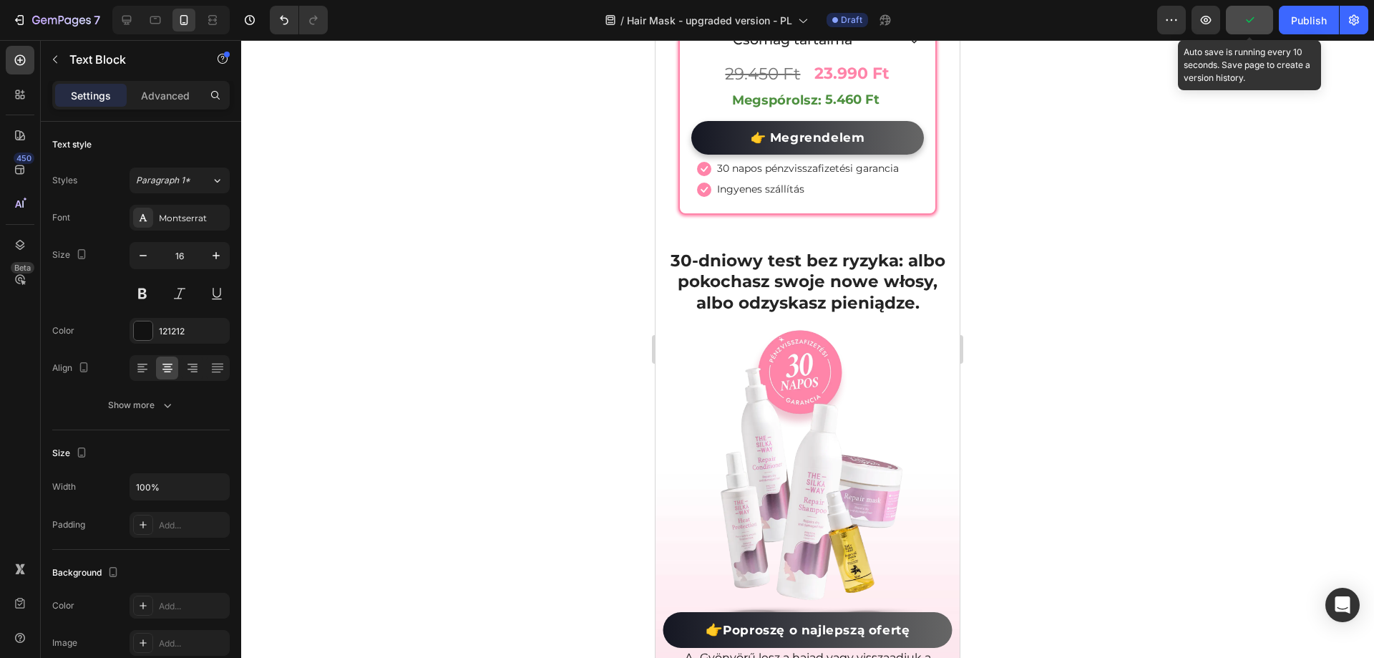
scroll to position [13959, 0]
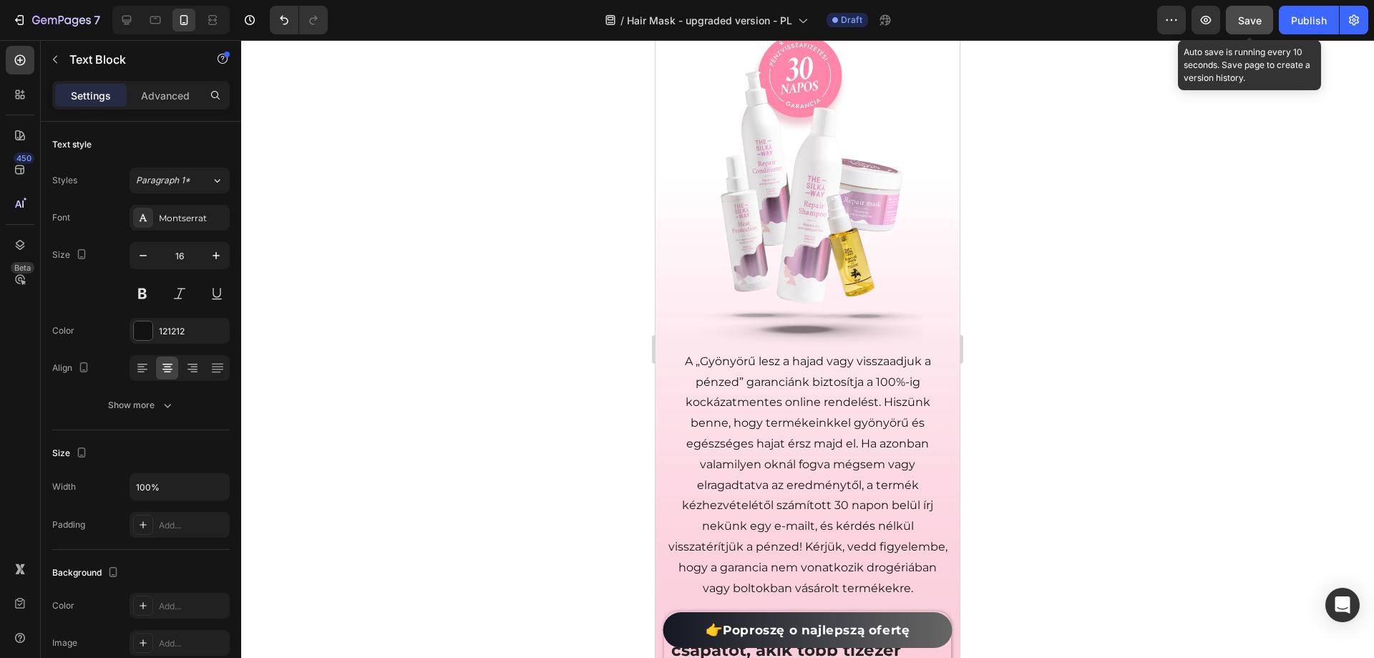
click at [784, 391] on p "A „Gyönyörű lesz a hajad vagy visszaadjuk a pénzed” garanciánk biztosítja a 100…" at bounding box center [808, 475] width 284 height 248
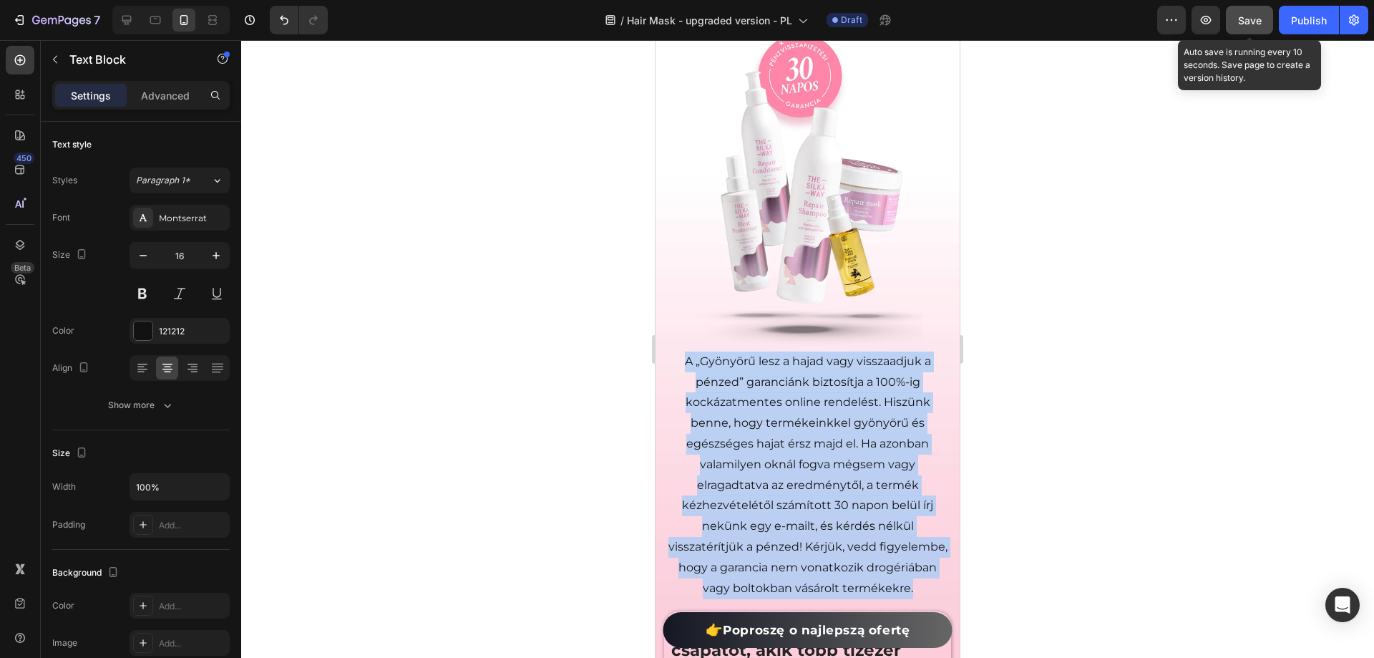
click at [784, 391] on p "A „Gyönyörű lesz a hajad vagy visszaadjuk a pénzed” garanciánk biztosítja a 100…" at bounding box center [808, 475] width 284 height 248
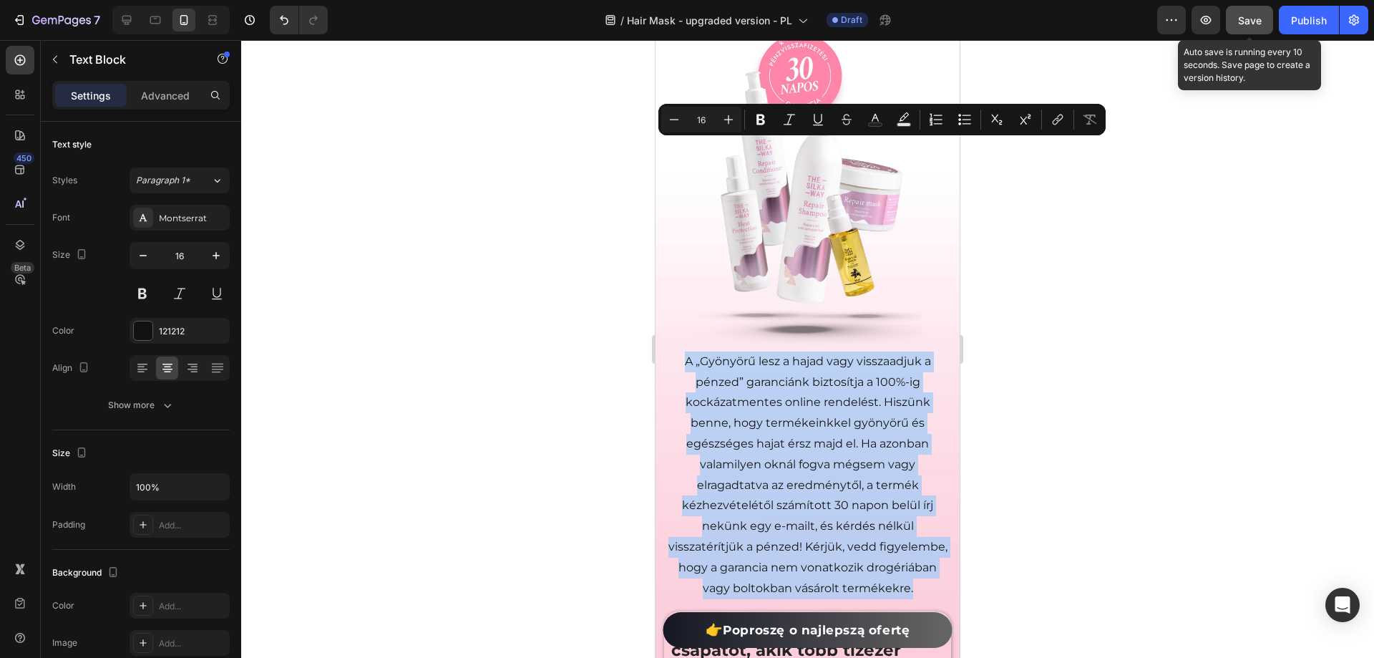
scroll to position [14173, 0]
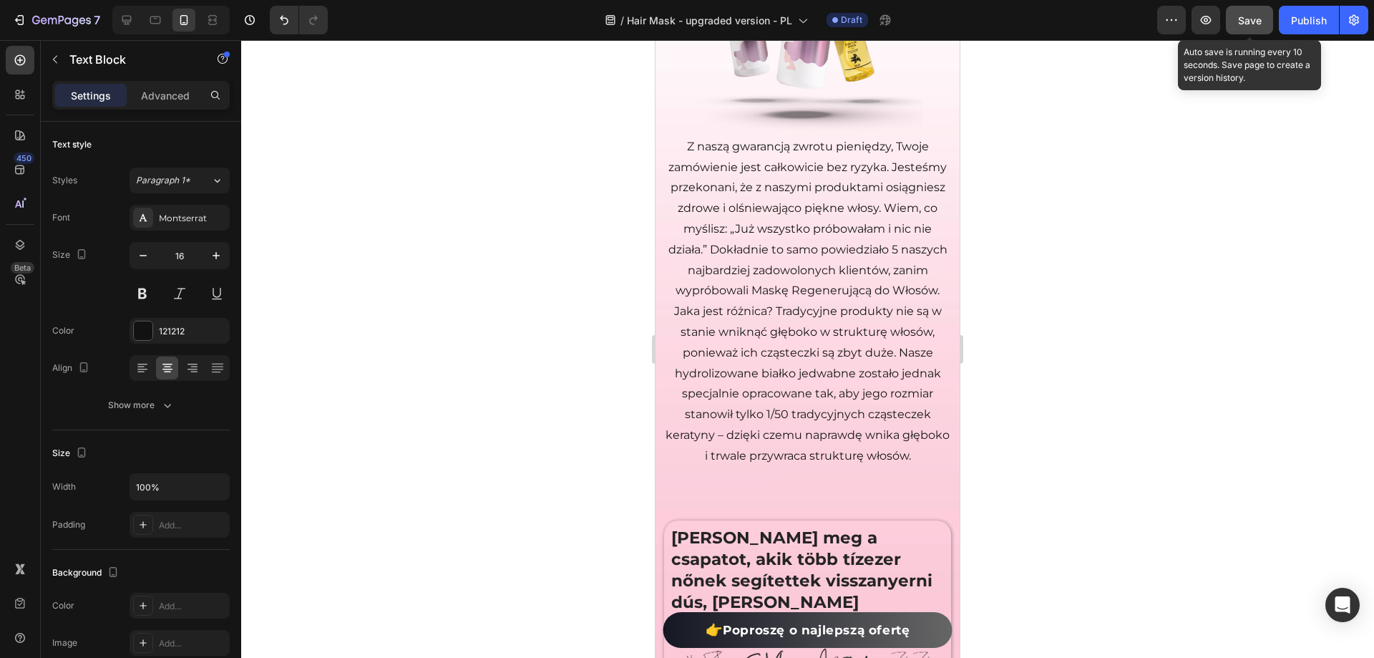
click at [1100, 383] on div at bounding box center [807, 349] width 1133 height 618
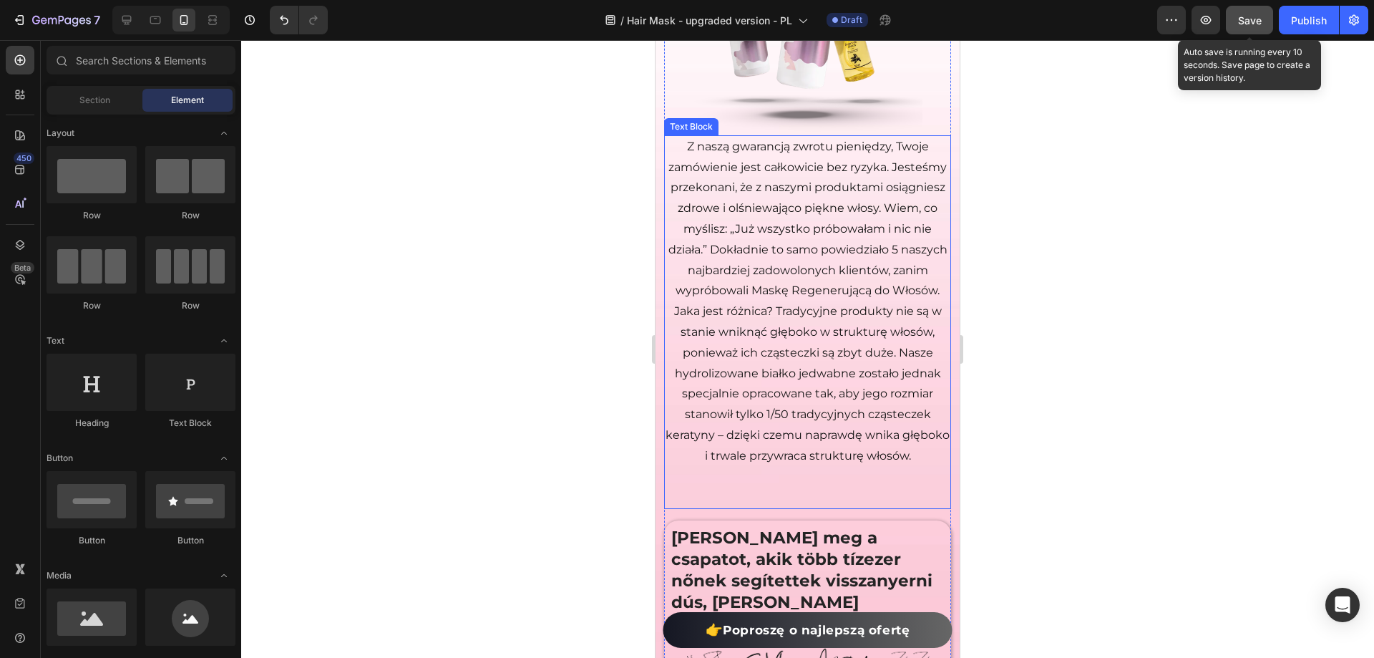
click at [819, 477] on p "Rich Text Editor. Editing area: main" at bounding box center [808, 488] width 284 height 42
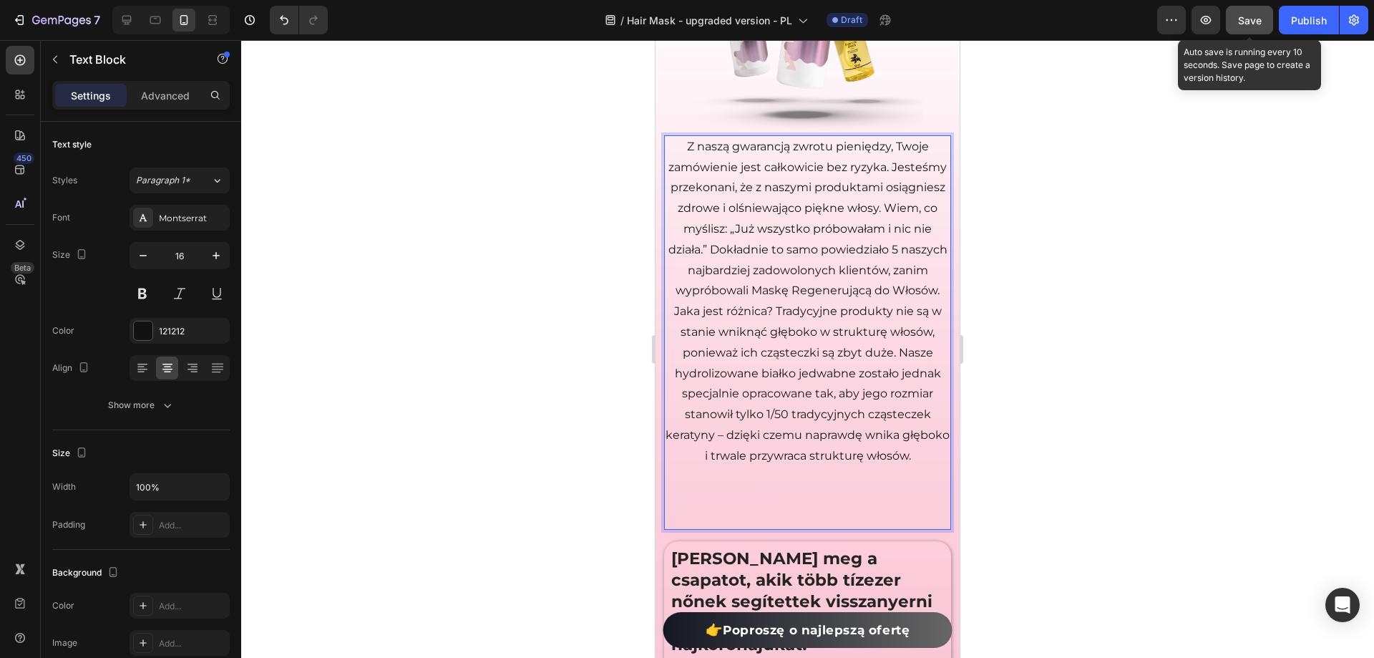
click at [822, 505] on p "⁠⁠⁠⁠⁠⁠⁠" at bounding box center [808, 498] width 284 height 62
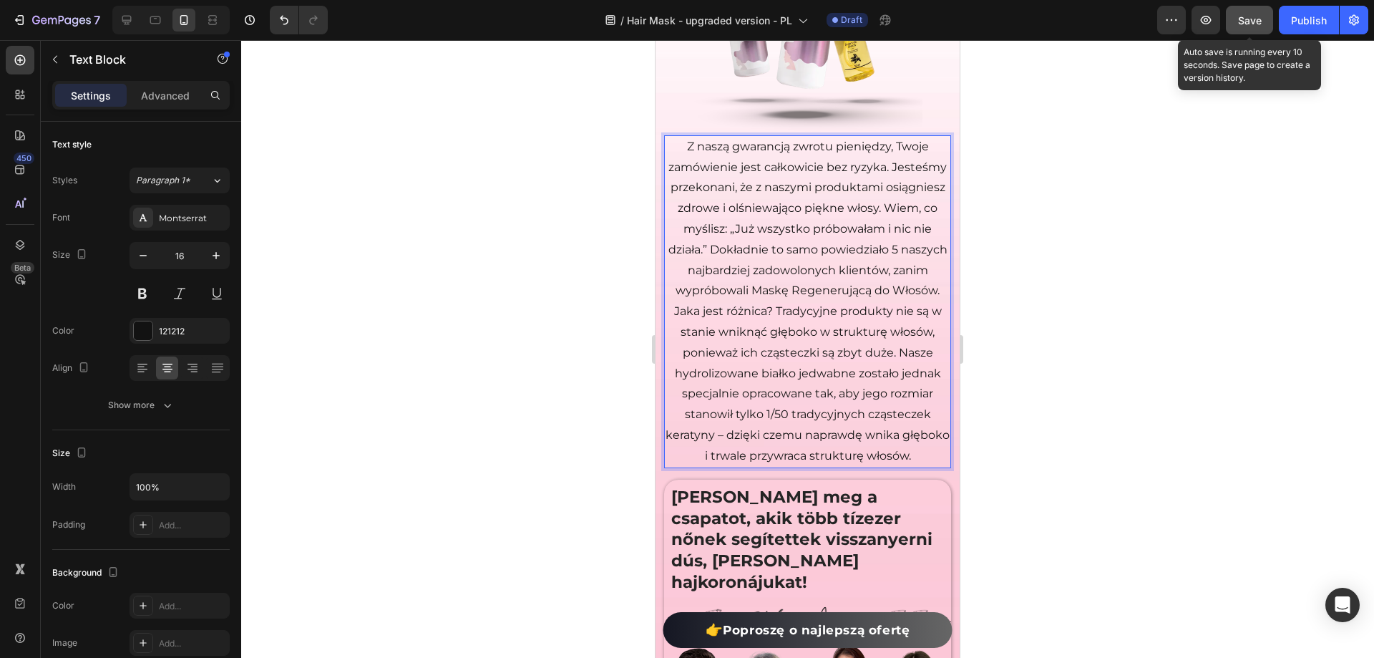
click at [1198, 358] on div at bounding box center [807, 349] width 1133 height 618
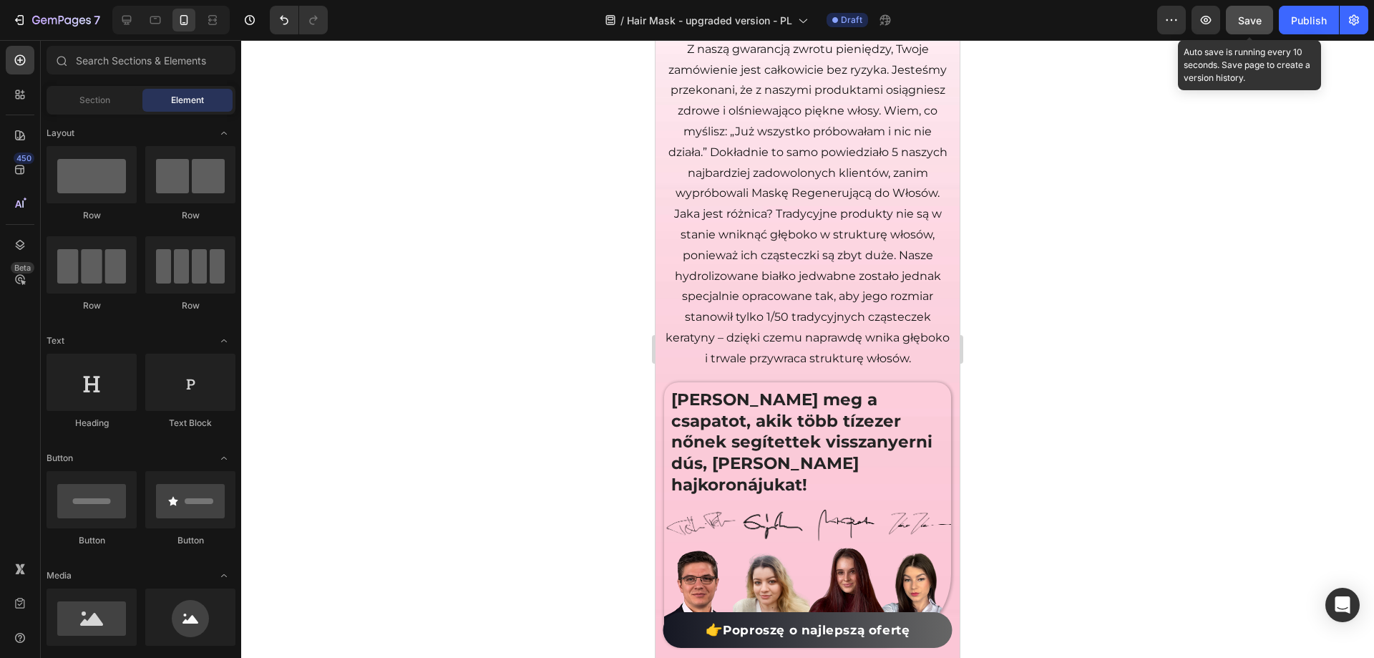
scroll to position [14316, 0]
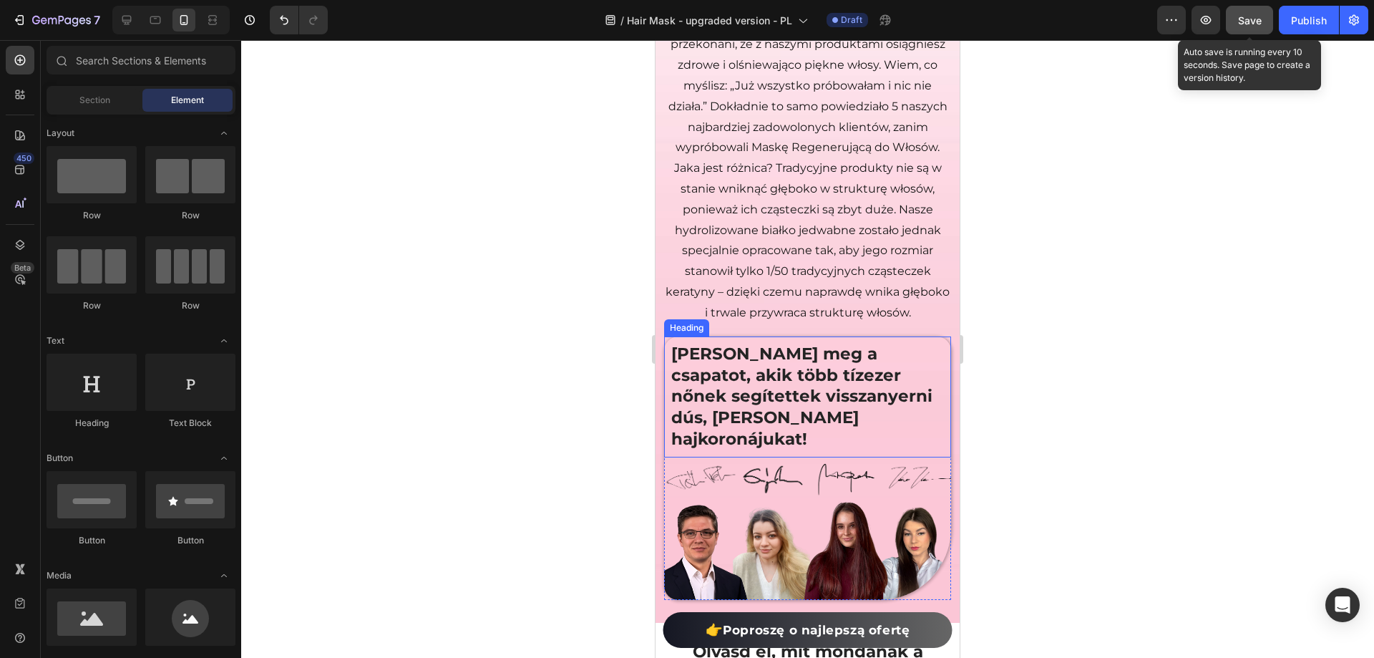
click at [803, 391] on span "[PERSON_NAME] meg a csapatot, akik több tízezer nőnek segítettek visszanyerni d…" at bounding box center [801, 397] width 261 height 106
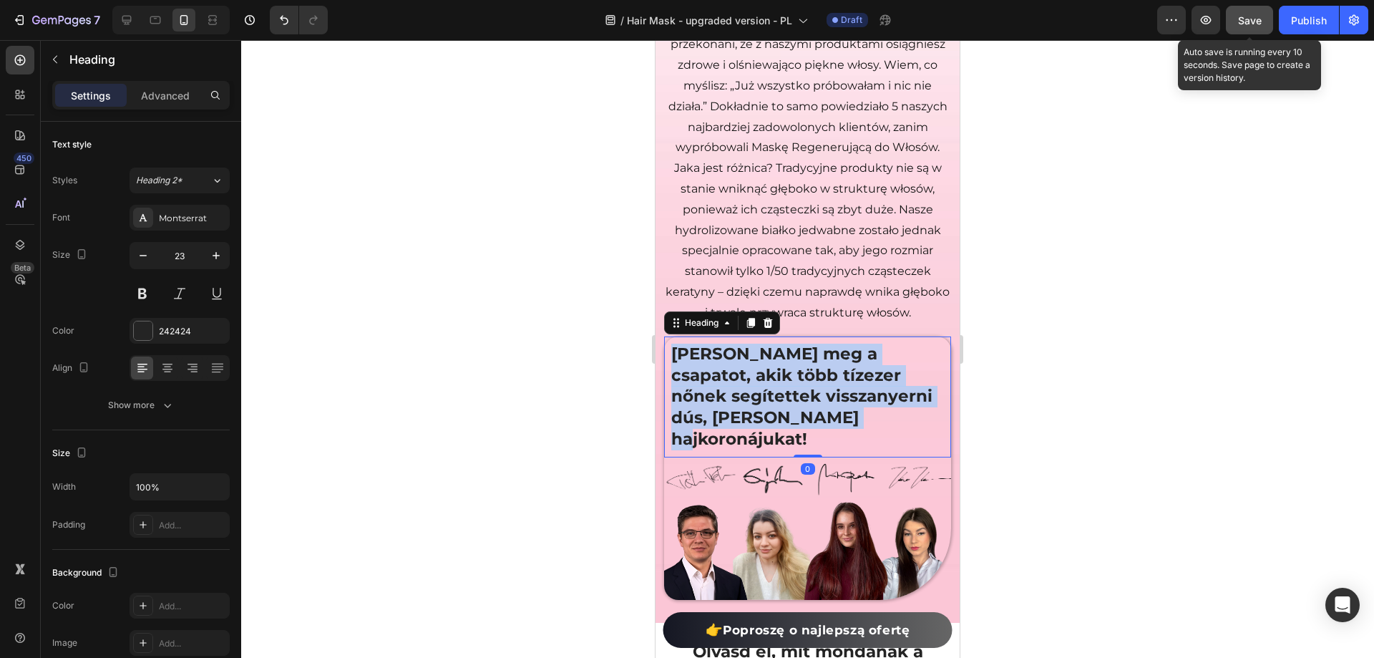
click at [803, 391] on span "[PERSON_NAME] meg a csapatot, akik több tízezer nőnek segítettek visszanyerni d…" at bounding box center [801, 397] width 261 height 106
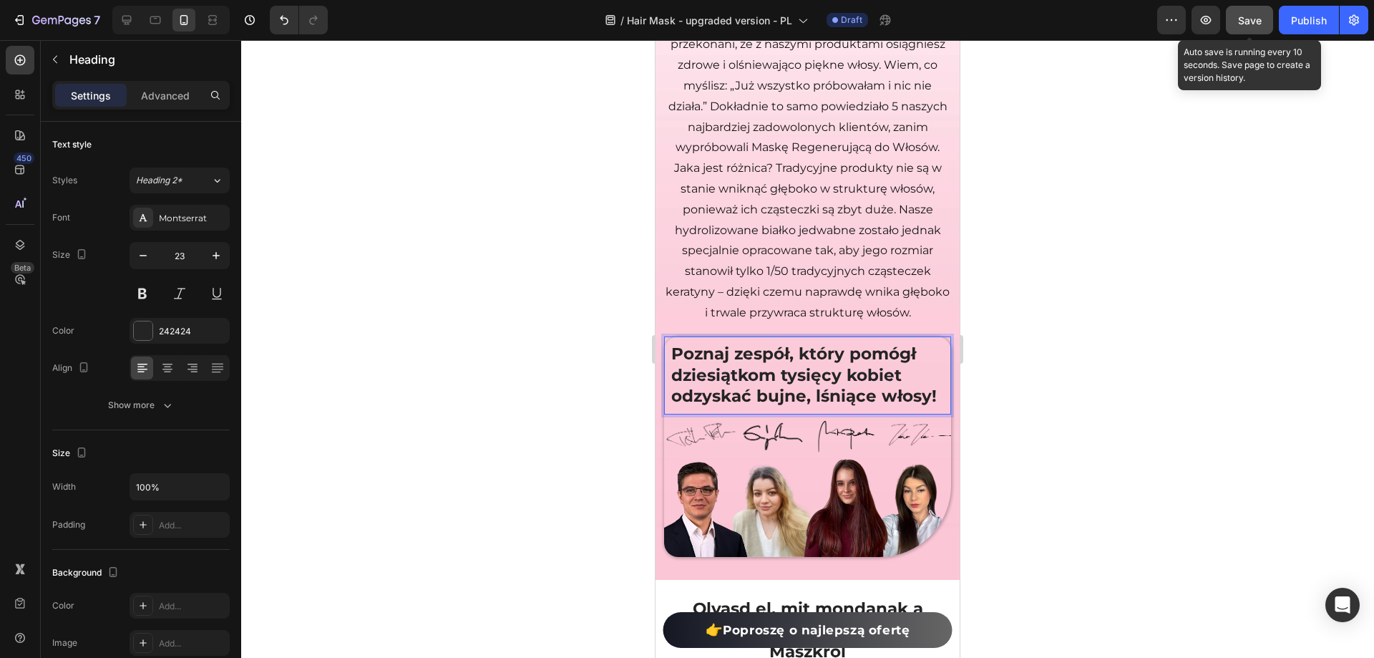
drag, startPoint x: 1369, startPoint y: 376, endPoint x: 1282, endPoint y: 374, distance: 86.6
click at [1366, 375] on div at bounding box center [807, 349] width 1133 height 618
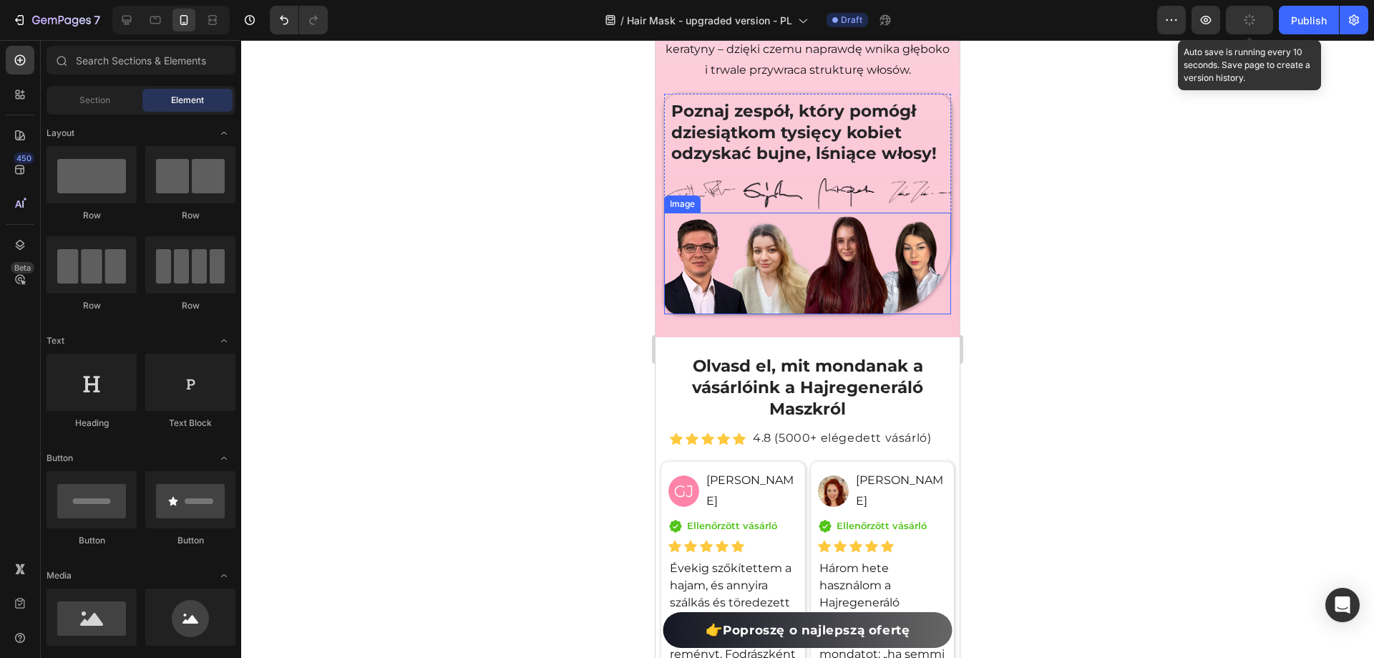
scroll to position [14674, 0]
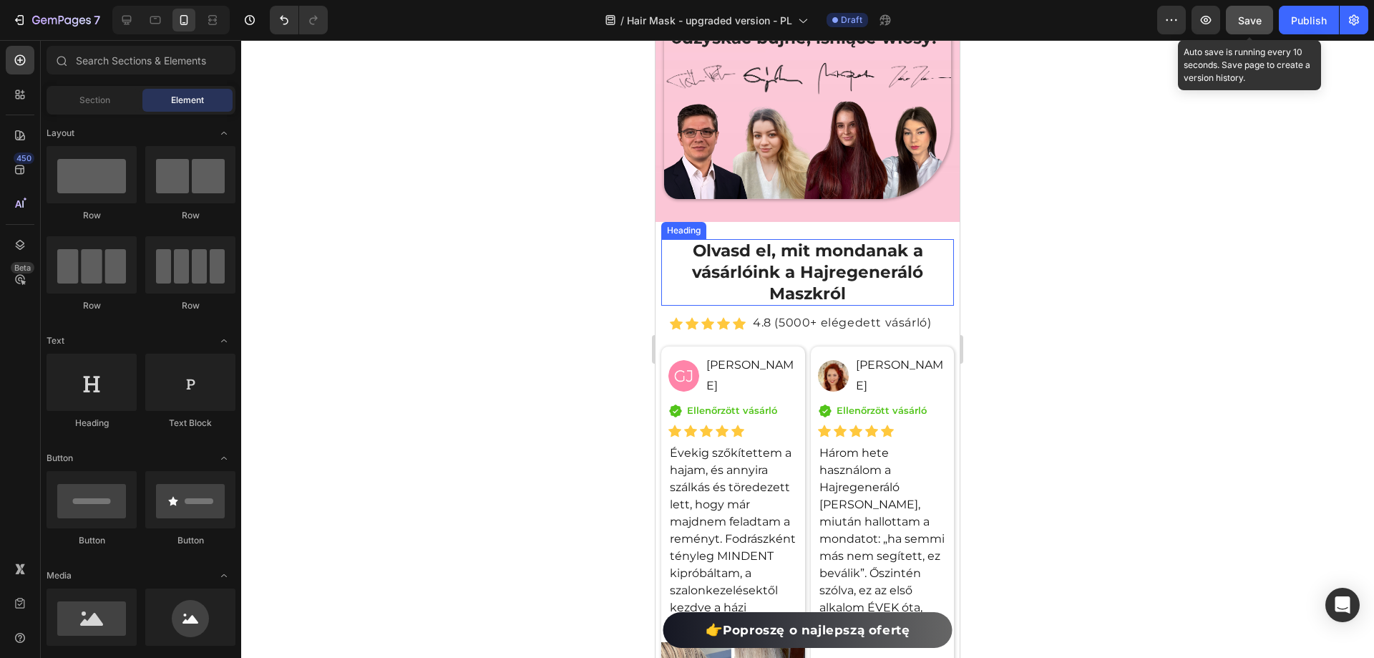
click at [809, 299] on h2 "Olvasd el, mit mondanak a vásárlóink a Hajregeneráló Maszkról" at bounding box center [807, 272] width 293 height 67
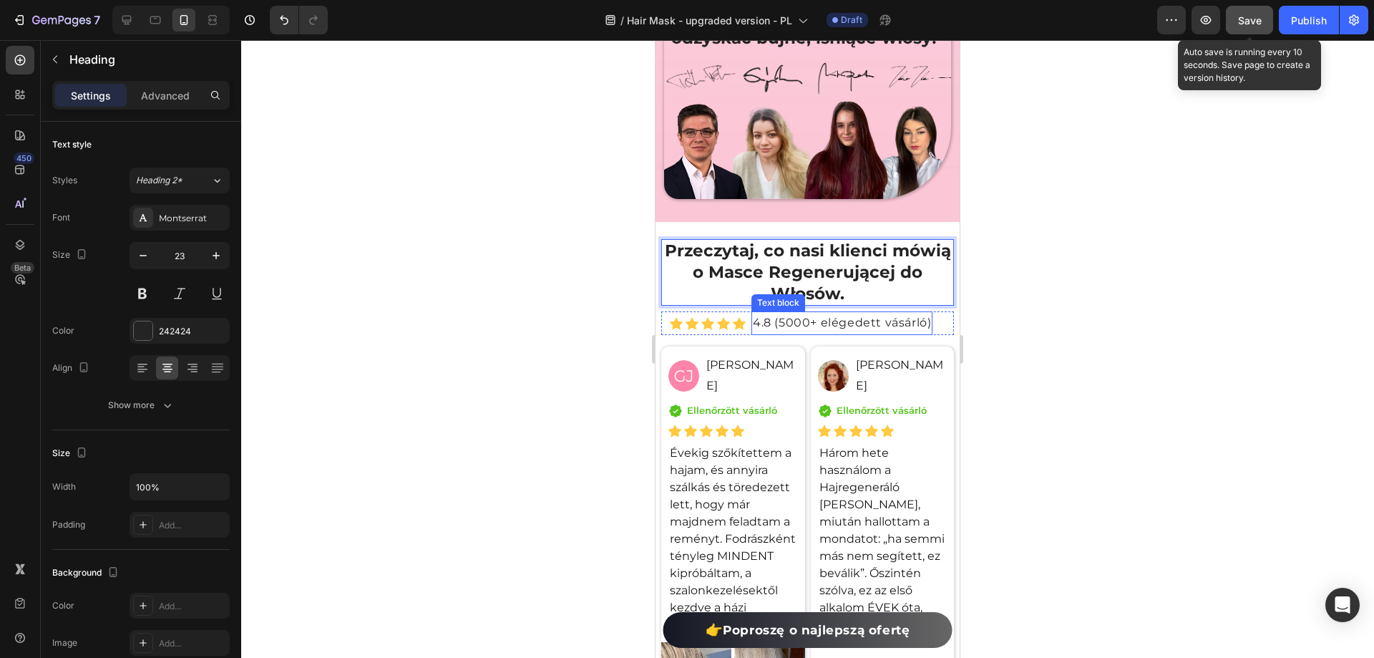
click at [774, 334] on p "4.8 (5000+ elégedett vásárló)" at bounding box center [842, 323] width 178 height 21
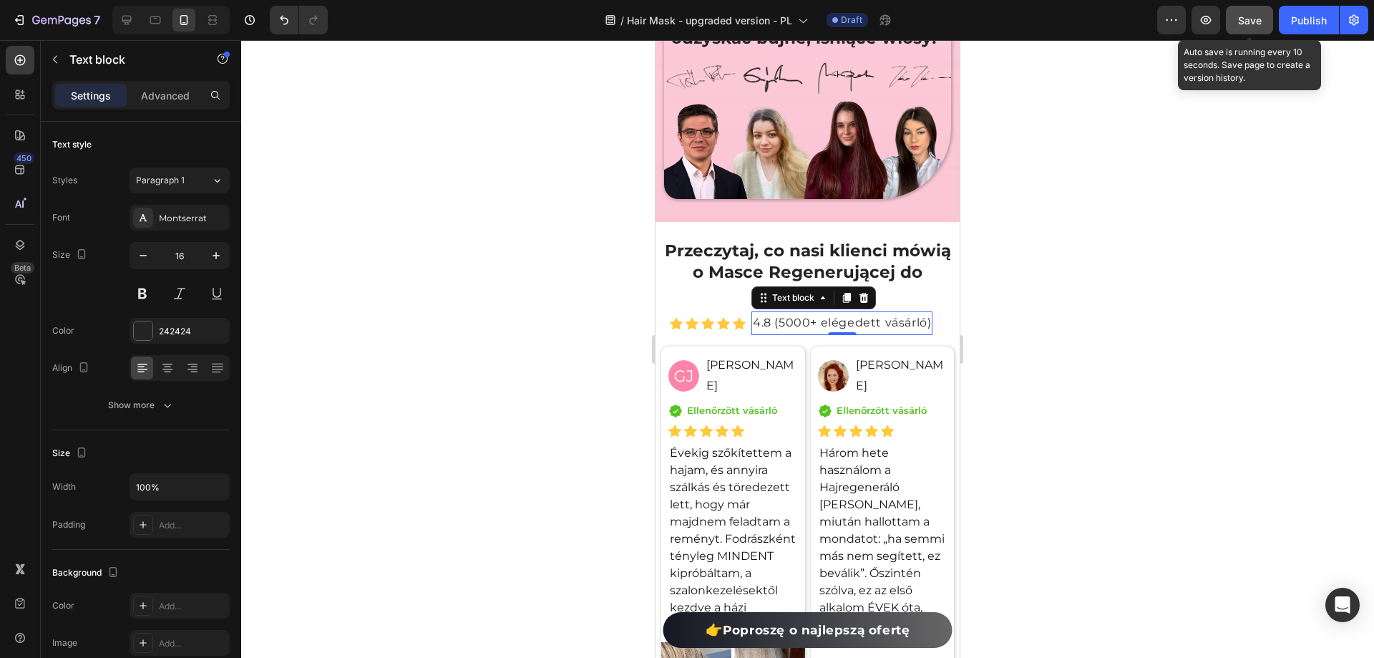
click at [782, 334] on p "4.8 (5000+ elégedett vásárló)" at bounding box center [842, 323] width 178 height 21
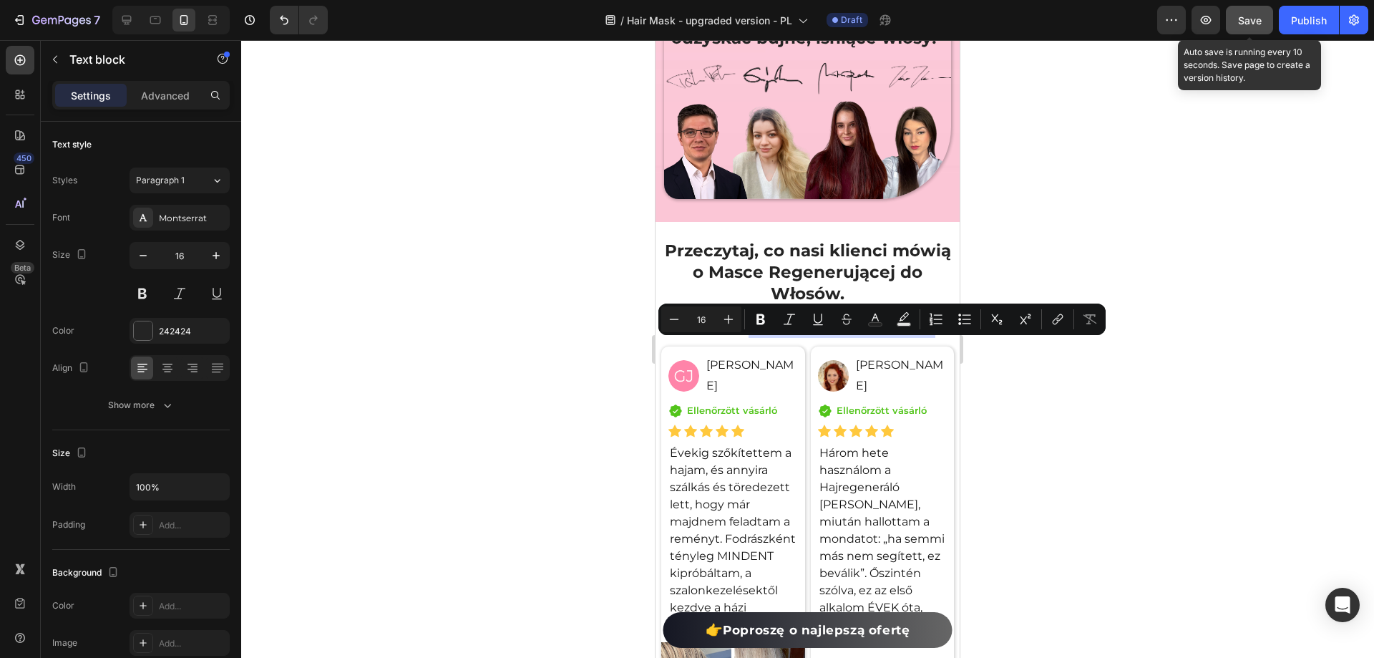
drag, startPoint x: 782, startPoint y: 348, endPoint x: 925, endPoint y: 354, distance: 143.3
click at [925, 334] on p "4.8 (5000+ elégedett vásárló)" at bounding box center [842, 323] width 178 height 21
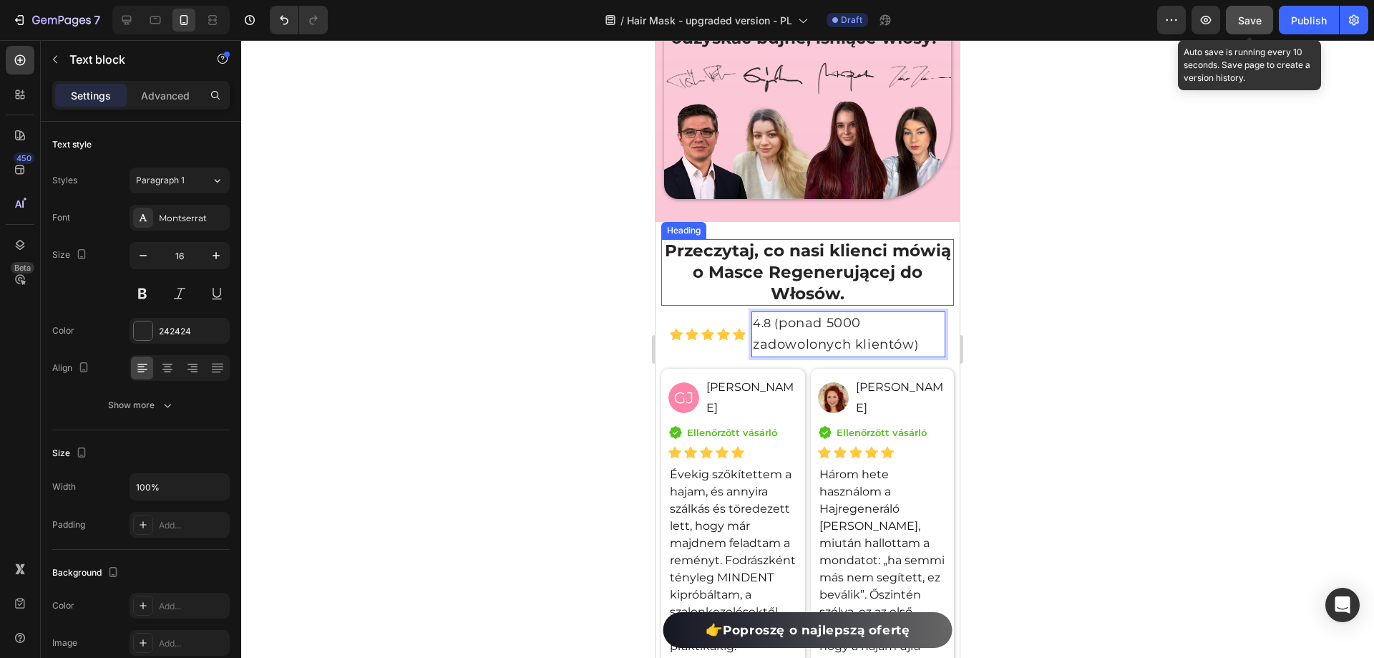
click at [995, 310] on div at bounding box center [807, 349] width 1133 height 618
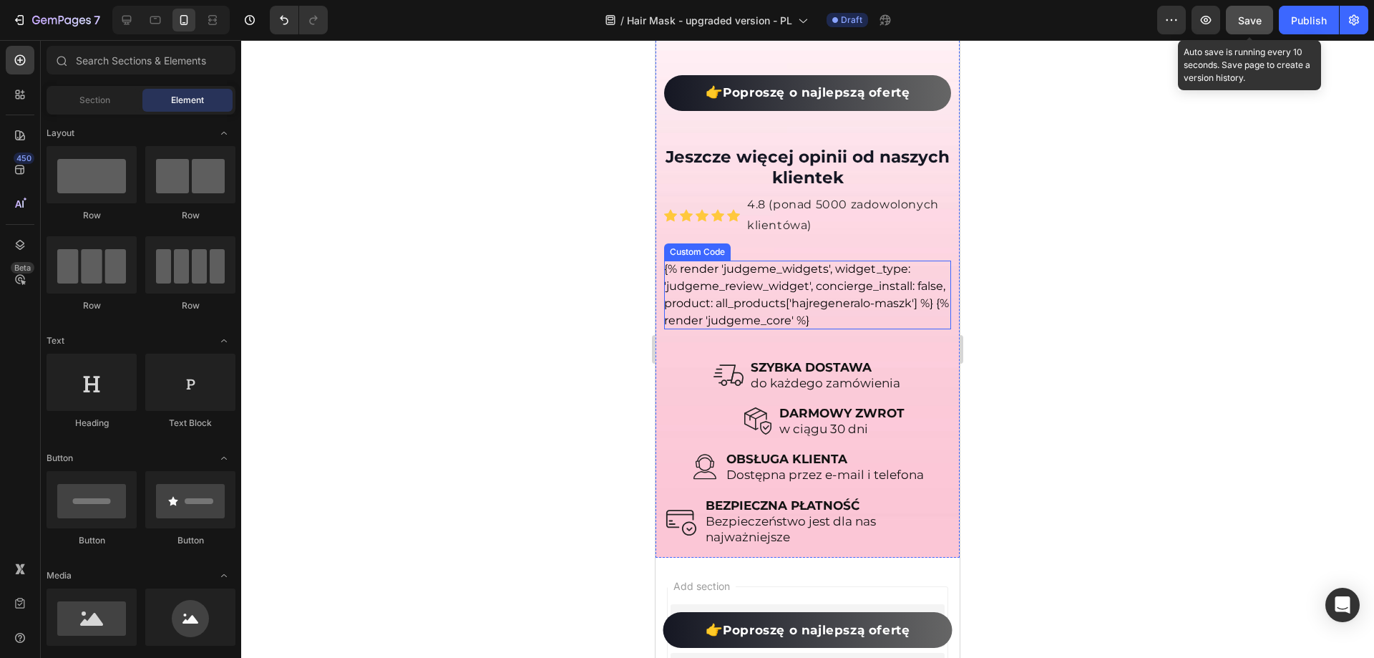
scroll to position [18181, 0]
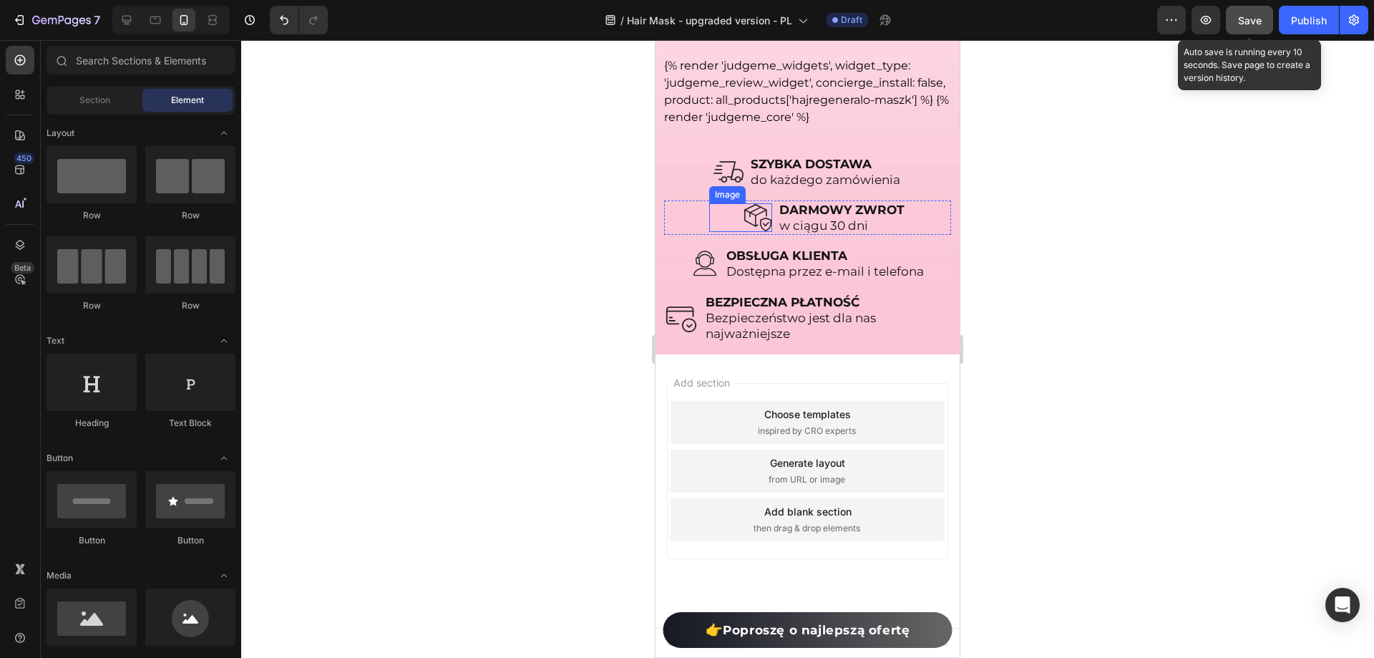
click at [734, 232] on div "Image" at bounding box center [740, 217] width 63 height 29
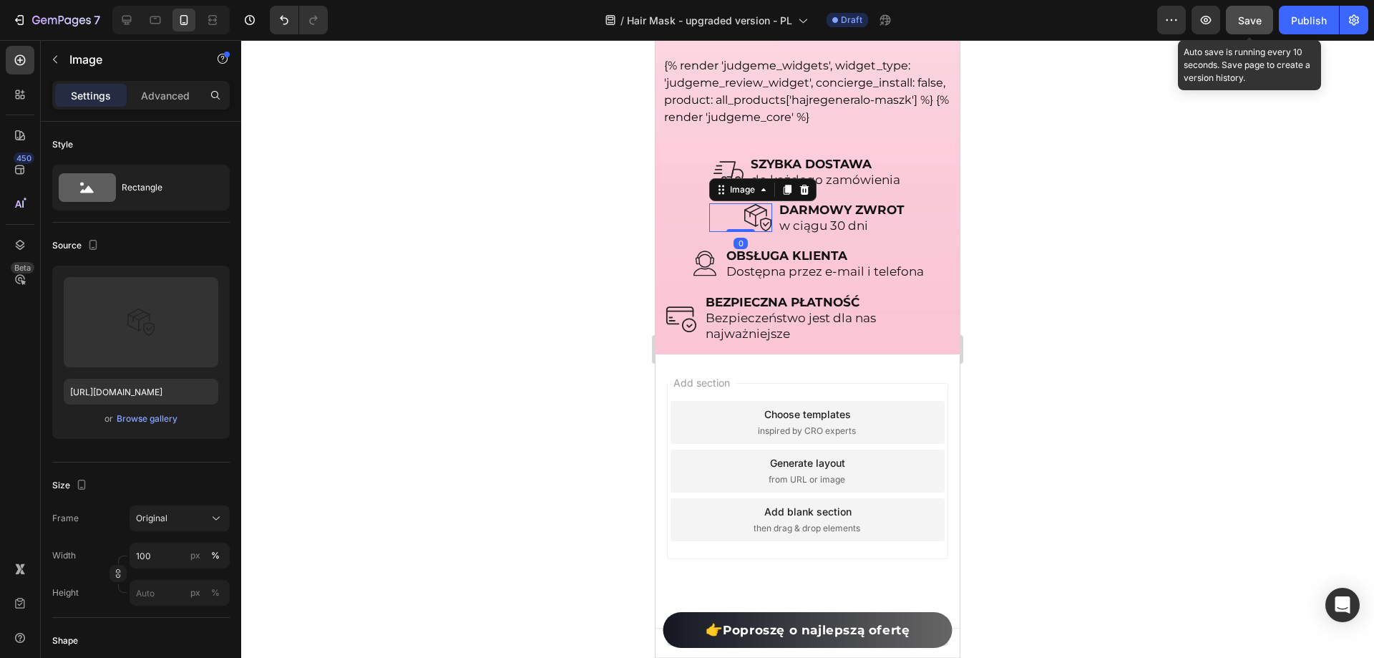
click at [165, 109] on div "Settings Advanced" at bounding box center [140, 95] width 177 height 29
click at [172, 101] on p "Advanced" at bounding box center [165, 95] width 49 height 15
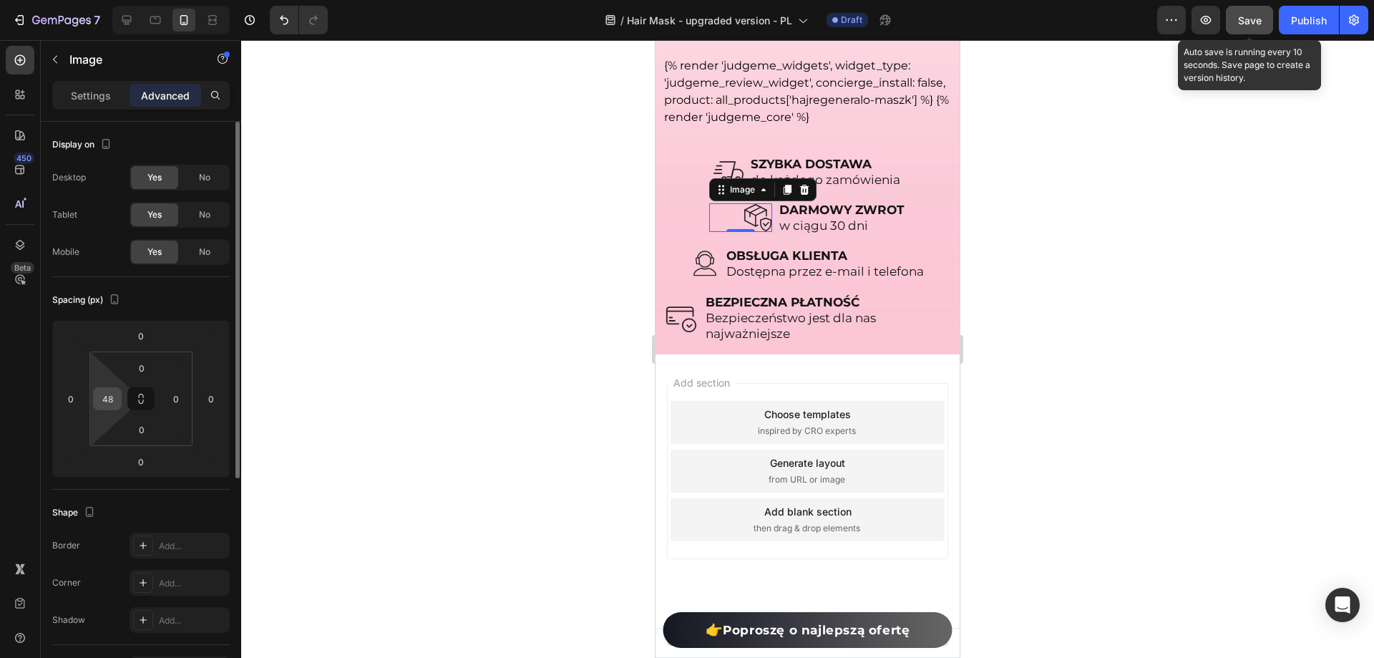
click at [99, 396] on input "48" at bounding box center [107, 398] width 21 height 21
type input "0"
click at [0, 371] on div "450 Beta" at bounding box center [20, 349] width 41 height 618
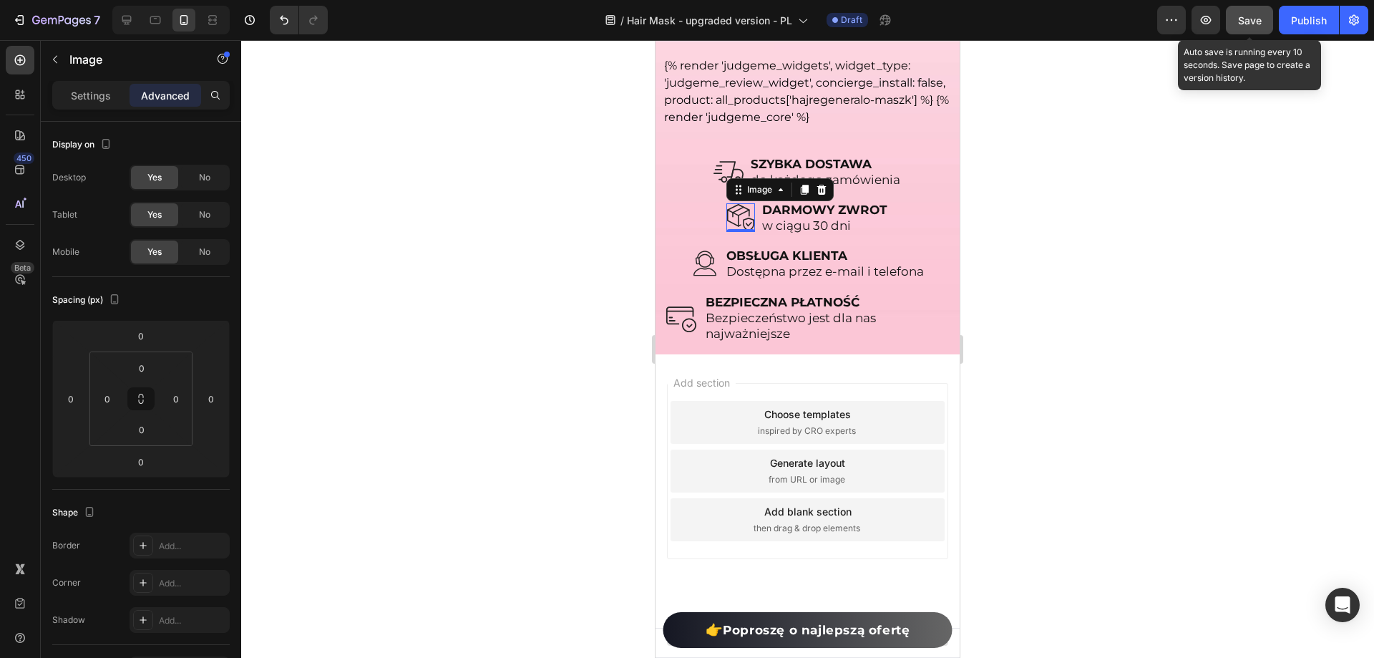
click at [583, 360] on div at bounding box center [807, 349] width 1133 height 618
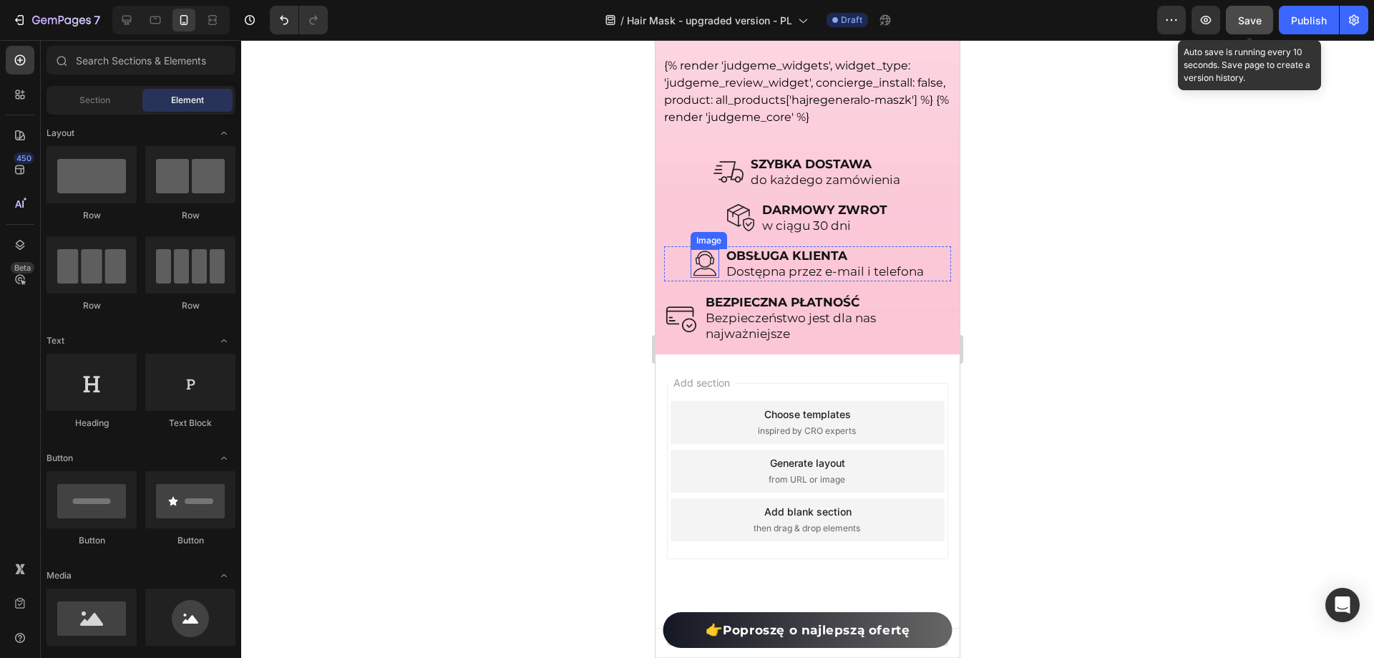
click at [700, 278] on img at bounding box center [705, 263] width 29 height 29
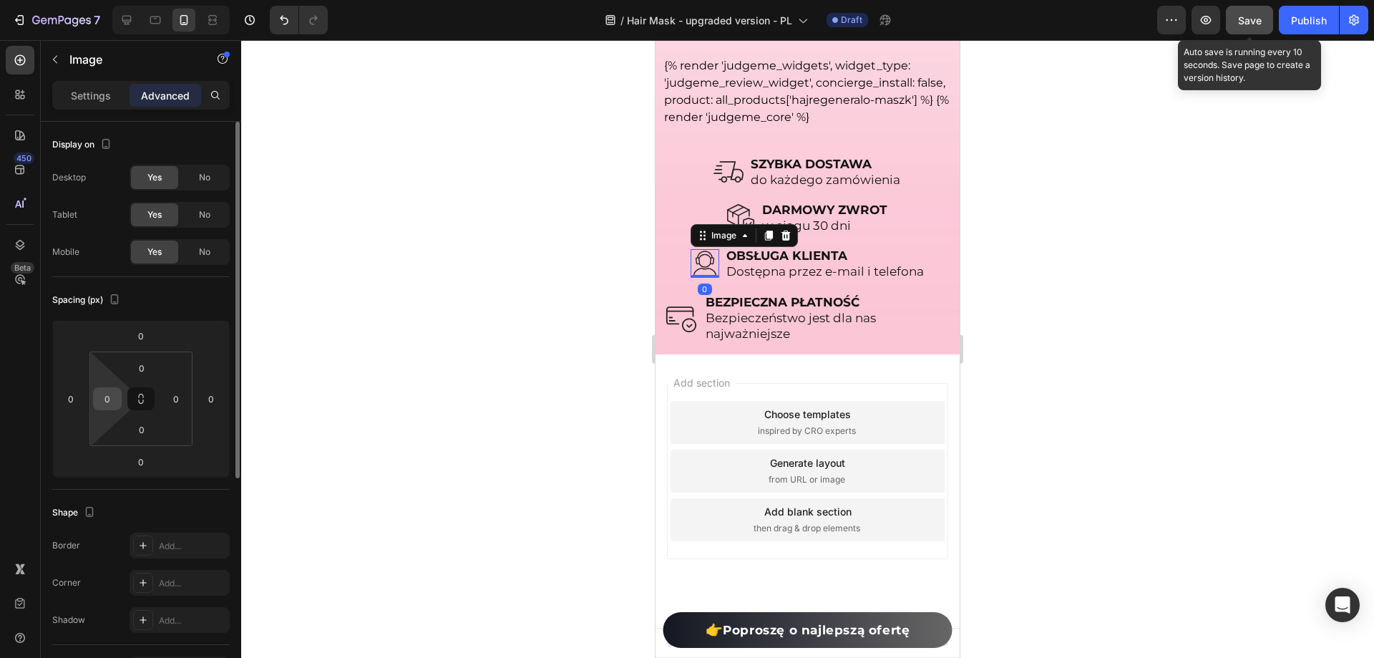
click at [113, 407] on input "0" at bounding box center [107, 398] width 21 height 21
click at [112, 407] on input "0" at bounding box center [107, 398] width 21 height 21
type input "40"
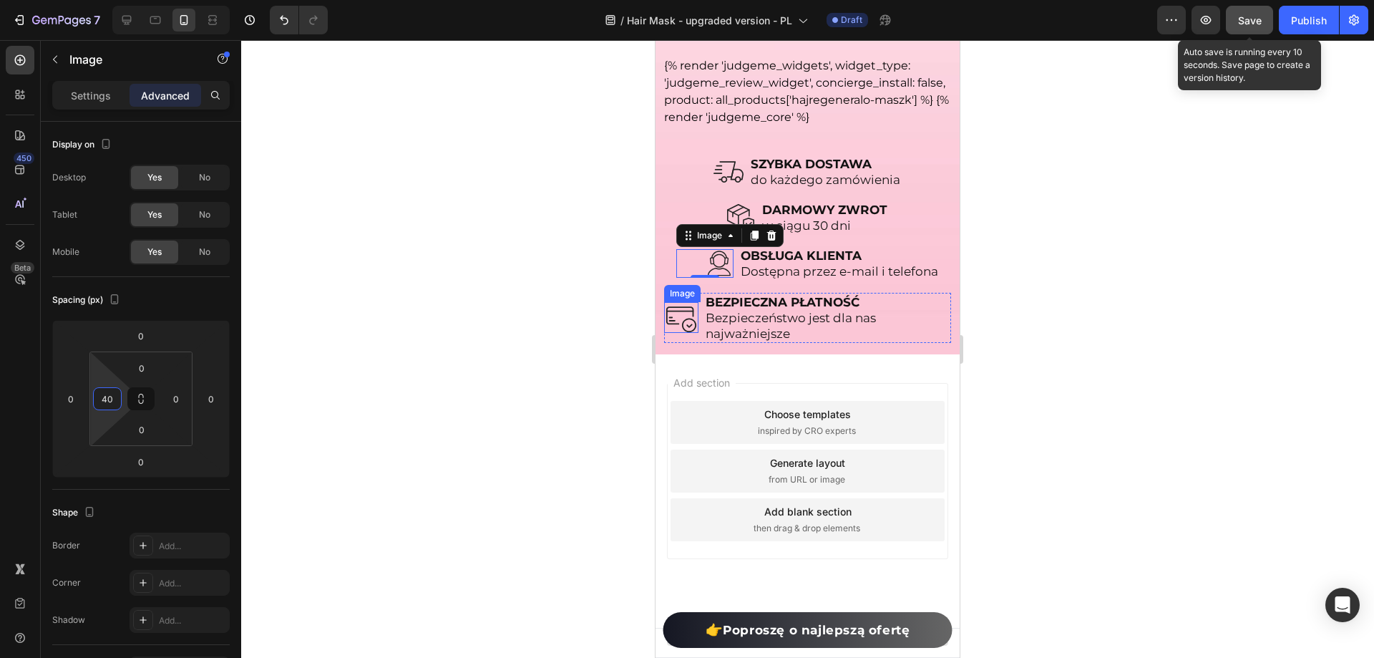
click at [668, 333] on img at bounding box center [681, 317] width 31 height 31
click at [672, 333] on img at bounding box center [681, 317] width 31 height 31
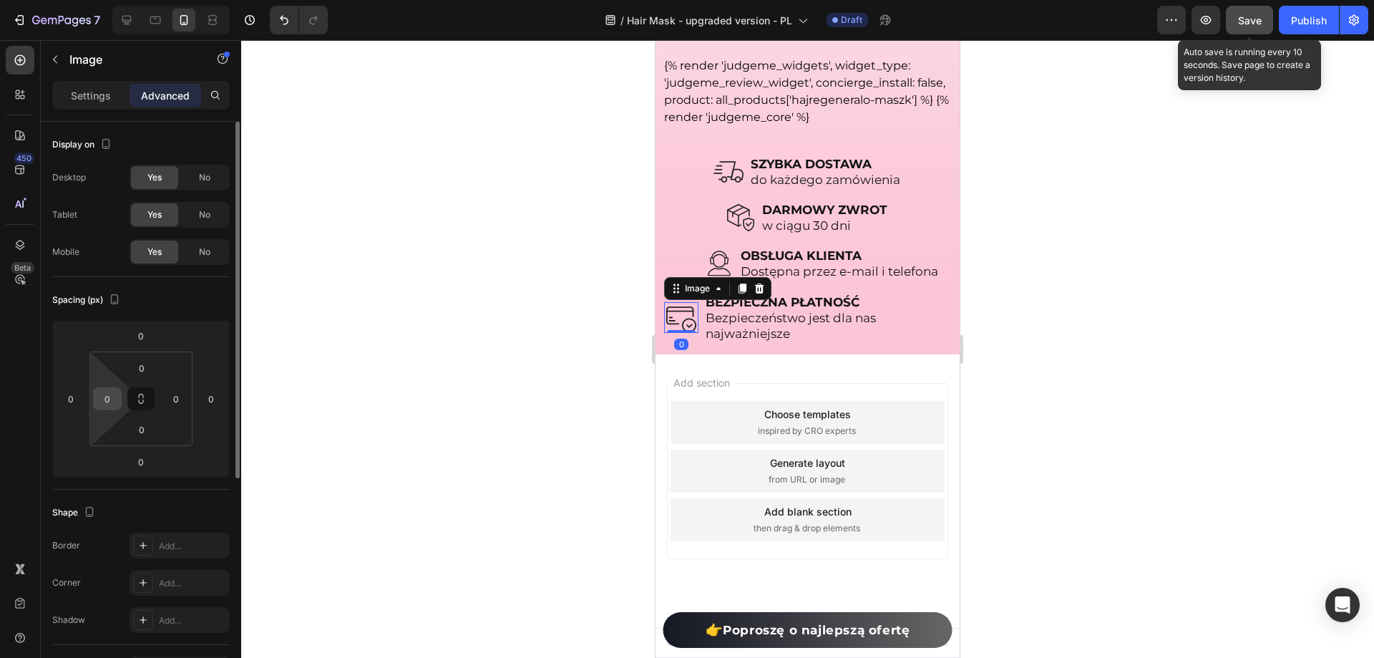
click at [105, 393] on input "0" at bounding box center [107, 398] width 21 height 21
type input "40"
click at [9, 371] on div "450 Beta" at bounding box center [20, 300] width 29 height 509
click at [439, 352] on div at bounding box center [807, 349] width 1133 height 618
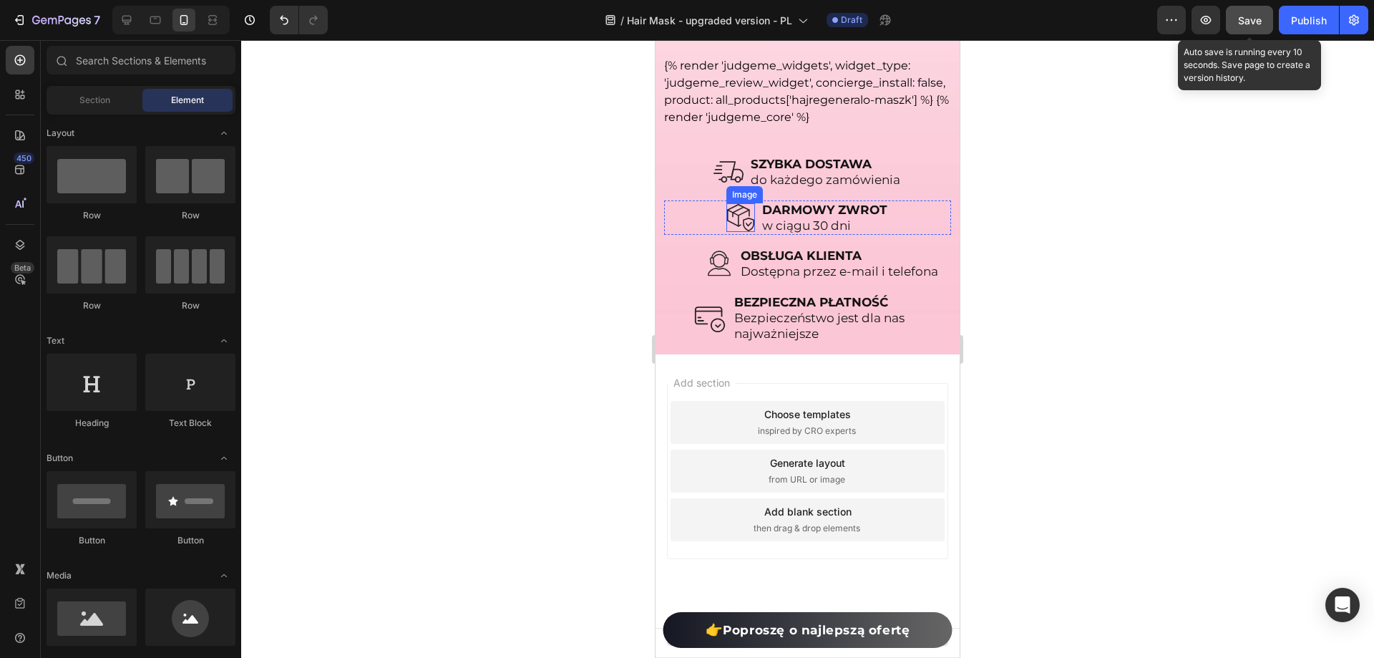
click at [733, 232] on img at bounding box center [740, 217] width 29 height 29
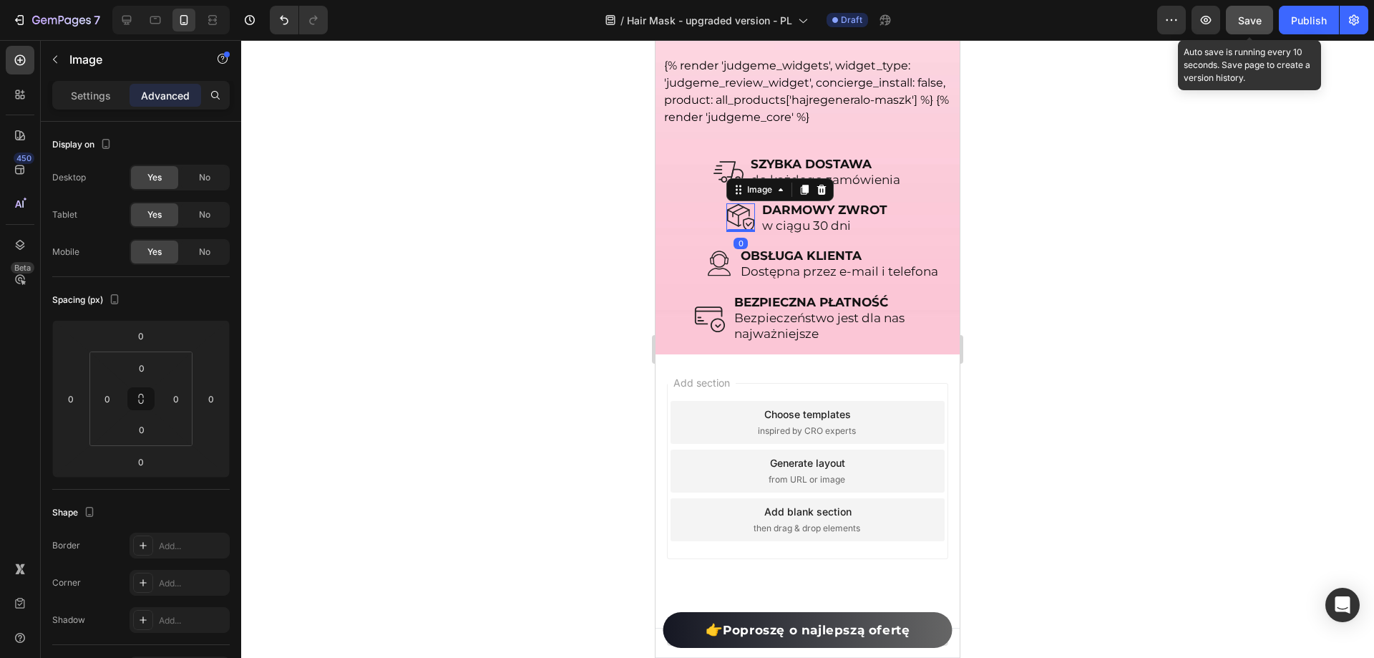
click at [714, 187] on img at bounding box center [729, 172] width 30 height 30
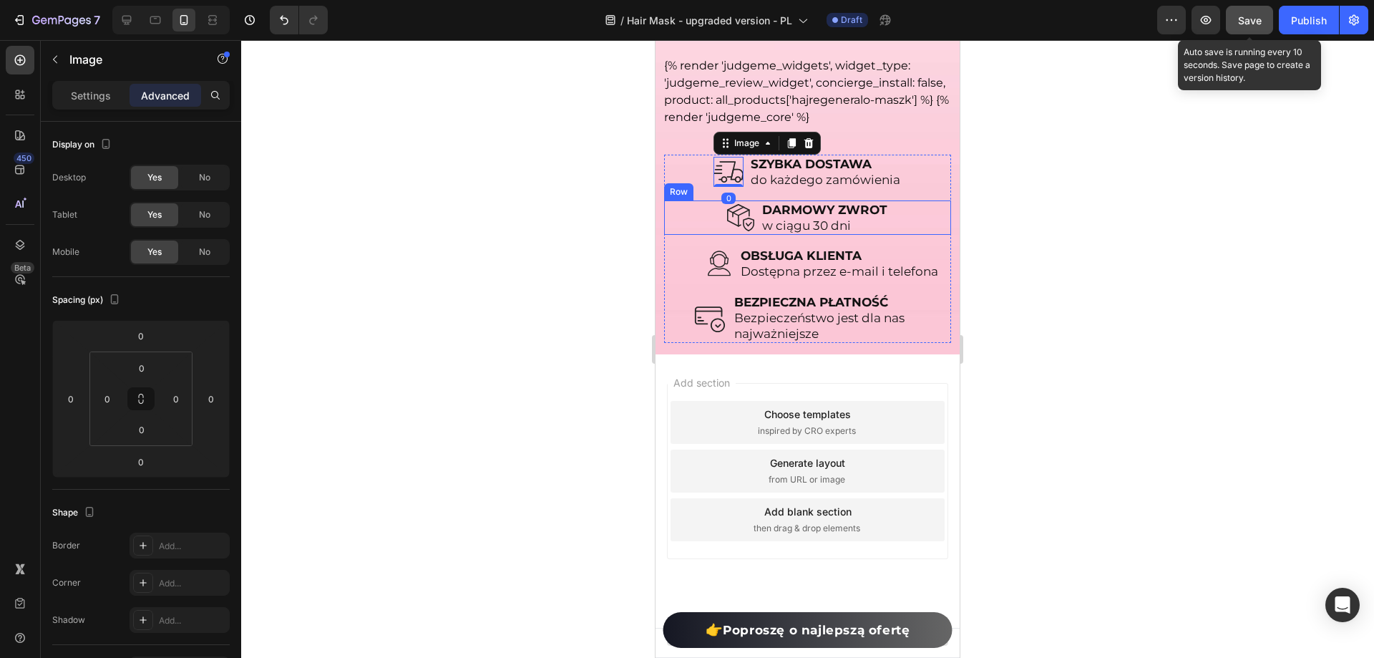
click at [727, 232] on img at bounding box center [740, 217] width 29 height 29
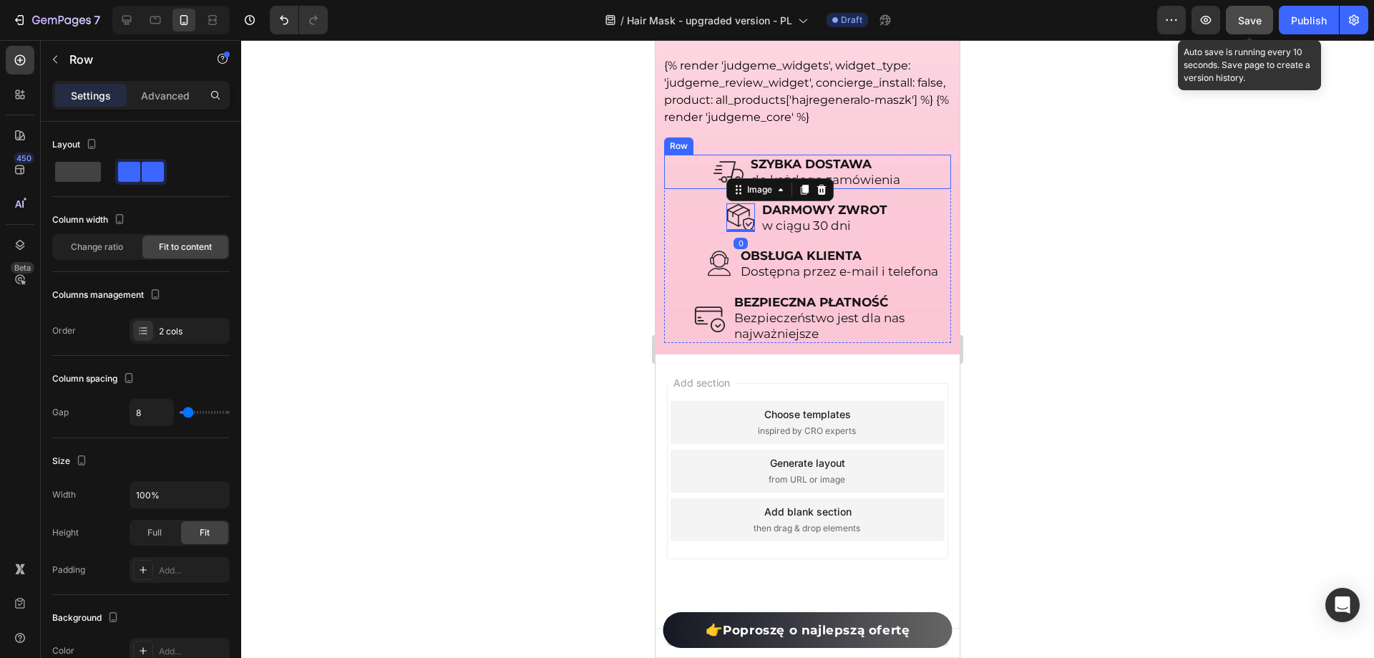
click at [696, 189] on div "Image SZYBKA DOSTAWA do każdego zamówienia Text Block Row" at bounding box center [807, 172] width 287 height 34
click at [154, 99] on p "Advanced" at bounding box center [165, 95] width 49 height 15
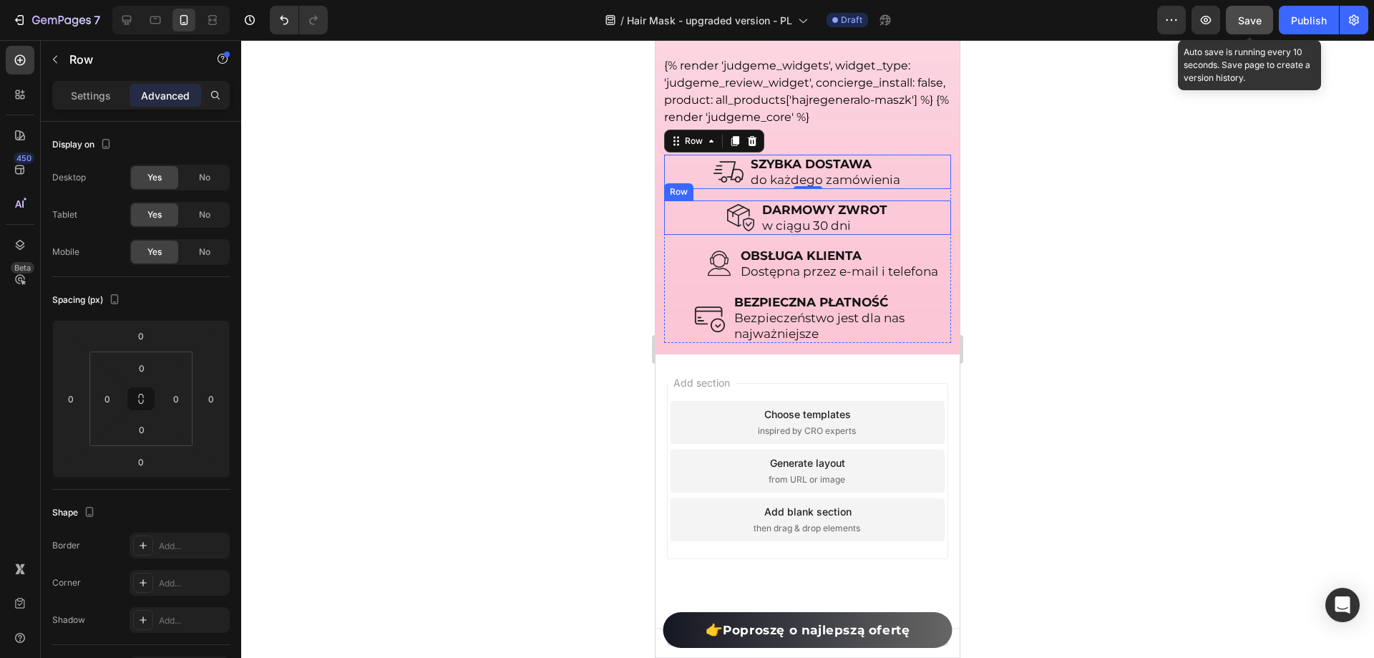
click at [676, 235] on div "Image DARMOWY ZWROT w ciągu 30 dni Text Block Row" at bounding box center [807, 217] width 287 height 34
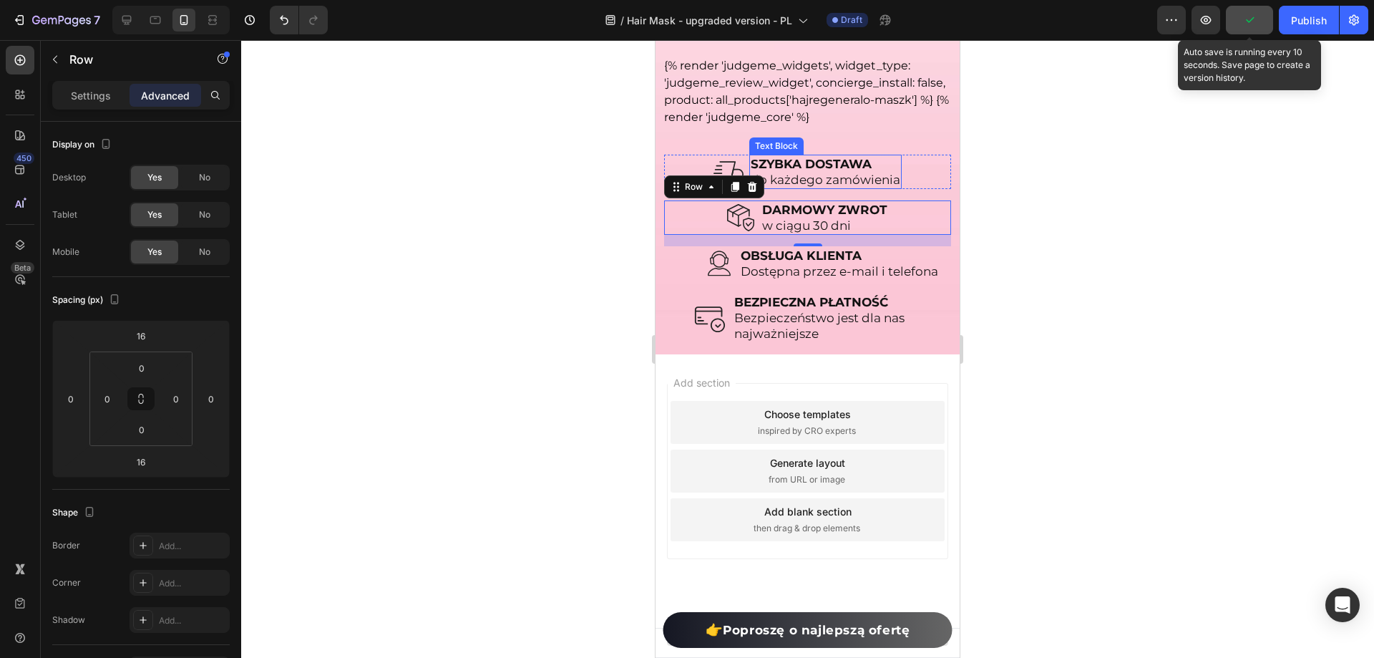
click at [817, 188] on p "do każdego zamówienia" at bounding box center [826, 180] width 150 height 16
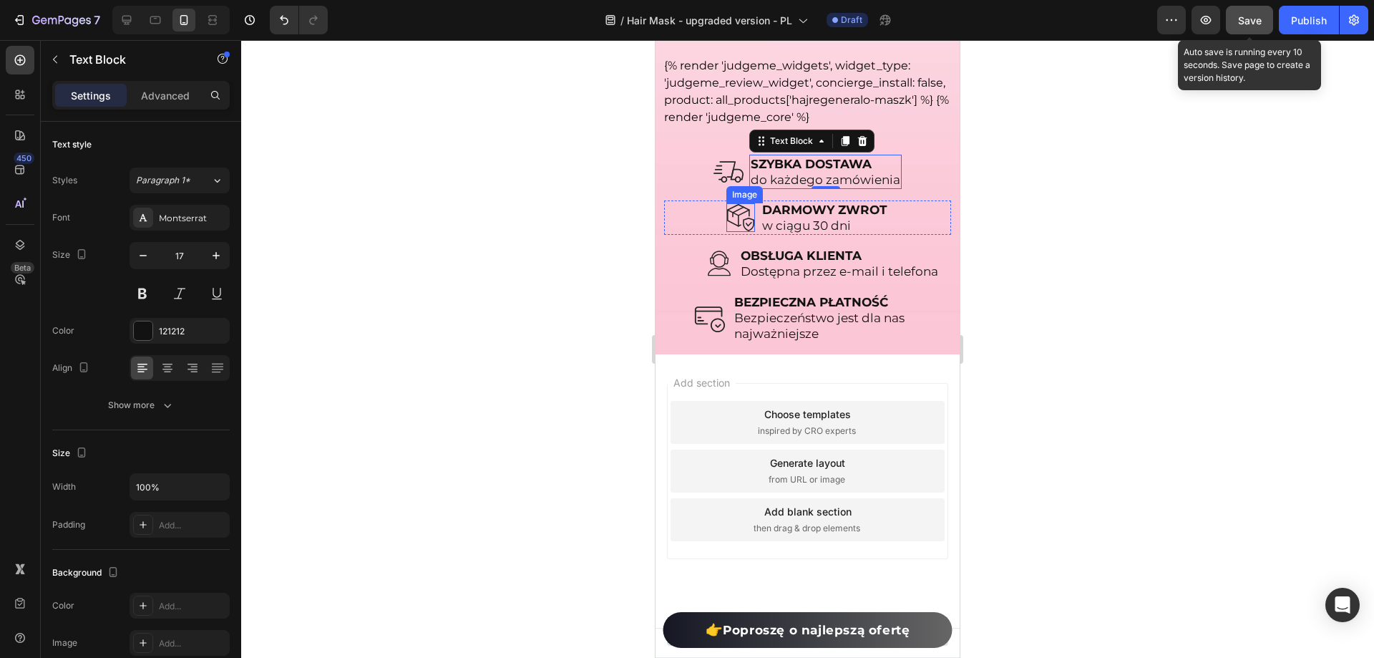
click at [740, 232] on img at bounding box center [740, 217] width 29 height 29
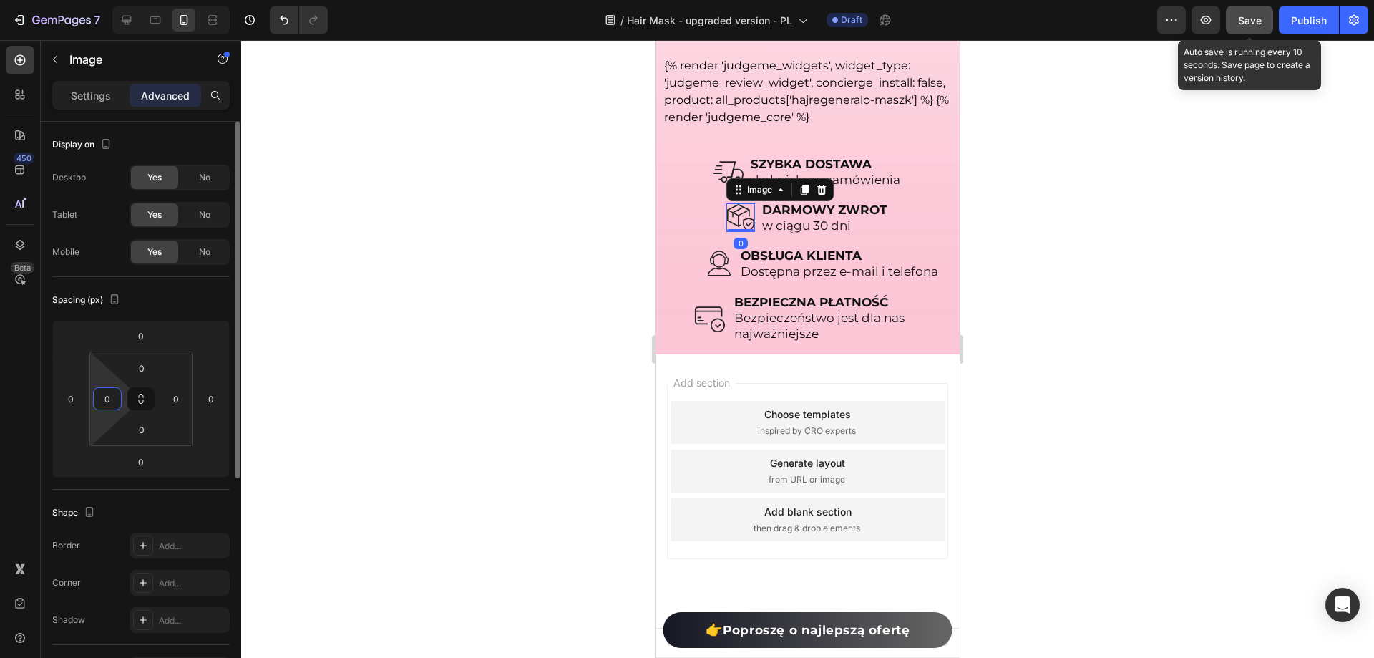
click at [117, 393] on input "0" at bounding box center [107, 398] width 21 height 21
type input "-"
click at [62, 389] on input "0" at bounding box center [70, 398] width 21 height 21
type input "0"
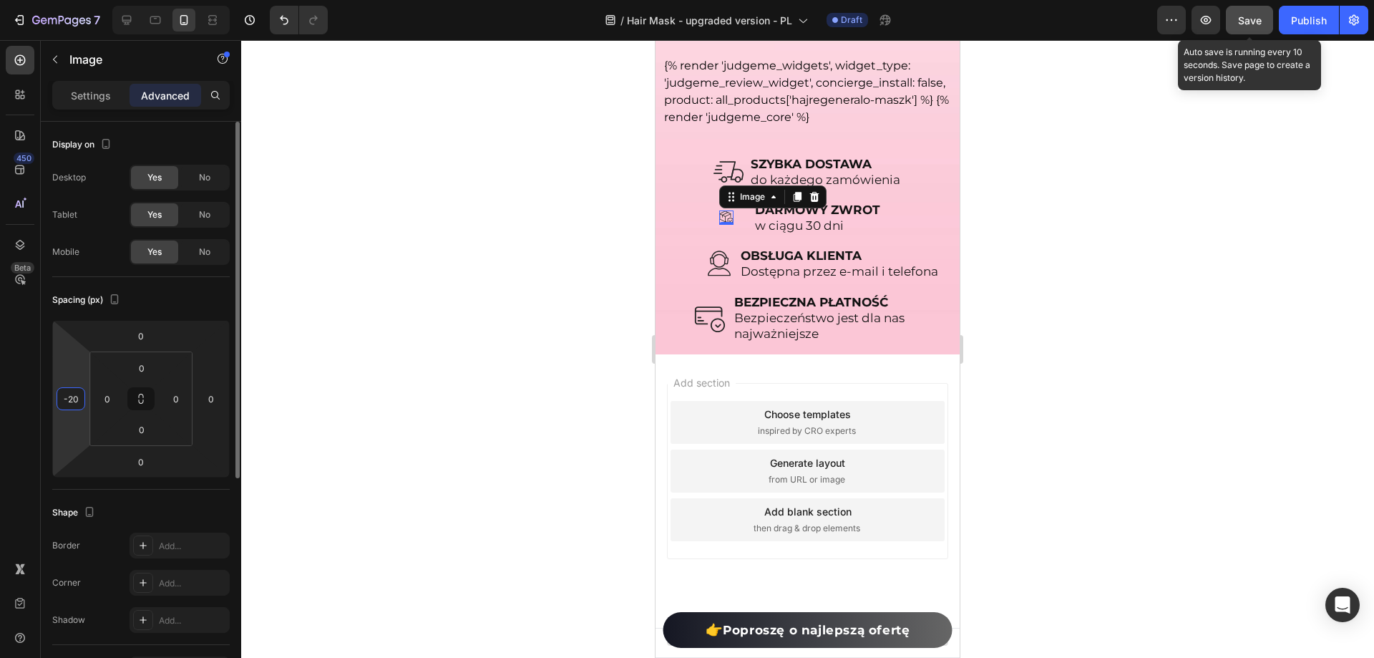
type input "-2"
type input "2"
type input "1"
type input "3"
click at [213, 393] on input "0" at bounding box center [210, 398] width 21 height 21
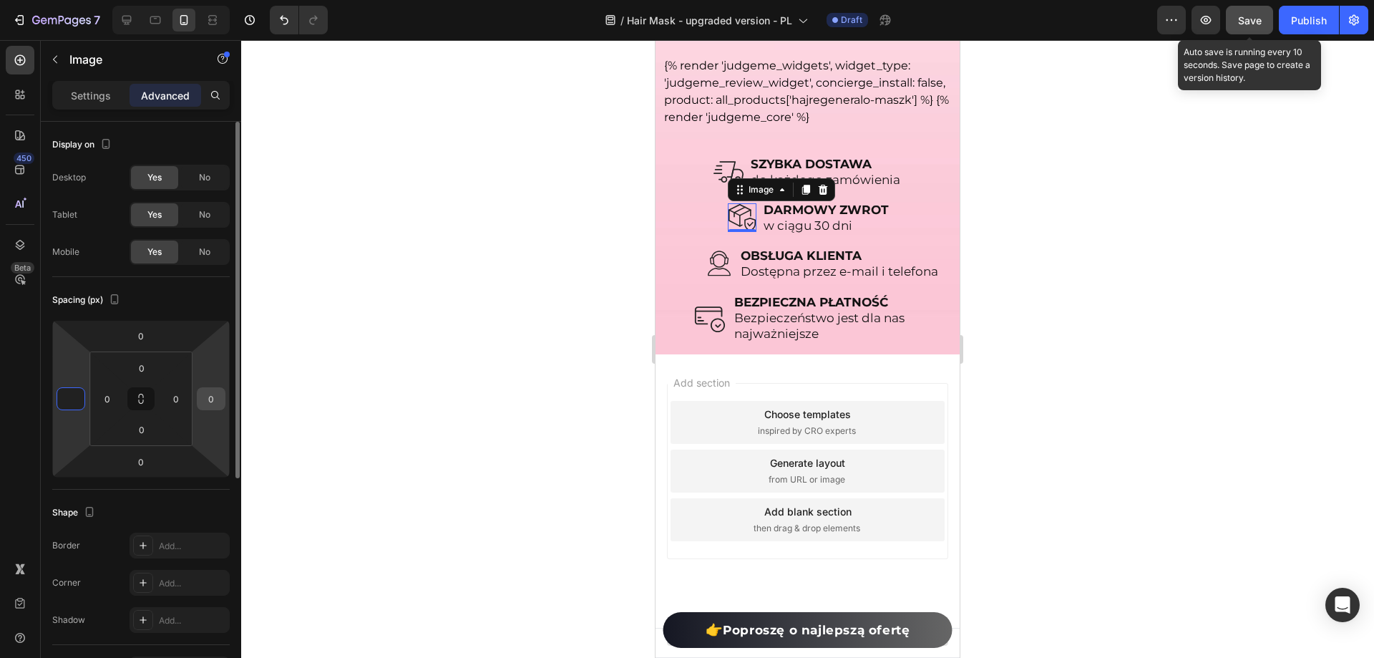
type input "0"
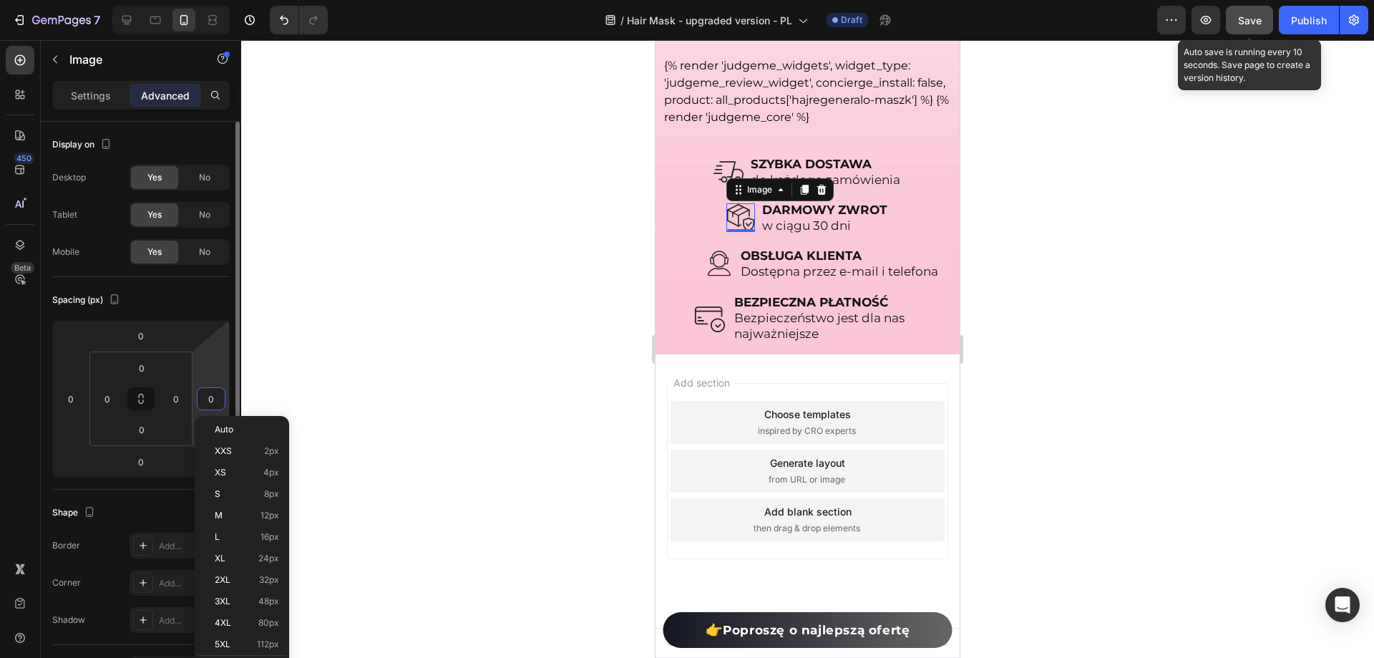
click at [213, 393] on input "0" at bounding box center [210, 398] width 21 height 21
type input "20"
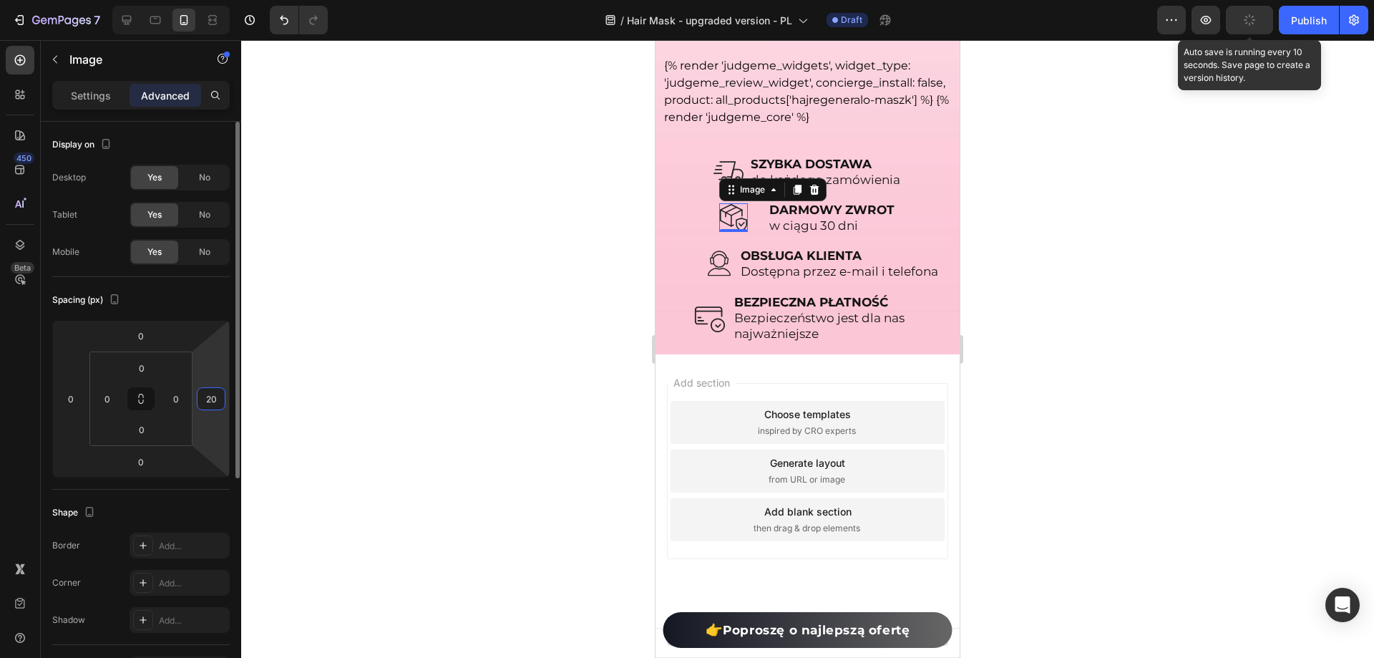
click at [210, 392] on input "20" at bounding box center [210, 398] width 21 height 21
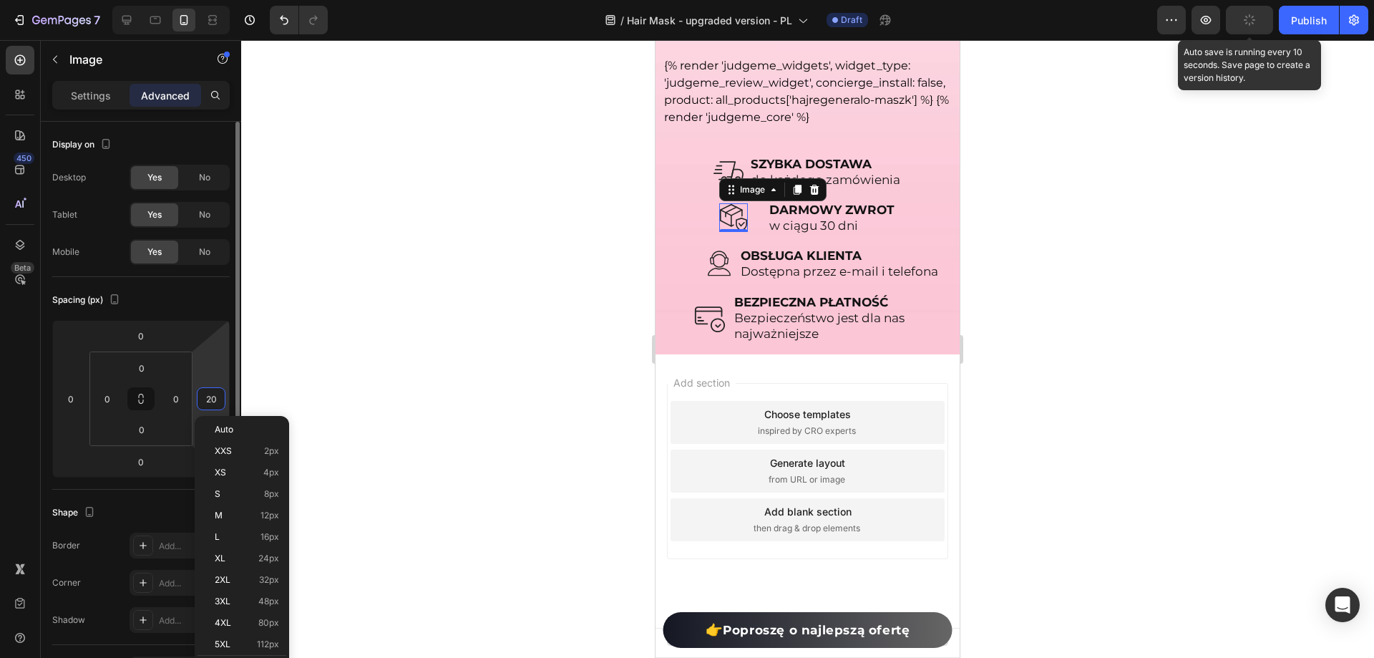
click at [210, 392] on input "20" at bounding box center [210, 398] width 21 height 21
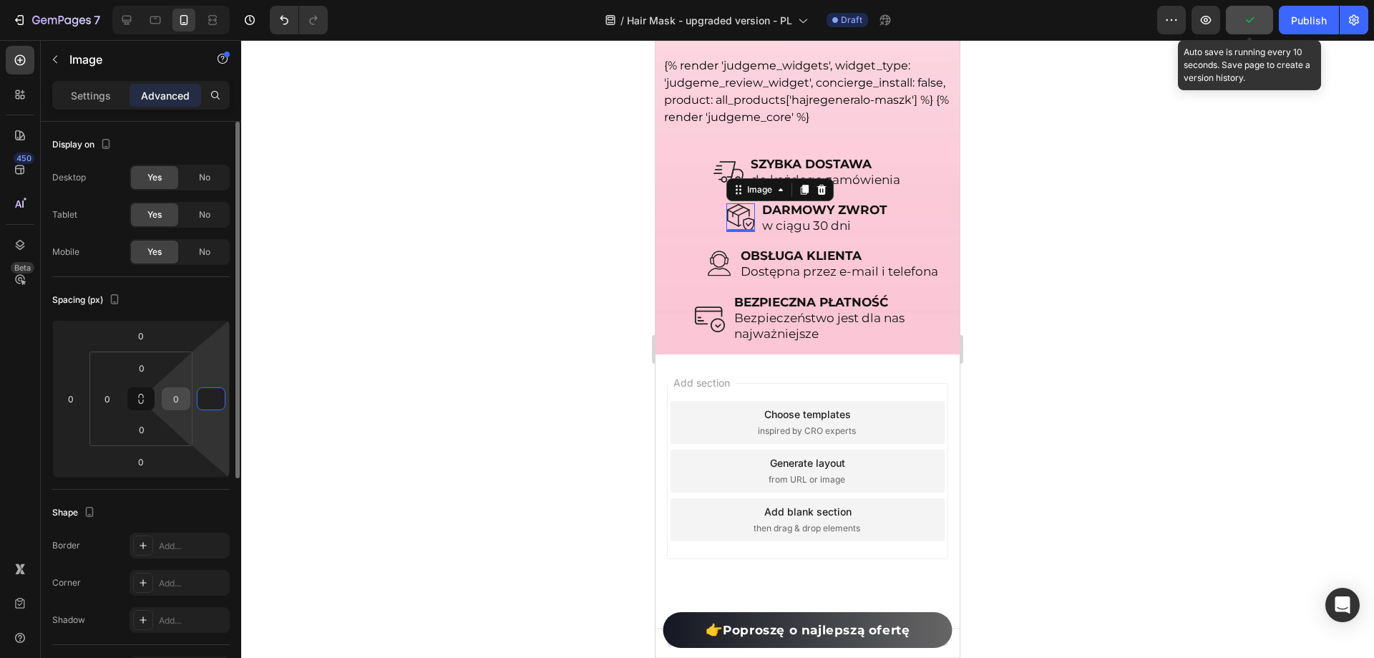
click at [184, 396] on input "0" at bounding box center [175, 398] width 21 height 21
type input "0"
click at [184, 396] on input "0" at bounding box center [175, 398] width 21 height 21
click at [180, 395] on input "0" at bounding box center [175, 398] width 21 height 21
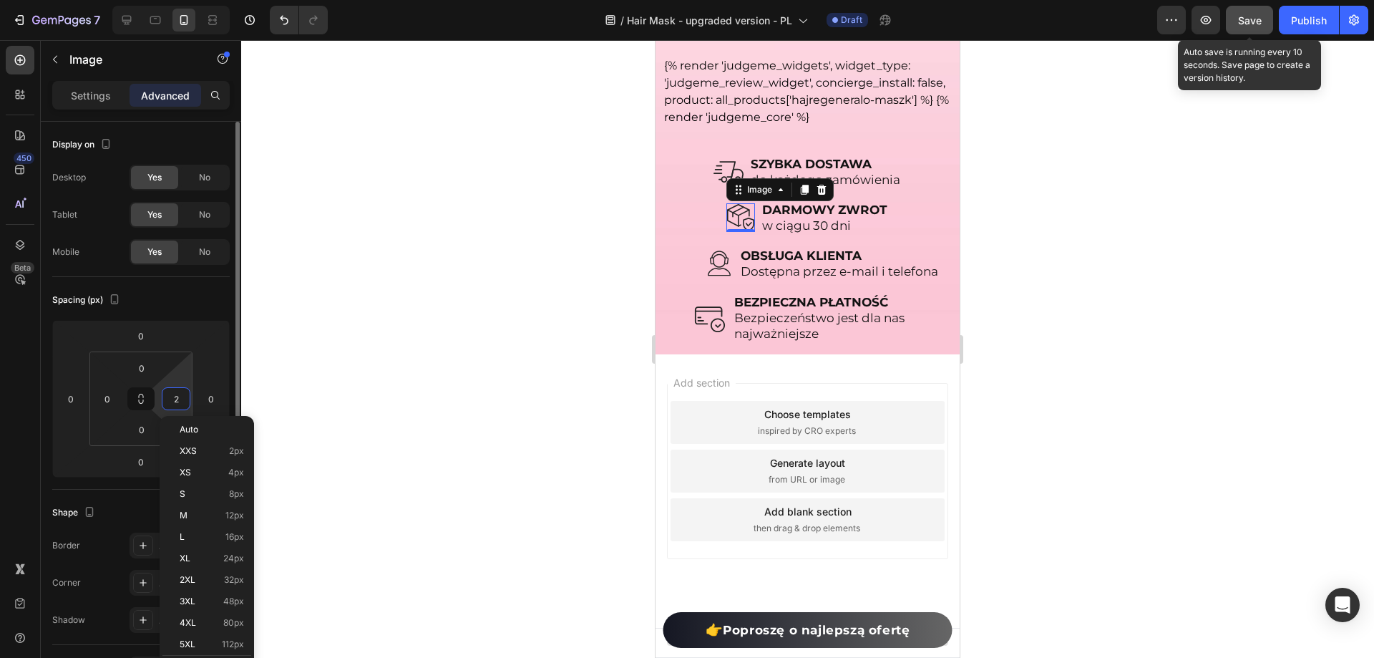
type input "20"
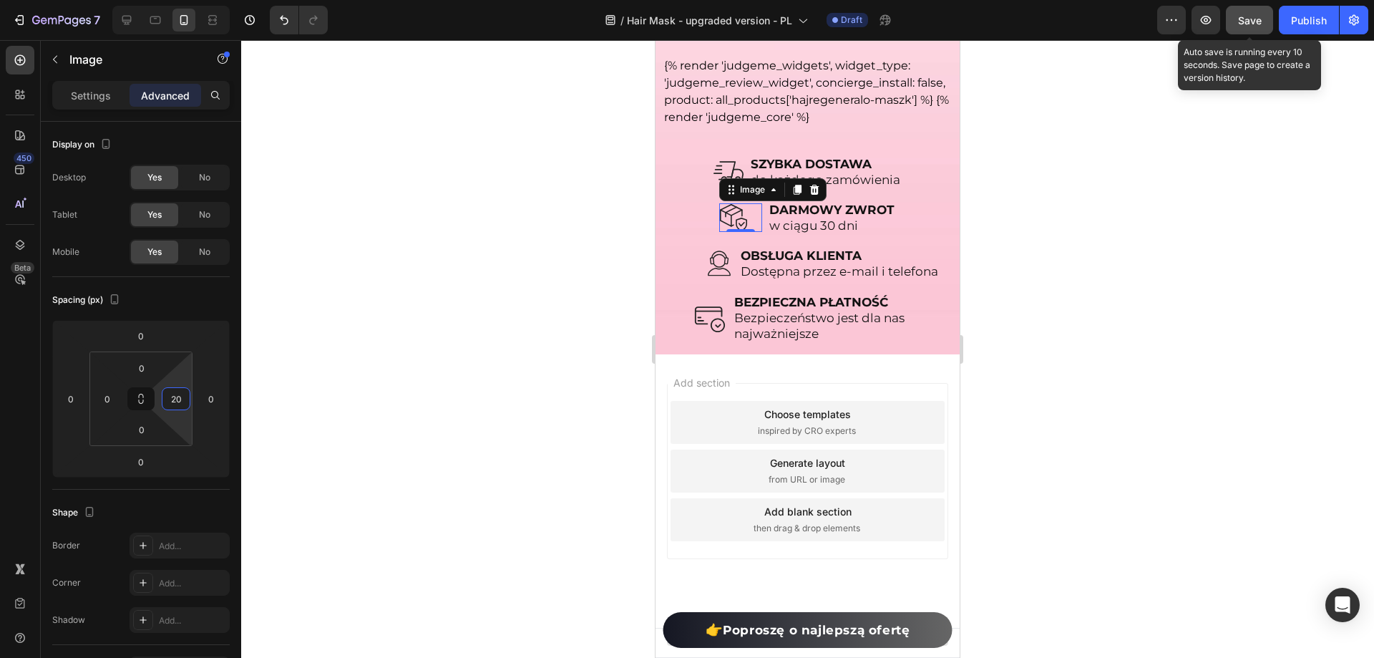
click at [383, 328] on div at bounding box center [807, 349] width 1133 height 618
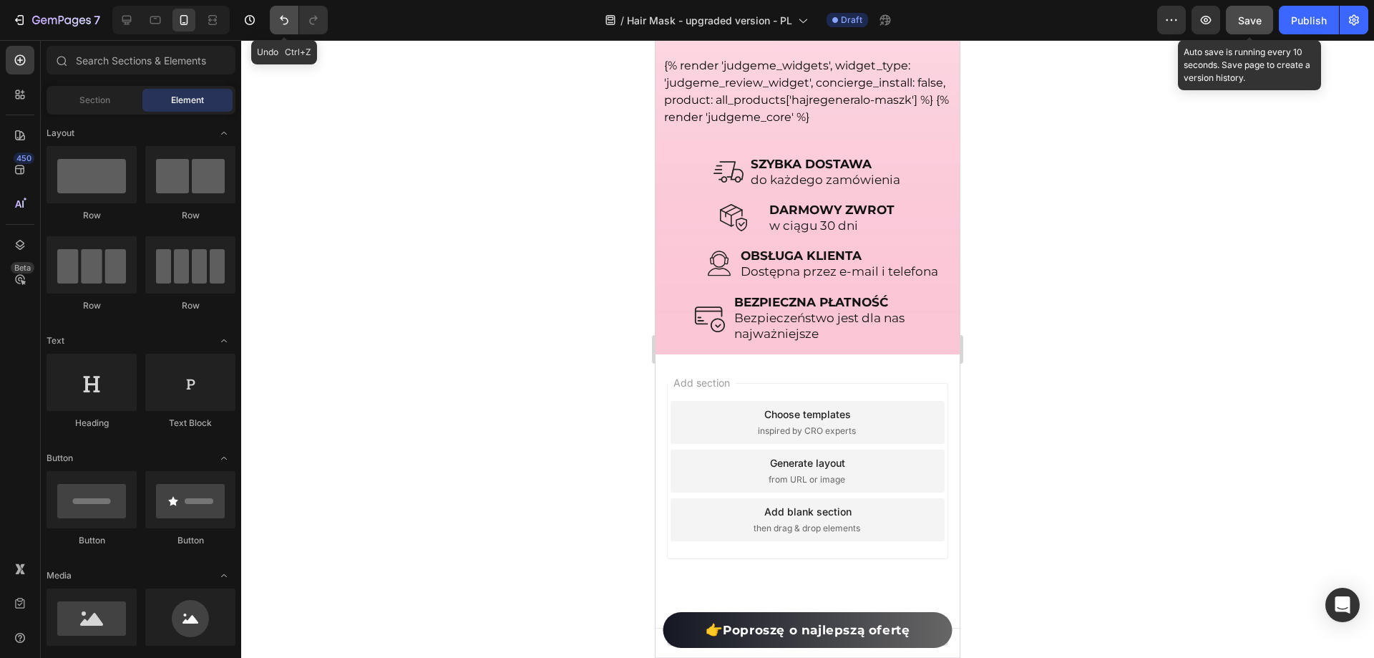
click at [281, 16] on icon "Undo/Redo" at bounding box center [284, 20] width 14 height 14
click at [856, 188] on p "do każdego zamówienia" at bounding box center [826, 180] width 150 height 16
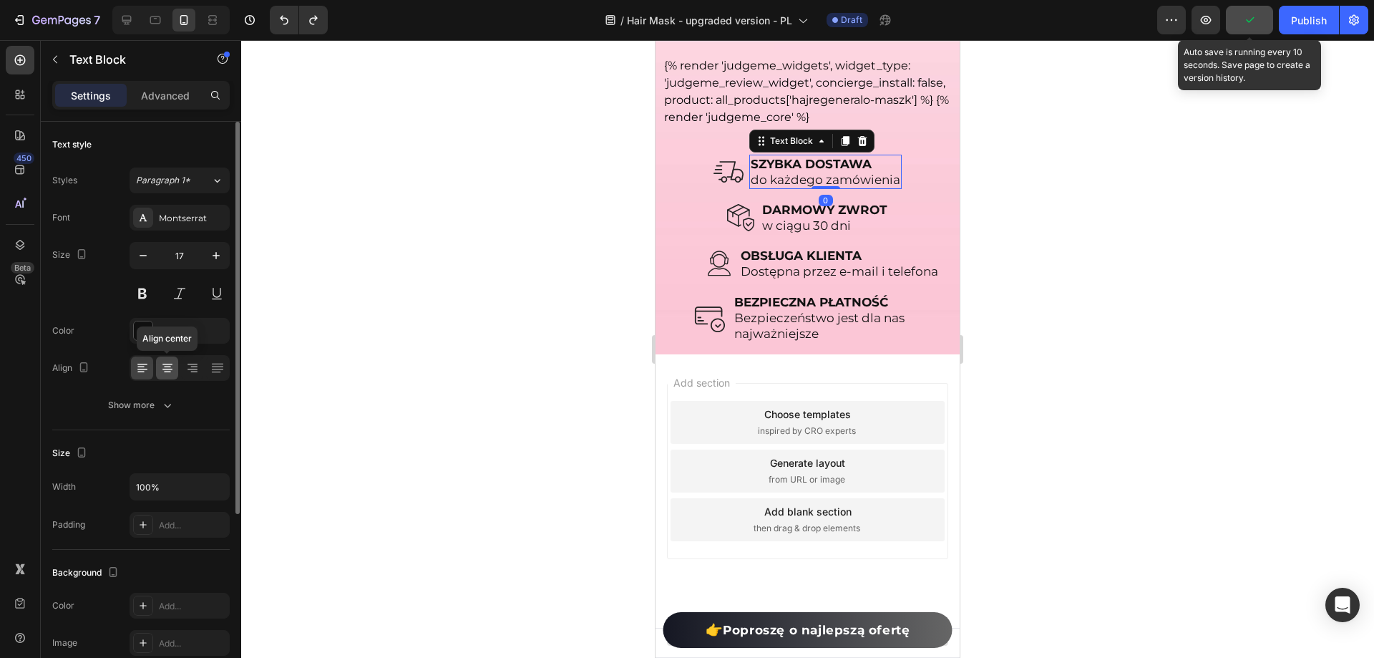
click at [162, 371] on icon at bounding box center [167, 368] width 14 height 14
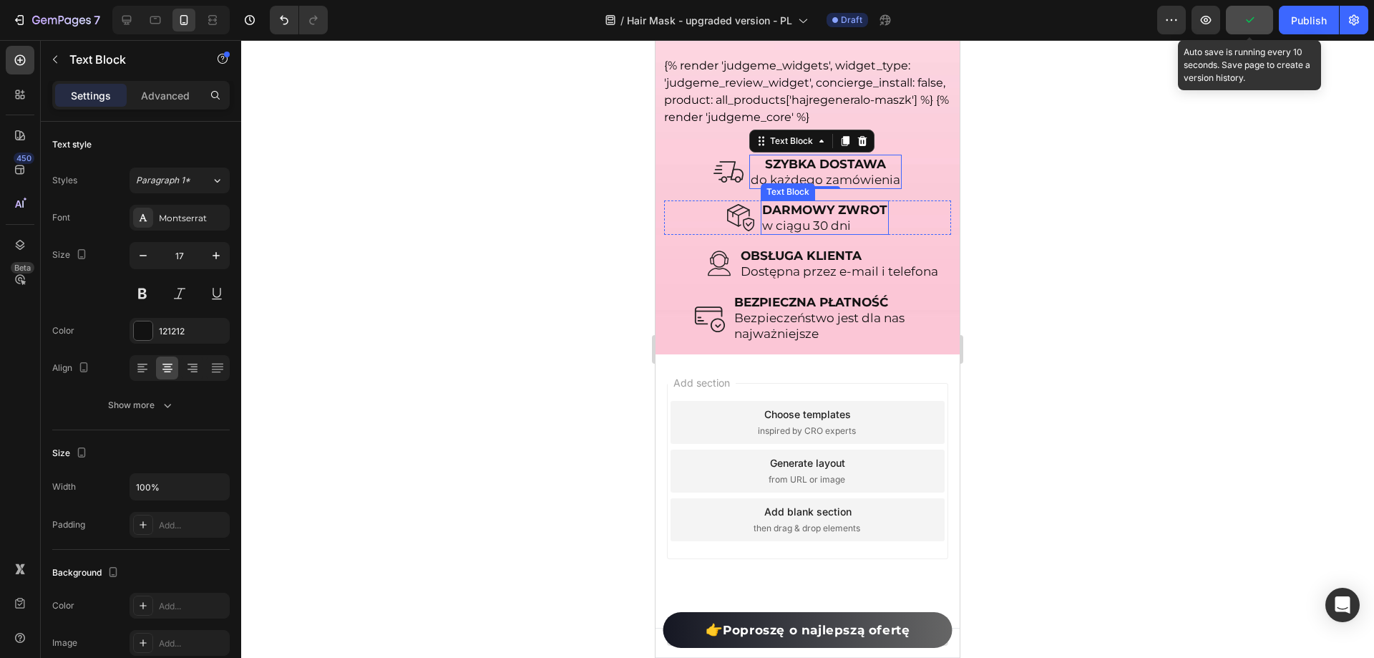
click at [797, 217] on strong "DARMOWY ZWROT" at bounding box center [824, 210] width 125 height 14
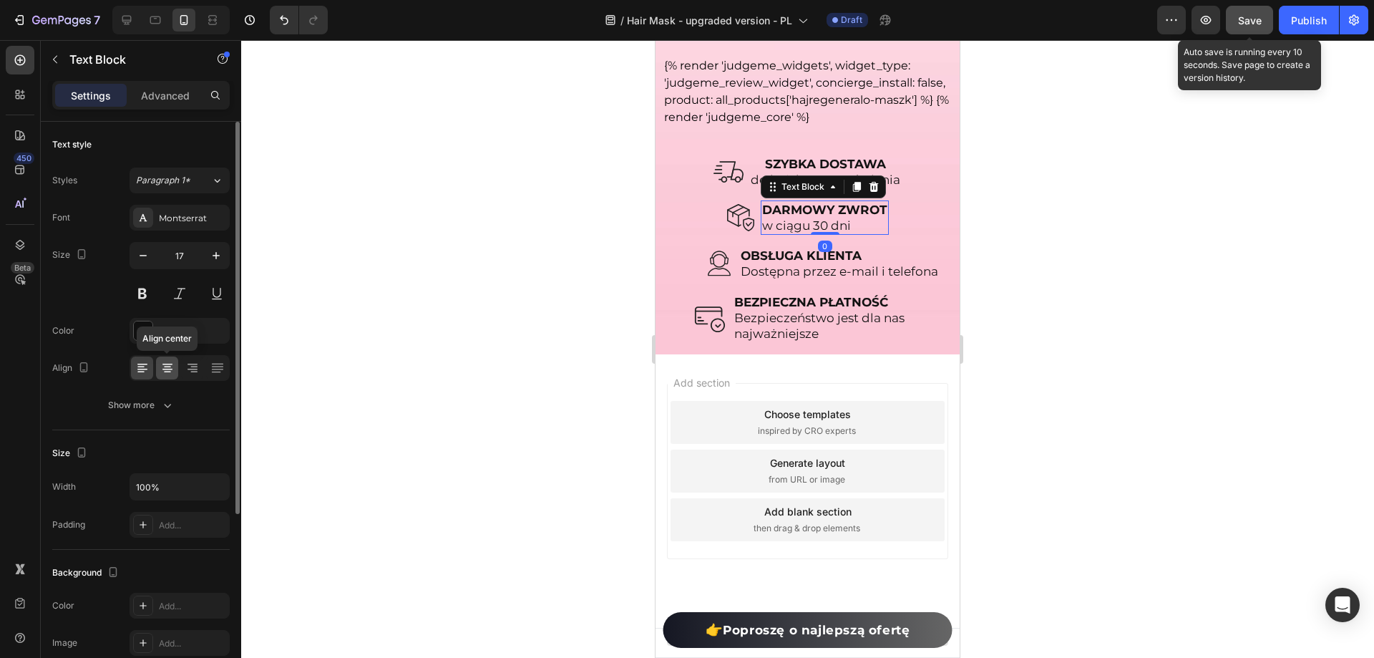
click at [169, 366] on icon at bounding box center [167, 368] width 14 height 14
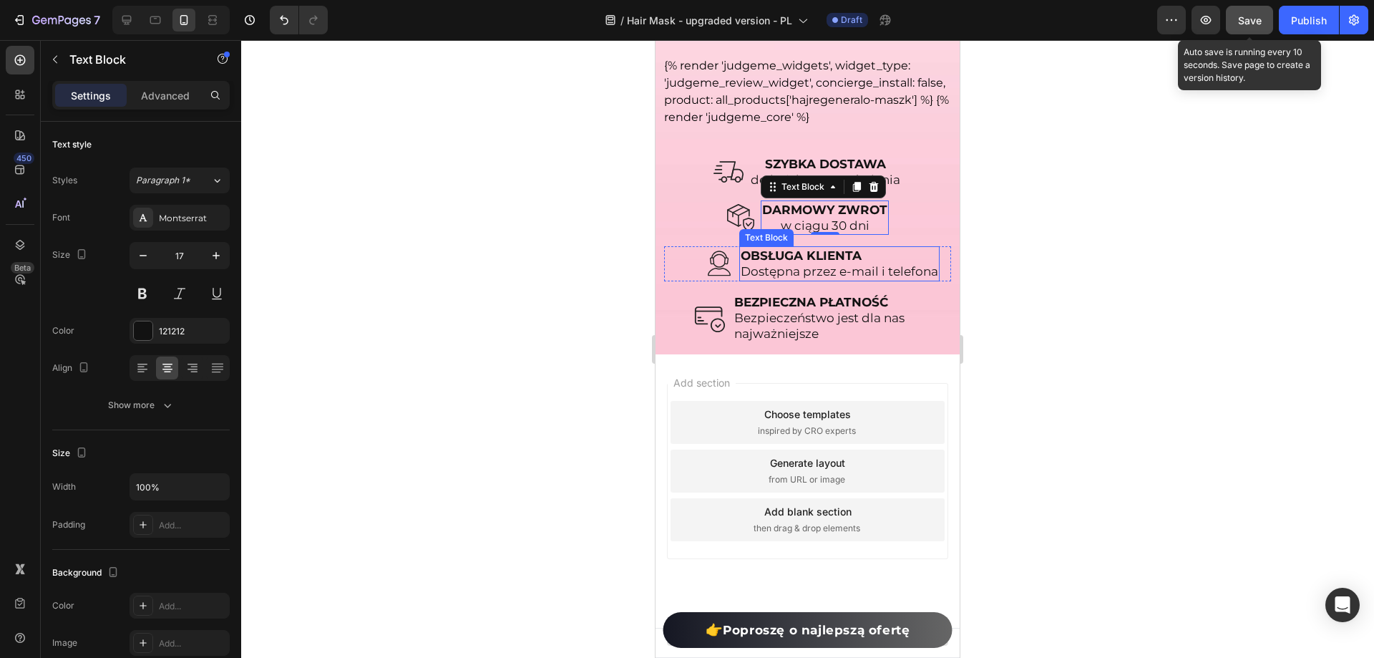
click at [771, 279] on p "Dostępna przez e-mail i telefona" at bounding box center [840, 271] width 198 height 16
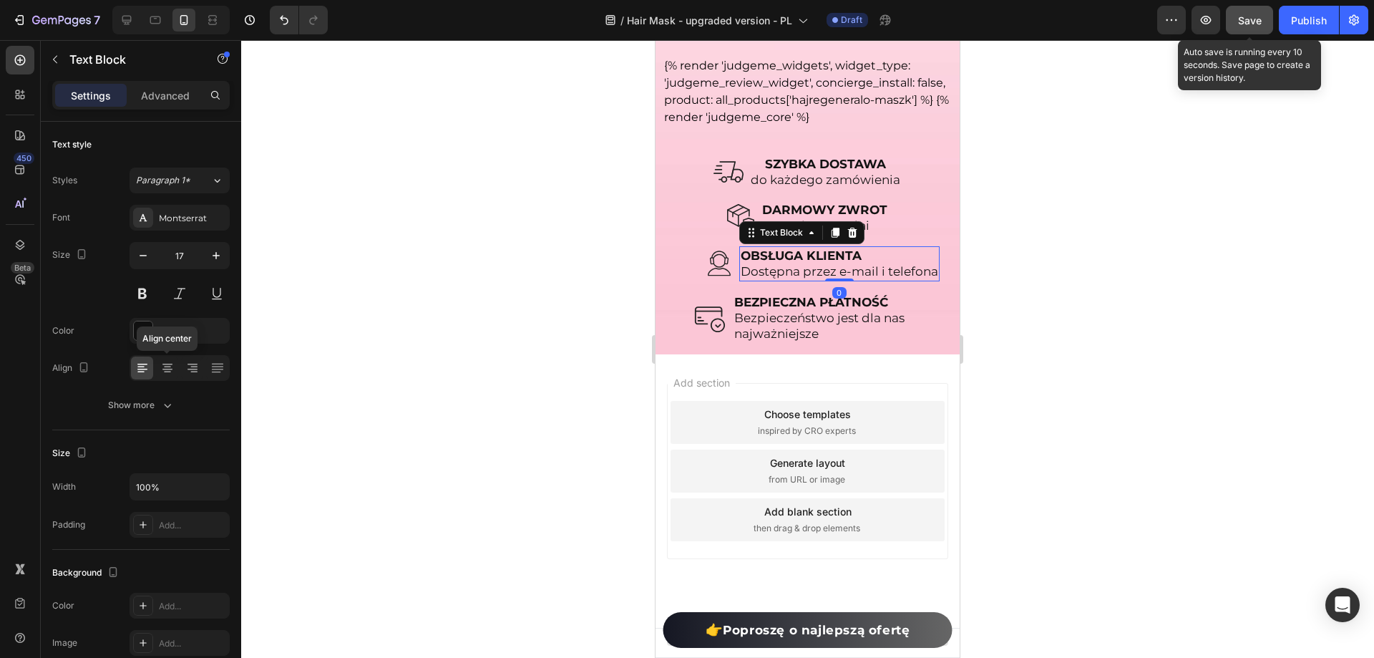
click at [171, 369] on icon at bounding box center [167, 369] width 10 height 1
click at [774, 341] on p "Bezpieczeństwo jest dla nas najważniejsze" at bounding box center [841, 325] width 215 height 31
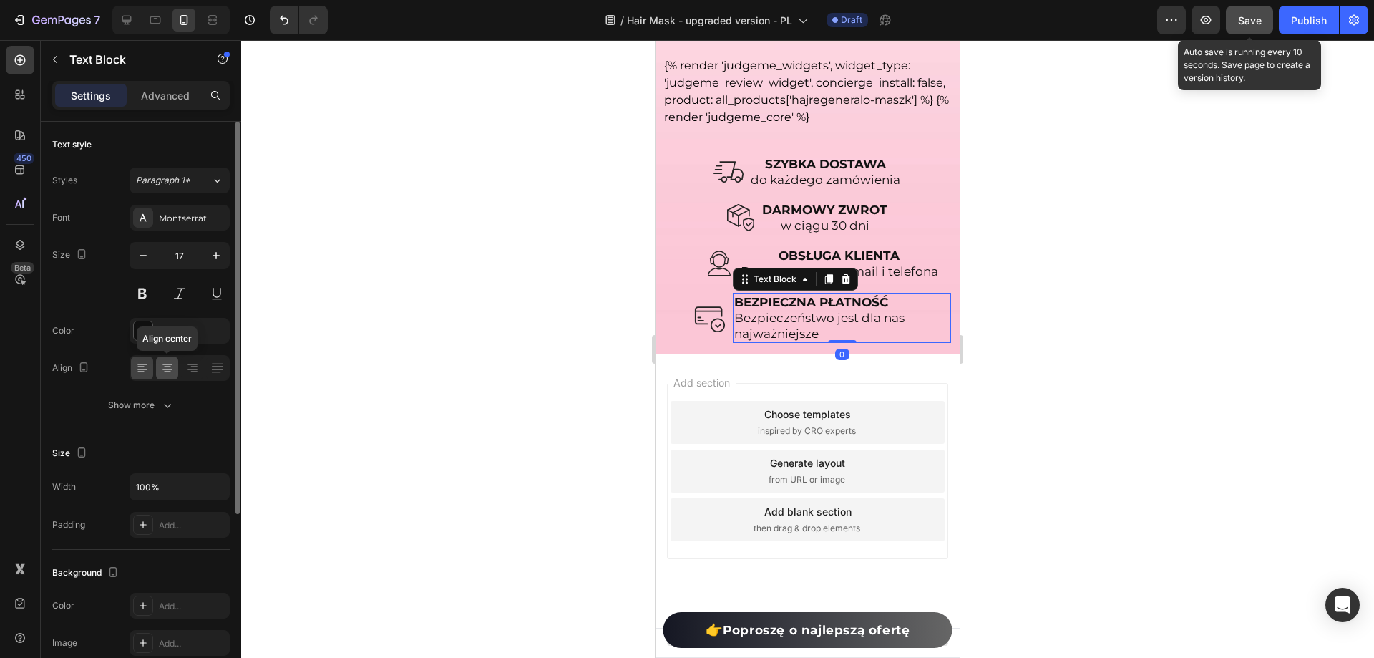
click at [172, 356] on div at bounding box center [167, 367] width 22 height 23
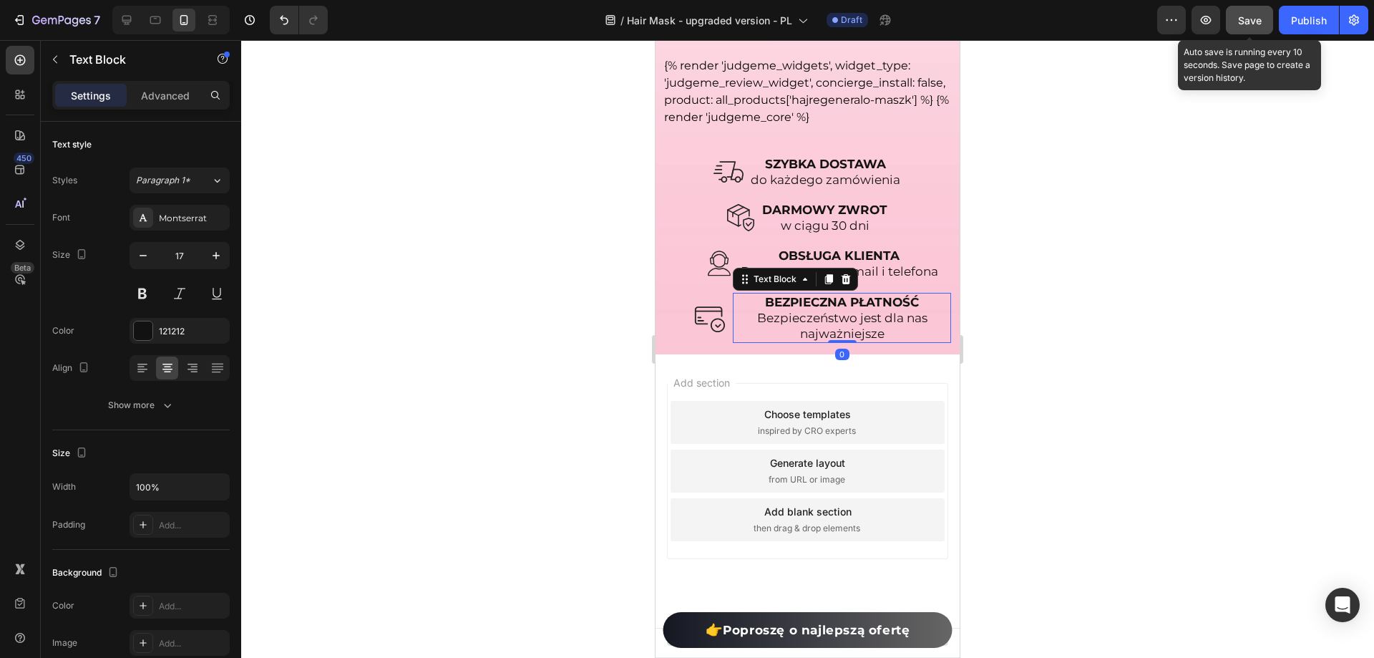
click at [442, 344] on div at bounding box center [807, 349] width 1133 height 618
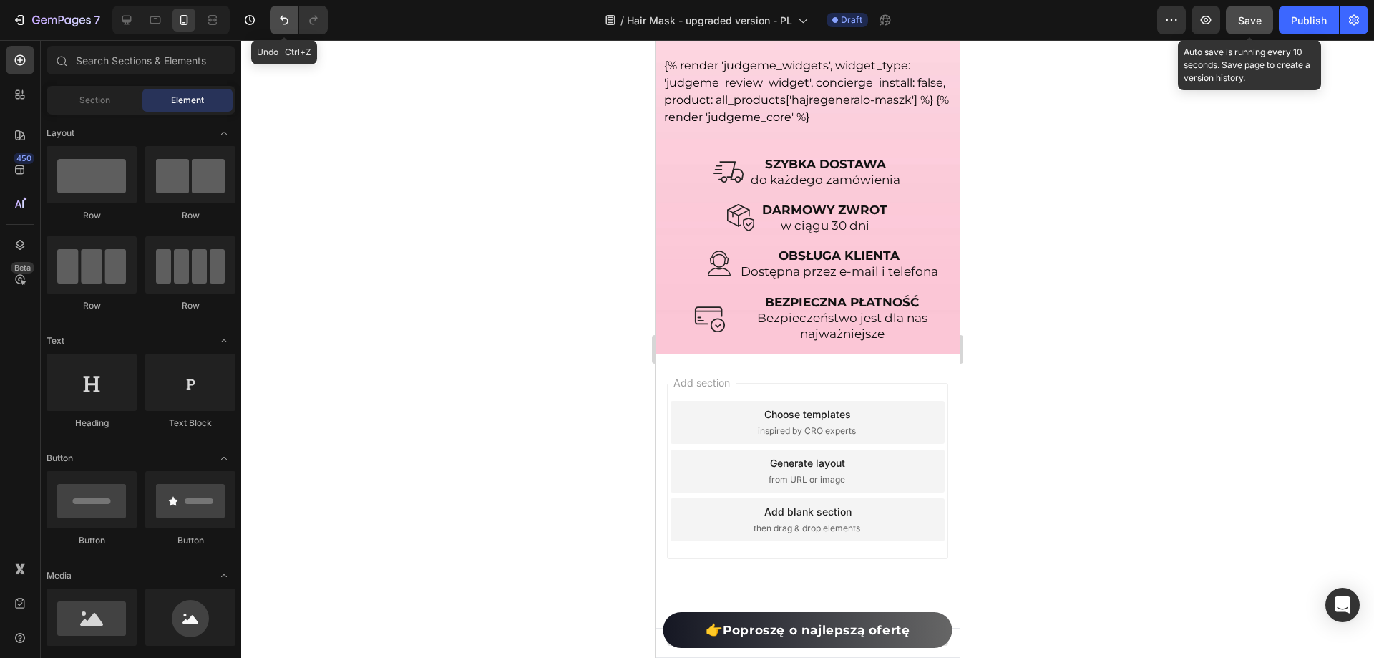
click at [284, 23] on icon "Undo/Redo" at bounding box center [284, 20] width 14 height 14
click at [287, 23] on icon "Undo/Redo" at bounding box center [284, 20] width 9 height 9
click at [291, 21] on icon "Undo/Redo" at bounding box center [284, 20] width 14 height 14
click at [360, 97] on div at bounding box center [807, 349] width 1133 height 618
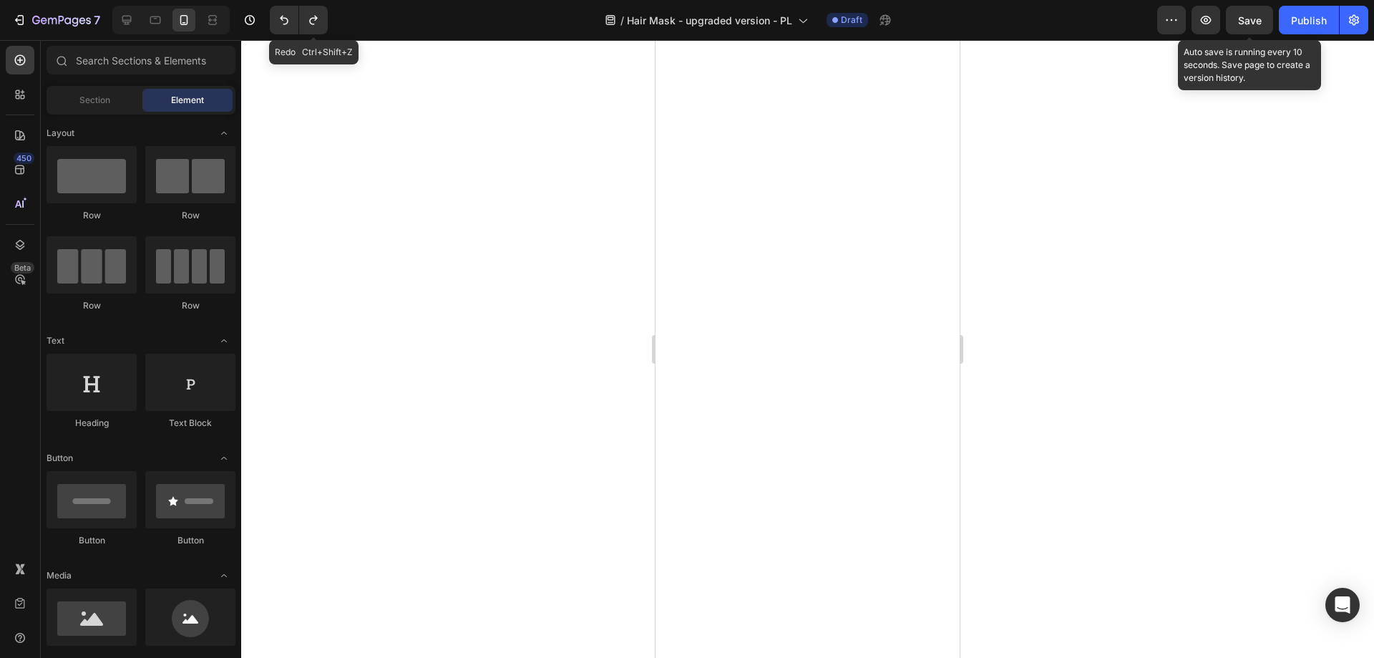
click at [308, 18] on icon "Undo/Redo" at bounding box center [313, 20] width 14 height 14
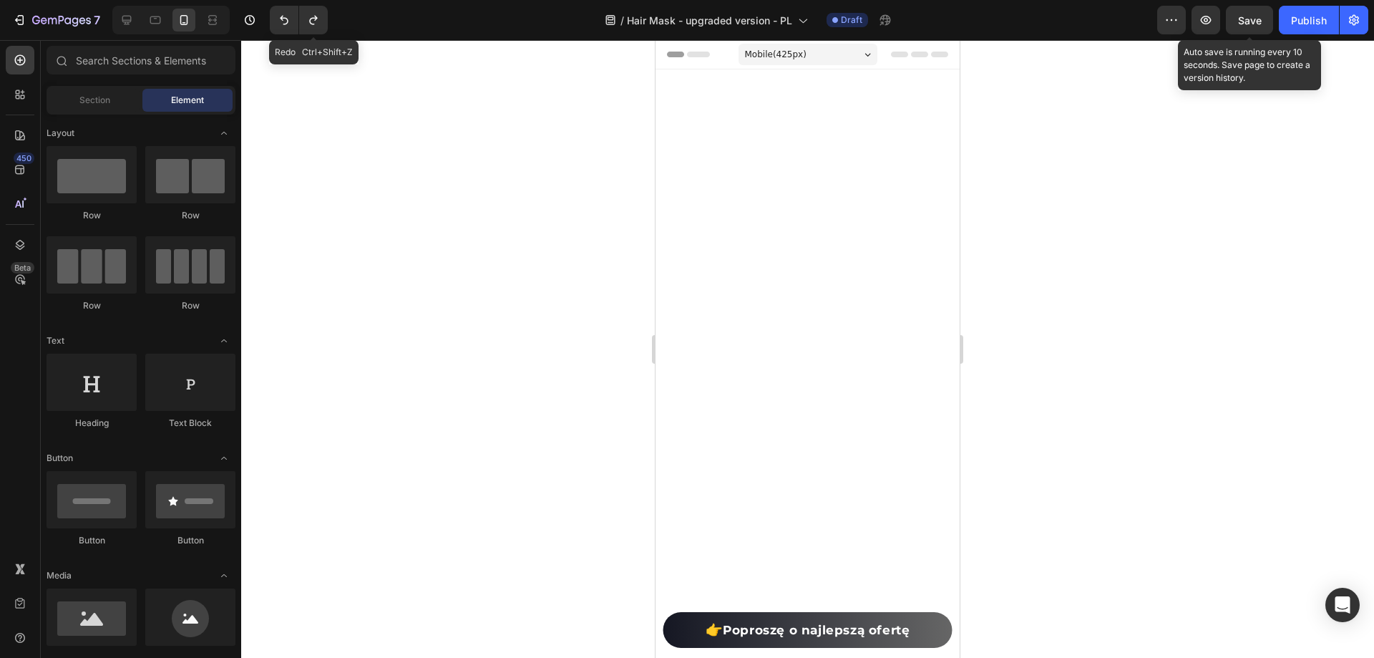
click at [308, 18] on icon "Undo/Redo" at bounding box center [313, 20] width 14 height 14
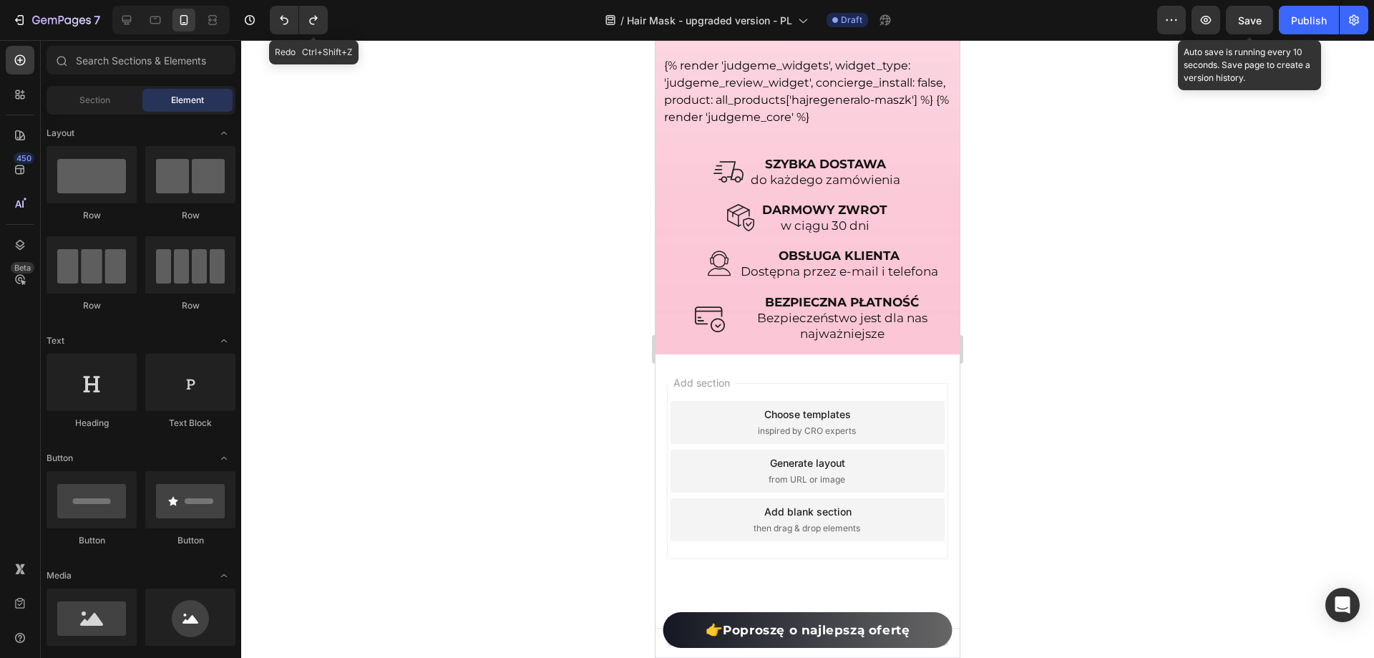
click at [308, 18] on icon "Undo/Redo" at bounding box center [313, 20] width 14 height 14
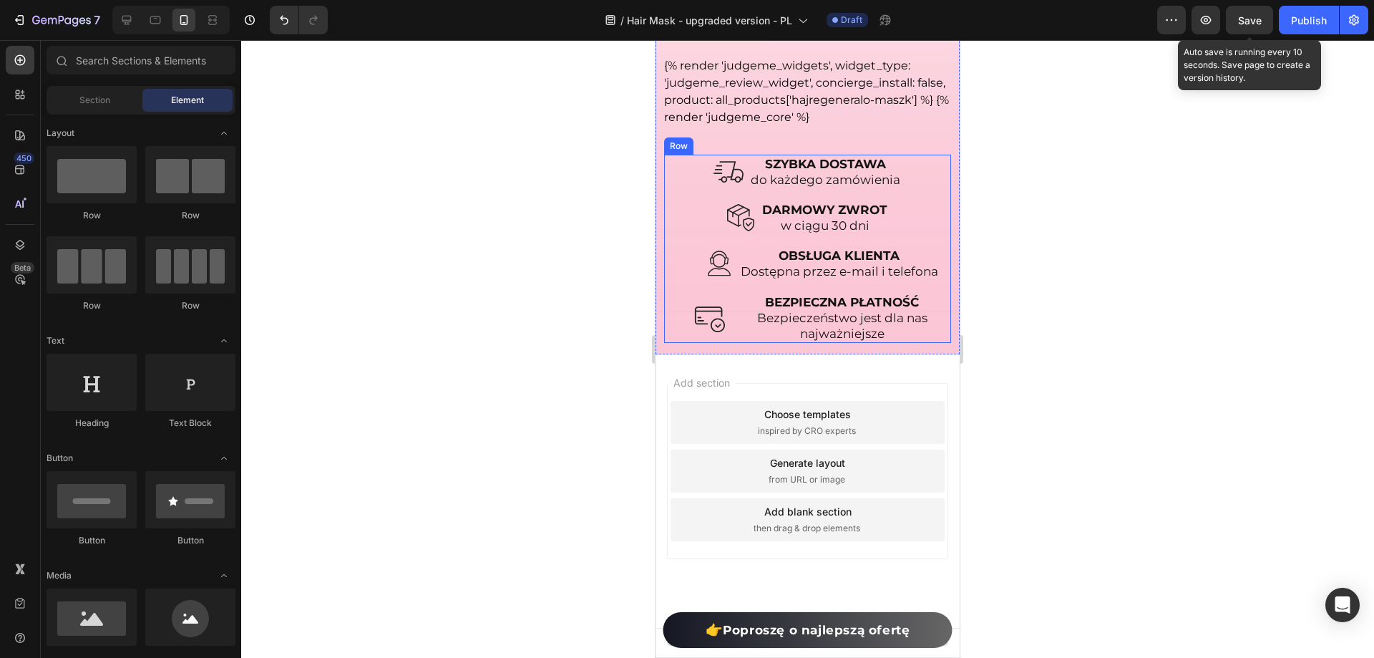
click at [817, 171] on strong "SZYBKA DOSTAWA" at bounding box center [825, 164] width 121 height 14
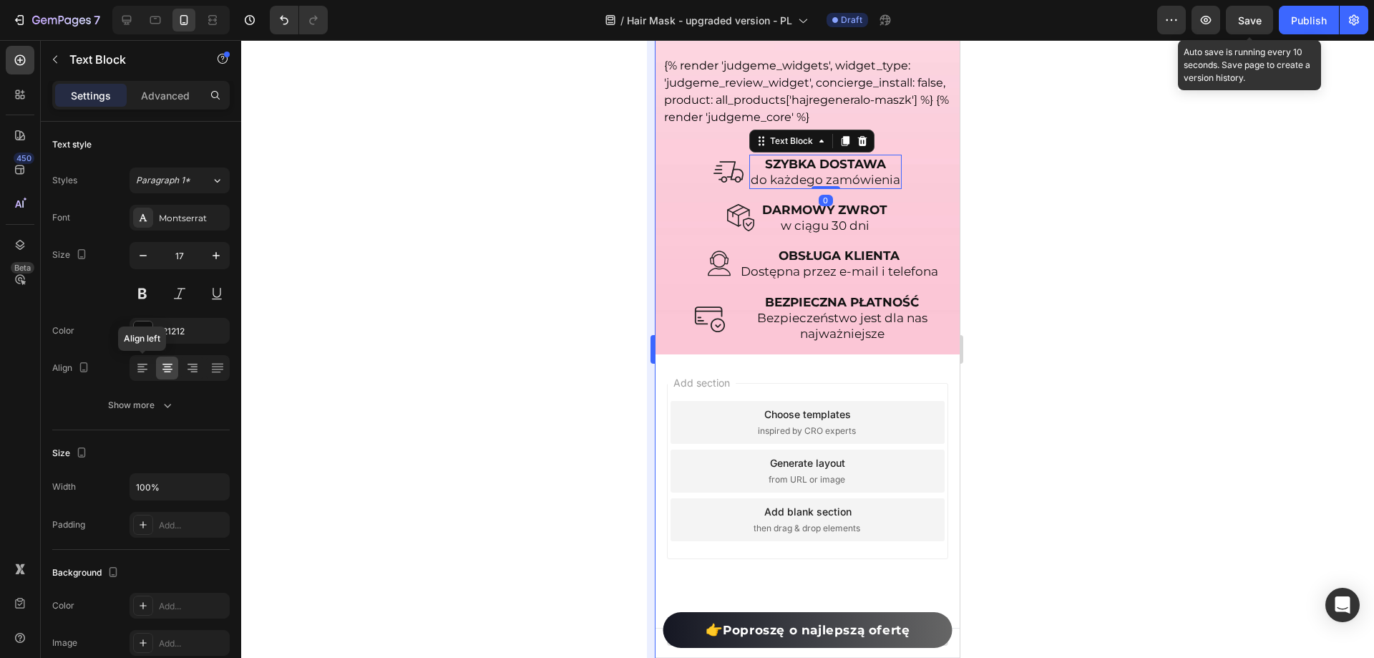
click at [147, 365] on icon at bounding box center [142, 368] width 14 height 14
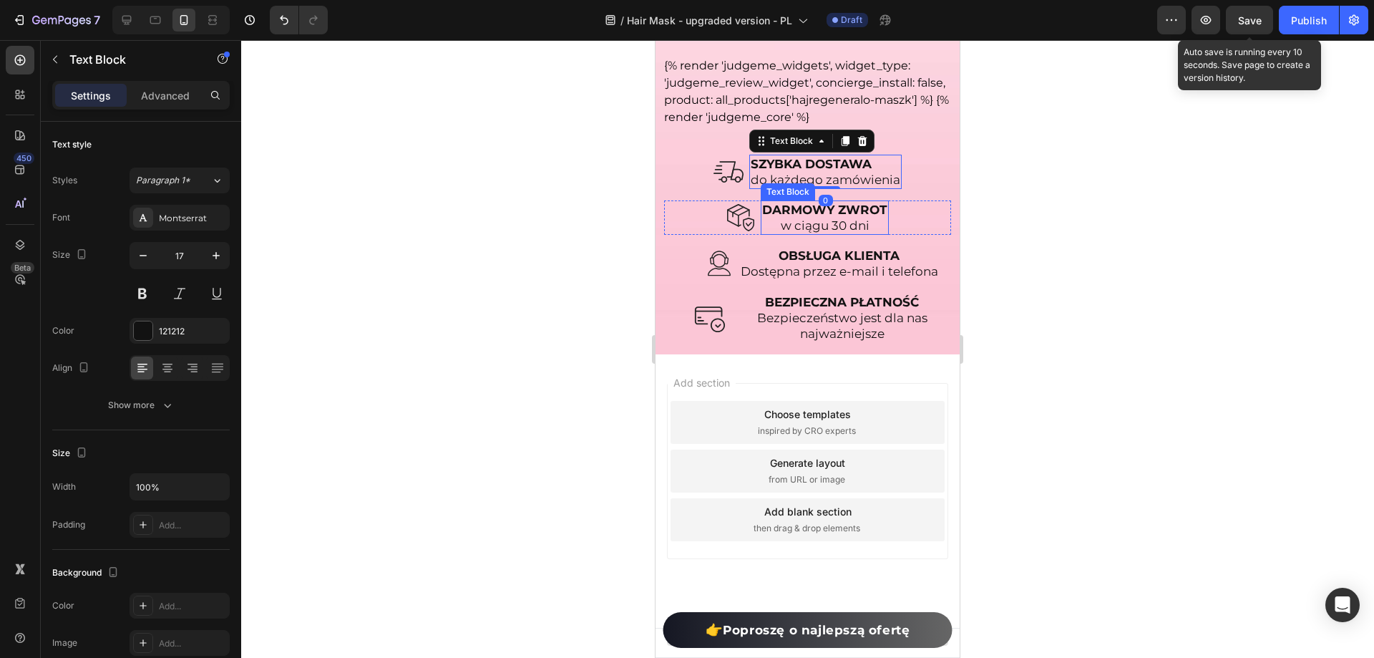
click at [799, 233] on p "w ciągu 30 dni" at bounding box center [824, 226] width 125 height 16
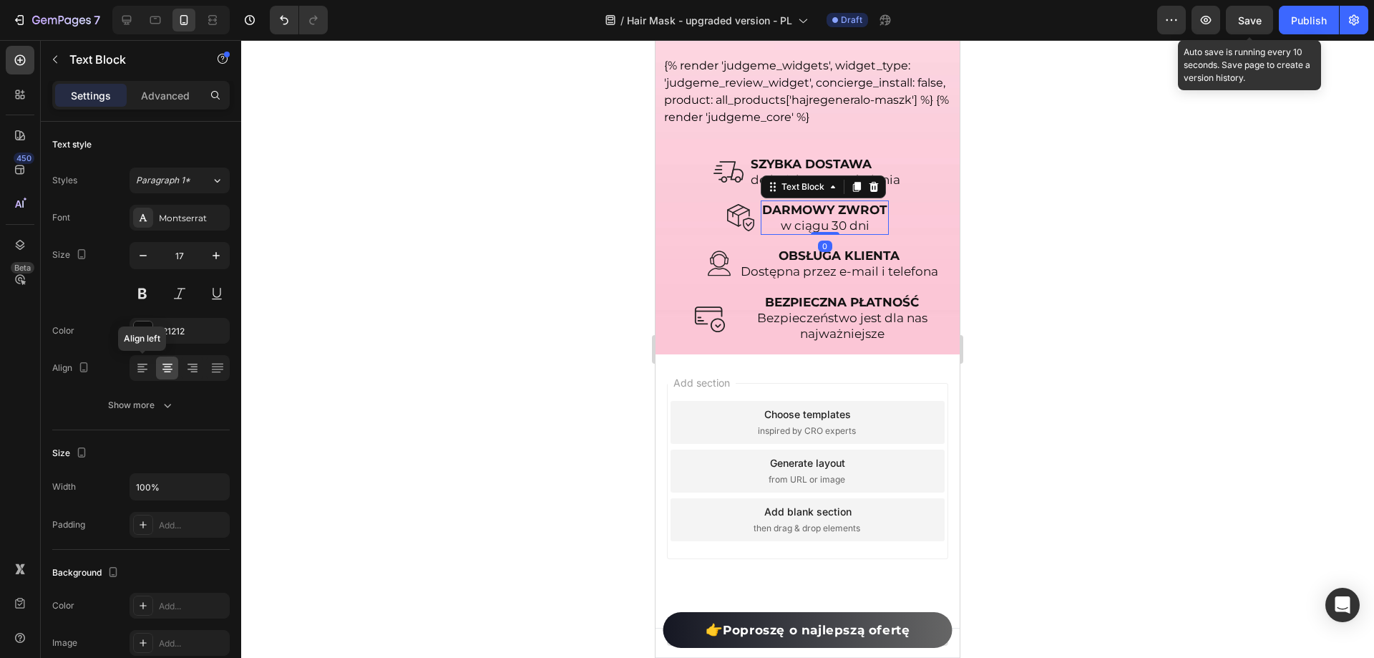
drag, startPoint x: 144, startPoint y: 364, endPoint x: 644, endPoint y: 393, distance: 501.1
click at [147, 365] on icon at bounding box center [142, 368] width 14 height 14
click at [801, 279] on p "Dostępna przez e-mail i telefona" at bounding box center [840, 271] width 198 height 16
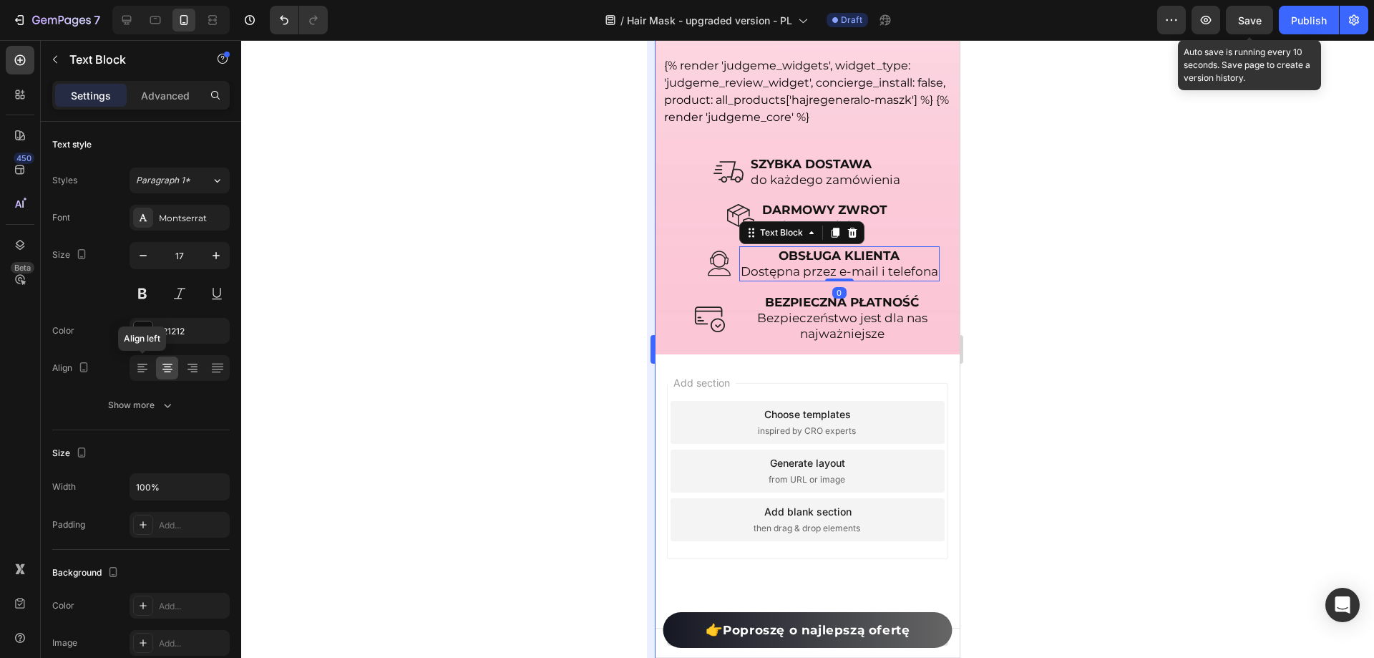
click at [140, 367] on icon at bounding box center [140, 366] width 7 height 1
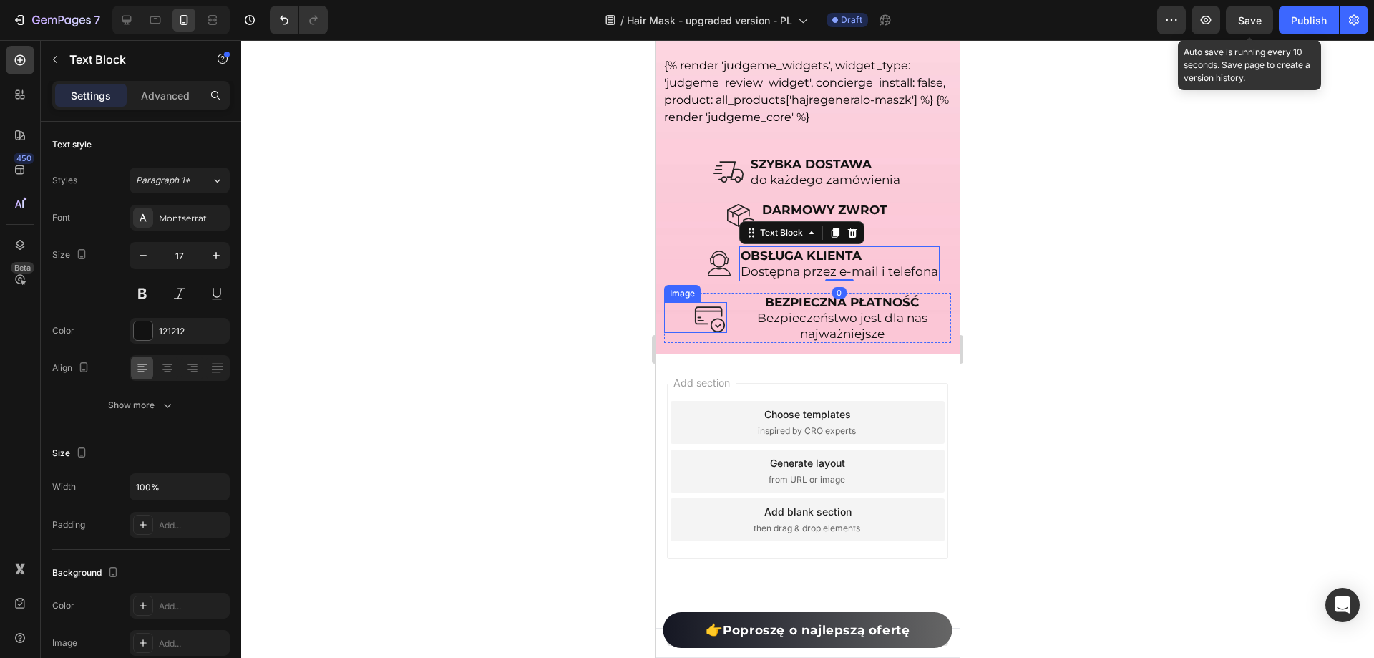
click at [781, 309] on strong "BEZPIECZNA PŁATNOŚĆ" at bounding box center [842, 302] width 154 height 14
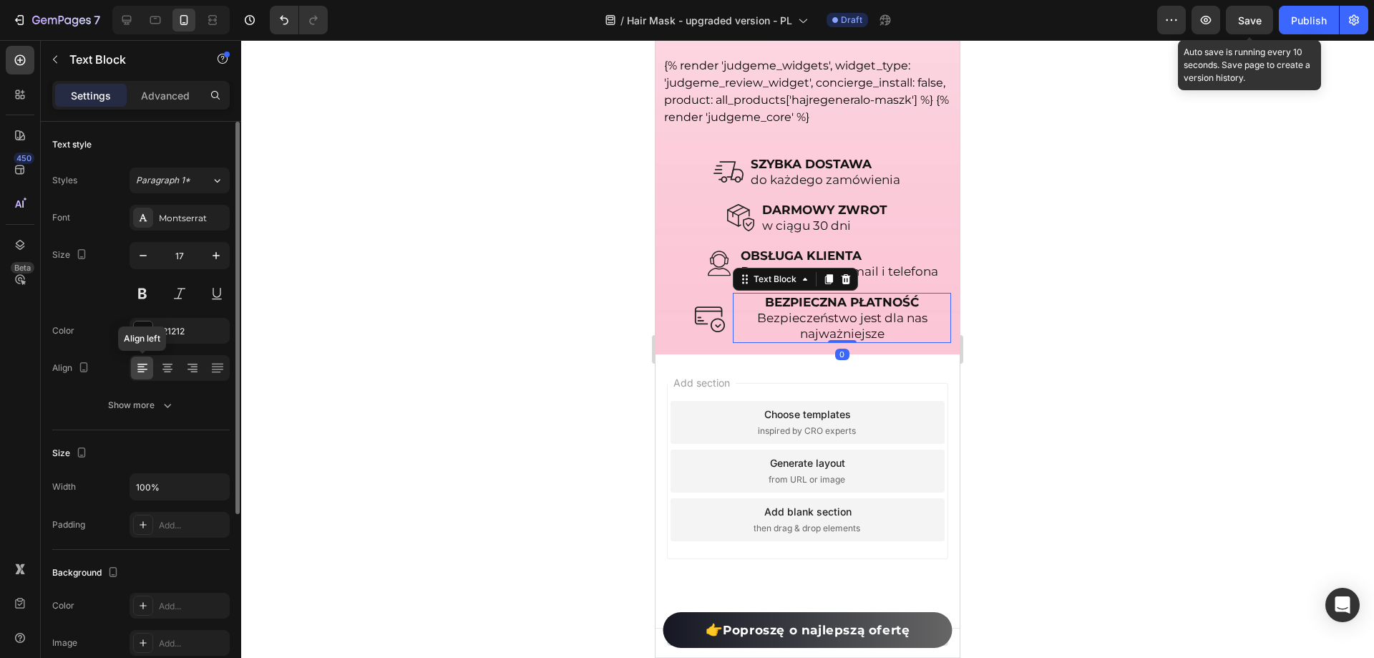
click at [146, 372] on icon at bounding box center [142, 368] width 14 height 14
click at [168, 370] on icon at bounding box center [167, 368] width 14 height 14
click at [131, 369] on div at bounding box center [142, 367] width 22 height 23
click at [809, 341] on p "Bezpieczeństwo jest dla nas najważniejsze" at bounding box center [841, 325] width 215 height 31
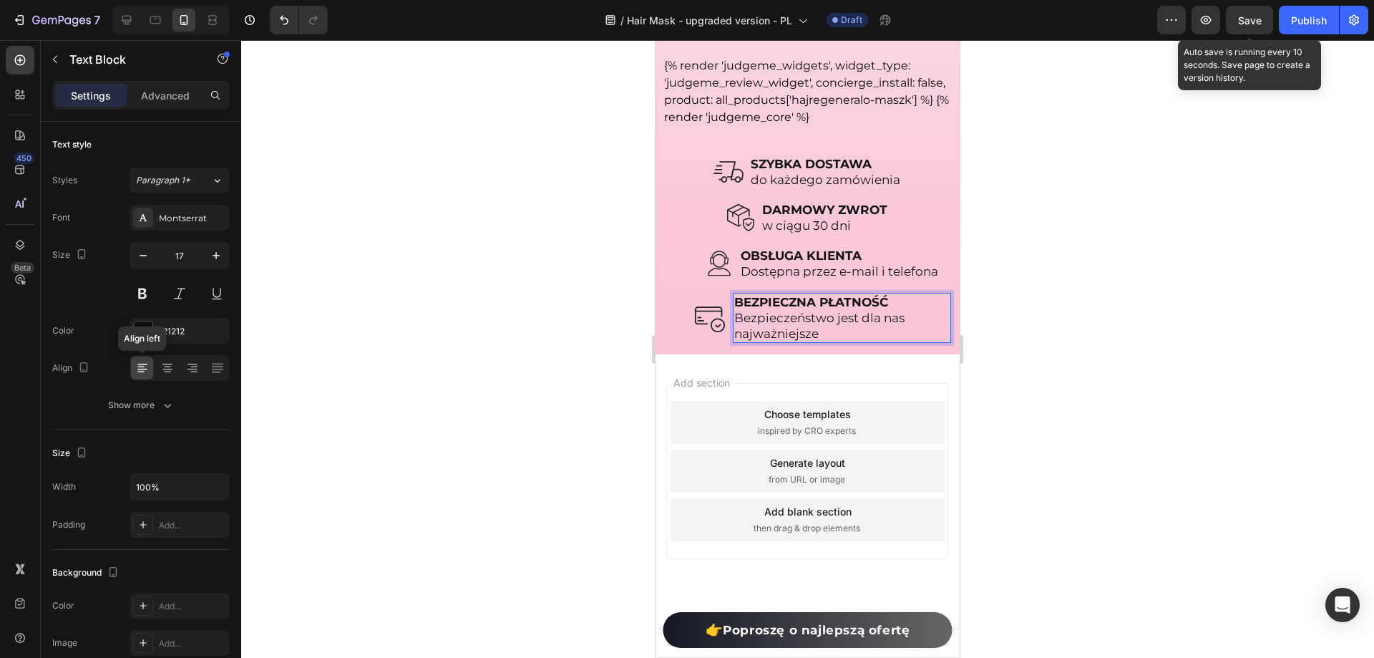
click at [802, 341] on p "Bezpieczeństwo jest dla nas najważniejsze" at bounding box center [841, 325] width 215 height 31
click at [1161, 401] on div at bounding box center [807, 349] width 1133 height 618
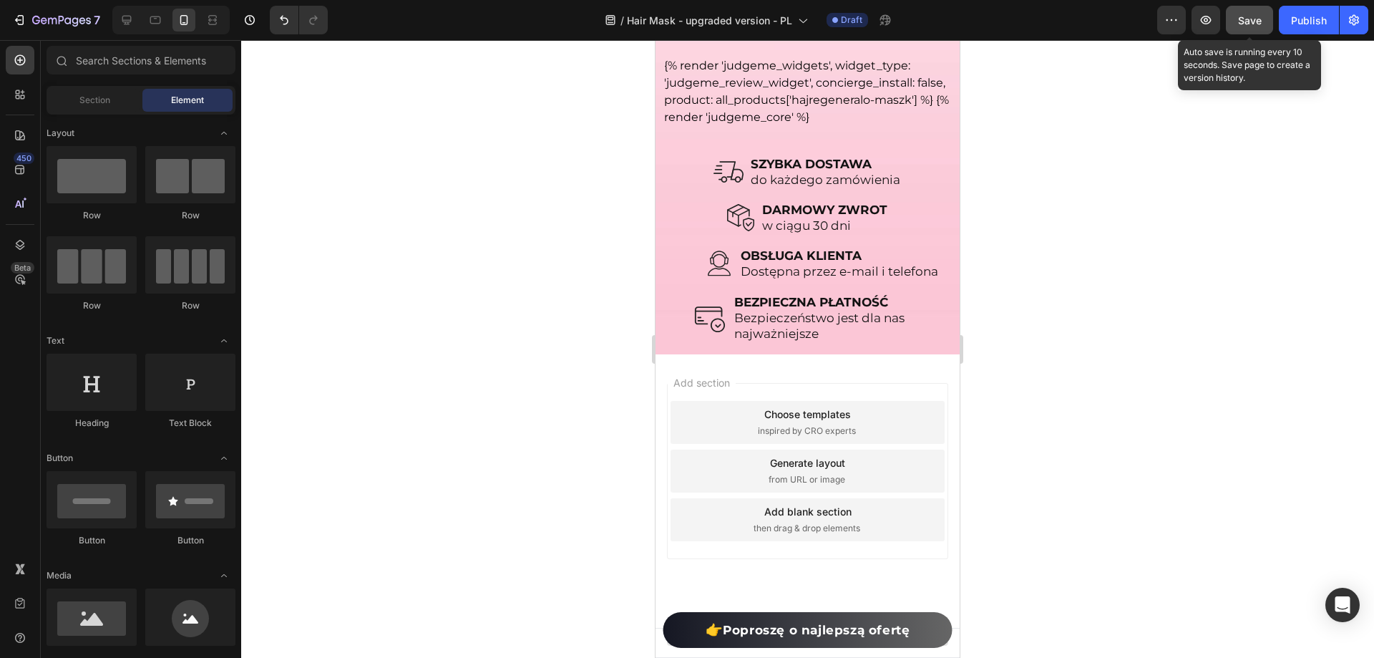
drag, startPoint x: 1256, startPoint y: 28, endPoint x: 143, endPoint y: 280, distance: 1141.0
click at [1256, 28] on button "Save" at bounding box center [1249, 20] width 47 height 29
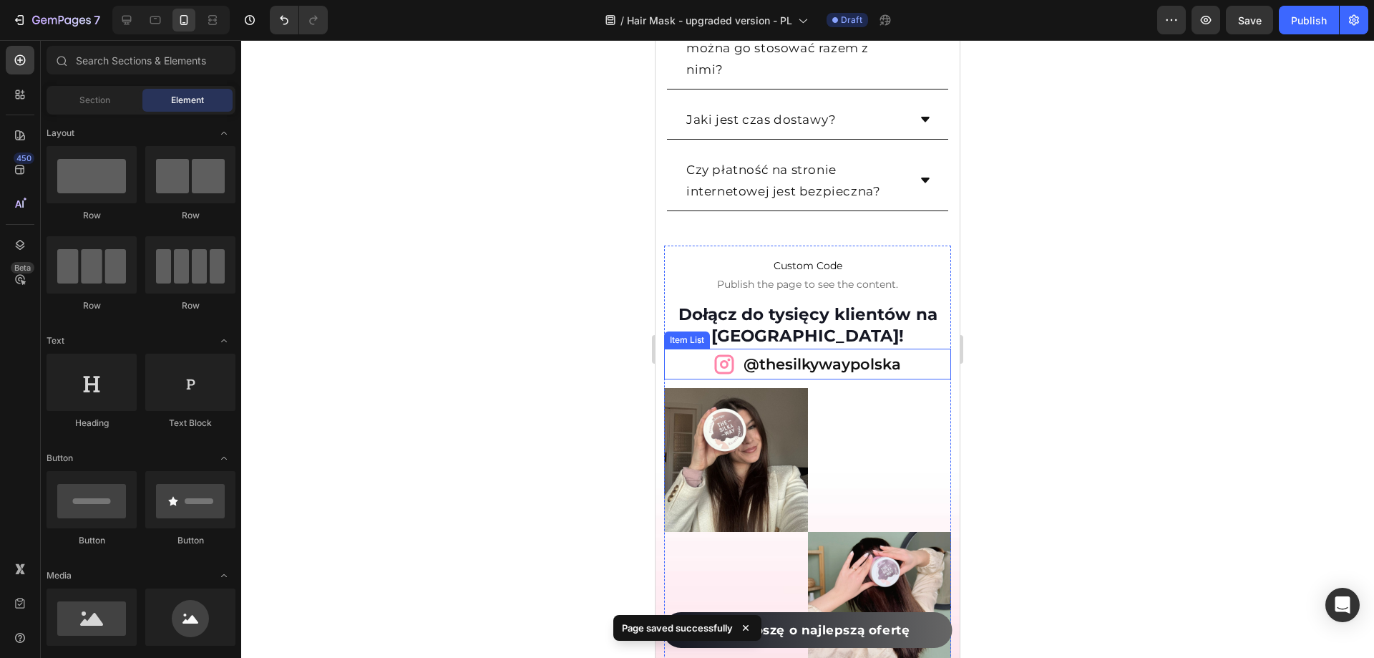
scroll to position [17372, 0]
